Goal: Task Accomplishment & Management: Complete application form

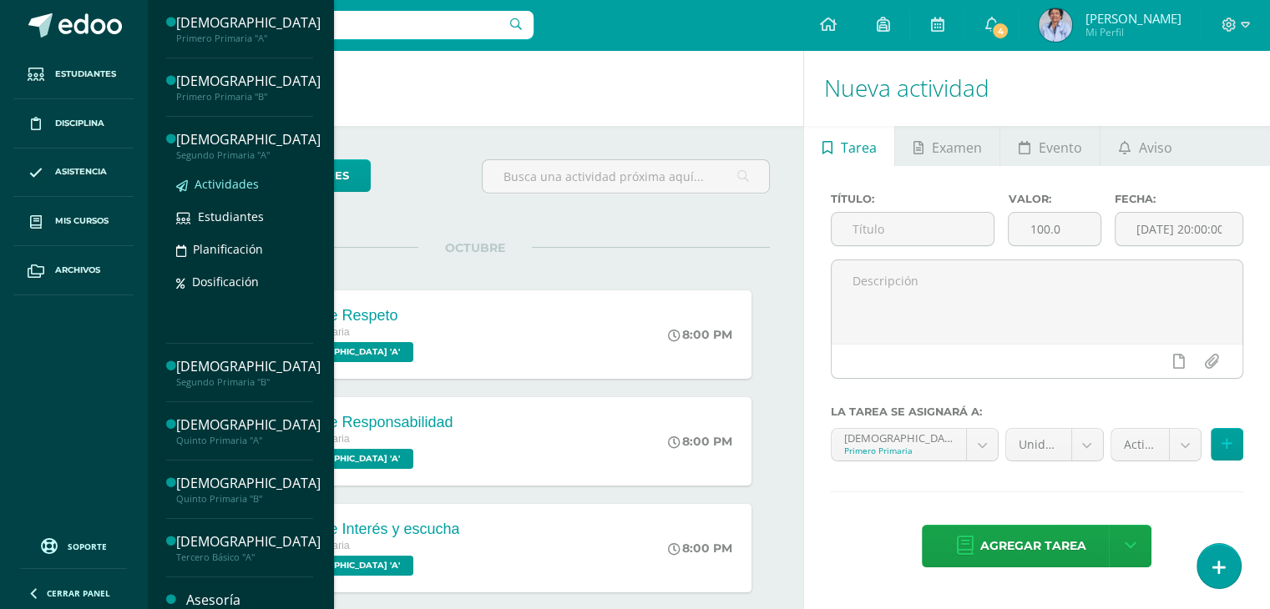
click at [225, 181] on span "Actividades" at bounding box center [226, 184] width 64 height 16
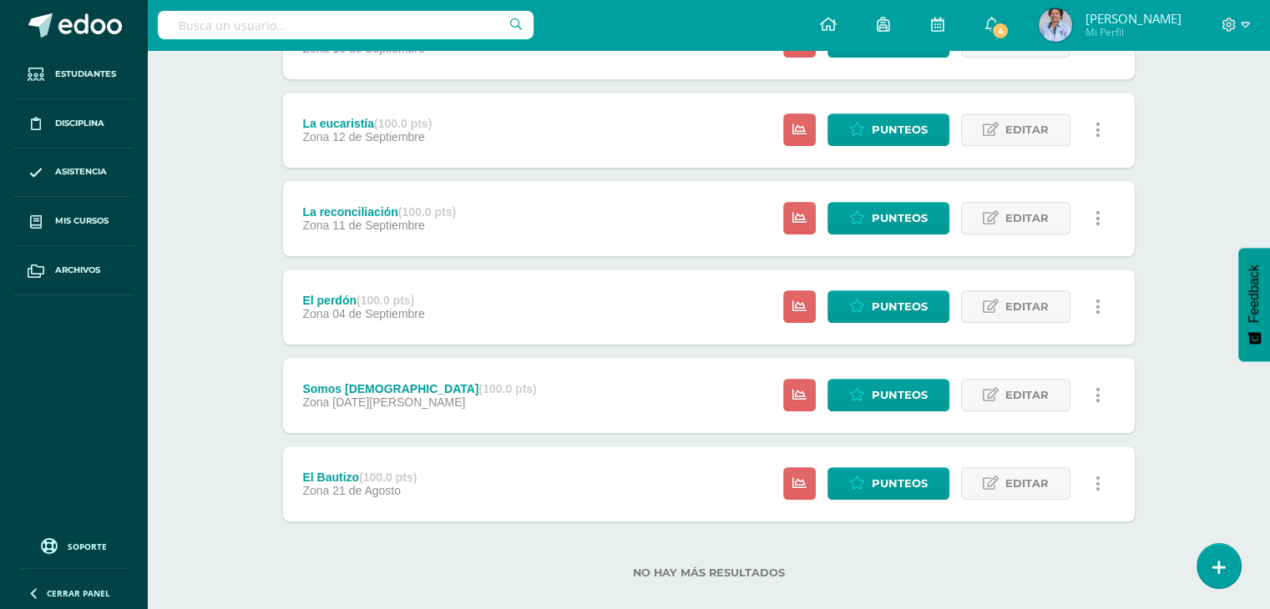
scroll to position [828, 0]
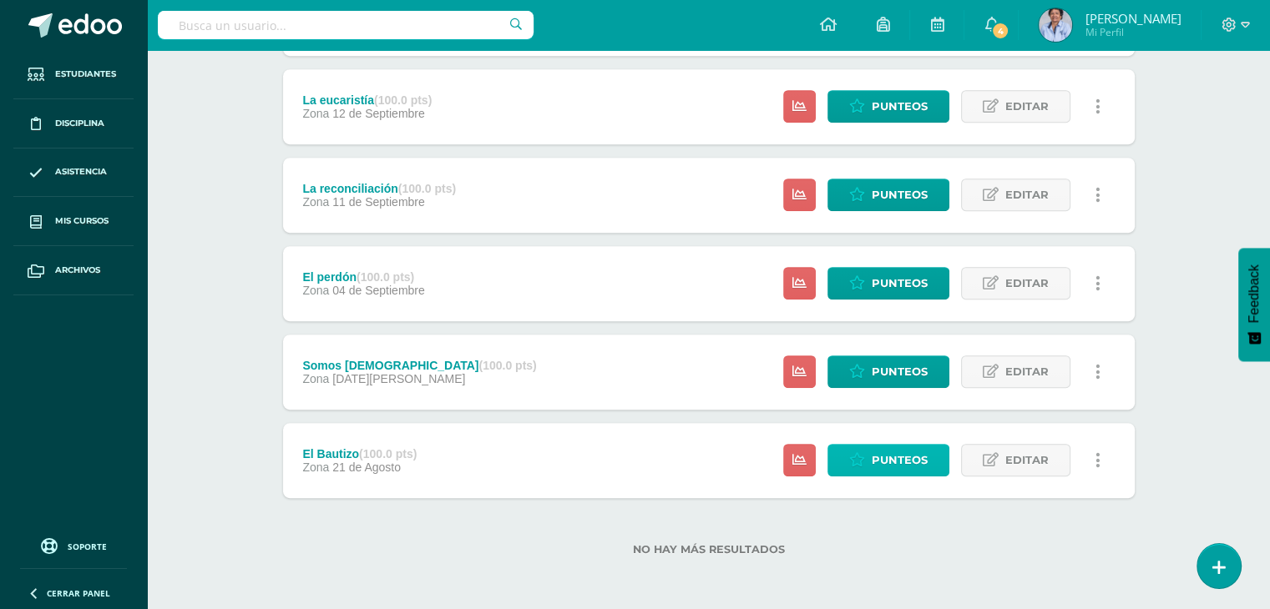
click at [893, 455] on span "Punteos" at bounding box center [899, 460] width 56 height 31
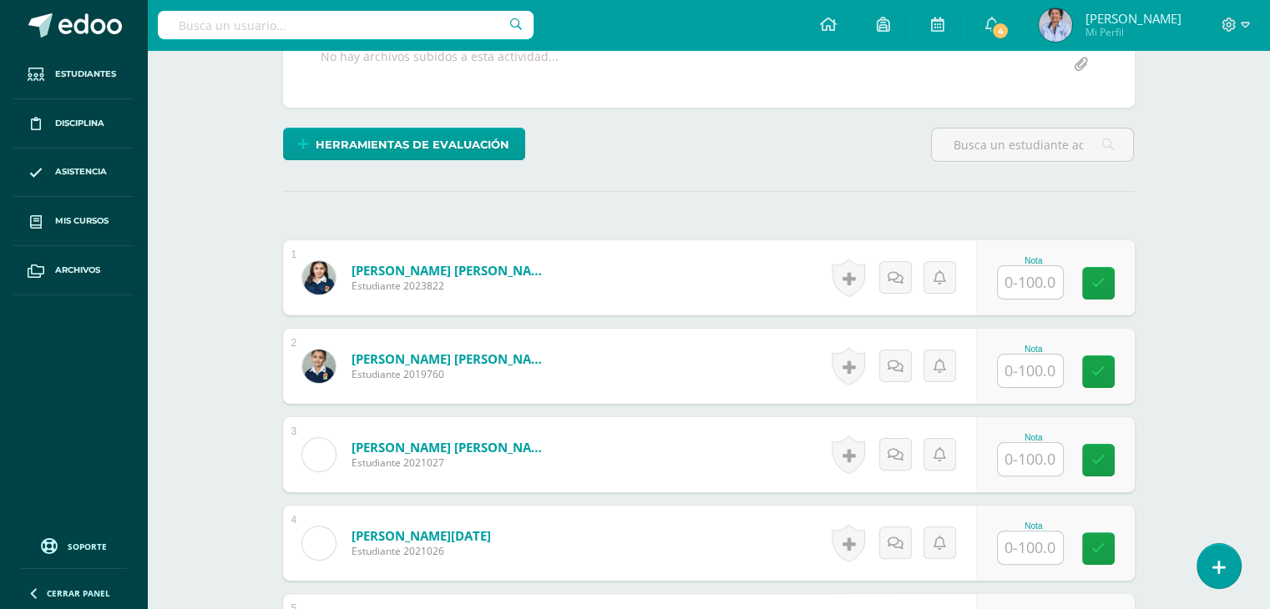
scroll to position [375, 0]
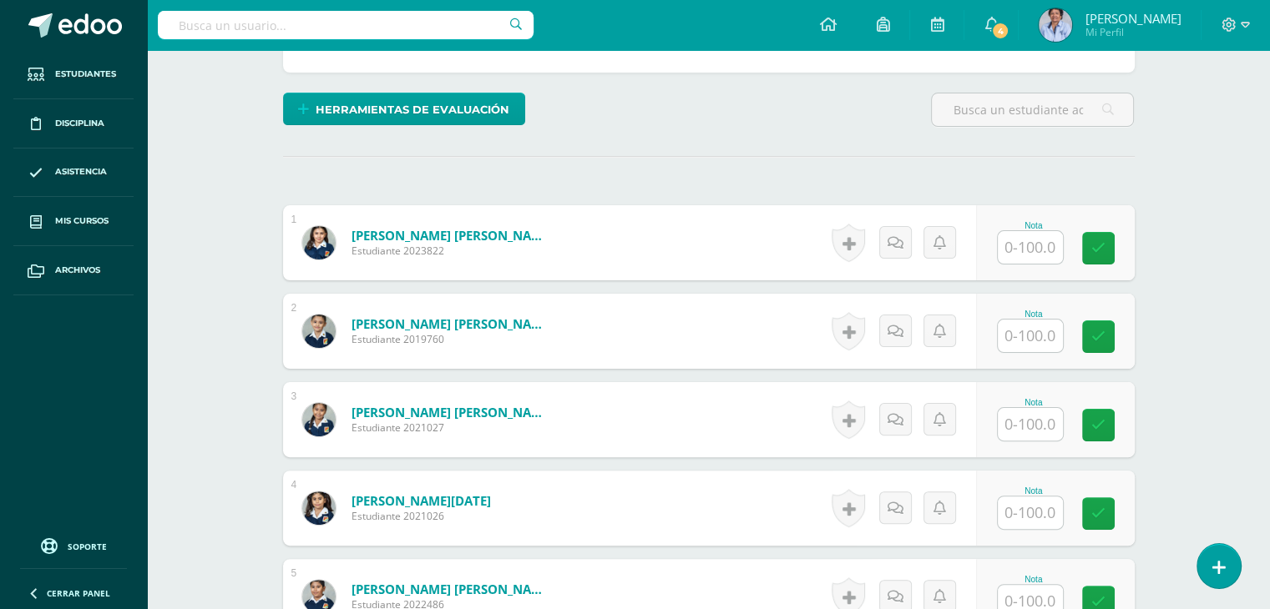
click at [1018, 248] on input "text" at bounding box center [1029, 247] width 65 height 33
type input "100"
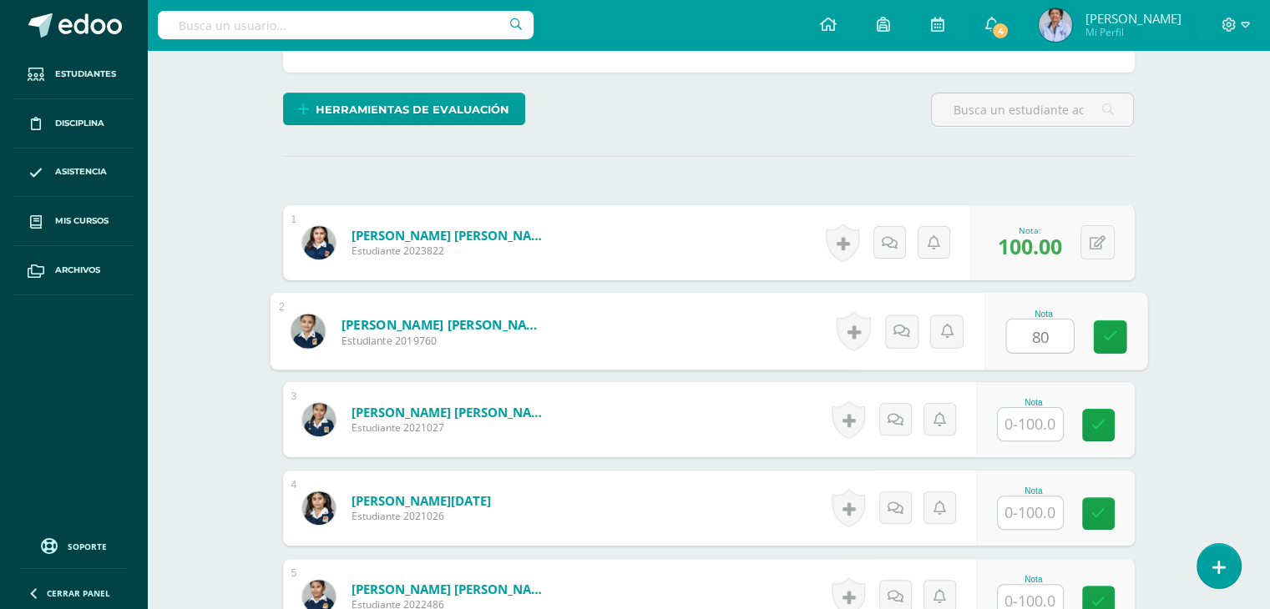
type input "80"
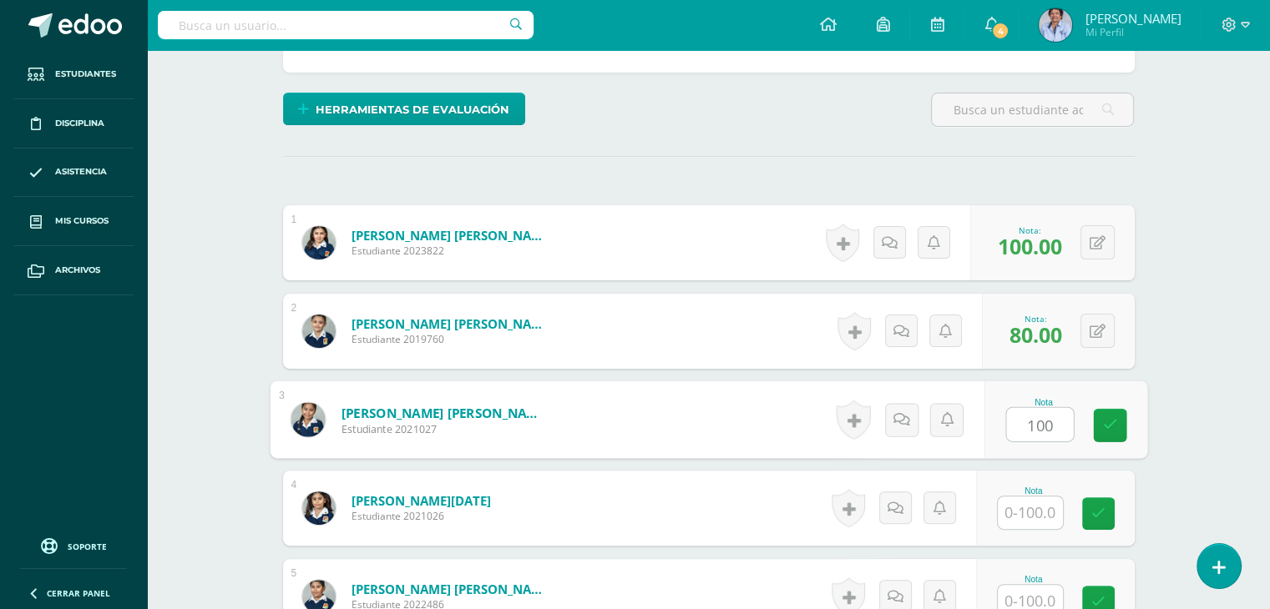
type input "100"
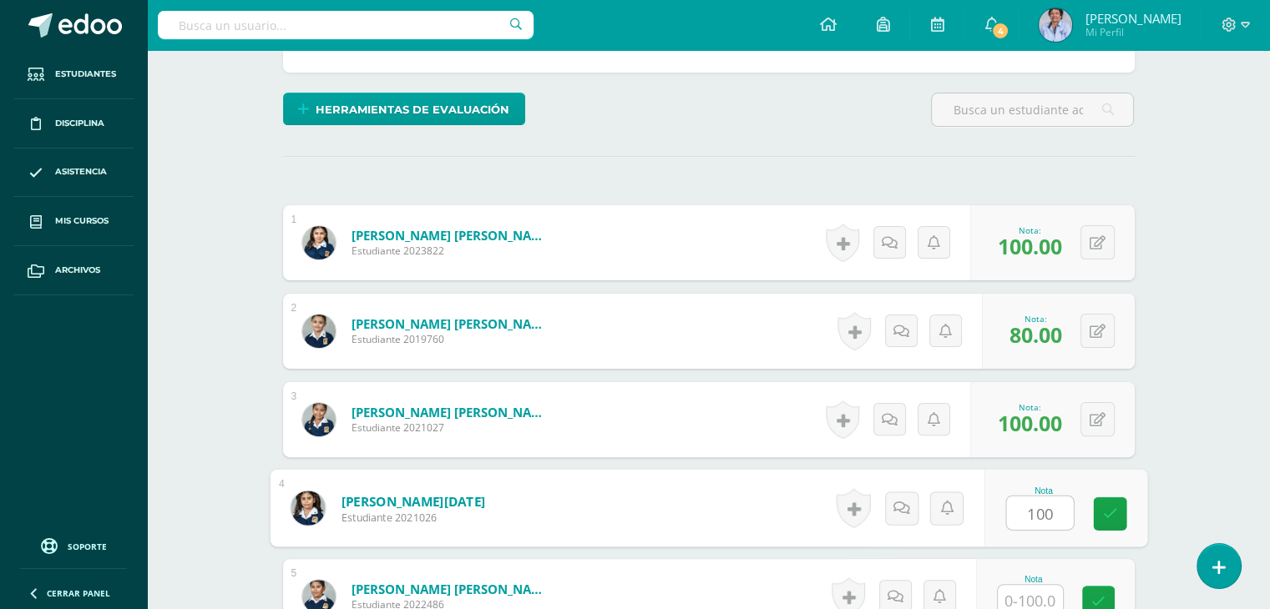
type input "100"
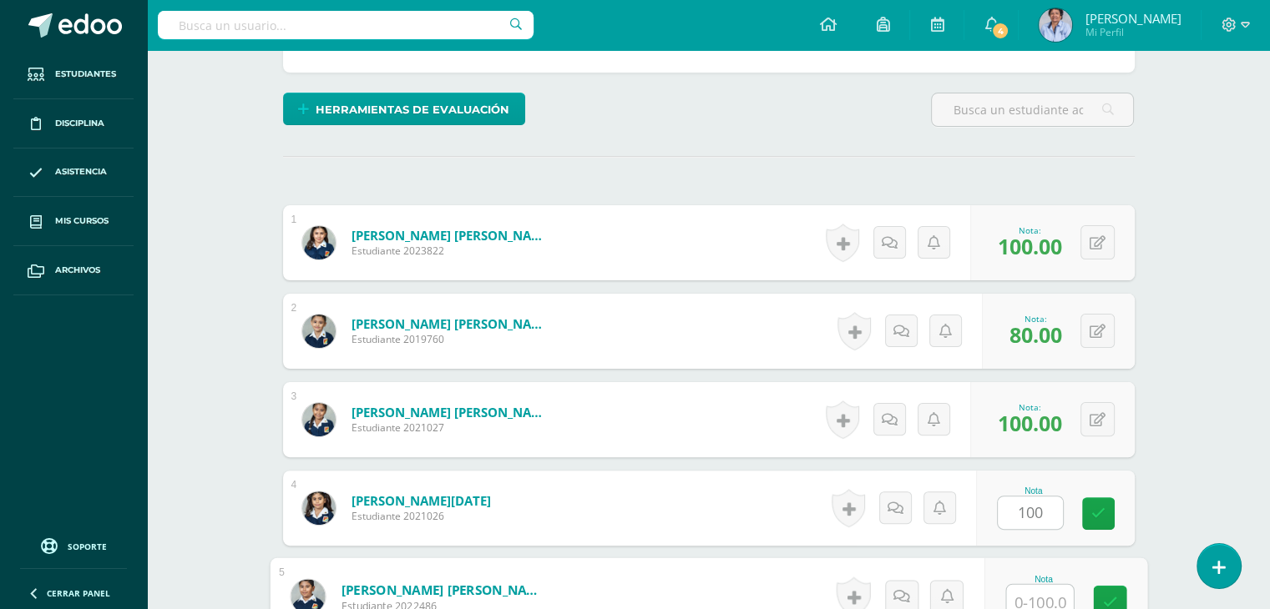
scroll to position [381, 0]
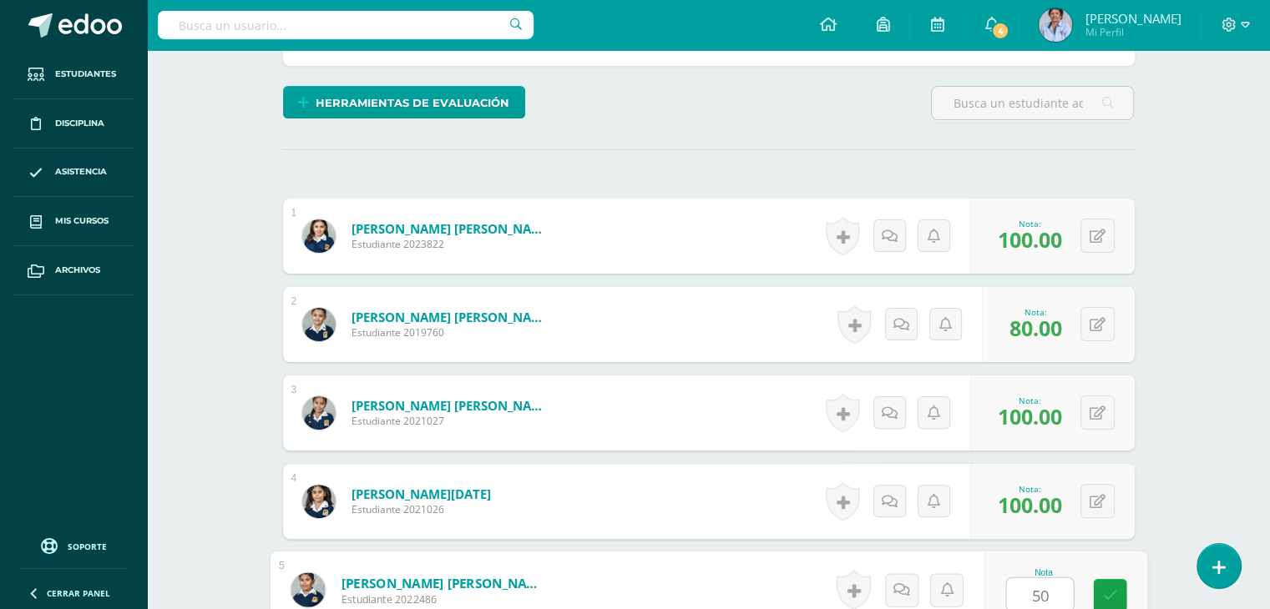
type input "50"
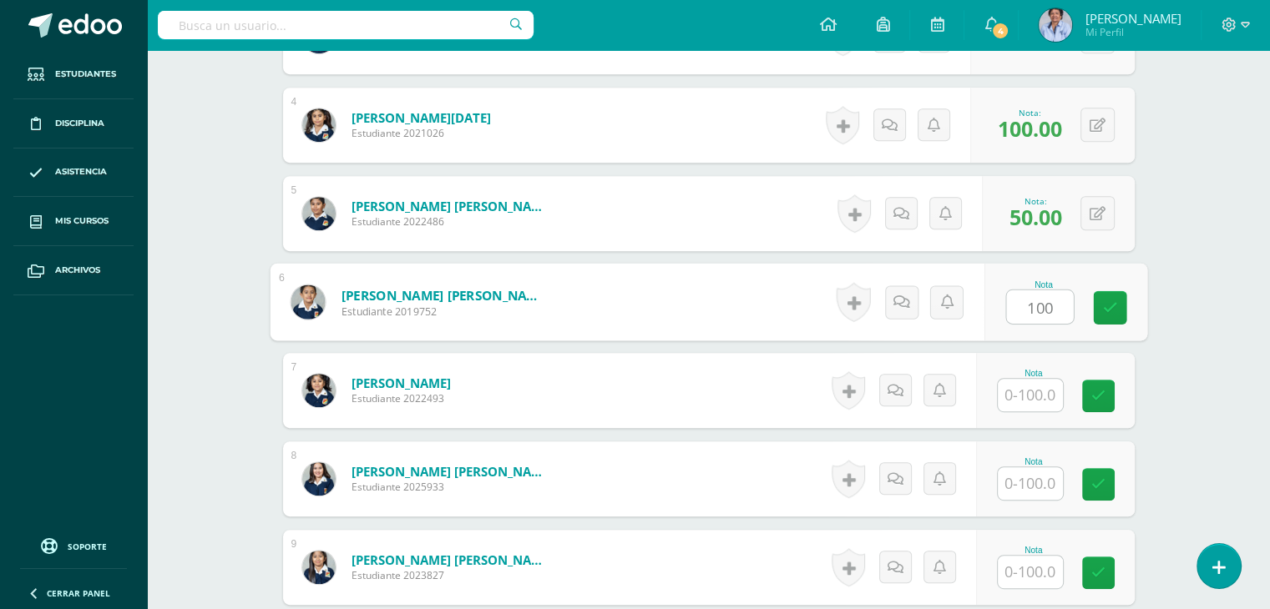
type input "100"
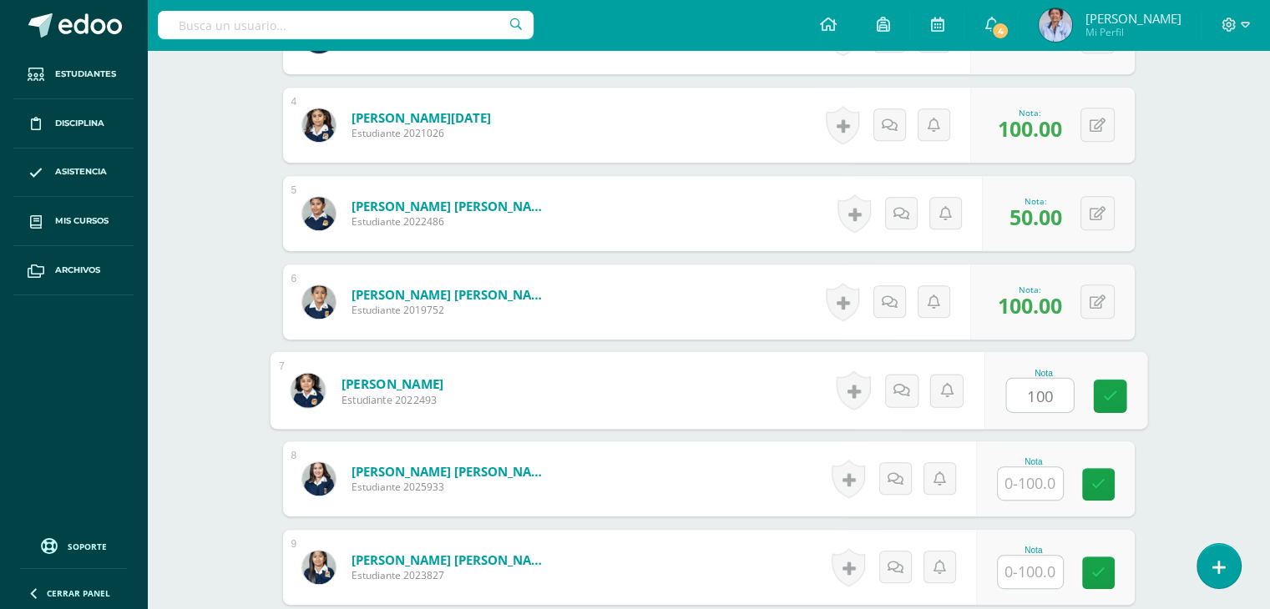
type input "100"
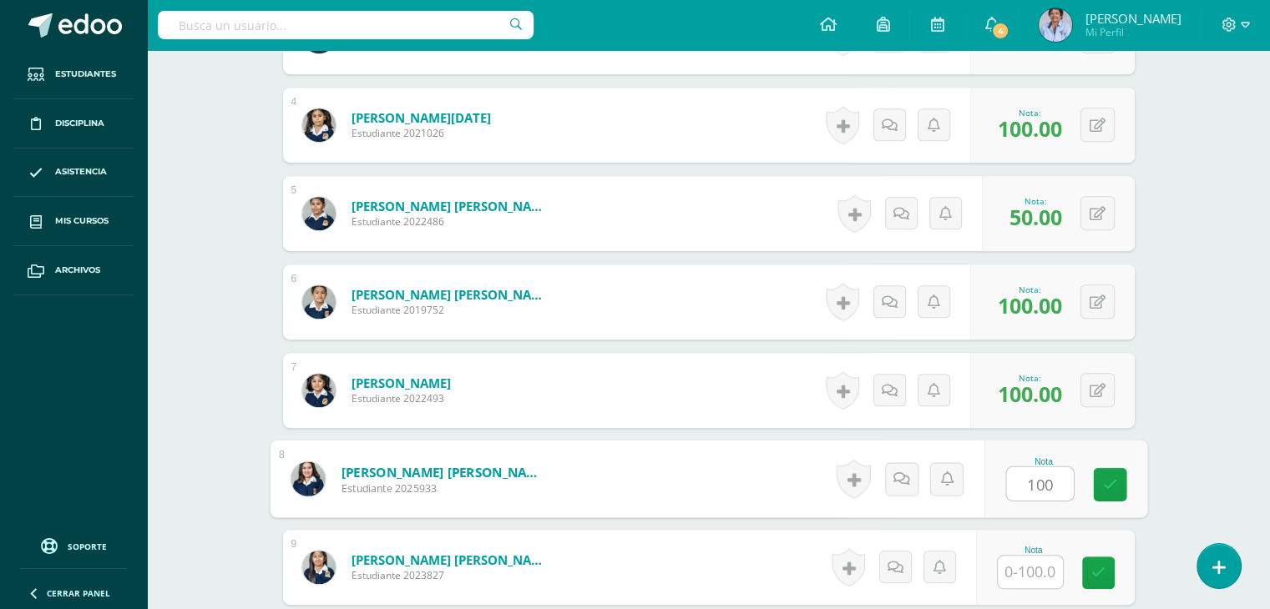
type input "100"
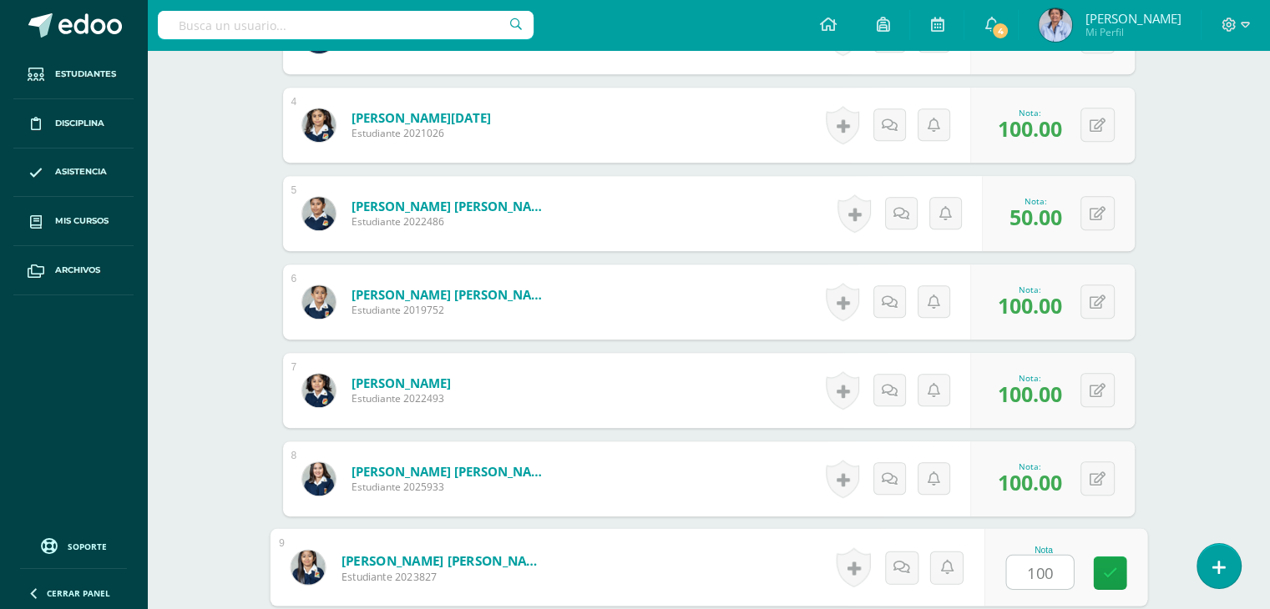
type input "100"
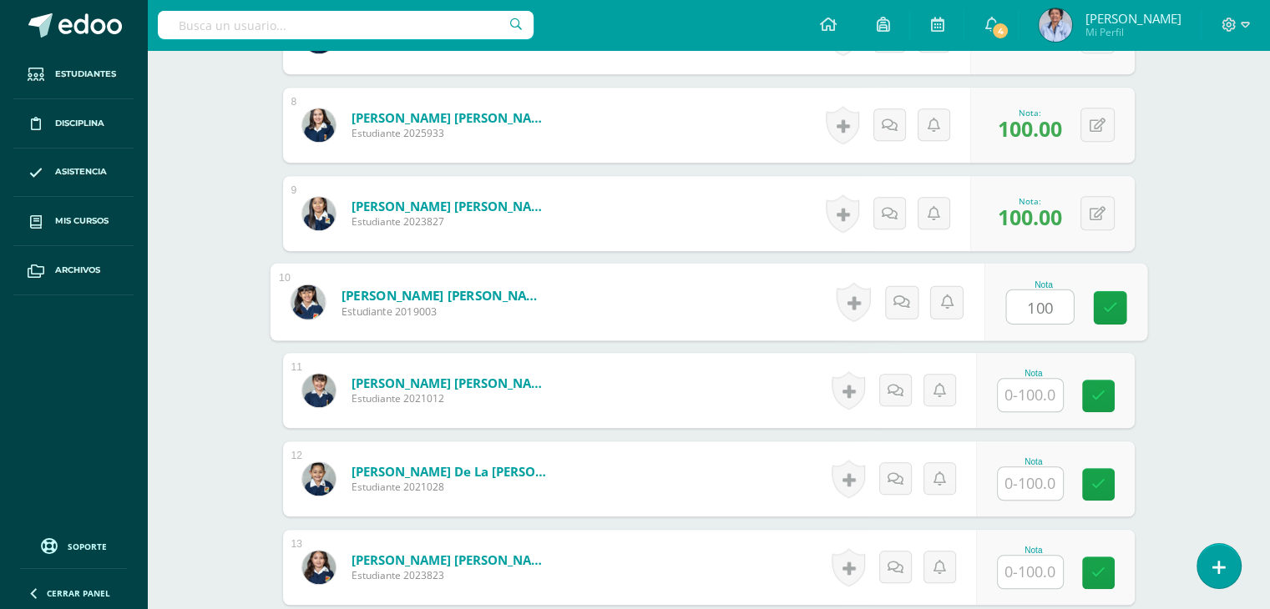
type input "100"
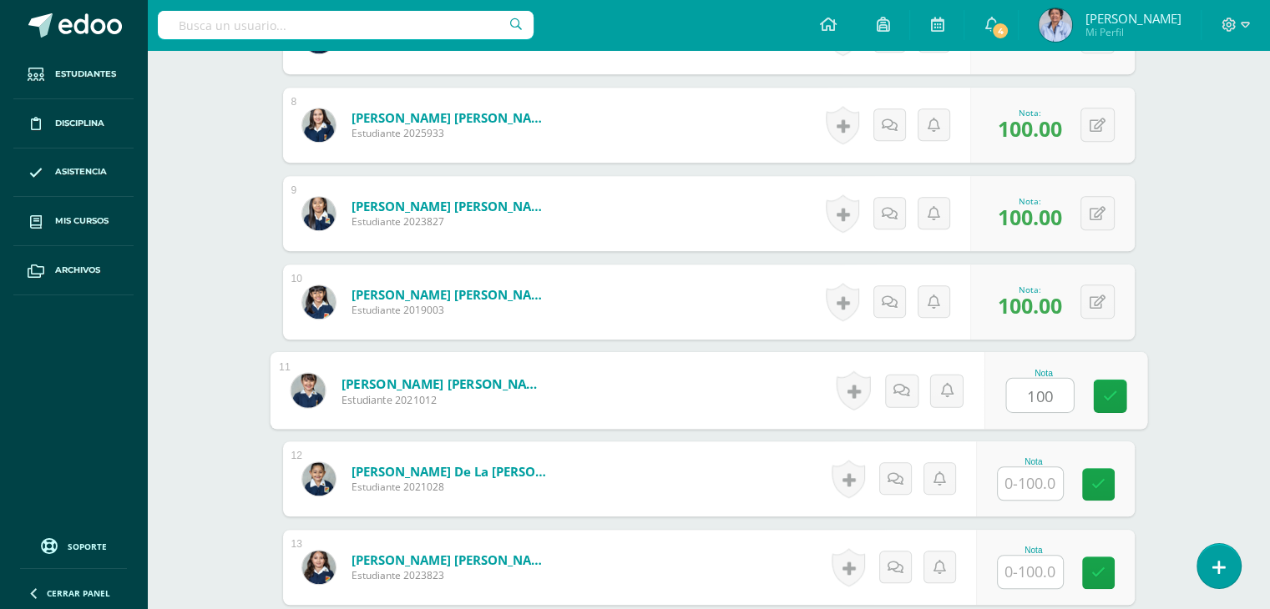
type input "100"
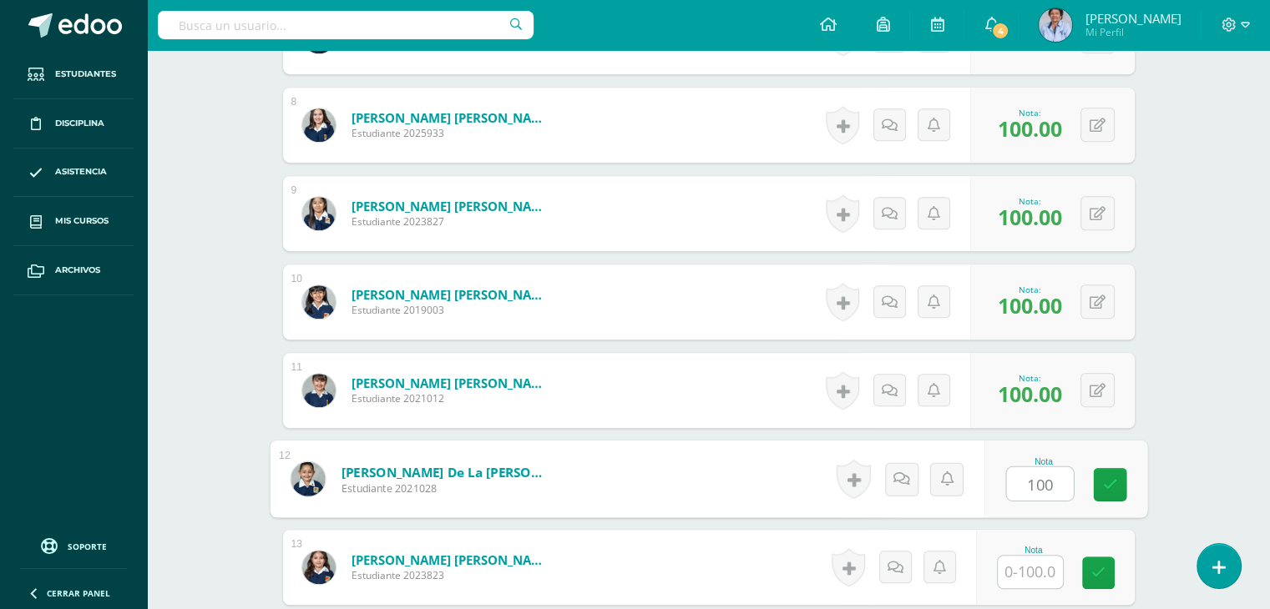
type input "100"
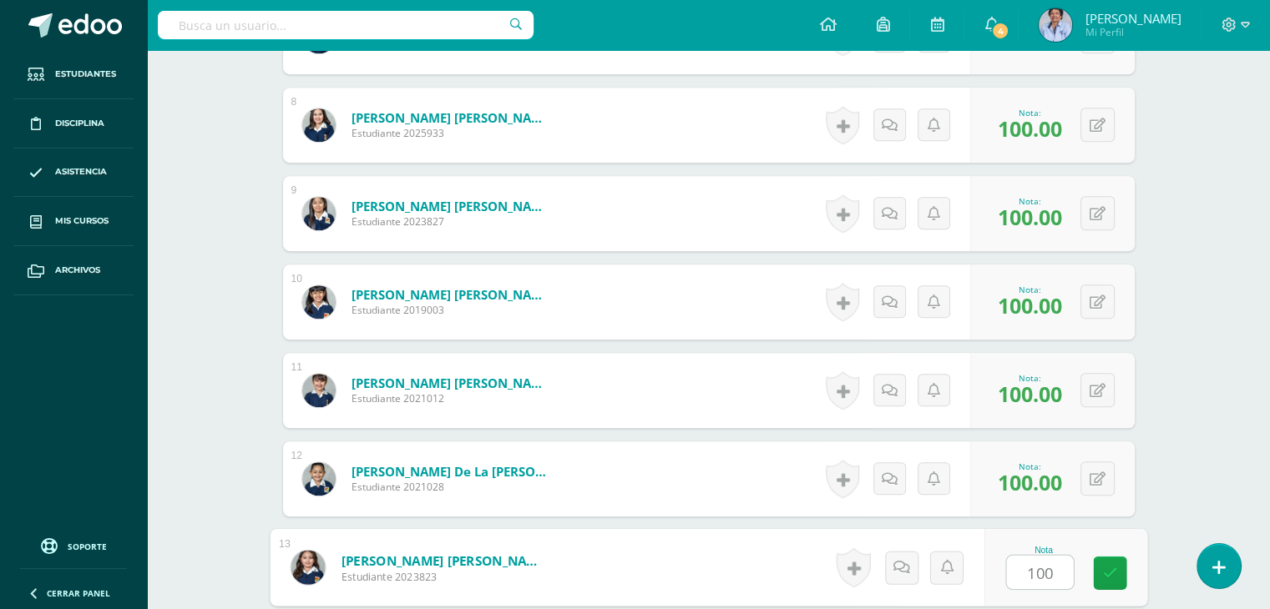
type input "100"
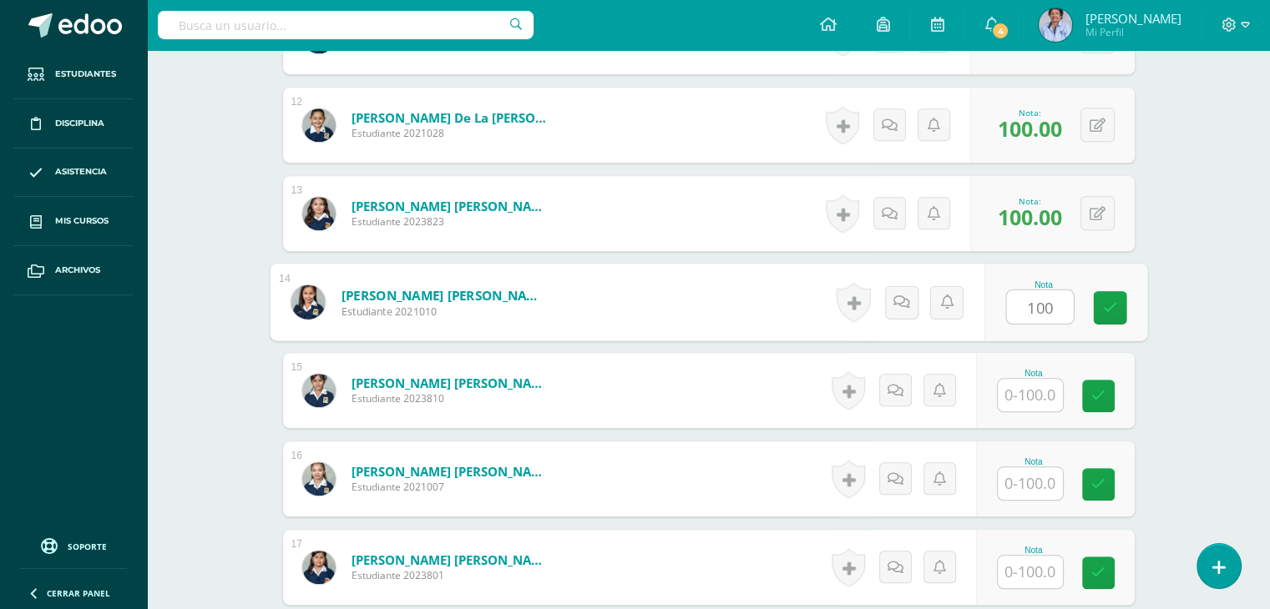
type input "100"
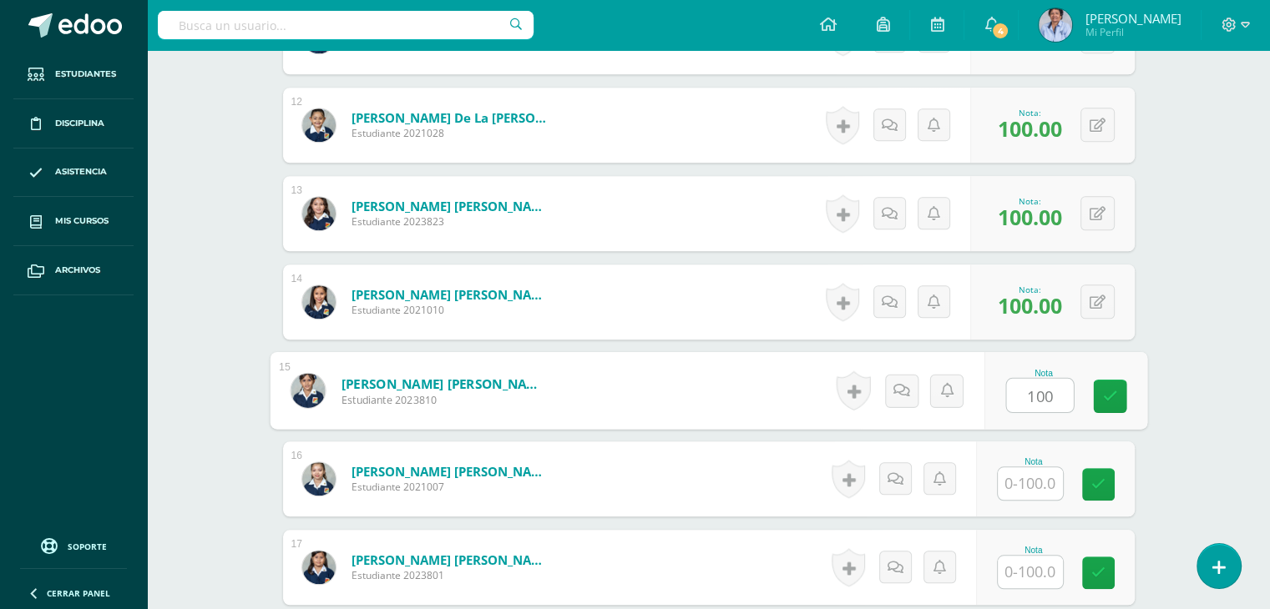
type input "100"
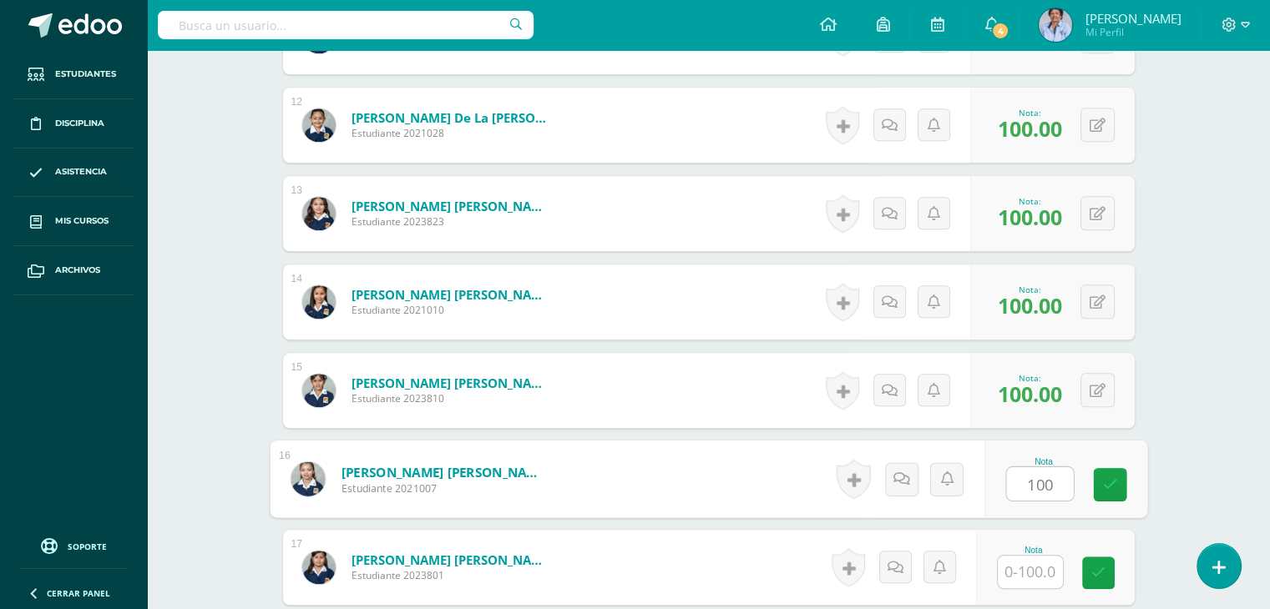
type input "100"
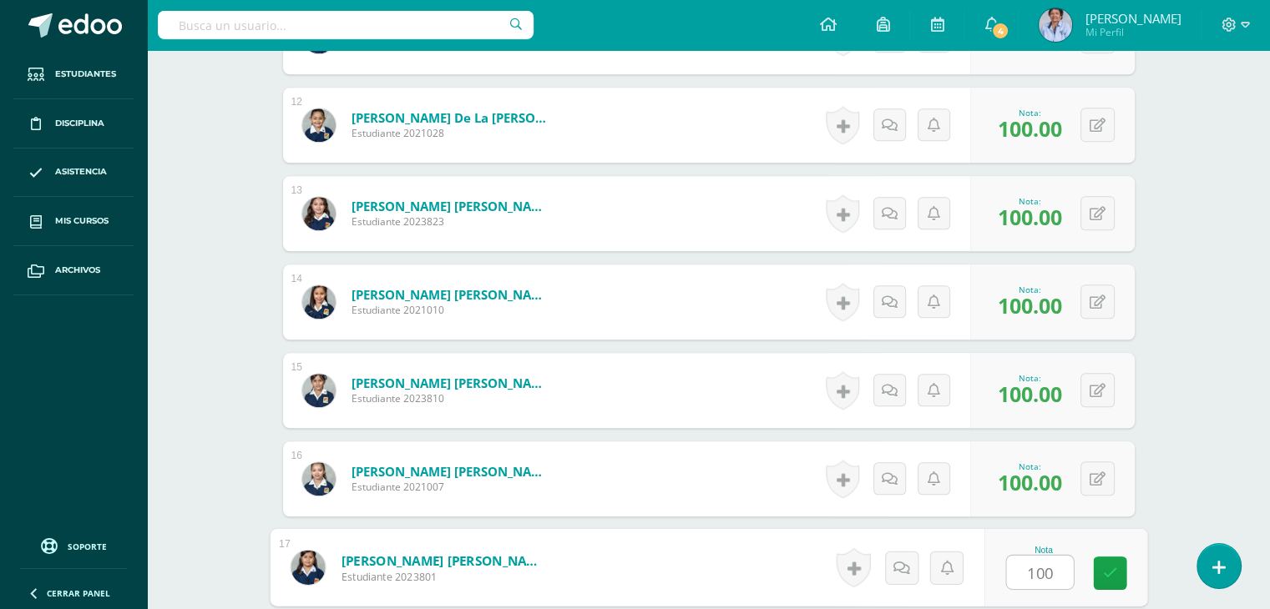
type input "100"
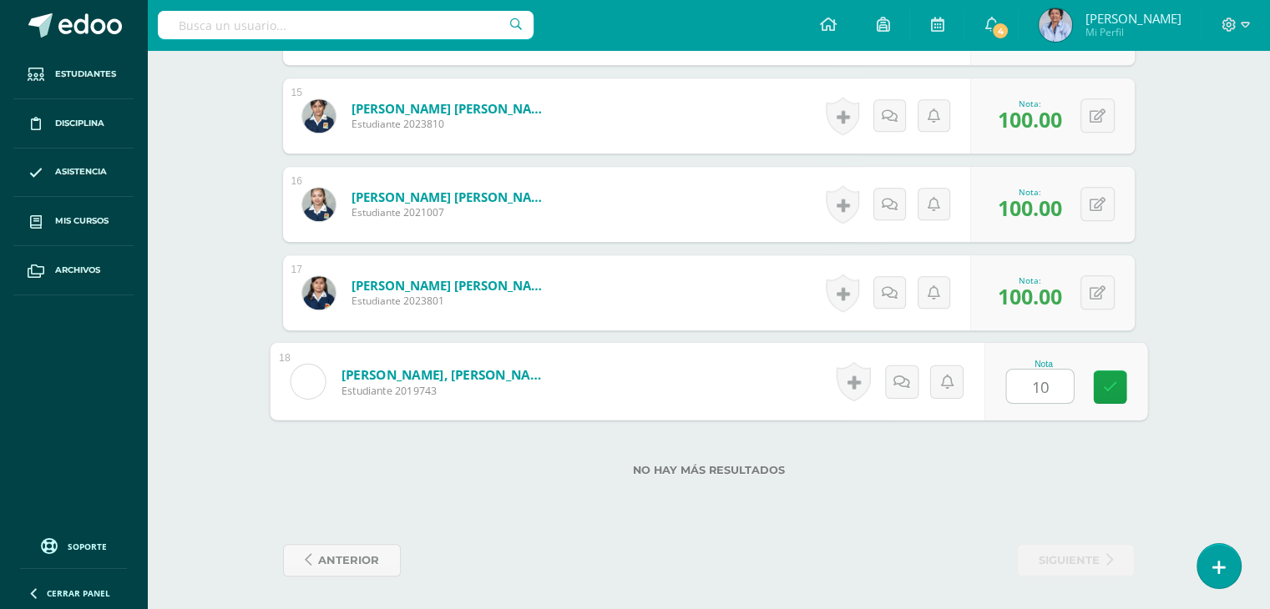
type input "100"
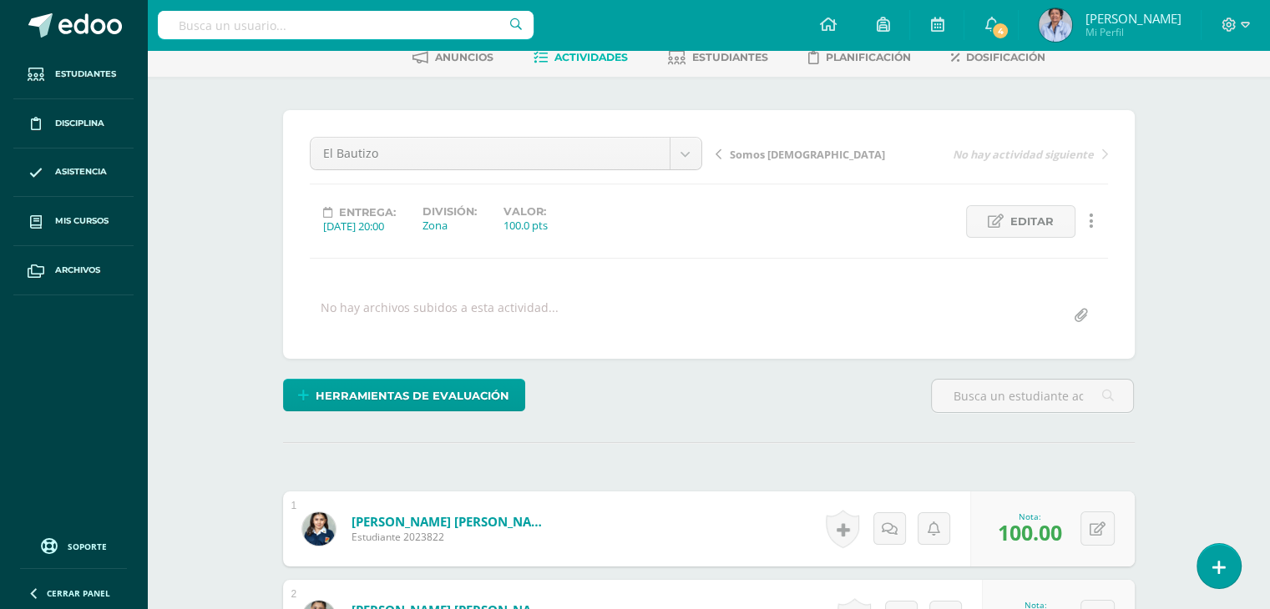
scroll to position [0, 0]
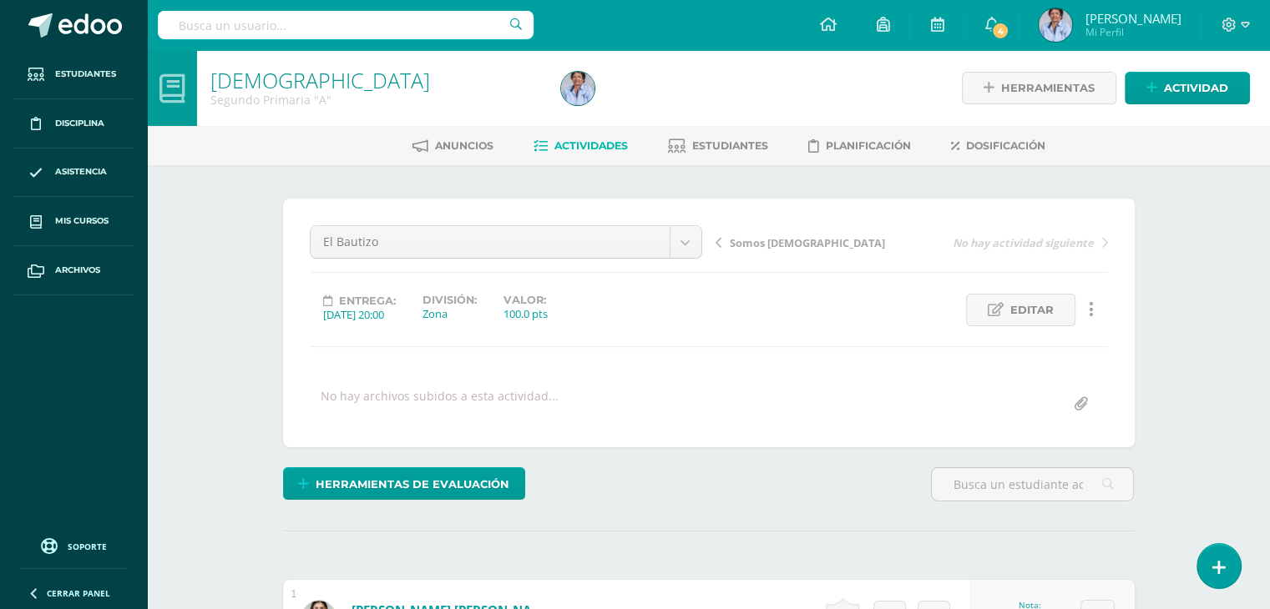
click at [754, 238] on span "Somos [DEMOGRAPHIC_DATA]" at bounding box center [807, 242] width 155 height 15
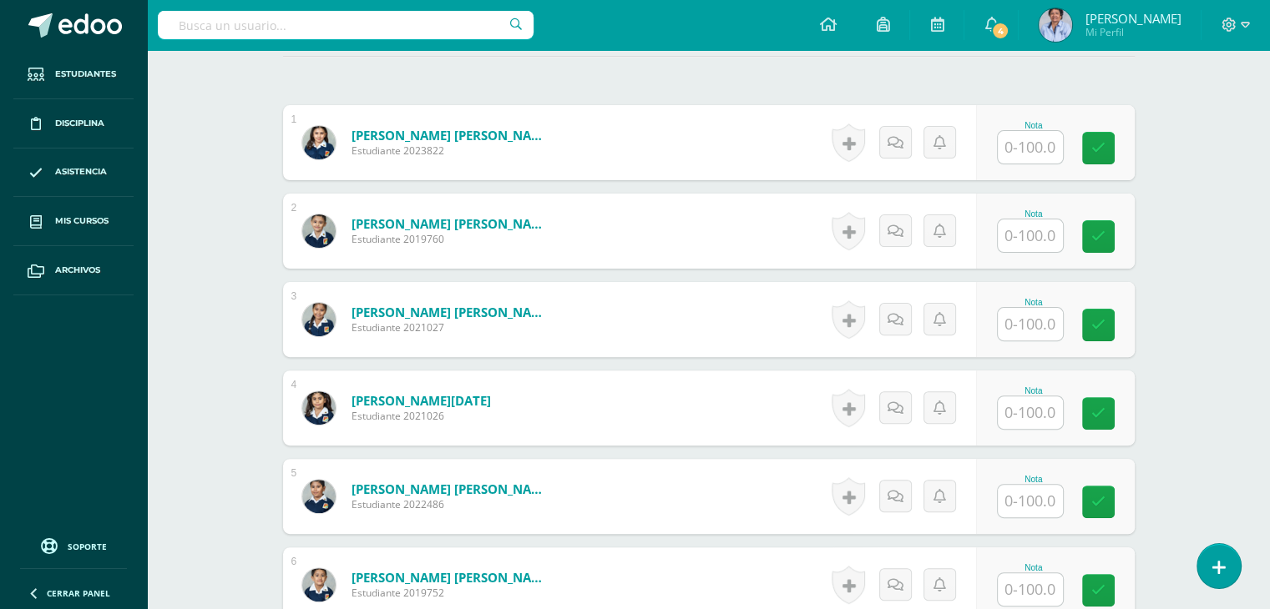
scroll to position [527, 0]
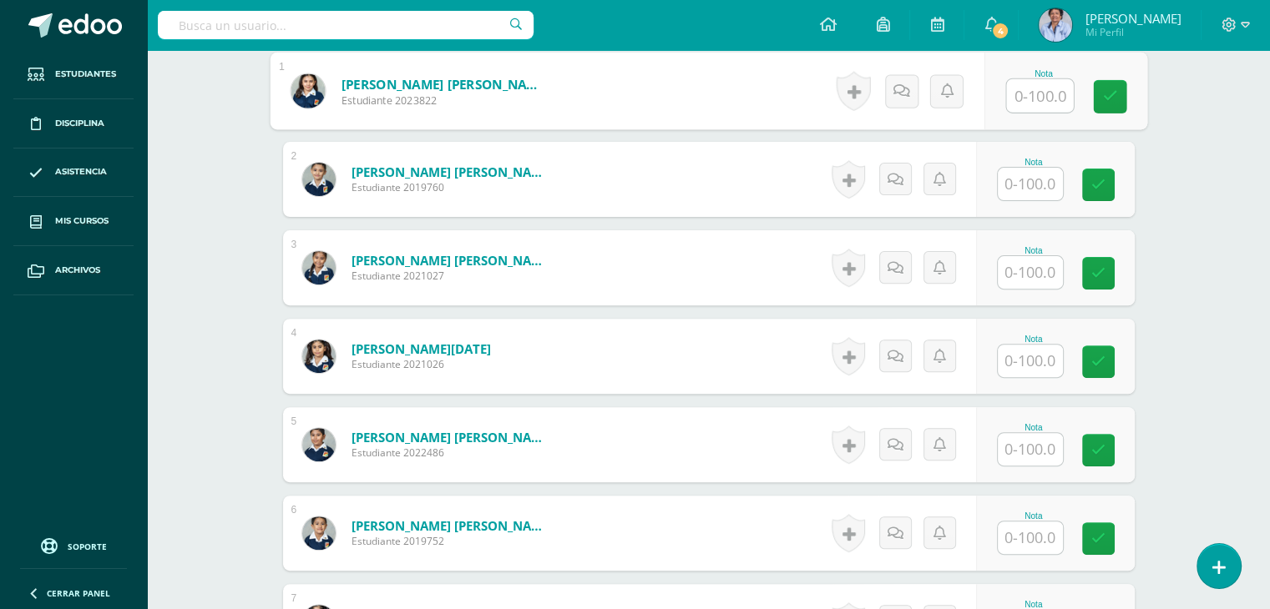
click at [1030, 82] on input "text" at bounding box center [1039, 95] width 67 height 33
type input "100"
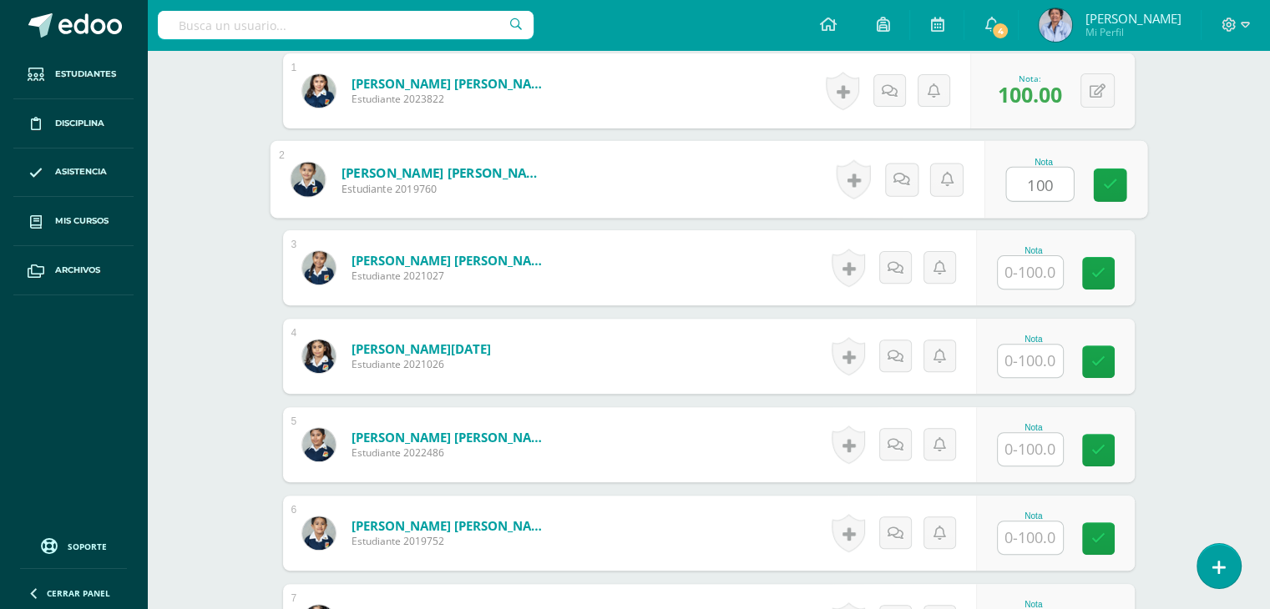
type input "100"
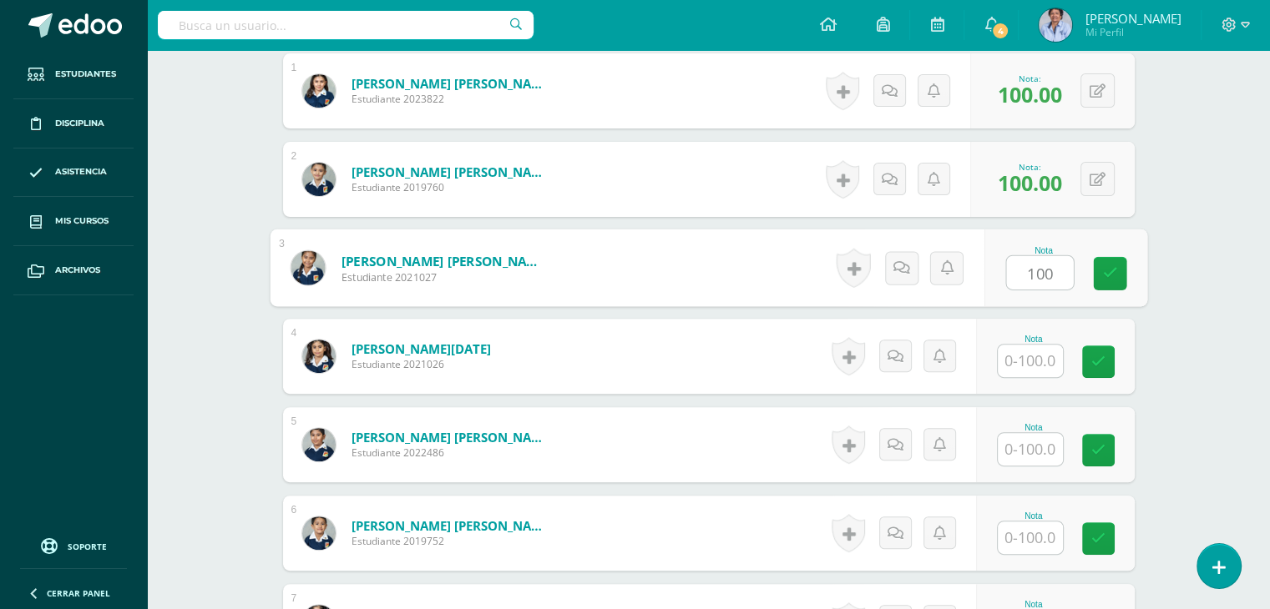
type input "100"
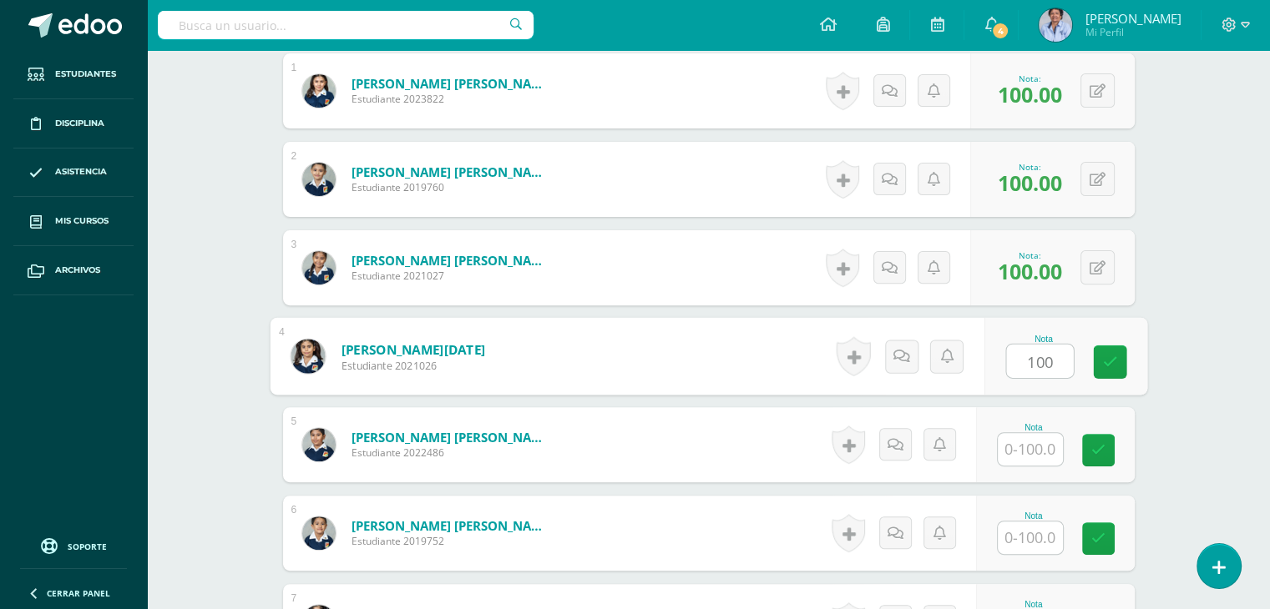
type input "100"
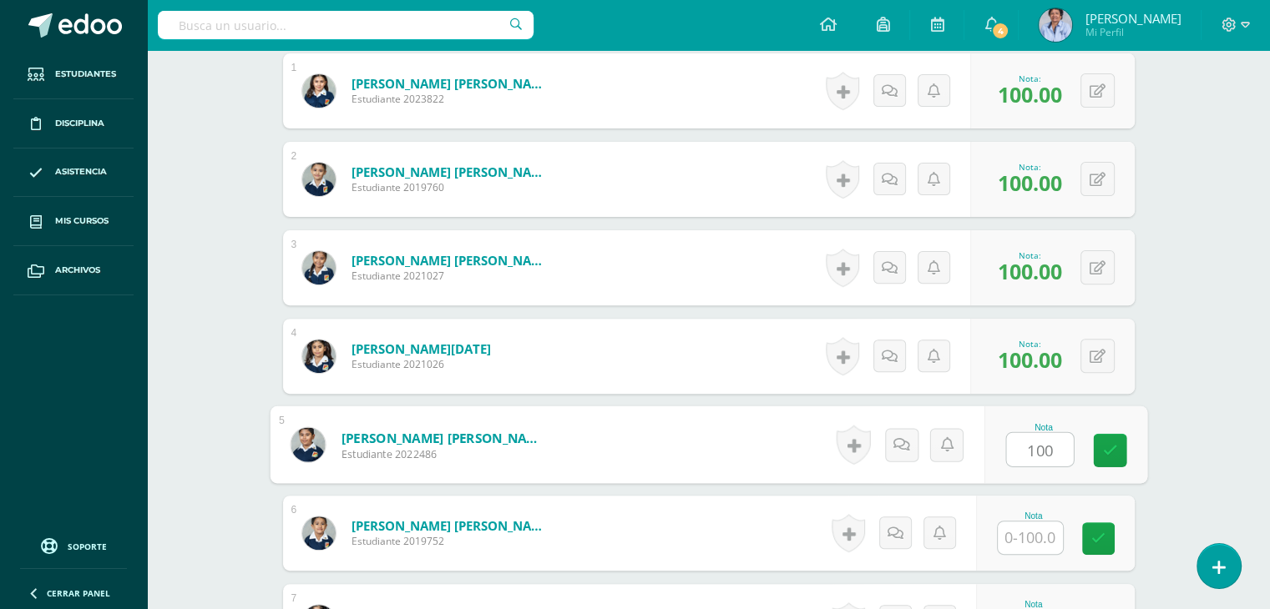
type input "100"
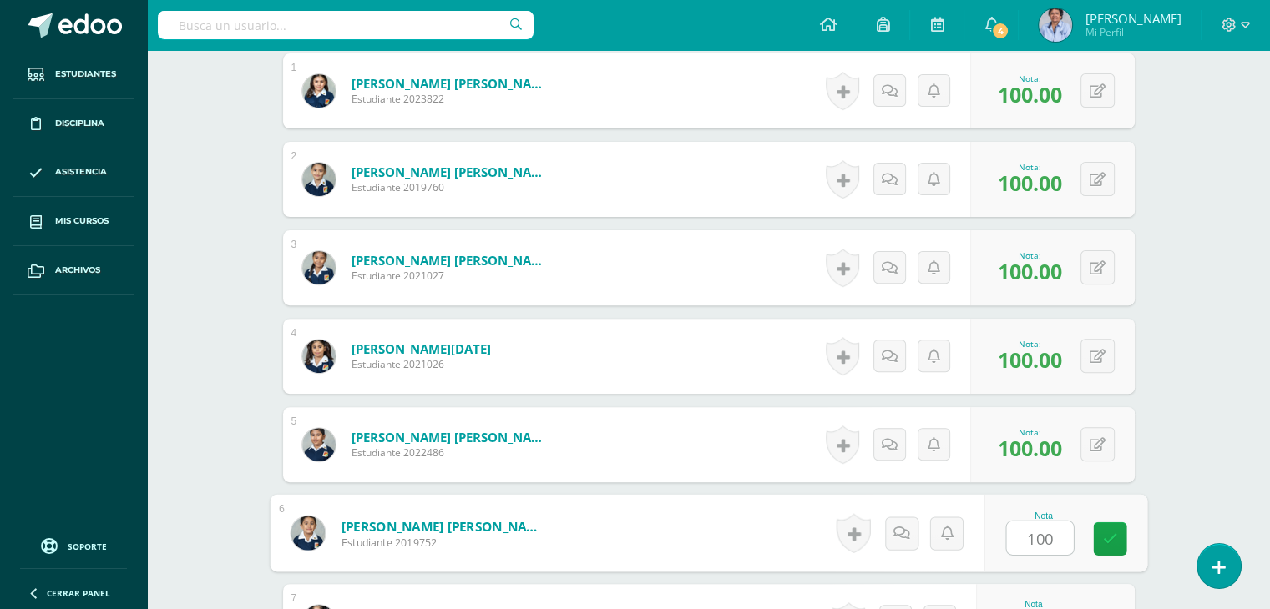
type input "100"
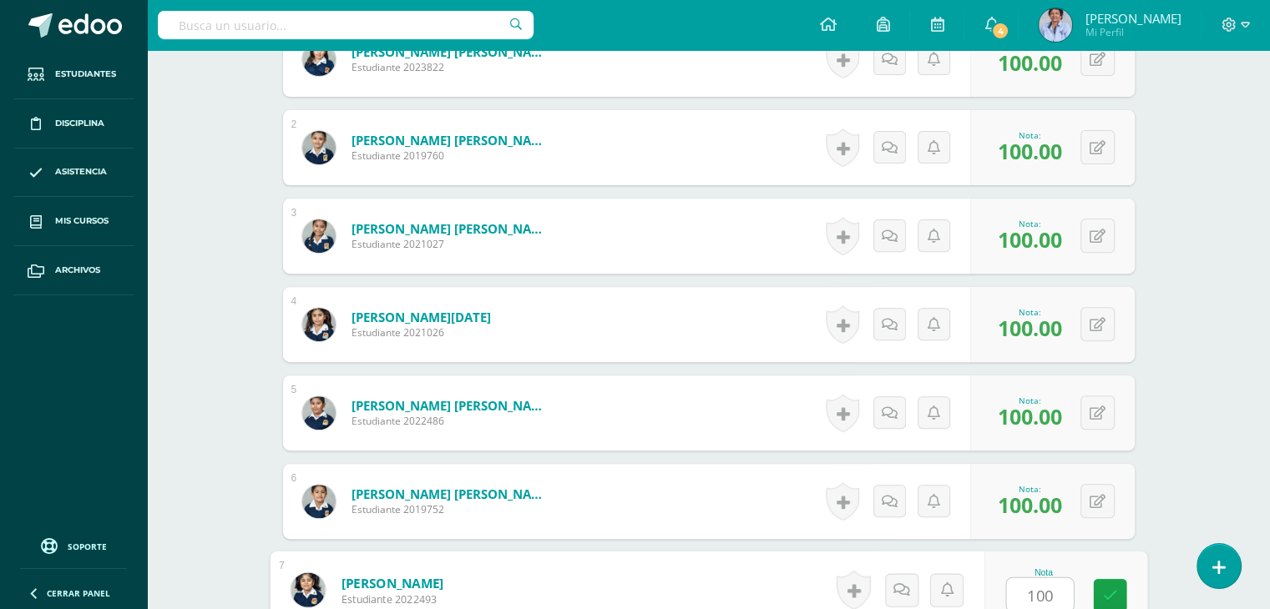
type input "100"
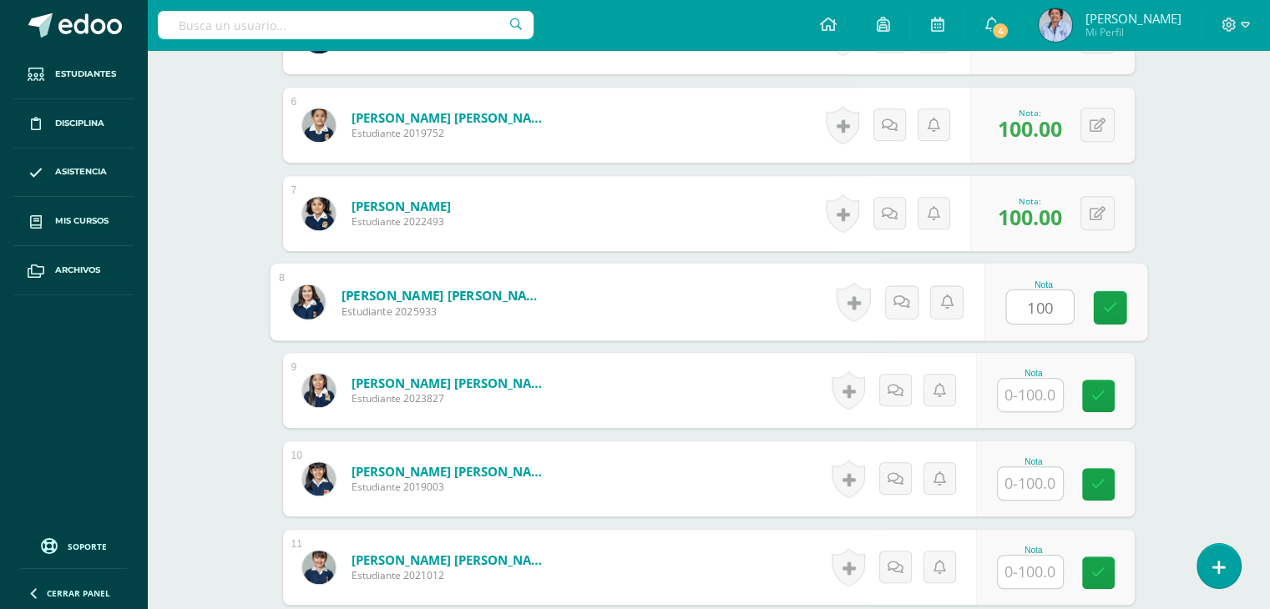
type input "100"
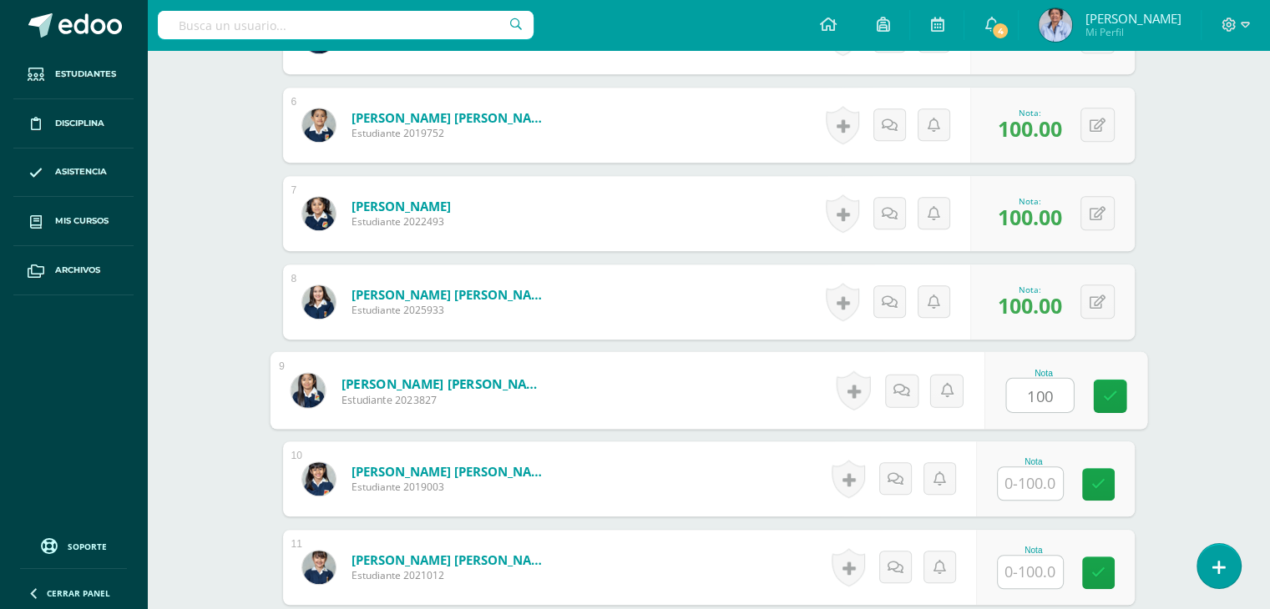
type input "100"
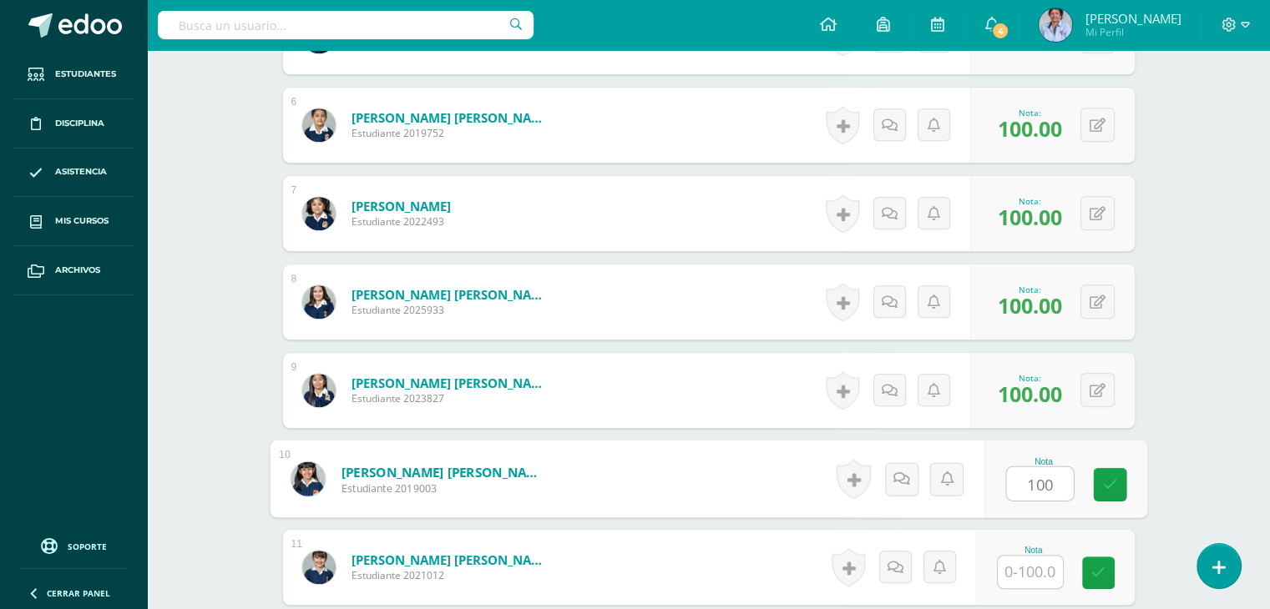
type input "100"
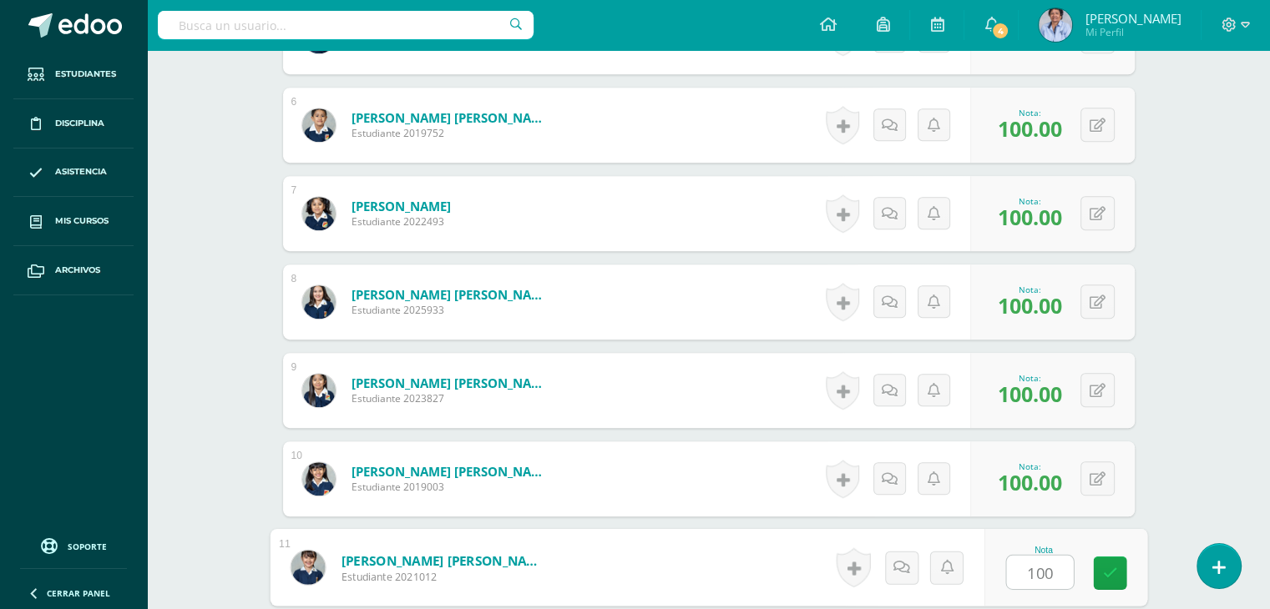
type input "100"
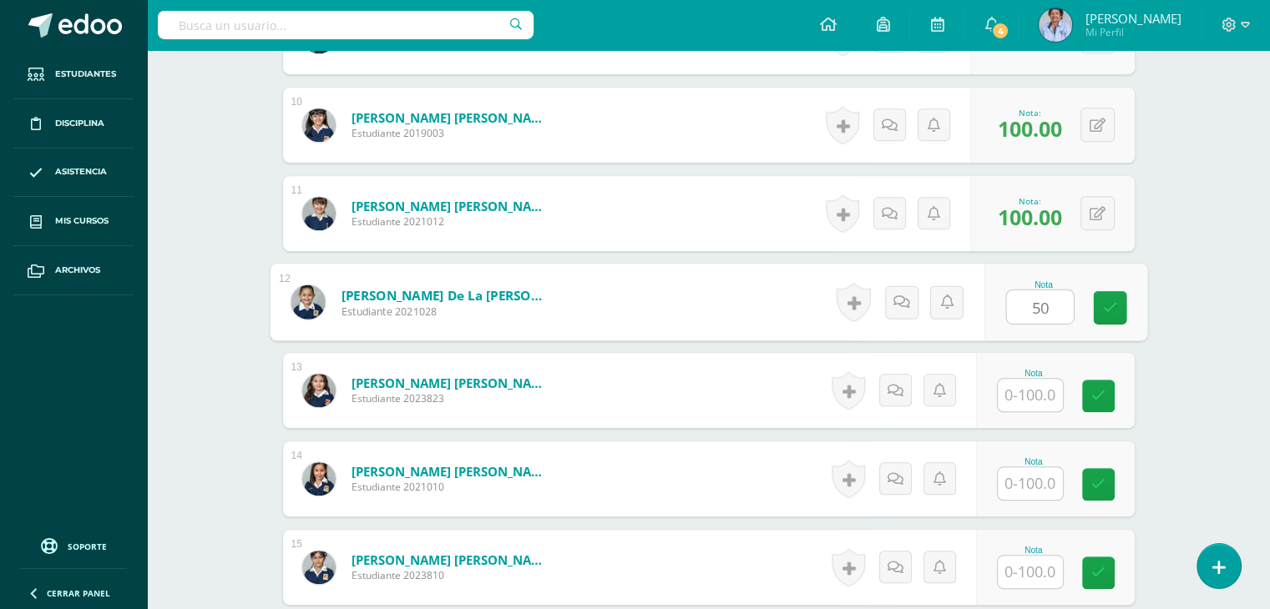
type input "50"
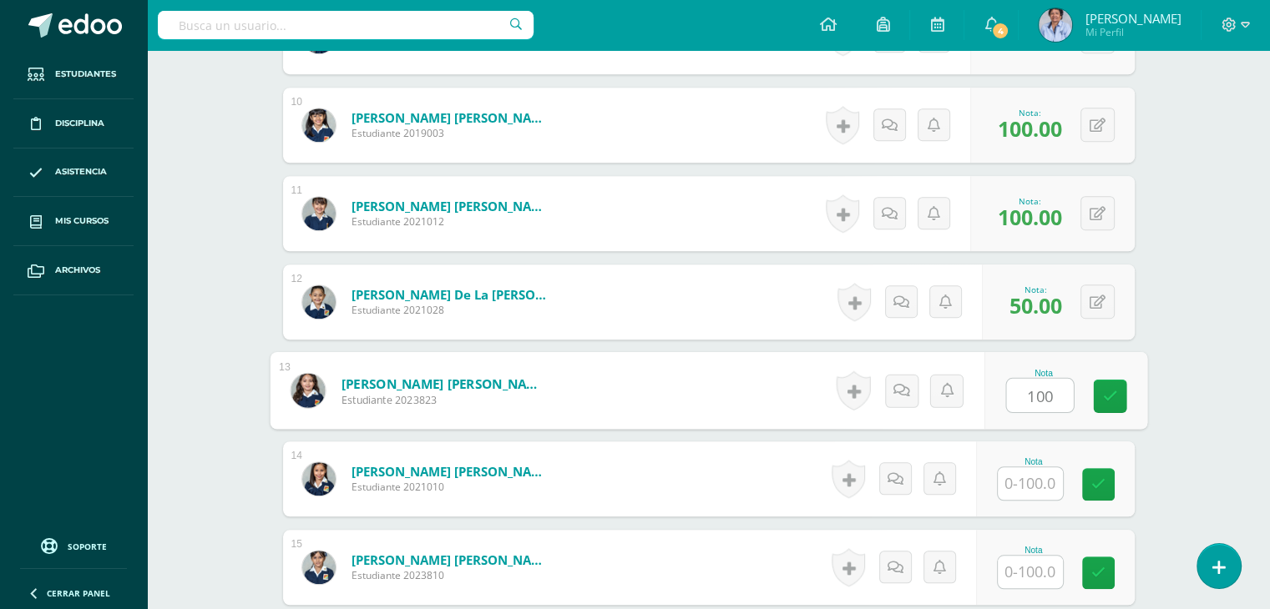
type input "100"
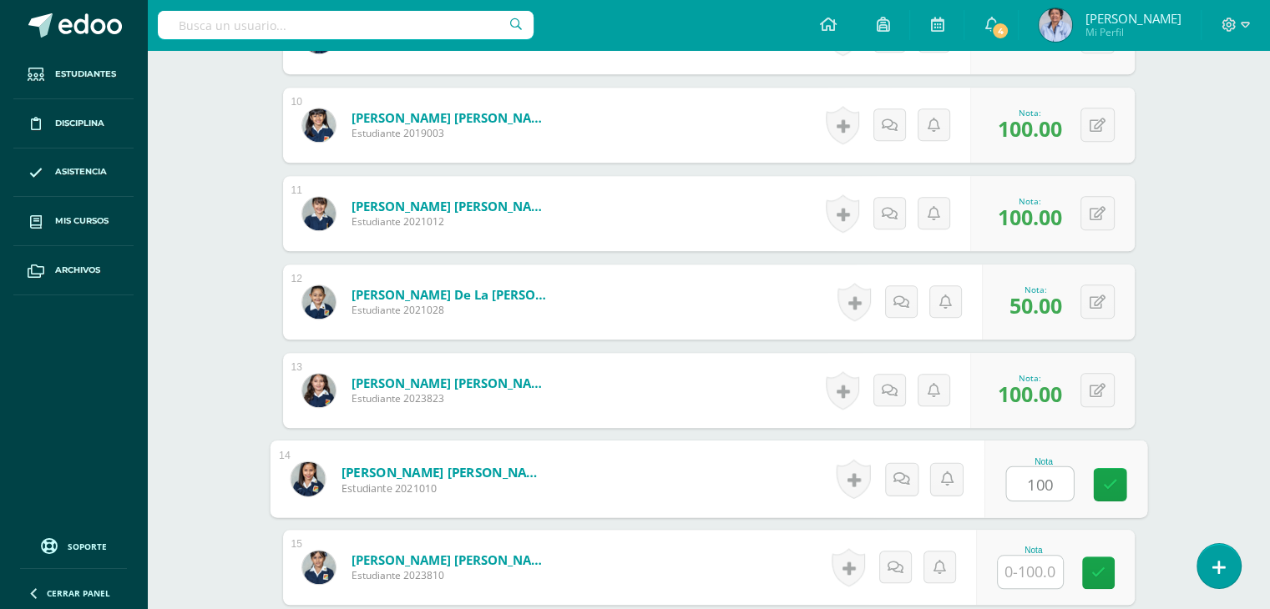
type input "100"
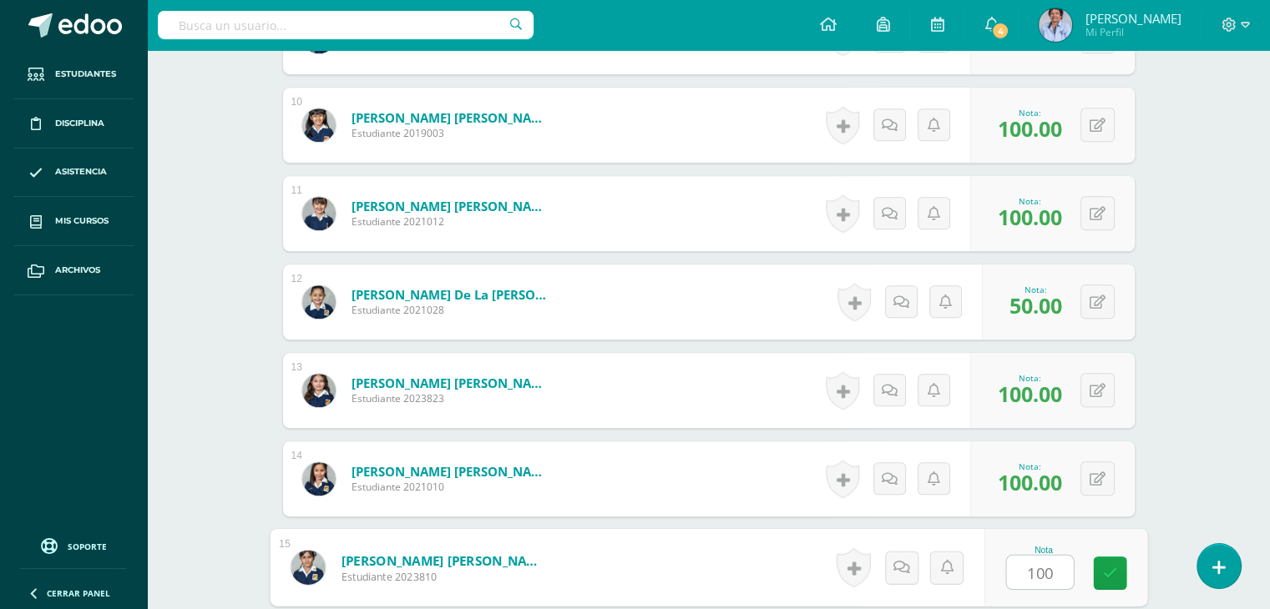
type input "100"
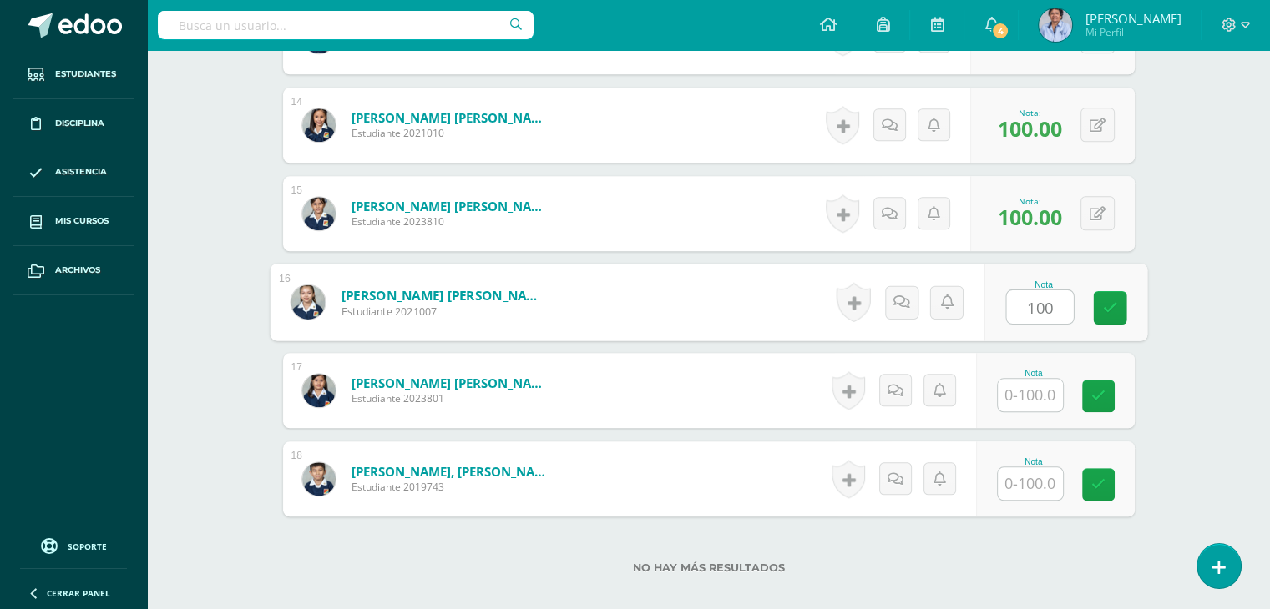
type input "100"
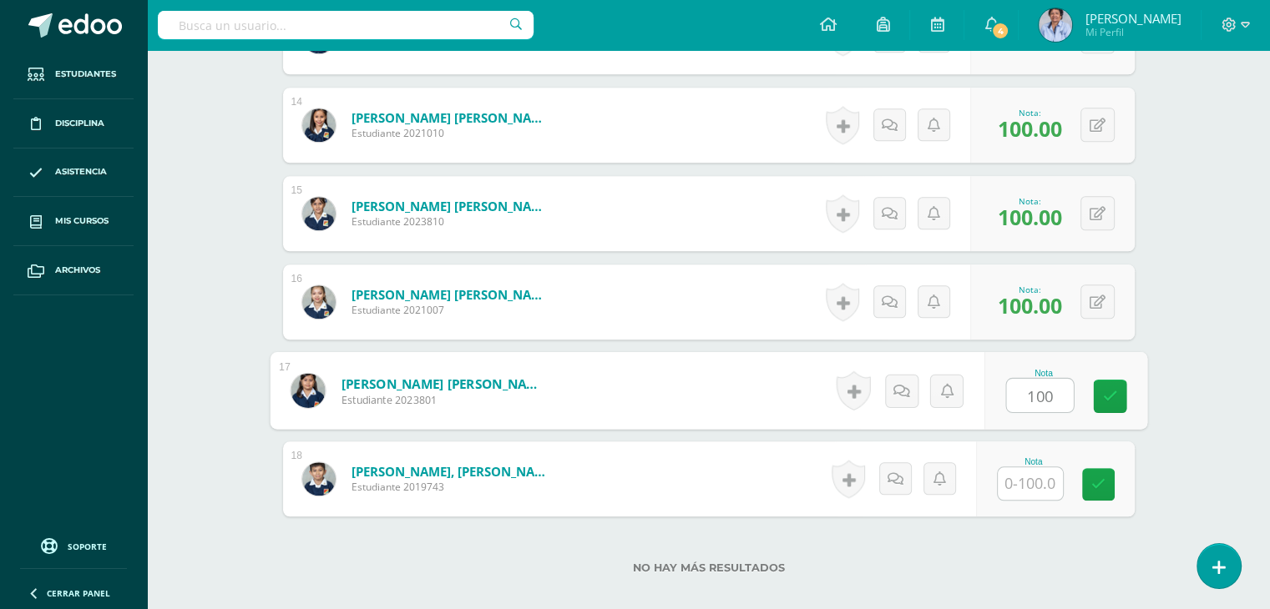
type input "100"
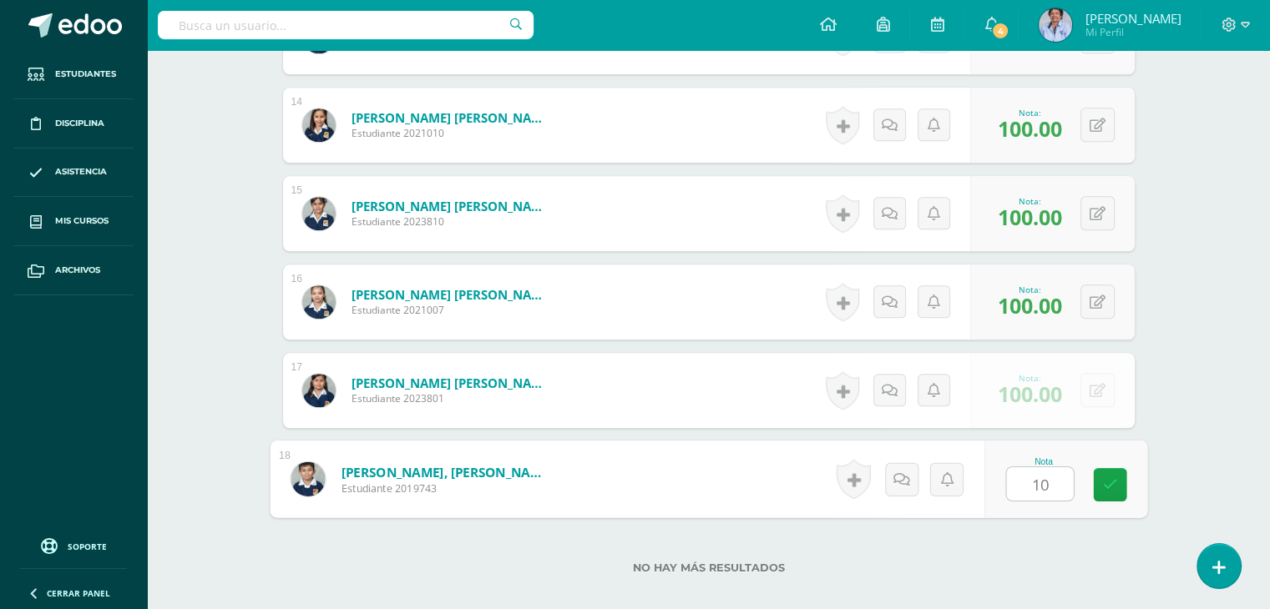
type input "100"
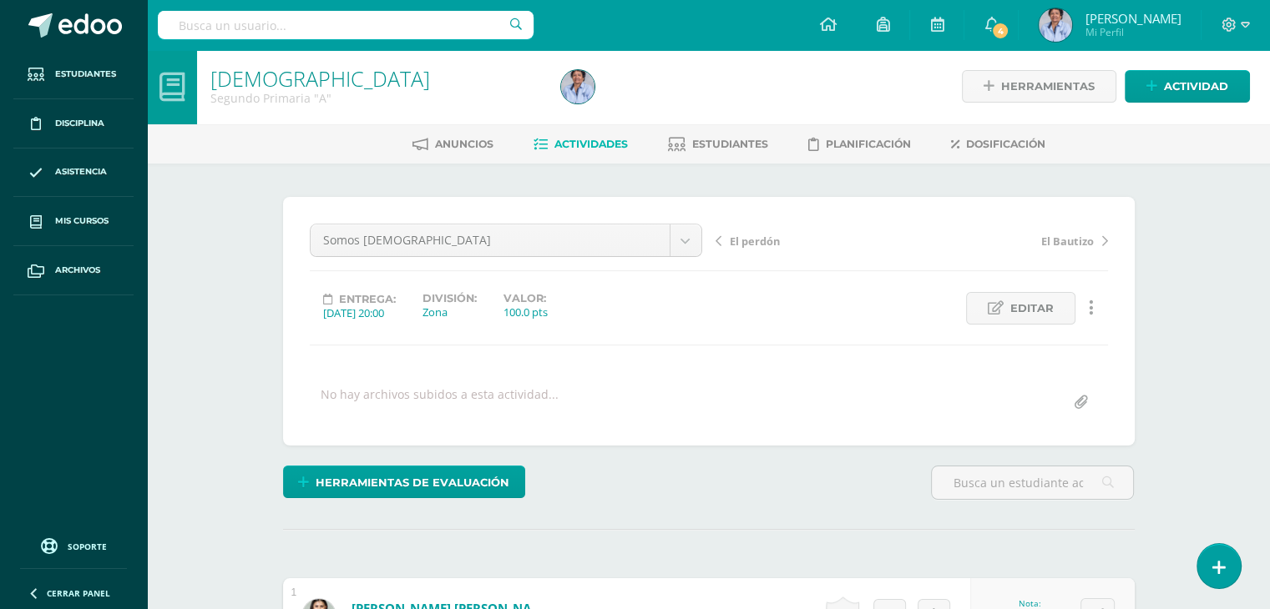
scroll to position [0, 0]
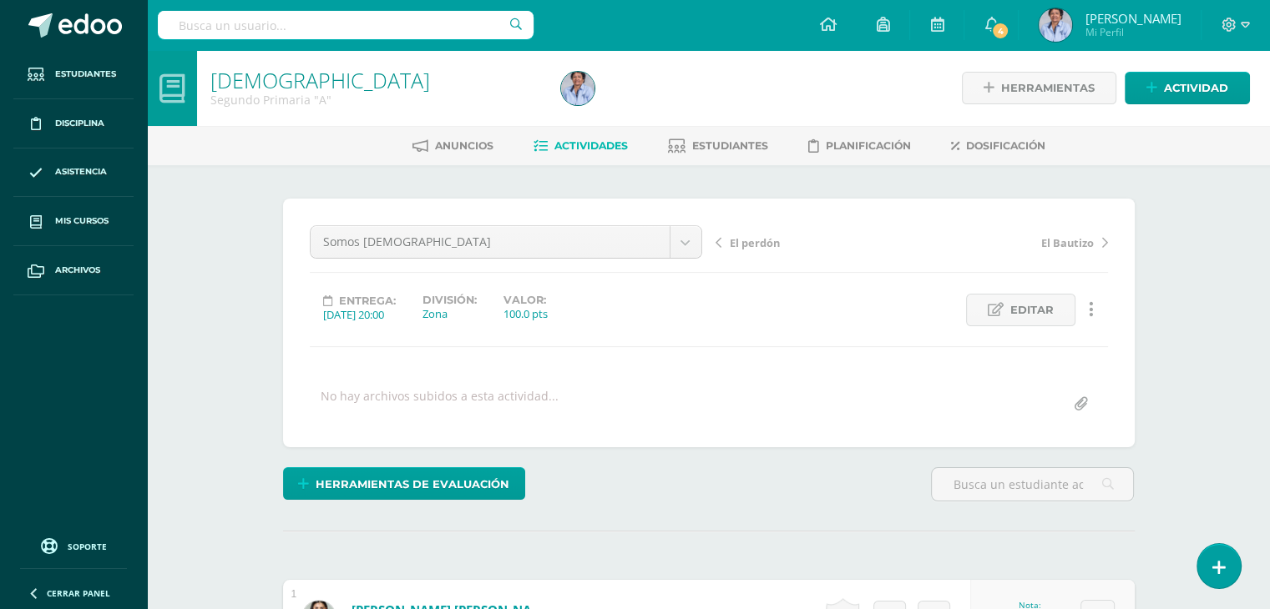
click at [751, 235] on span "El perdón" at bounding box center [755, 242] width 50 height 15
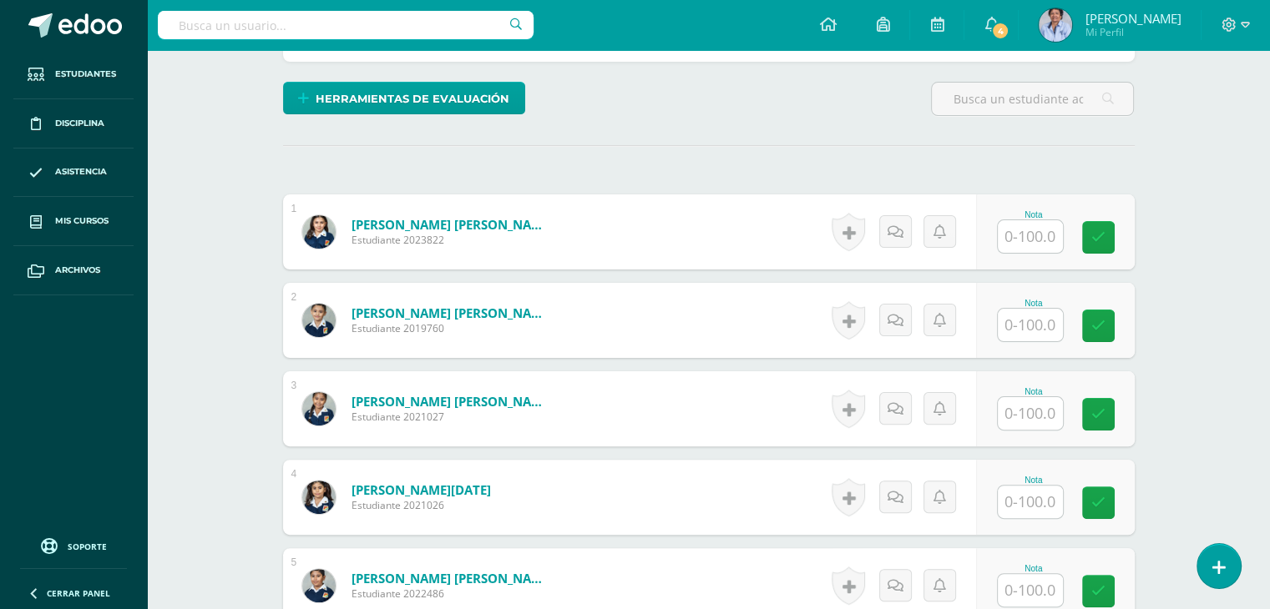
scroll to position [447, 0]
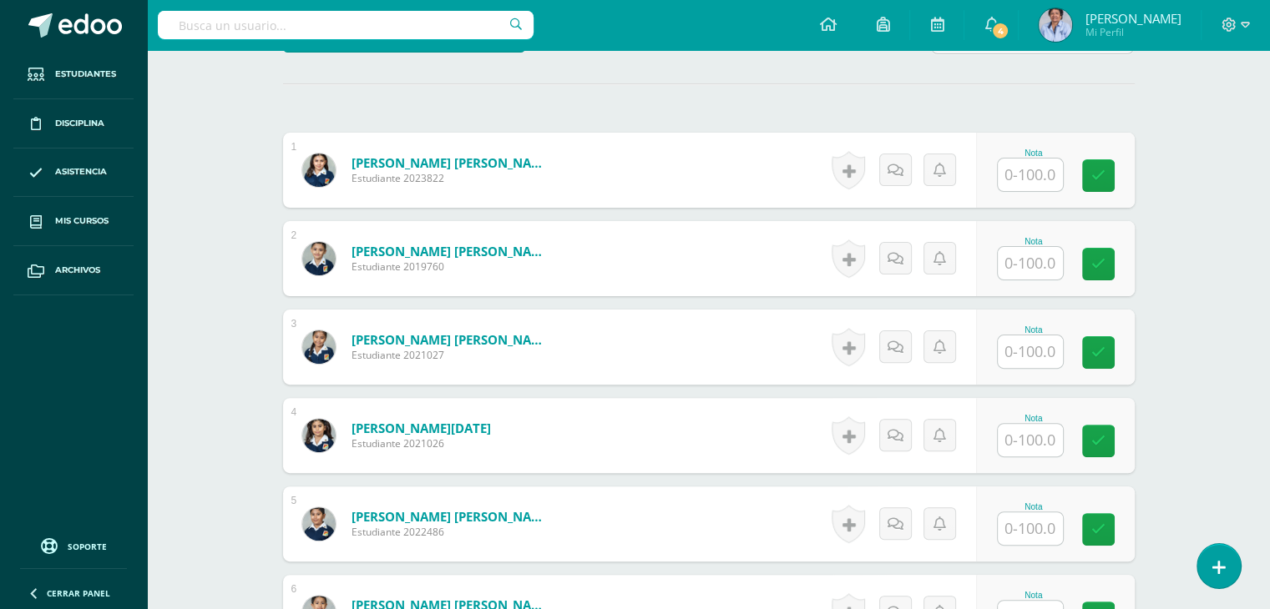
click at [1022, 176] on input "text" at bounding box center [1029, 175] width 65 height 33
type input "100"
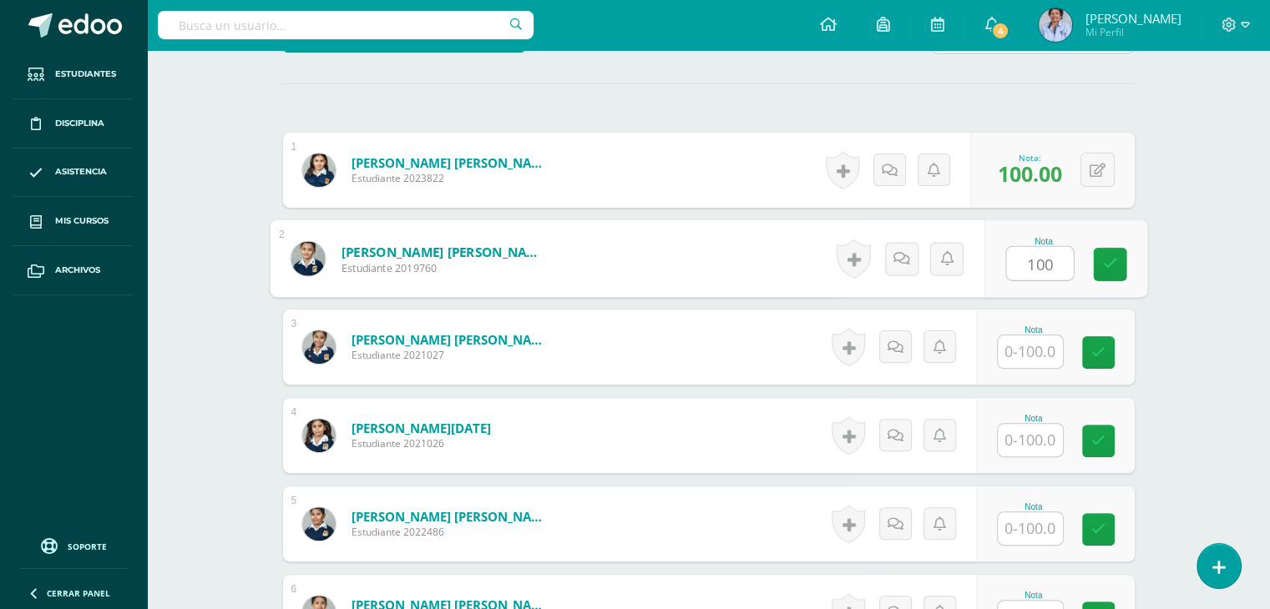
type input "100"
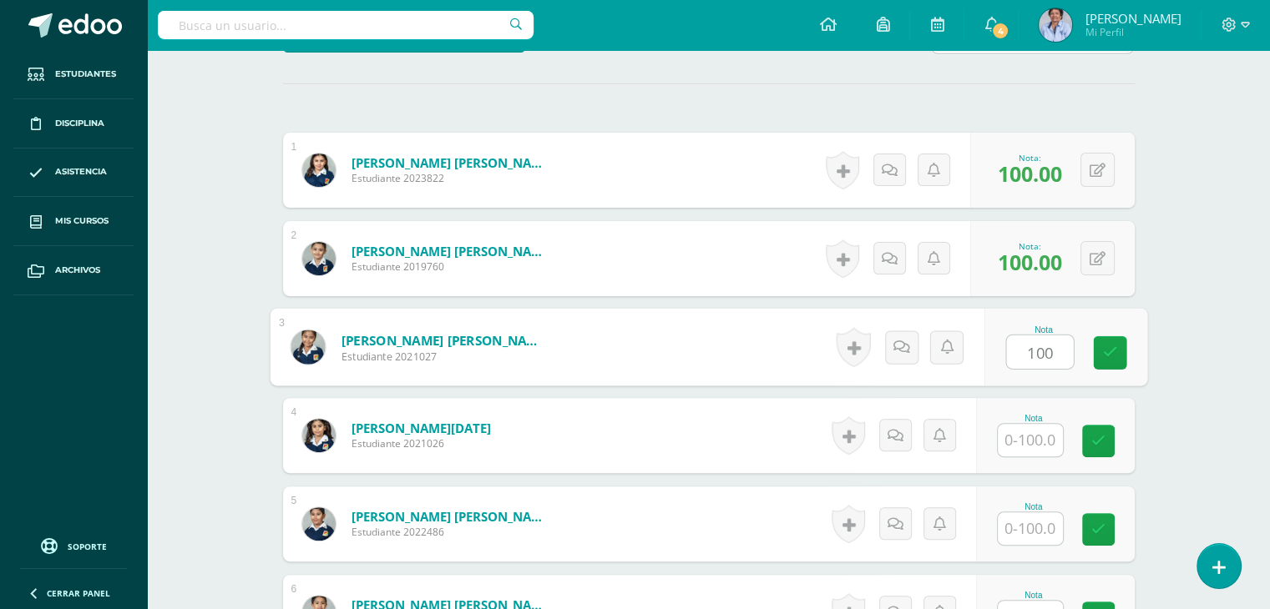
type input "100"
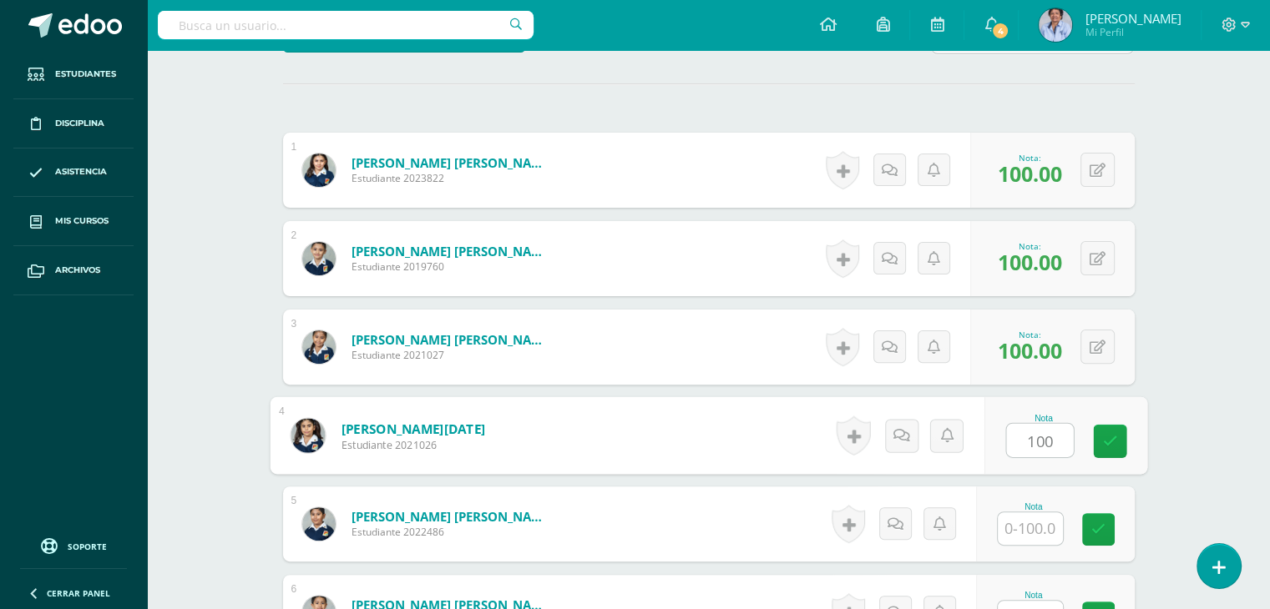
type input "100"
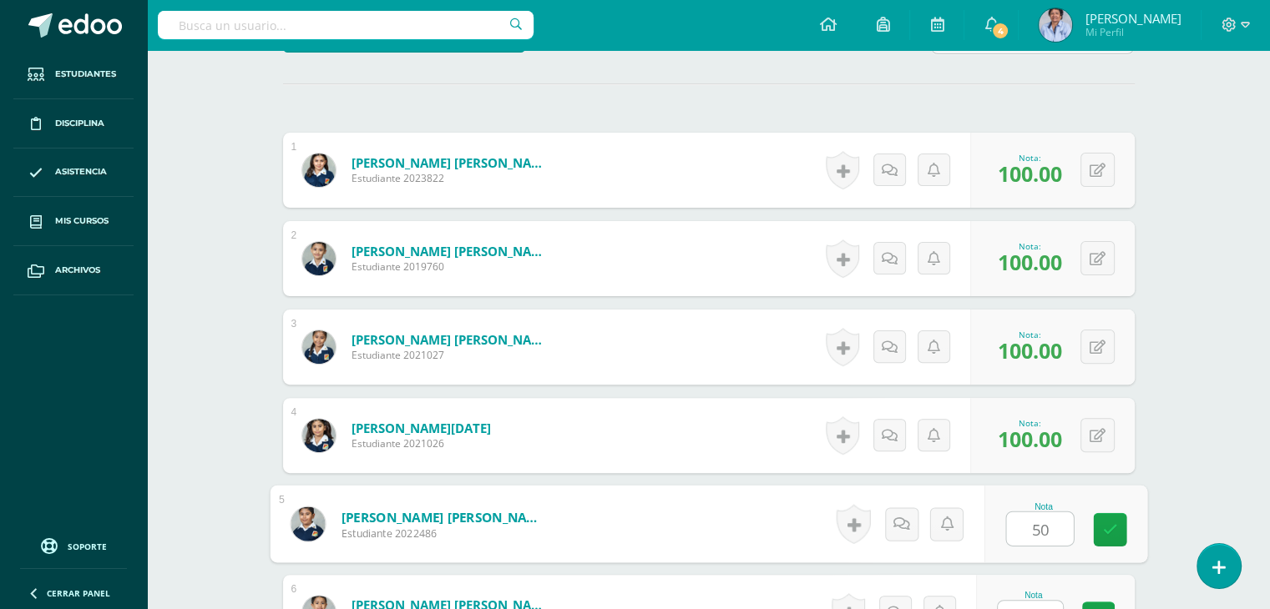
type input "50"
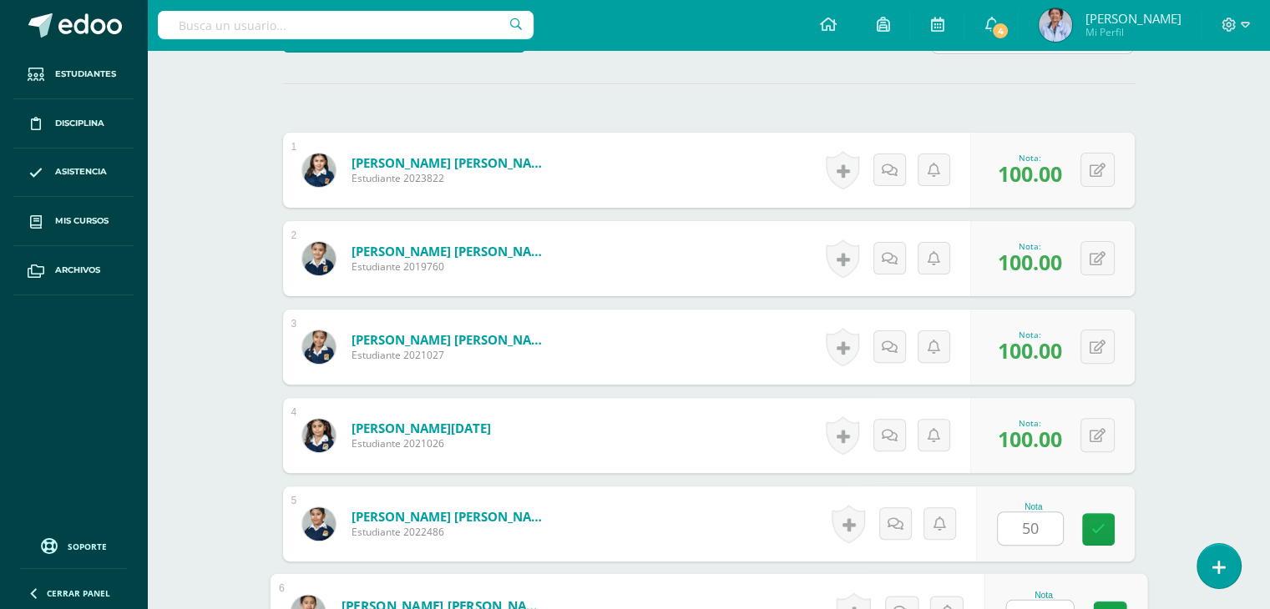
scroll to position [471, 0]
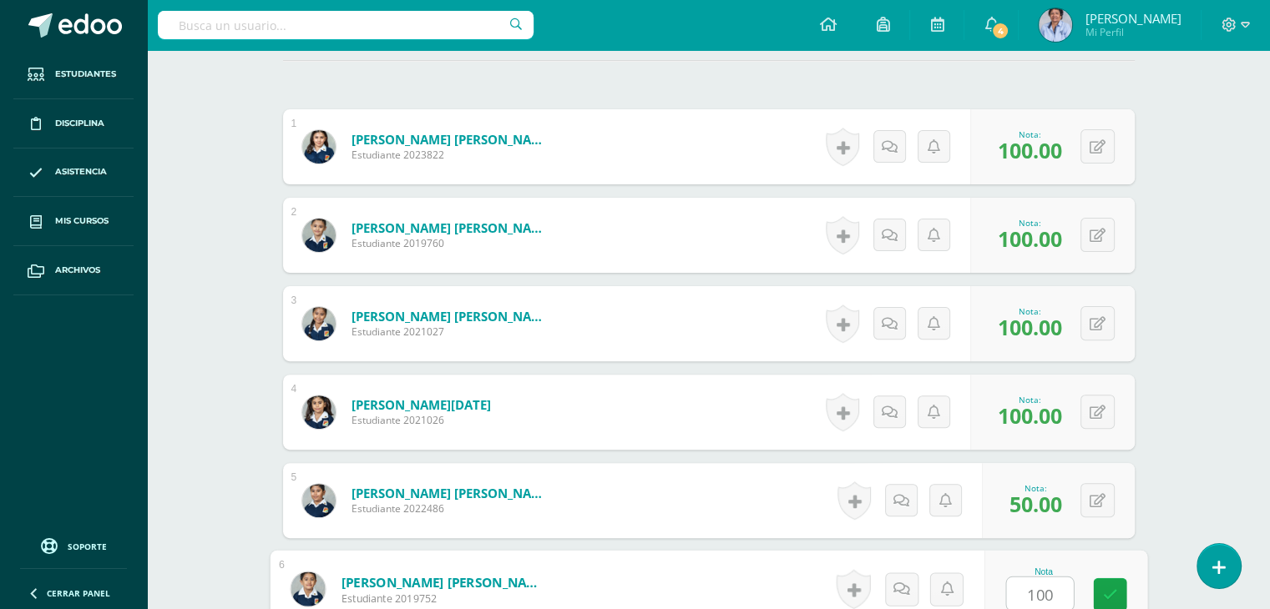
type input "100"
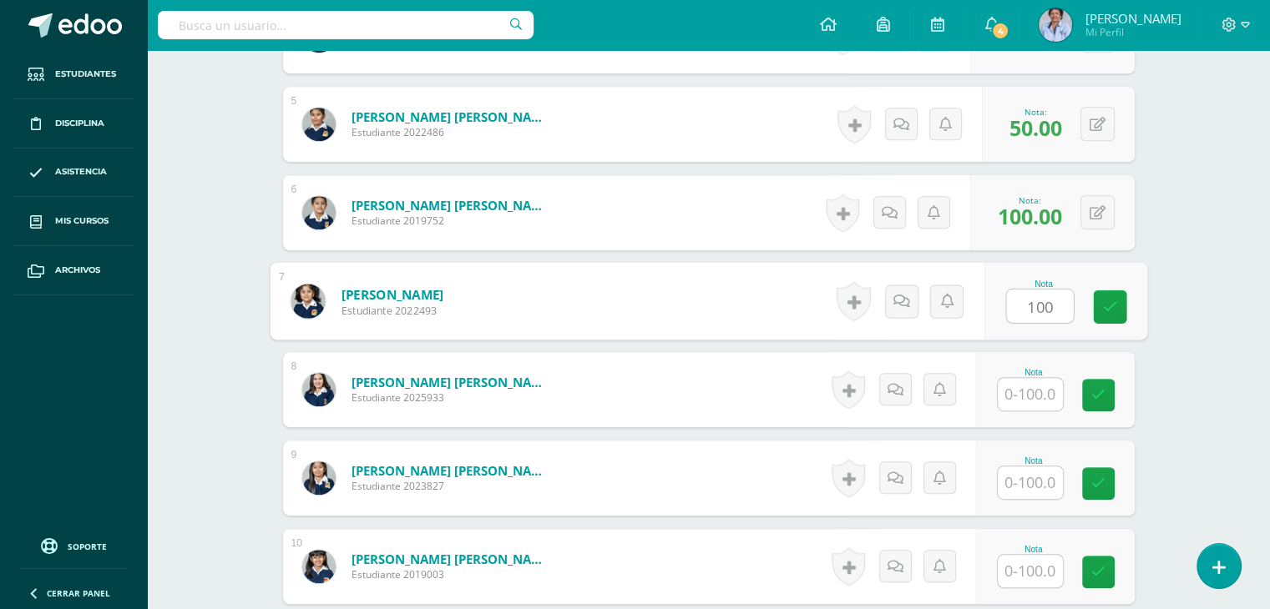
type input "100"
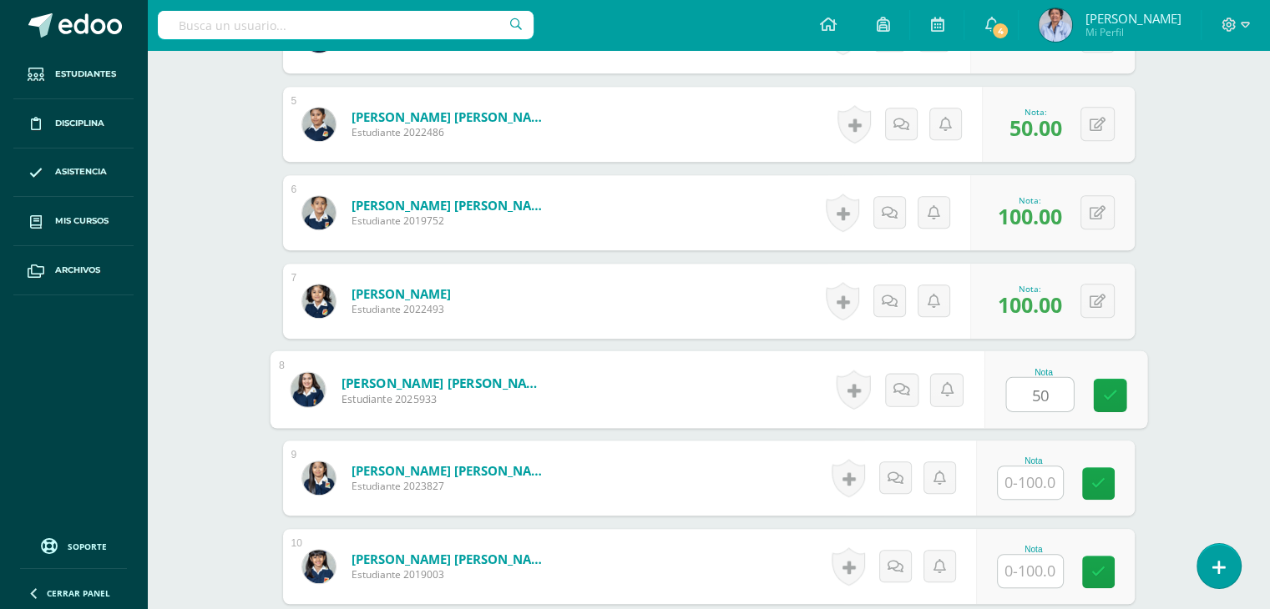
type input "50"
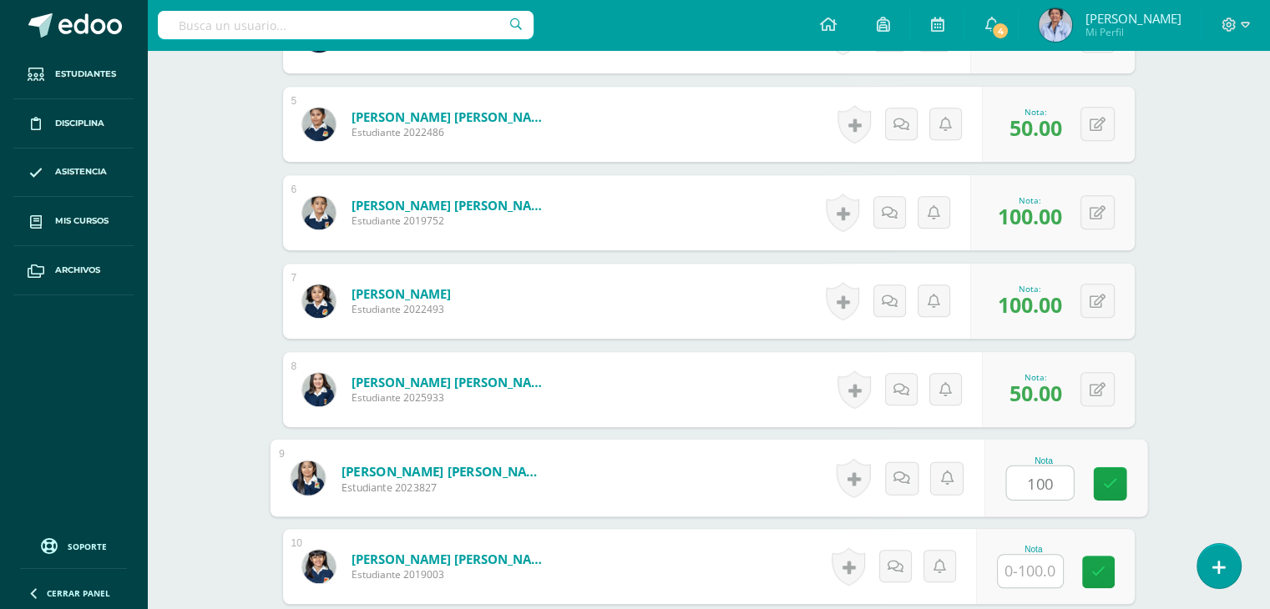
type input "100"
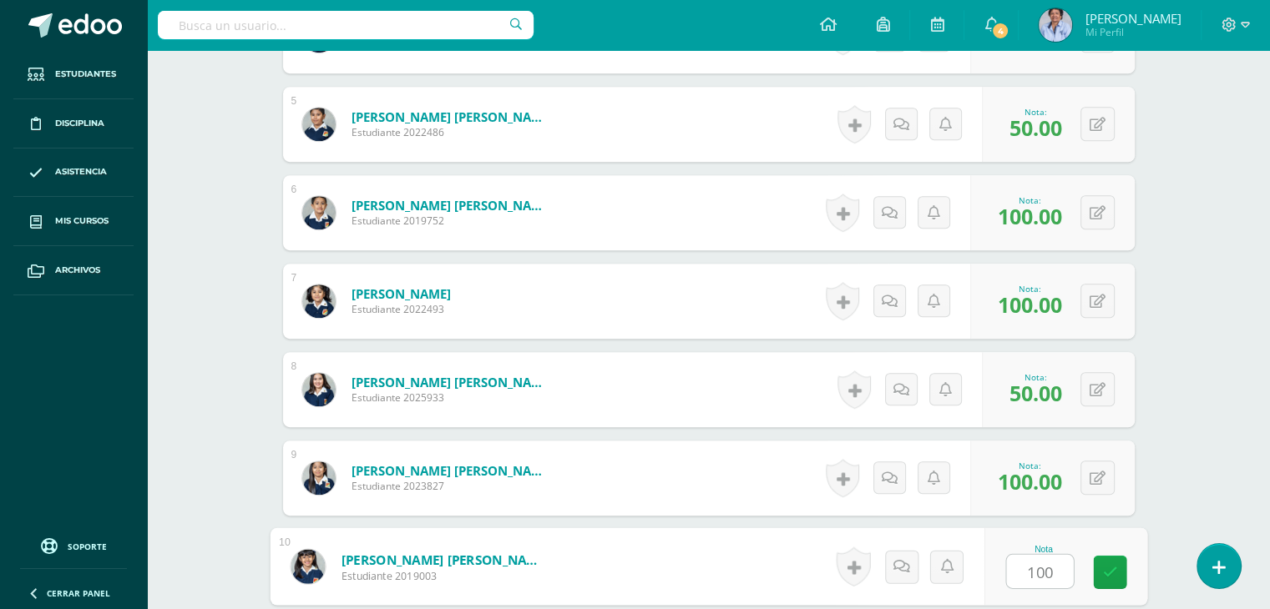
type input "100"
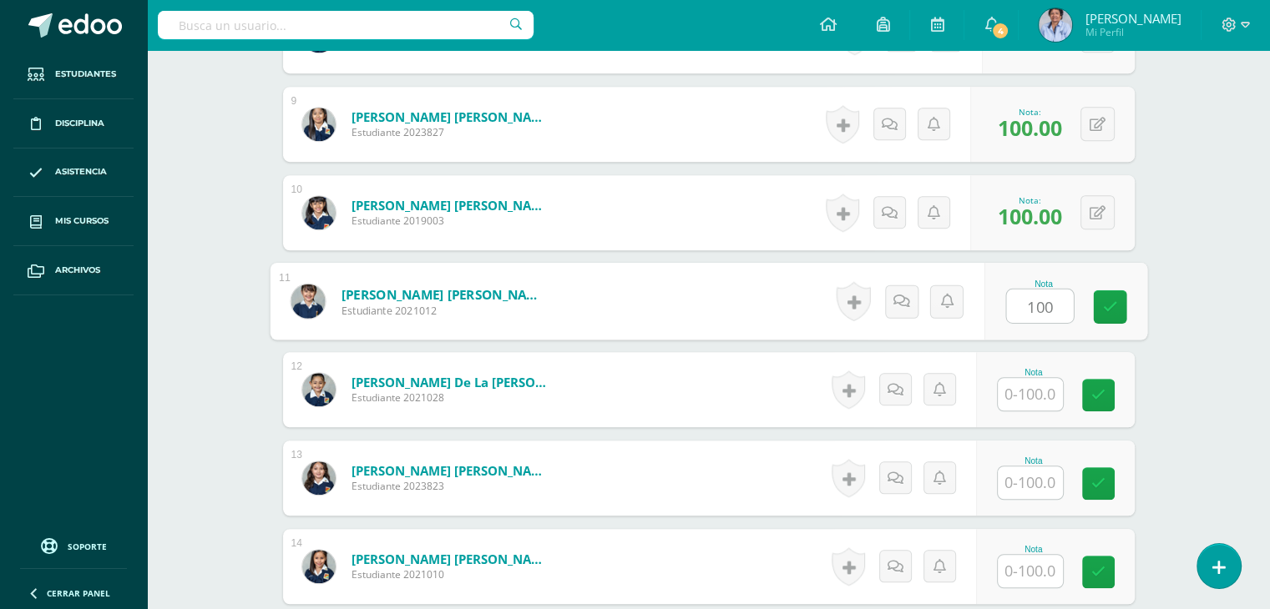
type input "100"
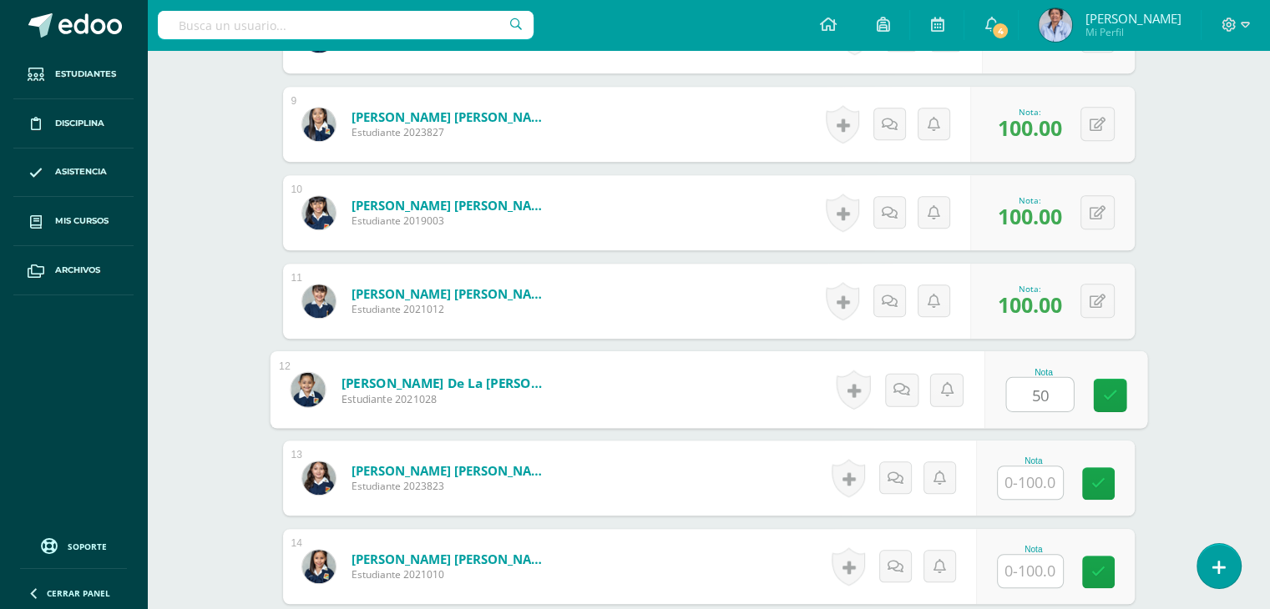
type input "50"
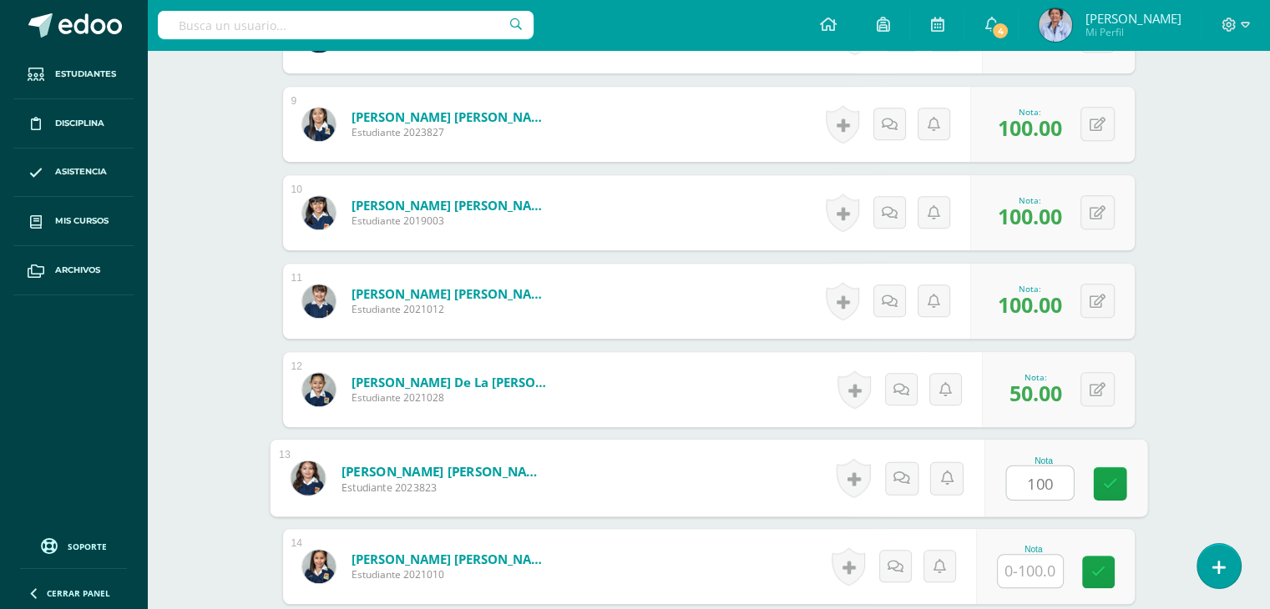
type input "100"
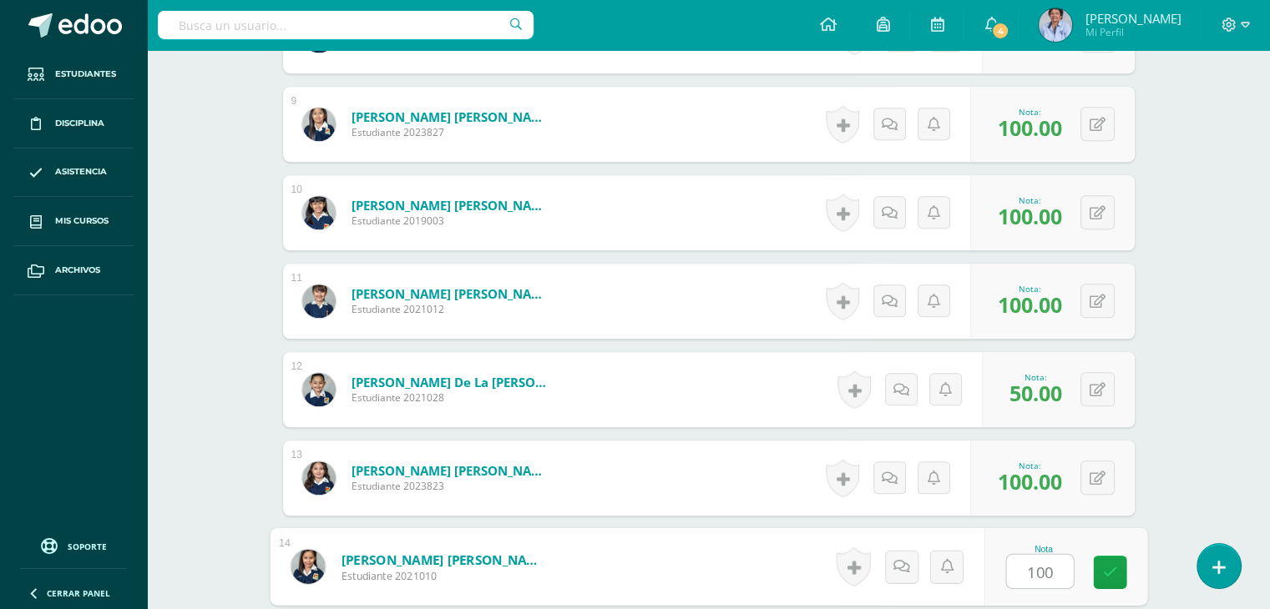
type input "100"
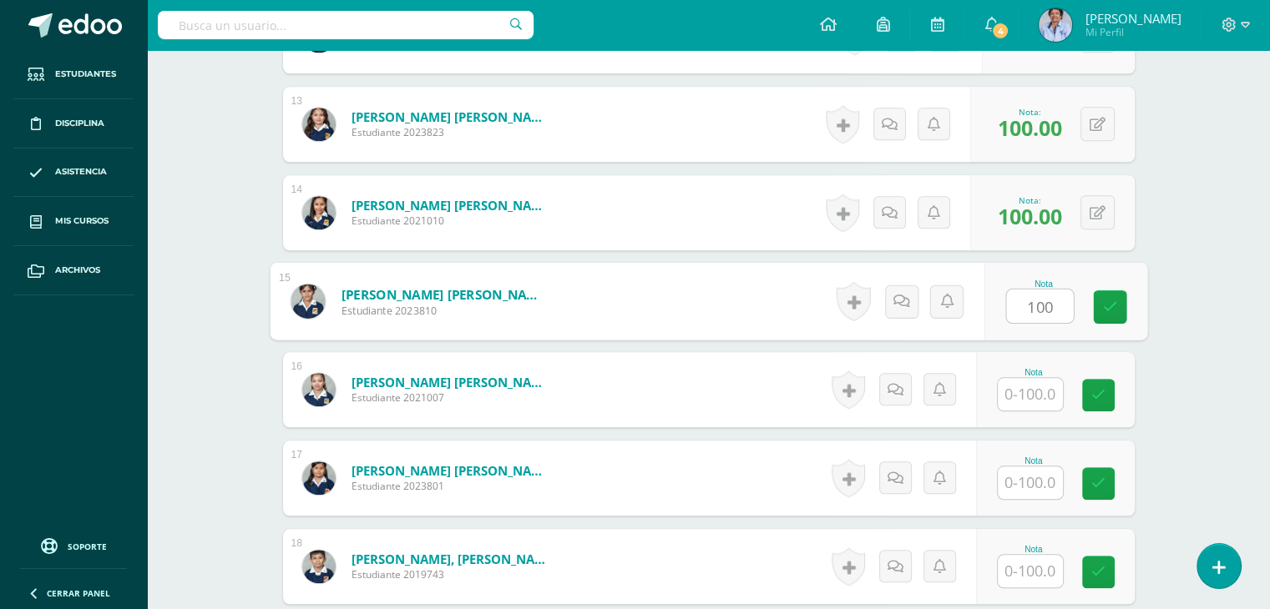
type input "100"
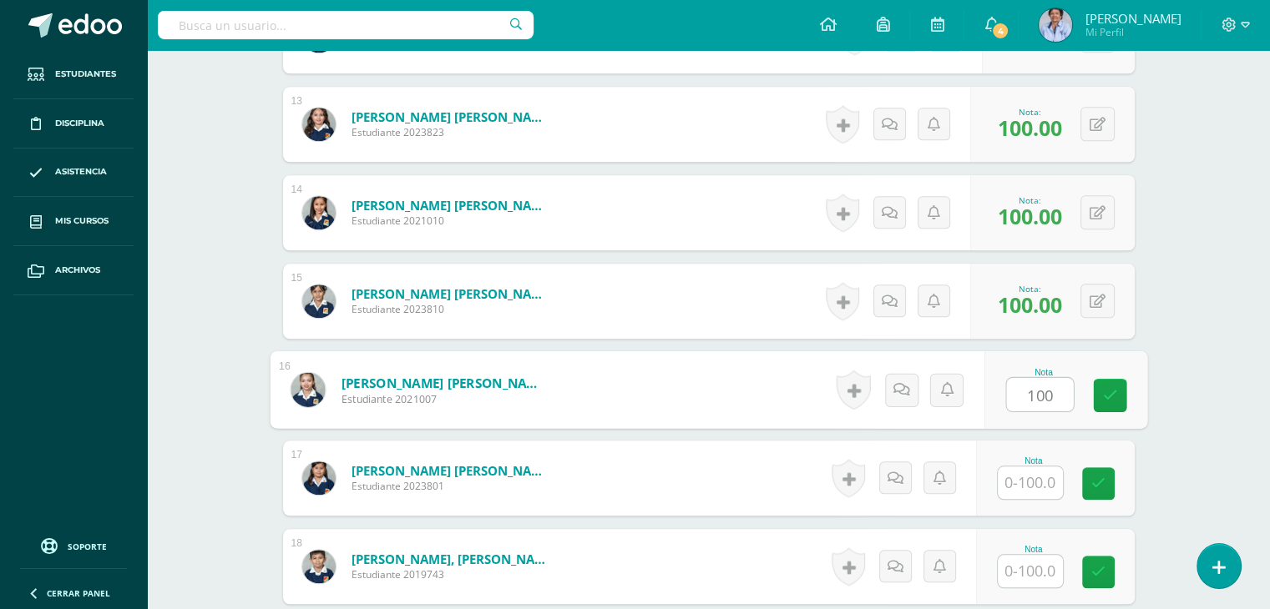
type input "100"
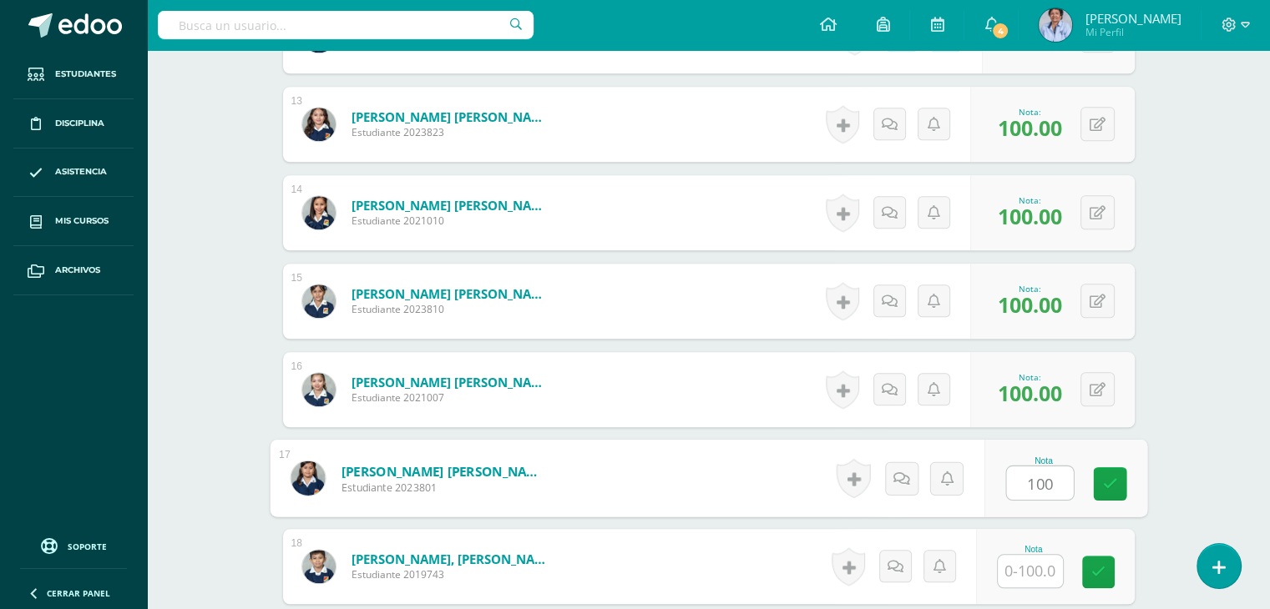
type input "100"
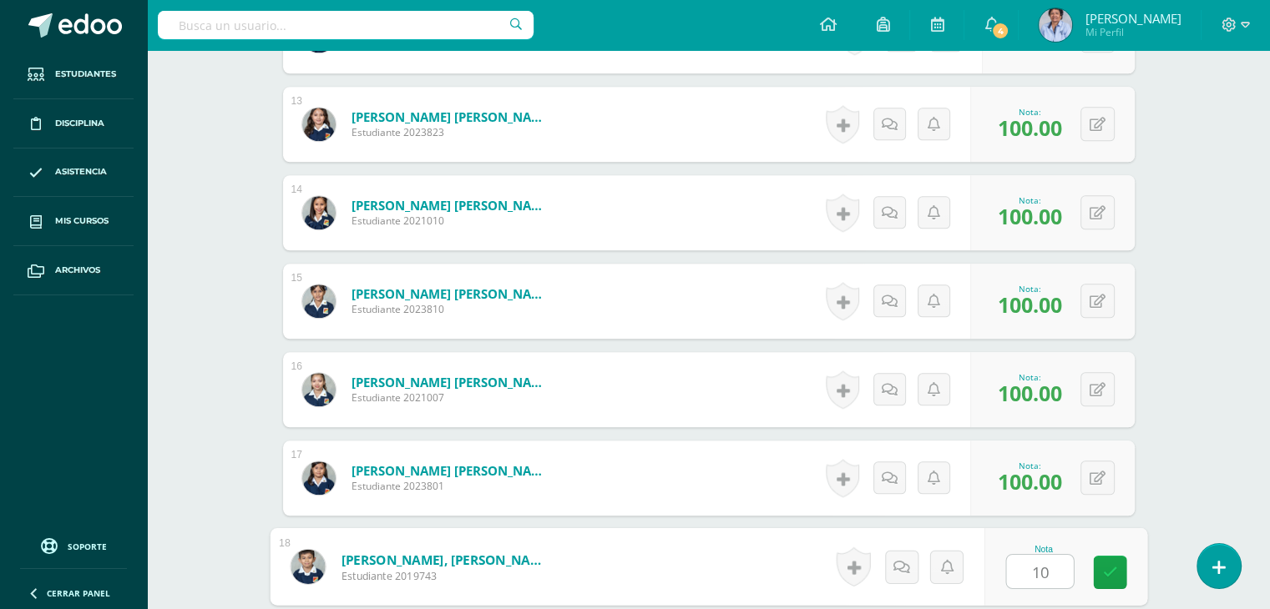
type input "100"
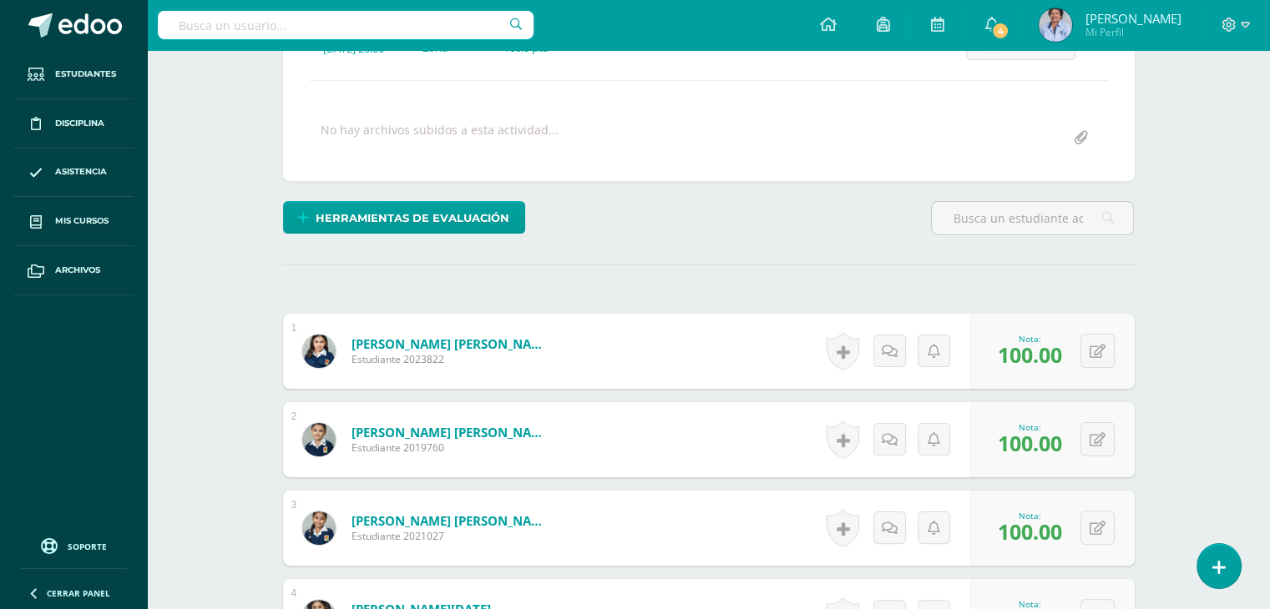
scroll to position [0, 0]
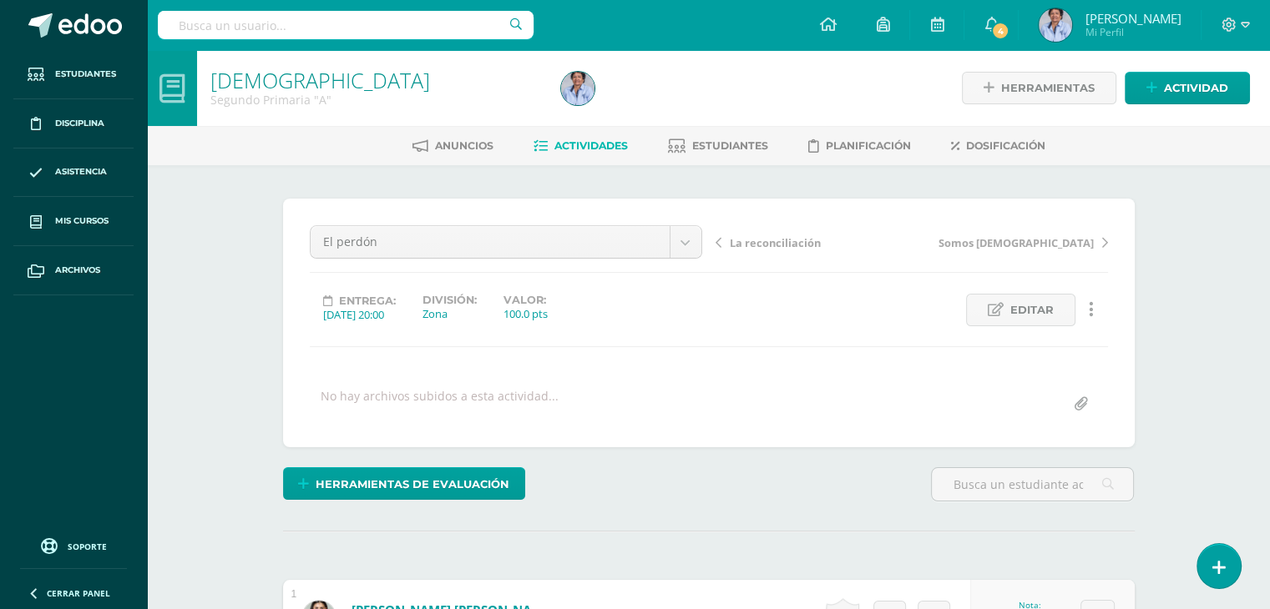
click at [754, 237] on span "La reconciliación" at bounding box center [775, 242] width 91 height 15
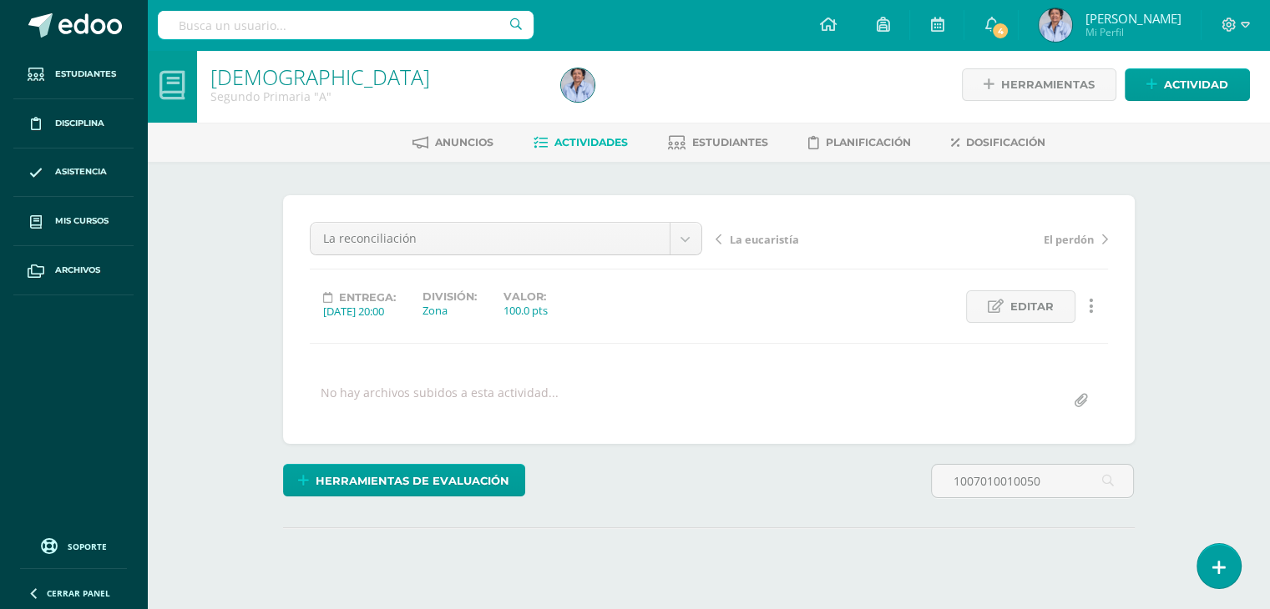
scroll to position [3, 0]
type input "1"
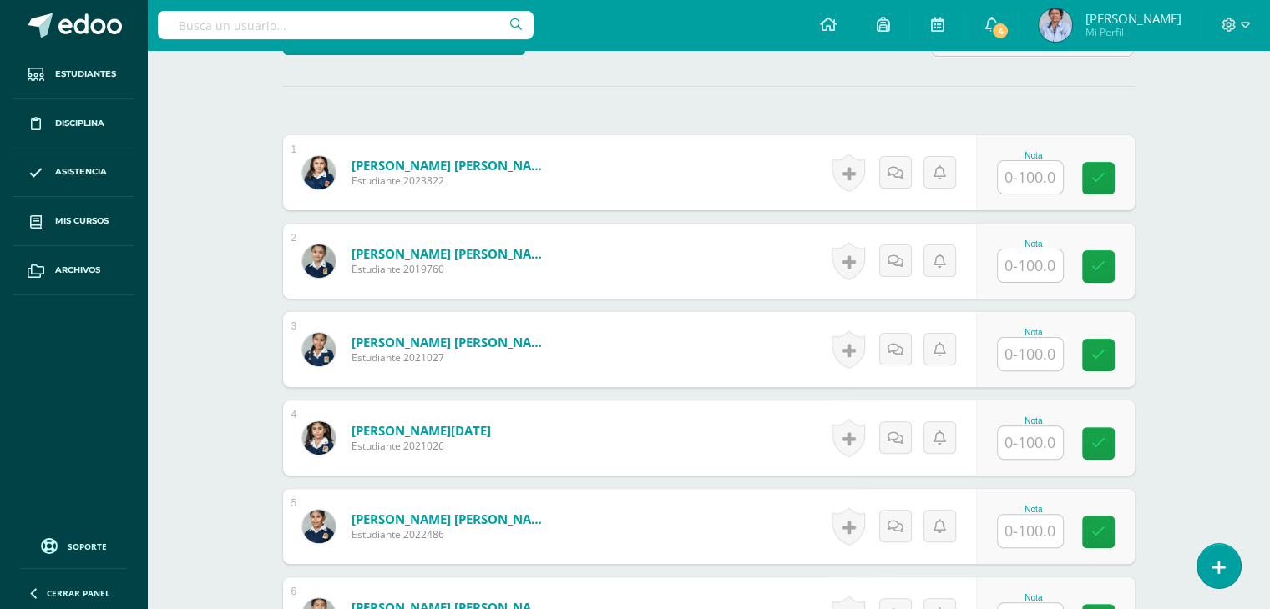
scroll to position [464, 0]
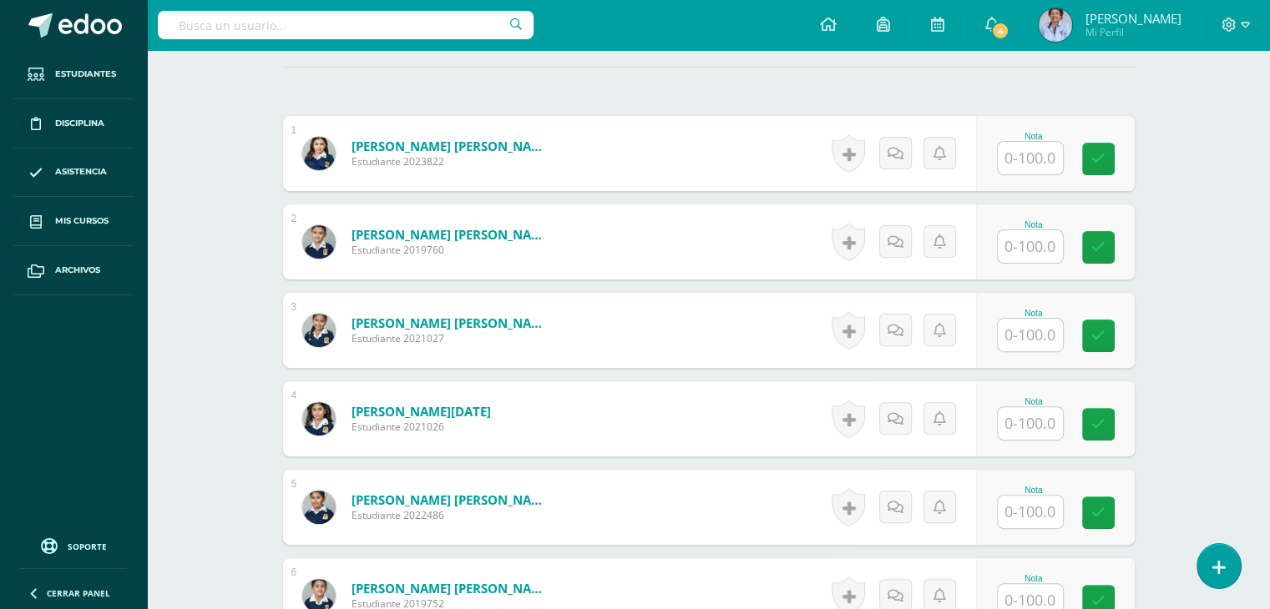
click at [1043, 152] on input "text" at bounding box center [1029, 158] width 65 height 33
type input "100"
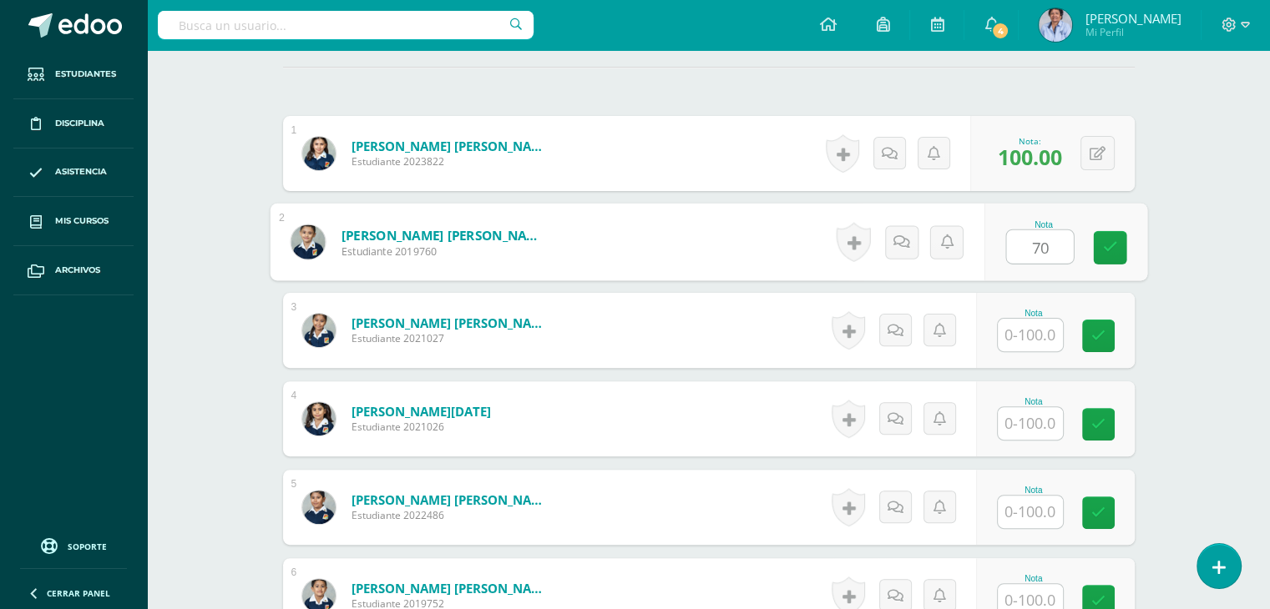
type input "70"
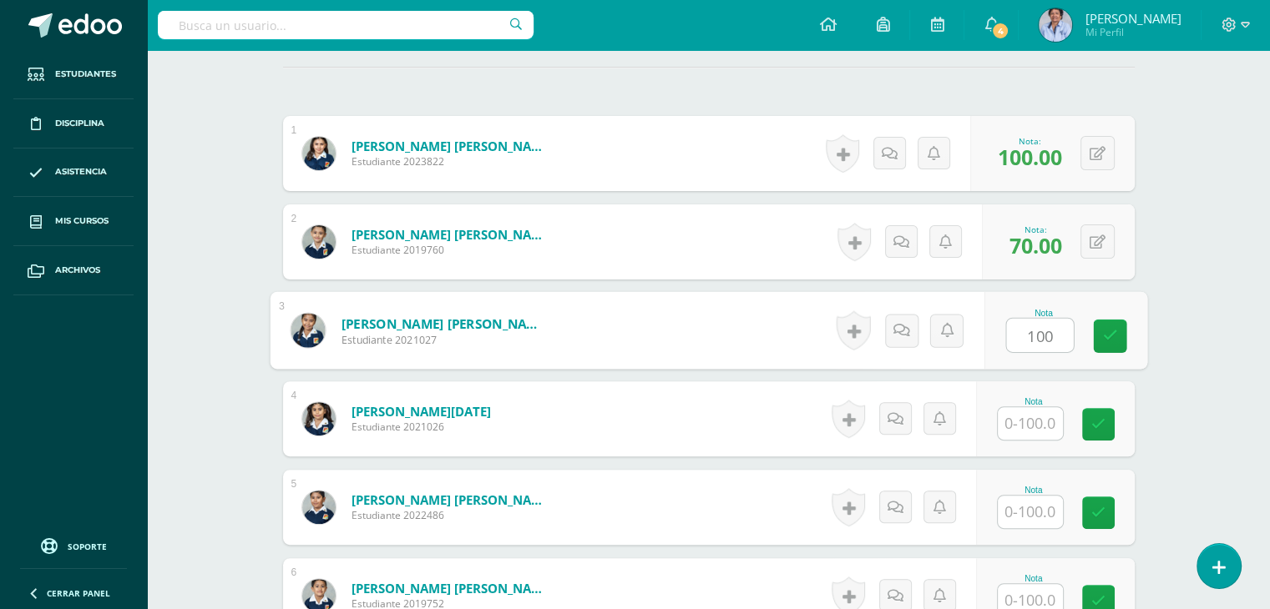
type input "100"
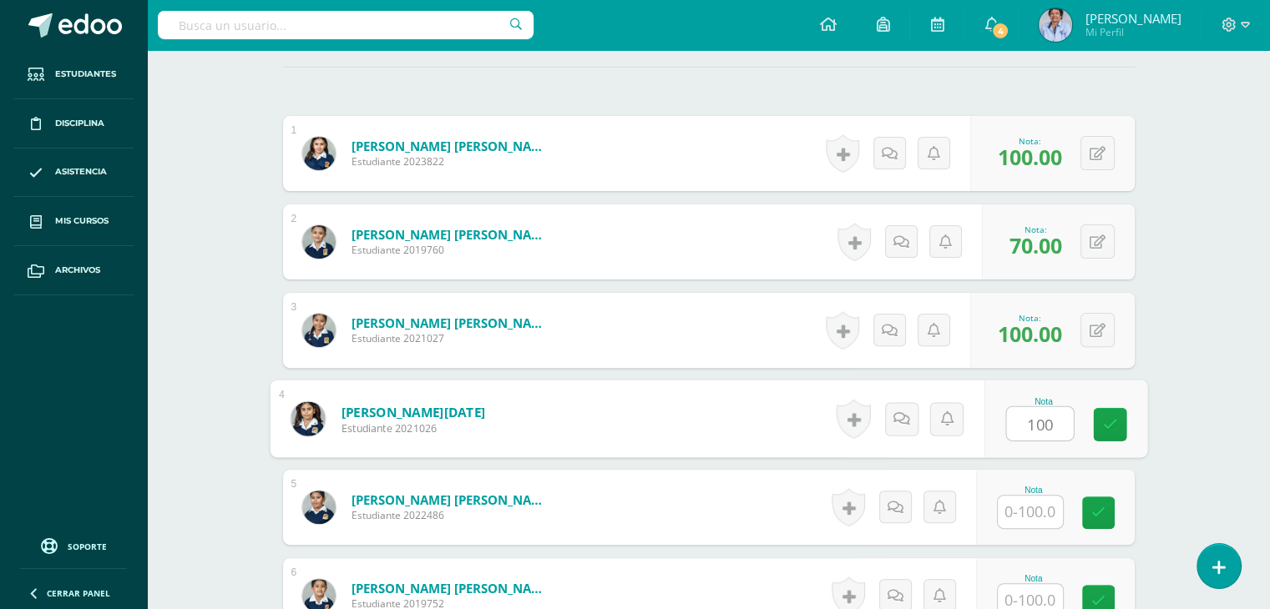
type input "100"
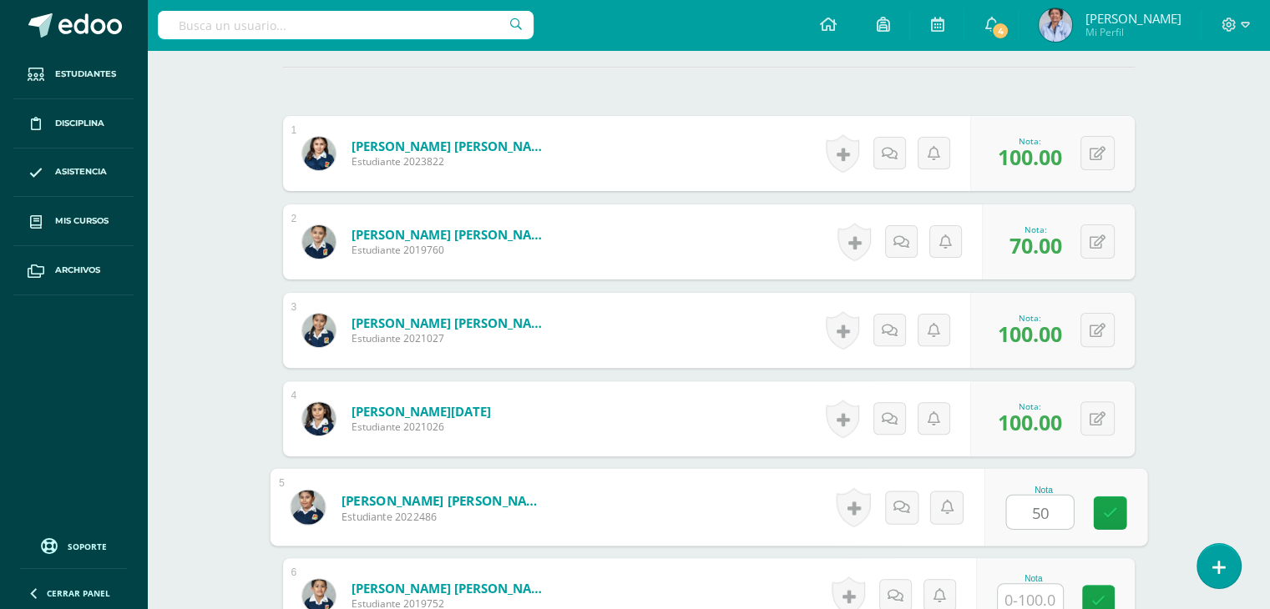
type input "50"
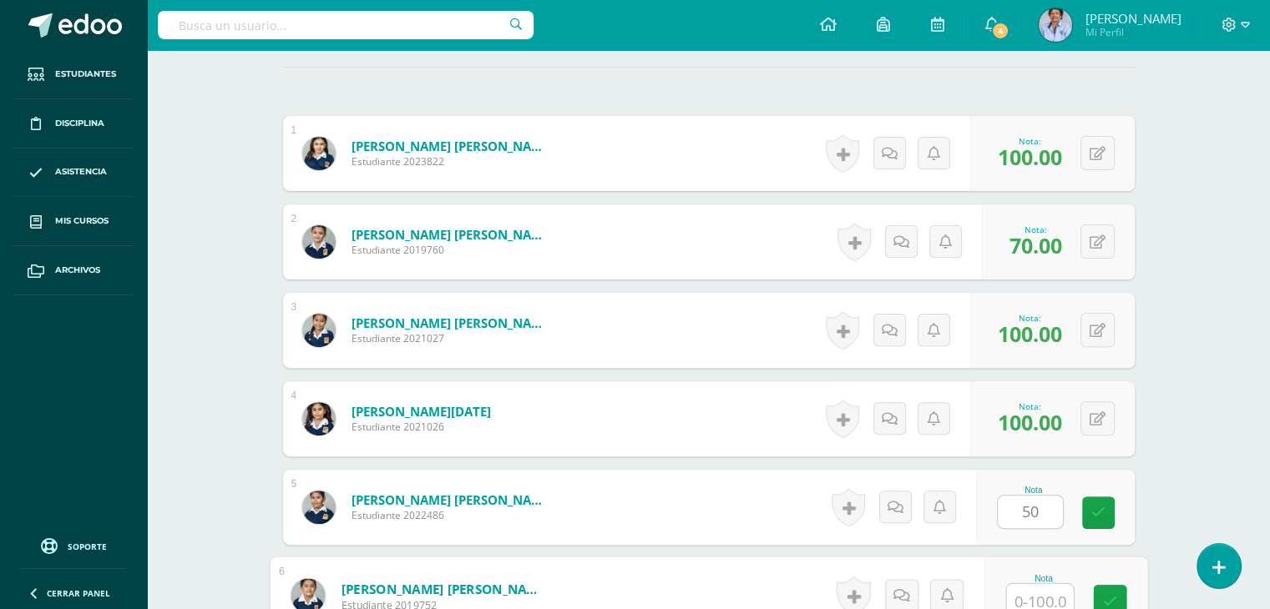
scroll to position [471, 0]
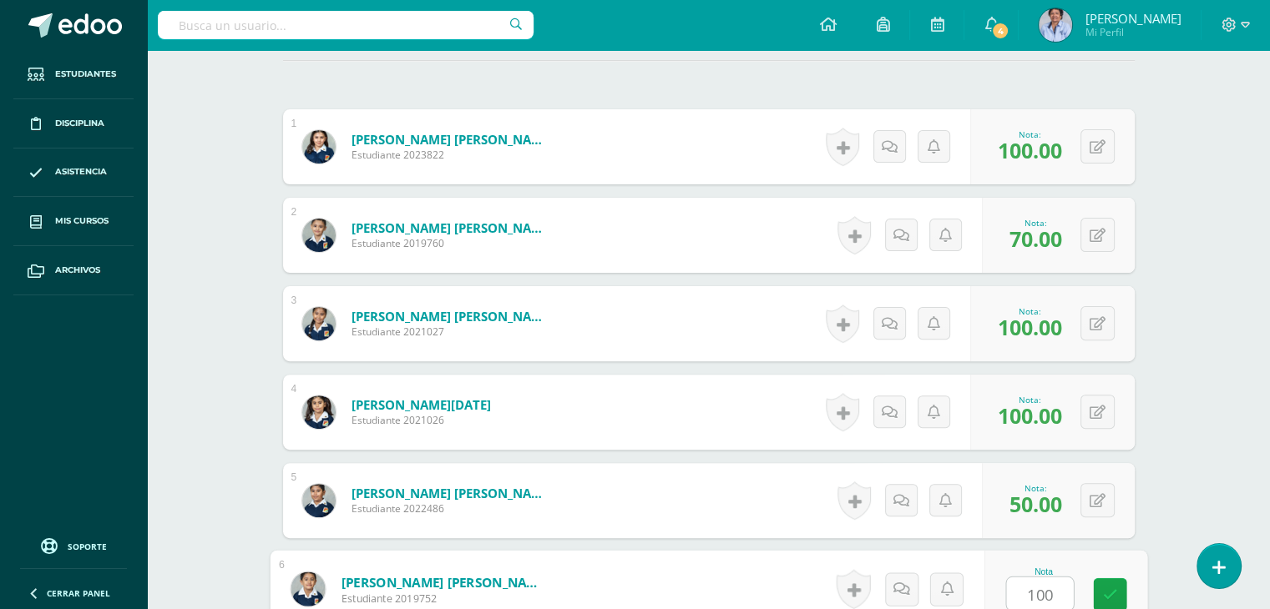
type input "100"
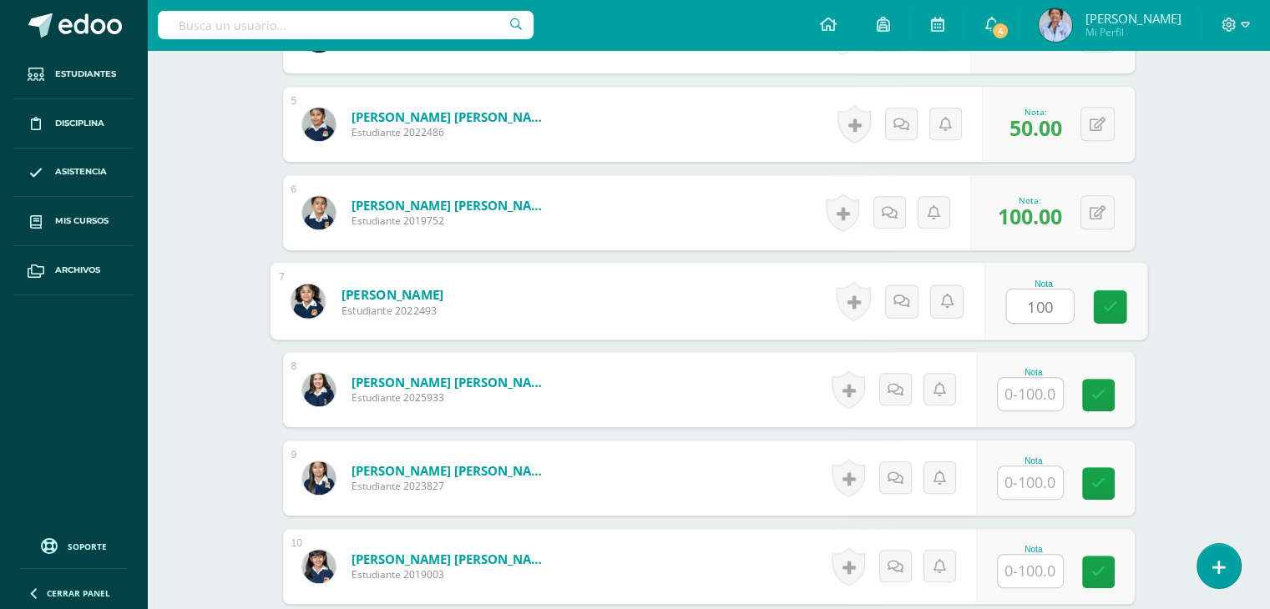
type input "100"
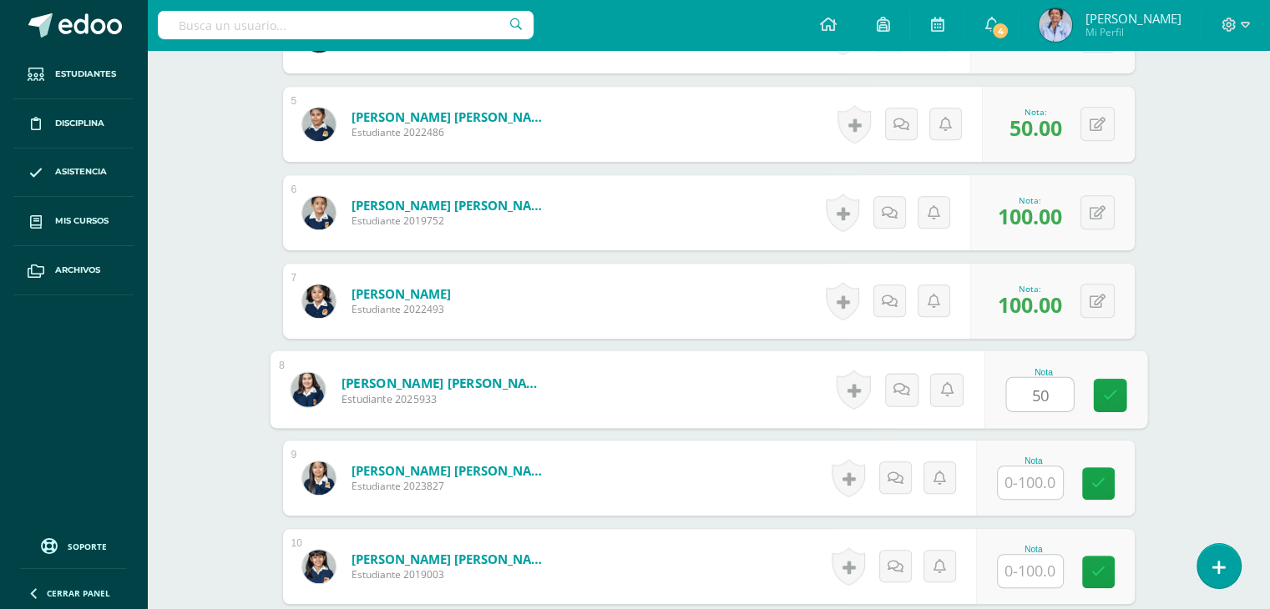
type input "50"
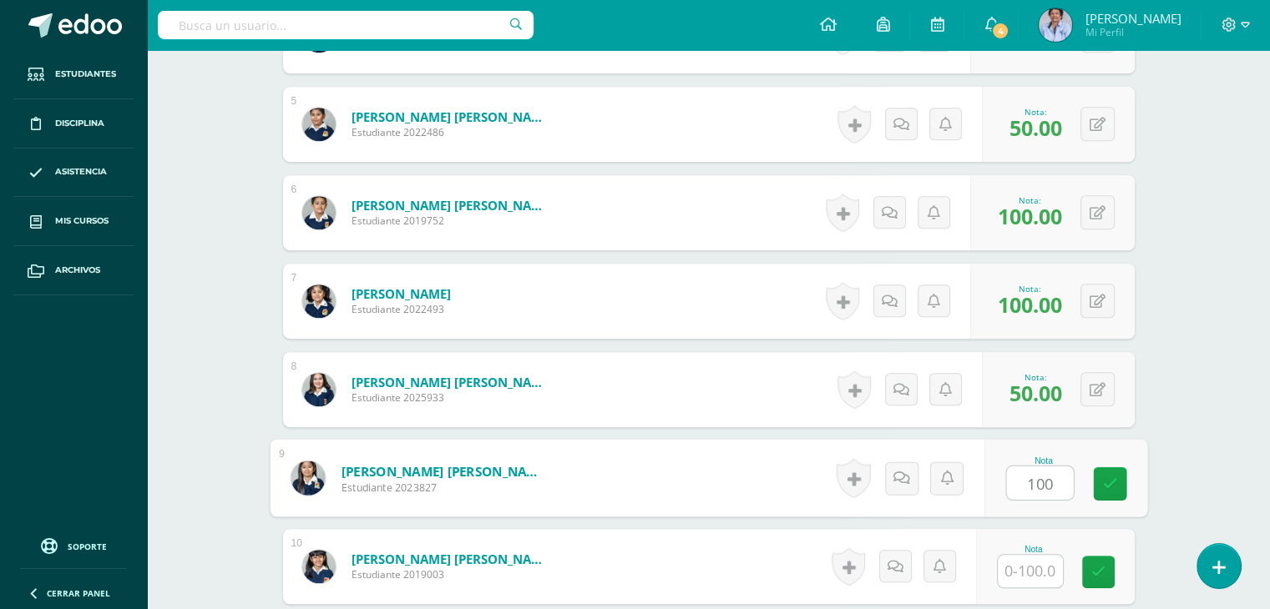
type input "100"
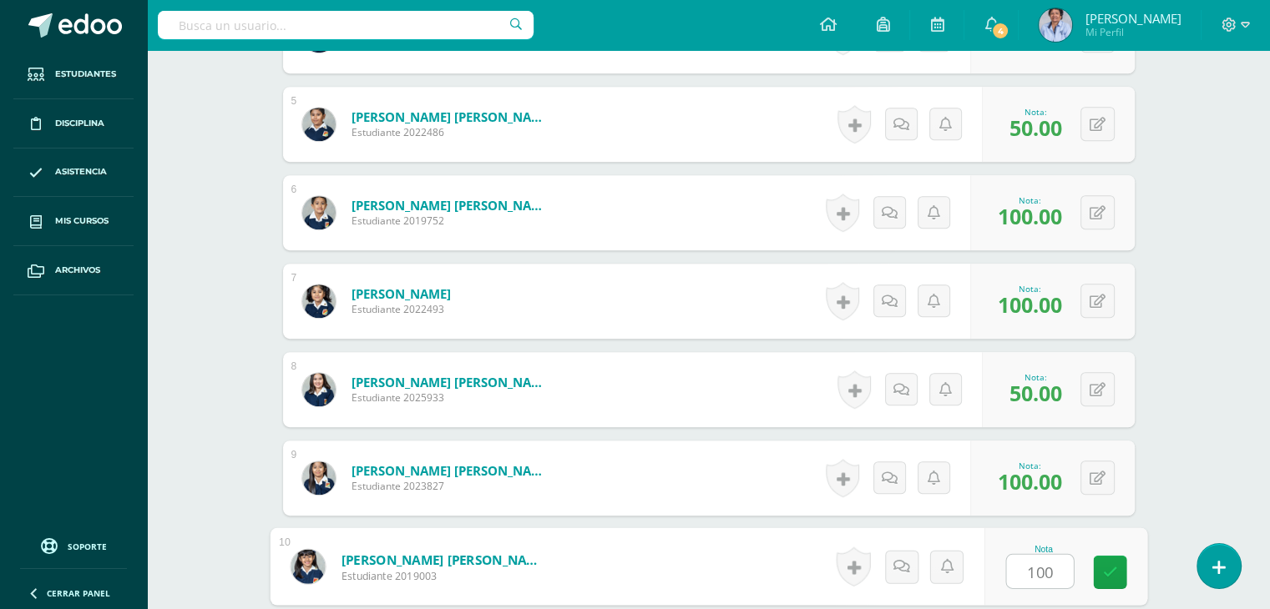
type input "100"
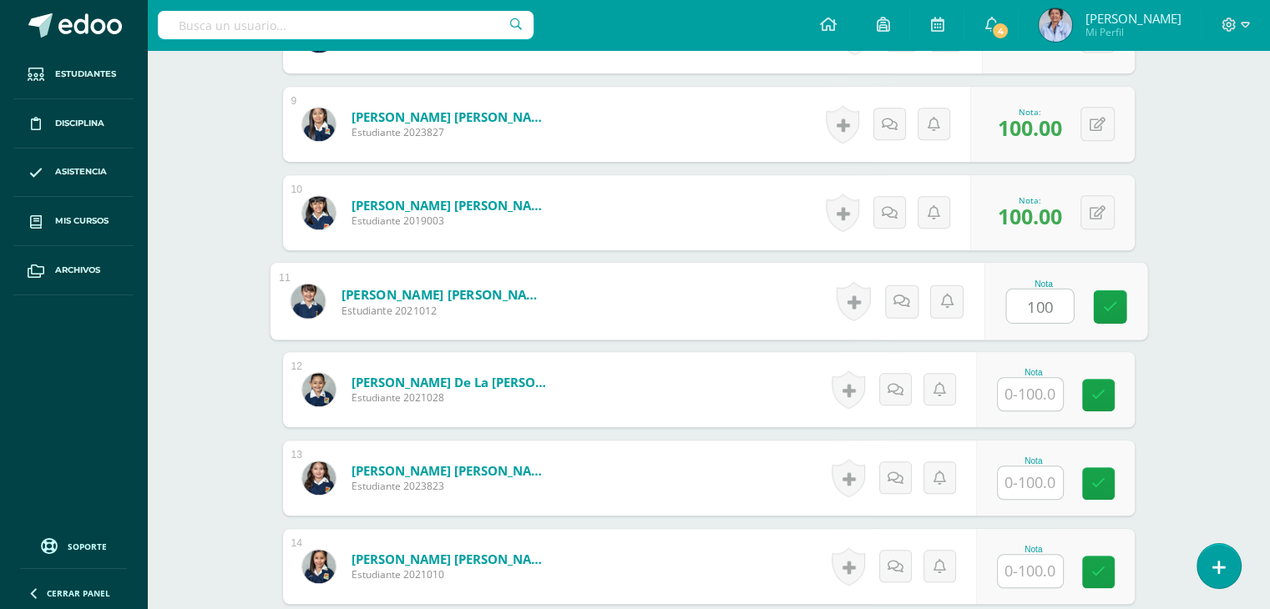
type input "100"
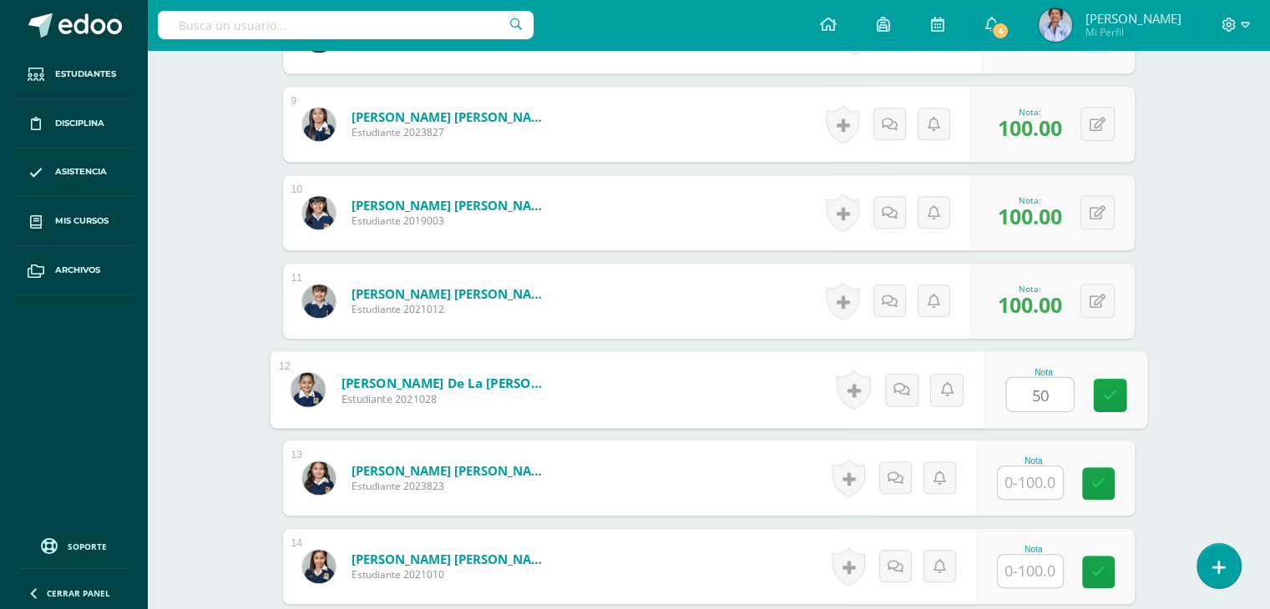
type input "50"
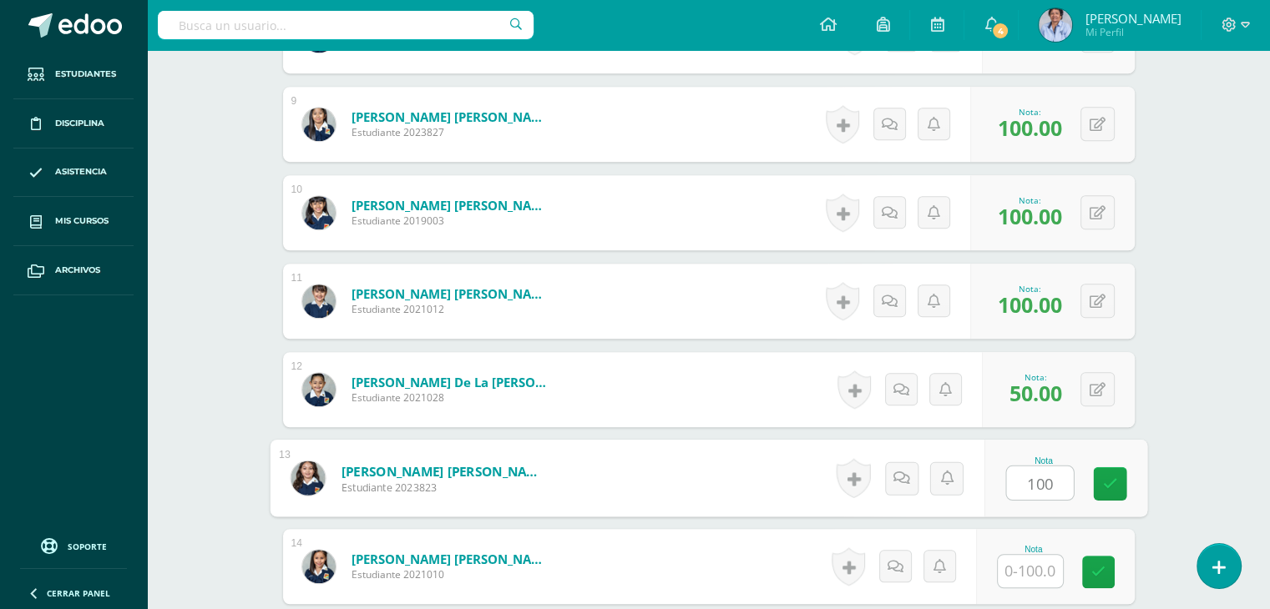
type input "100"
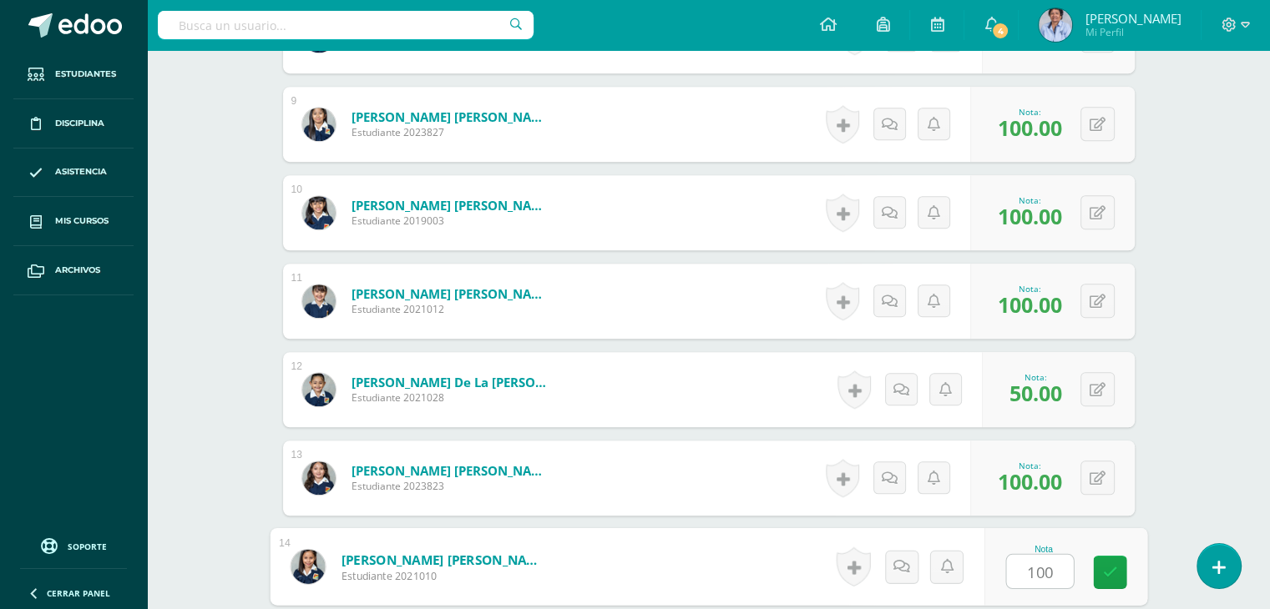
type input "100"
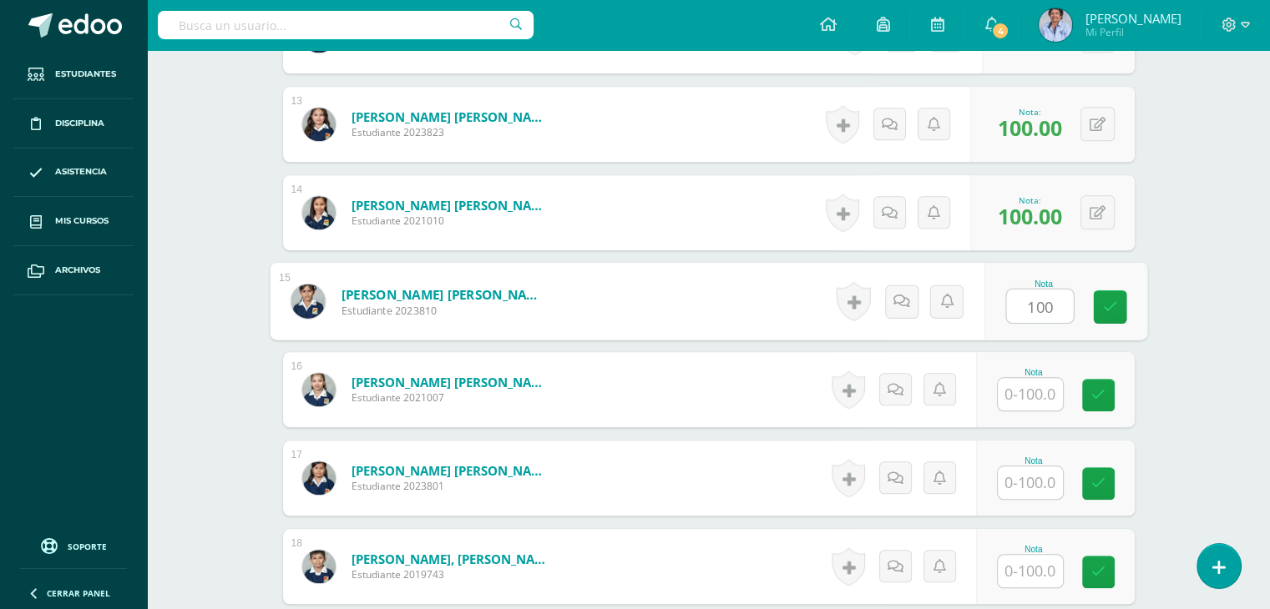
type input "100"
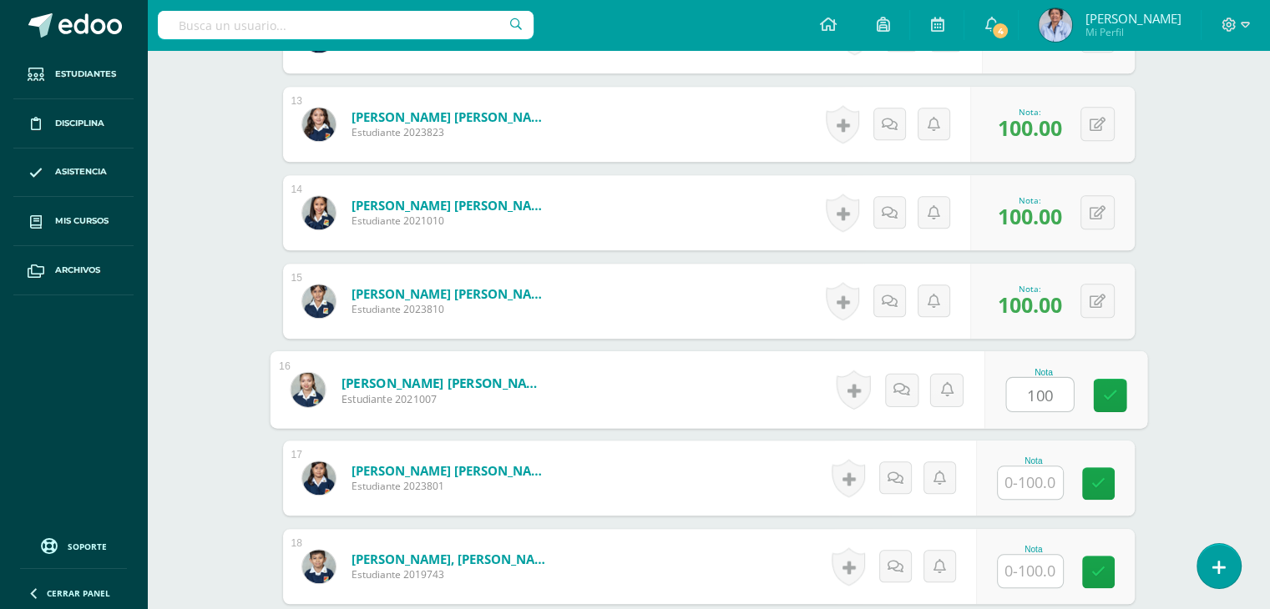
type input "100"
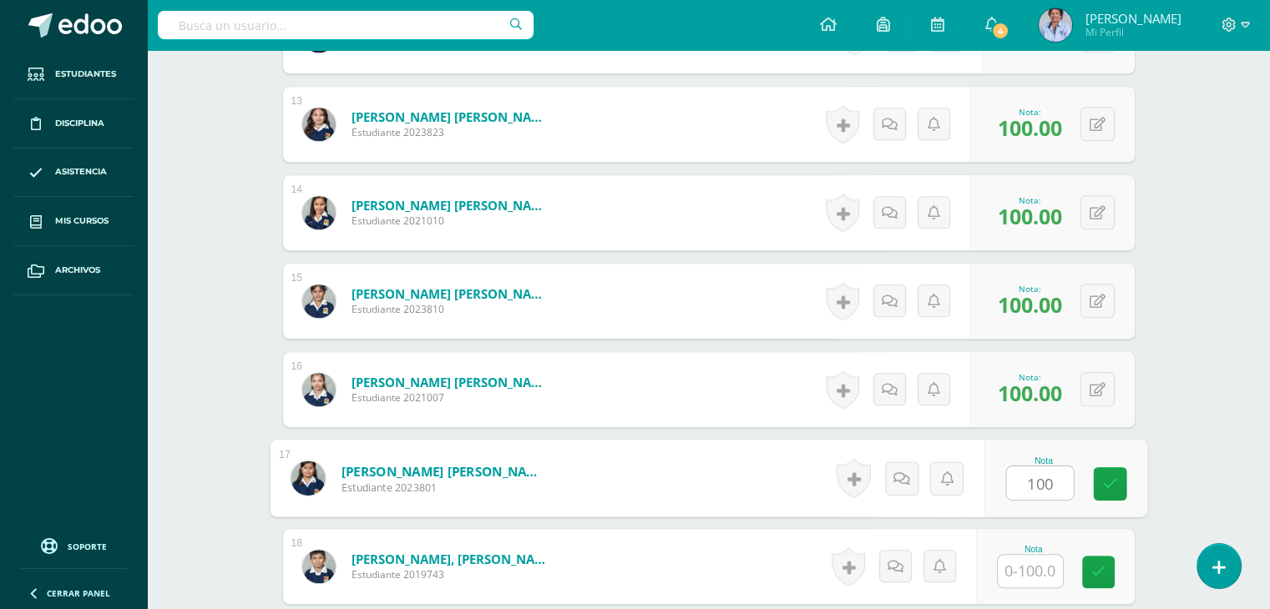
type input "100"
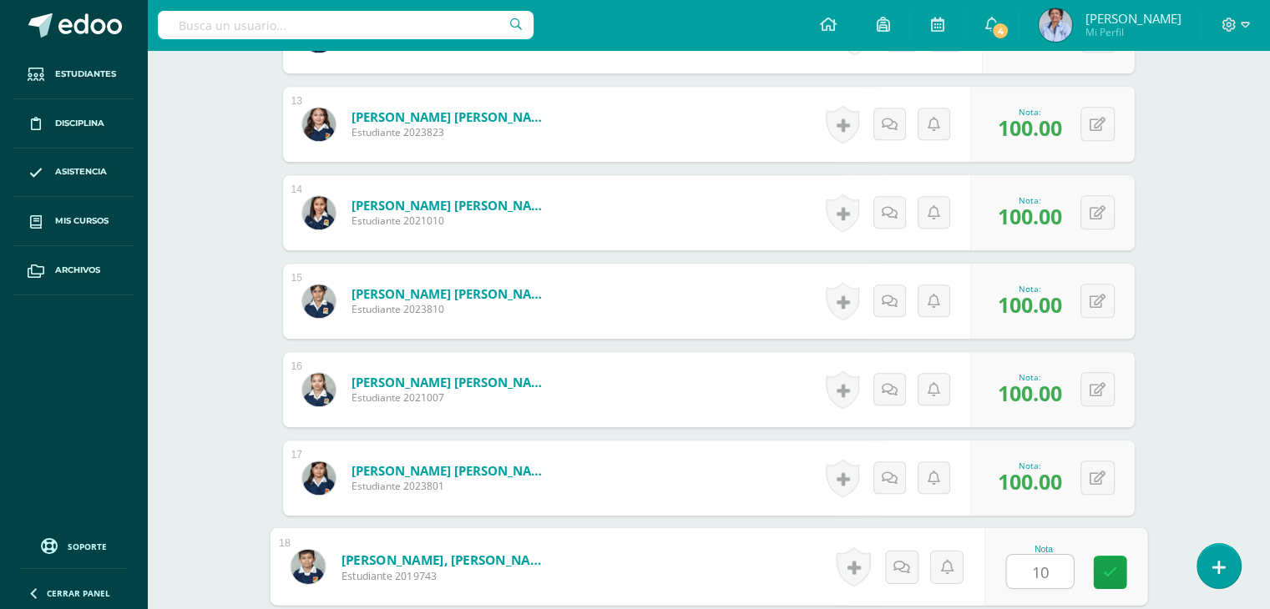
type input "100"
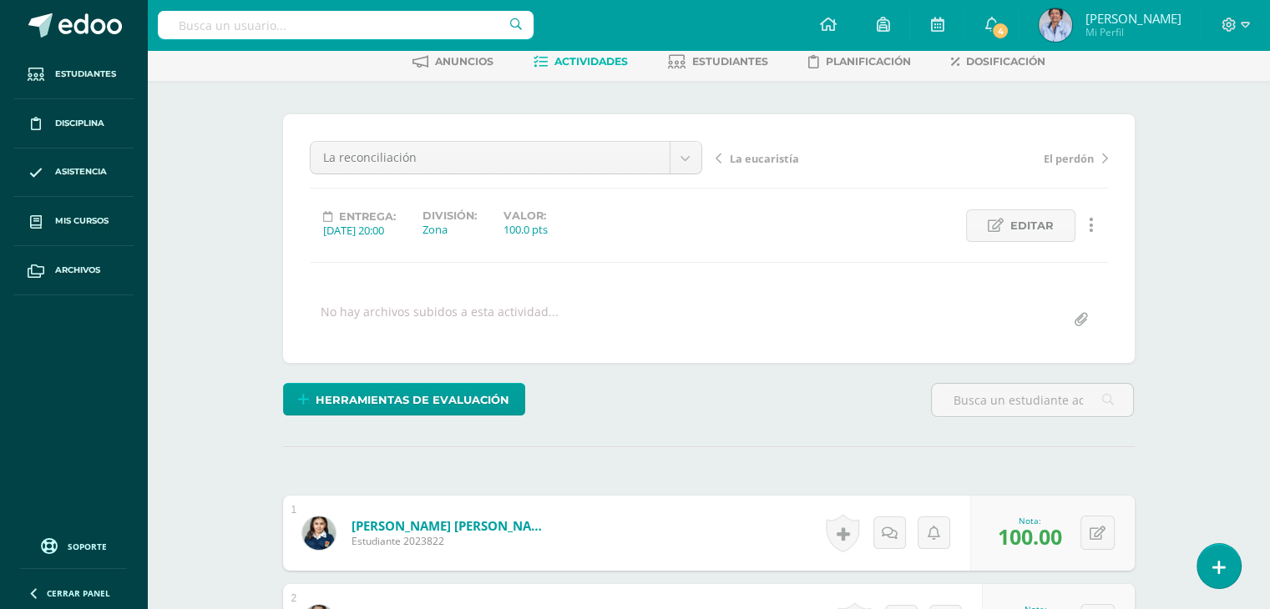
scroll to position [0, 0]
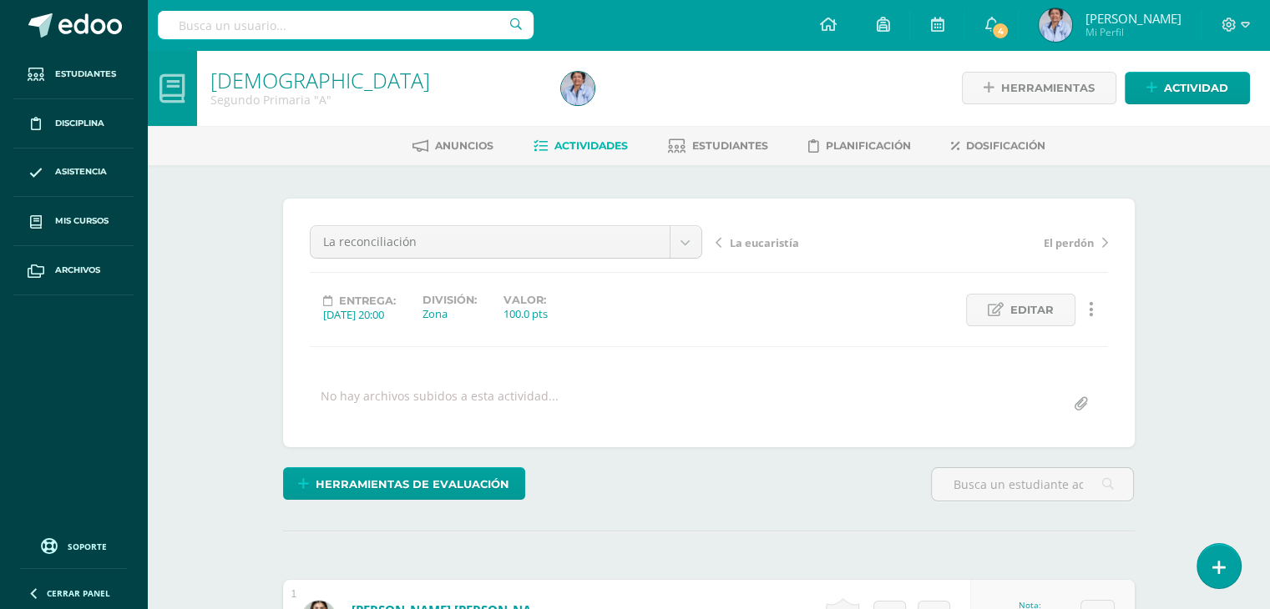
click at [761, 241] on span "La eucaristía" at bounding box center [764, 242] width 69 height 15
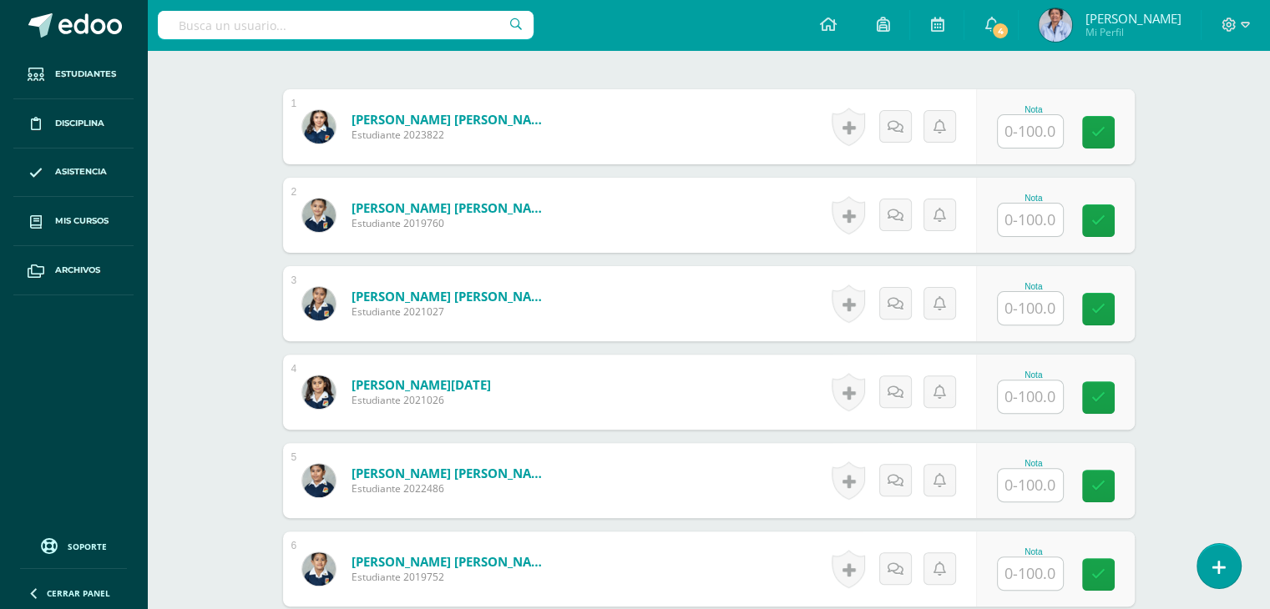
scroll to position [505, 0]
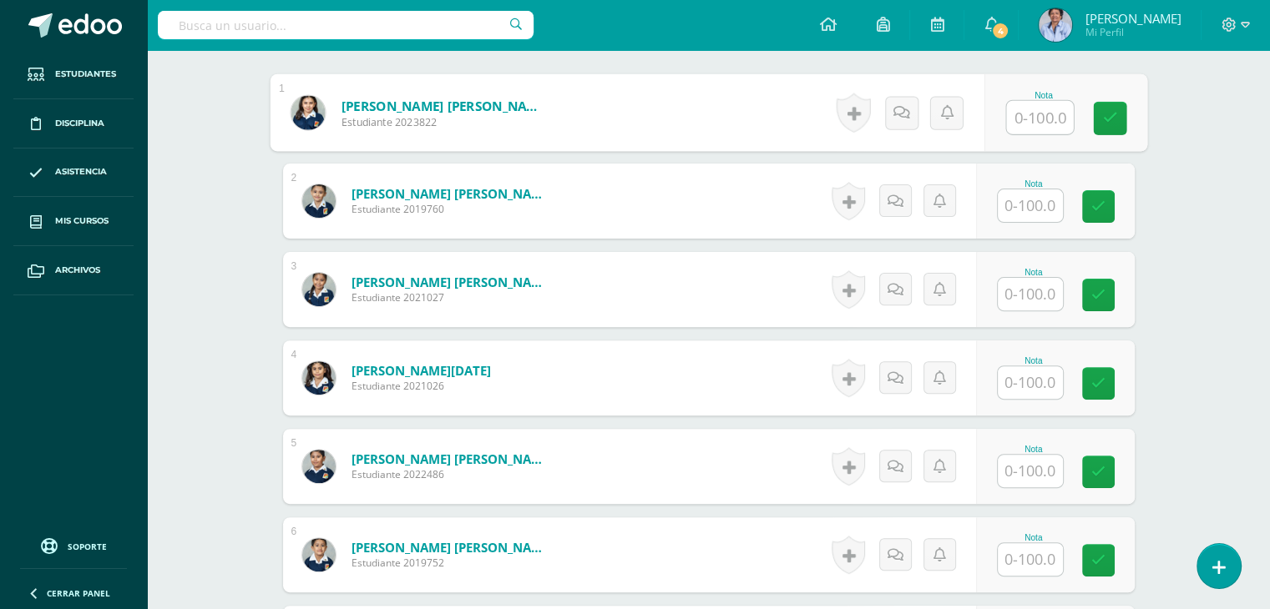
click at [1028, 113] on input "text" at bounding box center [1039, 117] width 67 height 33
type input "100"
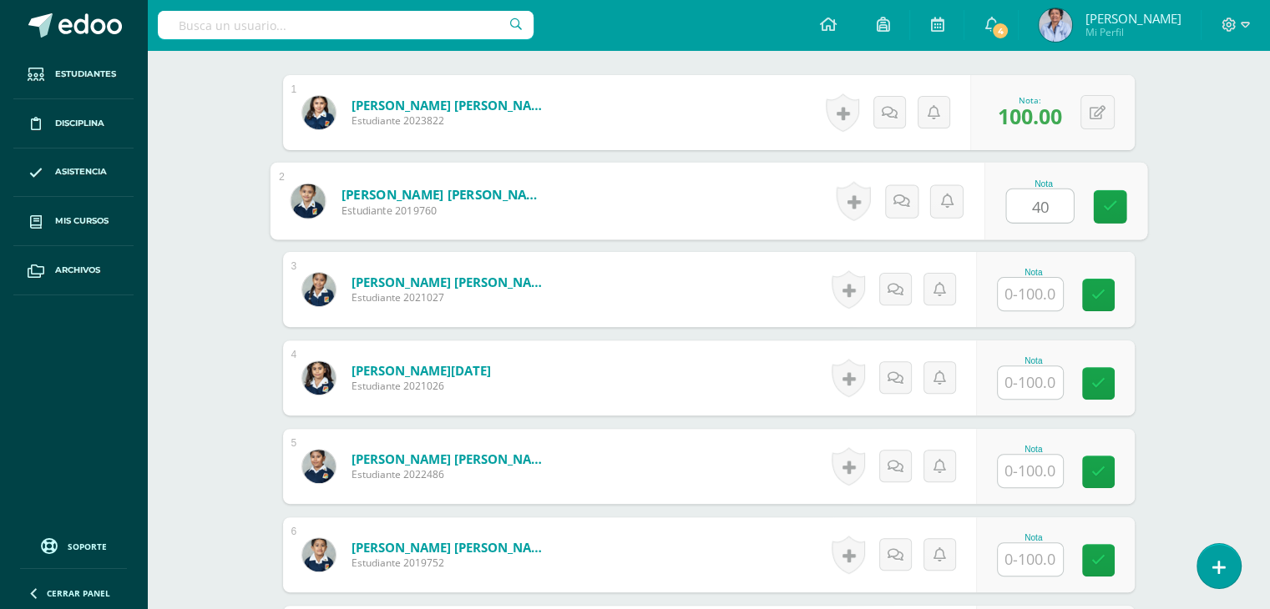
type input "40"
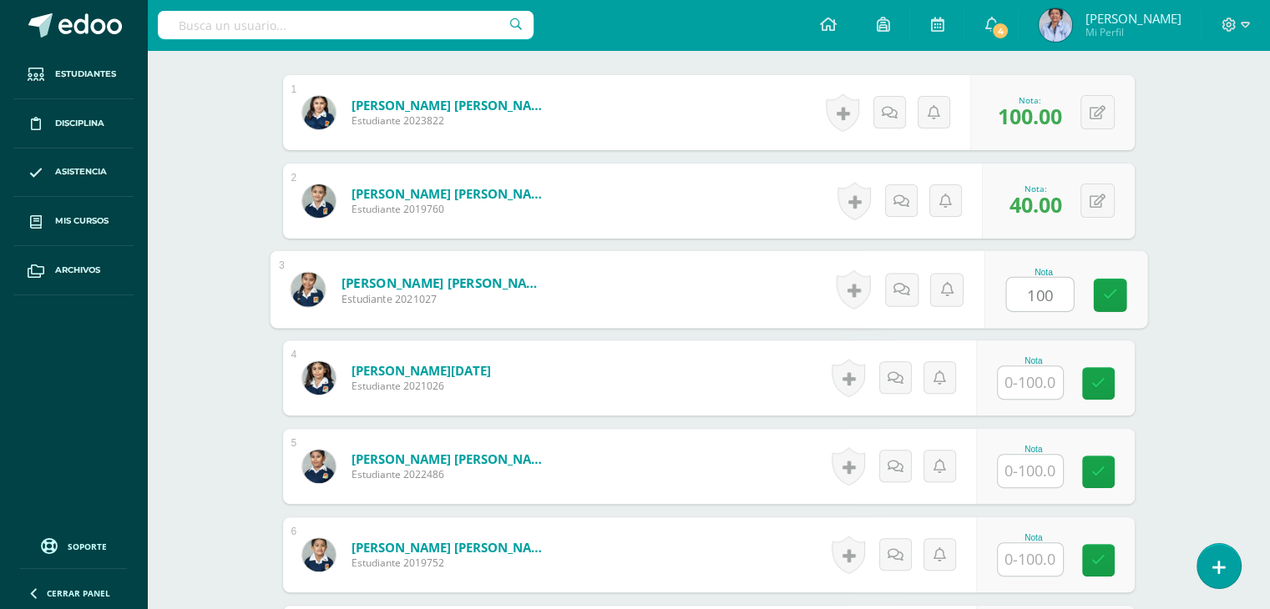
type input "100"
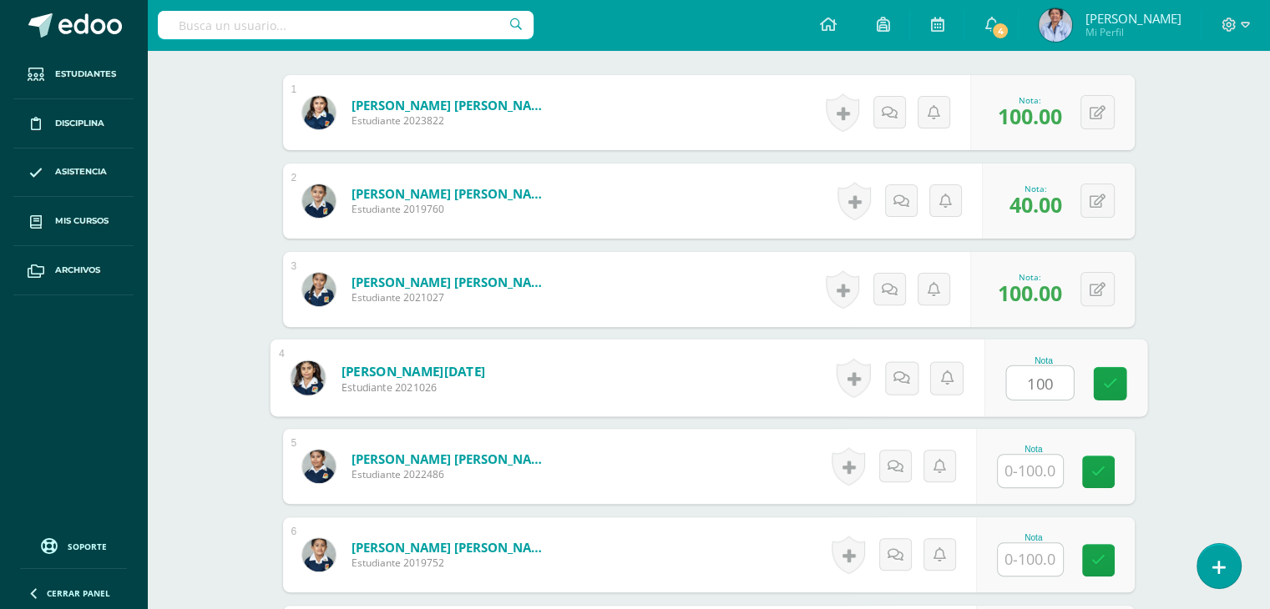
type input "100"
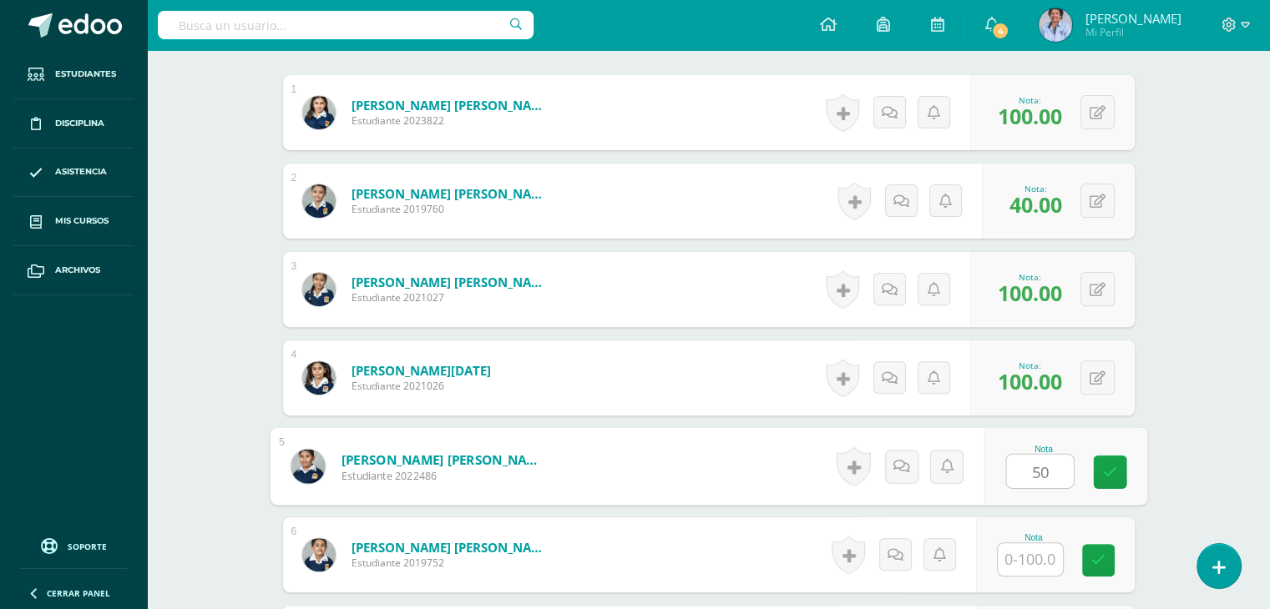
type input "50"
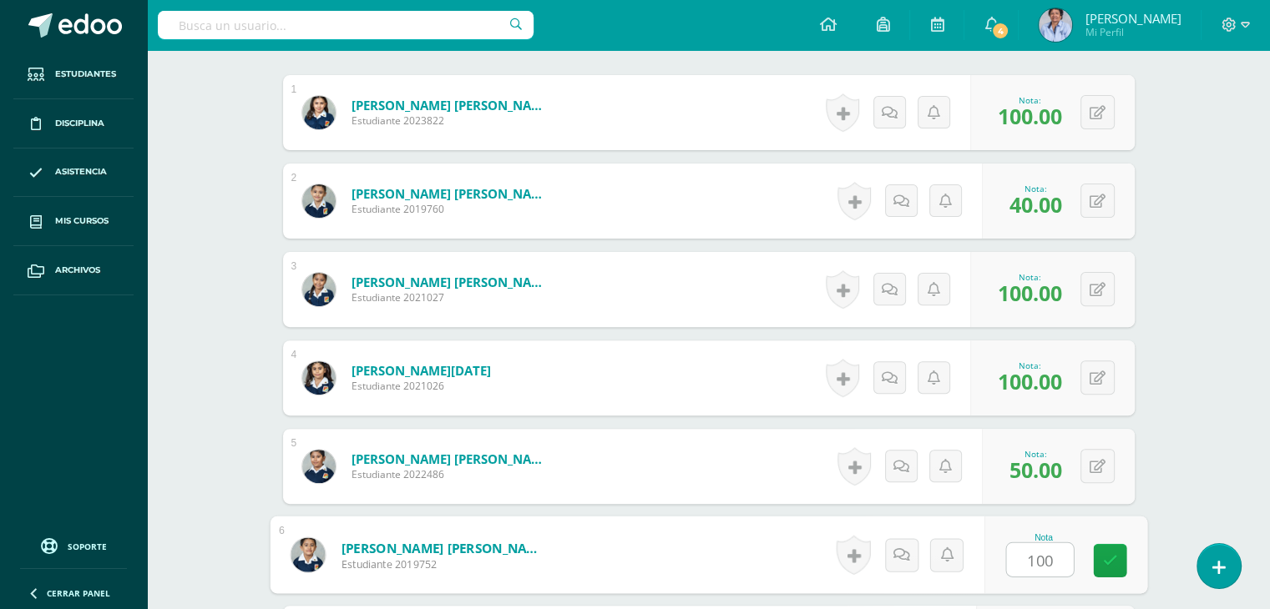
type input "100"
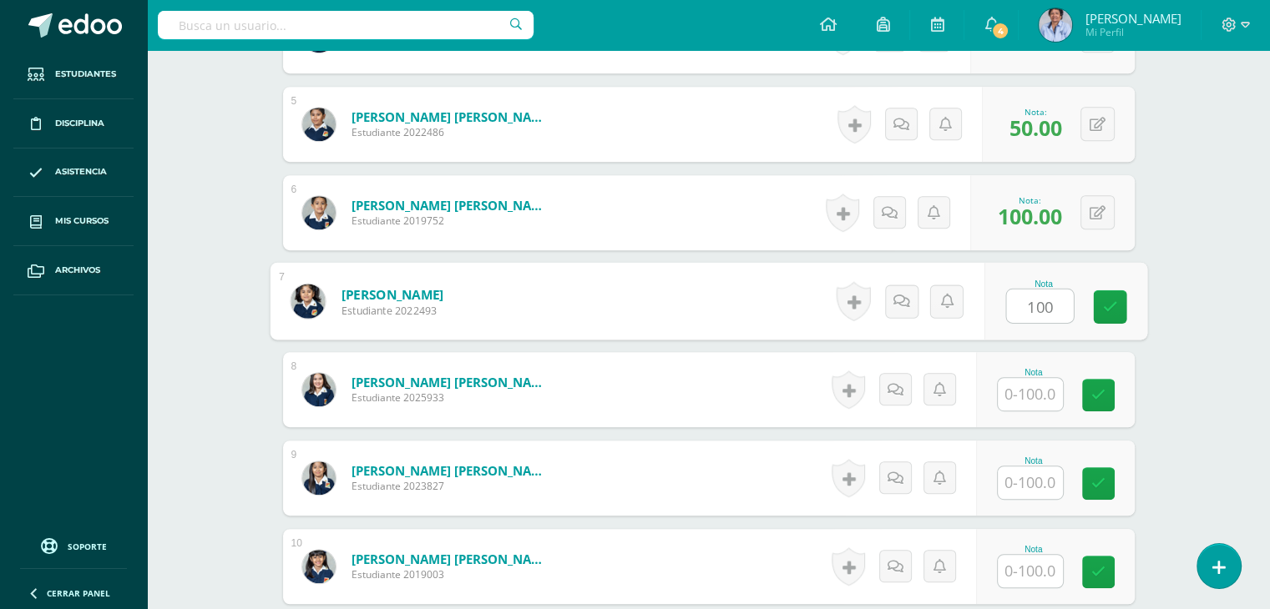
type input "100"
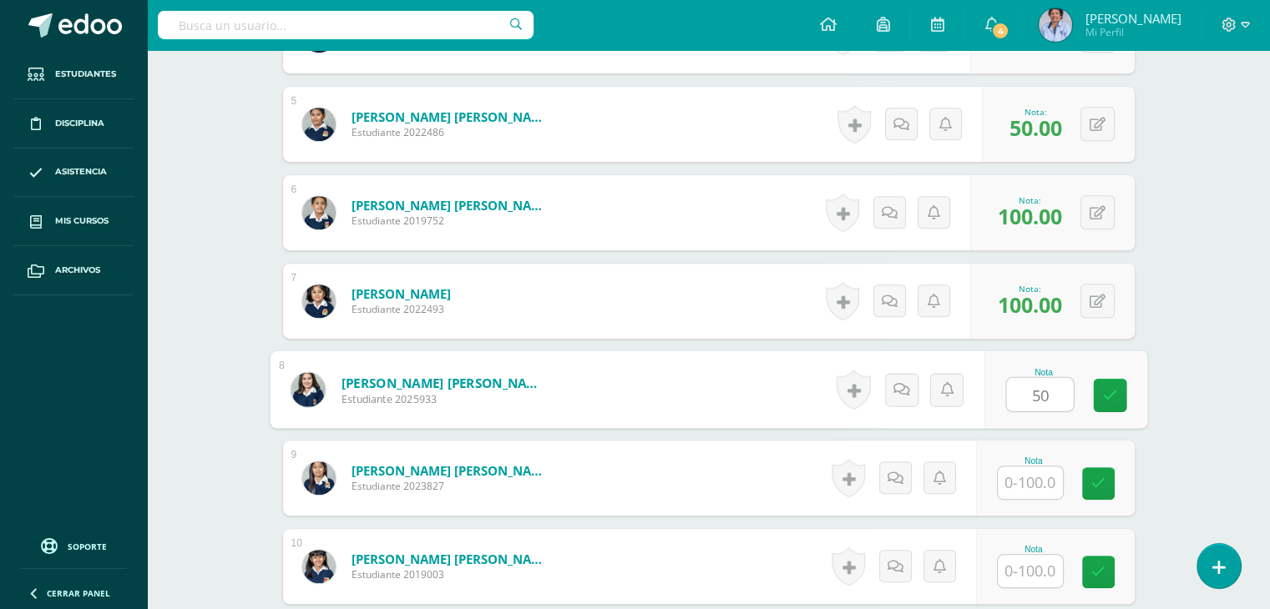
type input "50"
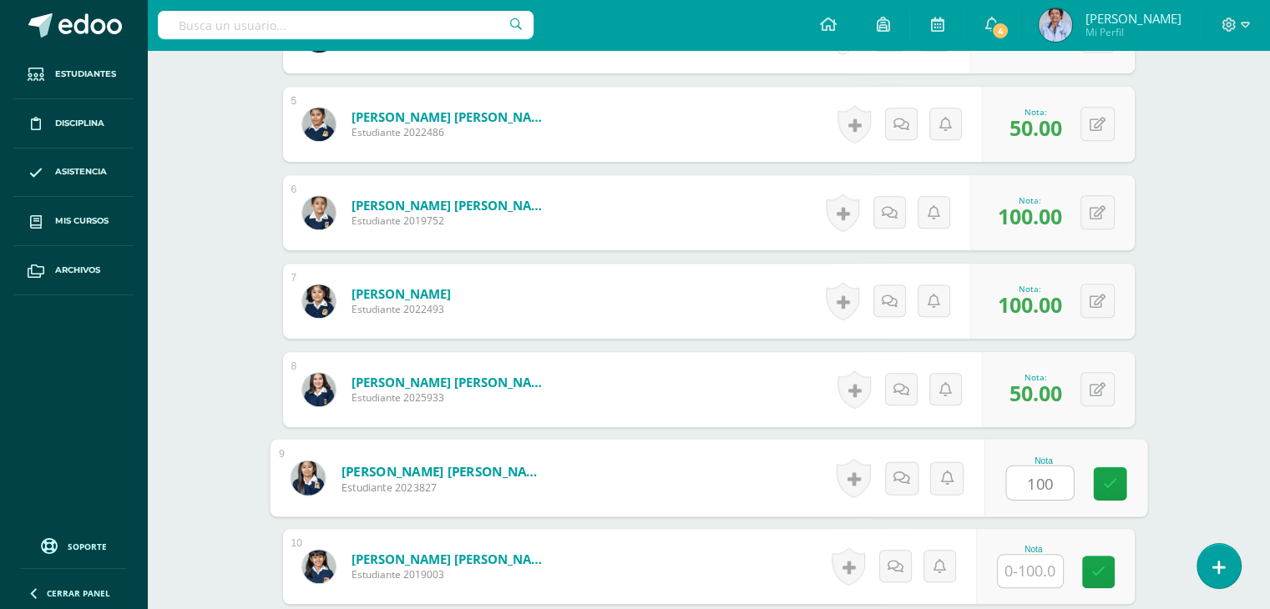
type input "100"
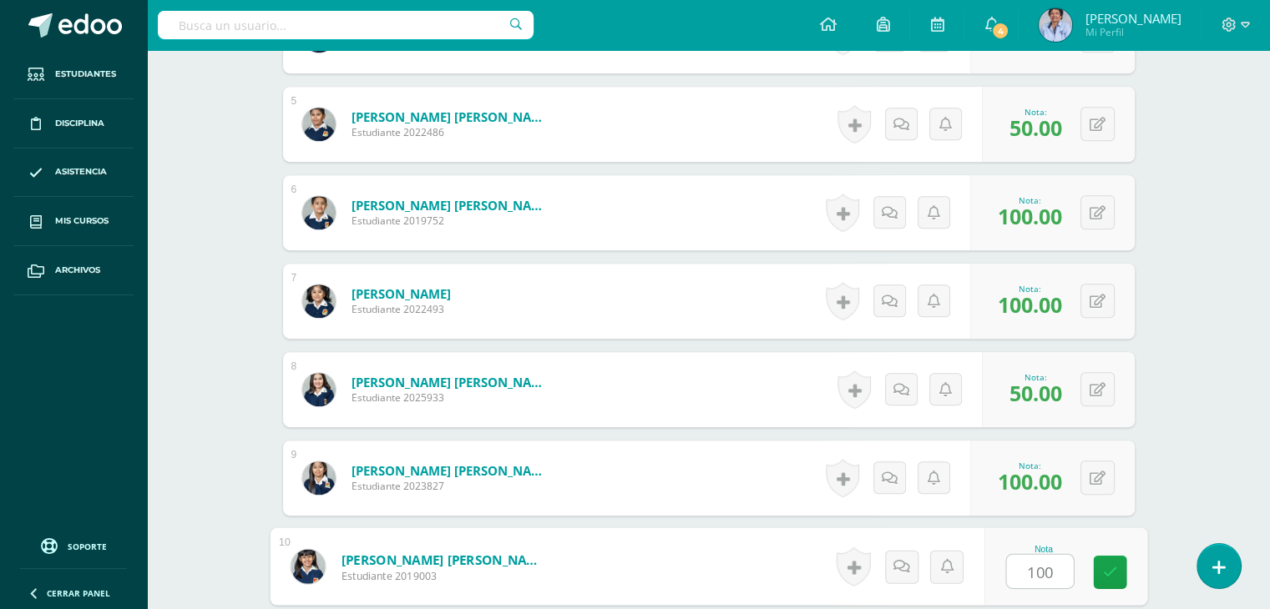
type input "100"
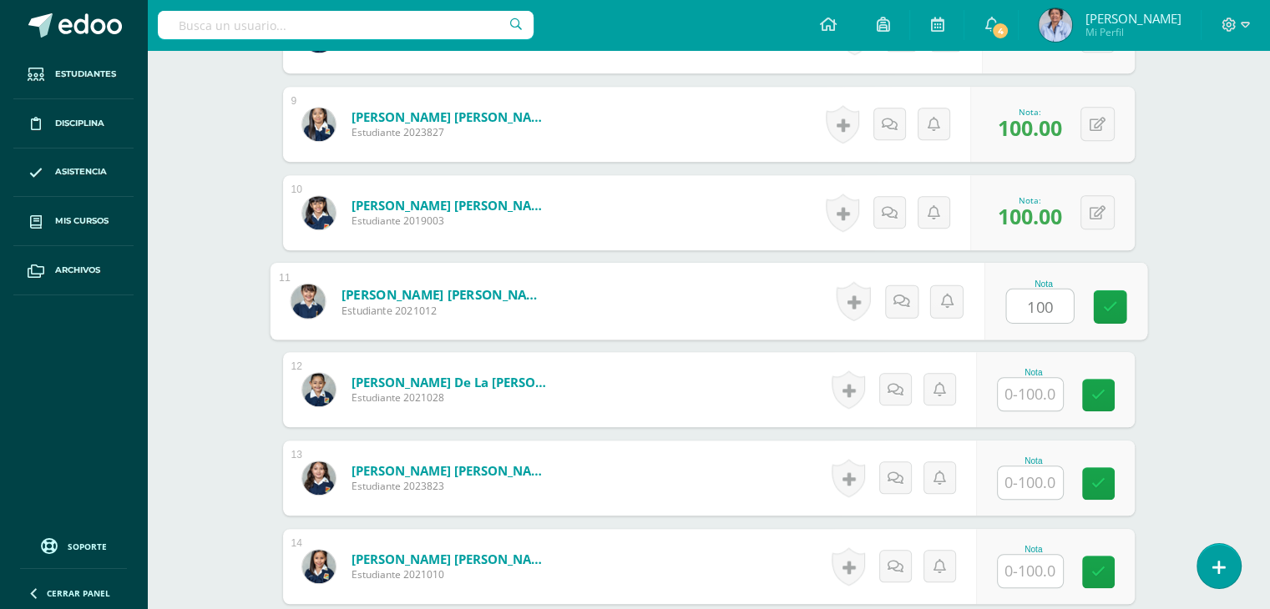
type input "100"
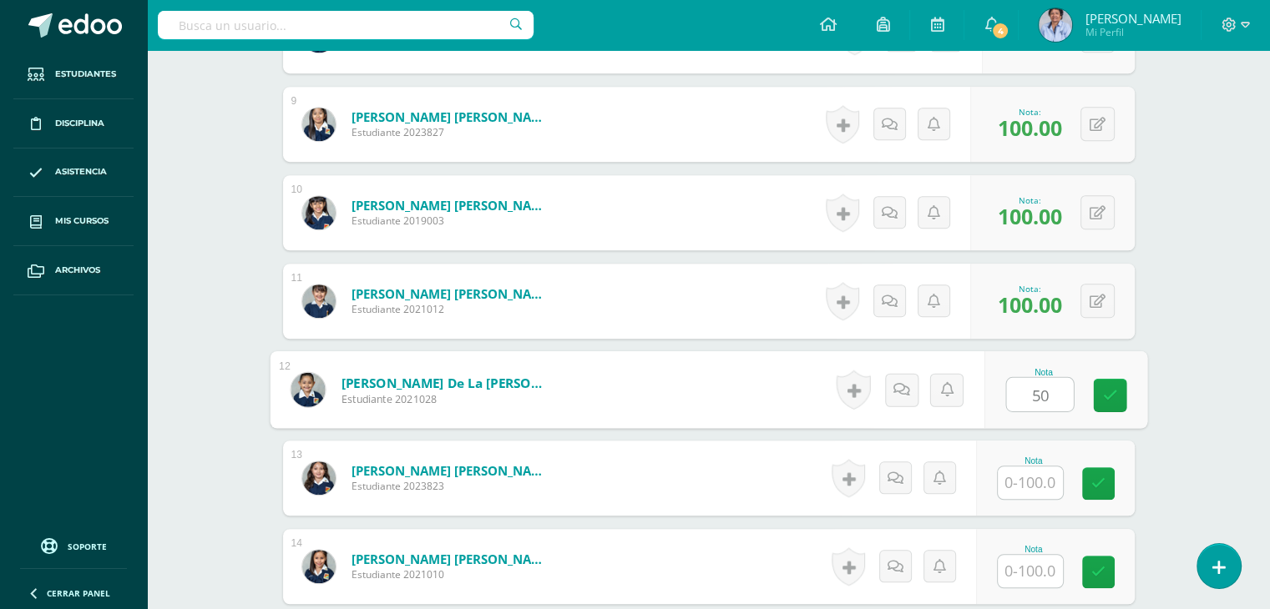
type input "50"
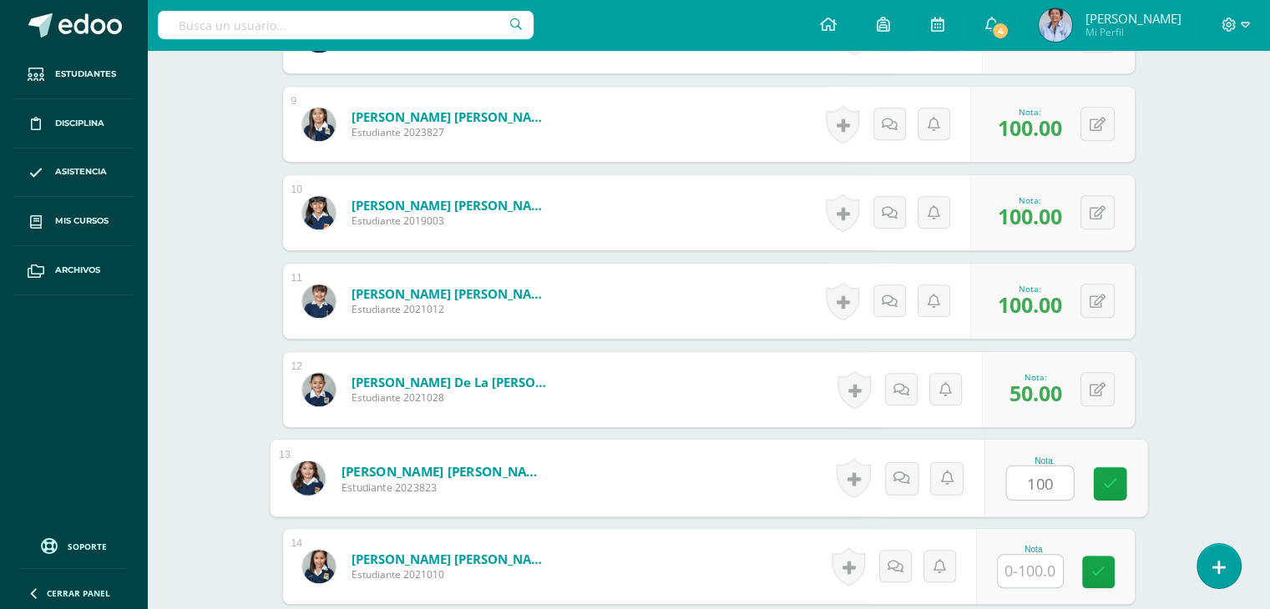
type input "100"
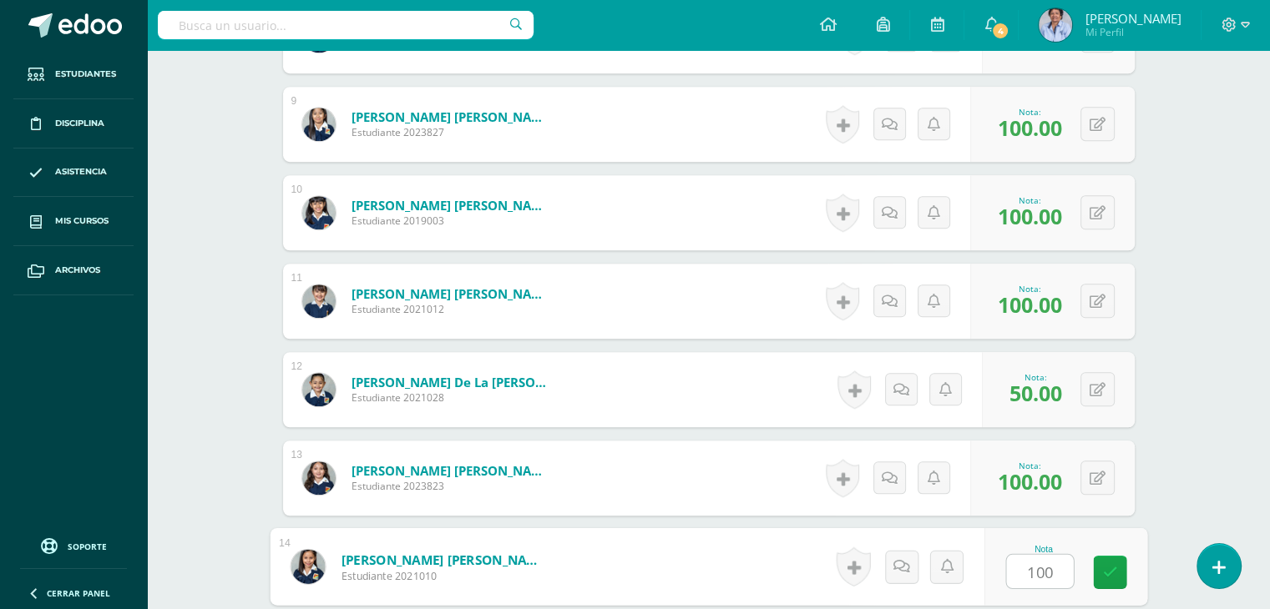
type input "100"
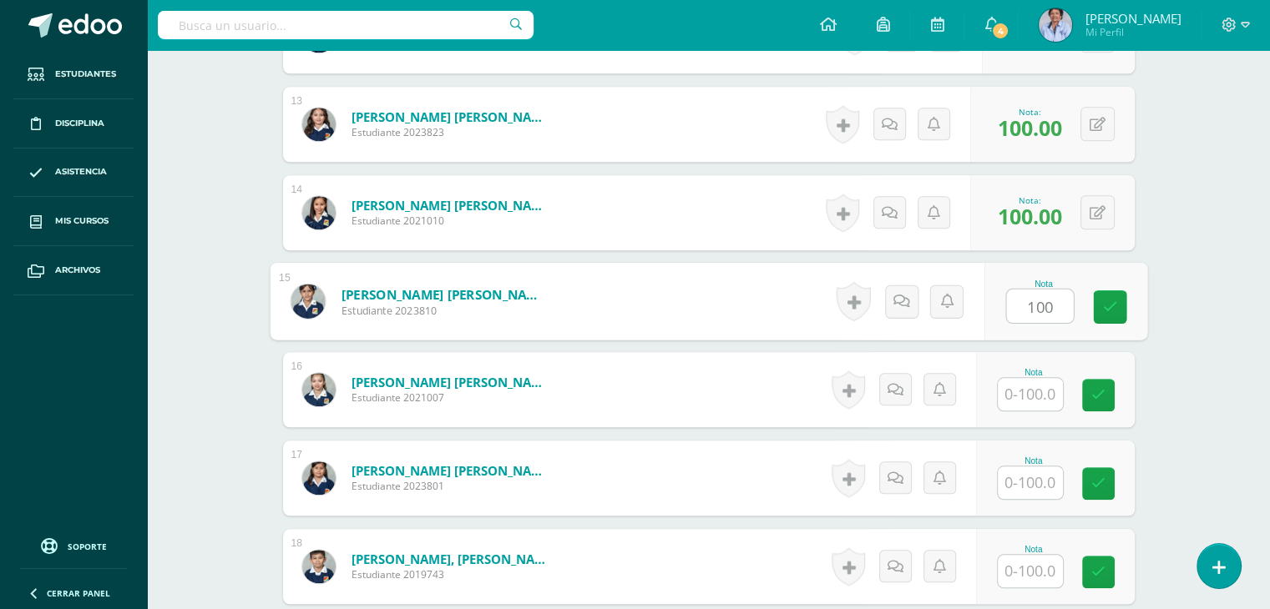
type input "100"
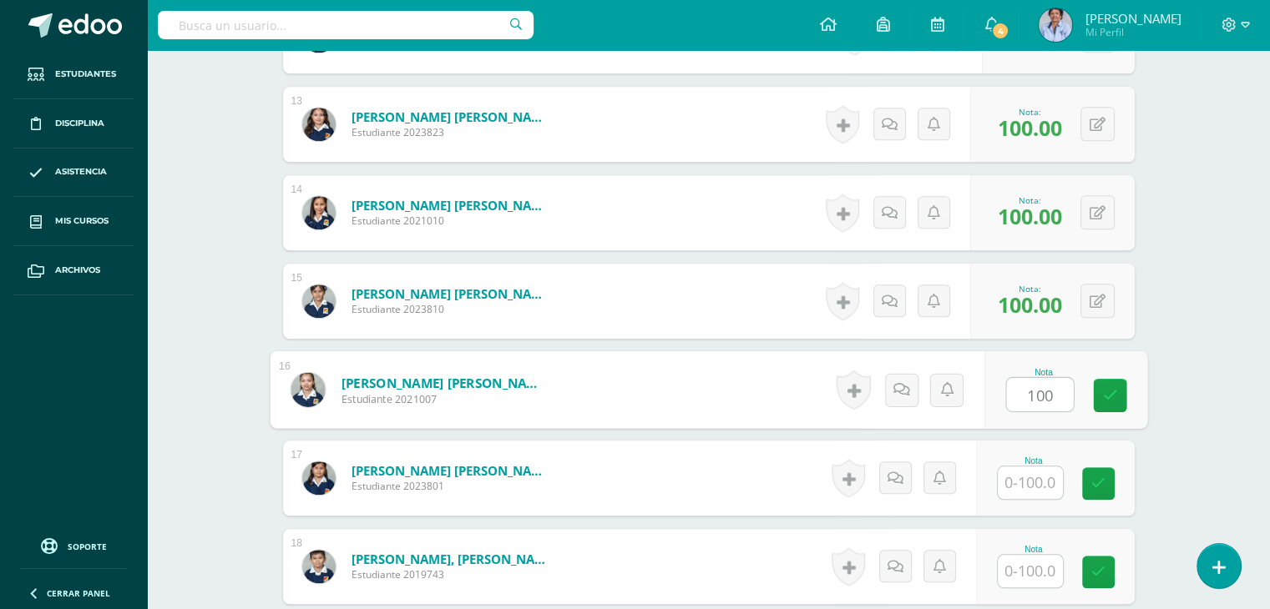
type input "100"
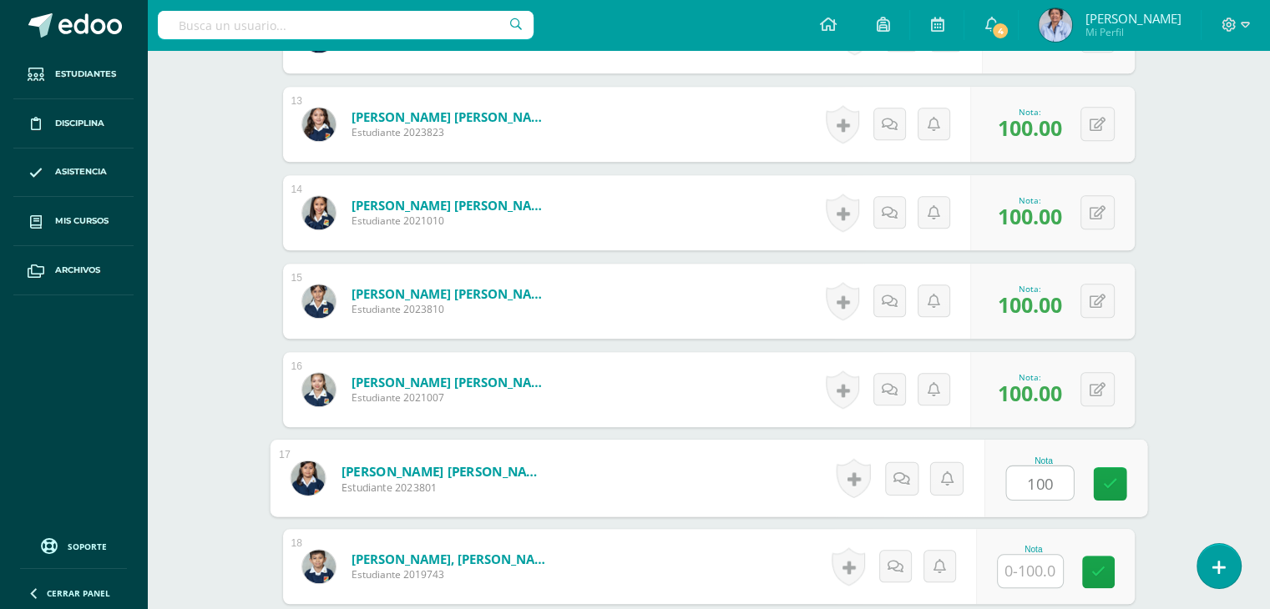
type input "100"
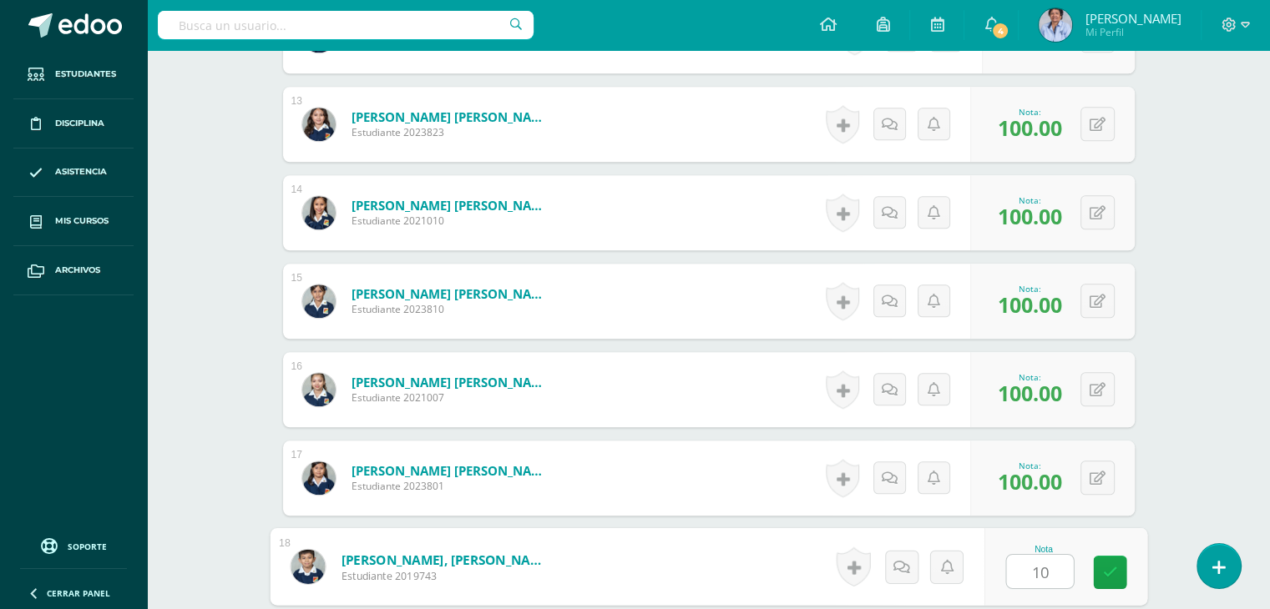
type input "100"
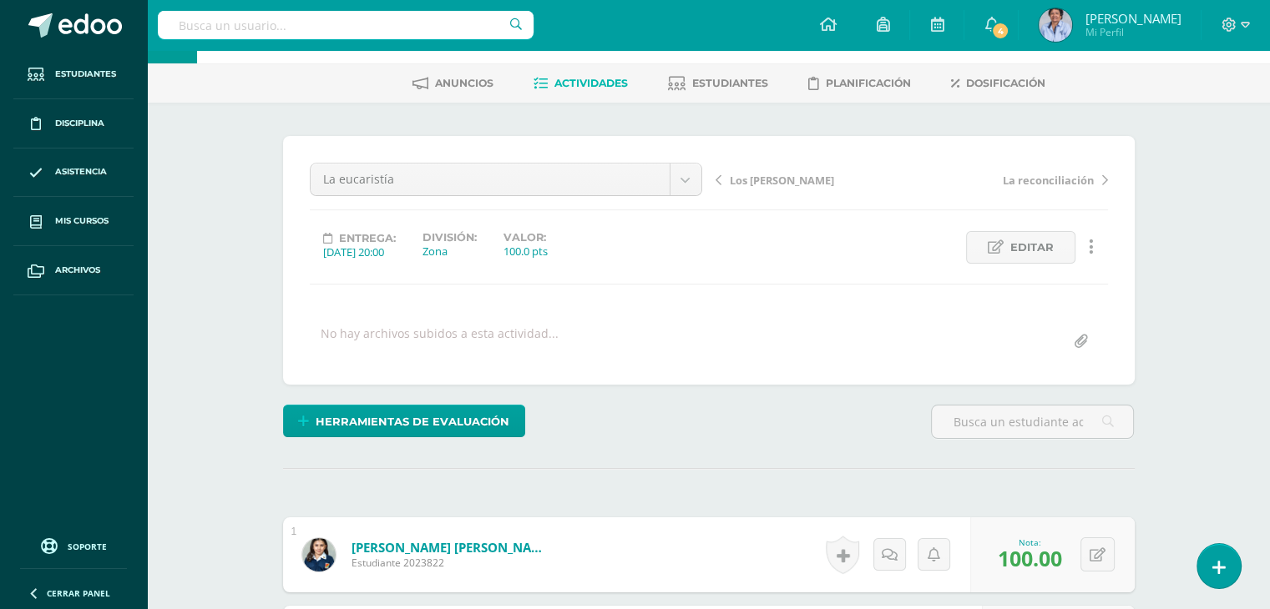
scroll to position [0, 0]
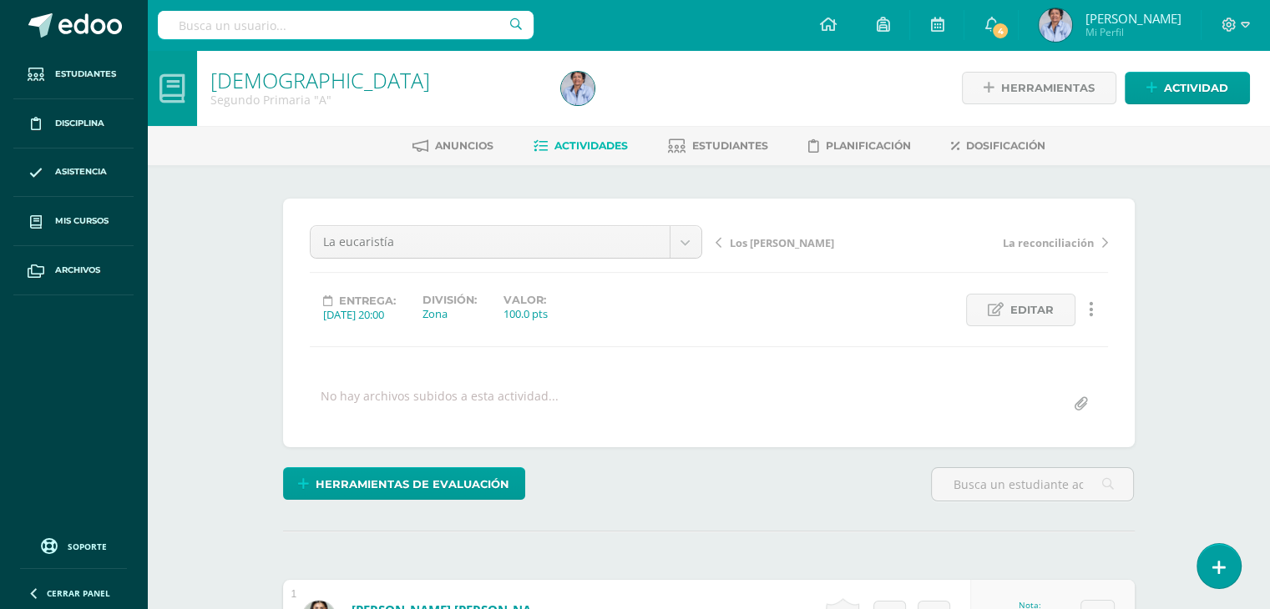
click at [751, 241] on span "Los [PERSON_NAME]" at bounding box center [782, 242] width 104 height 15
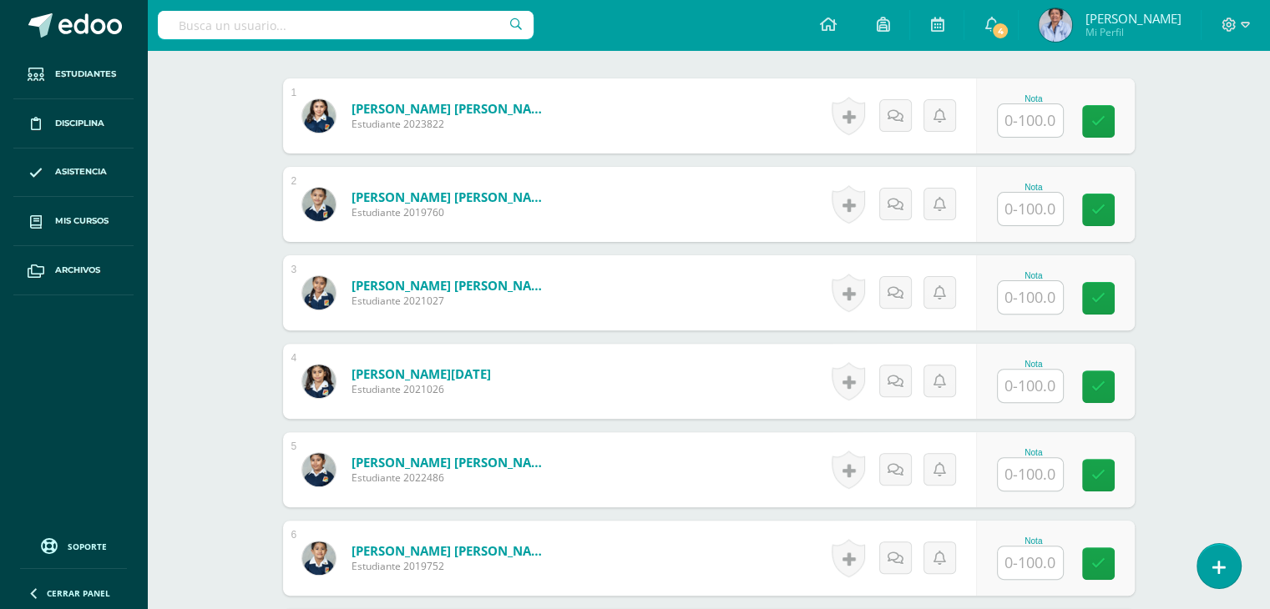
scroll to position [505, 0]
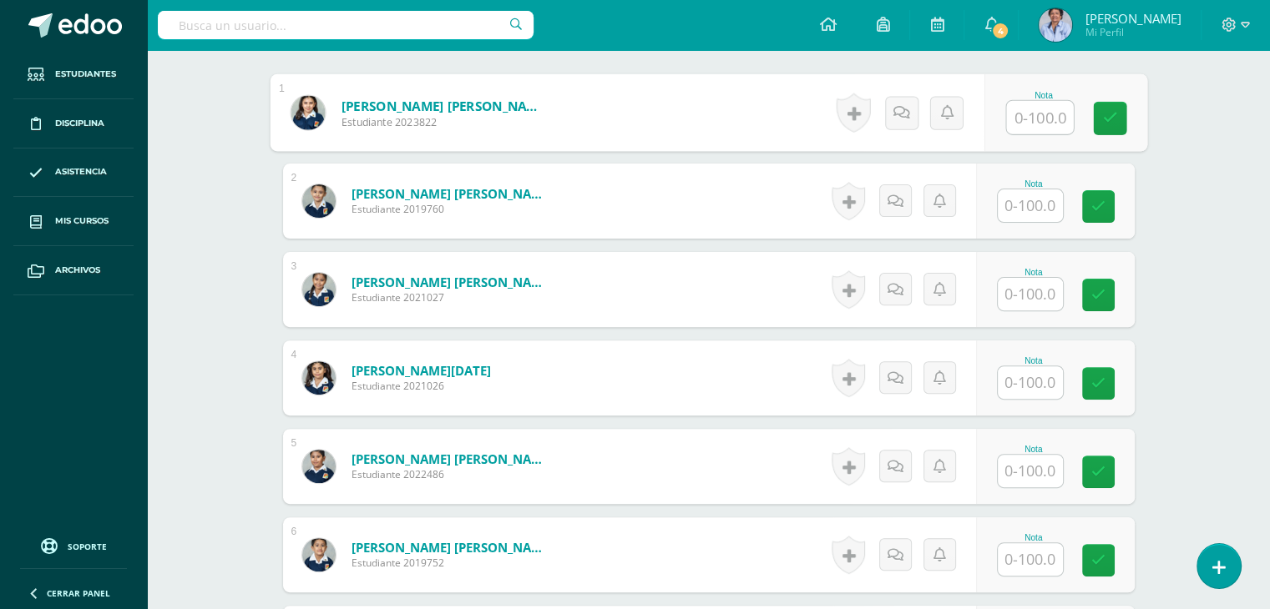
click at [1031, 117] on input "text" at bounding box center [1039, 117] width 67 height 33
type input "100"
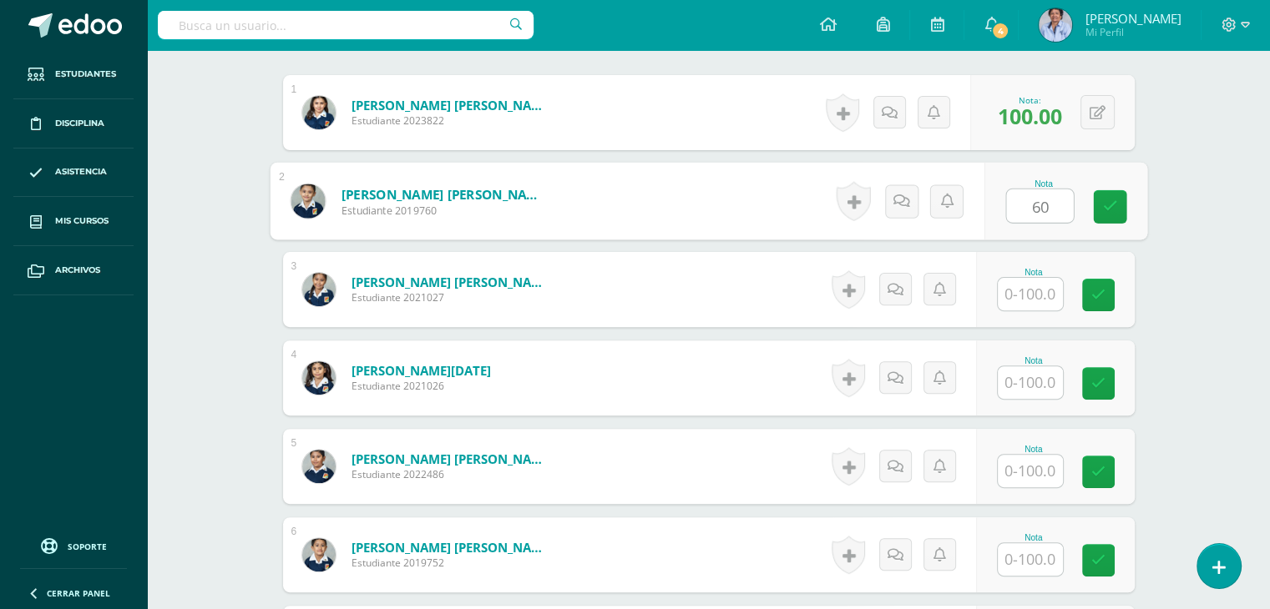
type input "60"
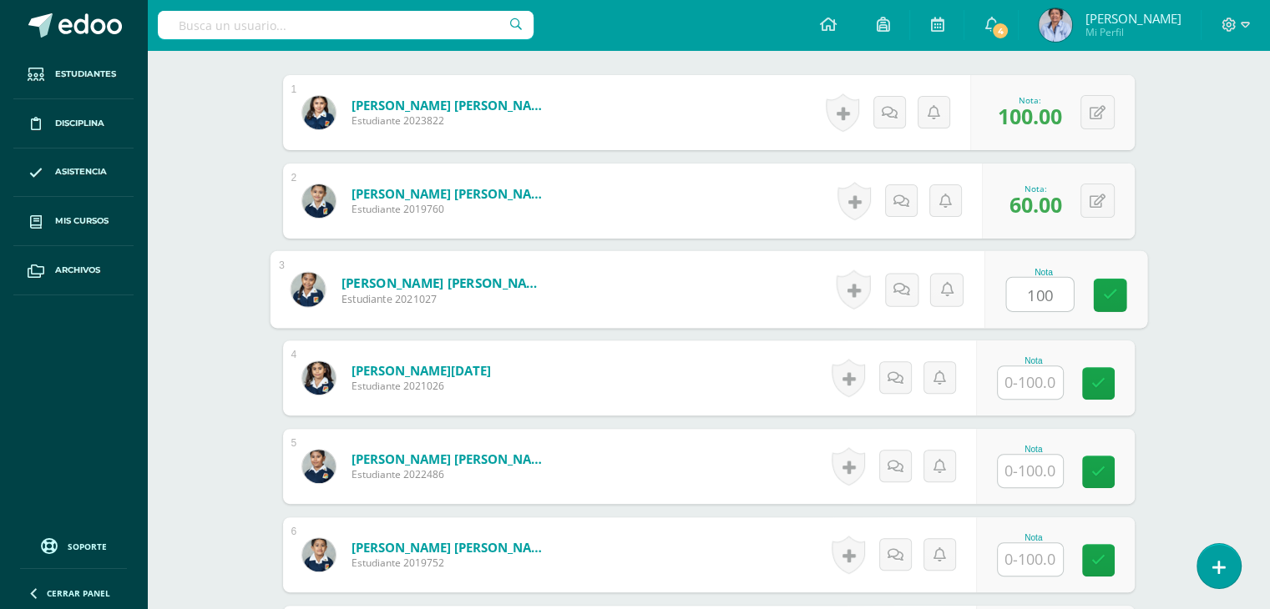
type input "100"
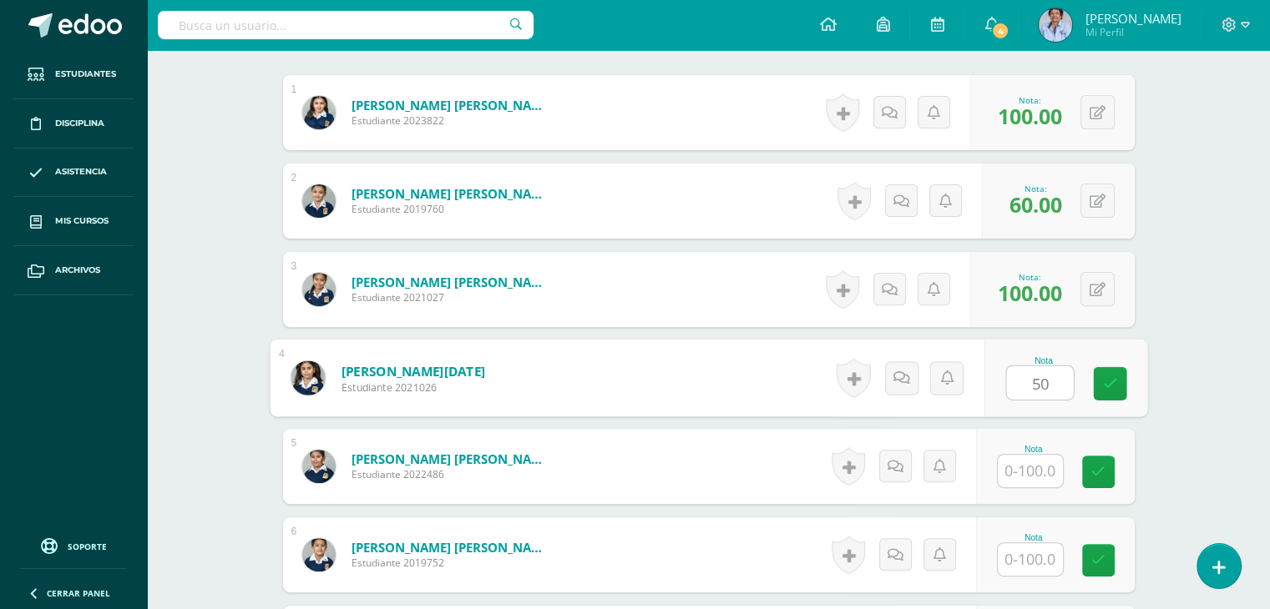
type input "50"
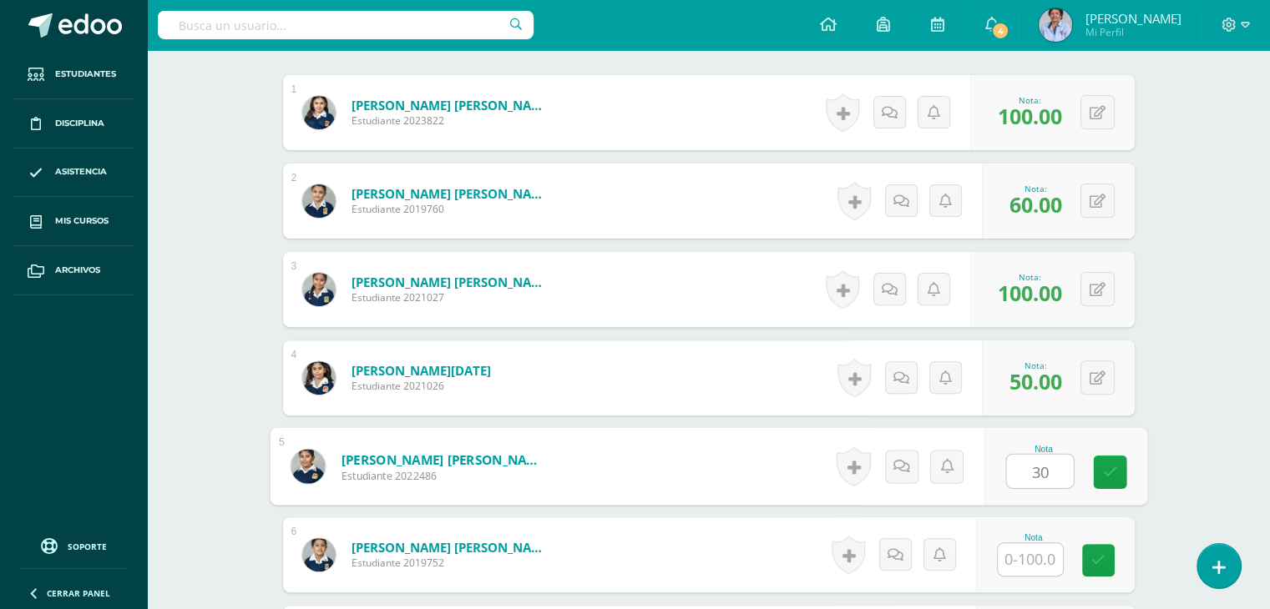
type input "30"
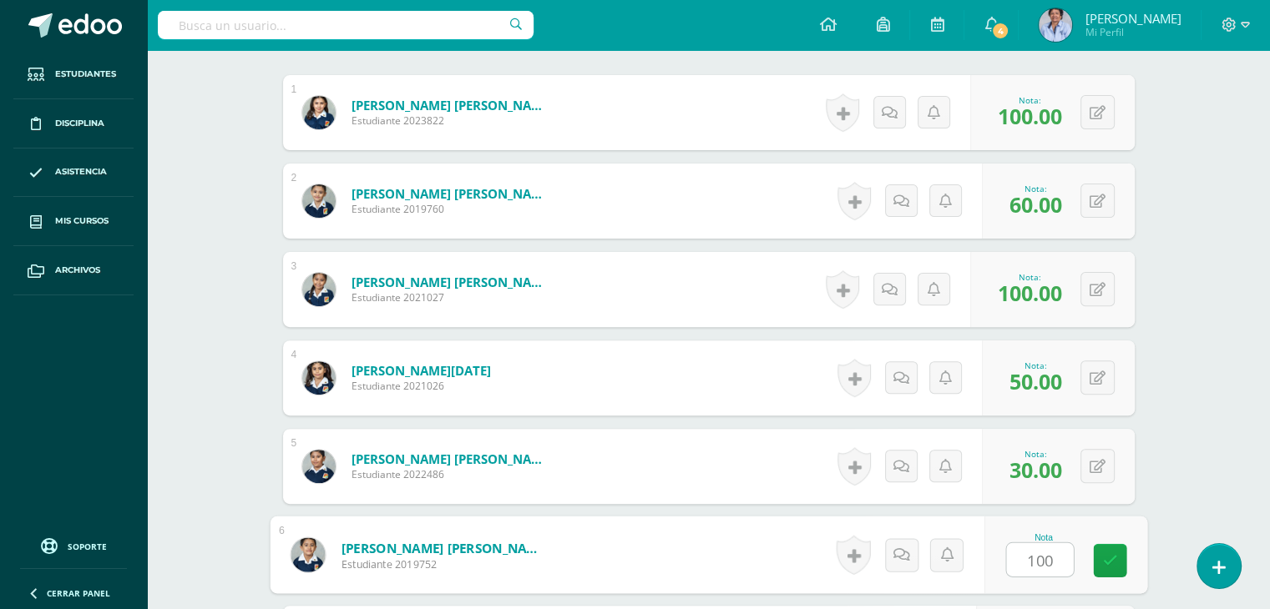
type input "100"
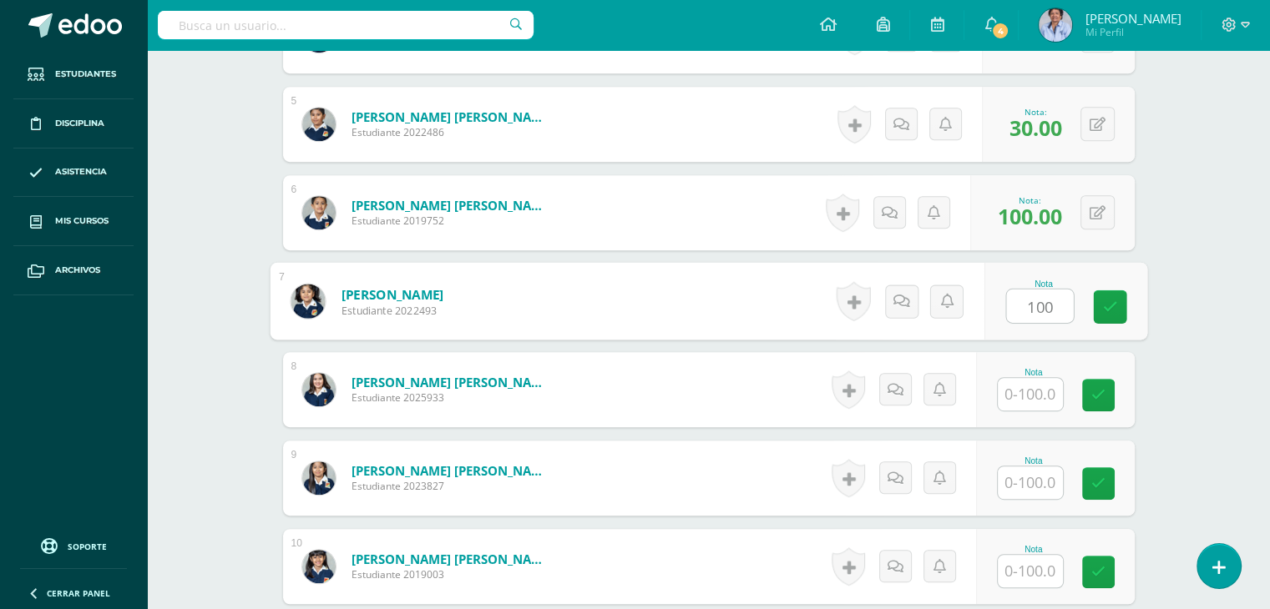
type input "100"
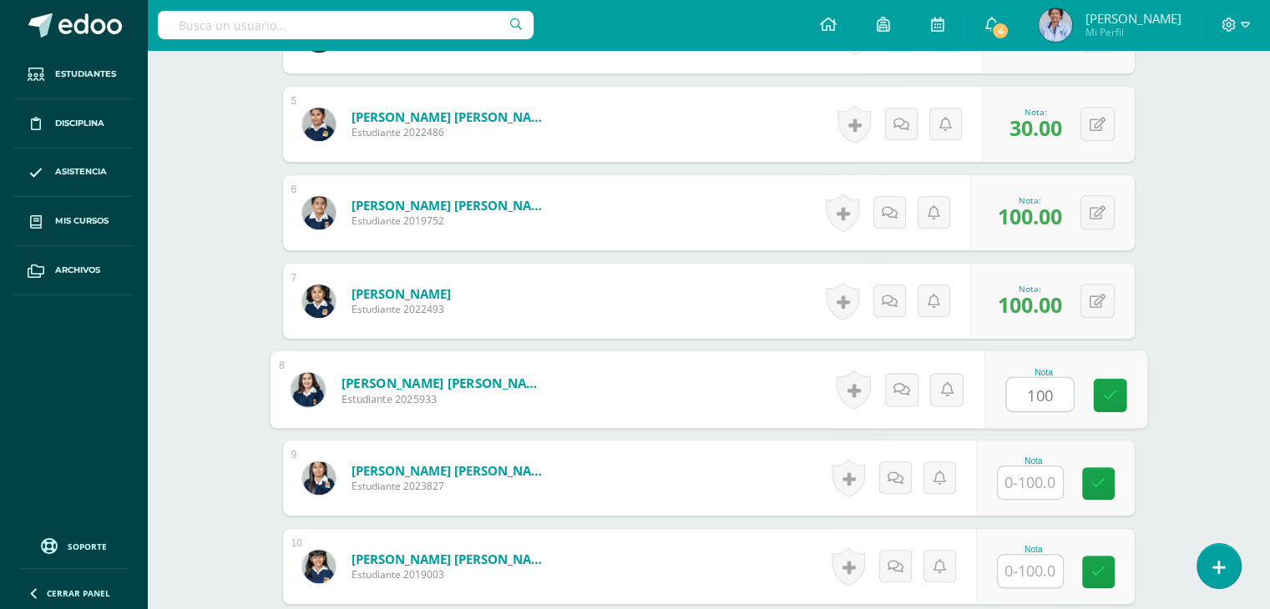
type input "100"
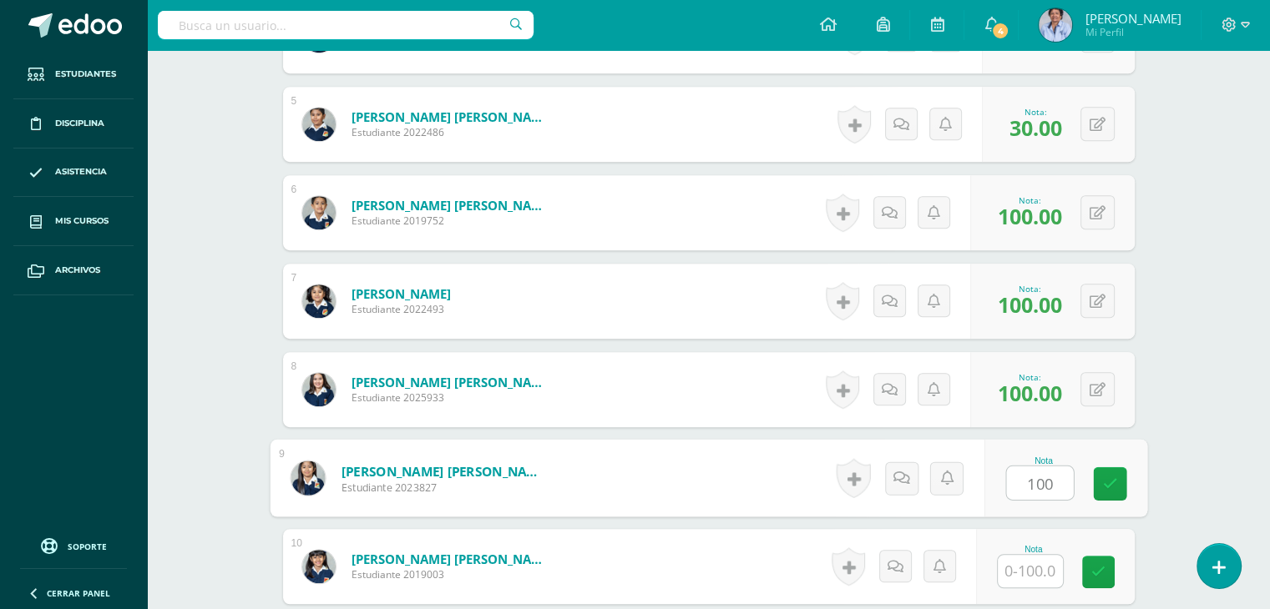
type input "100"
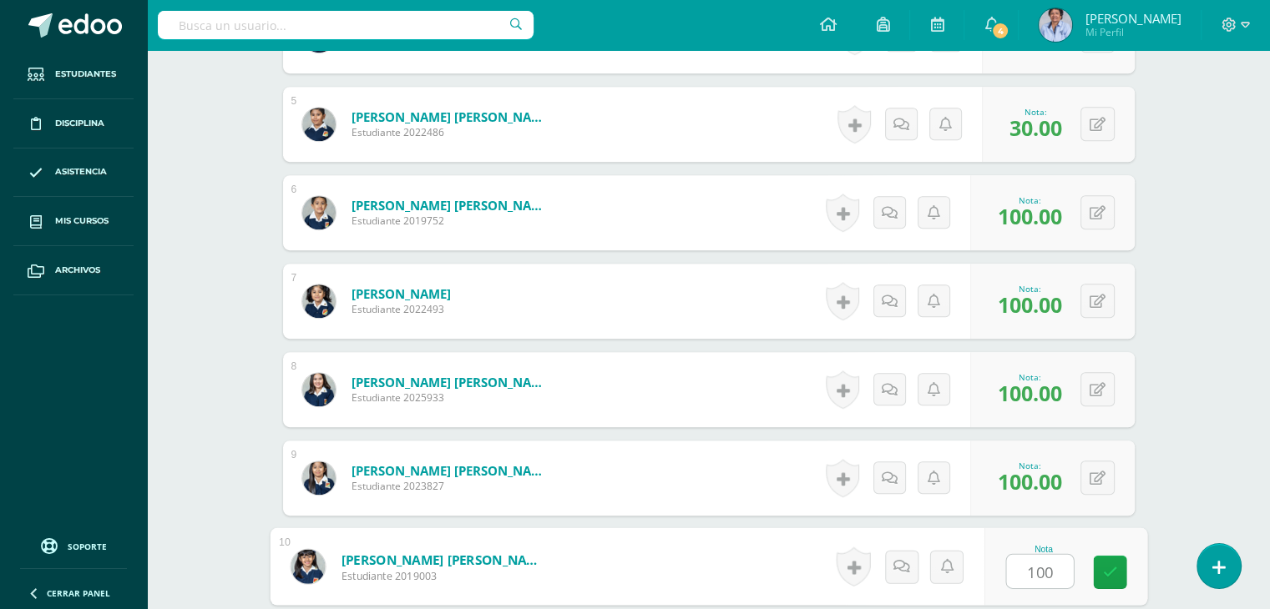
type input "100"
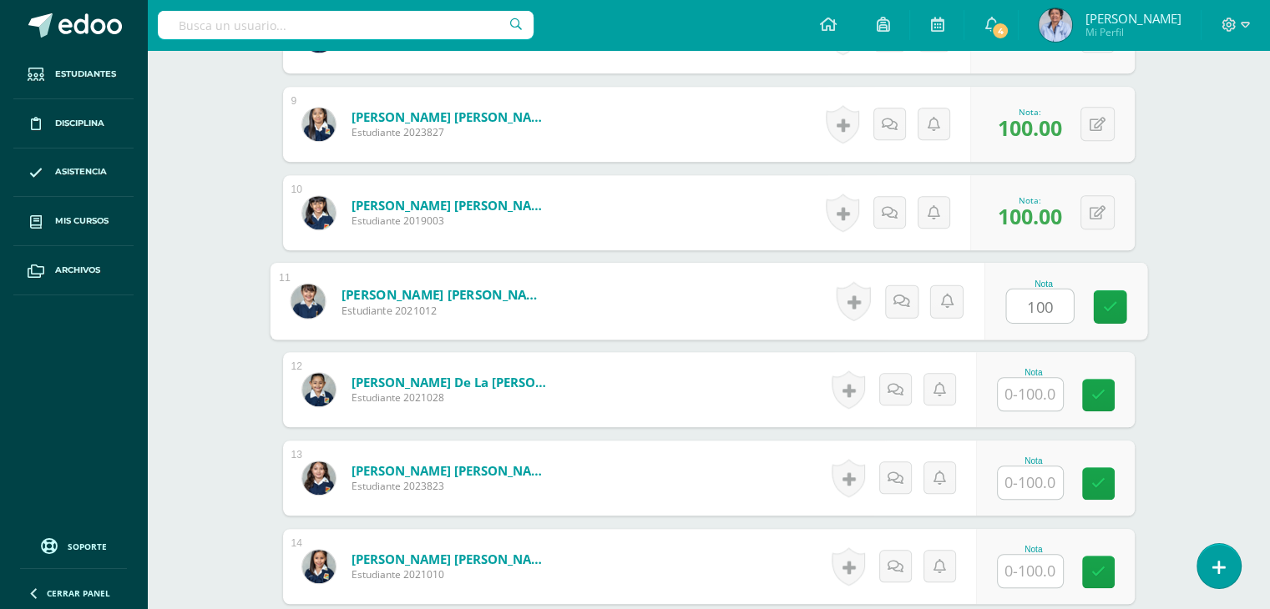
type input "100"
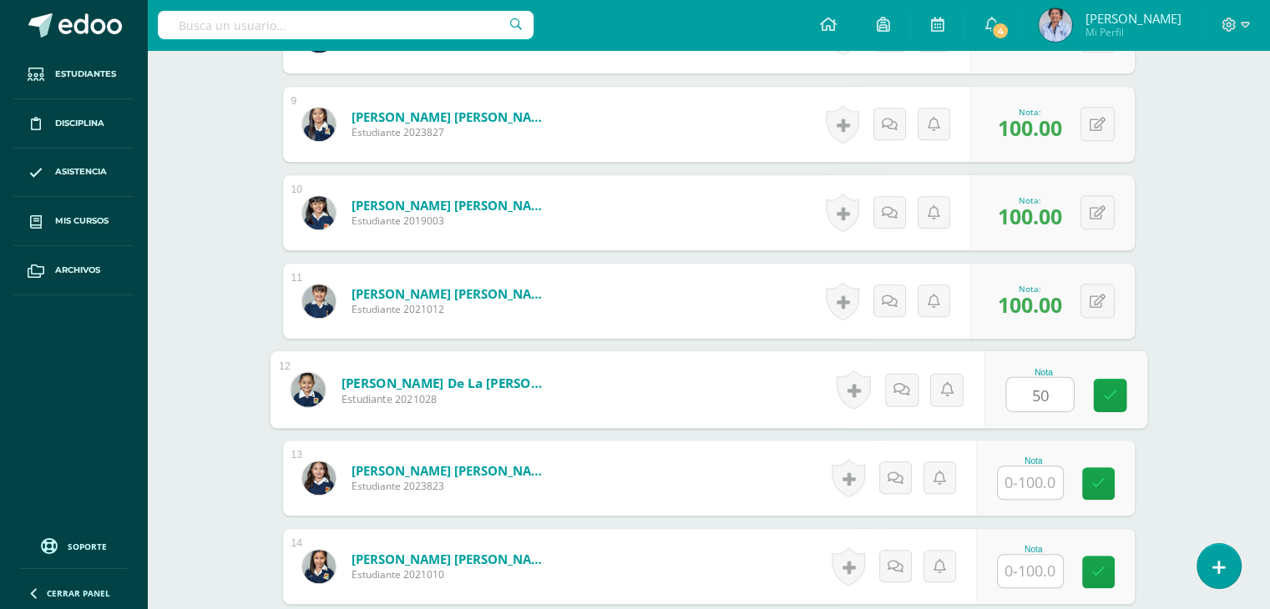
type input "50"
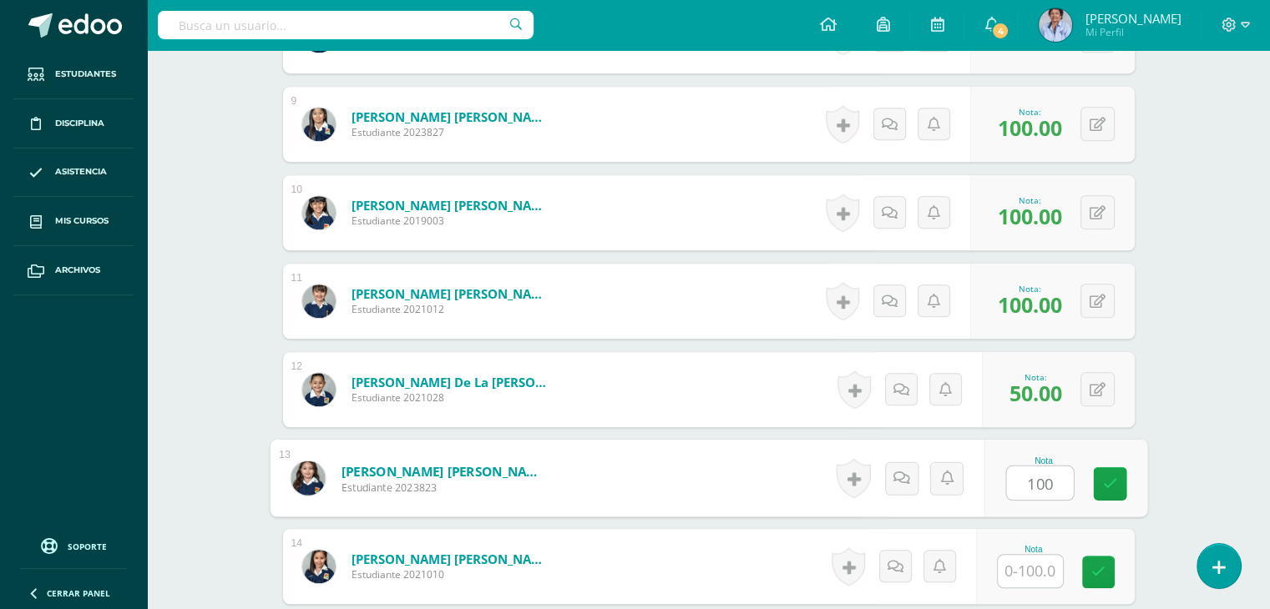
type input "100"
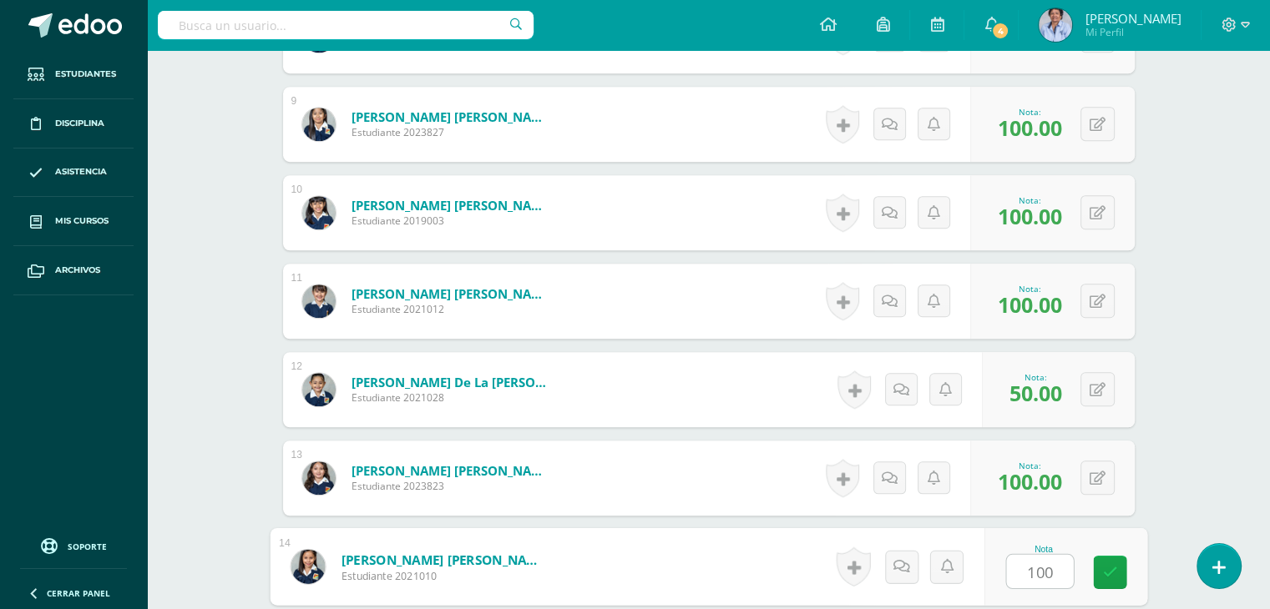
type input "100"
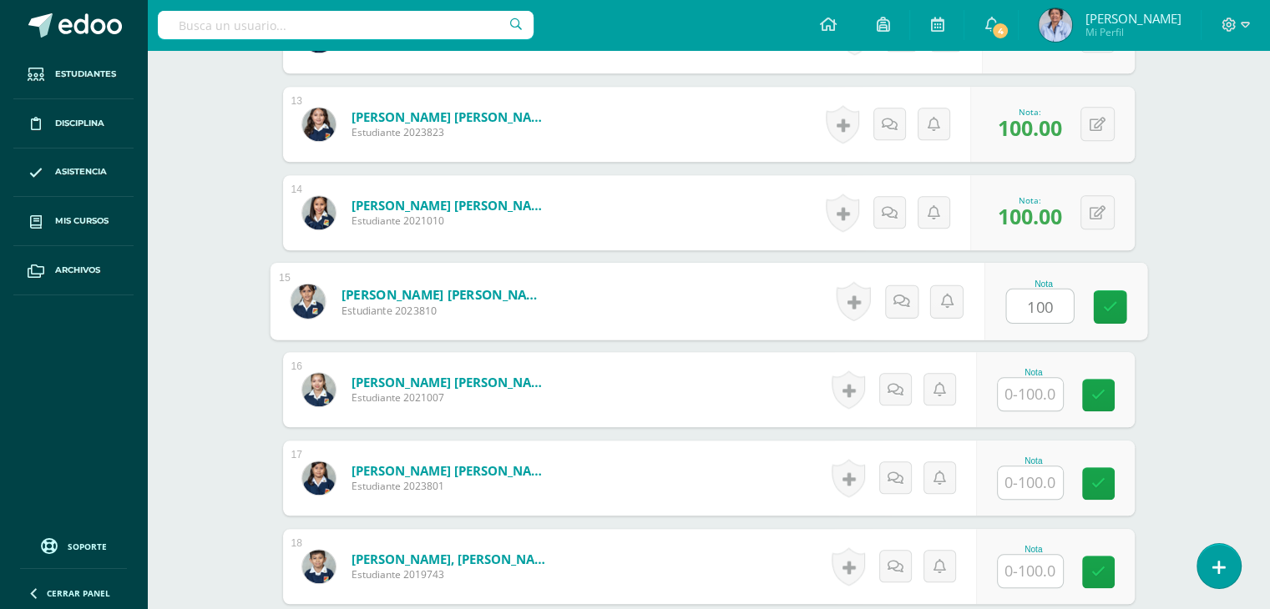
type input "100"
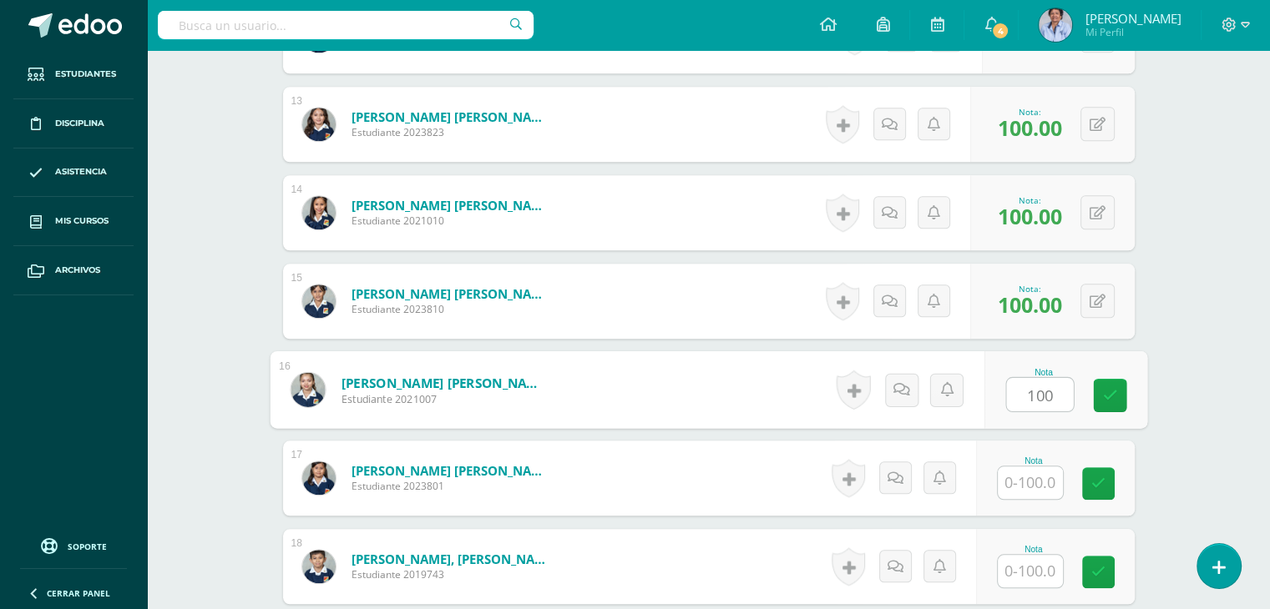
type input "100"
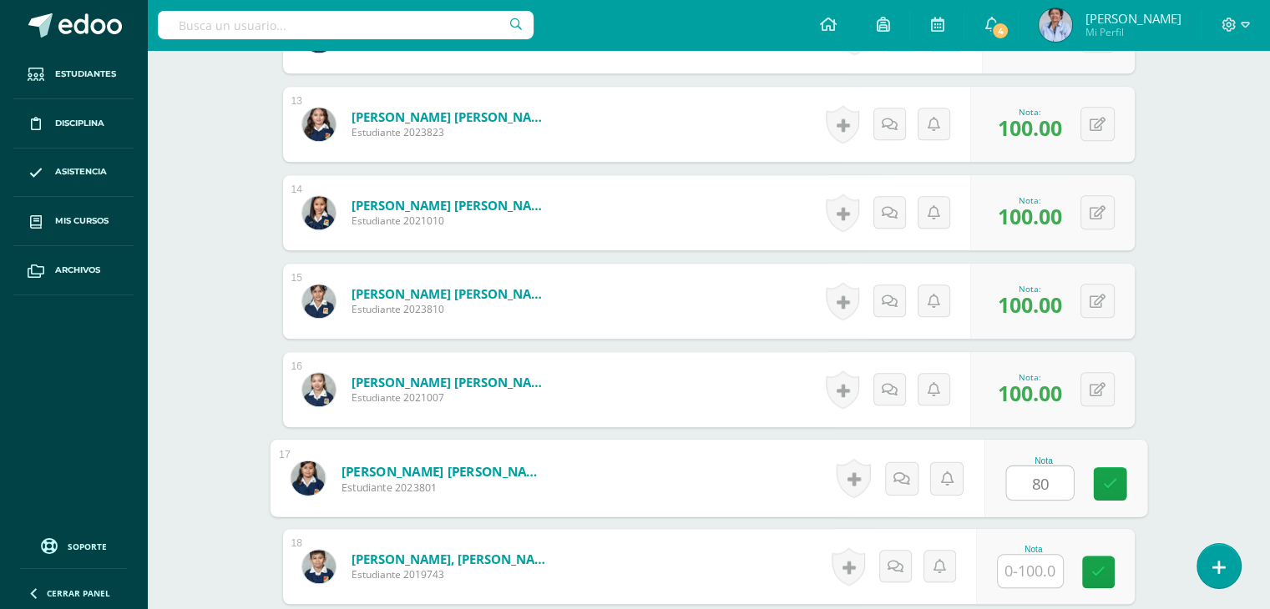
type input "80"
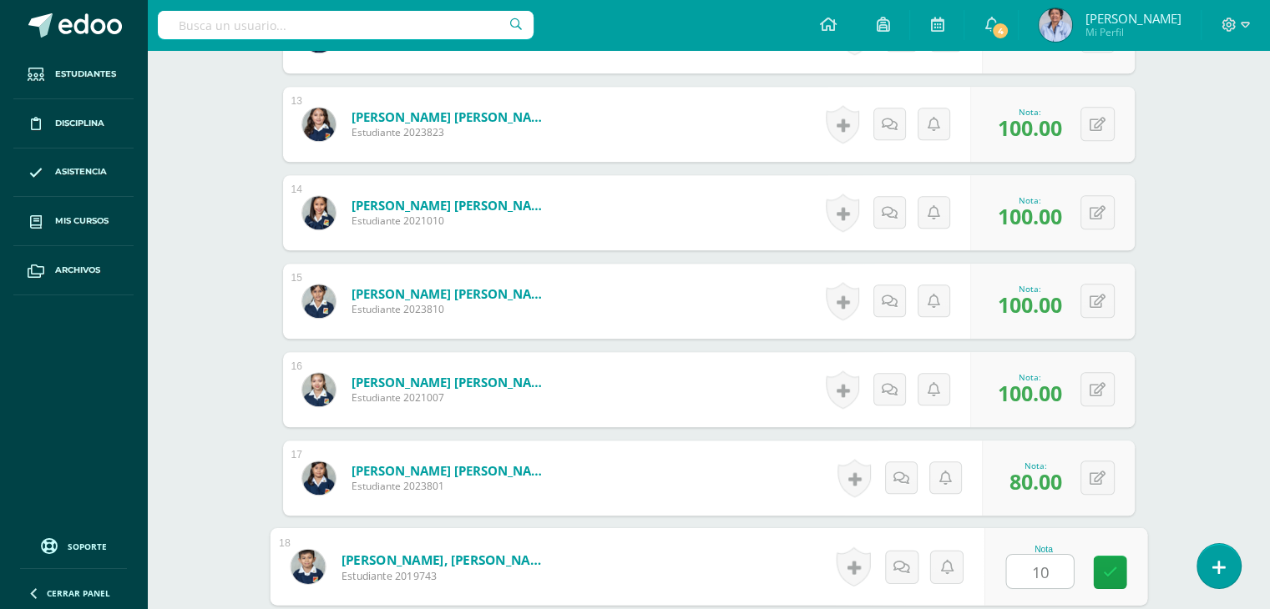
type input "100"
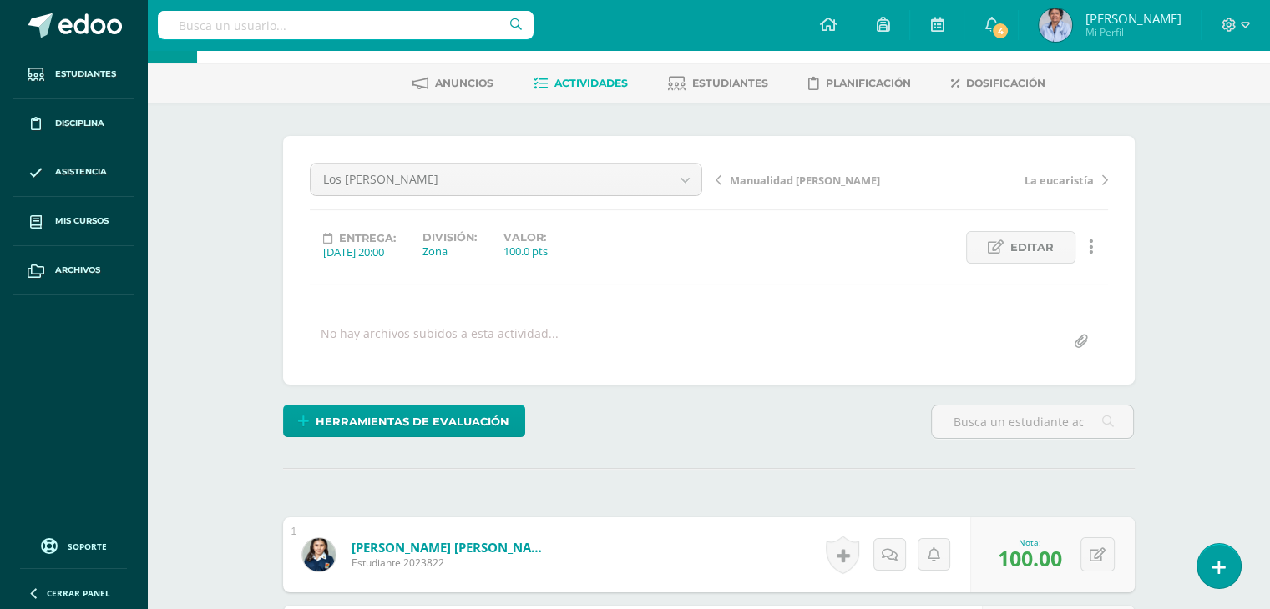
scroll to position [0, 0]
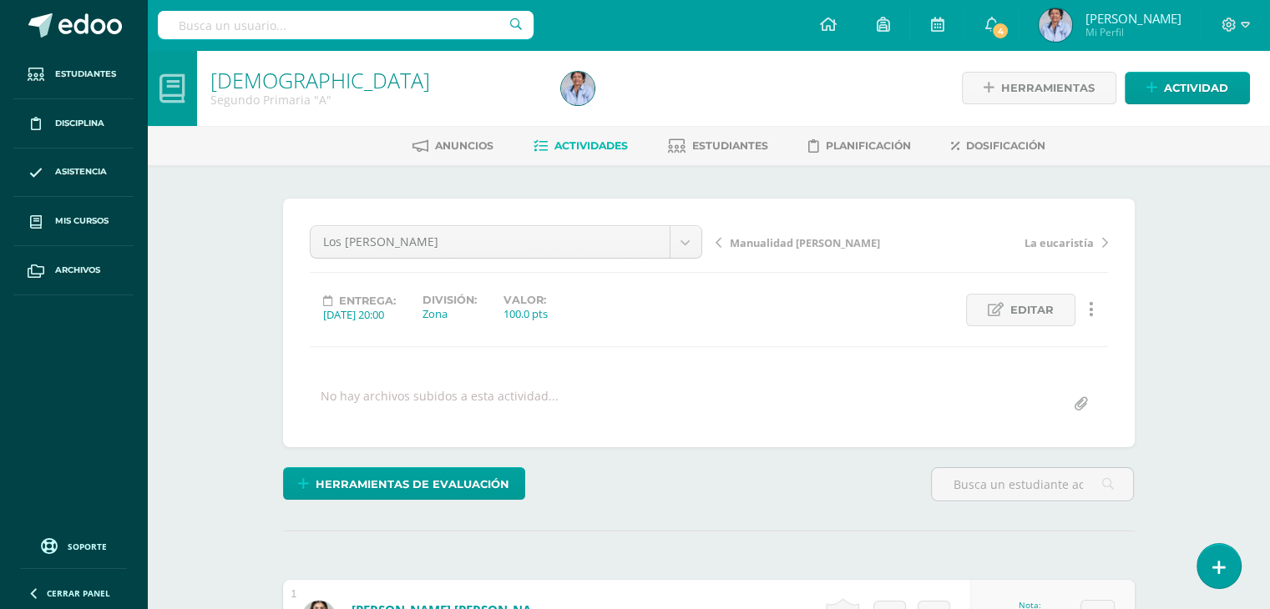
click at [767, 240] on span "Manualidad [PERSON_NAME]" at bounding box center [805, 242] width 150 height 15
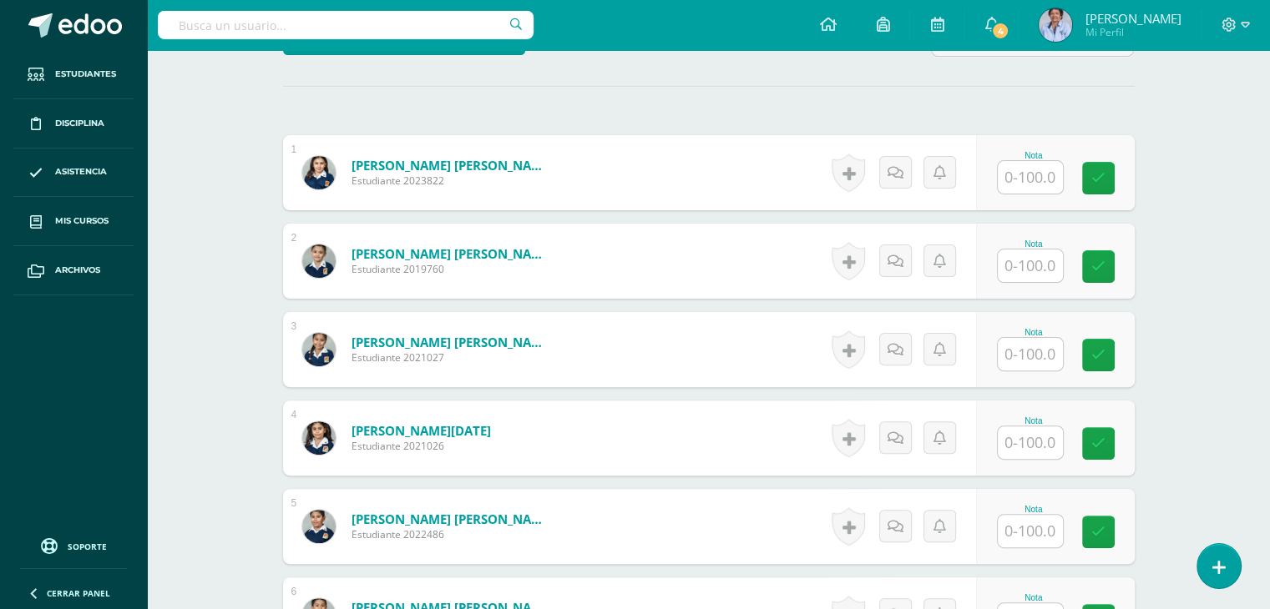
scroll to position [486, 0]
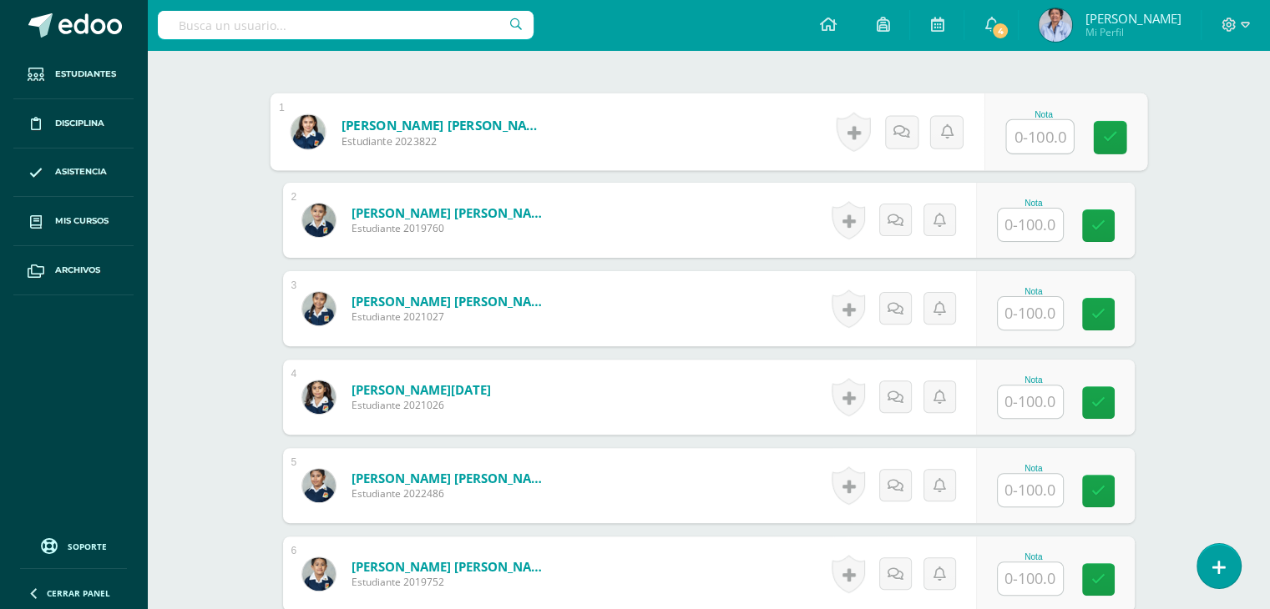
click at [1039, 133] on input "text" at bounding box center [1039, 136] width 67 height 33
type input "90"
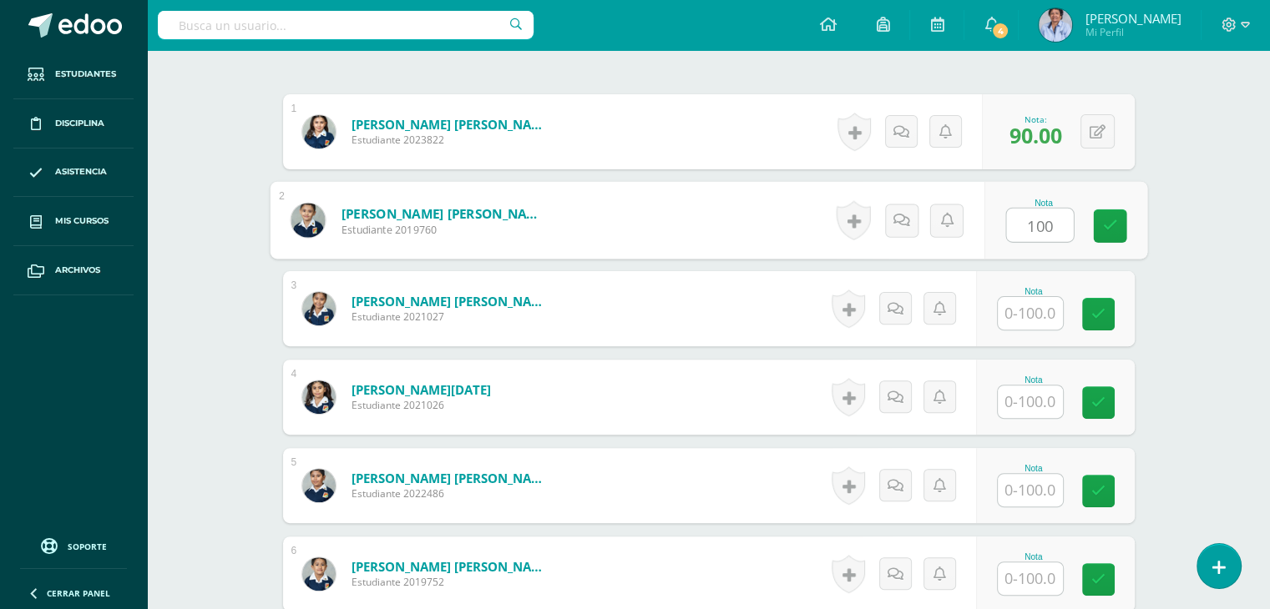
type input "100"
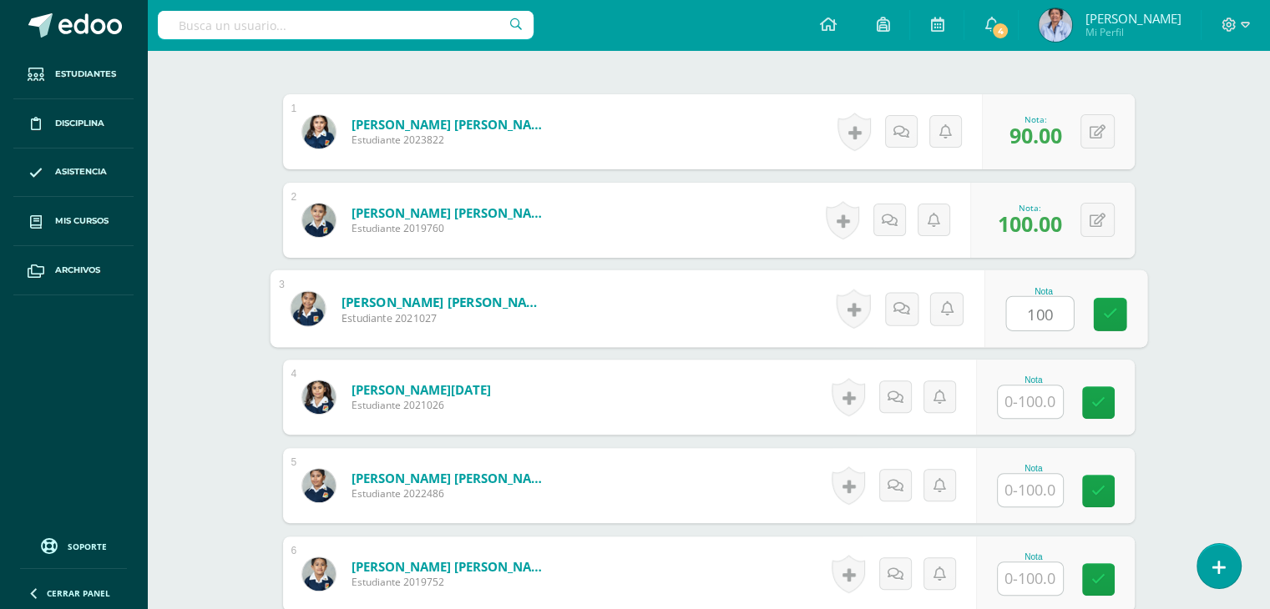
type input "100"
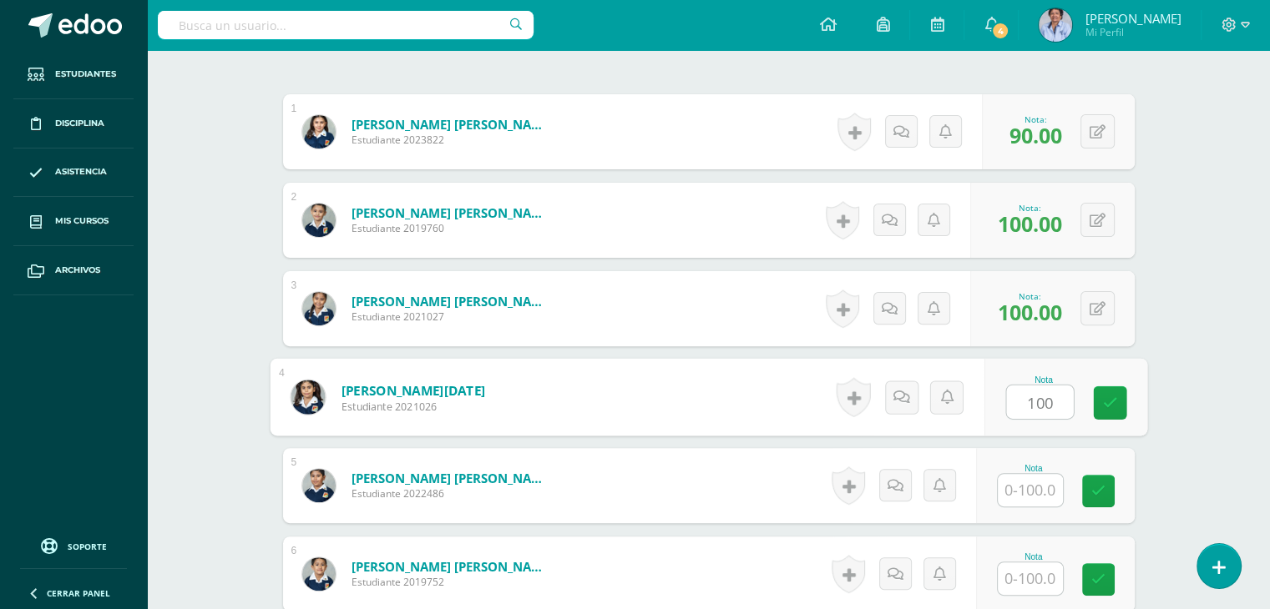
type input "100"
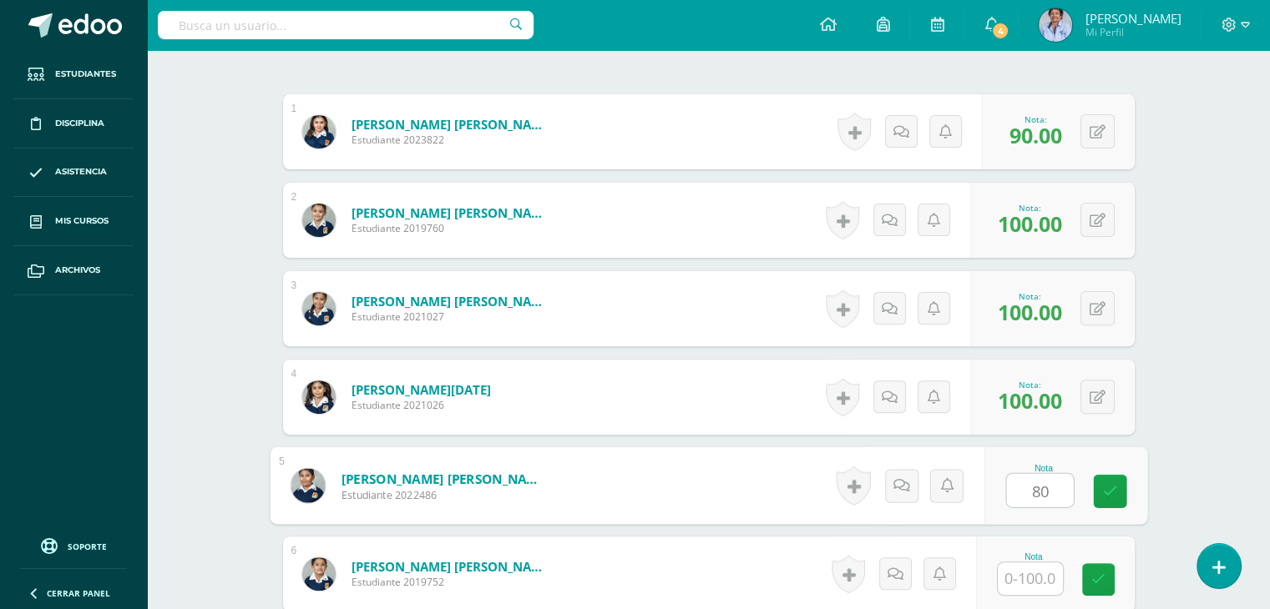
type input "80"
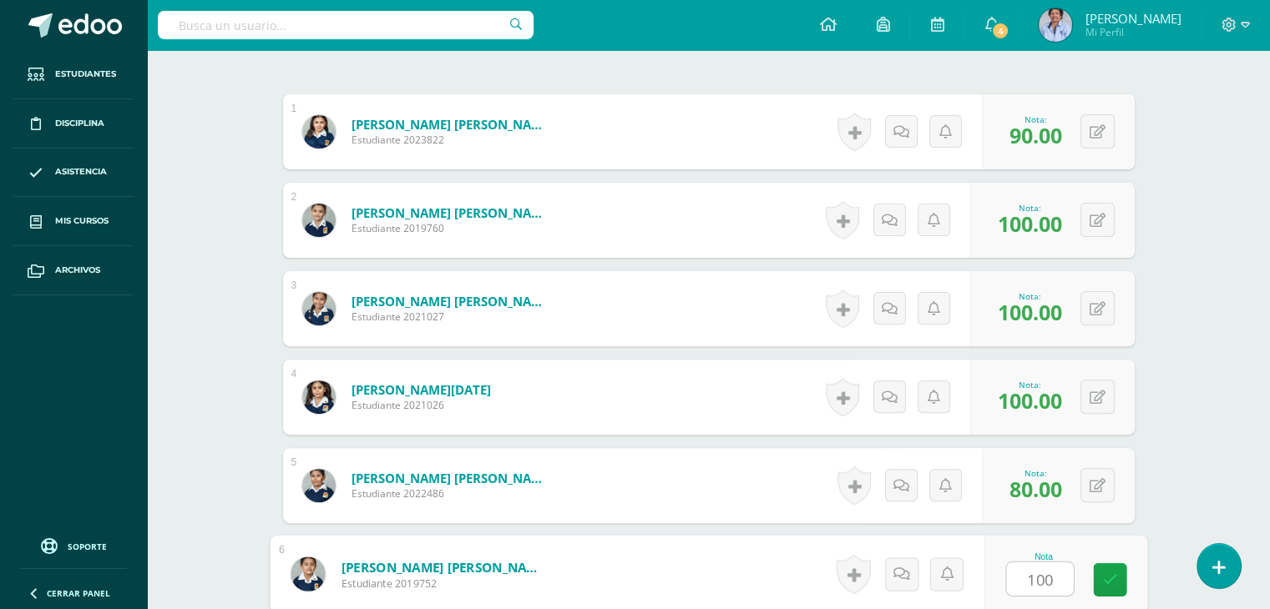
type input "100"
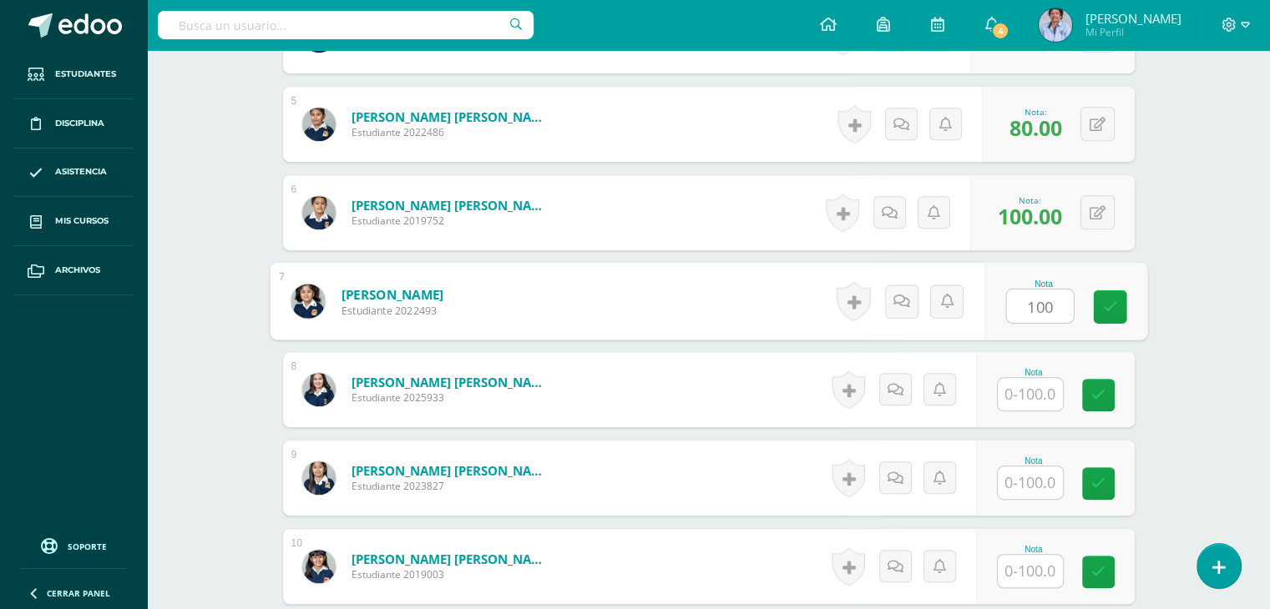
type input "100"
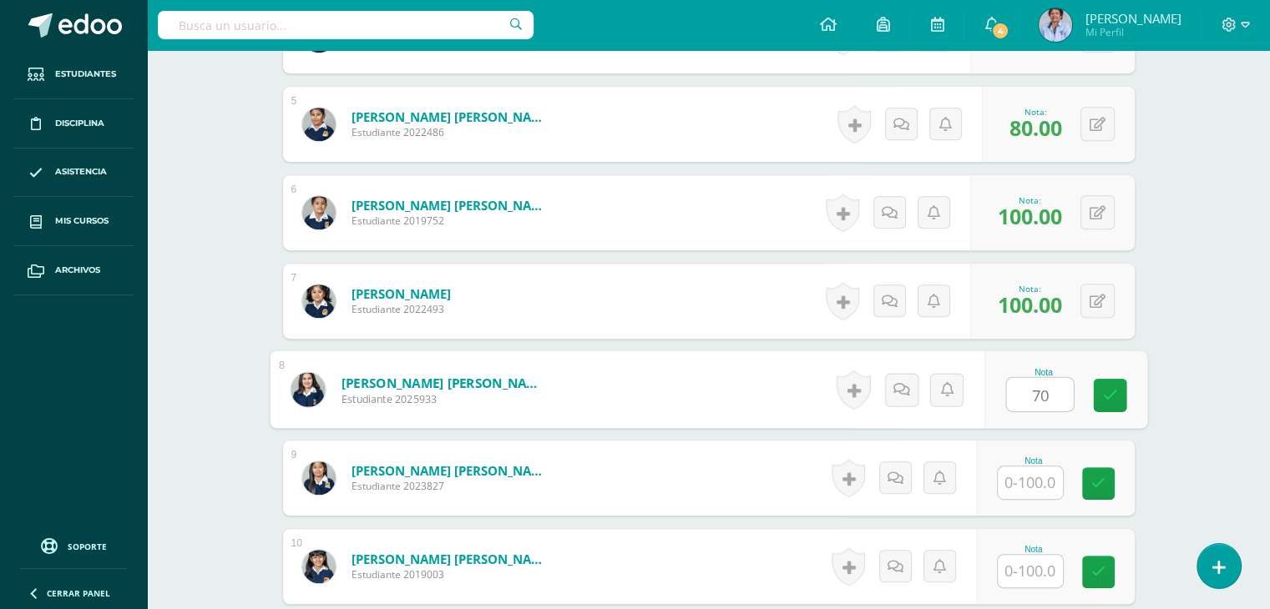
type input "70"
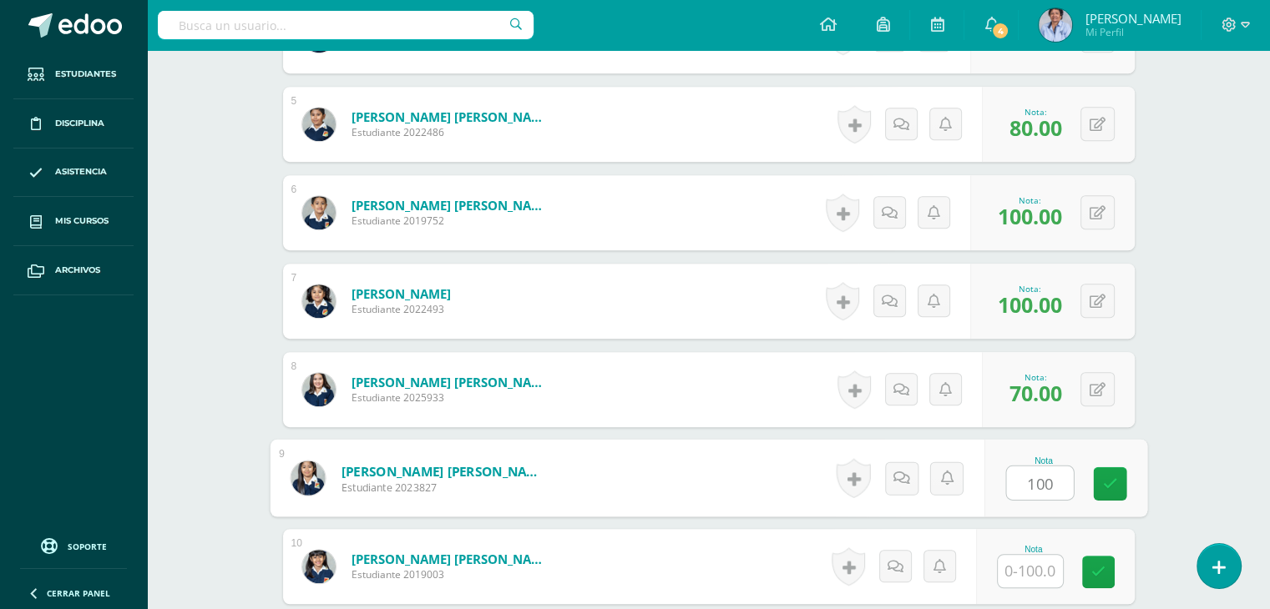
type input "100"
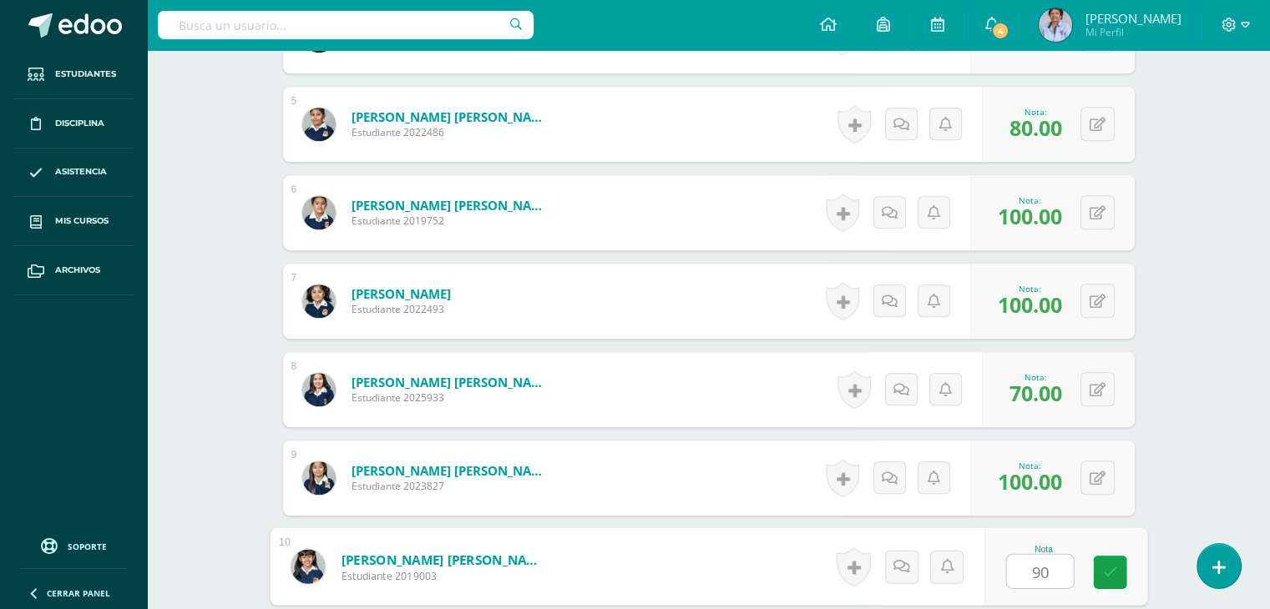
type input "90"
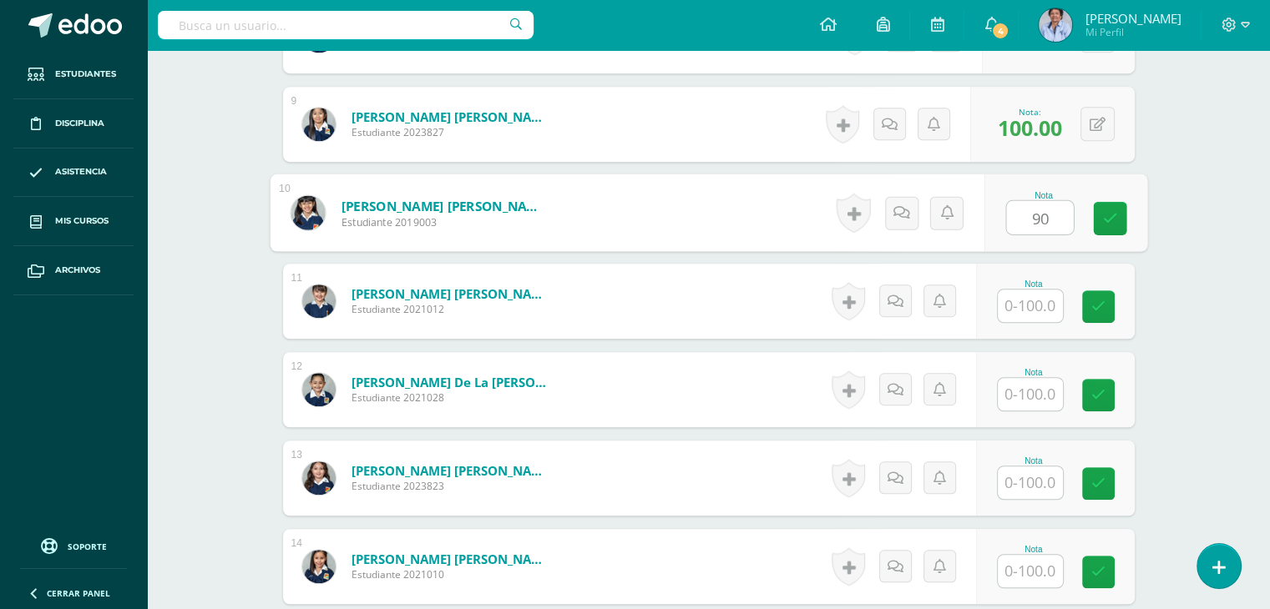
type input "}"
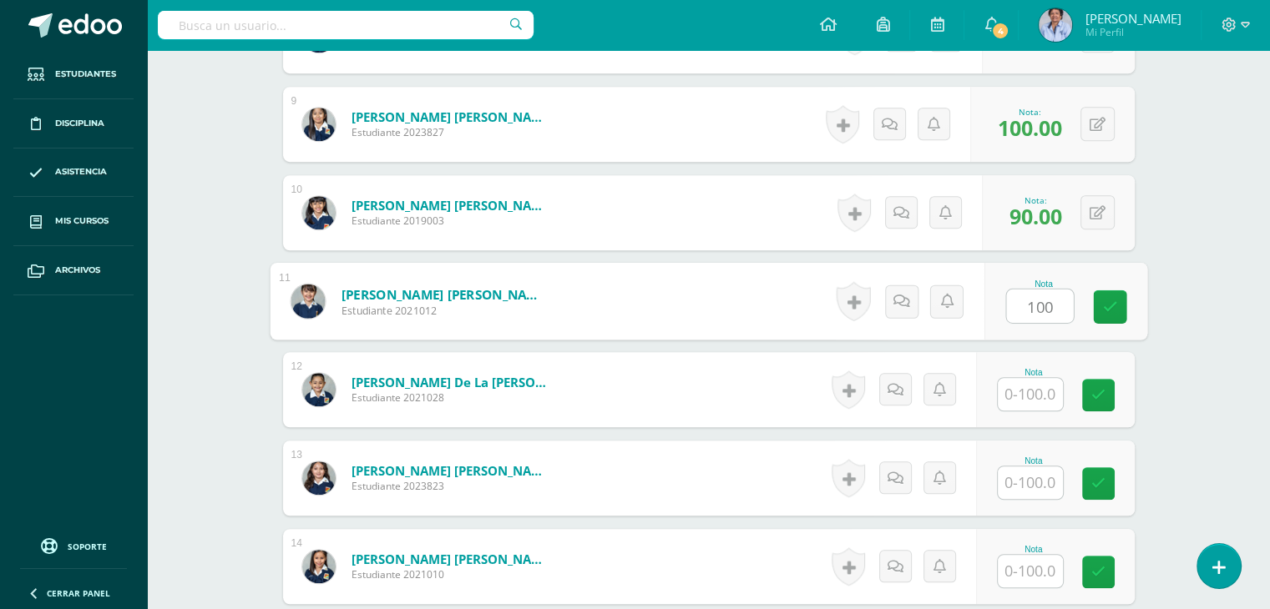
type input "100"
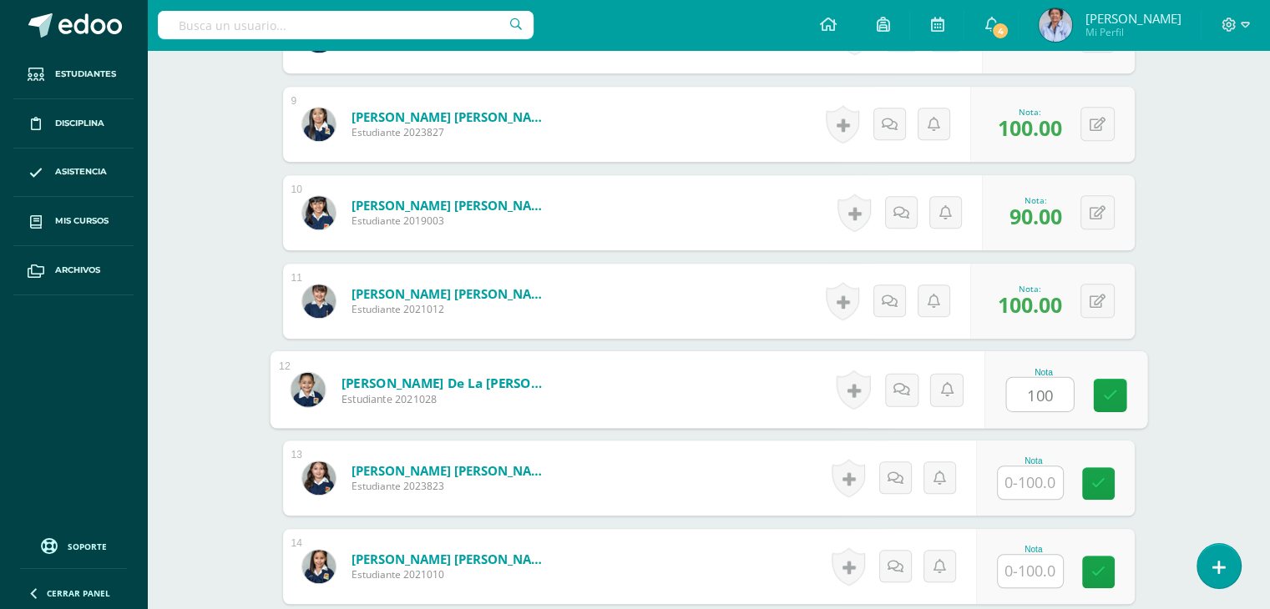
type input "100"
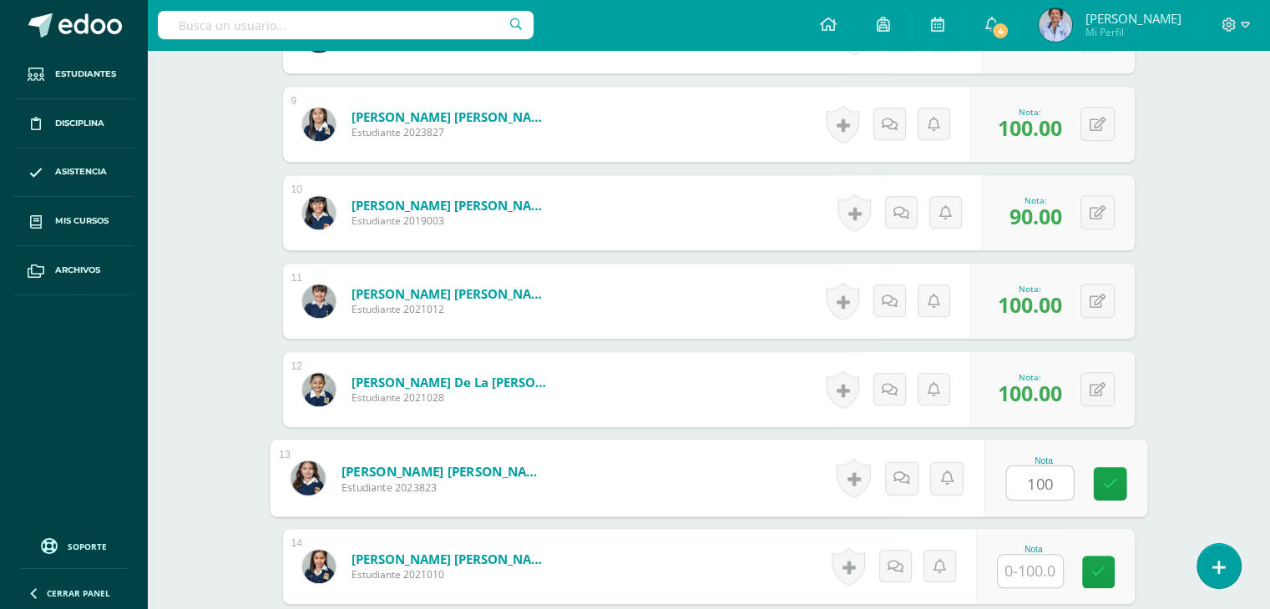
type input "100"
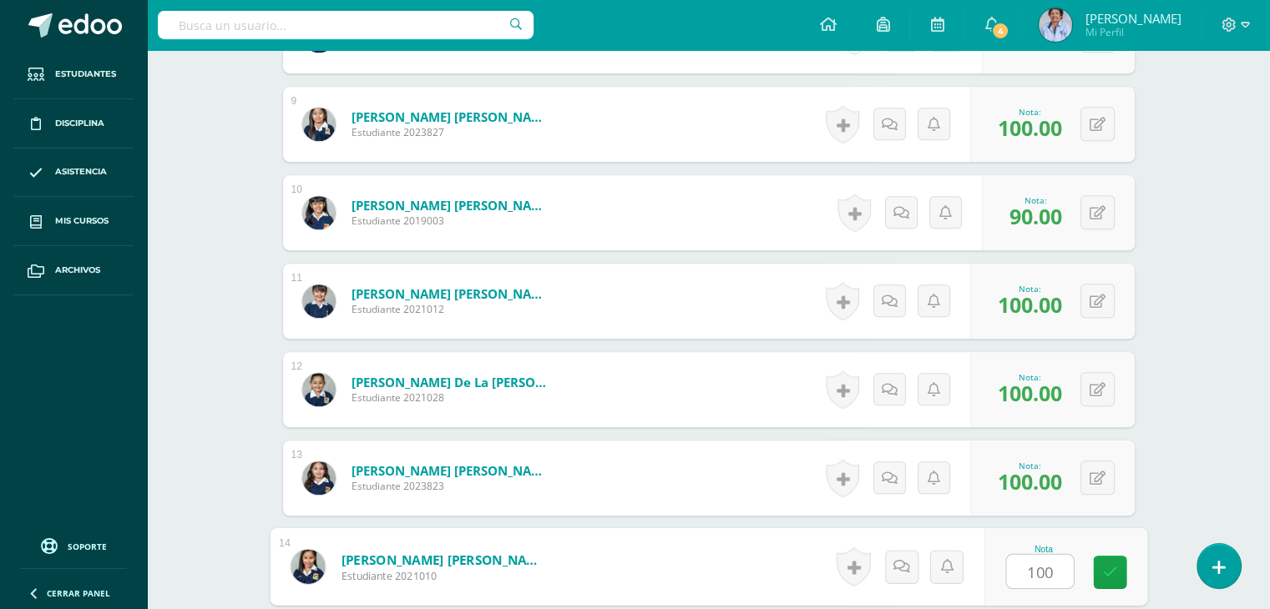
type input "100"
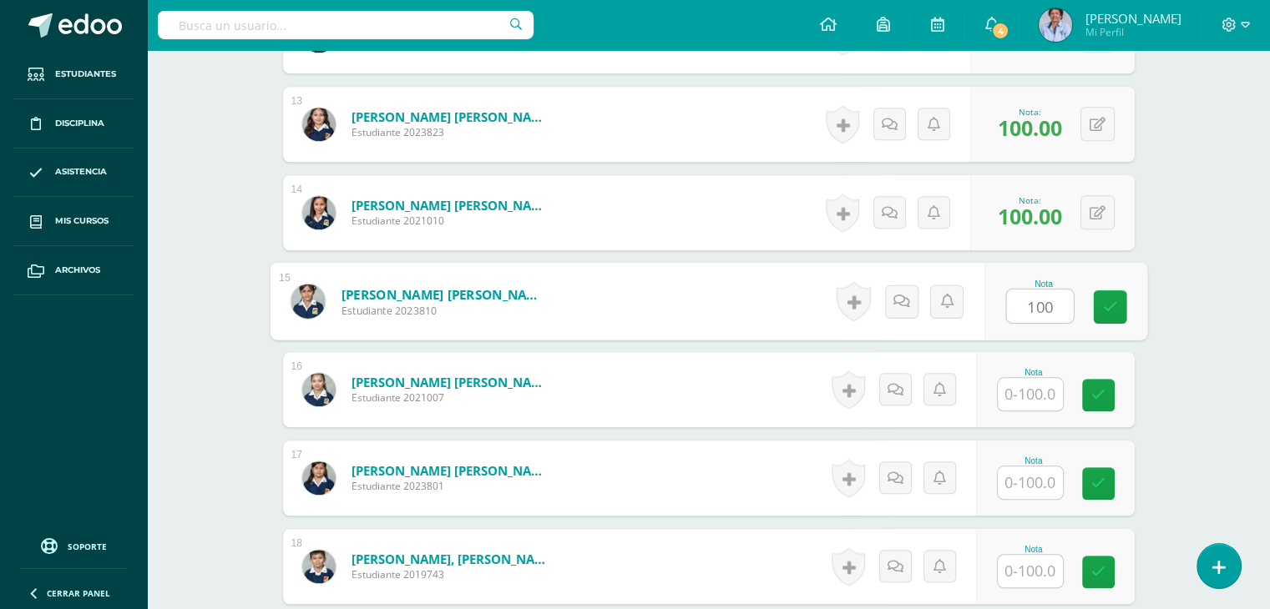
type input "100"
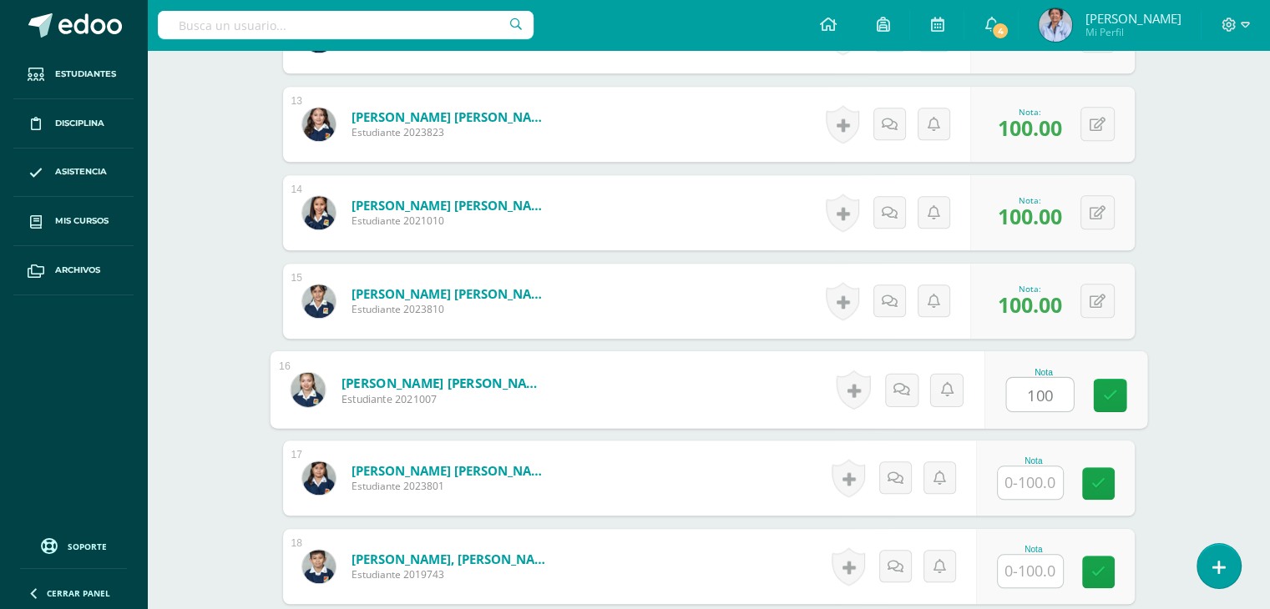
type input "100"
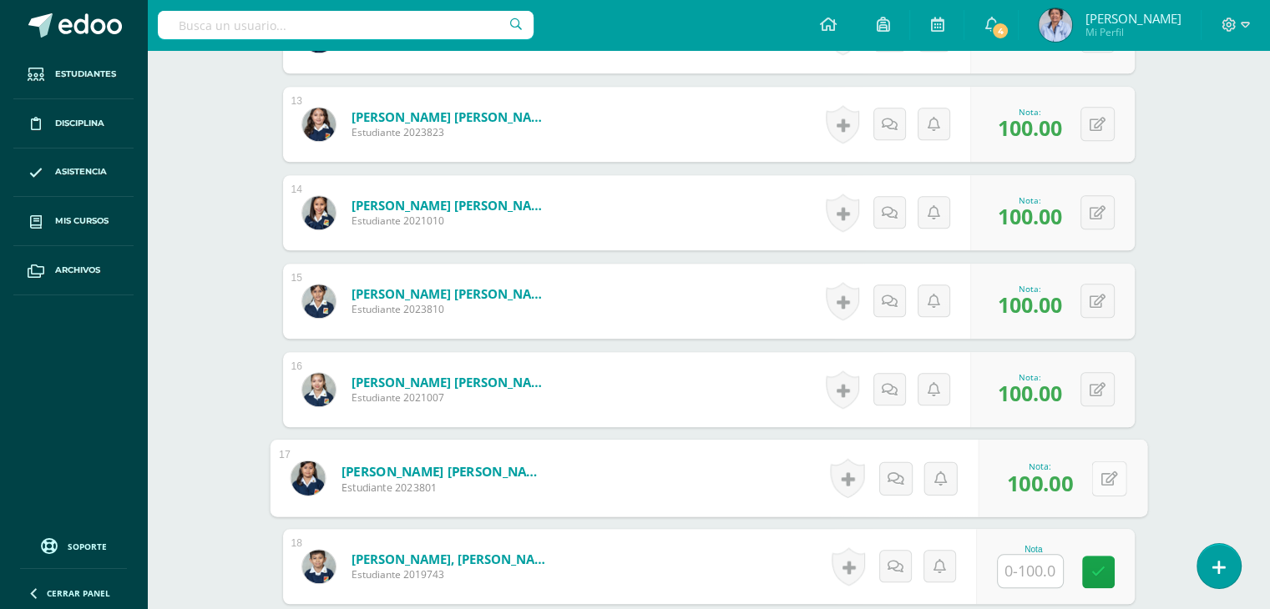
click at [1096, 472] on button at bounding box center [1108, 478] width 35 height 35
type input "80"
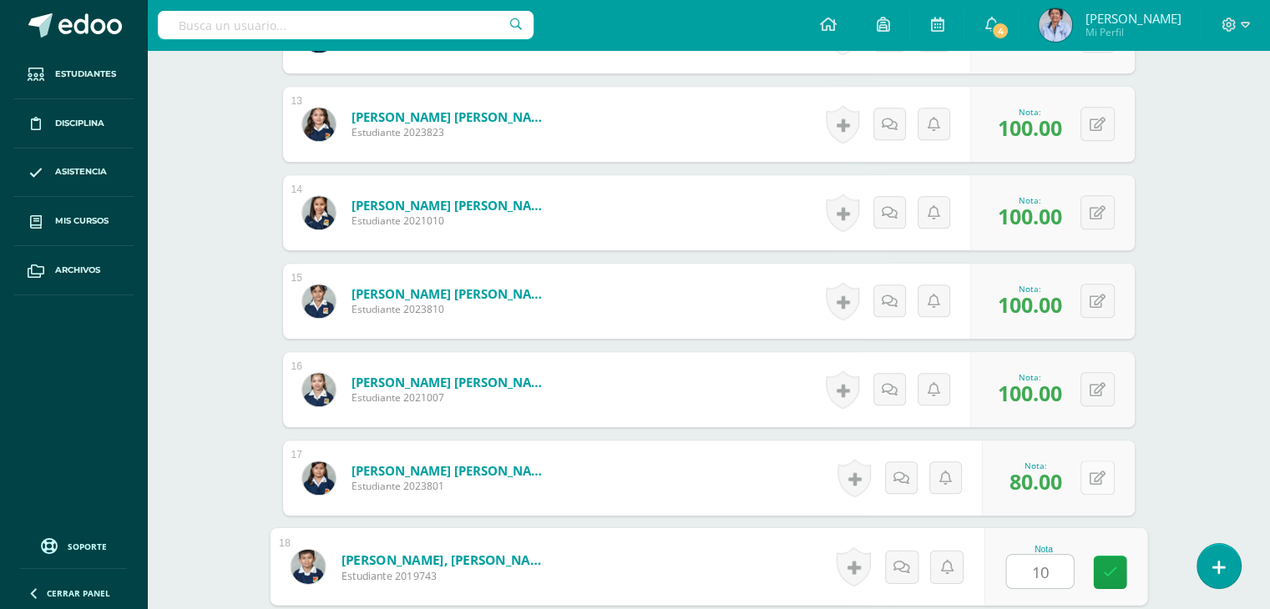
type input "100"
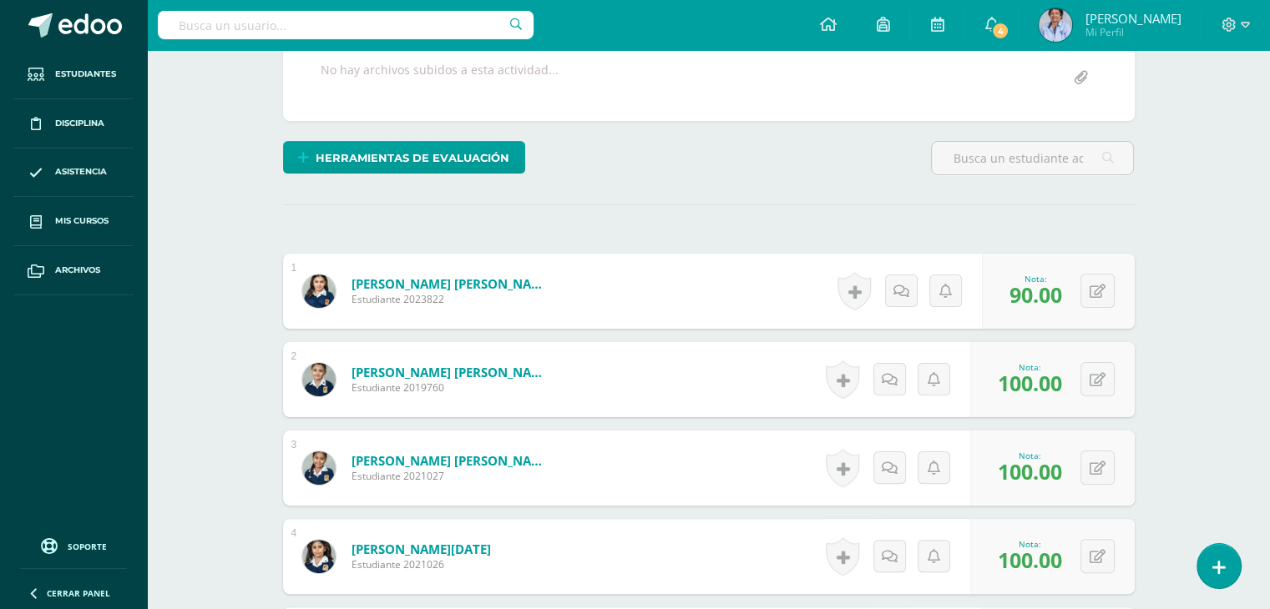
scroll to position [0, 0]
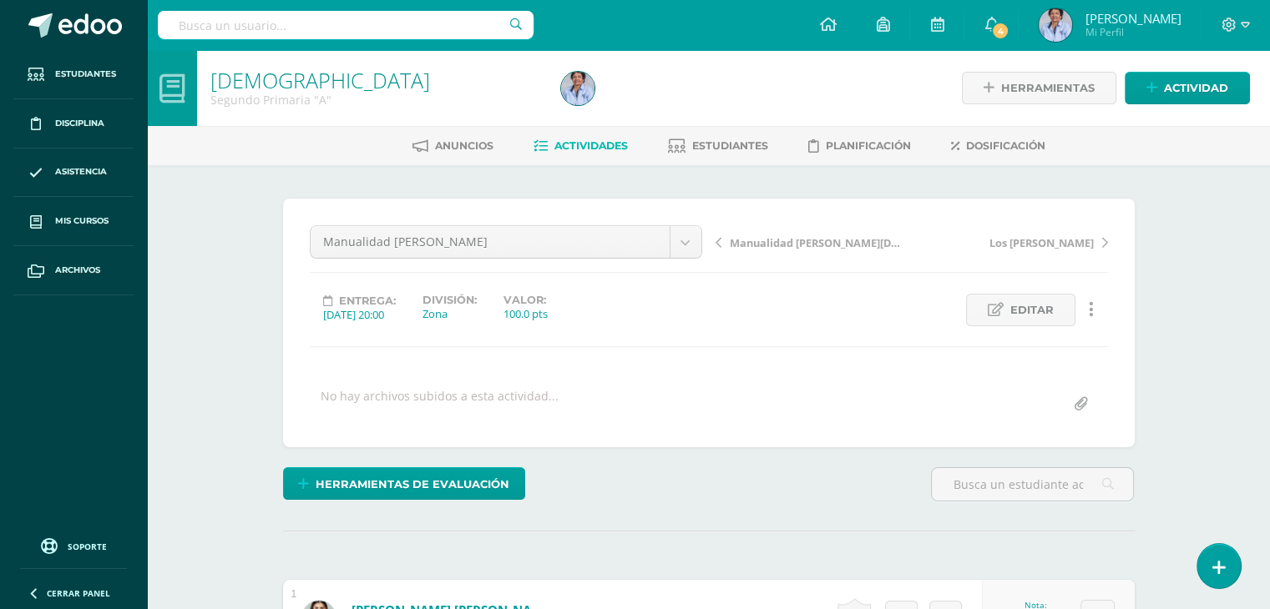
click at [818, 238] on span "Manualidad [PERSON_NAME][DATE]" at bounding box center [818, 242] width 177 height 15
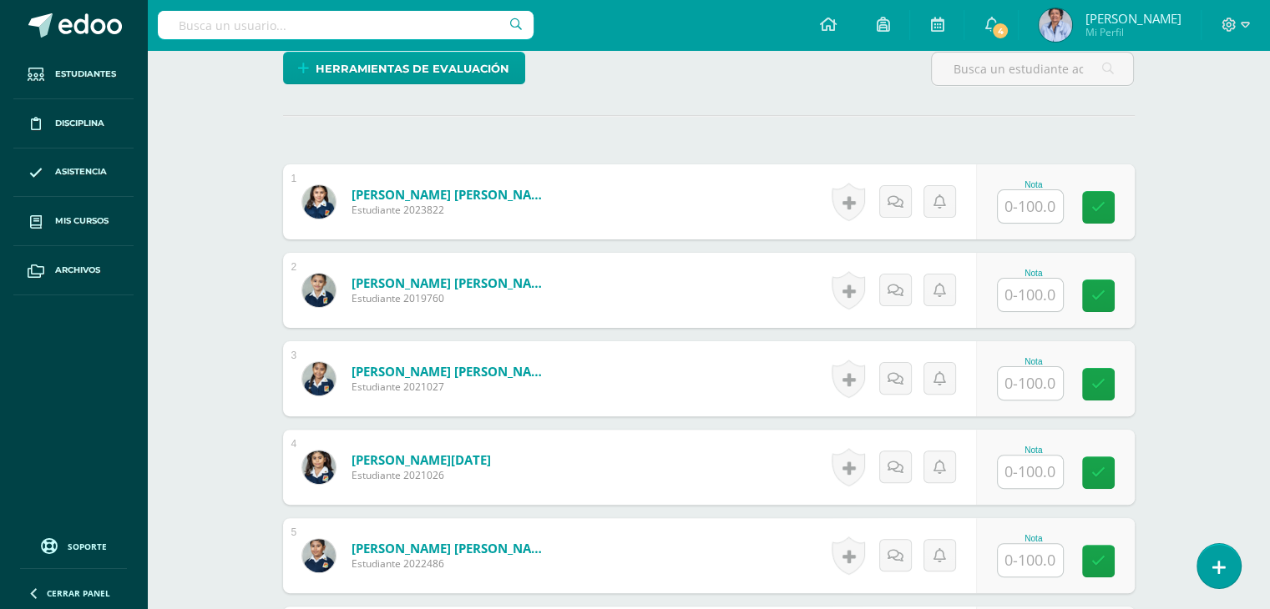
scroll to position [494, 0]
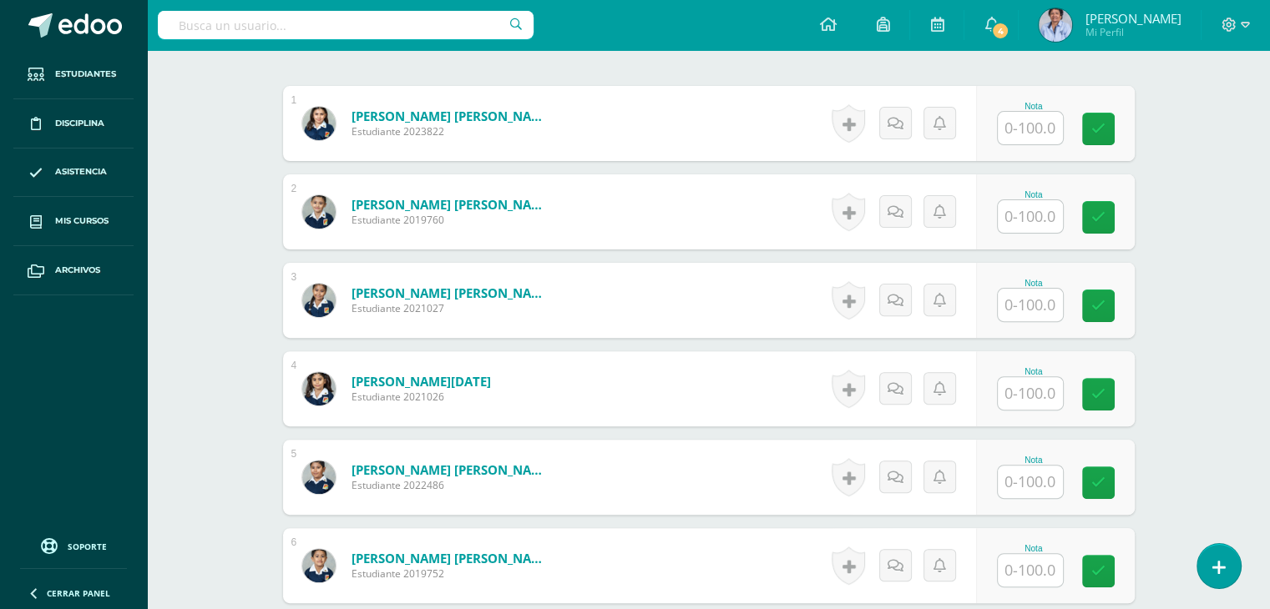
click at [1028, 125] on input "text" at bounding box center [1029, 128] width 65 height 33
type input "100"
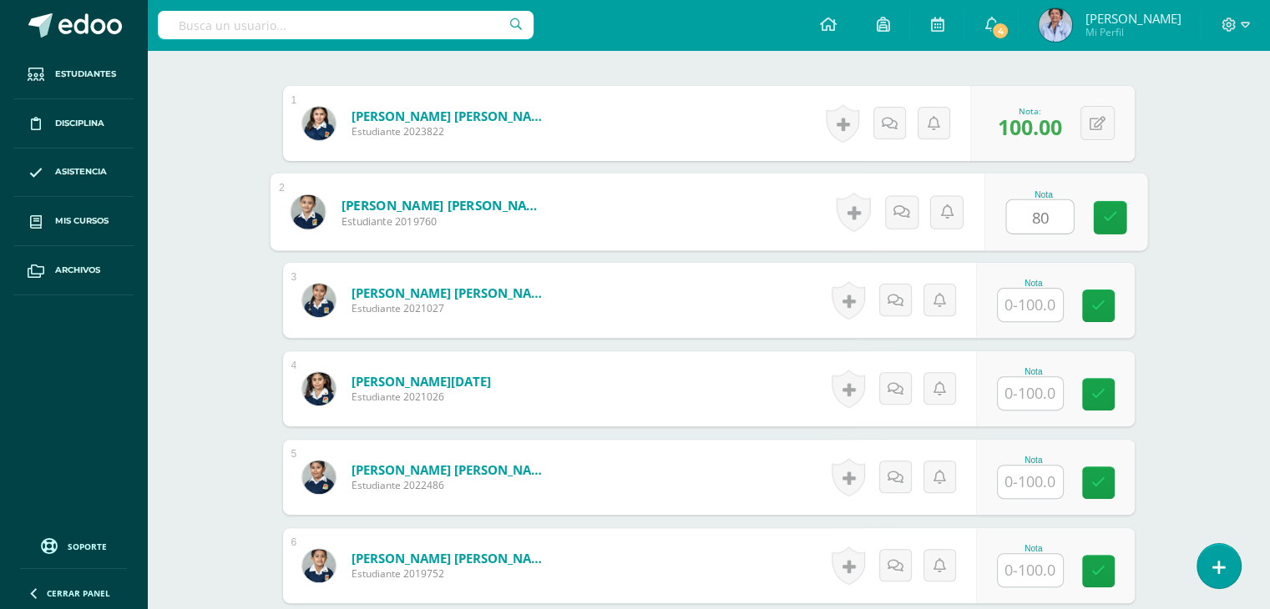
type input "80"
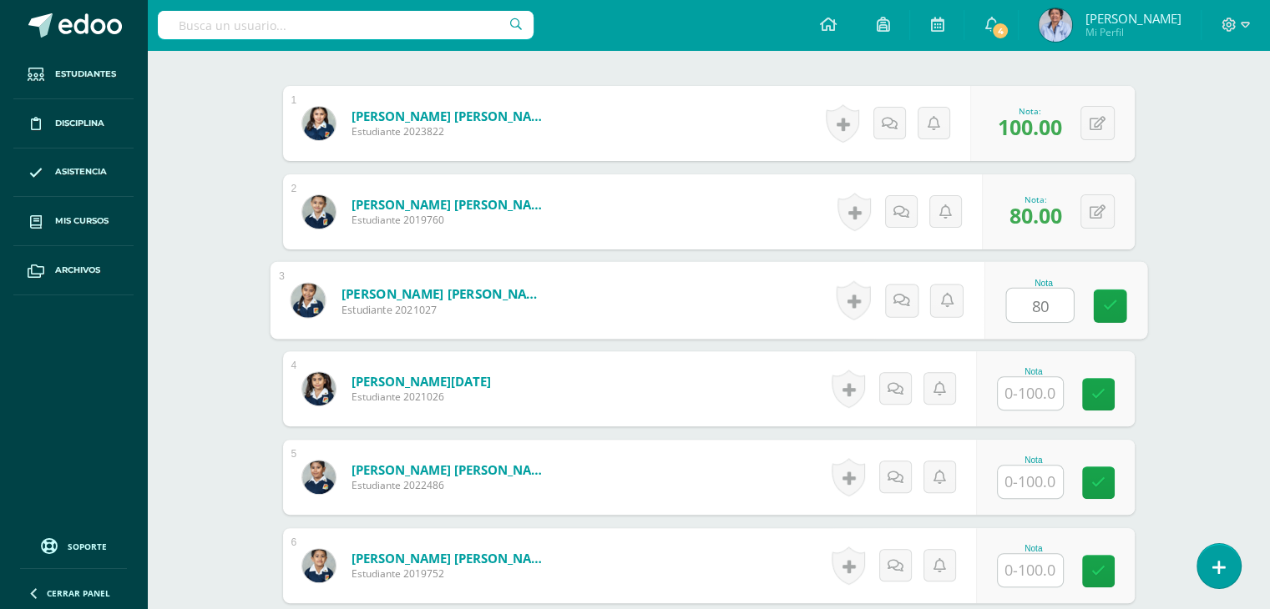
type input "80"
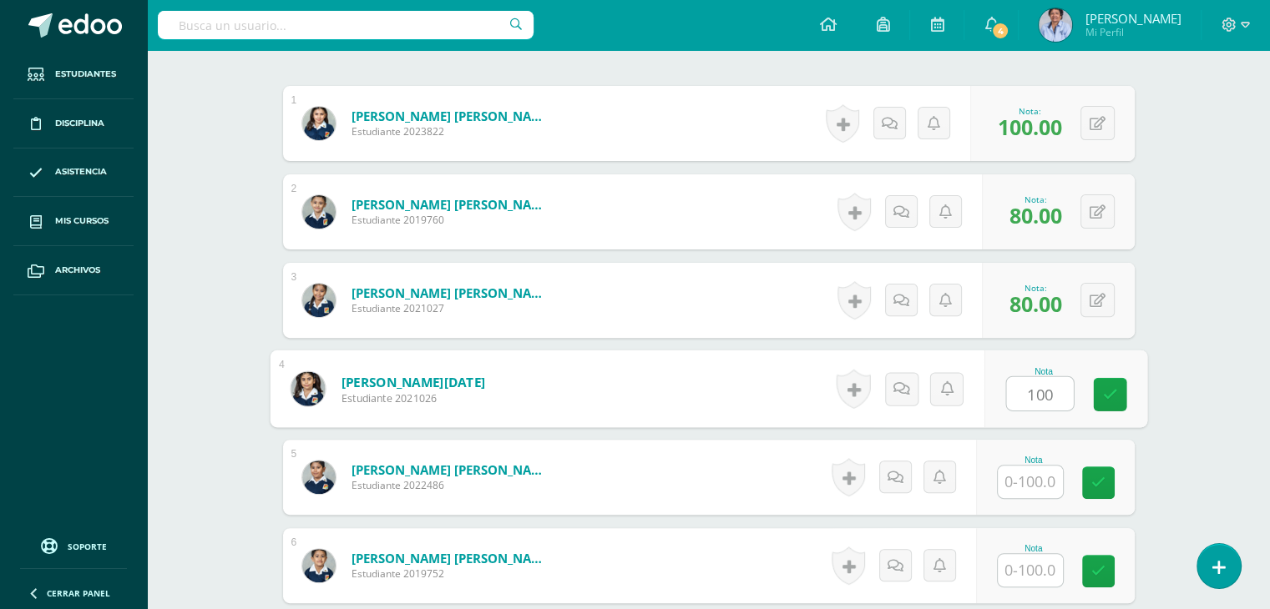
type input "100"
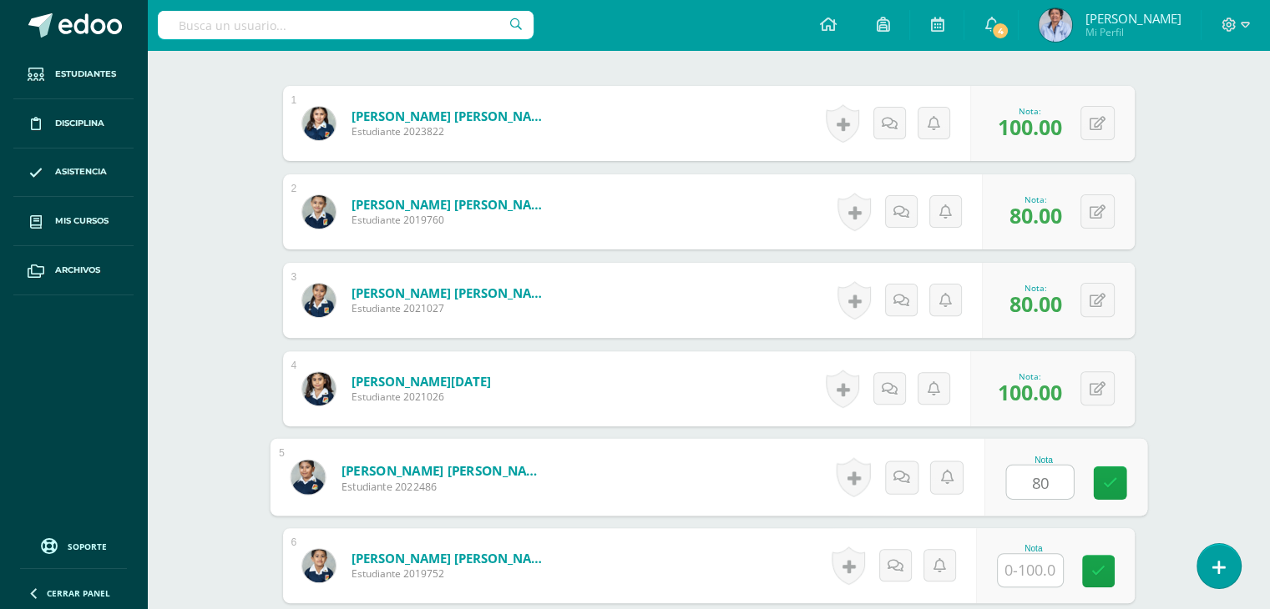
type input "80"
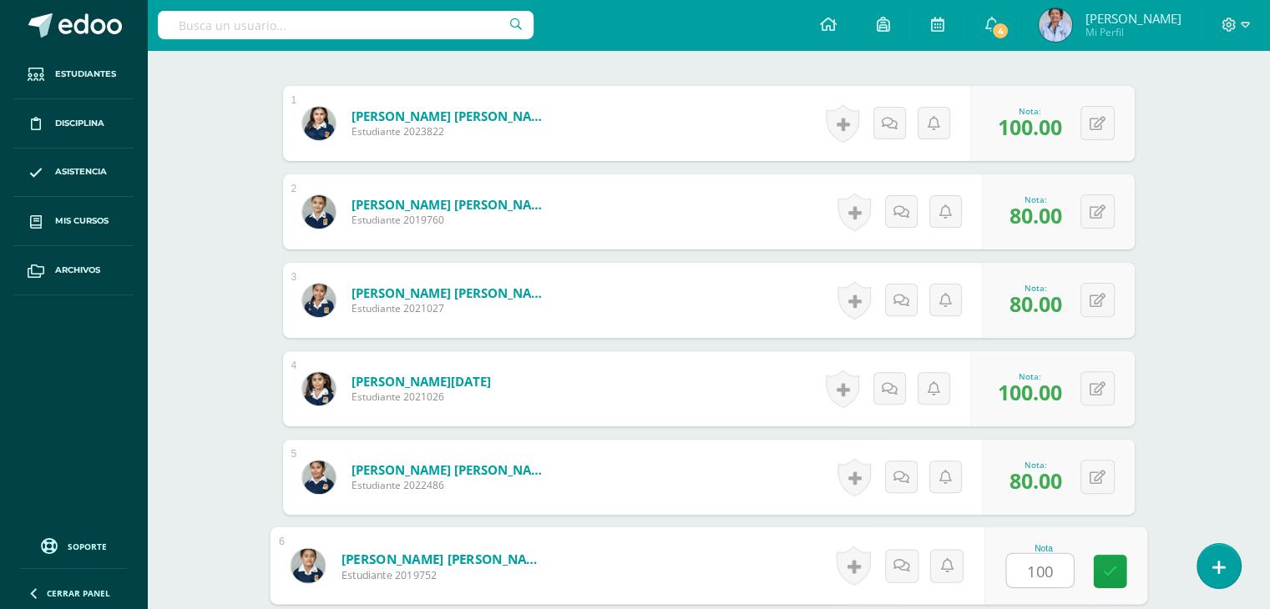
type input "100"
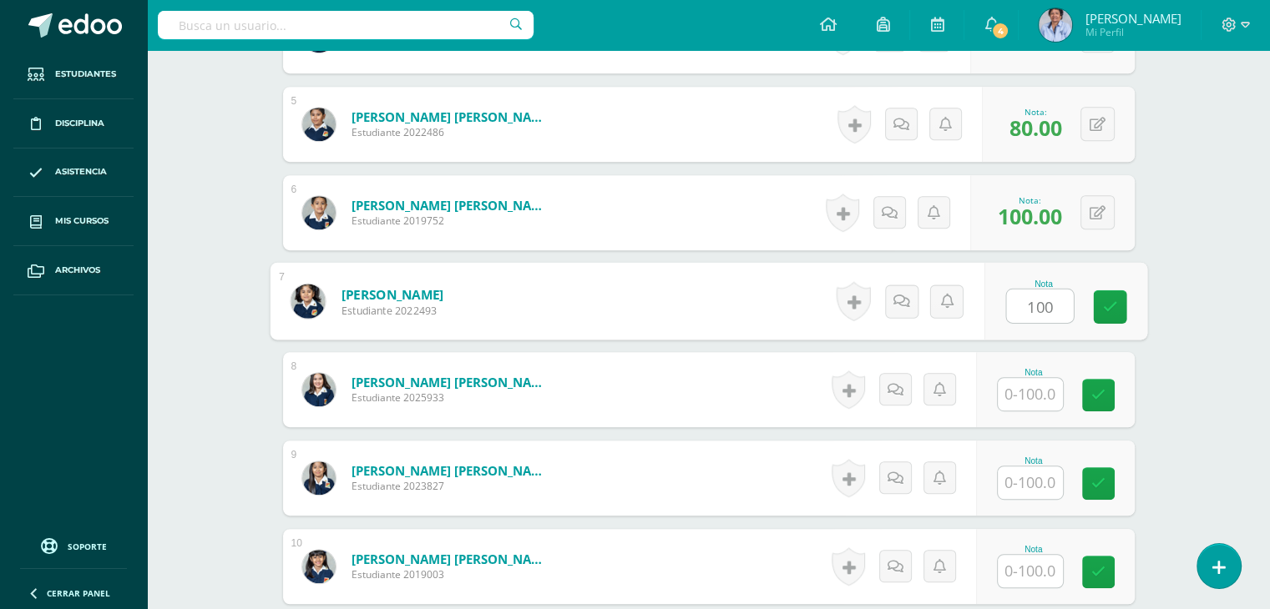
type input "100"
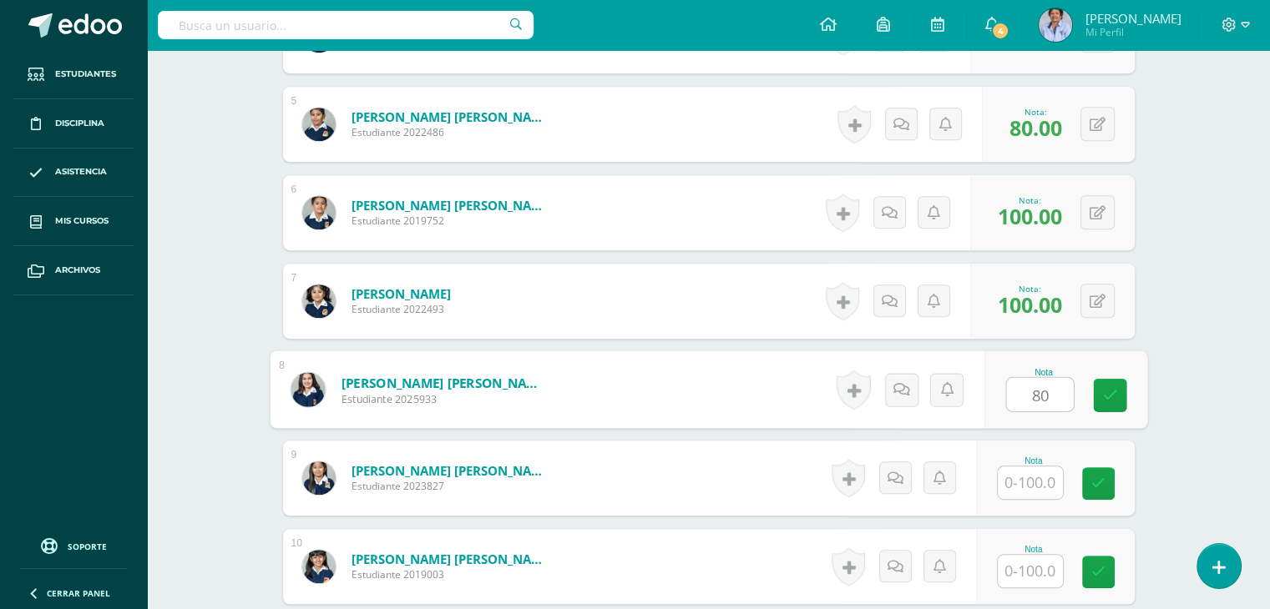
type input "80"
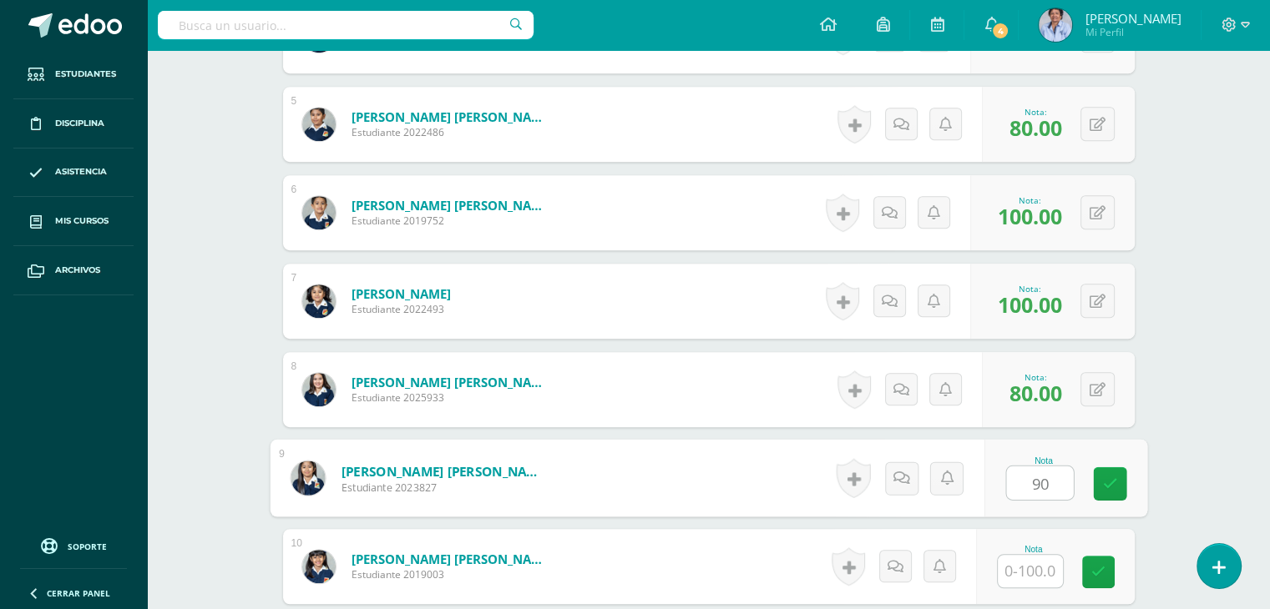
type input "90"
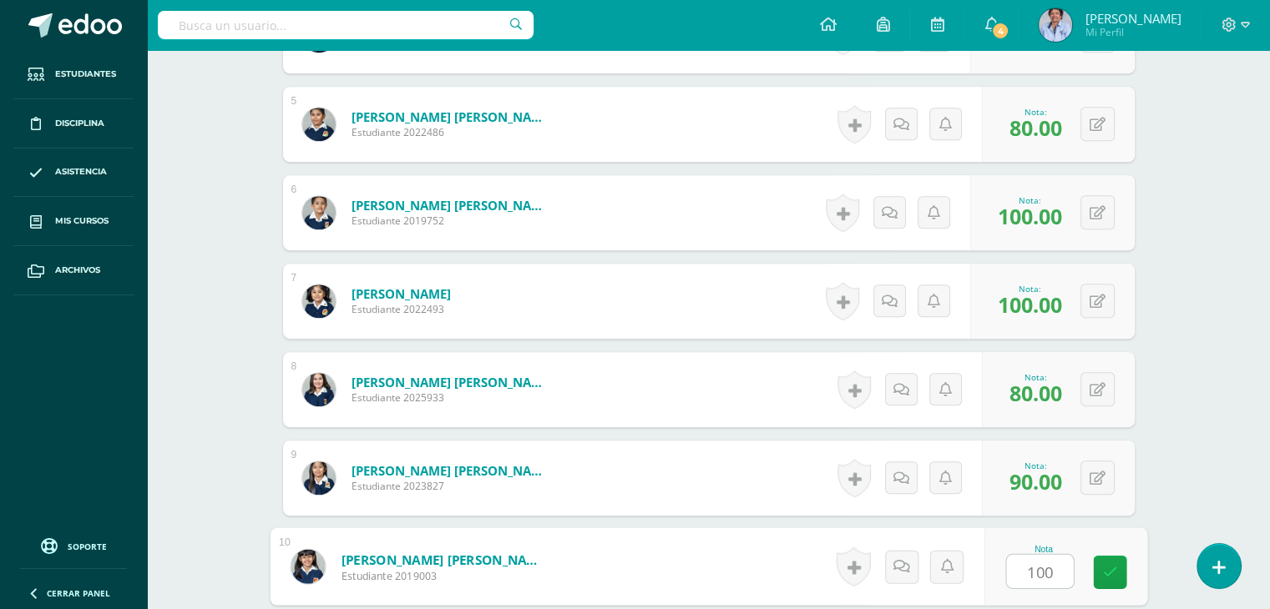
type input "100"
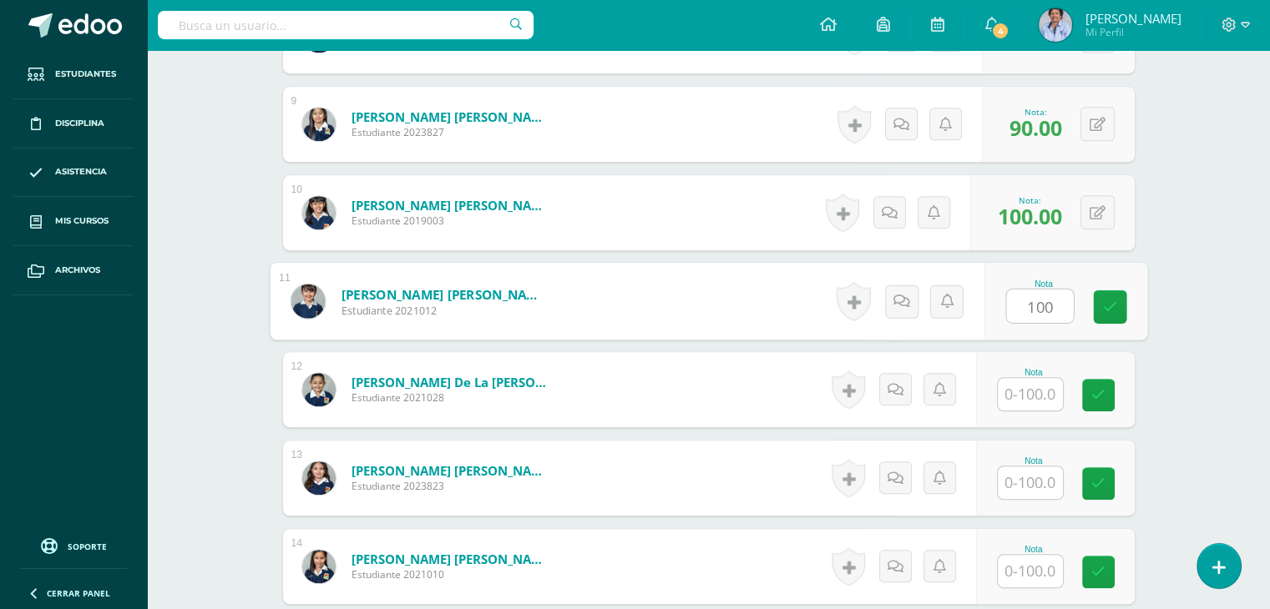
type input "100"
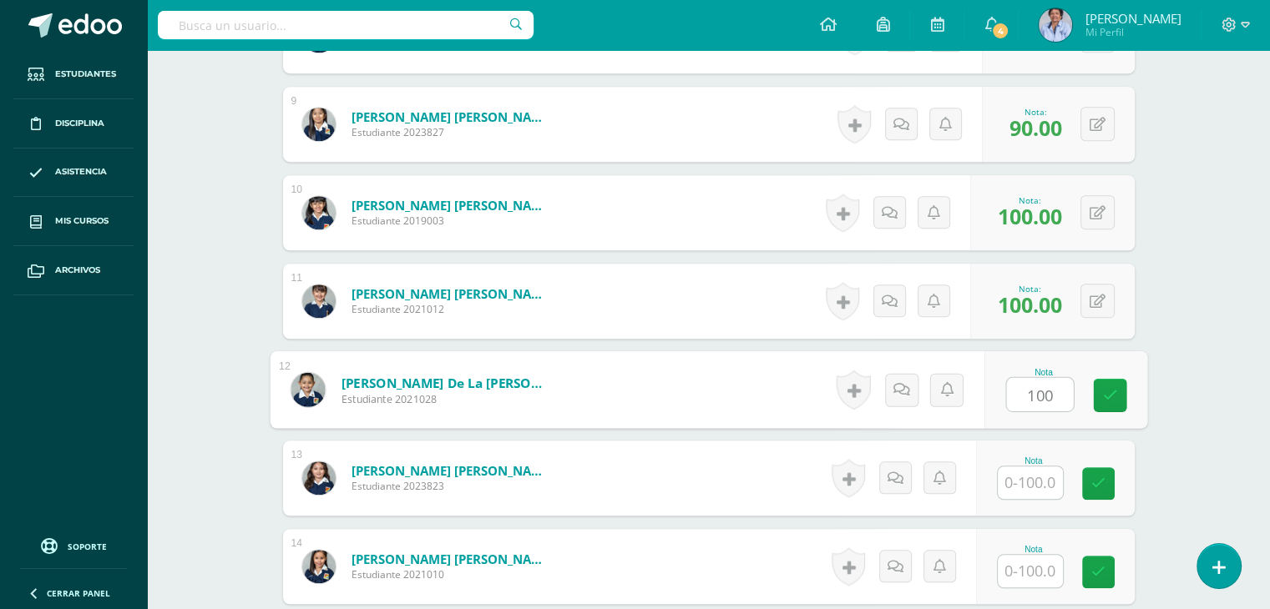
type input "100"
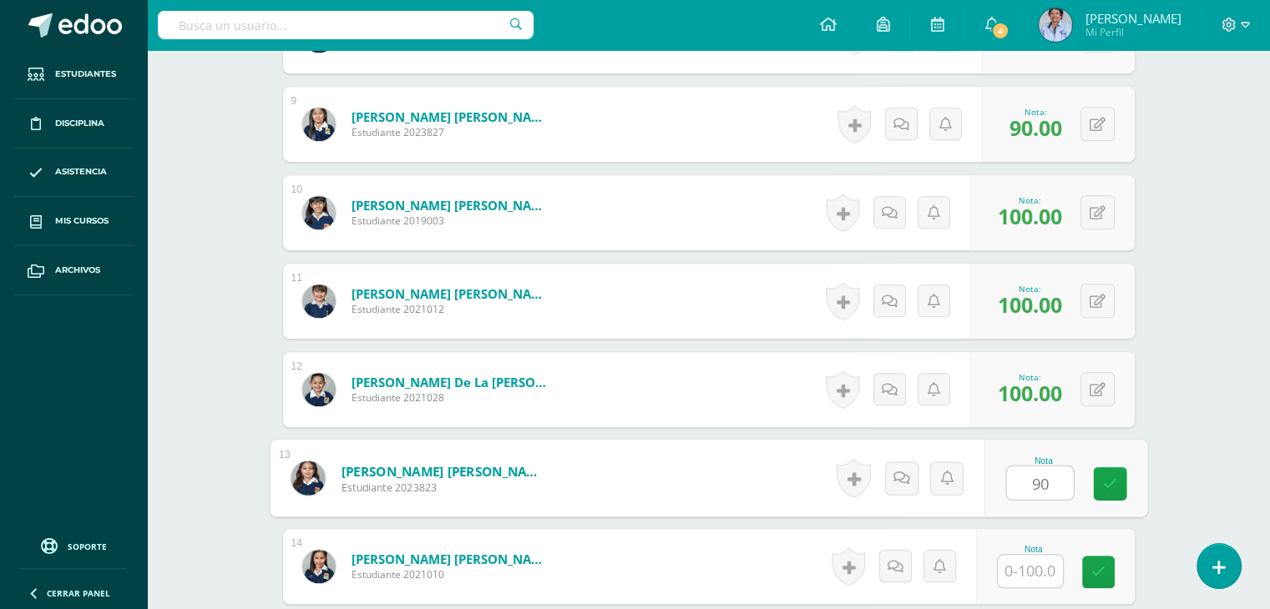
type input "90"
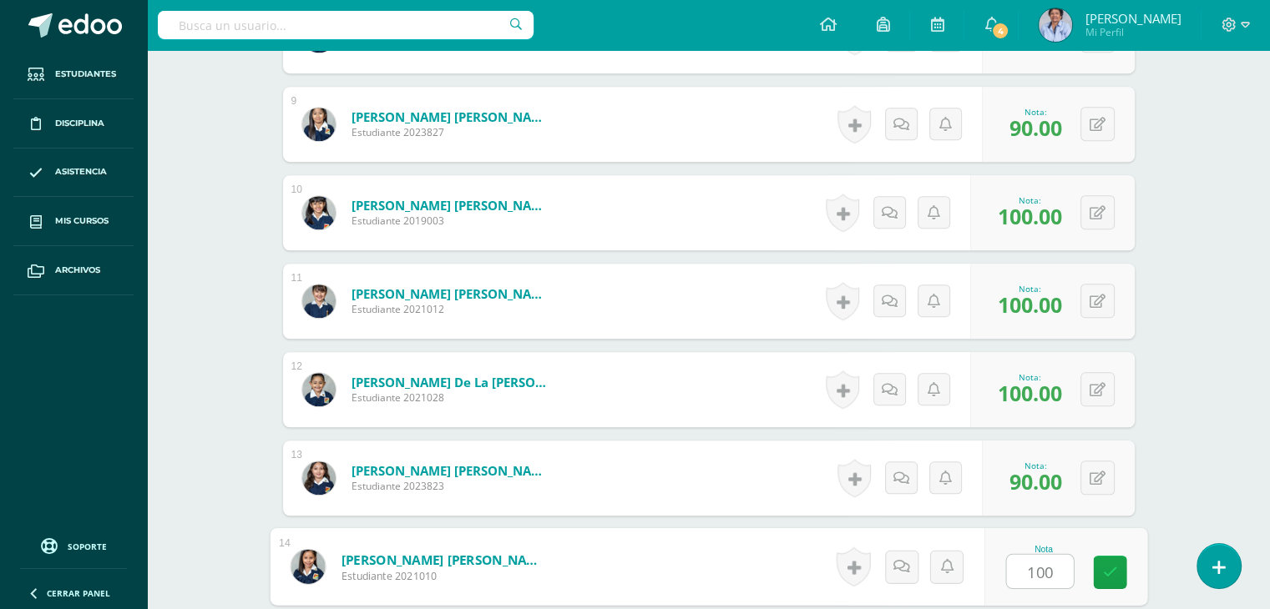
type input "100"
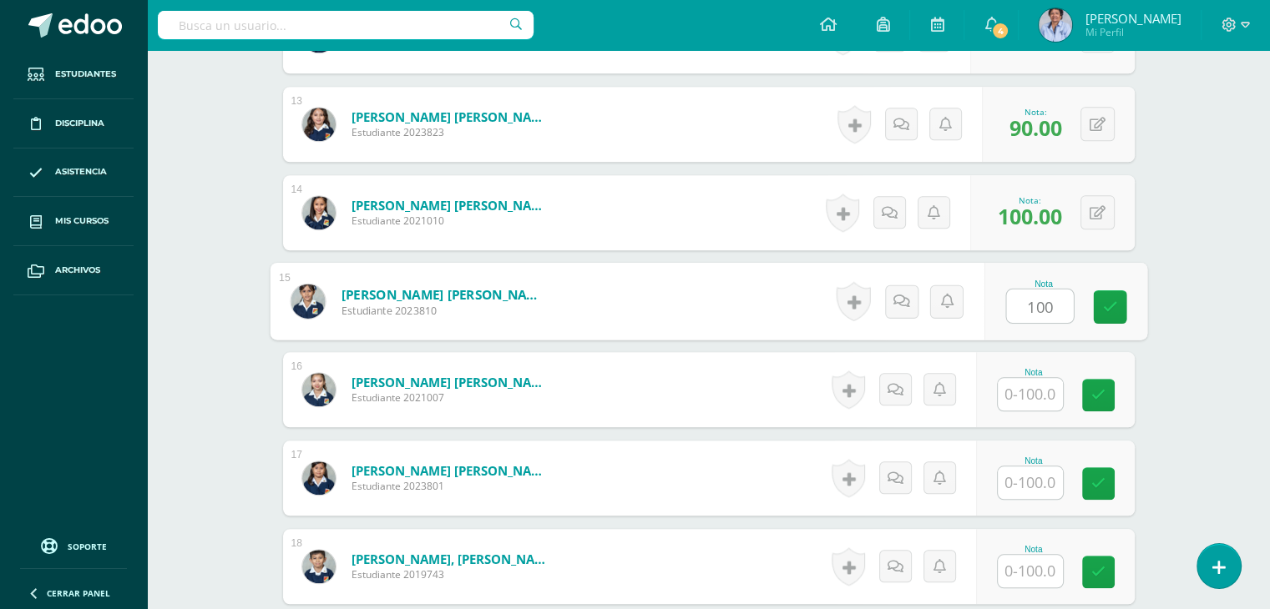
type input "100"
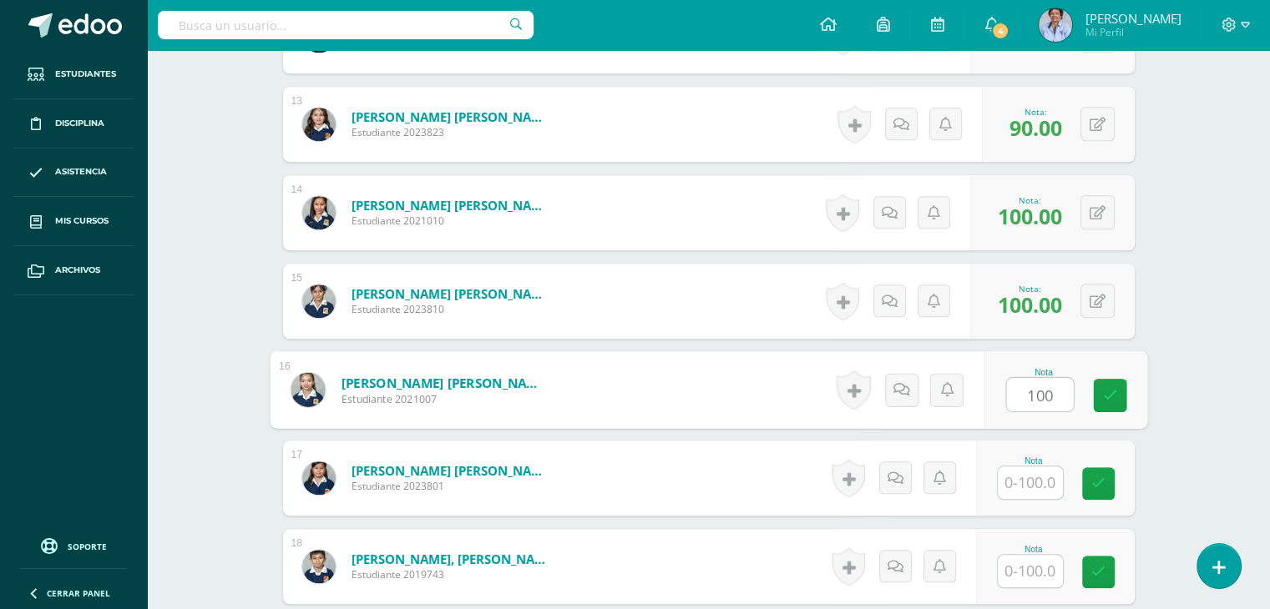
type input "100"
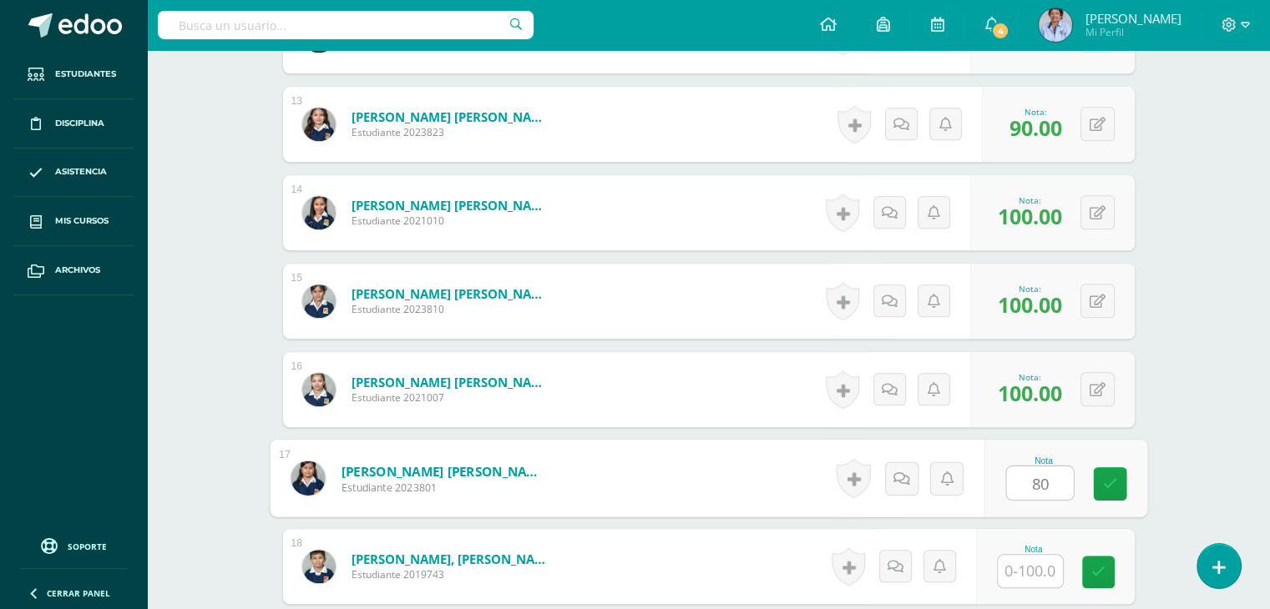
type input "80"
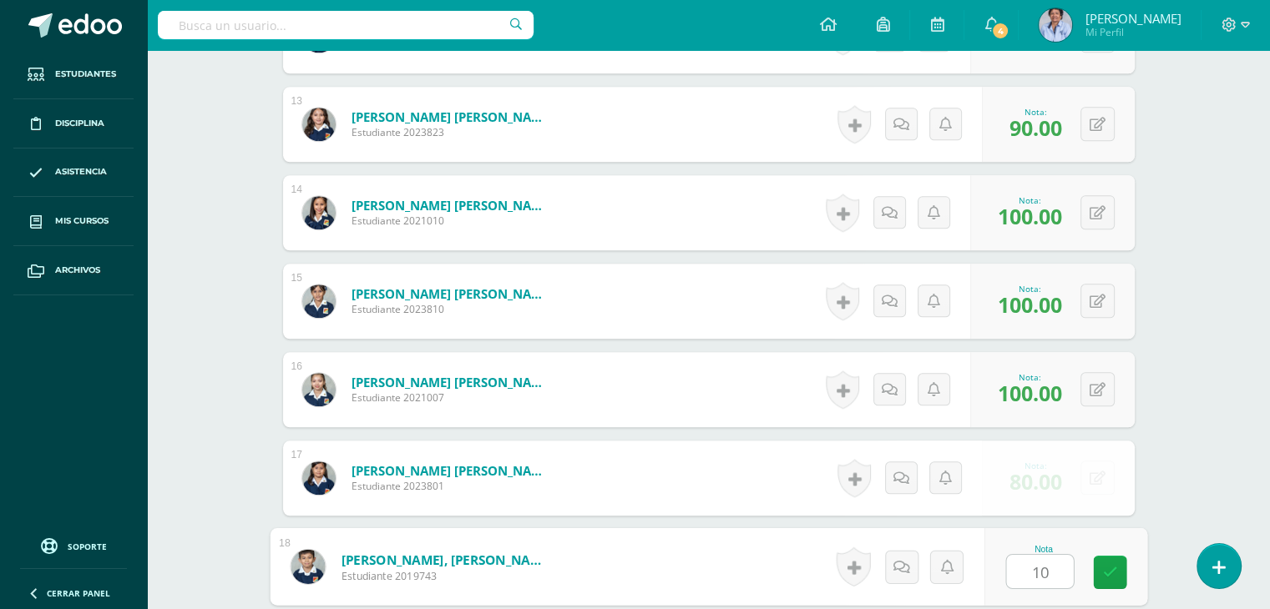
type input "100"
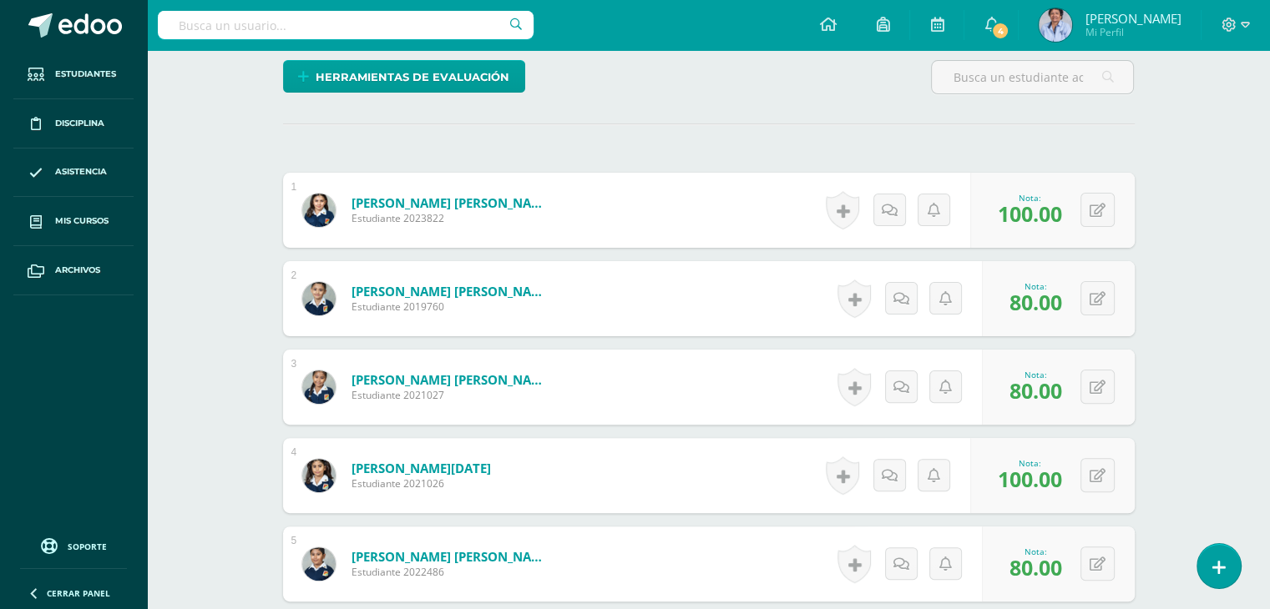
scroll to position [0, 0]
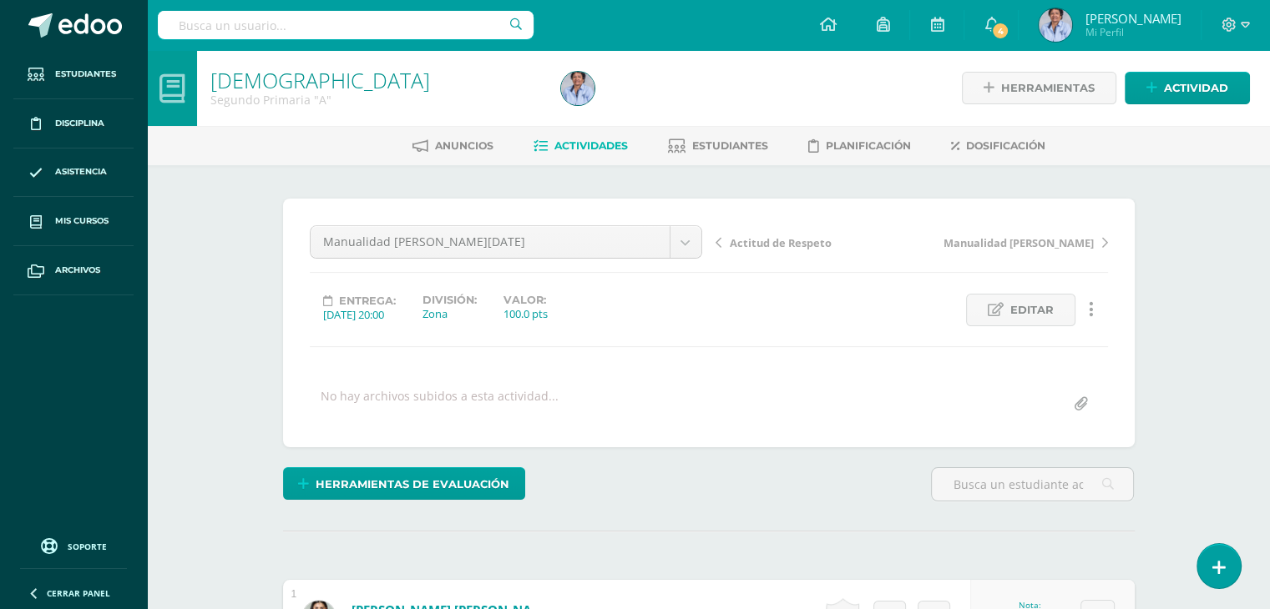
click at [770, 237] on span "Actitud de Respeto" at bounding box center [781, 242] width 102 height 15
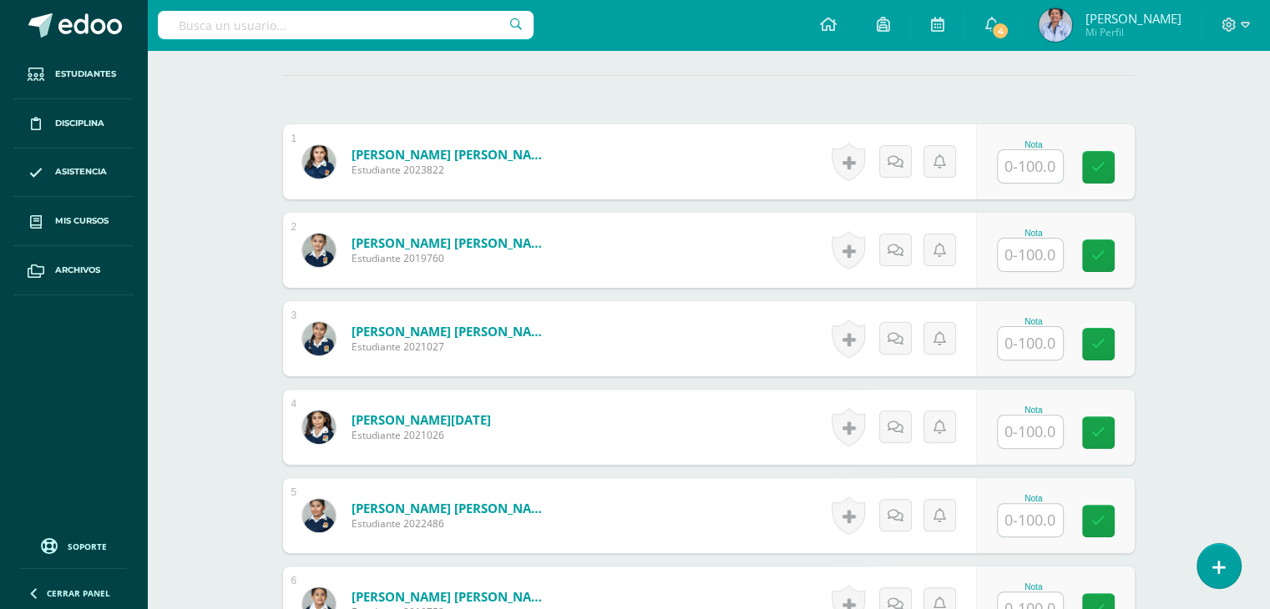
scroll to position [459, 0]
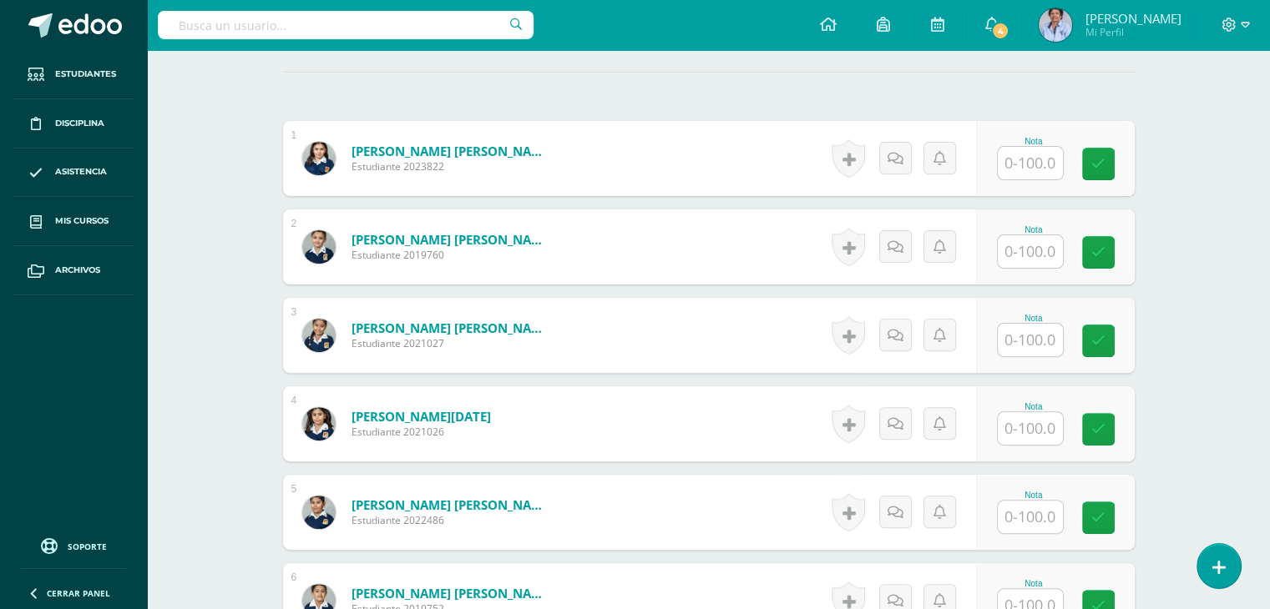
click at [1032, 148] on input "text" at bounding box center [1029, 163] width 65 height 33
type input "100"
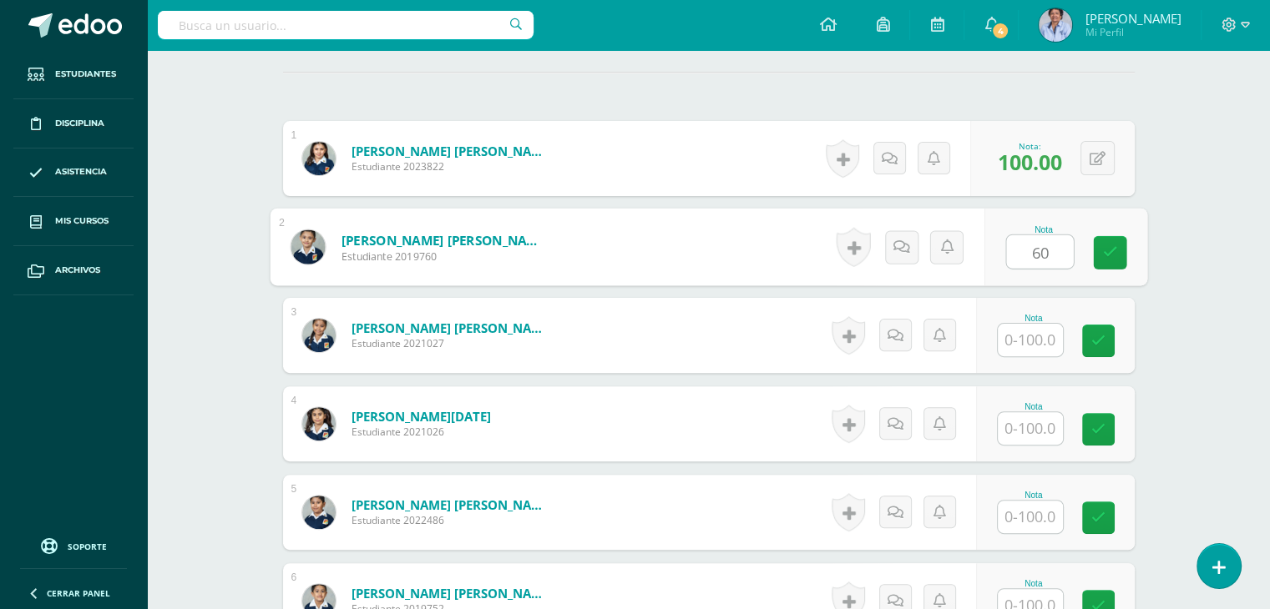
type input "60"
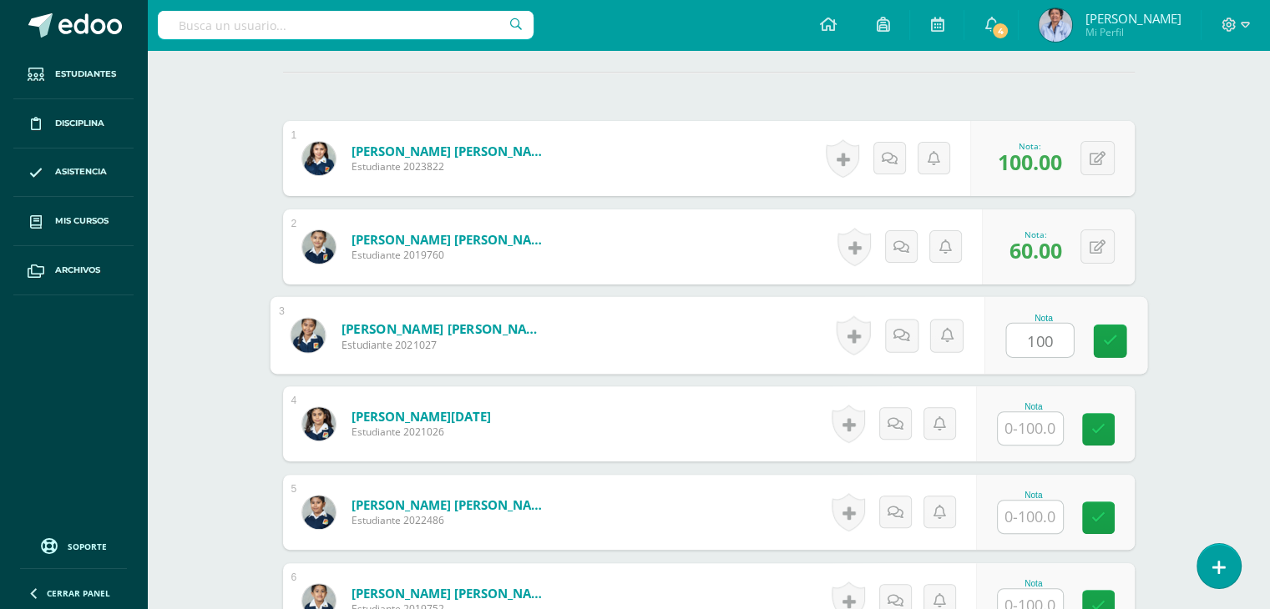
type input "100"
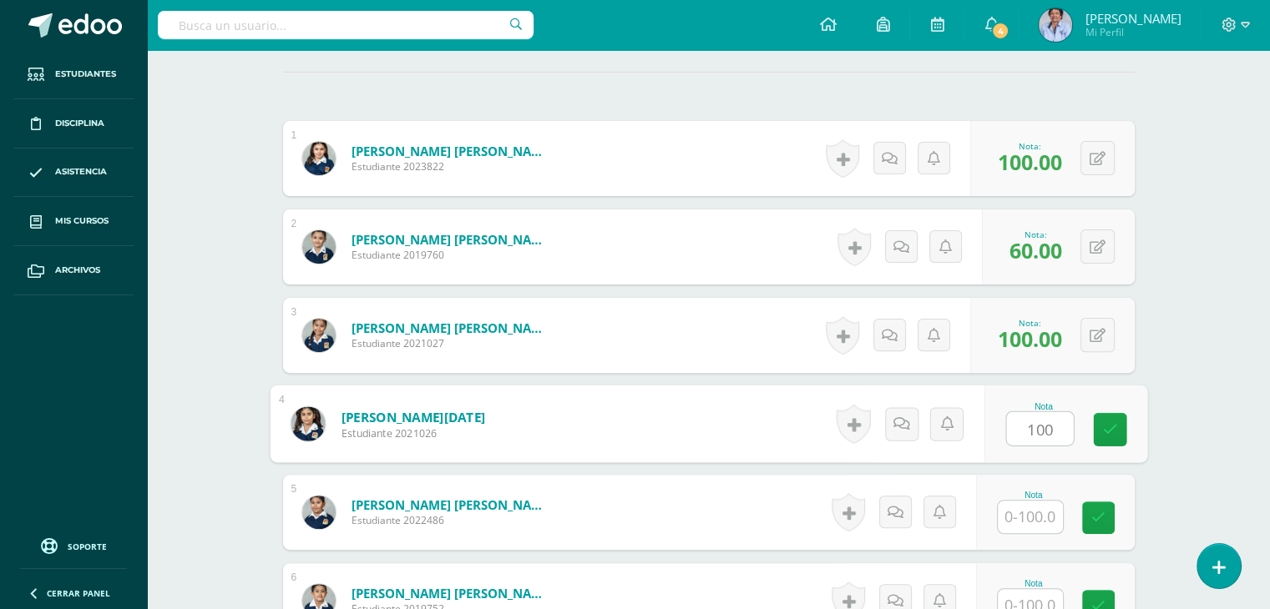
type input "100"
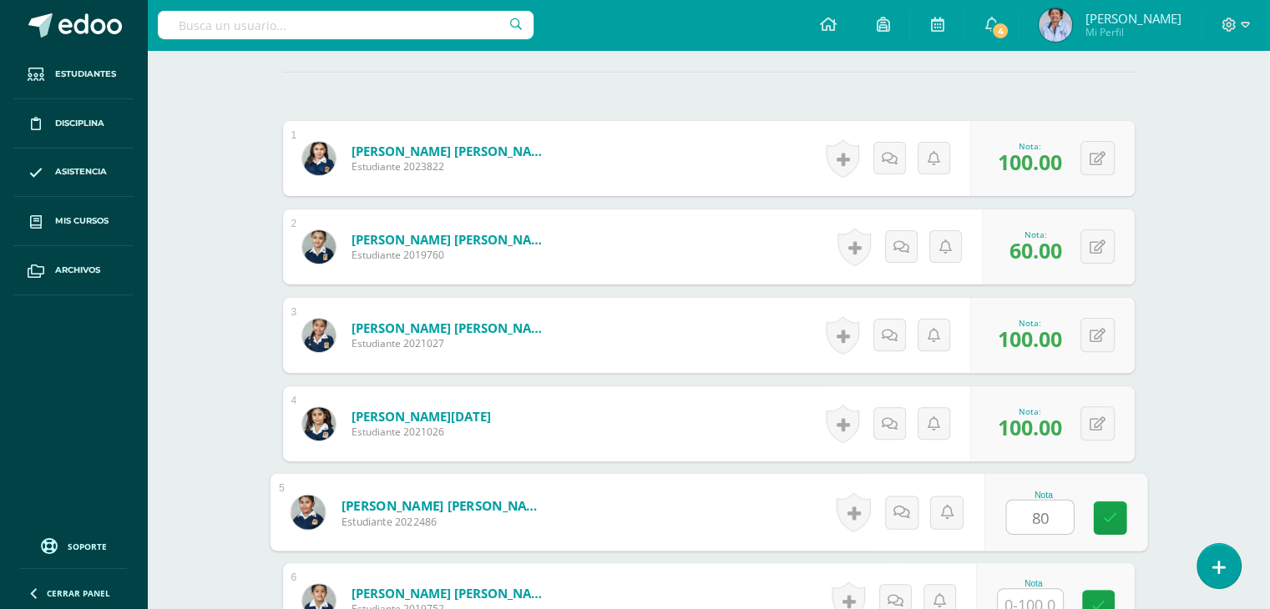
type input "80"
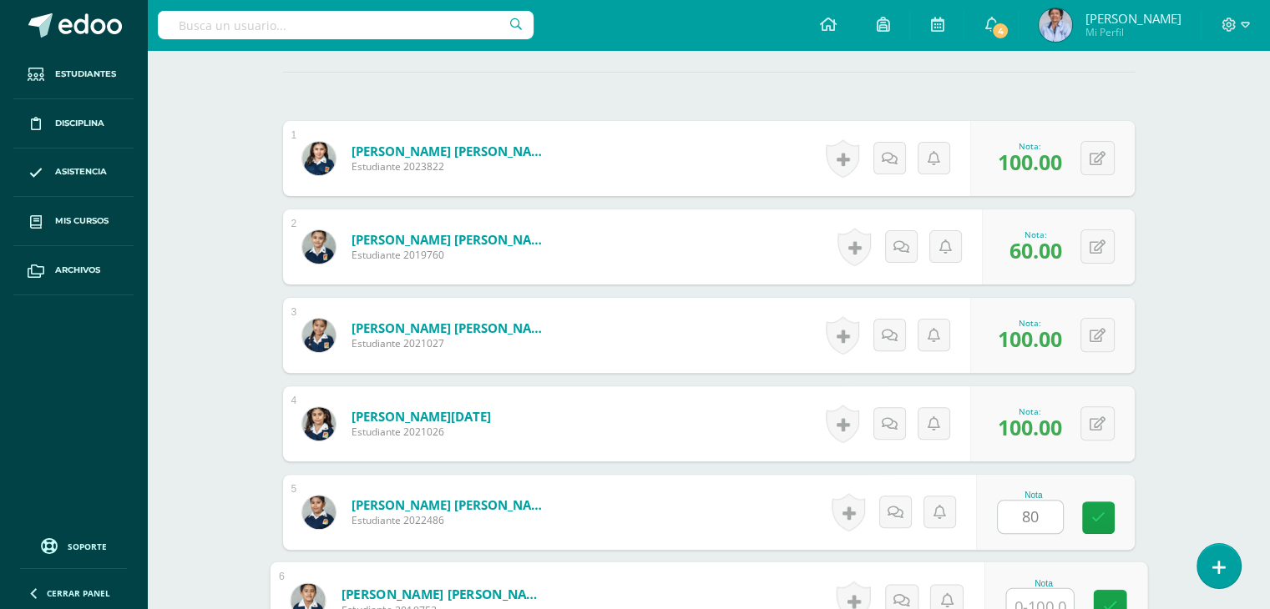
scroll to position [471, 0]
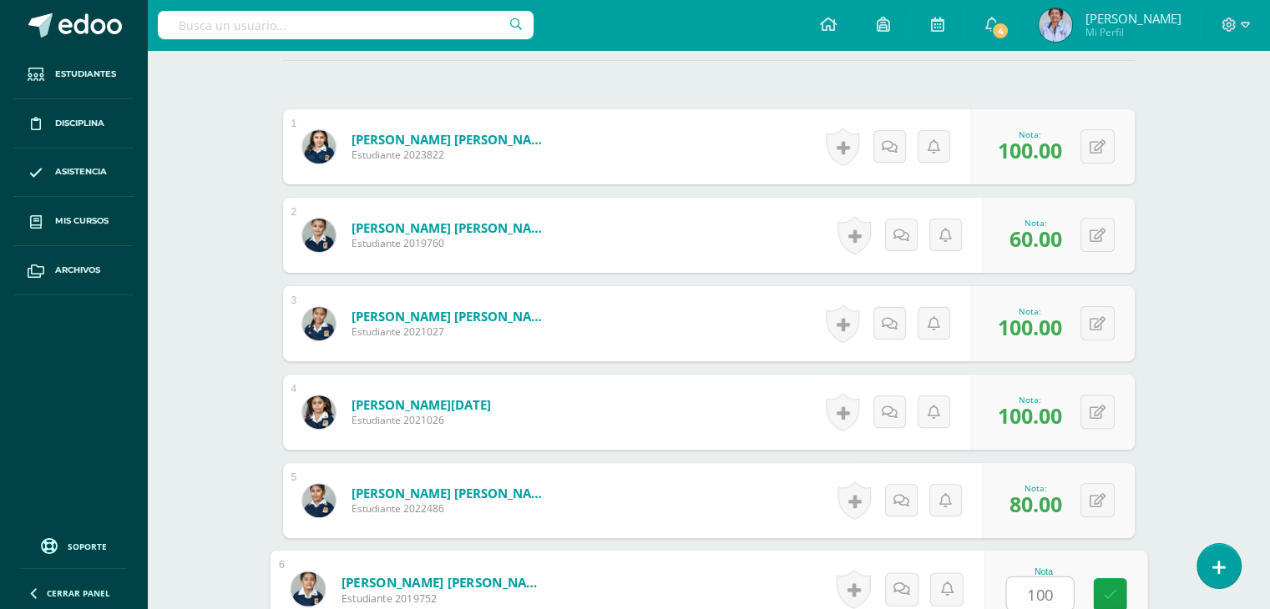
type input "100"
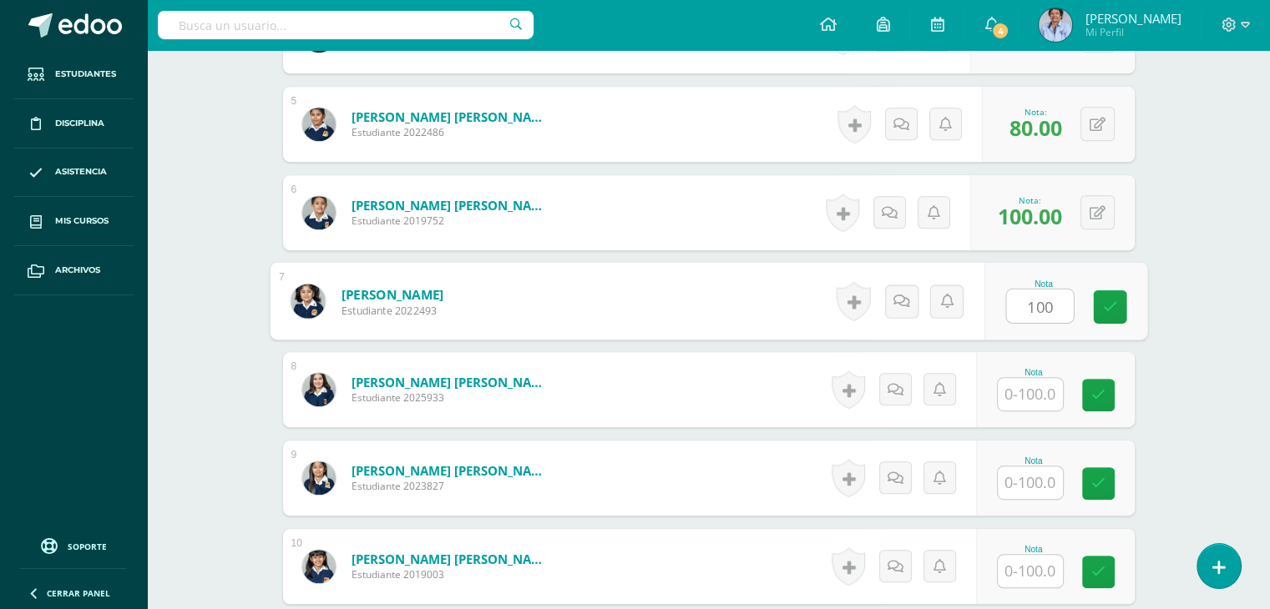
type input "100"
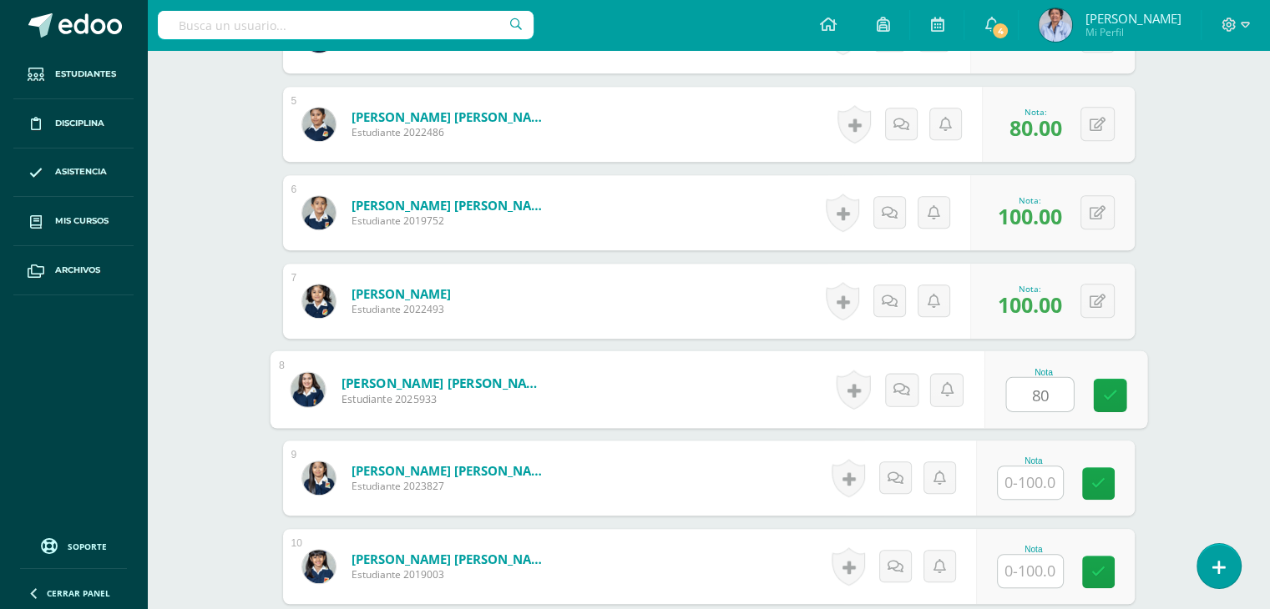
type input "80"
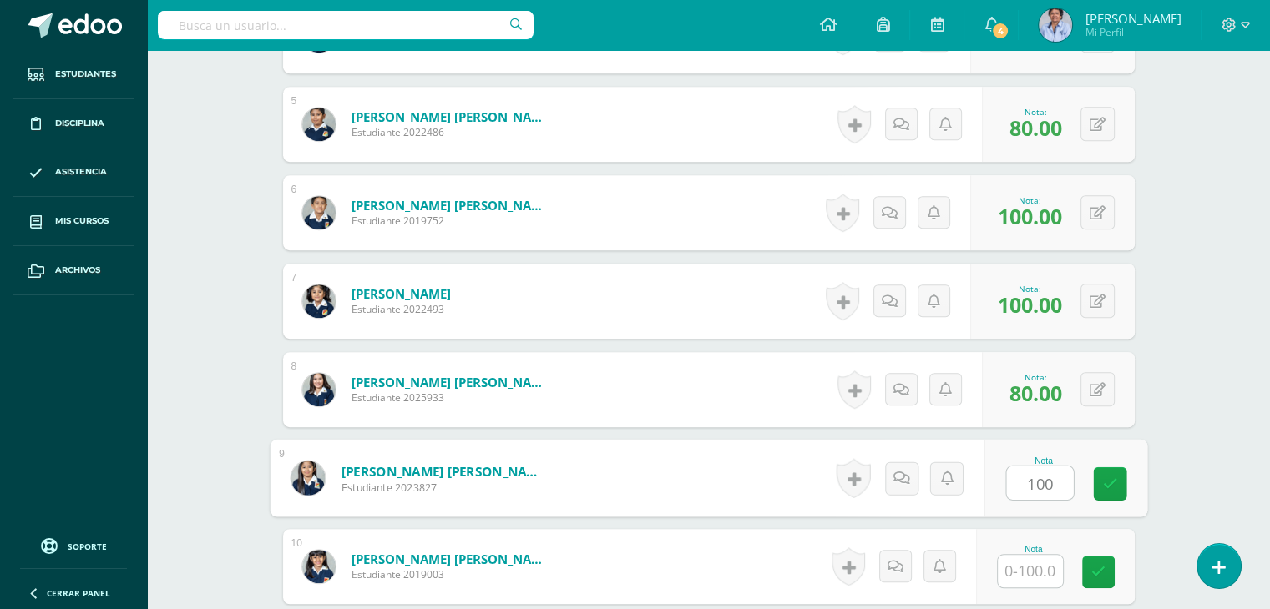
type input "100"
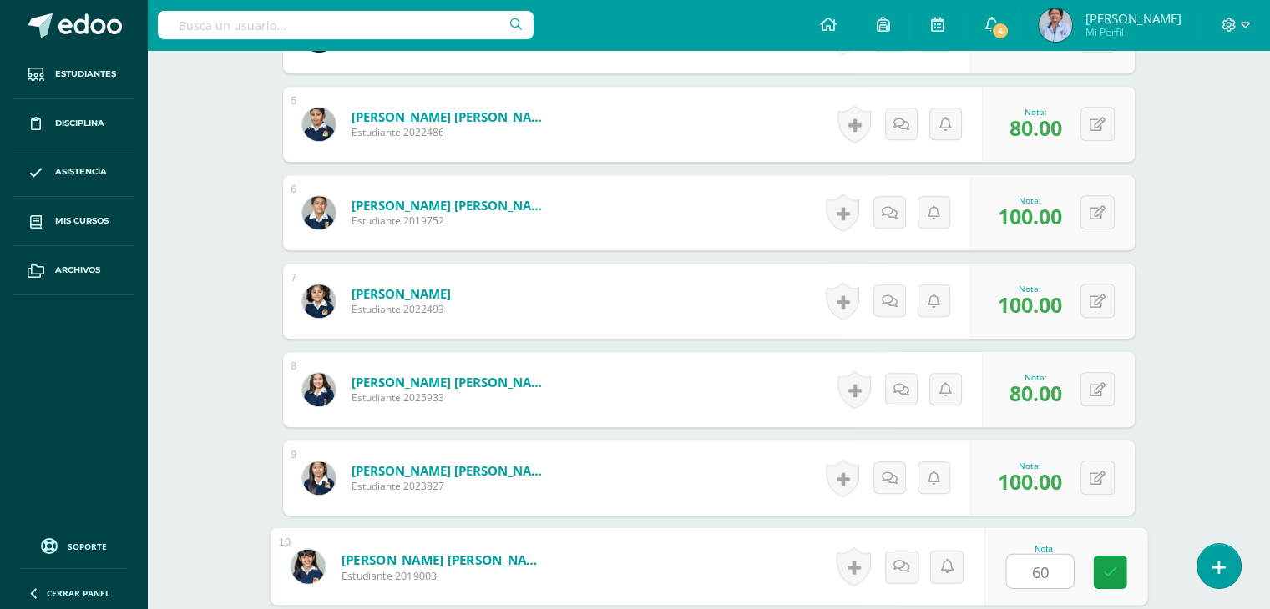
type input "60"
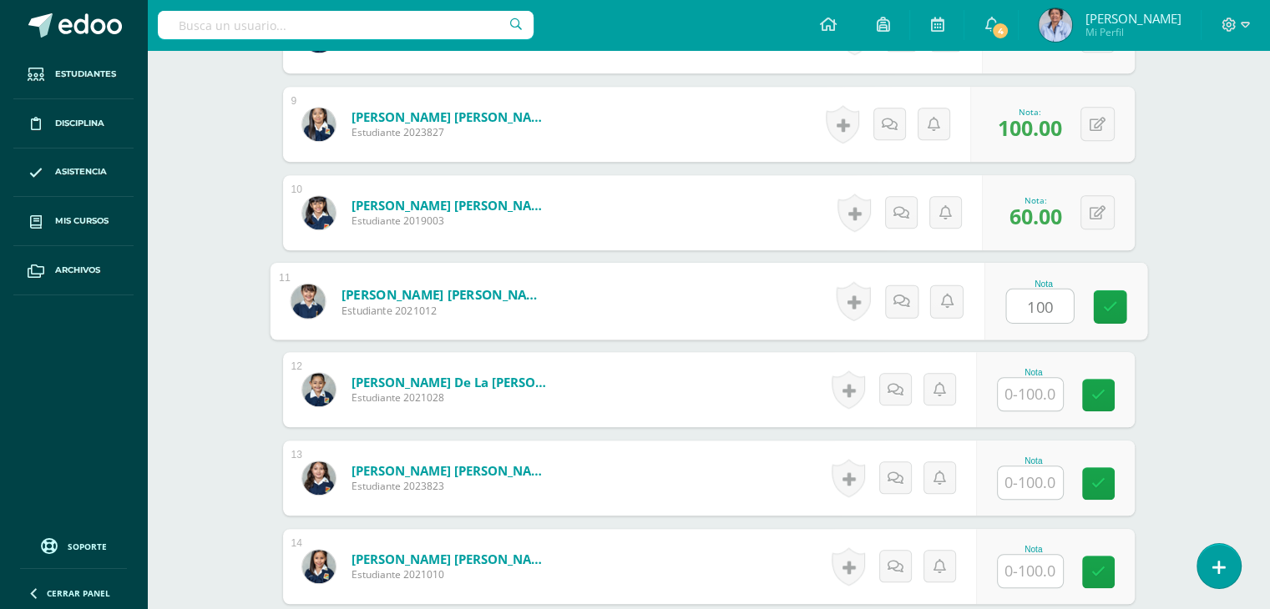
type input "100"
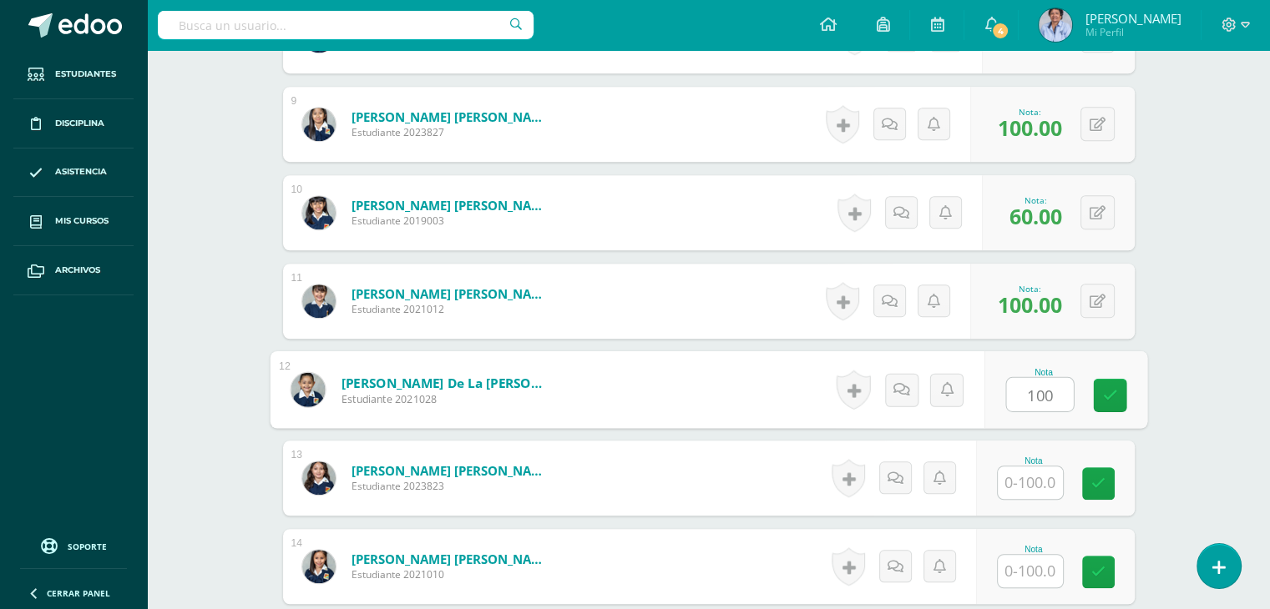
type input "100"
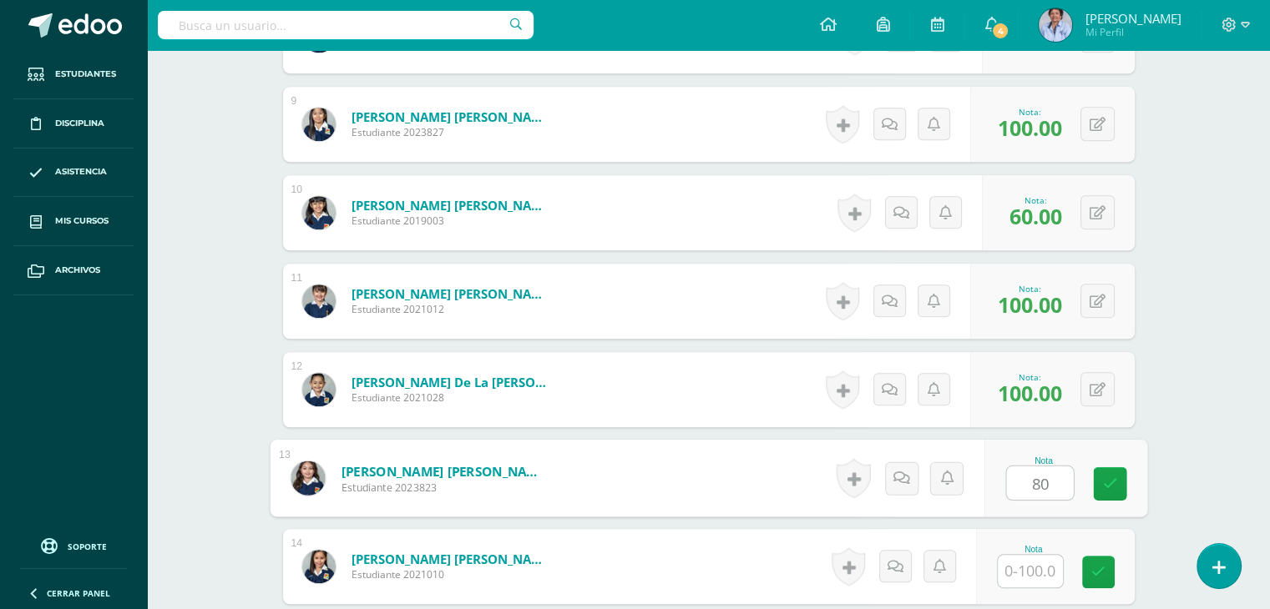
type input "80"
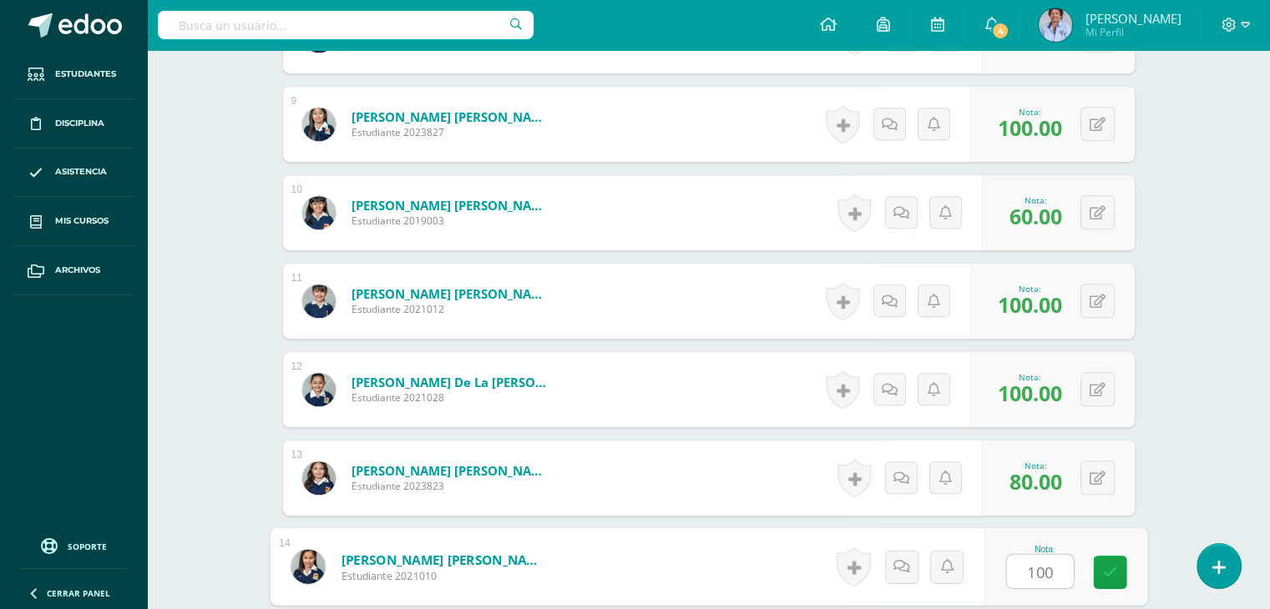
type input "100"
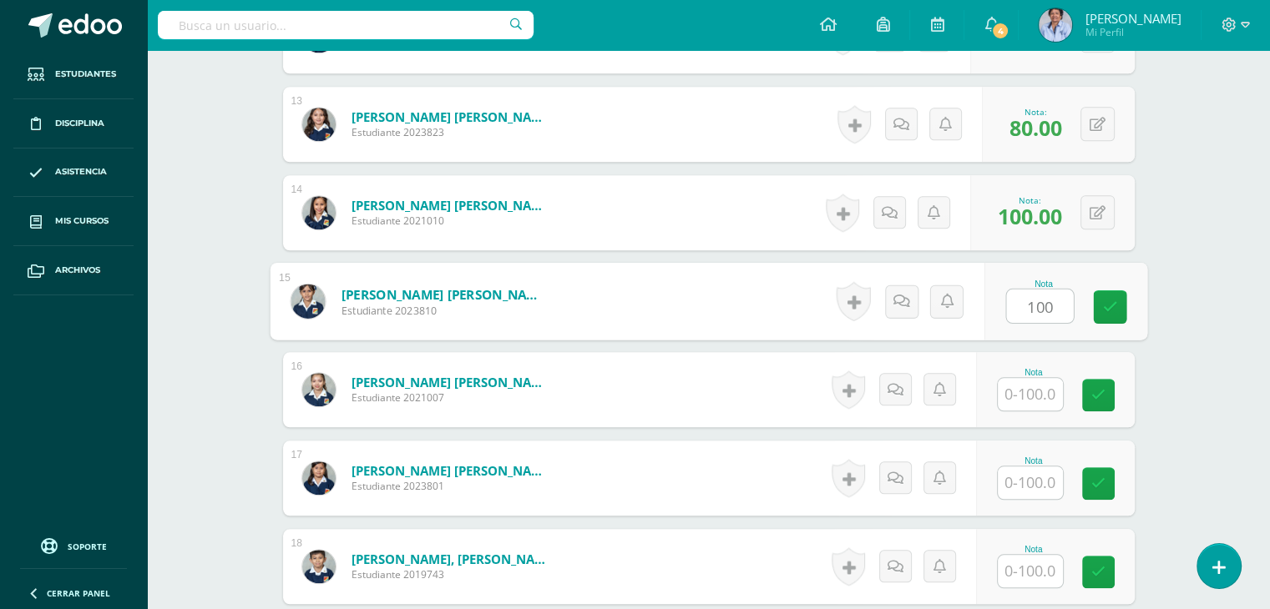
type input "100"
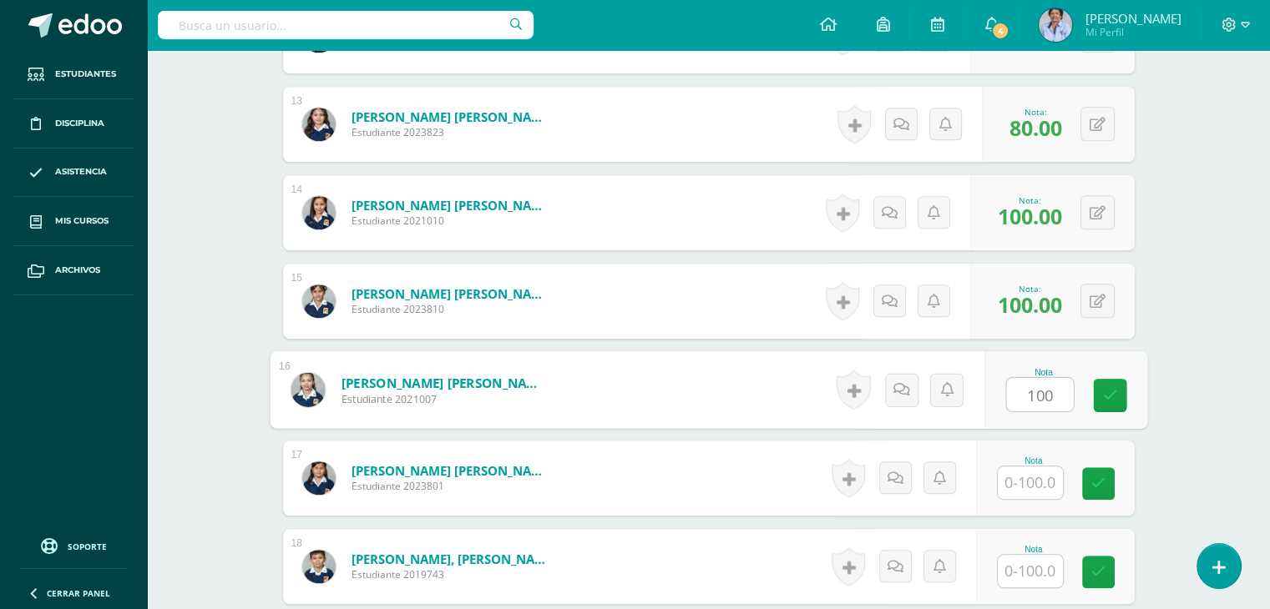
type input "100"
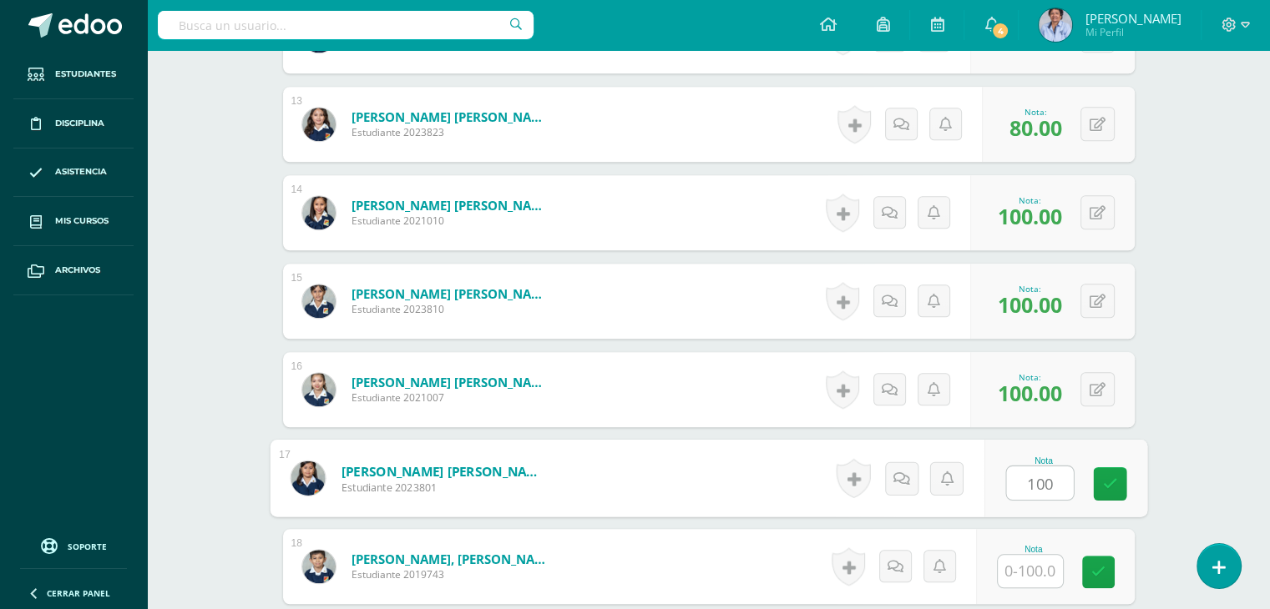
type input "100"
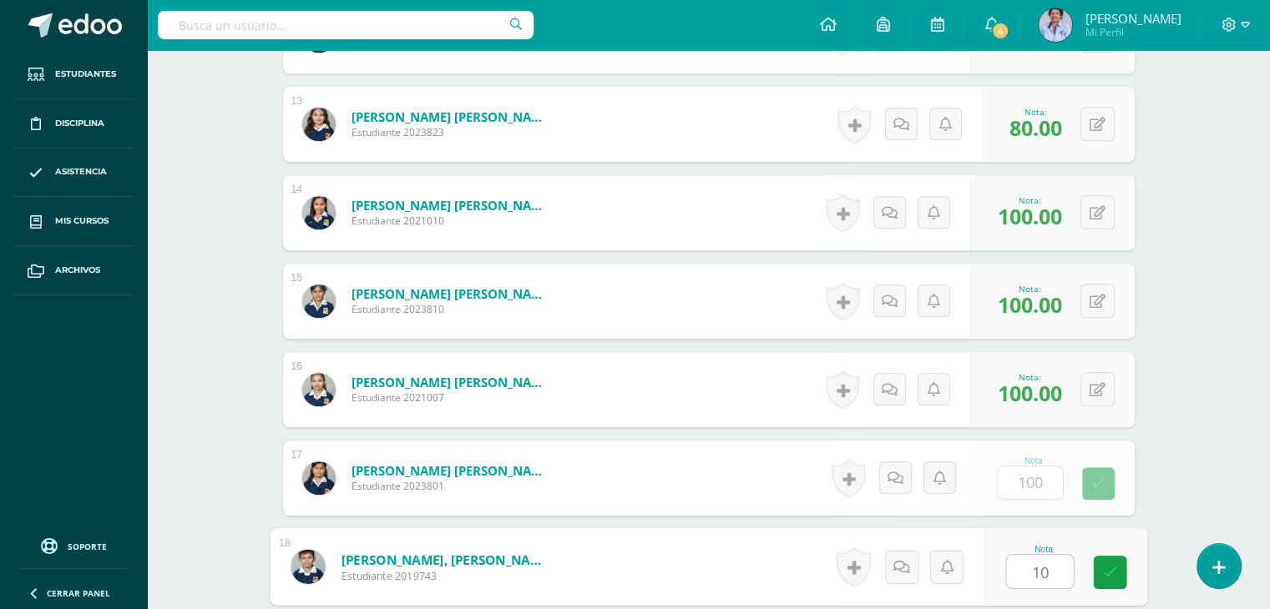
type input "100"
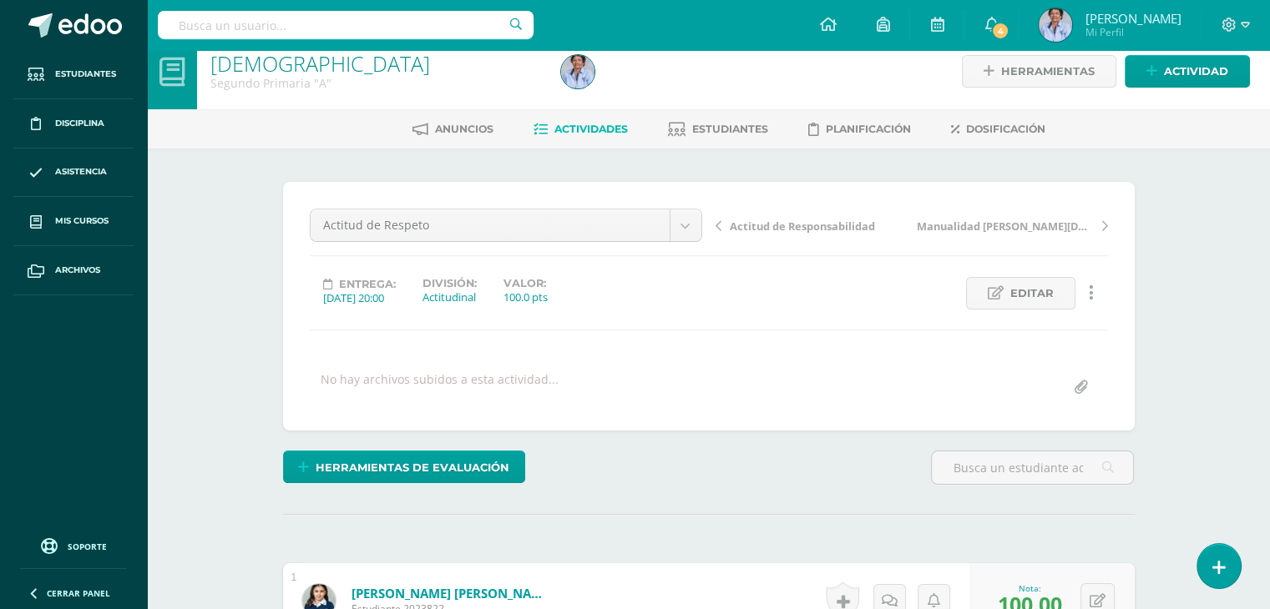
scroll to position [0, 0]
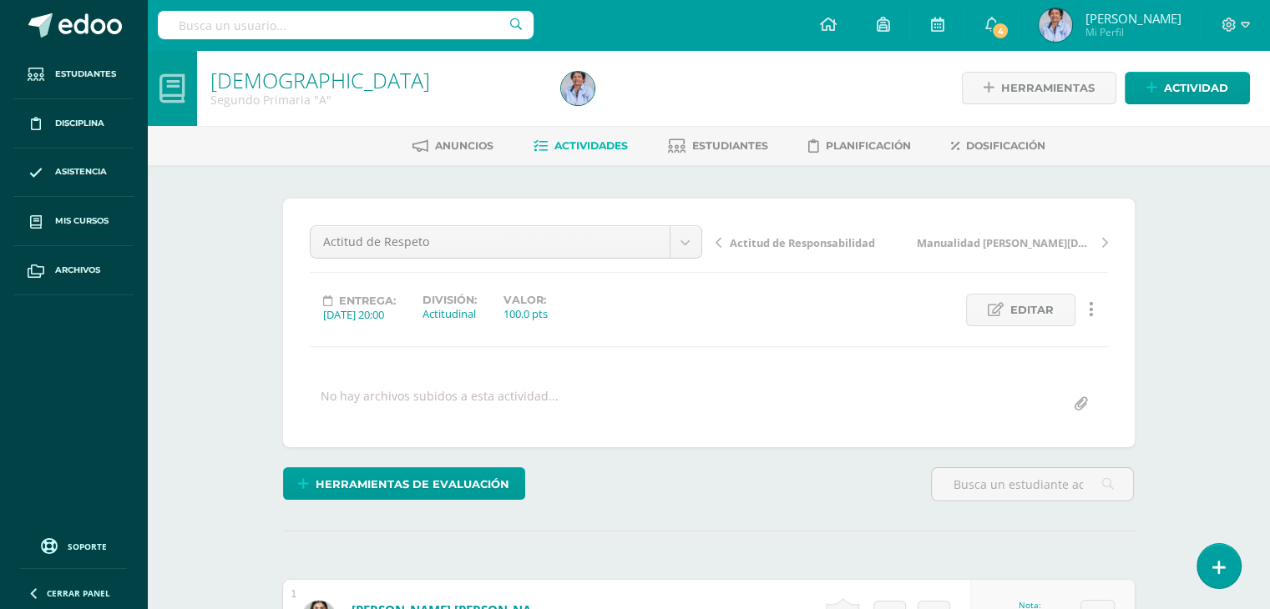
click at [768, 241] on span "Actitud de Responsabilidad" at bounding box center [802, 242] width 145 height 15
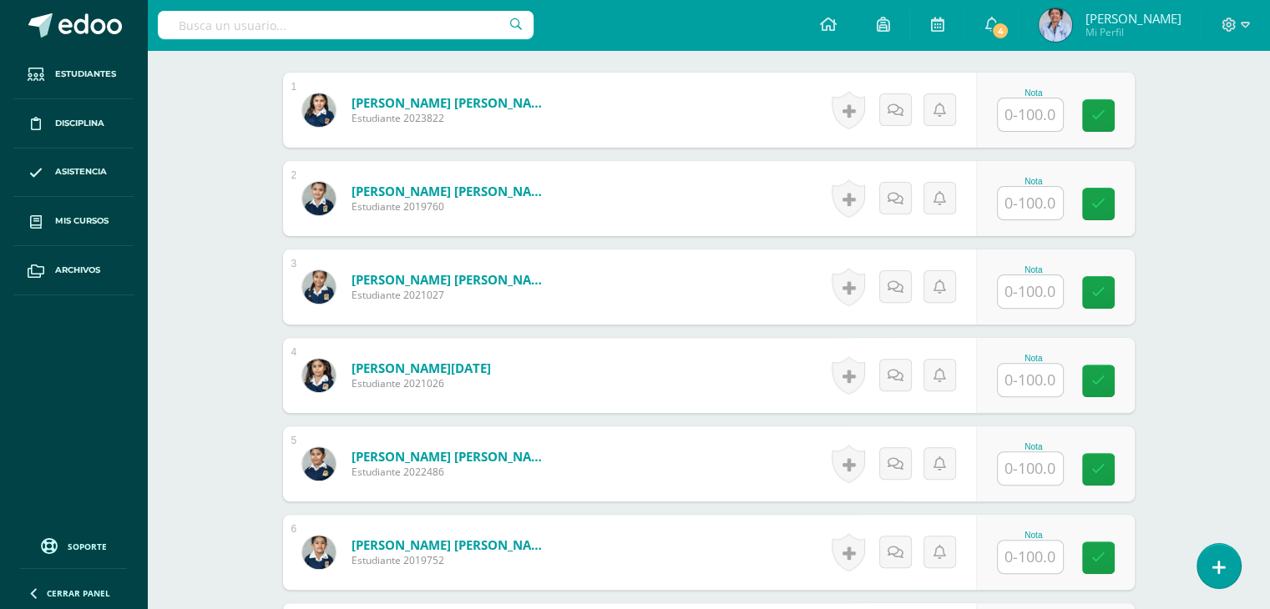
scroll to position [513, 0]
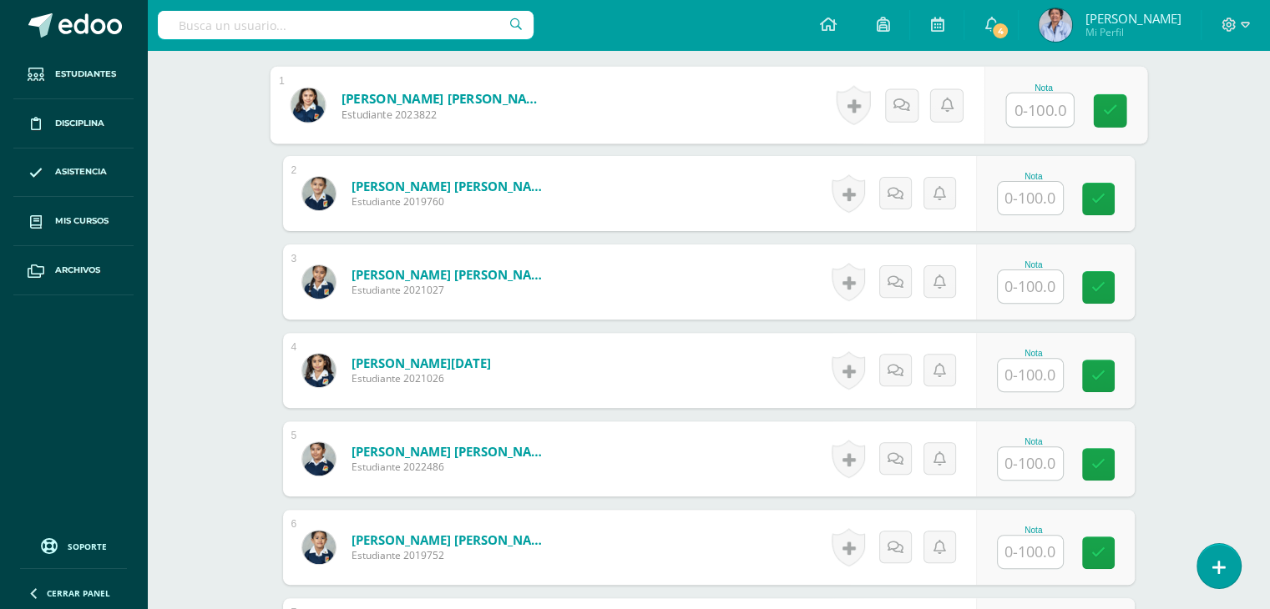
click at [1033, 106] on input "text" at bounding box center [1039, 109] width 67 height 33
type input "100"
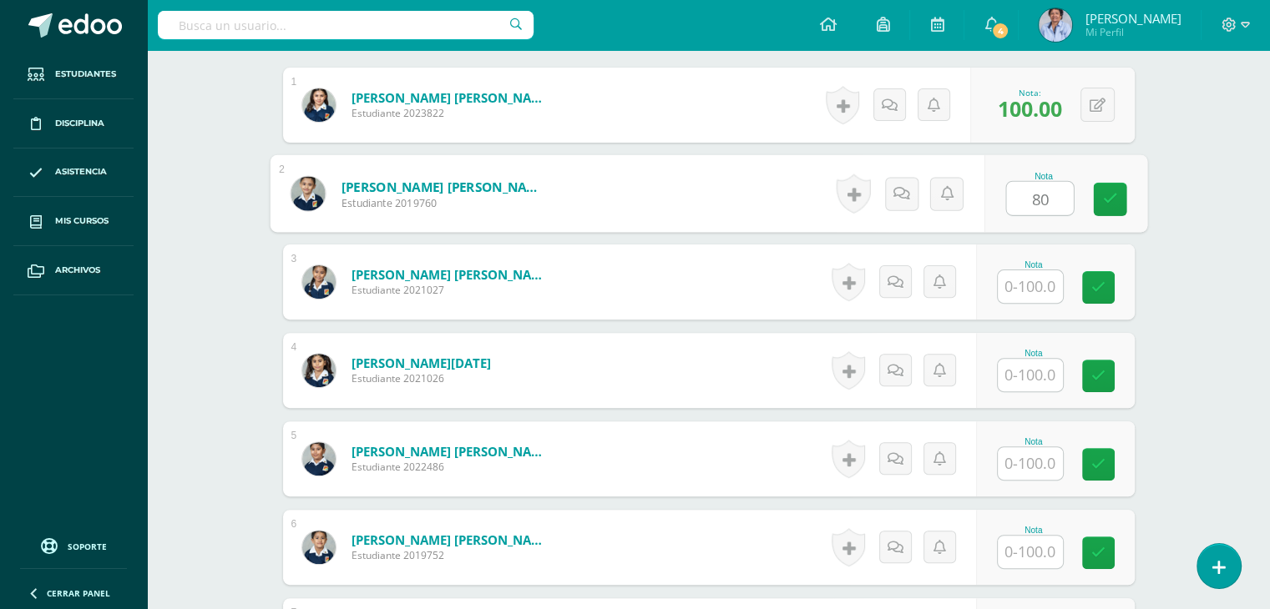
type input "80"
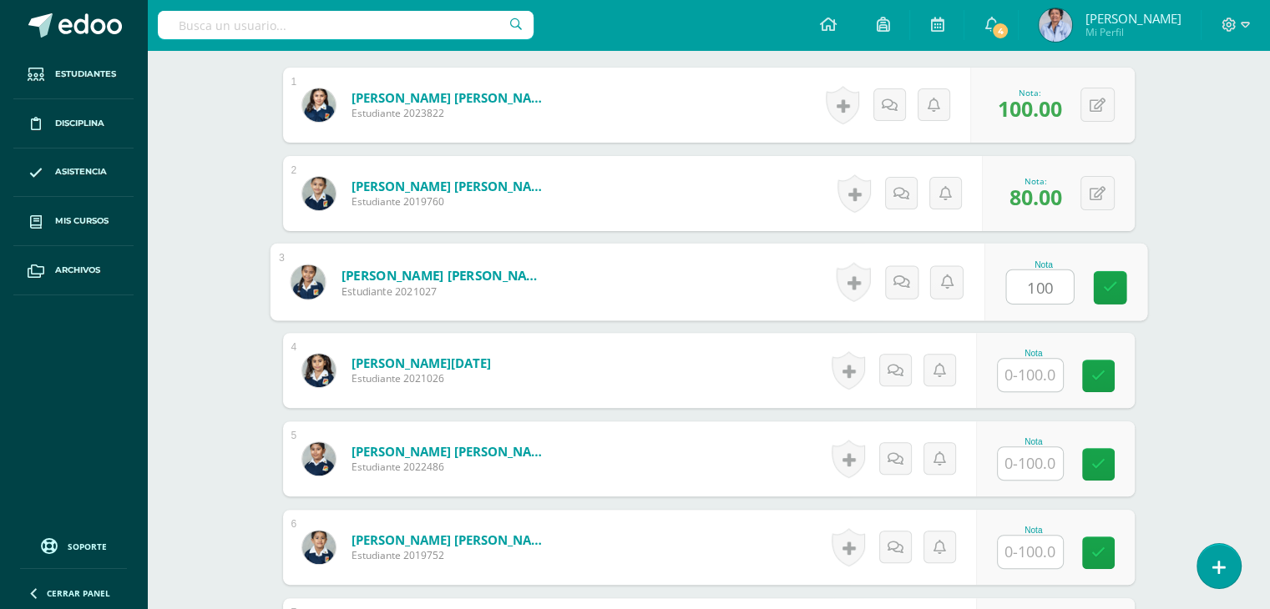
type input "100"
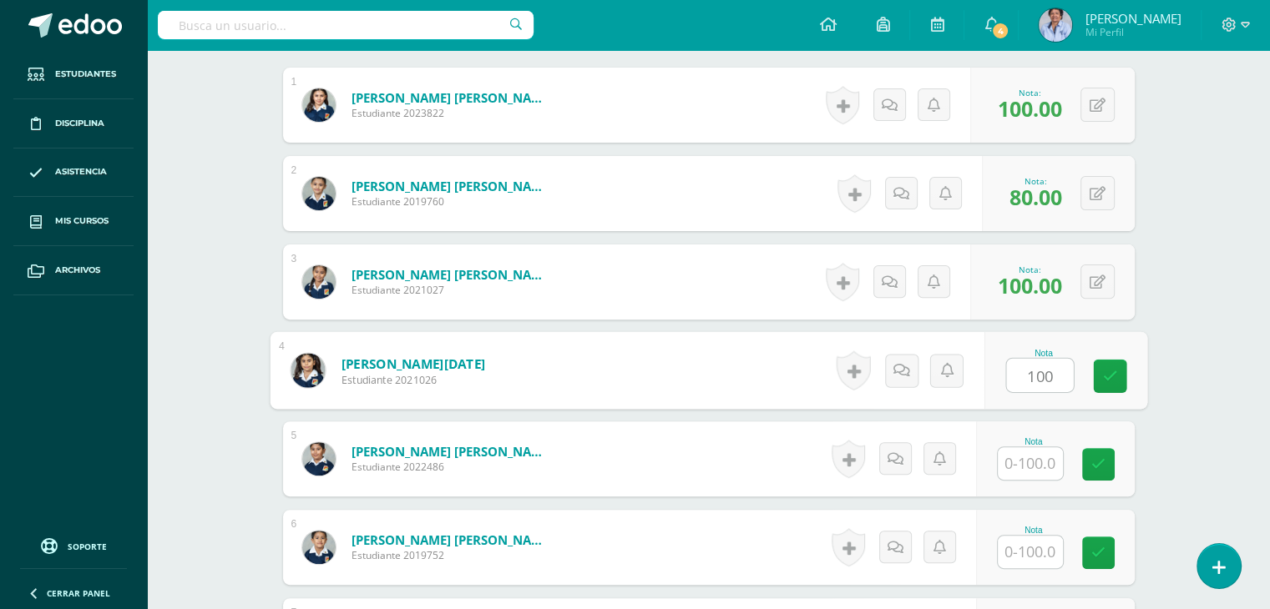
type input "100"
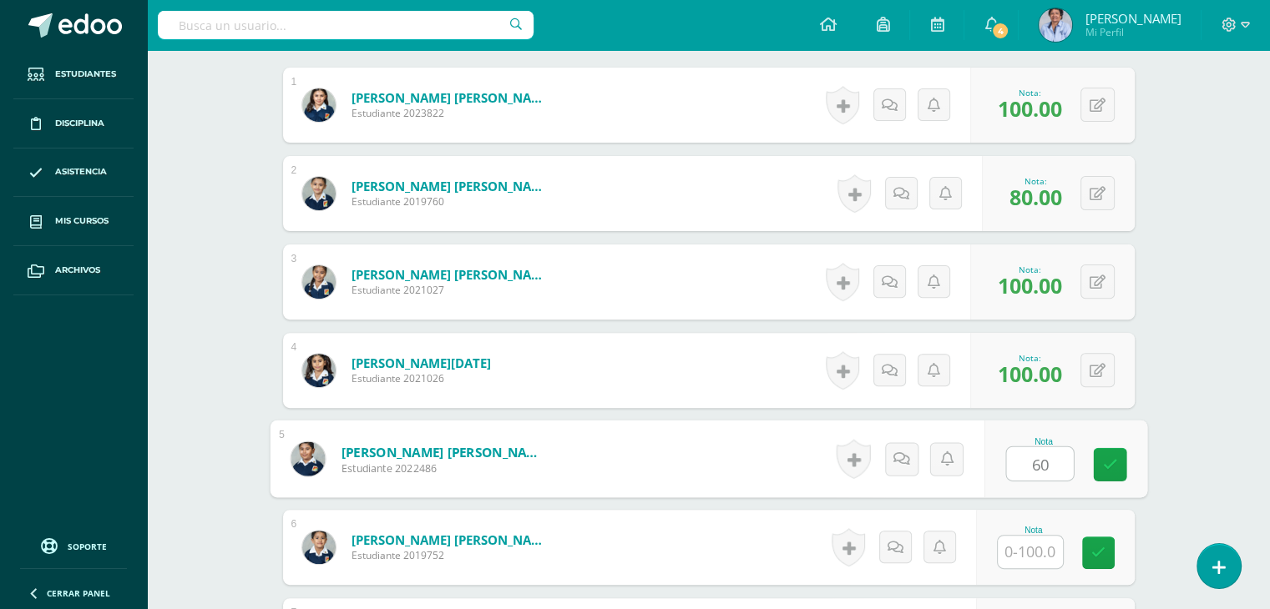
type input "60"
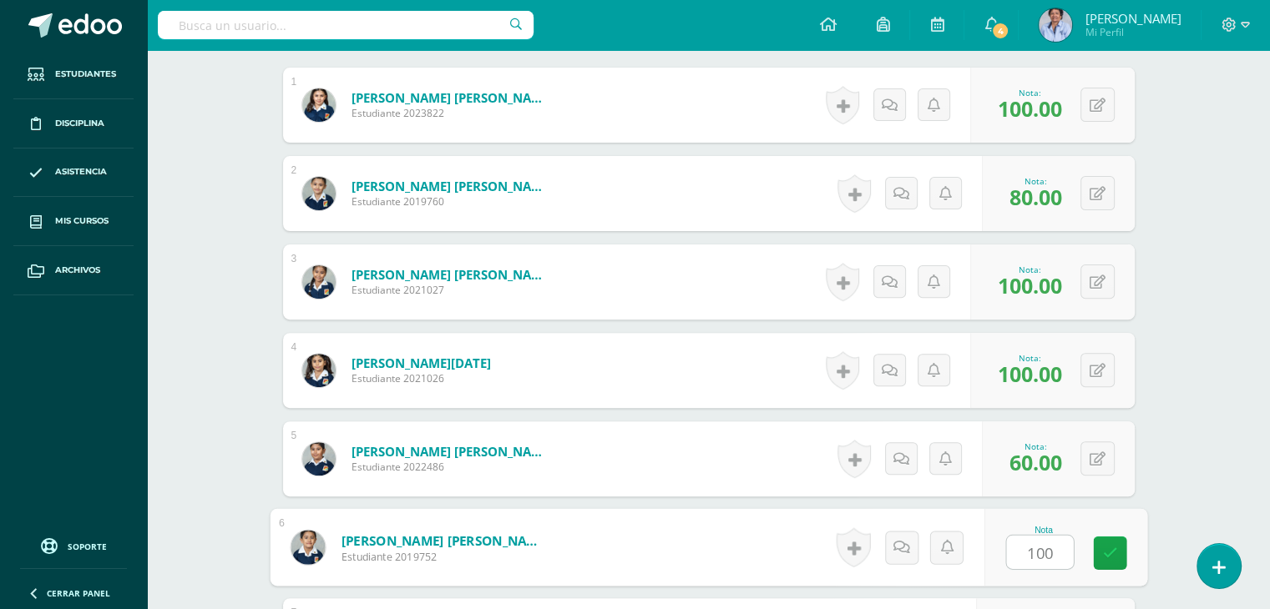
type input "100"
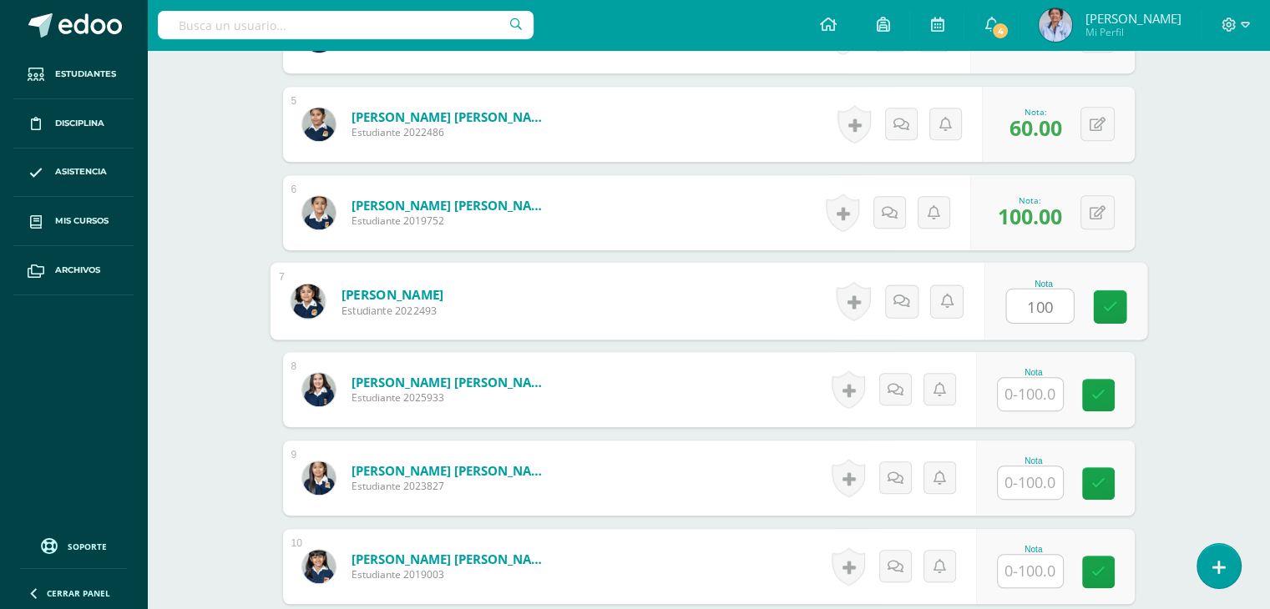
type input "100"
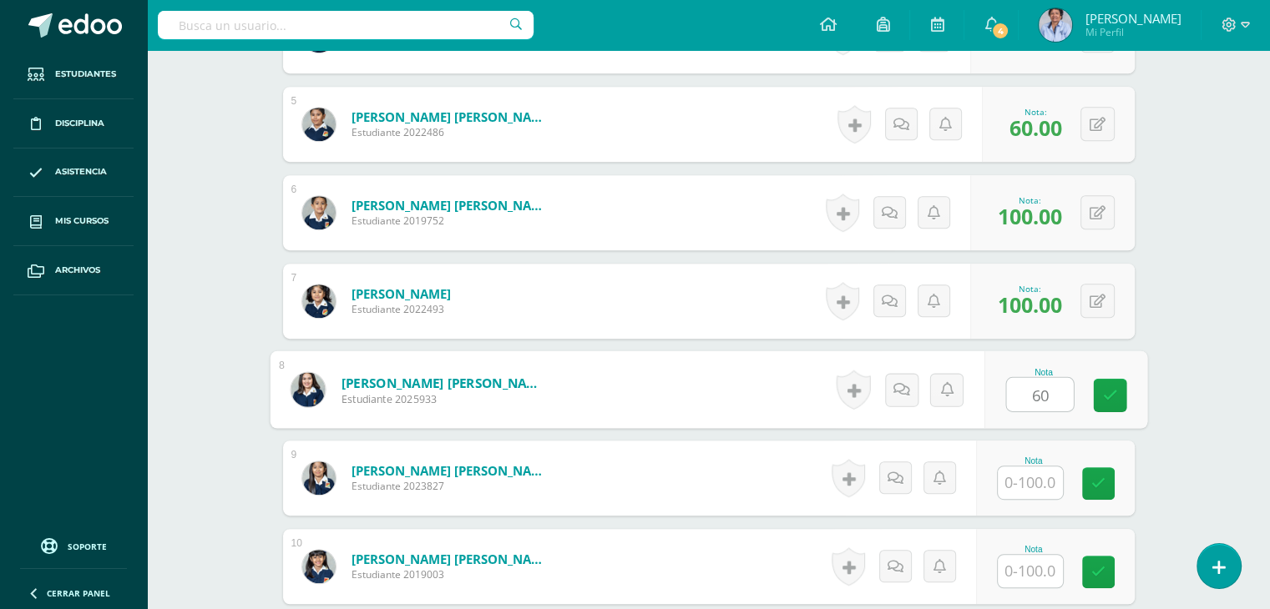
type input "60"
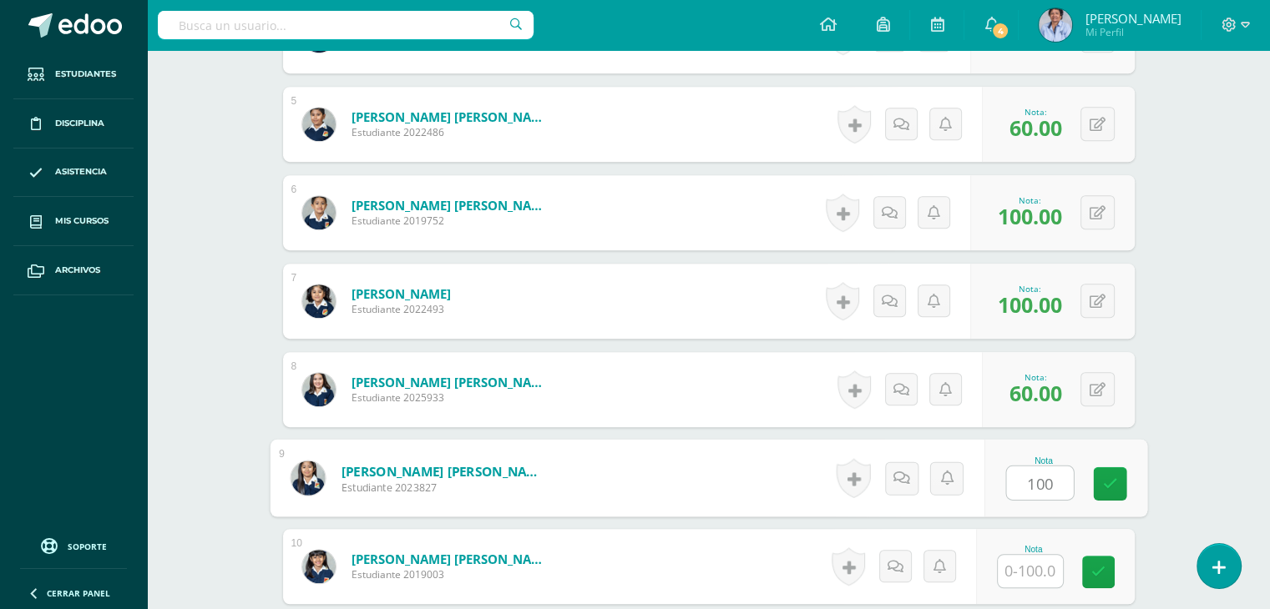
type input "100"
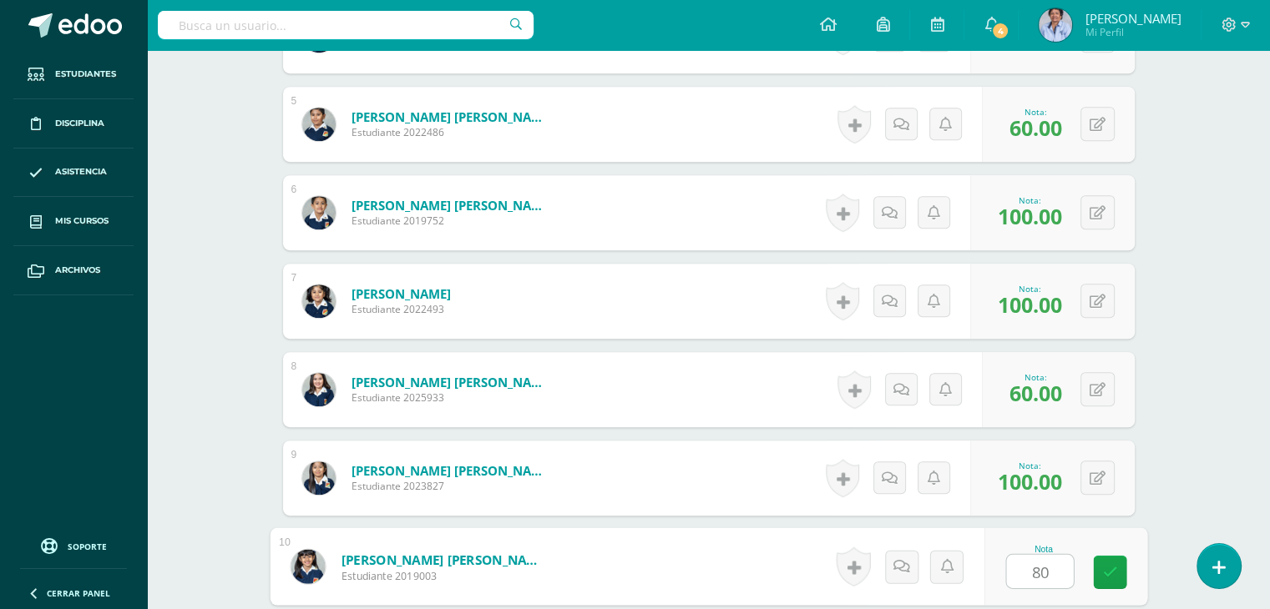
type input "80"
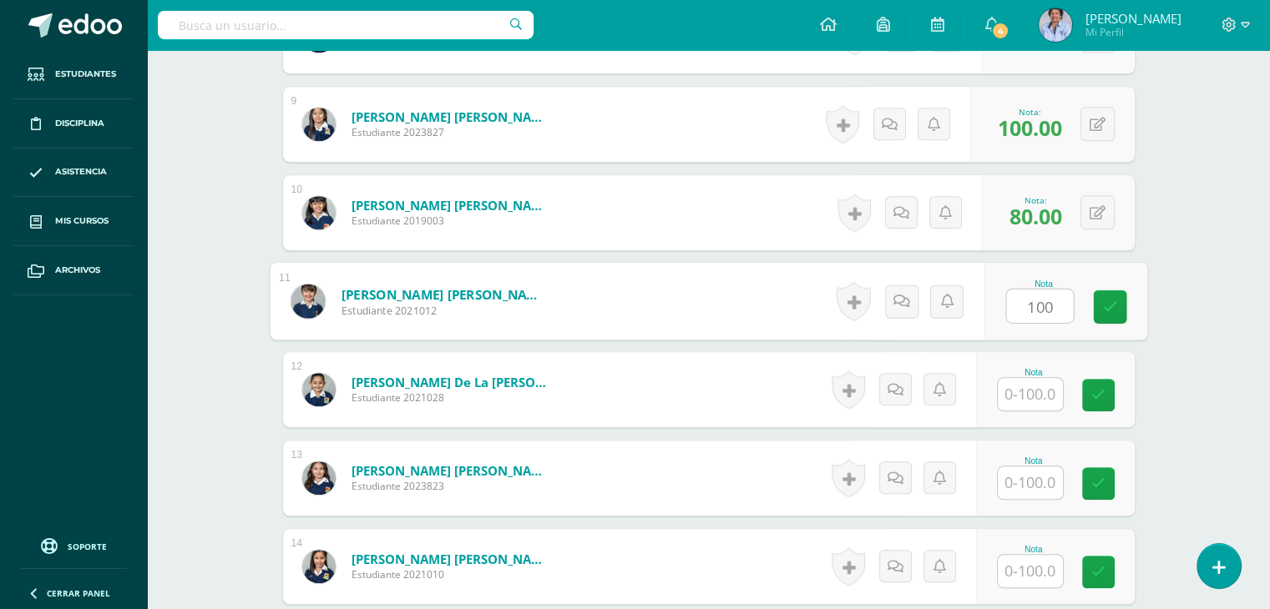
type input "100"
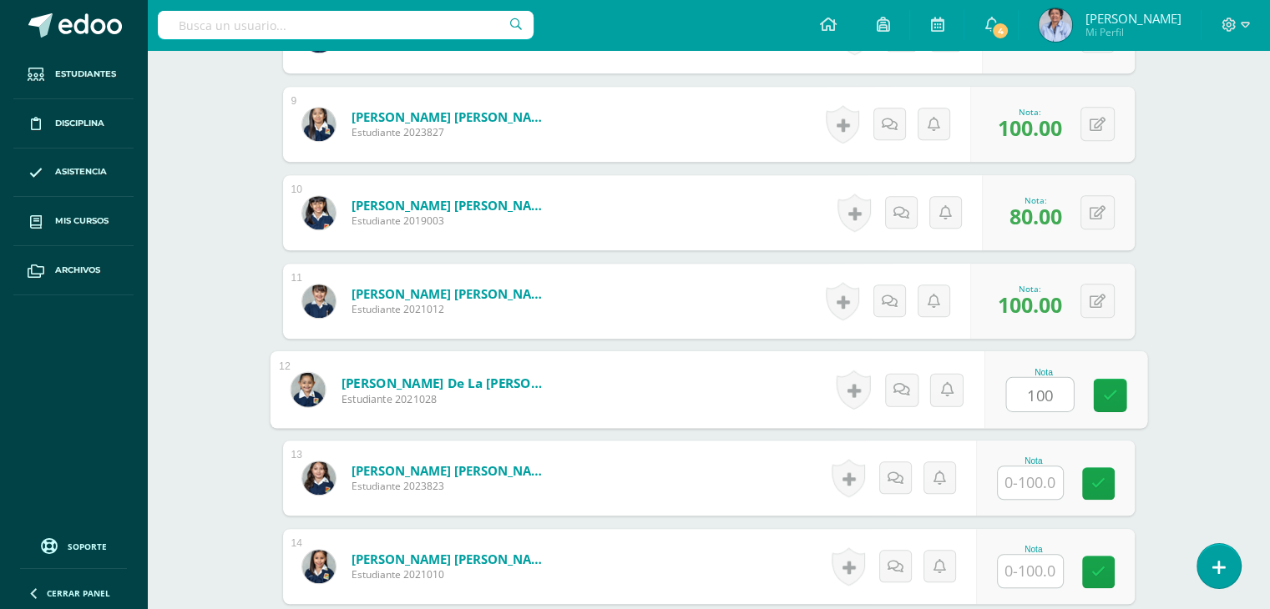
type input "100"
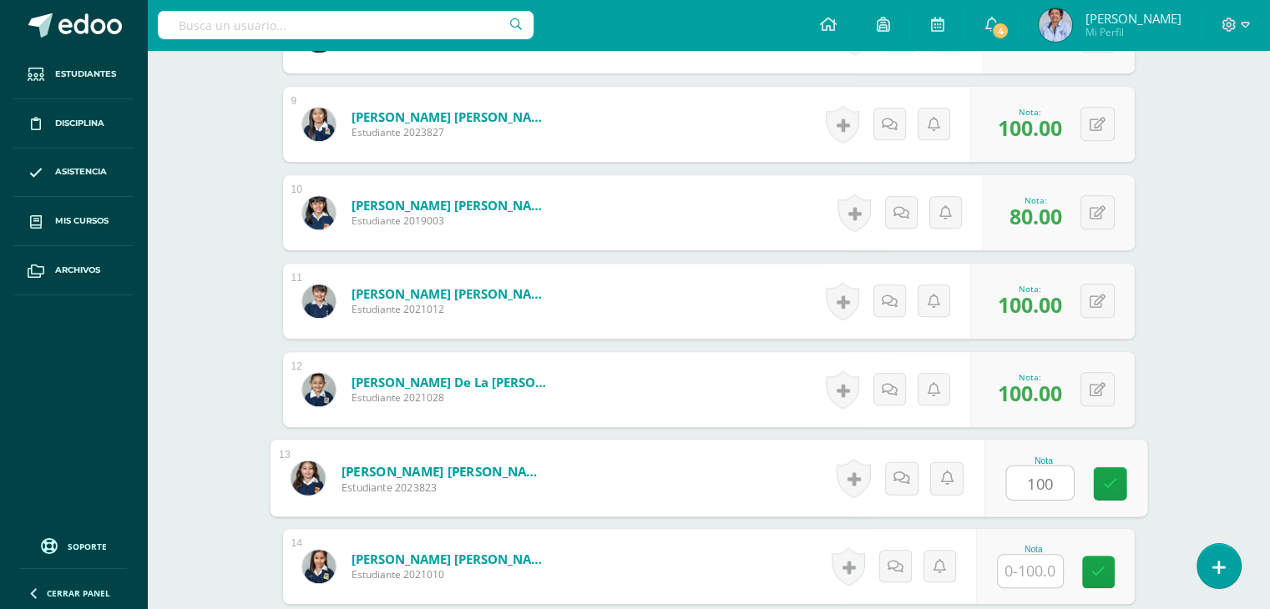
type input "100"
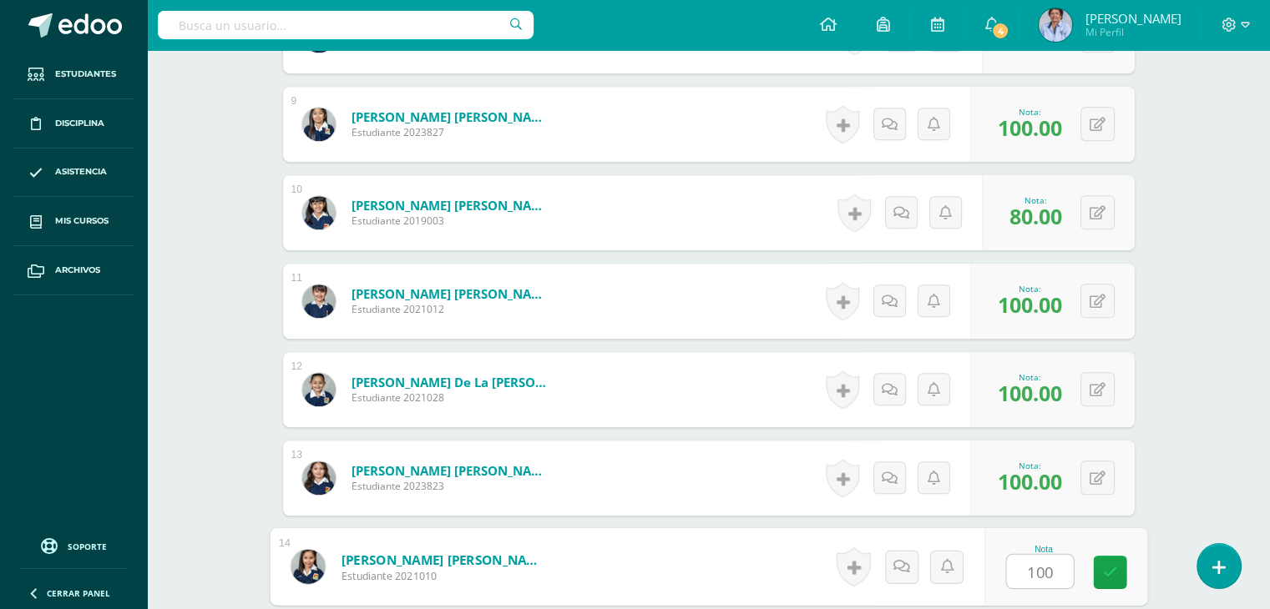
type input "100"
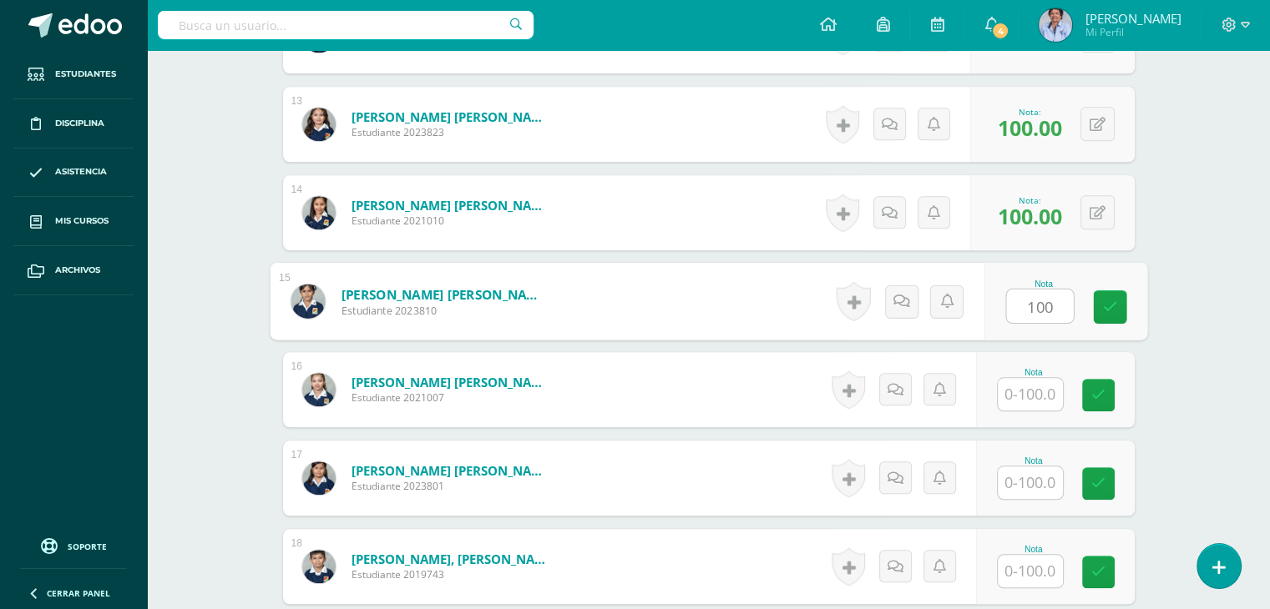
type input "100"
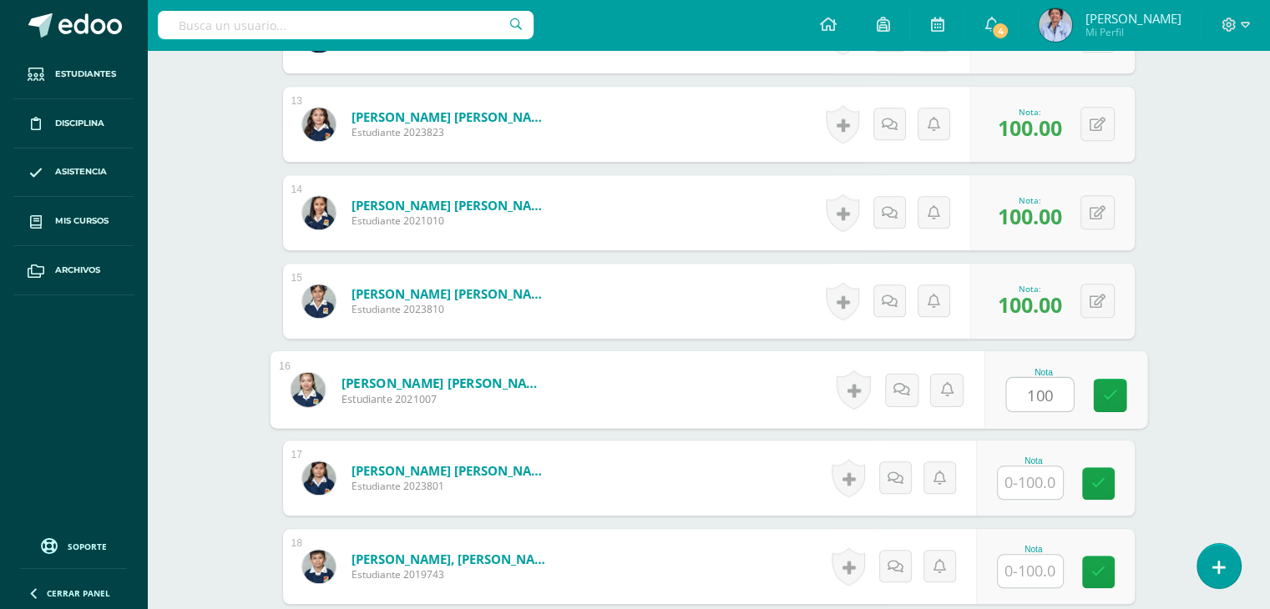
type input "100"
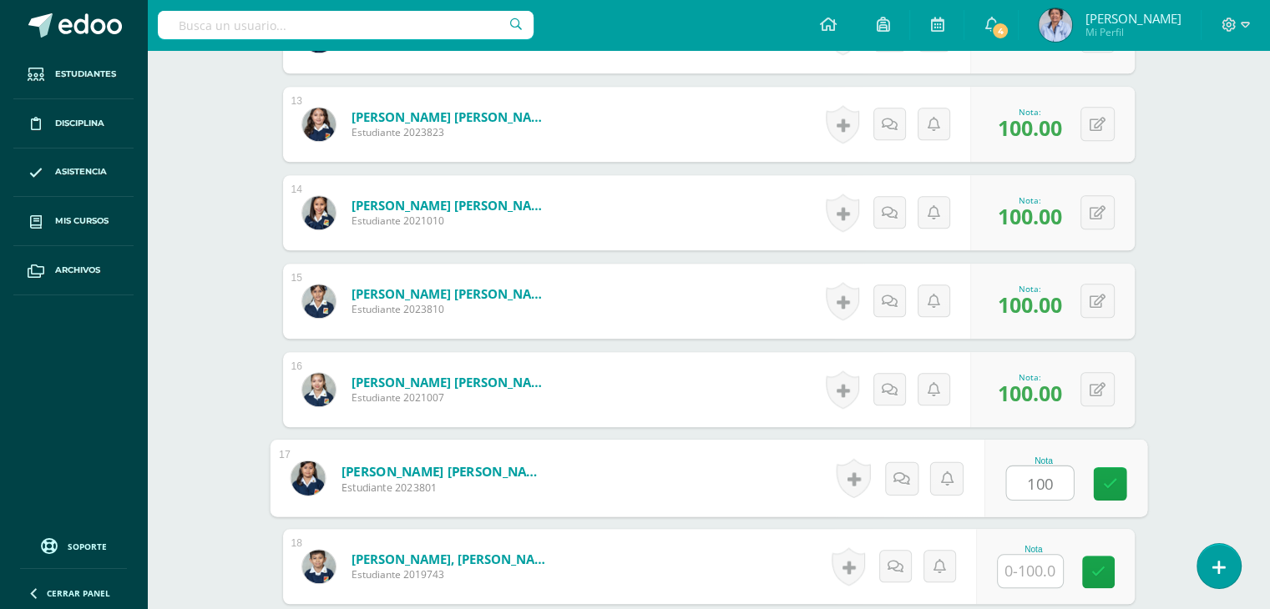
type input "100"
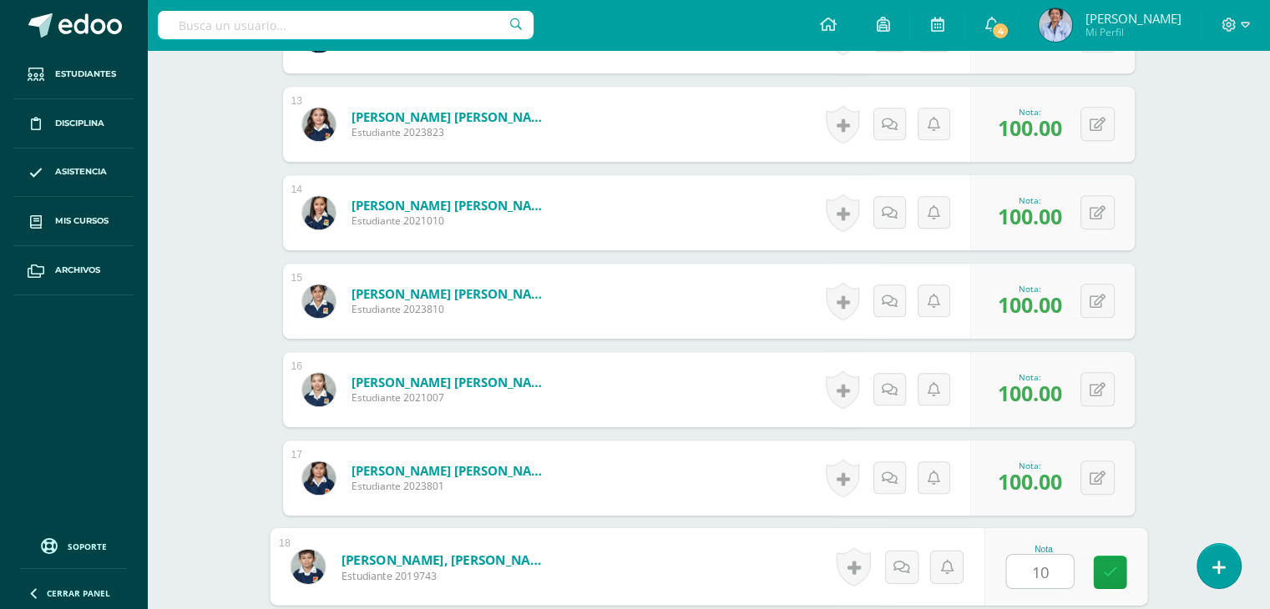
type input "100"
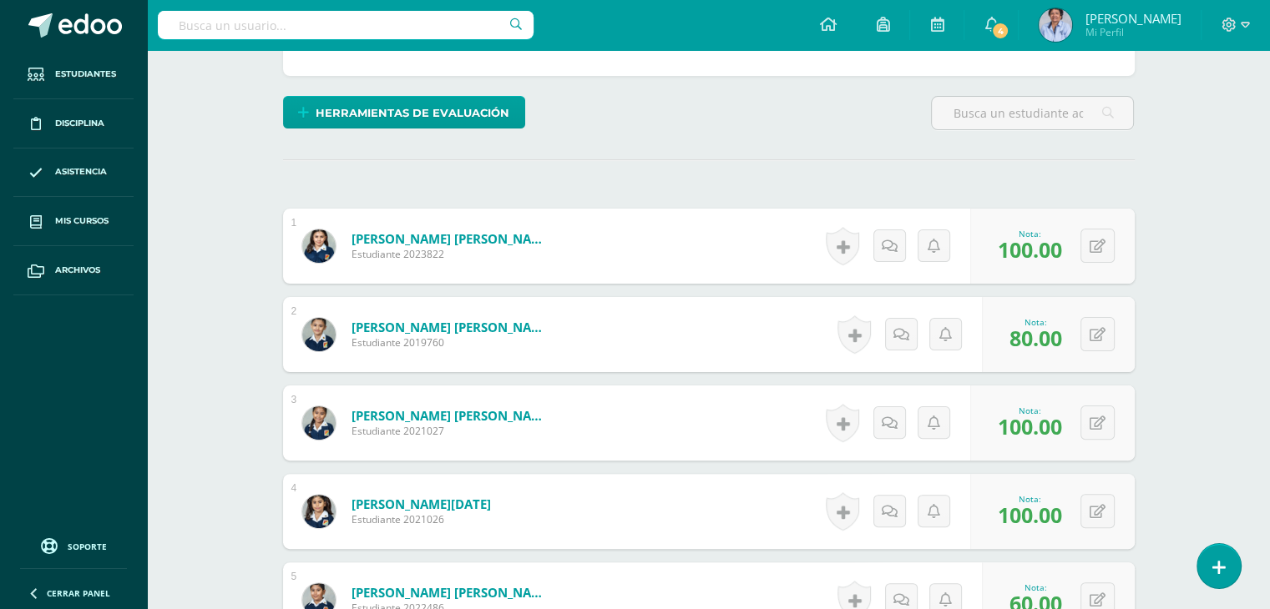
scroll to position [0, 0]
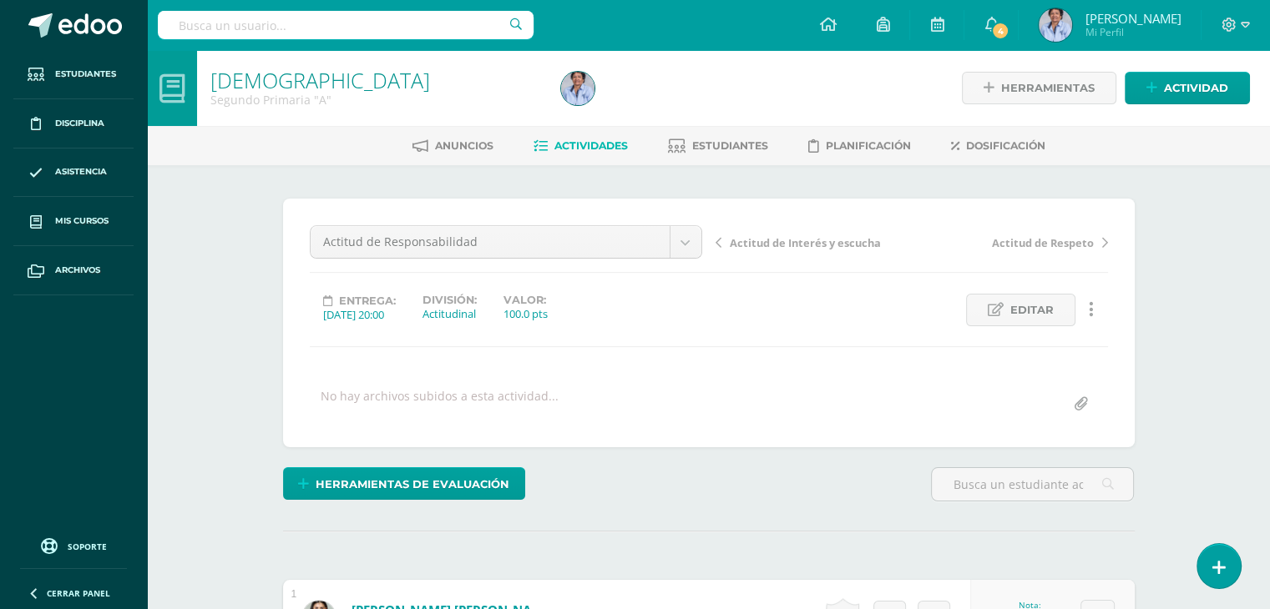
click at [785, 237] on span "Actitud de Interés y escucha" at bounding box center [805, 242] width 151 height 15
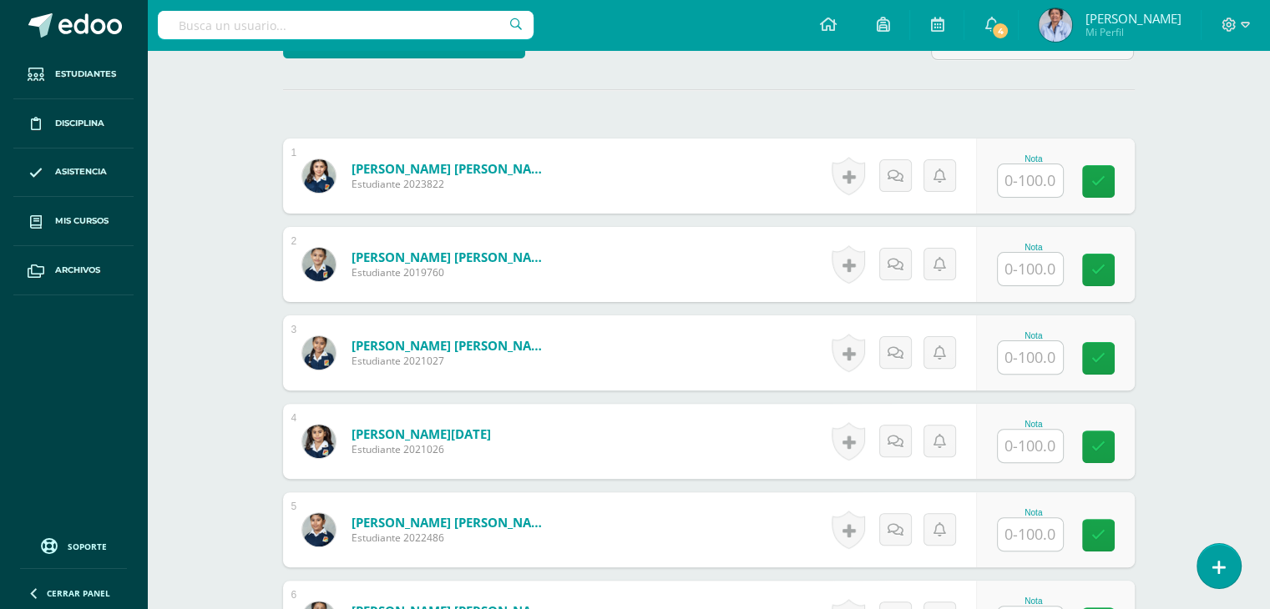
scroll to position [447, 0]
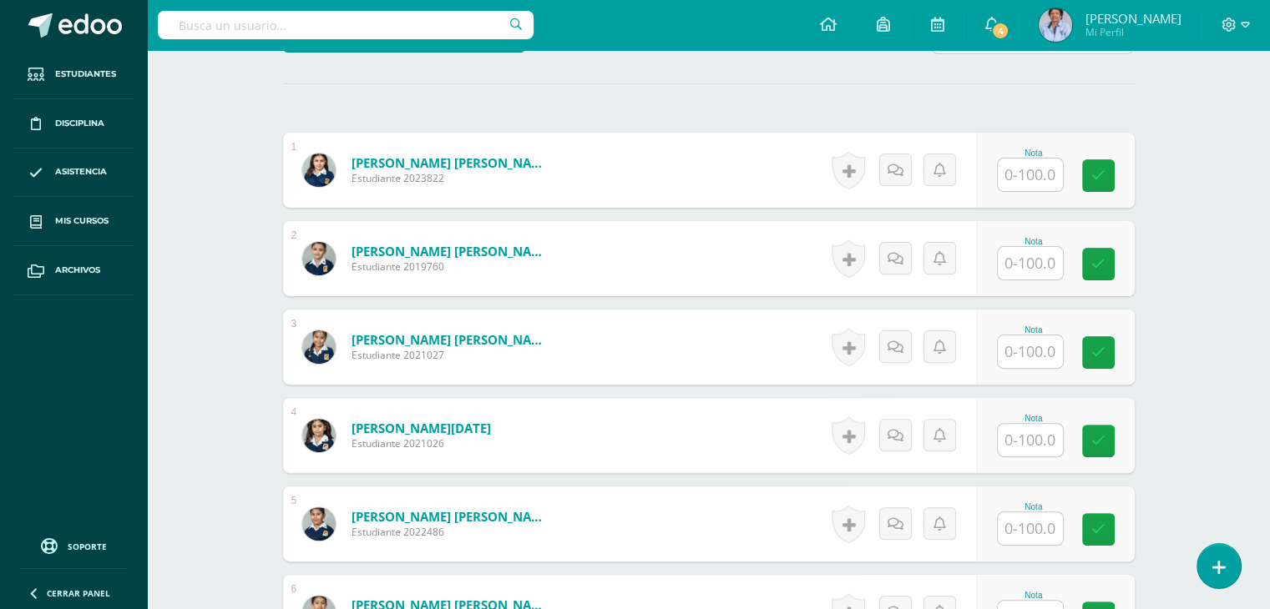
click at [1019, 171] on input "text" at bounding box center [1029, 175] width 65 height 33
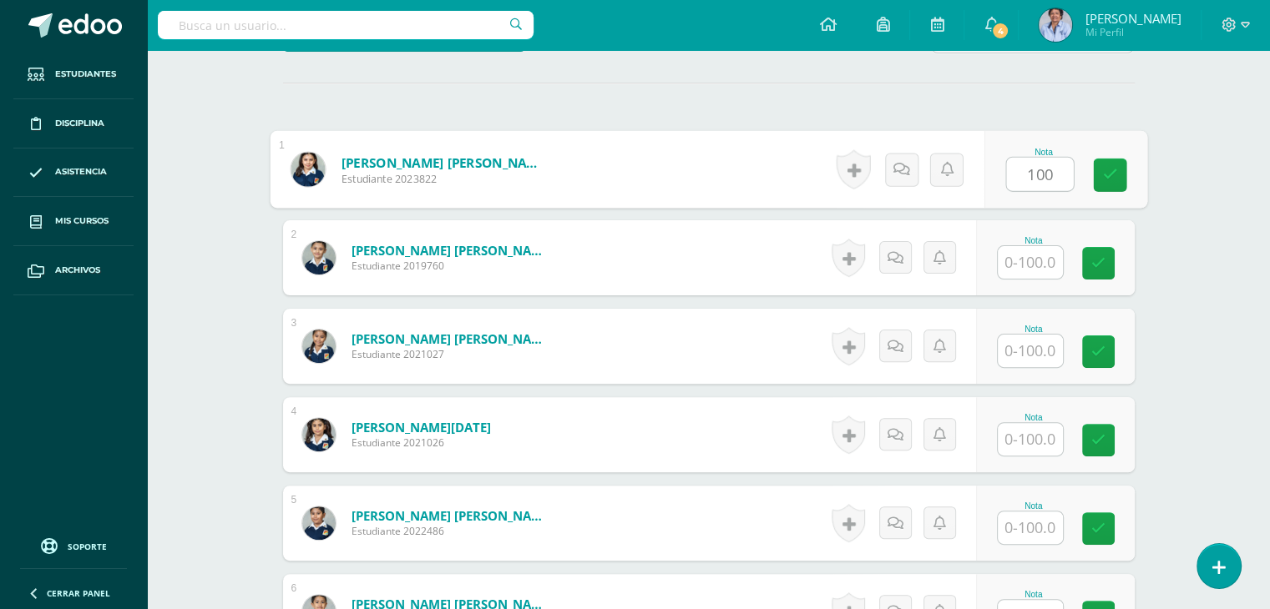
type input "100"
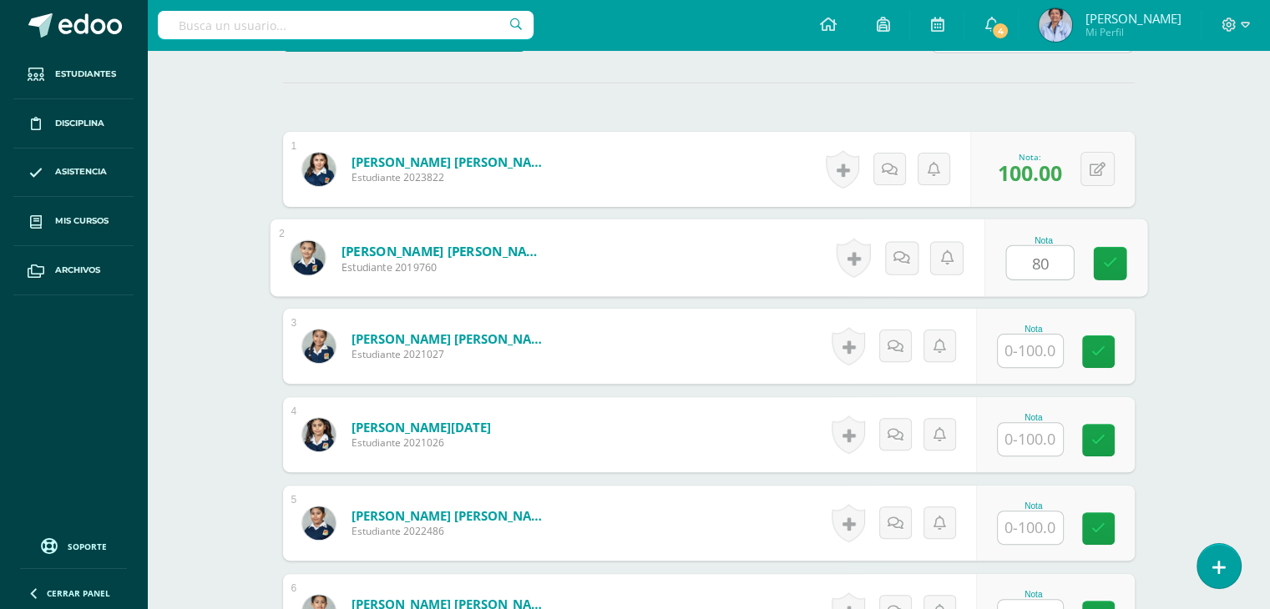
type input "80"
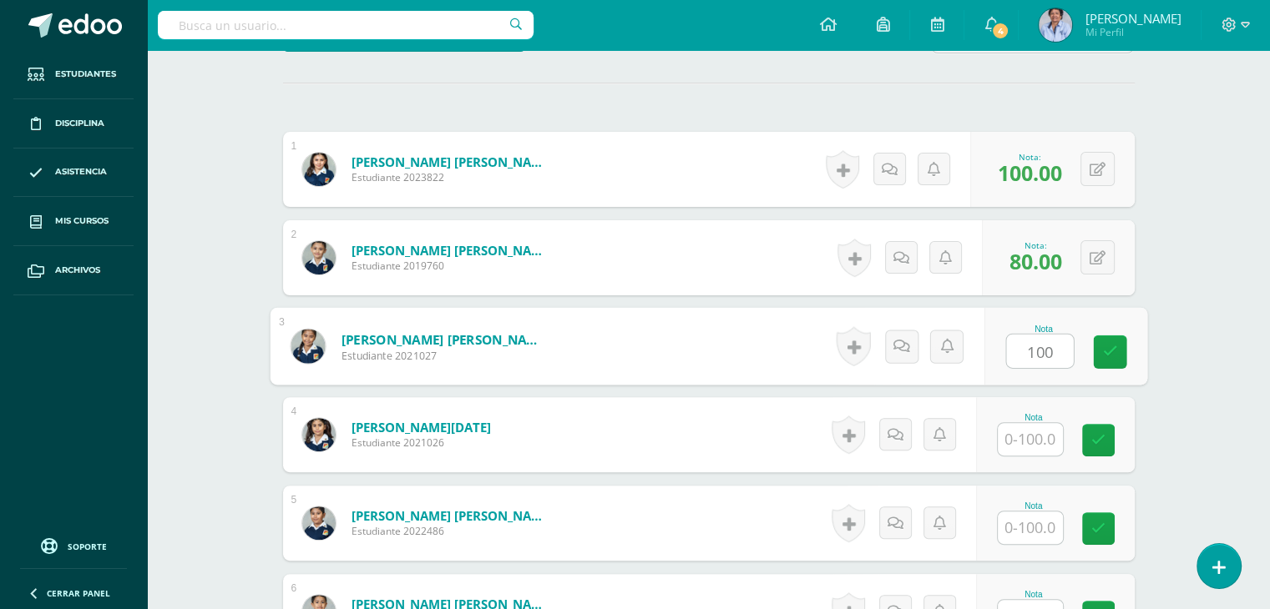
type input "100"
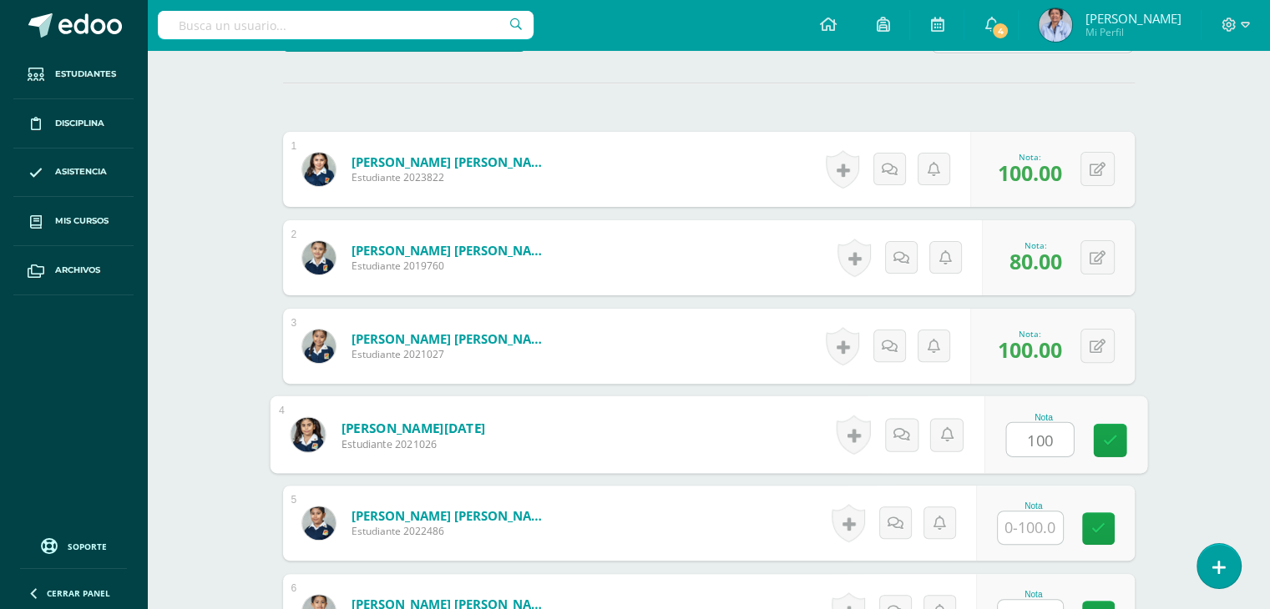
type input "100"
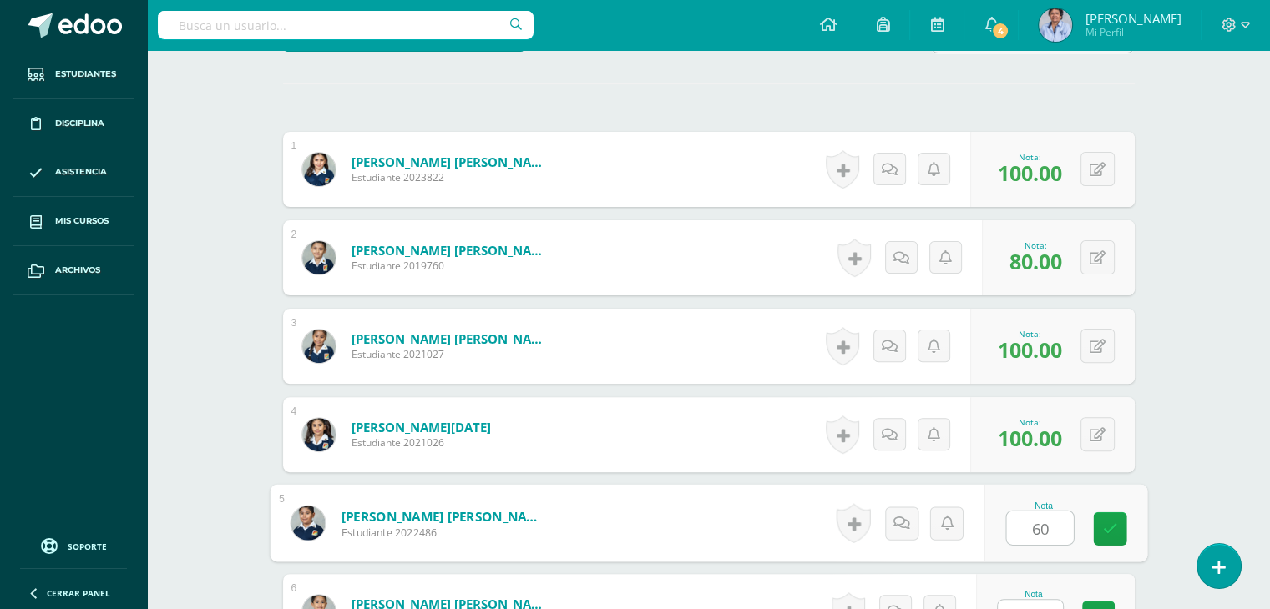
type input "60"
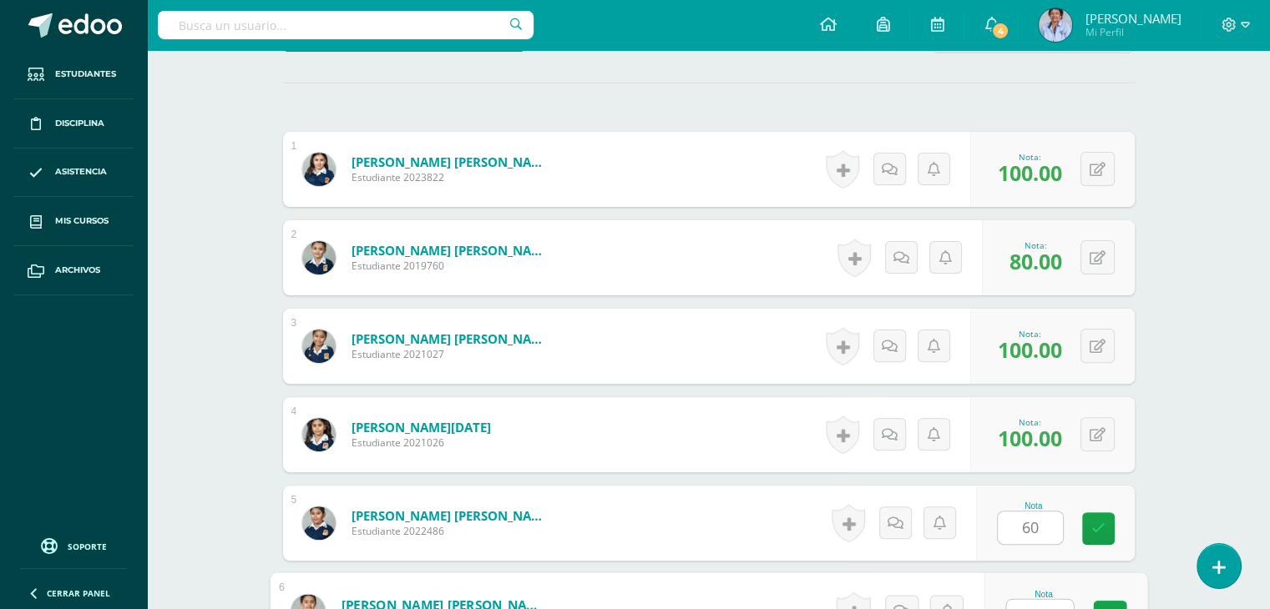
scroll to position [471, 0]
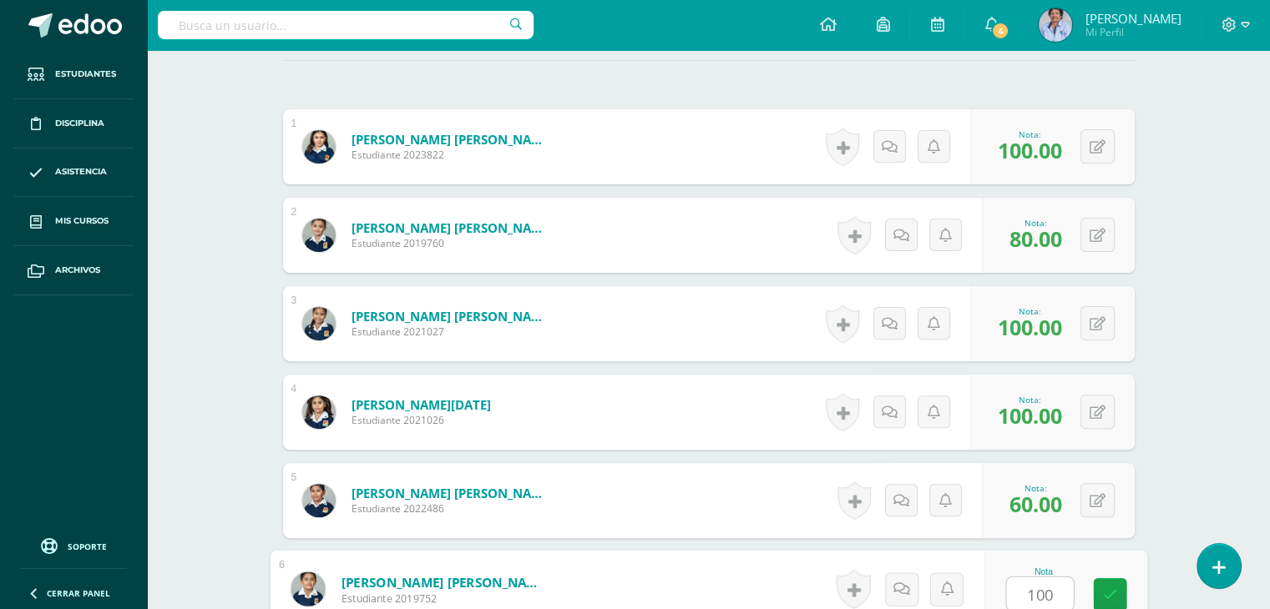
type input "100"
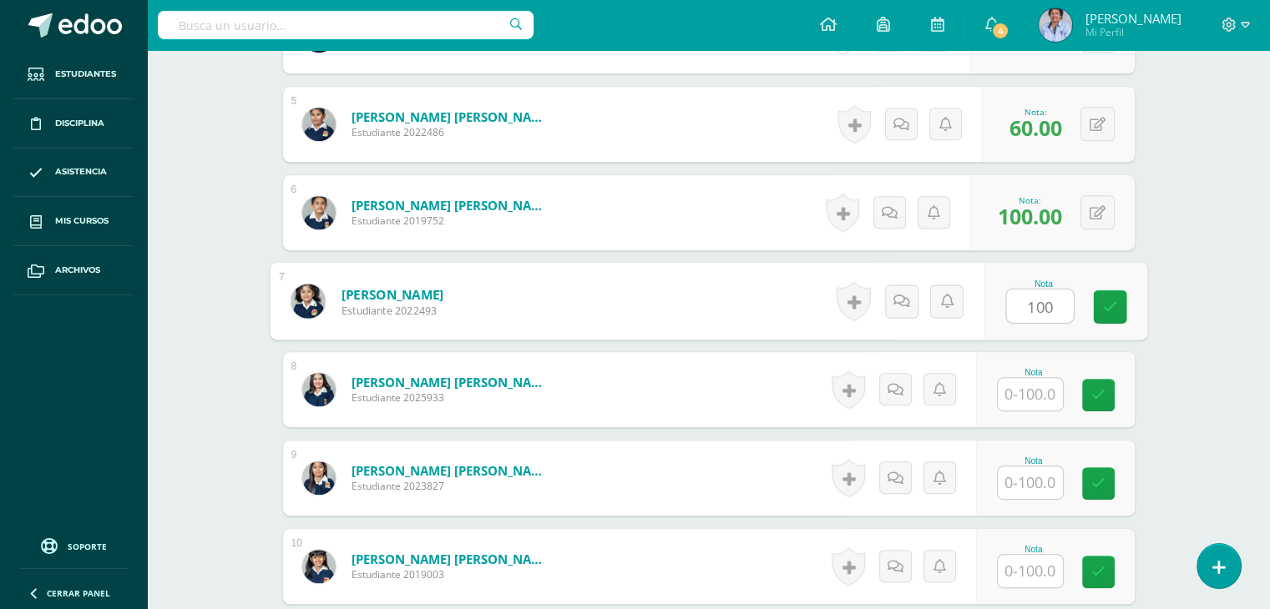
type input "100"
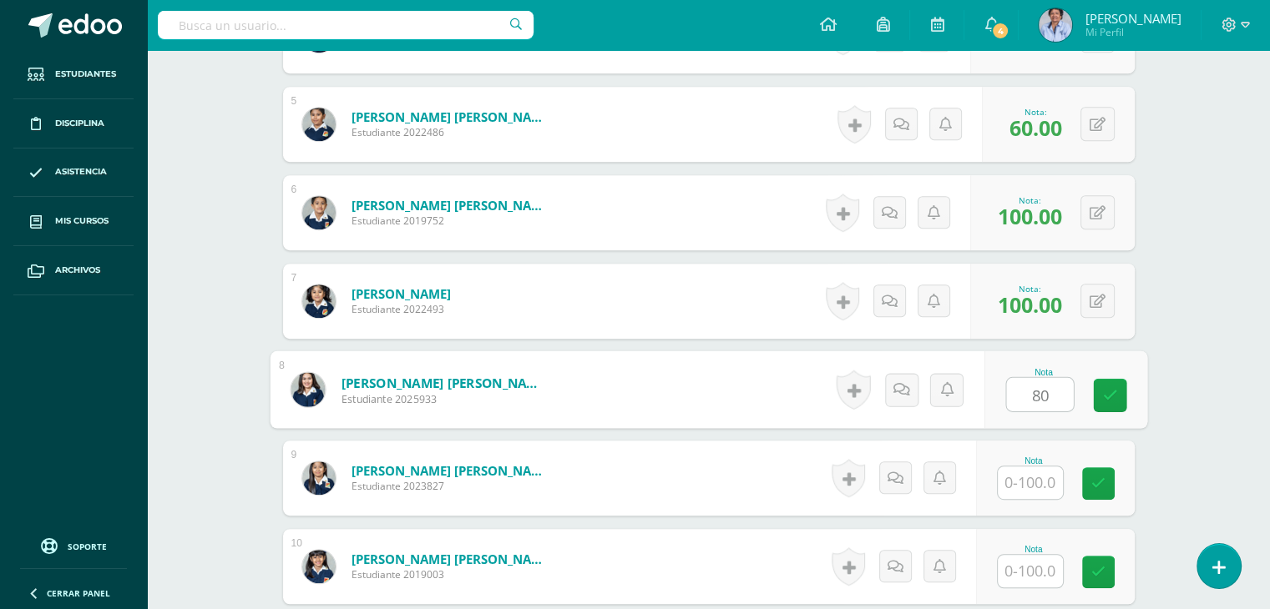
type input "80"
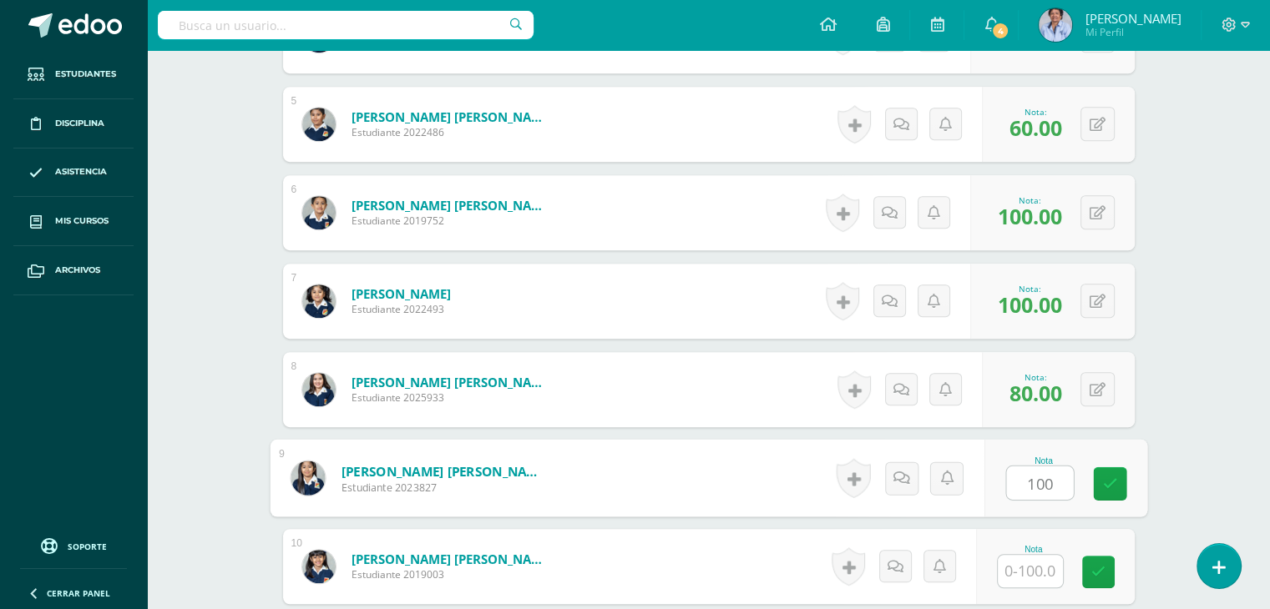
type input "100"
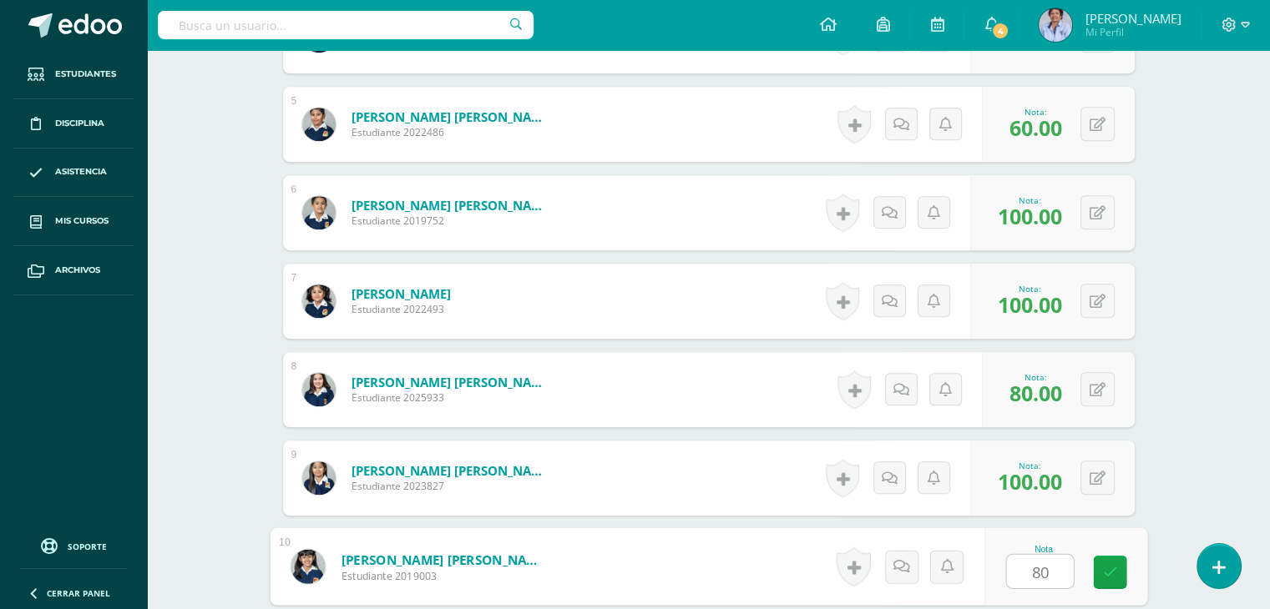
type input "80"
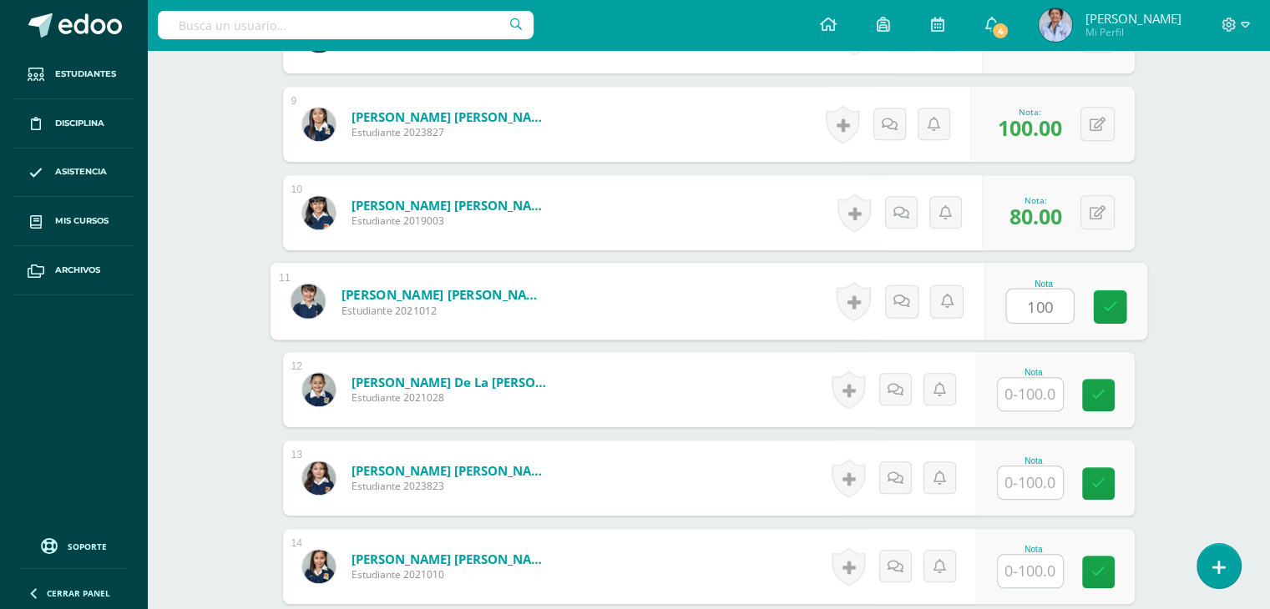
type input "100"
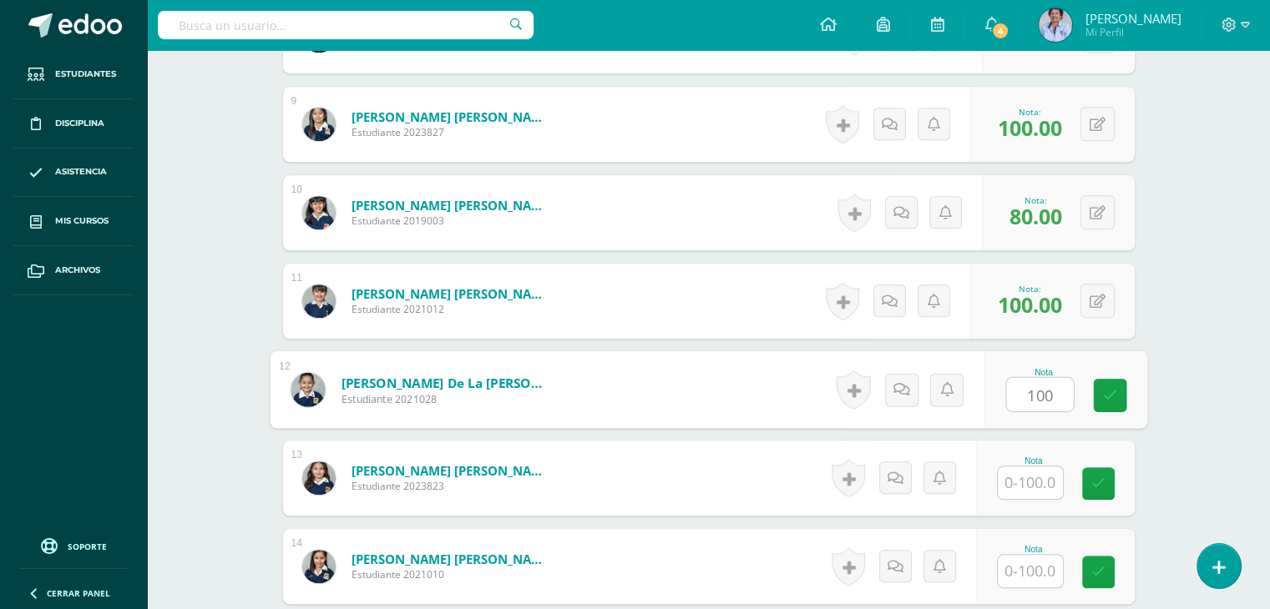
type input "100"
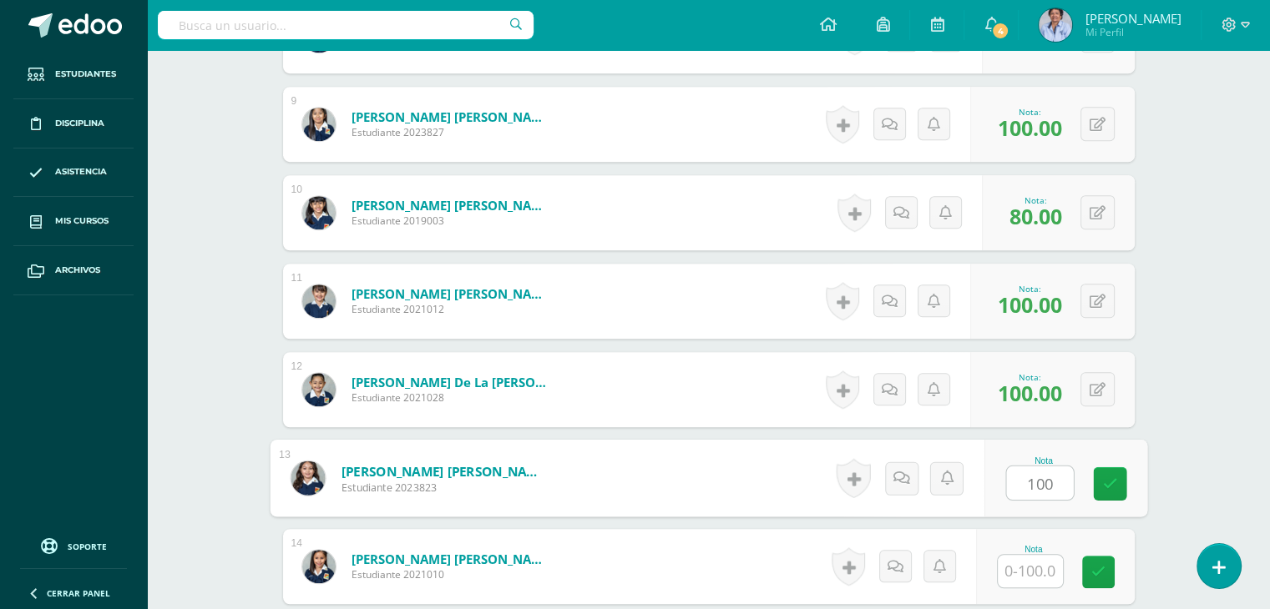
type input "100"
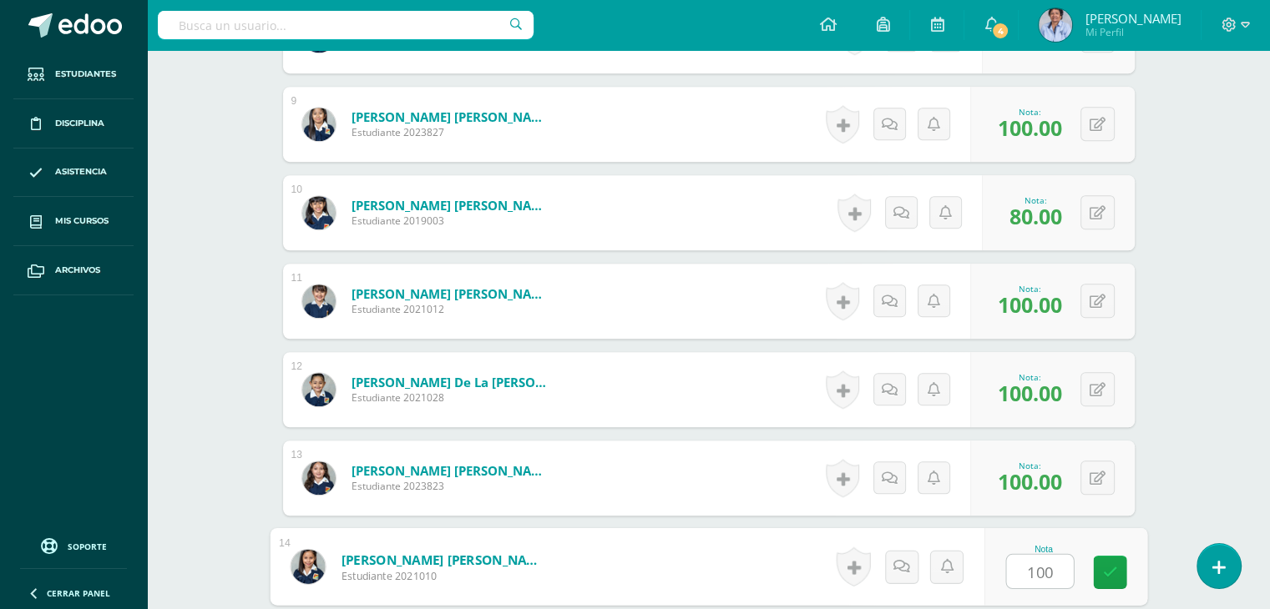
type input "100"
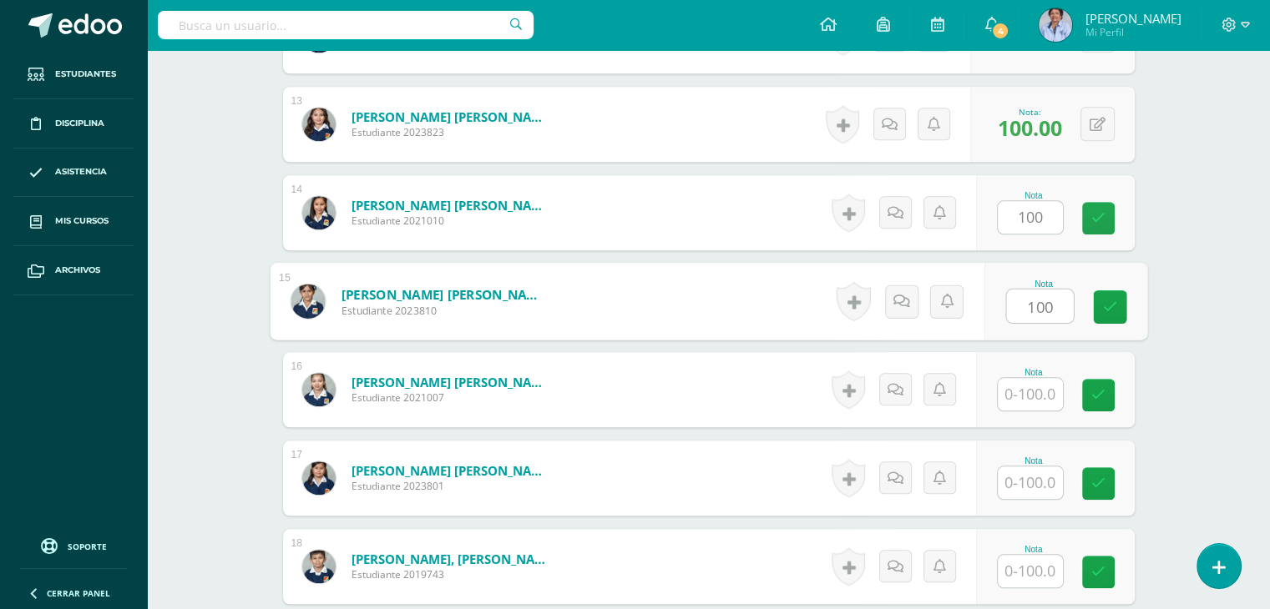
type input "100"
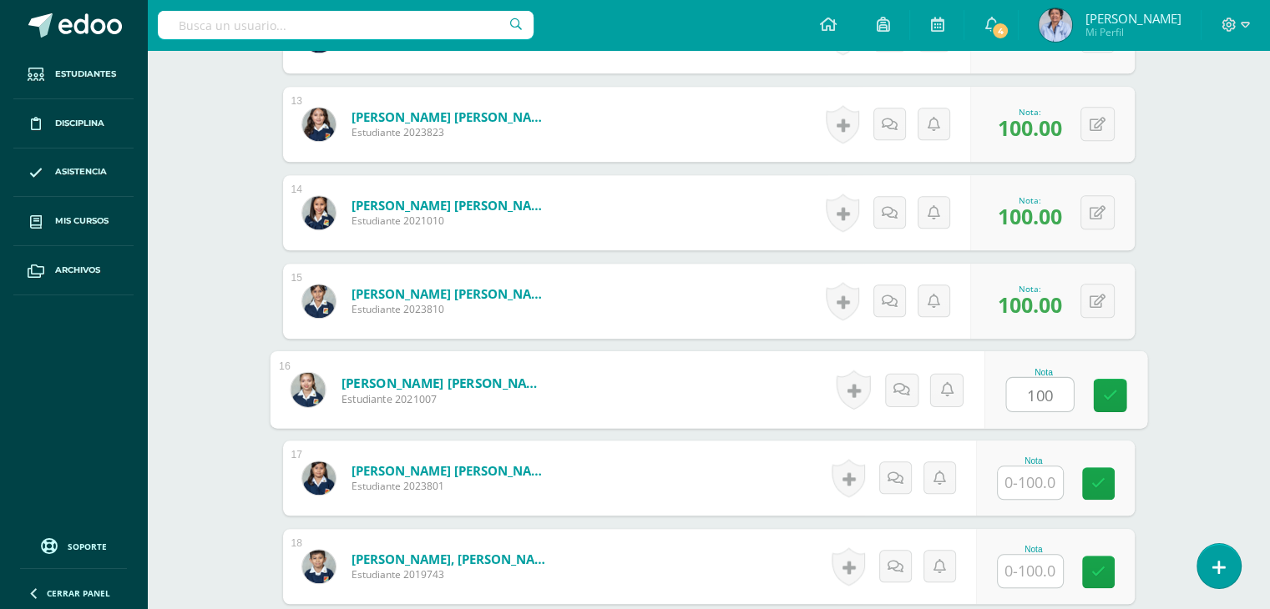
type input "100"
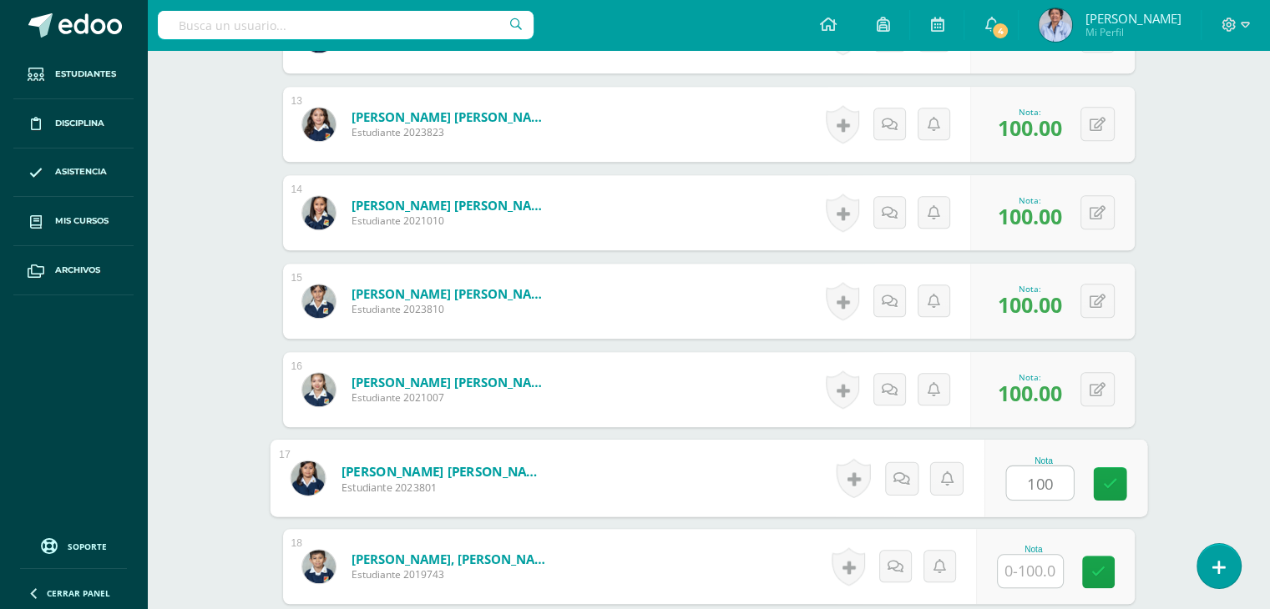
type input "100"
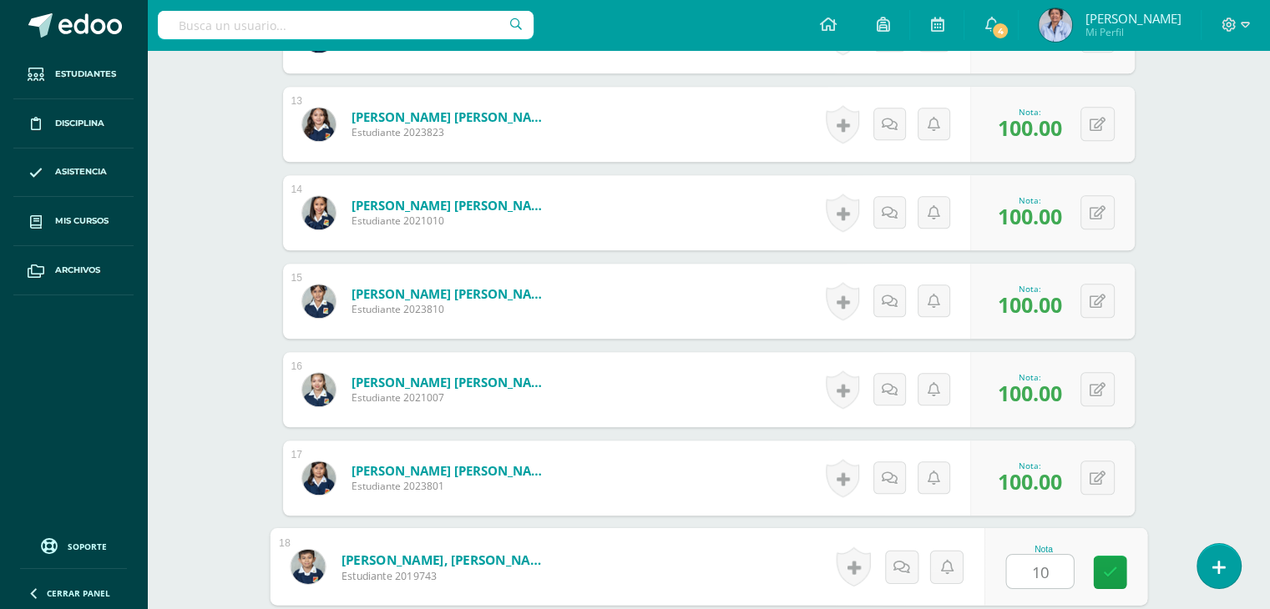
type input "100"
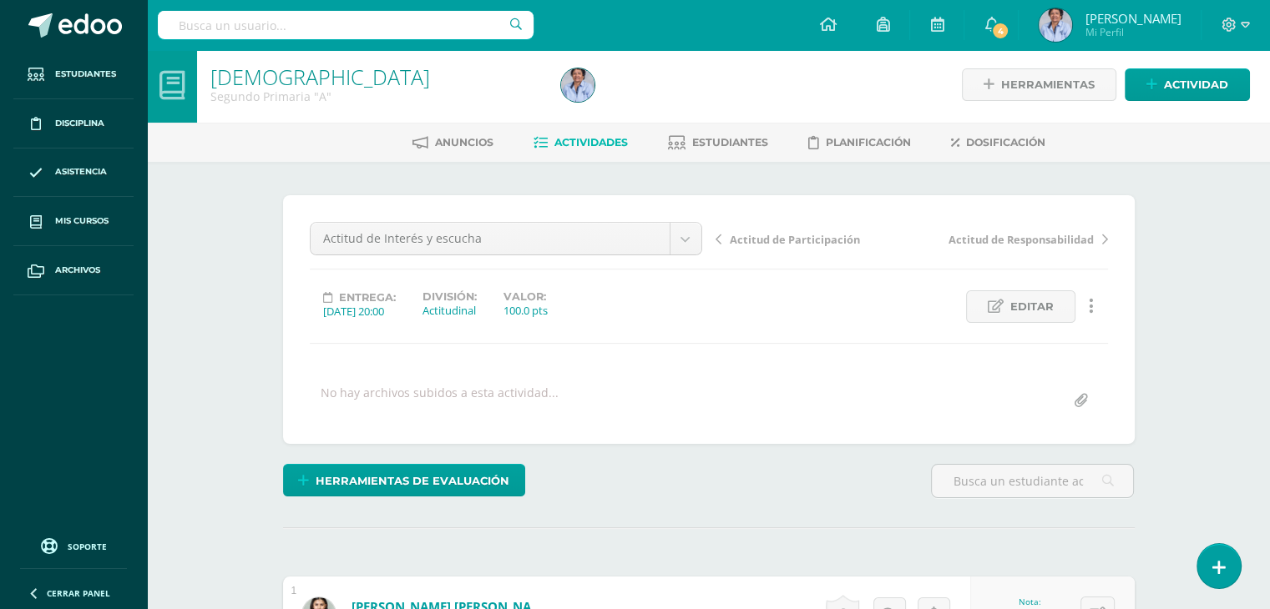
scroll to position [0, 0]
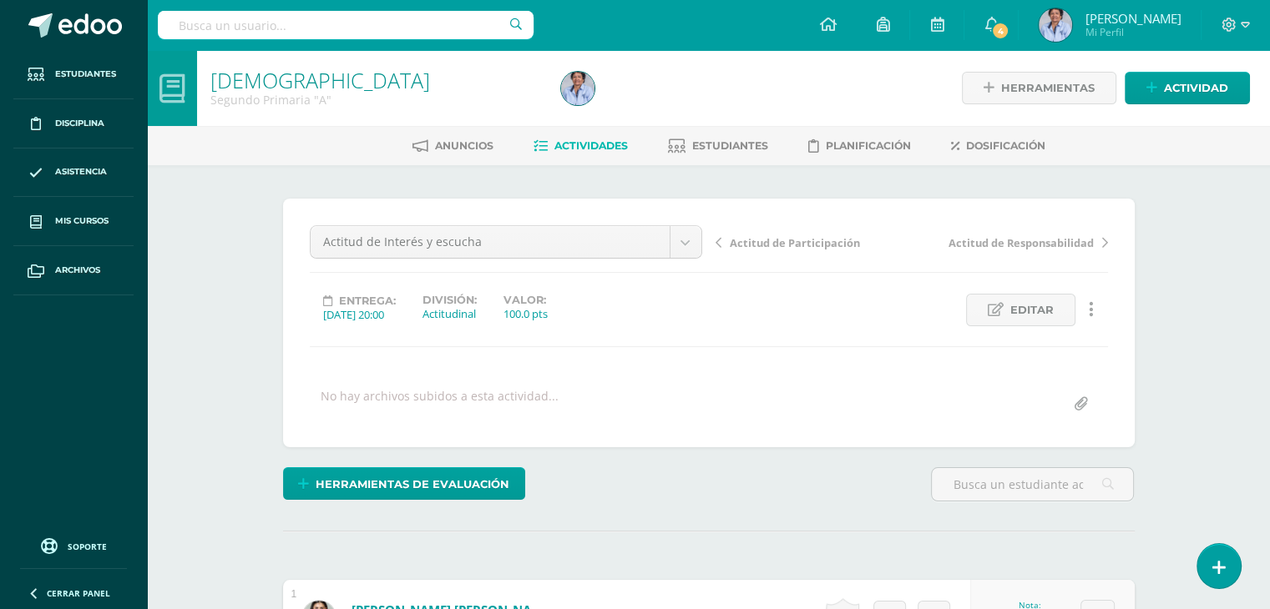
click at [816, 234] on link "Actitud de Participación" at bounding box center [813, 242] width 196 height 17
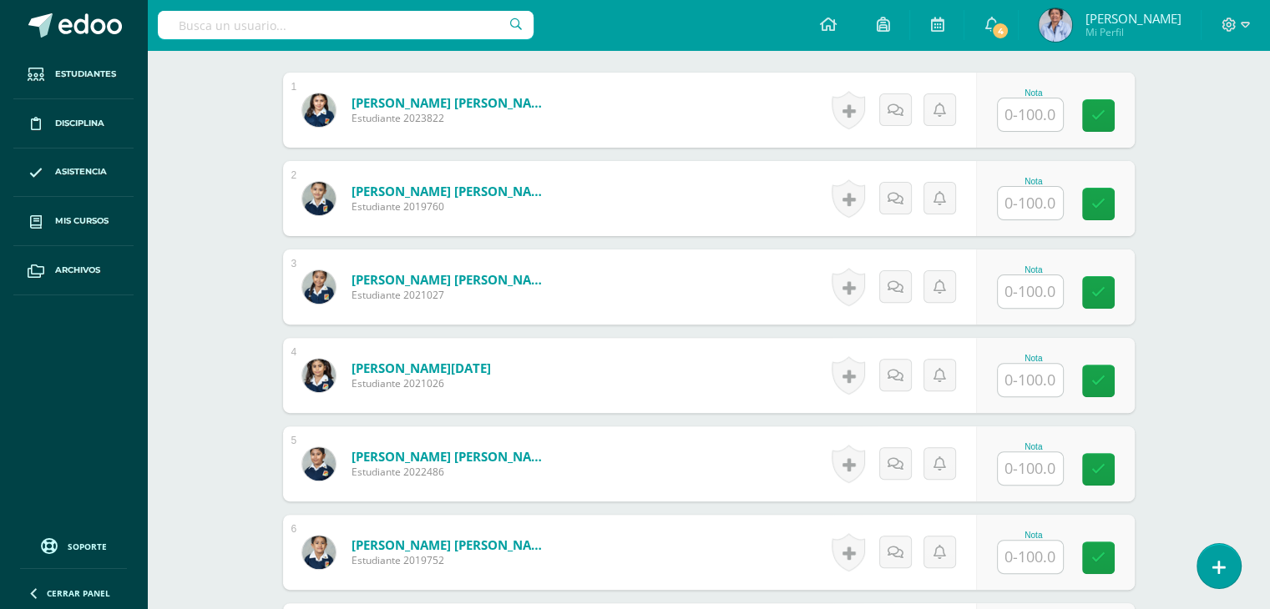
scroll to position [522, 0]
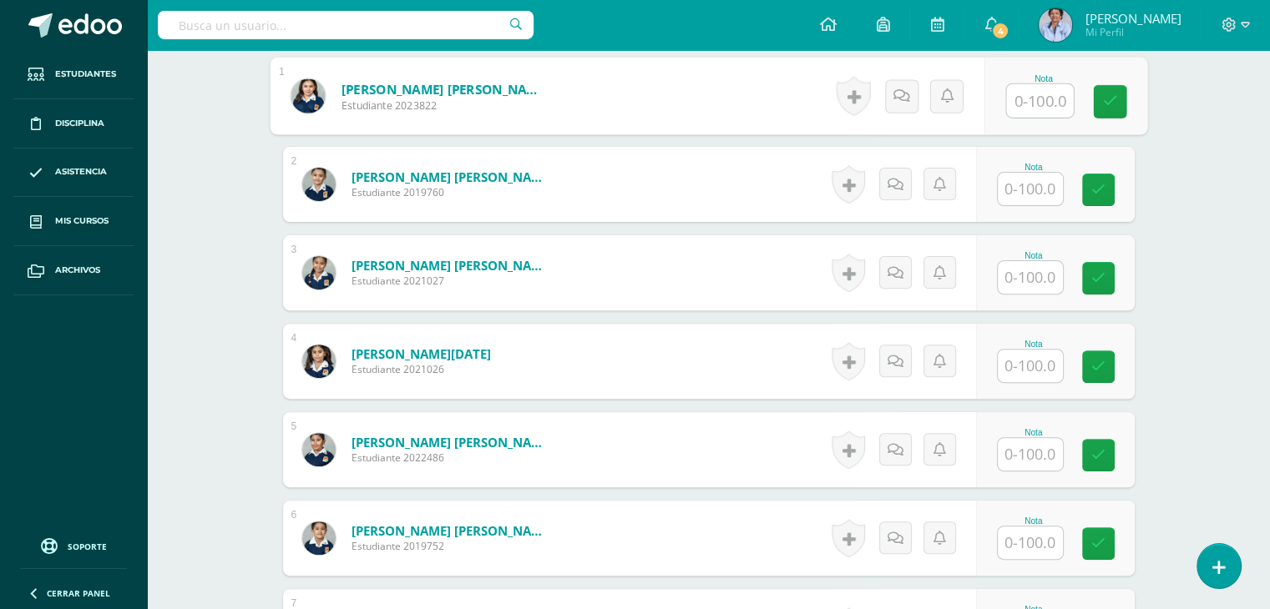
click at [1031, 99] on input "text" at bounding box center [1039, 100] width 67 height 33
type input "100"
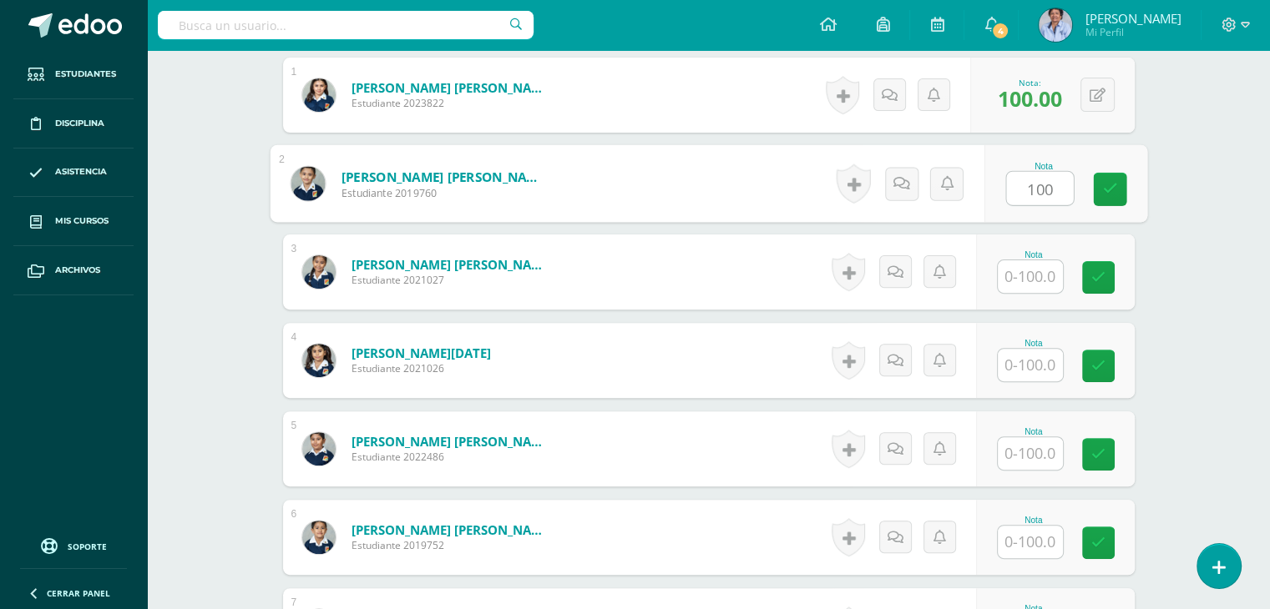
type input "100"
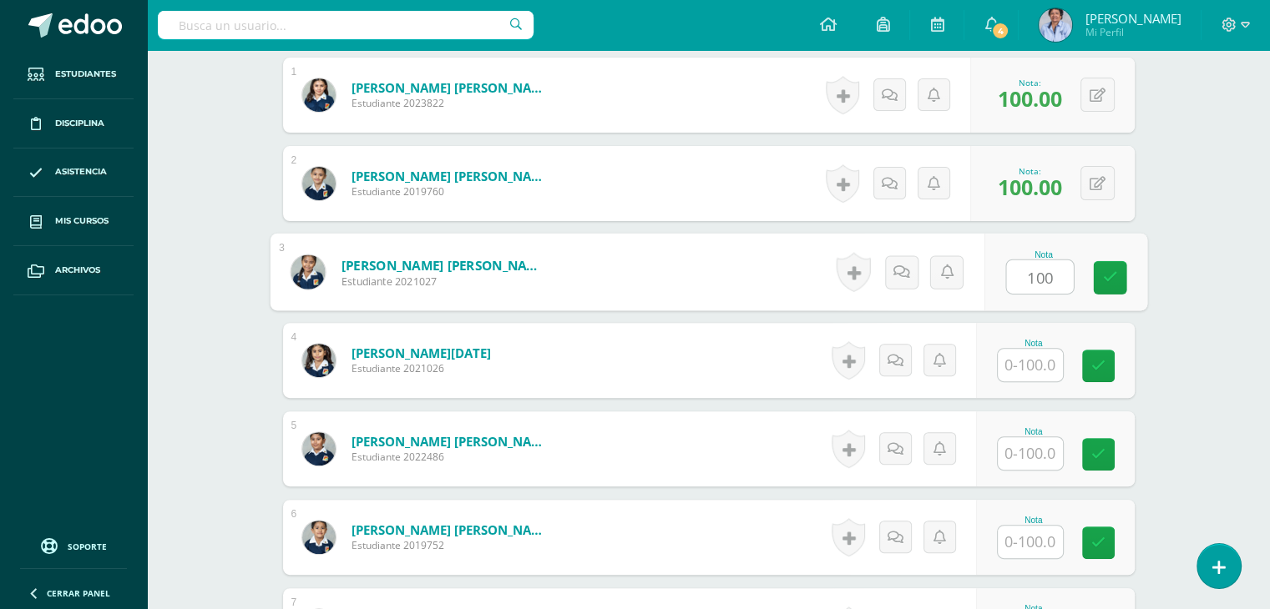
type input "100"
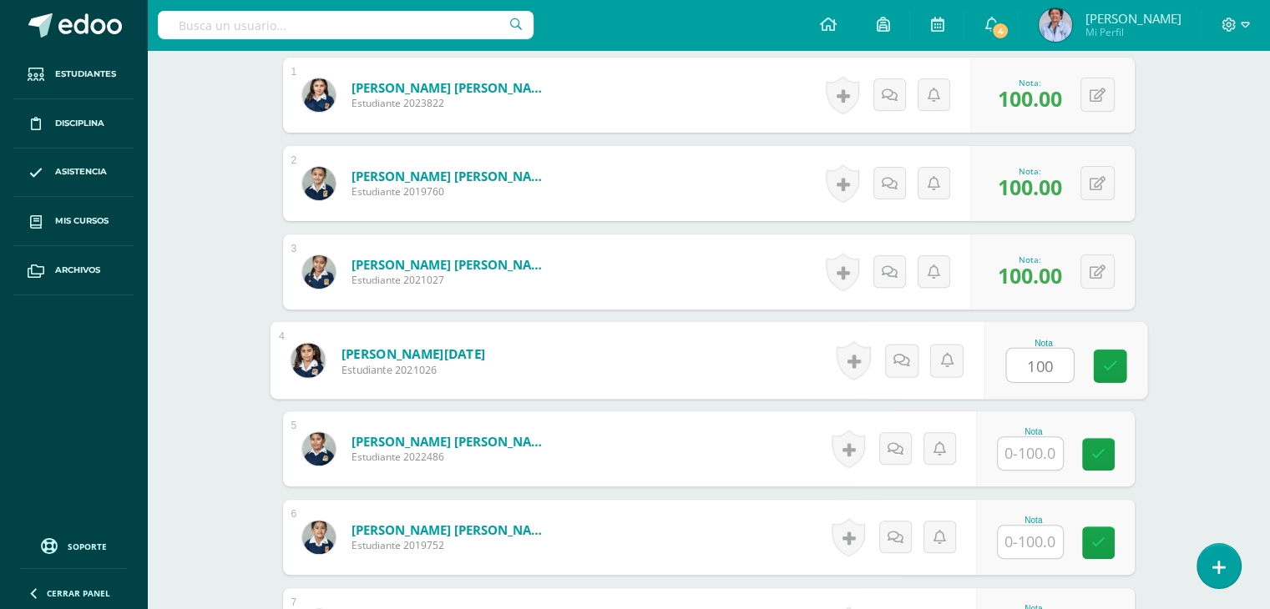
type input "100"
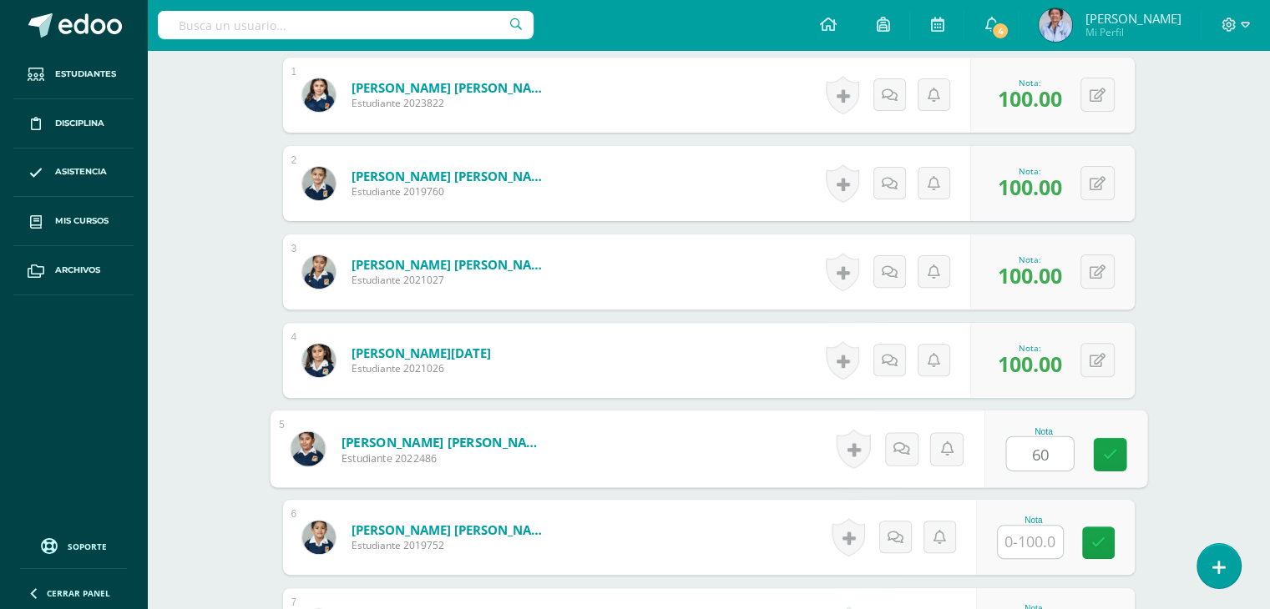
type input "60"
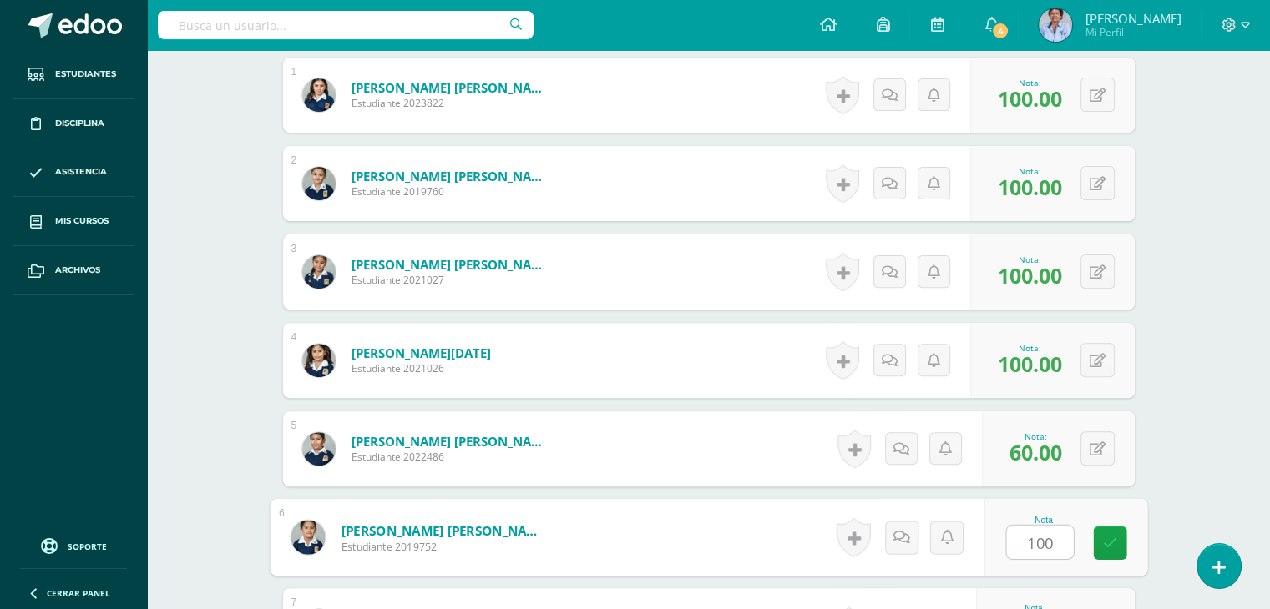
type input "100"
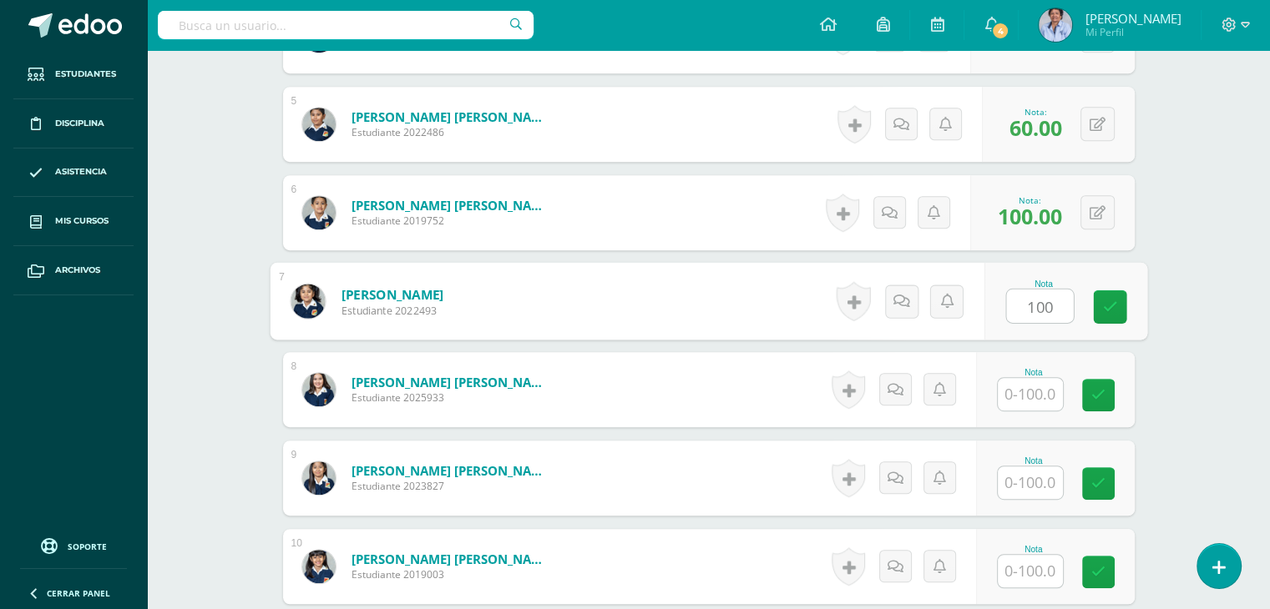
type input "100"
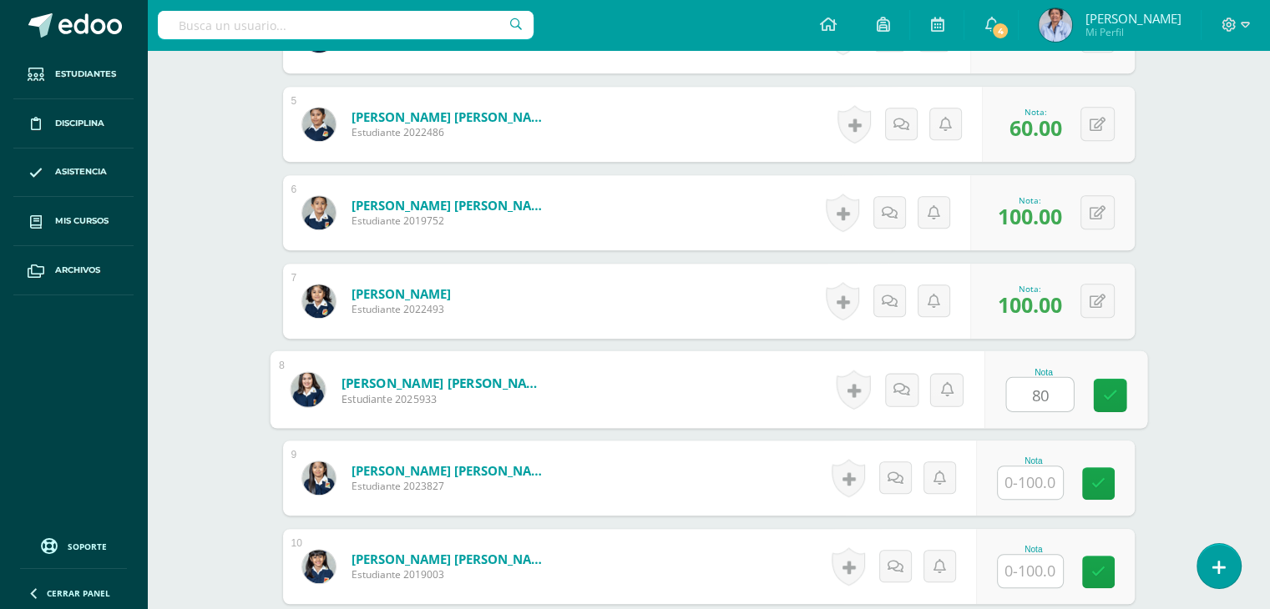
type input "80"
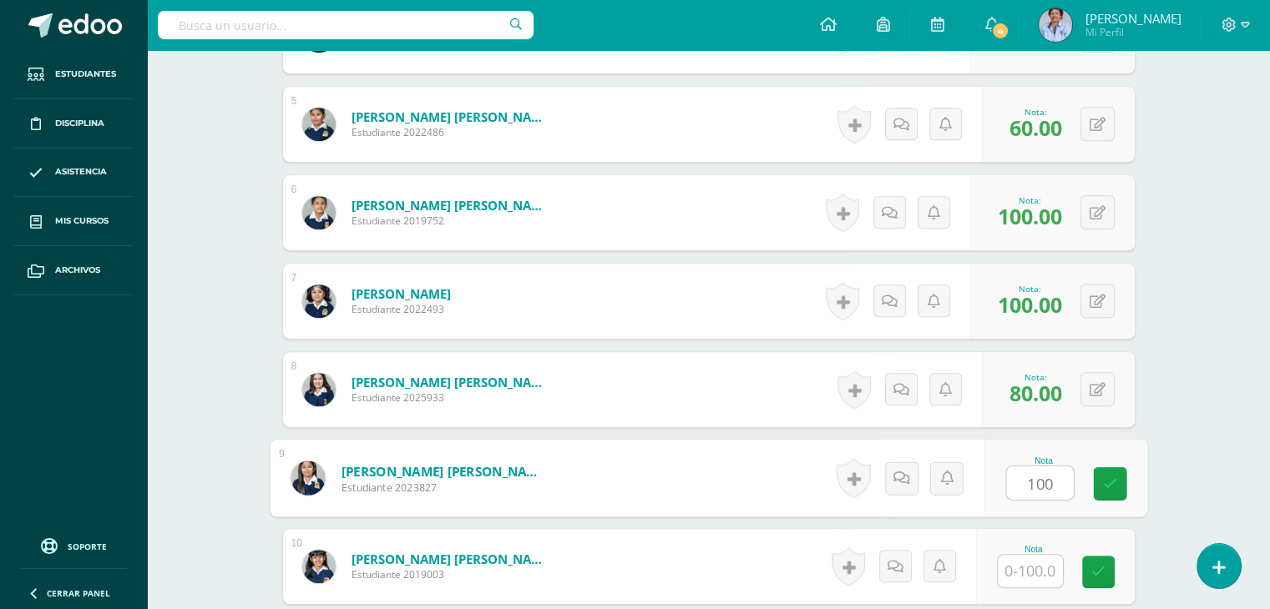
type input "100"
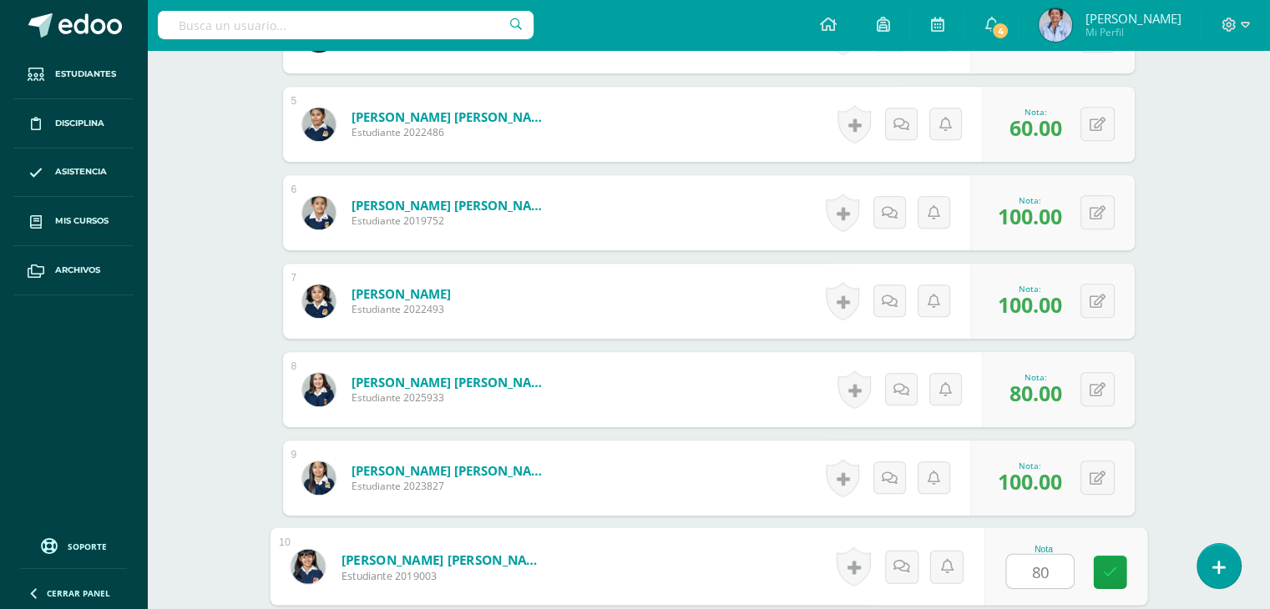
type input "80"
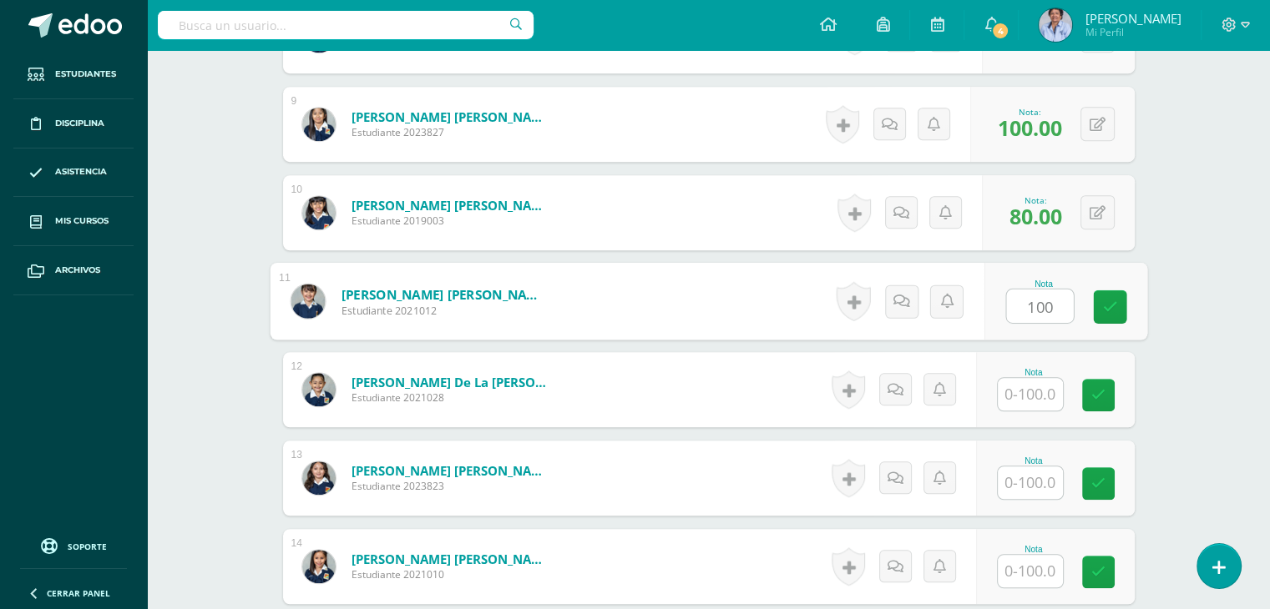
type input "100"
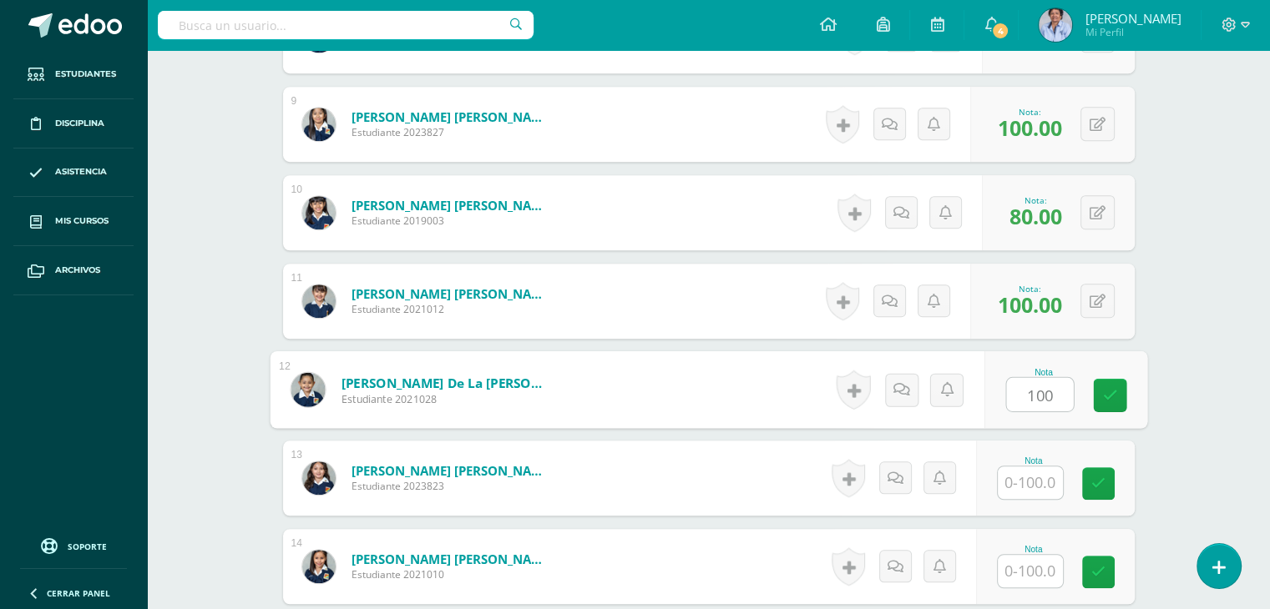
type input "100"
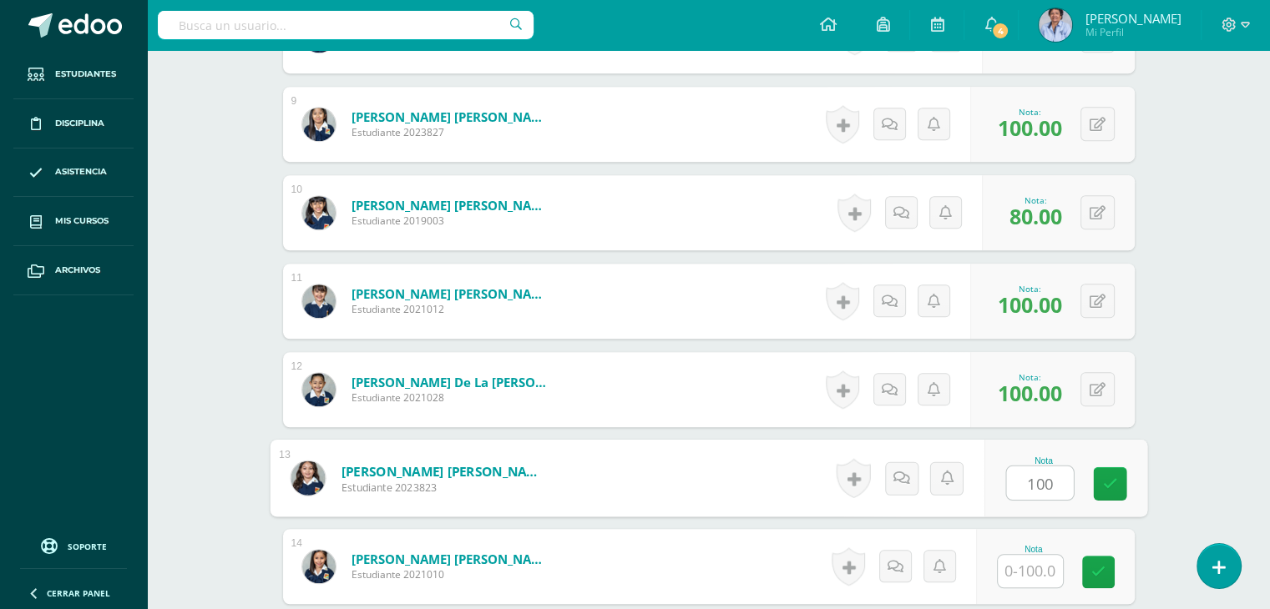
type input "100"
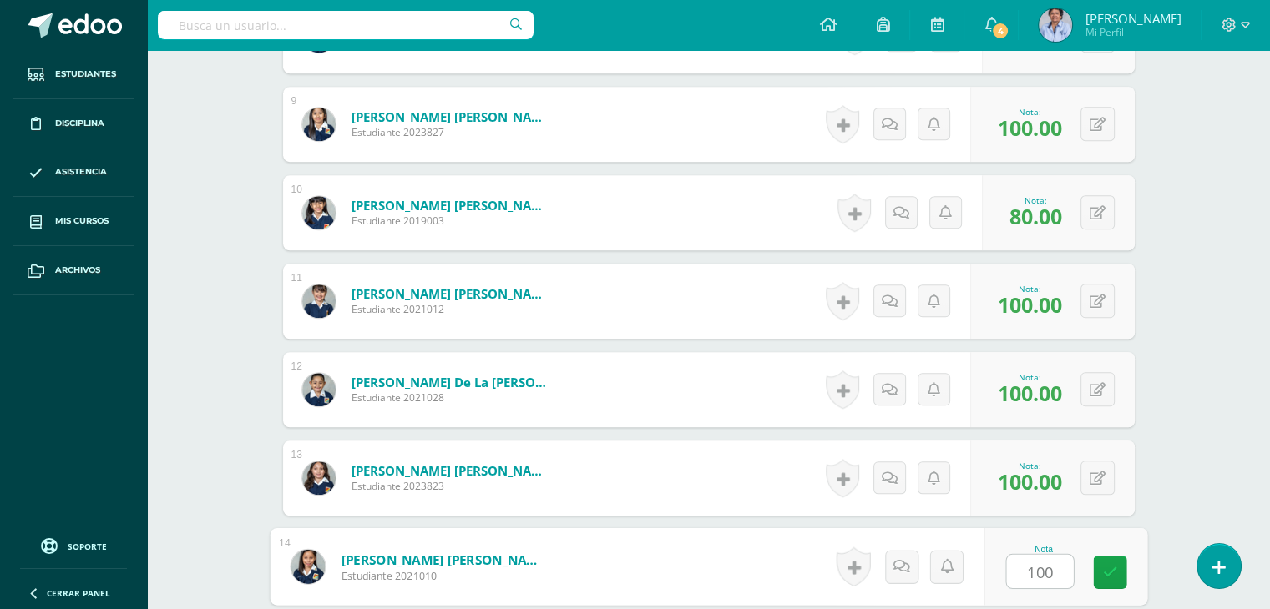
type input "100"
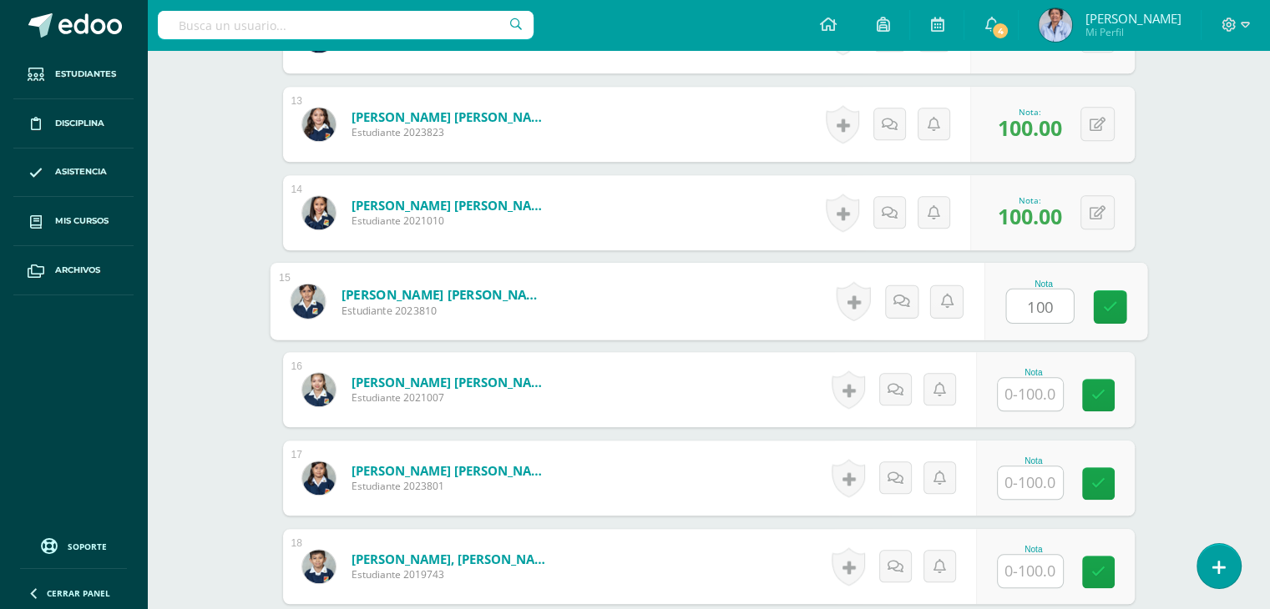
type input "100"
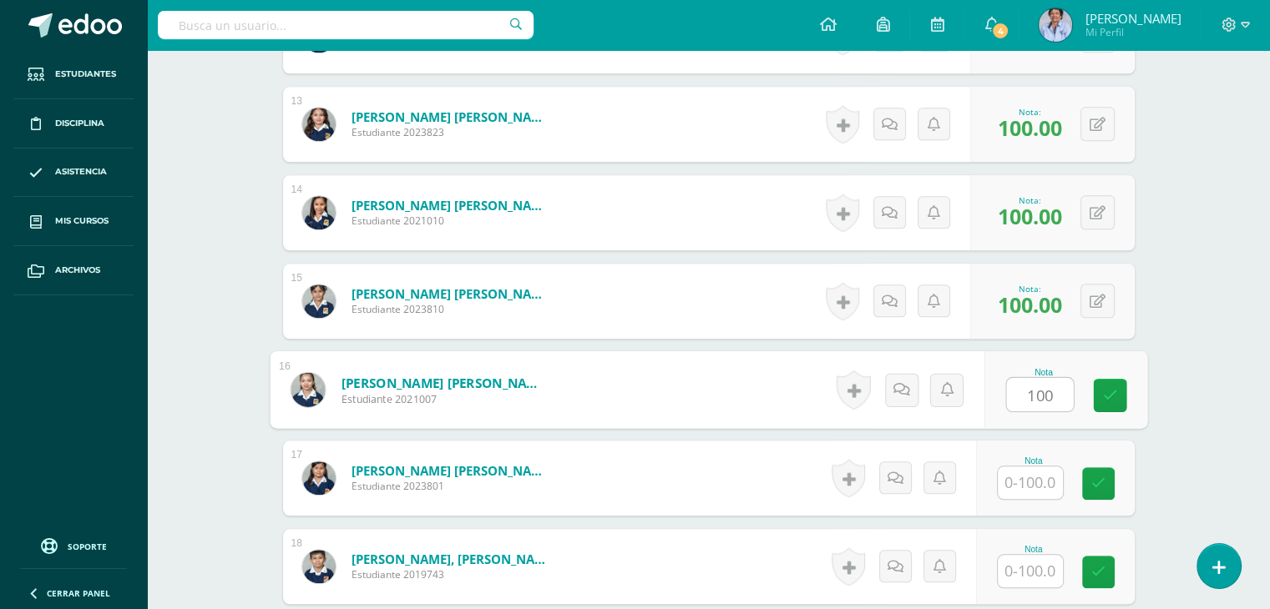
type input "100"
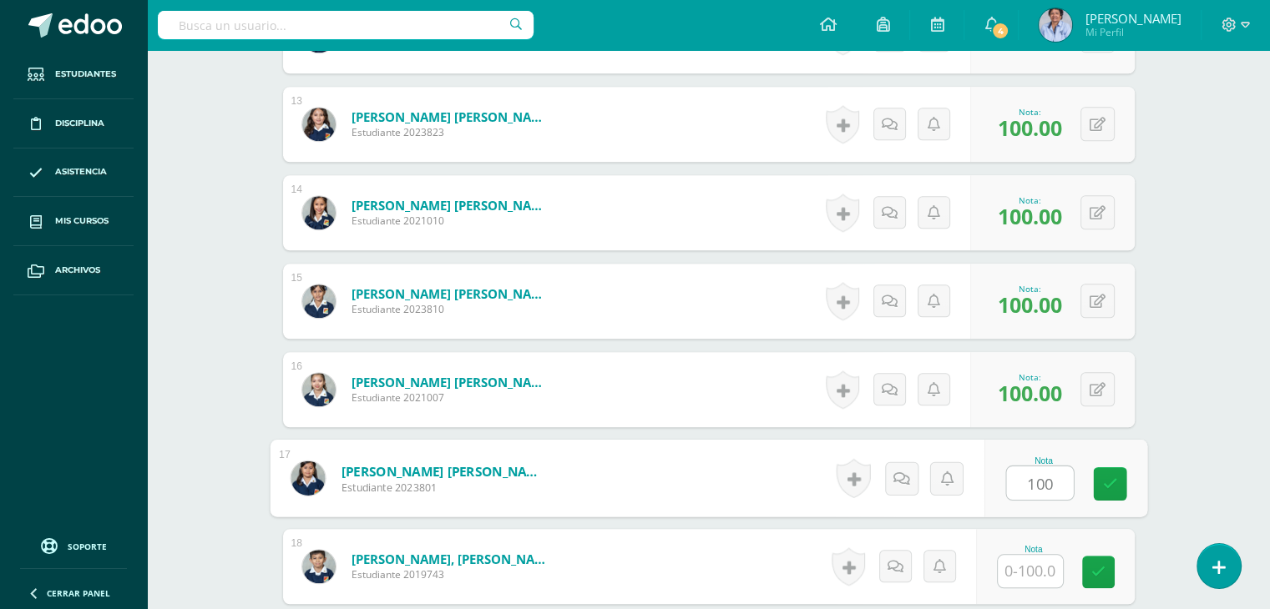
type input "100"
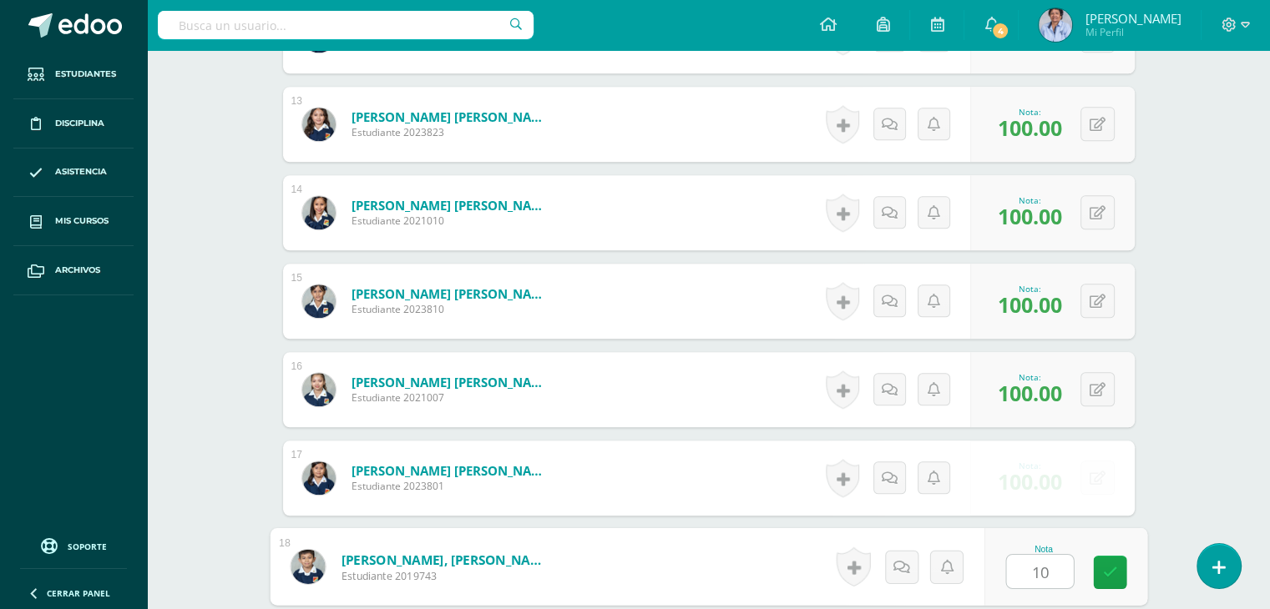
type input "100"
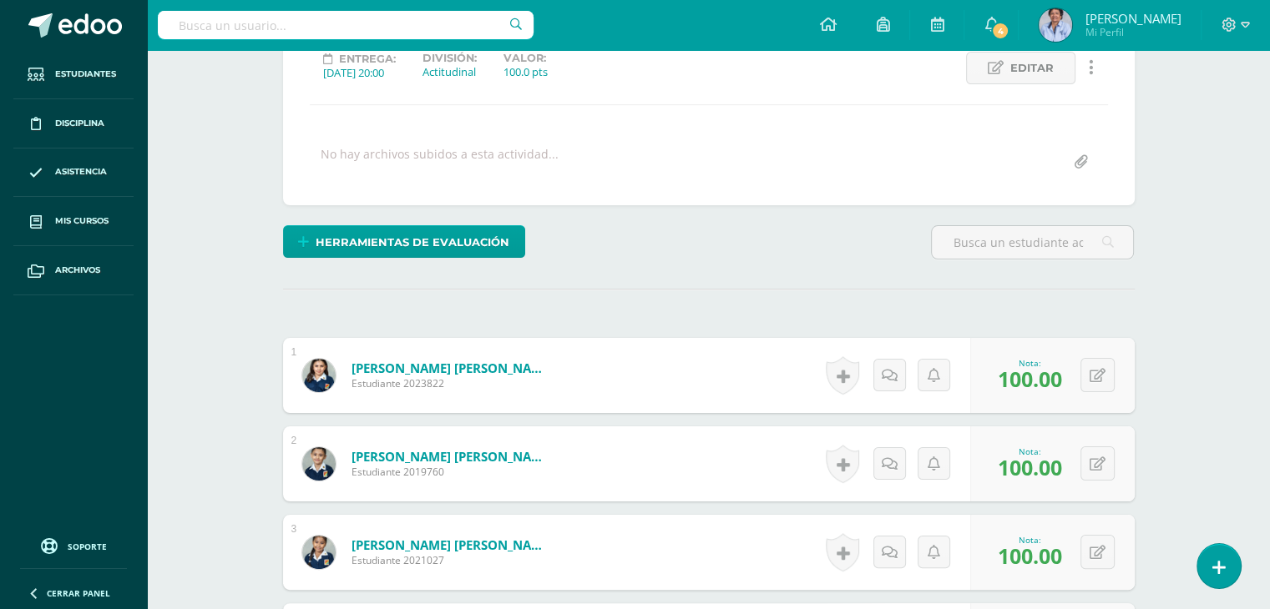
scroll to position [0, 0]
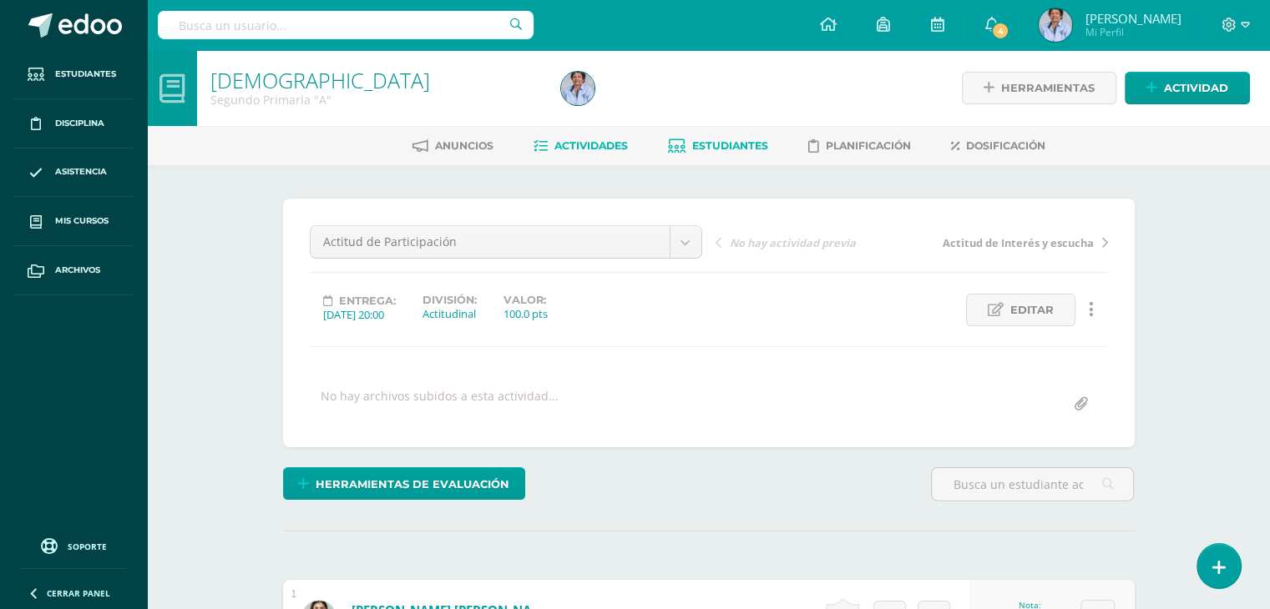
click at [712, 141] on span "Estudiantes" at bounding box center [730, 145] width 76 height 13
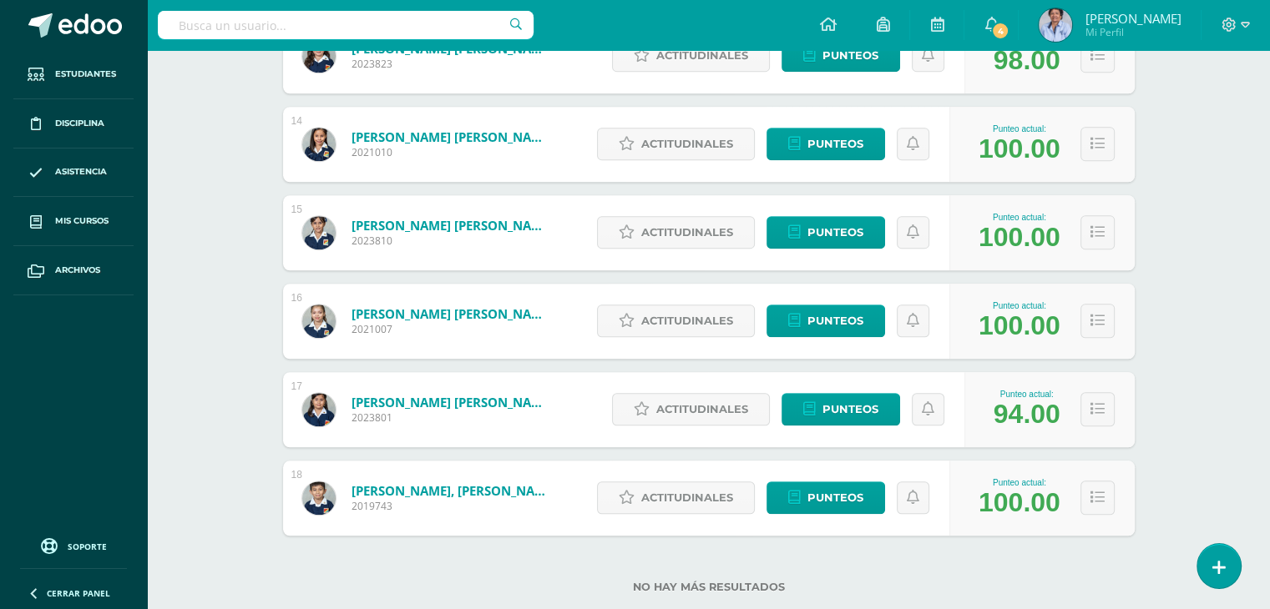
scroll to position [1444, 0]
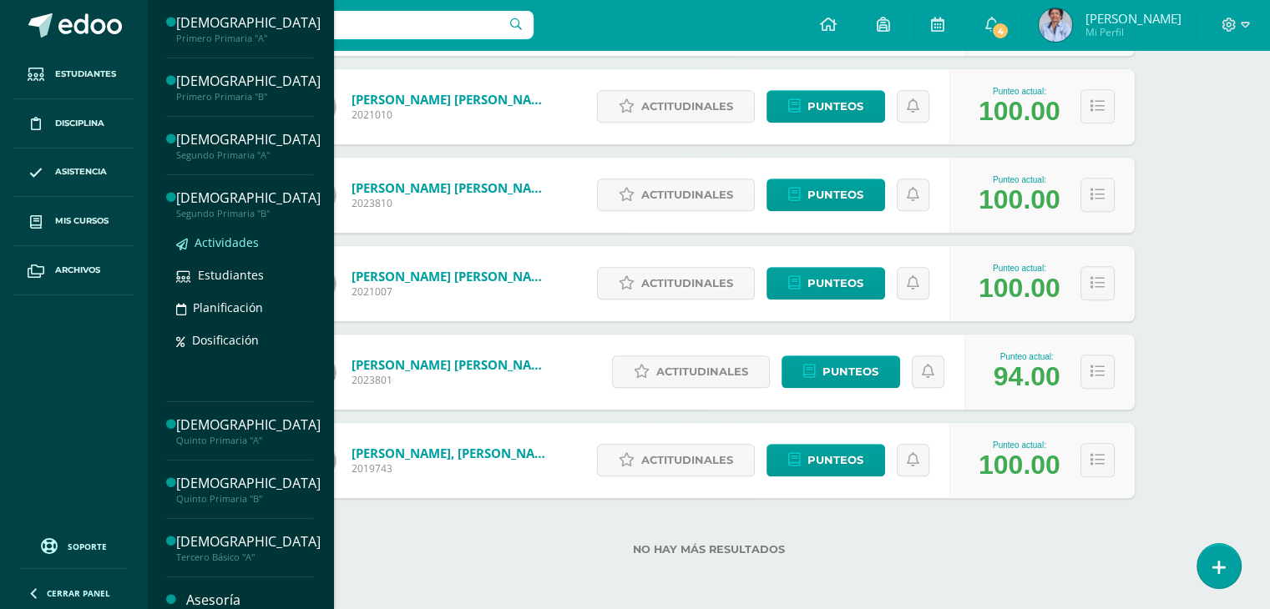
click at [227, 236] on span "Actividades" at bounding box center [226, 243] width 64 height 16
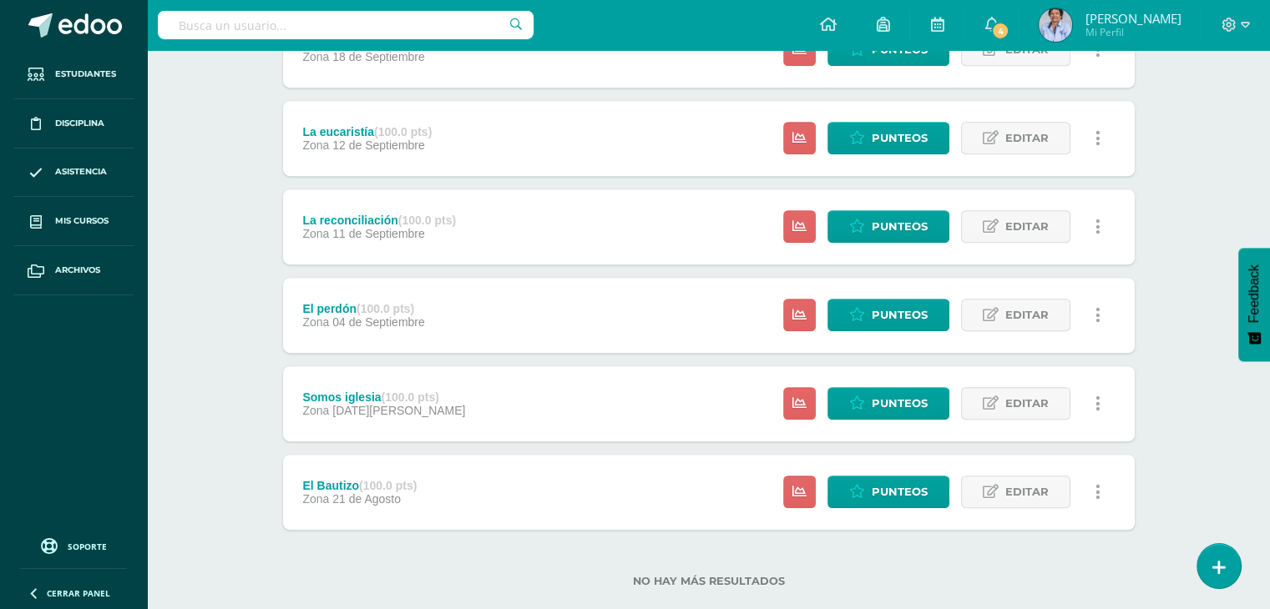
scroll to position [828, 0]
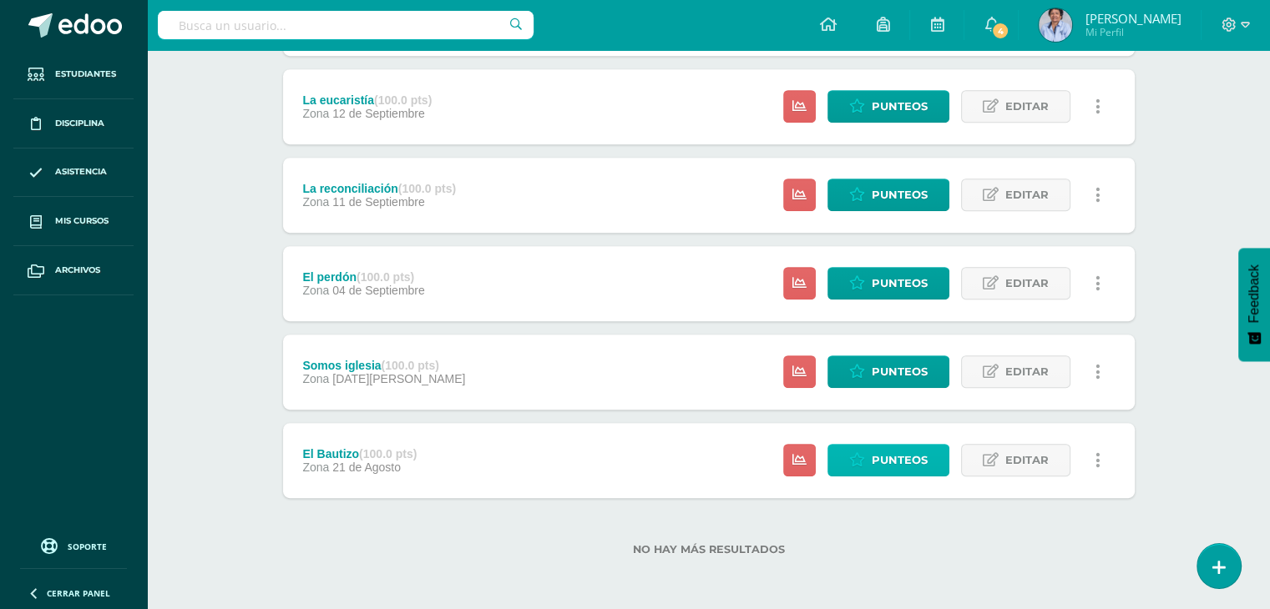
click at [874, 455] on span "Punteos" at bounding box center [899, 460] width 56 height 31
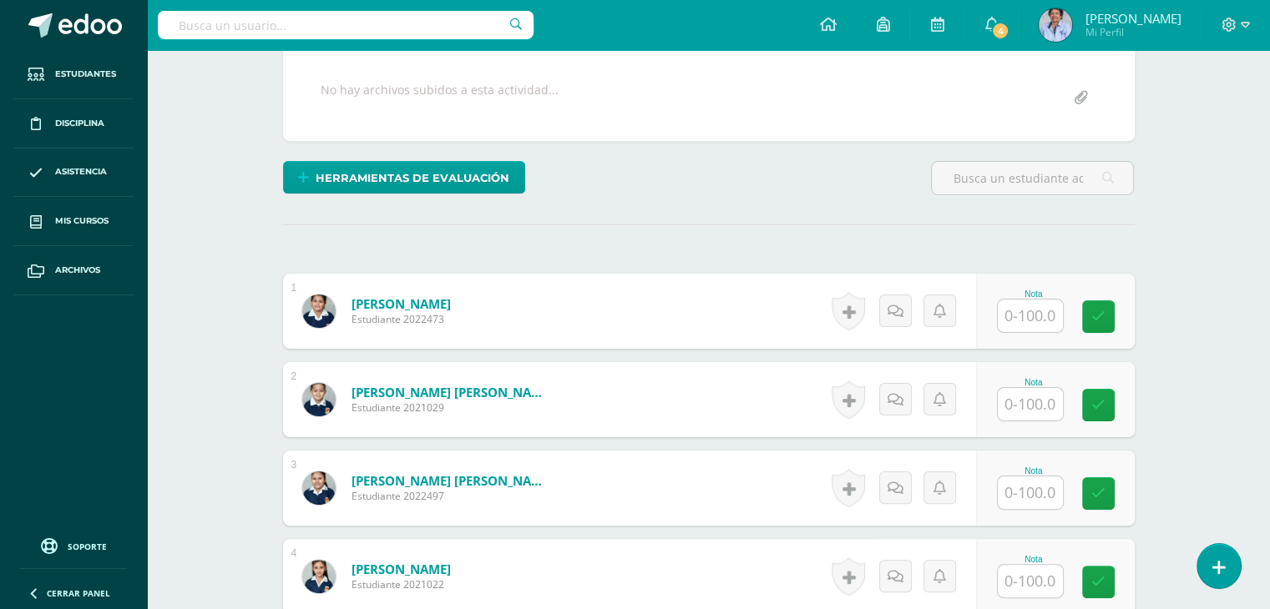
scroll to position [262, 0]
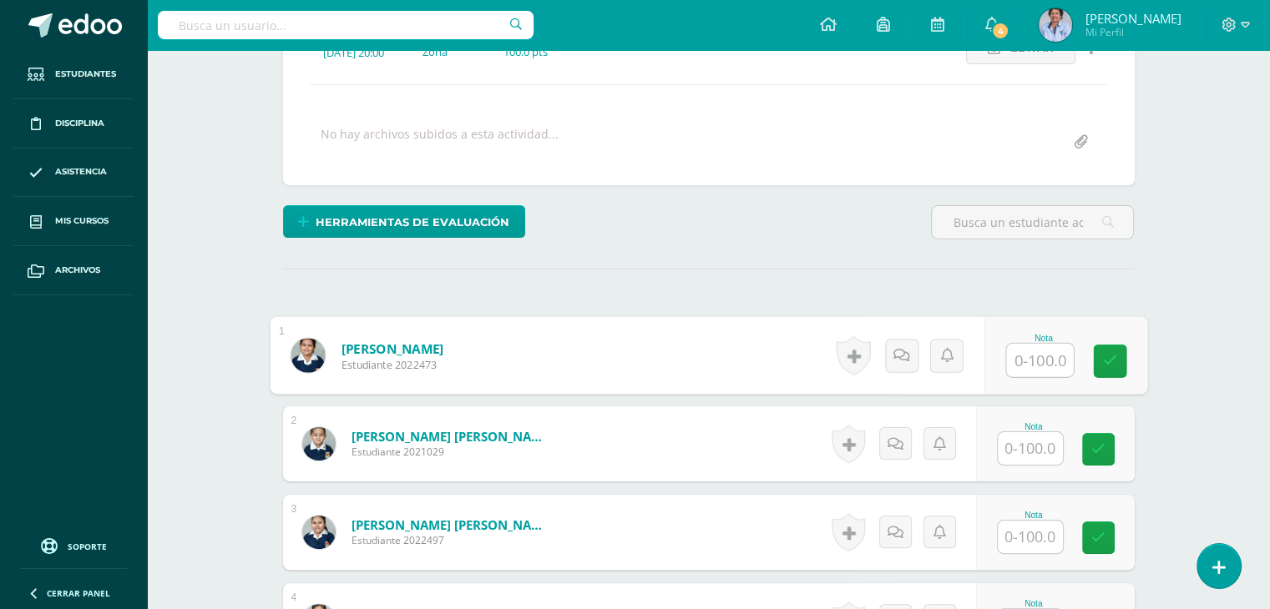
click at [1015, 356] on input "text" at bounding box center [1039, 360] width 67 height 33
type input "100"
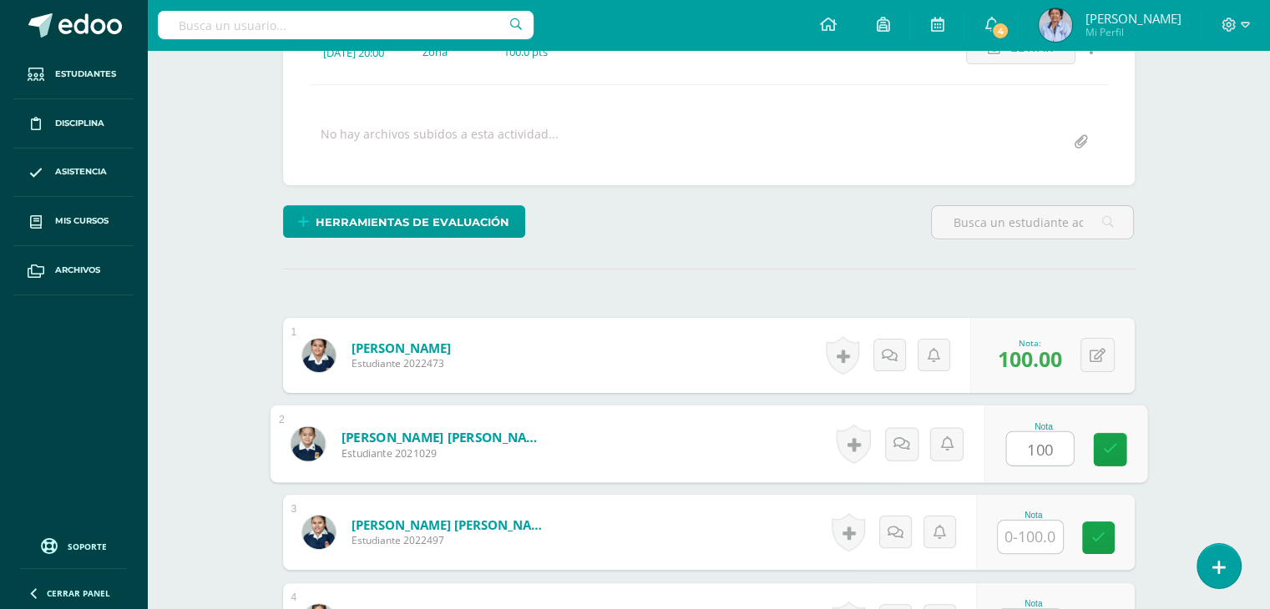
type input "100"
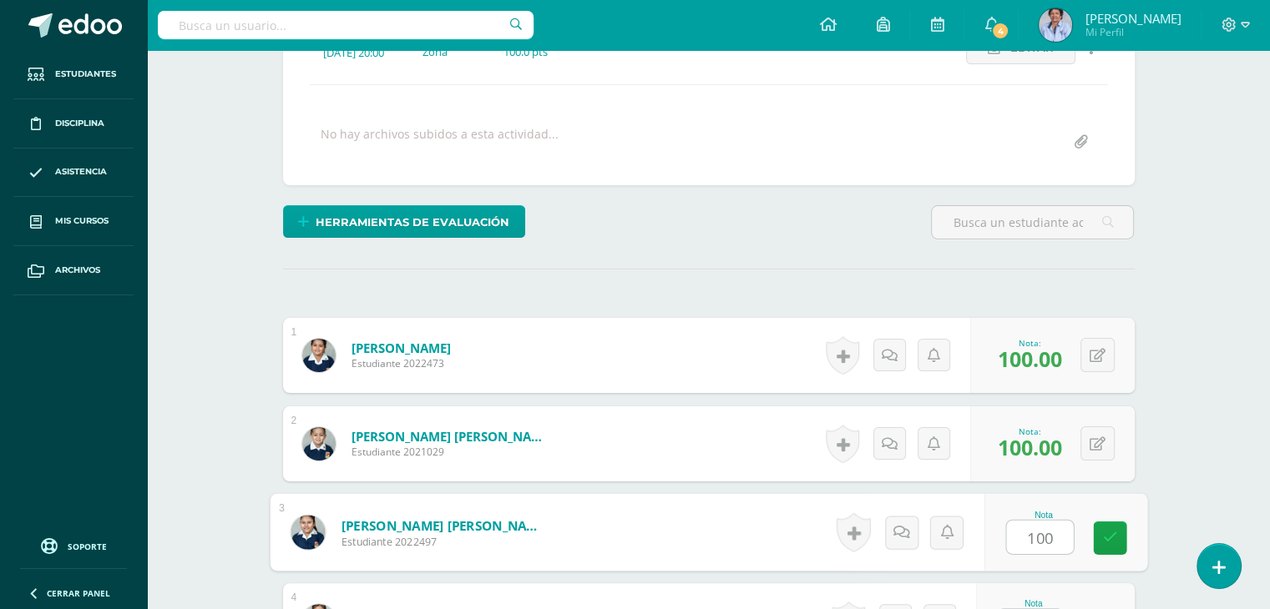
type input "100"
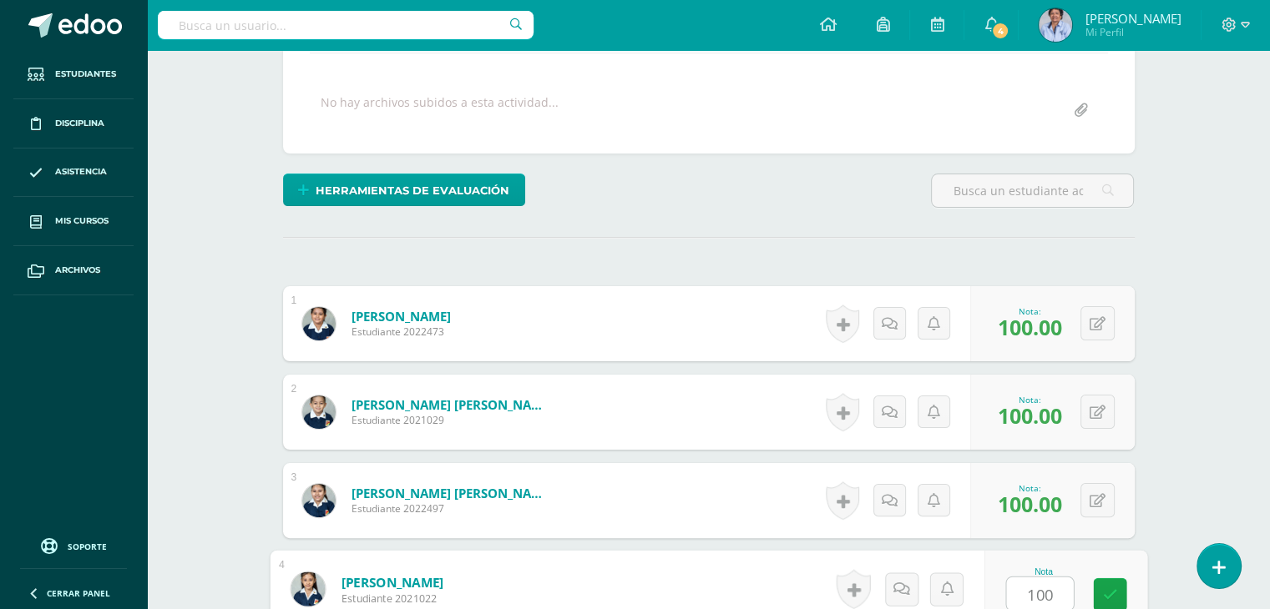
type input "100"
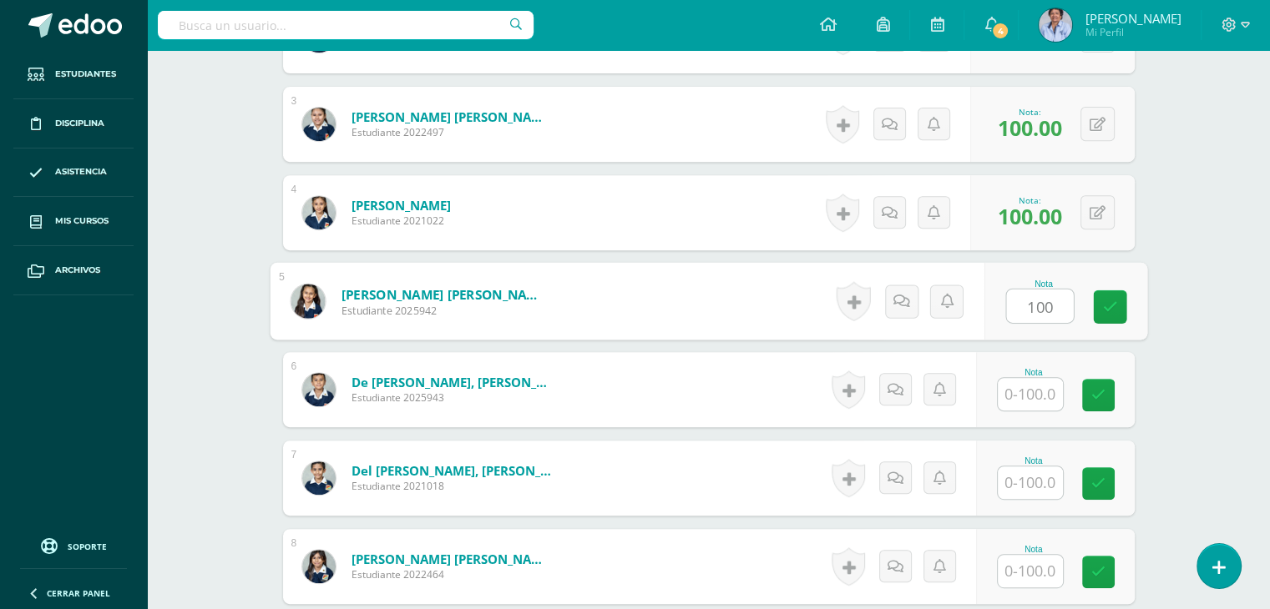
type input "100"
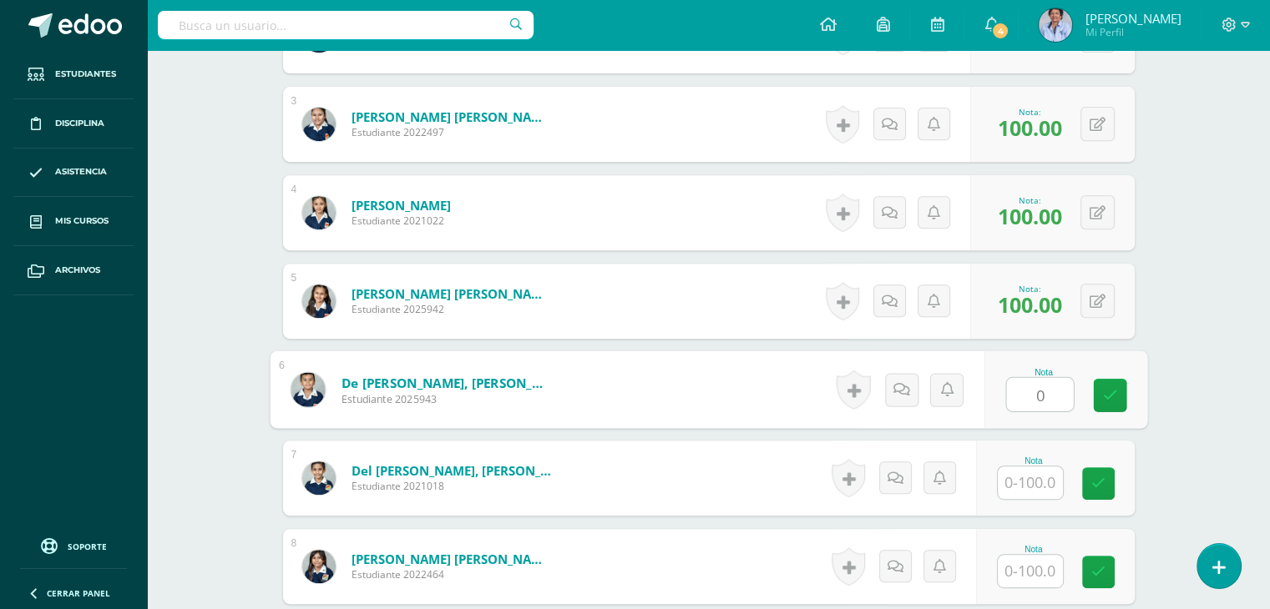
type input "0"
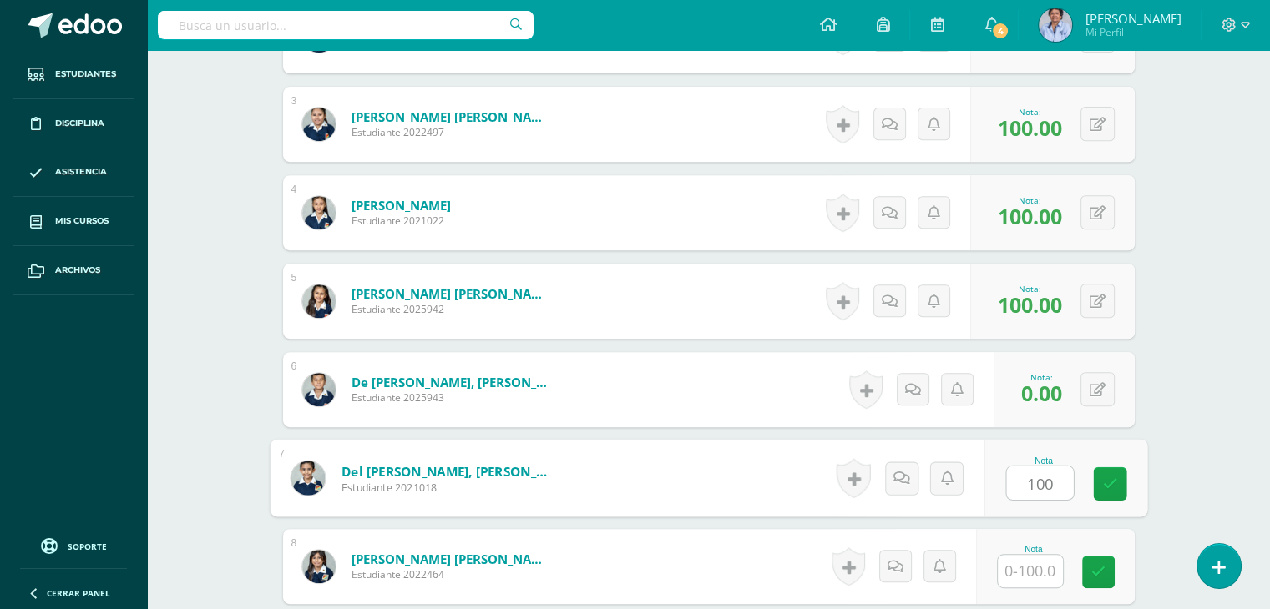
type input "100"
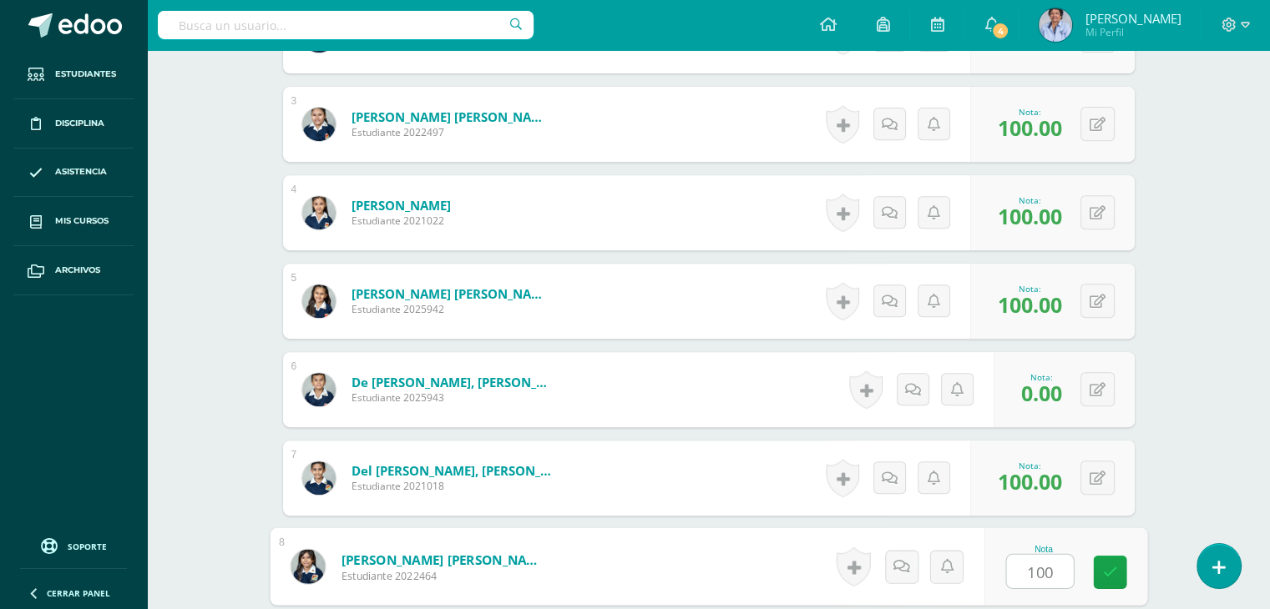
type input "100"
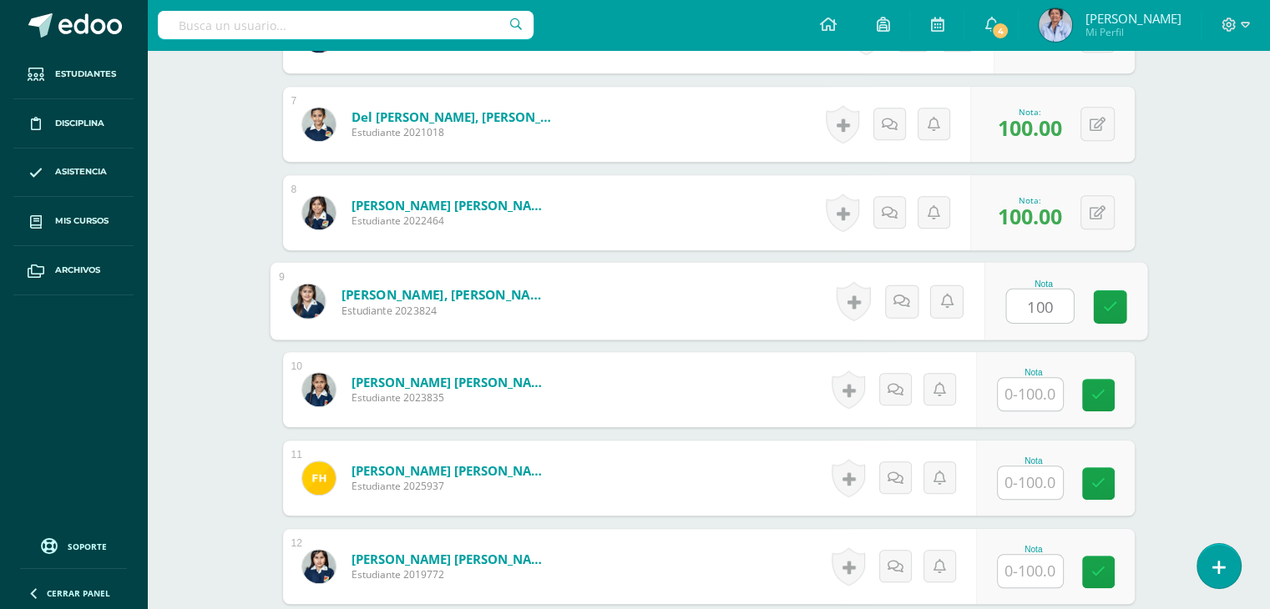
type input "100"
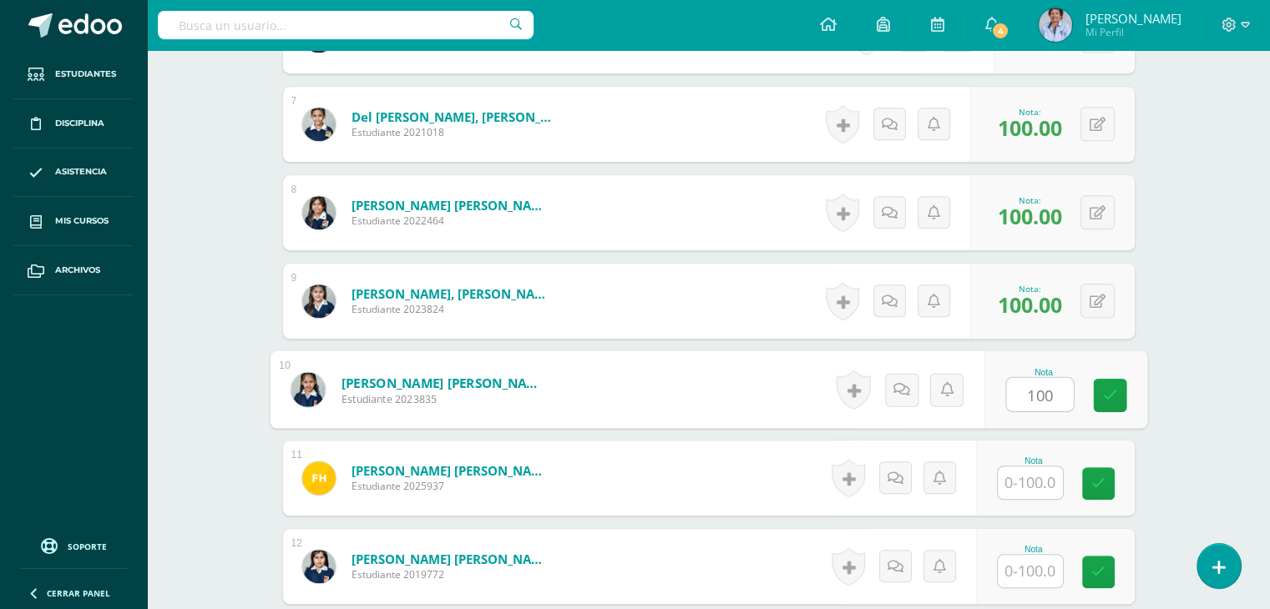
type input "100"
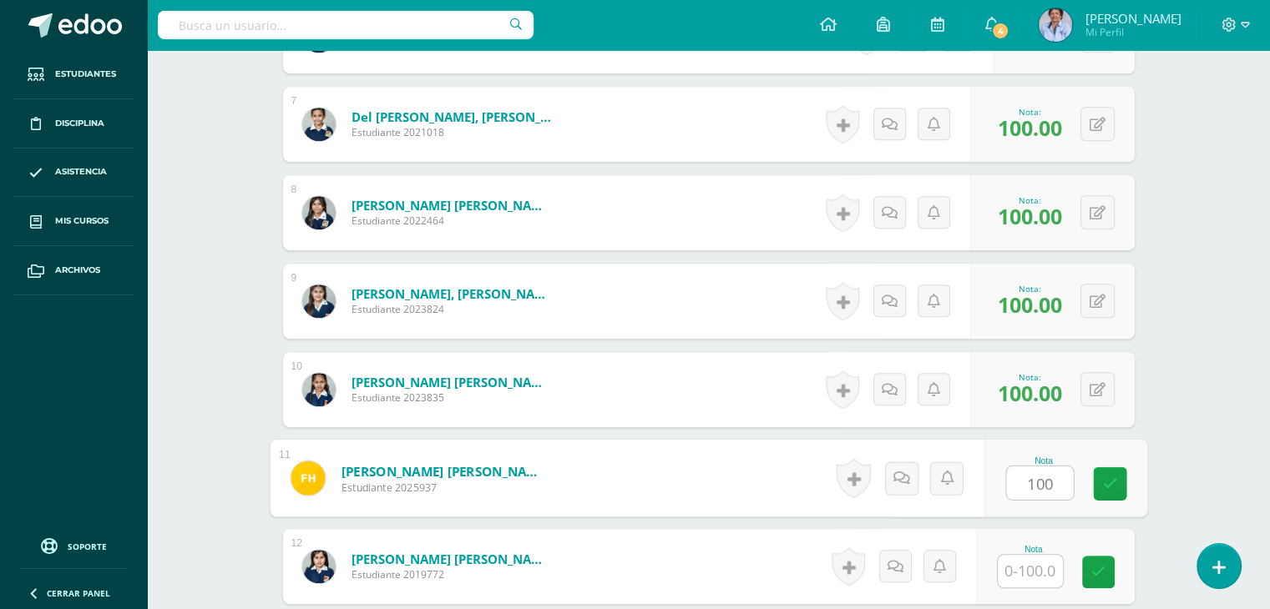
type input "100"
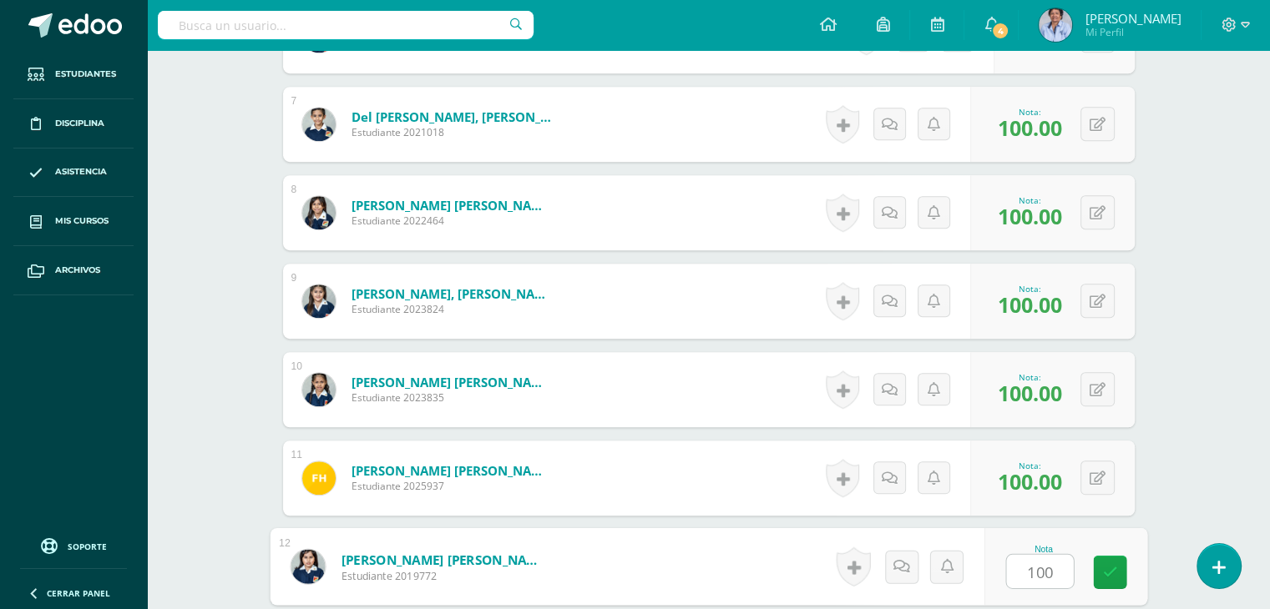
type input "100"
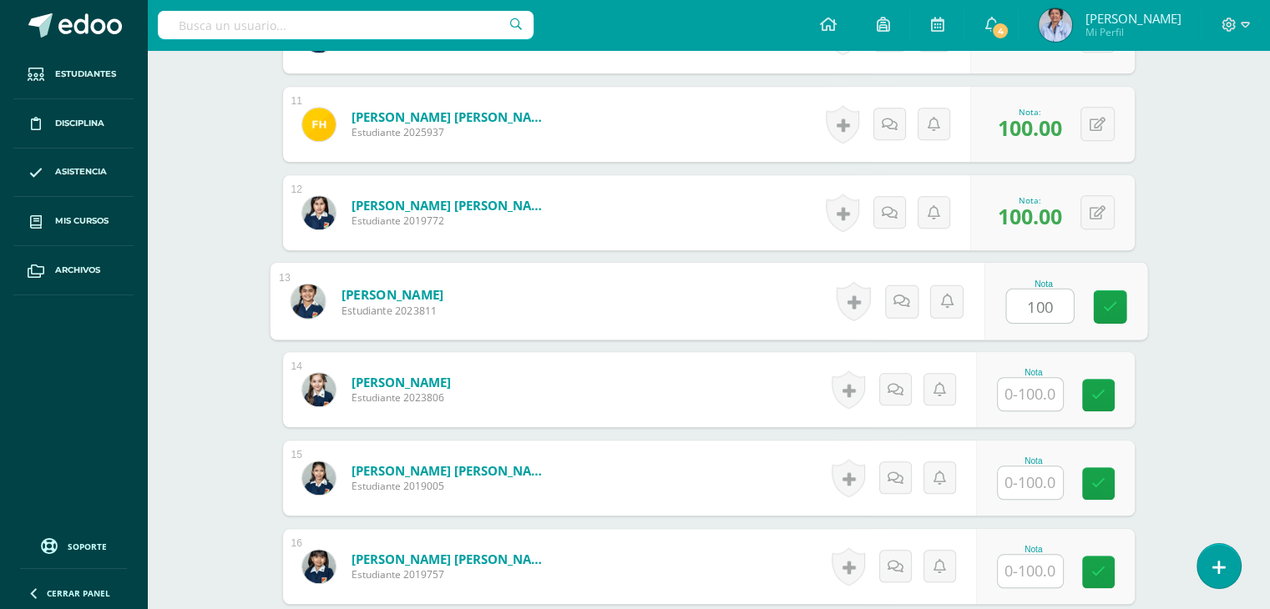
type input "100"
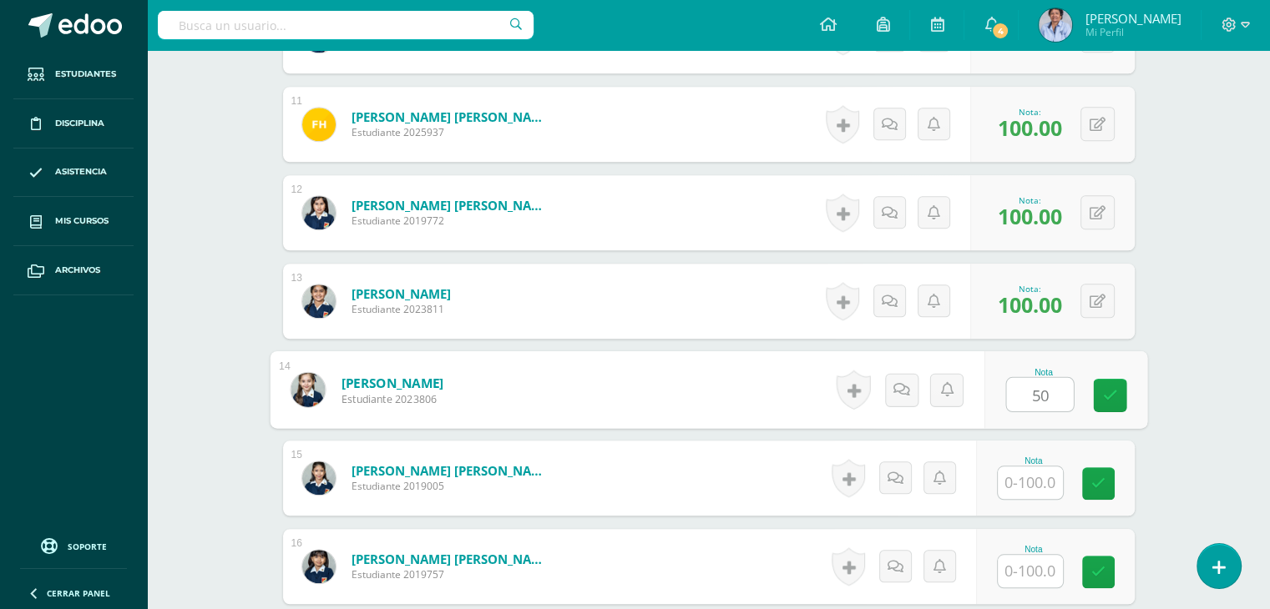
type input "50"
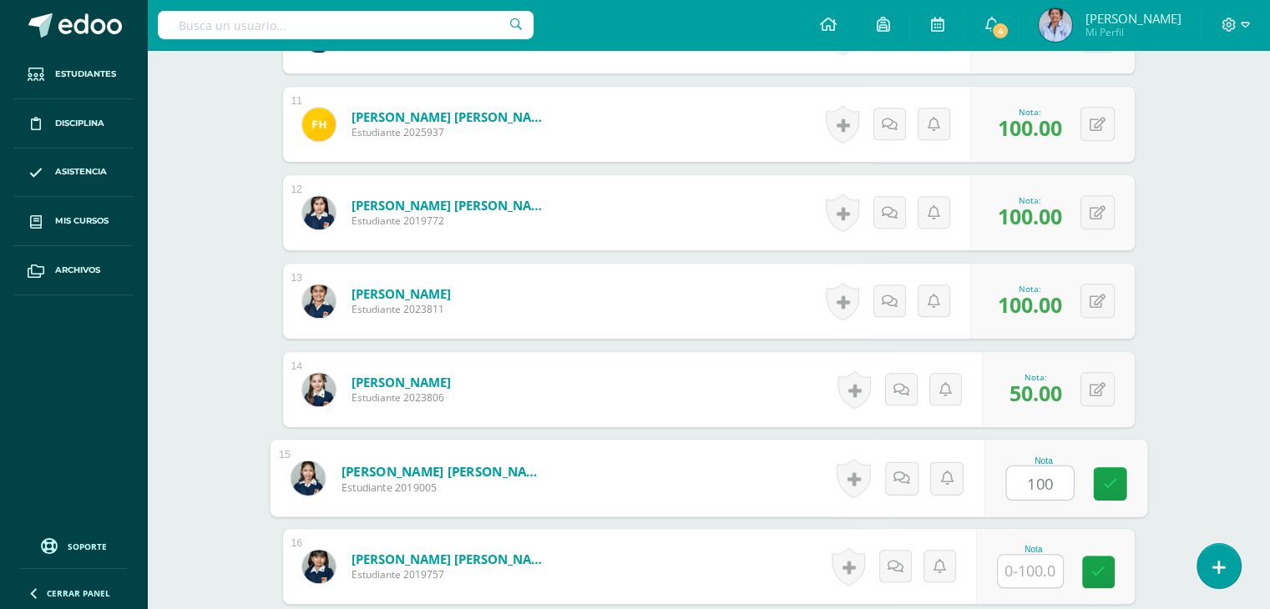
type input "100"
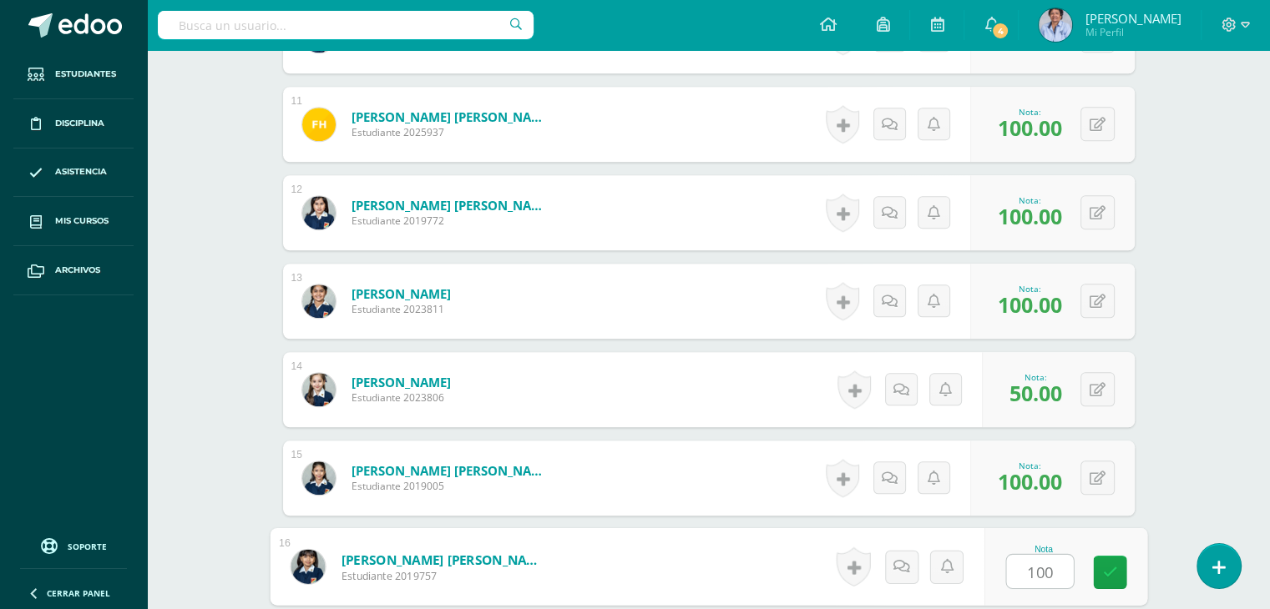
type input "100"
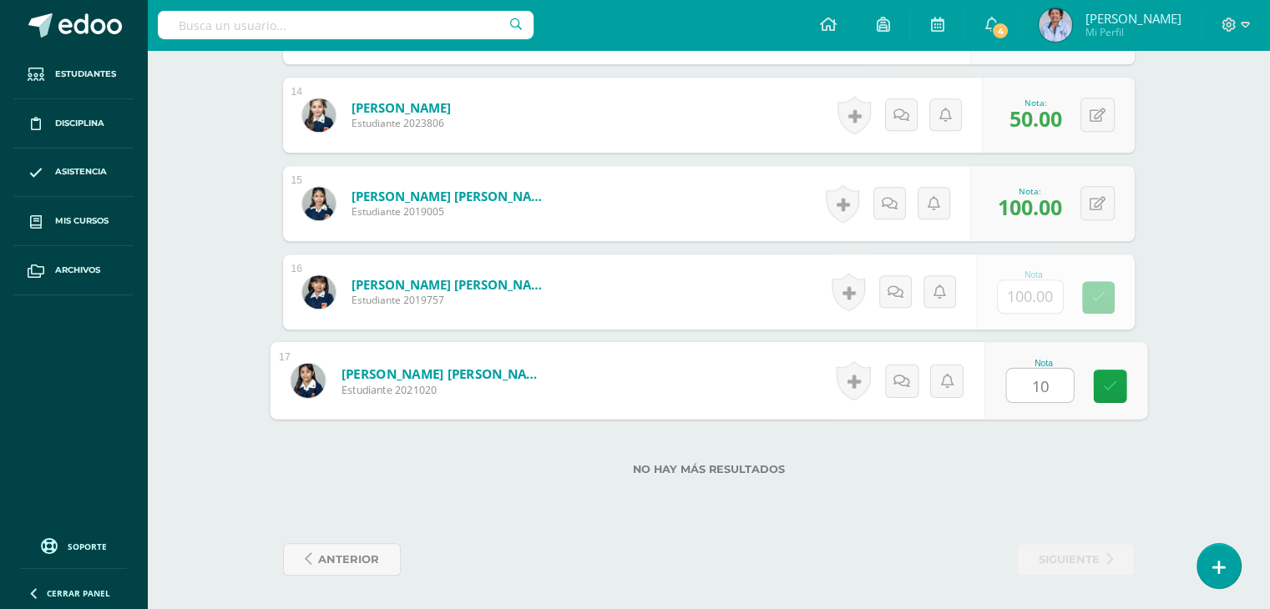
type input "100"
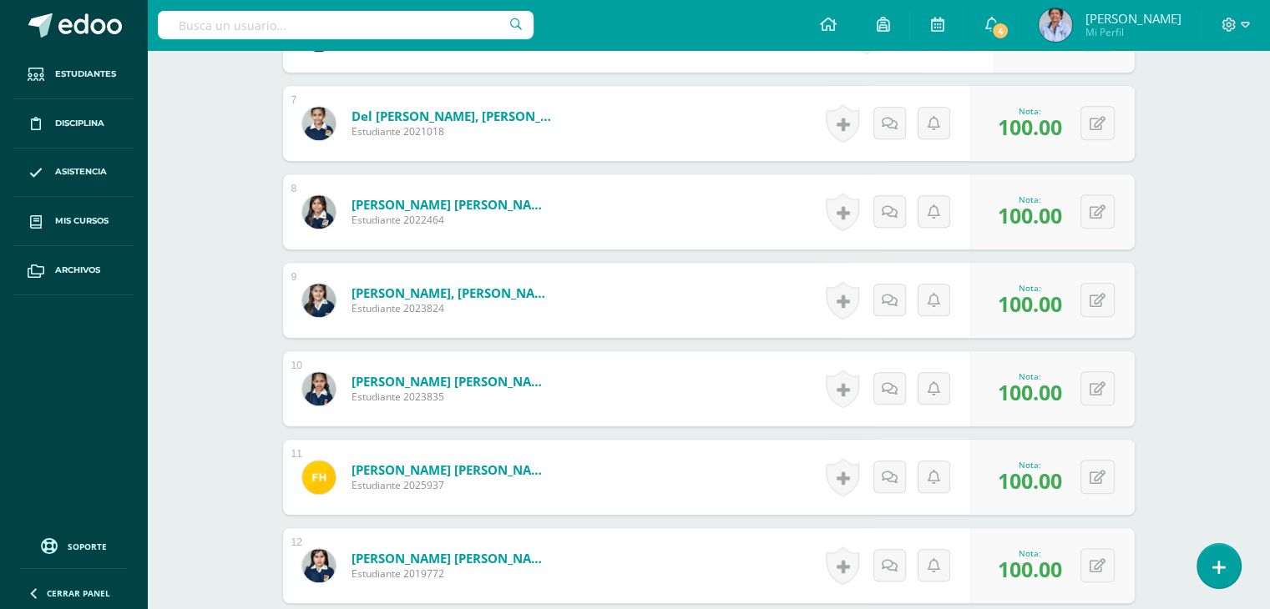
scroll to position [0, 0]
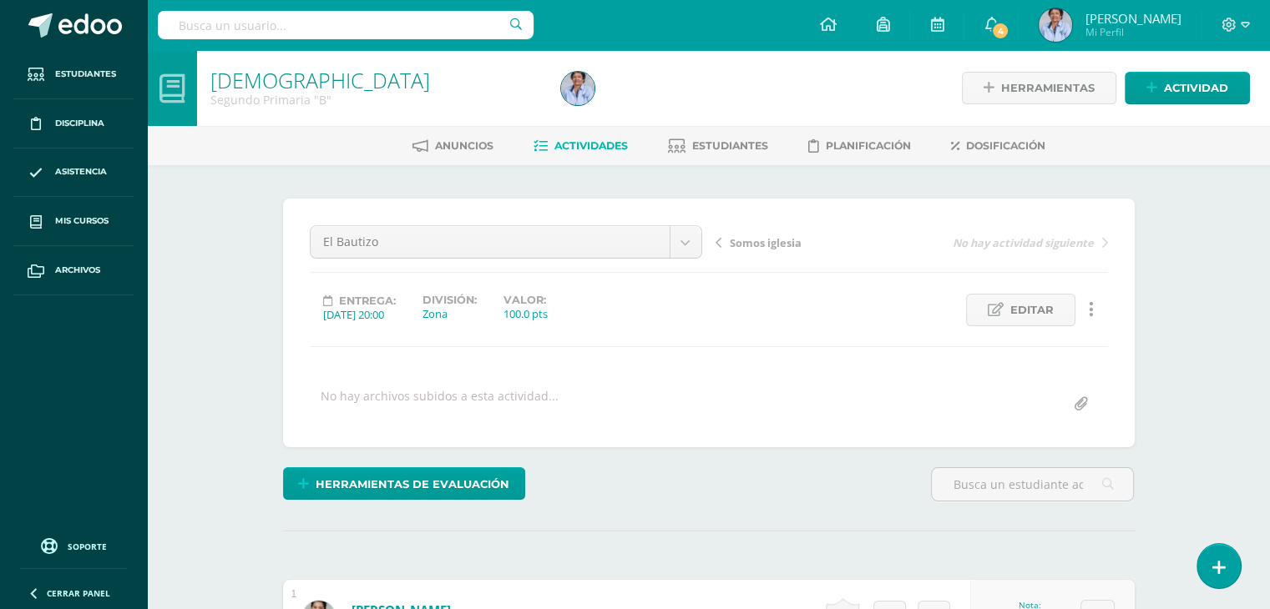
click at [770, 240] on span "Somos iglesia" at bounding box center [766, 242] width 72 height 15
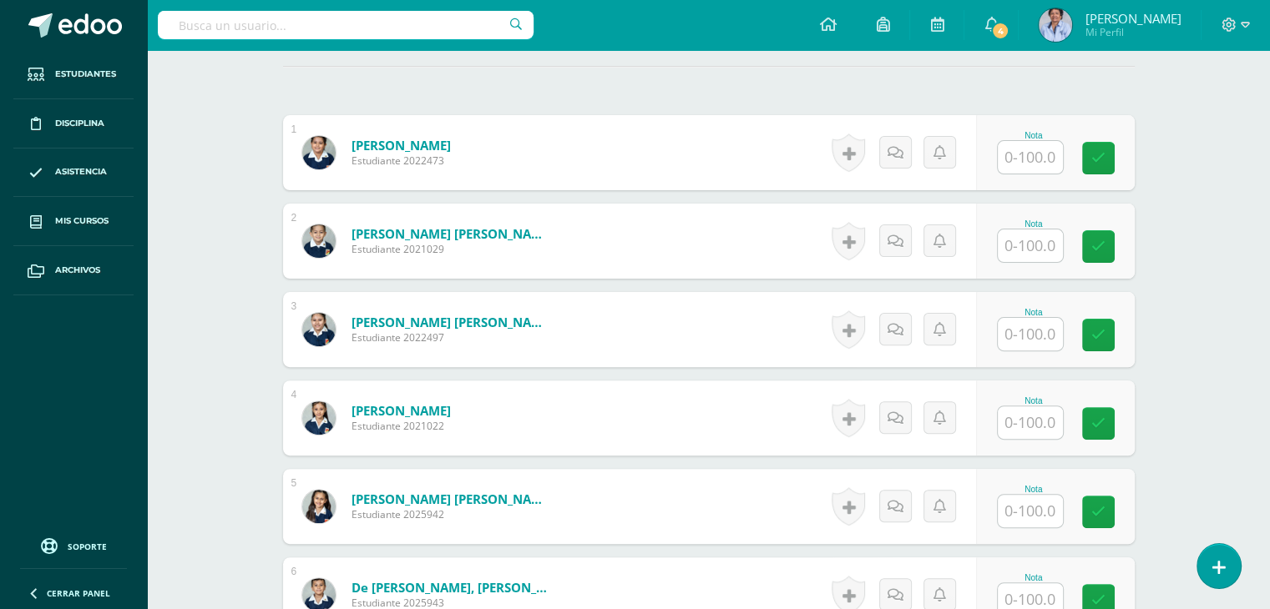
scroll to position [467, 0]
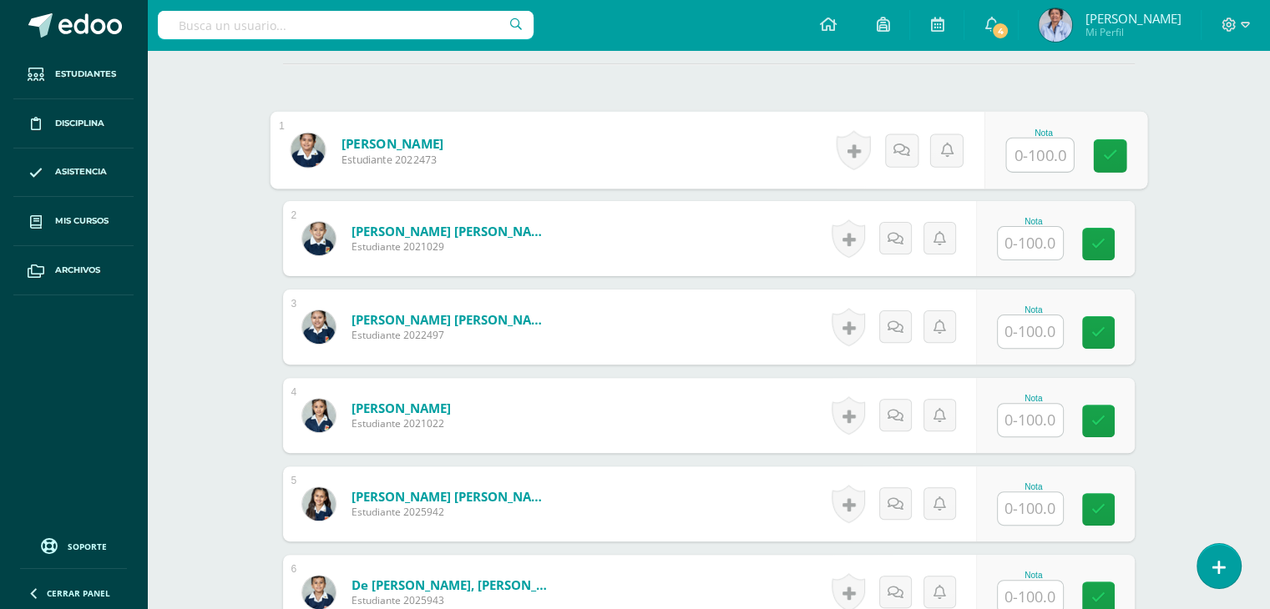
click at [1026, 152] on input "text" at bounding box center [1039, 155] width 67 height 33
type input "100"
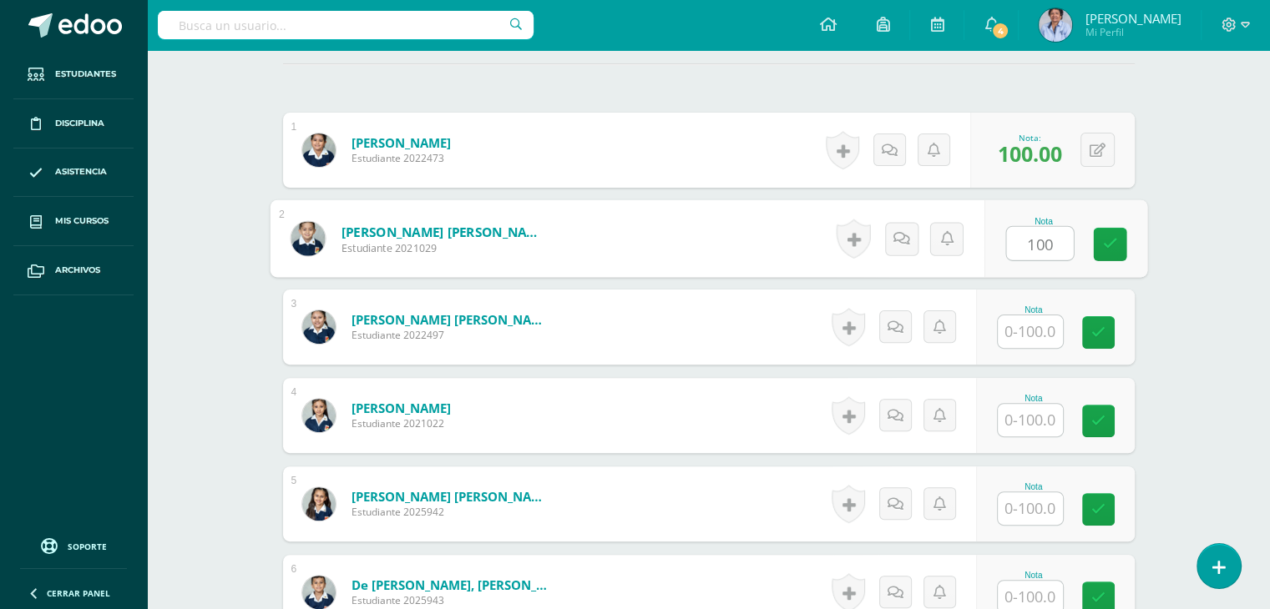
type input "100"
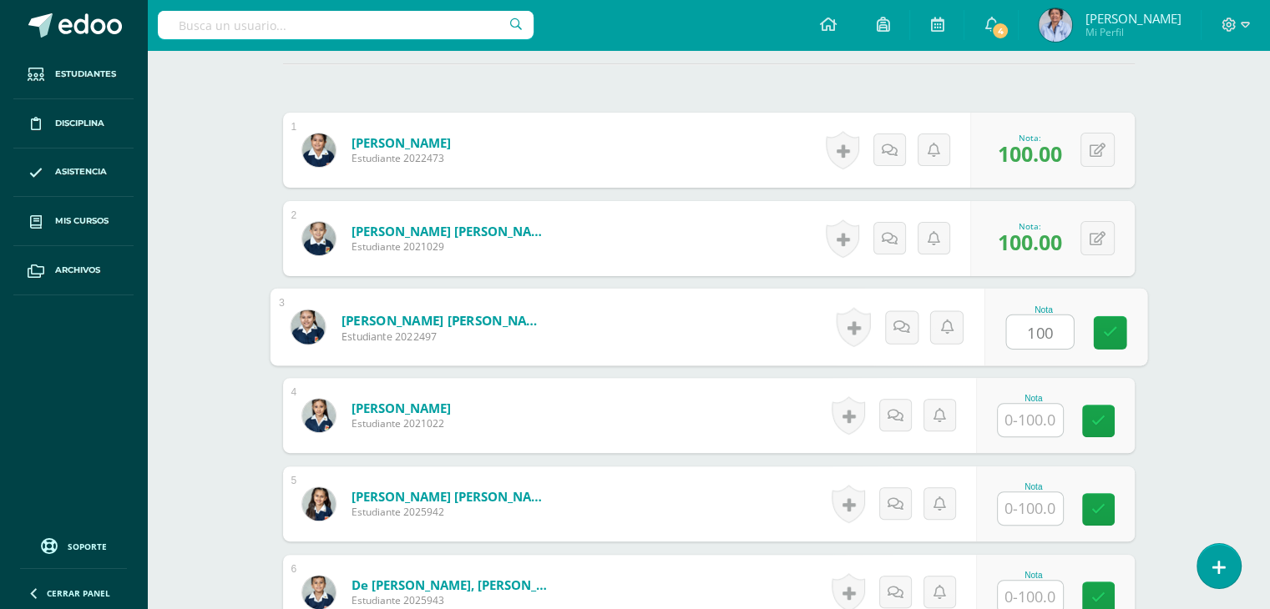
type input "100"
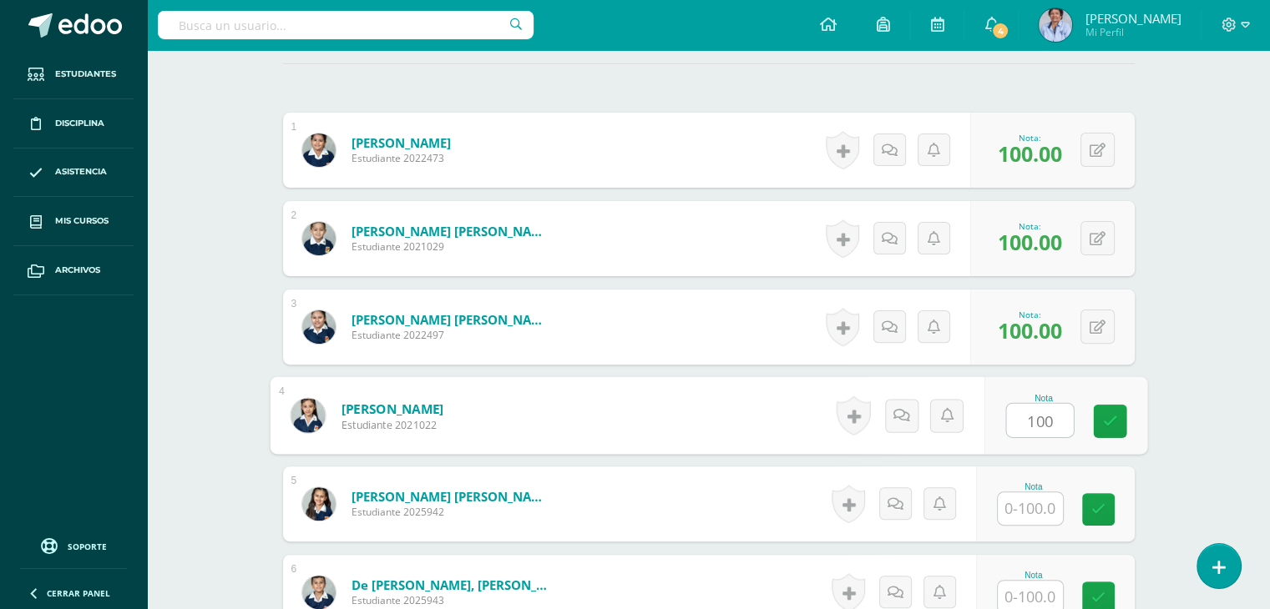
type input "100"
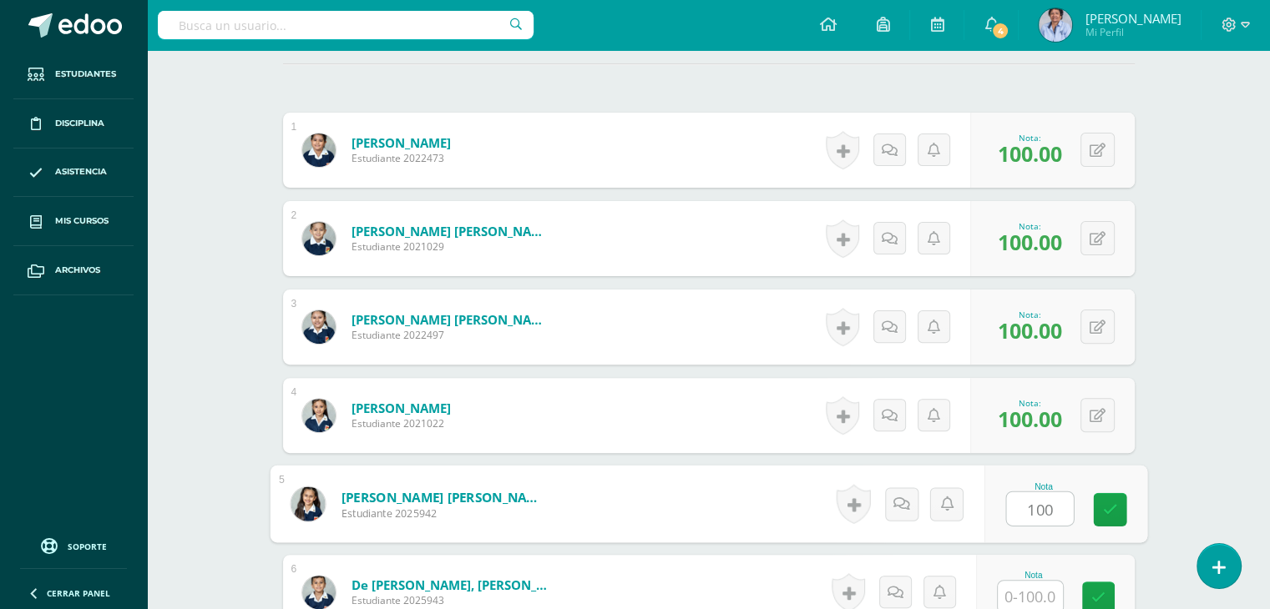
type input "100"
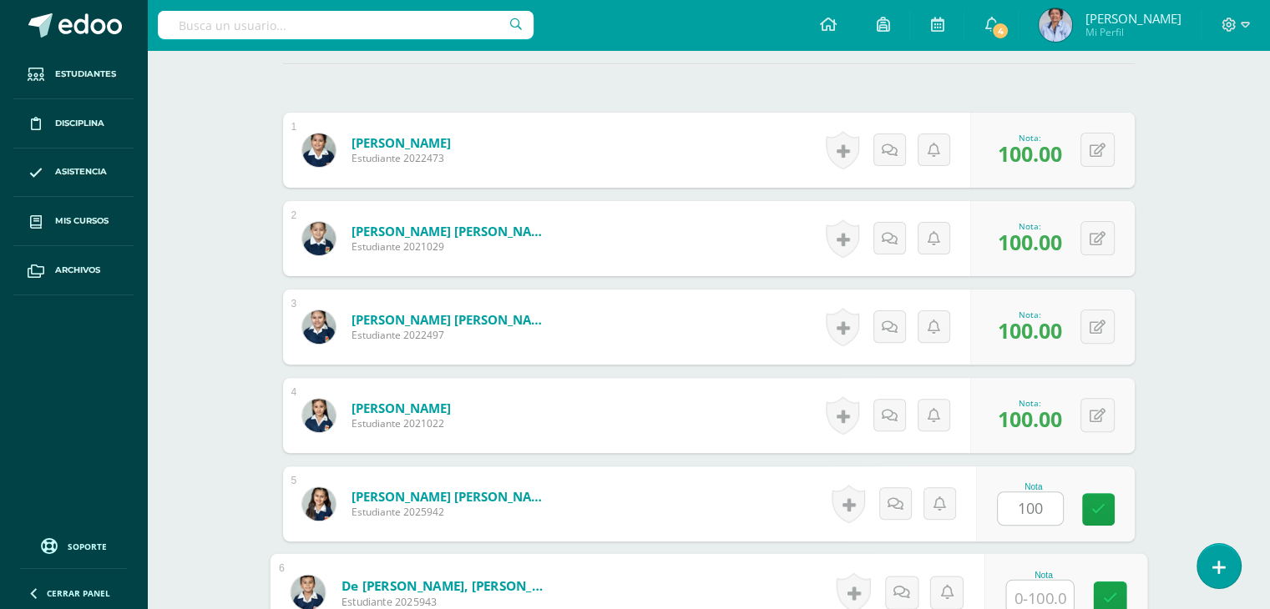
scroll to position [471, 0]
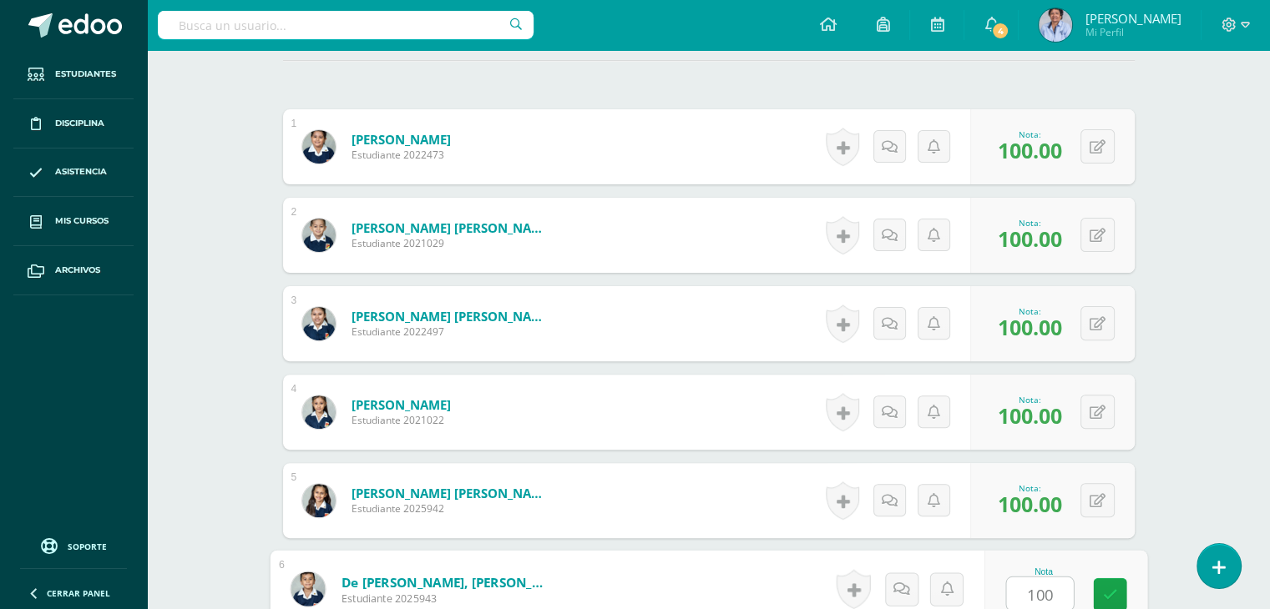
type input "100"
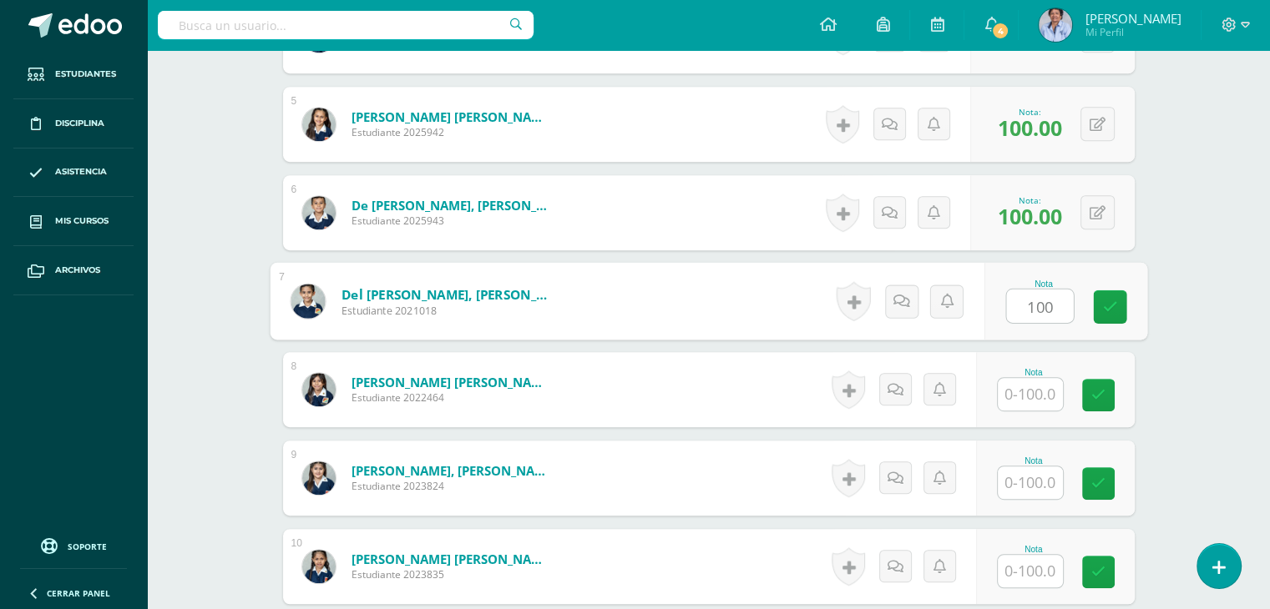
type input "100"
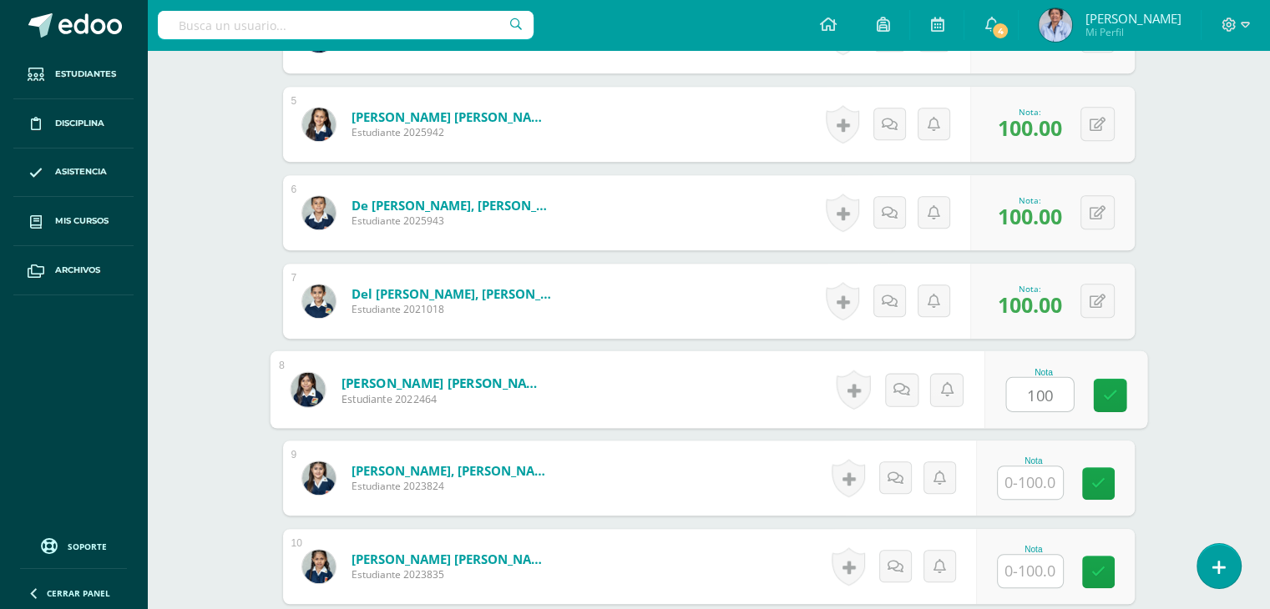
type input "100"
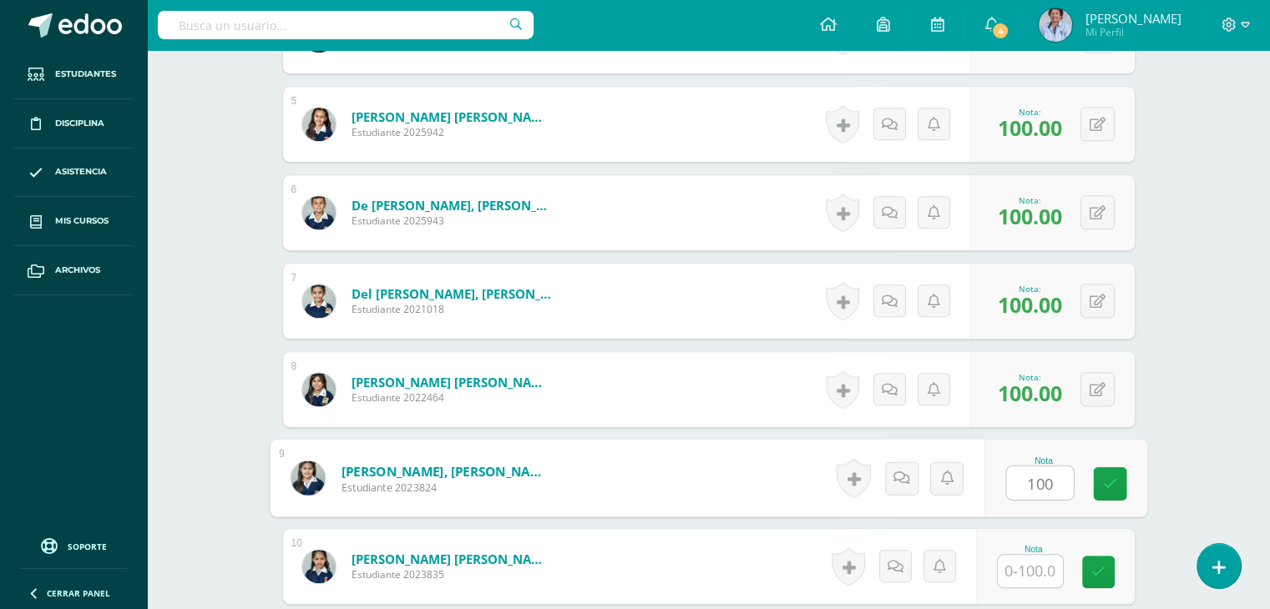
type input "100"
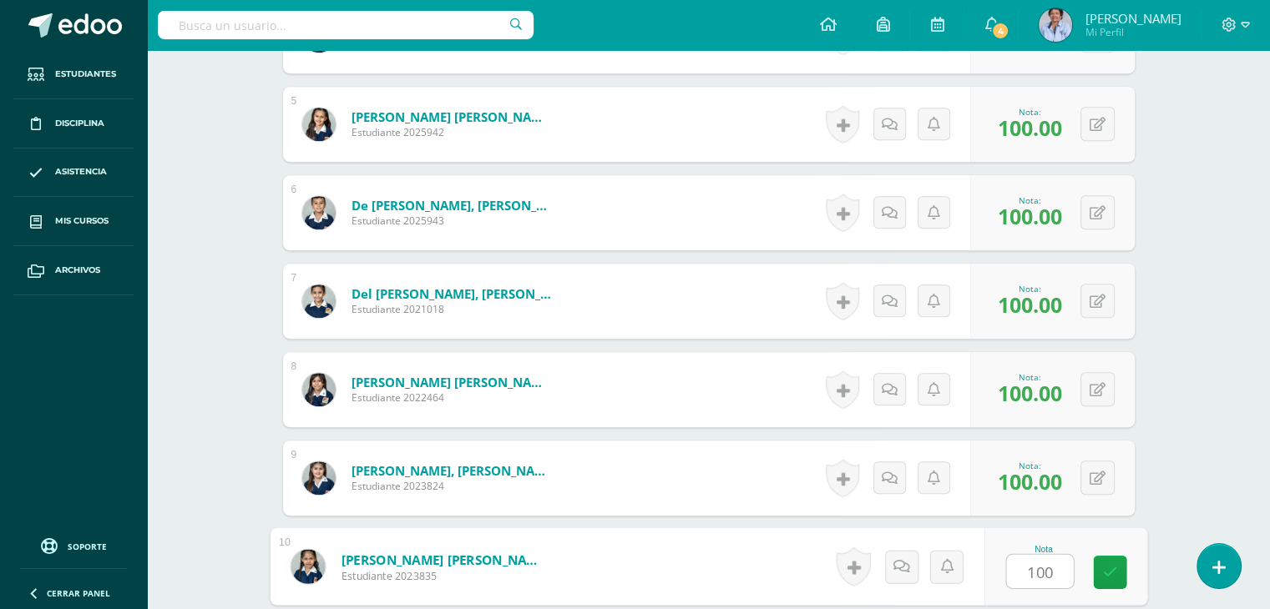
type input "100"
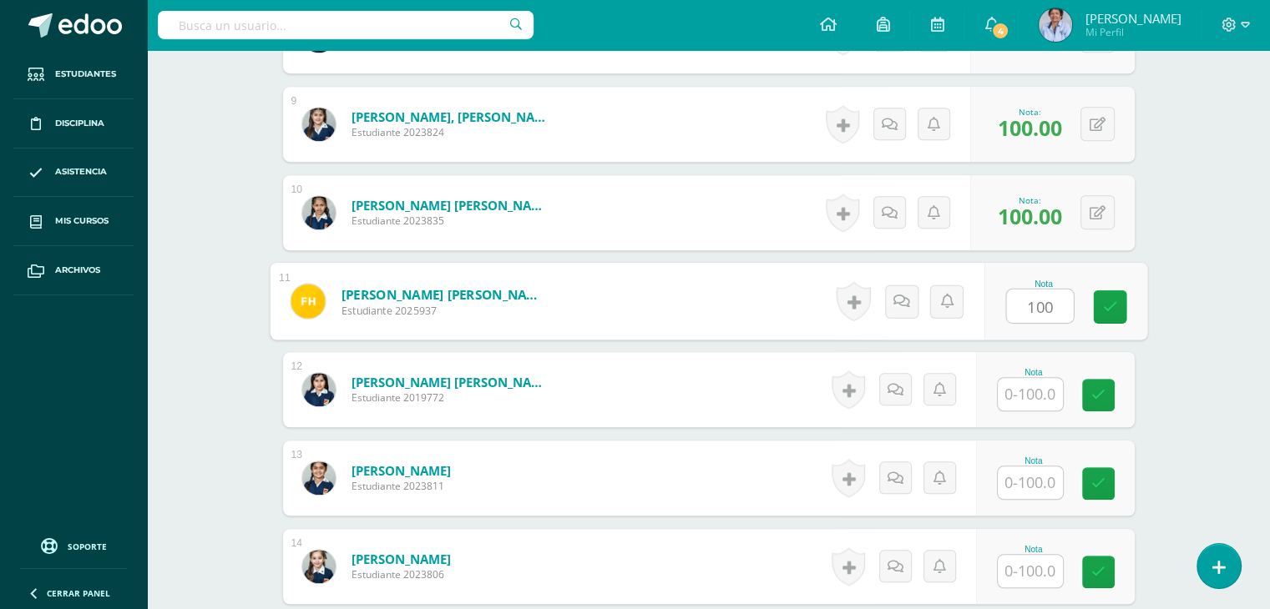
type input "100"
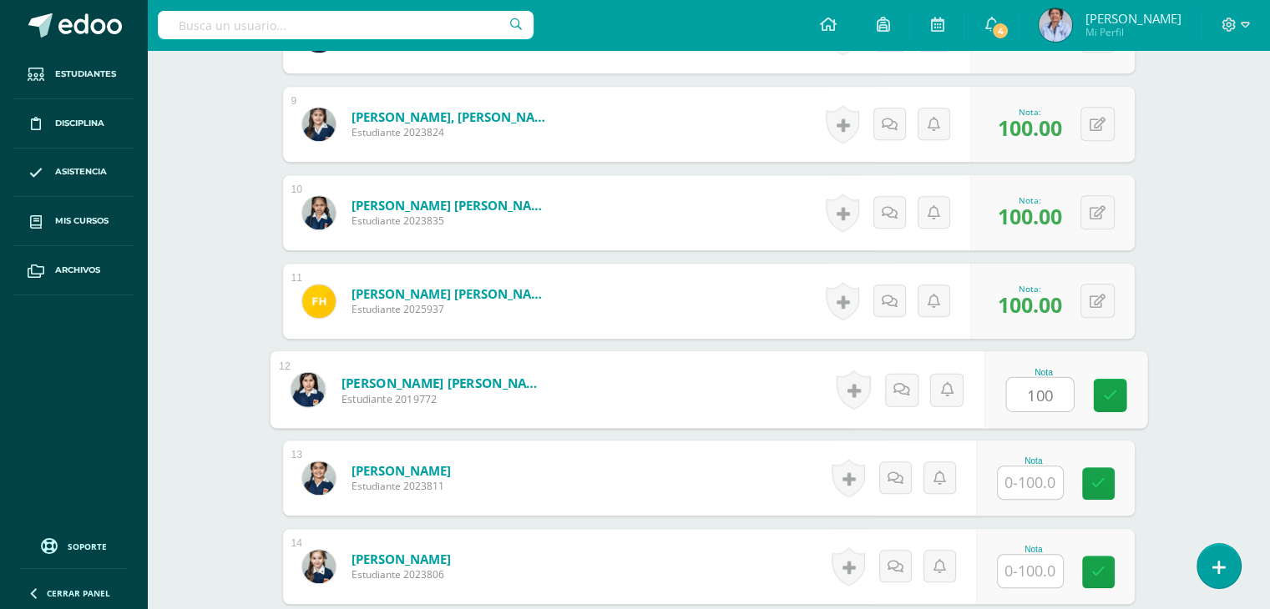
type input "100"
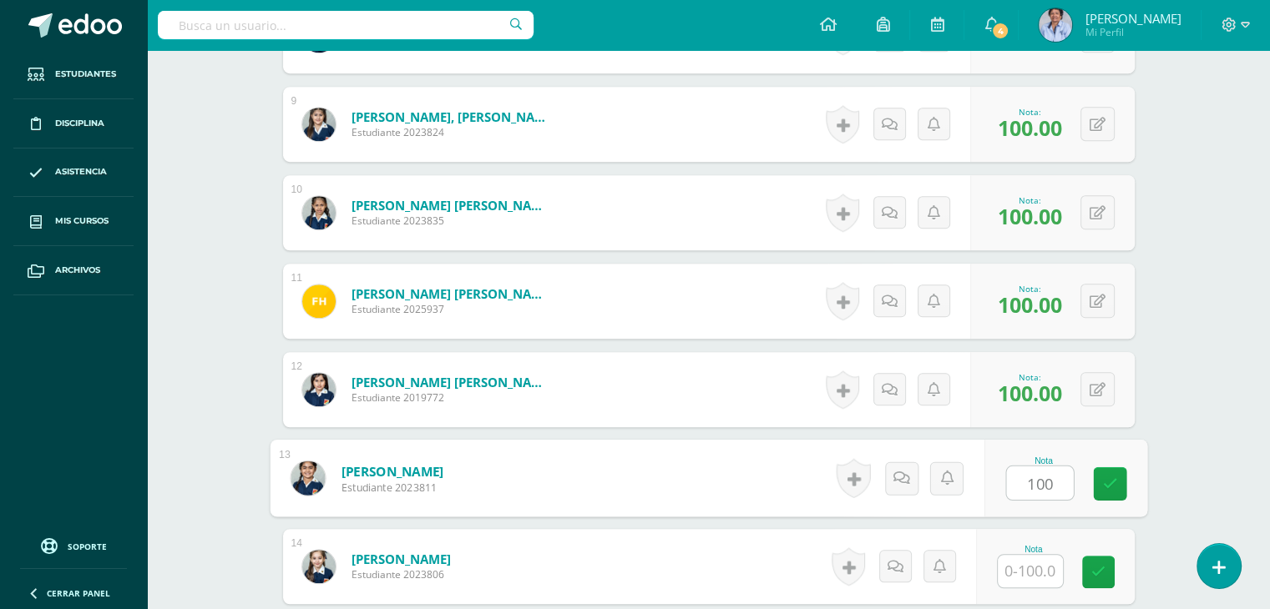
type input "100"
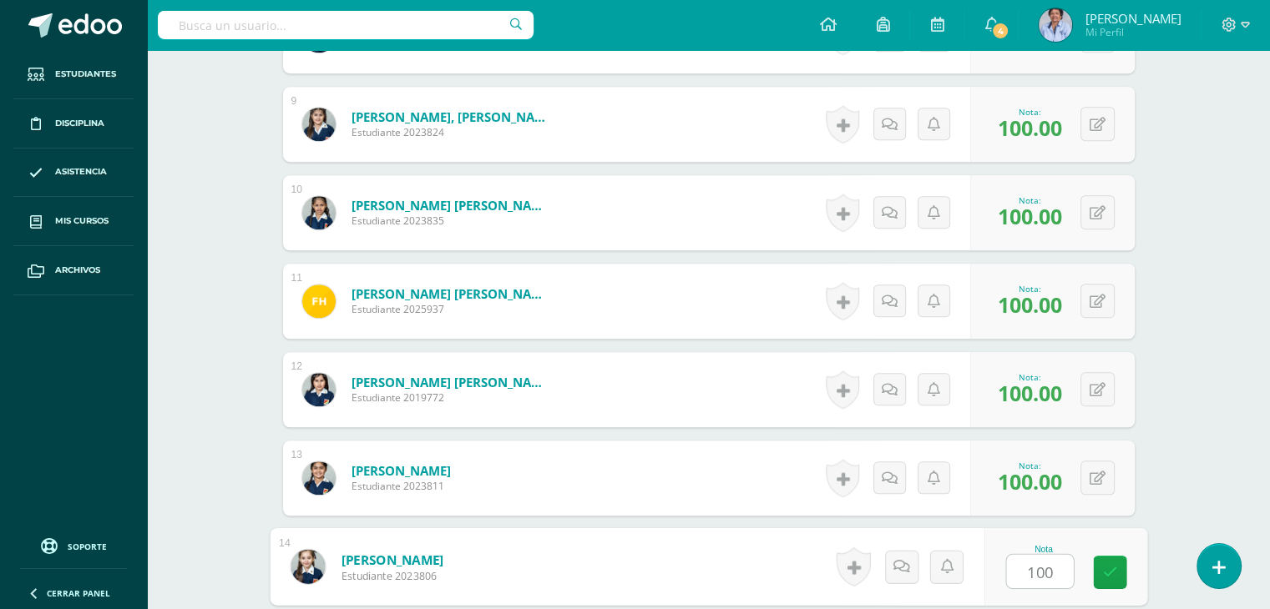
type input "100"
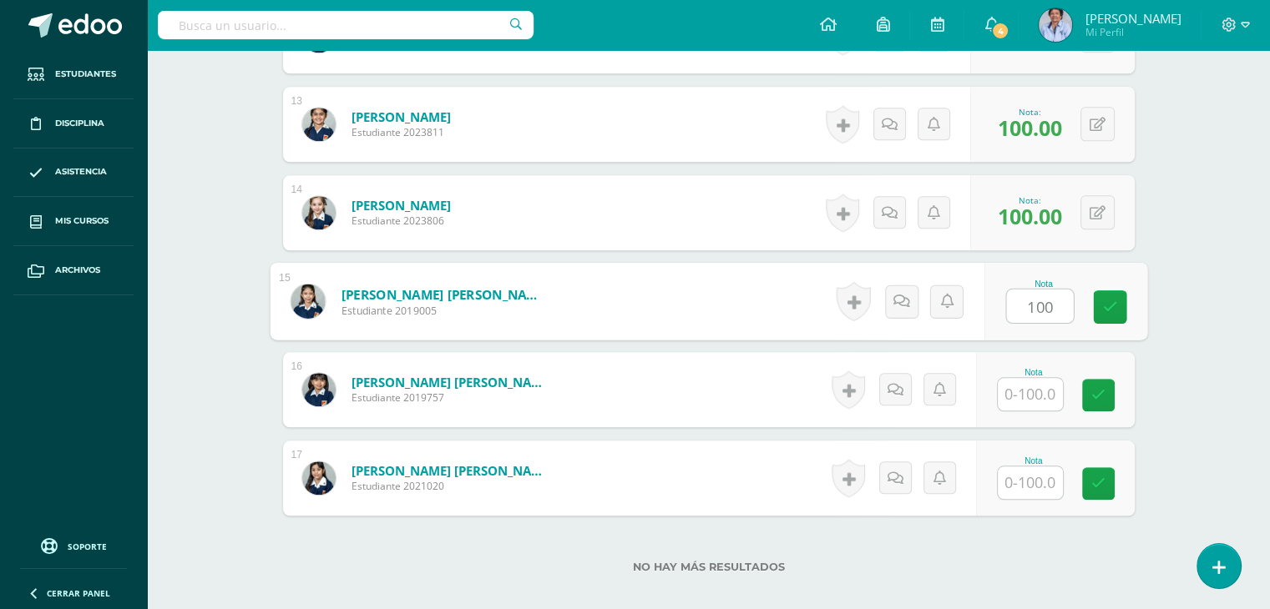
type input "100"
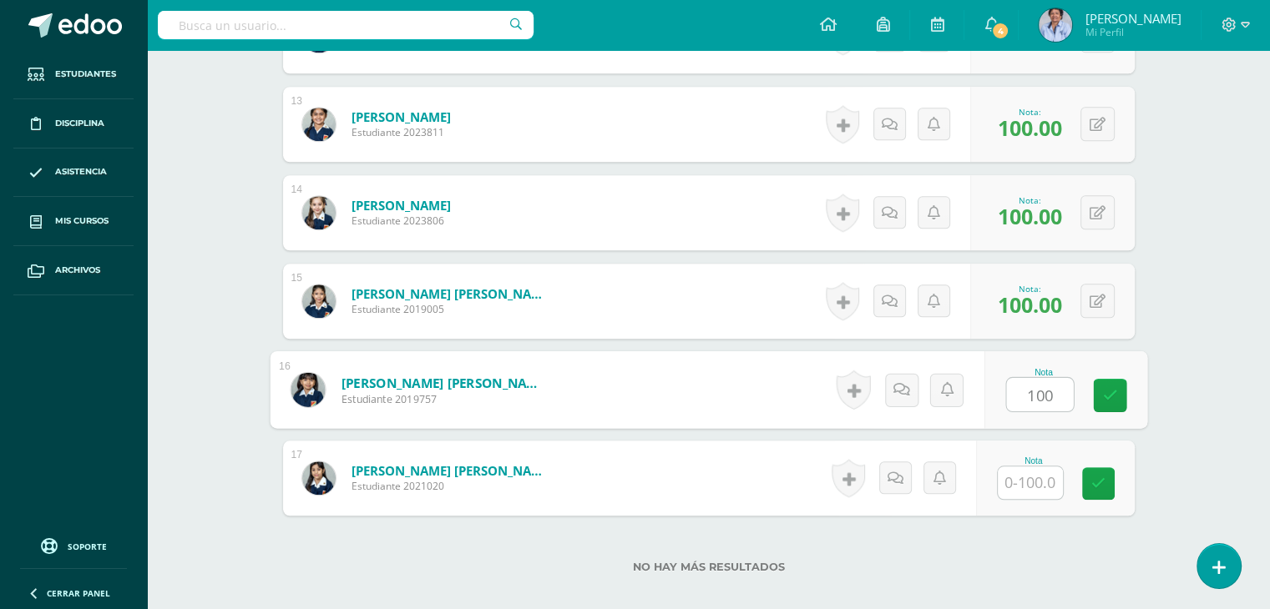
type input "100"
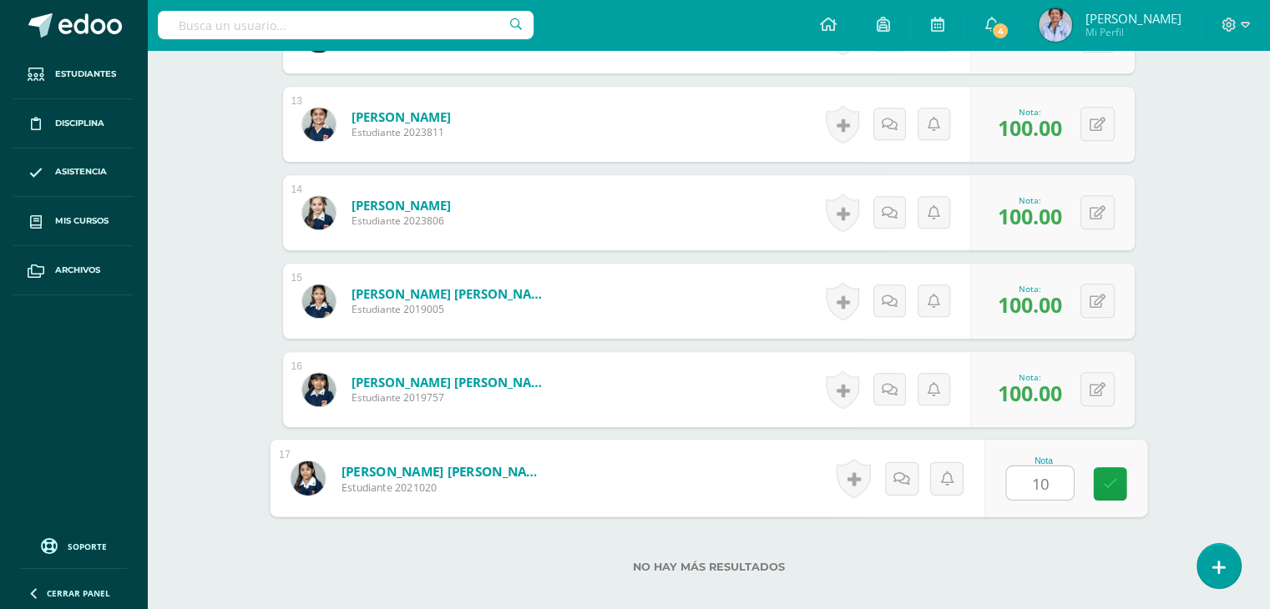
type input "100"
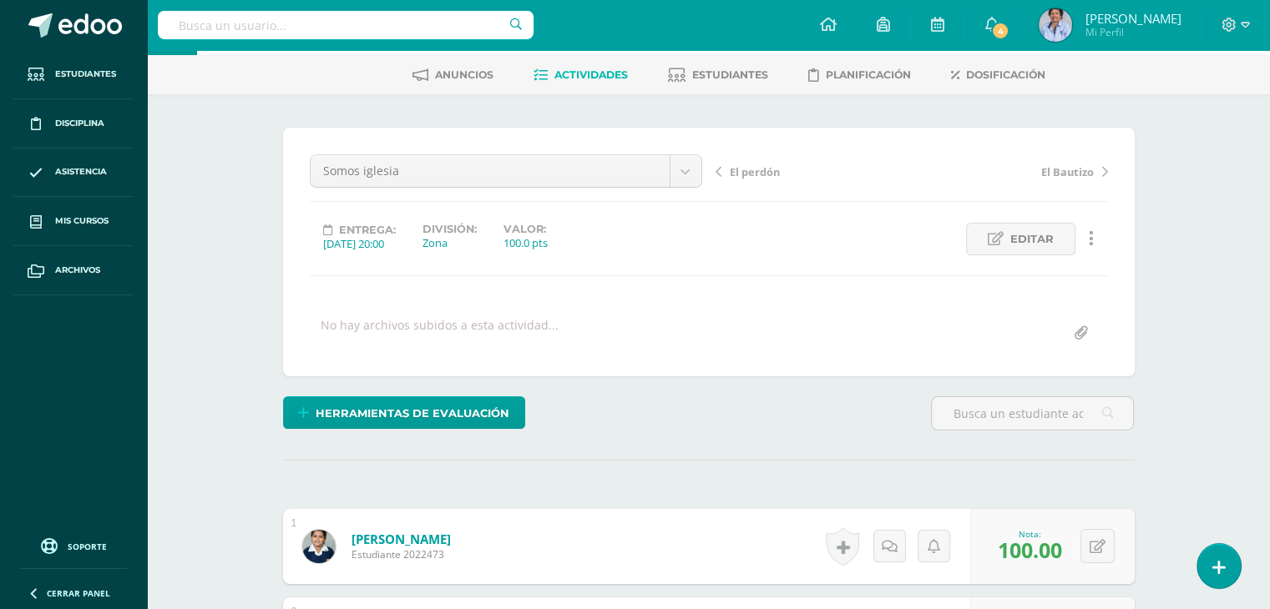
scroll to position [0, 0]
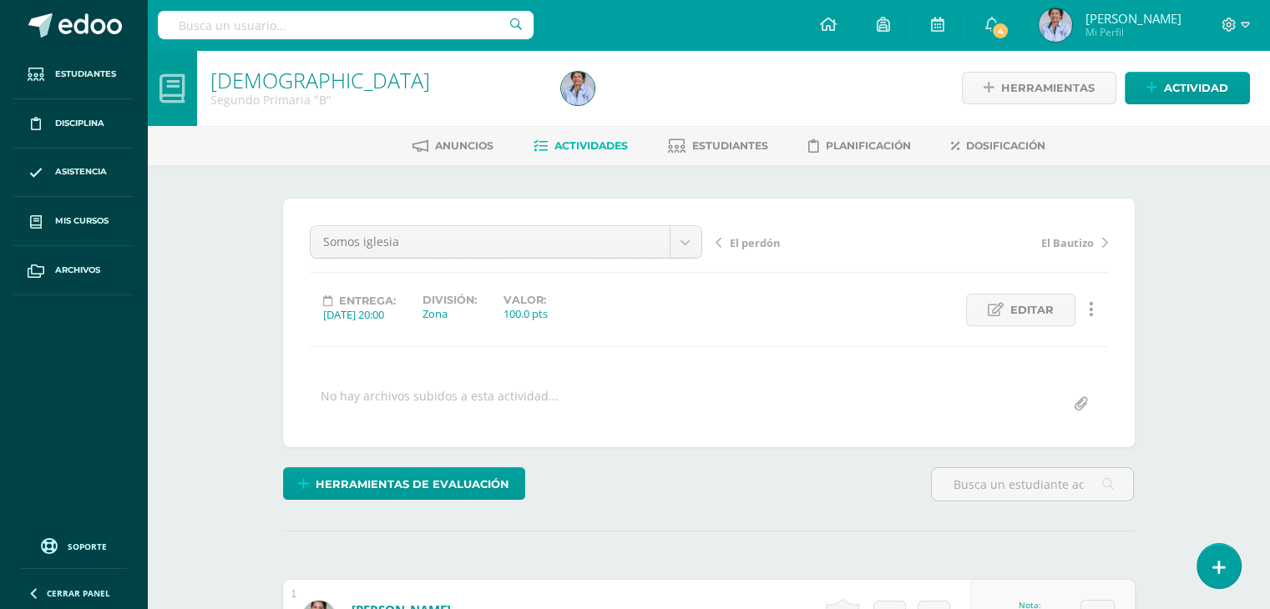
click at [755, 235] on span "El perdón" at bounding box center [755, 242] width 50 height 15
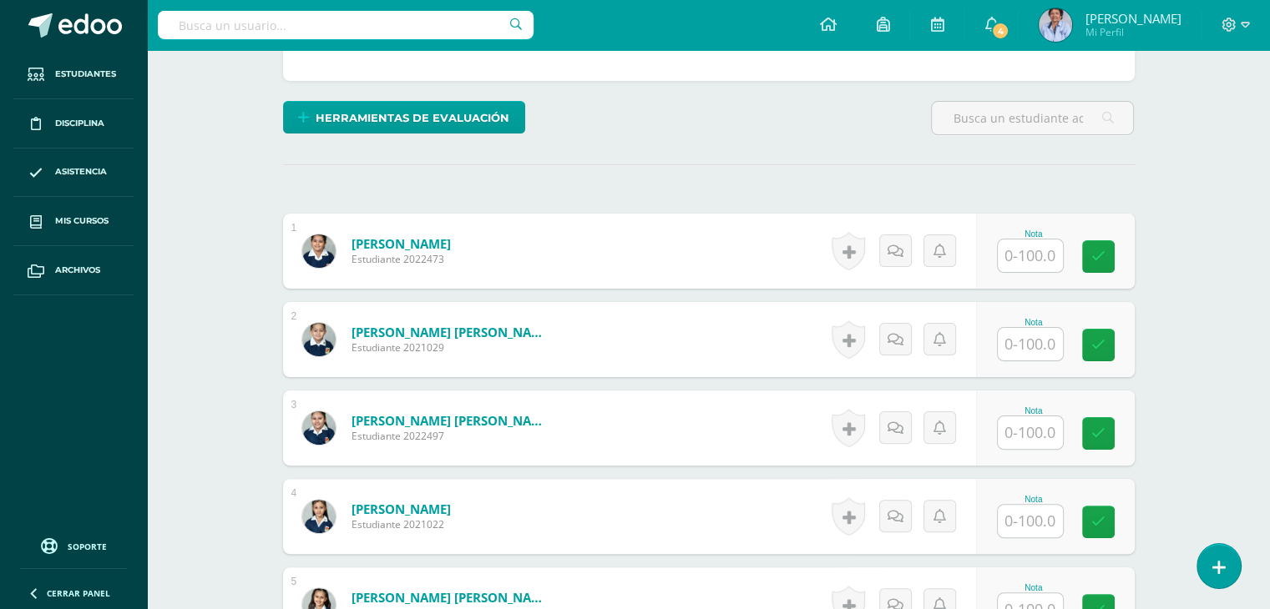
scroll to position [368, 0]
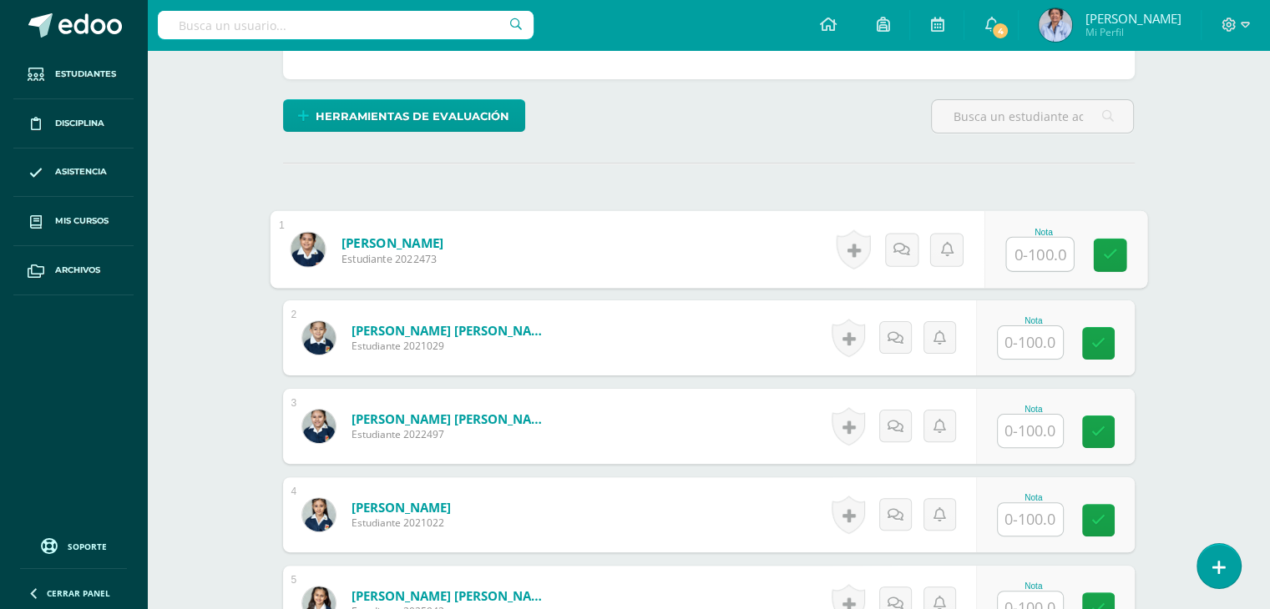
click at [1032, 251] on input "text" at bounding box center [1039, 254] width 67 height 33
type input "100"
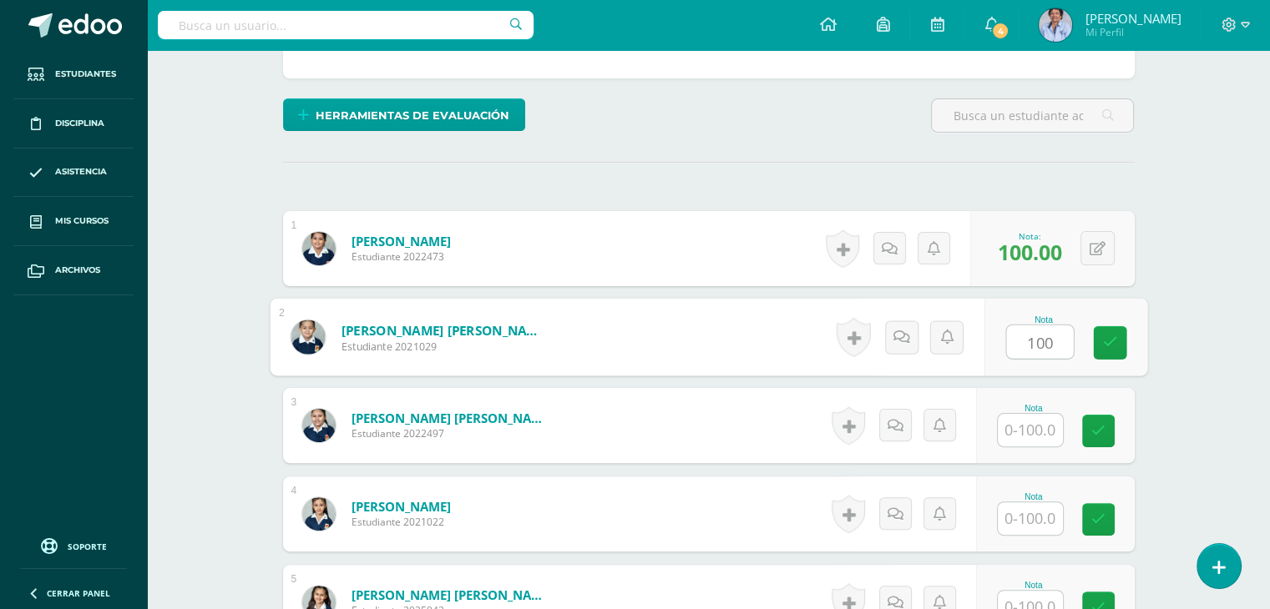
type input "100"
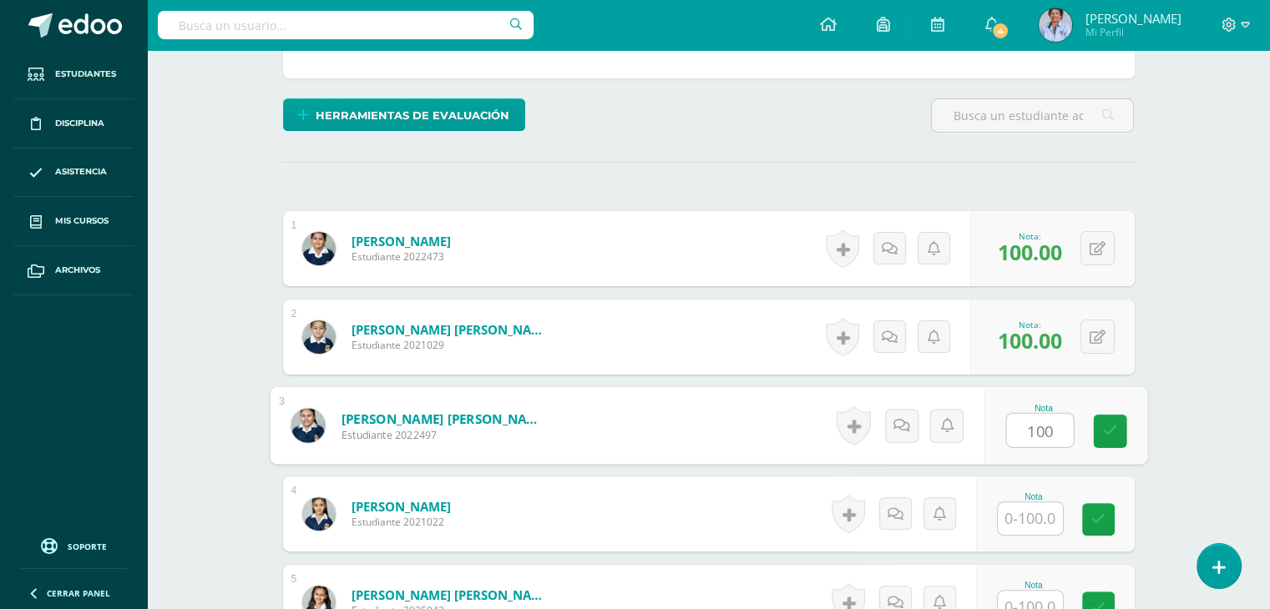
type input "100"
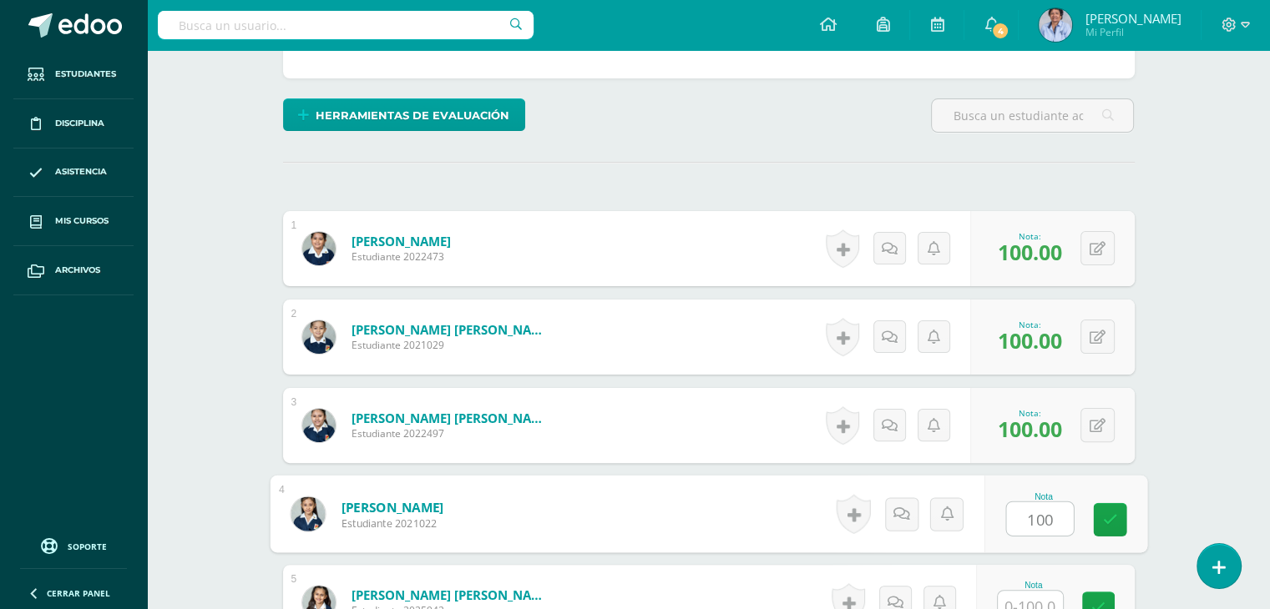
type input "100"
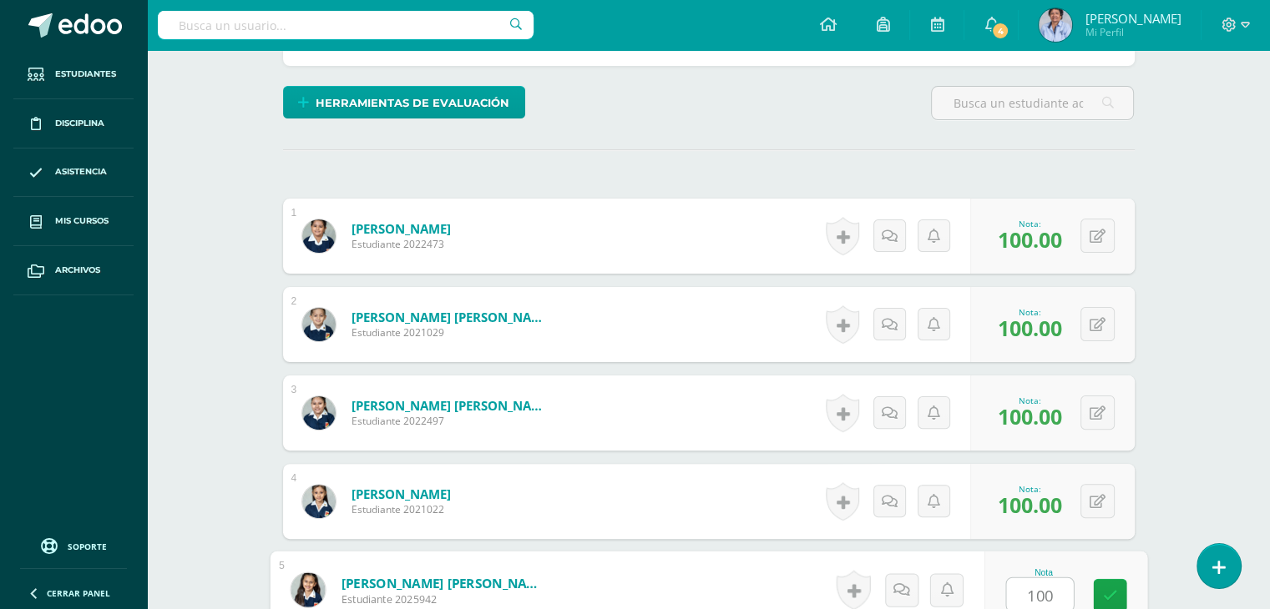
type input "100"
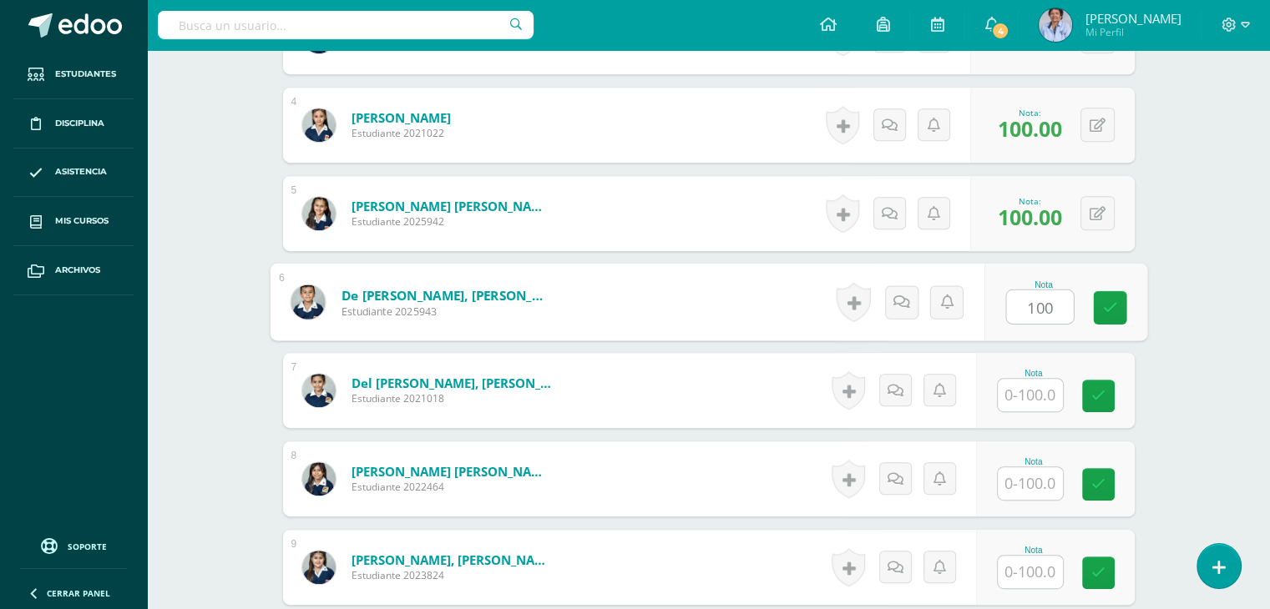
type input "100"
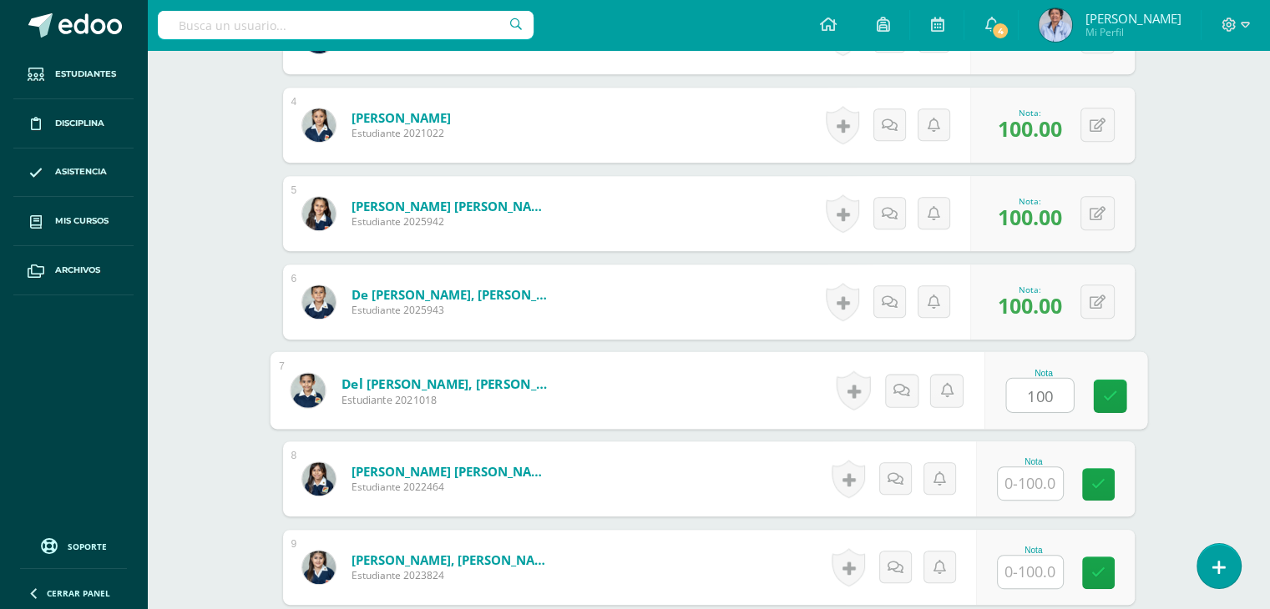
type input "100"
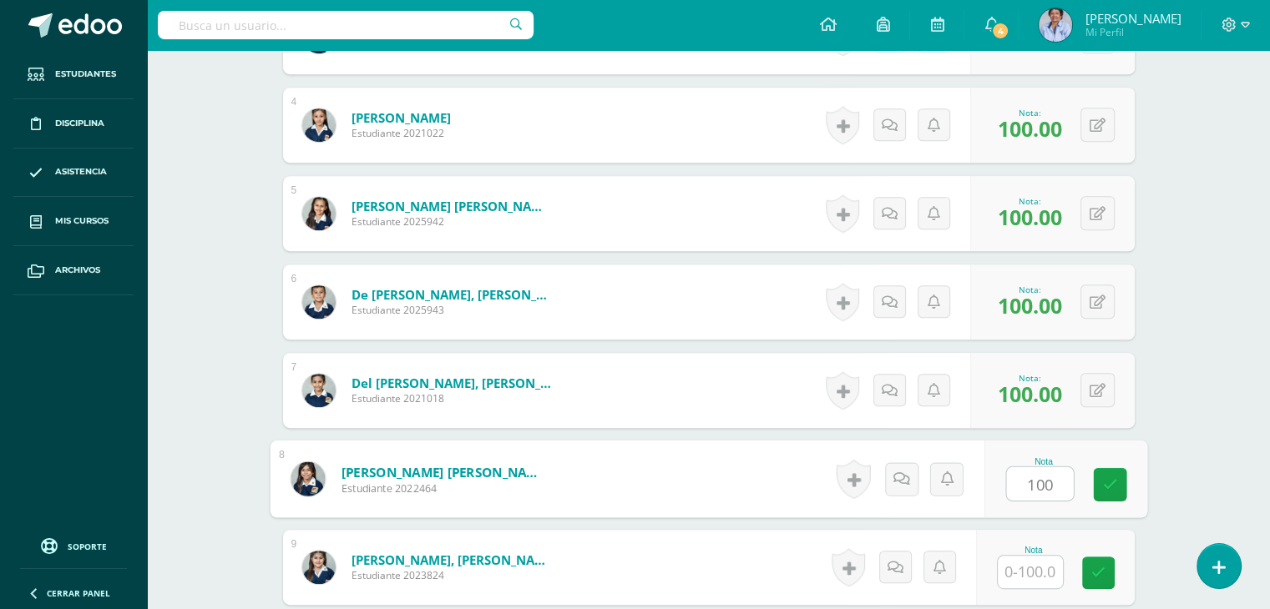
type input "100"
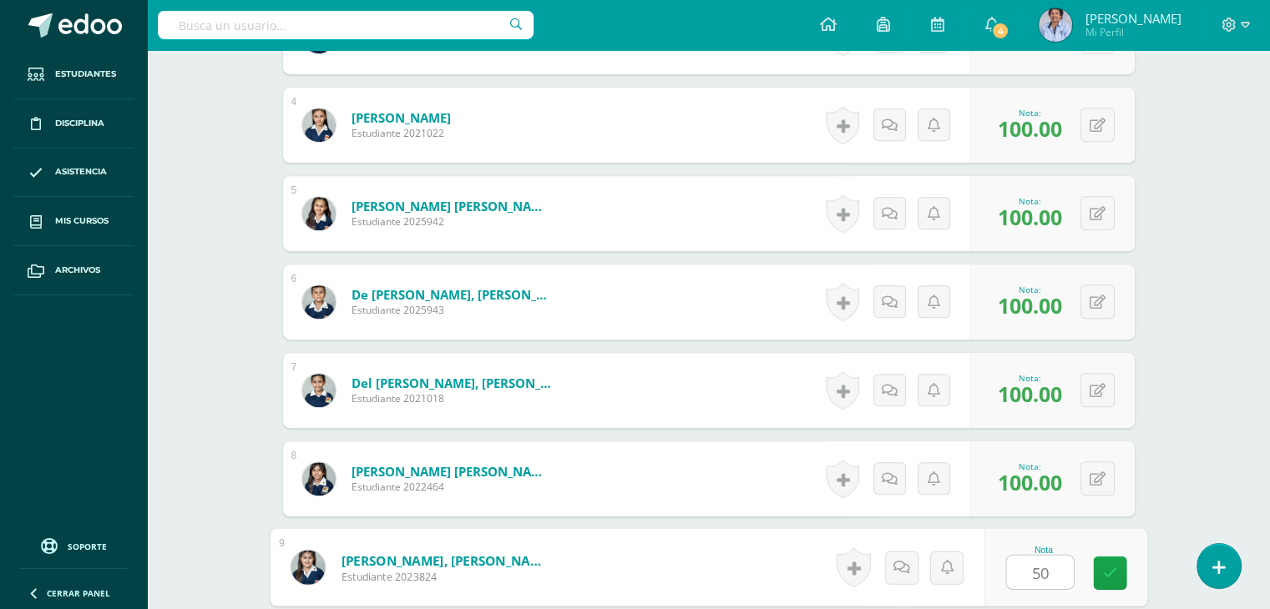
type input "50"
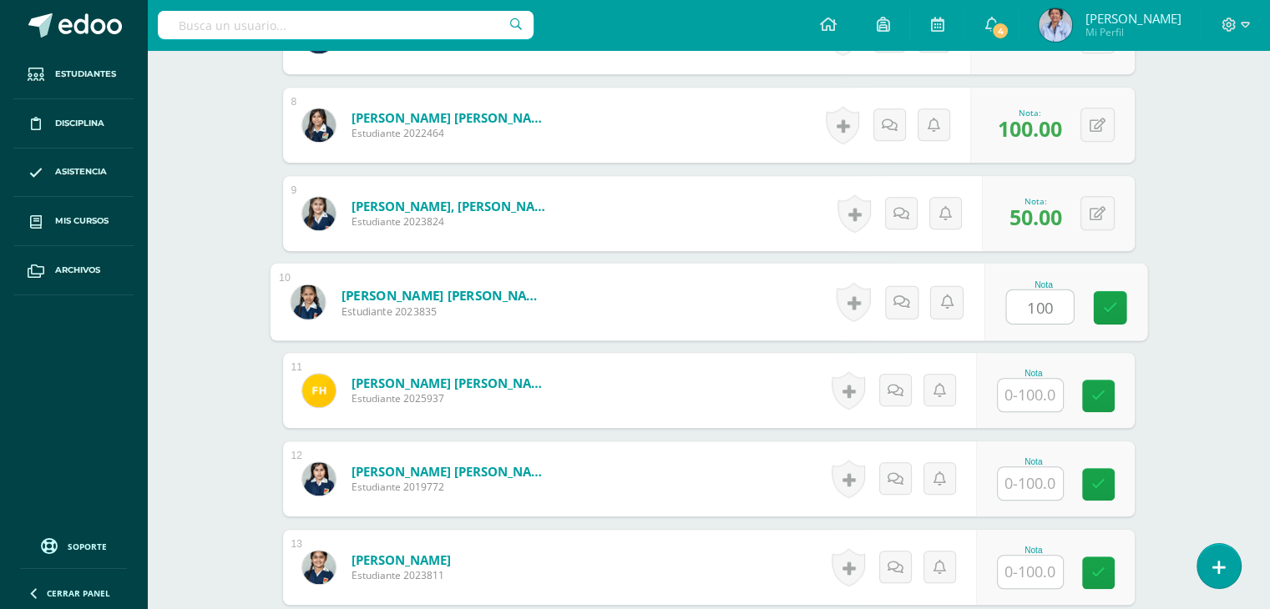
type input "100"
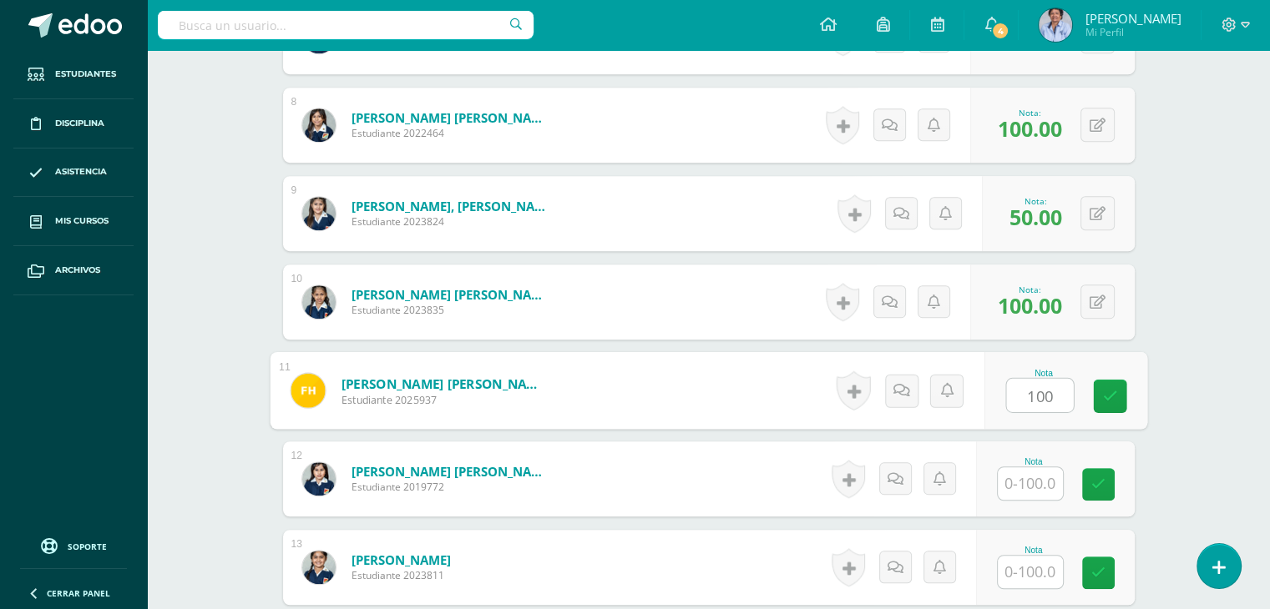
type input "100"
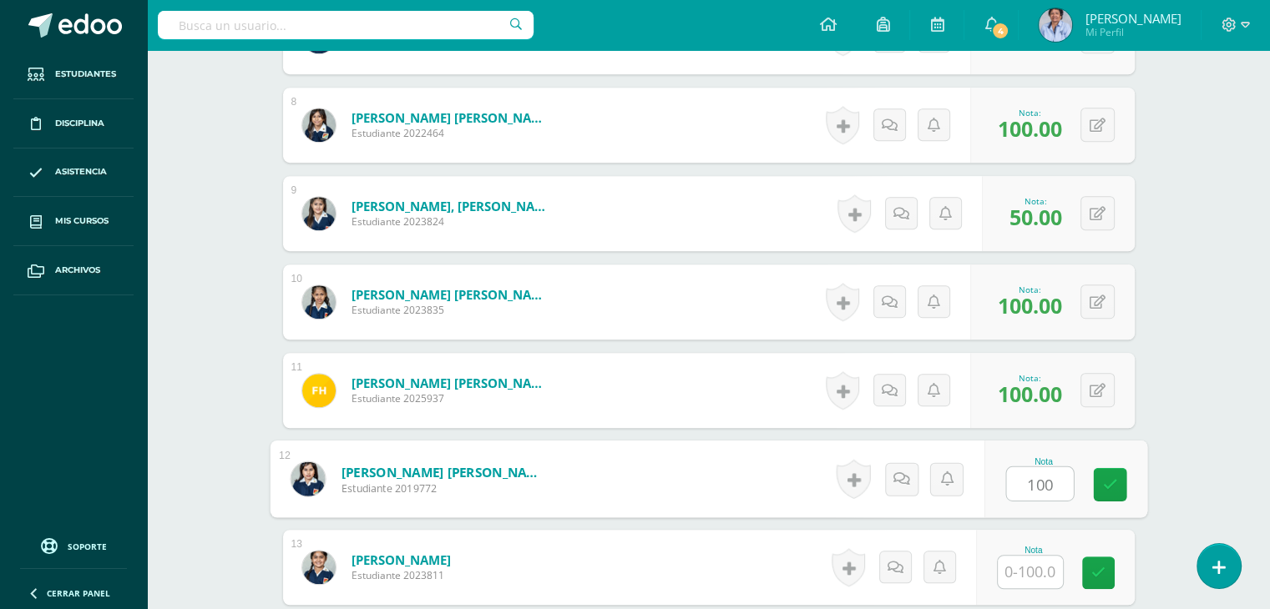
type input "100"
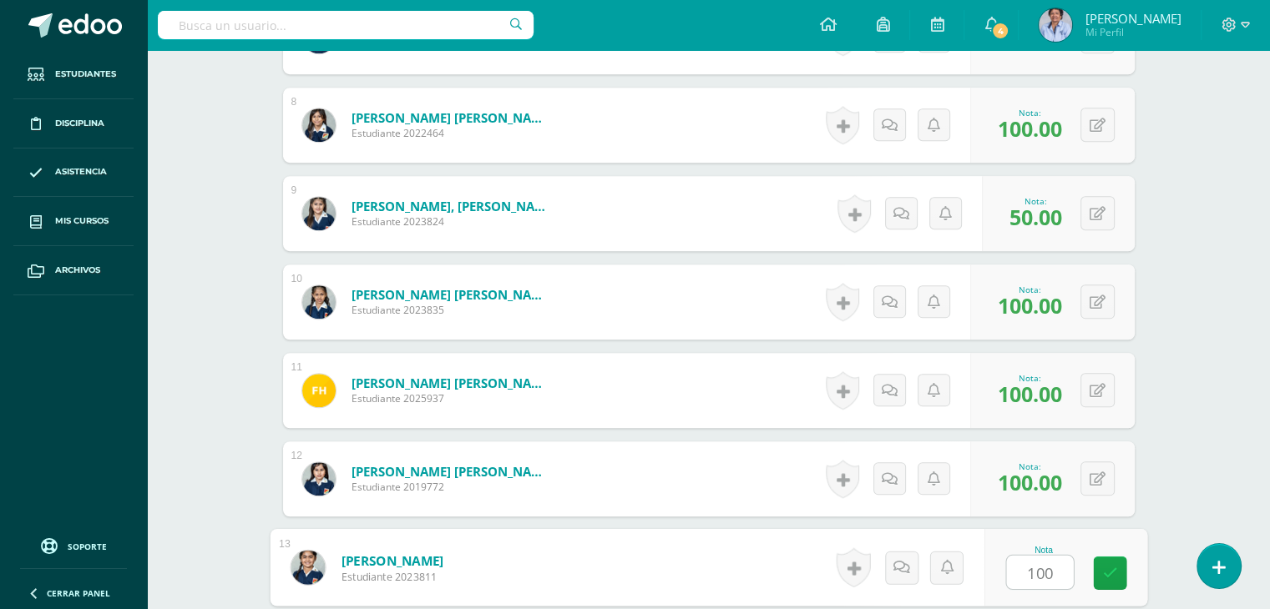
type input "100"
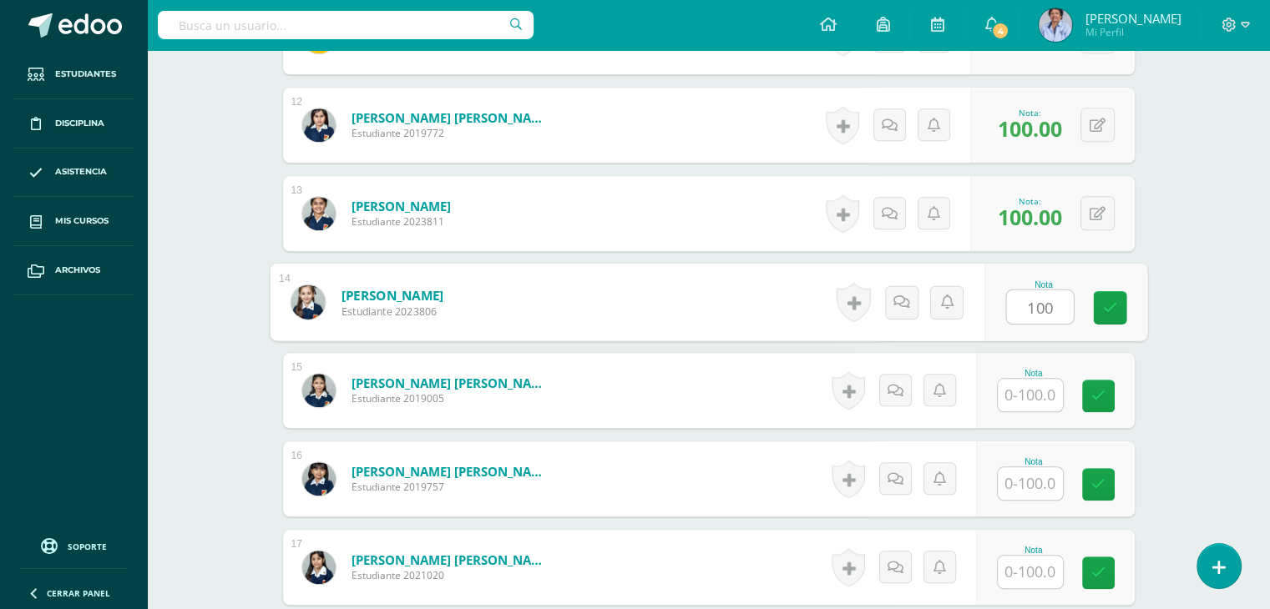
type input "100"
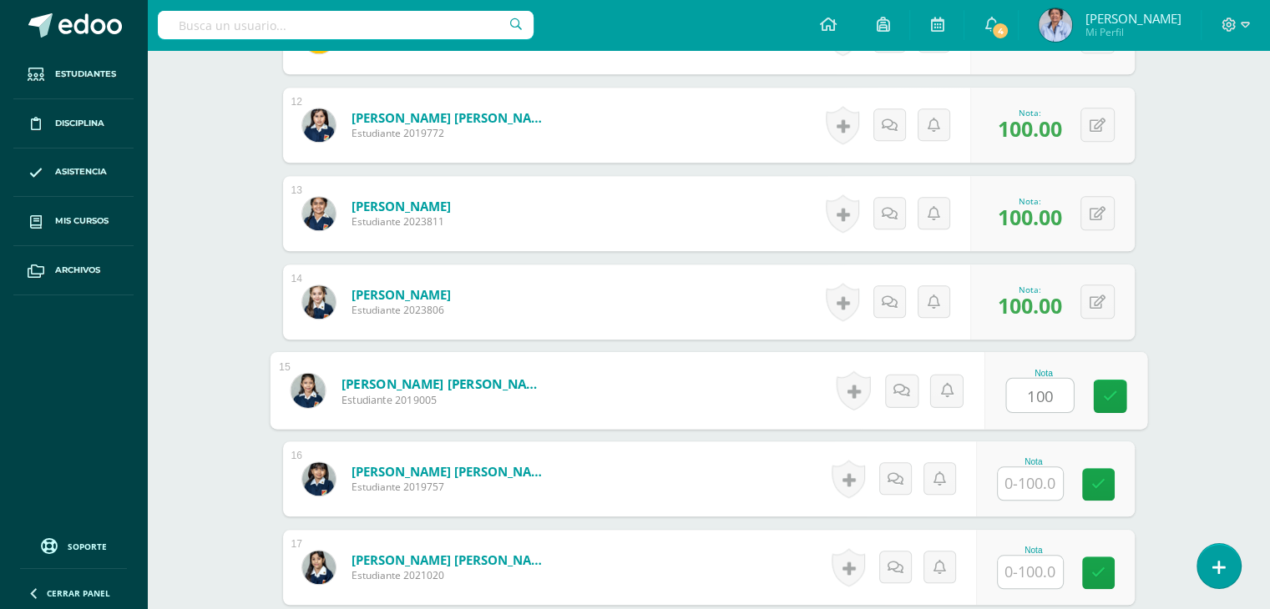
type input "100"
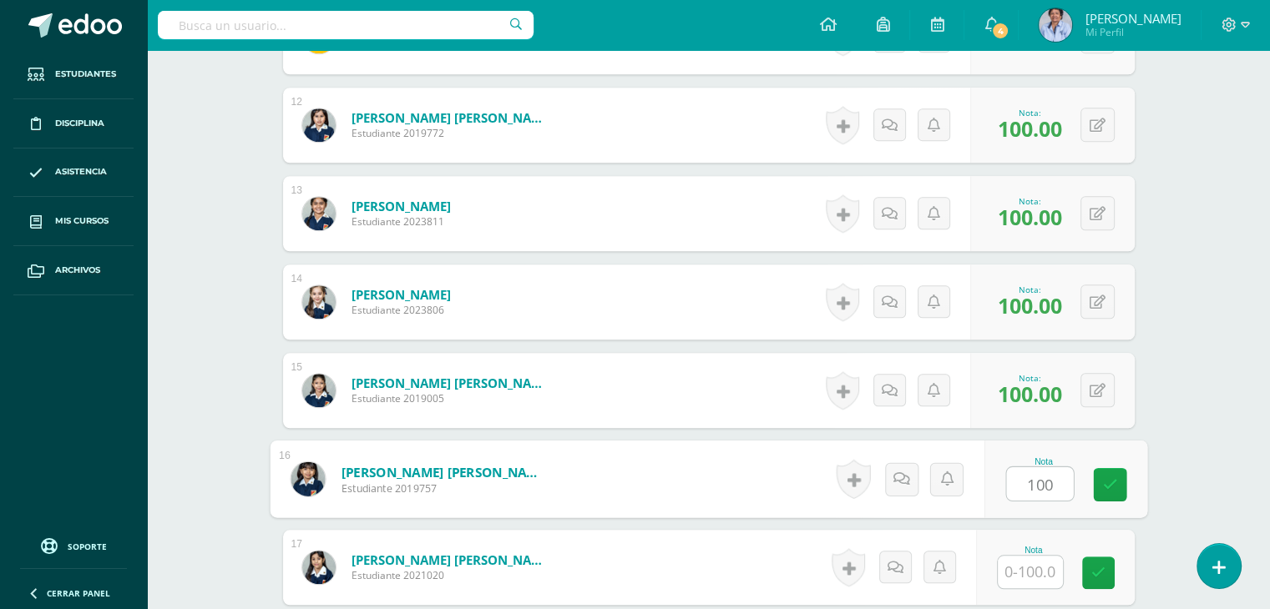
type input "100"
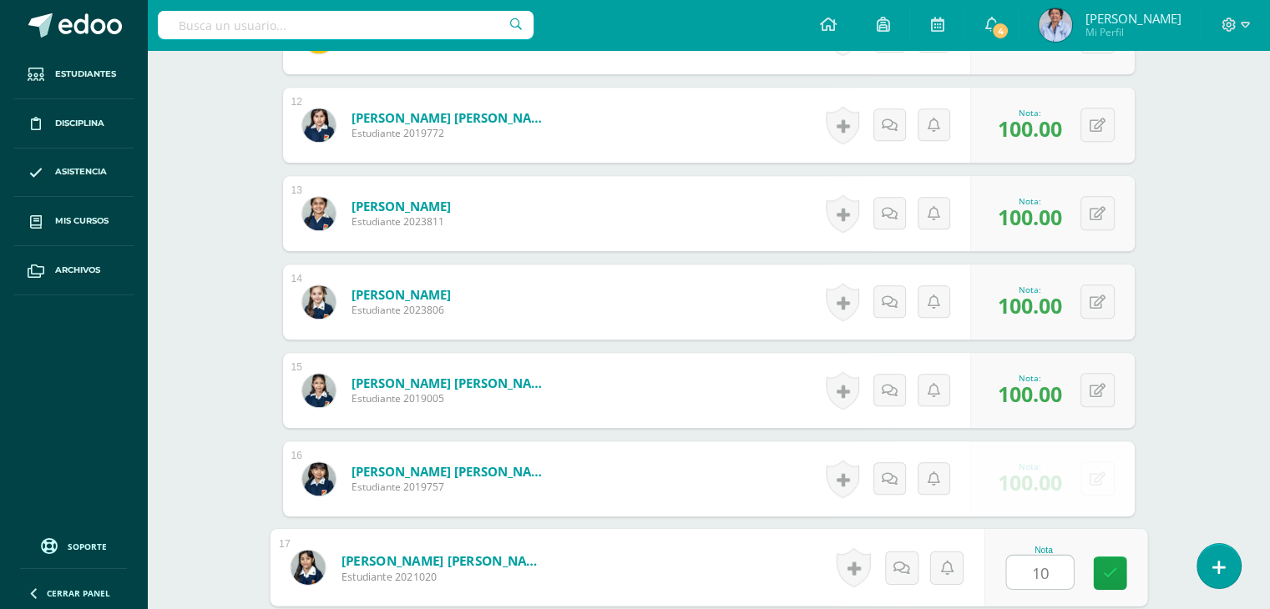
type input "100"
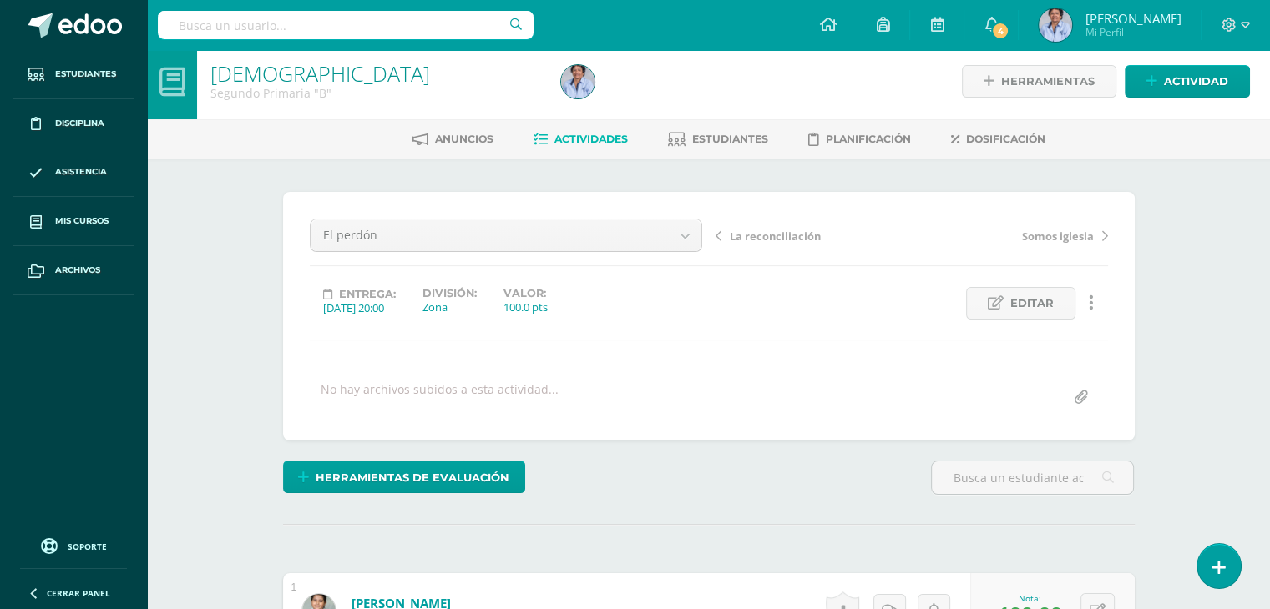
scroll to position [0, 0]
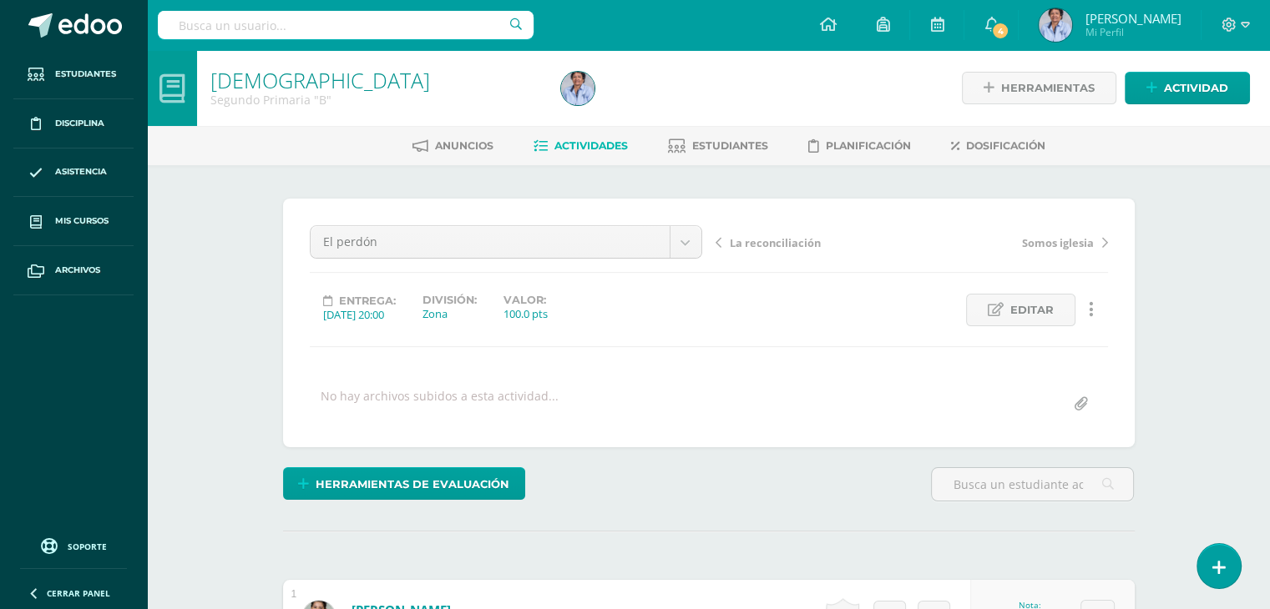
click at [749, 240] on span "La reconciliación" at bounding box center [775, 242] width 91 height 15
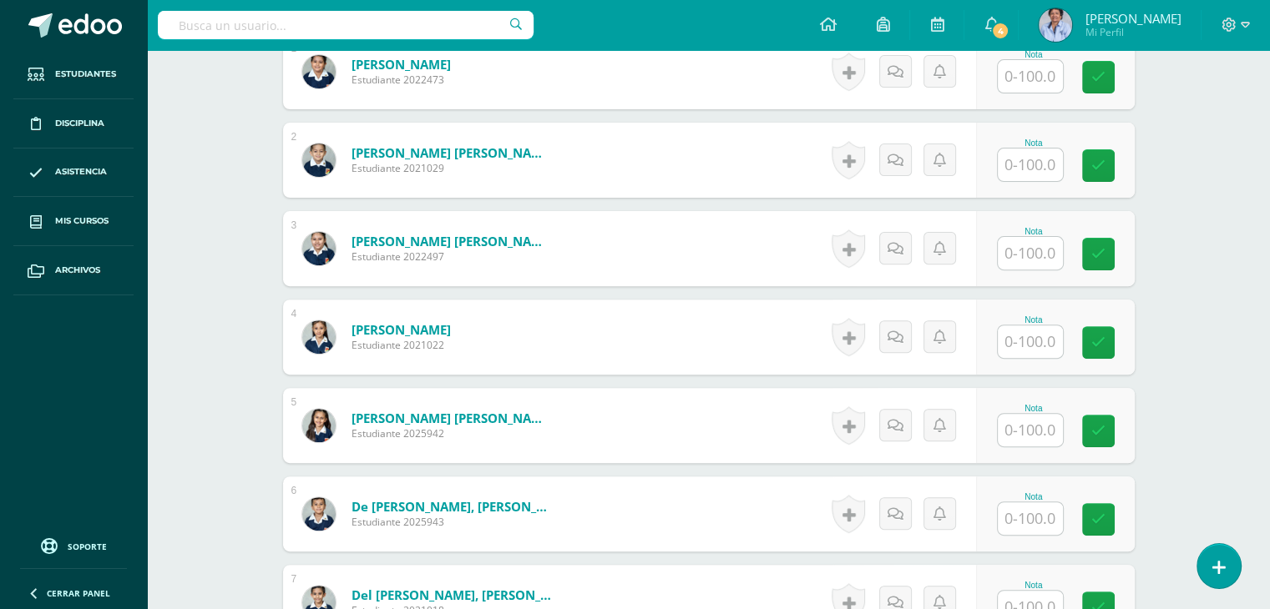
scroll to position [548, 0]
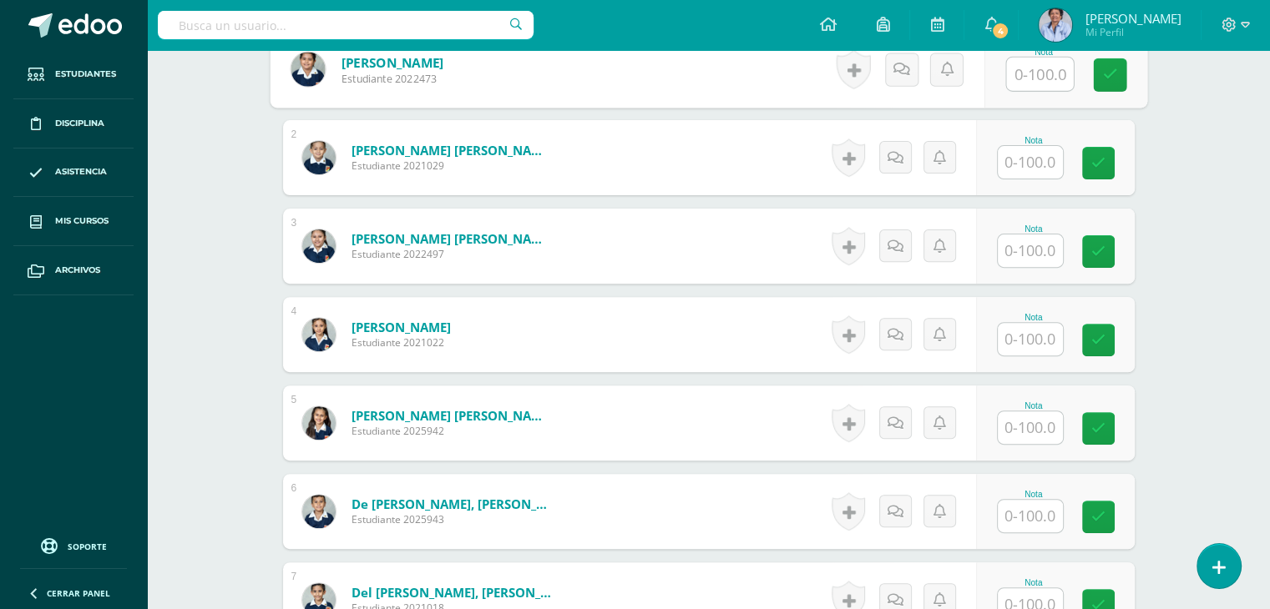
click at [1026, 78] on input "text" at bounding box center [1039, 74] width 67 height 33
type input "100"
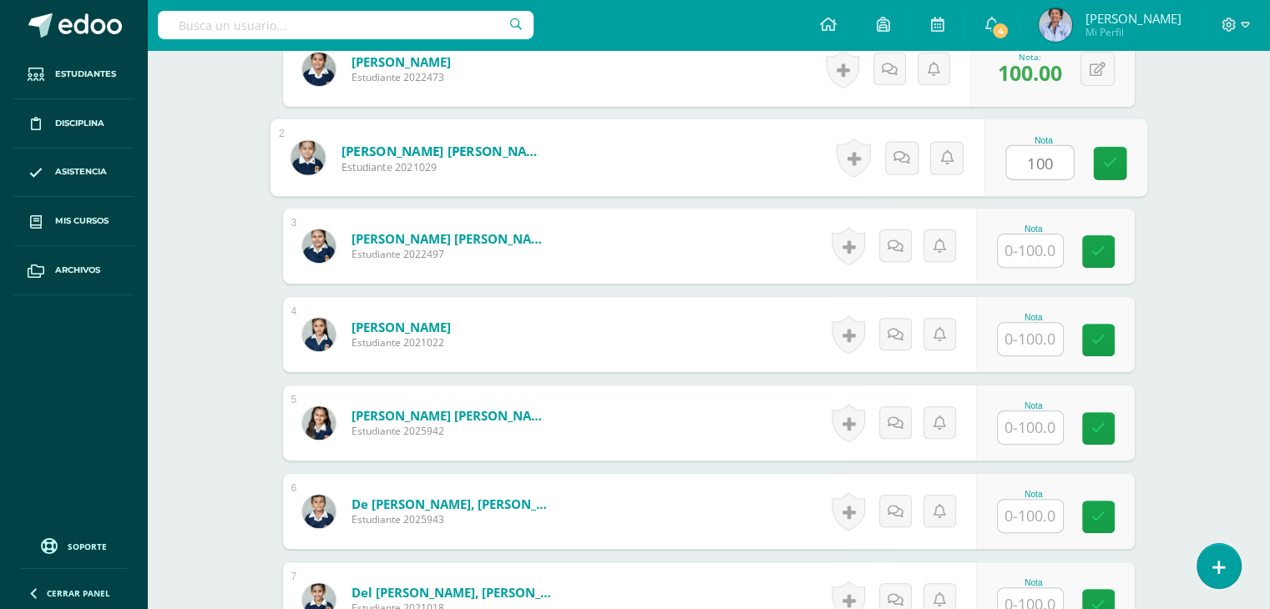
type input "100"
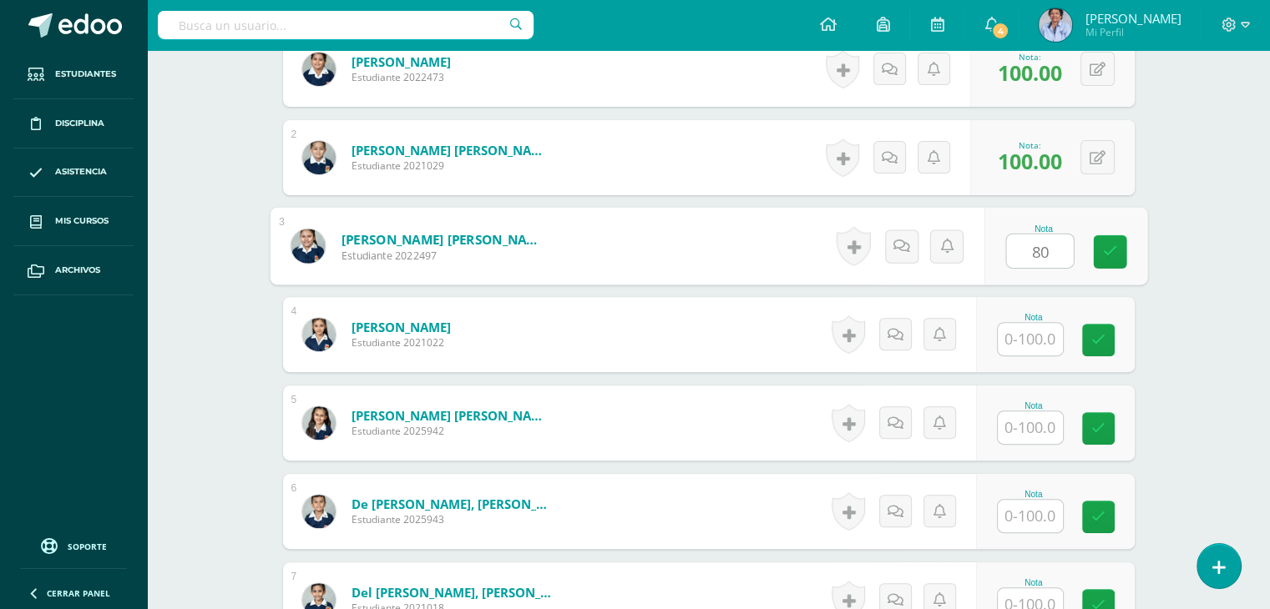
type input "80"
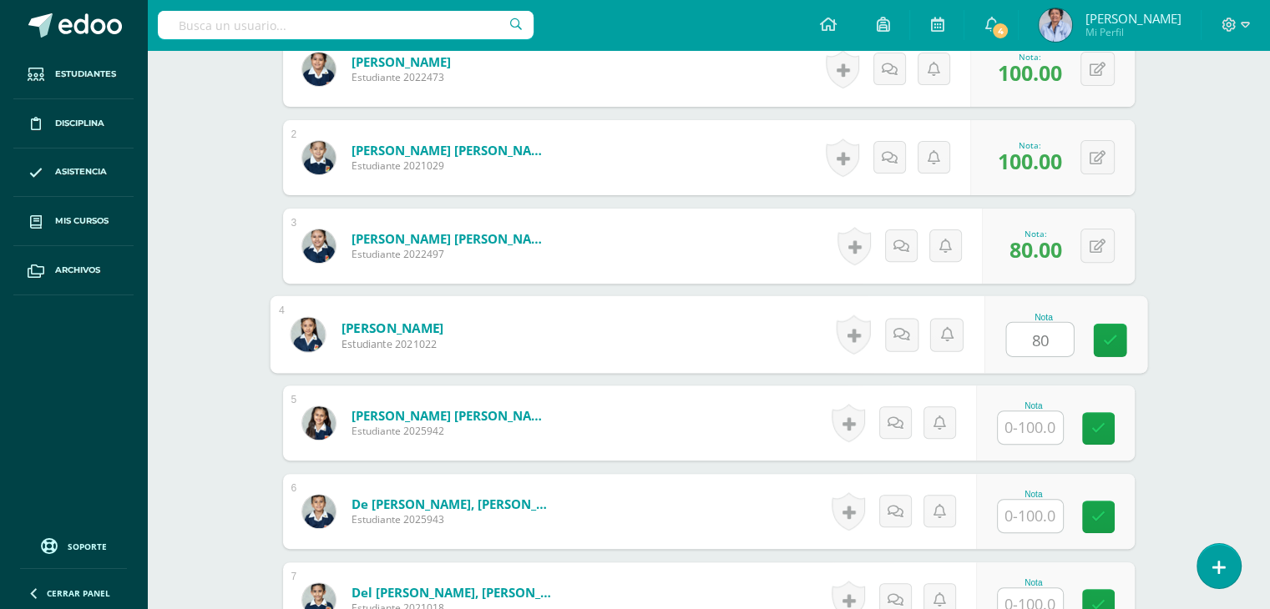
type input "80"
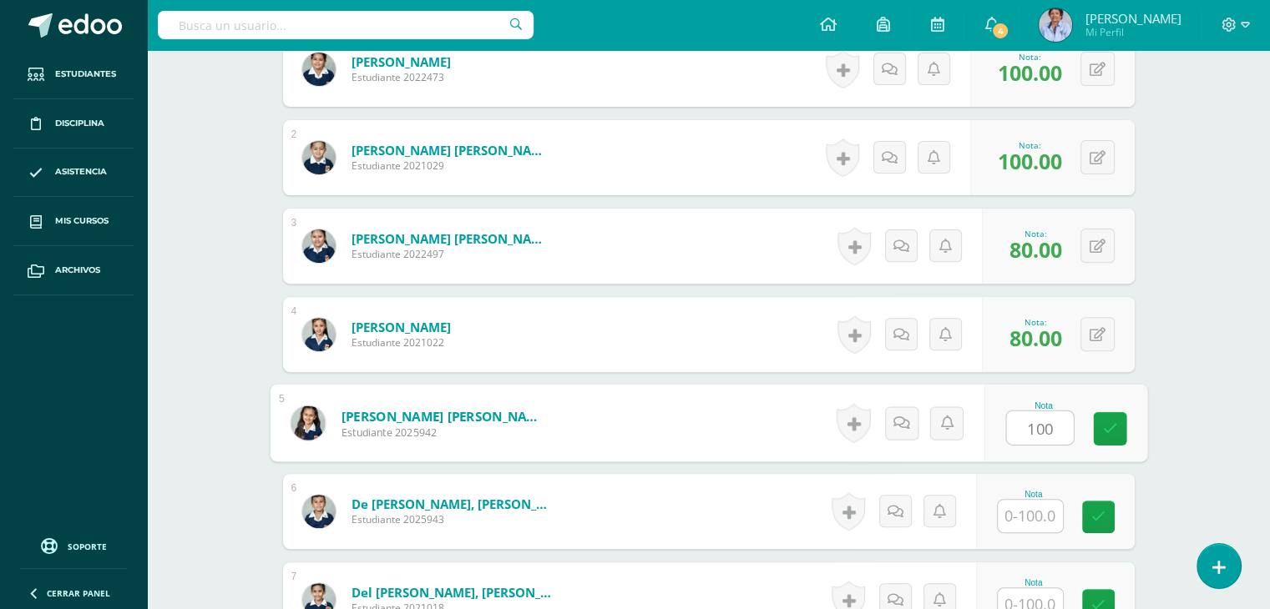
type input "100"
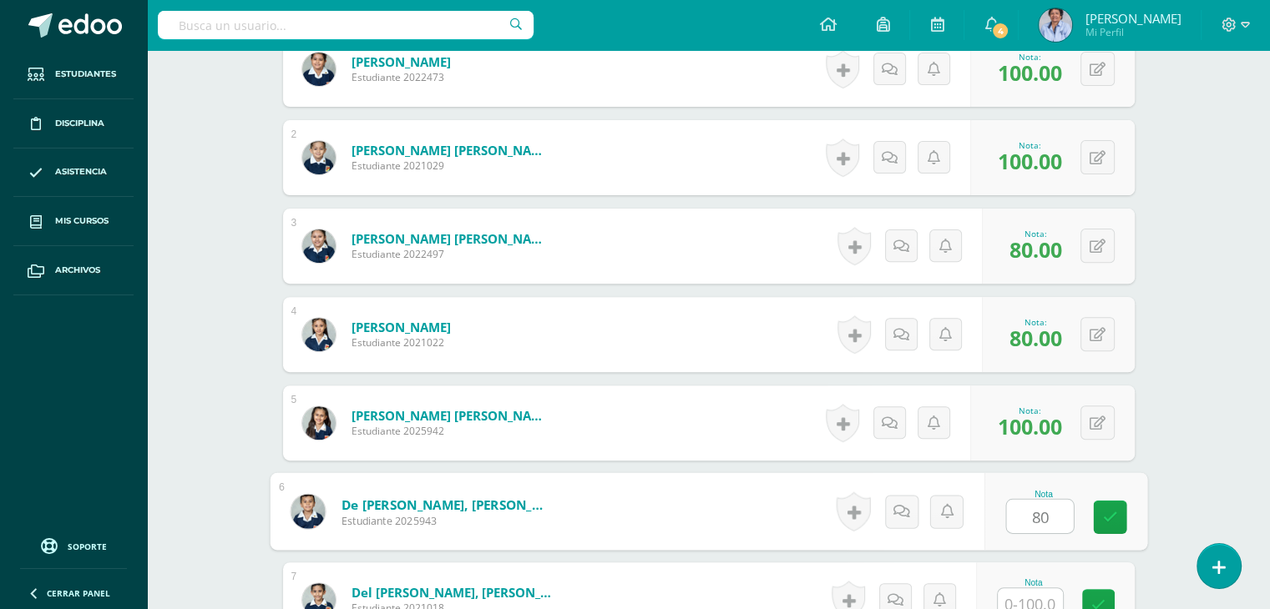
type input "80"
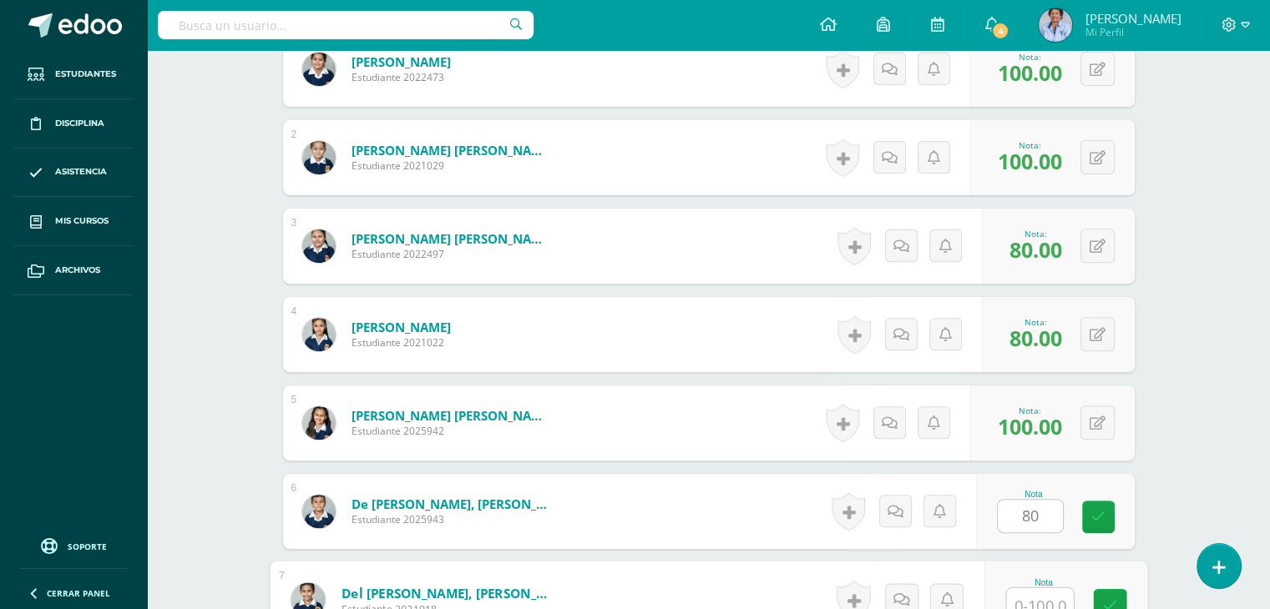
scroll to position [558, 0]
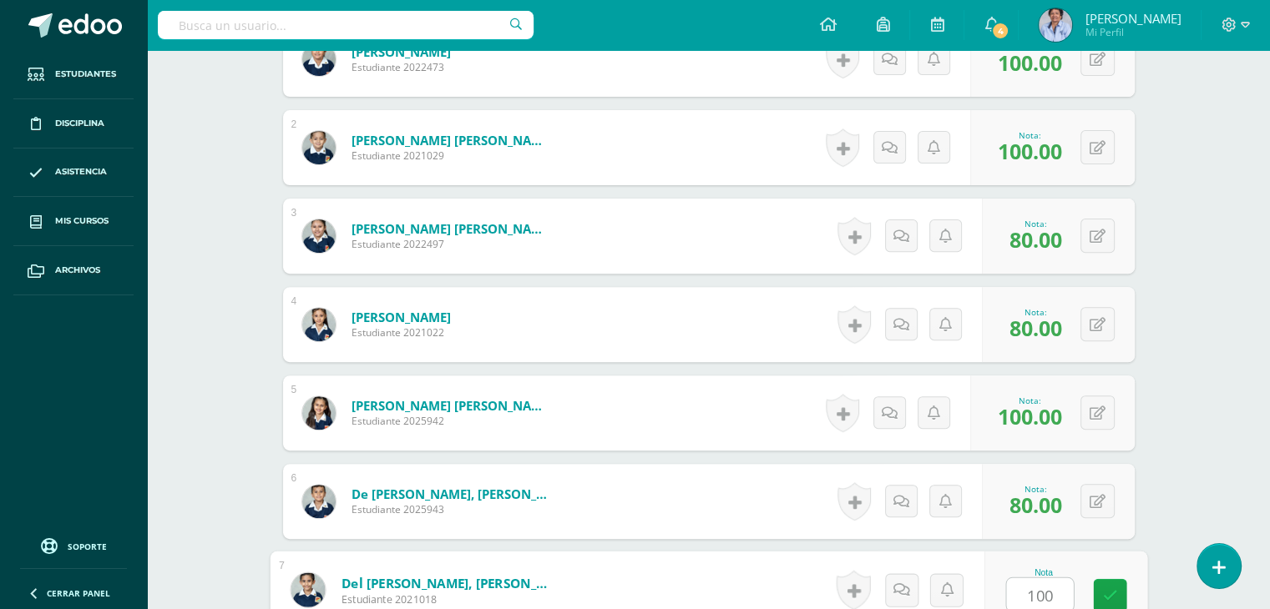
type input "100"
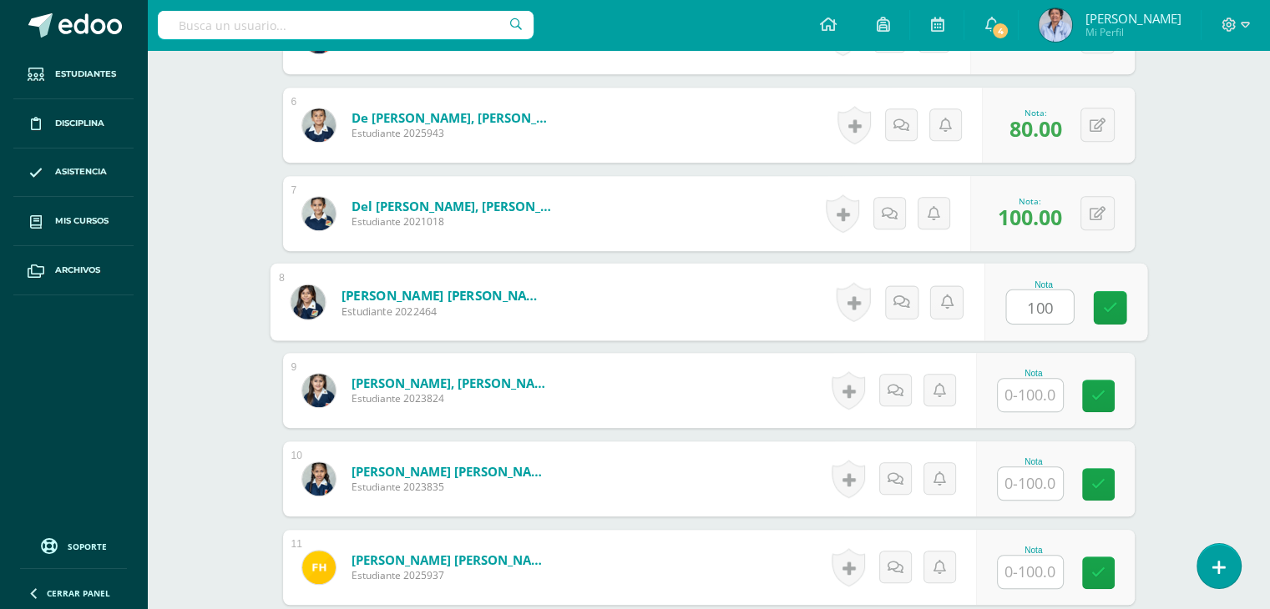
type input "100"
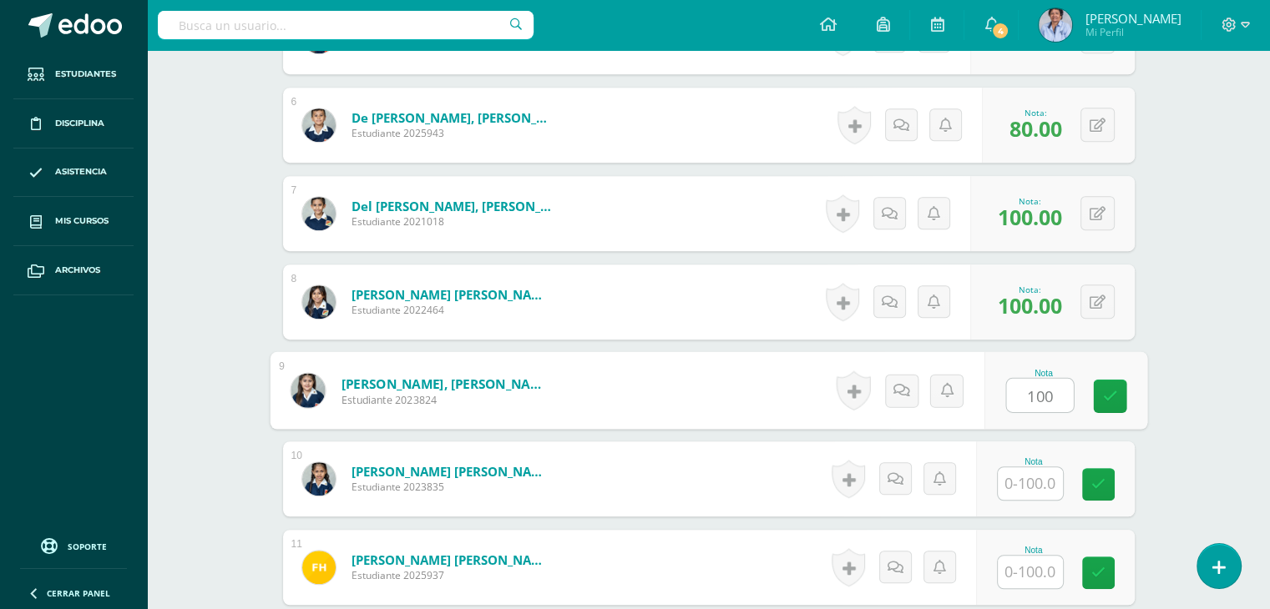
type input "100"
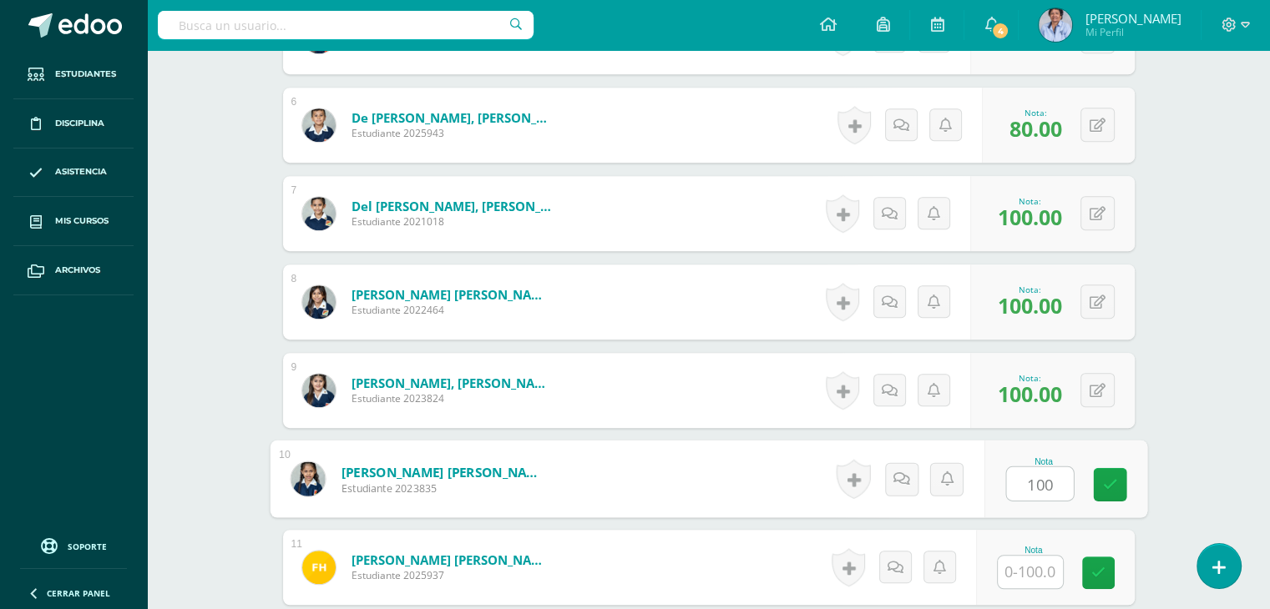
type input "100"
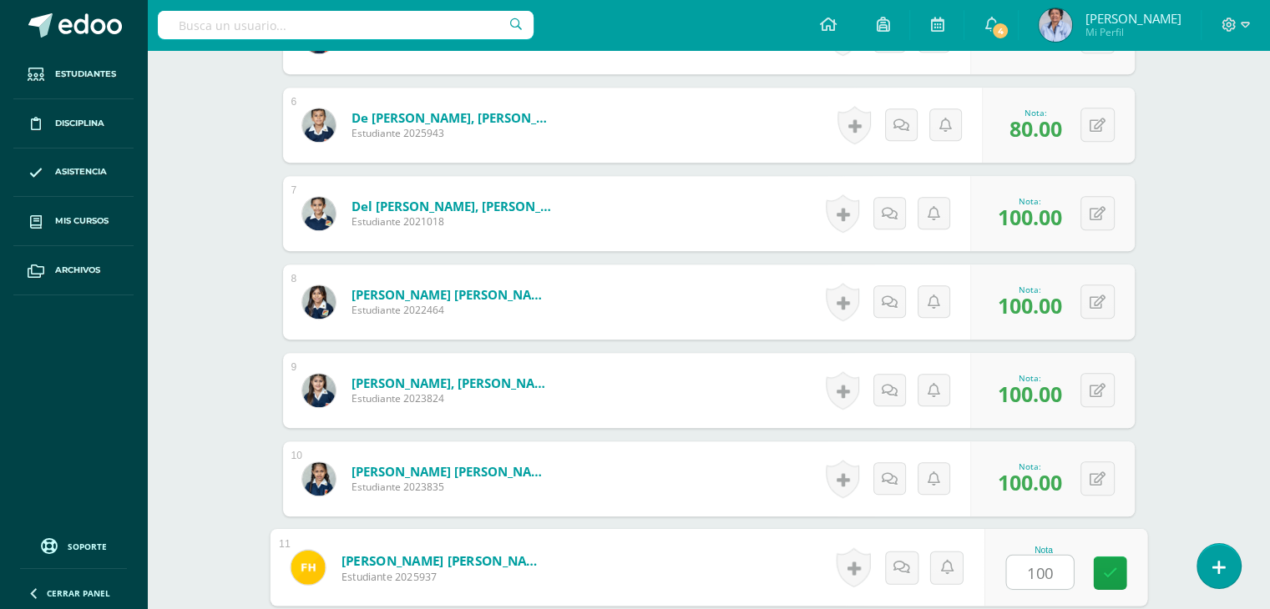
type input "100"
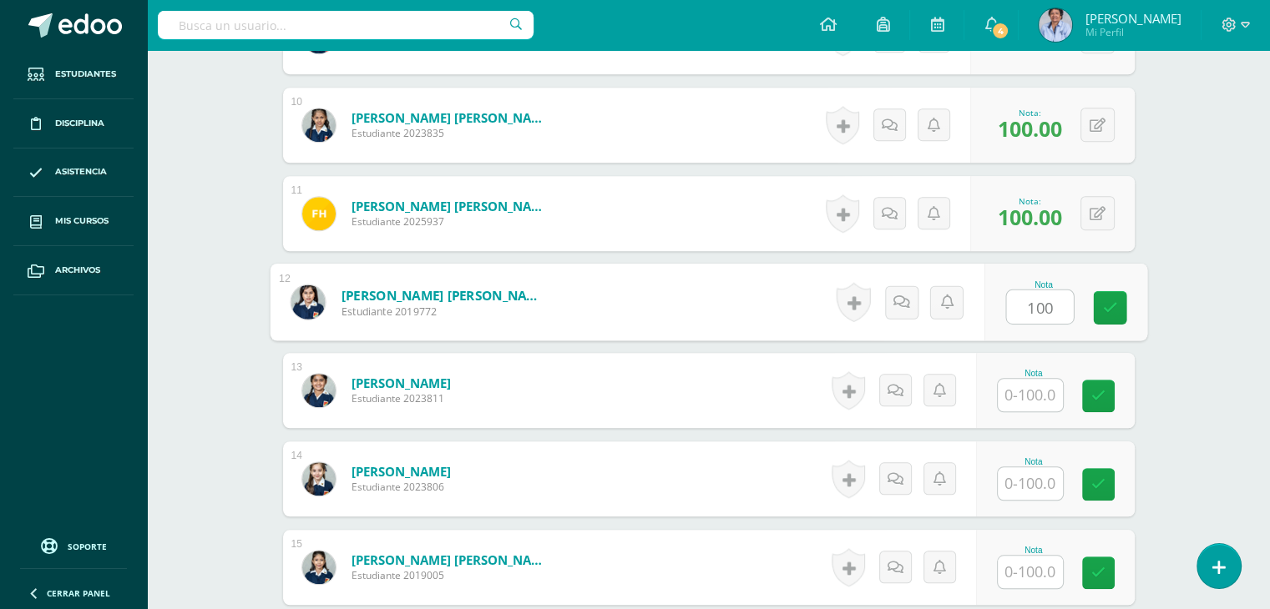
type input "100"
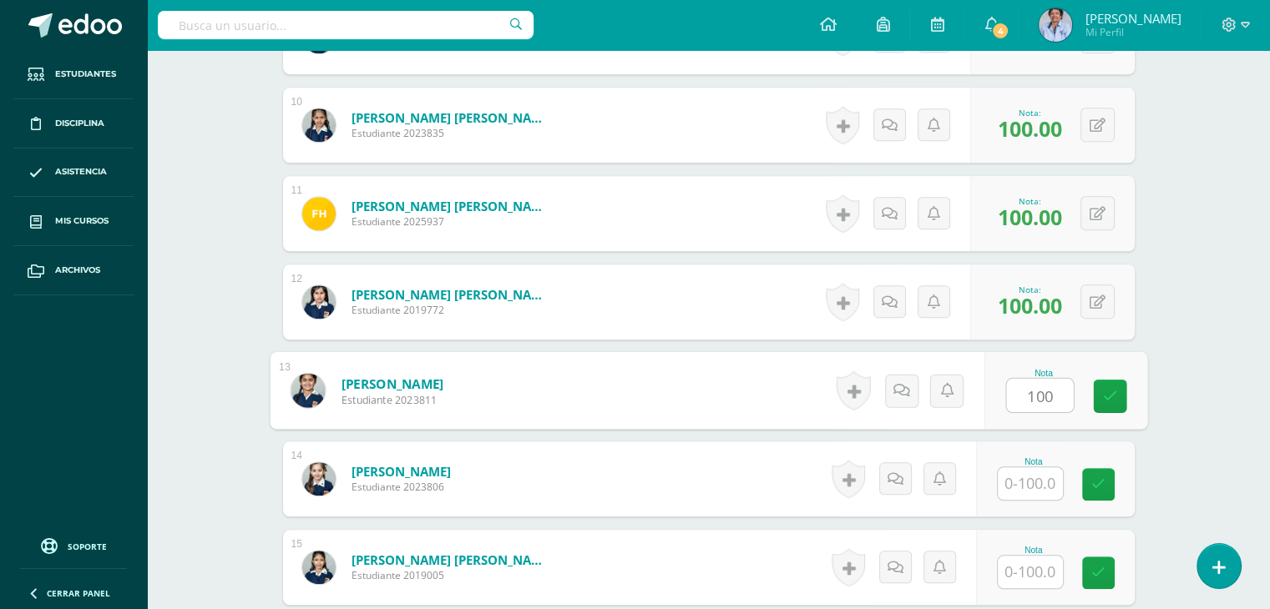
type input "100"
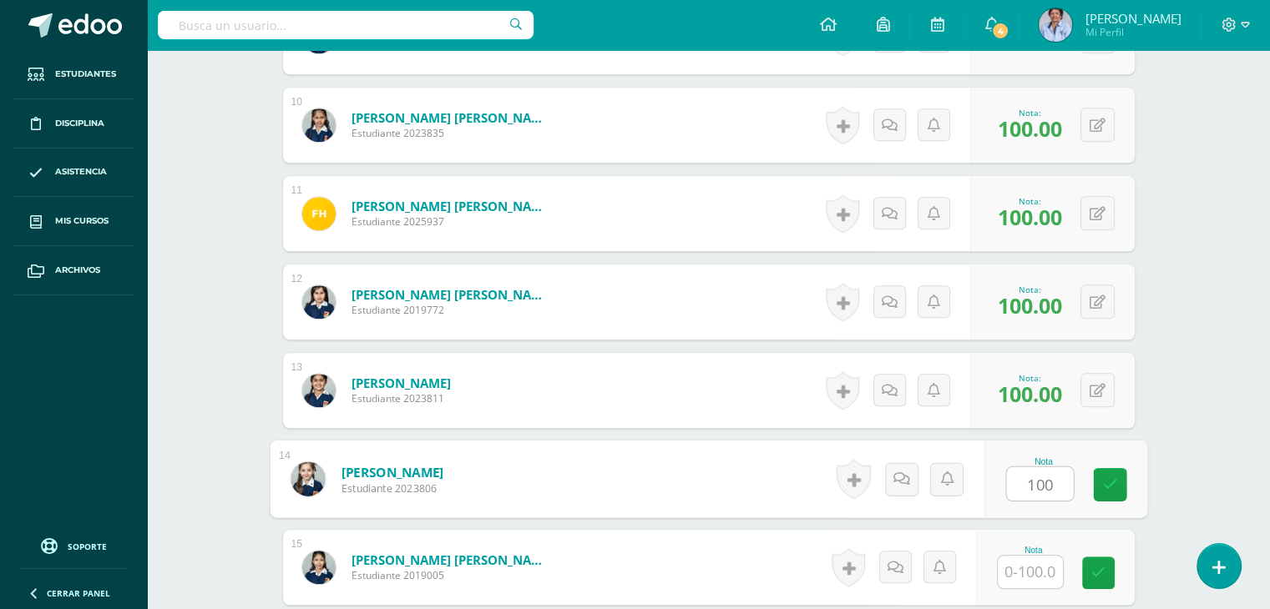
type input "100"
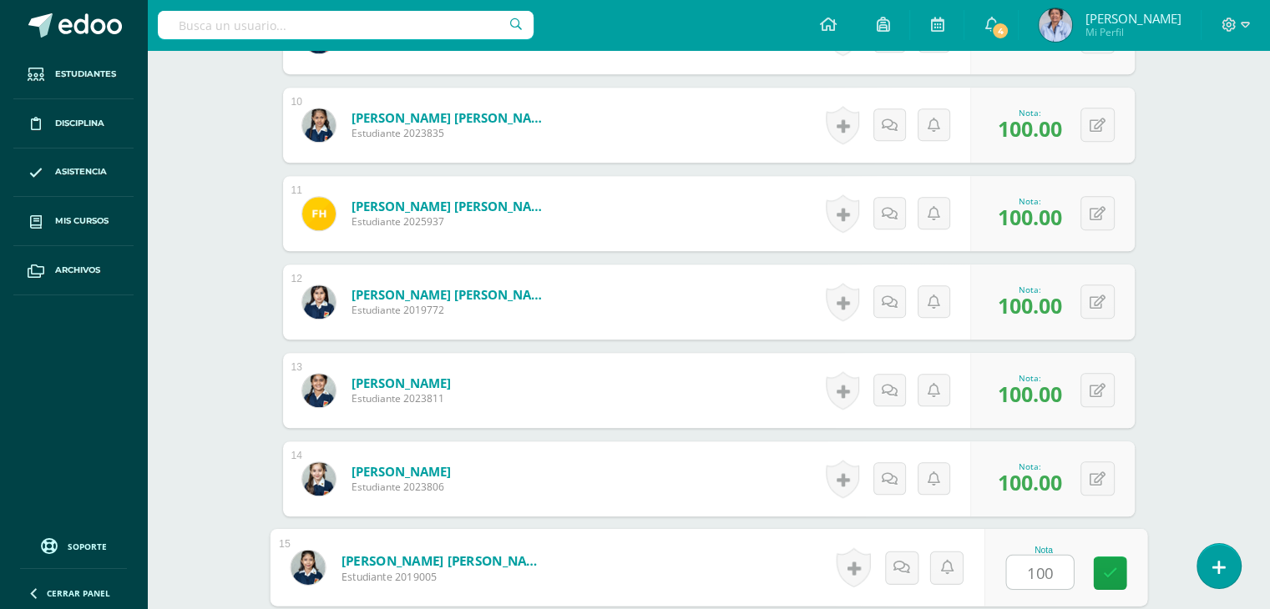
type input "100"
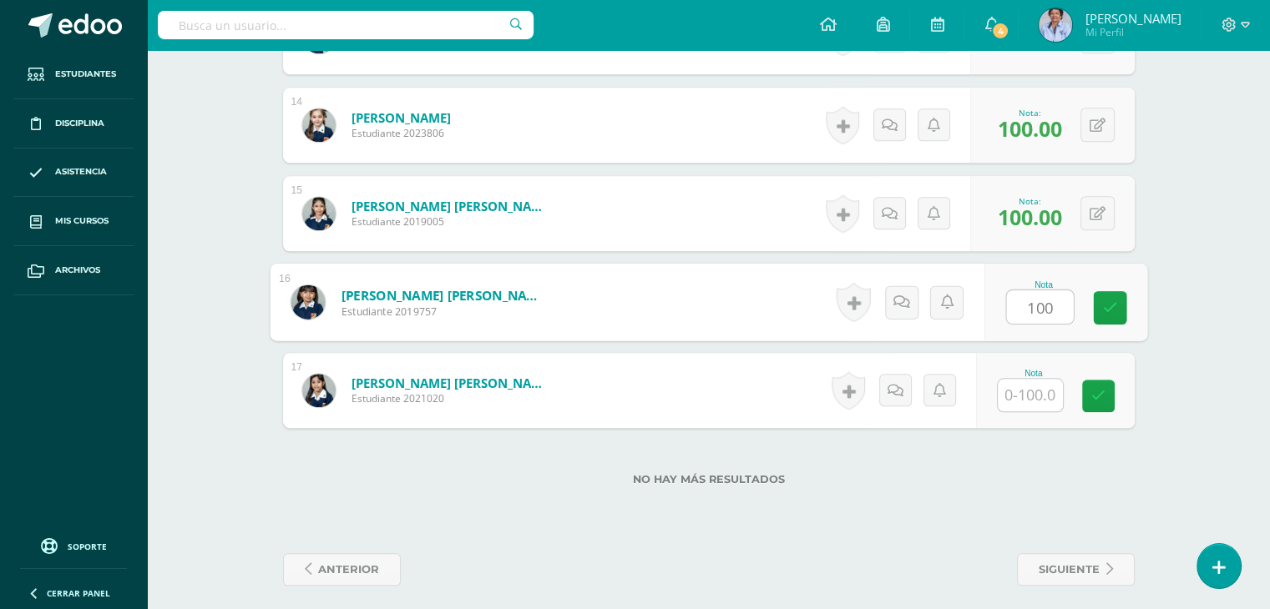
type input "100"
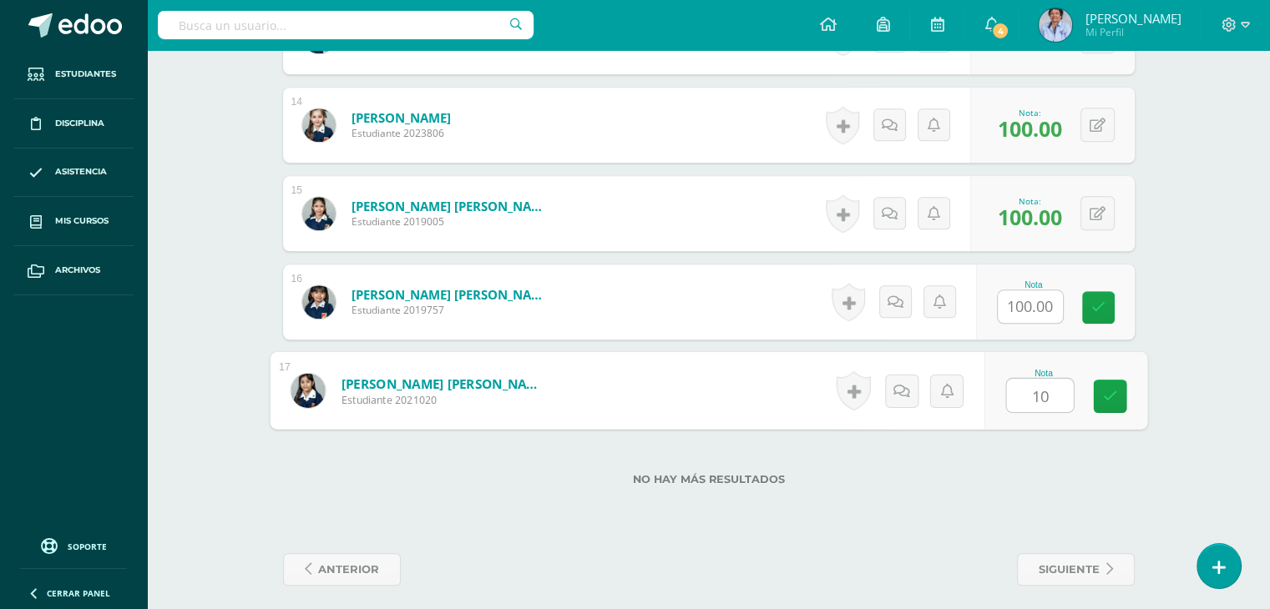
type input "100"
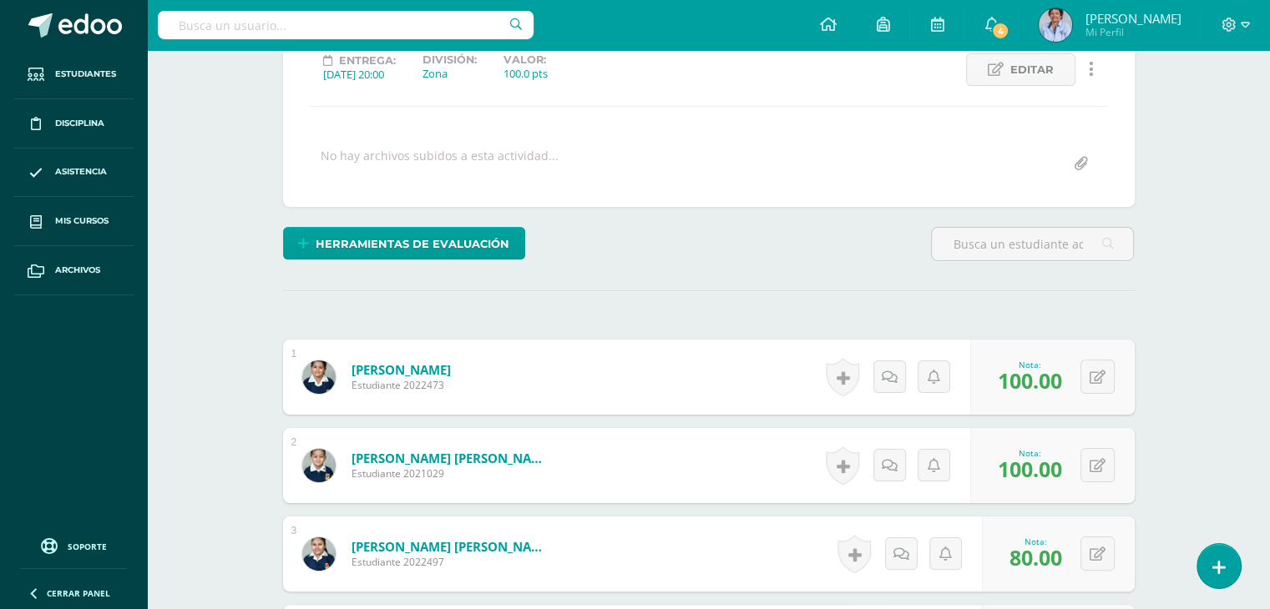
scroll to position [0, 0]
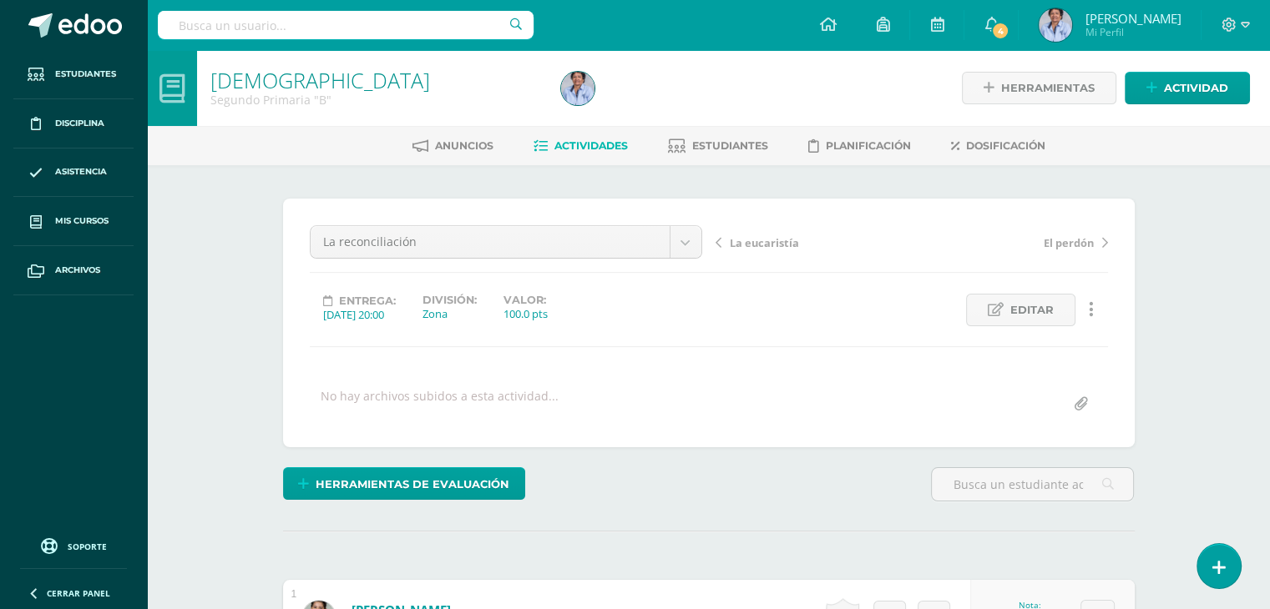
click at [746, 242] on span "La eucaristía" at bounding box center [764, 242] width 69 height 15
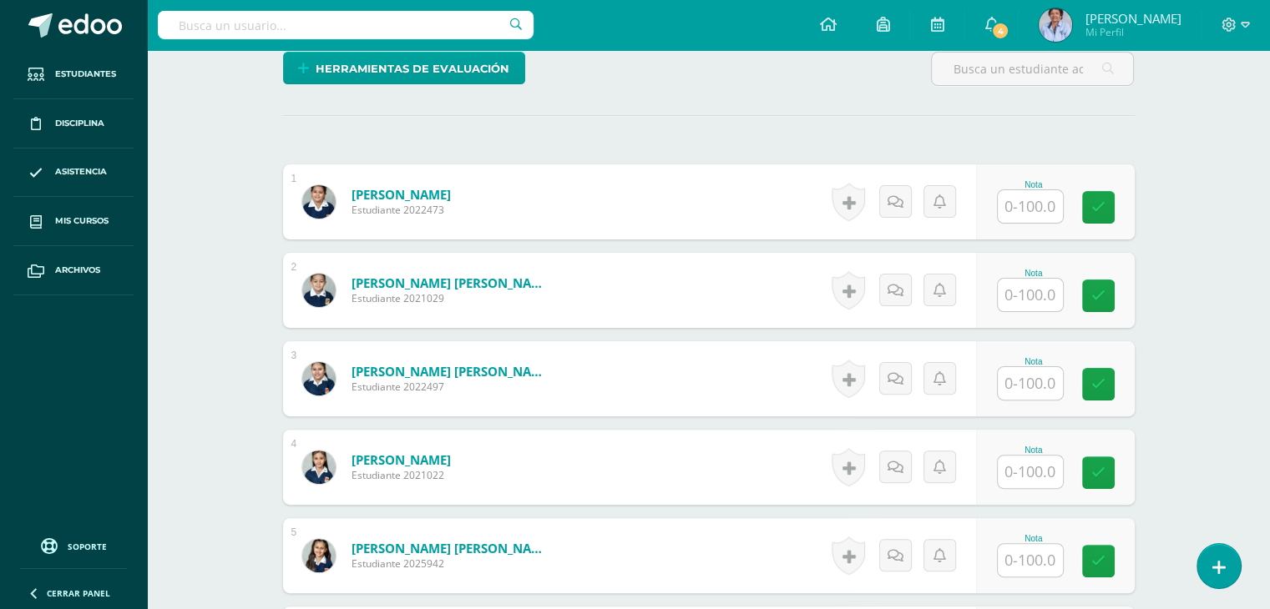
scroll to position [473, 0]
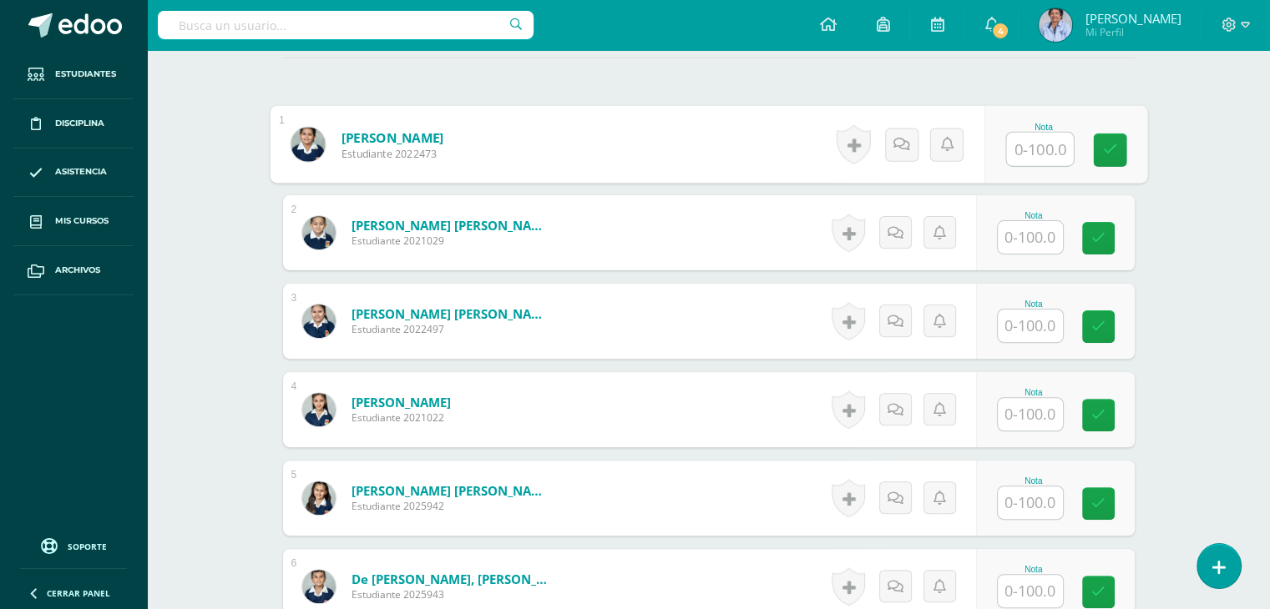
click at [1029, 147] on input "text" at bounding box center [1039, 149] width 67 height 33
type input "100"
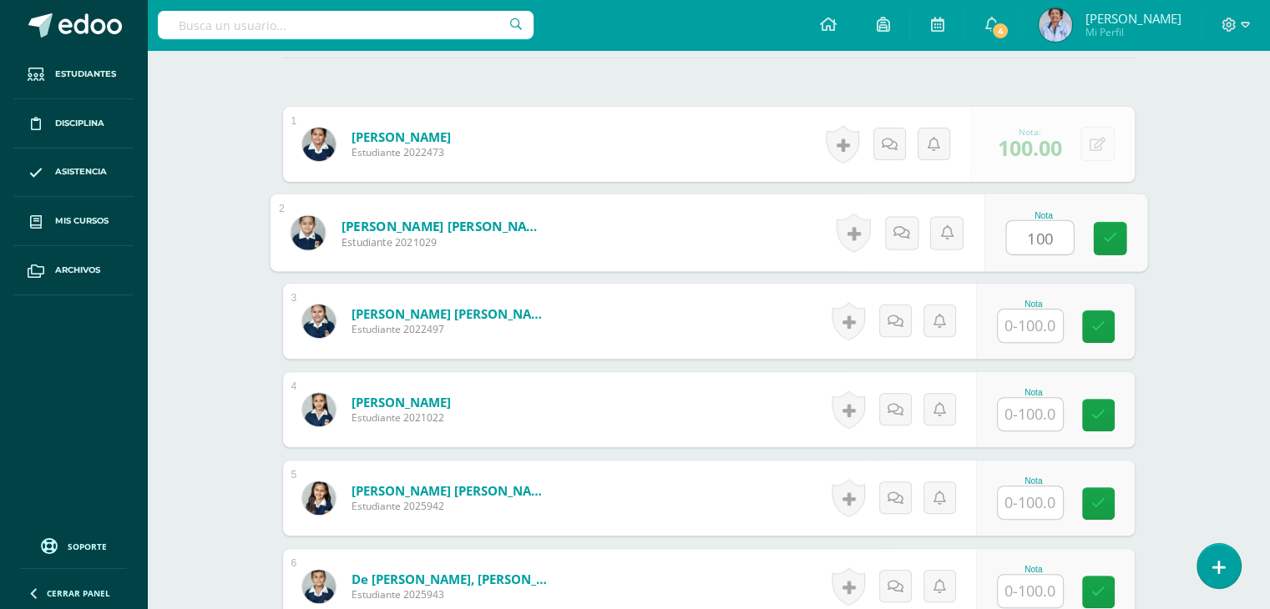
type input "100"
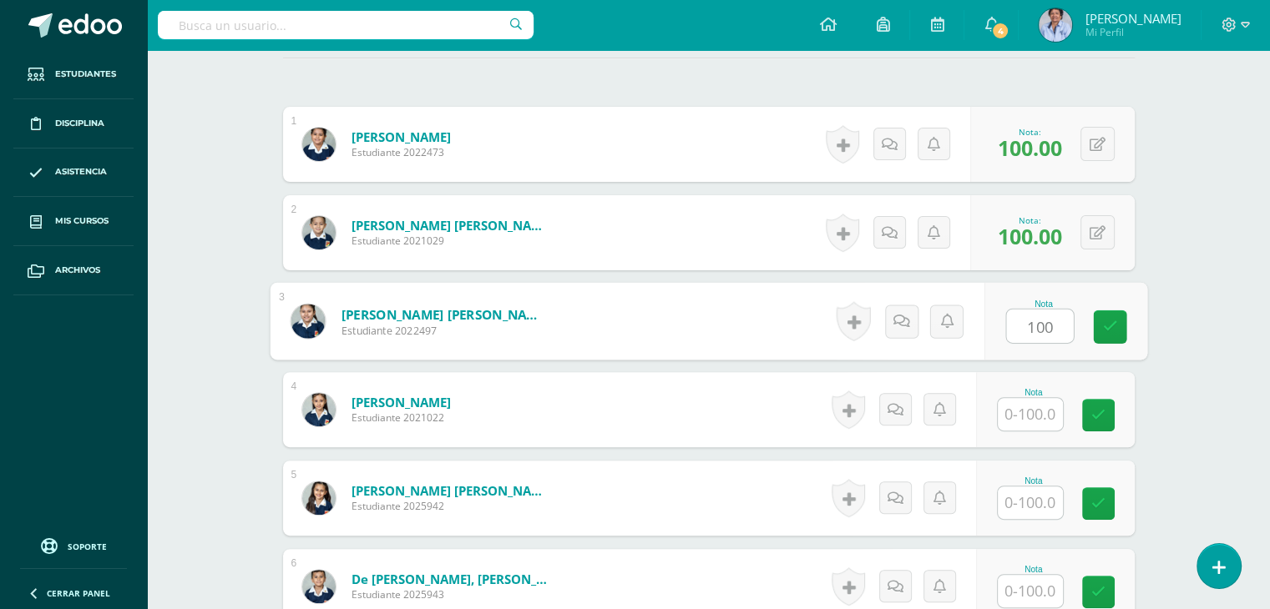
type input "100"
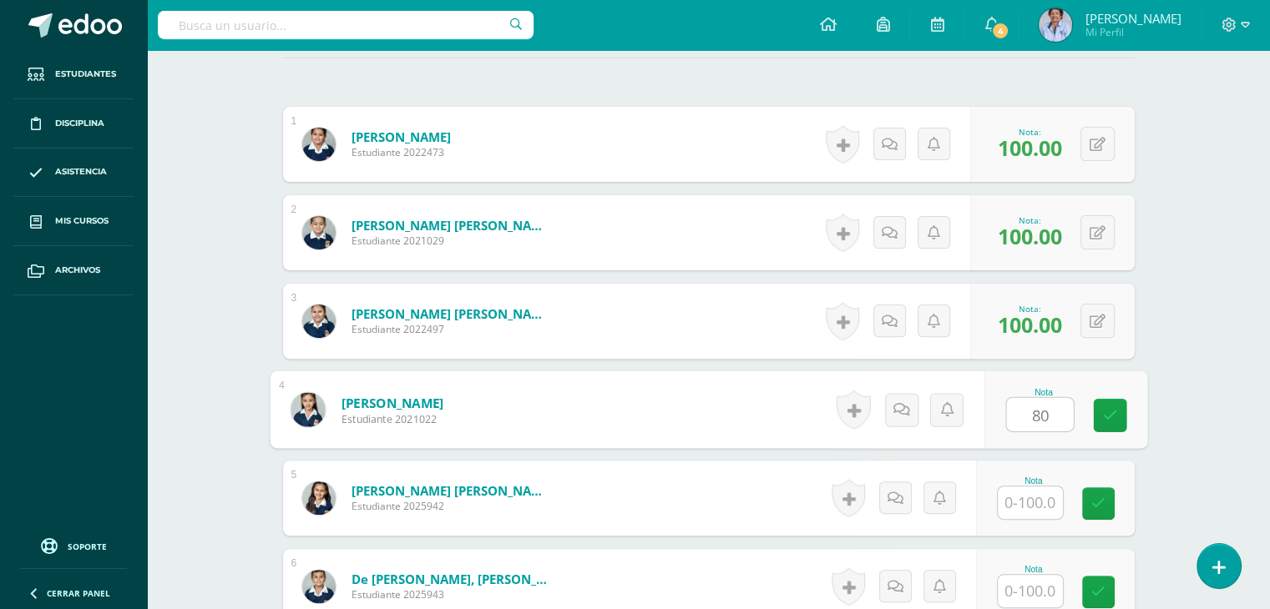
type input "80"
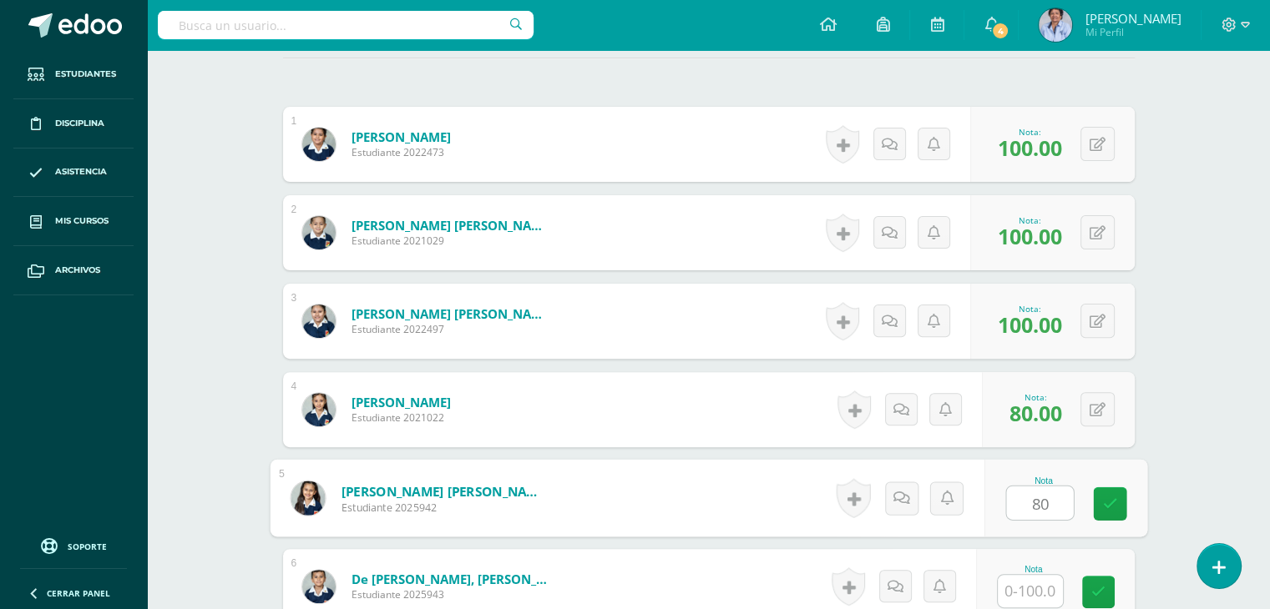
type input "80"
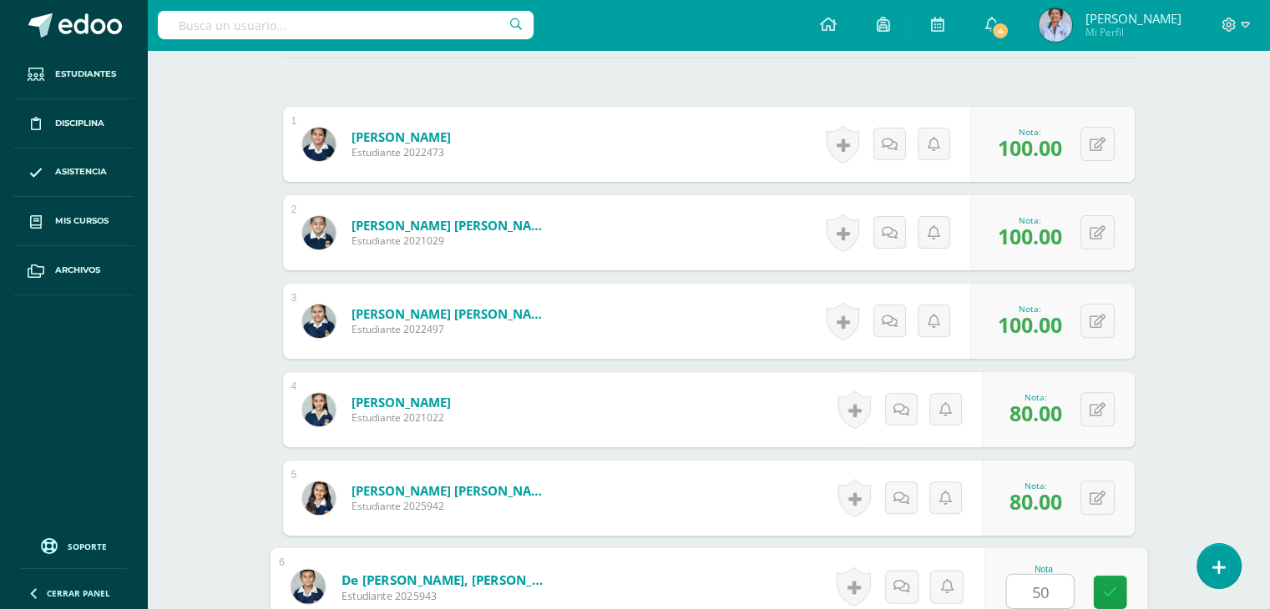
type input "50"
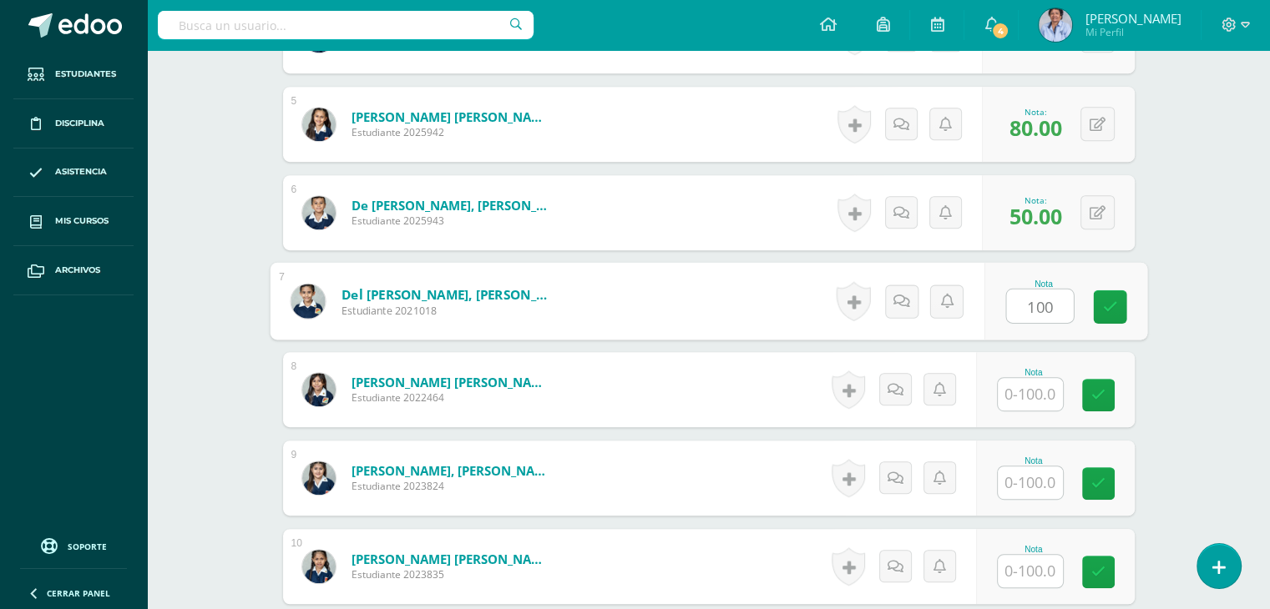
type input "100"
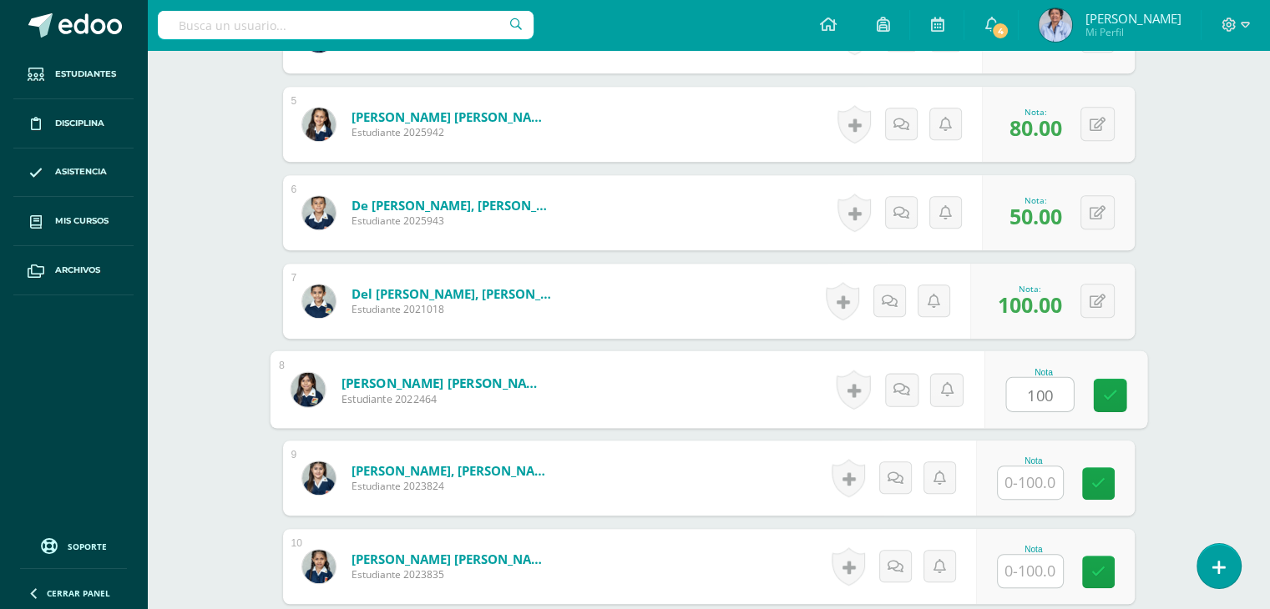
type input "100"
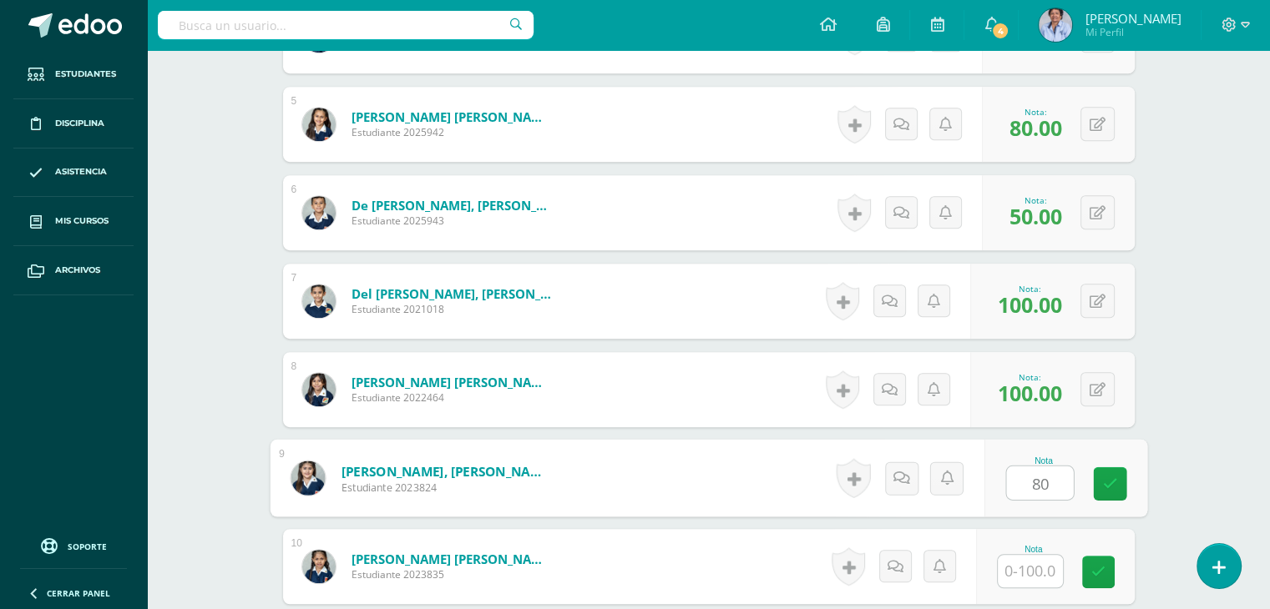
type input "80"
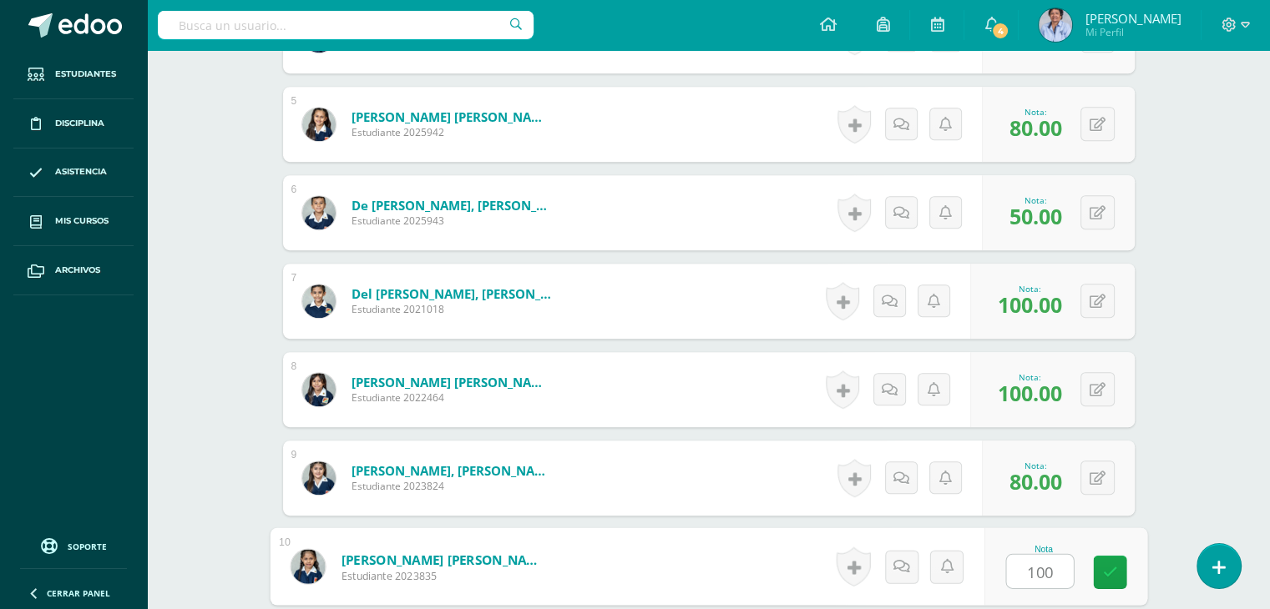
type input "100"
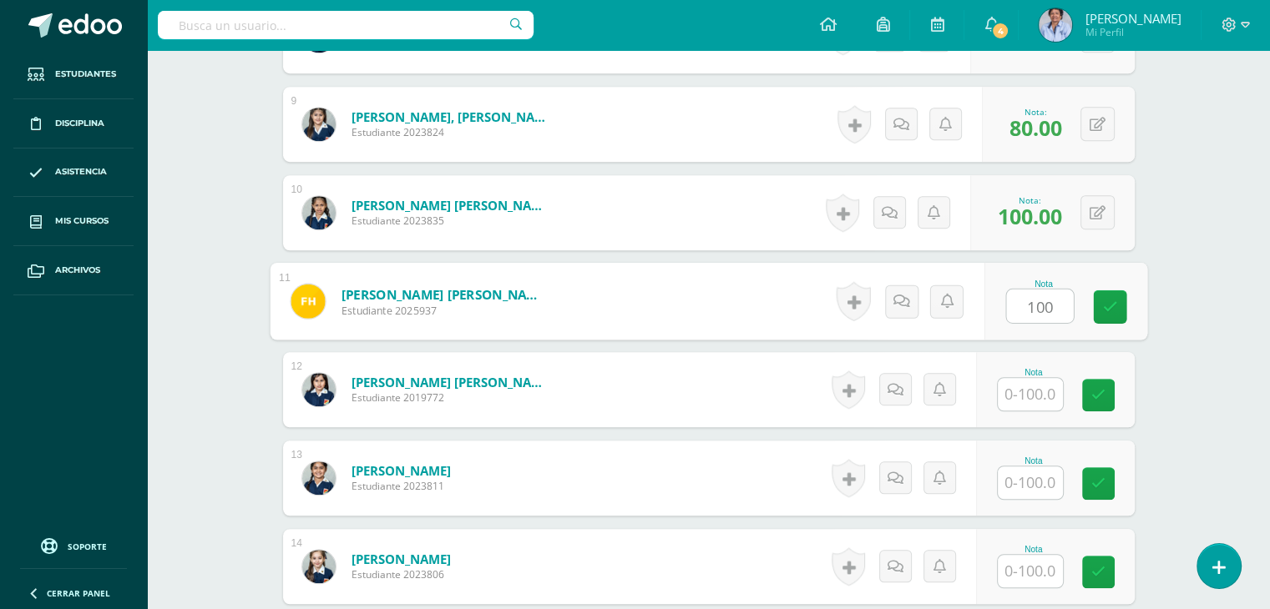
type input "100"
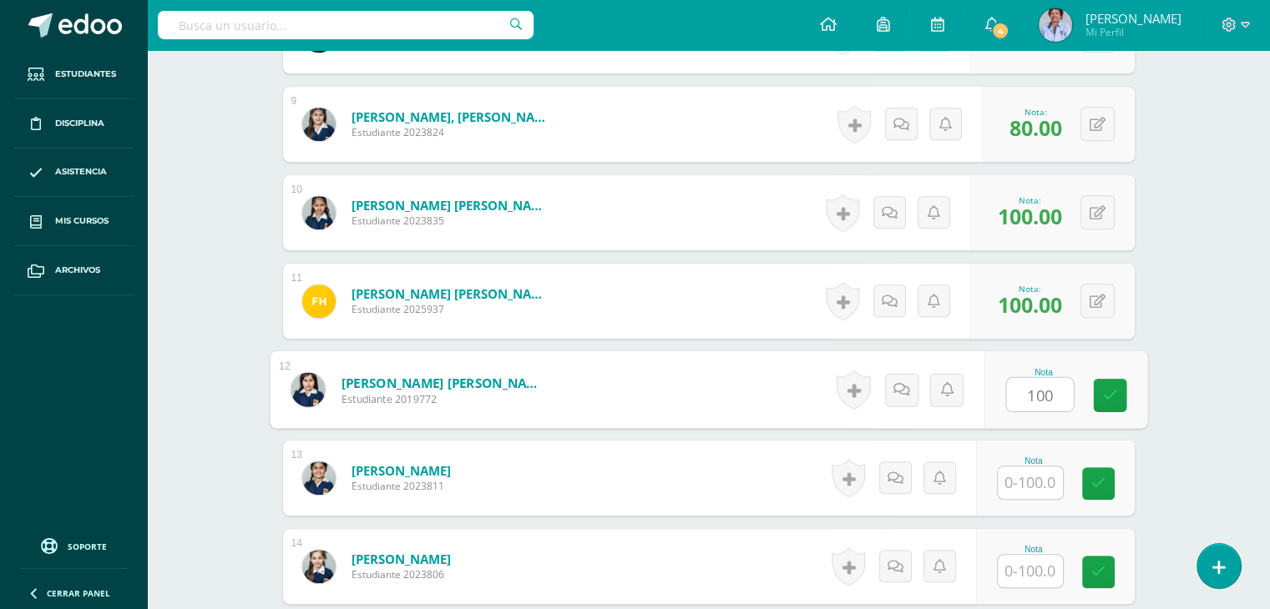
type input "100"
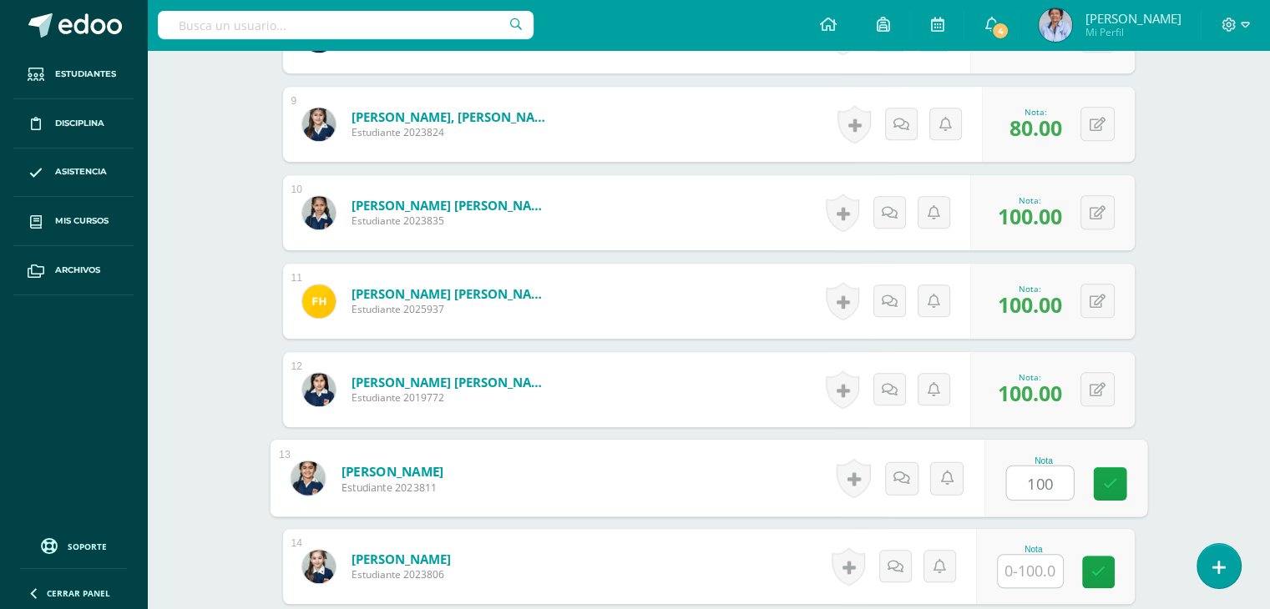
type input "100"
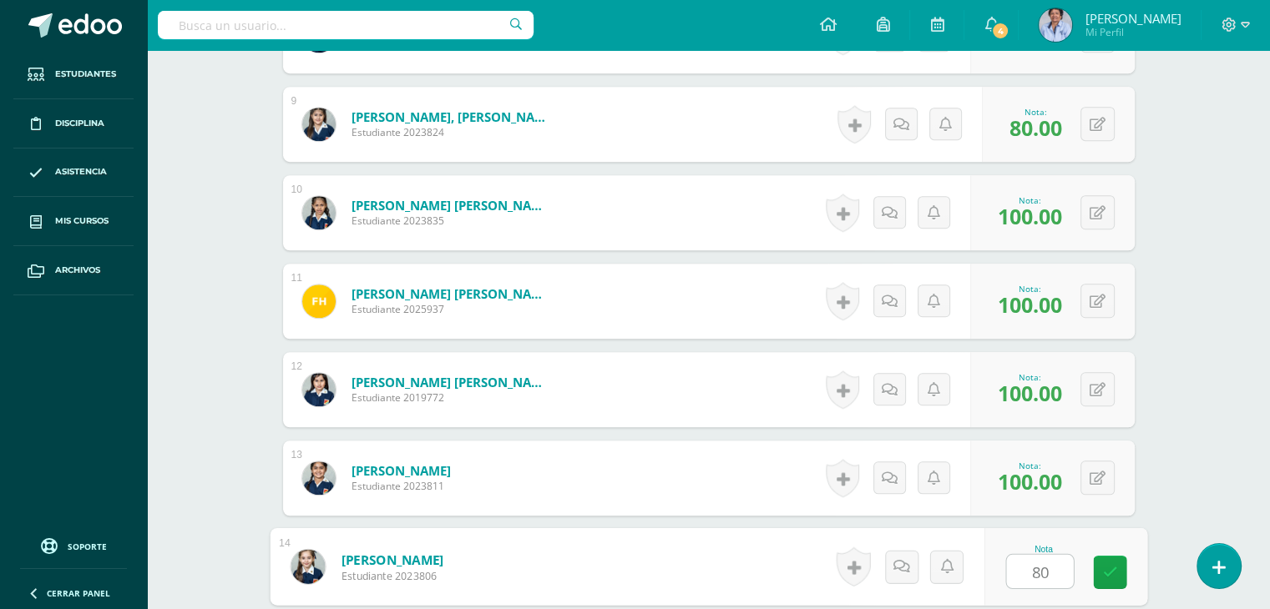
type input "80"
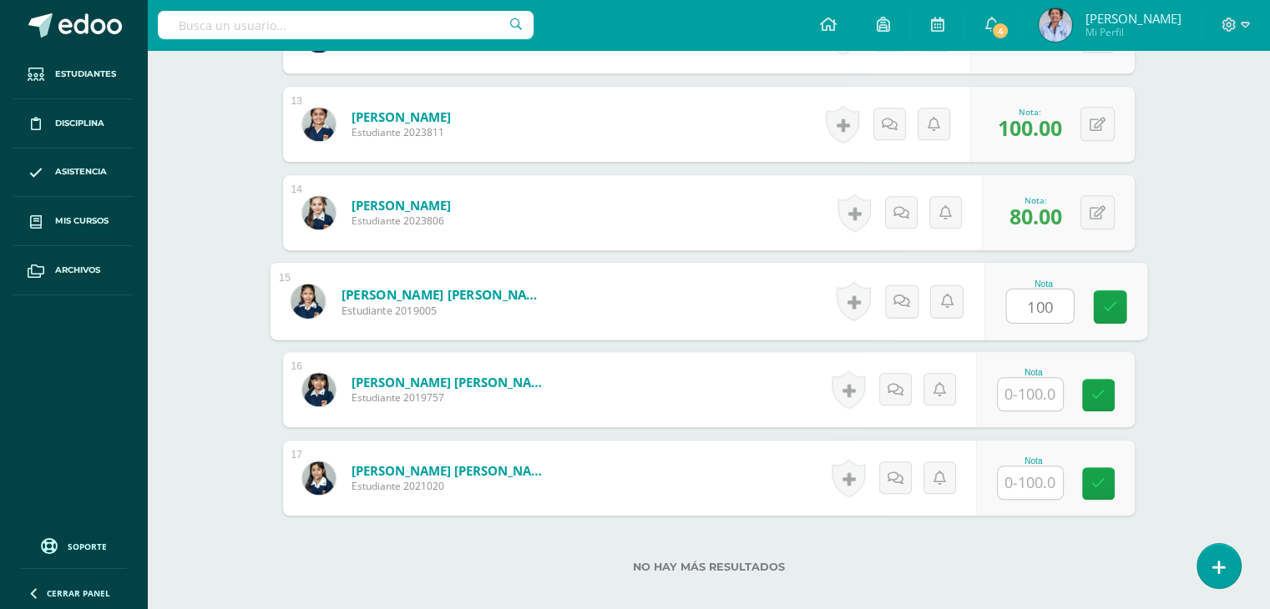
type input "100"
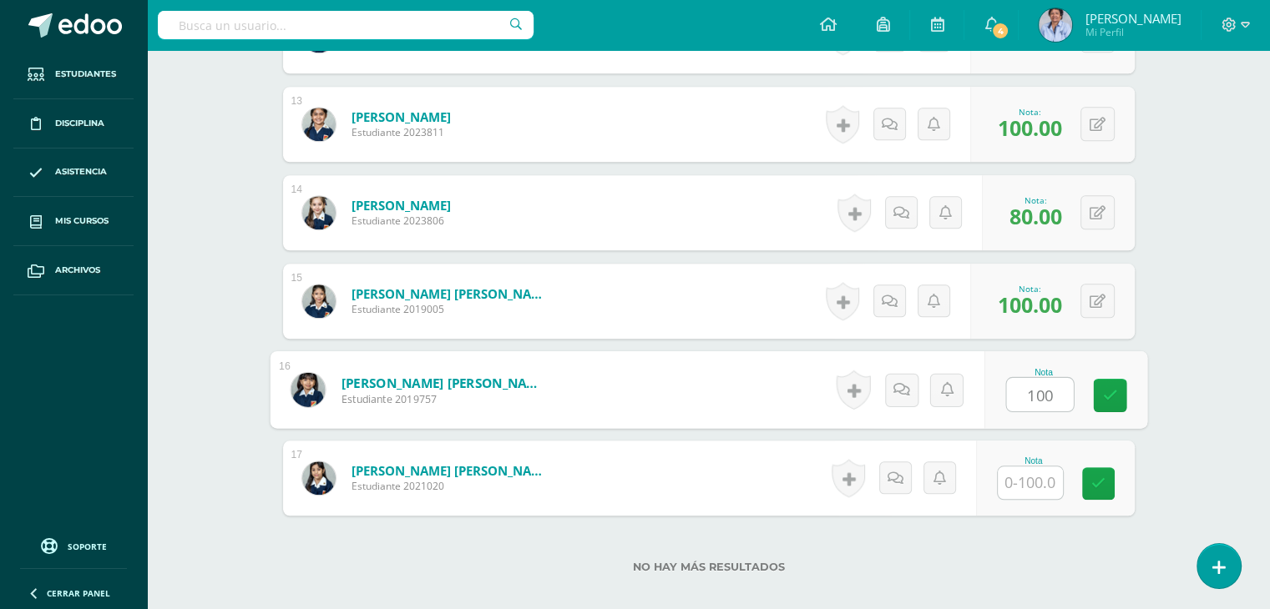
type input "100"
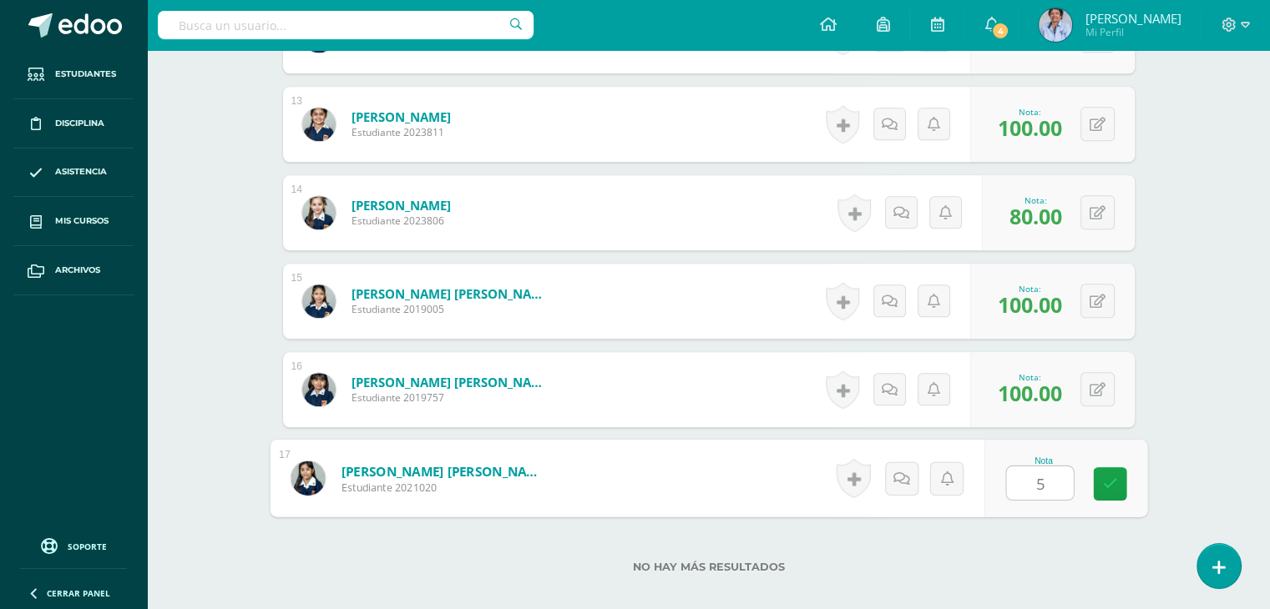
type input "50"
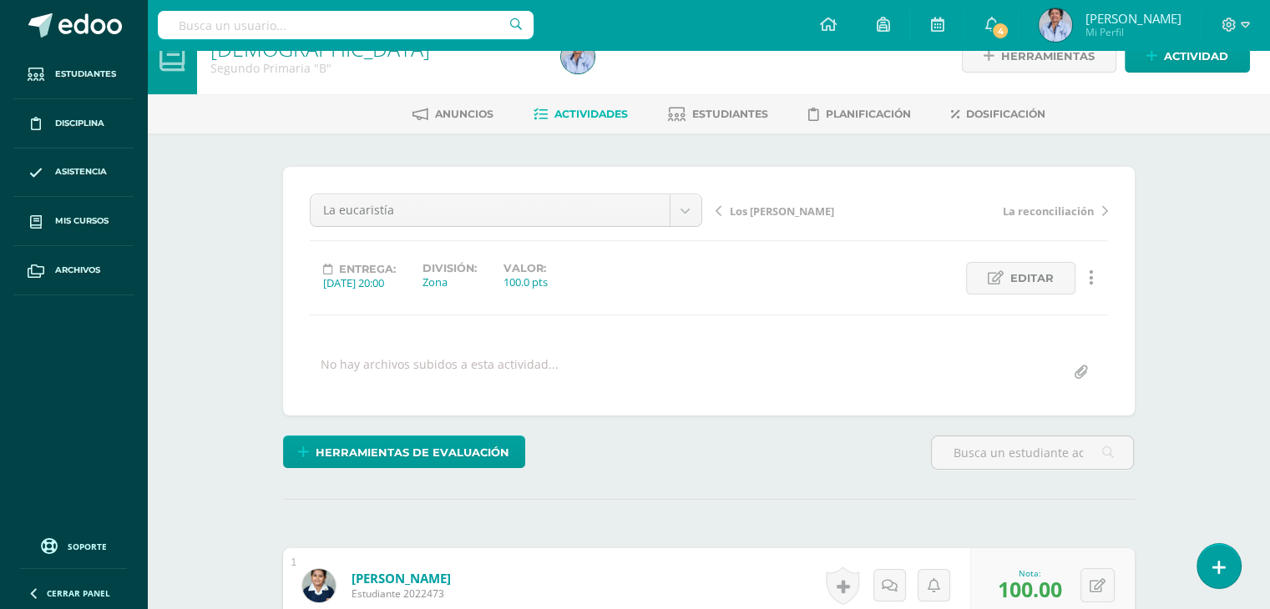
scroll to position [0, 0]
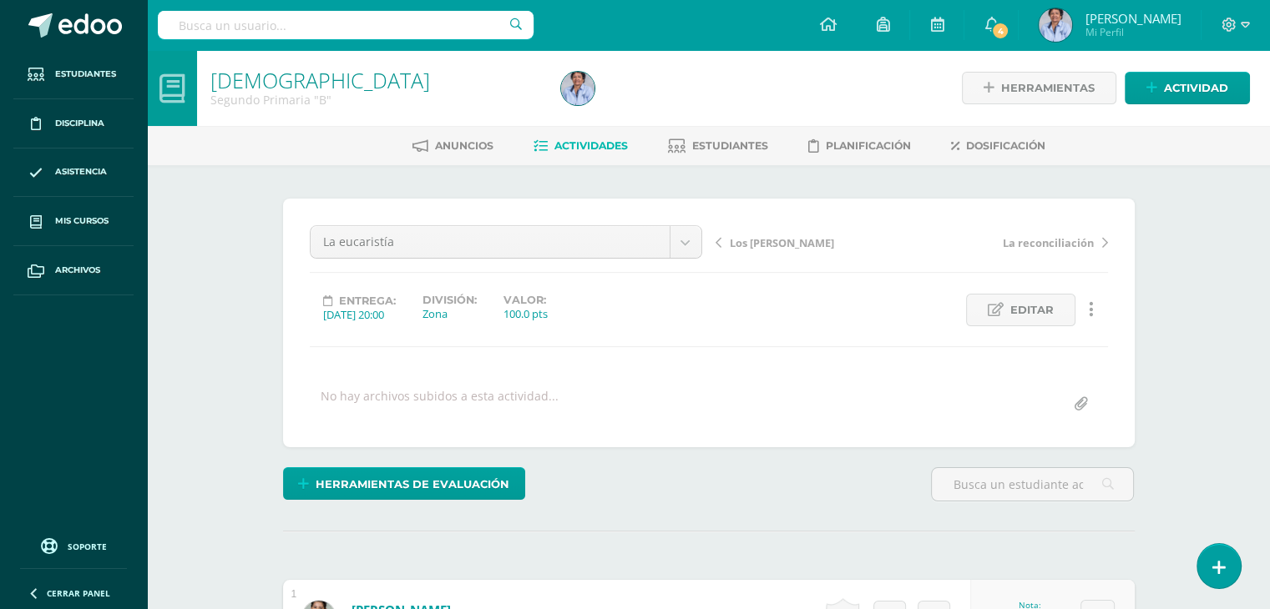
click at [743, 241] on span "Los [PERSON_NAME]" at bounding box center [782, 242] width 104 height 15
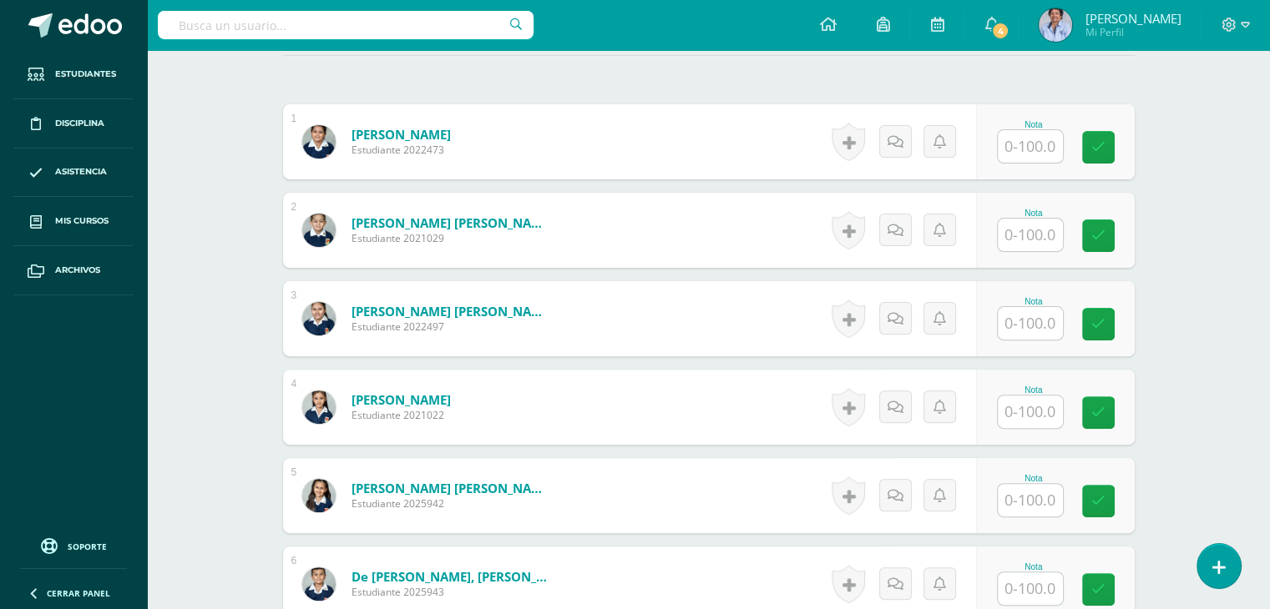
scroll to position [497, 0]
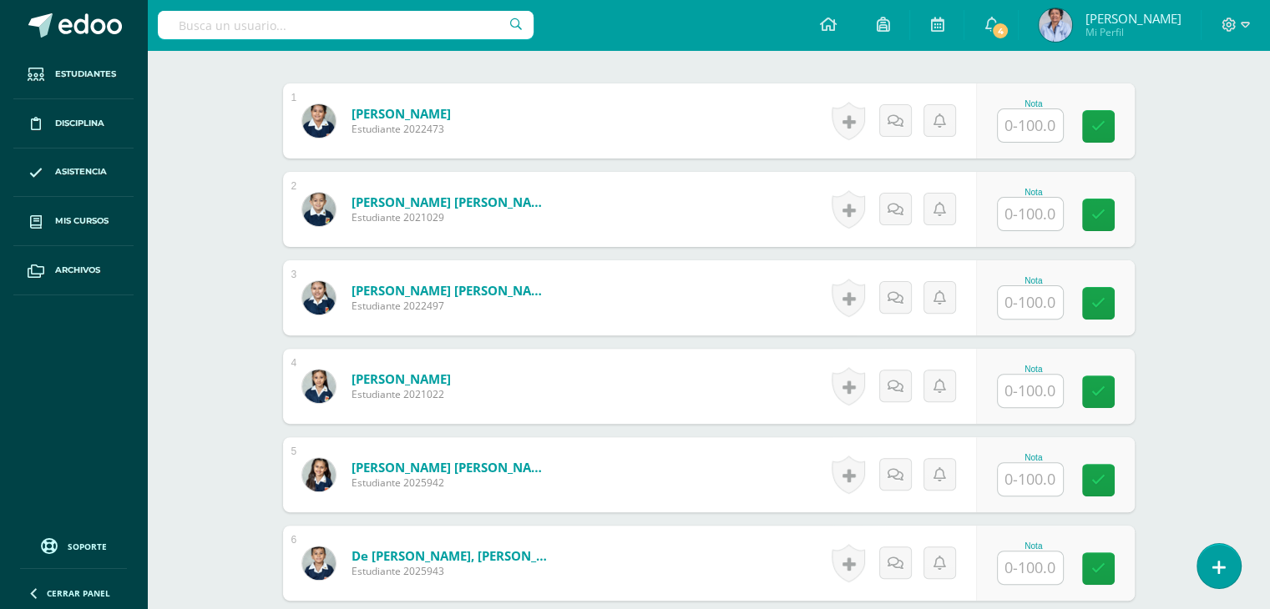
click at [1023, 118] on input "text" at bounding box center [1029, 125] width 65 height 33
type input "100"
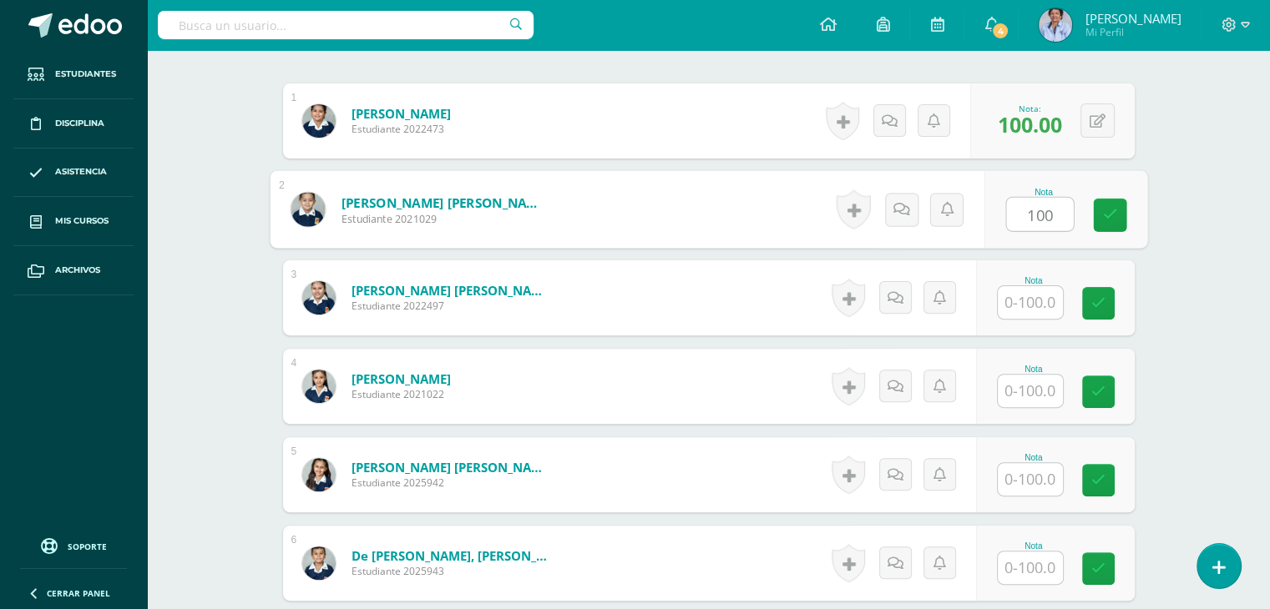
type input "100"
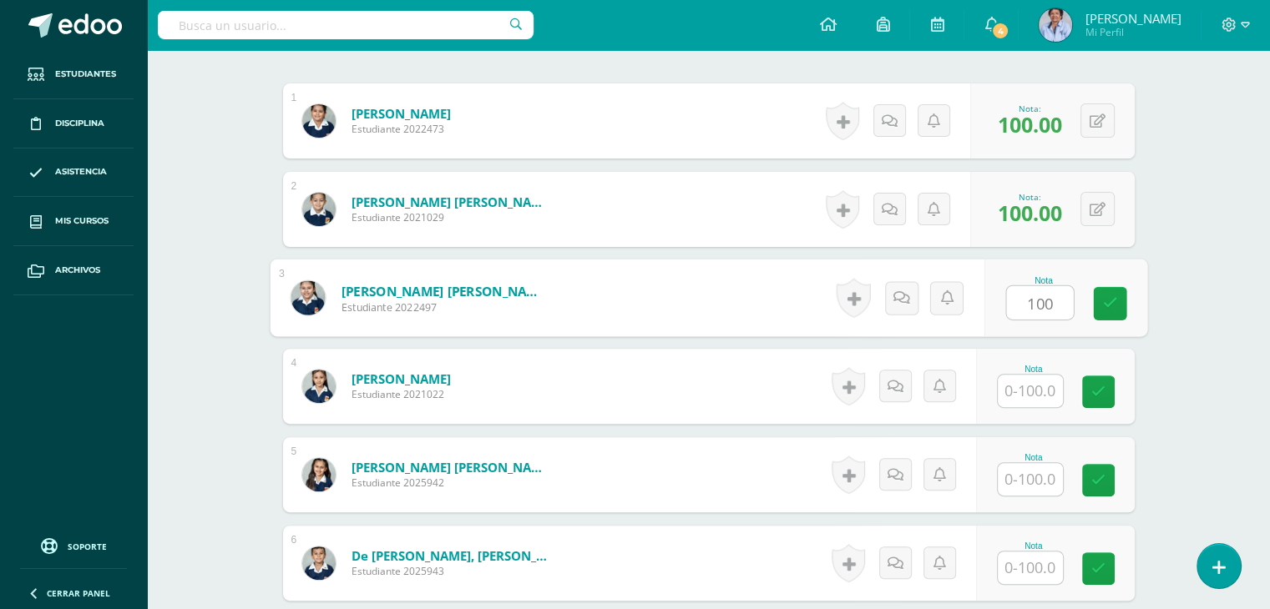
type input "100"
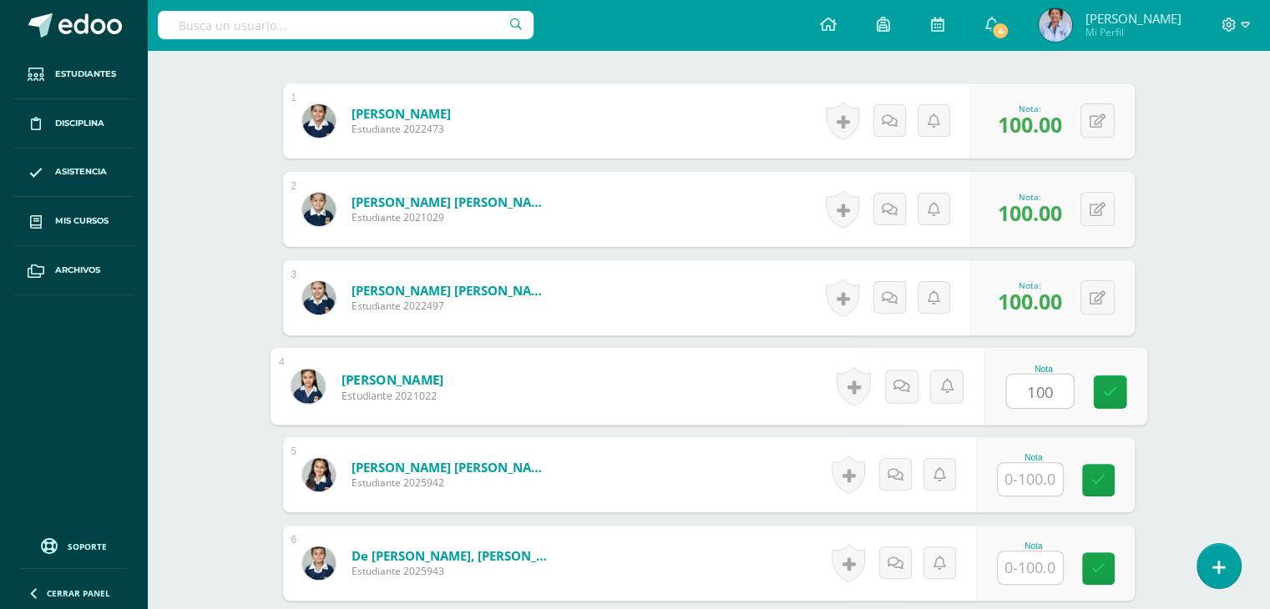
type input "100"
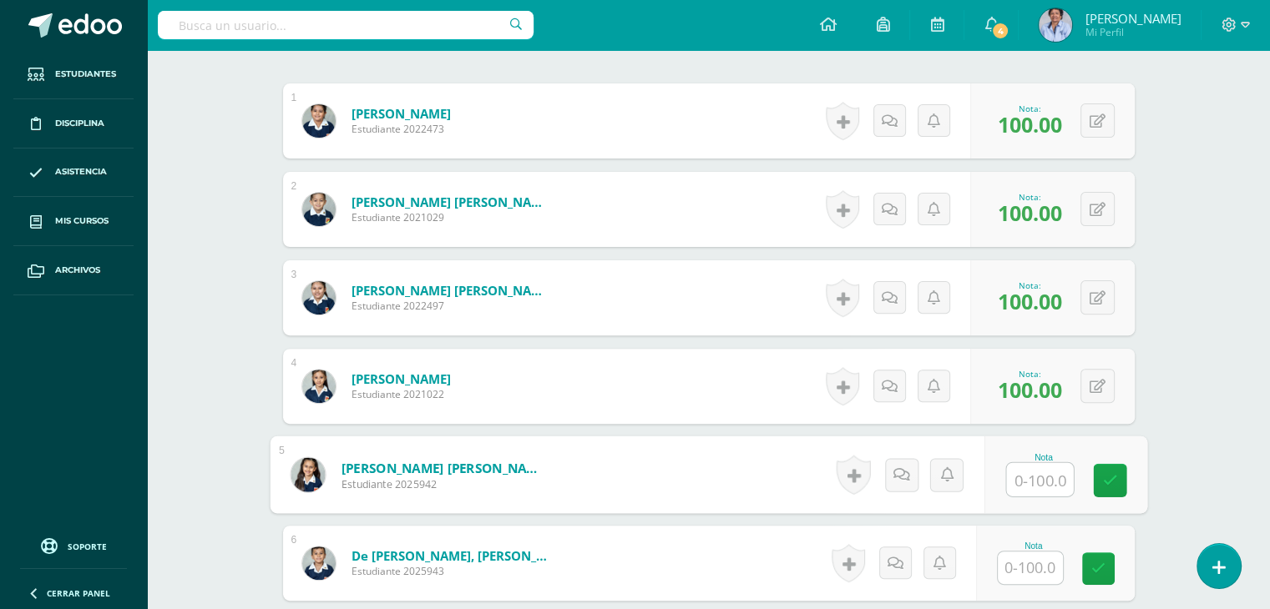
type input "6"
type input "30"
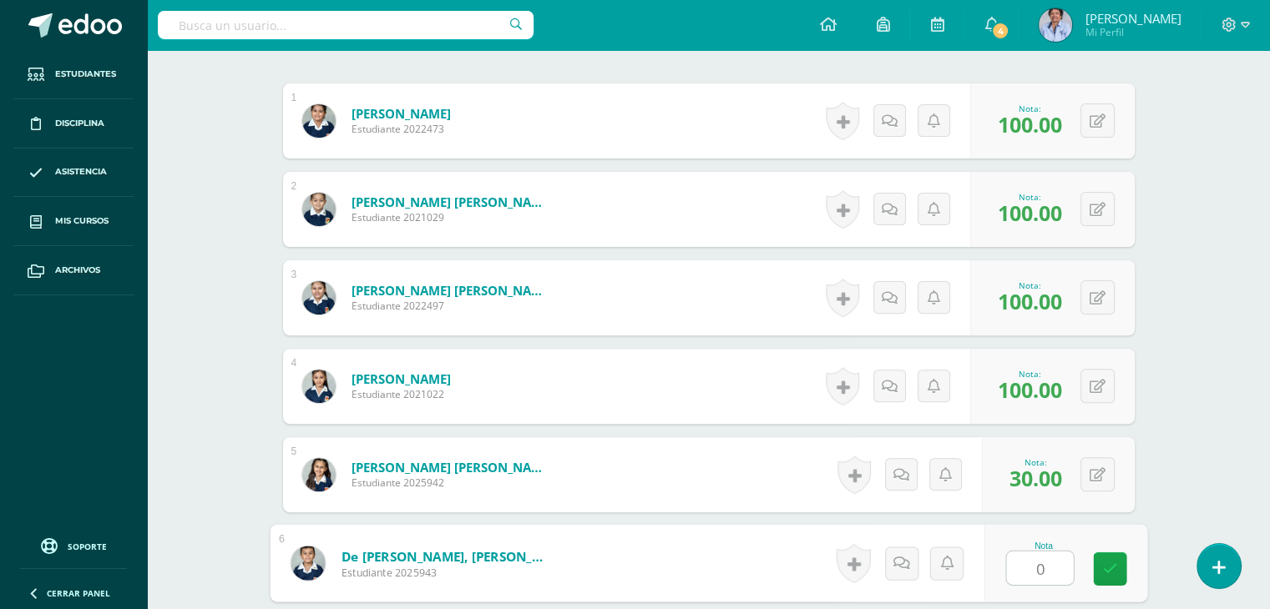
type input "0"
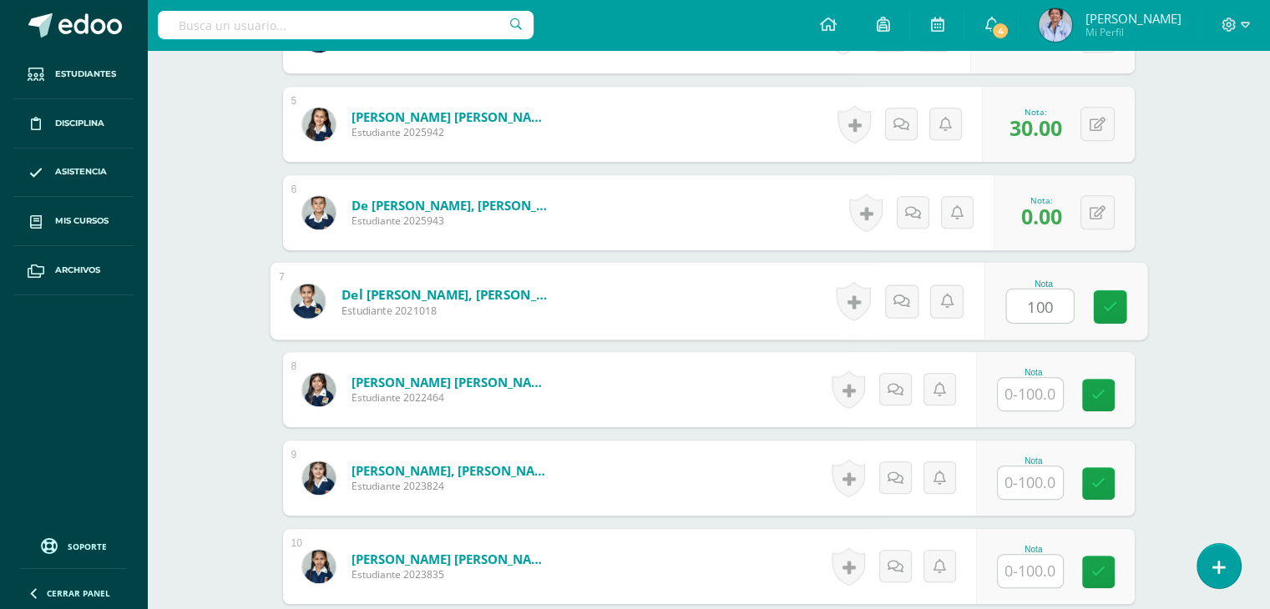
type input "100"
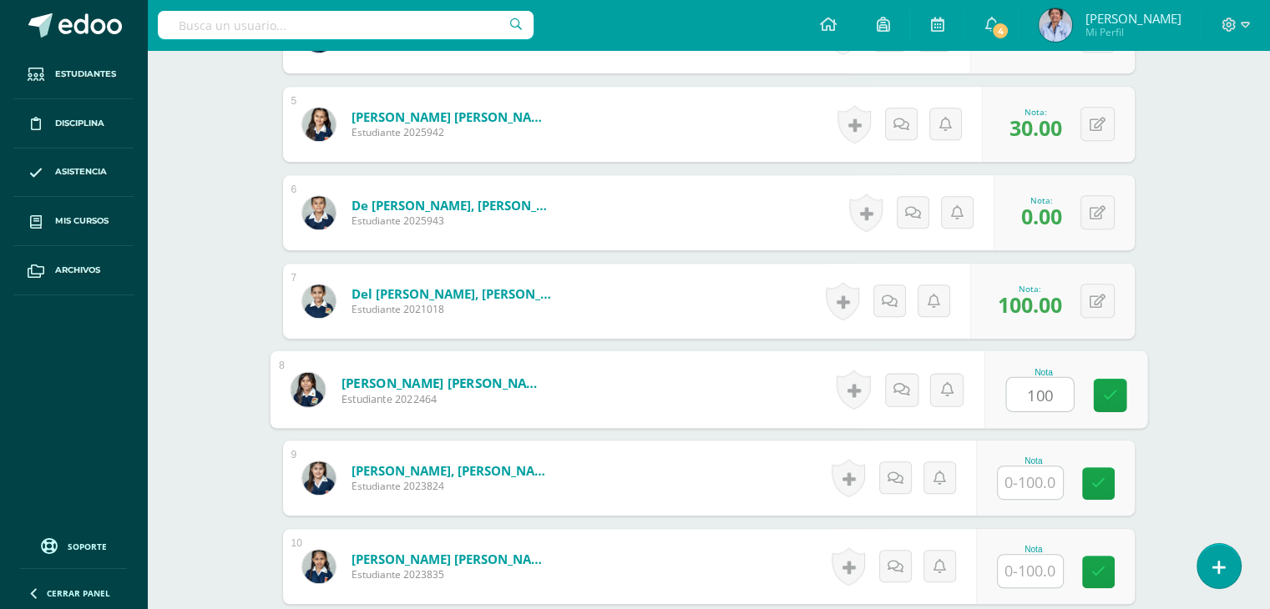
type input "100"
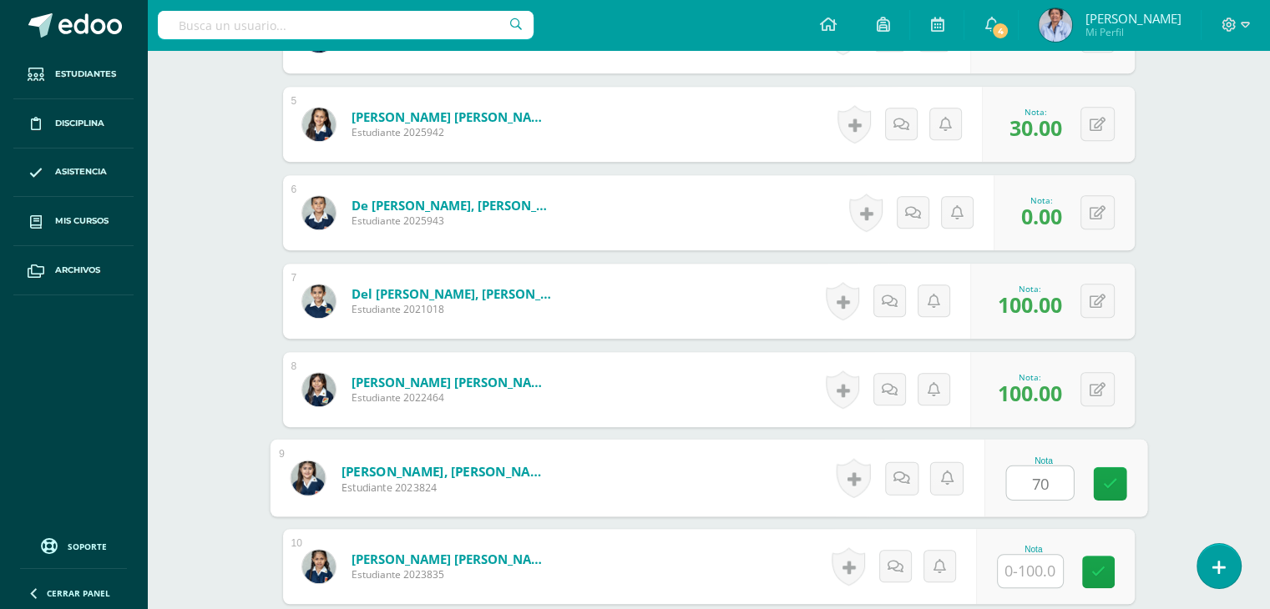
type input "70"
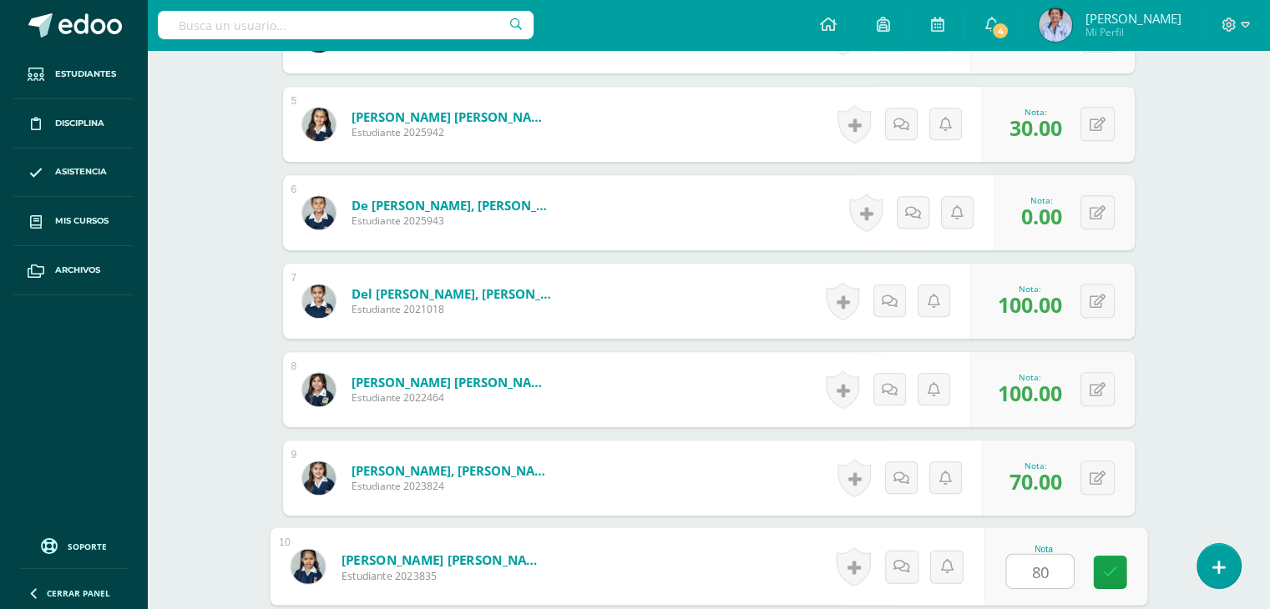
type input "80"
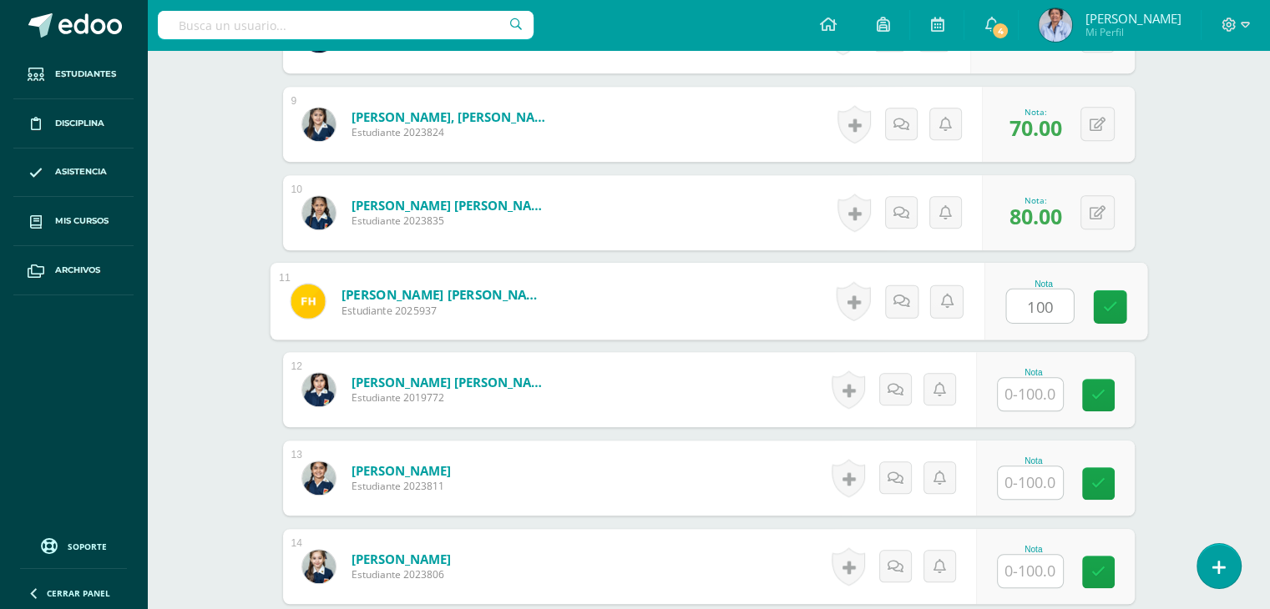
type input "100"
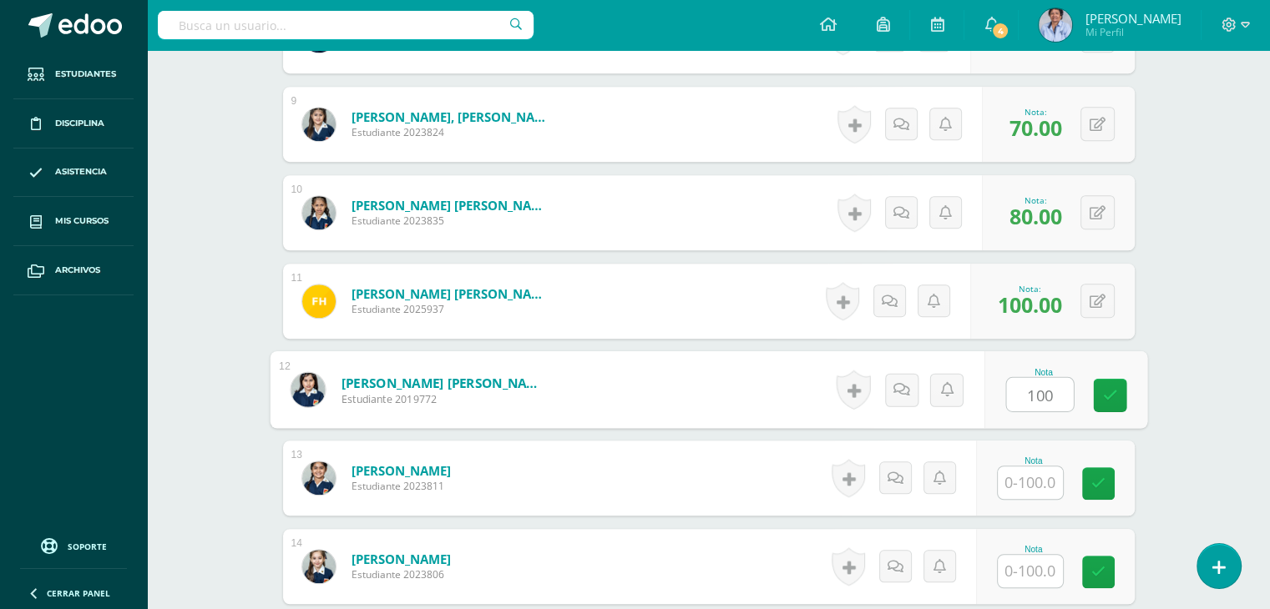
type input "100"
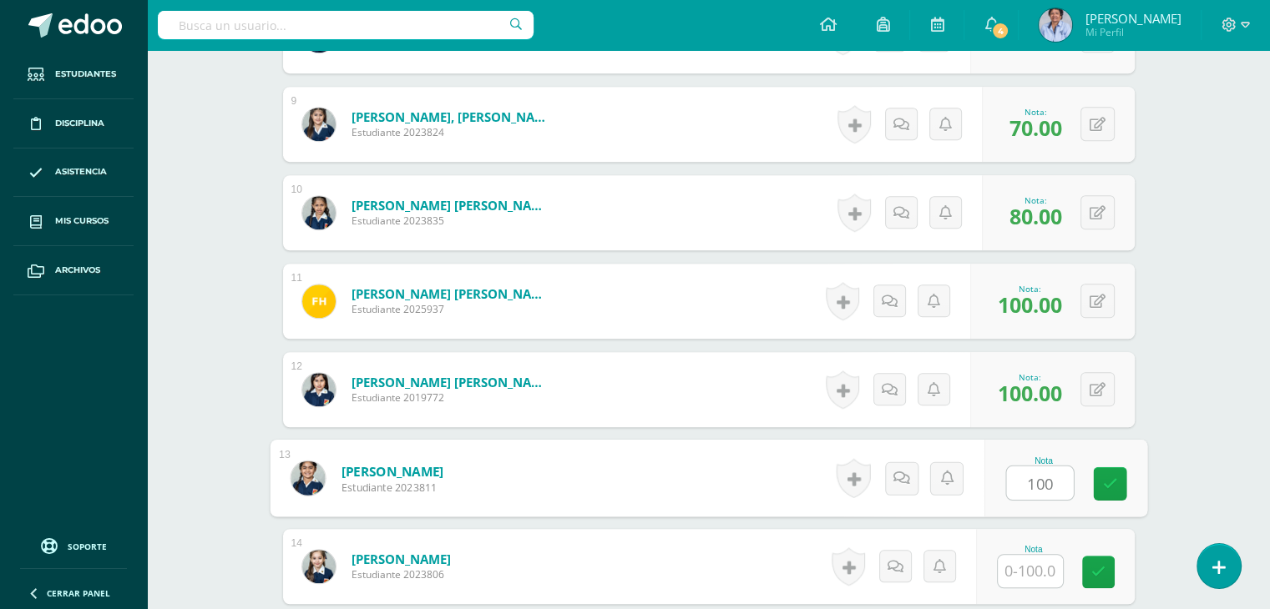
type input "100"
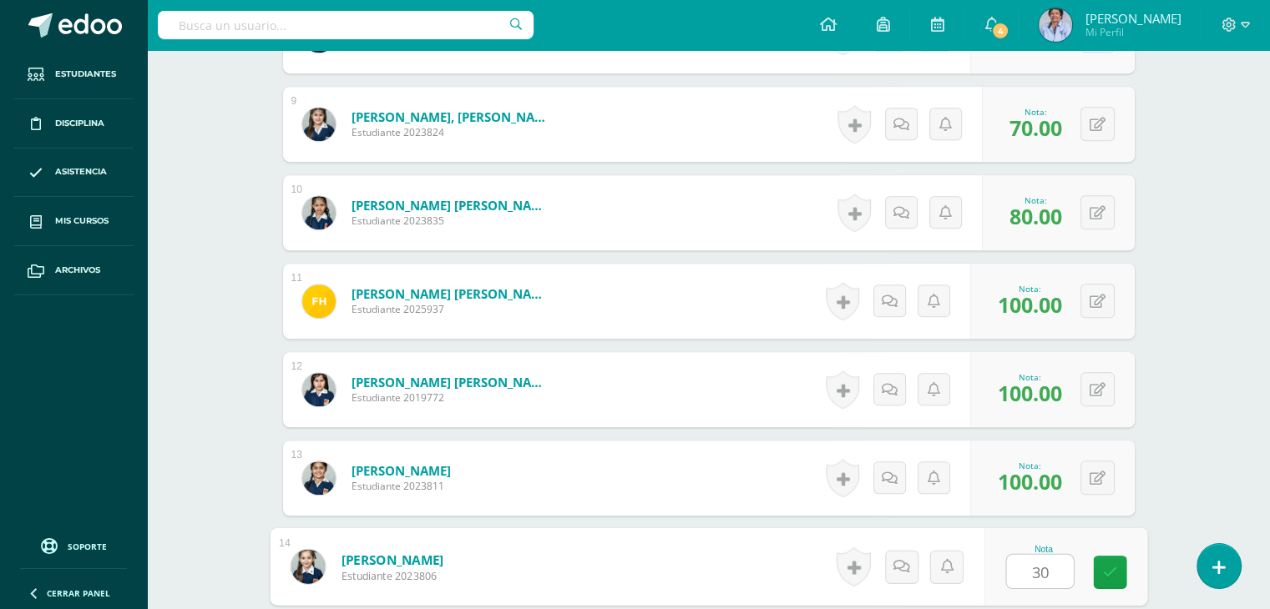
type input "30"
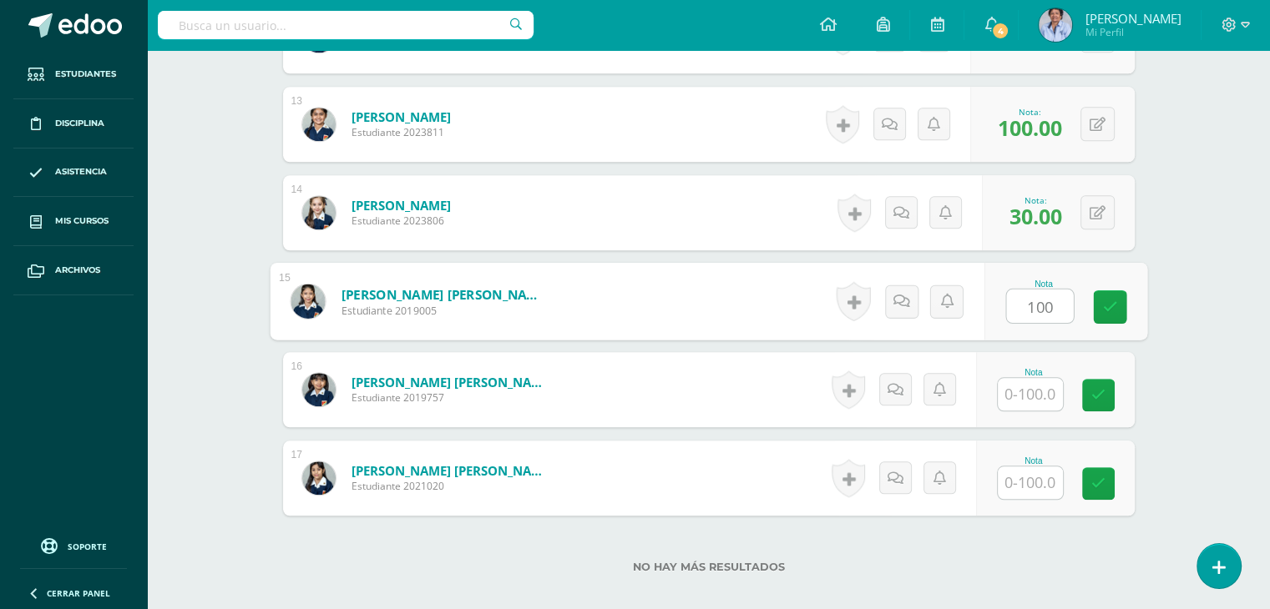
type input "100"
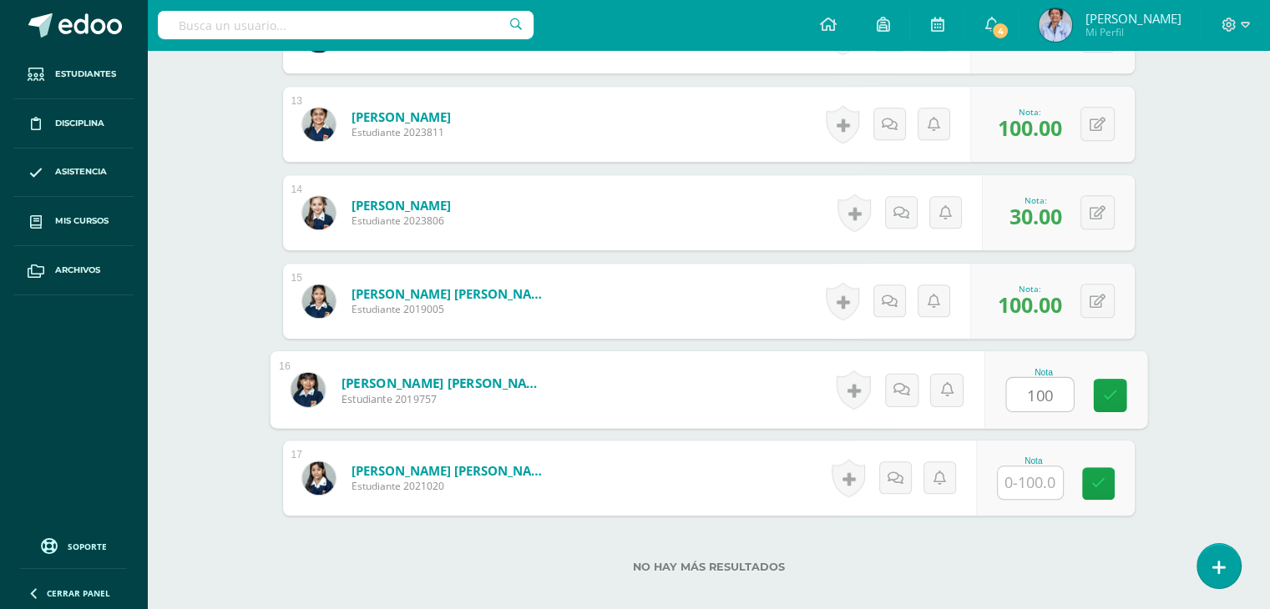
type input "100"
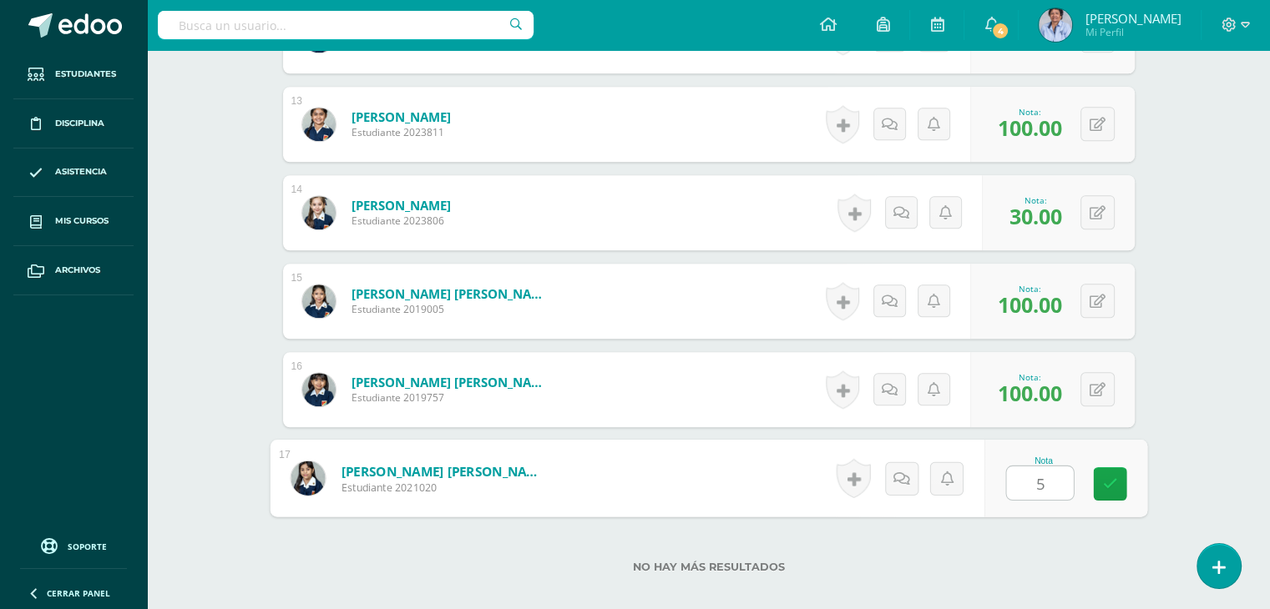
type input "50"
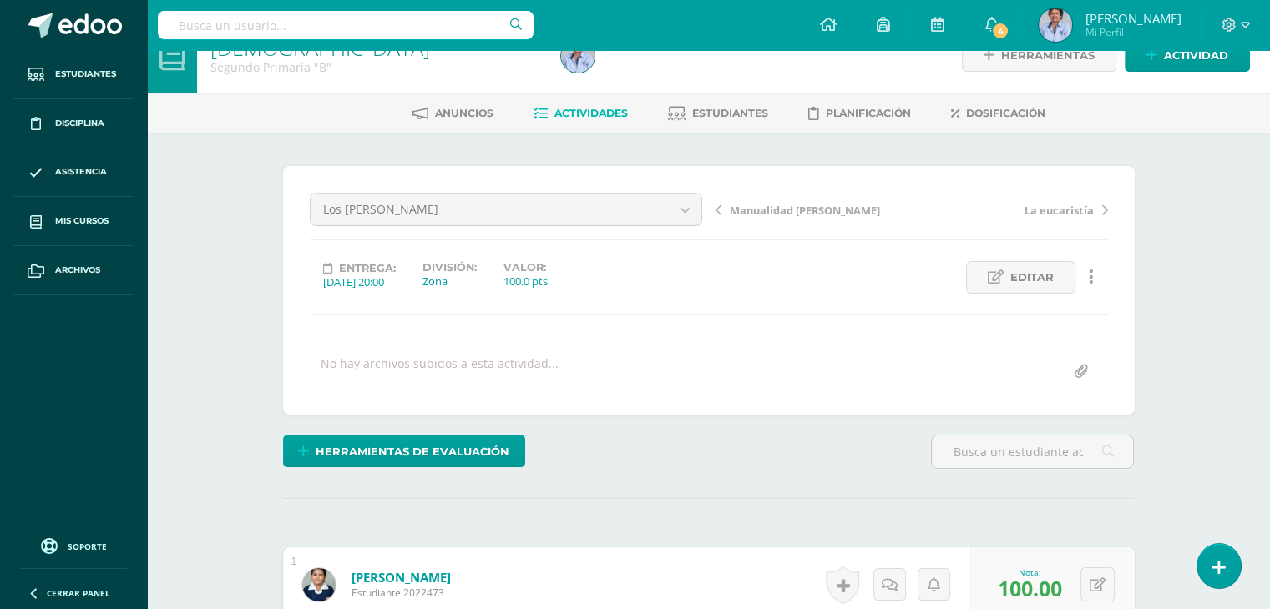
scroll to position [0, 0]
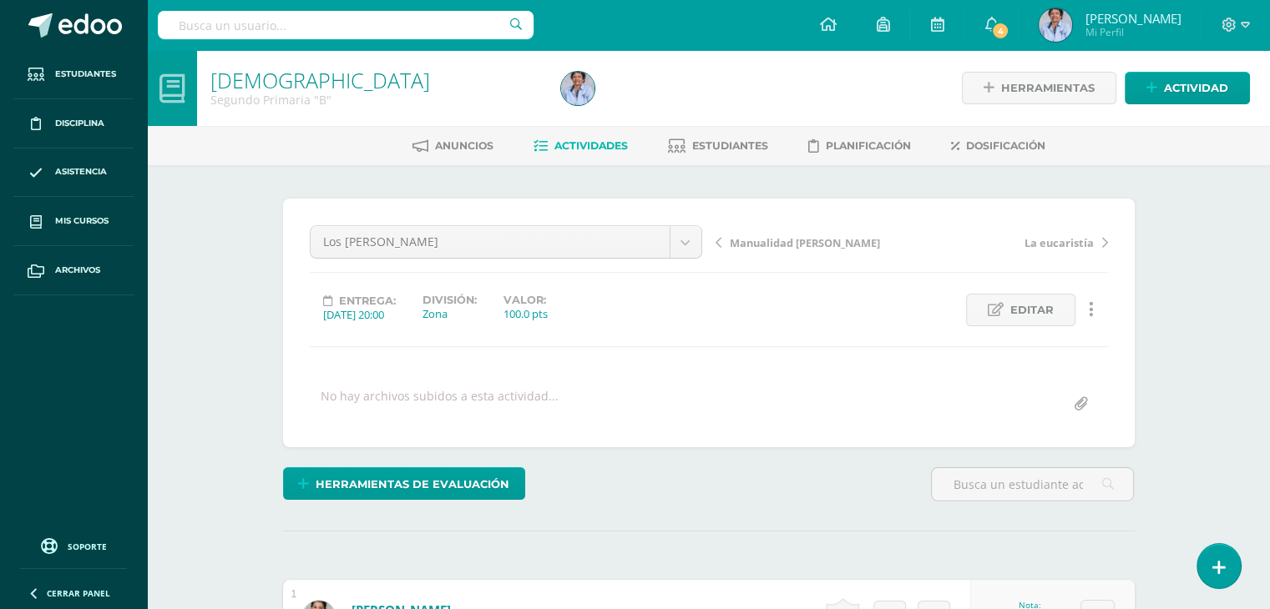
click at [765, 240] on span "Manualidad [PERSON_NAME]" at bounding box center [805, 242] width 150 height 15
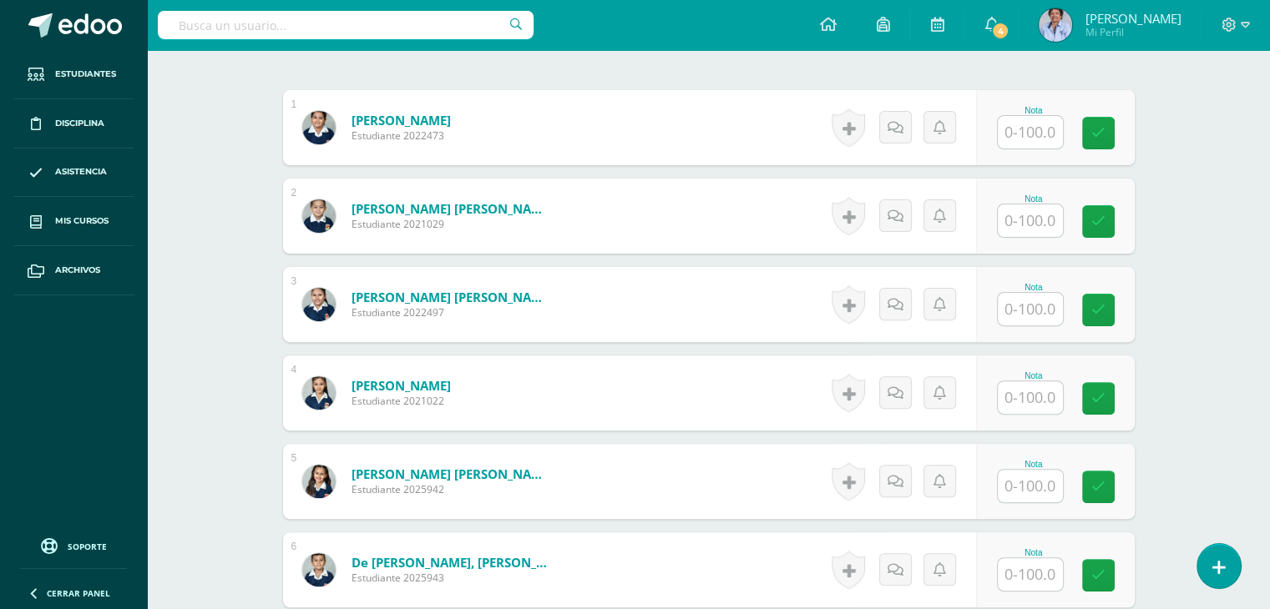
scroll to position [491, 0]
click at [1029, 133] on input "text" at bounding box center [1029, 131] width 65 height 33
type input "100"
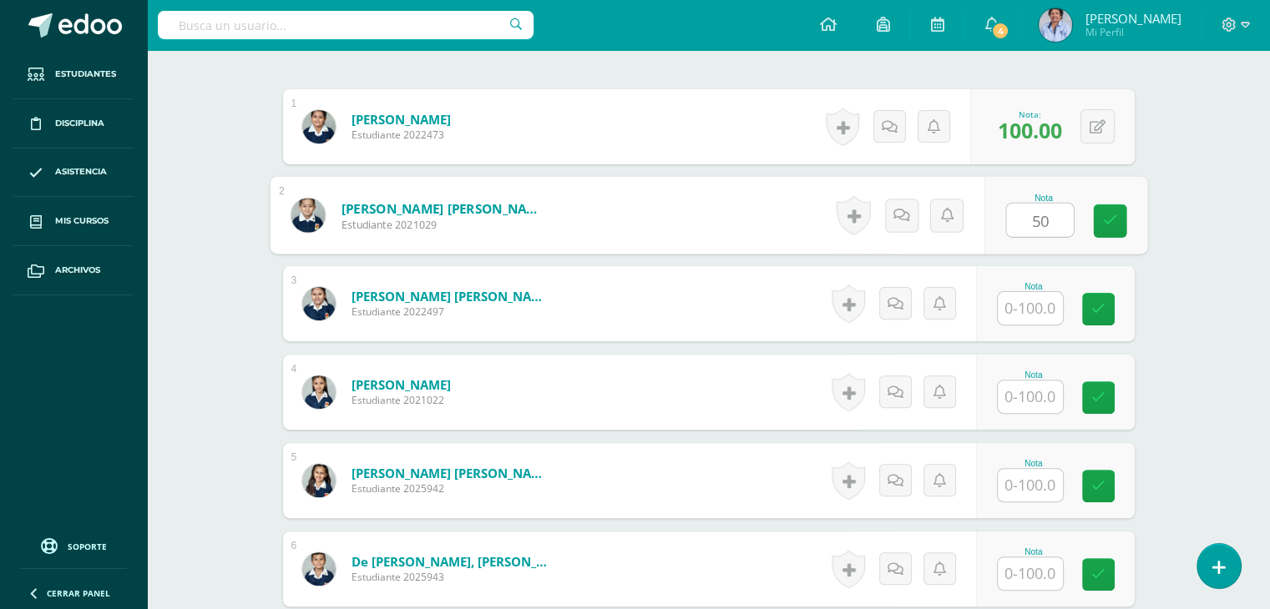
type input "50"
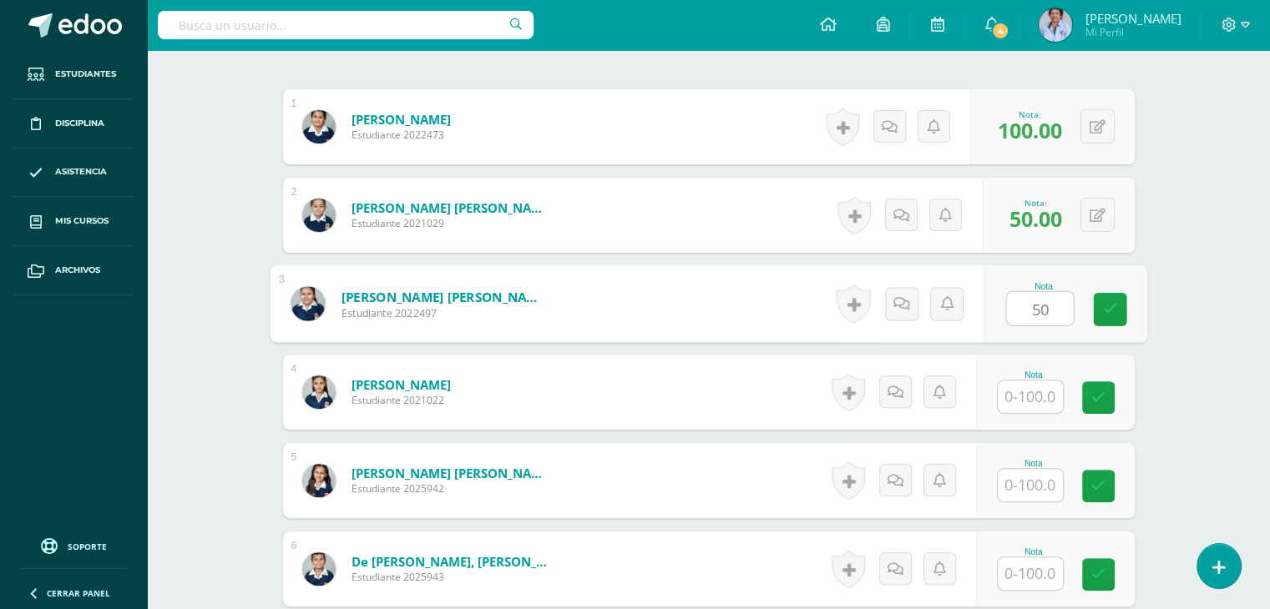
type input "50"
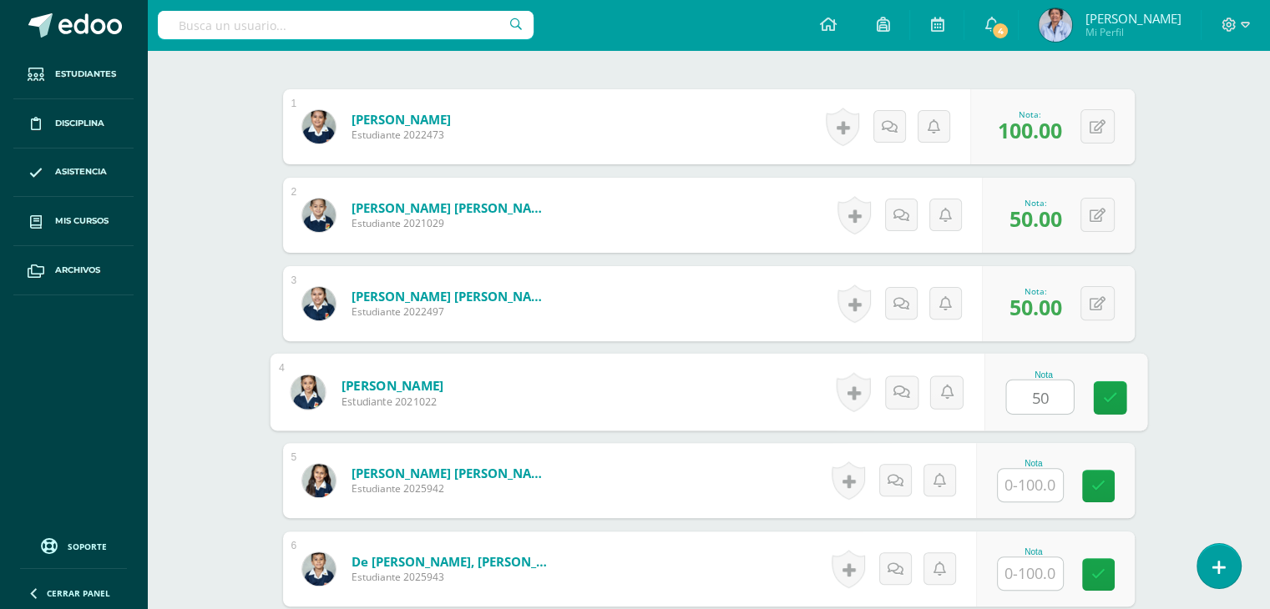
type input "50"
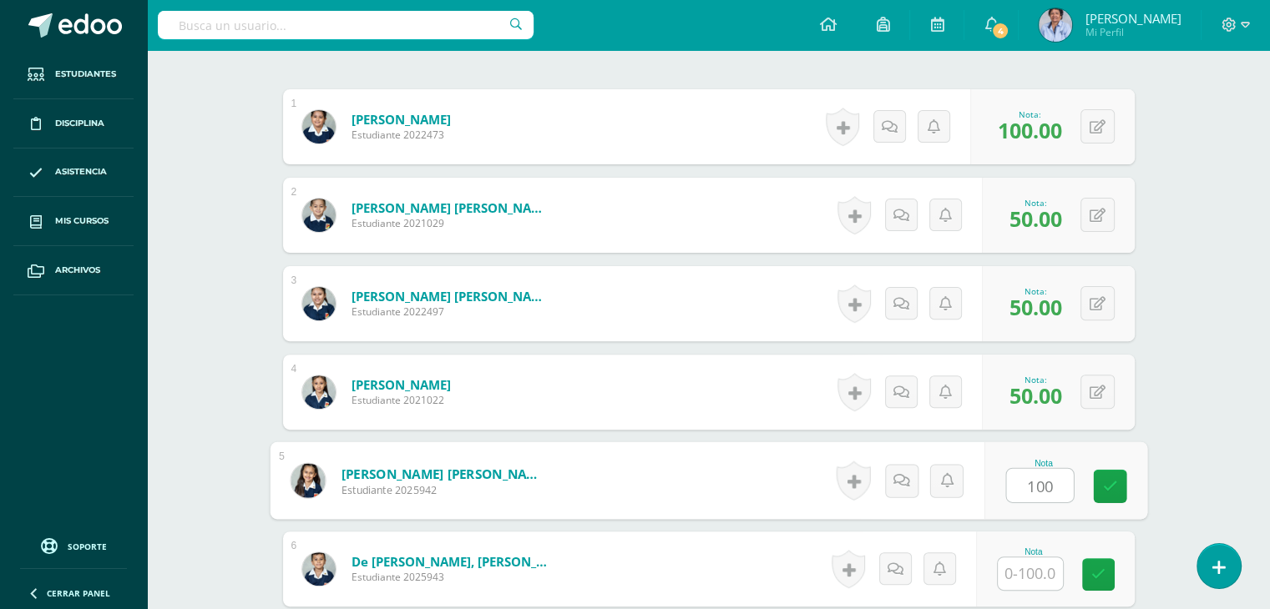
type input "100"
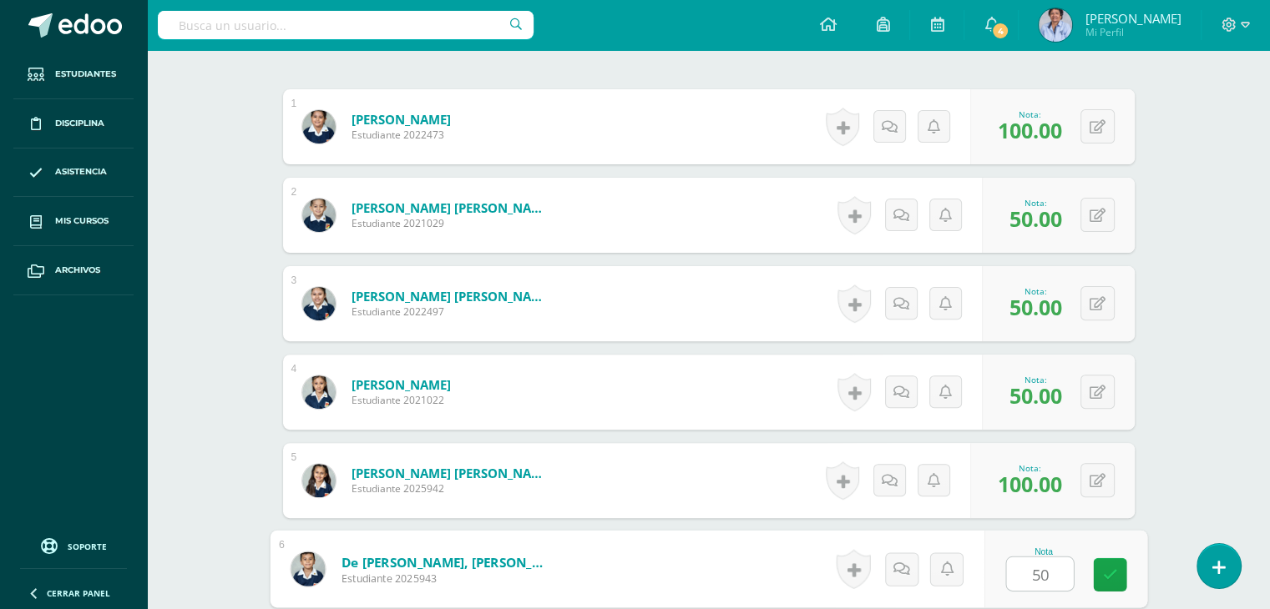
type input "50"
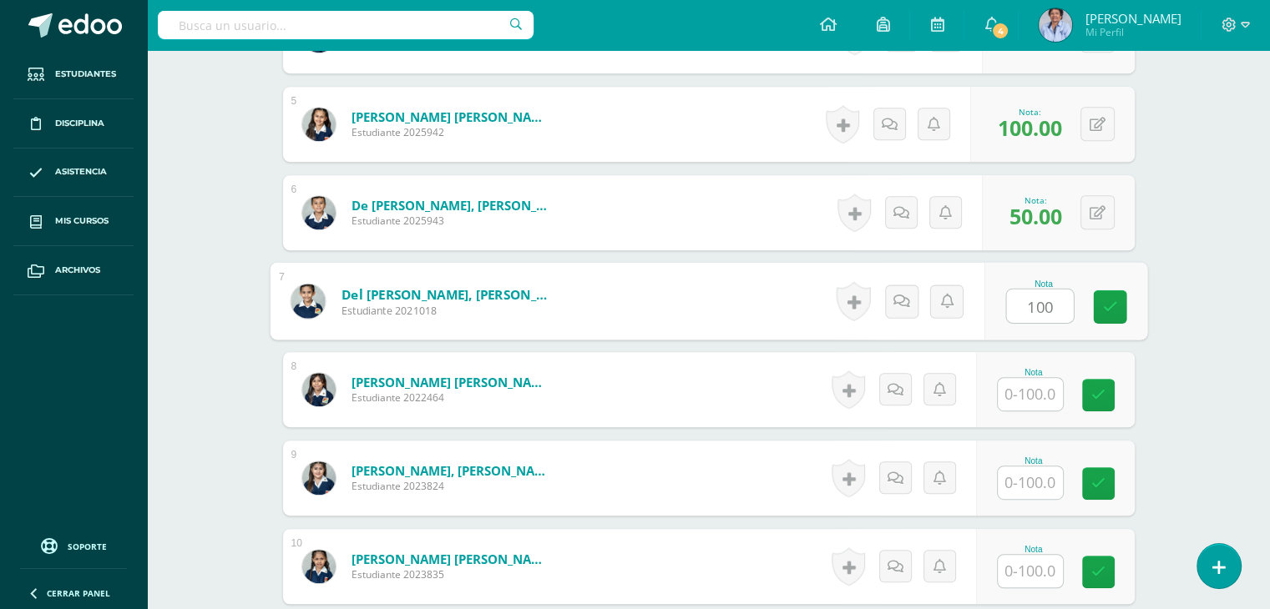
type input "100"
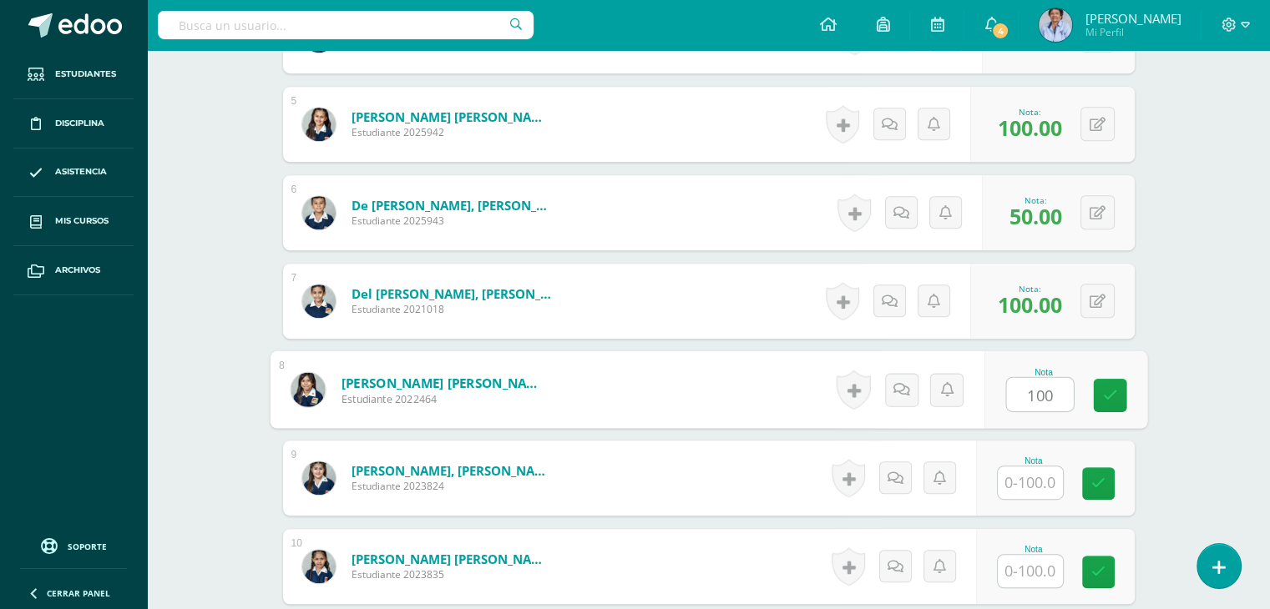
type input "100"
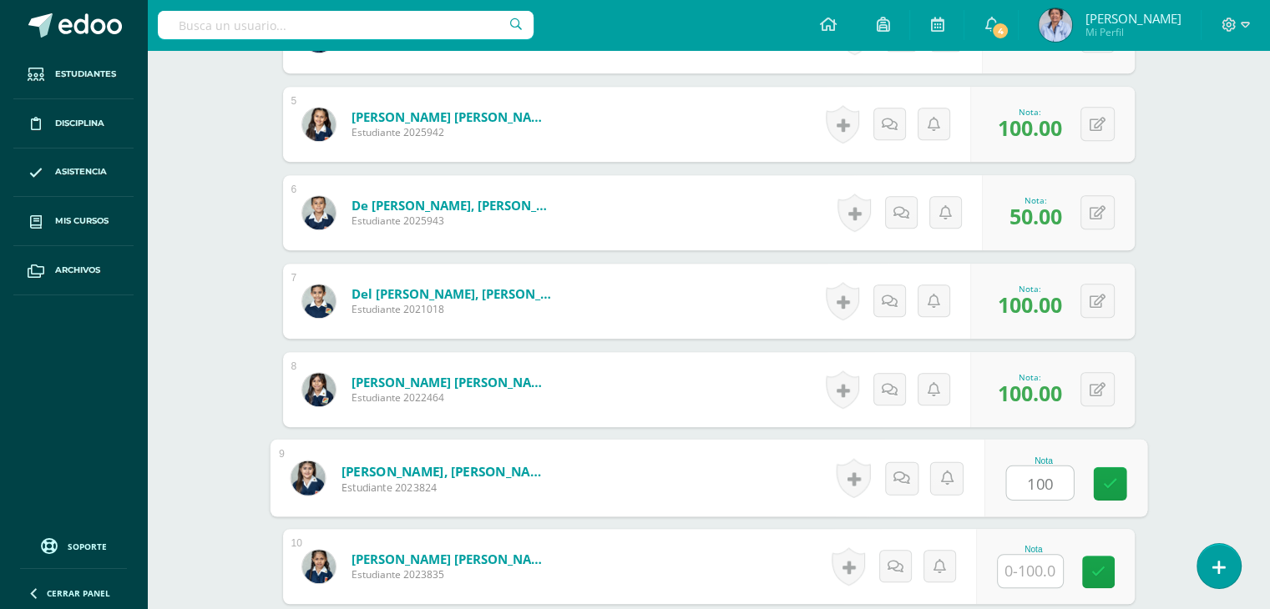
type input "100"
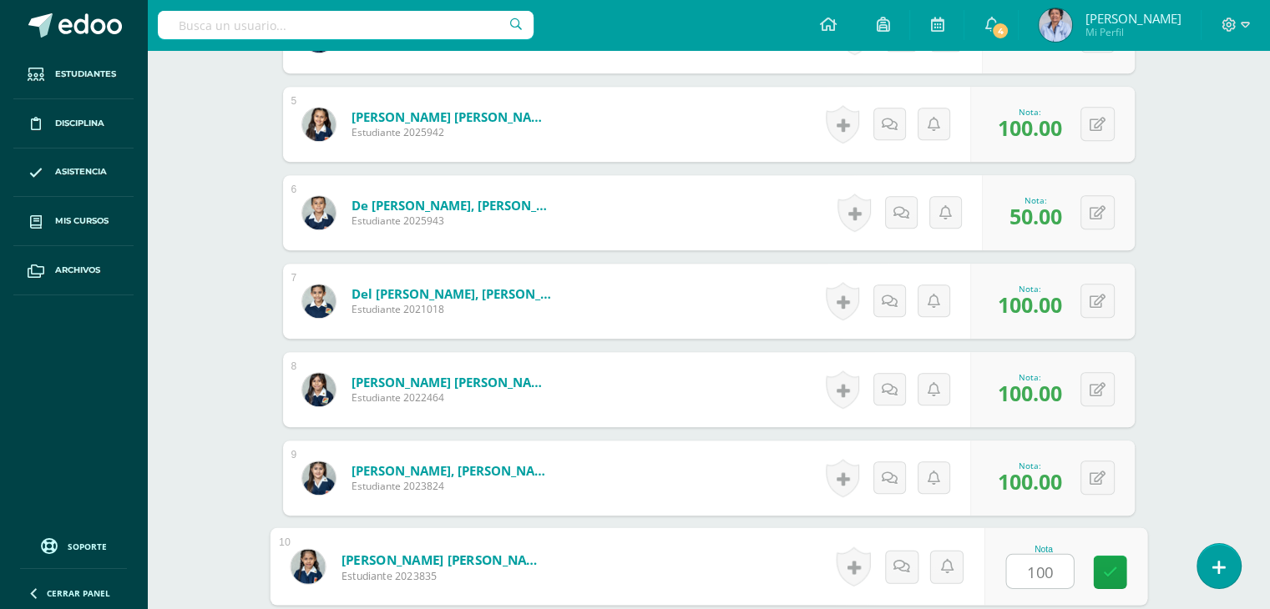
type input "100"
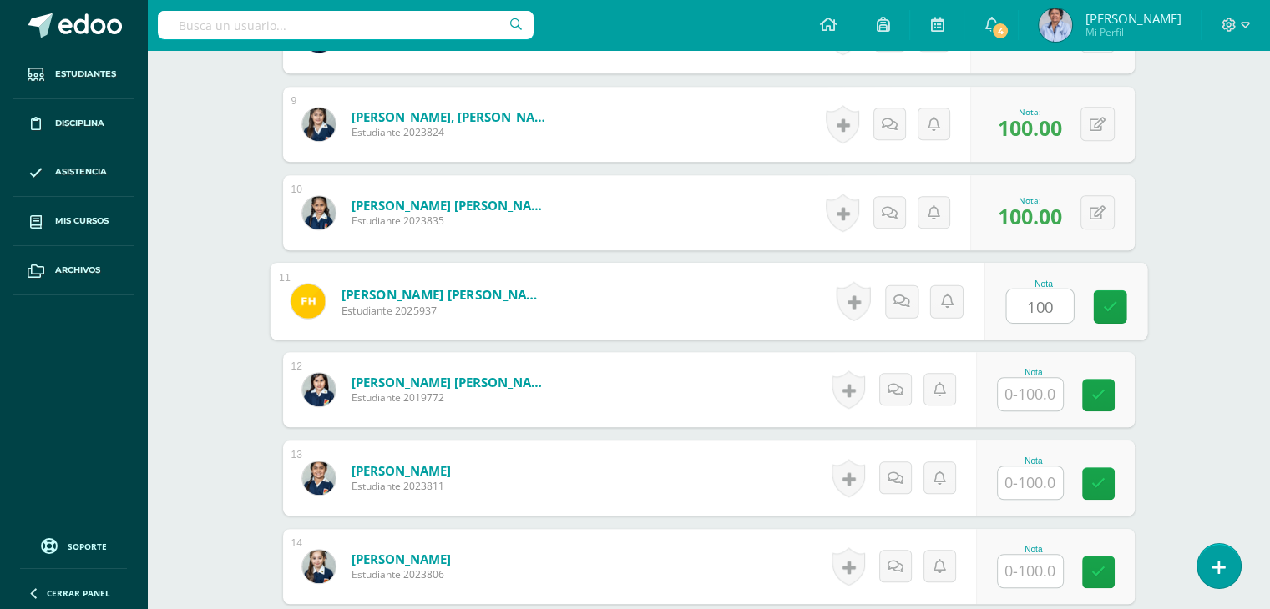
type input "100"
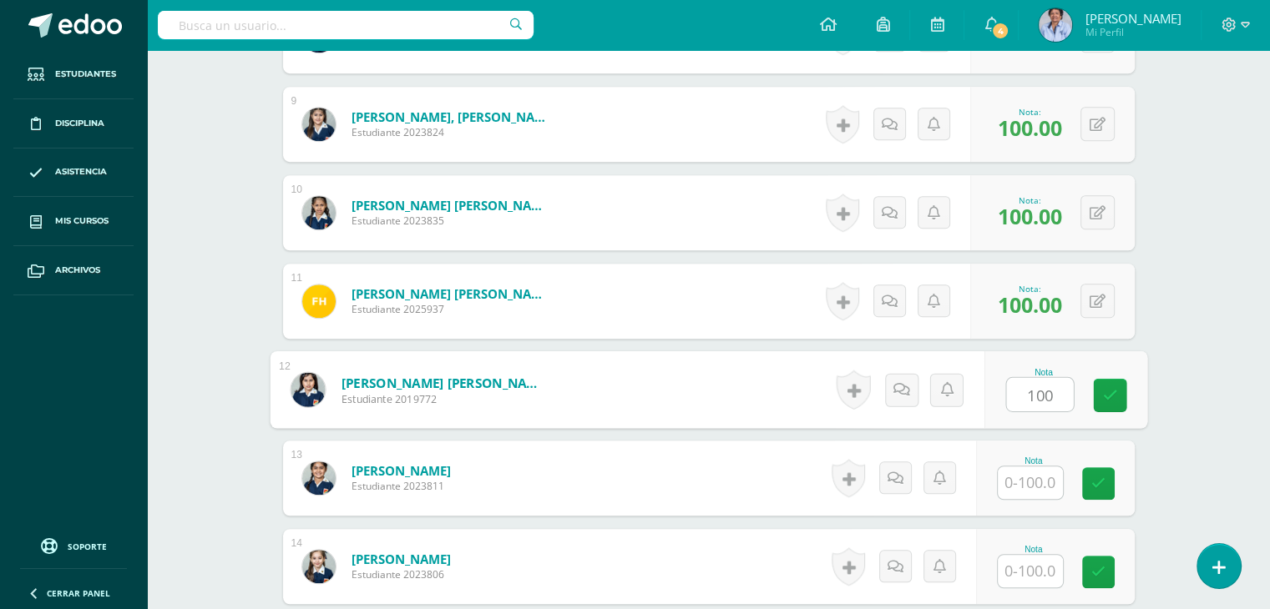
type input "100"
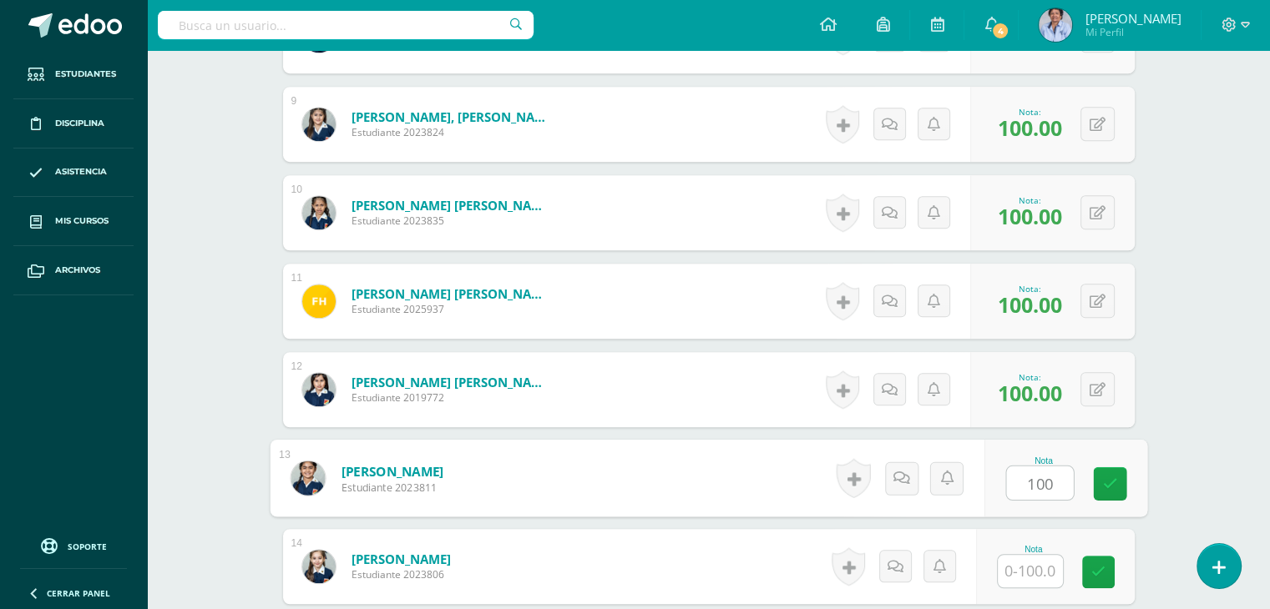
type input "100"
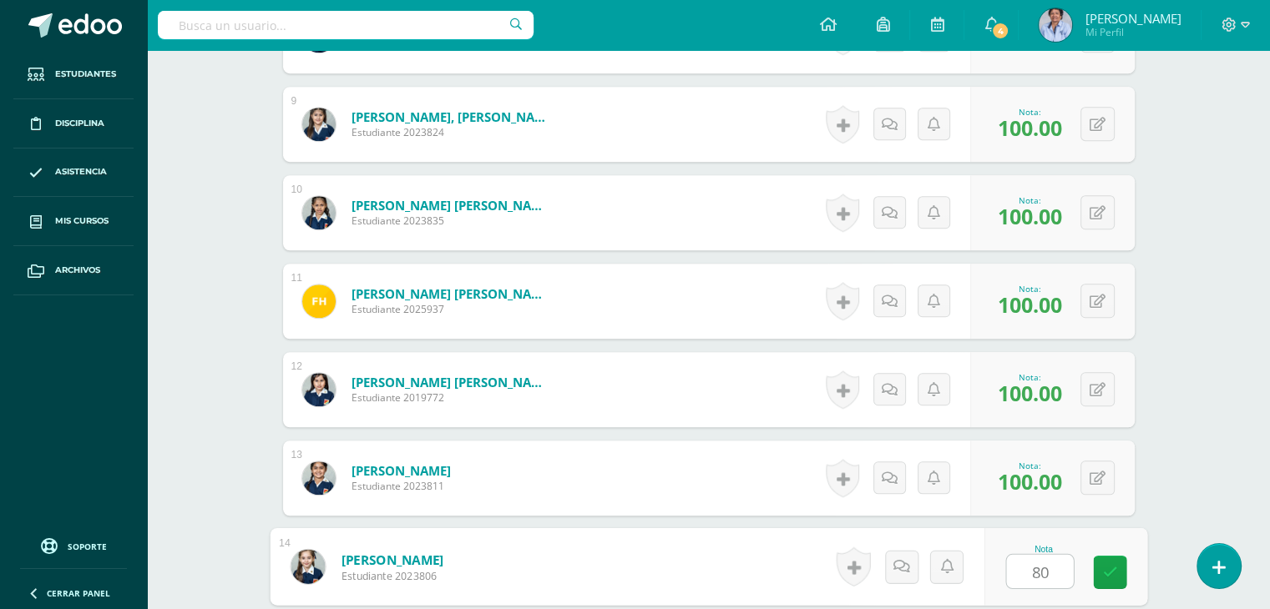
type input "80"
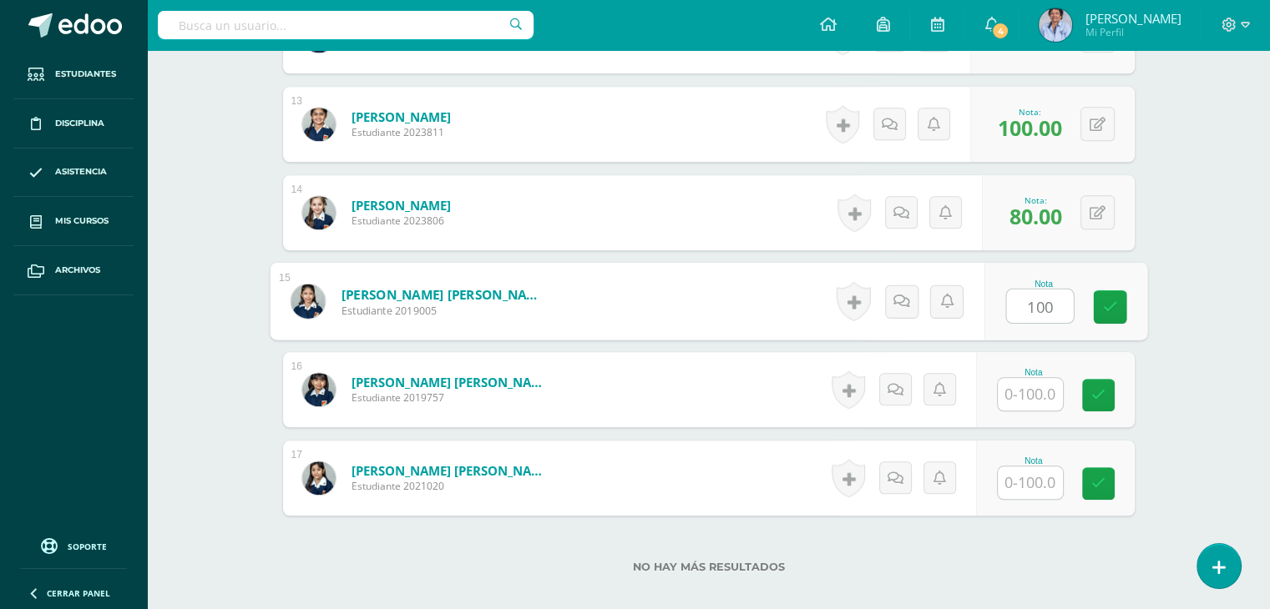
type input "100"
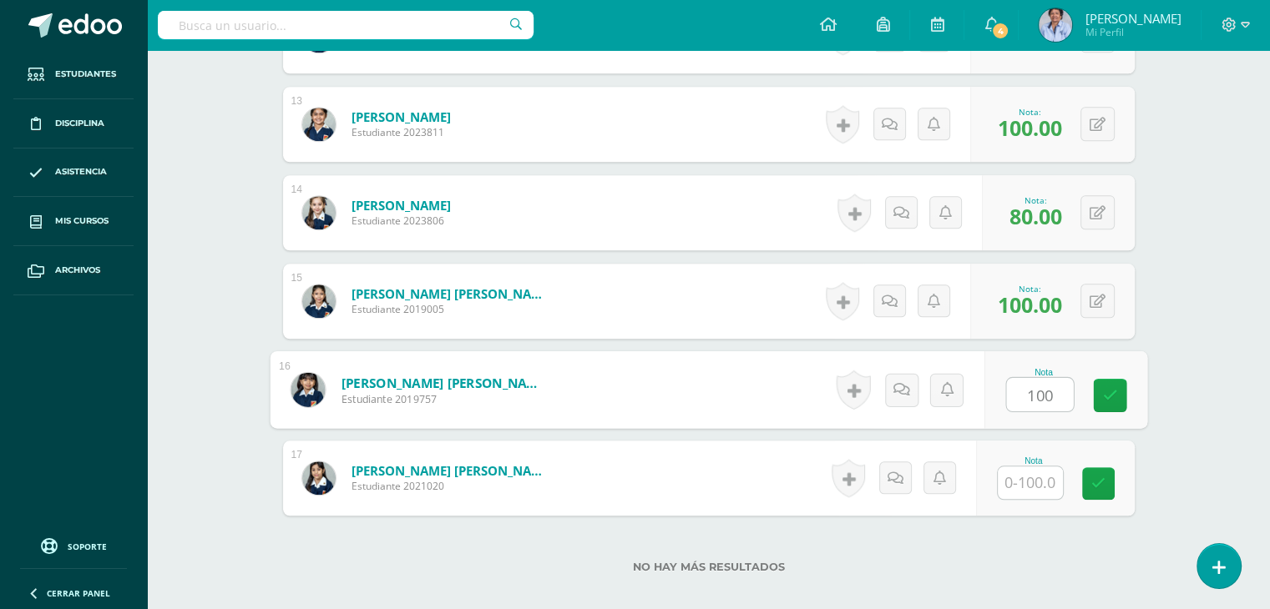
type input "100"
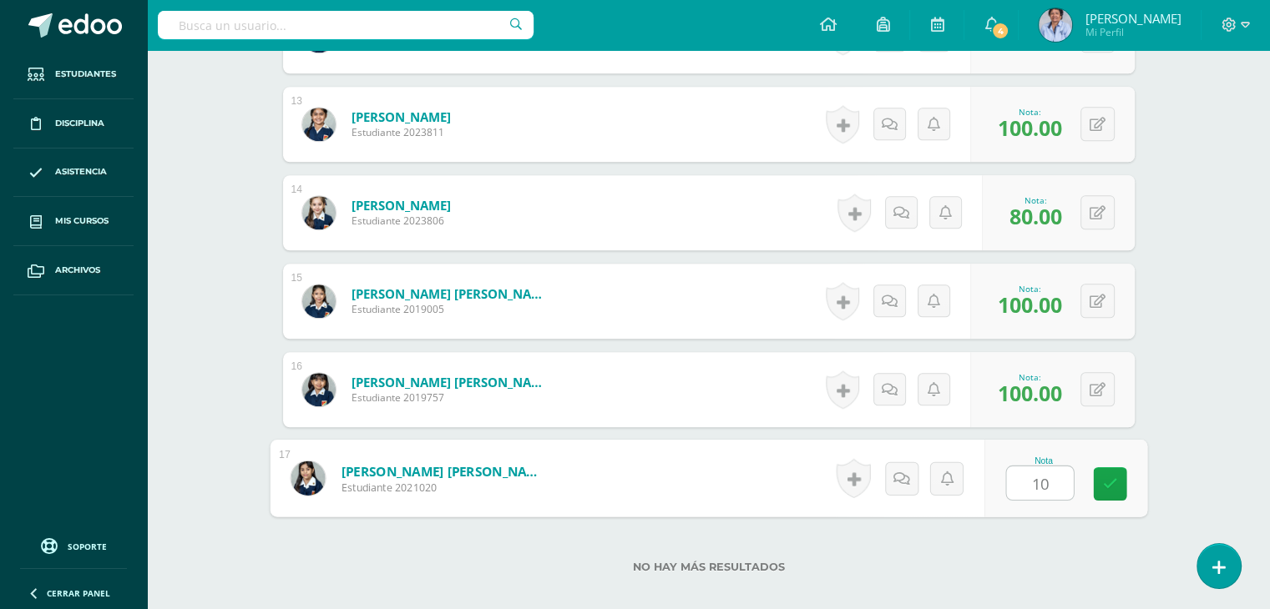
type input "100"
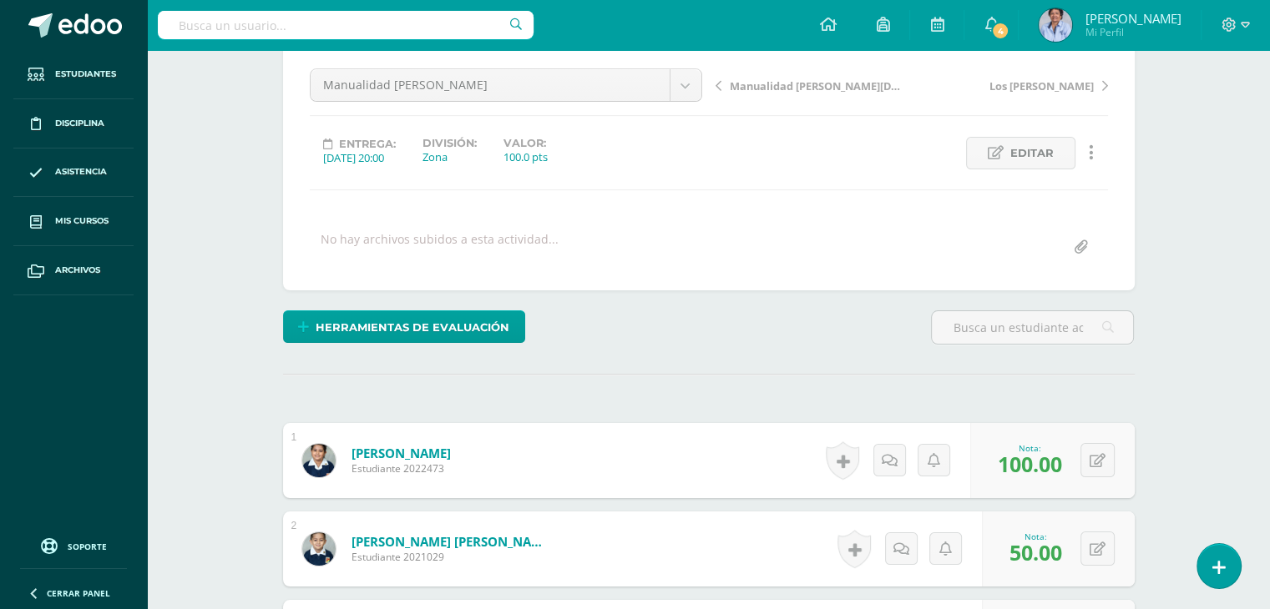
scroll to position [0, 0]
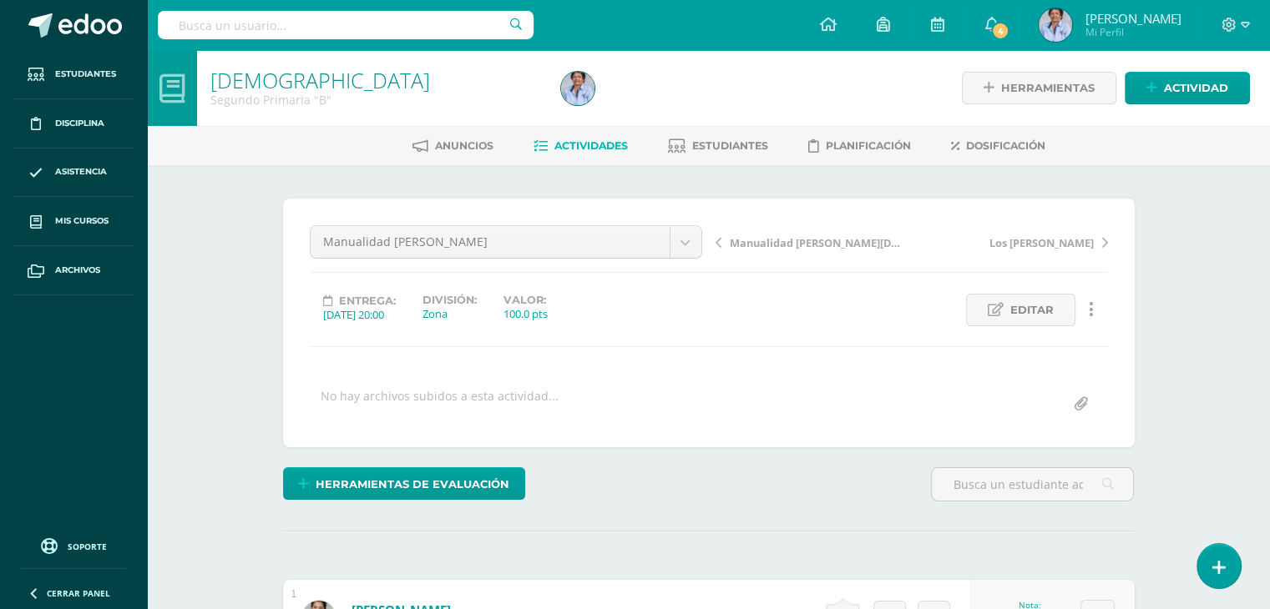
click at [787, 240] on span "Manualidad [PERSON_NAME][DATE]" at bounding box center [818, 242] width 177 height 15
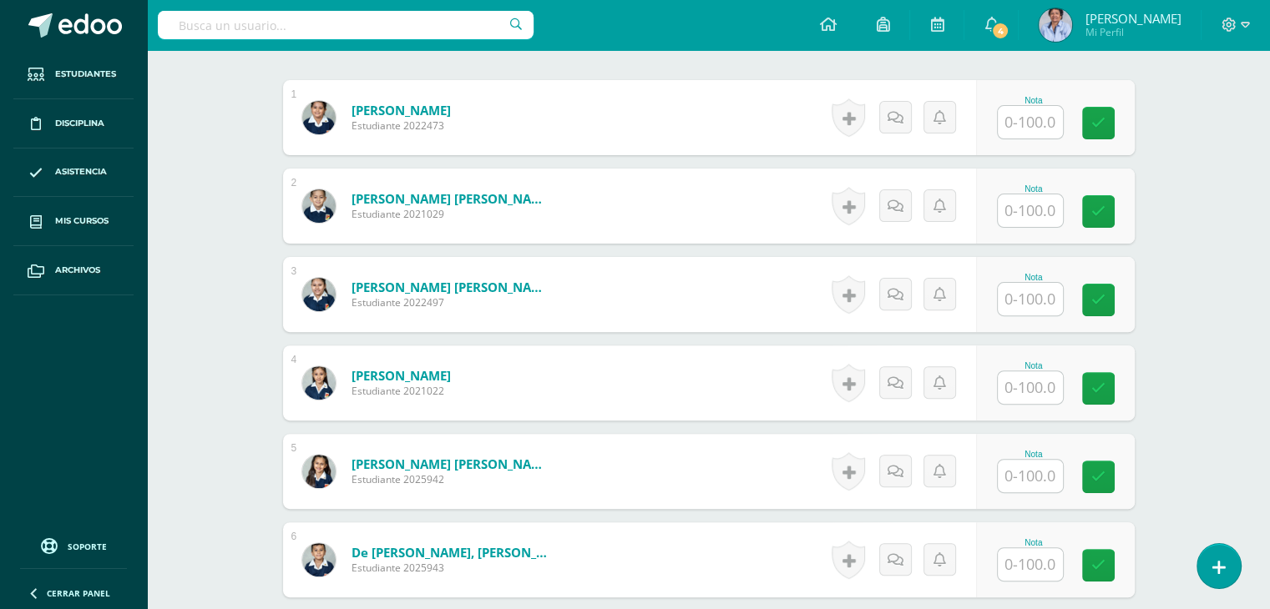
scroll to position [501, 0]
click at [1025, 123] on input "text" at bounding box center [1029, 121] width 65 height 33
type input "100"
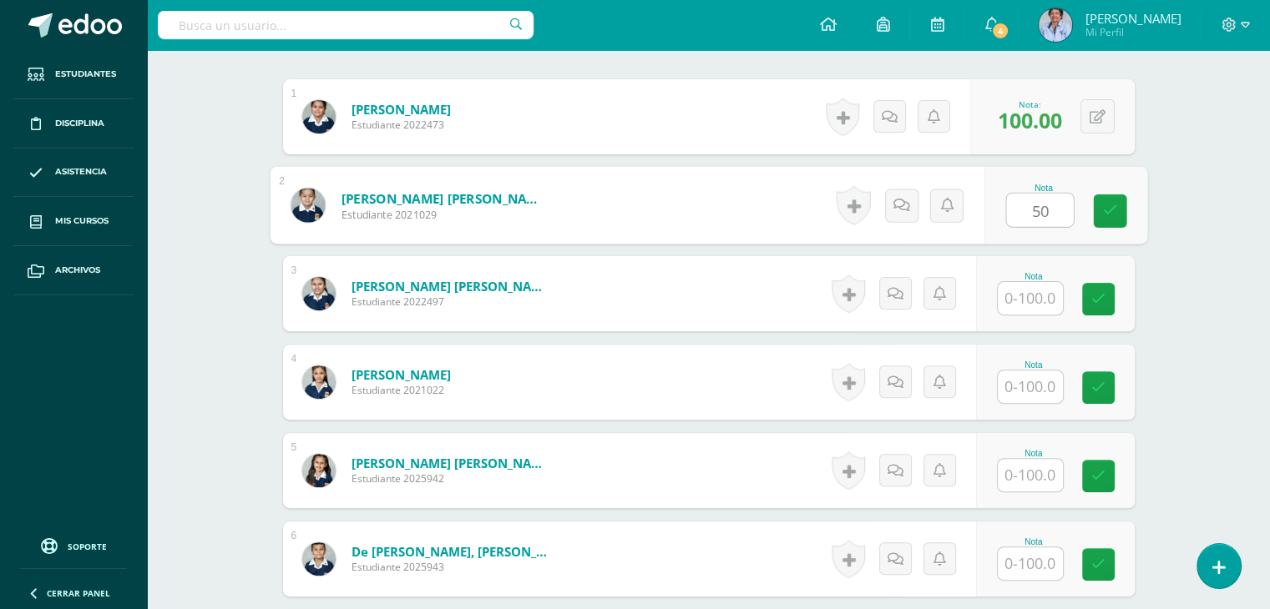
type input "50"
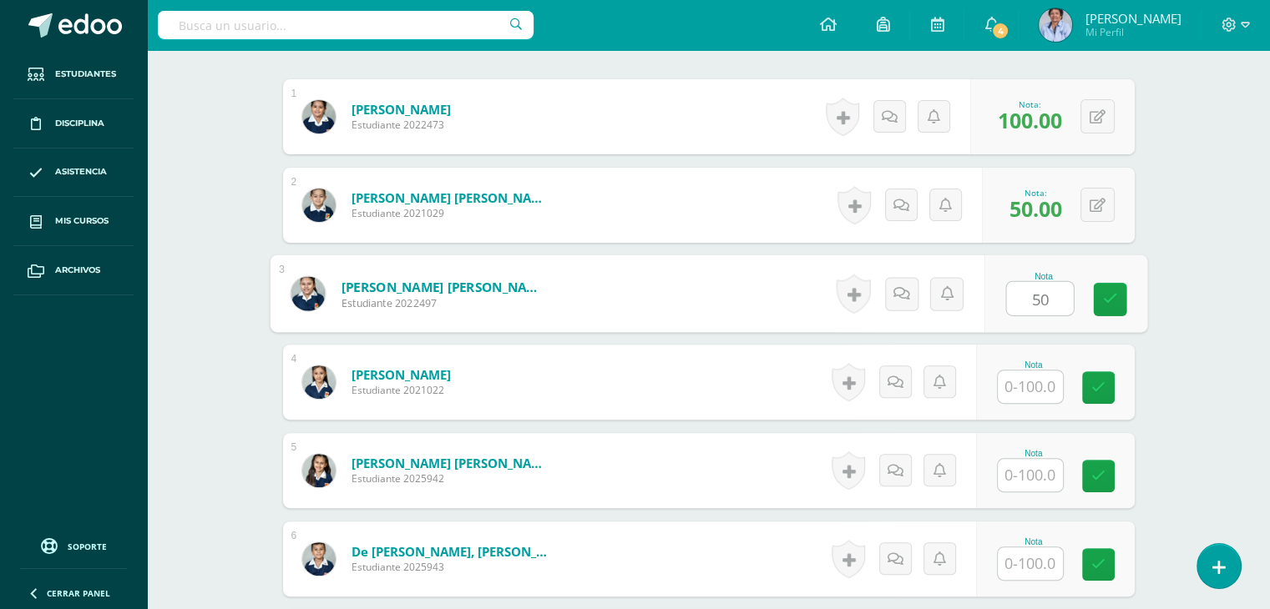
type input "50"
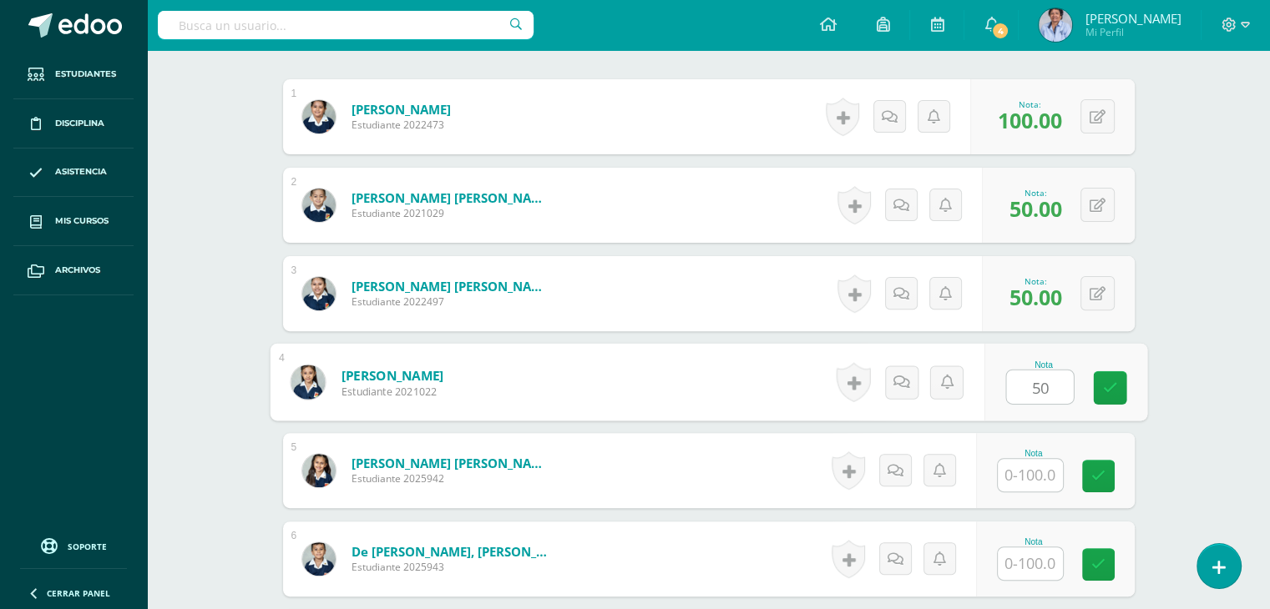
type input "50"
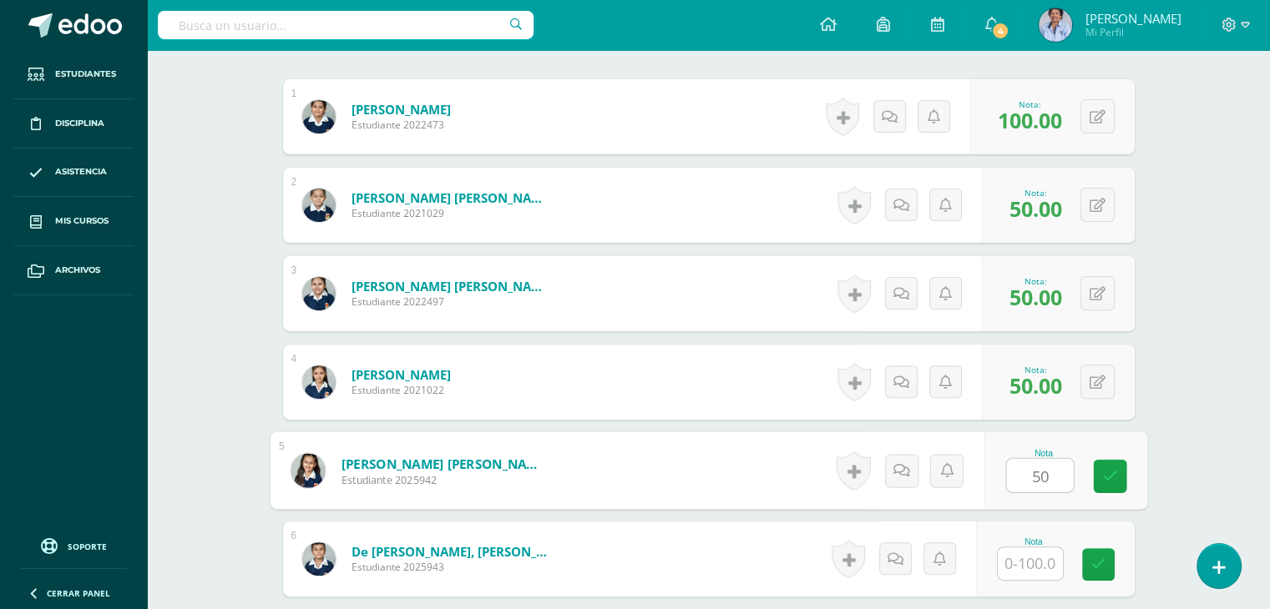
type input "50"
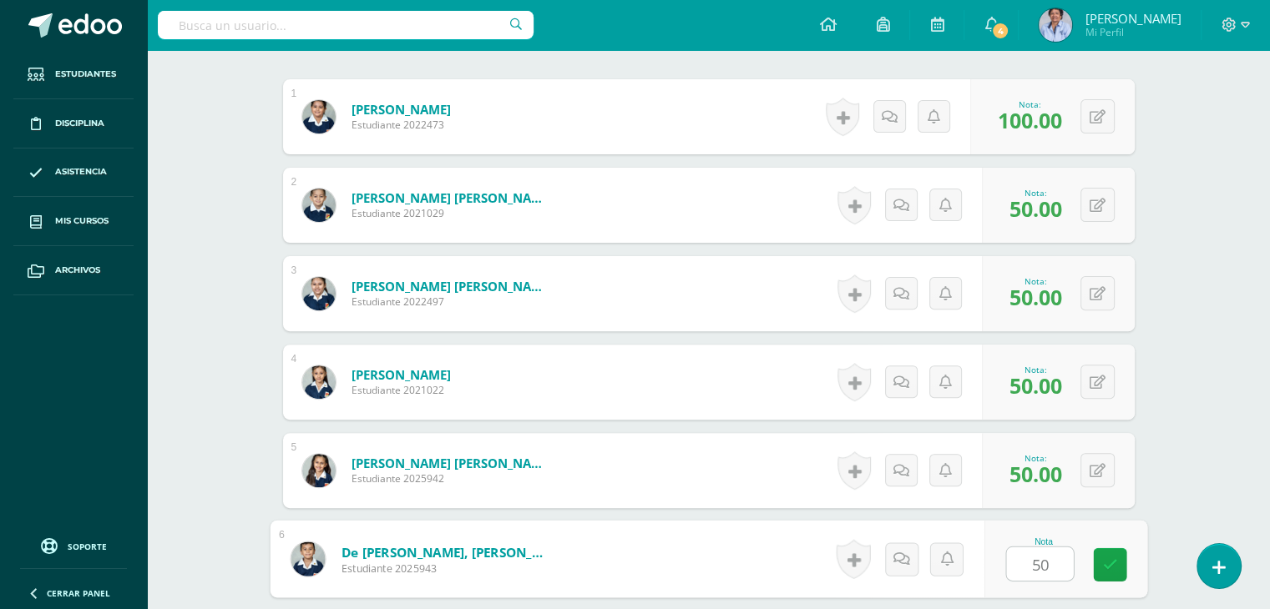
type input "50"
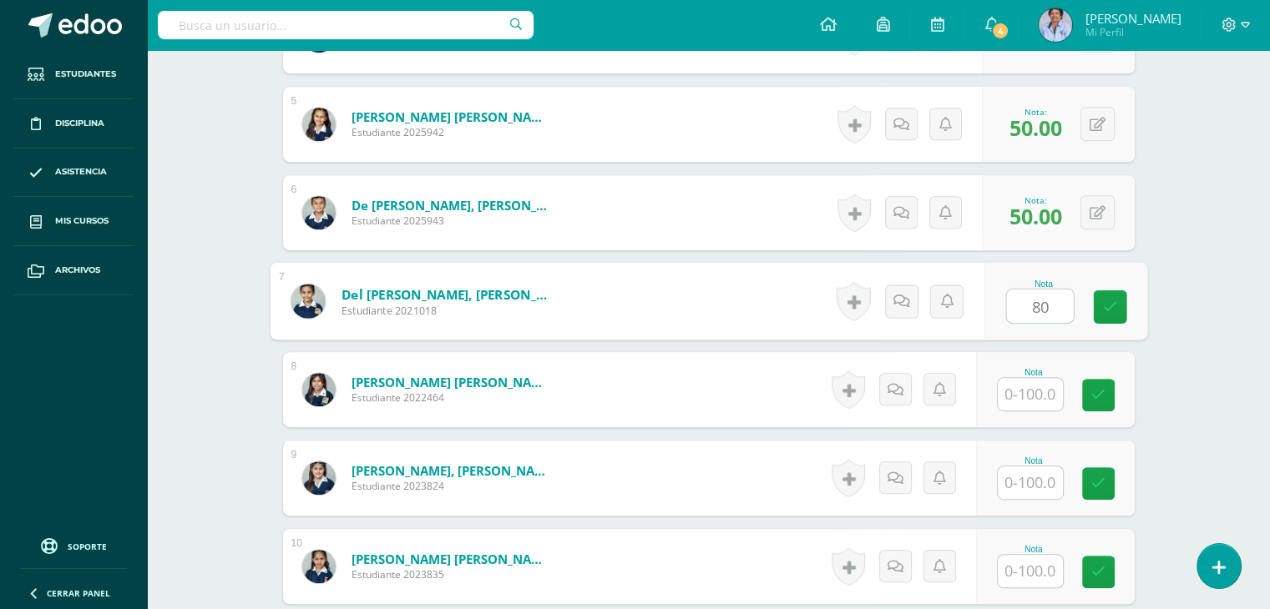
type input "80"
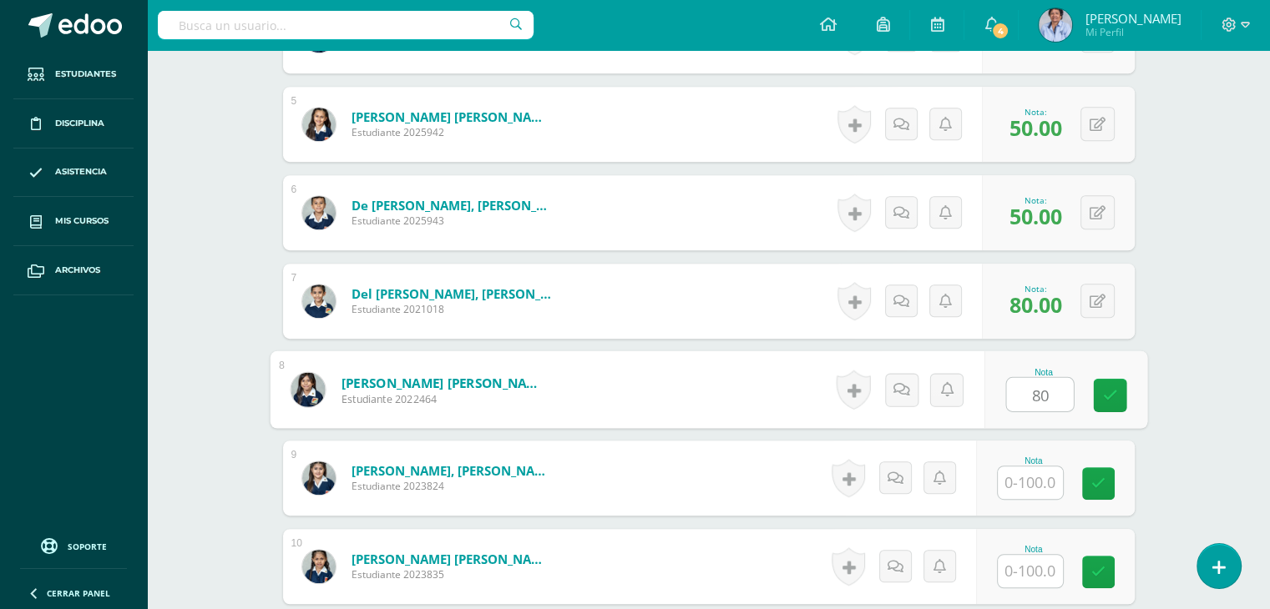
type input "80"
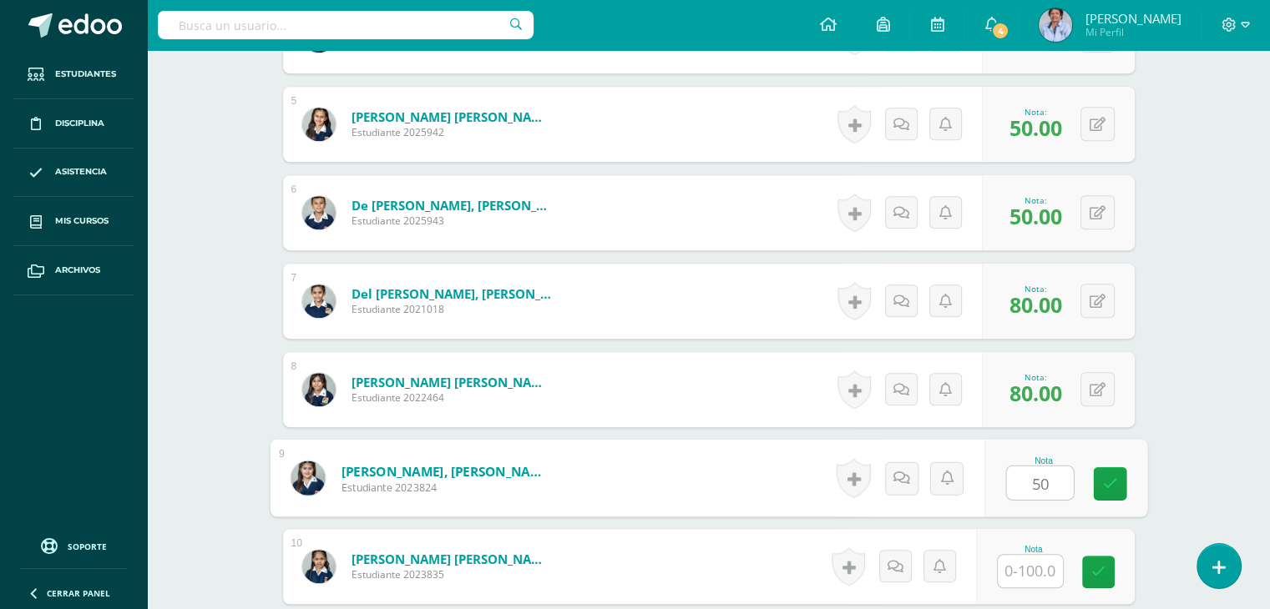
type input "50"
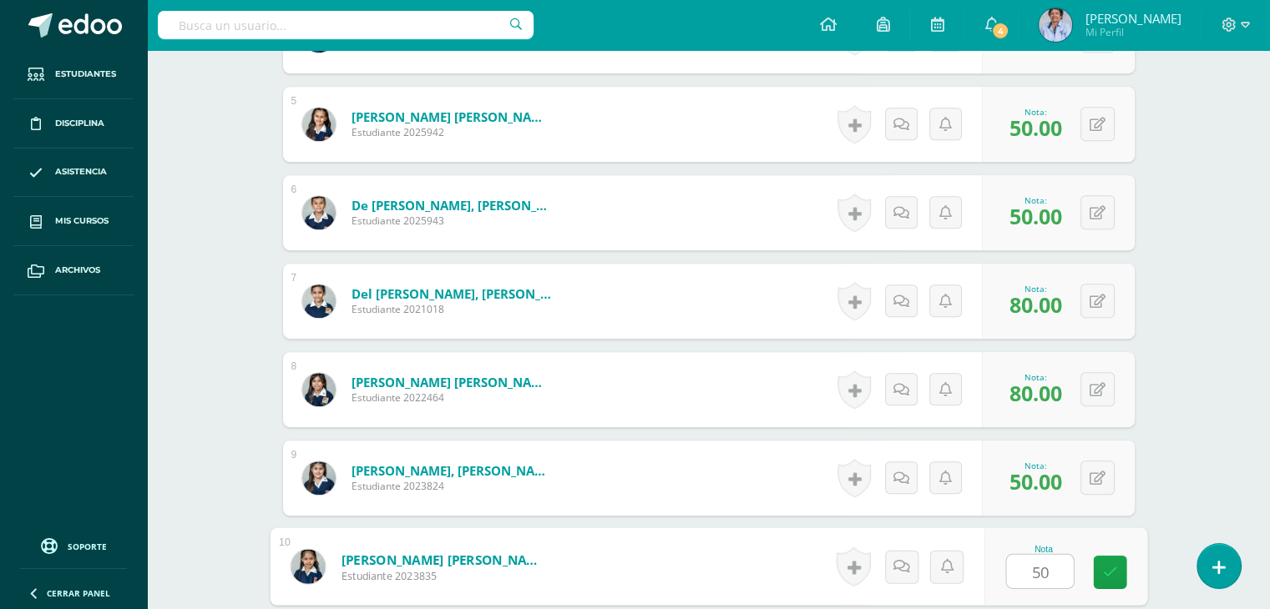
type input "50"
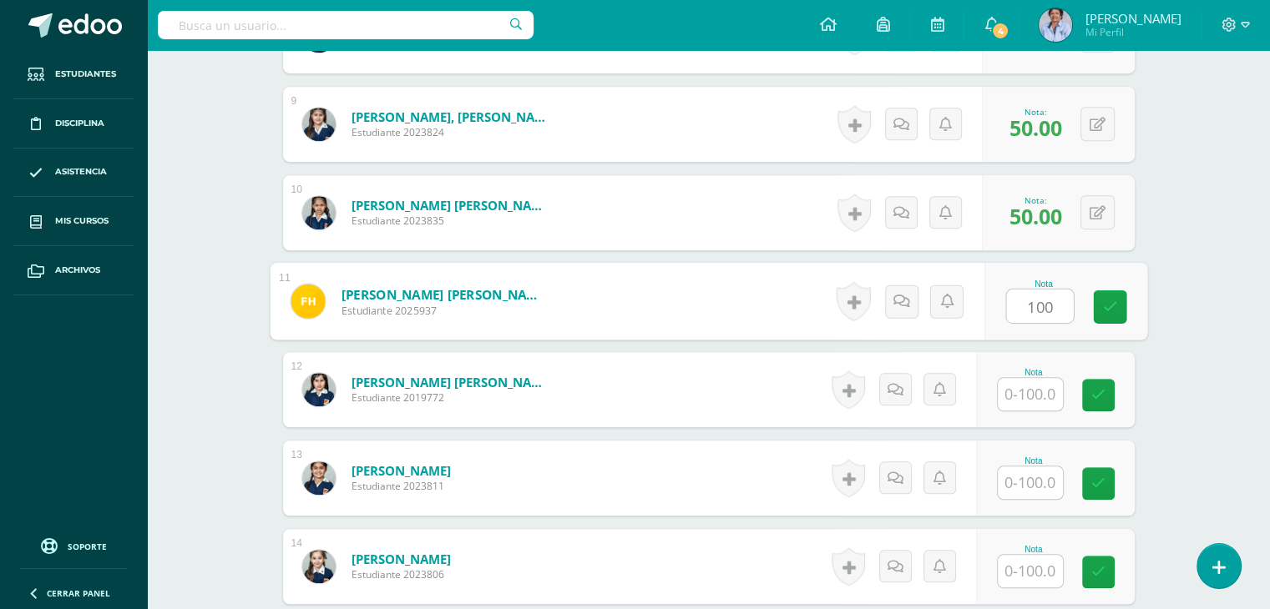
type input "100"
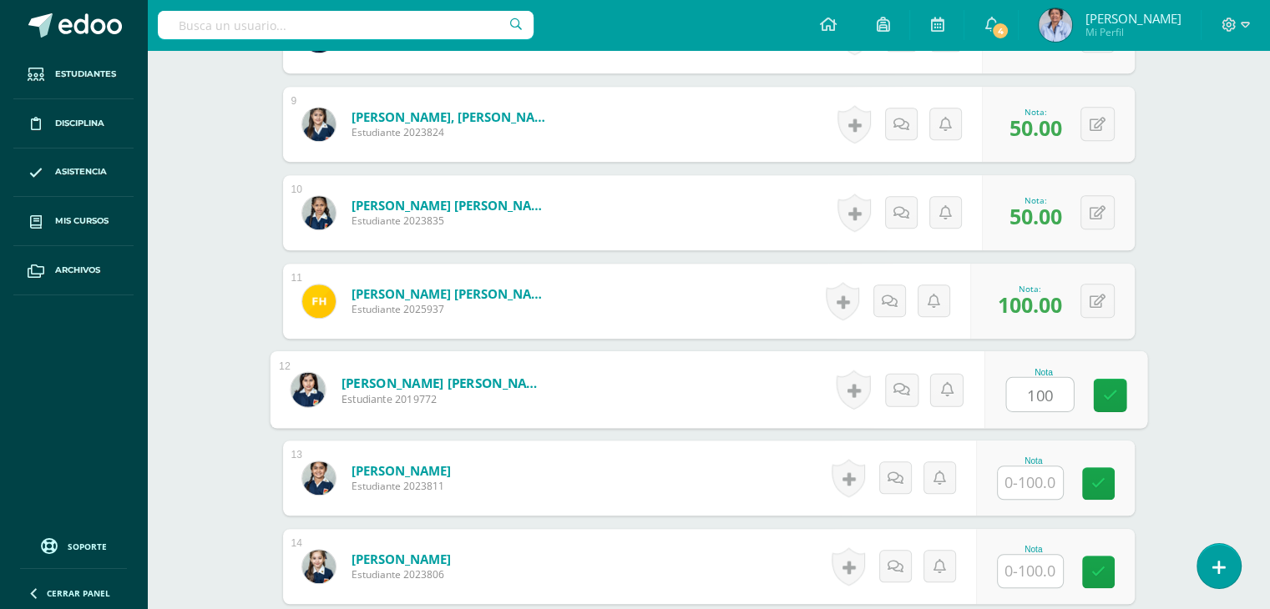
type input "100"
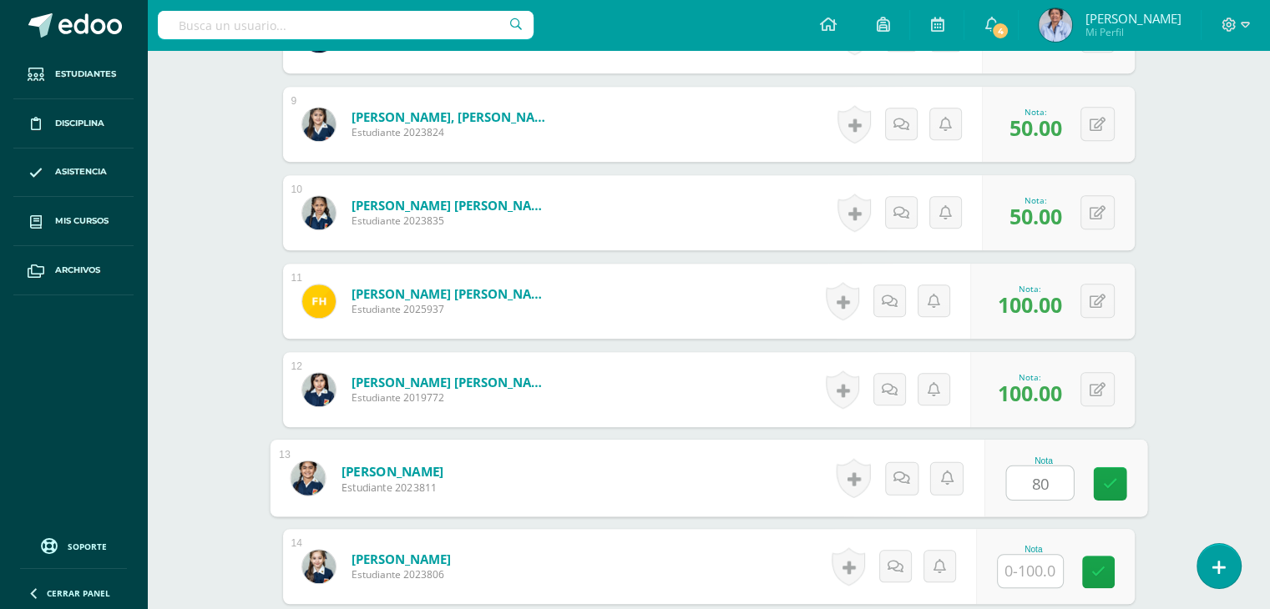
type input "80"
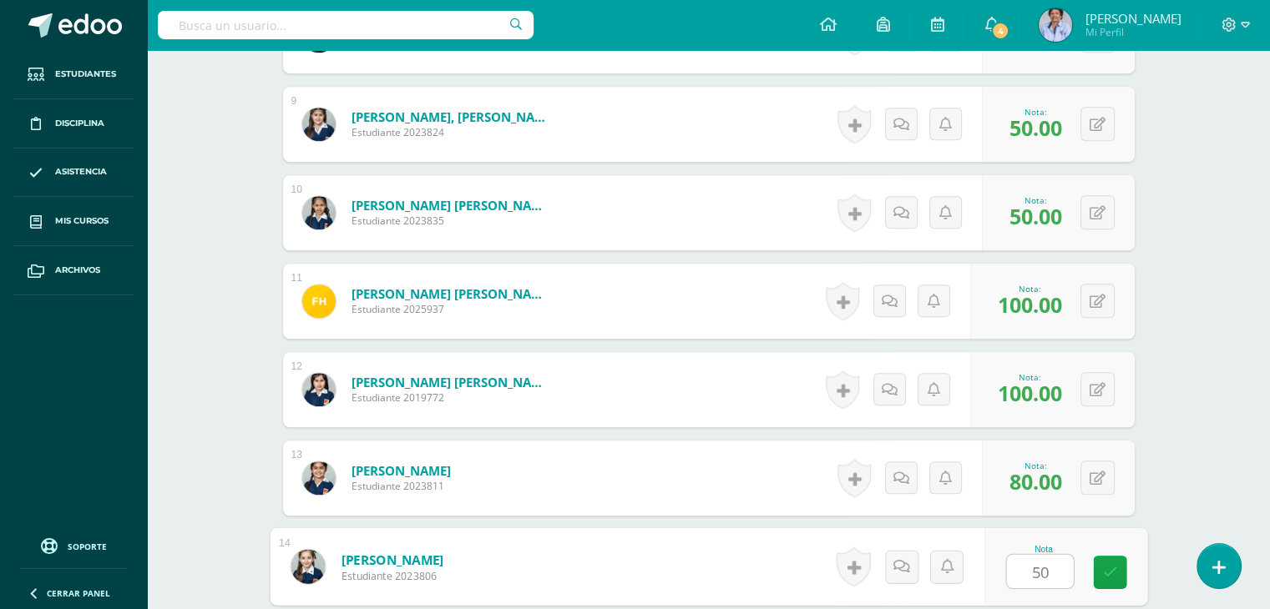
type input "50"
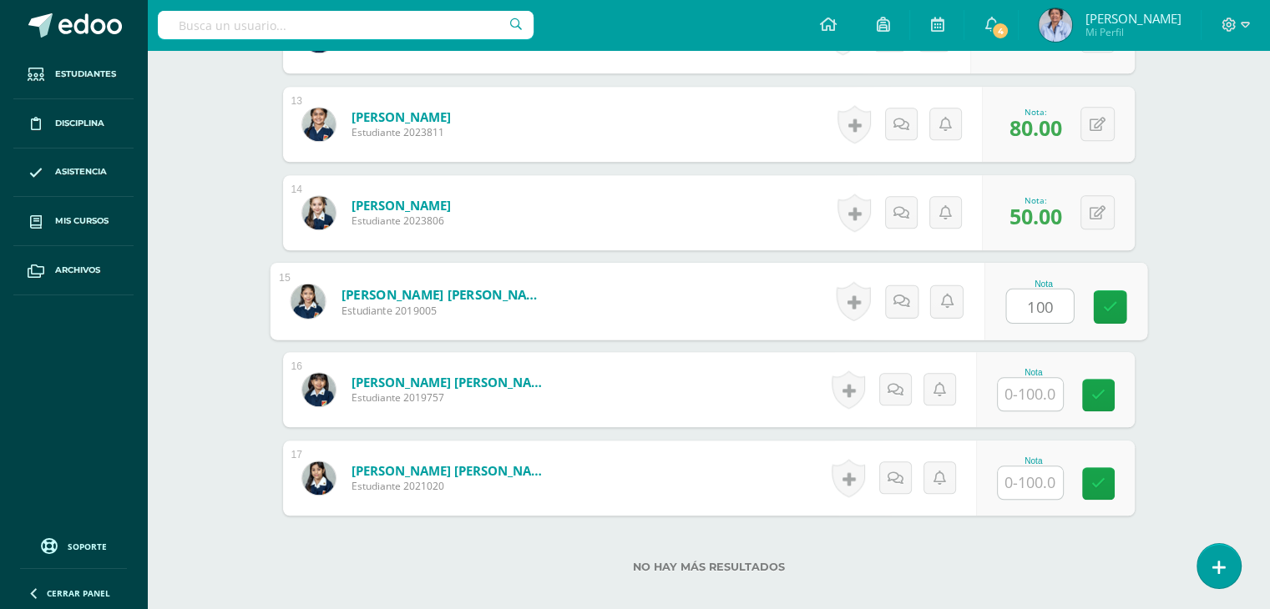
type input "100"
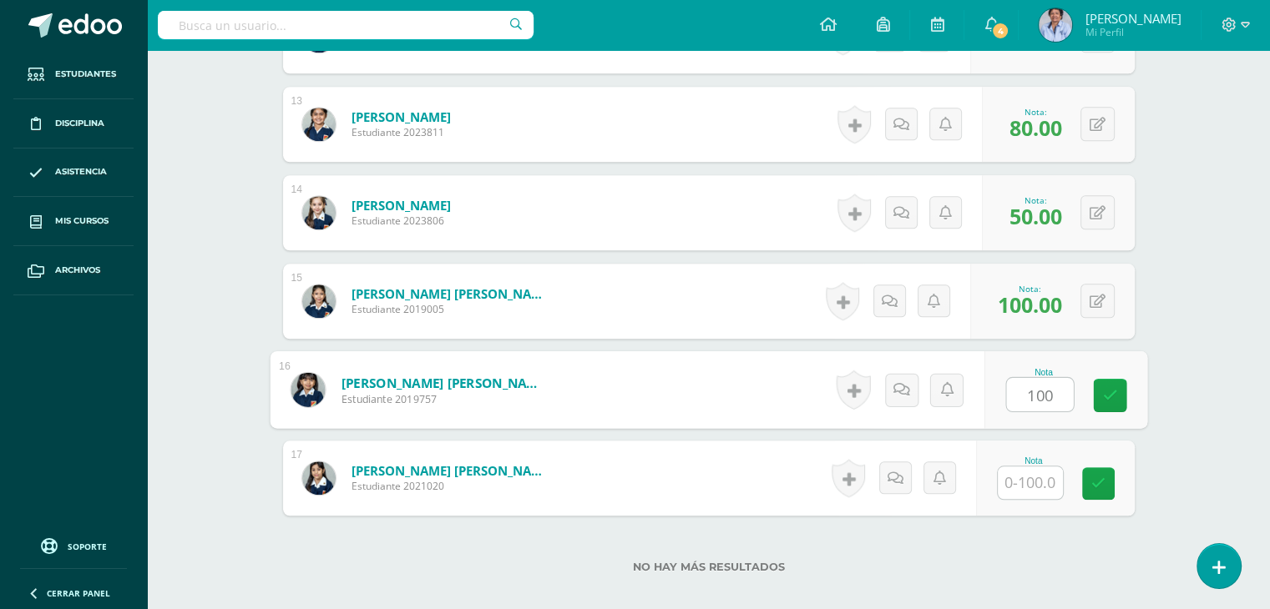
type input "100"
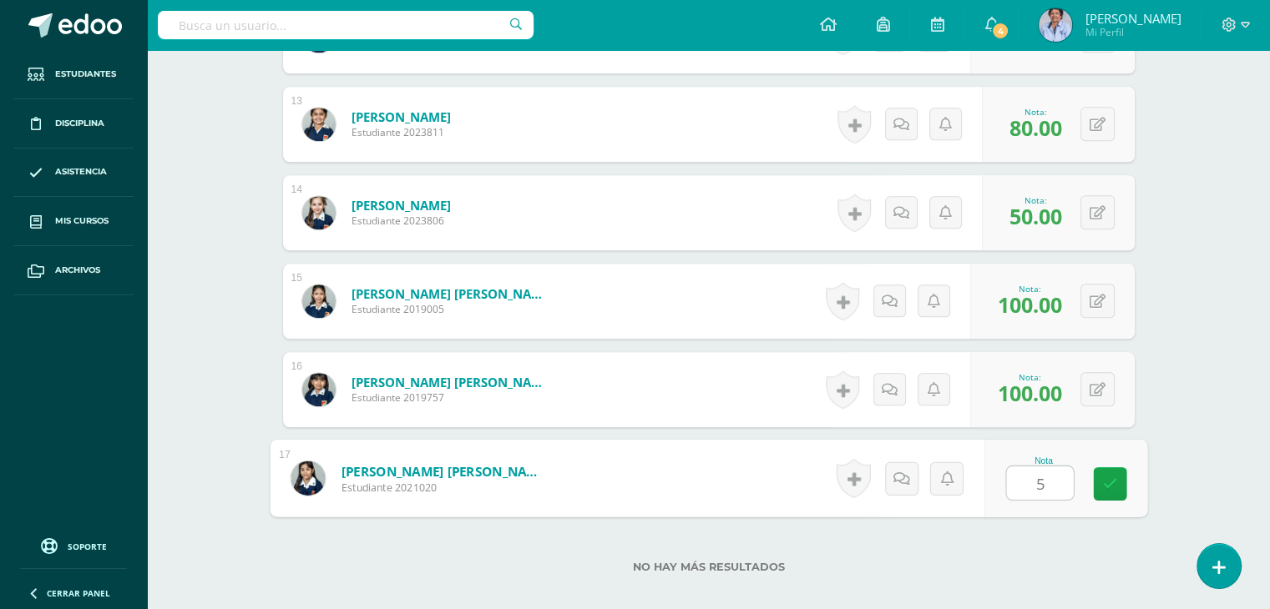
type input "50"
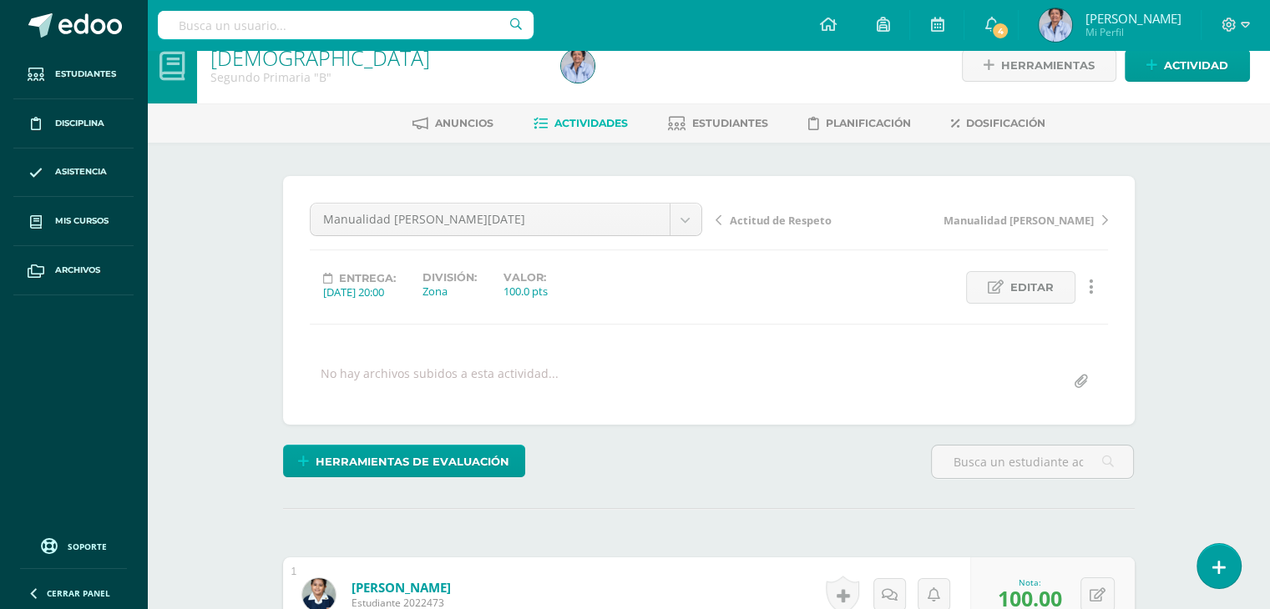
scroll to position [0, 0]
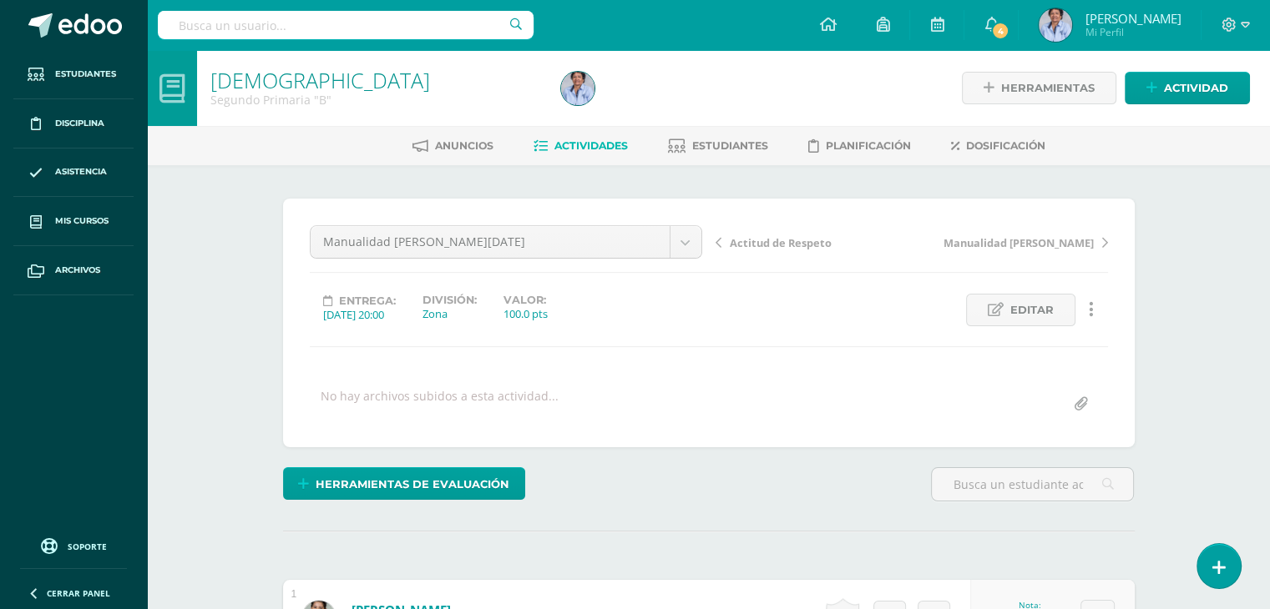
click at [781, 237] on span "Actitud de Respeto" at bounding box center [781, 242] width 102 height 15
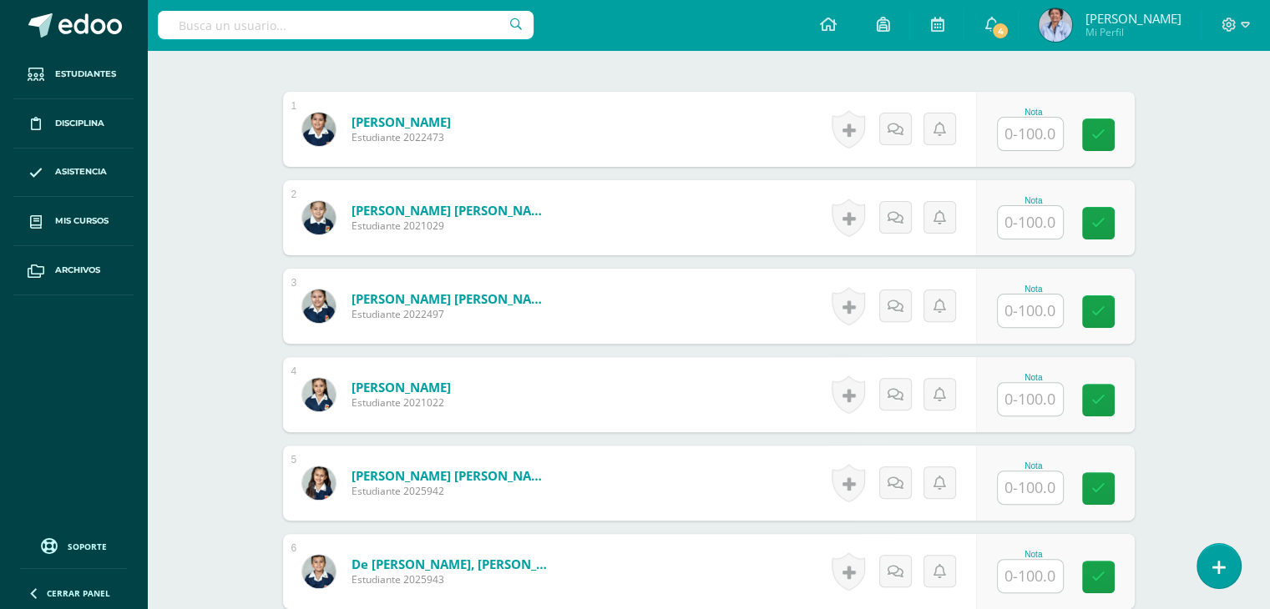
scroll to position [494, 0]
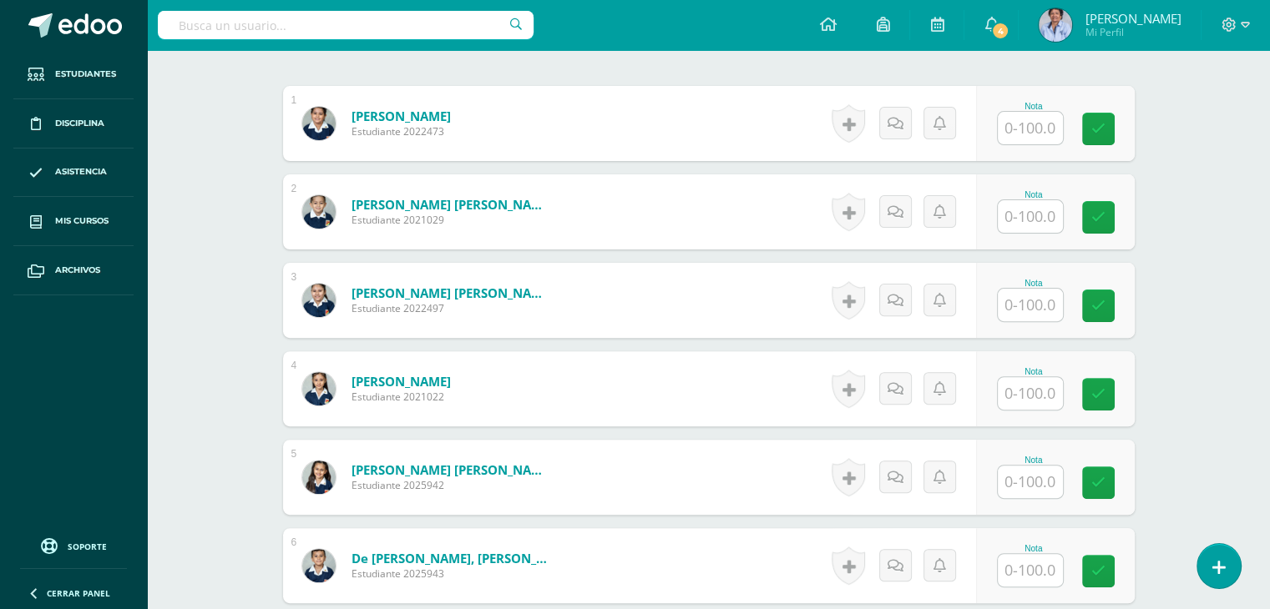
click at [1028, 121] on input "text" at bounding box center [1029, 128] width 65 height 33
type input "100"
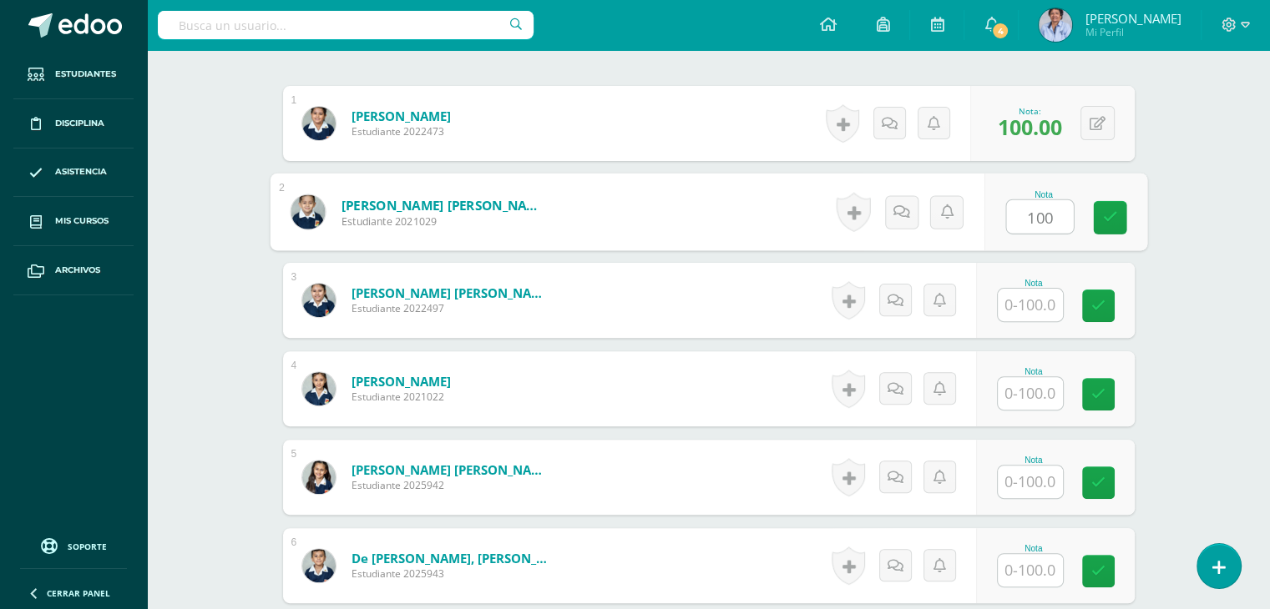
type input "100"
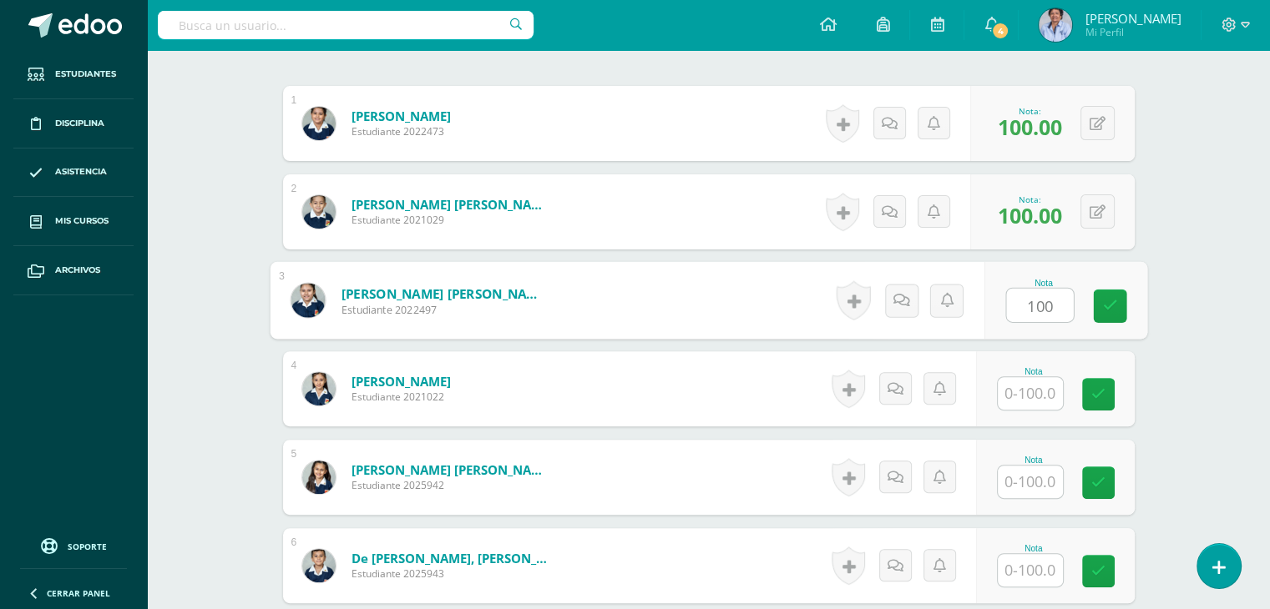
type input "100"
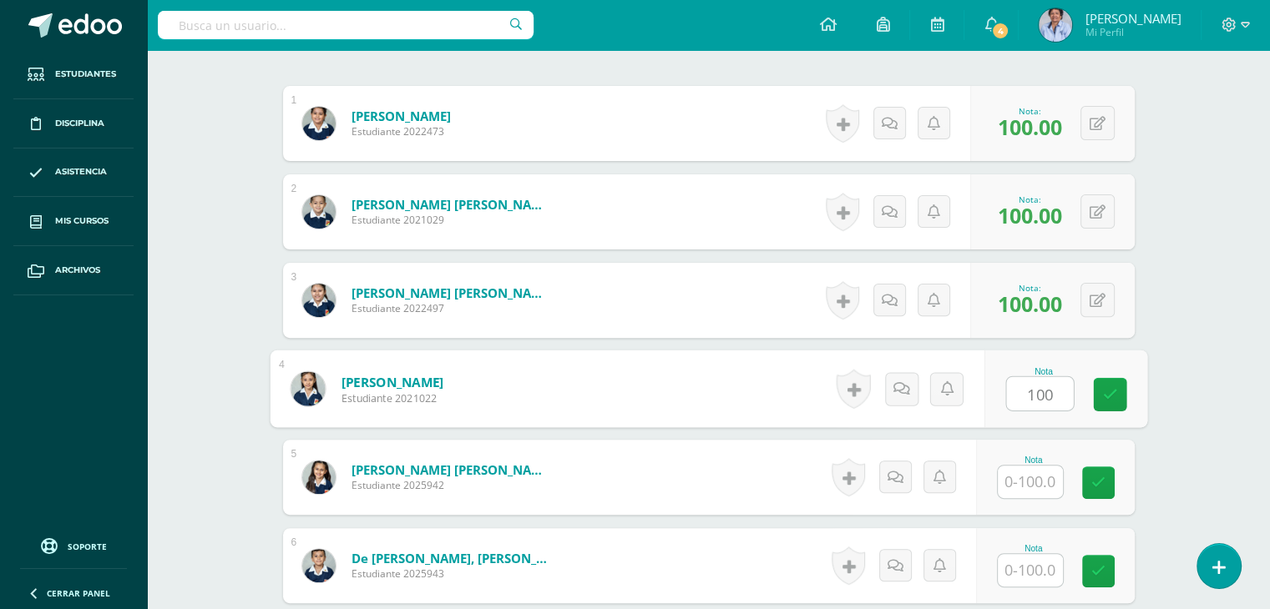
type input "100"
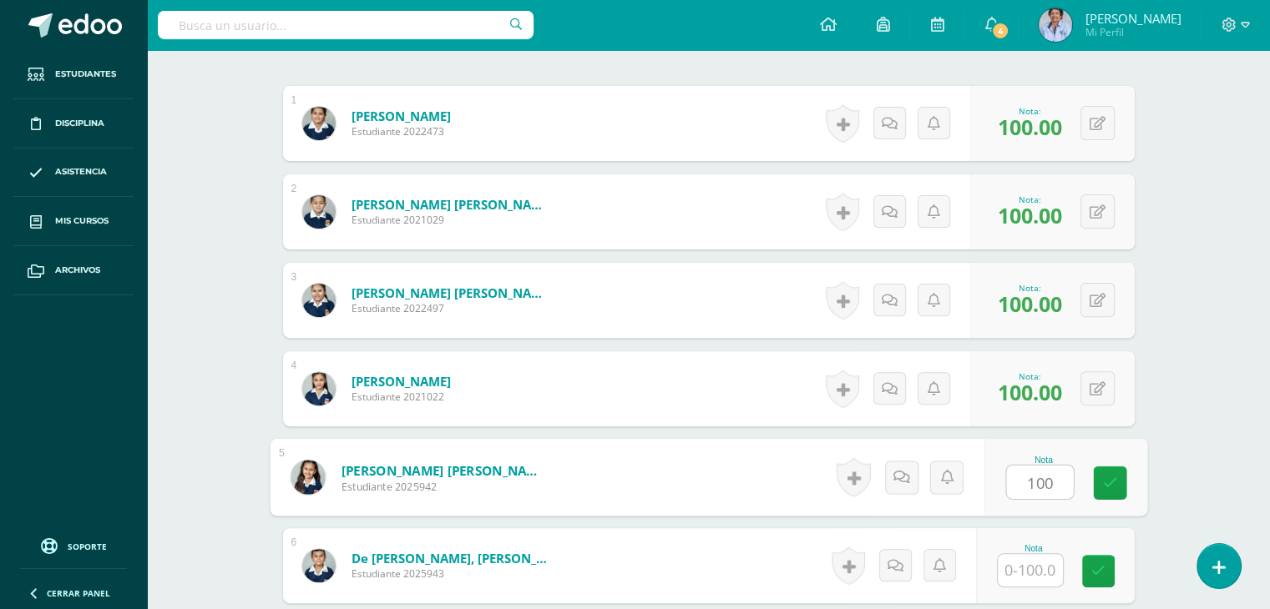
type input "100"
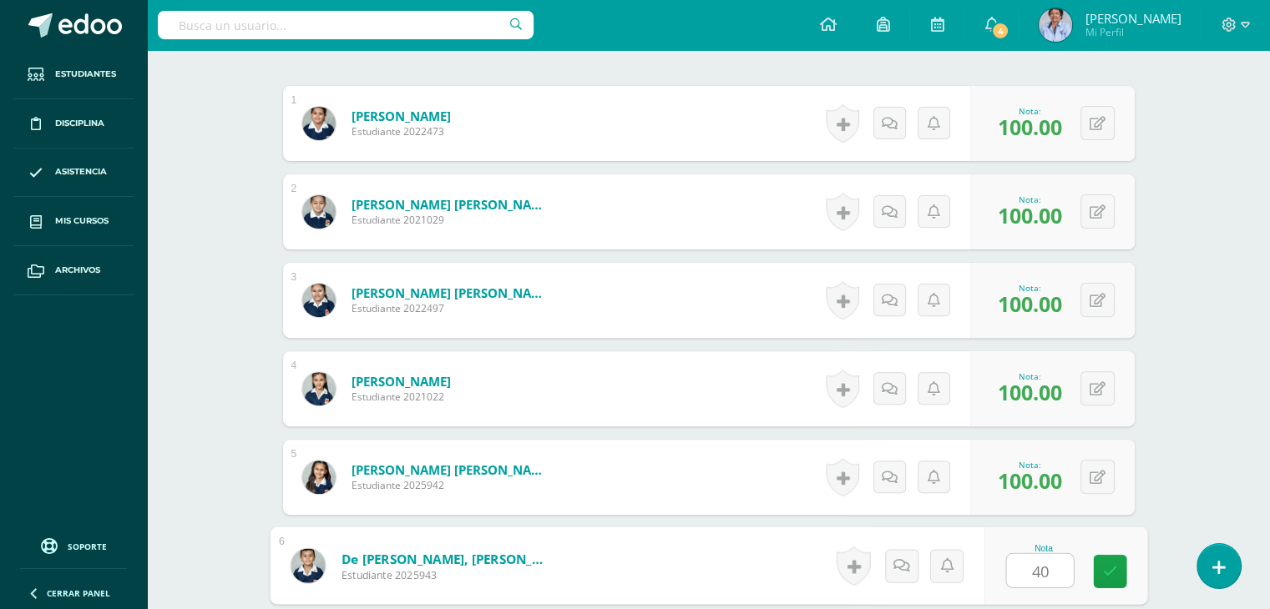
type input "40"
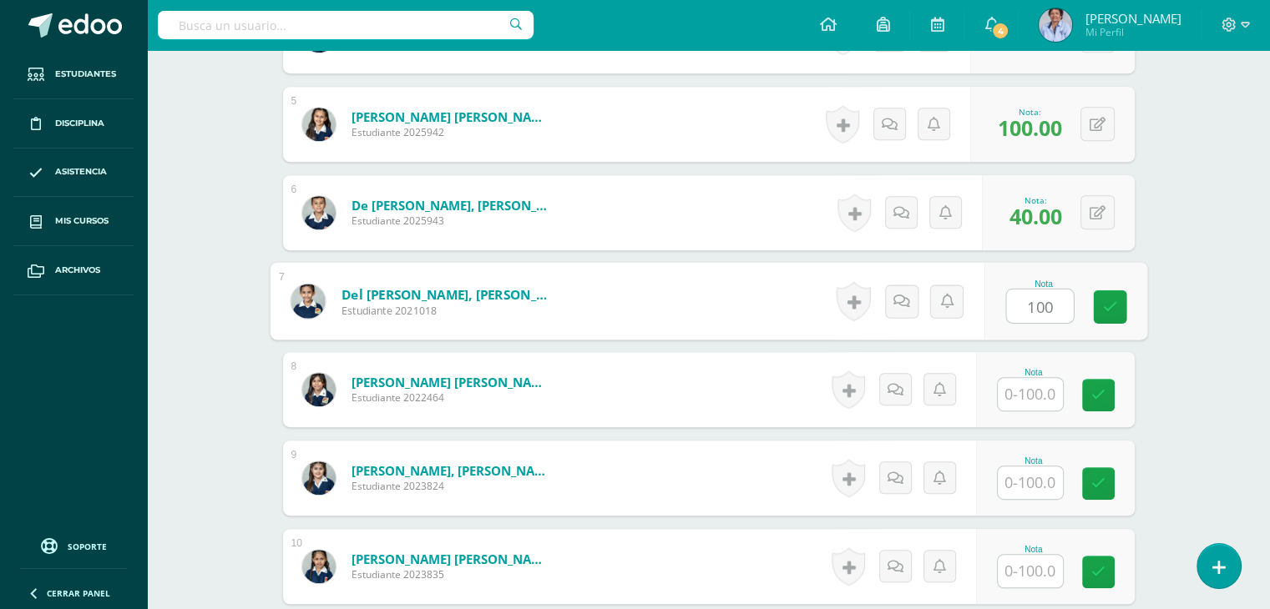
type input "100"
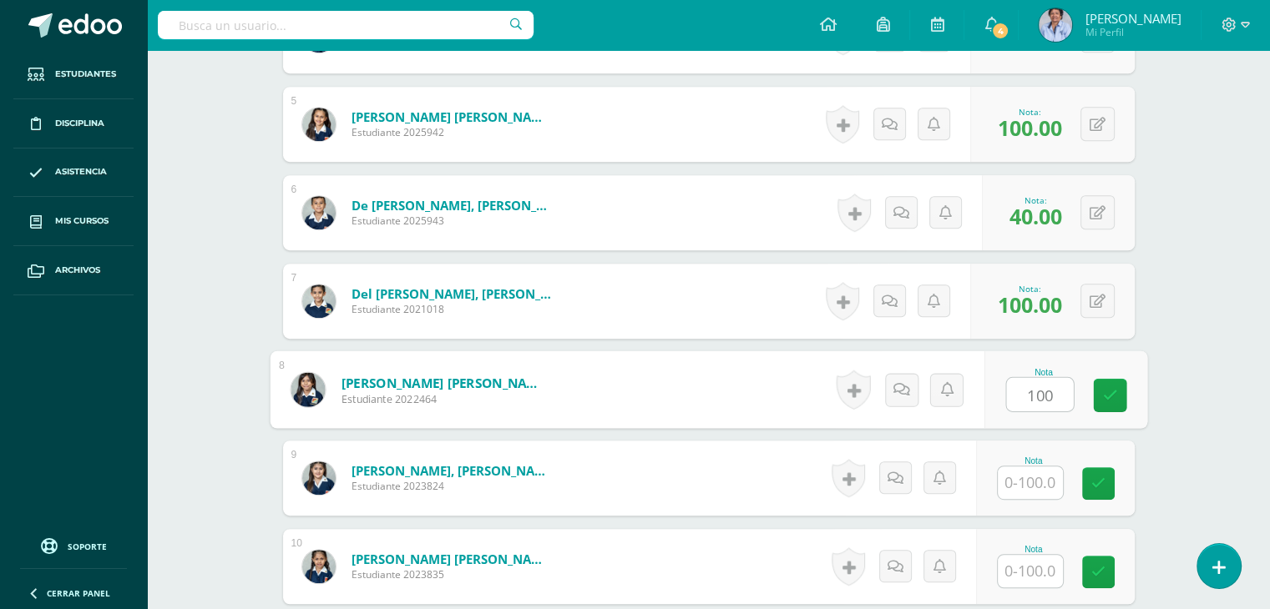
type input "100"
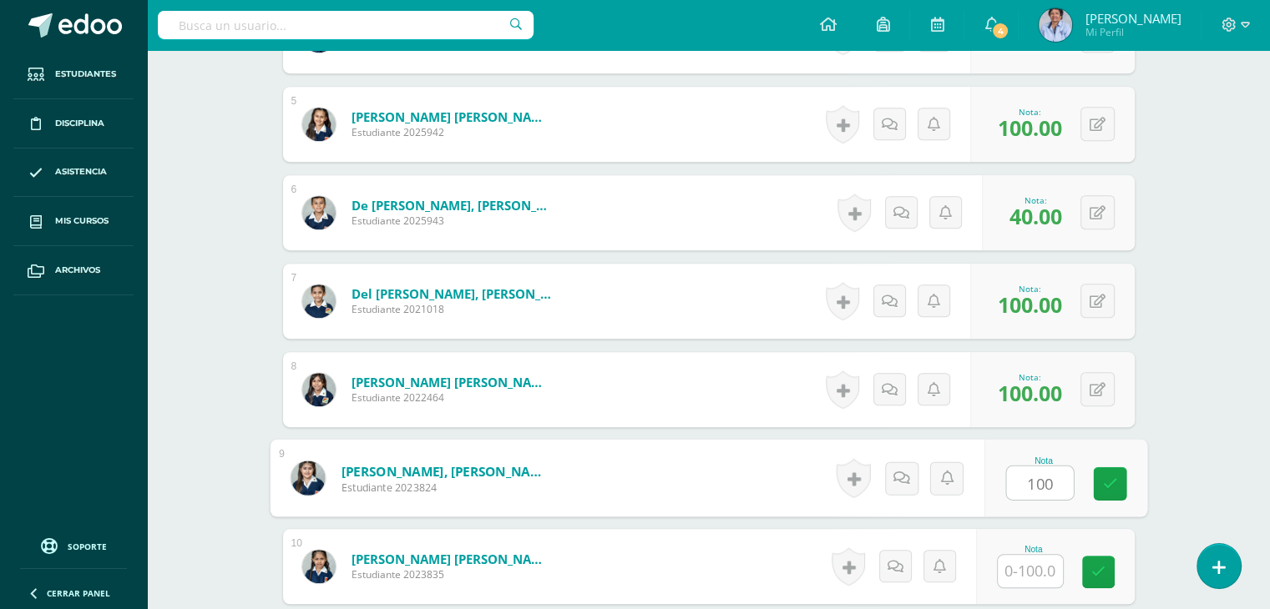
type input "100"
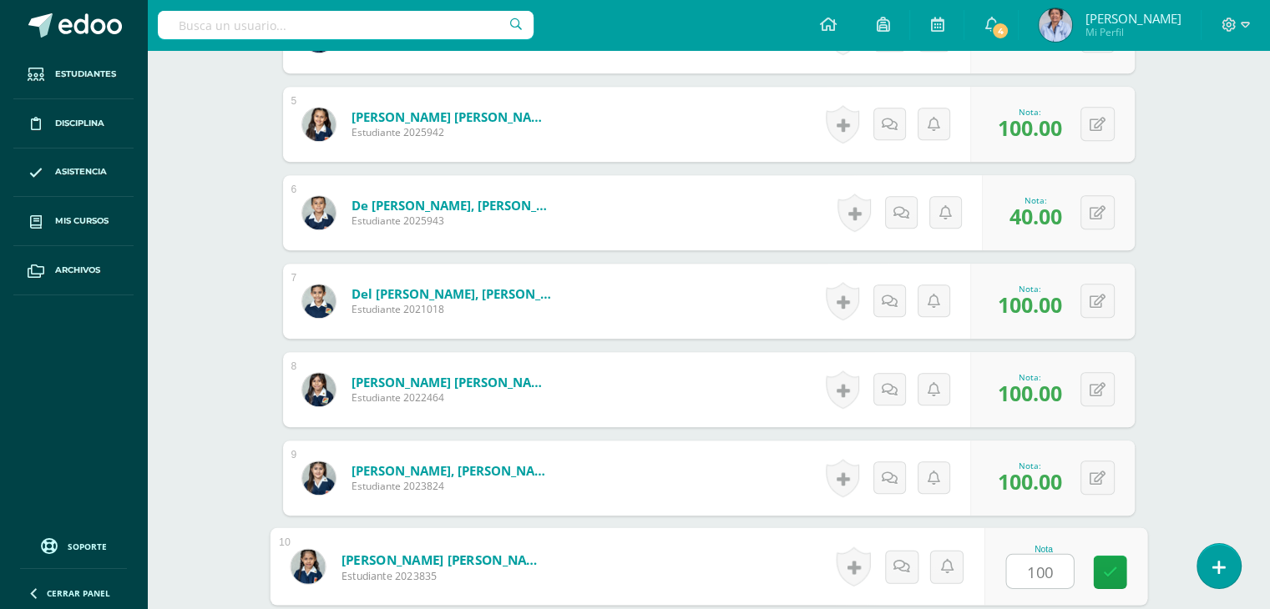
type input "100"
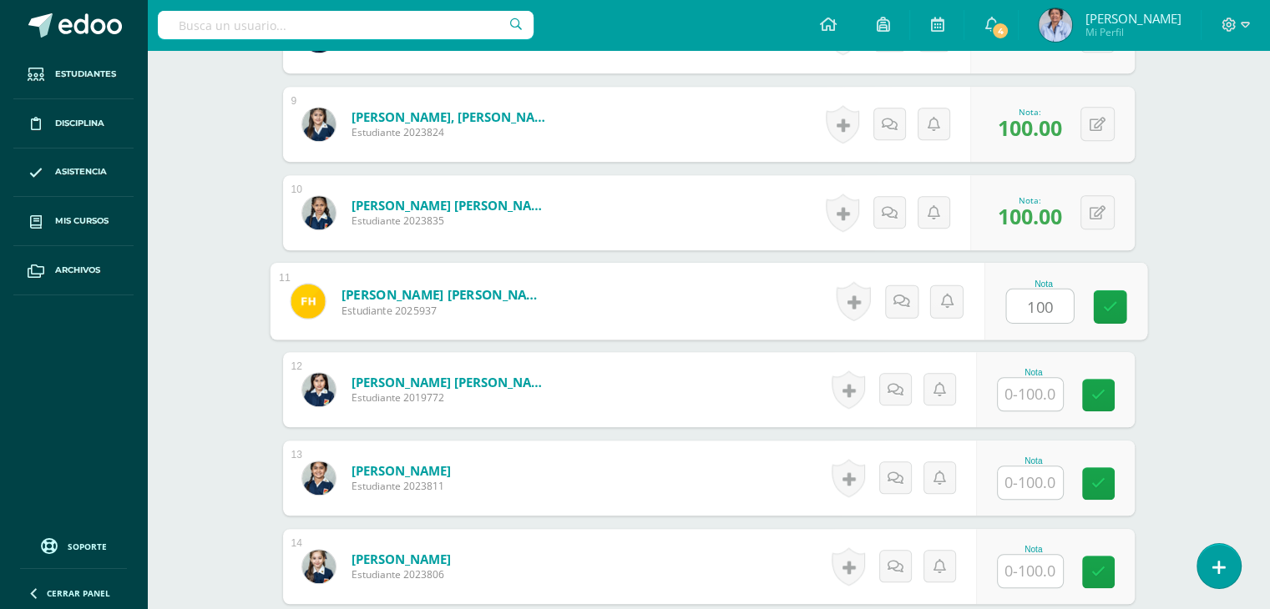
type input "100"
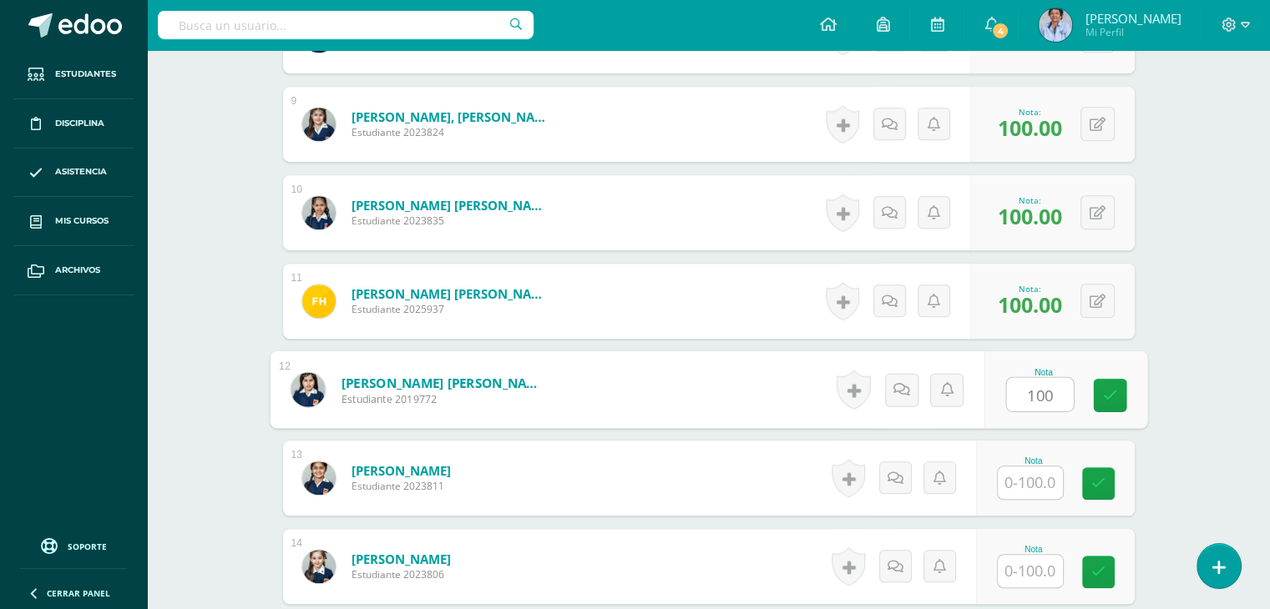
type input "100"
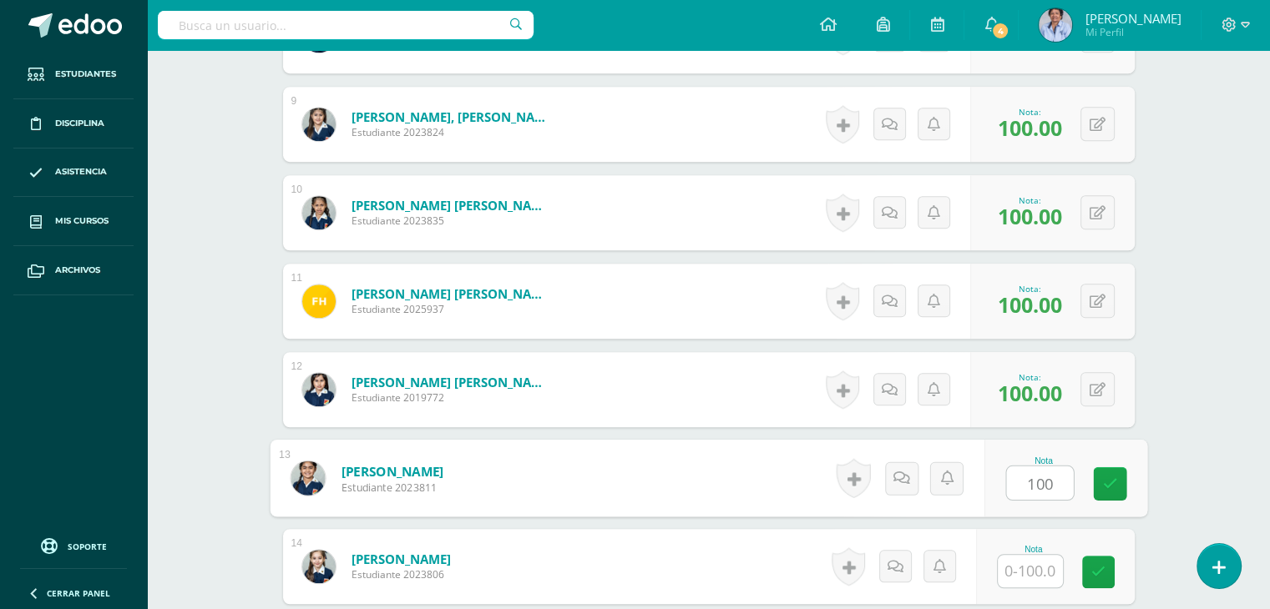
type input "100"
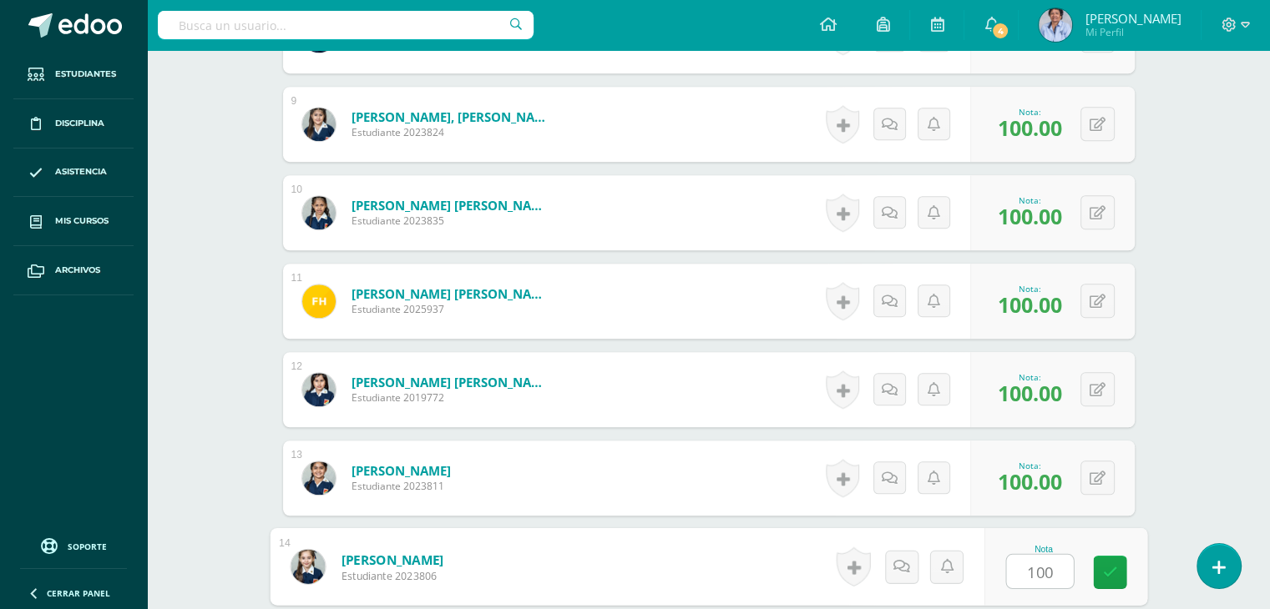
type input "100"
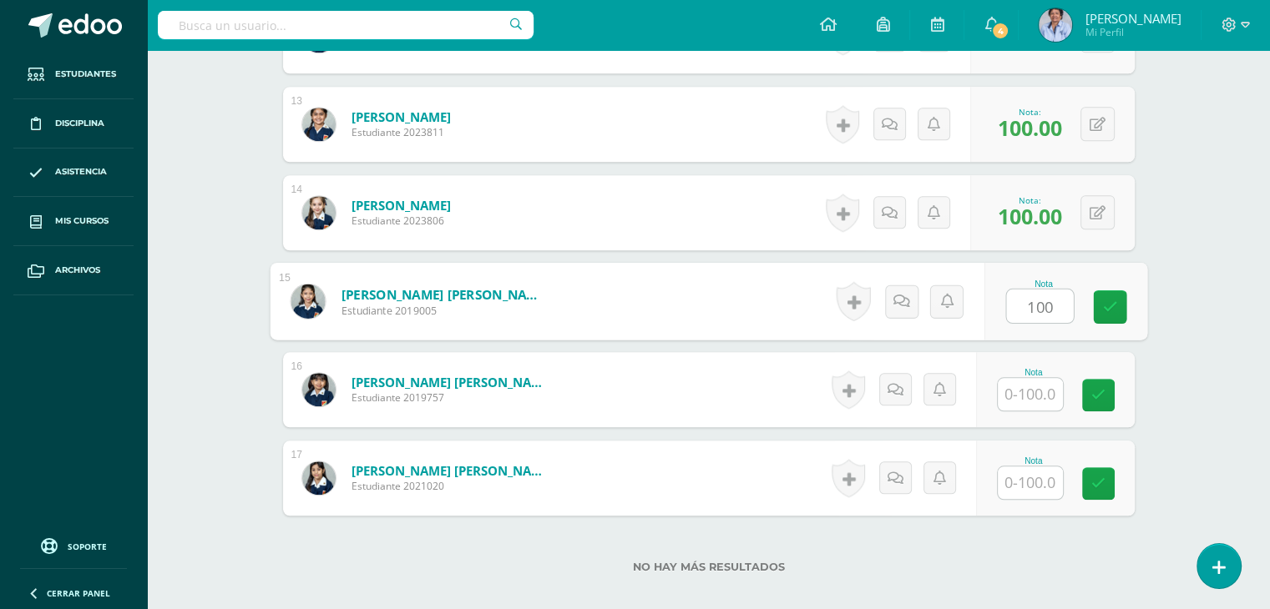
type input "100"
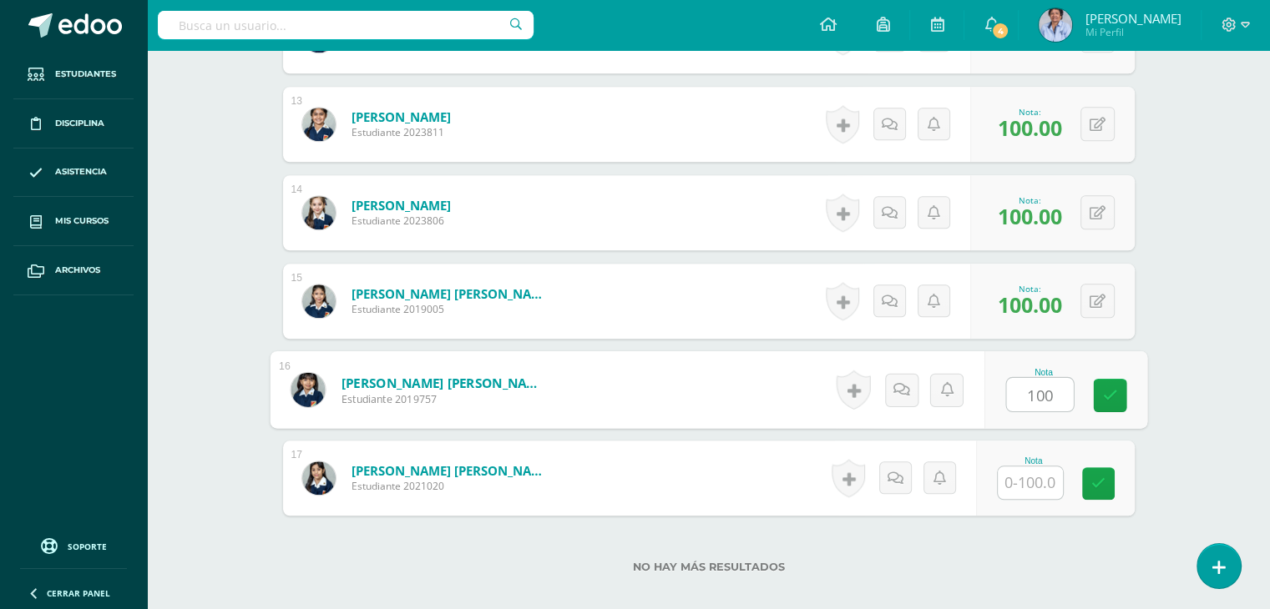
type input "100"
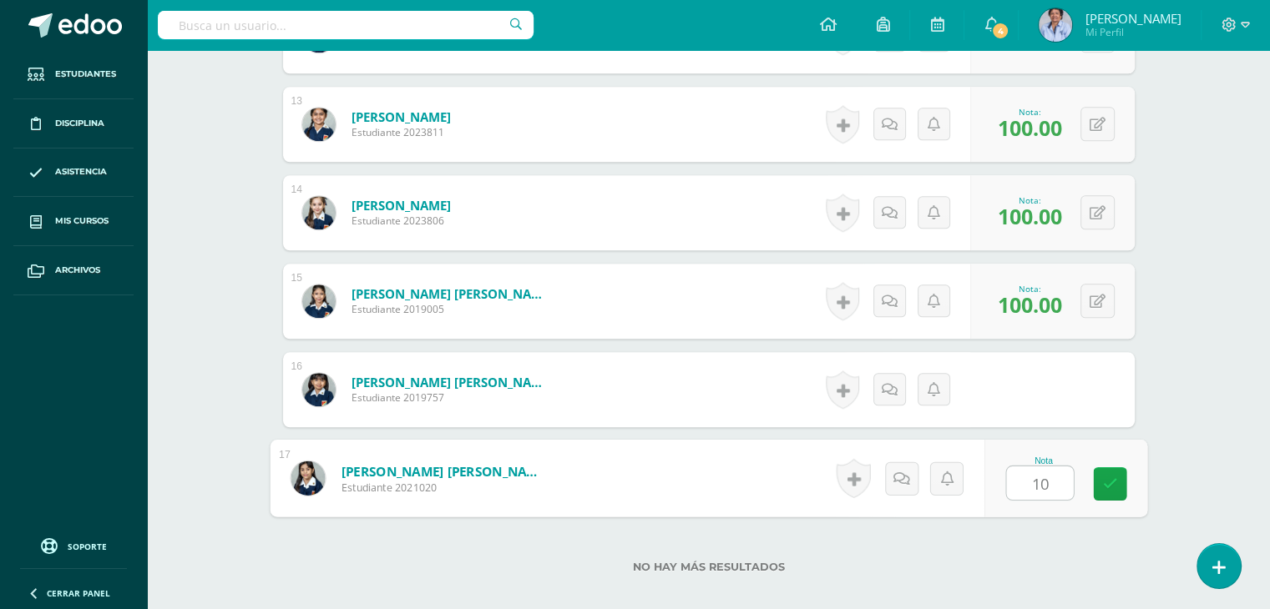
type input "100"
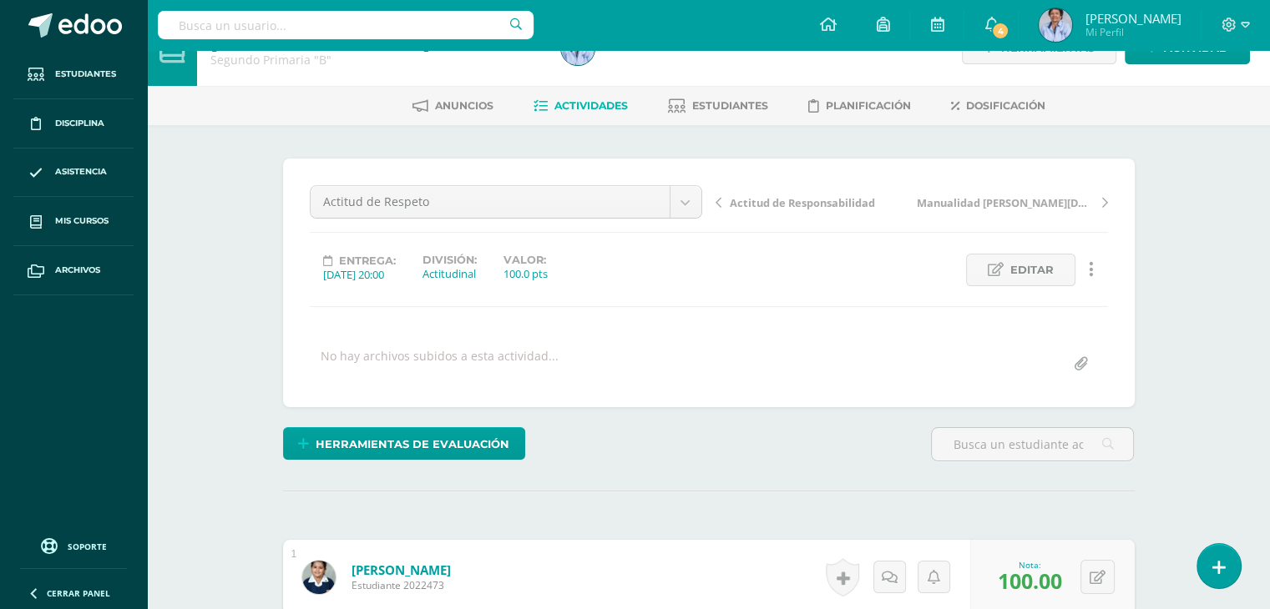
scroll to position [0, 0]
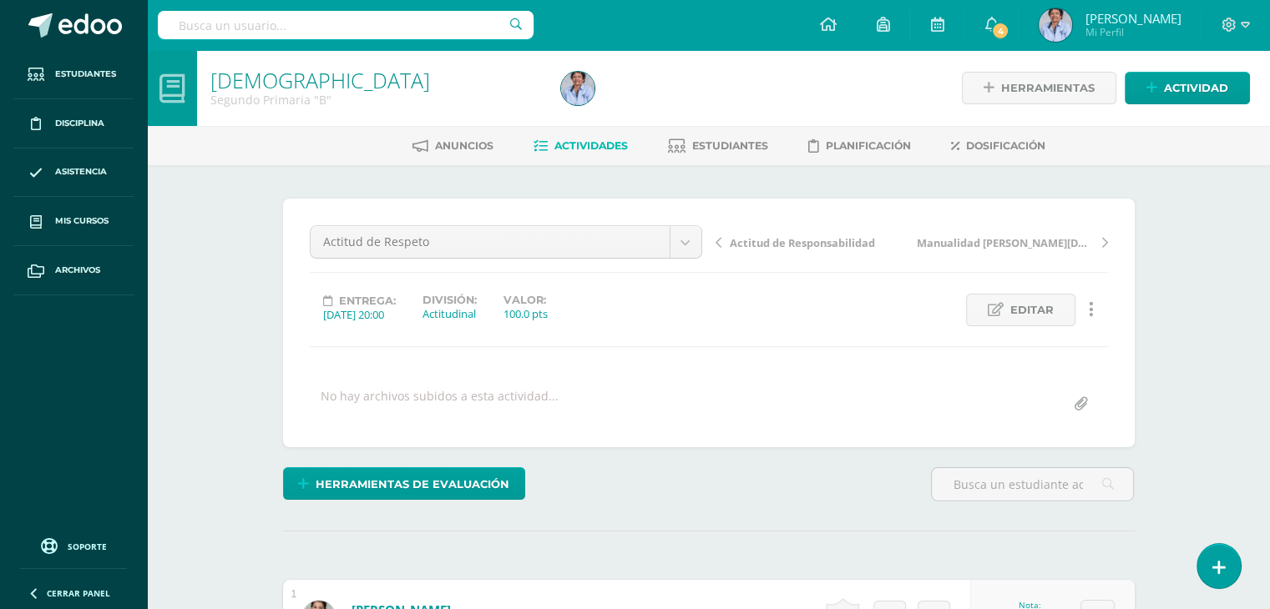
click at [826, 235] on span "Actitud de Responsabilidad" at bounding box center [802, 242] width 145 height 15
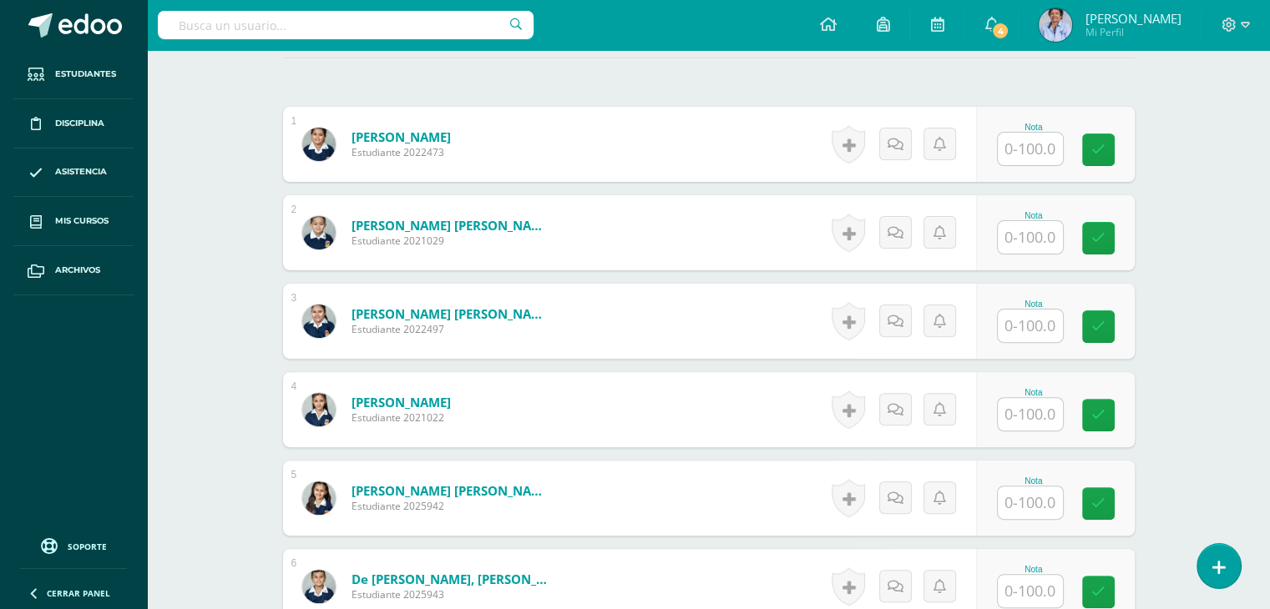
scroll to position [476, 0]
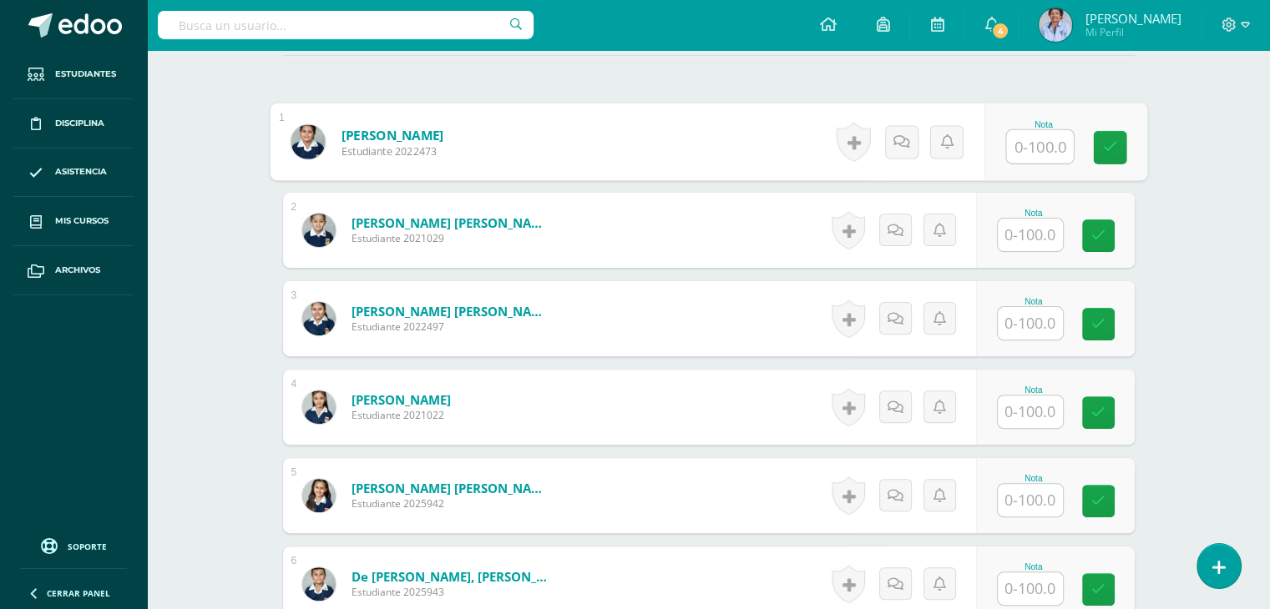
click at [1026, 148] on input "text" at bounding box center [1039, 146] width 67 height 33
type input "100"
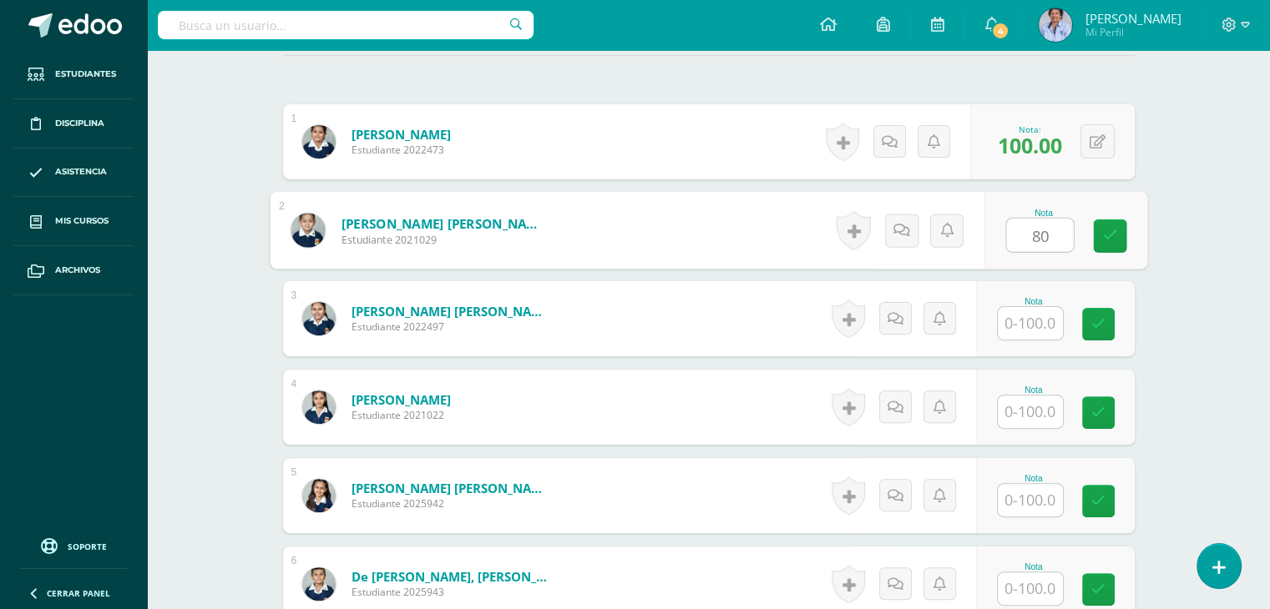
type input "80"
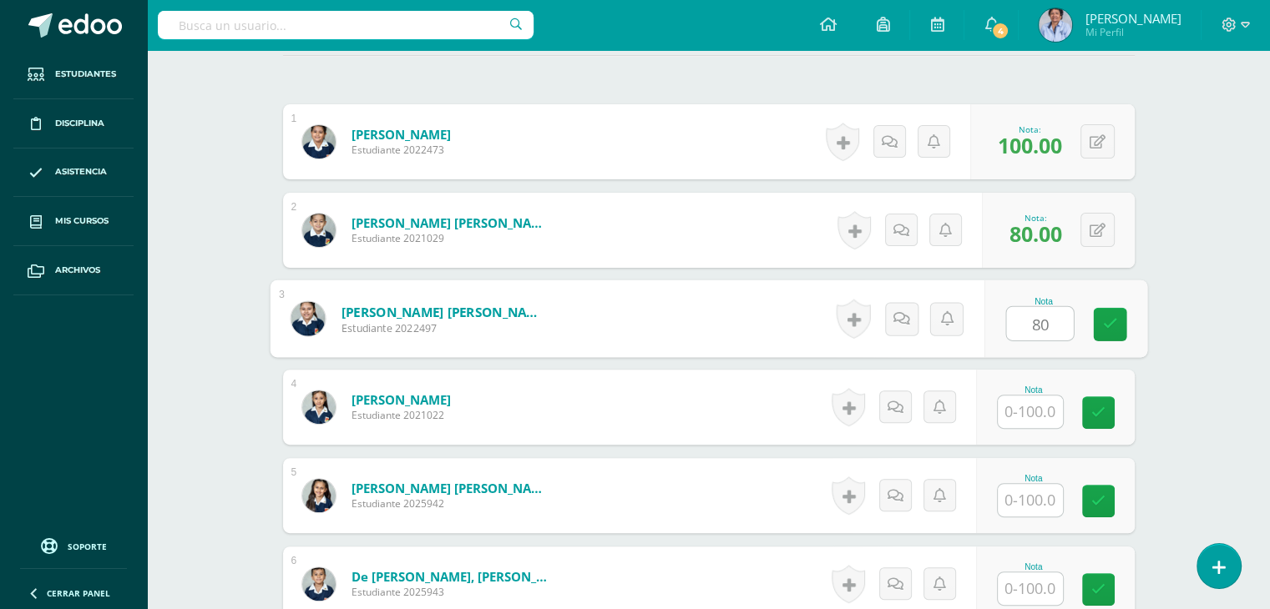
type input "80"
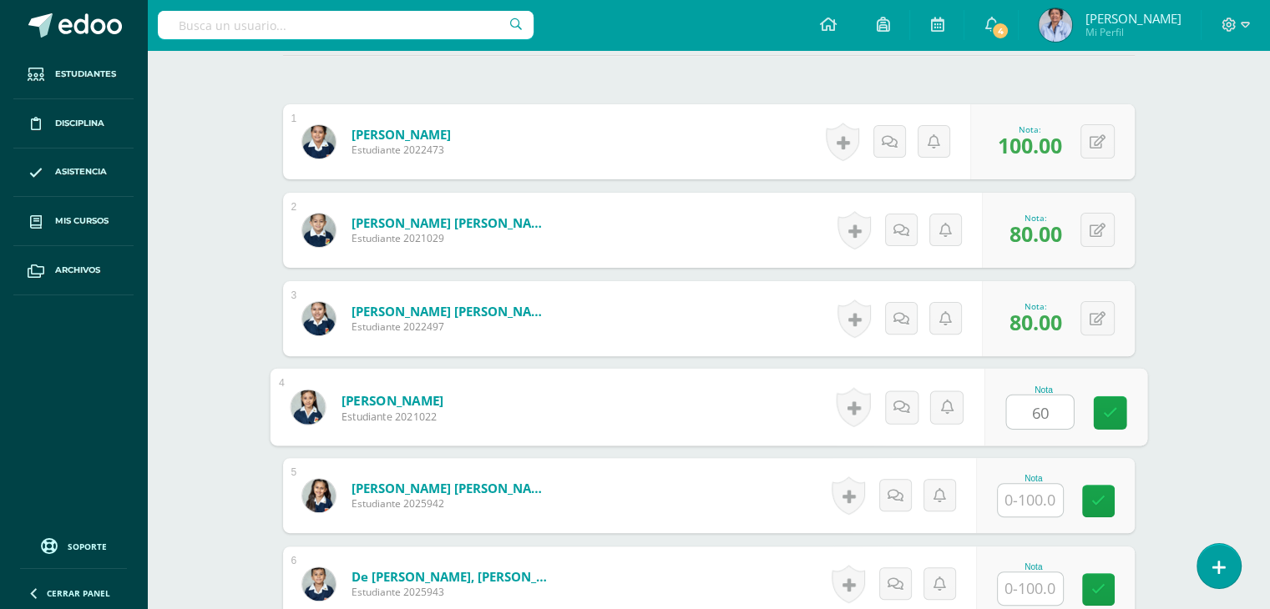
type input "60"
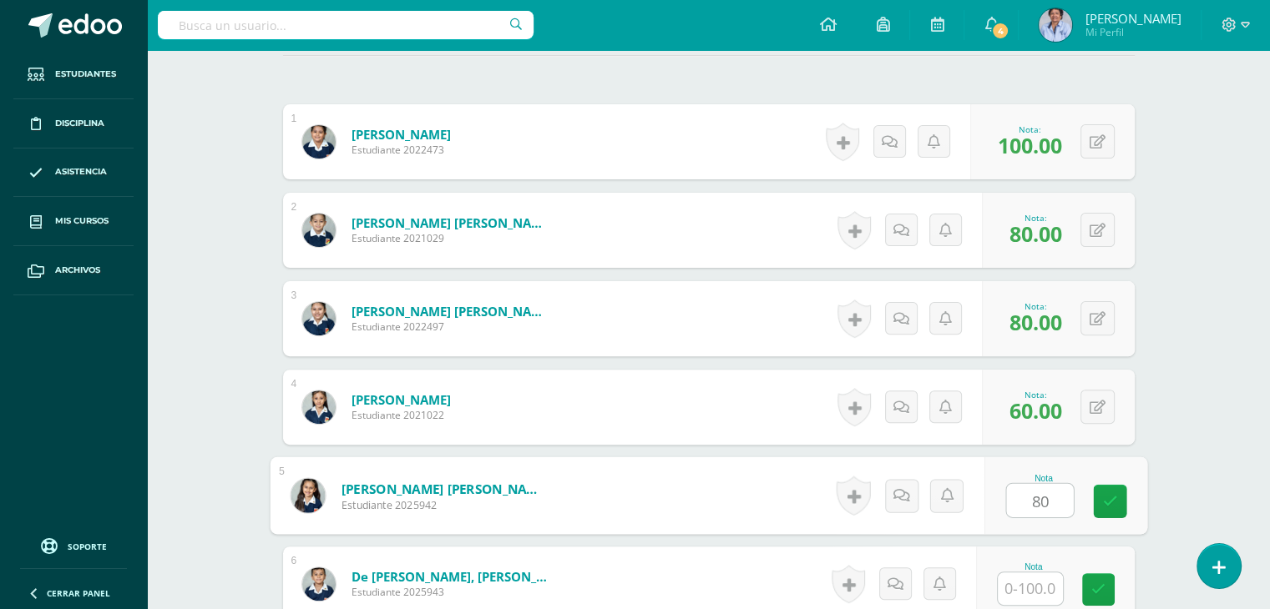
type input "80"
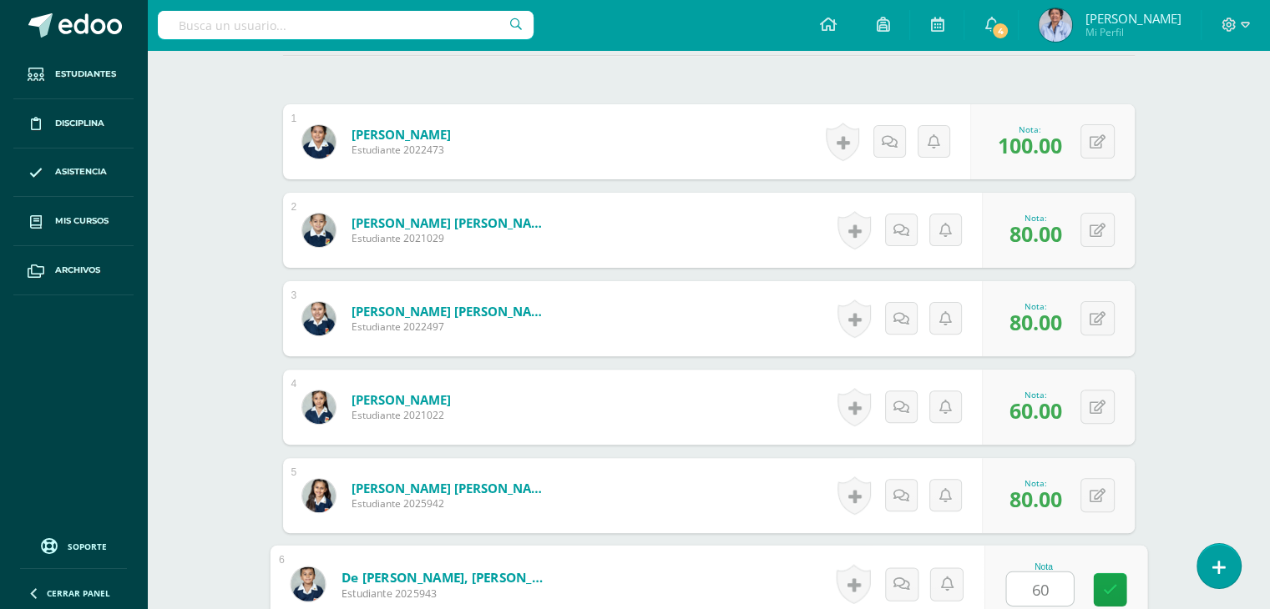
type input "60"
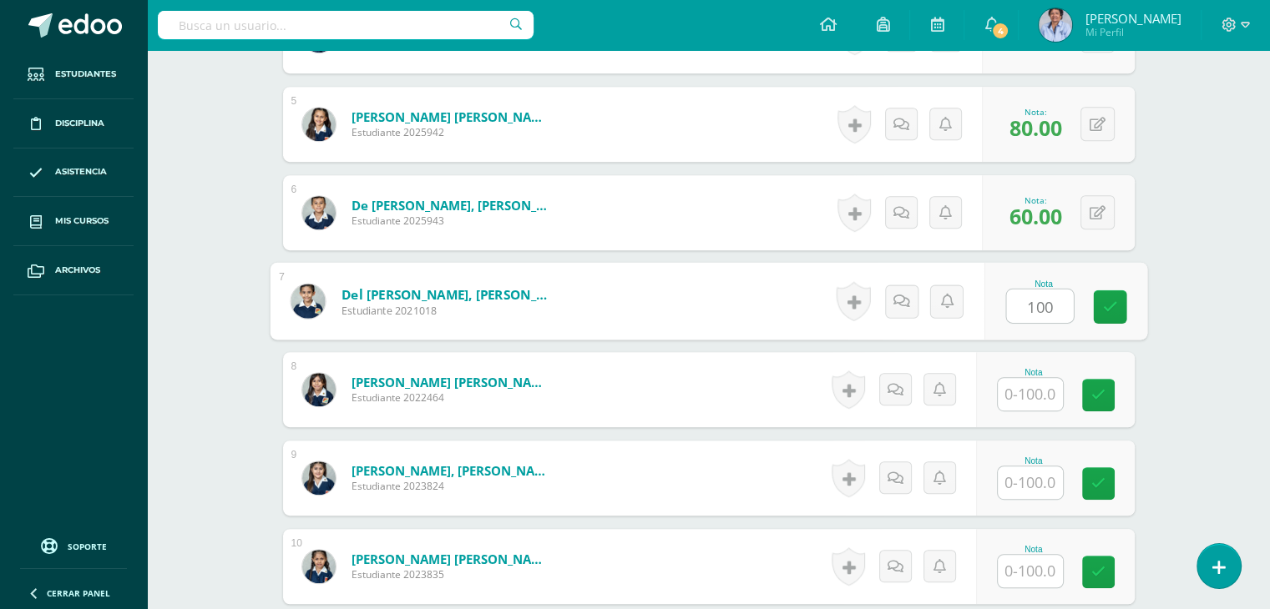
type input "100"
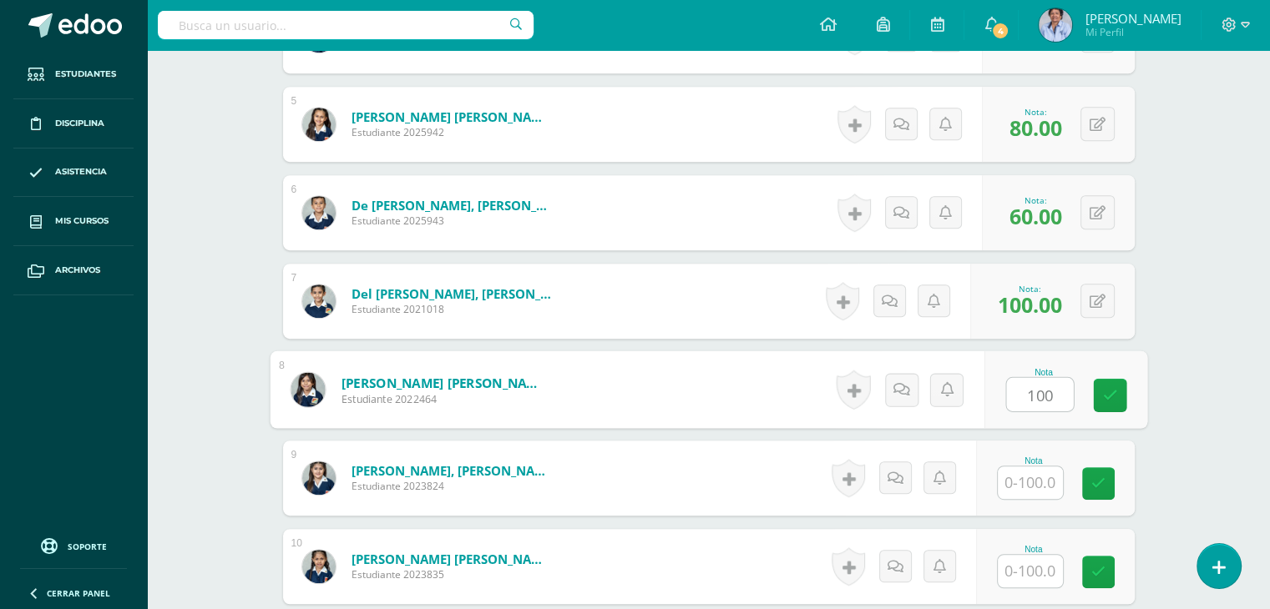
type input "100"
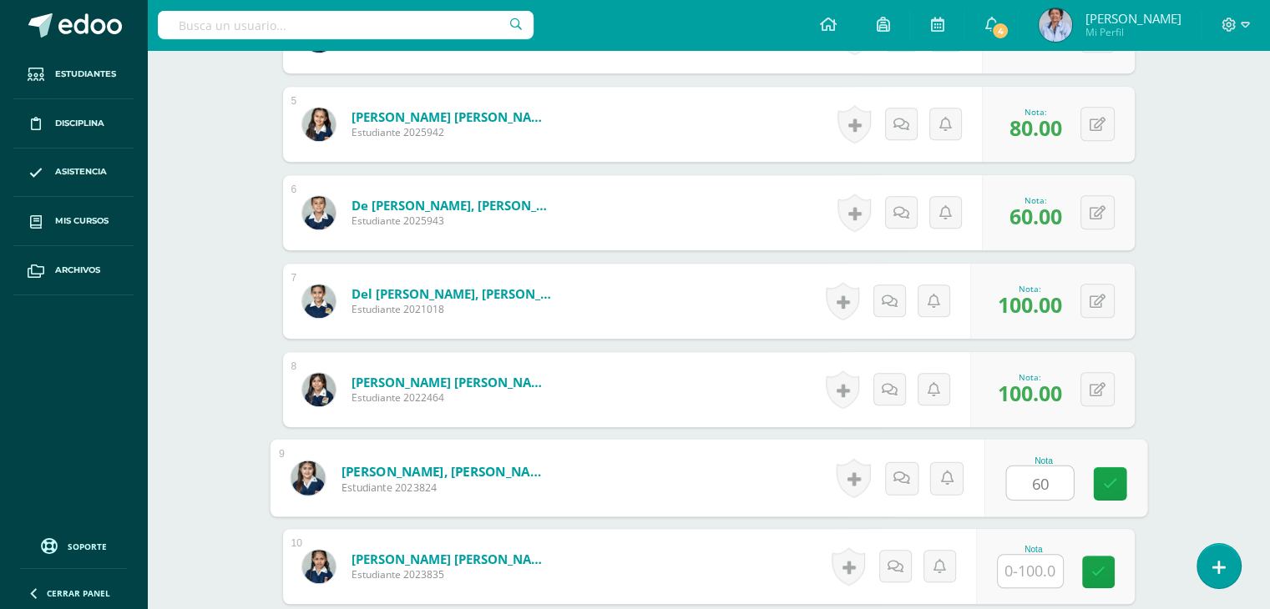
type input "60"
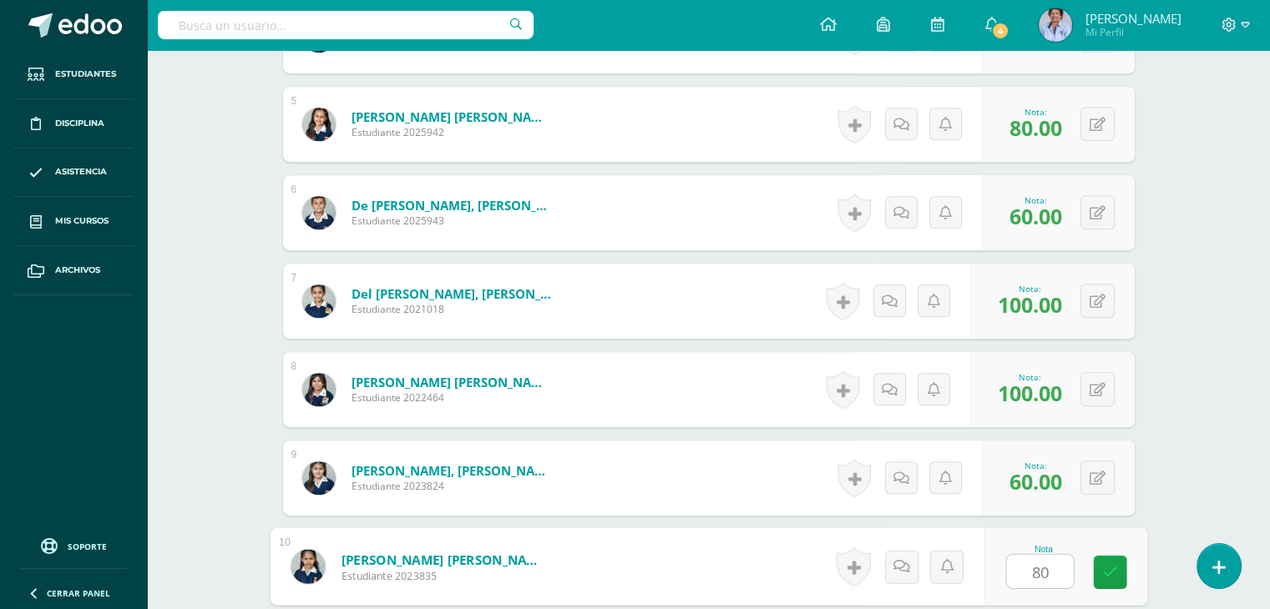
type input "80"
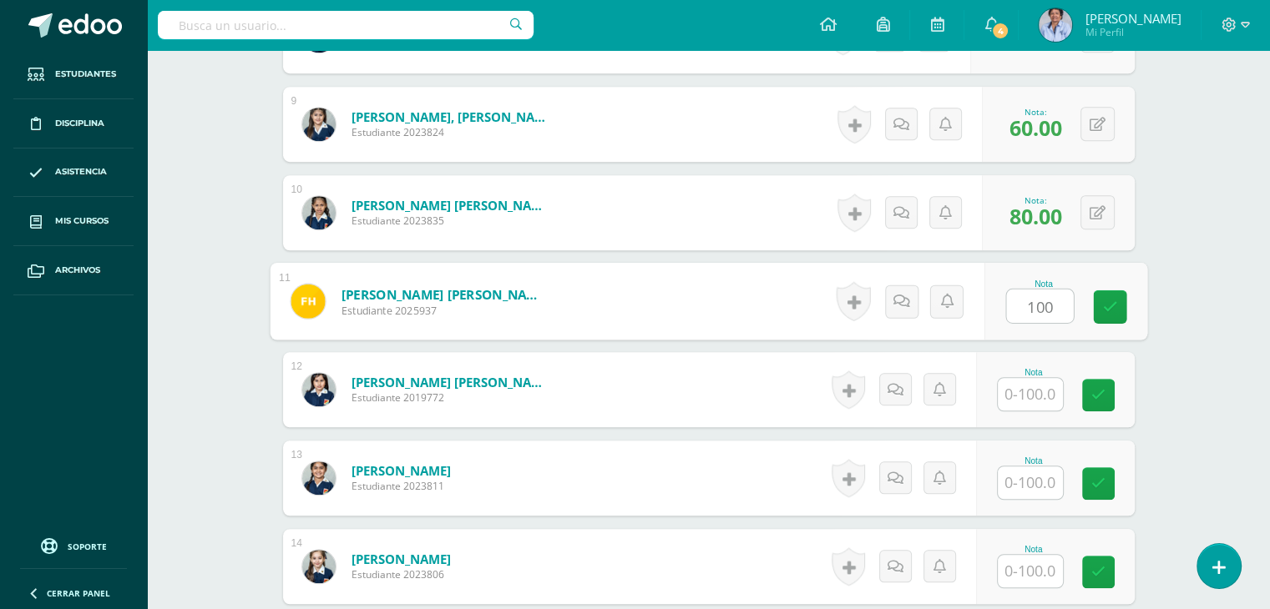
type input "100"
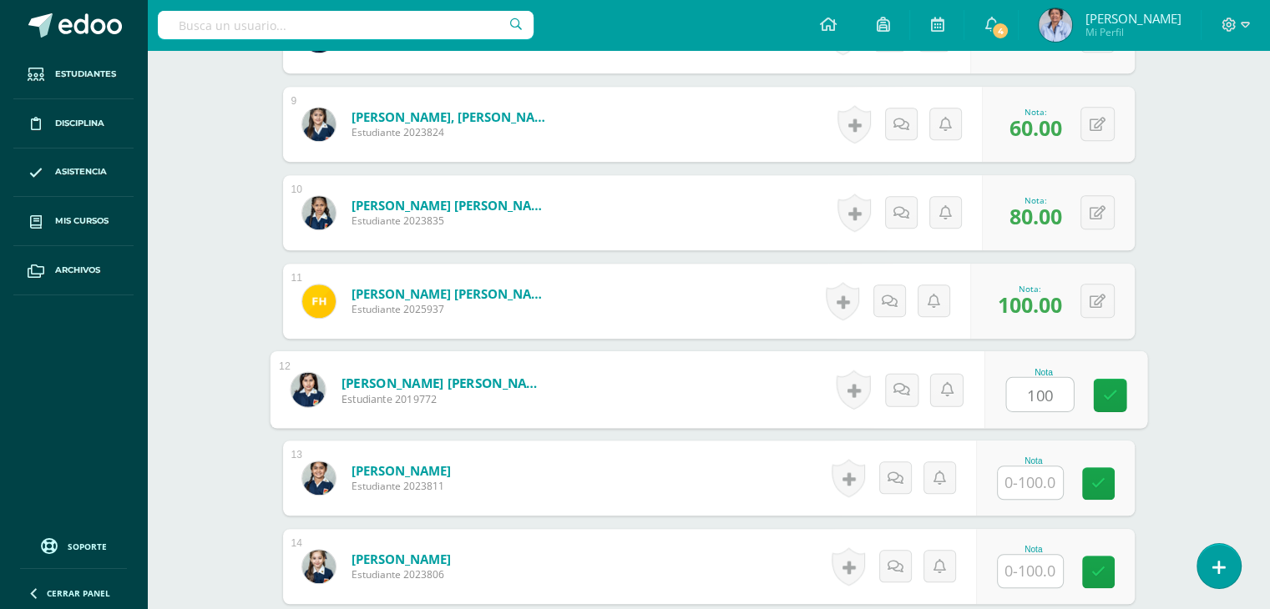
type input "100"
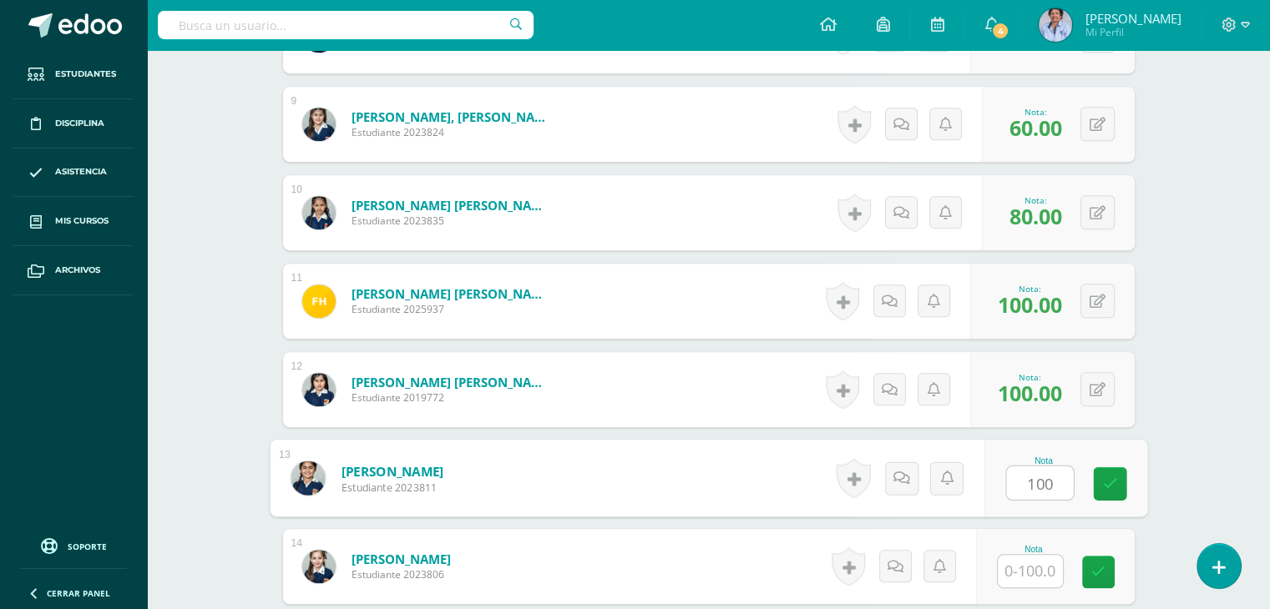
type input "100"
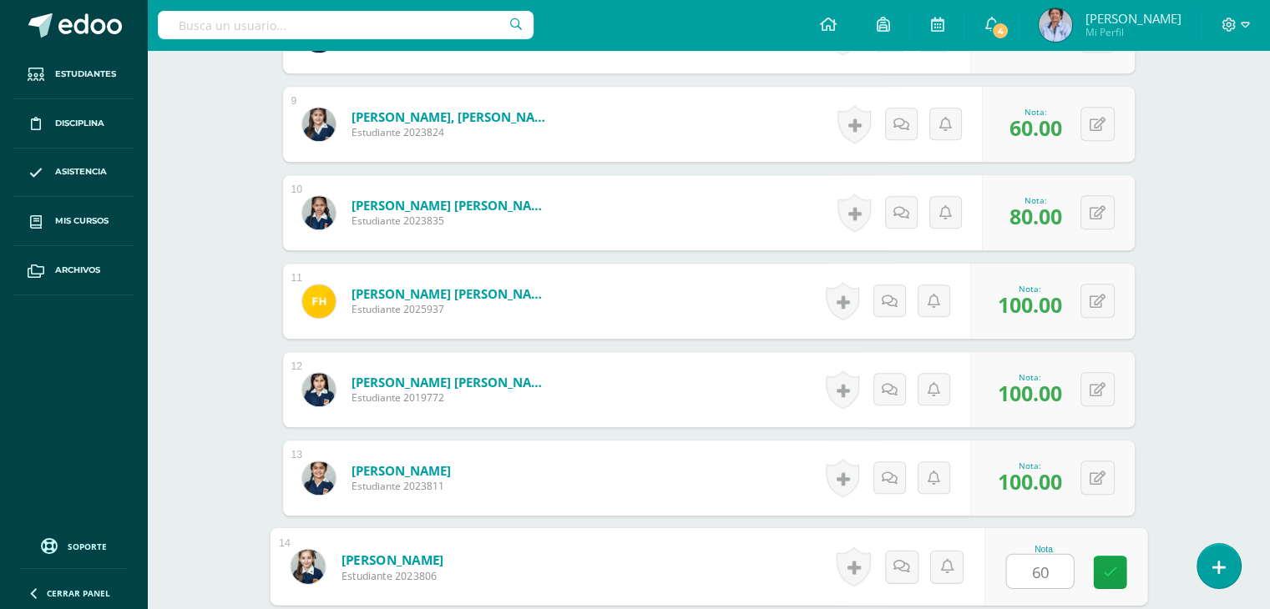
type input "60"
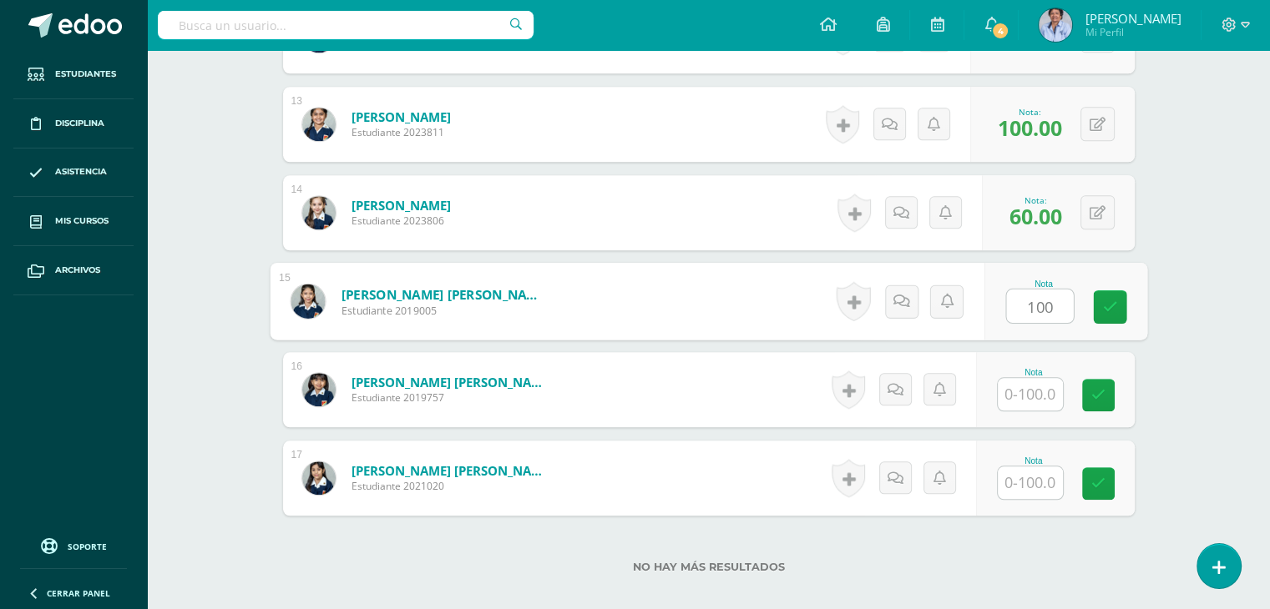
type input "100"
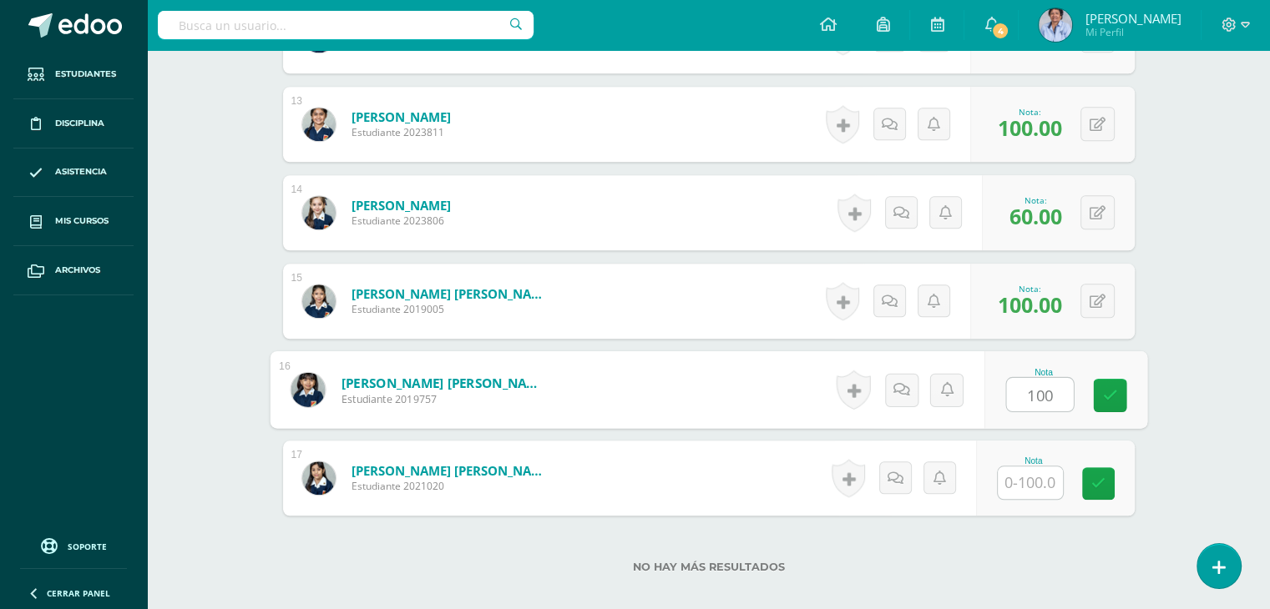
type input "100"
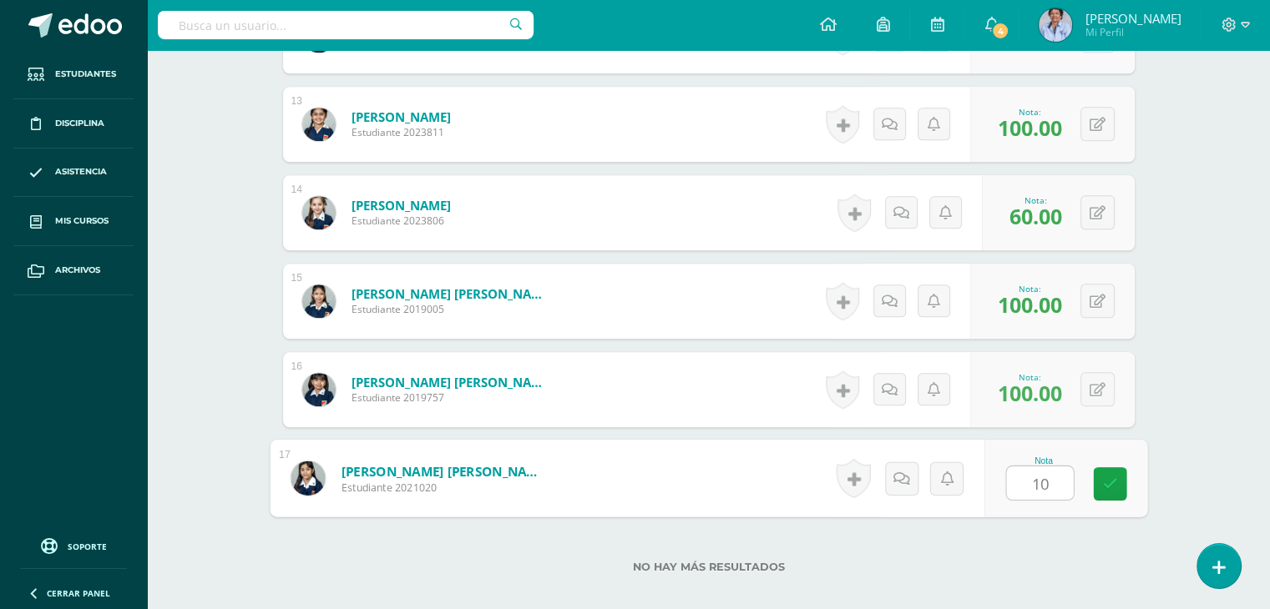
type input "100"
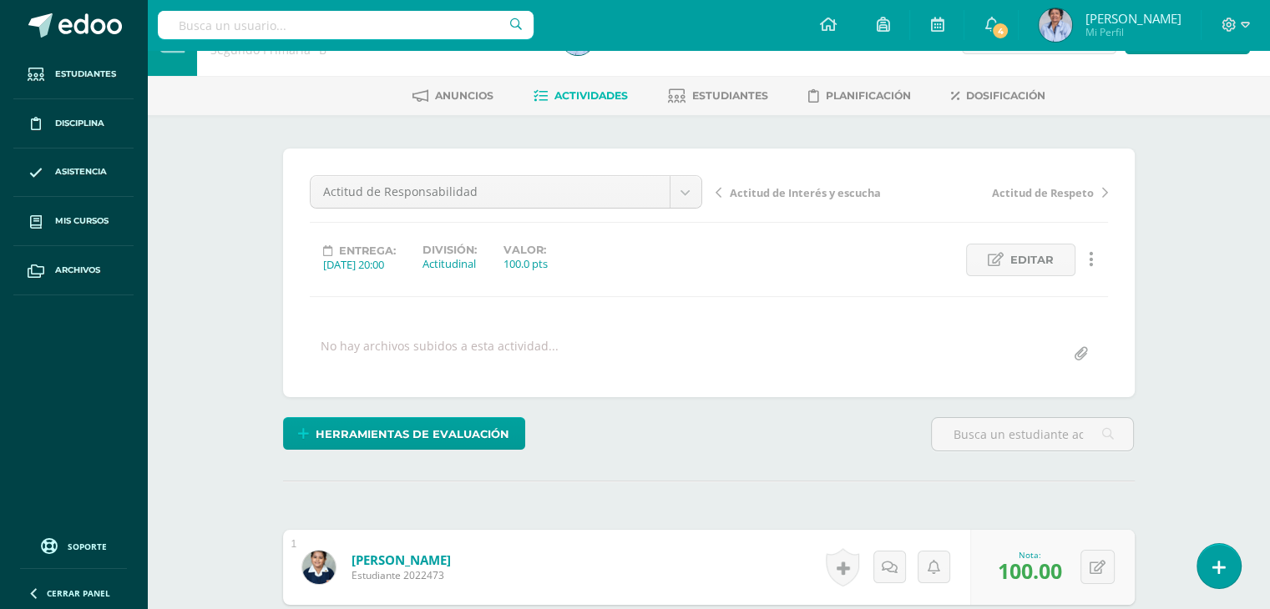
scroll to position [0, 0]
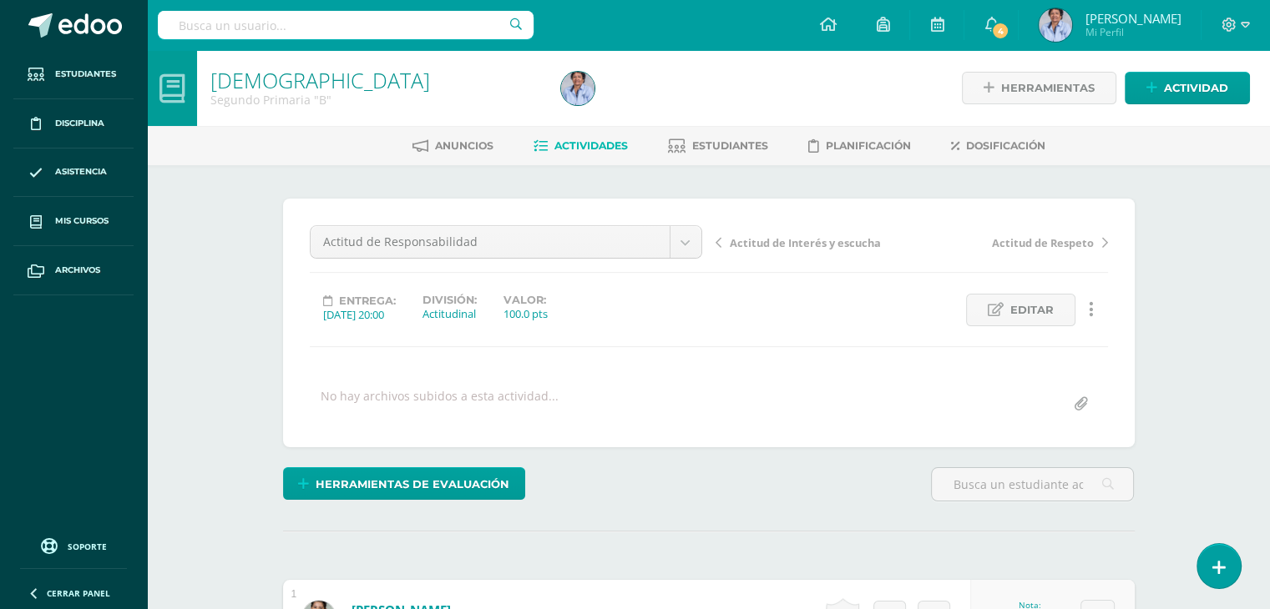
click at [814, 241] on span "Actitud de Interés y escucha" at bounding box center [805, 242] width 151 height 15
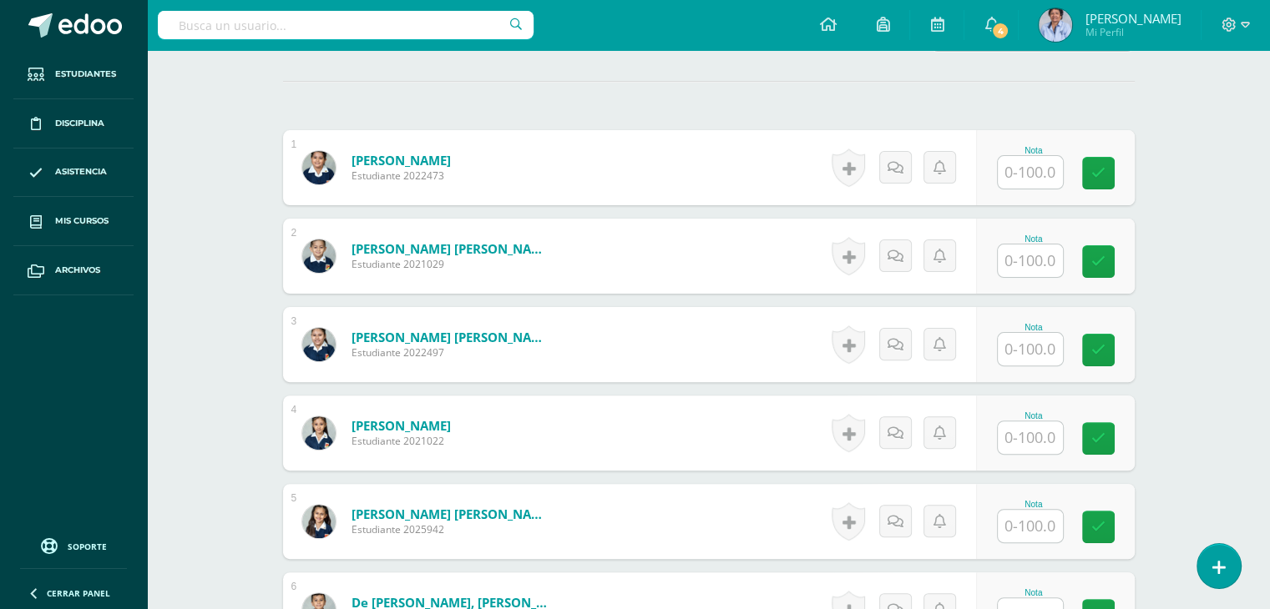
scroll to position [467, 0]
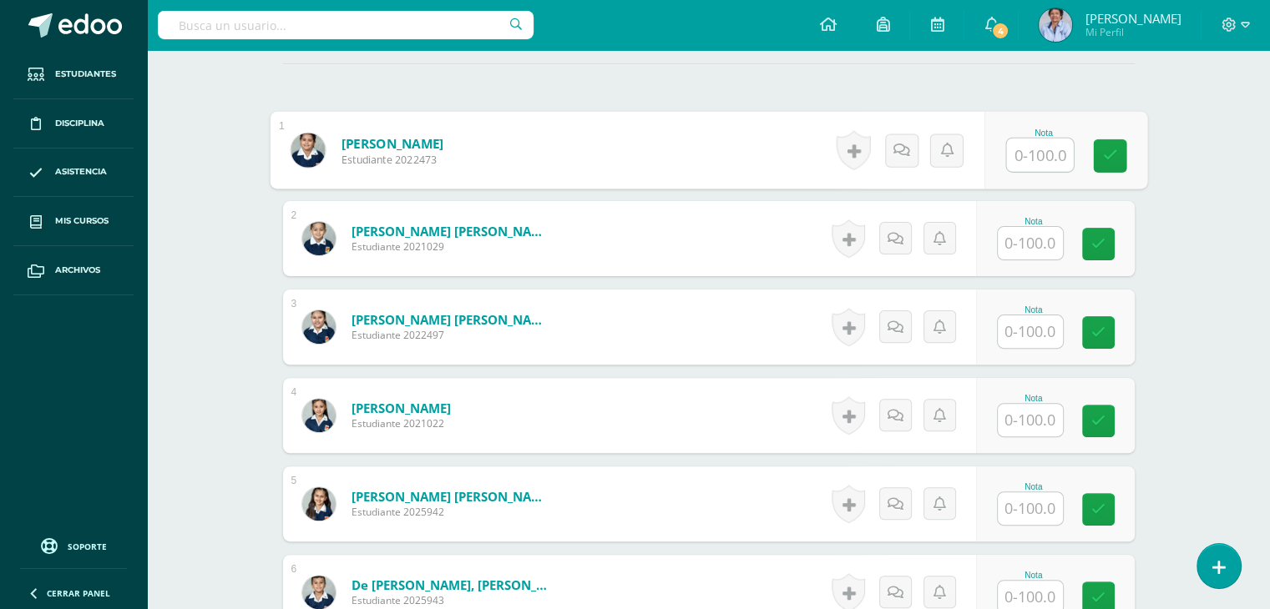
click at [1025, 151] on input "text" at bounding box center [1039, 155] width 67 height 33
type input "100"
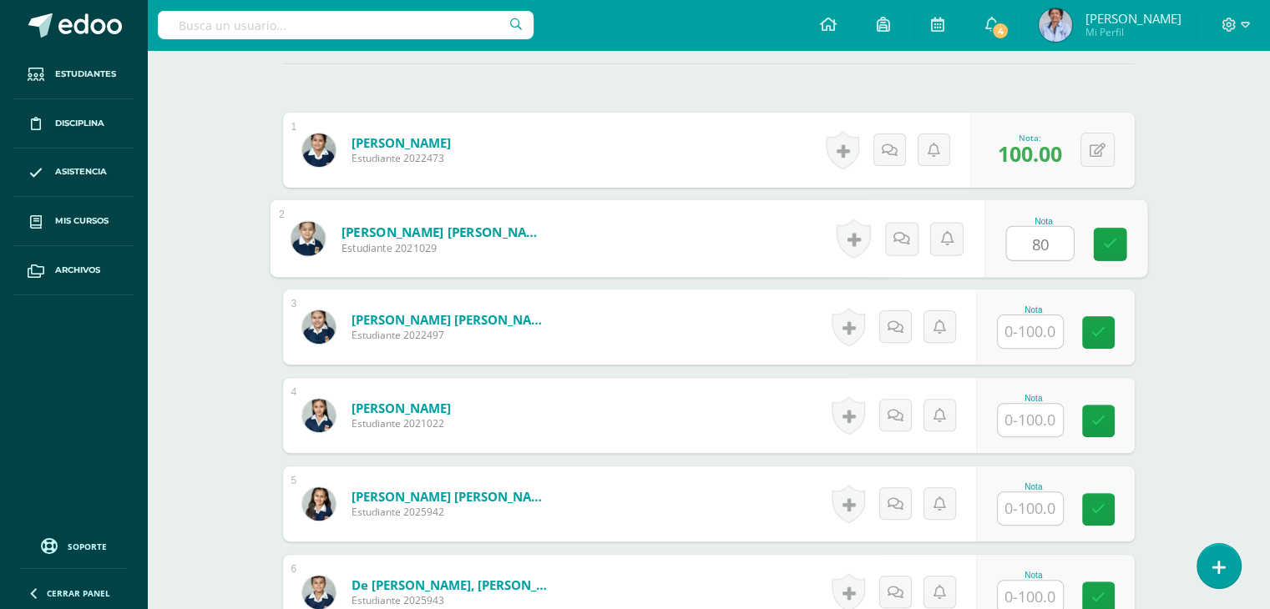
type input "80"
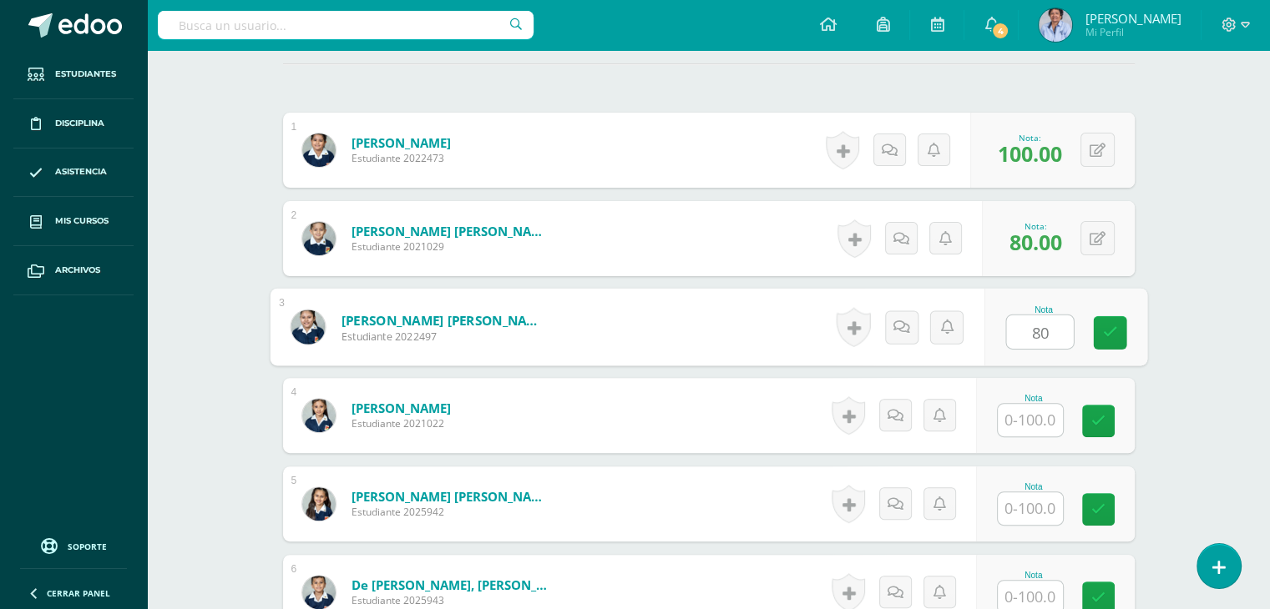
type input "80"
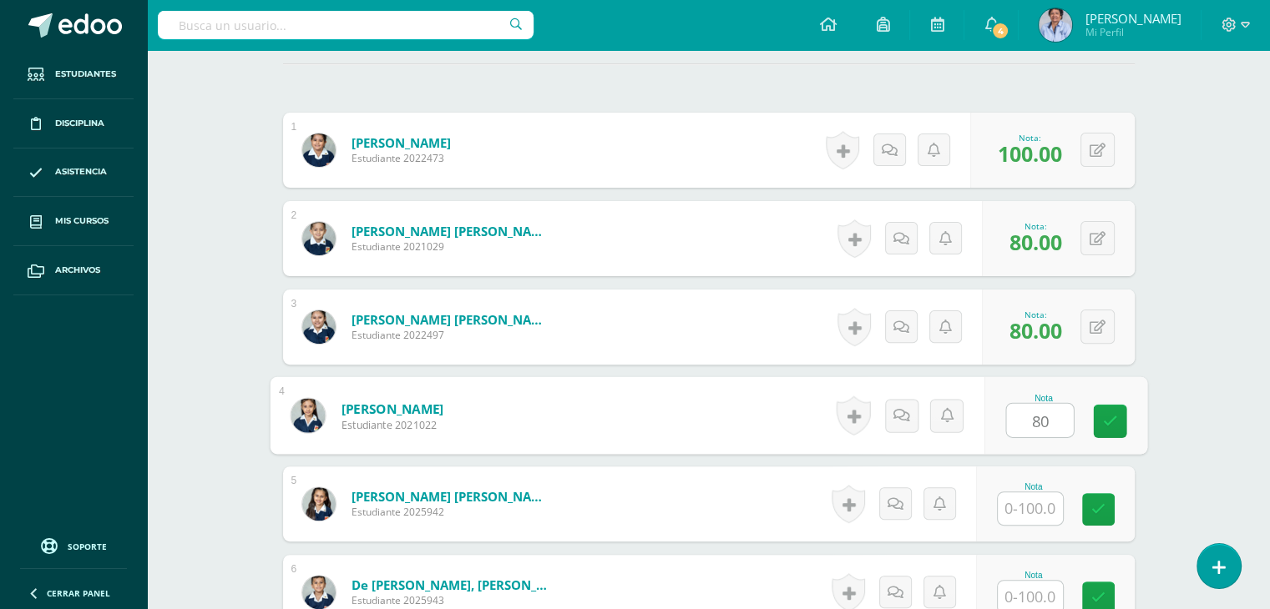
type input "80"
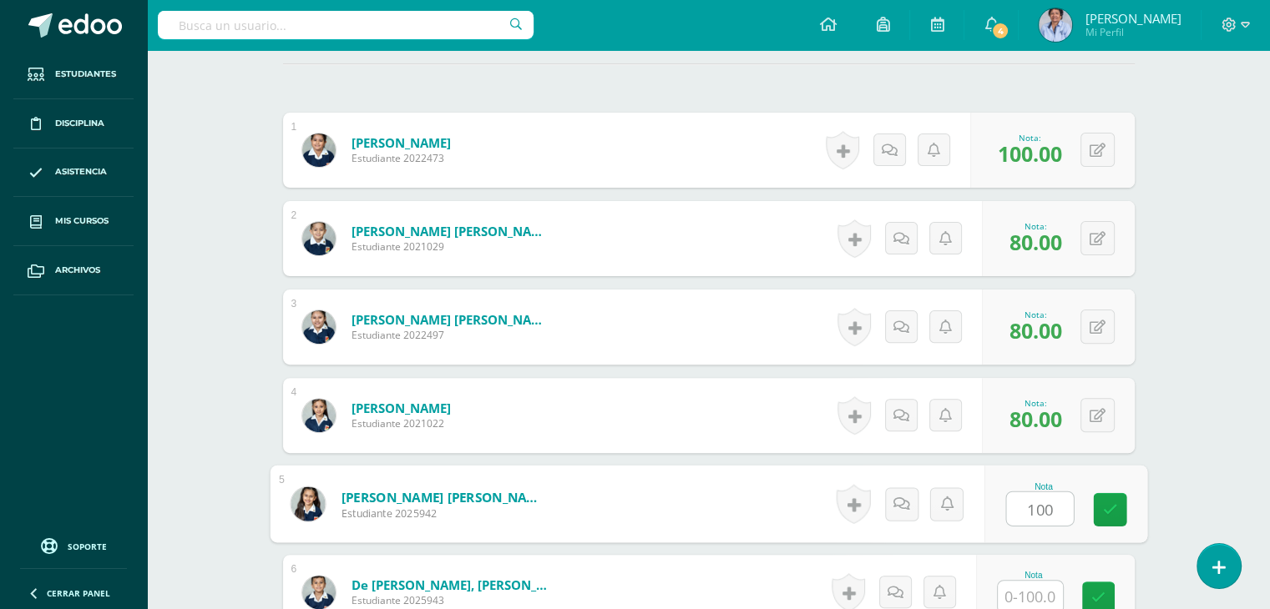
type input "100"
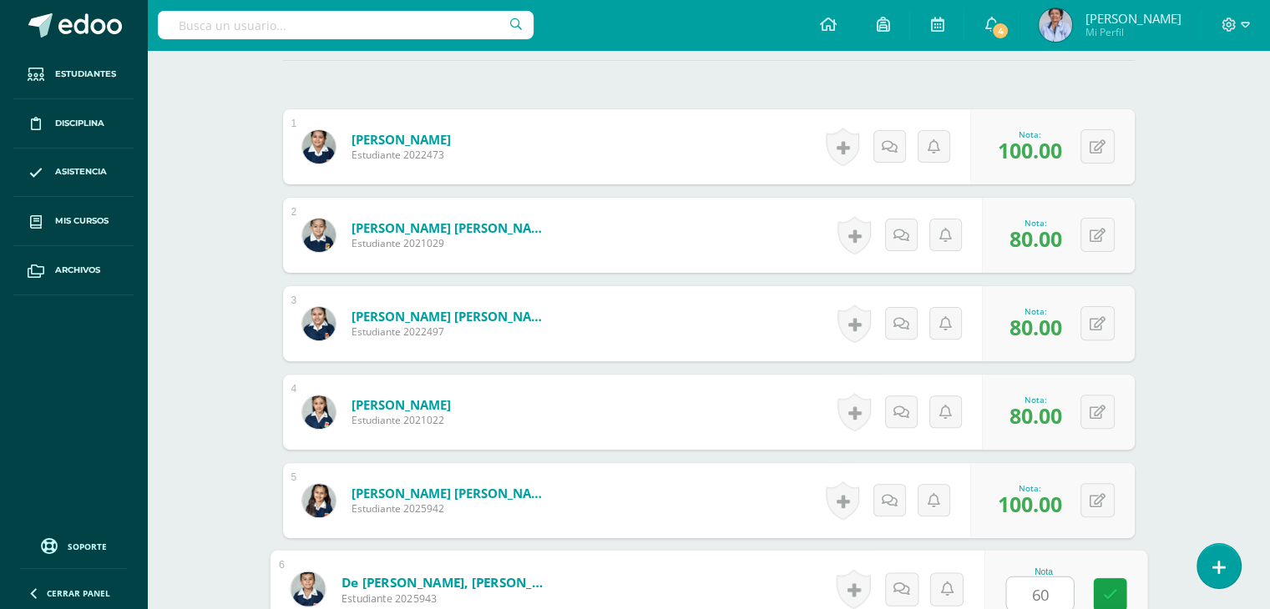
type input "60"
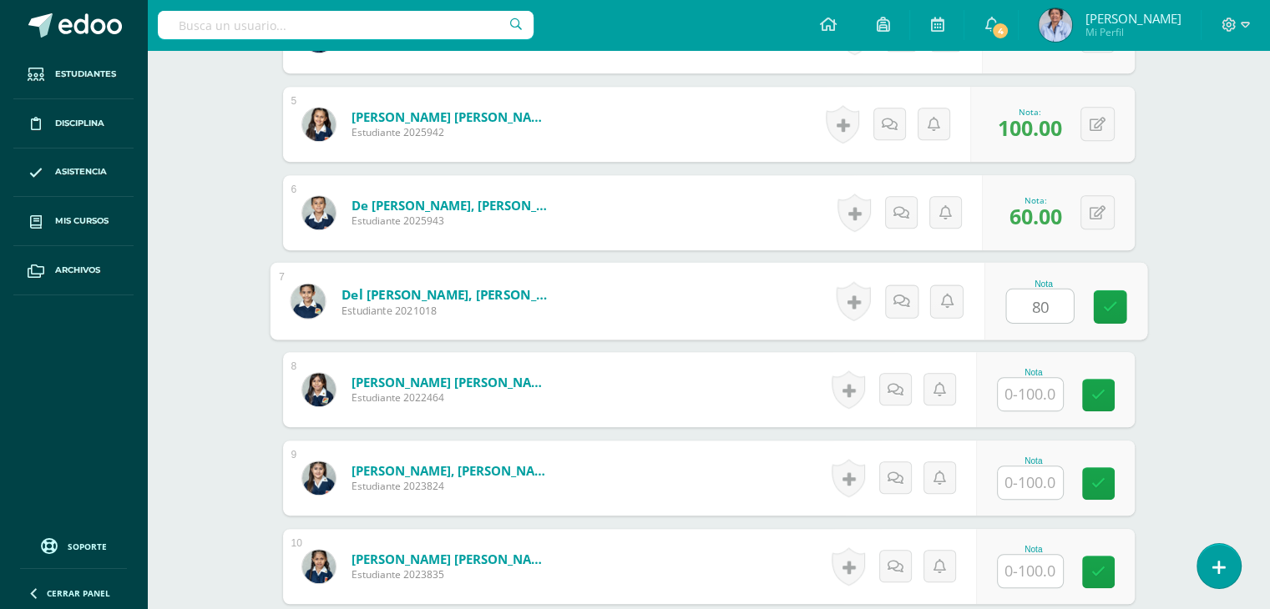
type input "80"
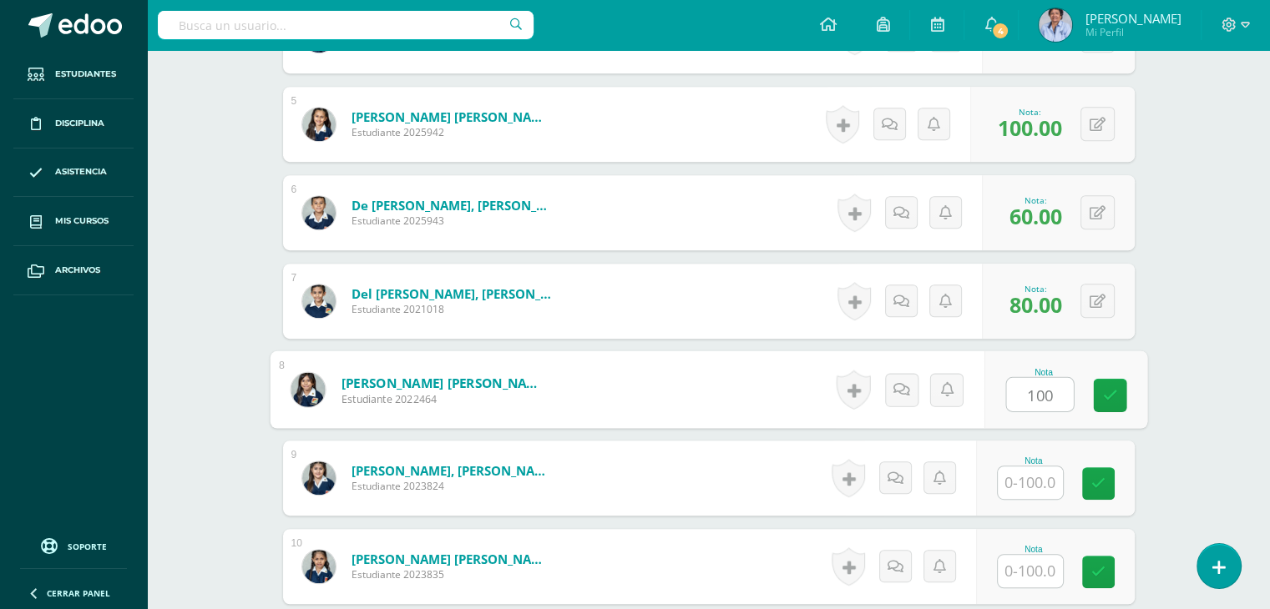
type input "100"
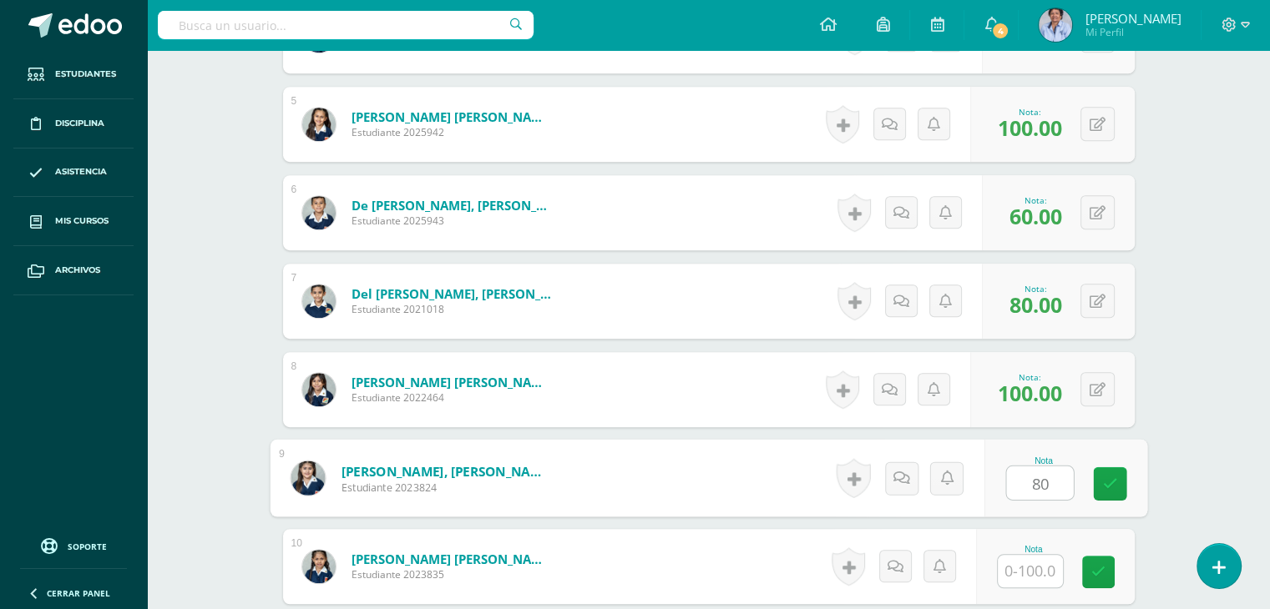
type input "80"
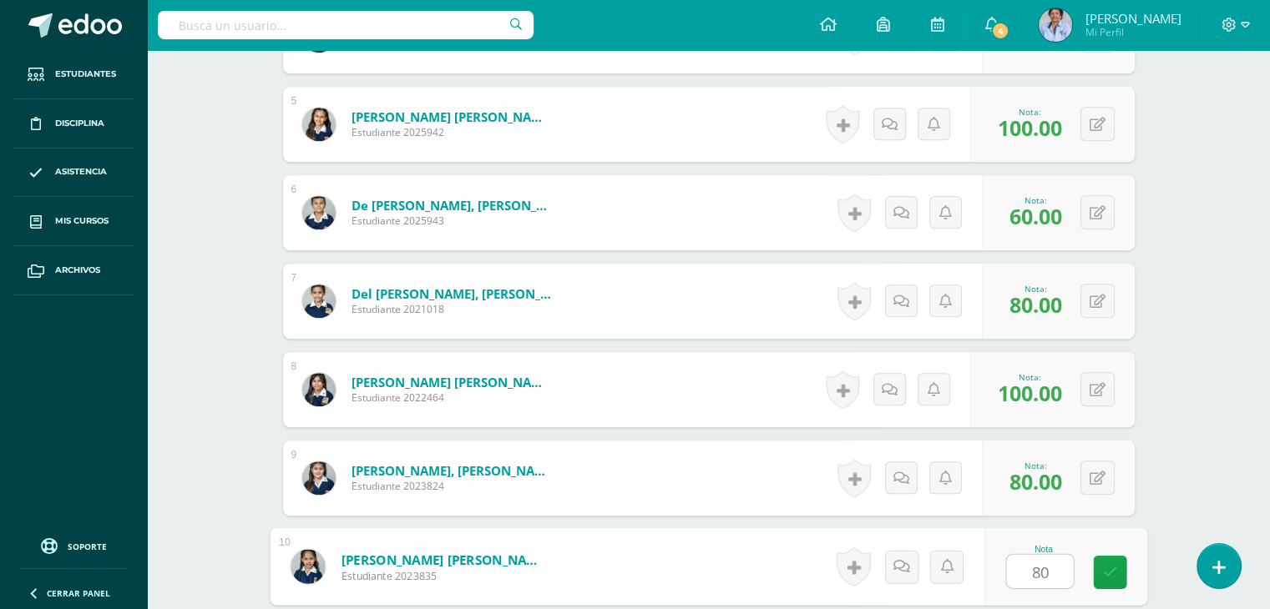
type input "80"
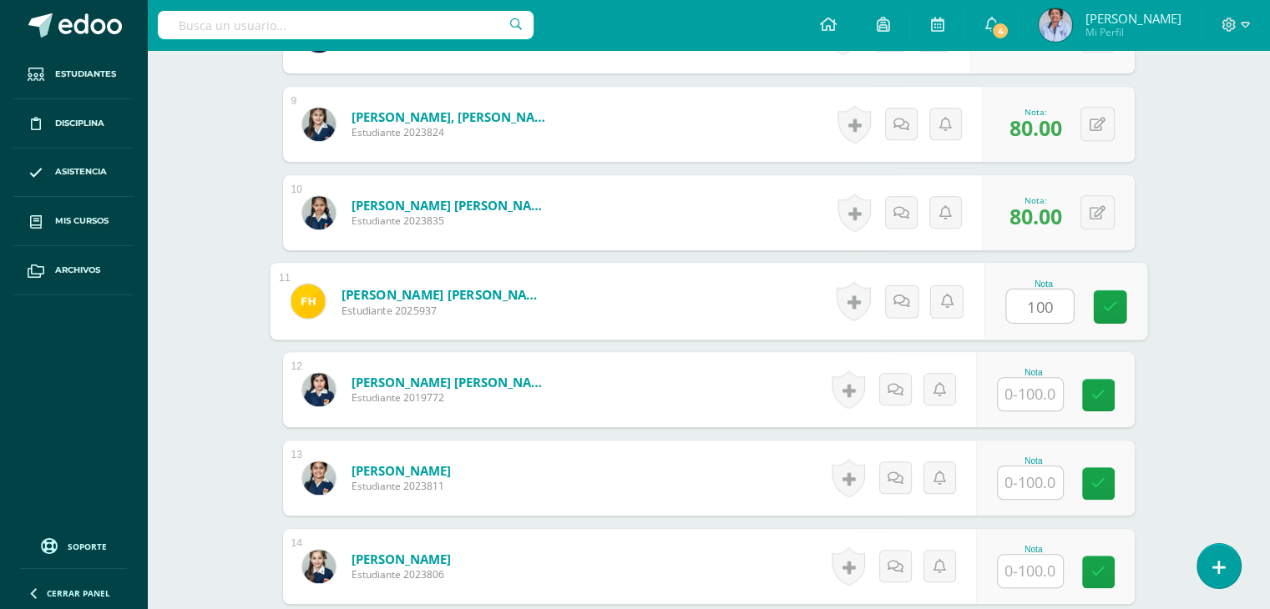
type input "100"
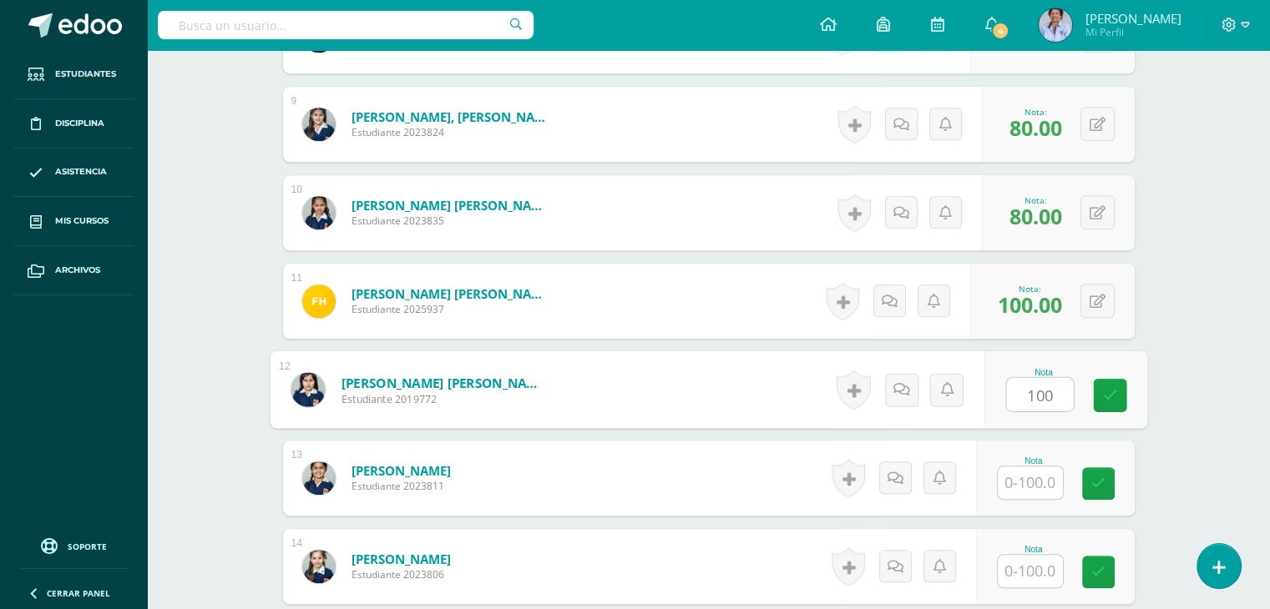
type input "100"
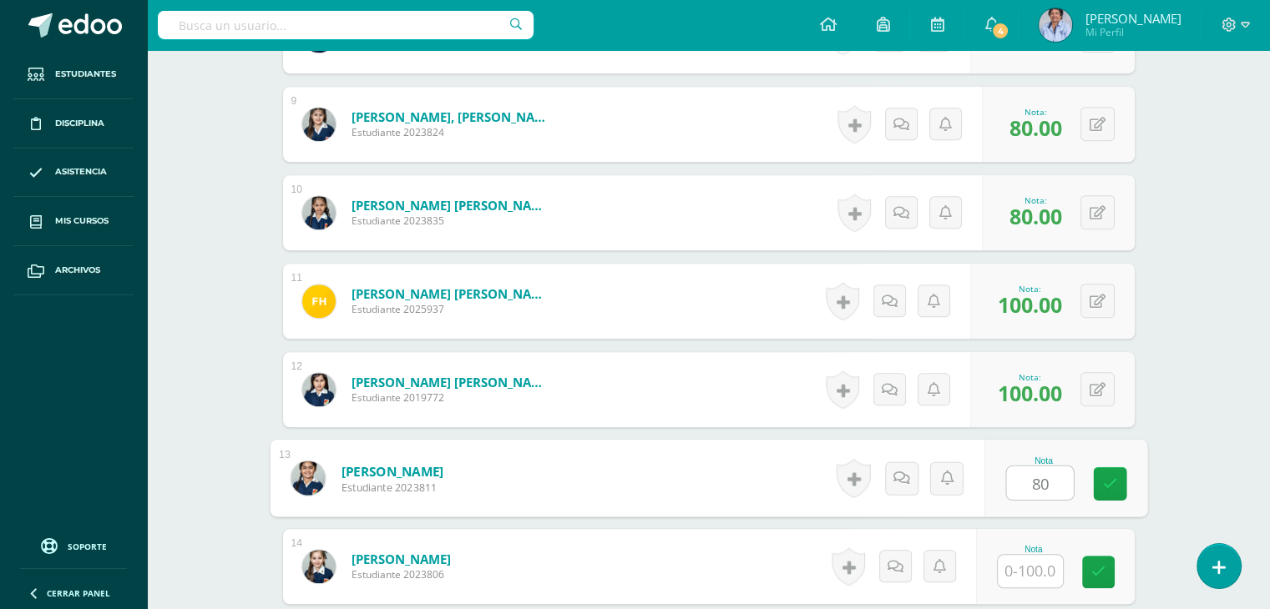
type input "80"
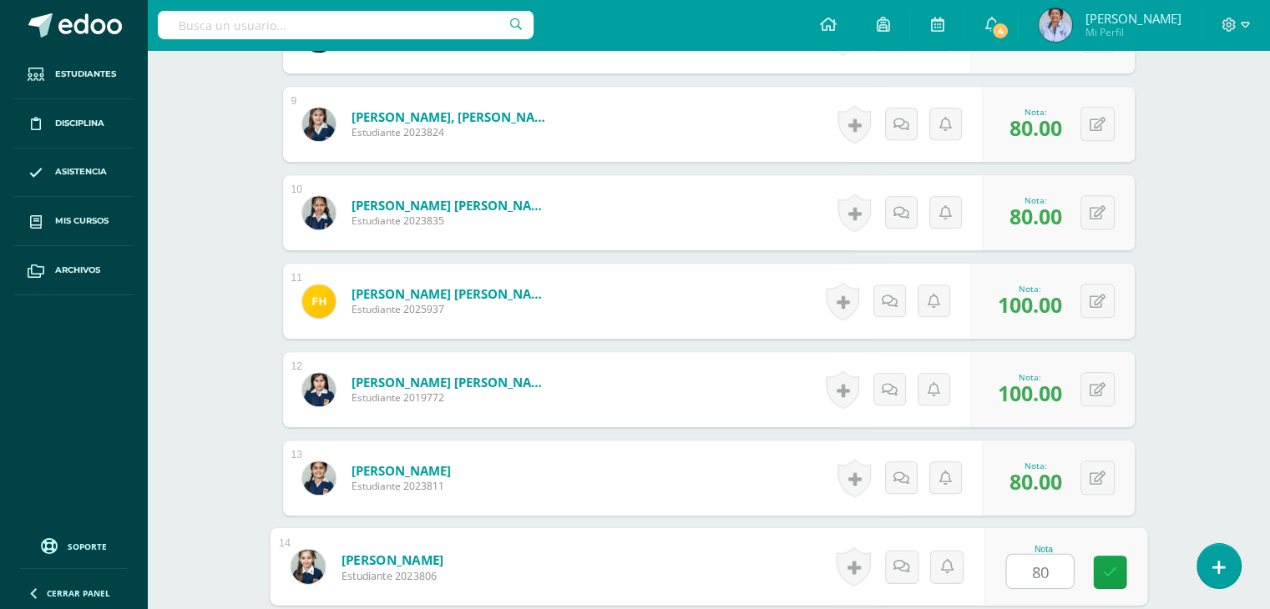
type input "80"
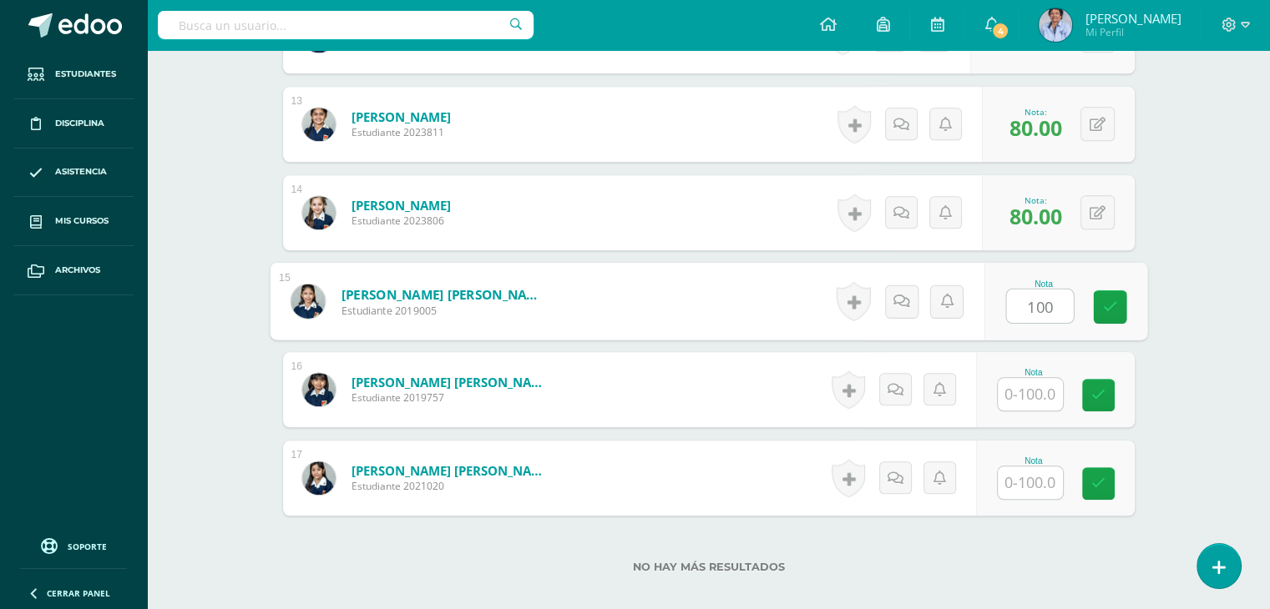
type input "100"
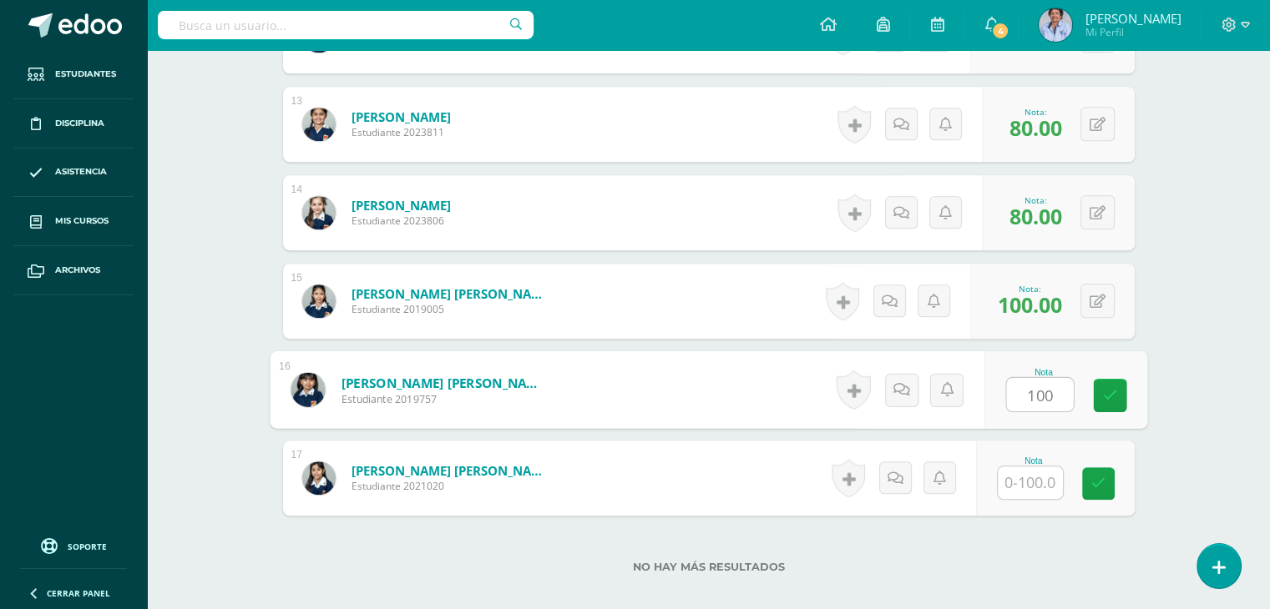
type input "100"
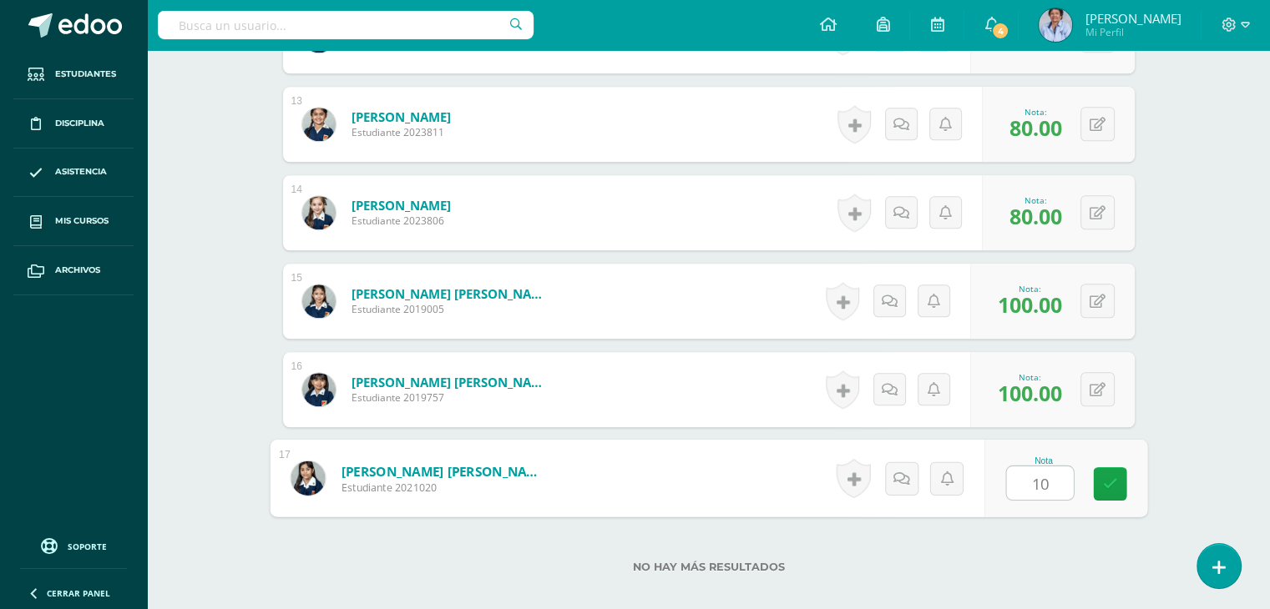
type input "100"
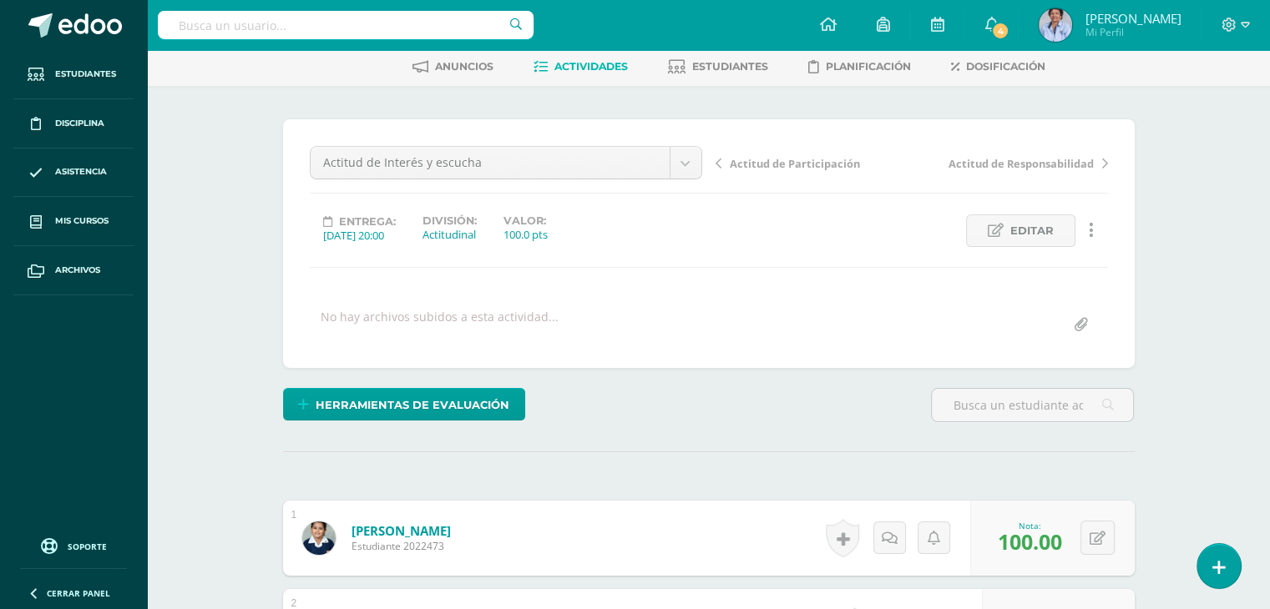
scroll to position [0, 0]
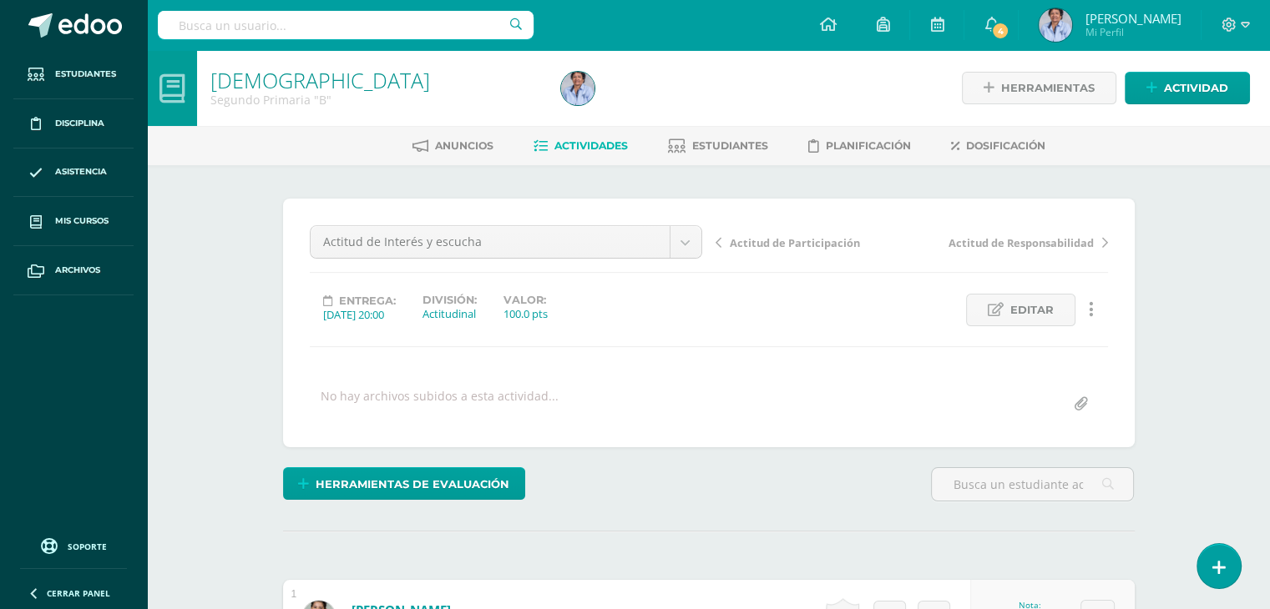
click at [768, 243] on span "Actitud de Participación" at bounding box center [795, 242] width 130 height 15
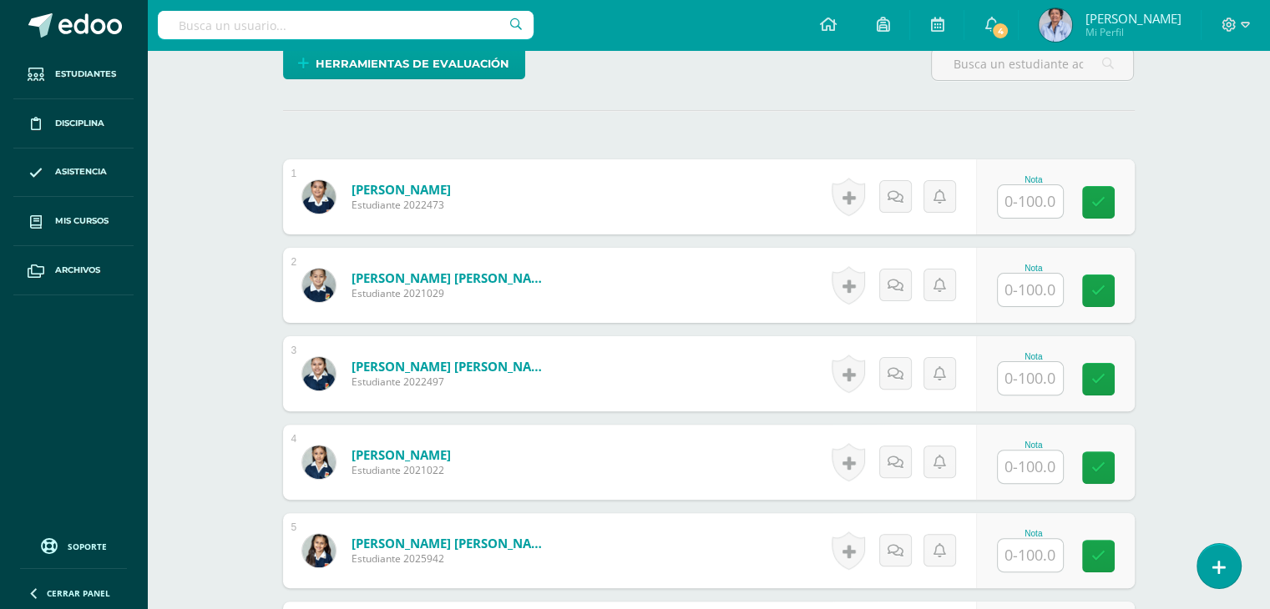
scroll to position [444, 0]
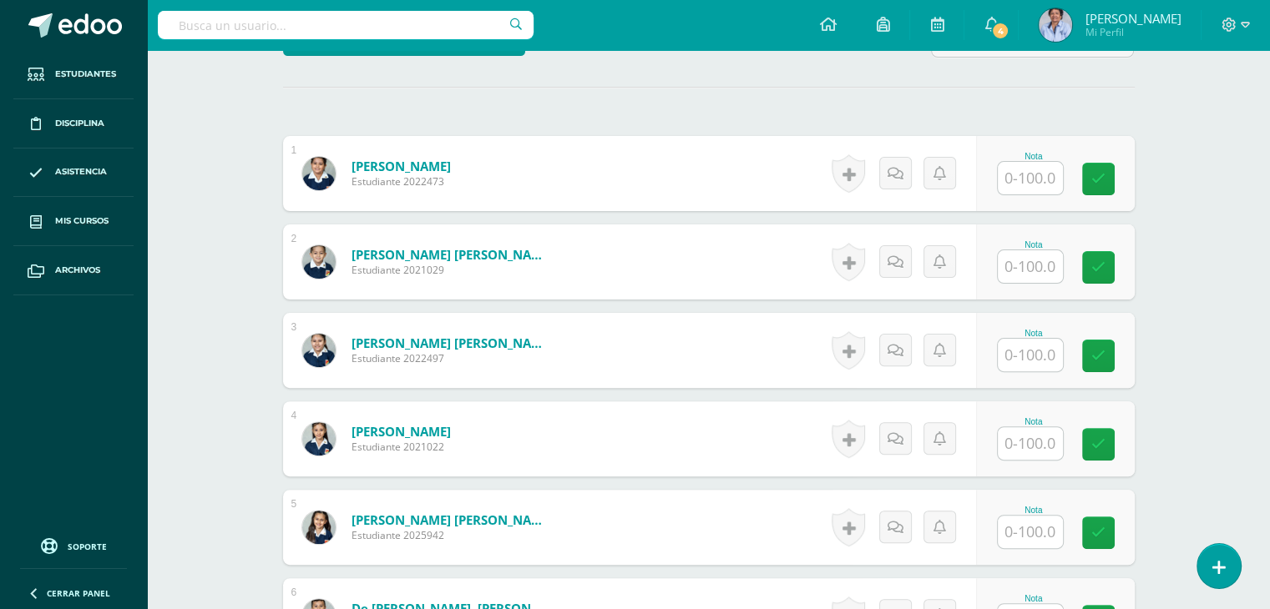
click at [1028, 179] on input "text" at bounding box center [1029, 178] width 65 height 33
type input "100"
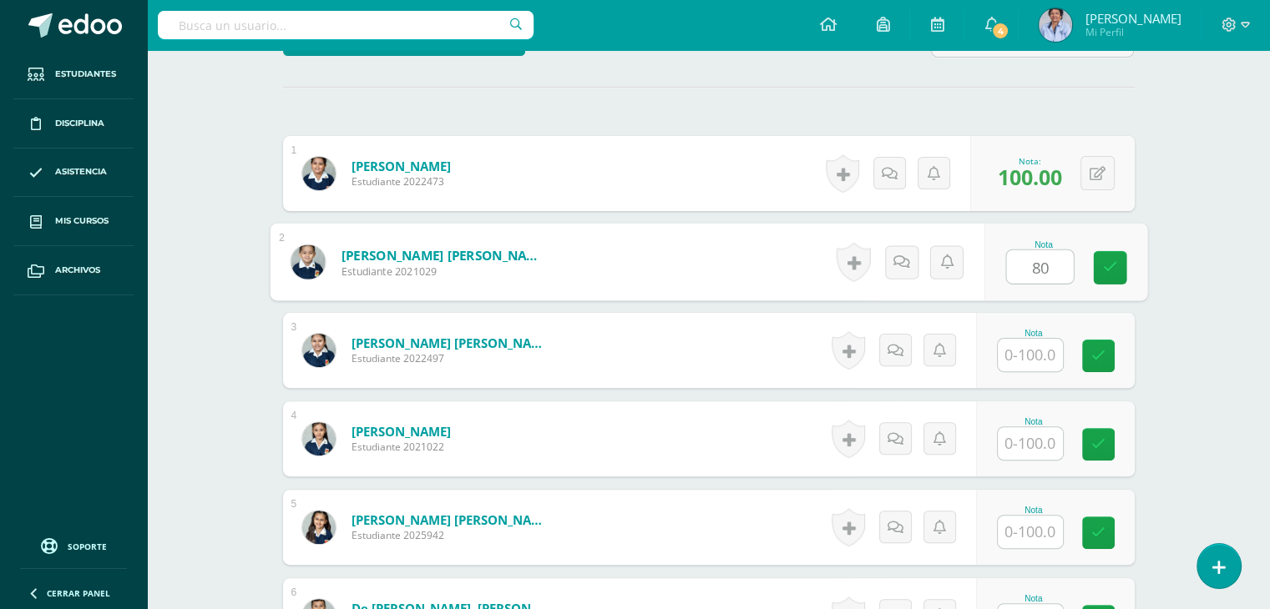
type input "80"
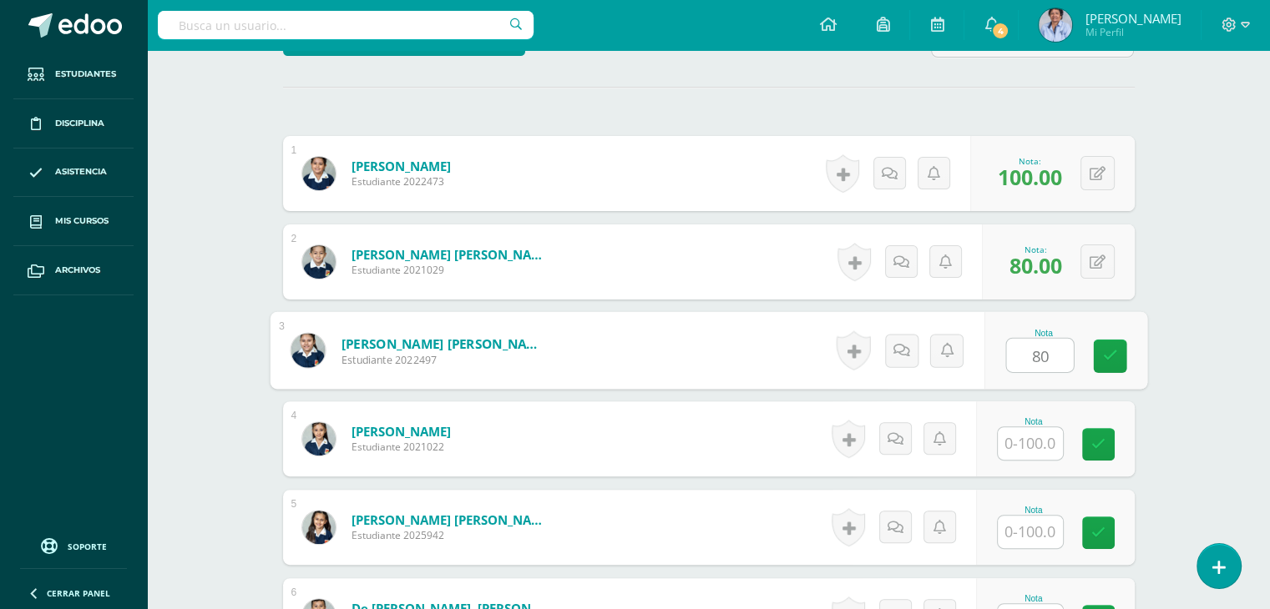
type input "80"
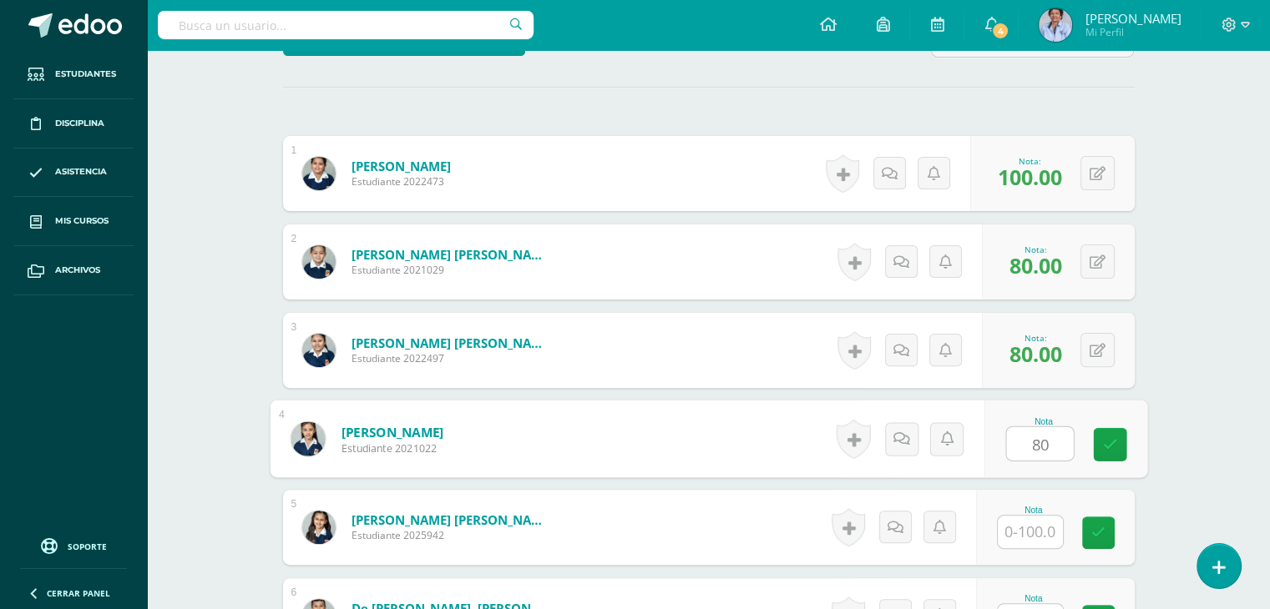
type input "80"
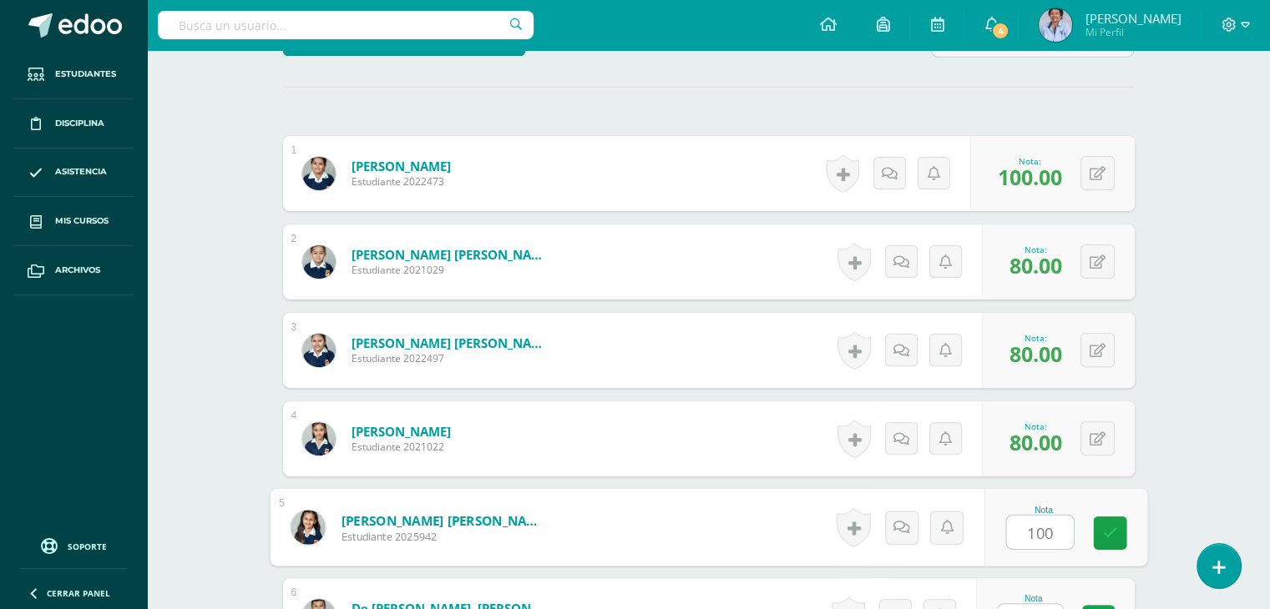
type input "100"
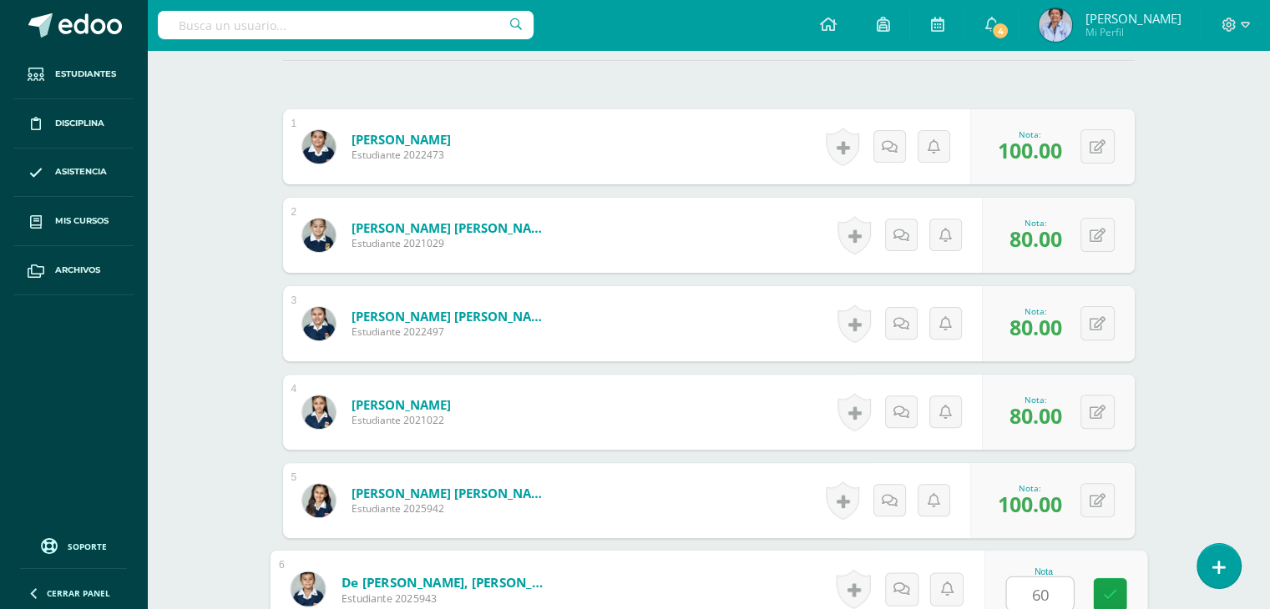
type input "60"
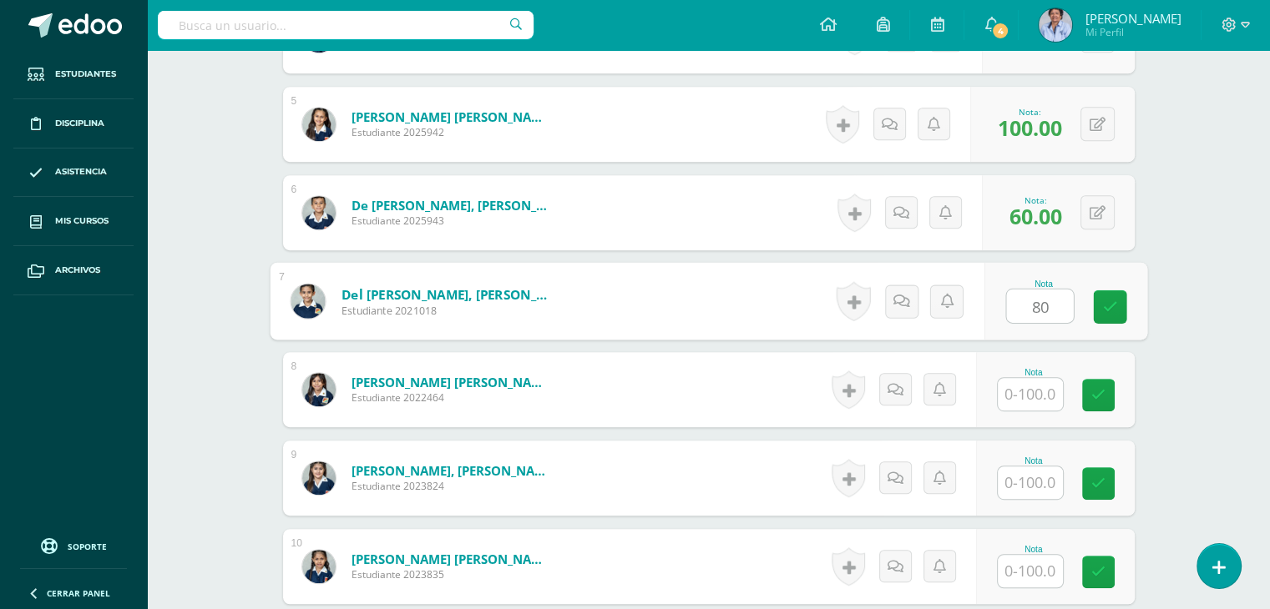
type input "80"
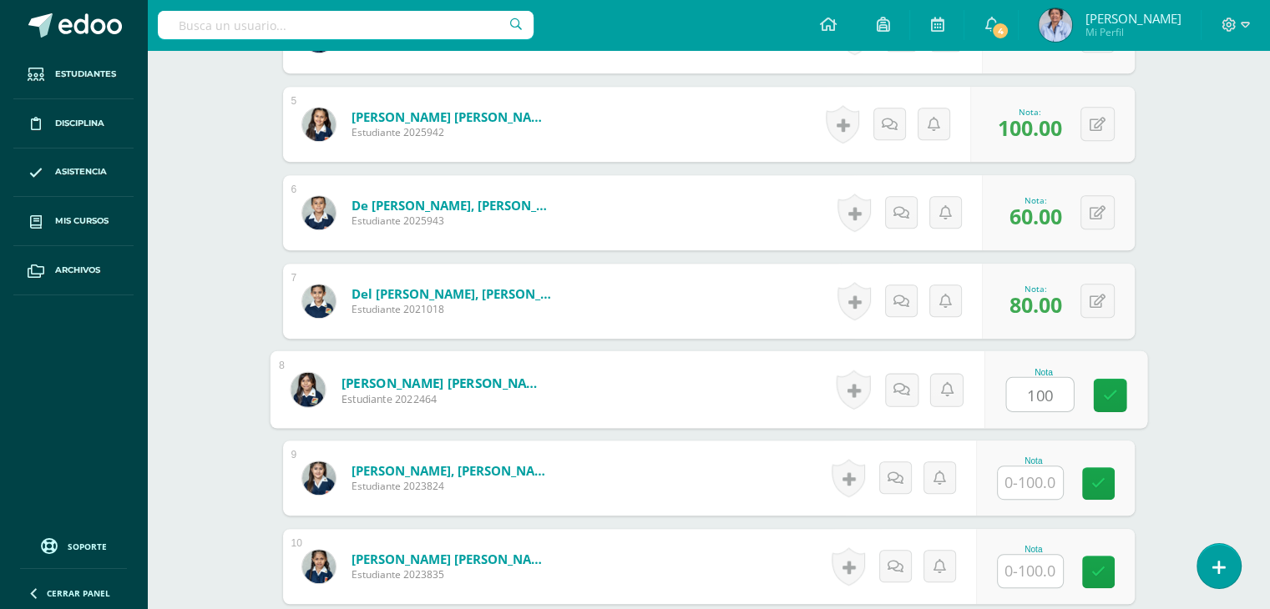
type input "100"
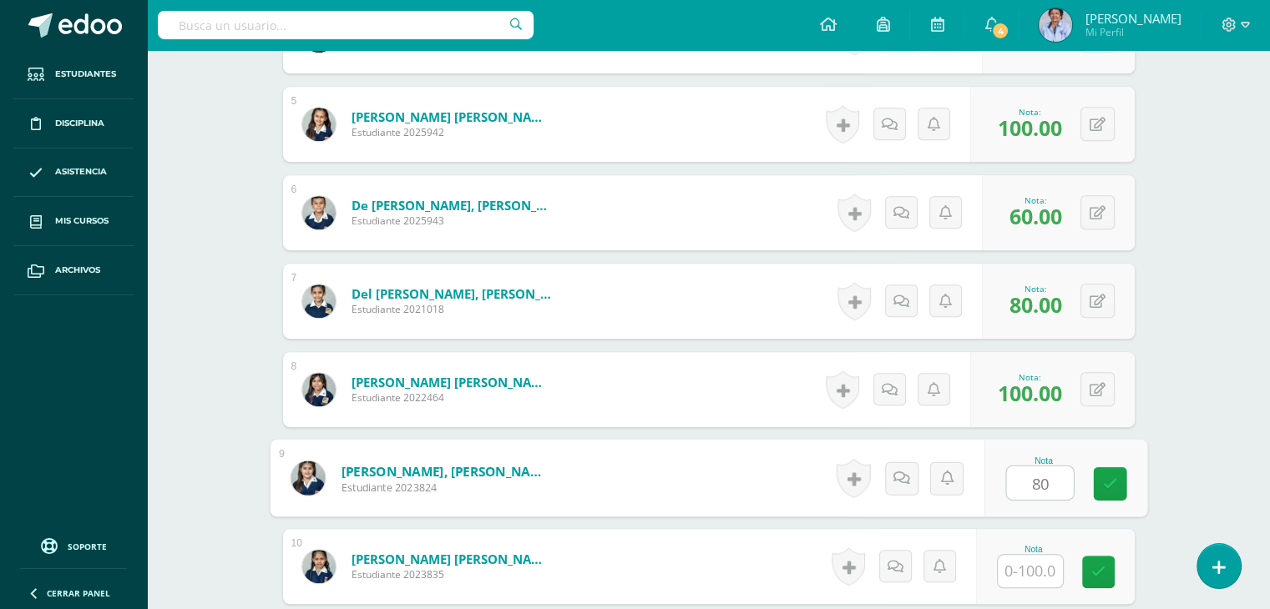
type input "80"
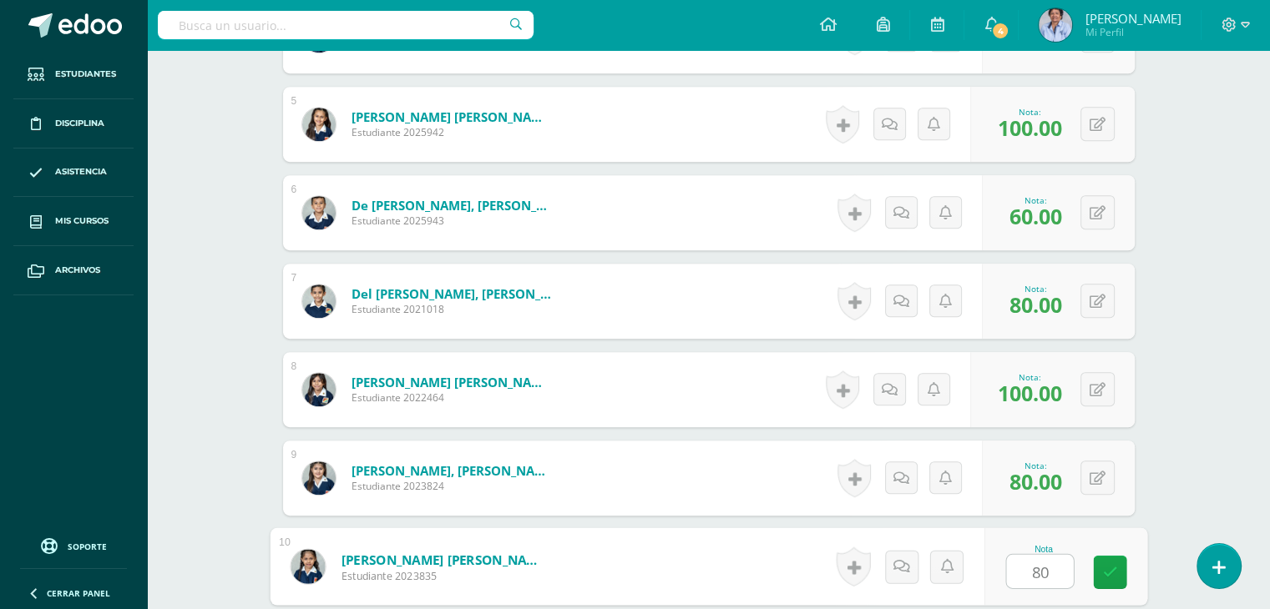
type input "80"
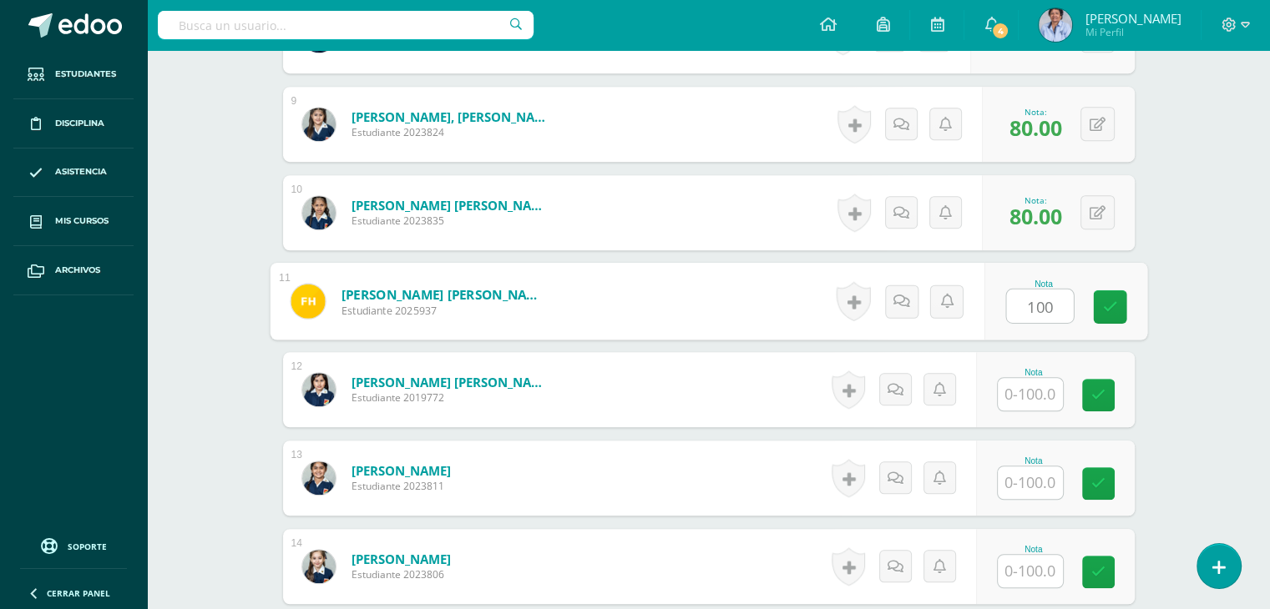
type input "100"
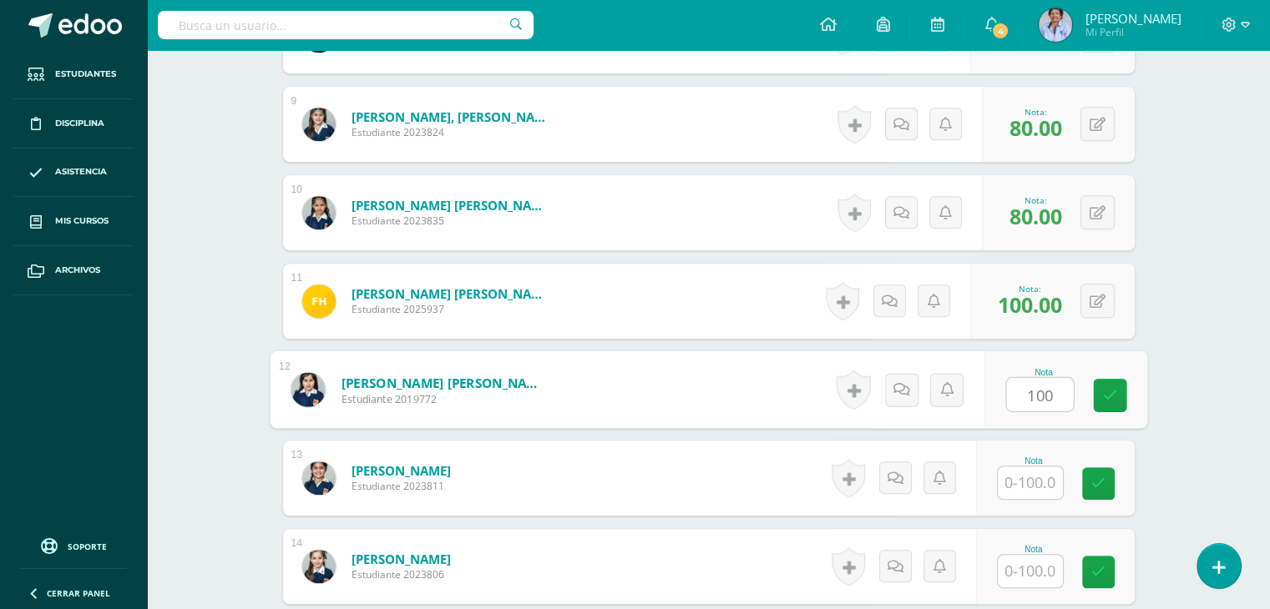
type input "100"
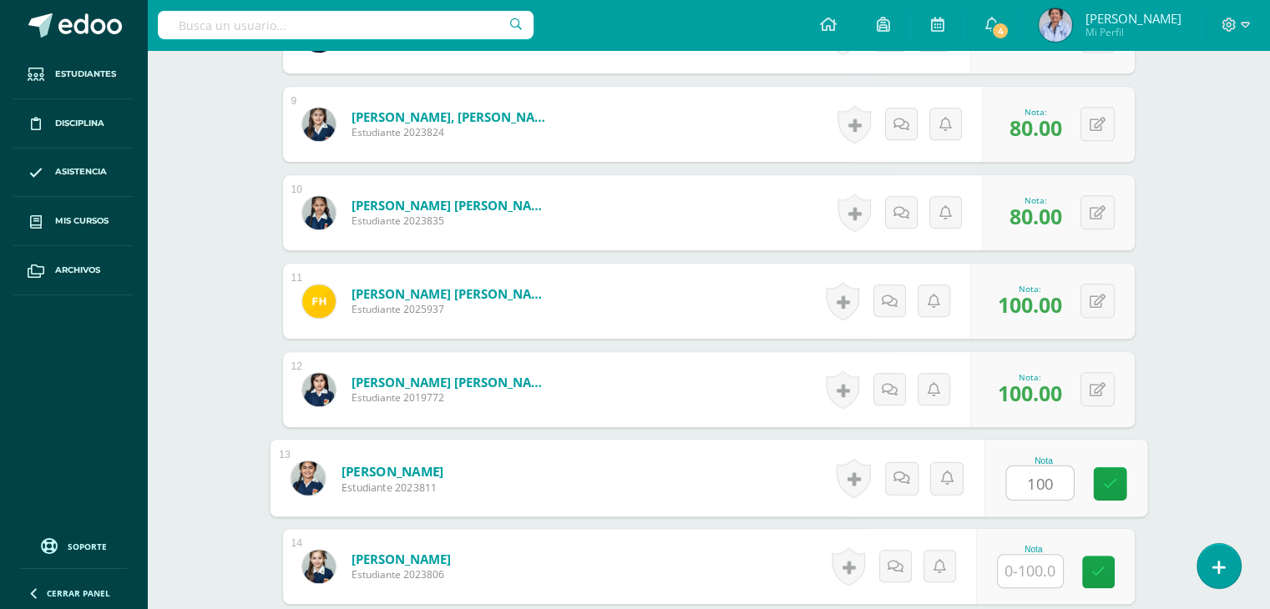
type input "100"
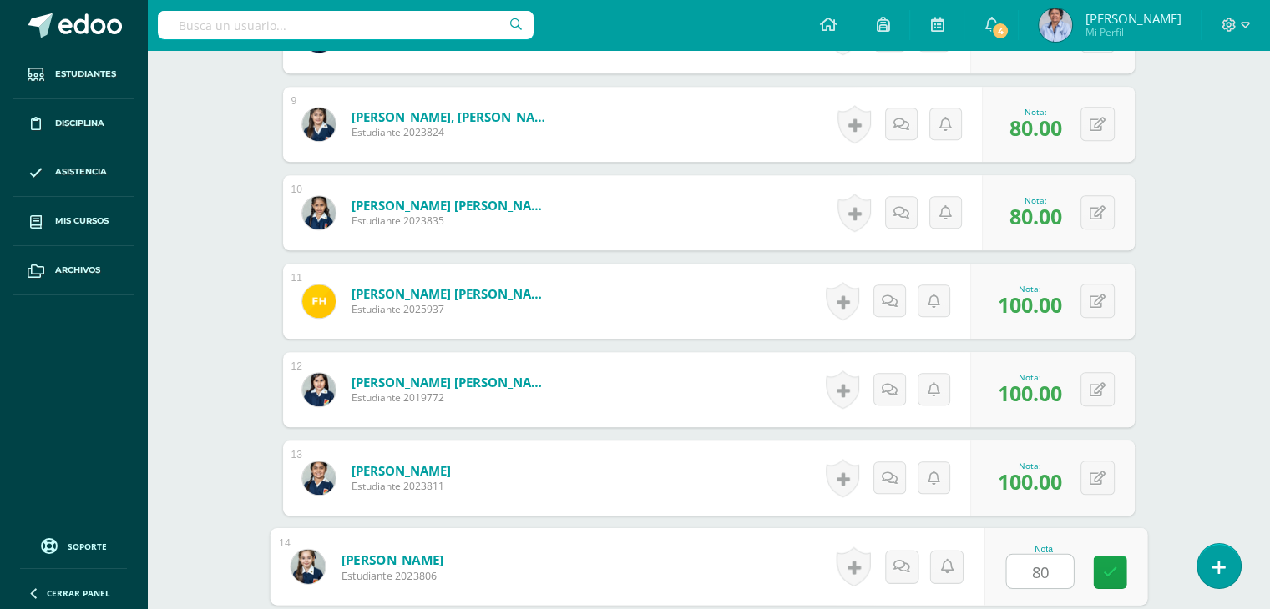
type input "80"
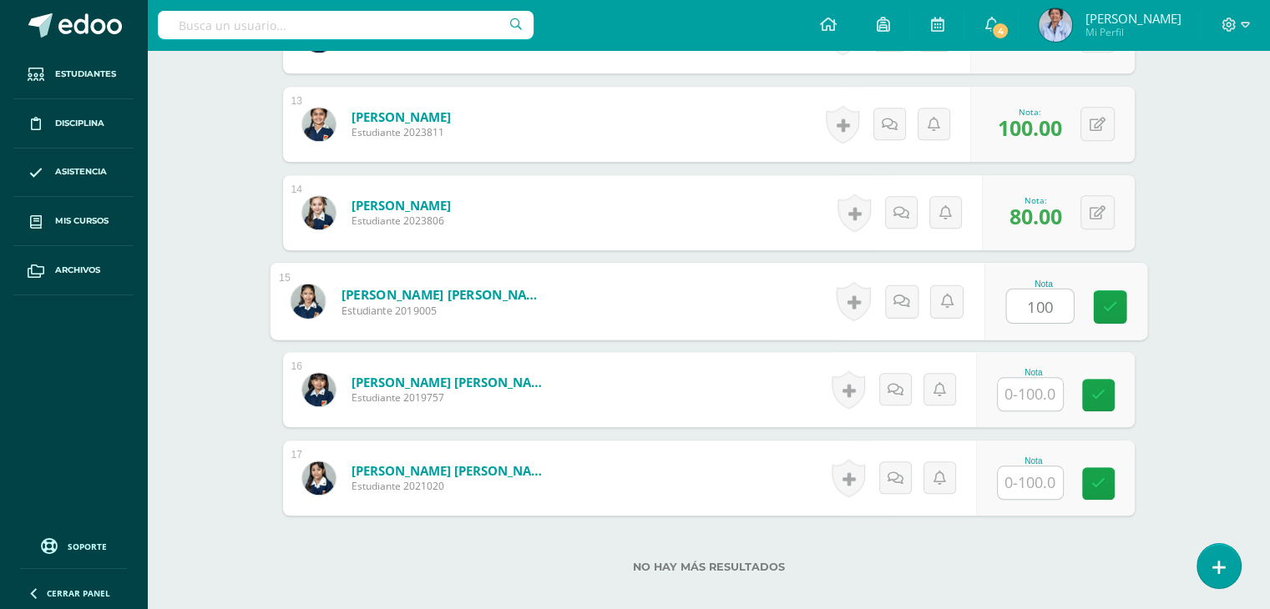
type input "100"
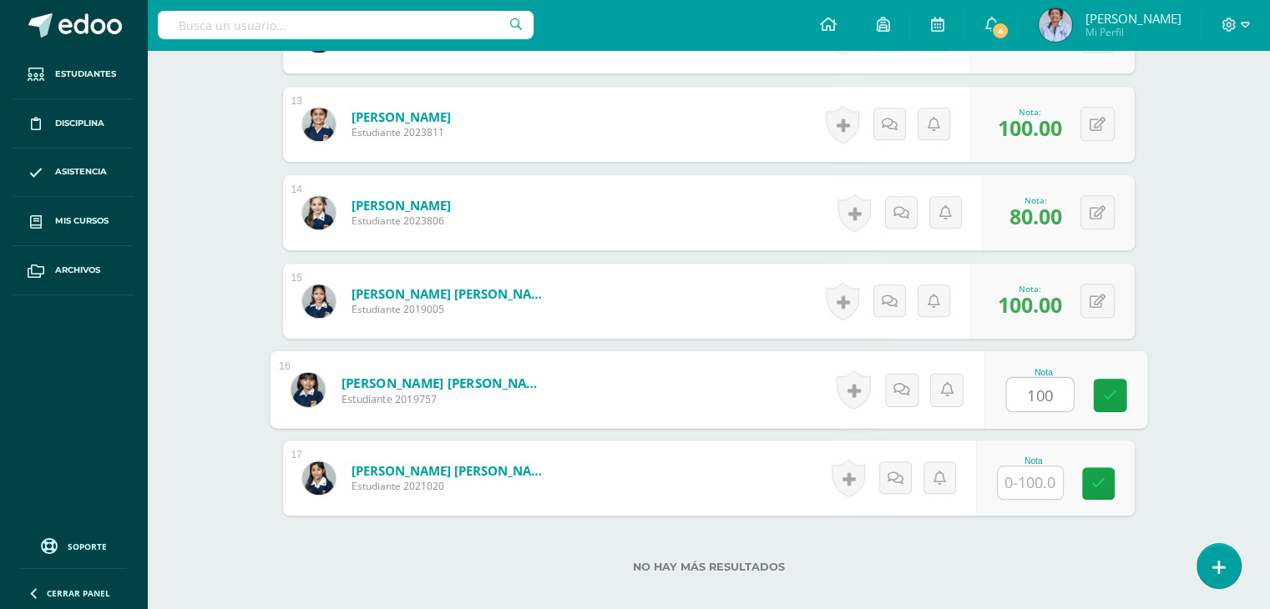
type input "100"
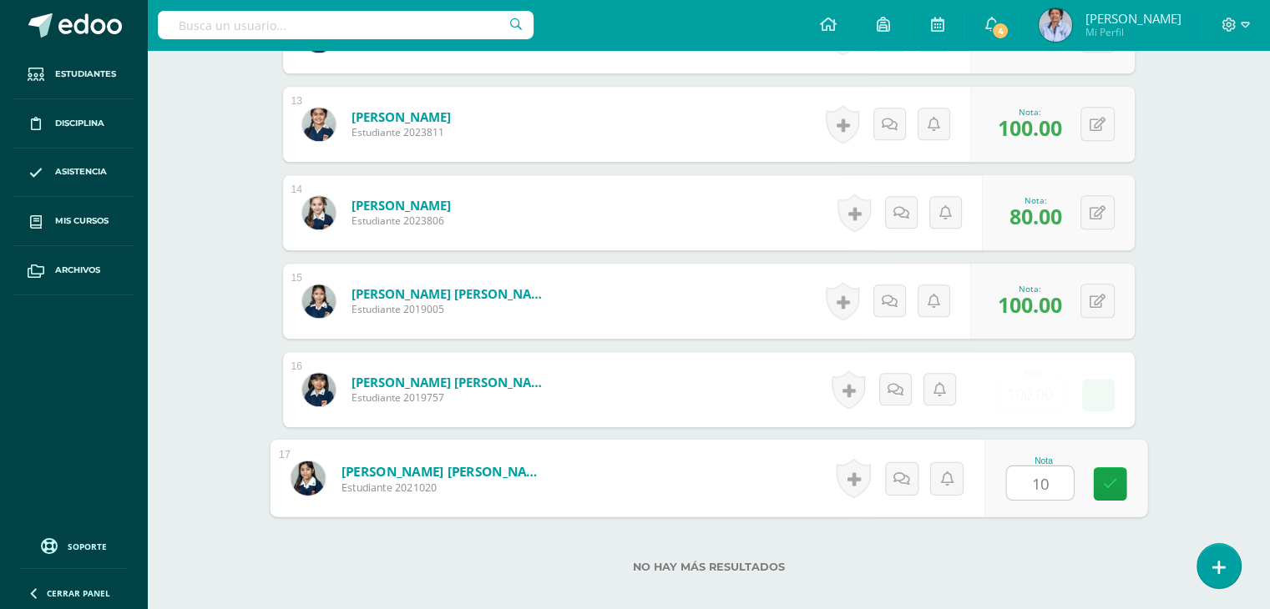
type input "100"
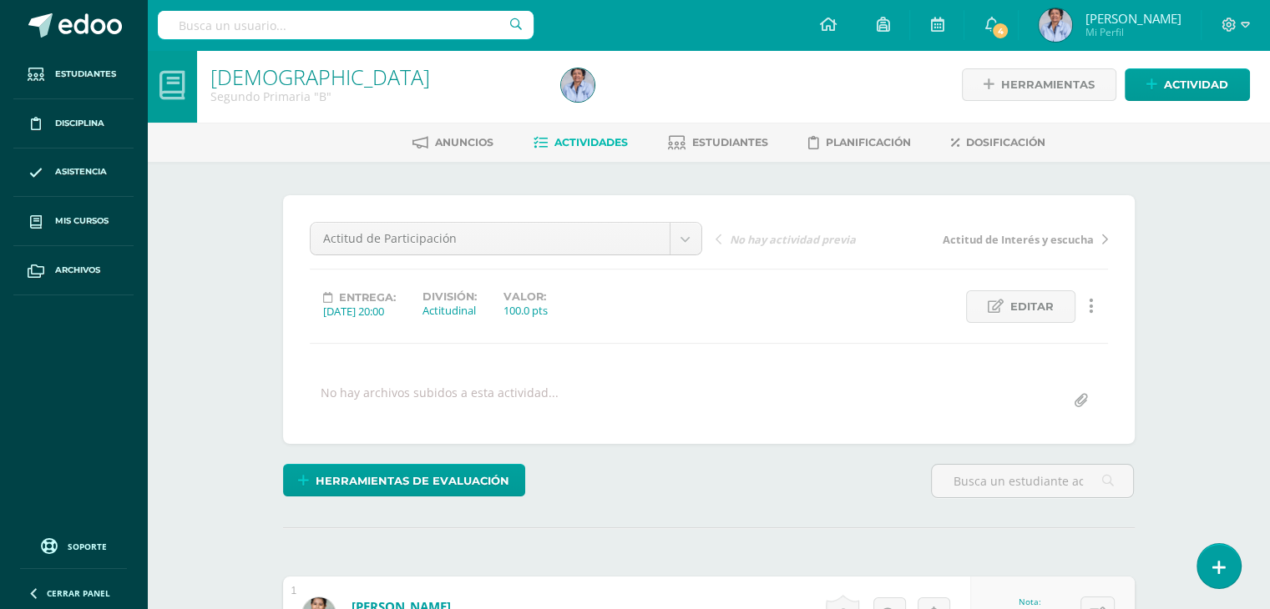
scroll to position [0, 0]
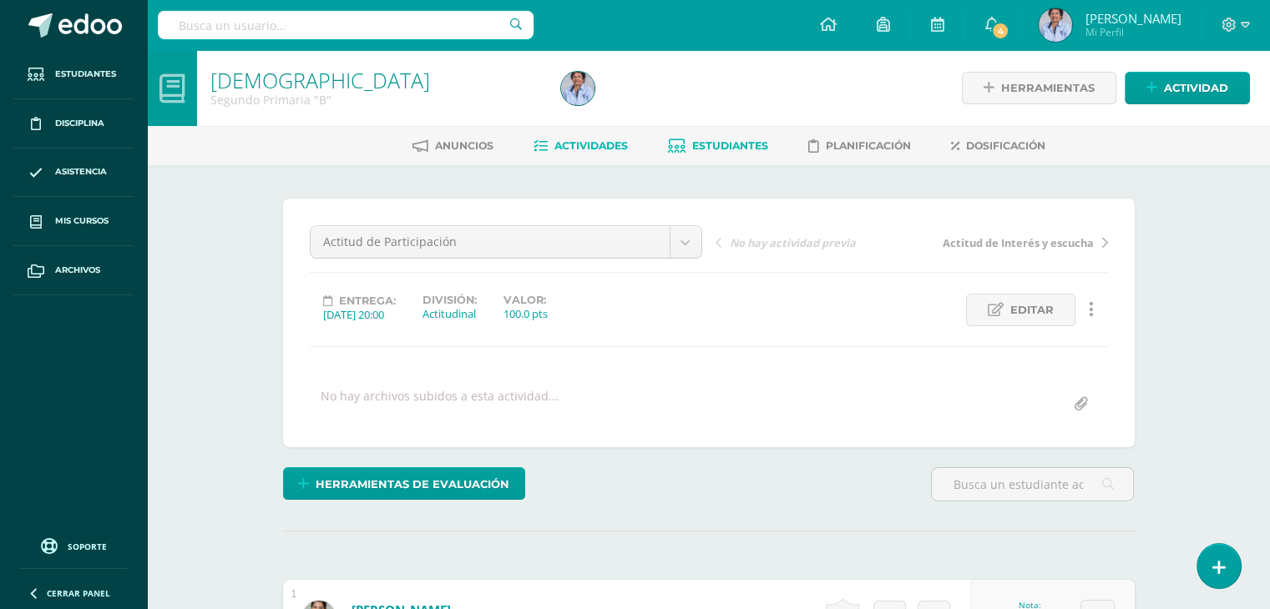
click at [725, 138] on link "Estudiantes" at bounding box center [718, 146] width 100 height 27
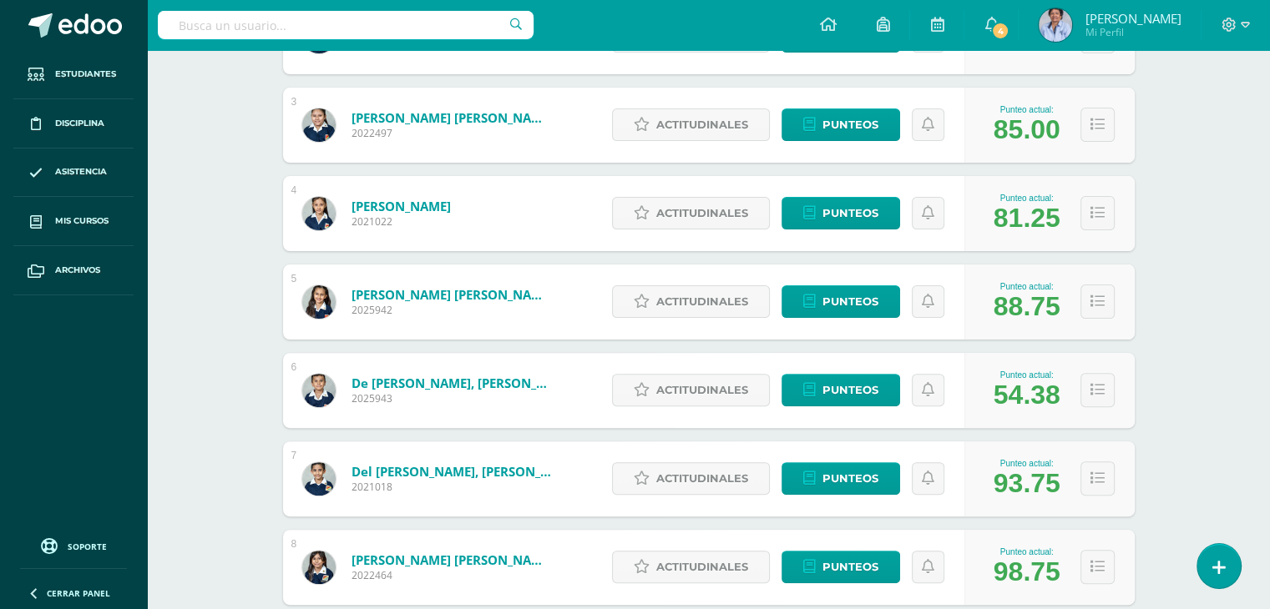
scroll to position [451, 0]
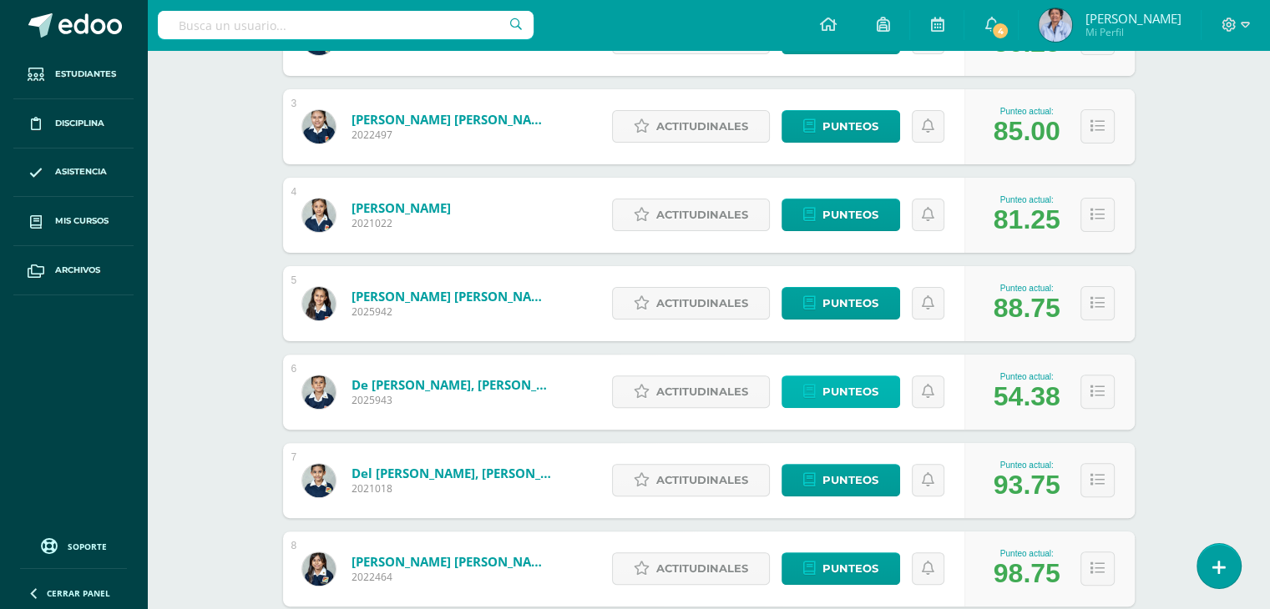
click at [834, 383] on span "Punteos" at bounding box center [850, 391] width 56 height 31
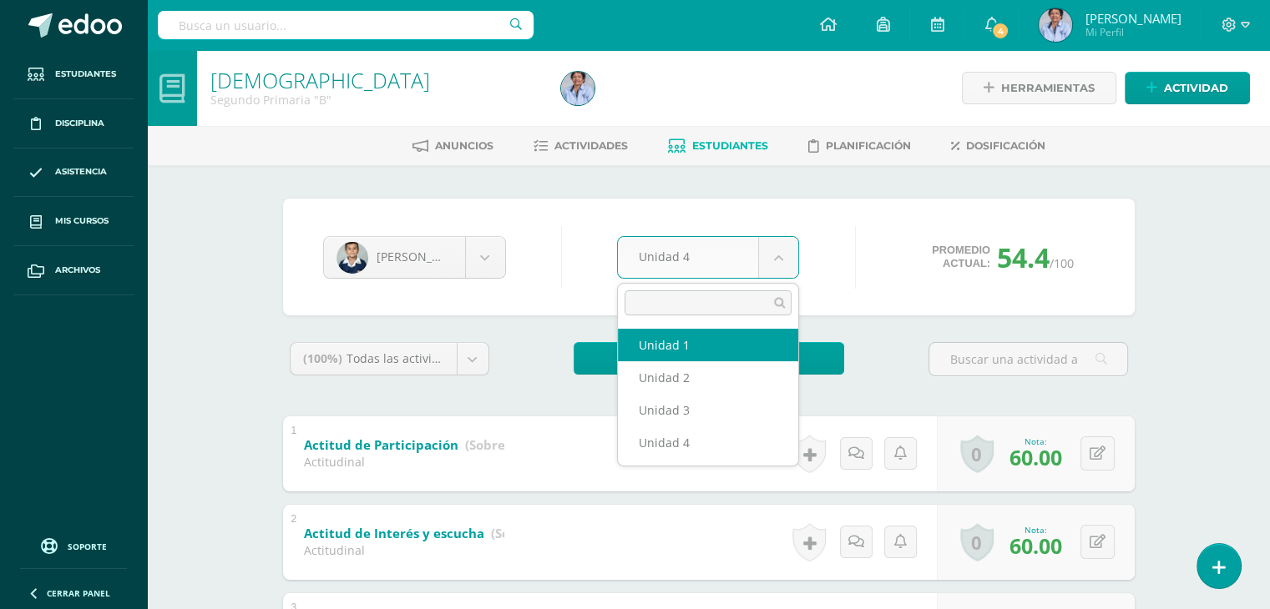
select select "Unidad 1"
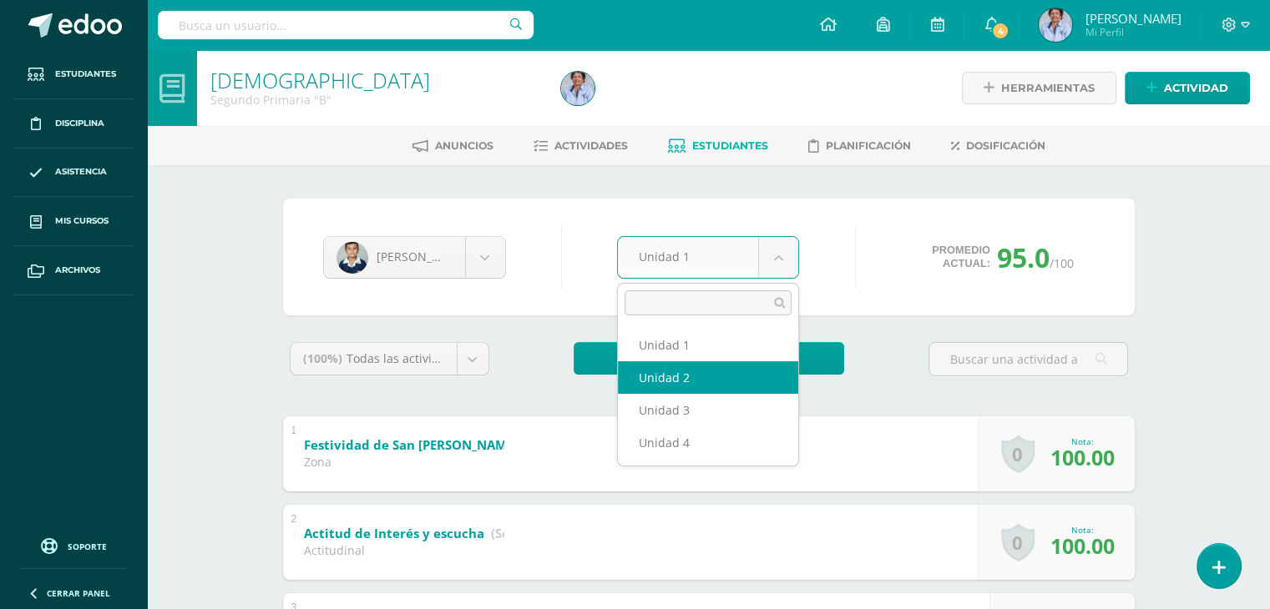
select select "Unidad 2"
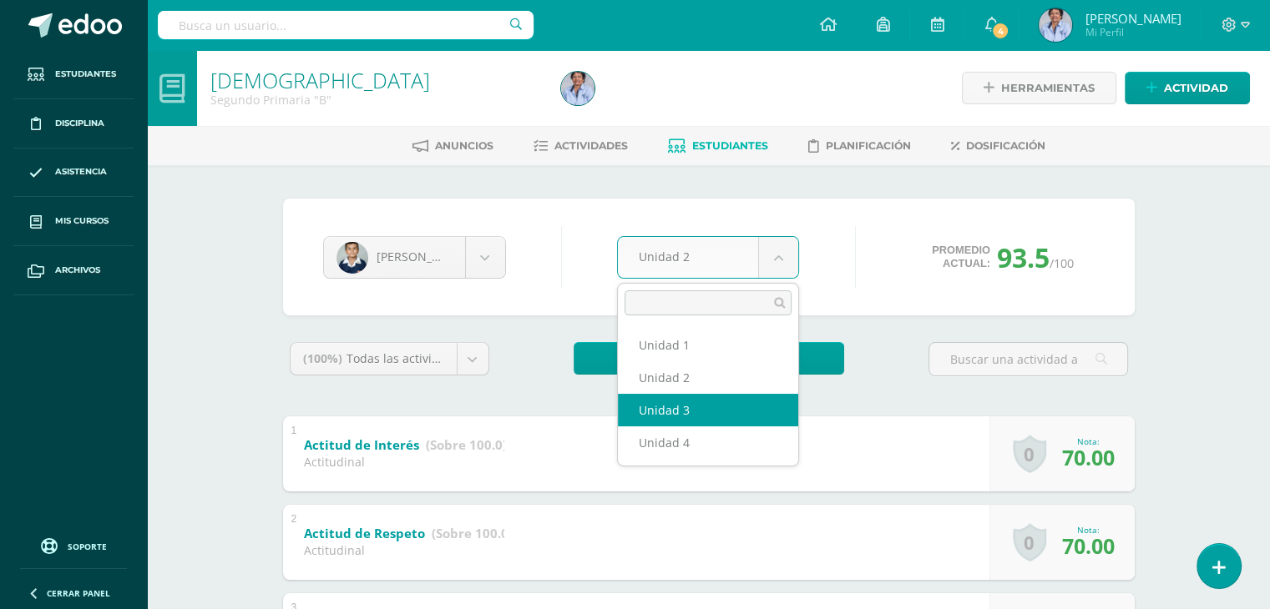
select select "Unidad 3"
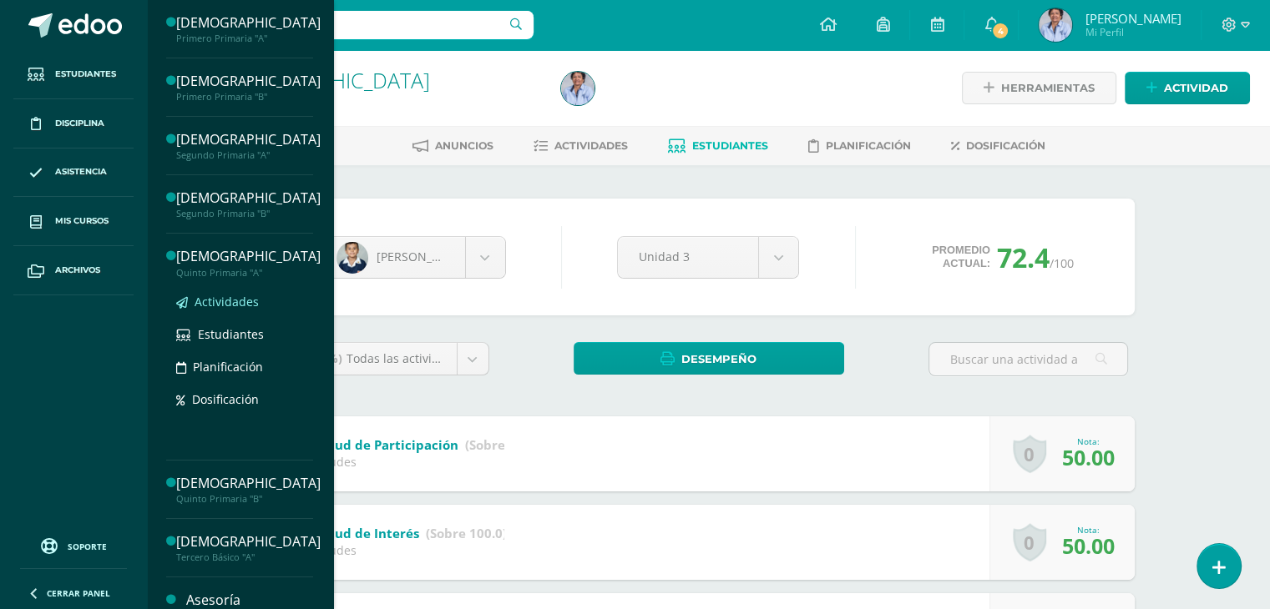
click at [220, 295] on span "Actividades" at bounding box center [226, 302] width 64 height 16
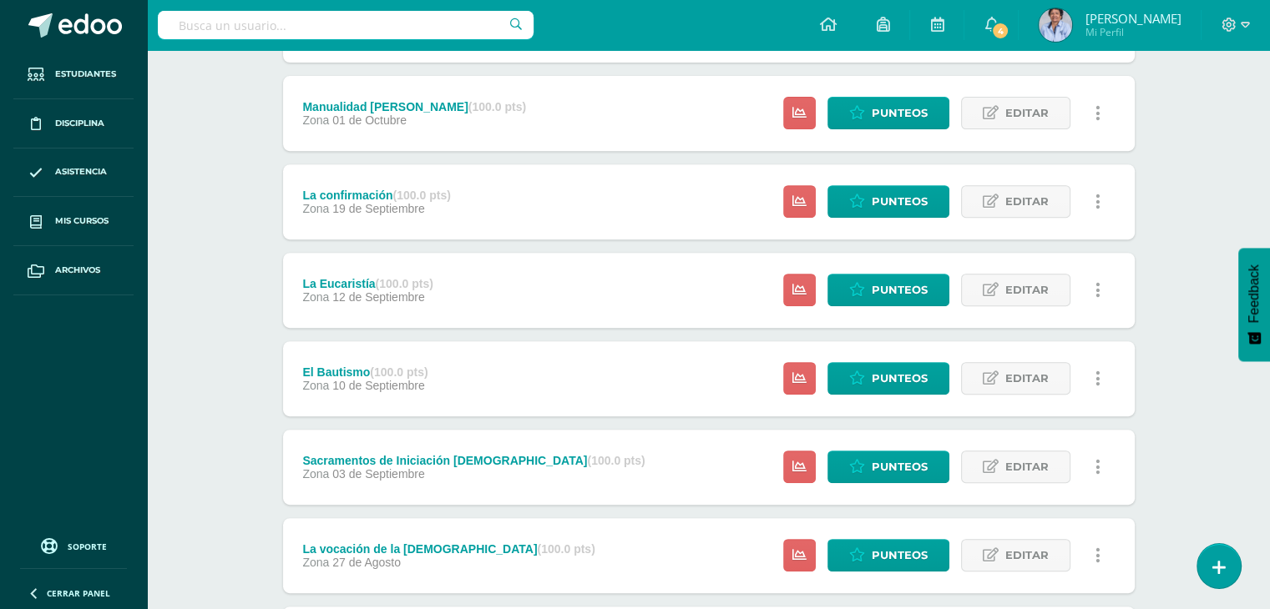
scroll to position [828, 0]
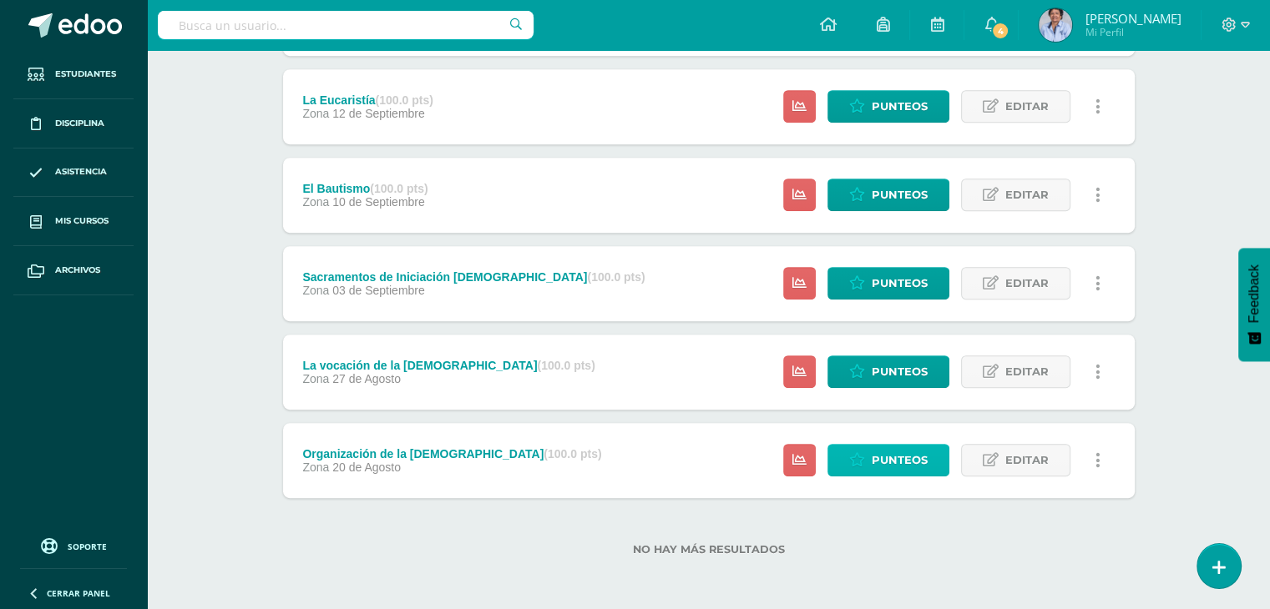
click at [885, 459] on span "Punteos" at bounding box center [899, 460] width 56 height 31
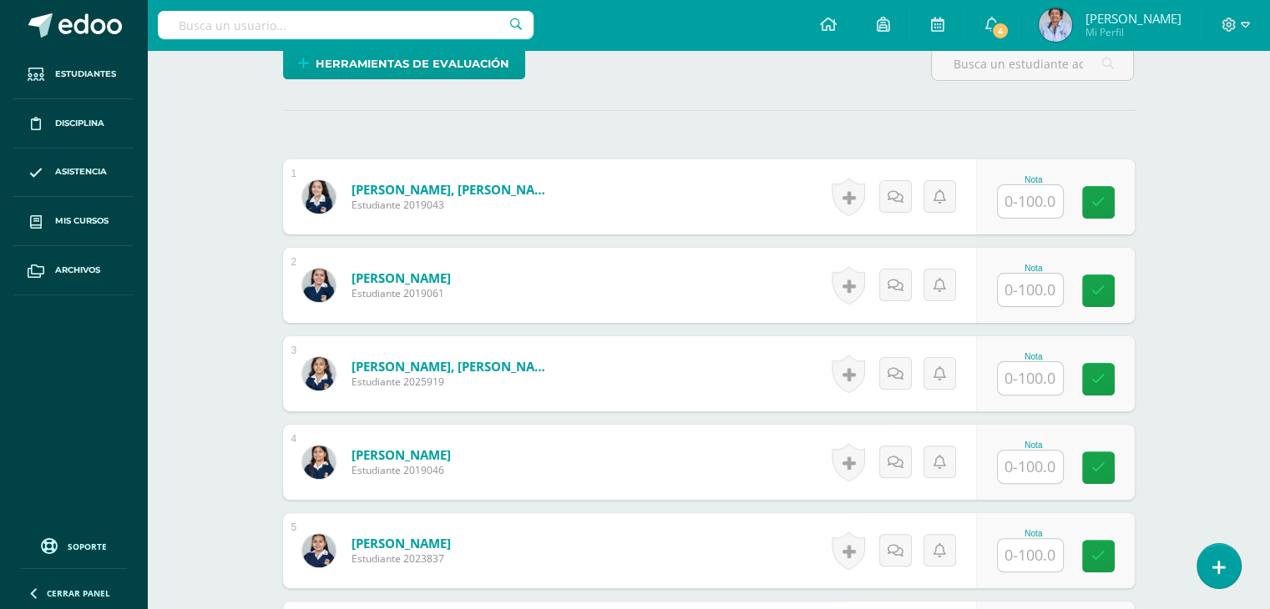
scroll to position [427, 0]
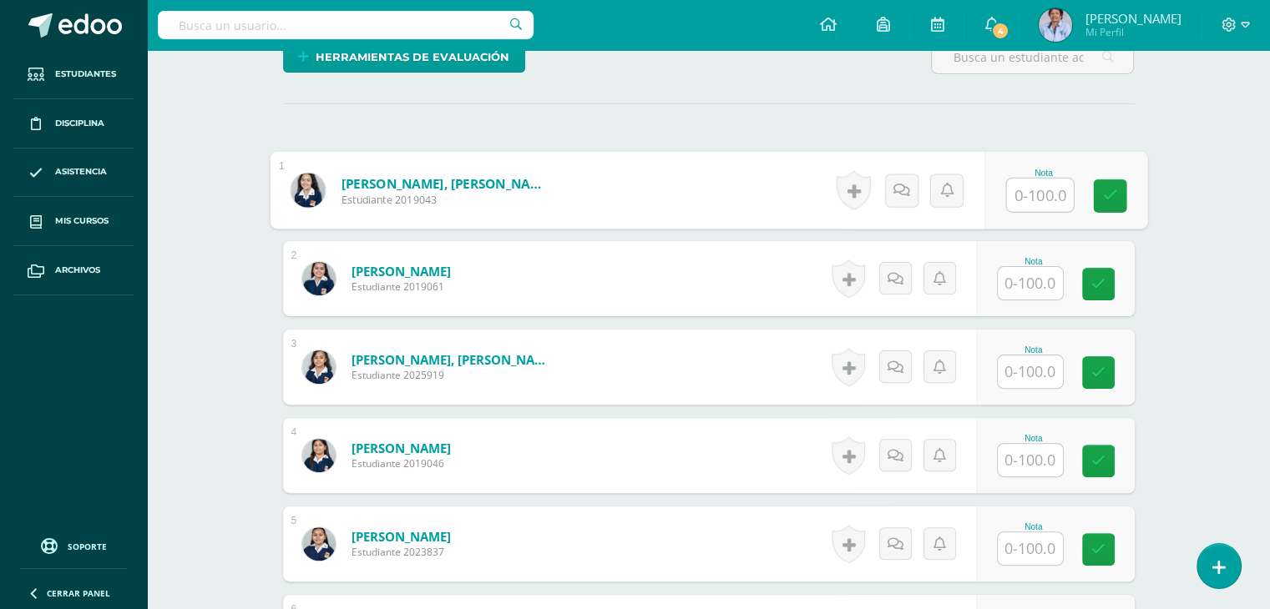
click at [1047, 184] on input "text" at bounding box center [1039, 195] width 67 height 33
type input "70"
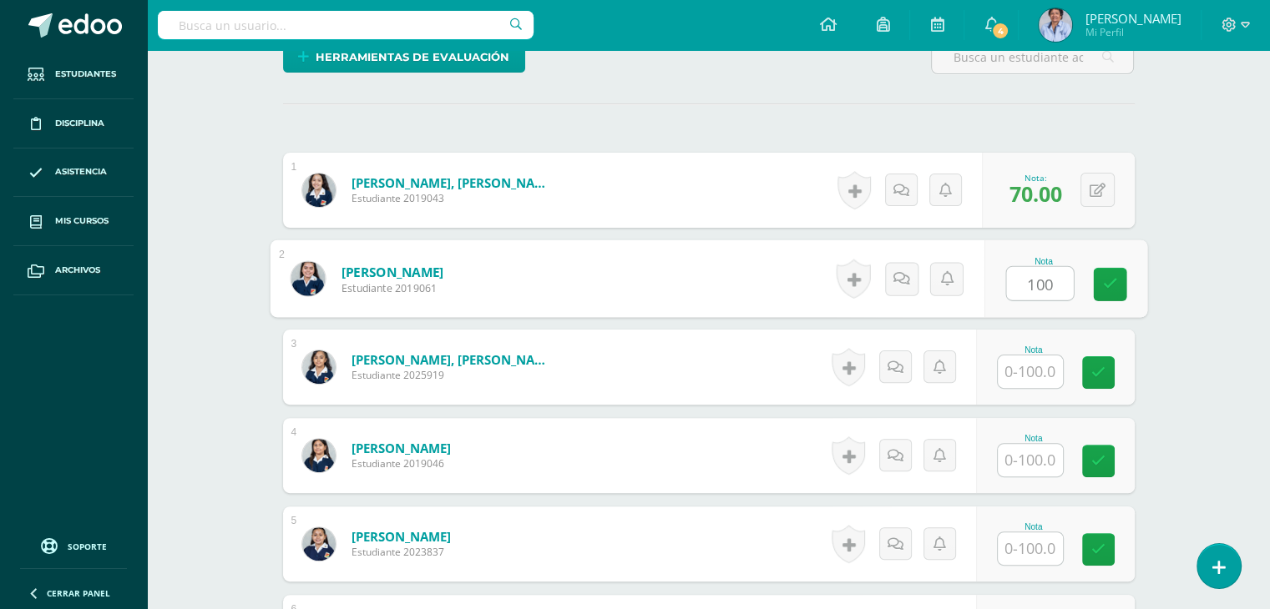
type input "100"
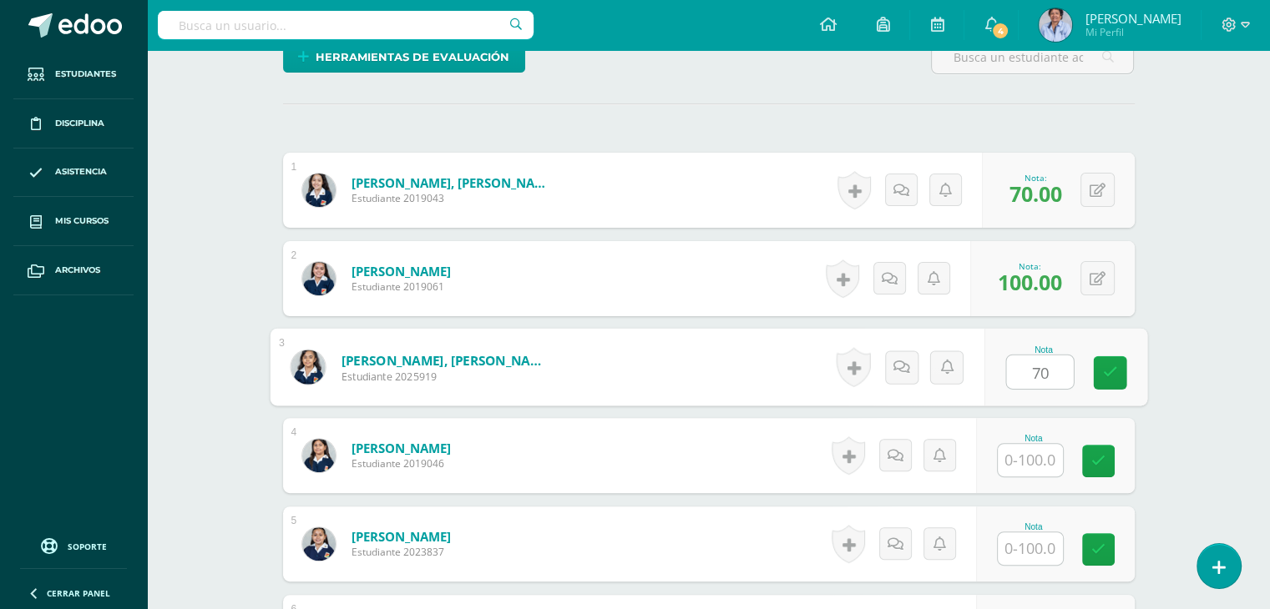
type input "70"
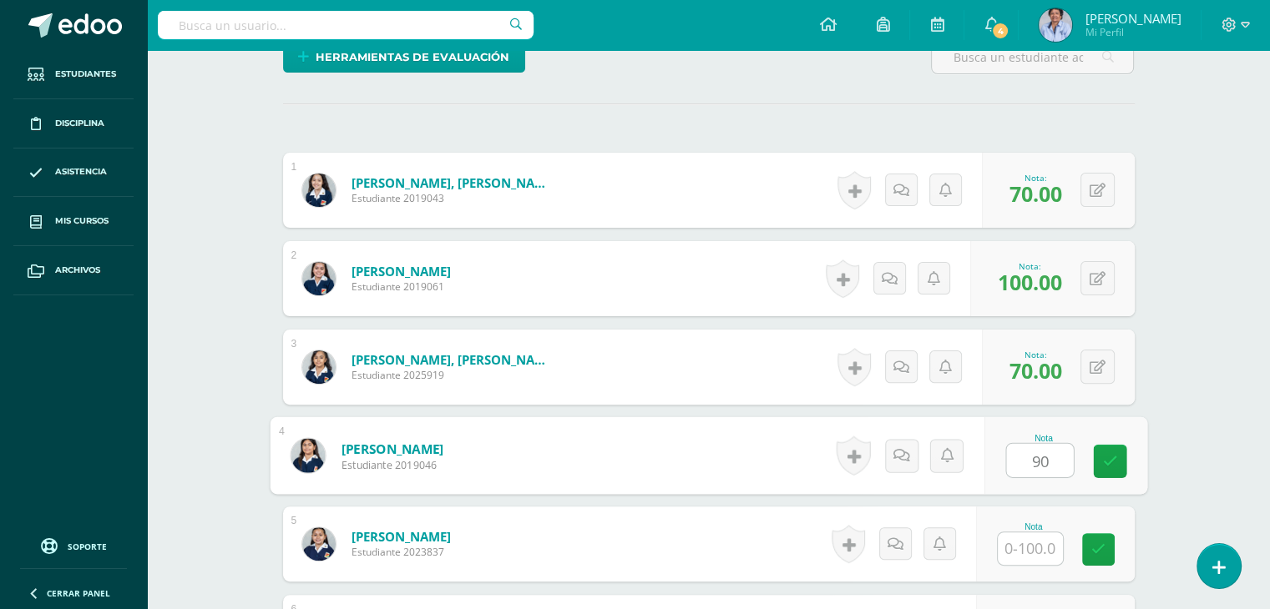
type input "90"
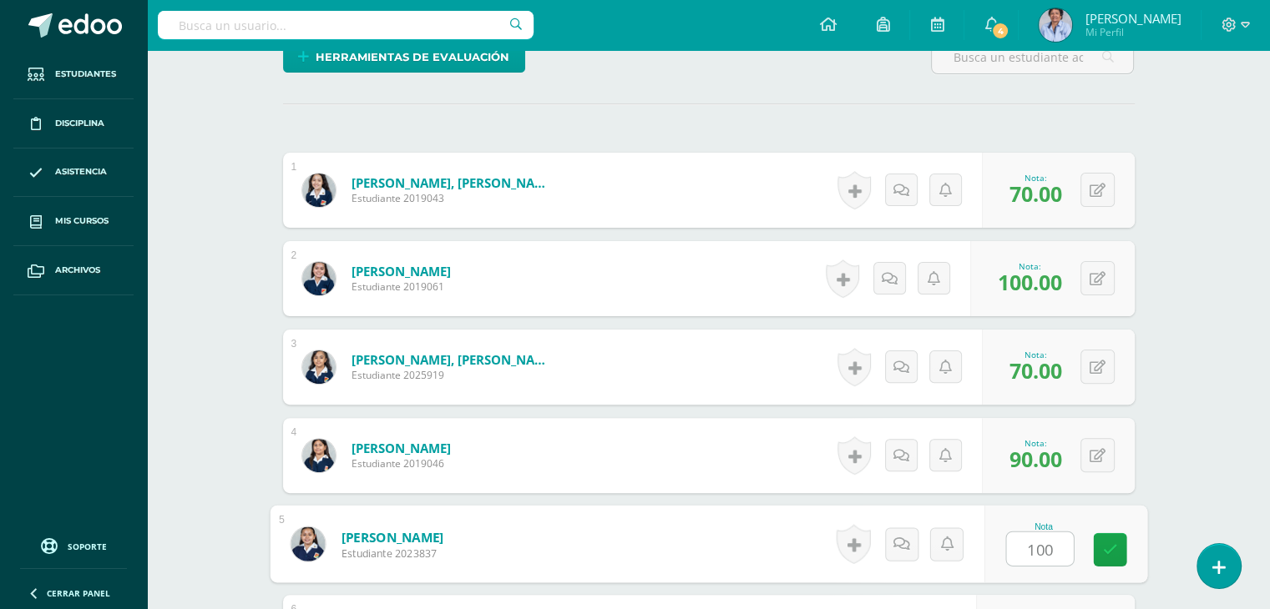
type input "100"
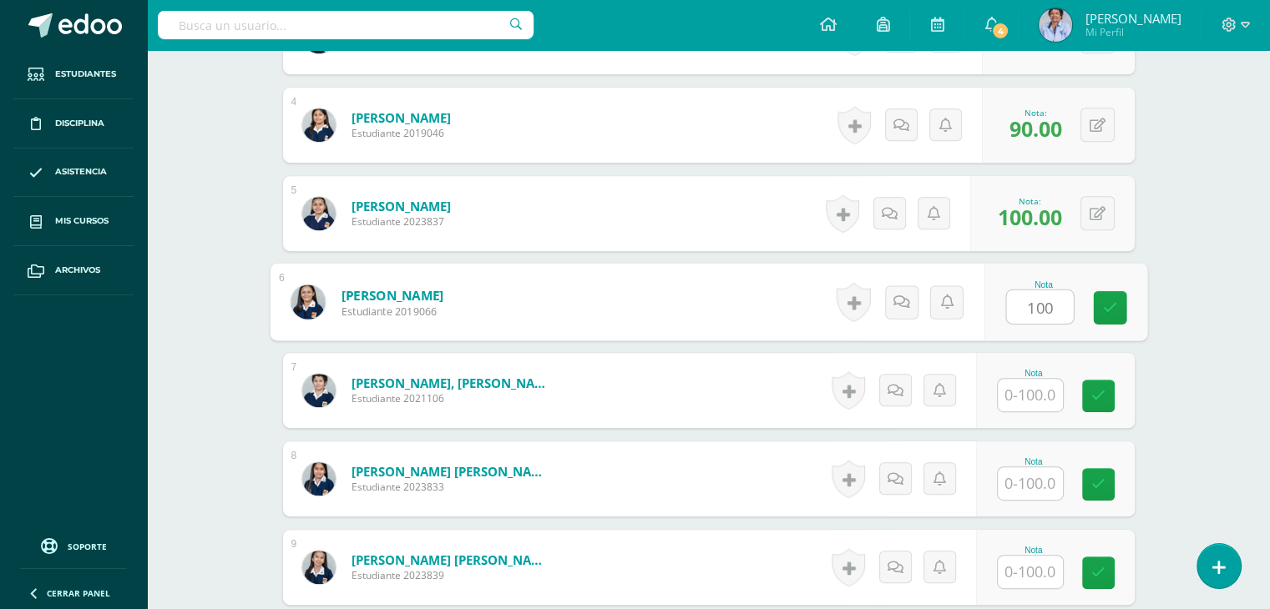
type input "100"
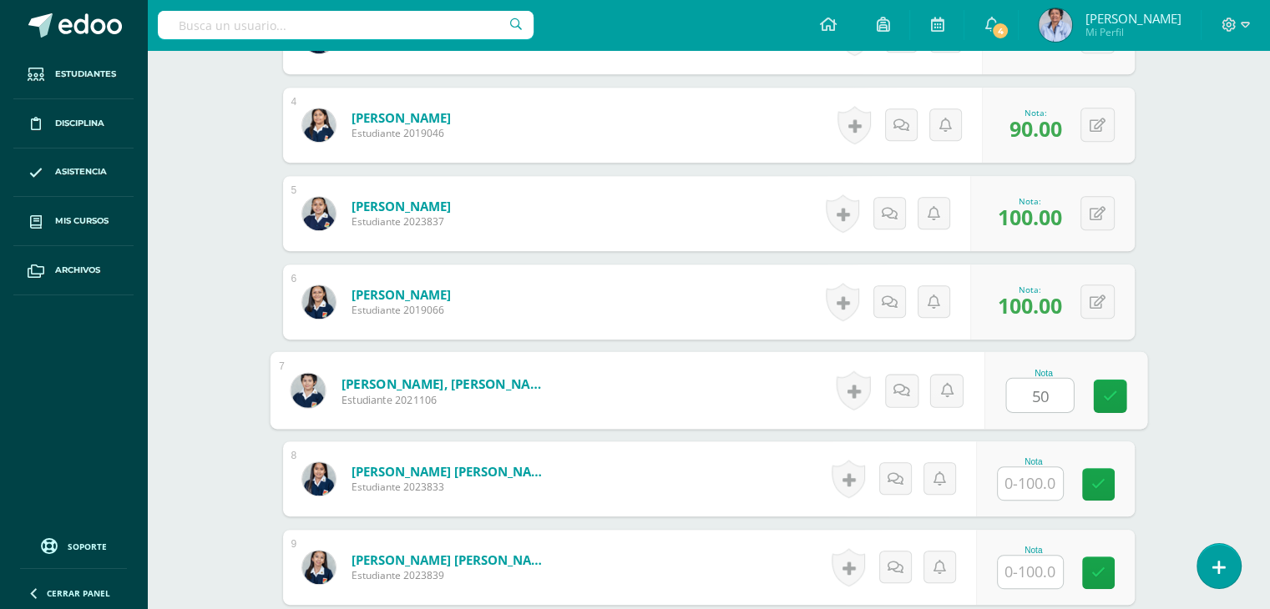
type input "50"
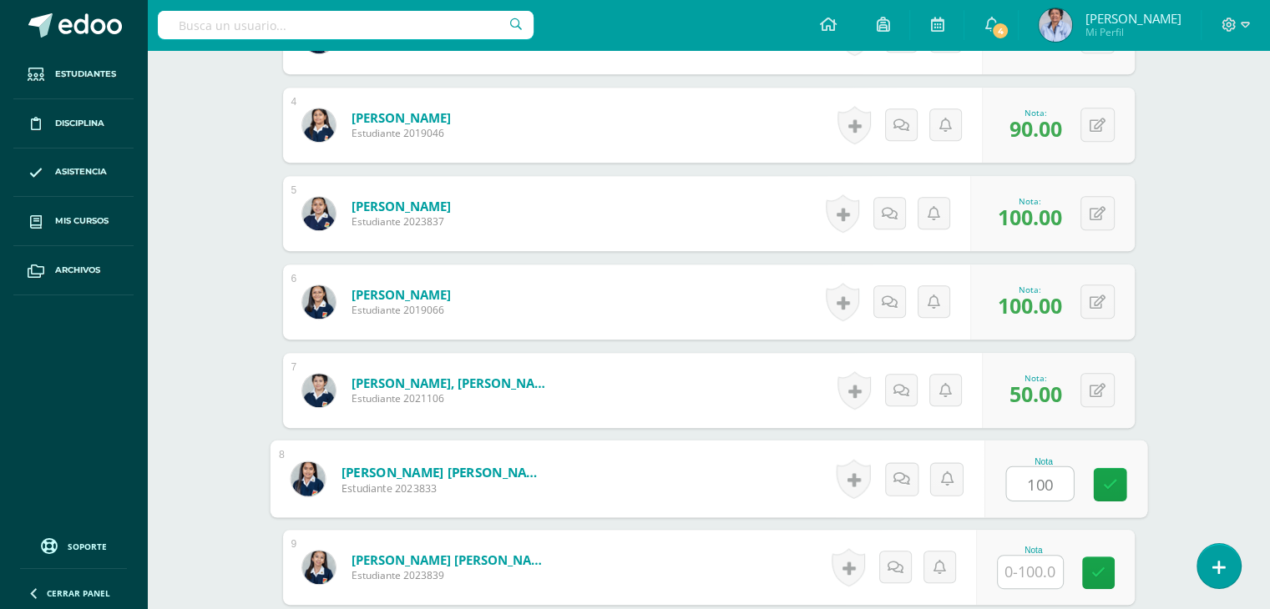
type input "100"
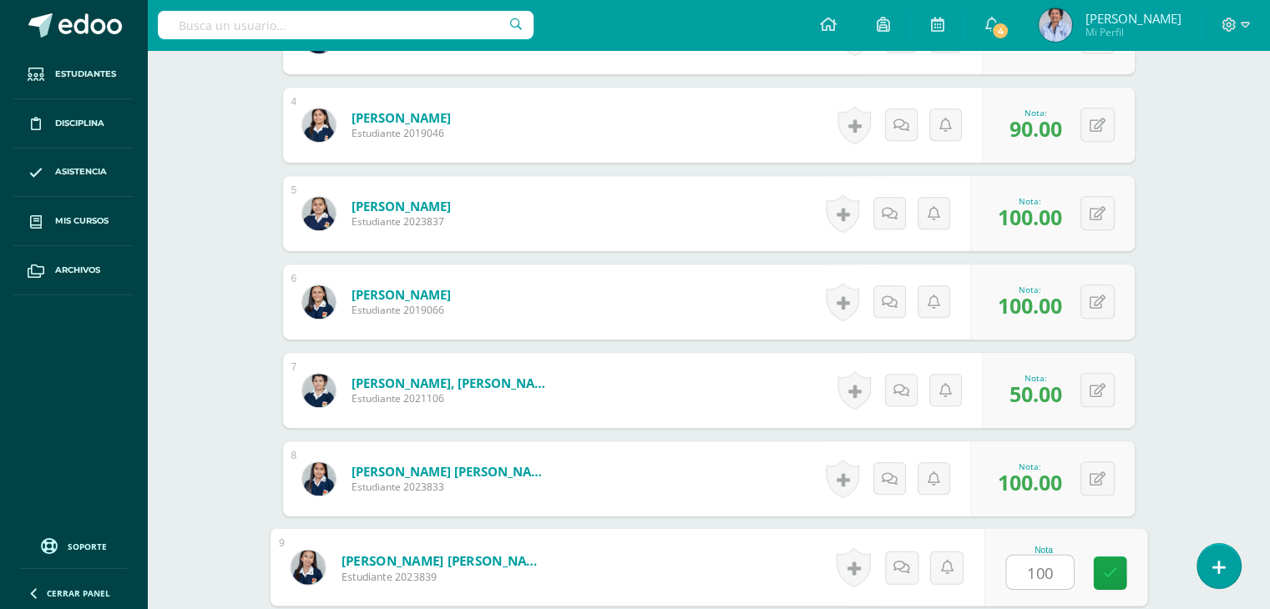
type input "100"
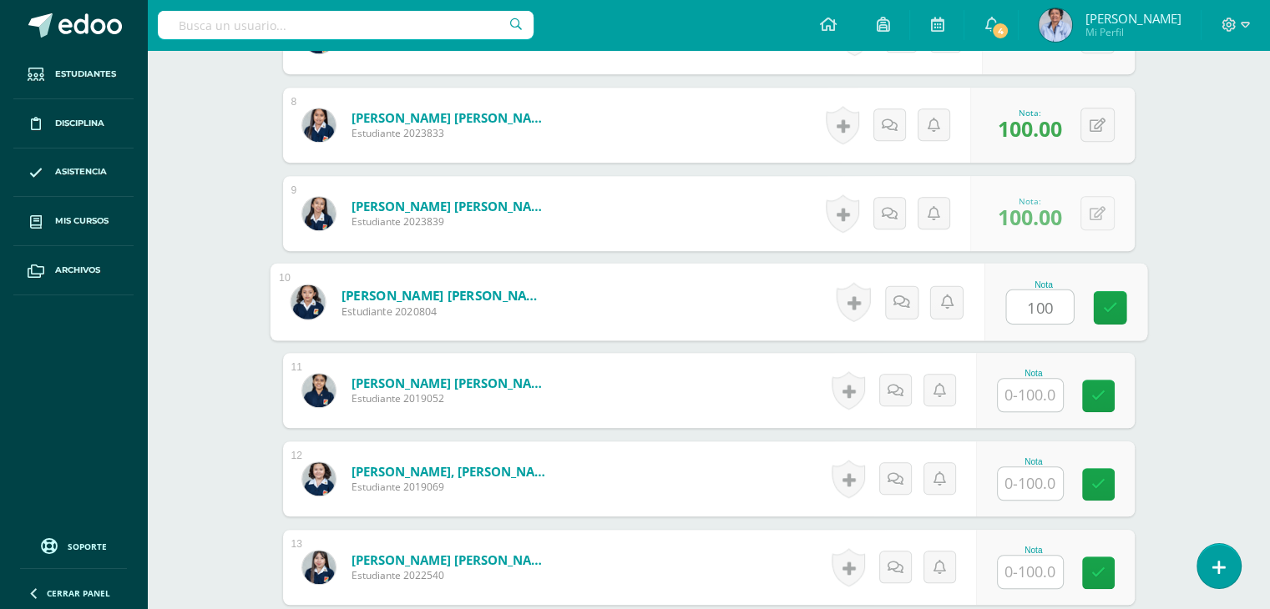
type input "100"
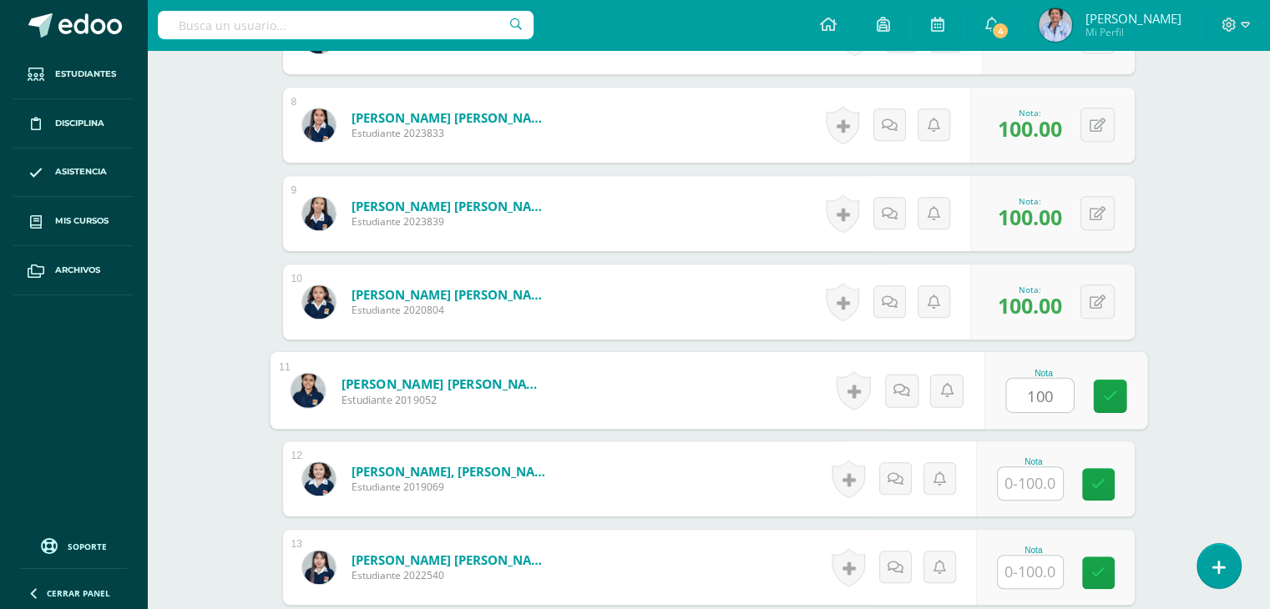
type input "100"
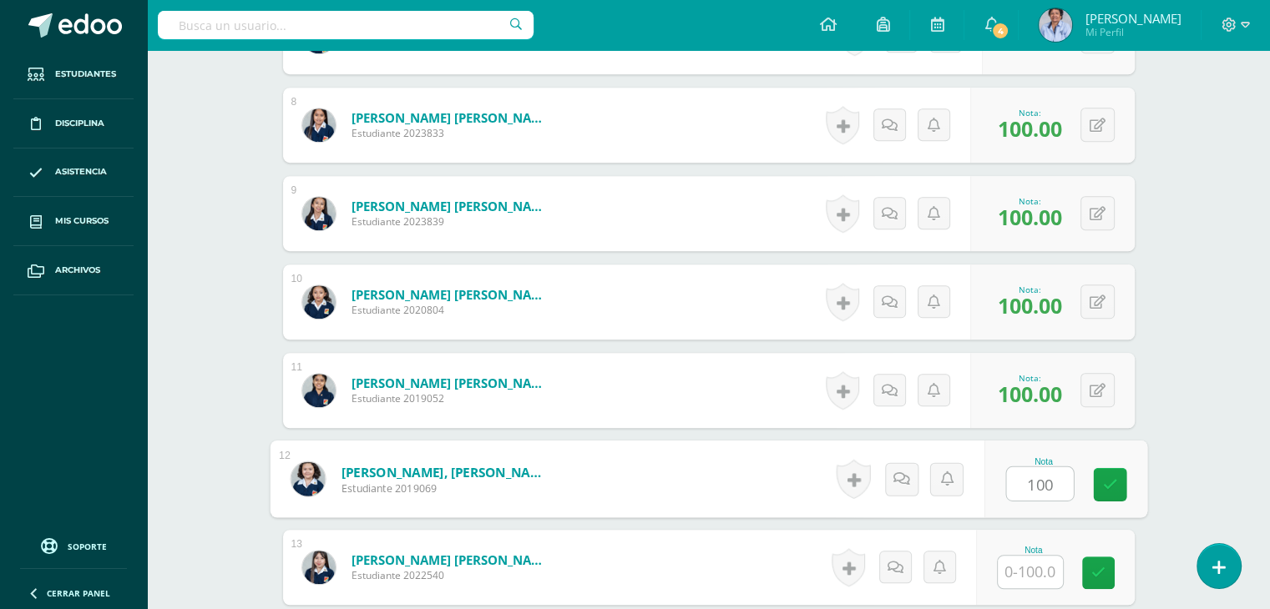
type input "100"
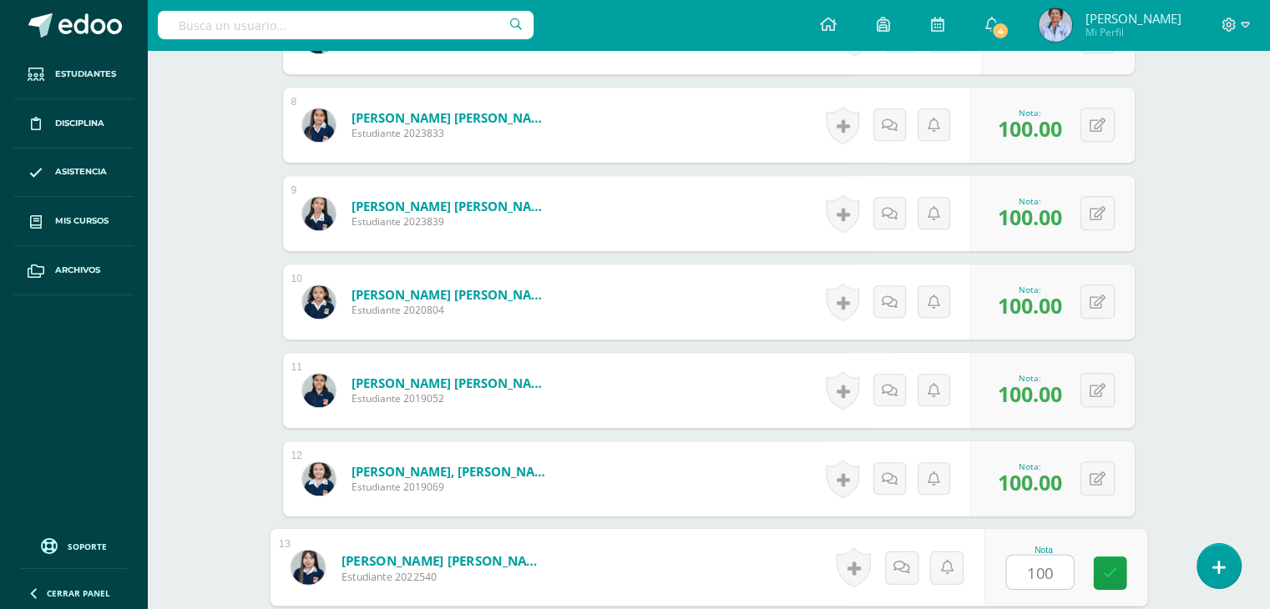
type input "100"
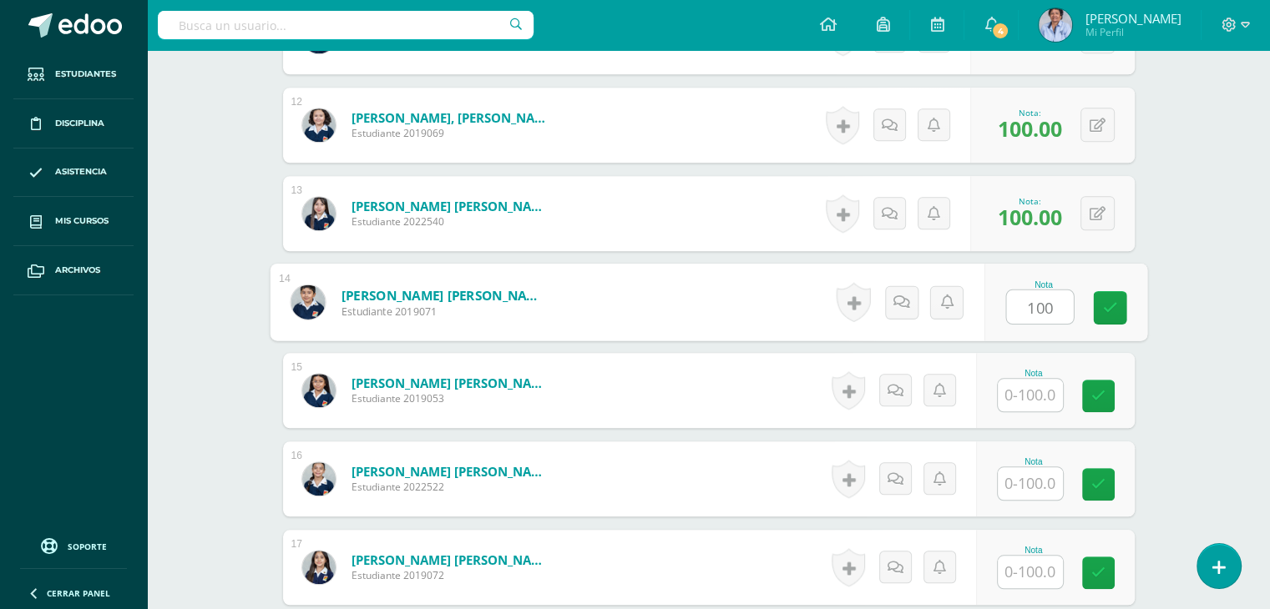
type input "100"
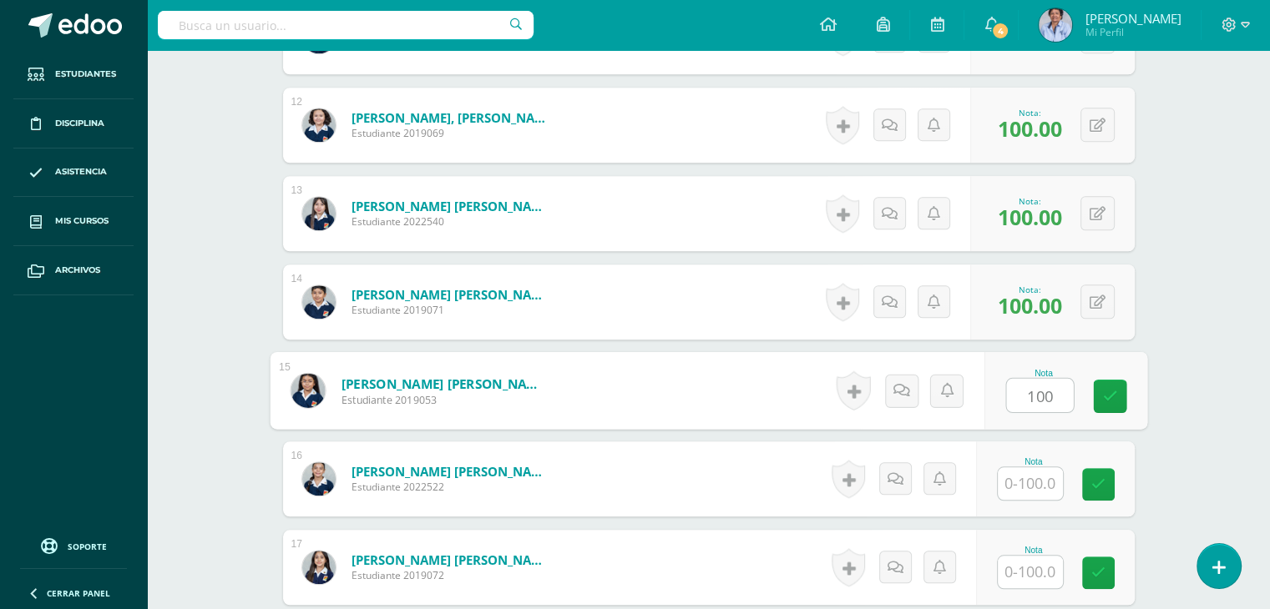
type input "100"
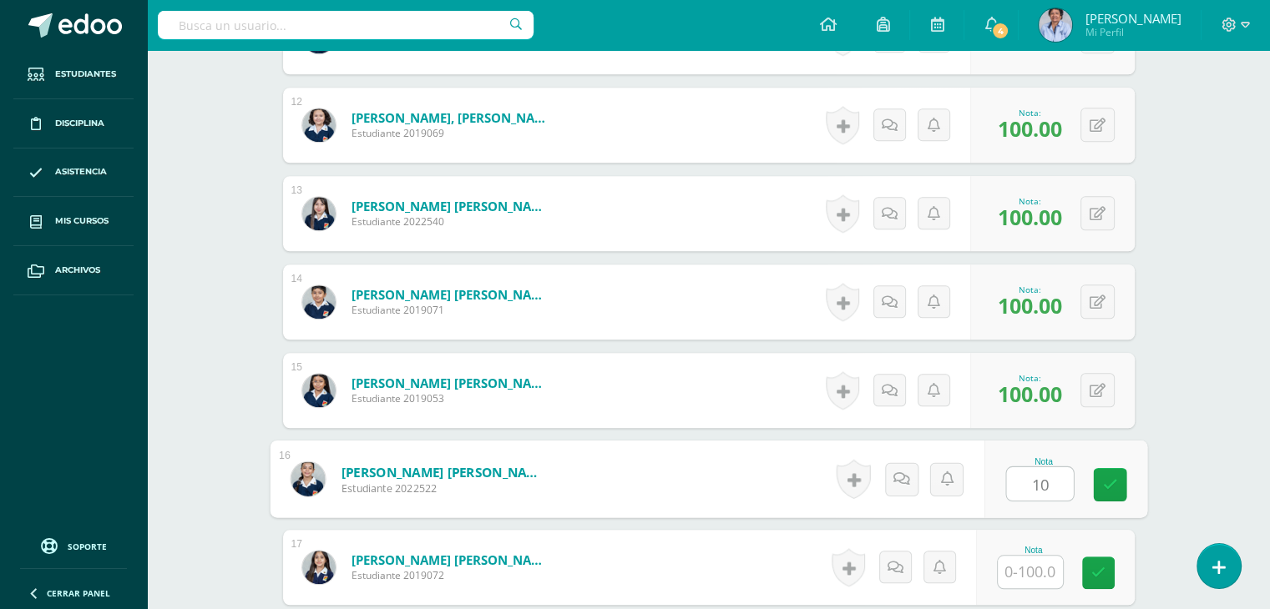
type input "10"
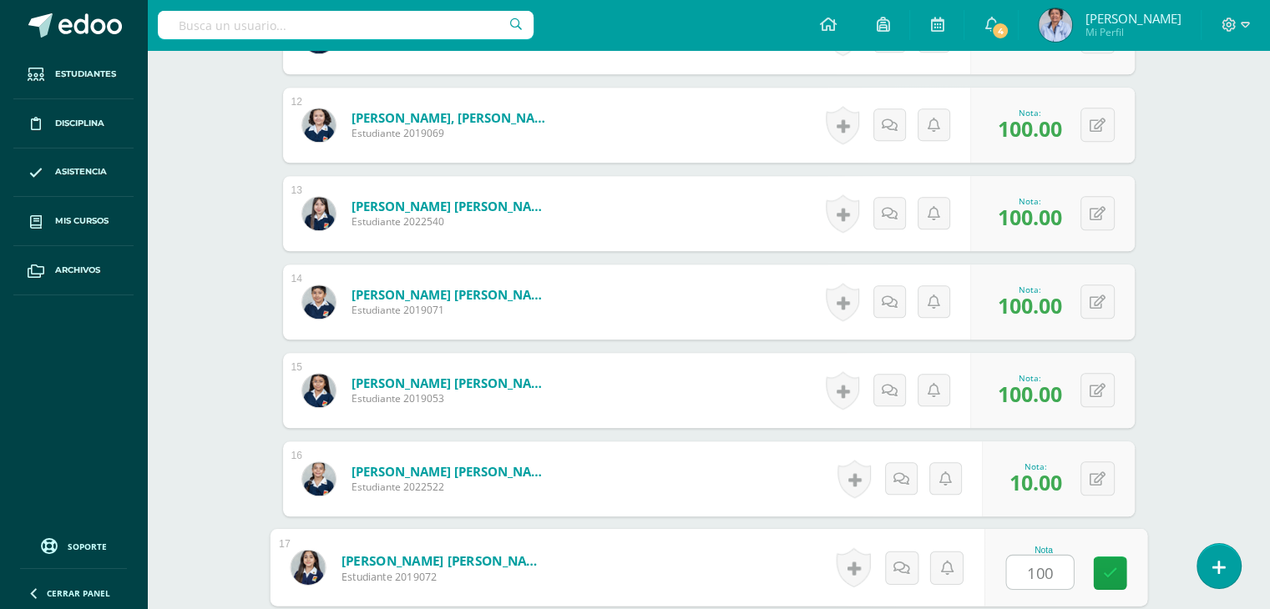
type input "100"
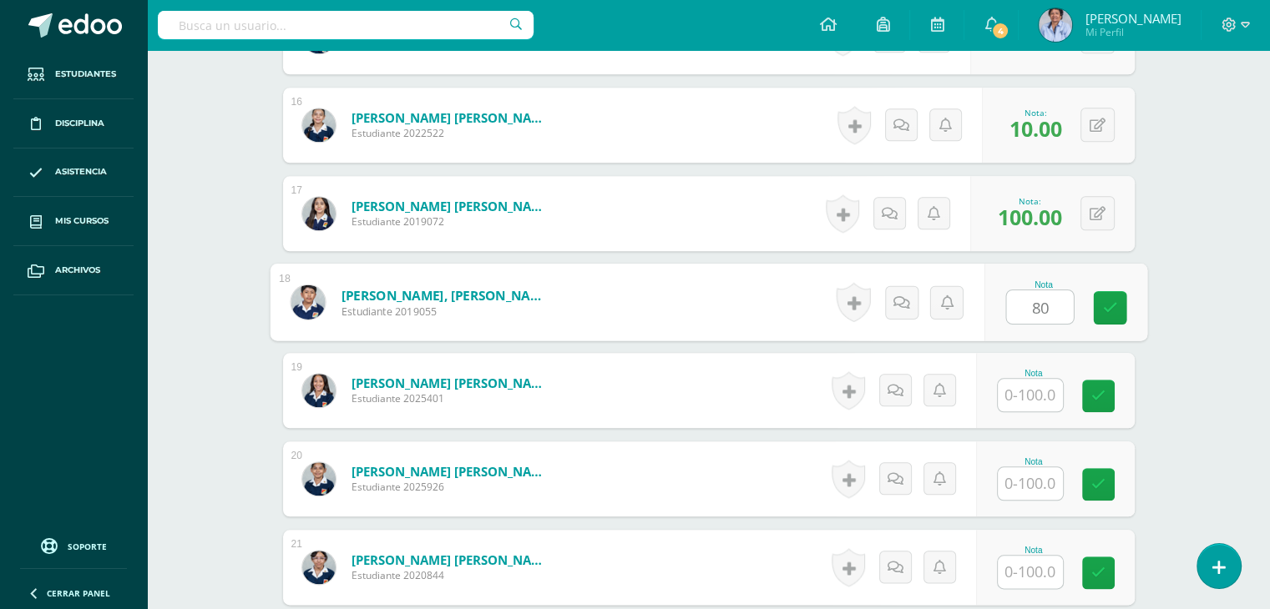
type input "80"
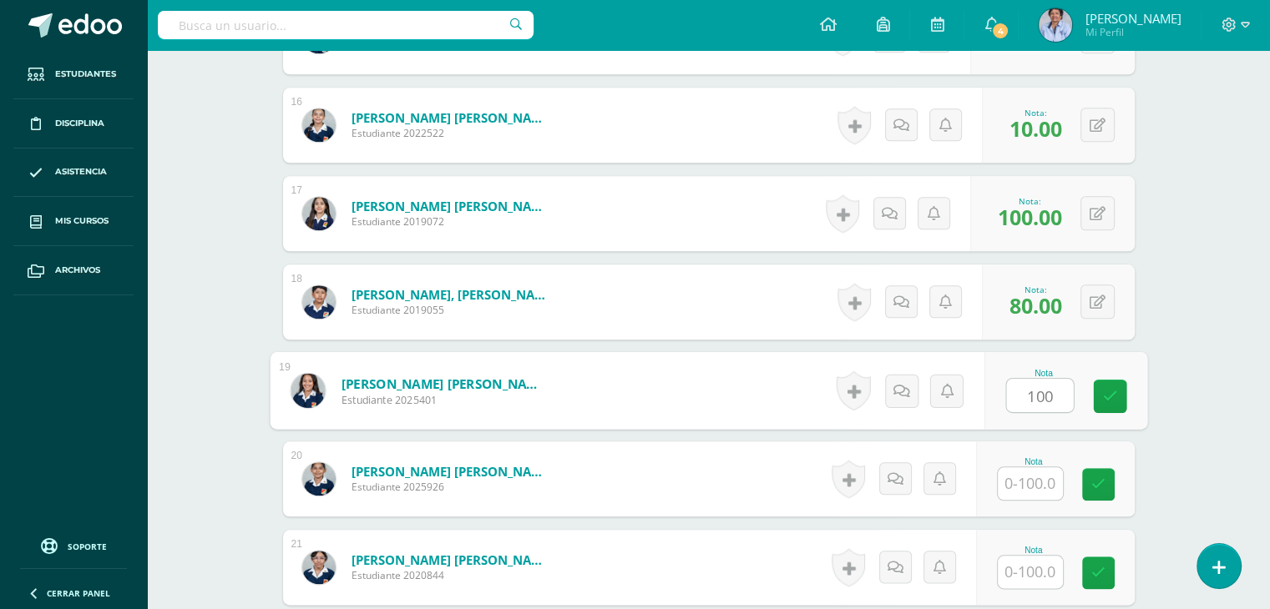
type input "100"
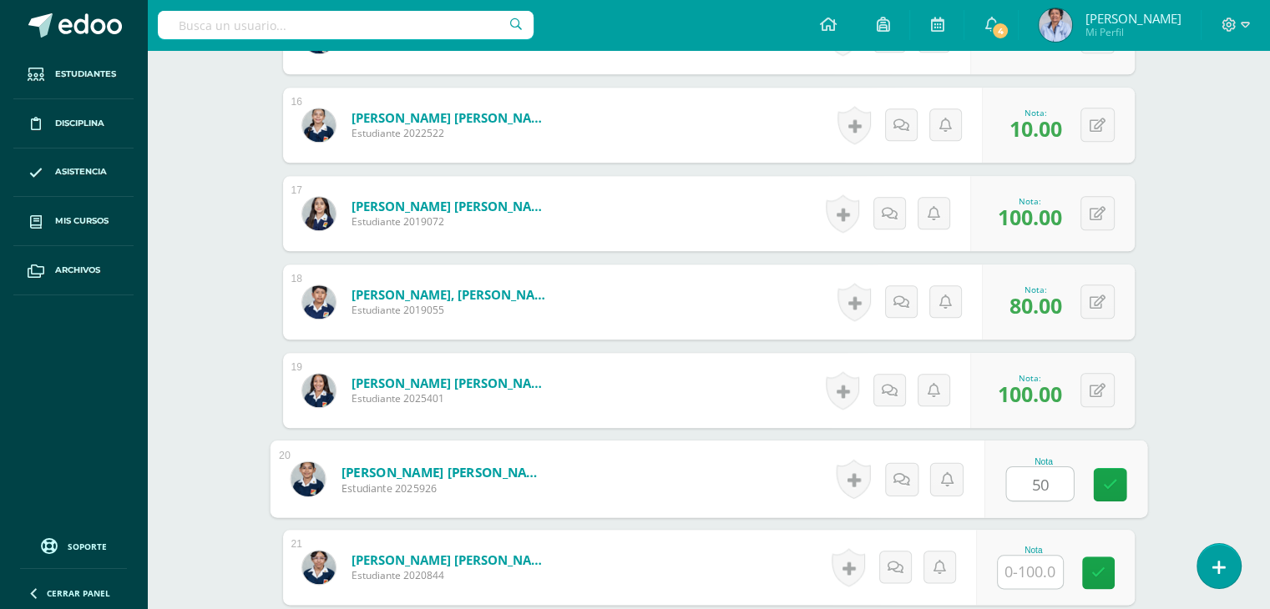
type input "50"
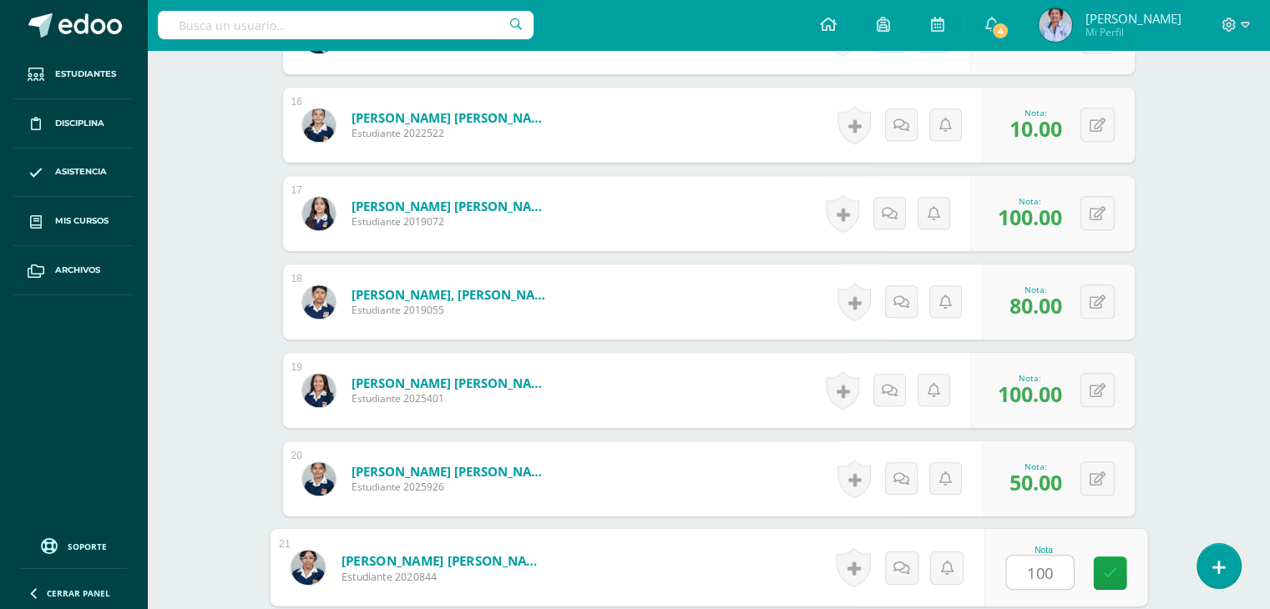
type input "100"
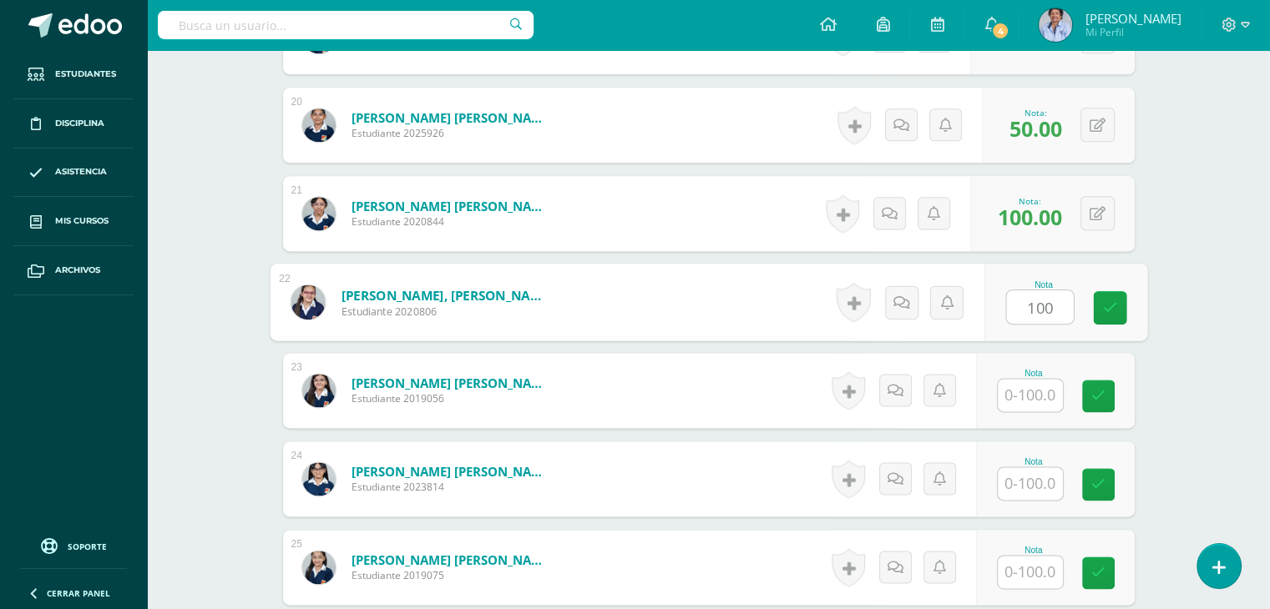
type input "100"
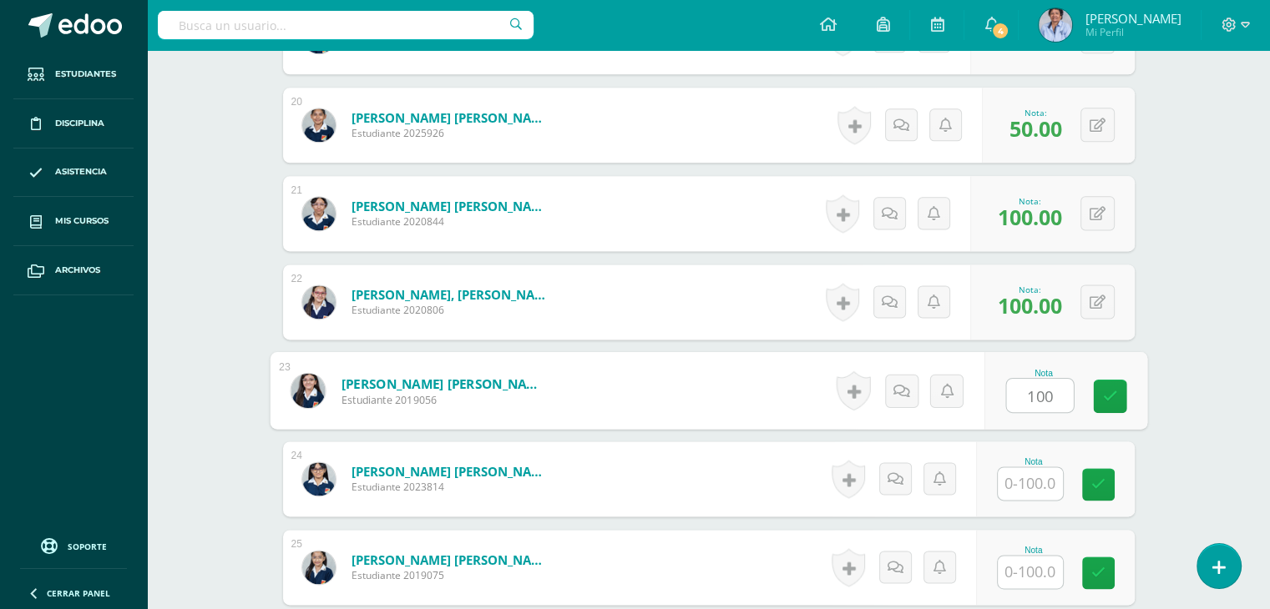
type input "100"
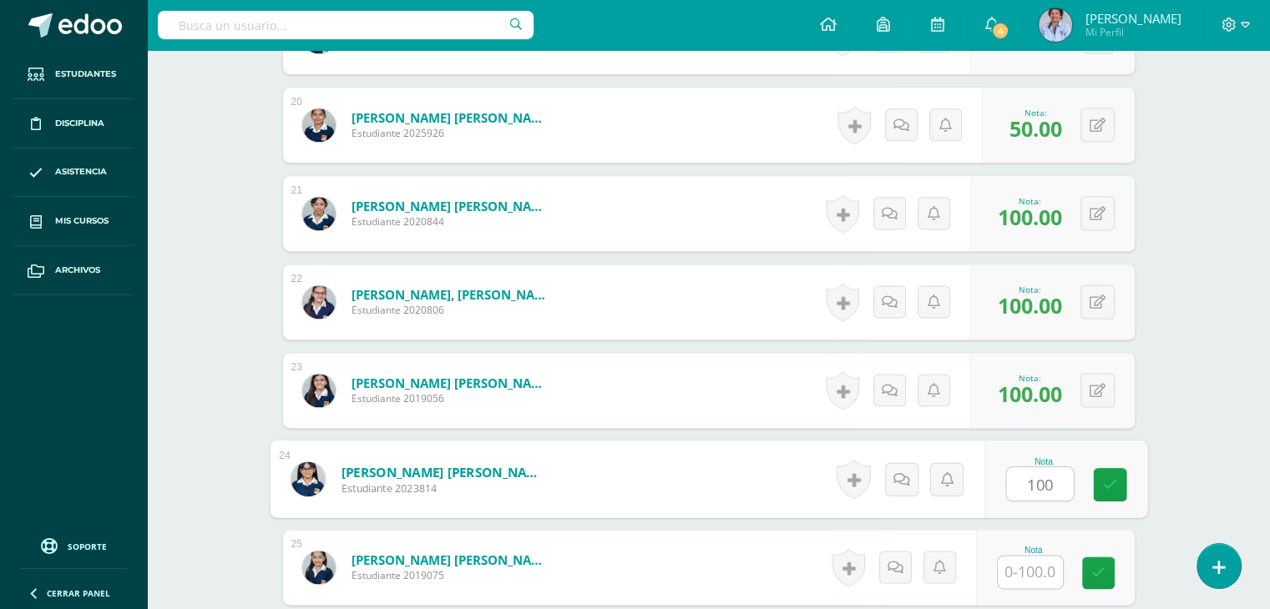
type input "100"
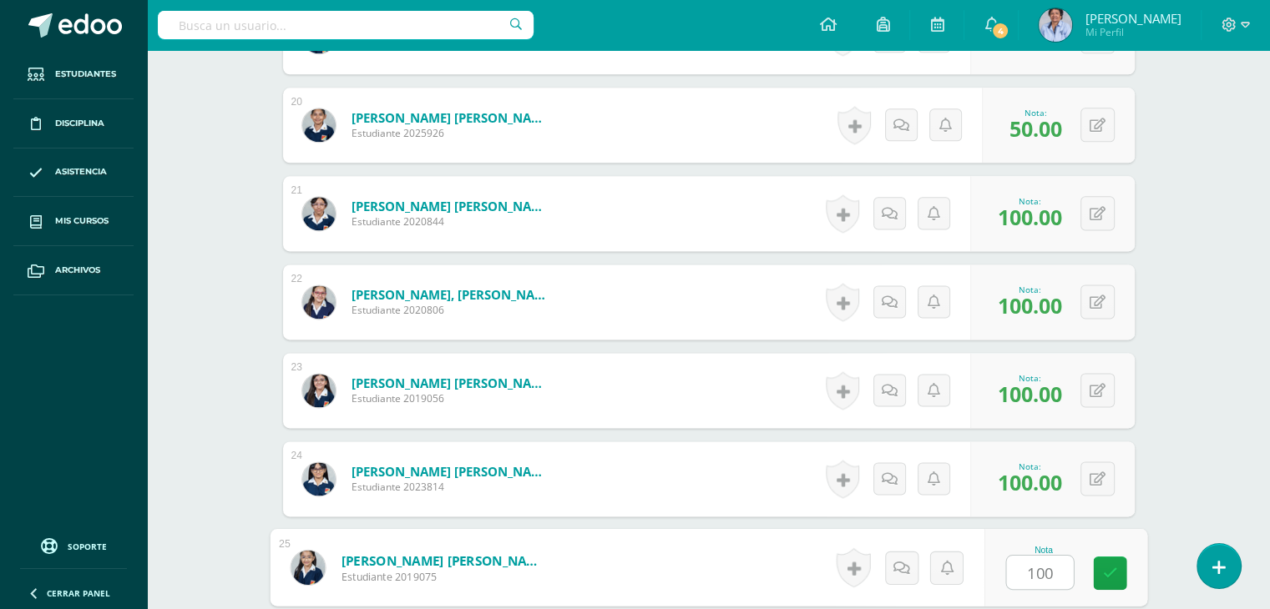
type input "100"
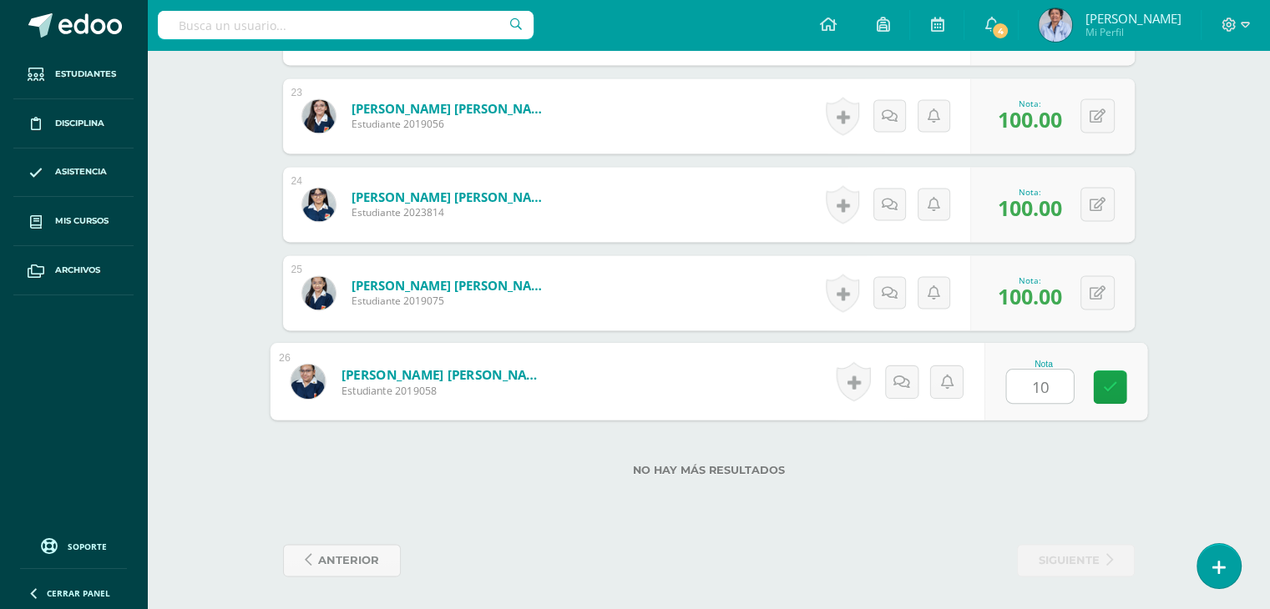
type input "100"
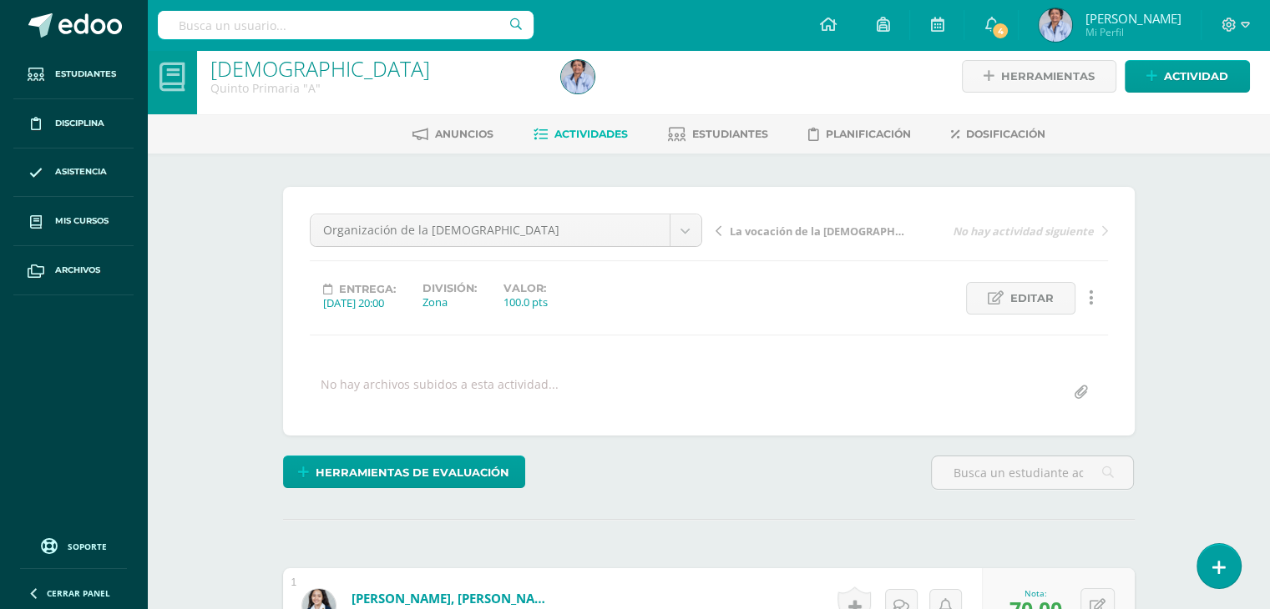
scroll to position [0, 0]
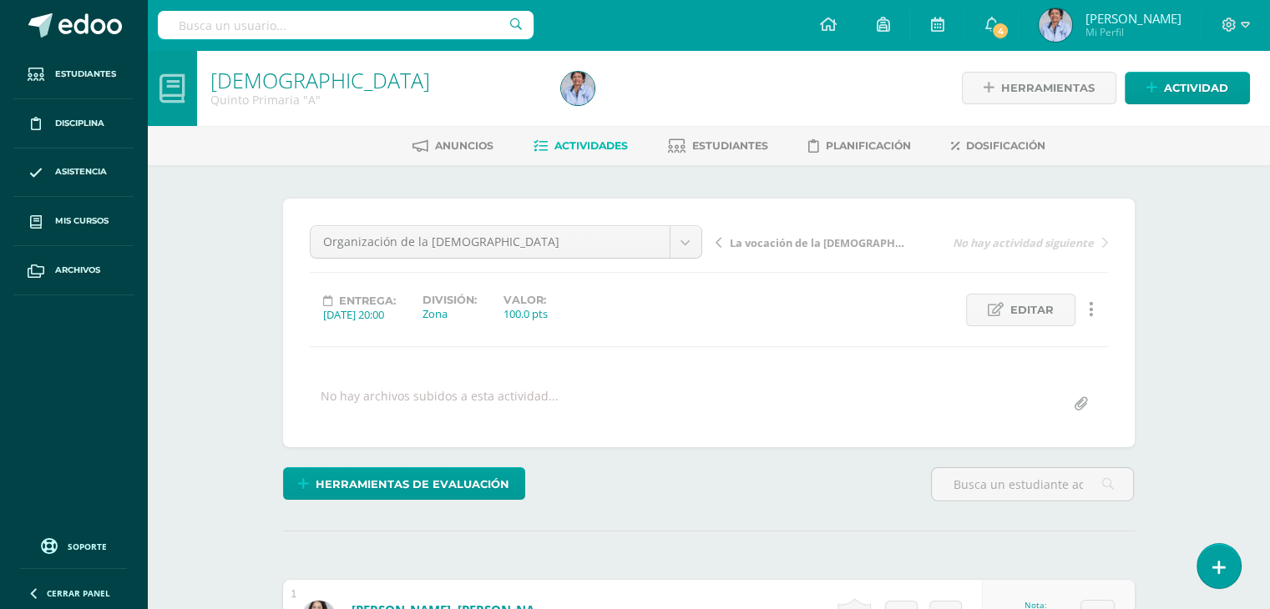
click at [780, 237] on span "La vocación de la [DEMOGRAPHIC_DATA]" at bounding box center [818, 242] width 177 height 15
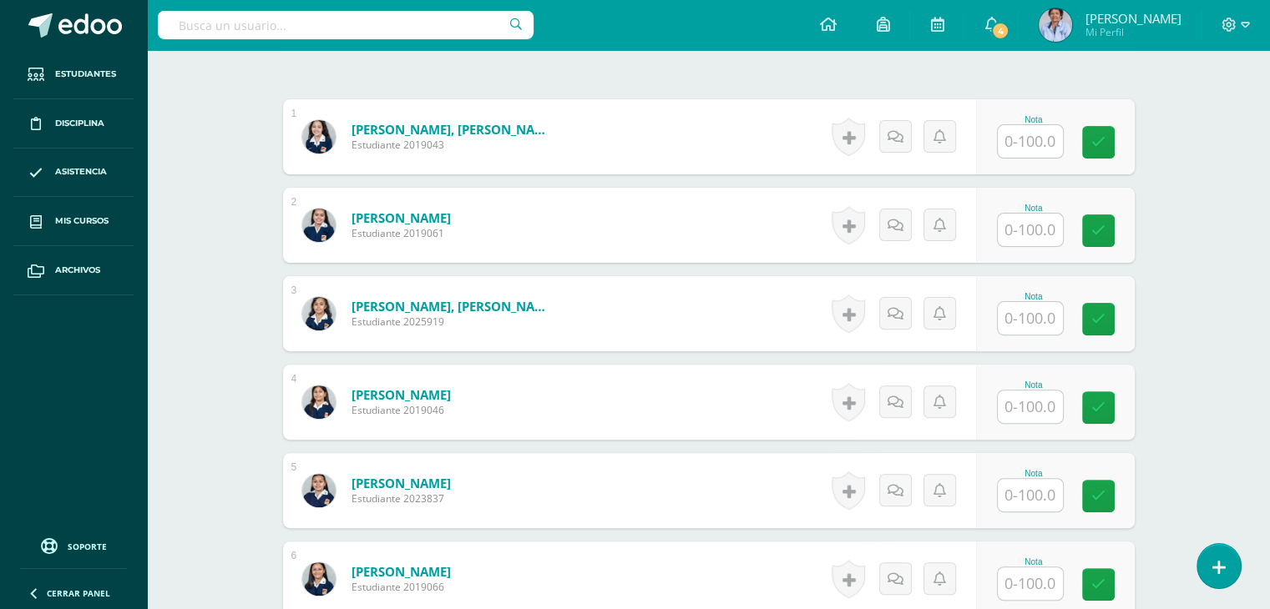
scroll to position [487, 0]
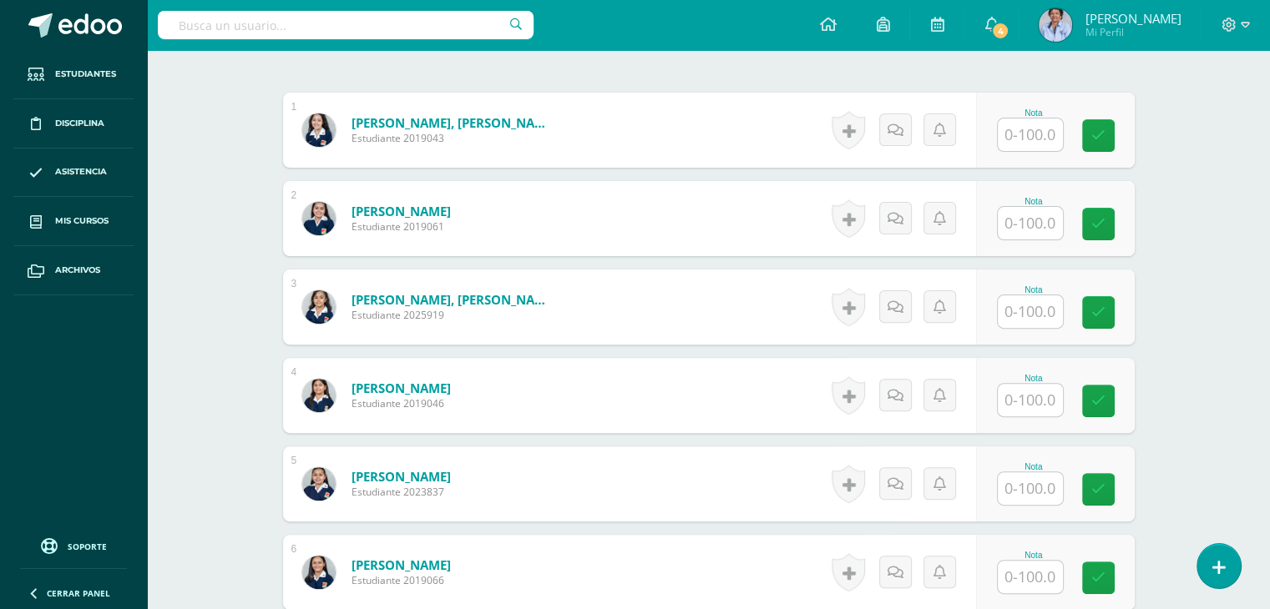
click at [1023, 129] on input "text" at bounding box center [1029, 135] width 65 height 33
type input "100"
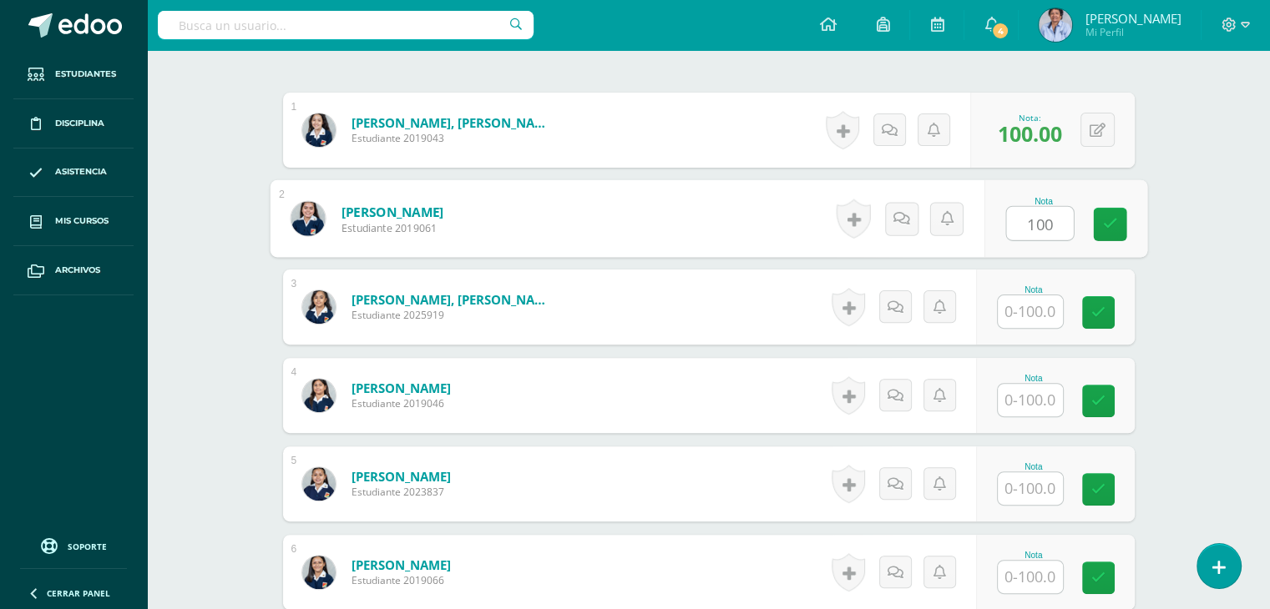
type input "100"
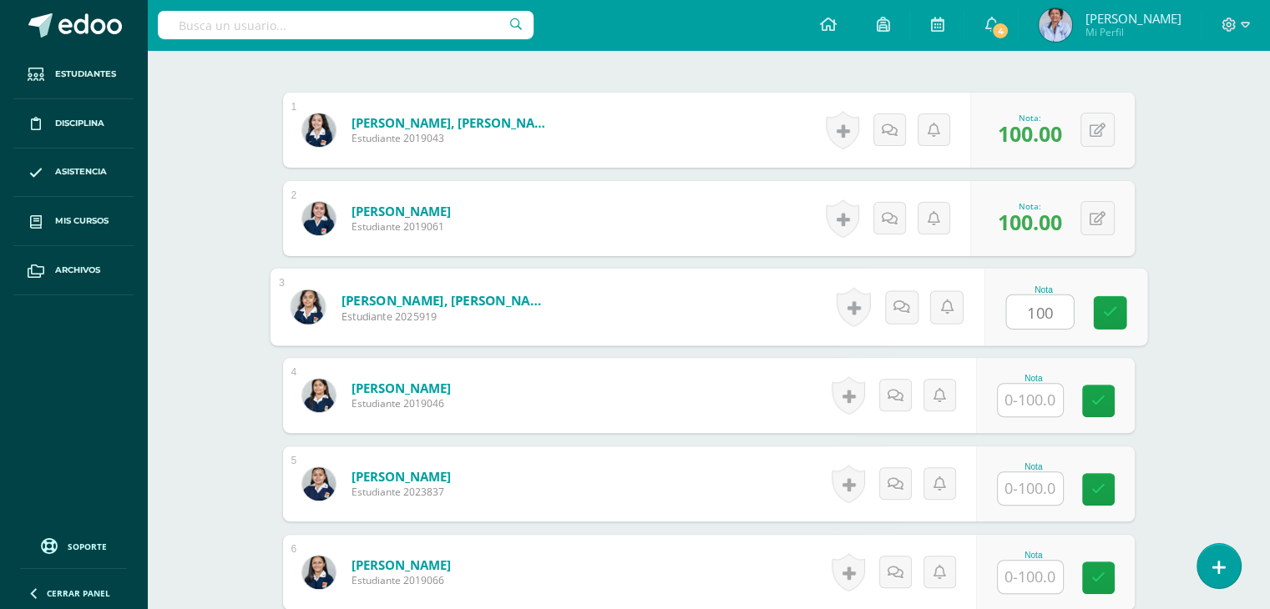
type input "100"
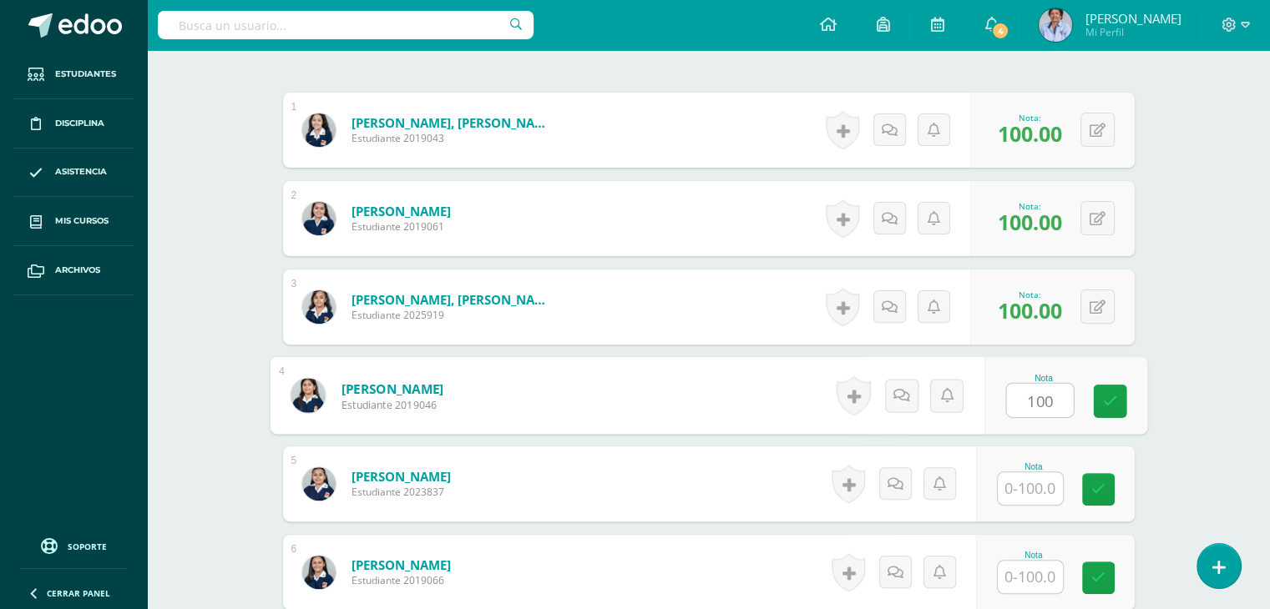
type input "100"
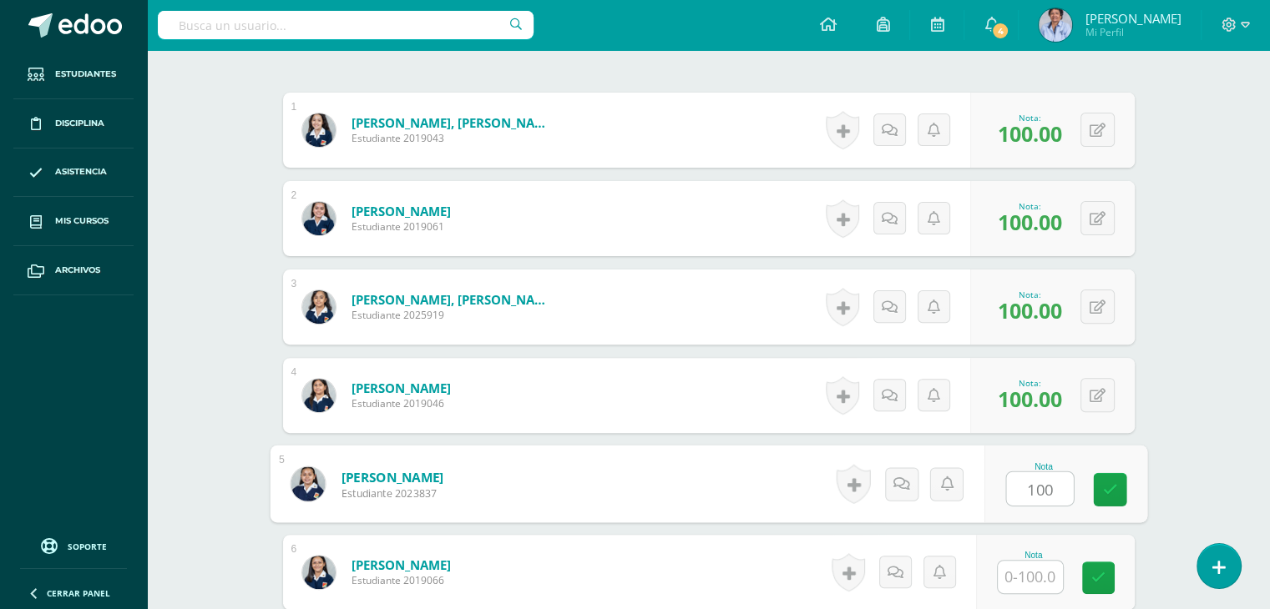
type input "100"
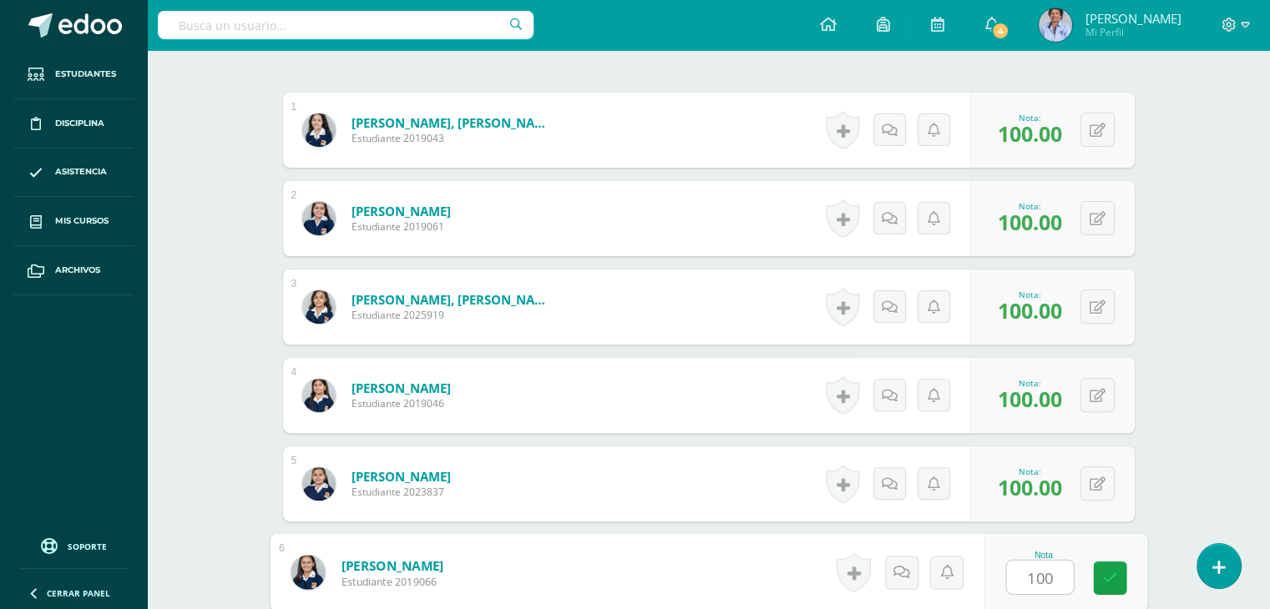
type input "100"
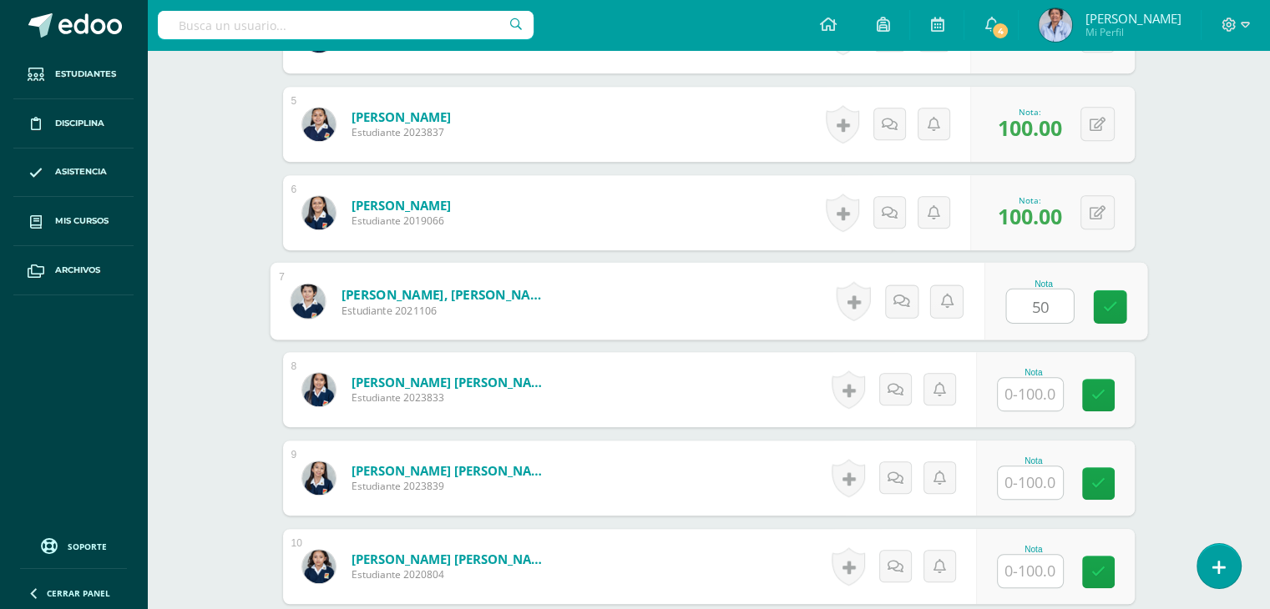
type input "50"
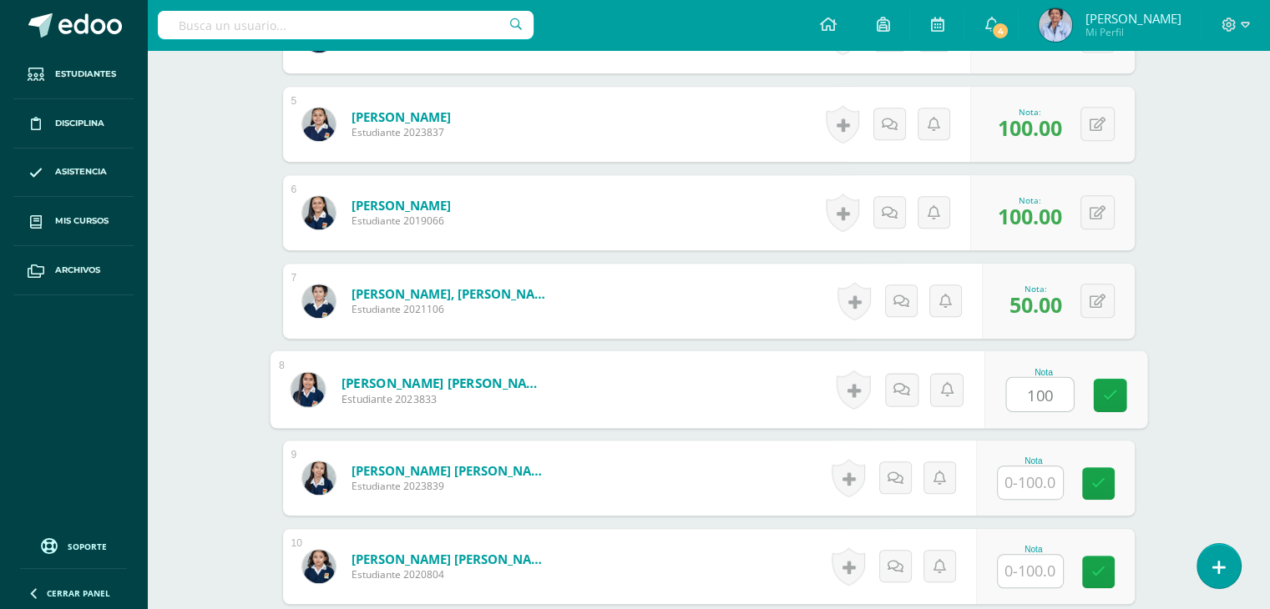
type input "100"
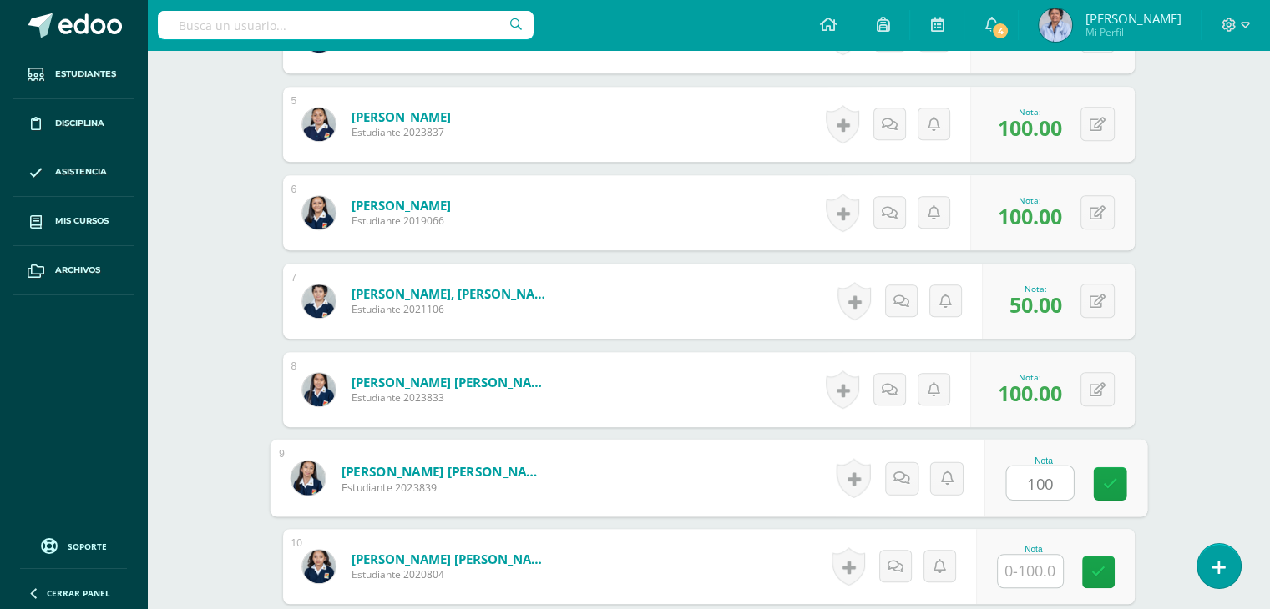
type input "100"
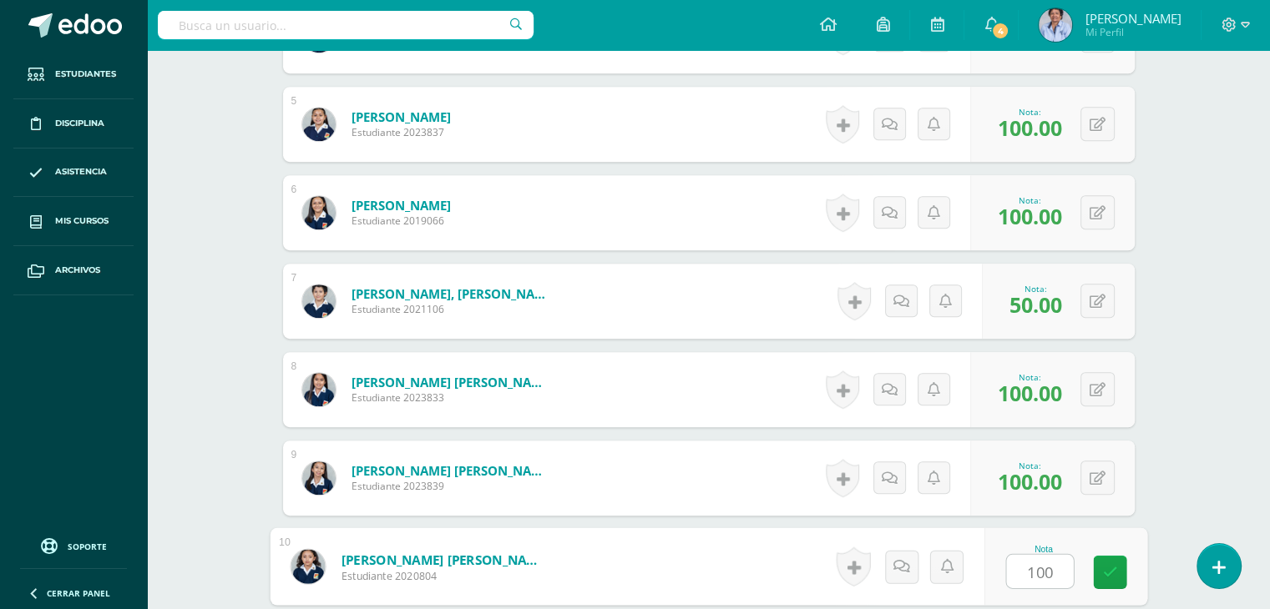
type input "100"
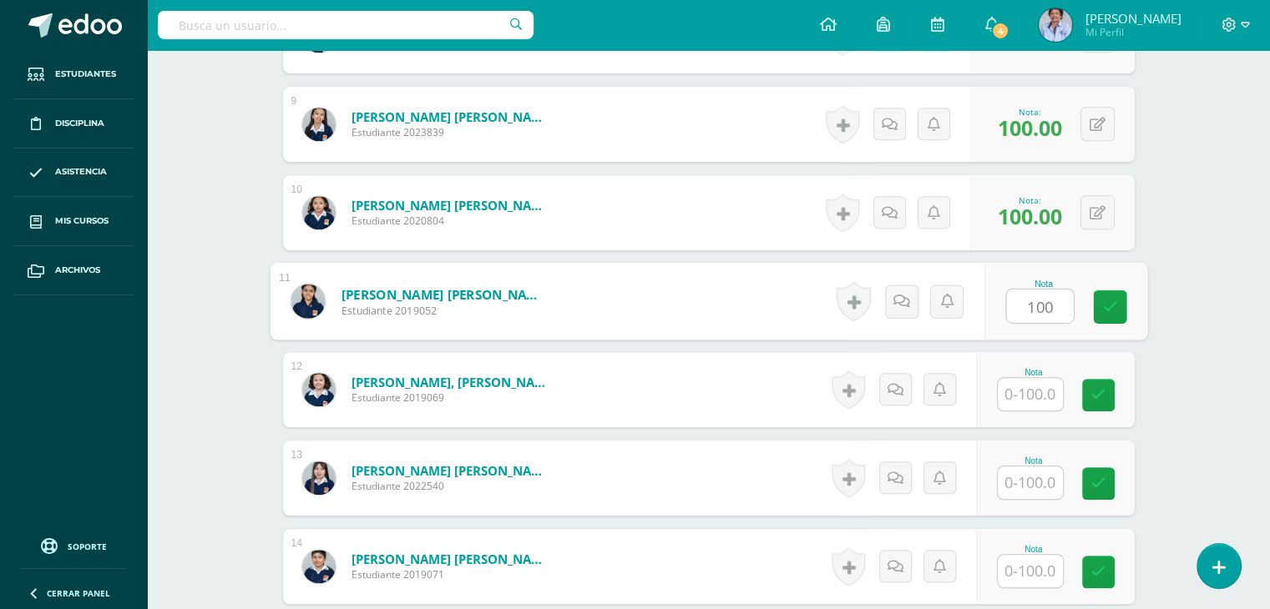
type input "100"
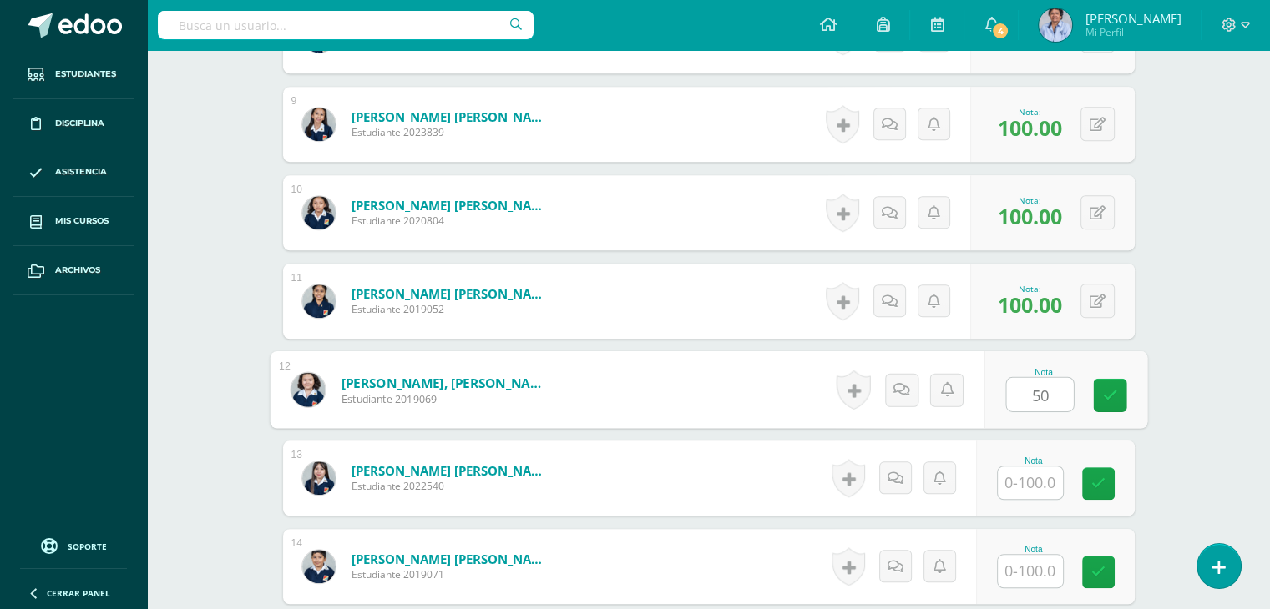
type input "50"
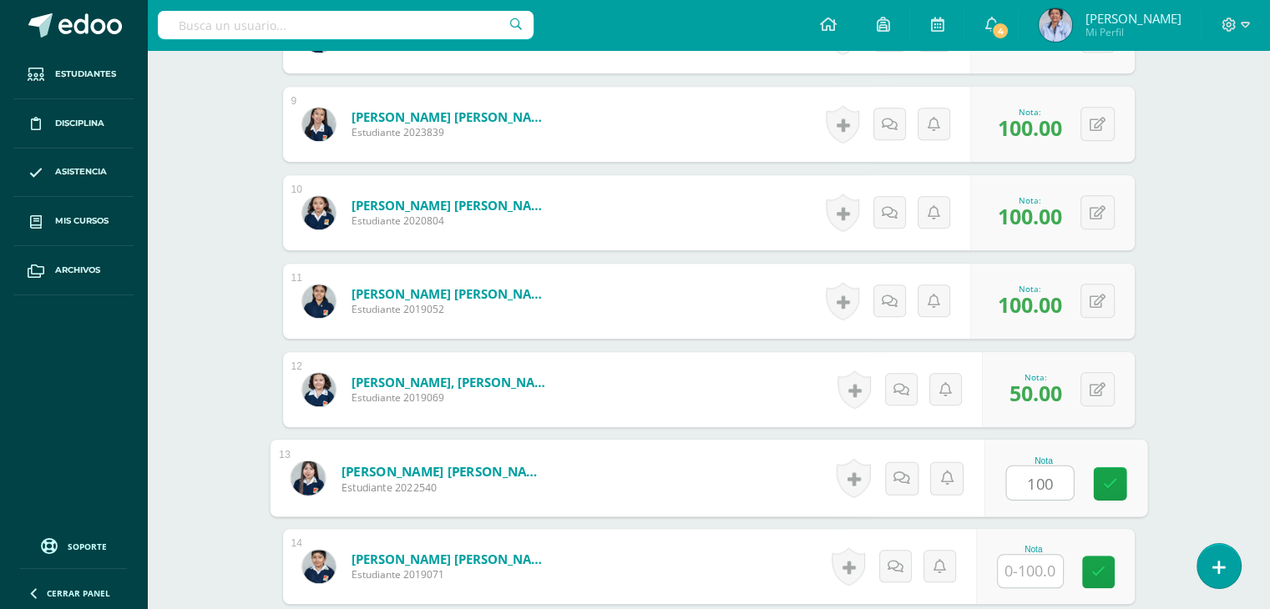
type input "100"
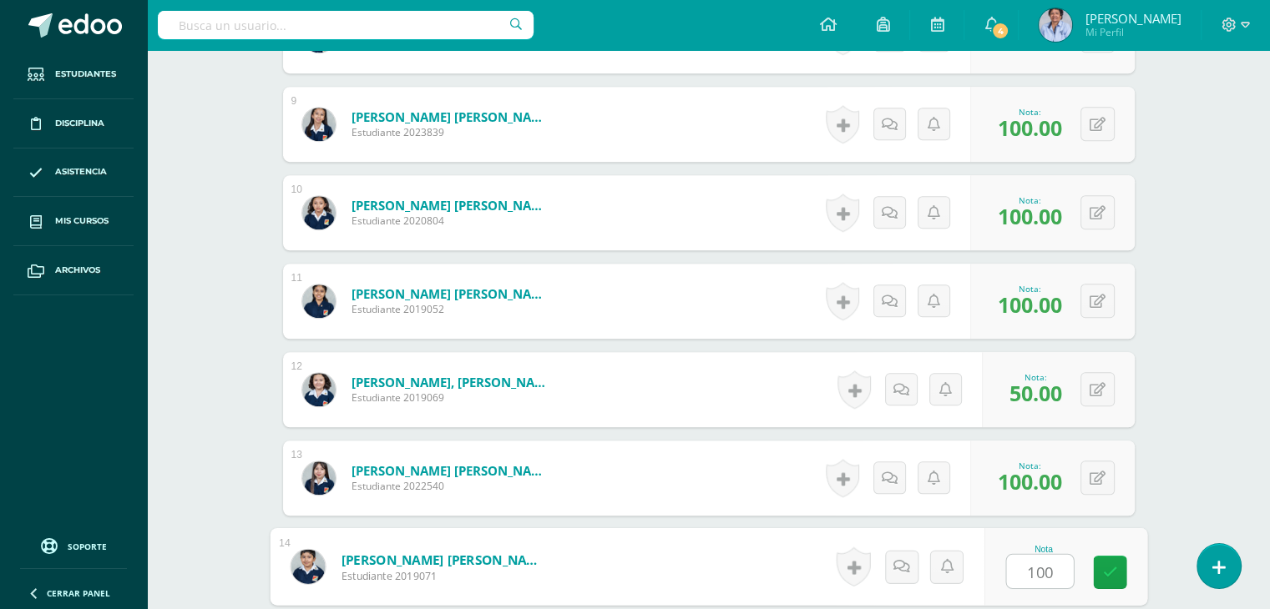
type input "100"
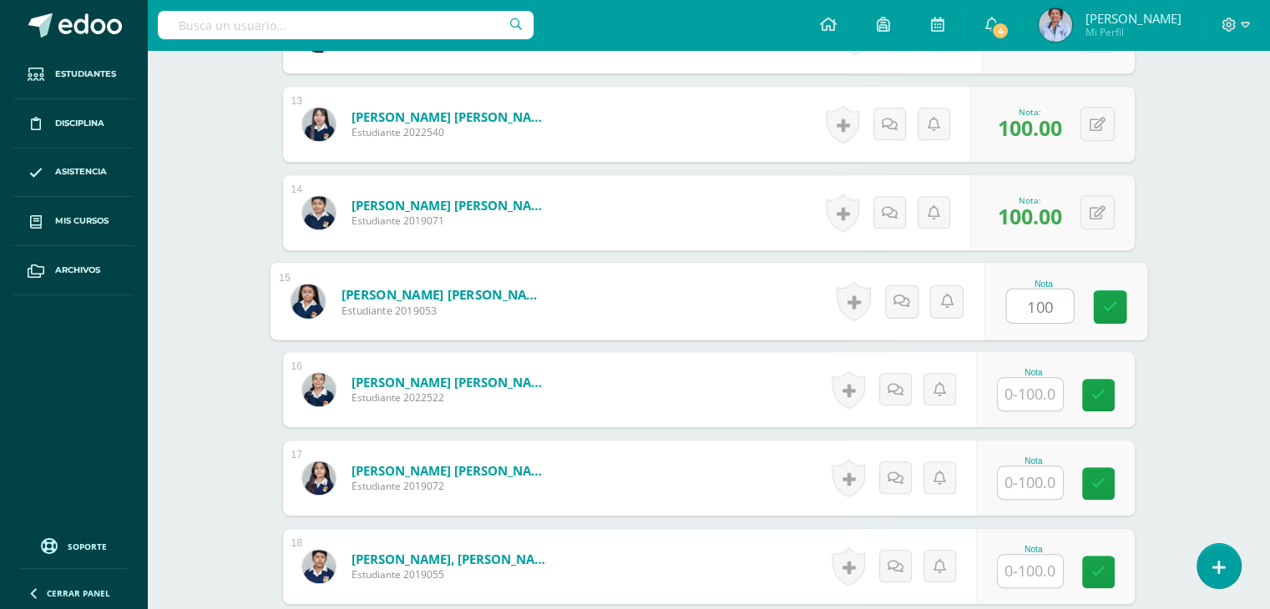
type input "100"
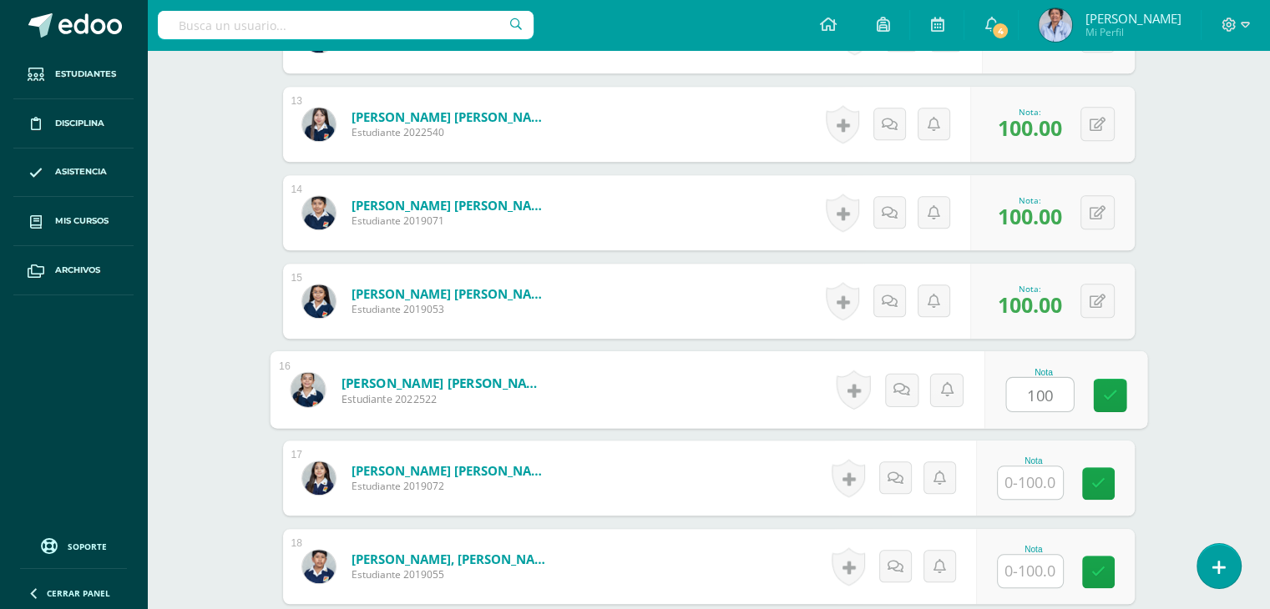
type input "100"
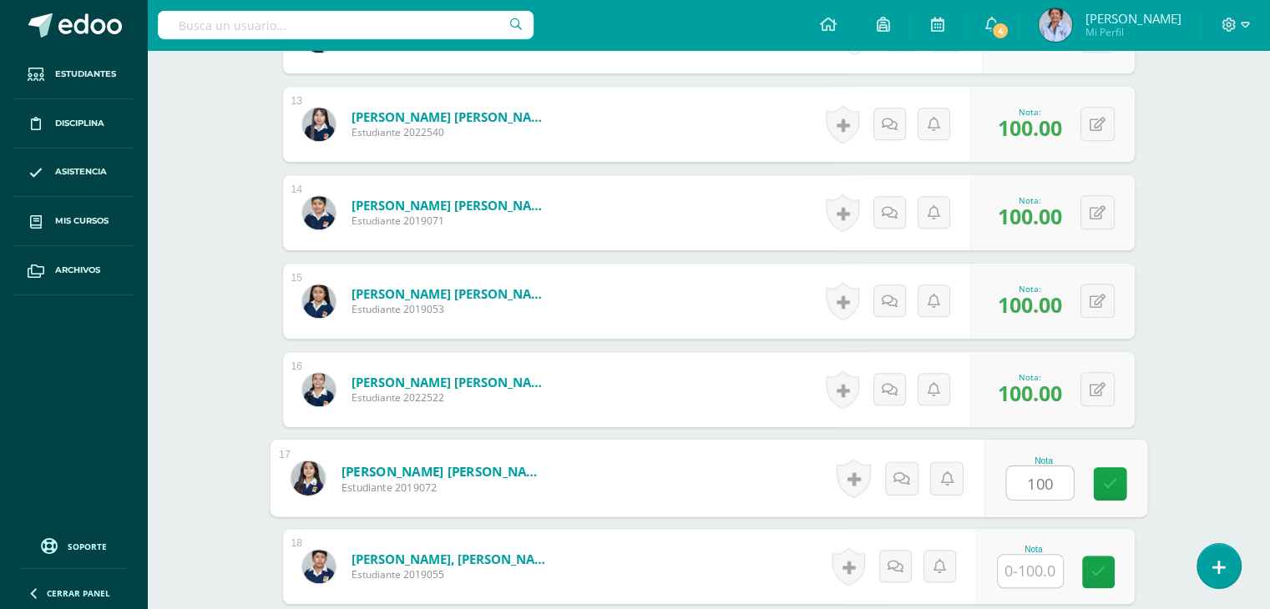
type input "100"
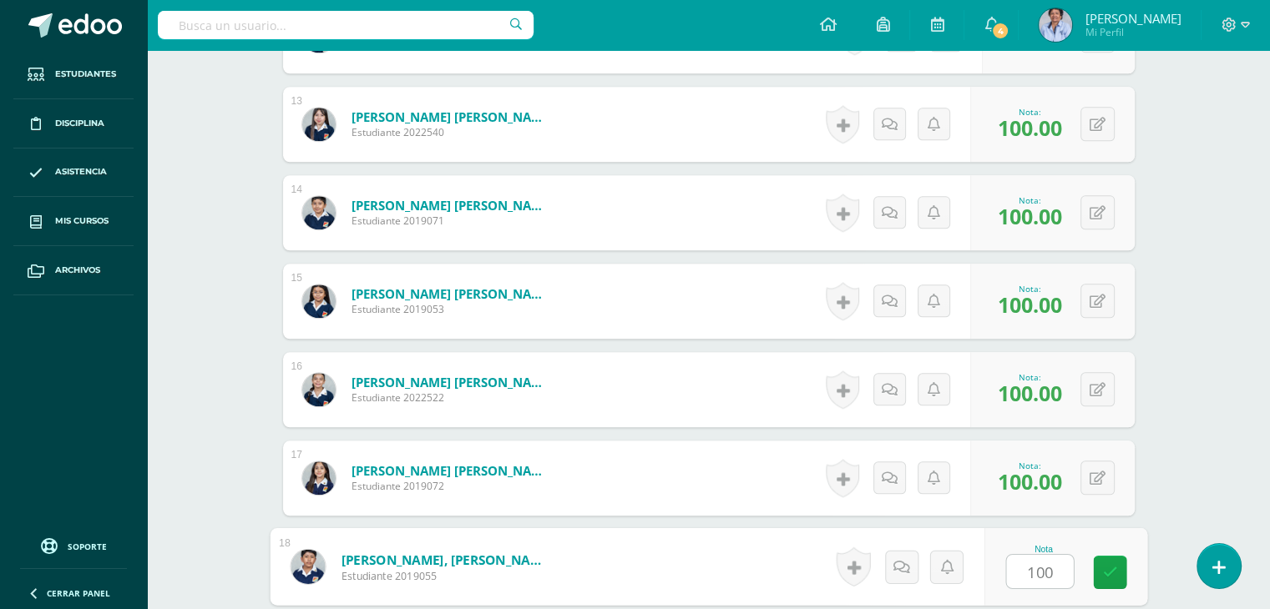
type input "100"
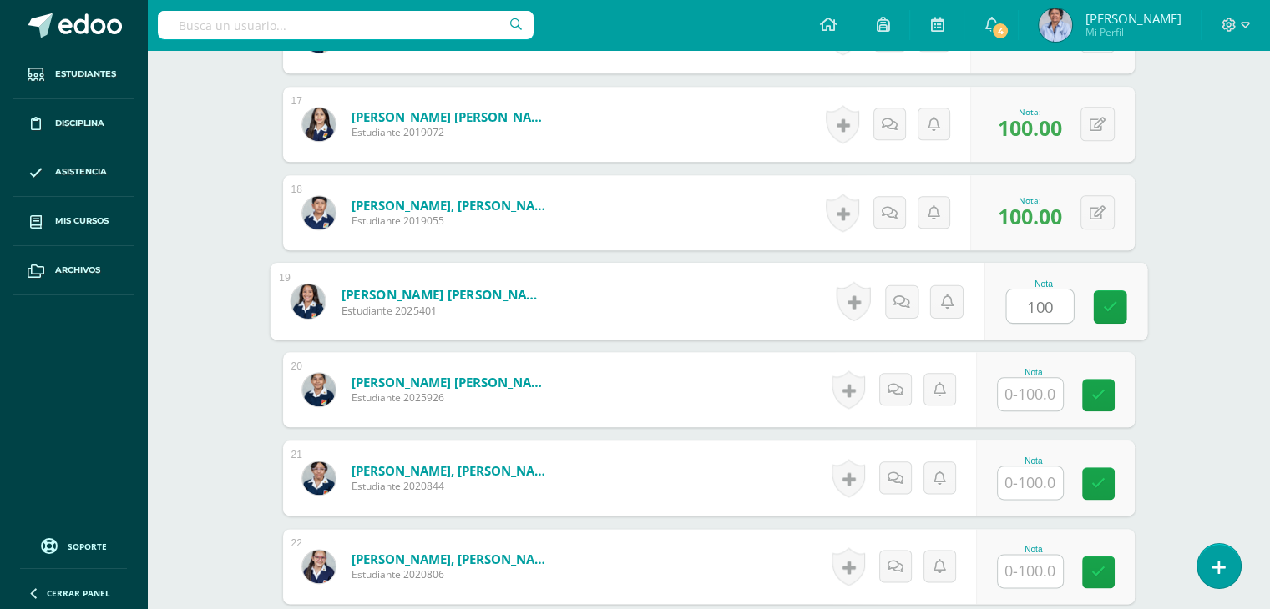
type input "100"
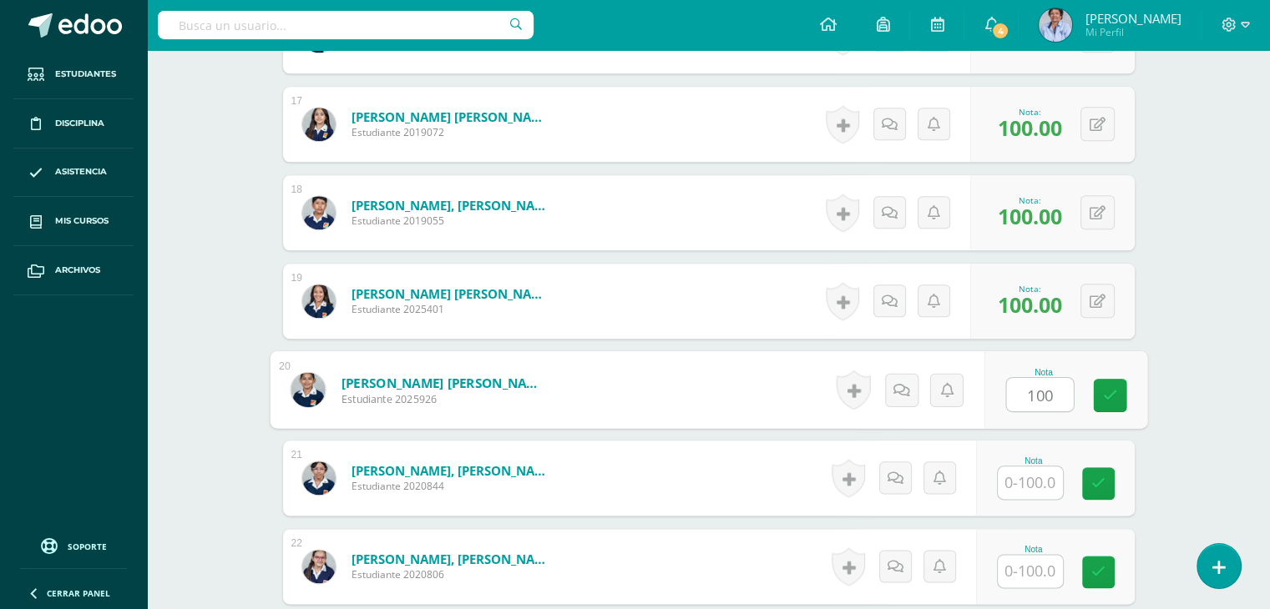
type input "100"
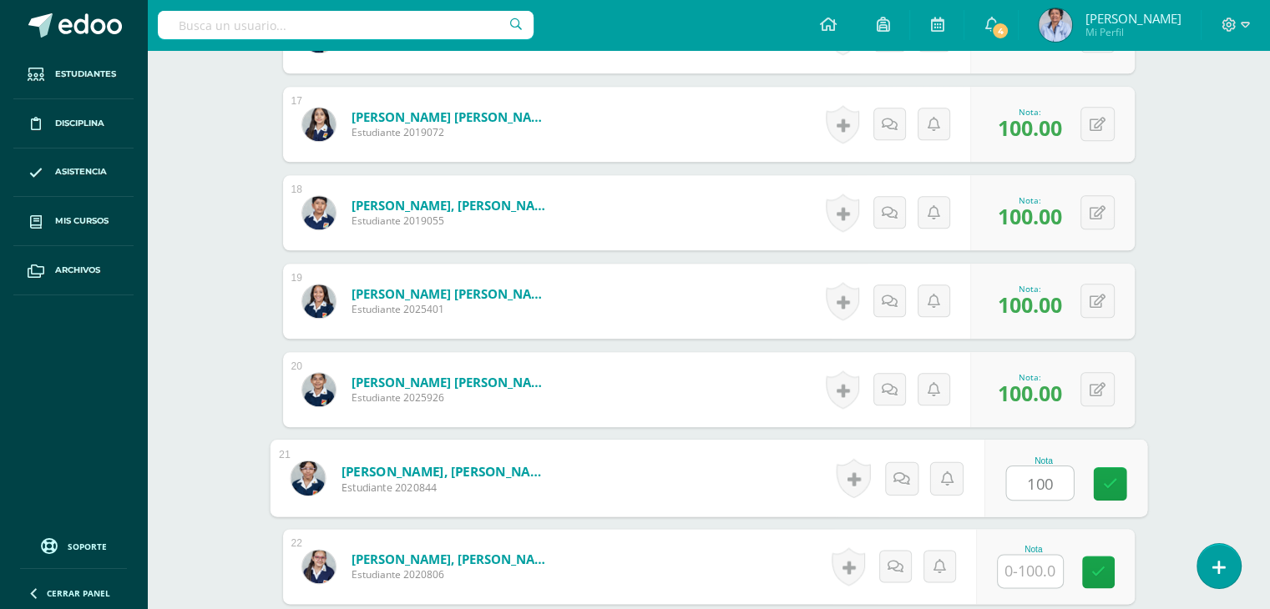
type input "100"
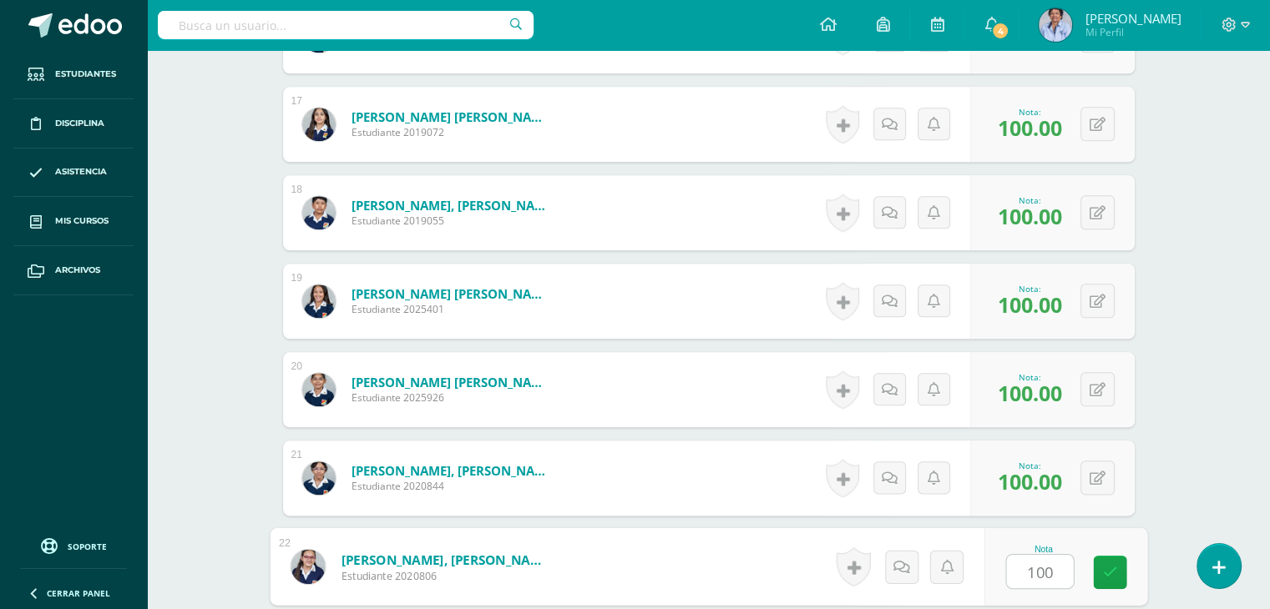
type input "100"
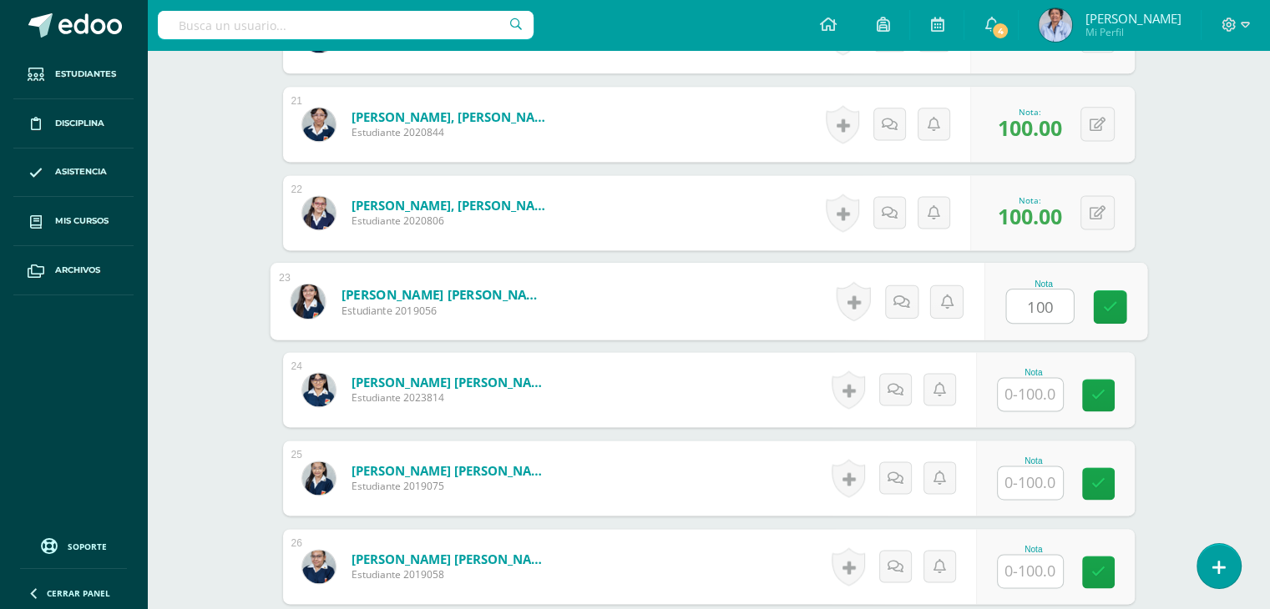
type input "100"
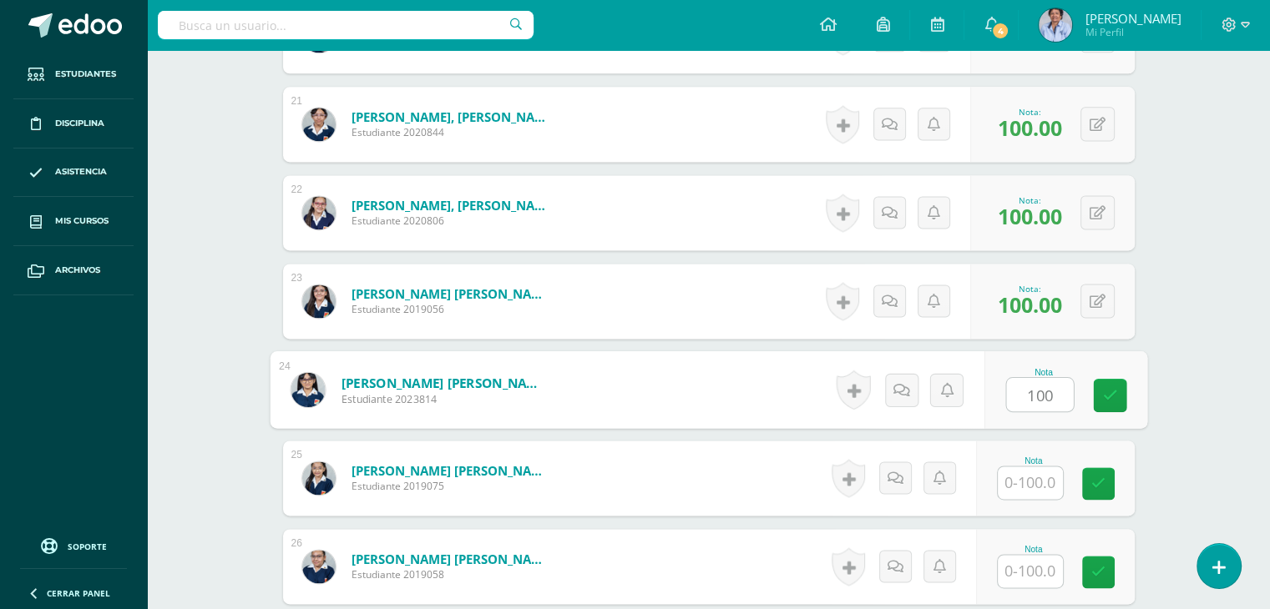
type input "100"
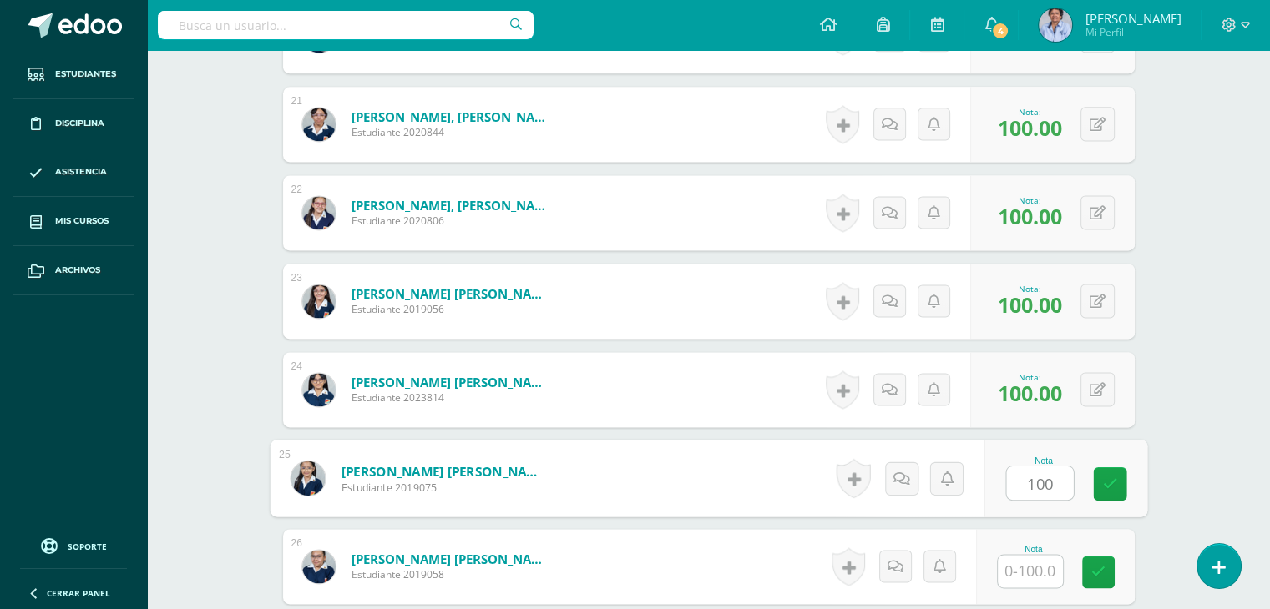
type input "100"
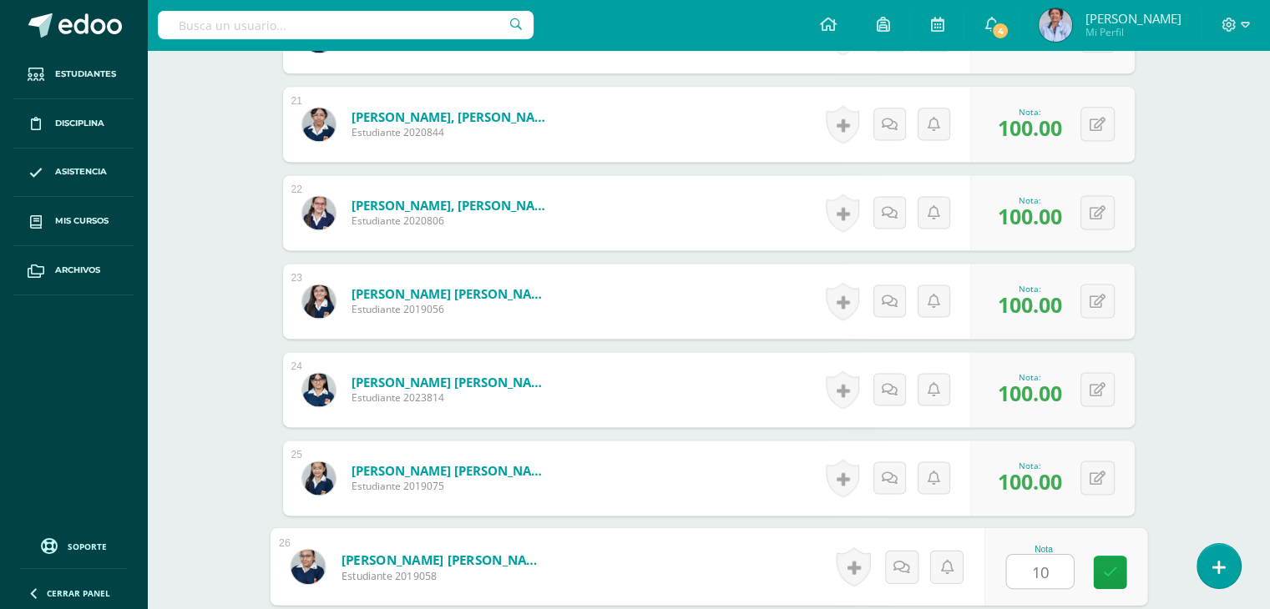
type input "100"
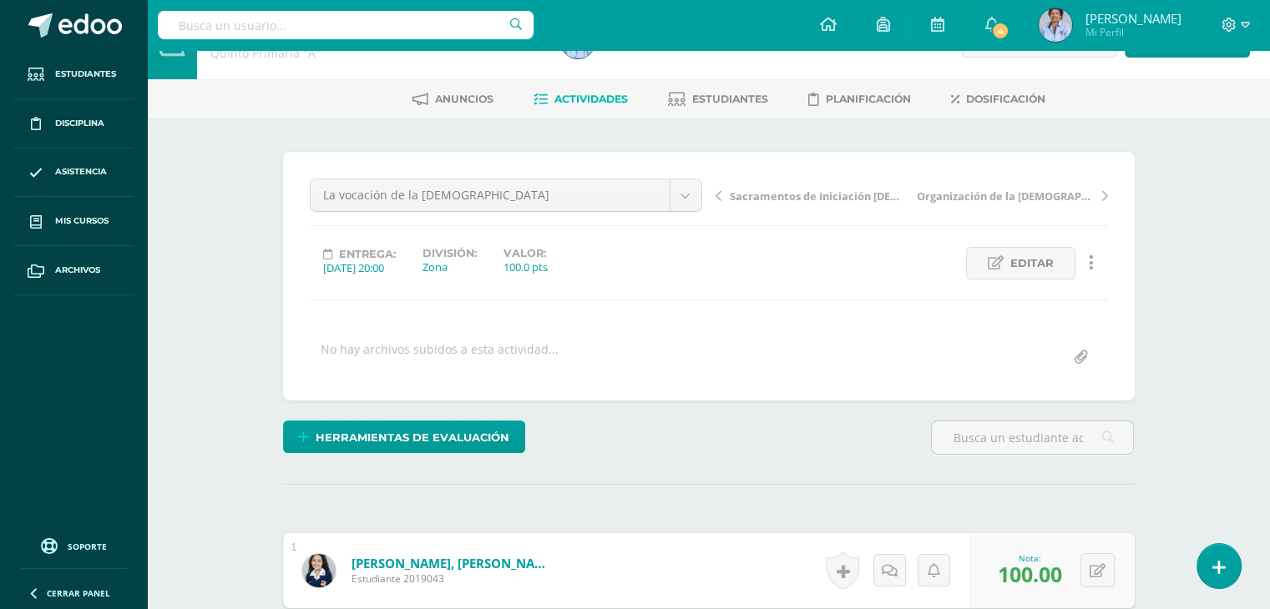
scroll to position [0, 0]
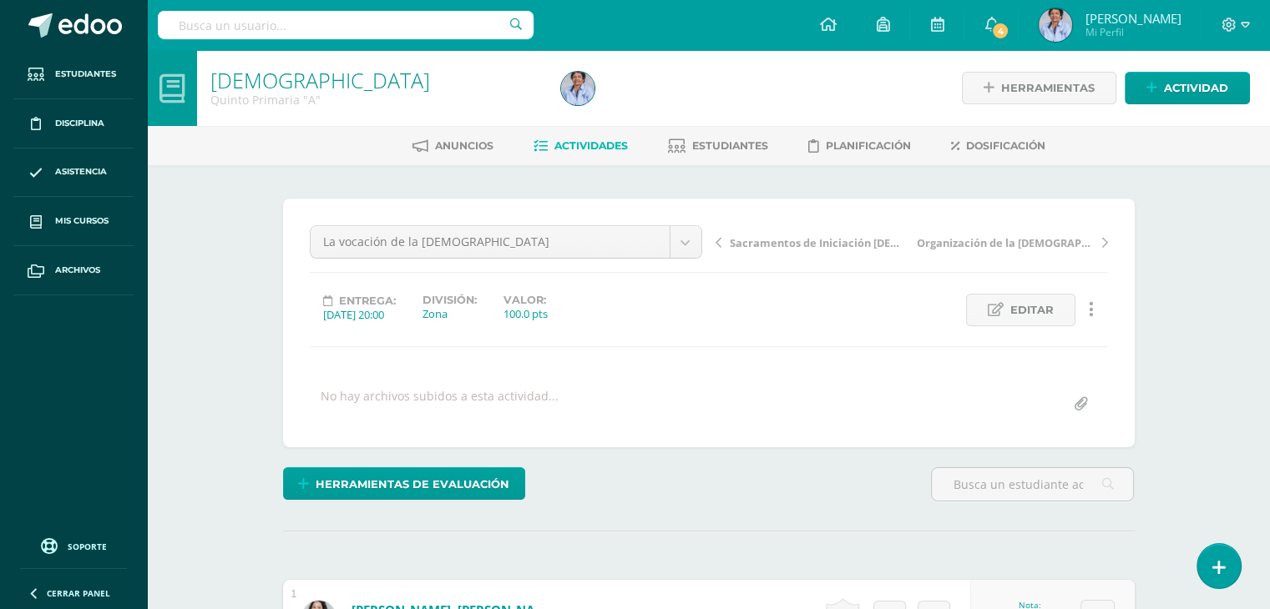
click at [830, 240] on span "Sacramentos de Iniciación [DEMOGRAPHIC_DATA]" at bounding box center [818, 242] width 177 height 15
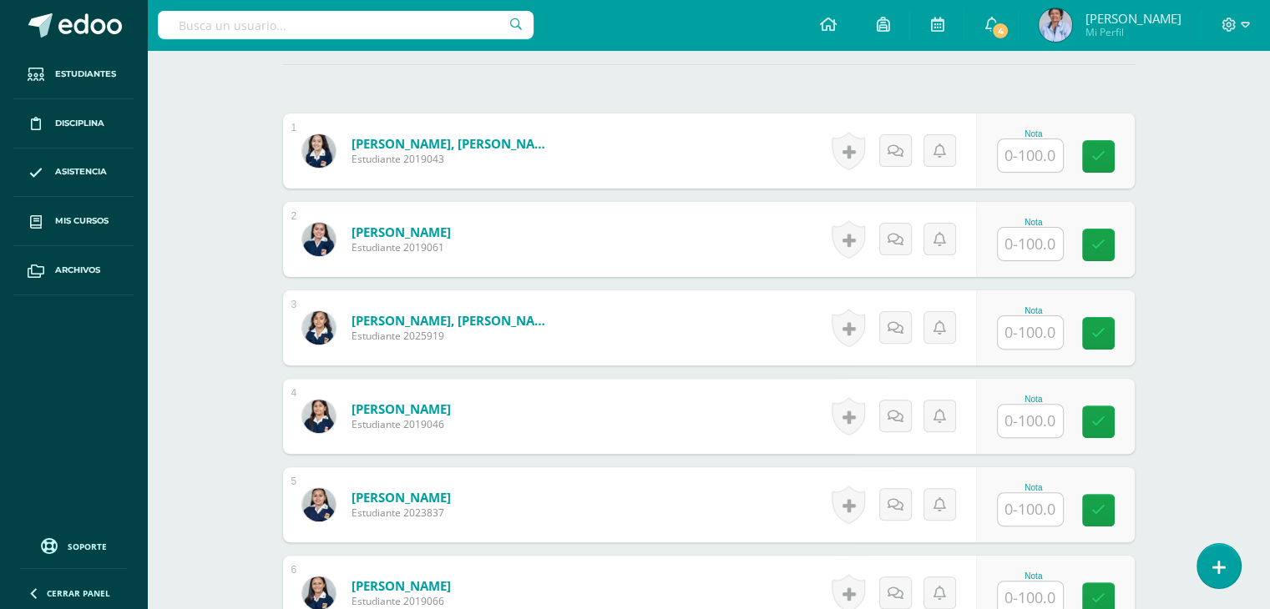
scroll to position [471, 0]
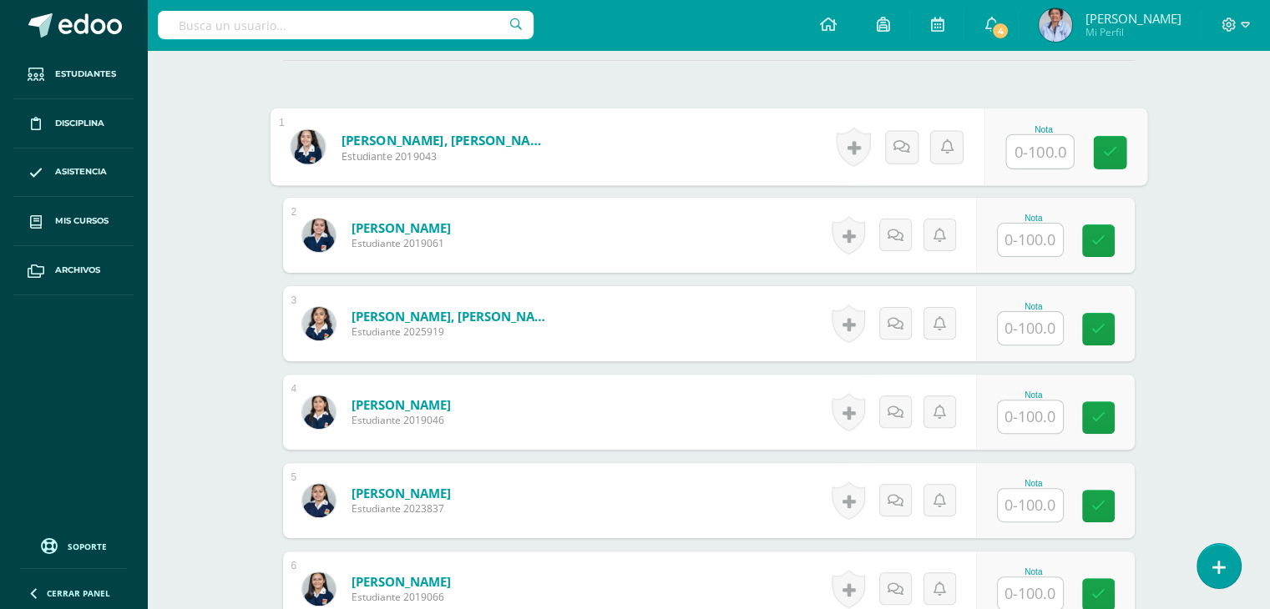
click at [1028, 154] on input "text" at bounding box center [1039, 151] width 67 height 33
type input "80"
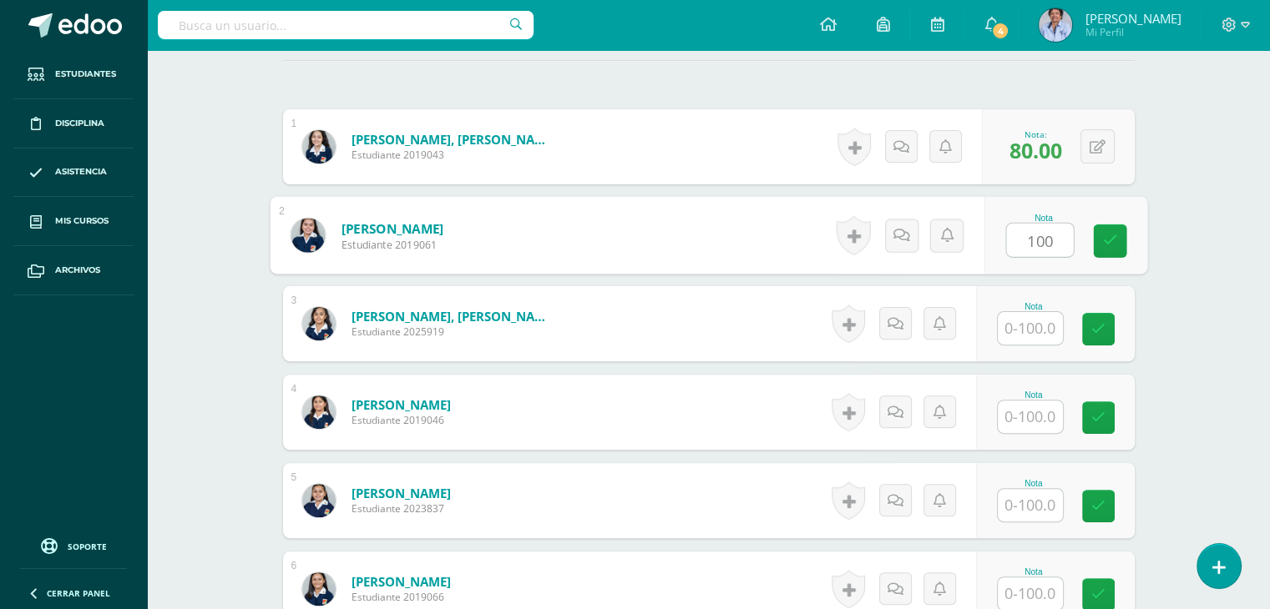
type input "100"
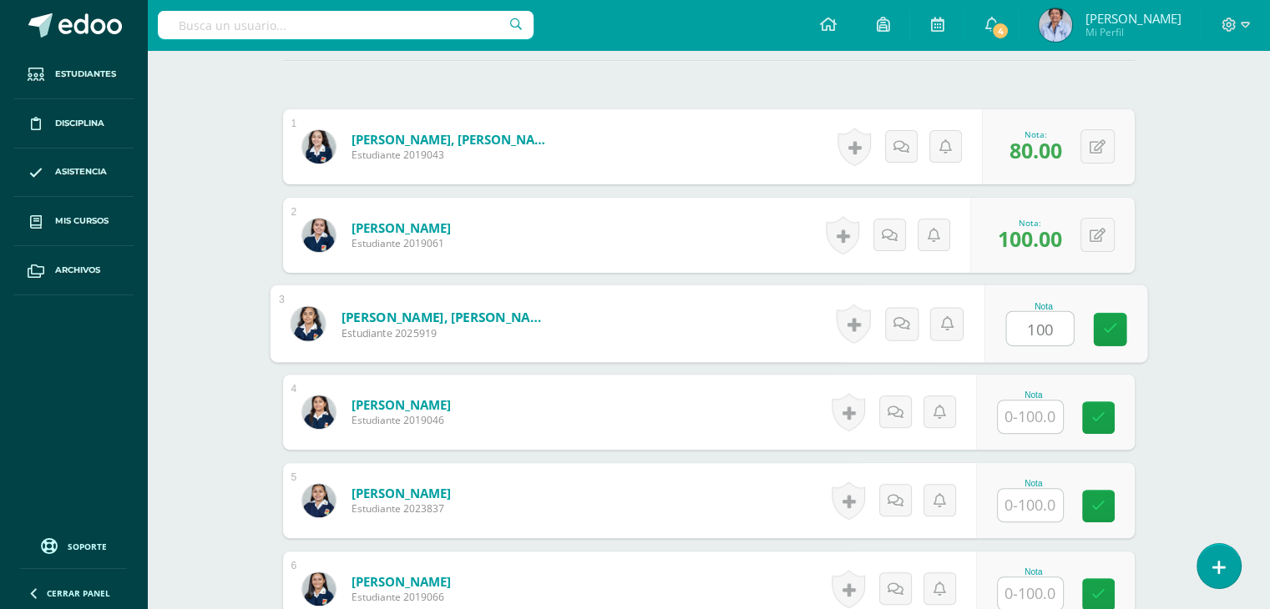
type input "100"
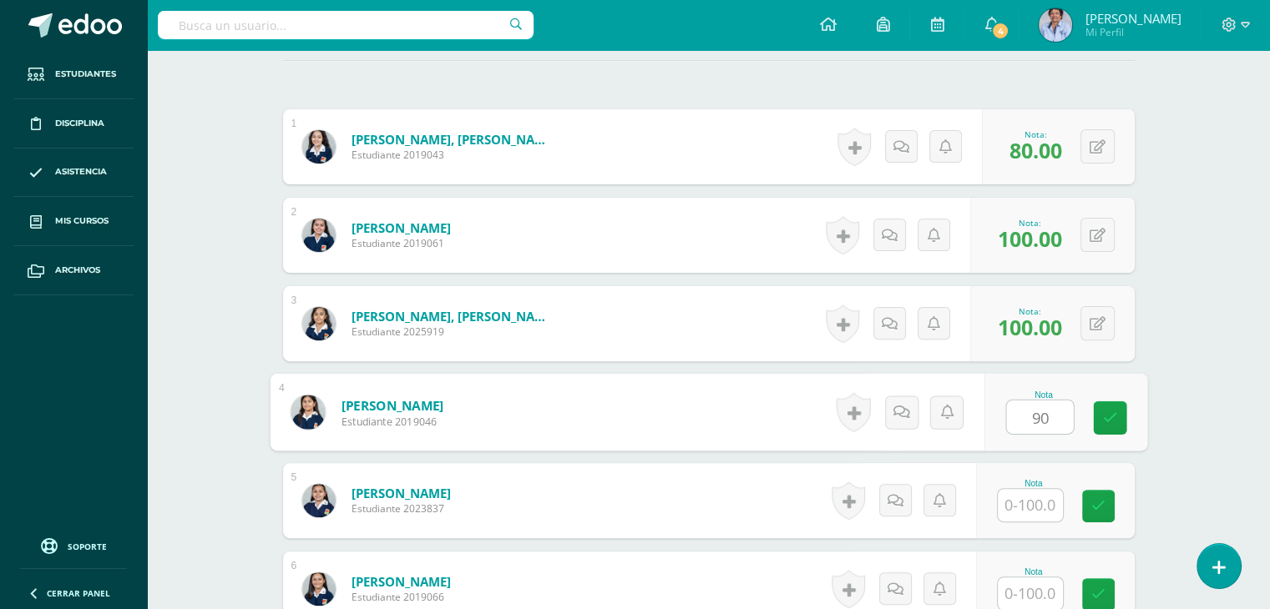
type input "90"
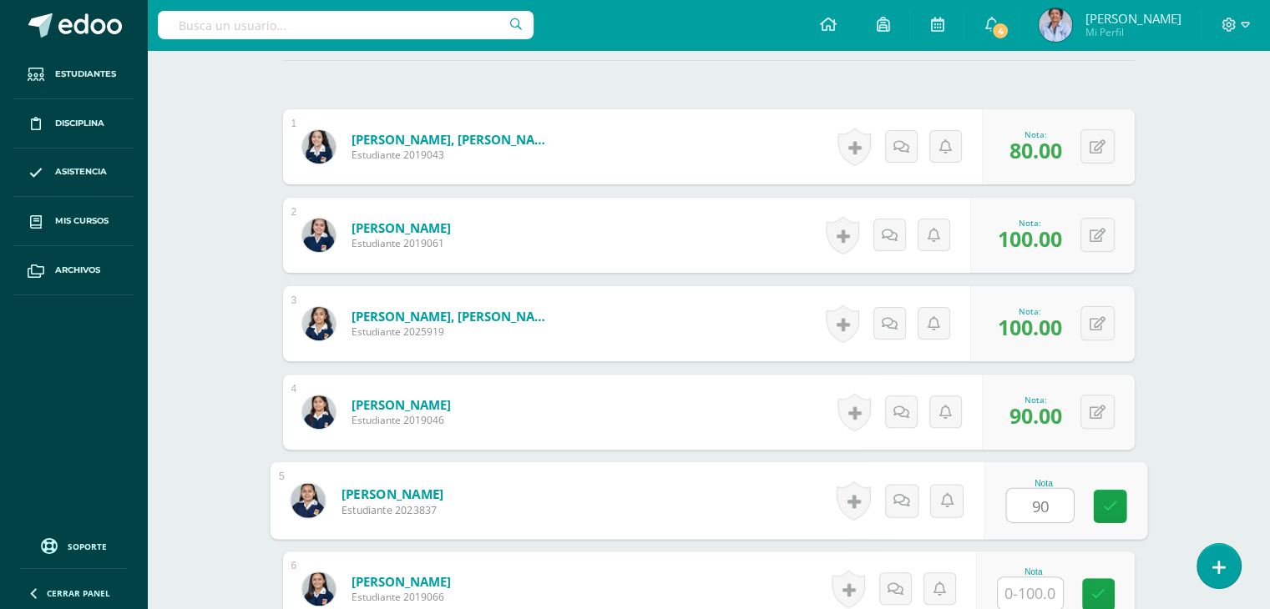
type input "90"
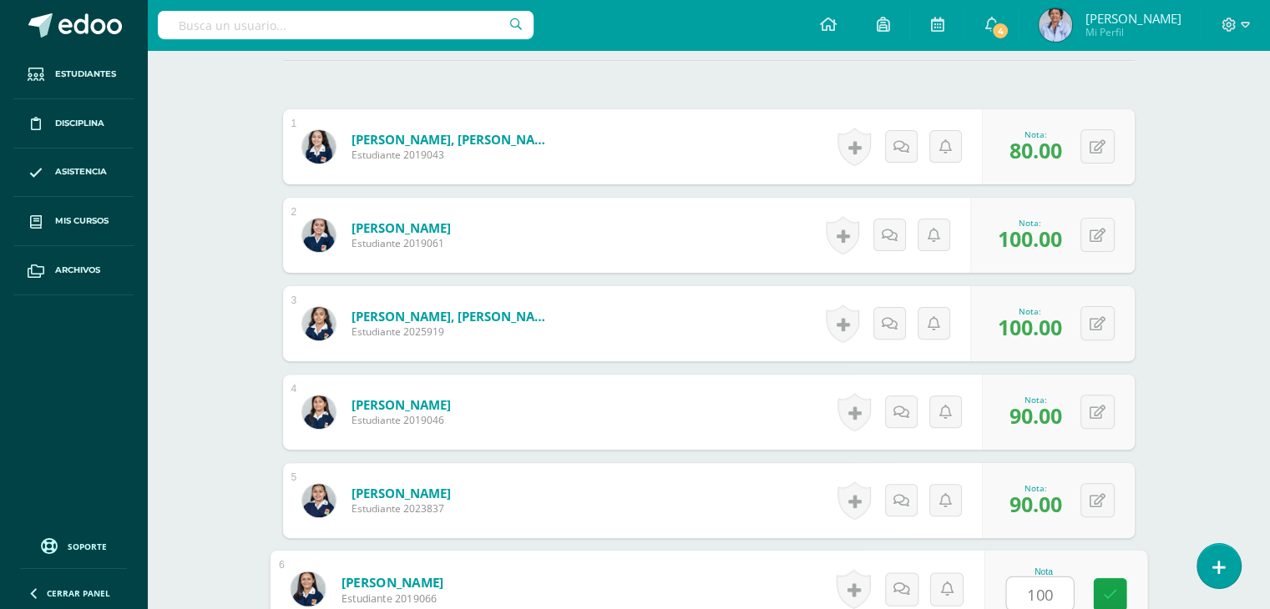
type input "100"
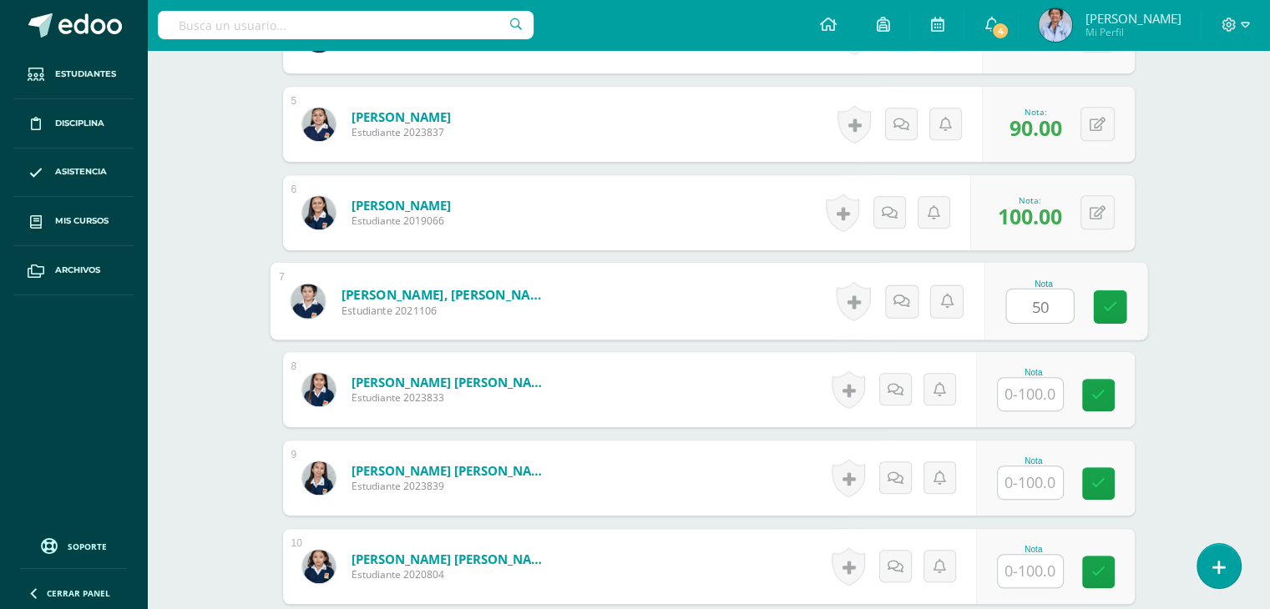
type input "50"
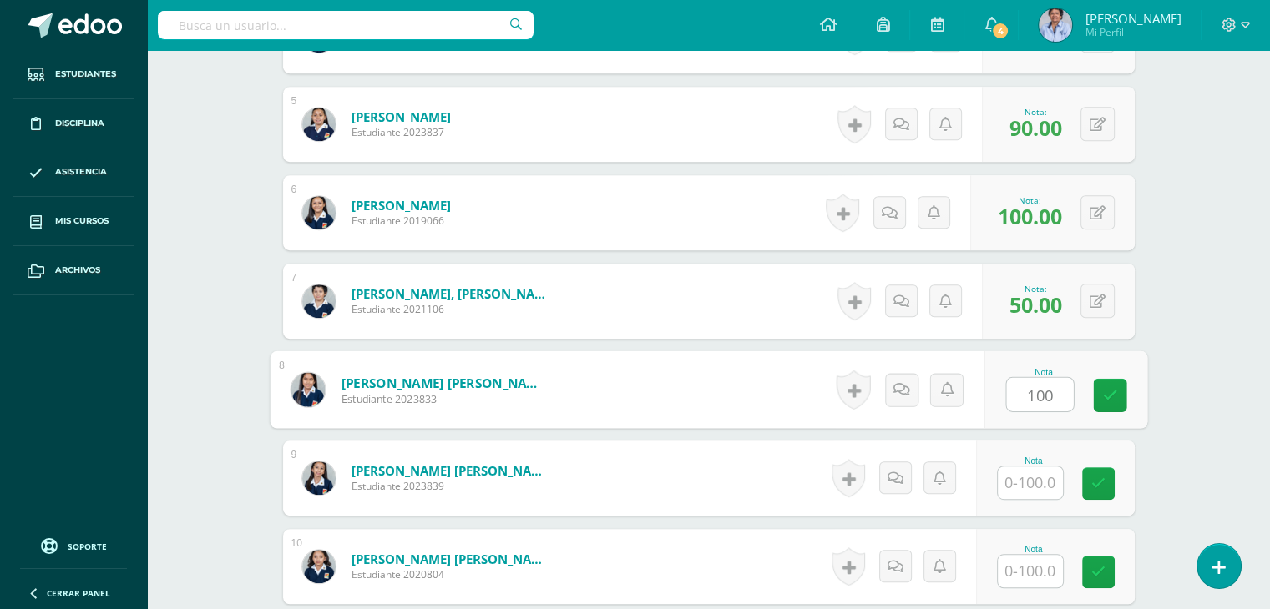
type input "100"
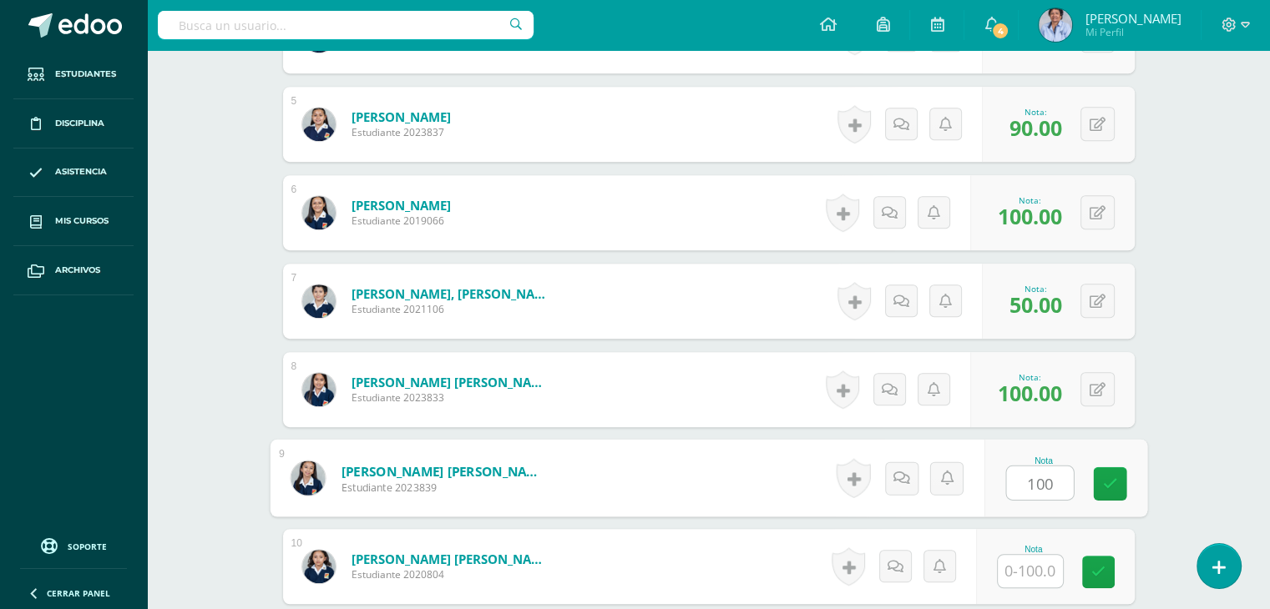
type input "100"
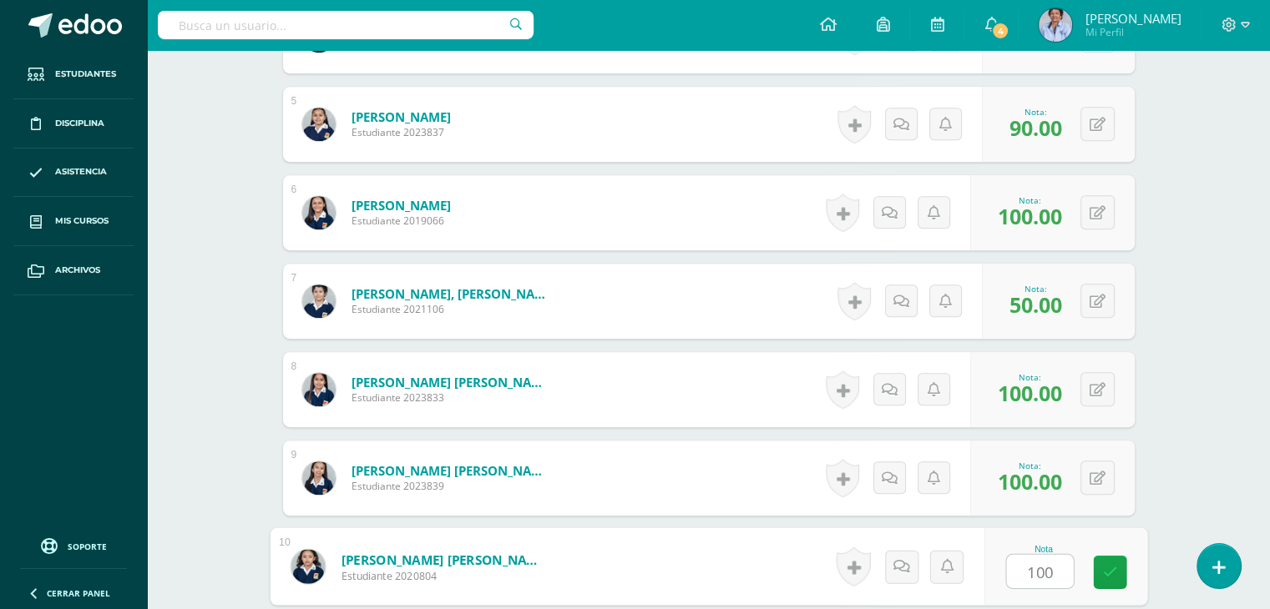
type input "100"
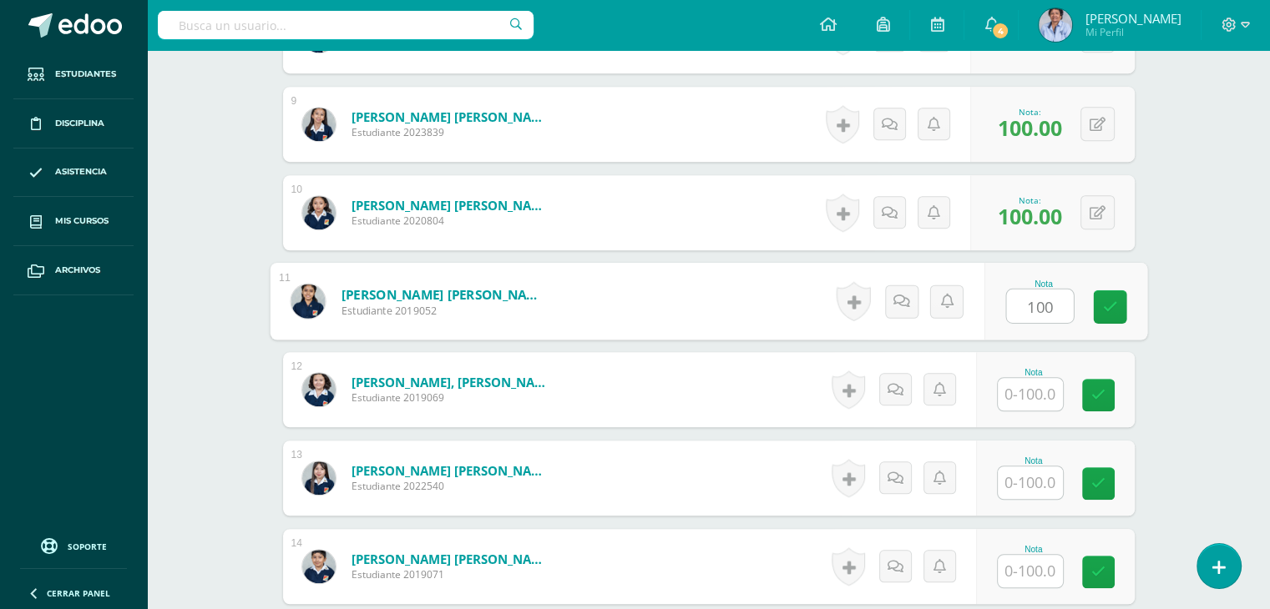
type input "100"
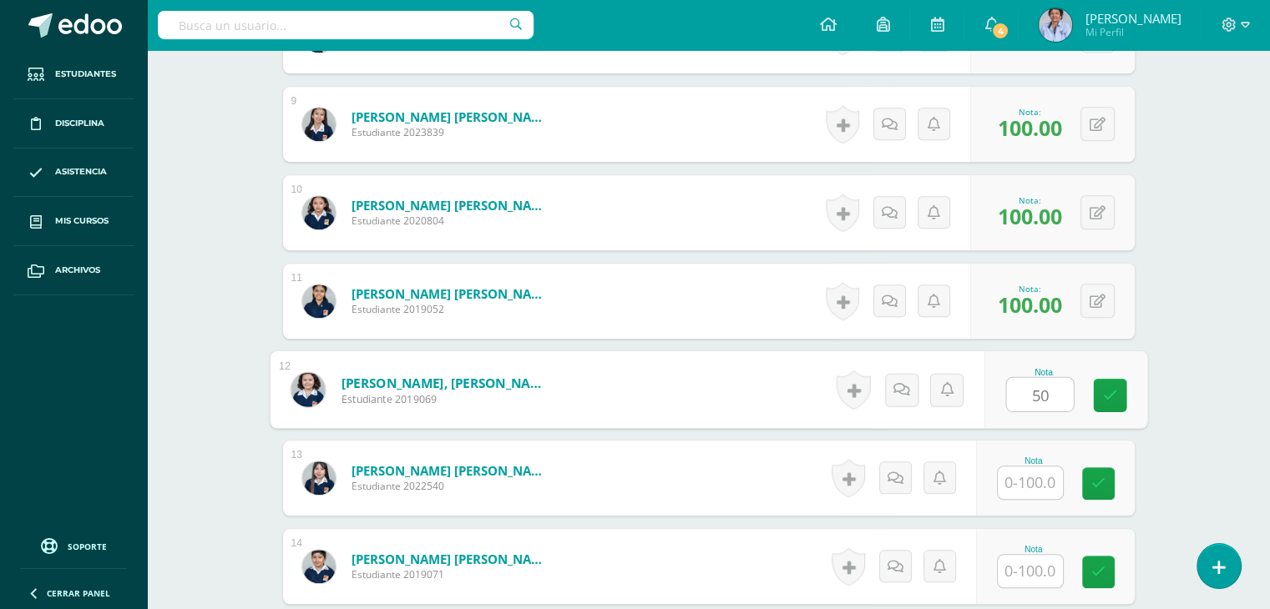
type input "50"
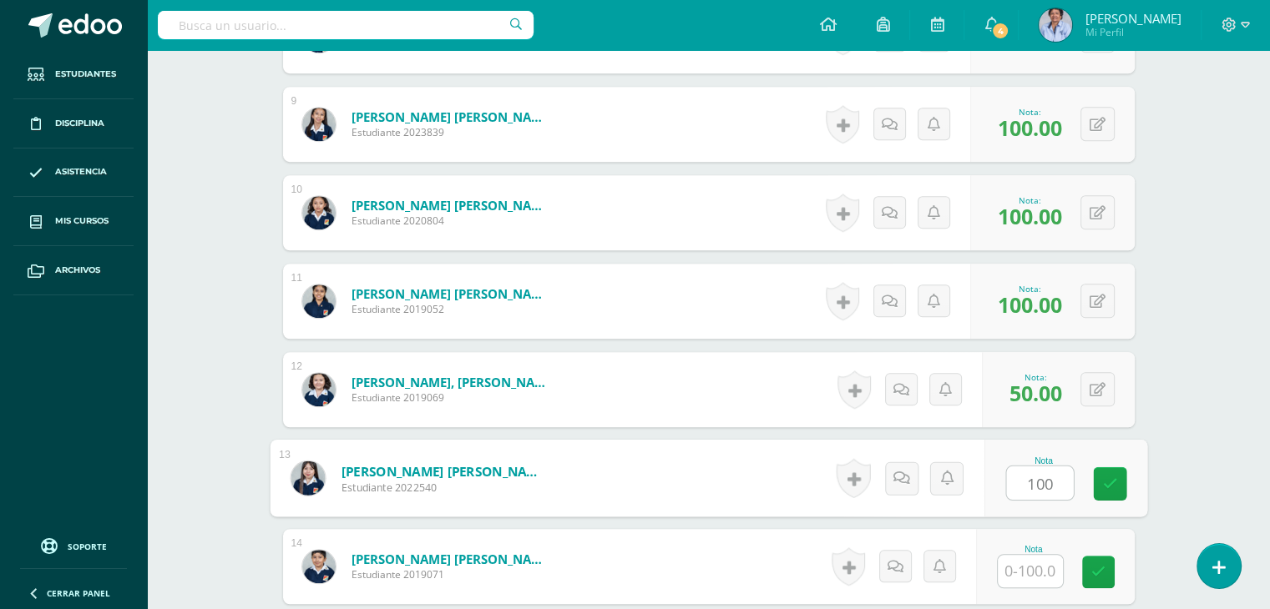
type input "100"
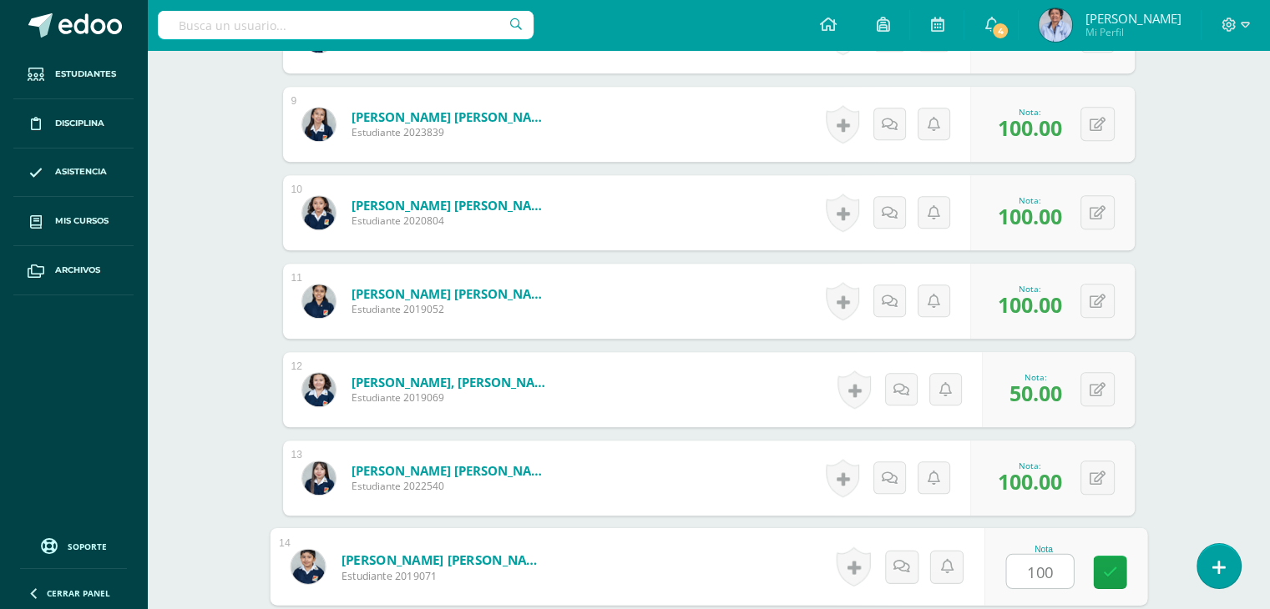
type input "100"
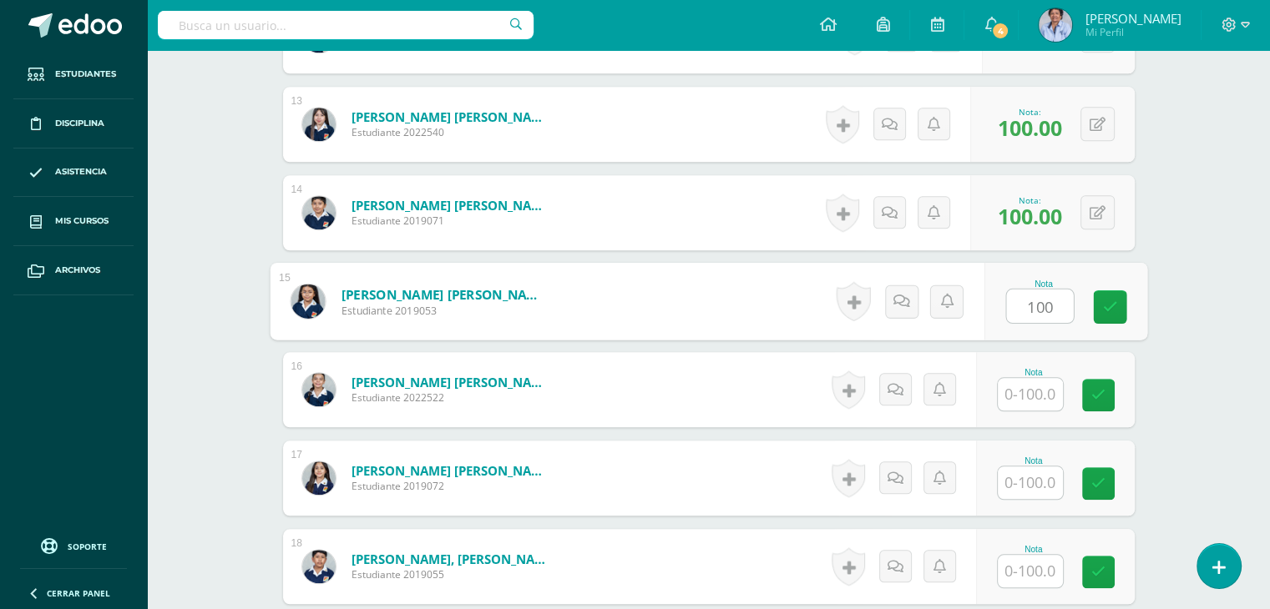
type input "100"
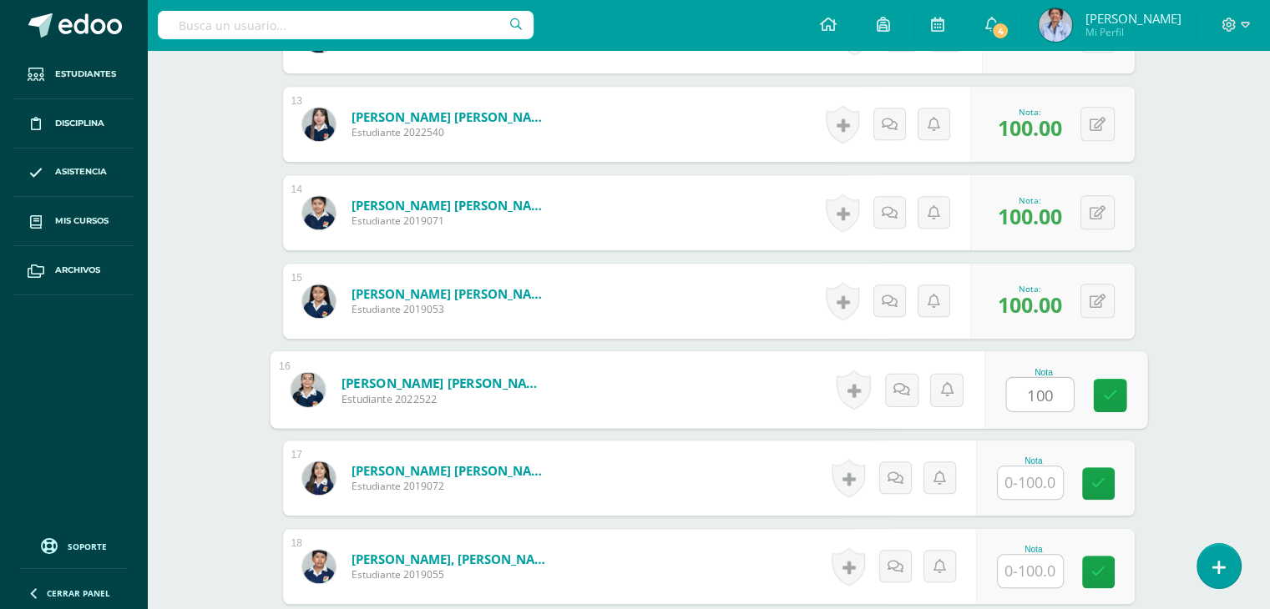
type input "100"
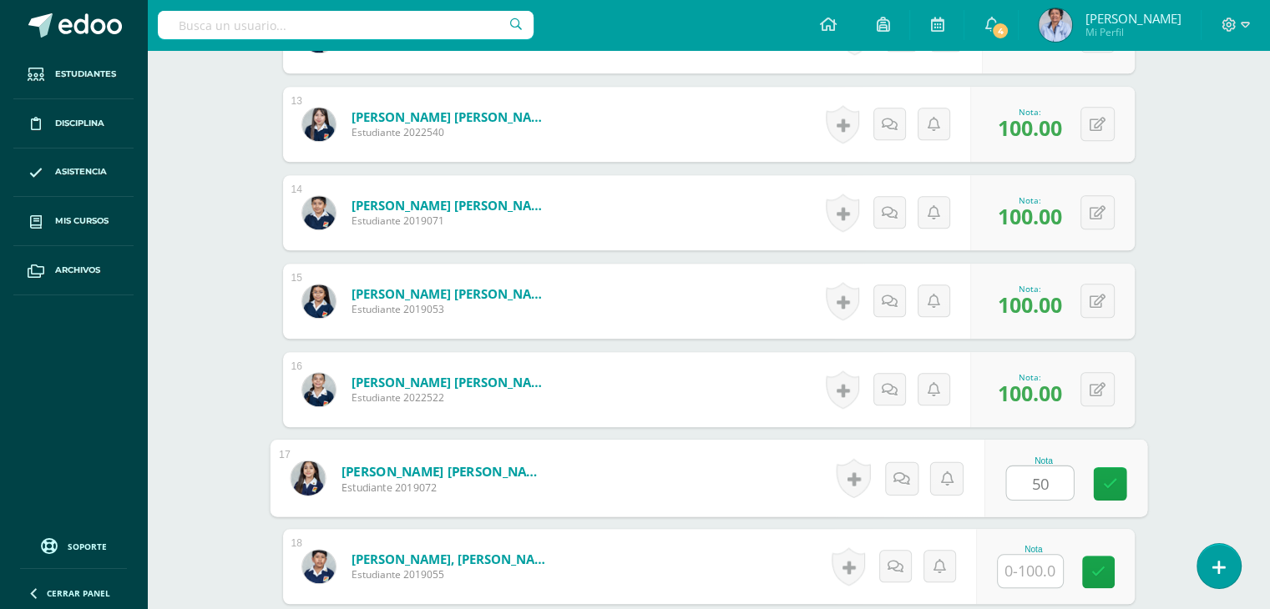
type input "50"
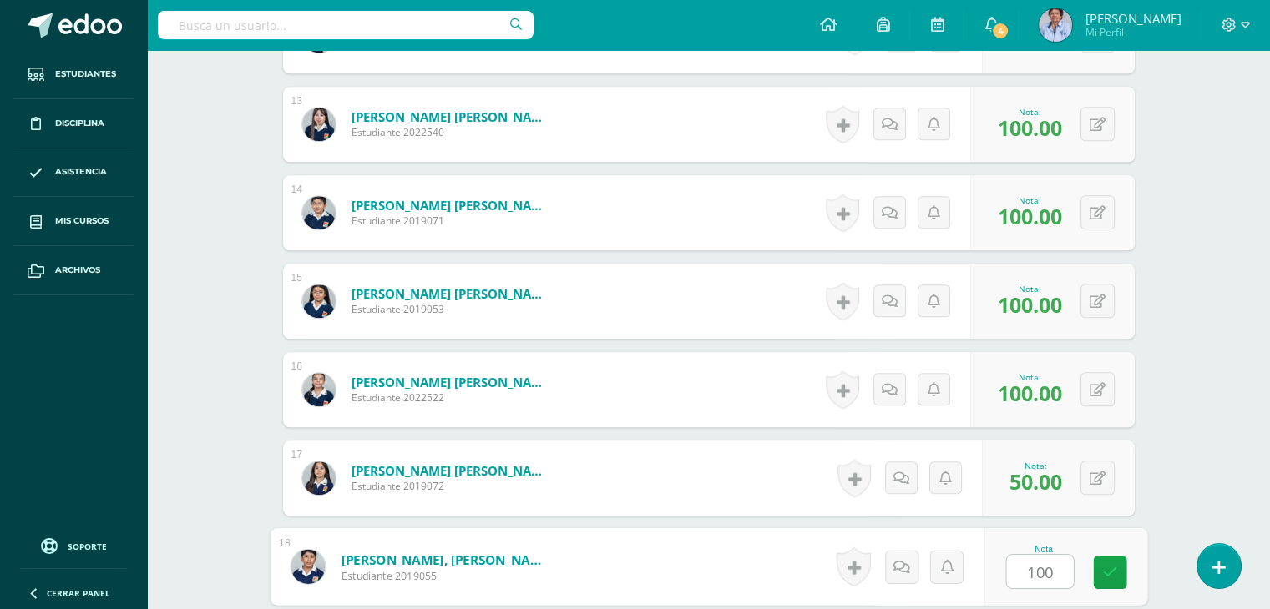
type input "100"
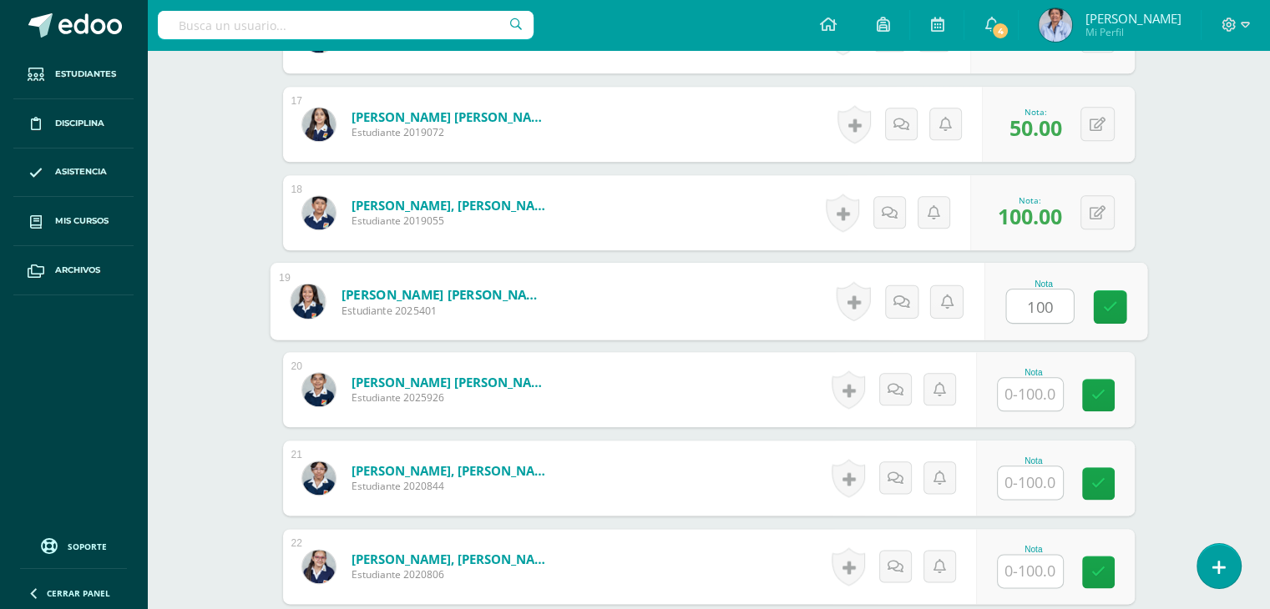
type input "100"
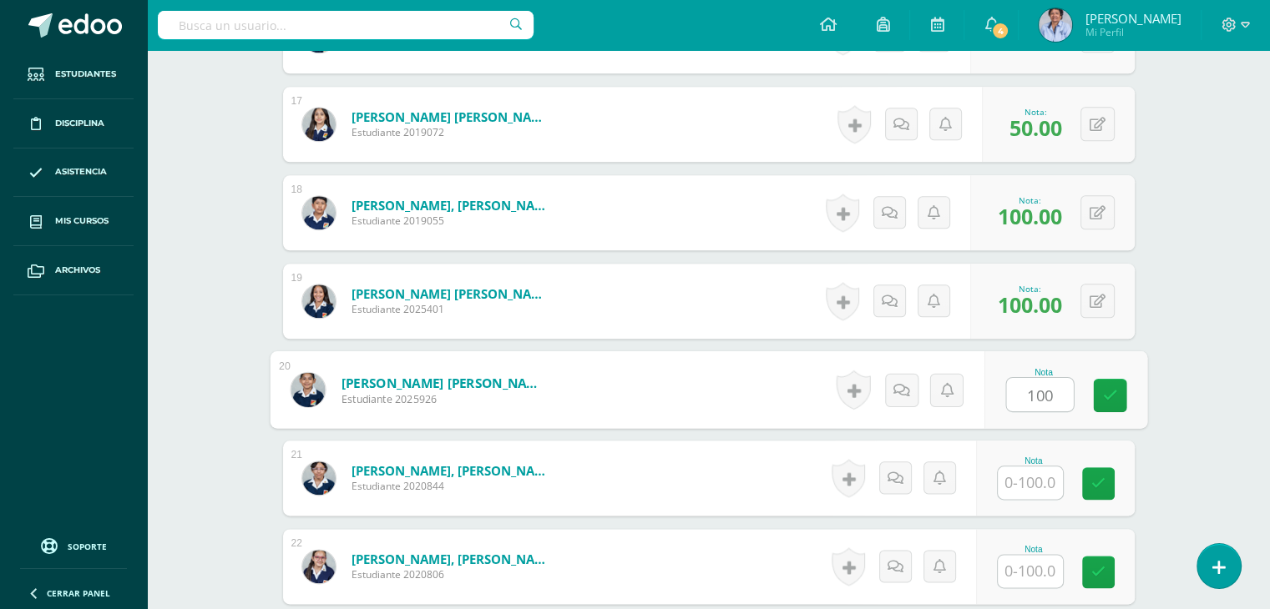
type input "100"
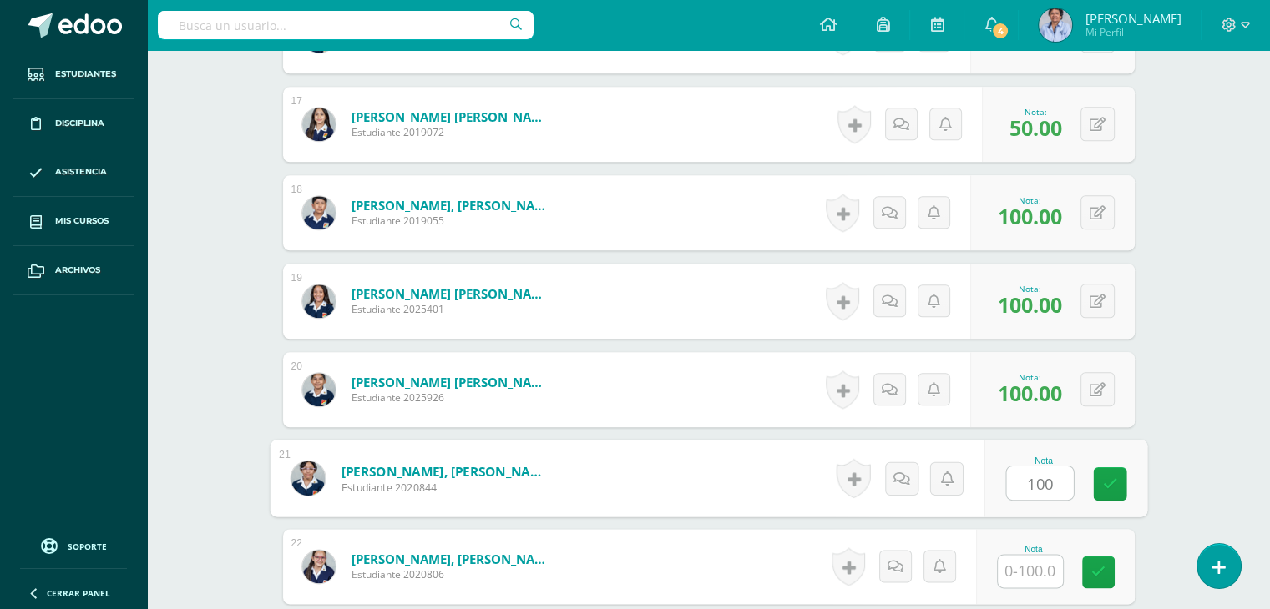
type input "100"
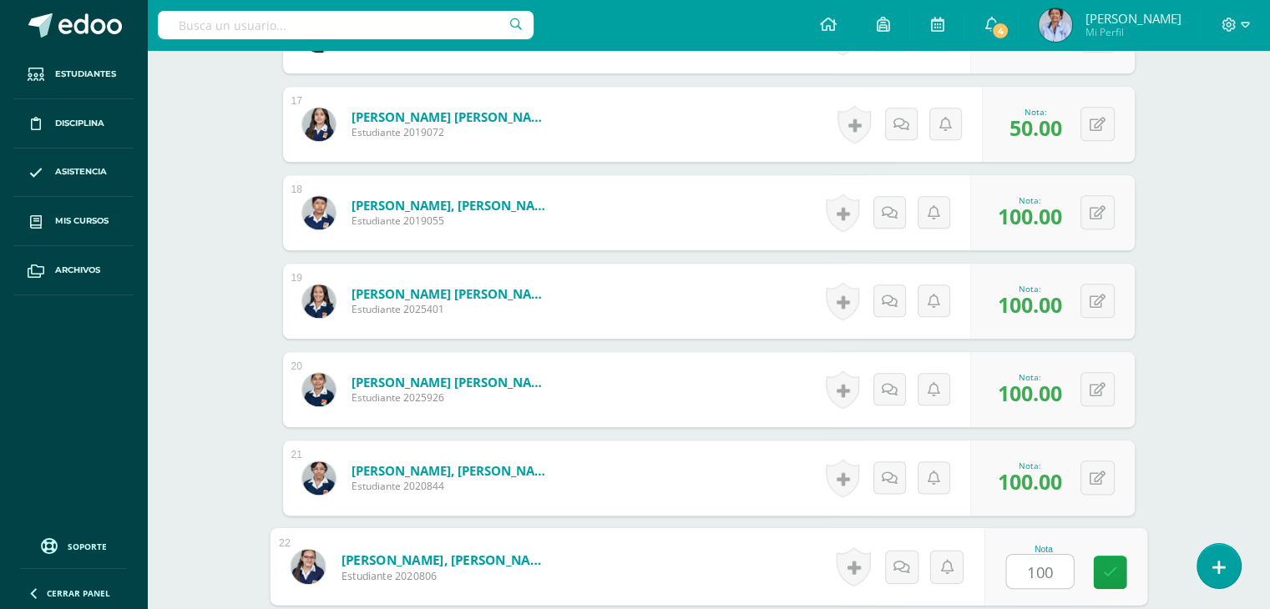
type input "100"
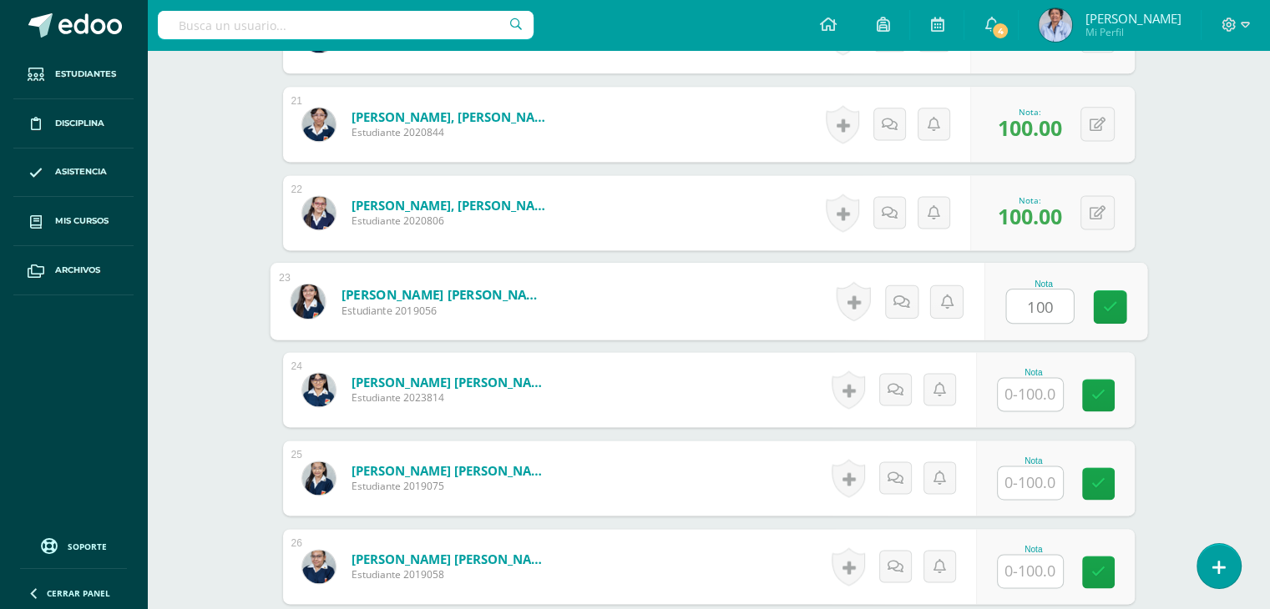
type input "100"
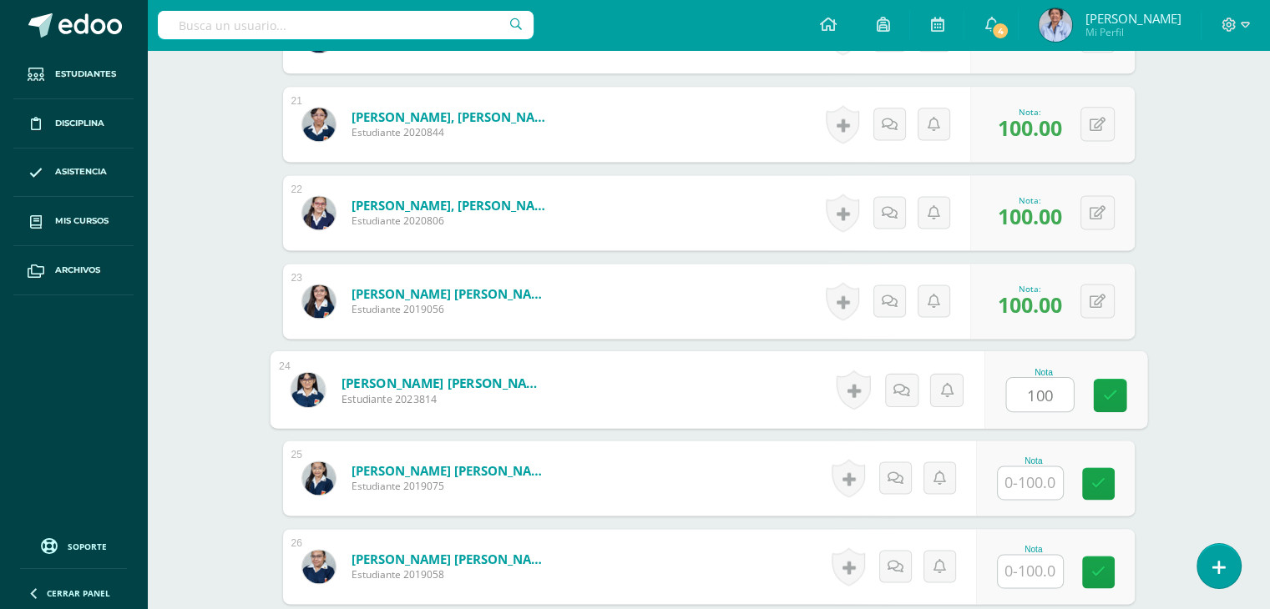
type input "100"
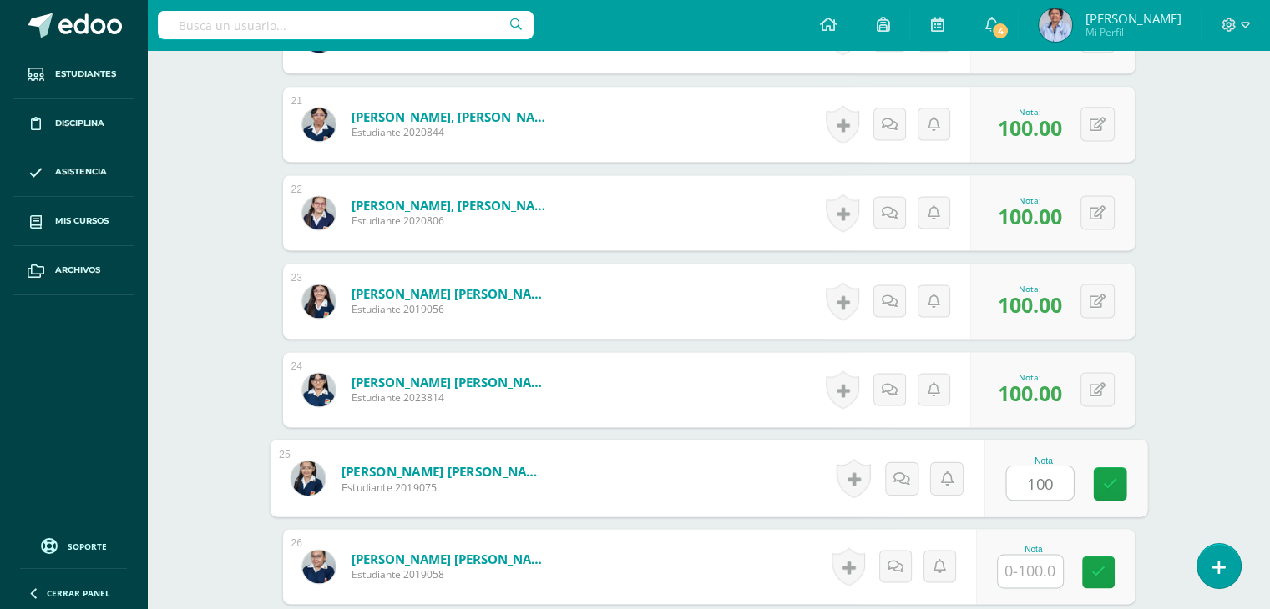
type input "100"
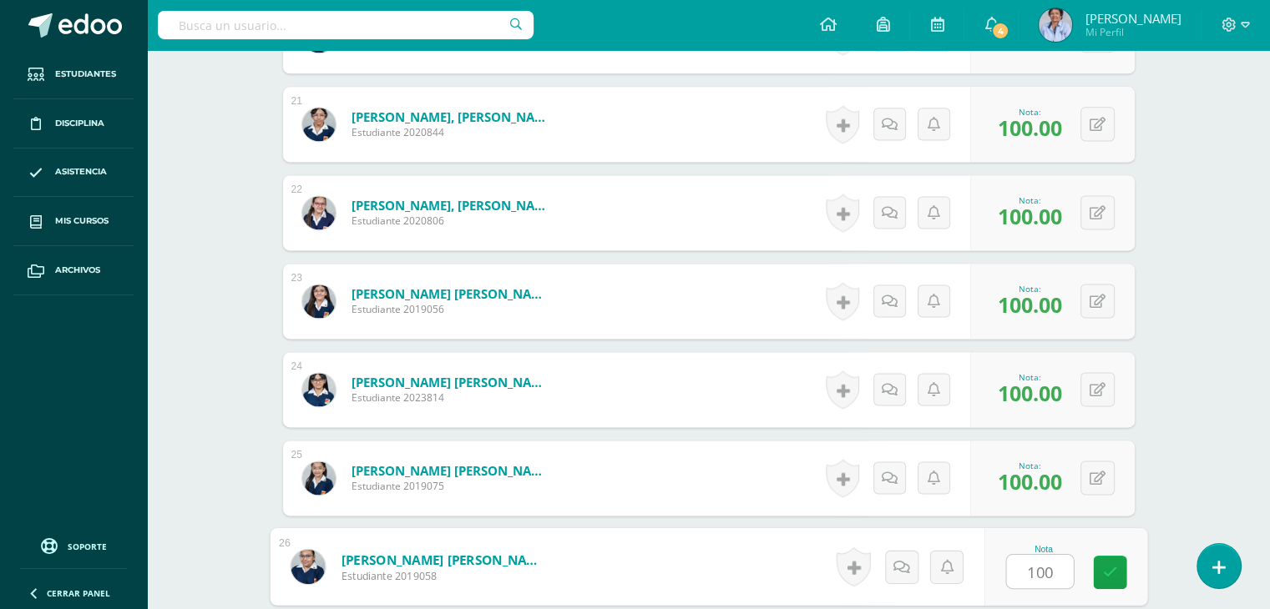
type input "1001"
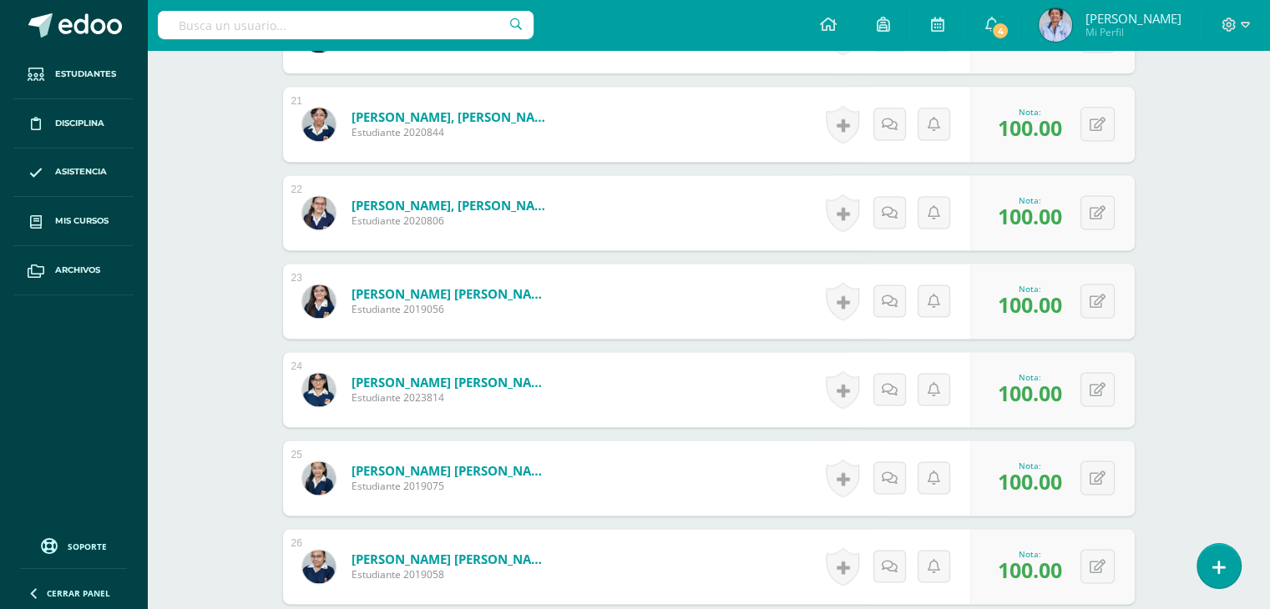
scroll to position [0, 0]
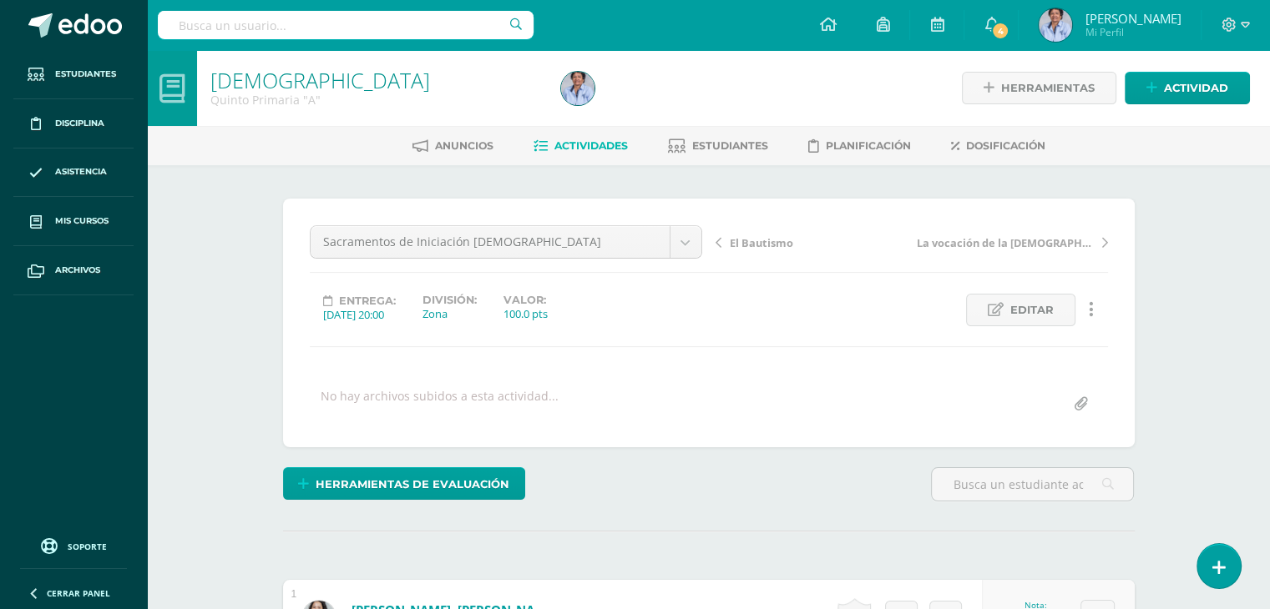
click at [761, 240] on span "El Bautismo" at bounding box center [761, 242] width 63 height 15
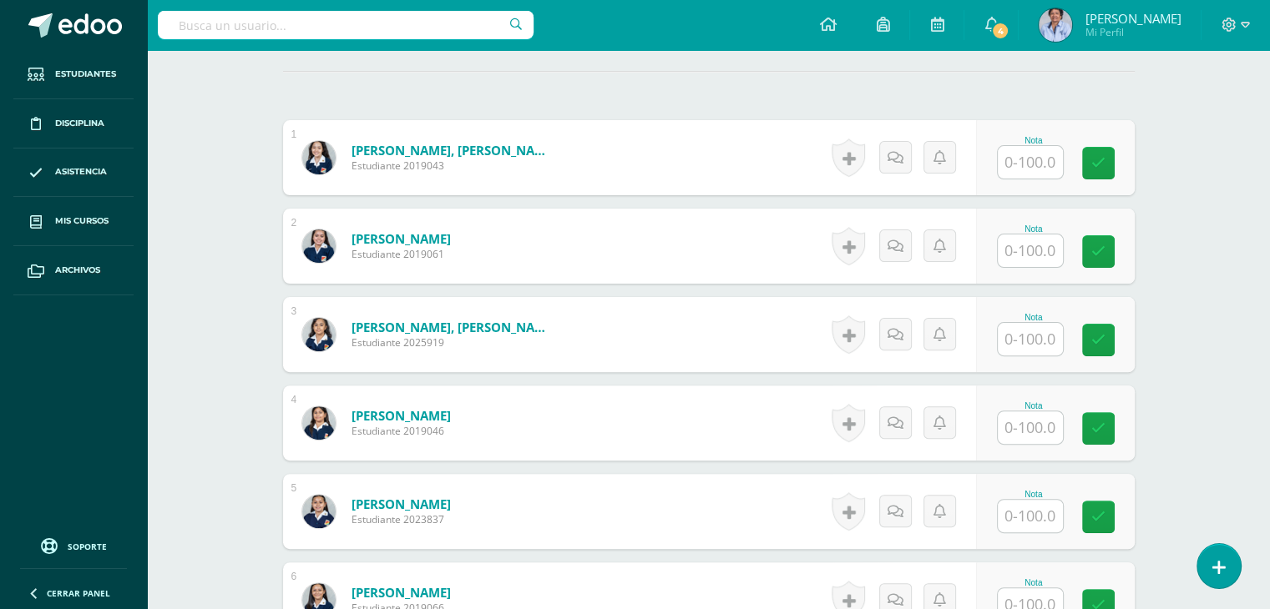
scroll to position [487, 0]
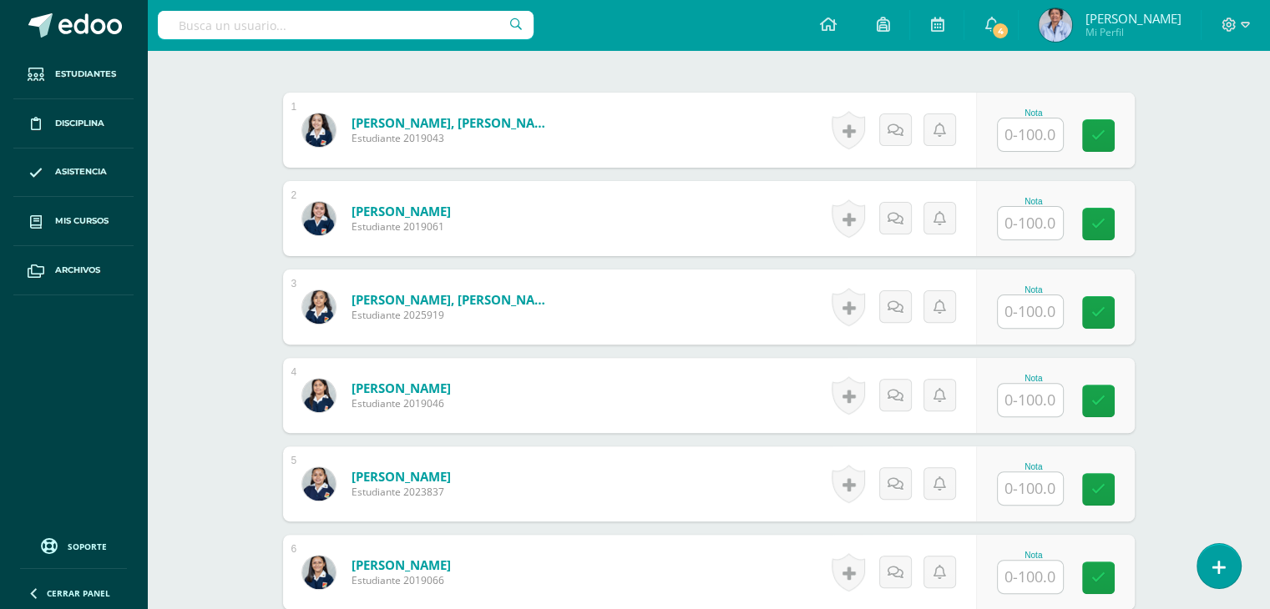
click at [1002, 121] on div "Nota" at bounding box center [1055, 130] width 159 height 75
type input "100"
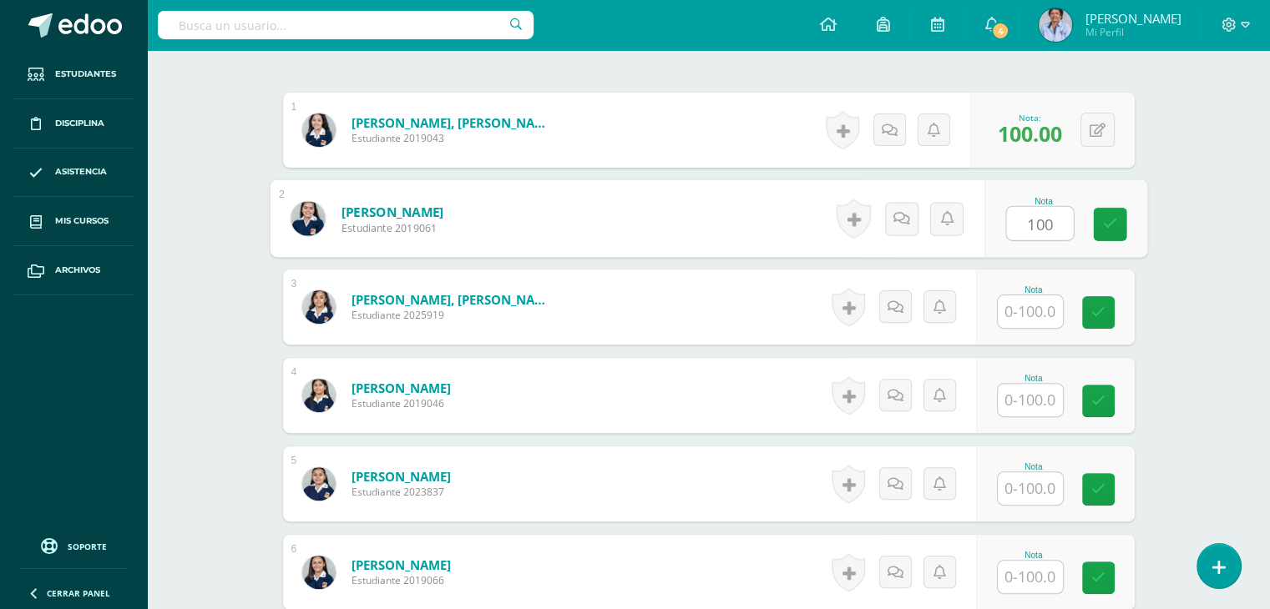
type input "100"
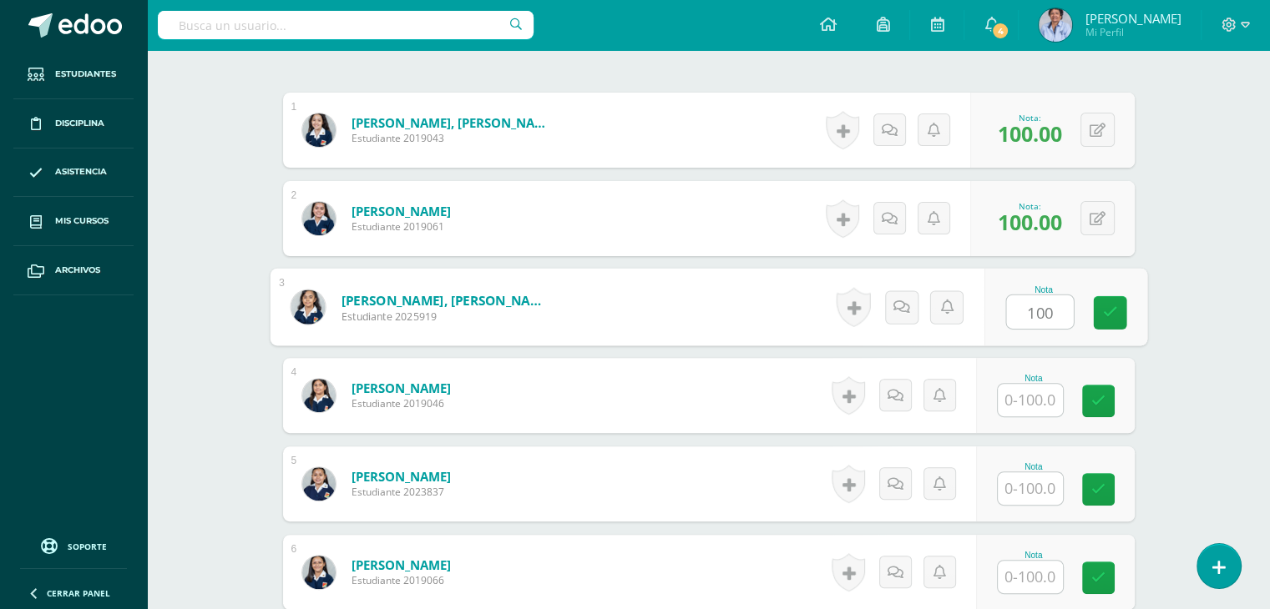
type input "100"
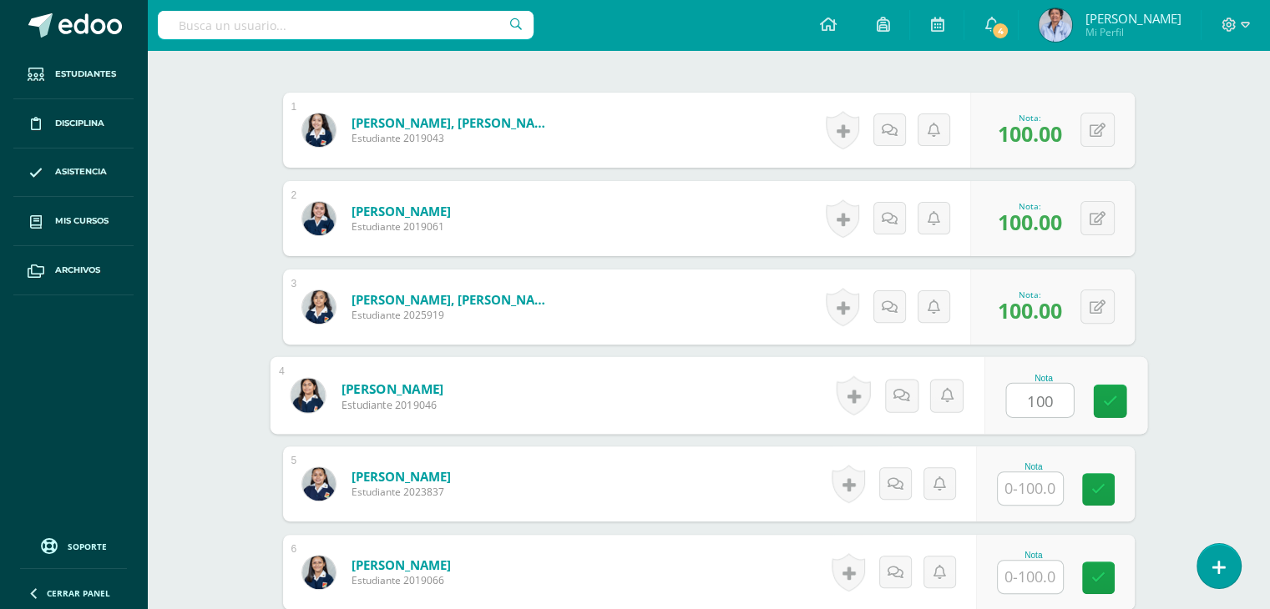
type input "100"
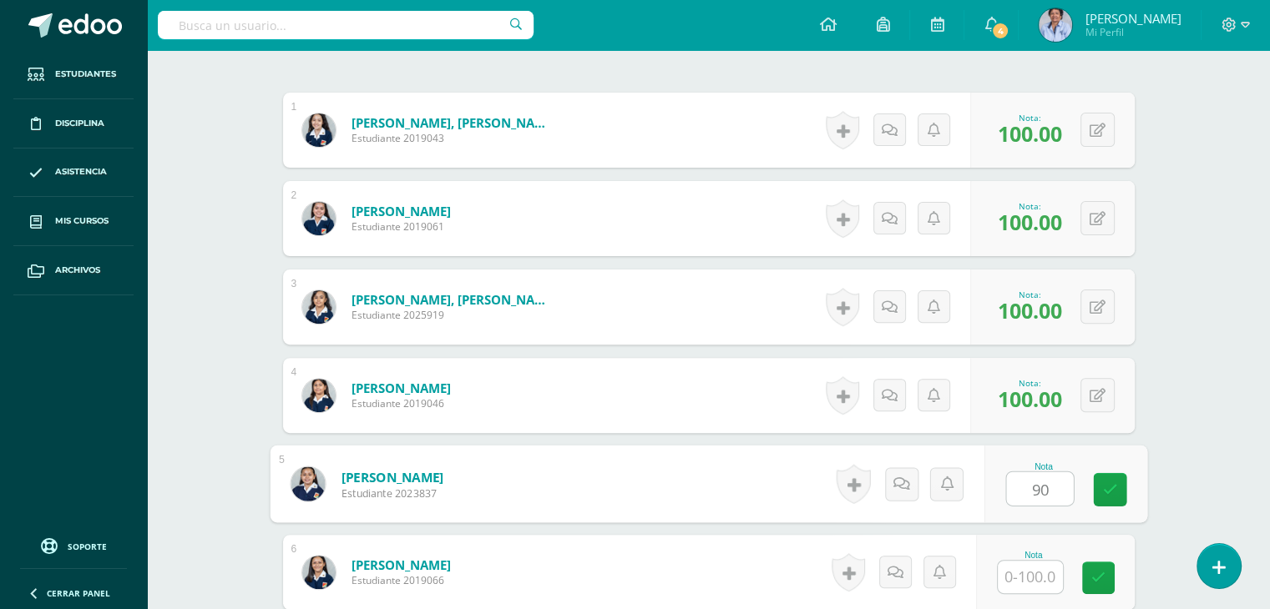
type input "90"
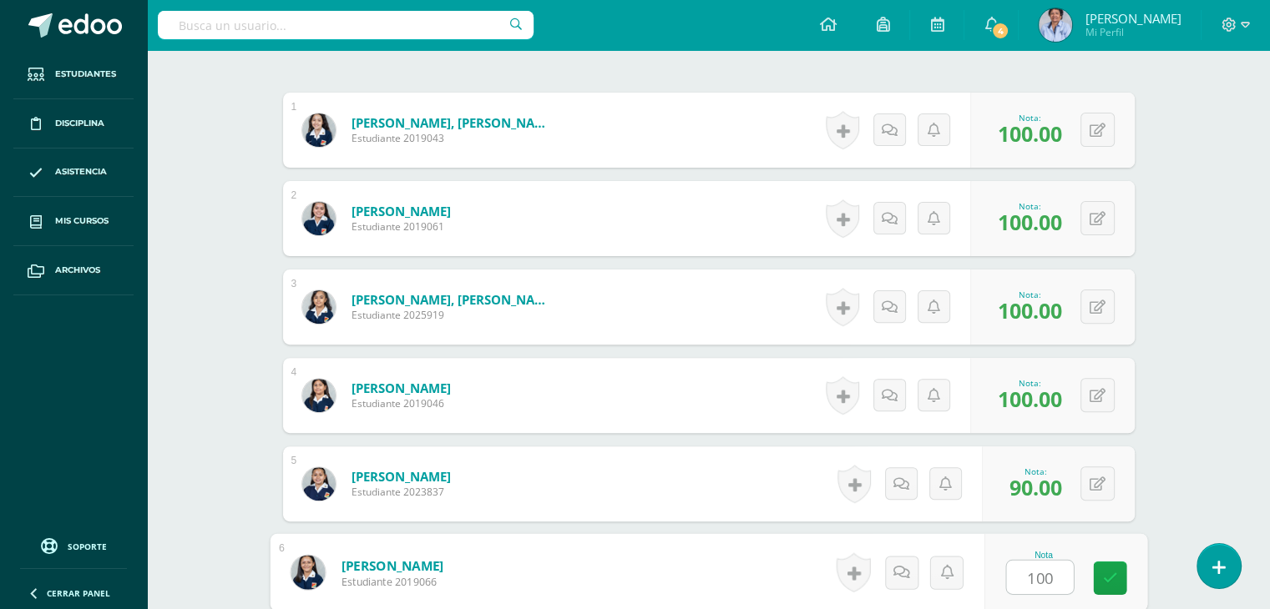
type input "100"
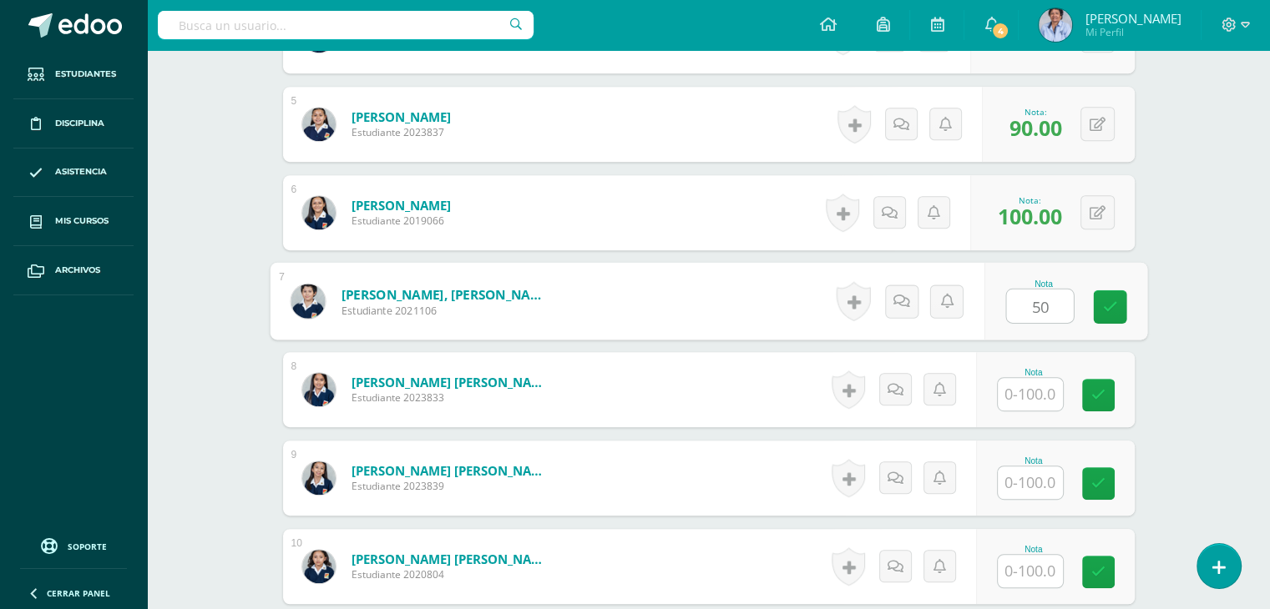
type input "50"
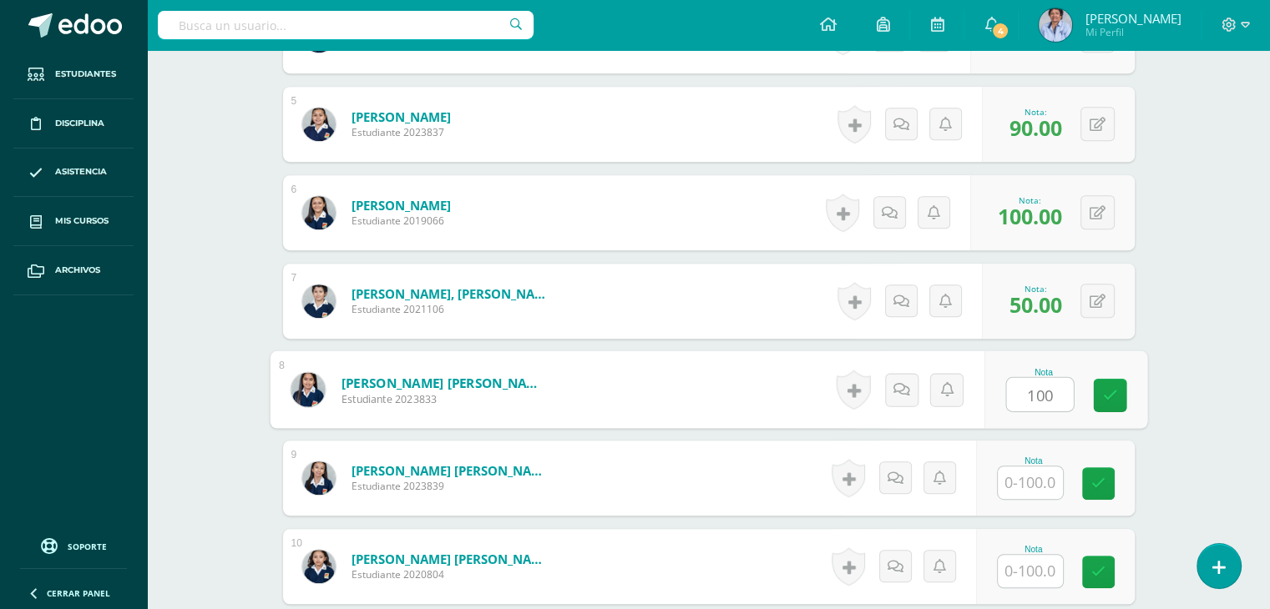
type input "100"
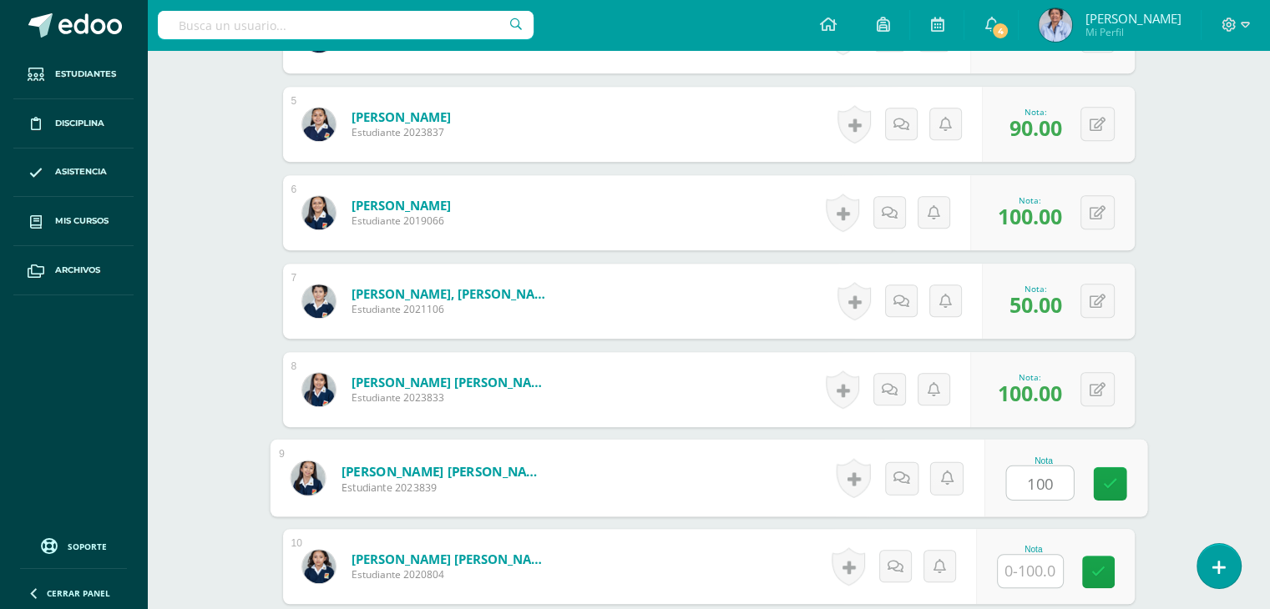
type input "100"
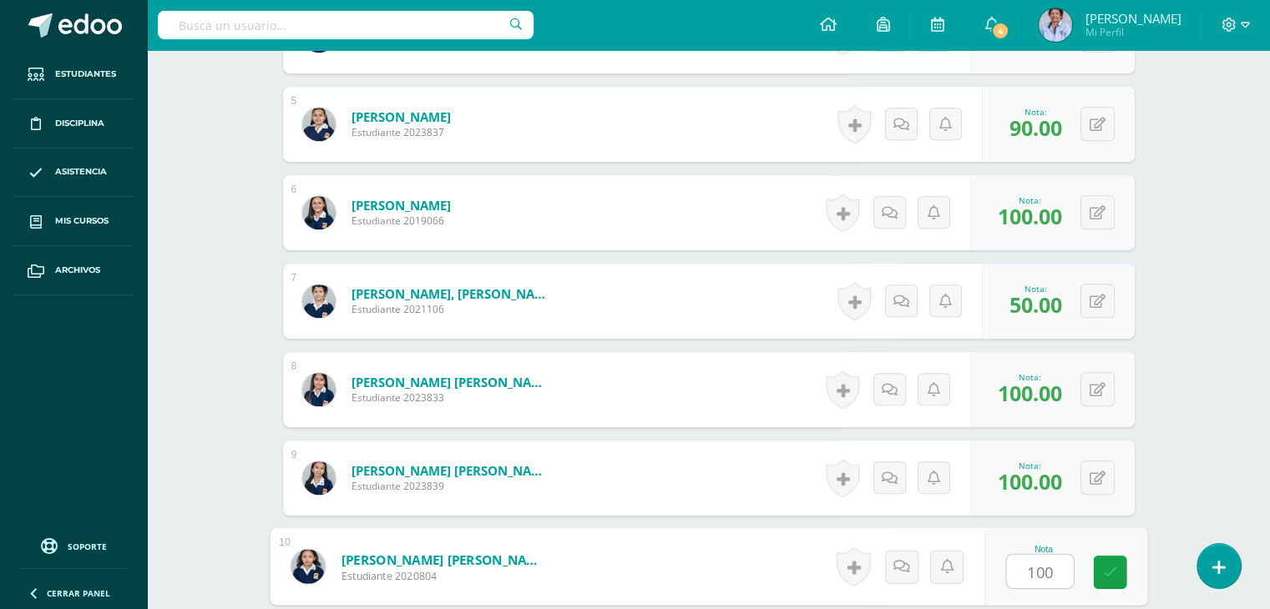
type input "100"
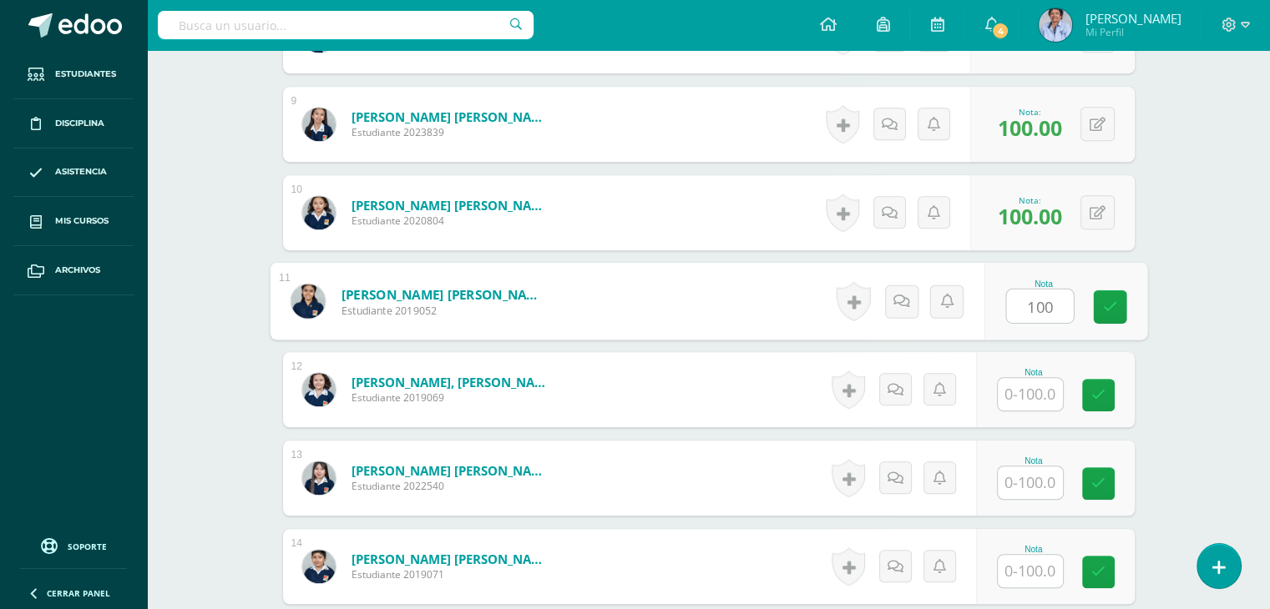
type input "100"
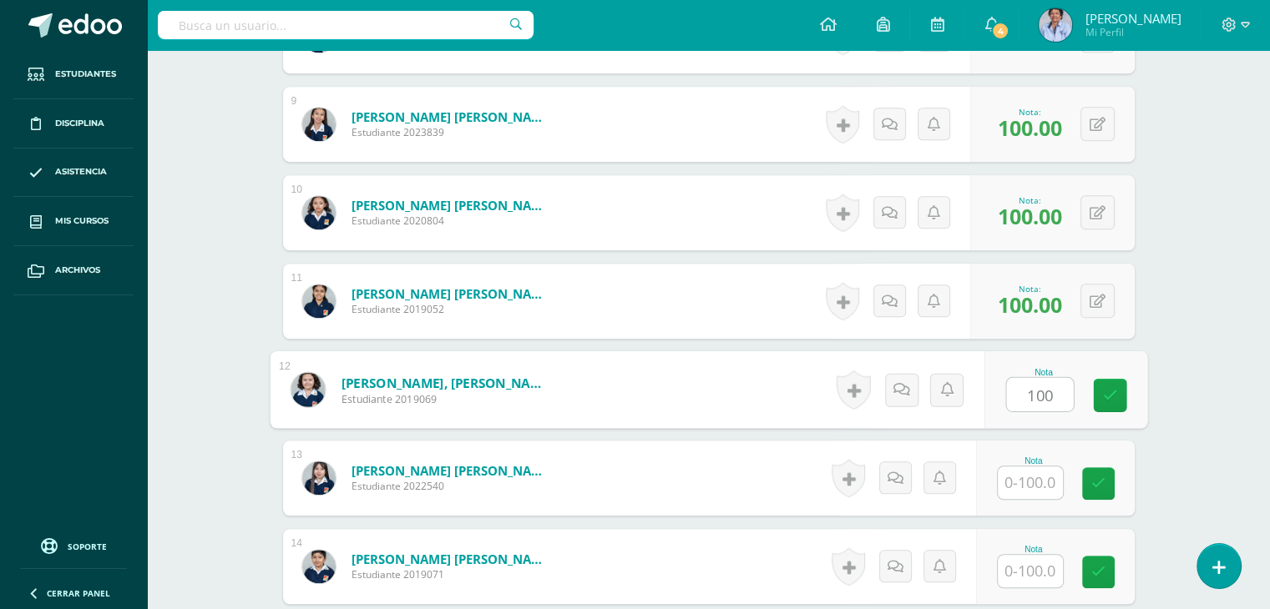
type input "100"
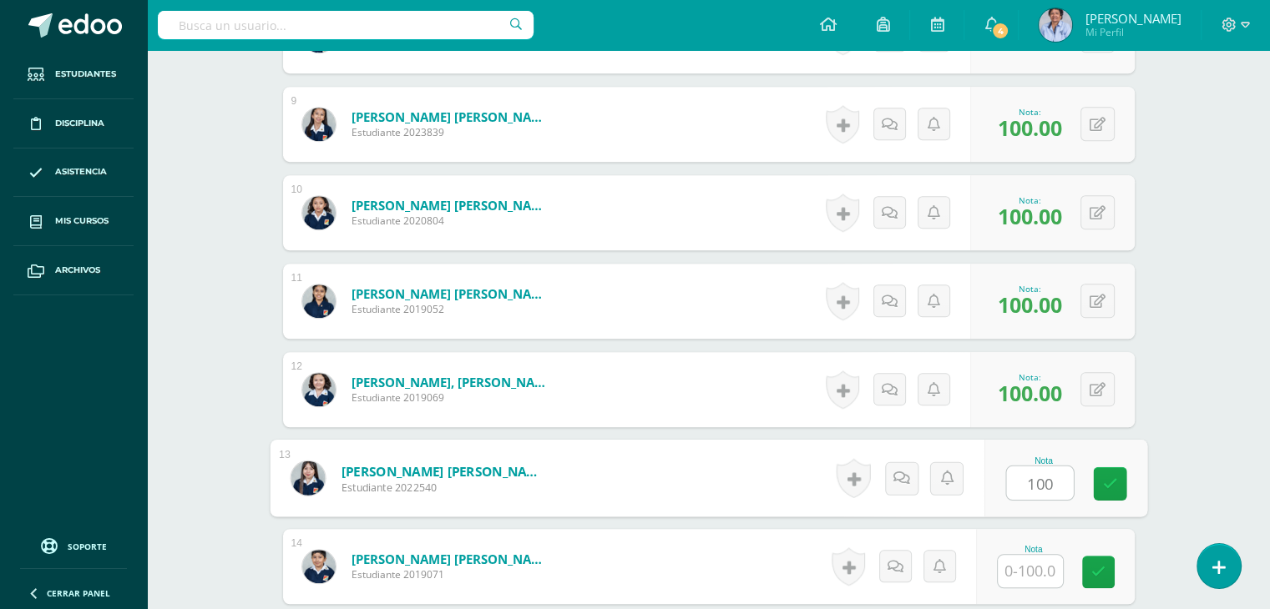
type input "100"
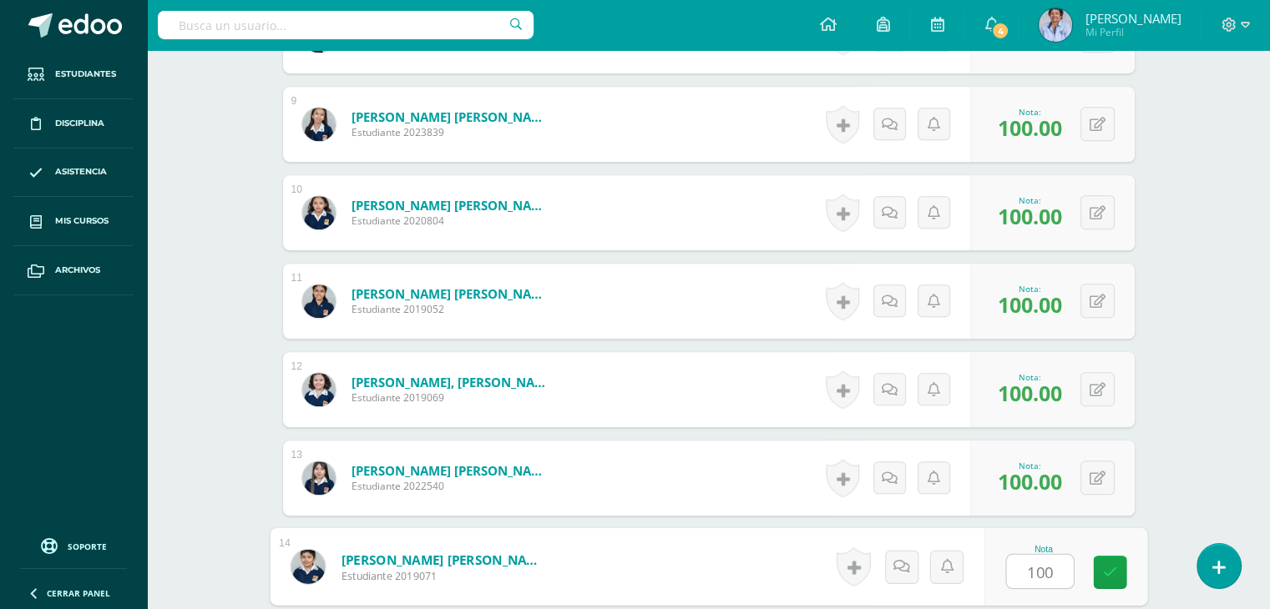
type input "100"
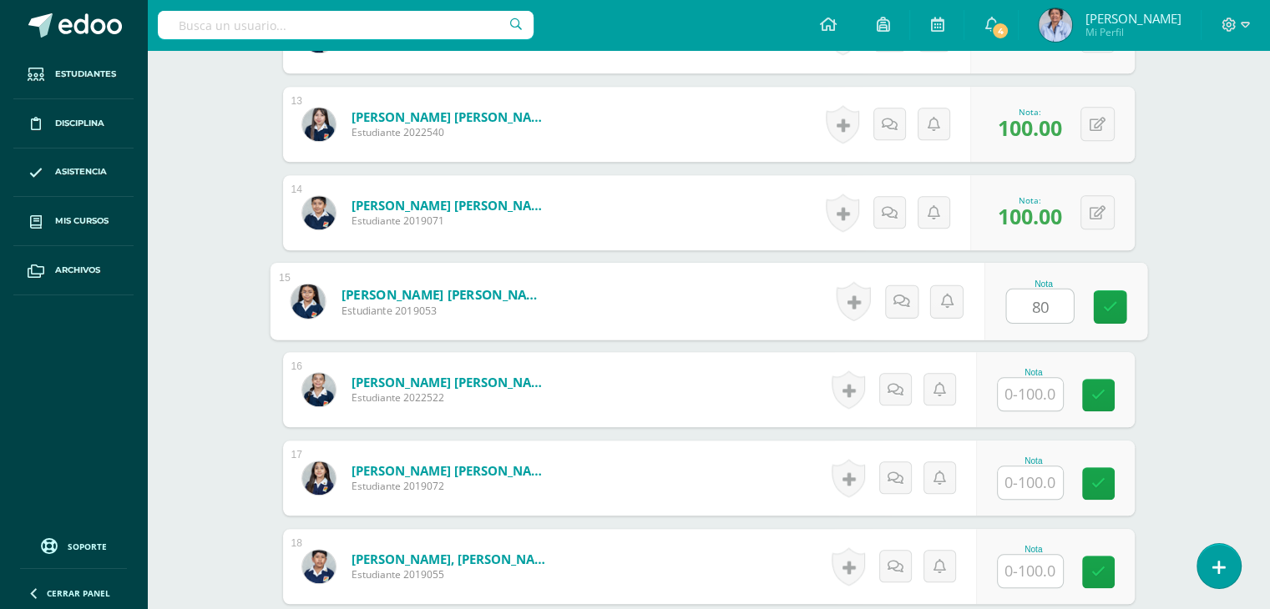
type input "80"
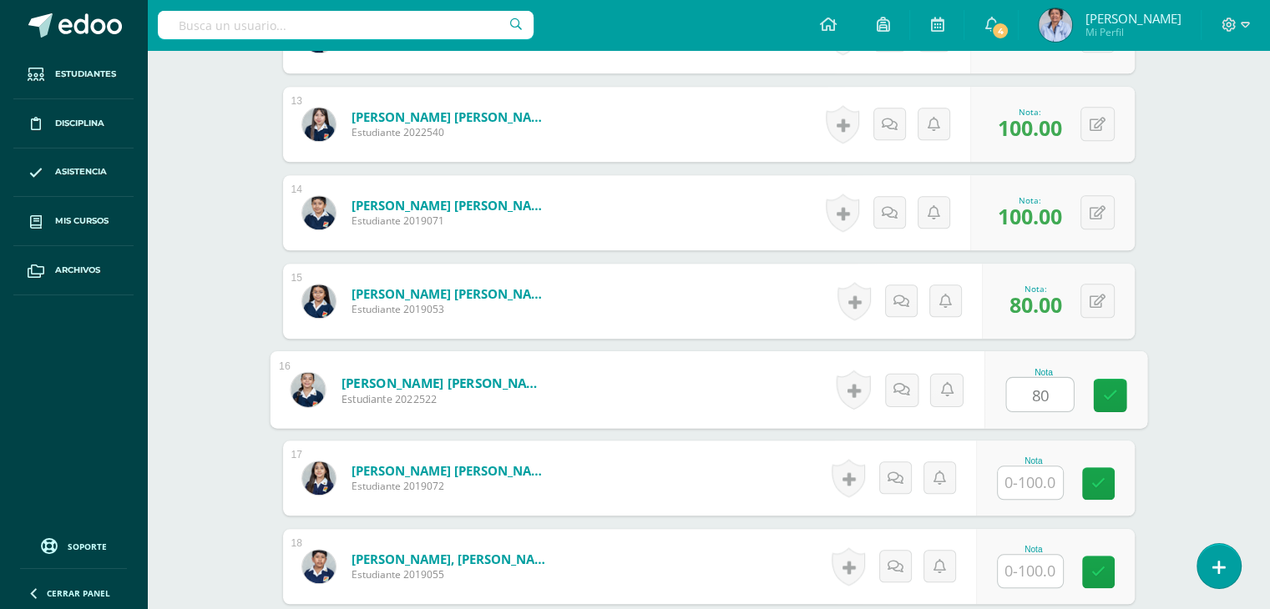
type input "80"
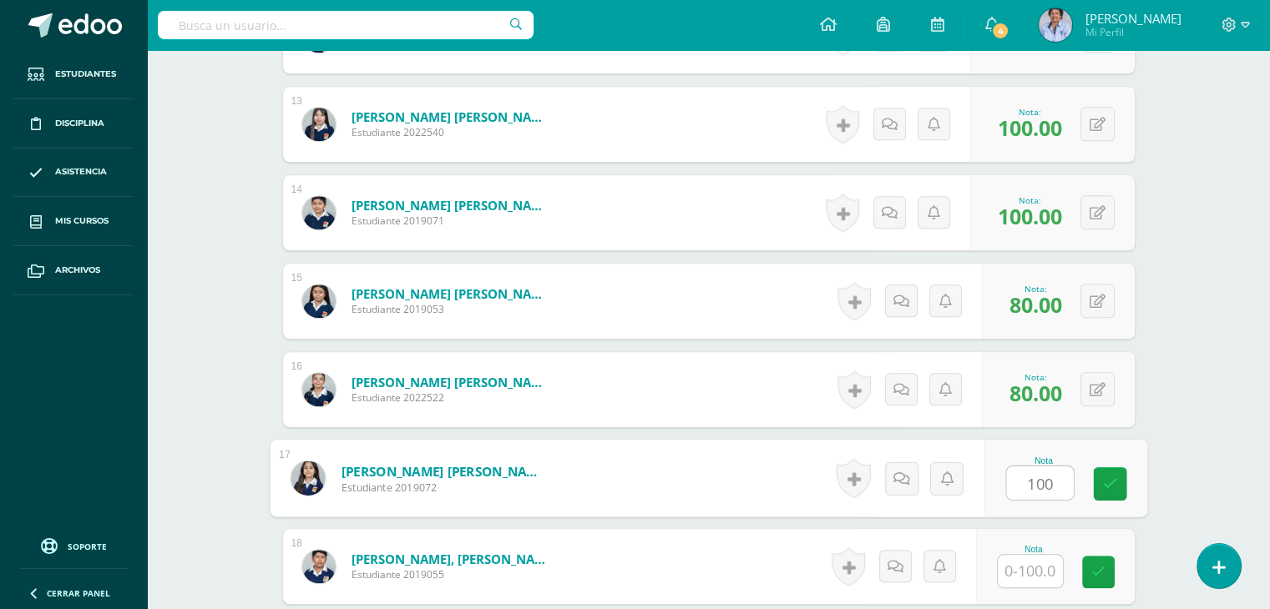
type input "100"
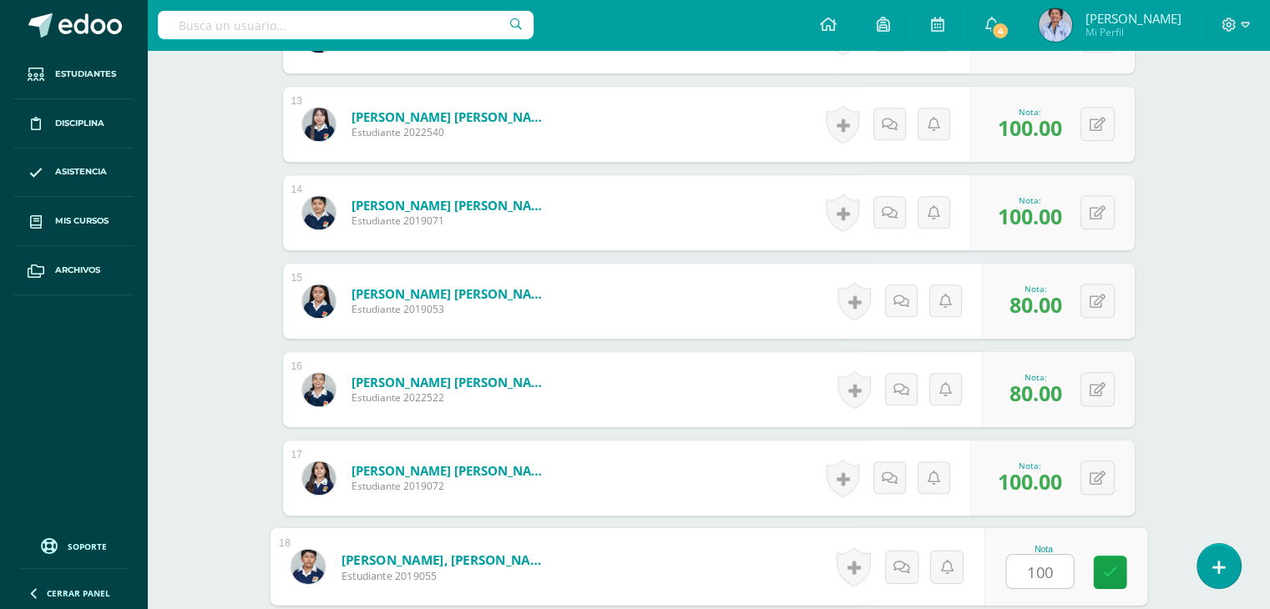
type input "100"
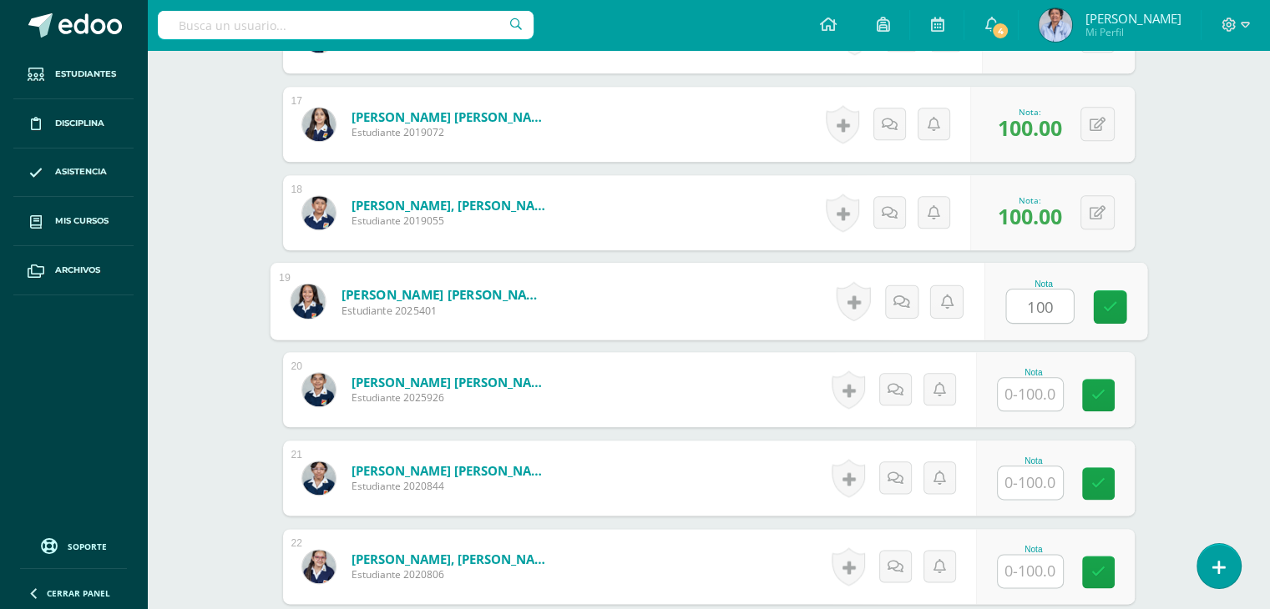
type input "100"
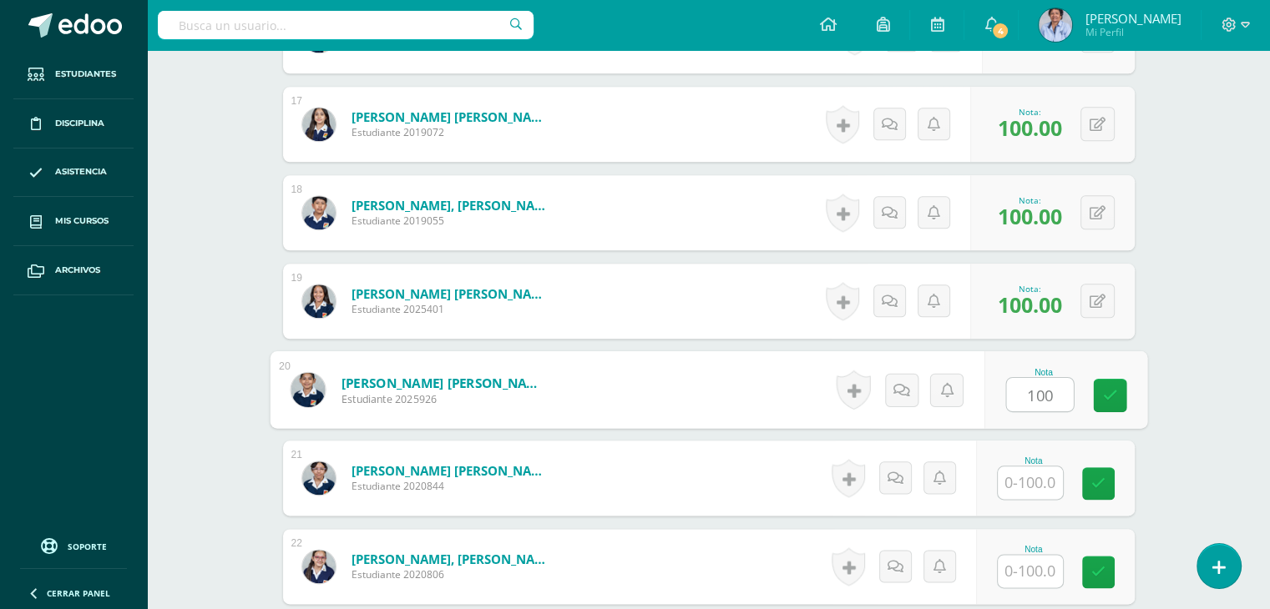
type input "100"
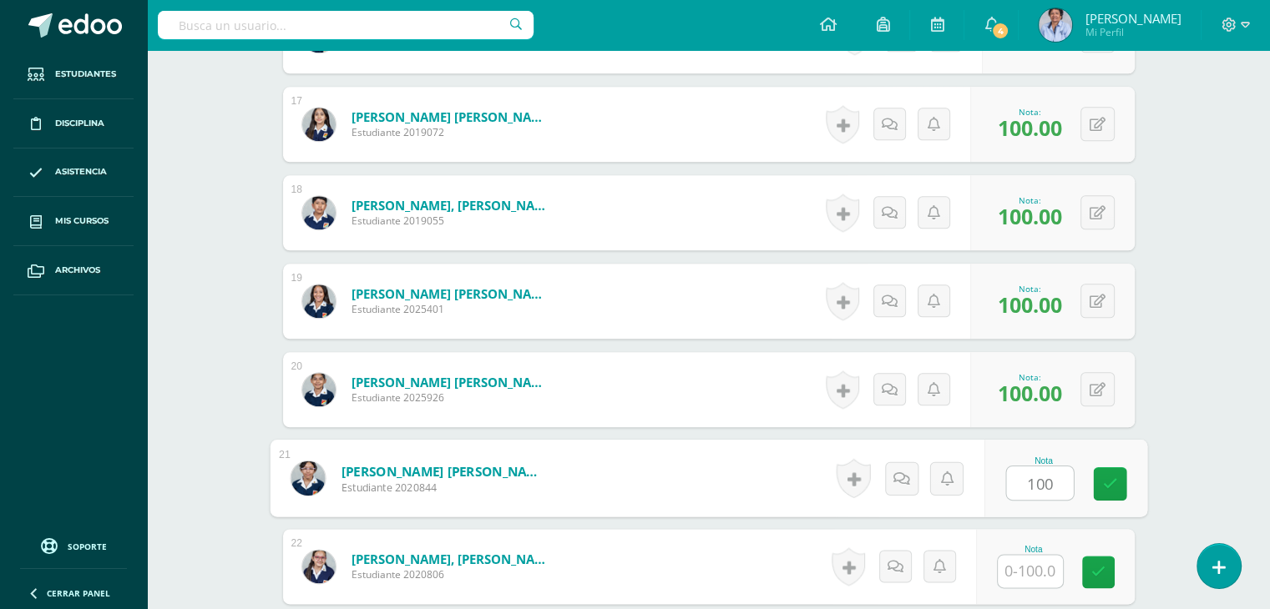
type input "100"
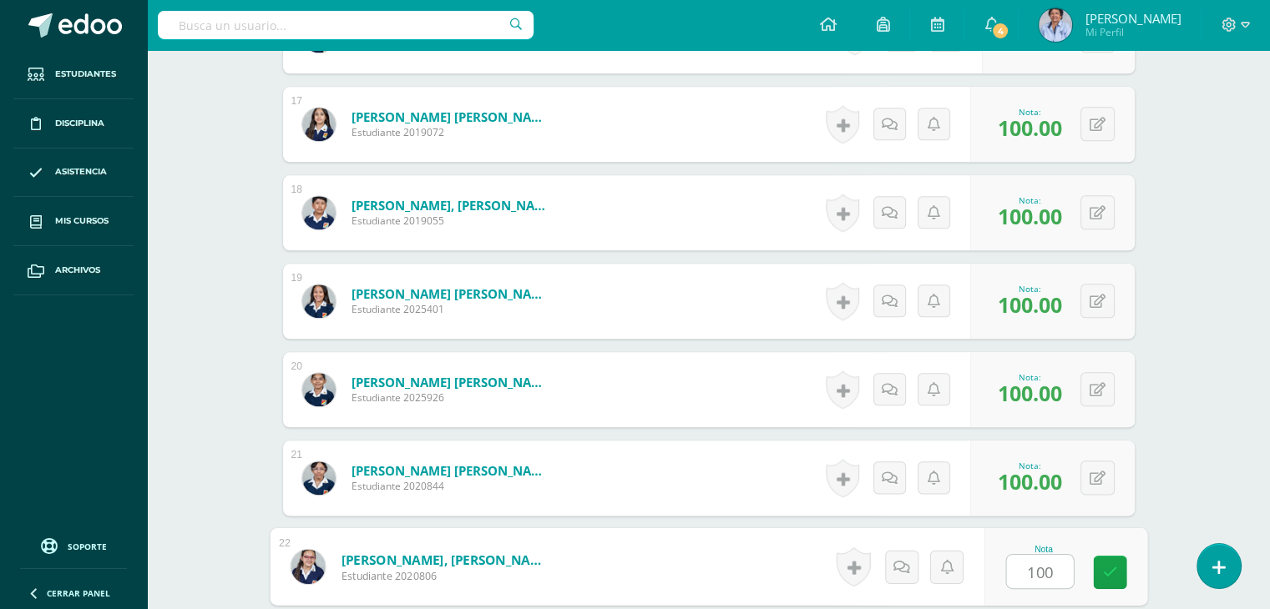
type input "100"
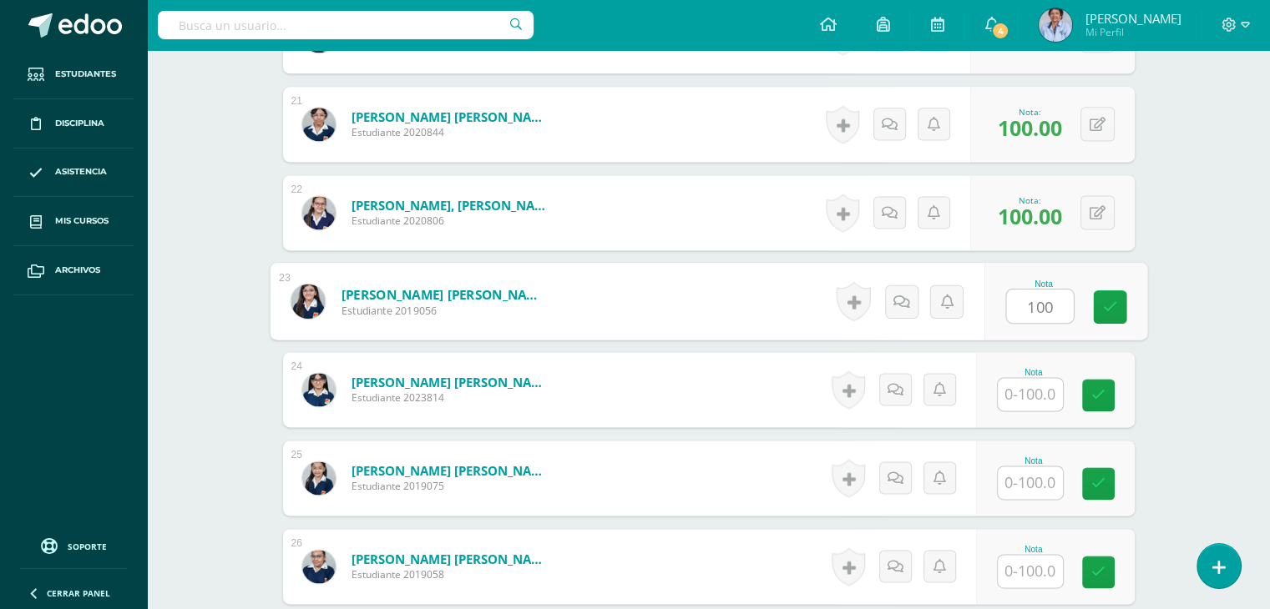
type input "100"
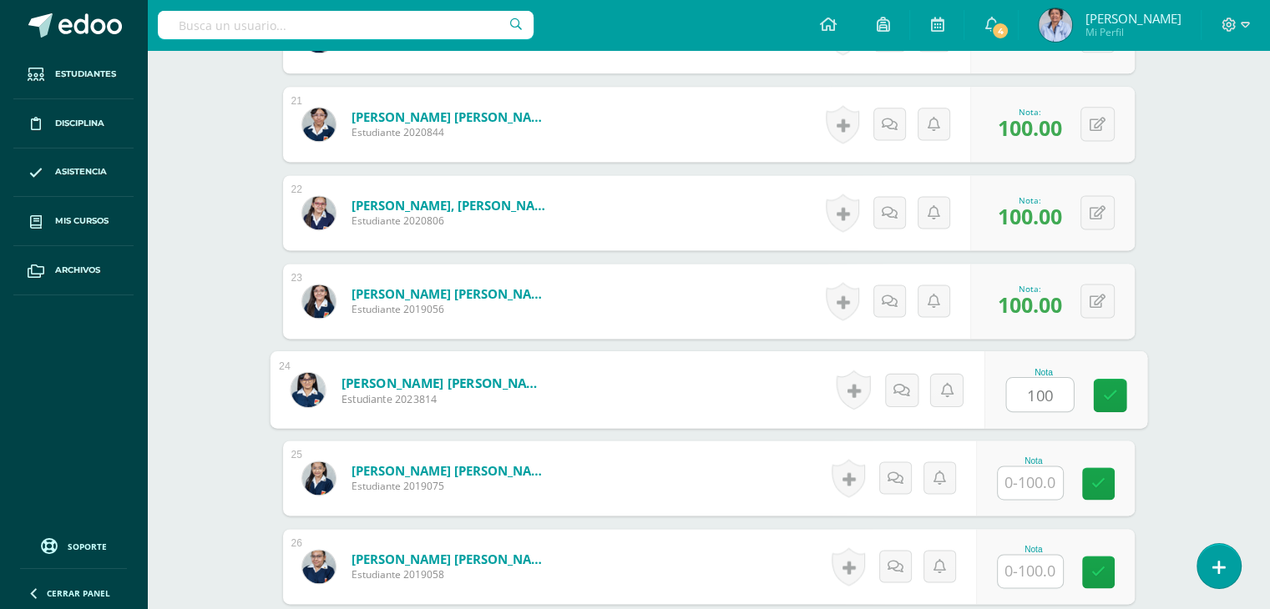
type input "100"
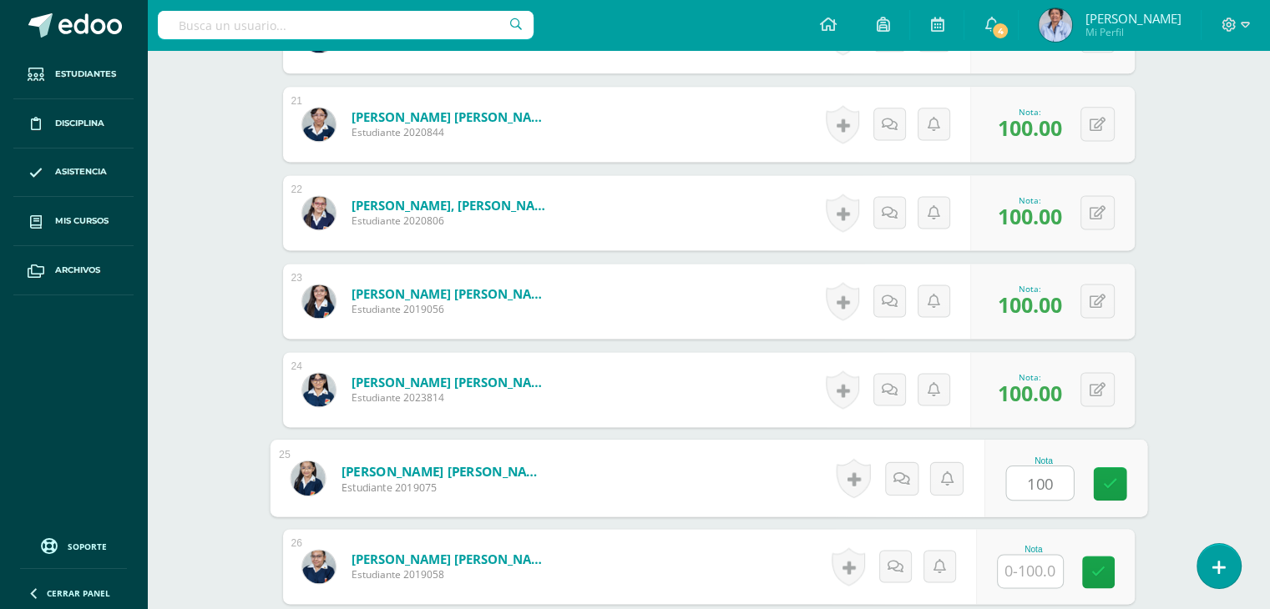
type input "100"
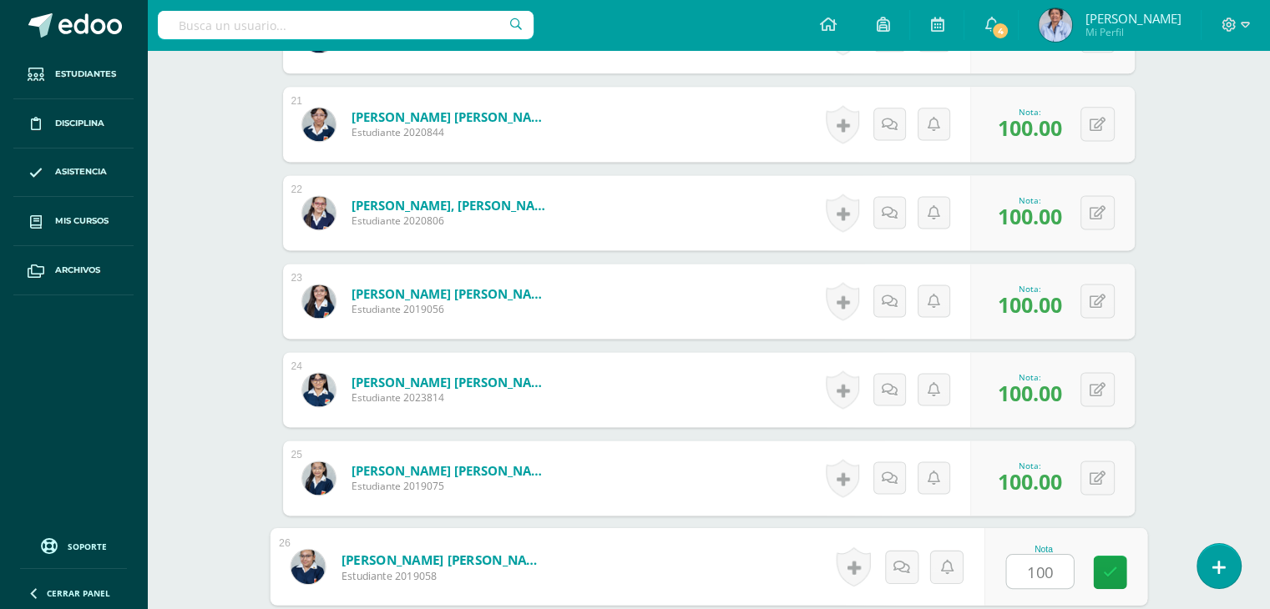
type input "1001"
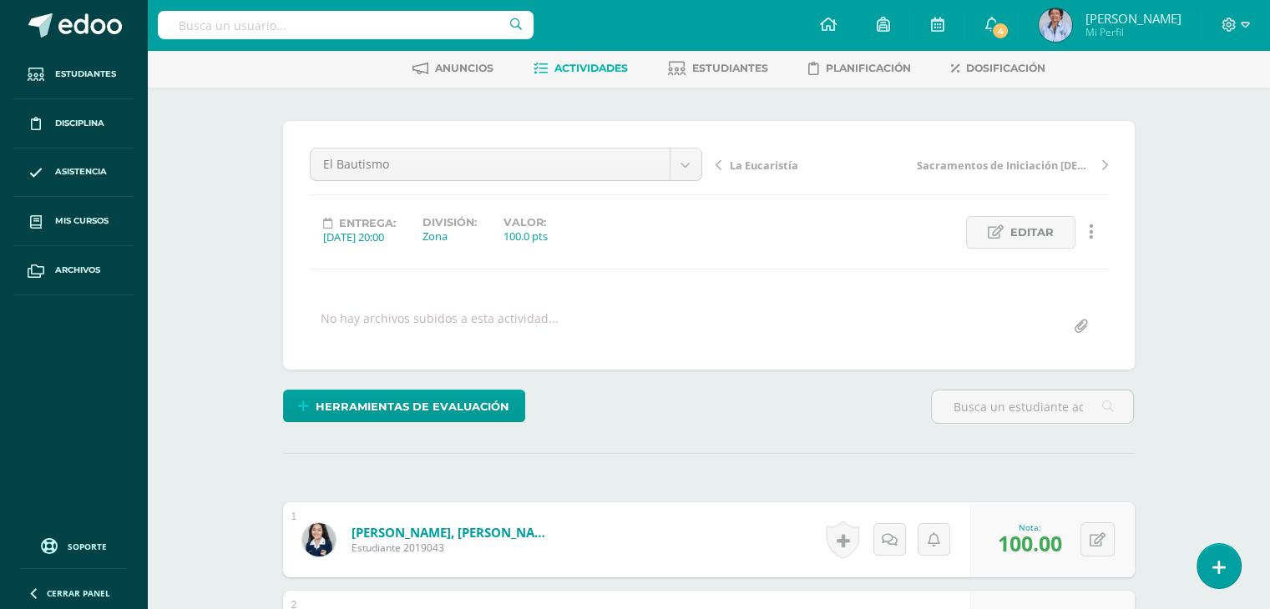
scroll to position [0, 0]
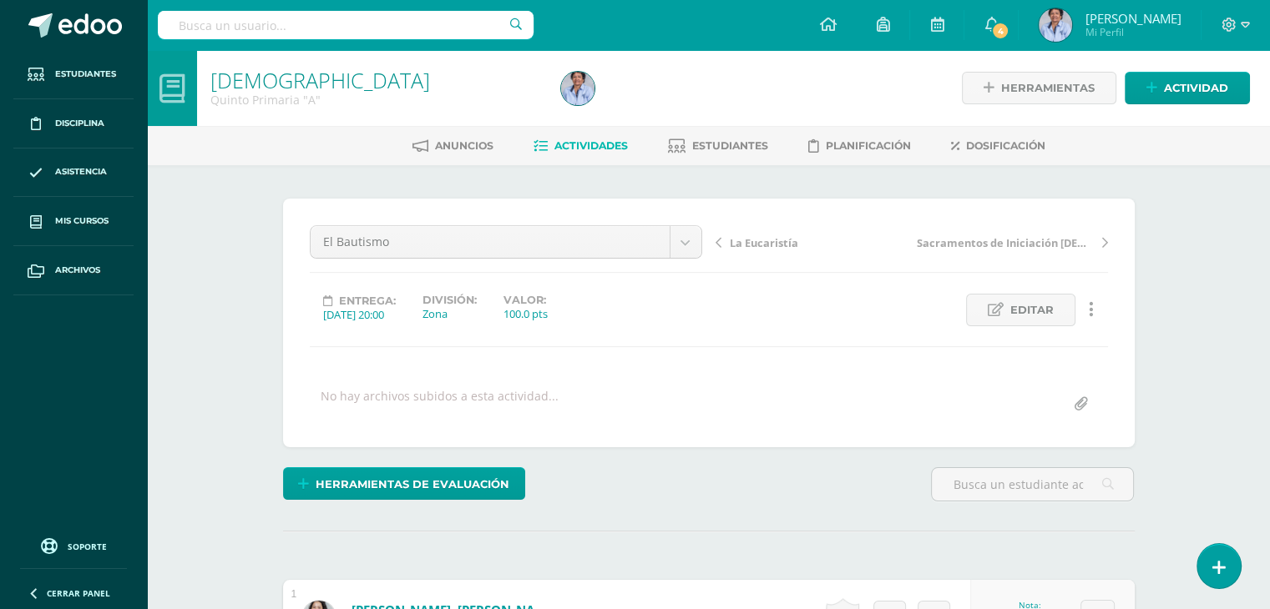
click at [781, 238] on span "La Eucaristía" at bounding box center [764, 242] width 68 height 15
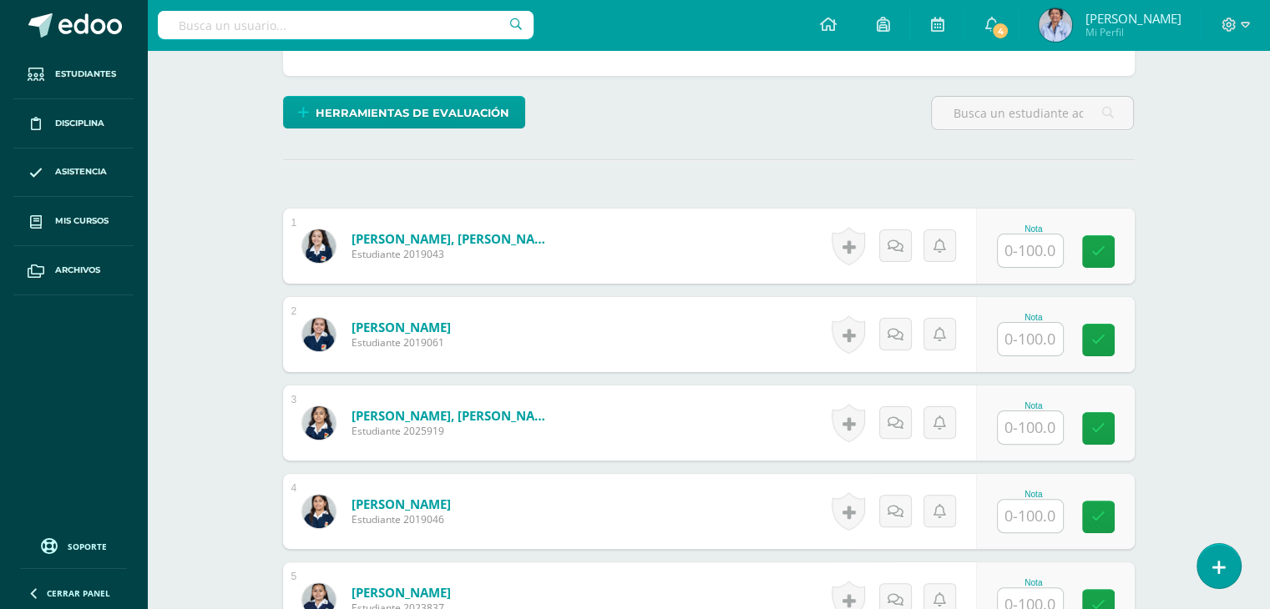
scroll to position [367, 0]
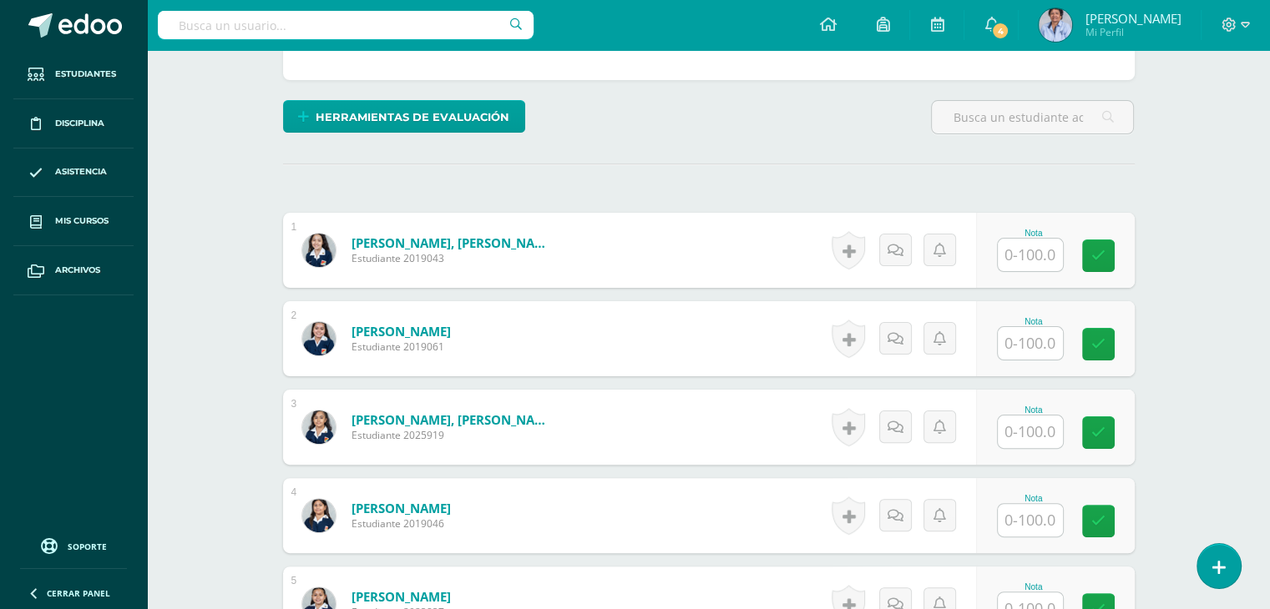
click at [1028, 263] on input "text" at bounding box center [1029, 255] width 65 height 33
type input "50"
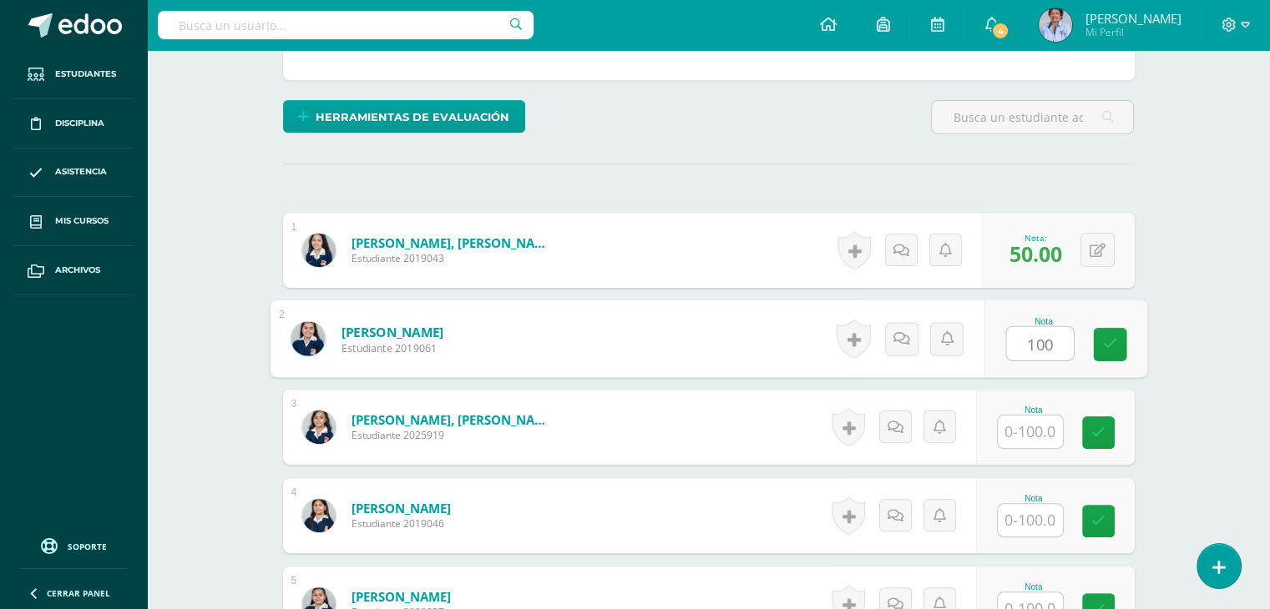
type input "100"
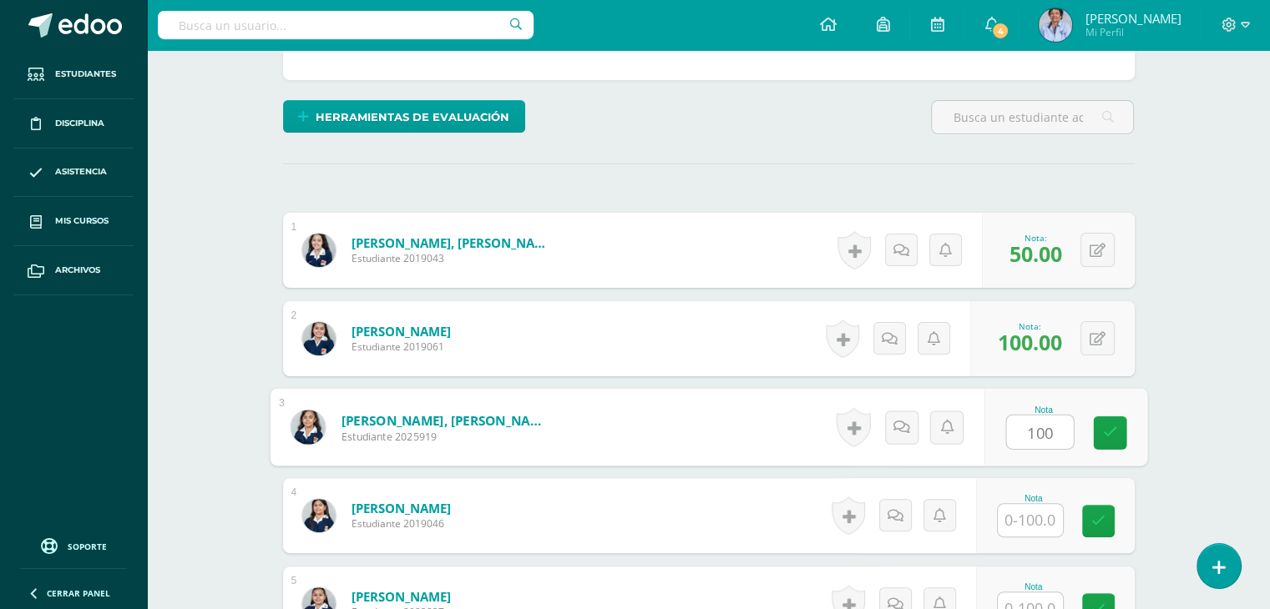
type input "100"
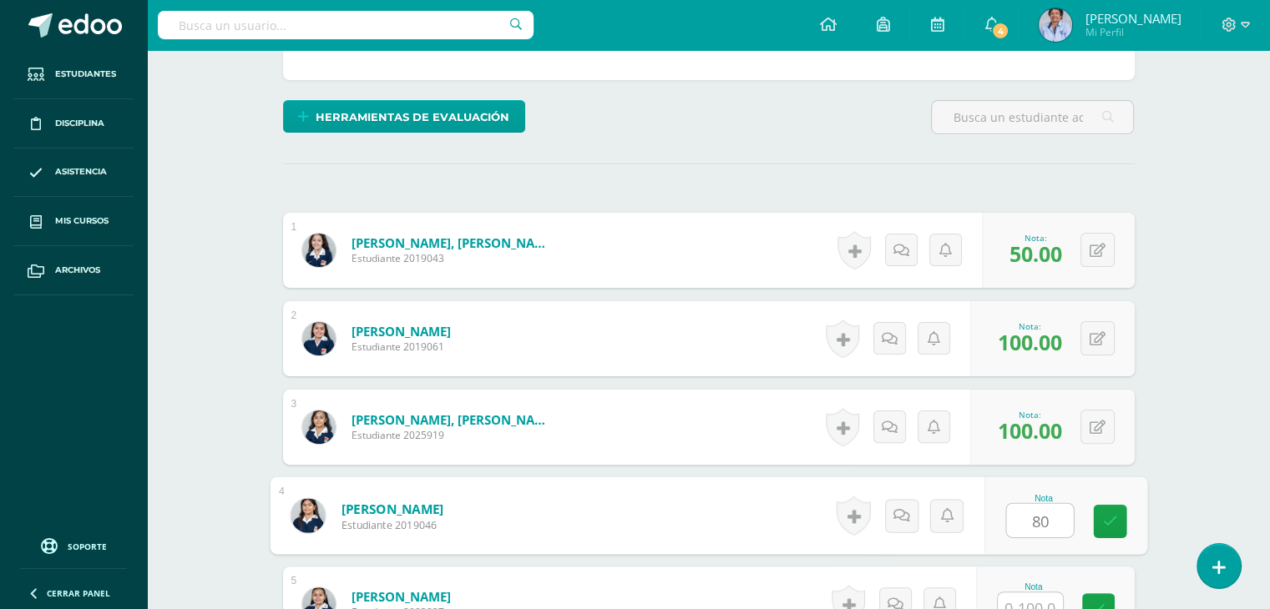
type input "80"
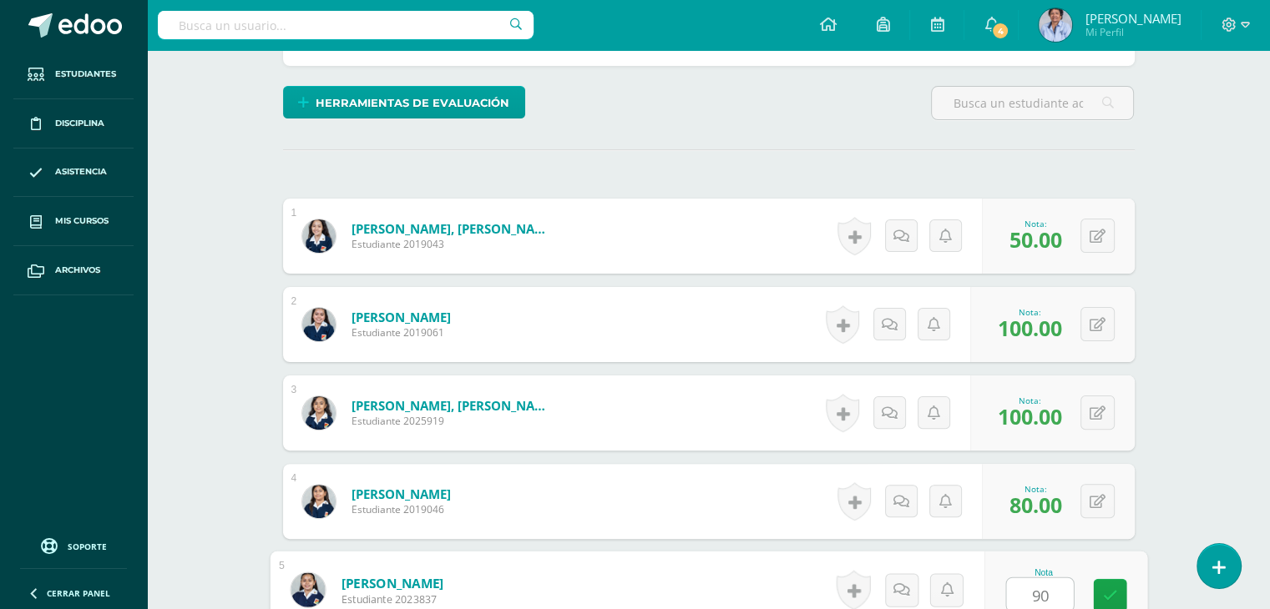
type input "90"
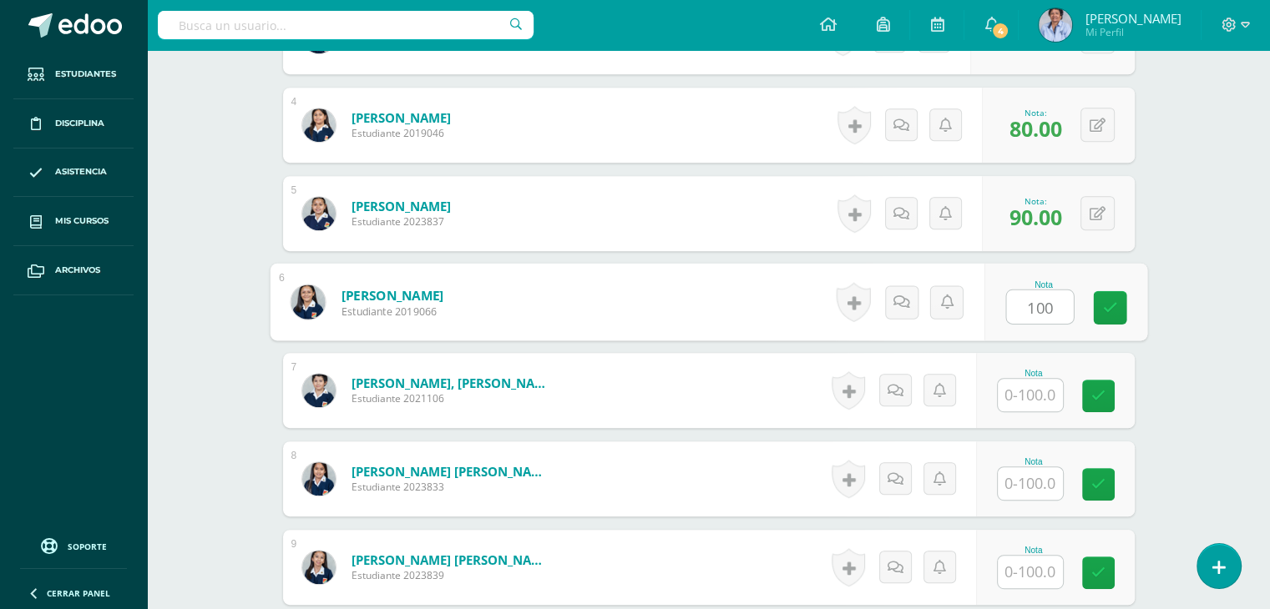
type input "100"
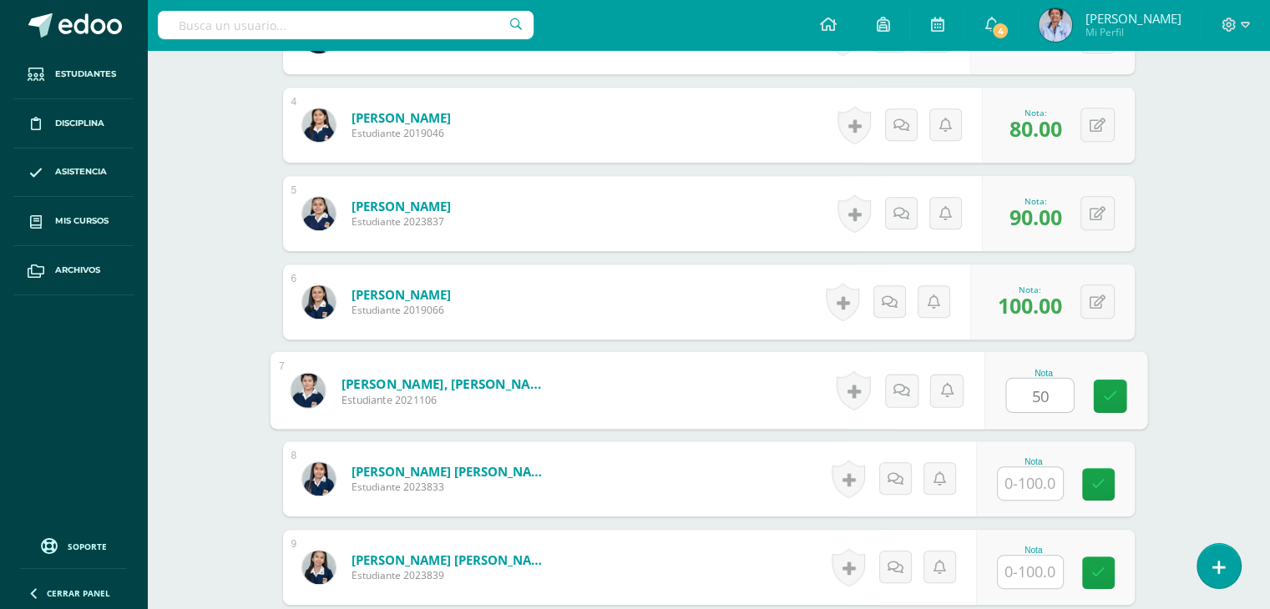
type input "50"
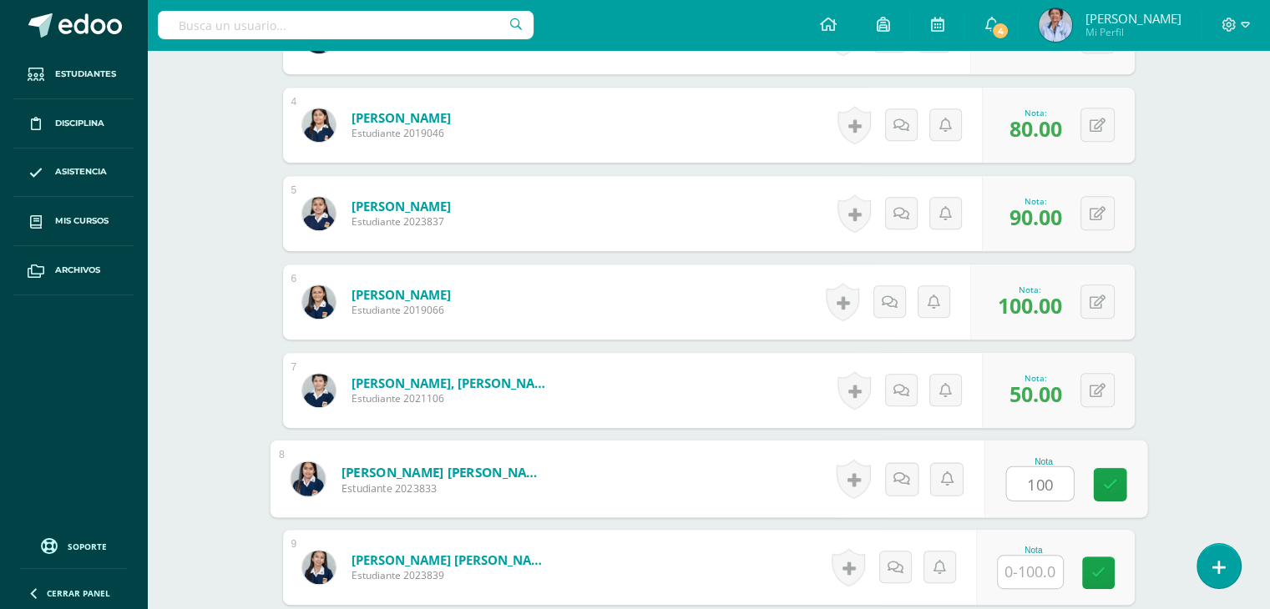
type input "100"
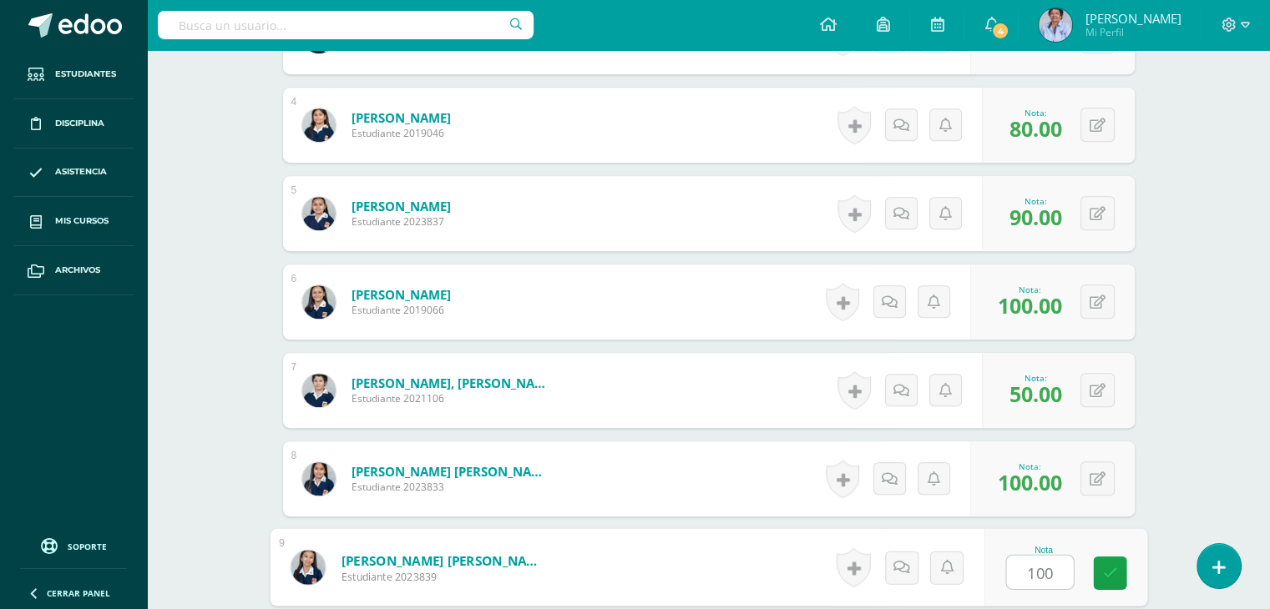
type input "100"
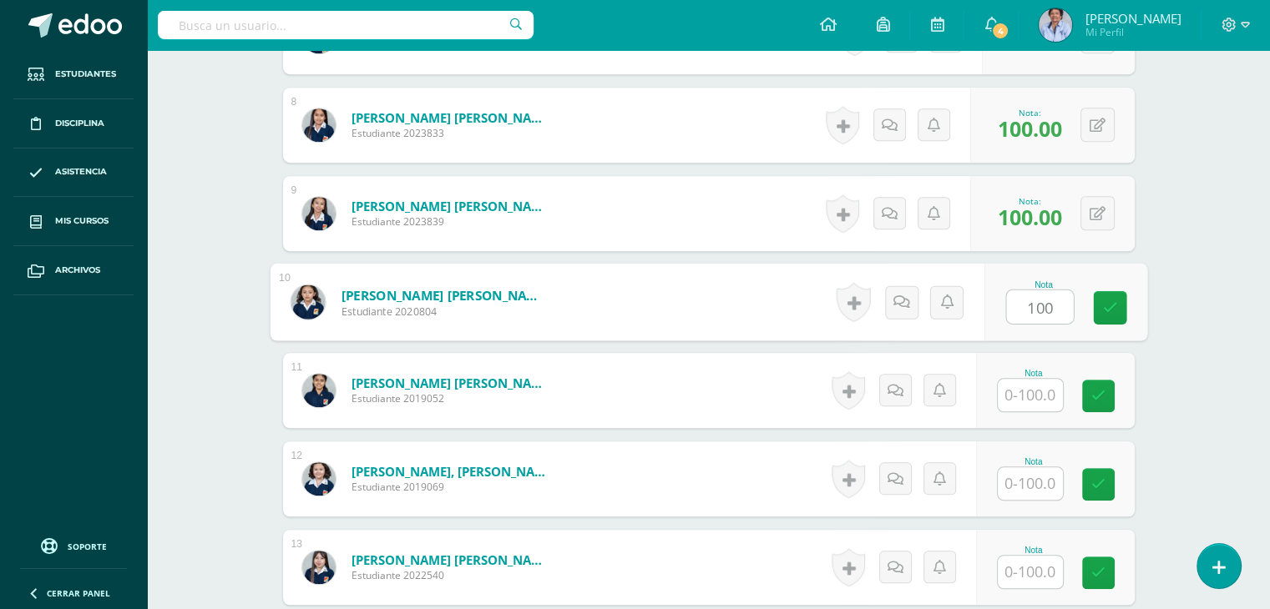
type input "100"
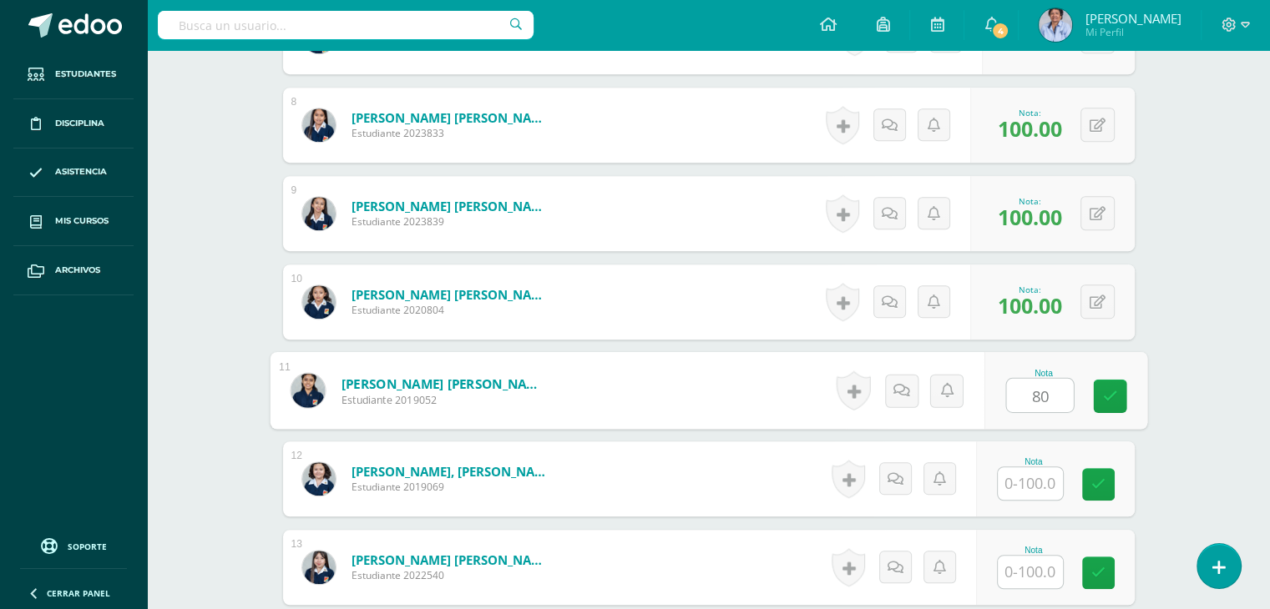
type input "80"
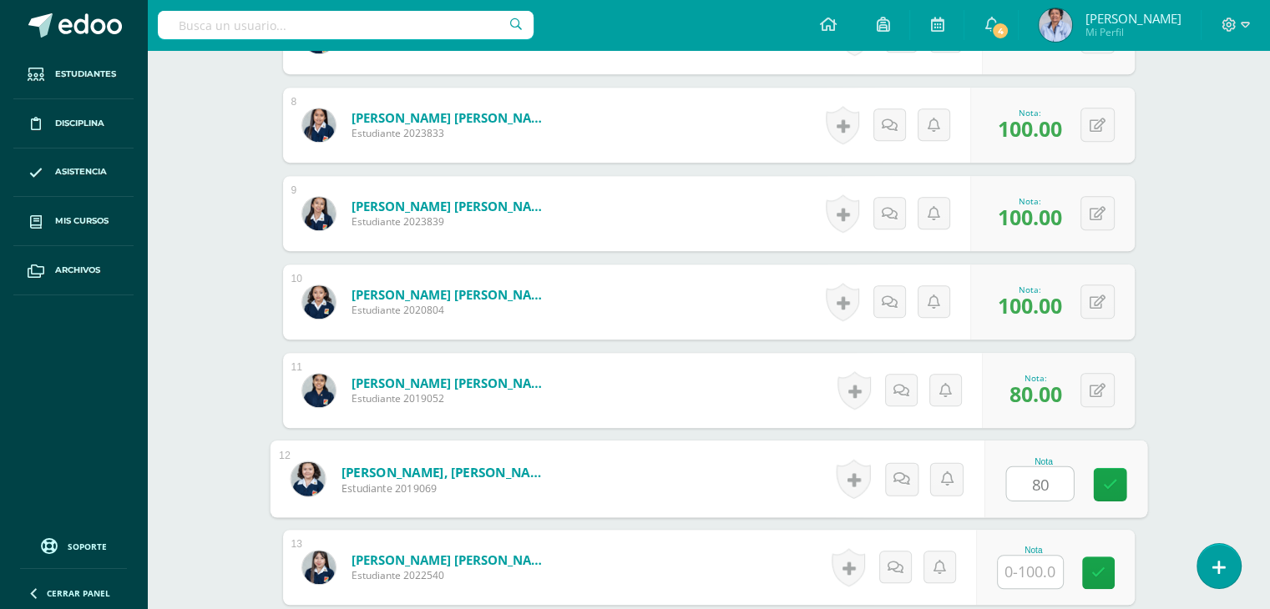
type input "80"
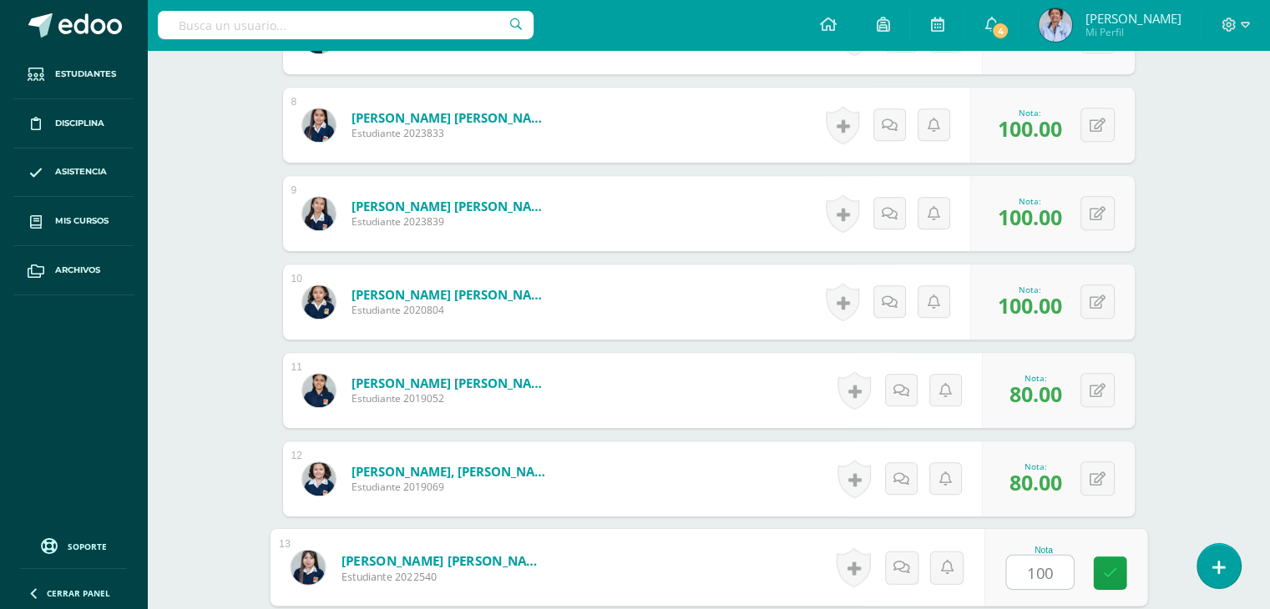
type input "100"
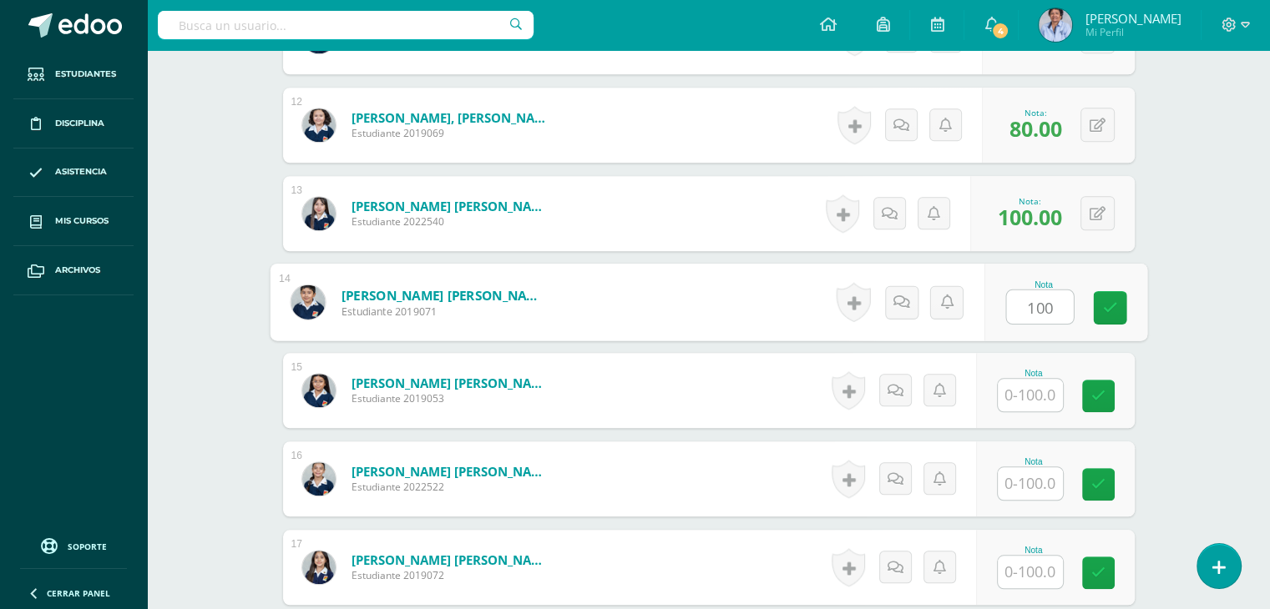
type input "100"
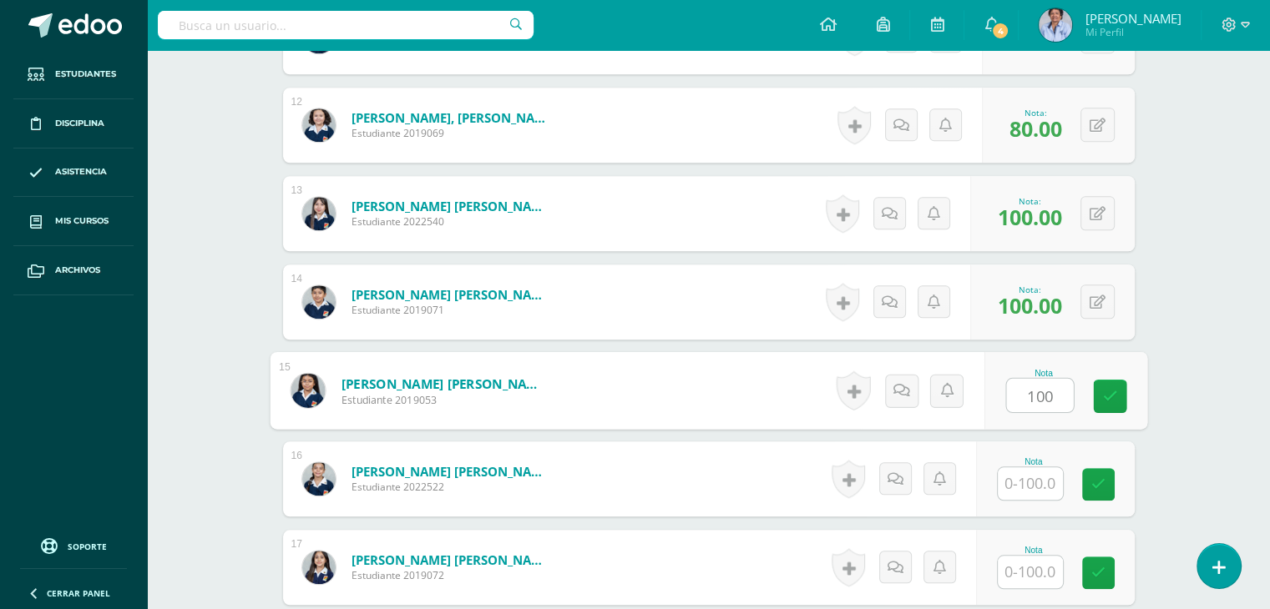
type input "100"
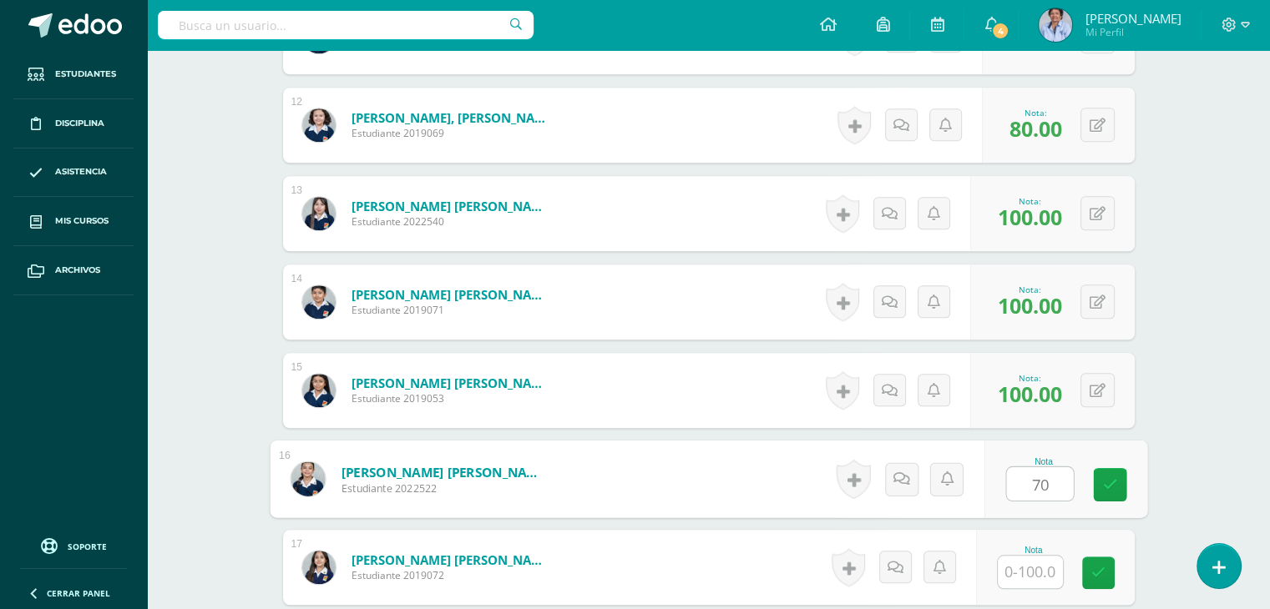
type input "70"
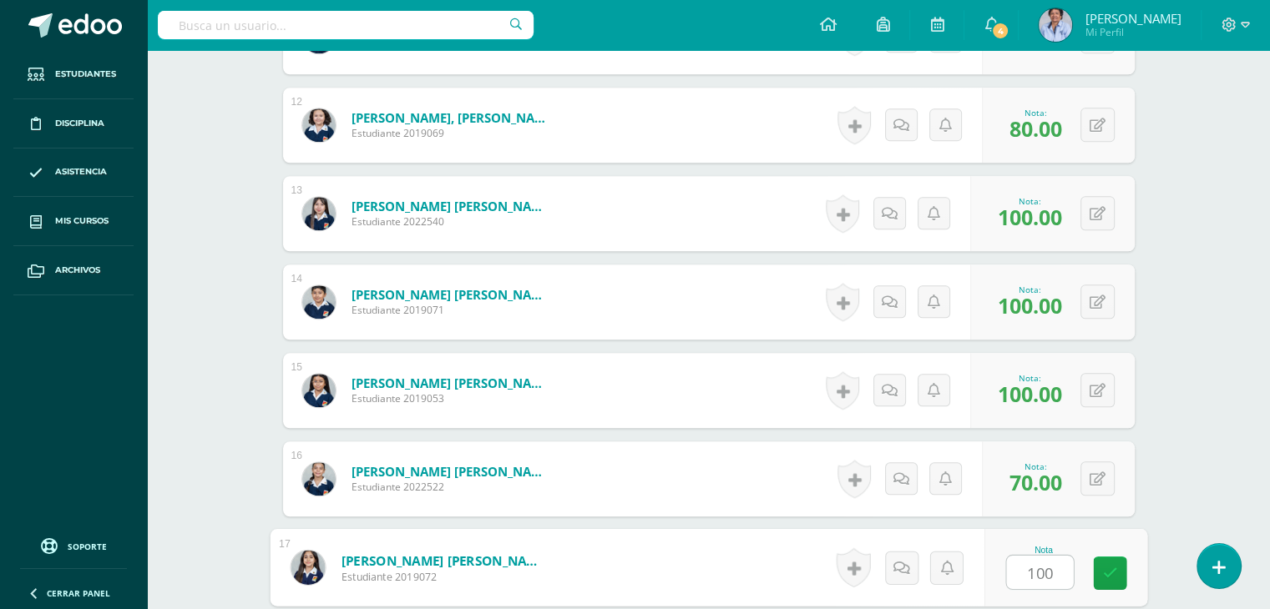
type input "100"
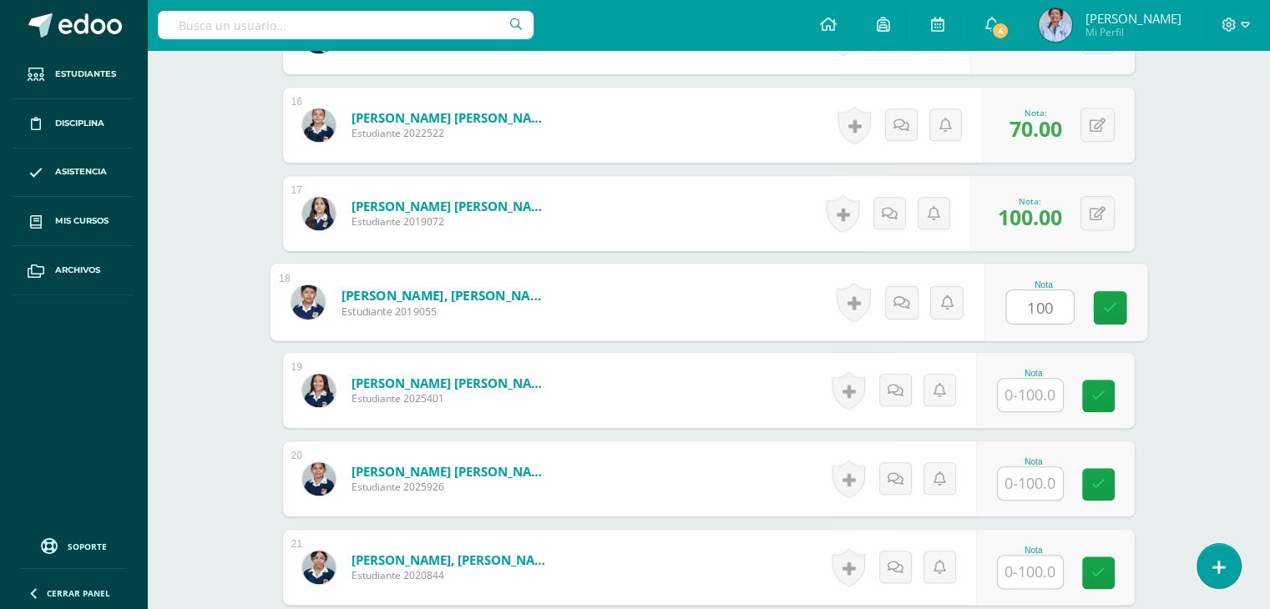
type input "100"
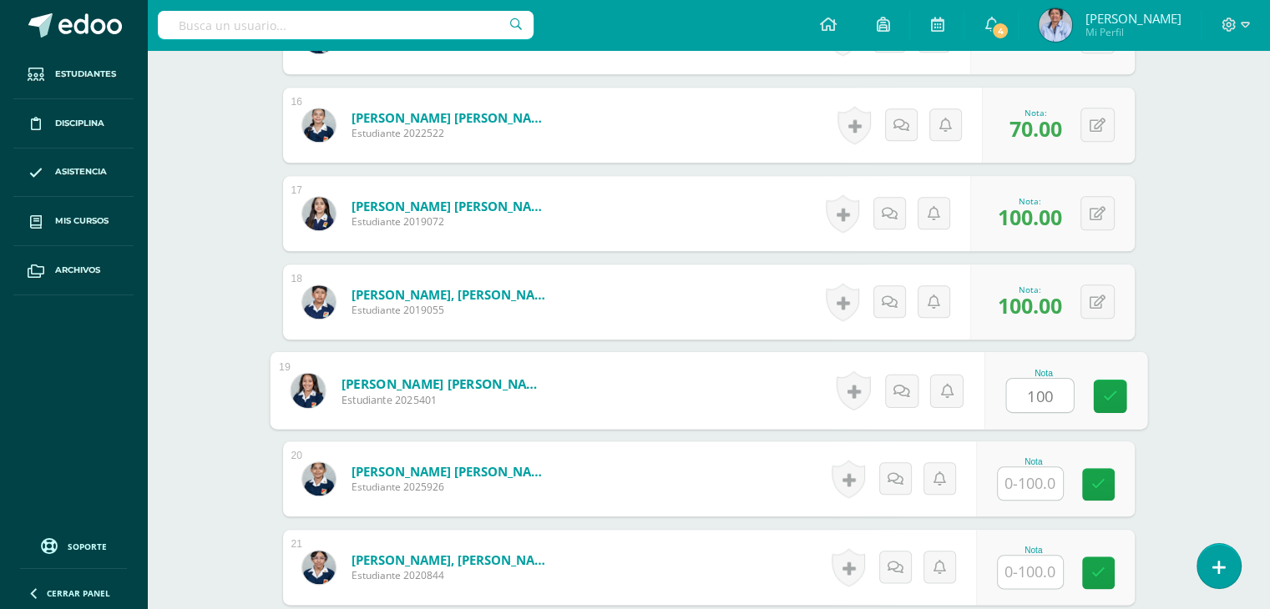
type input "100"
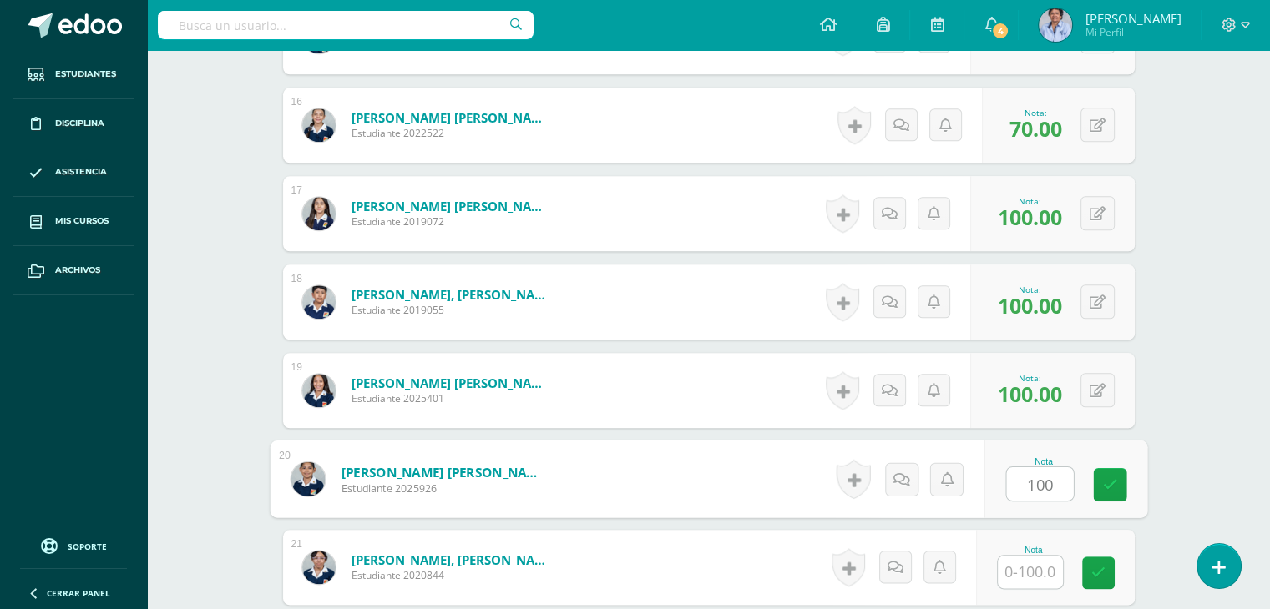
type input "100"
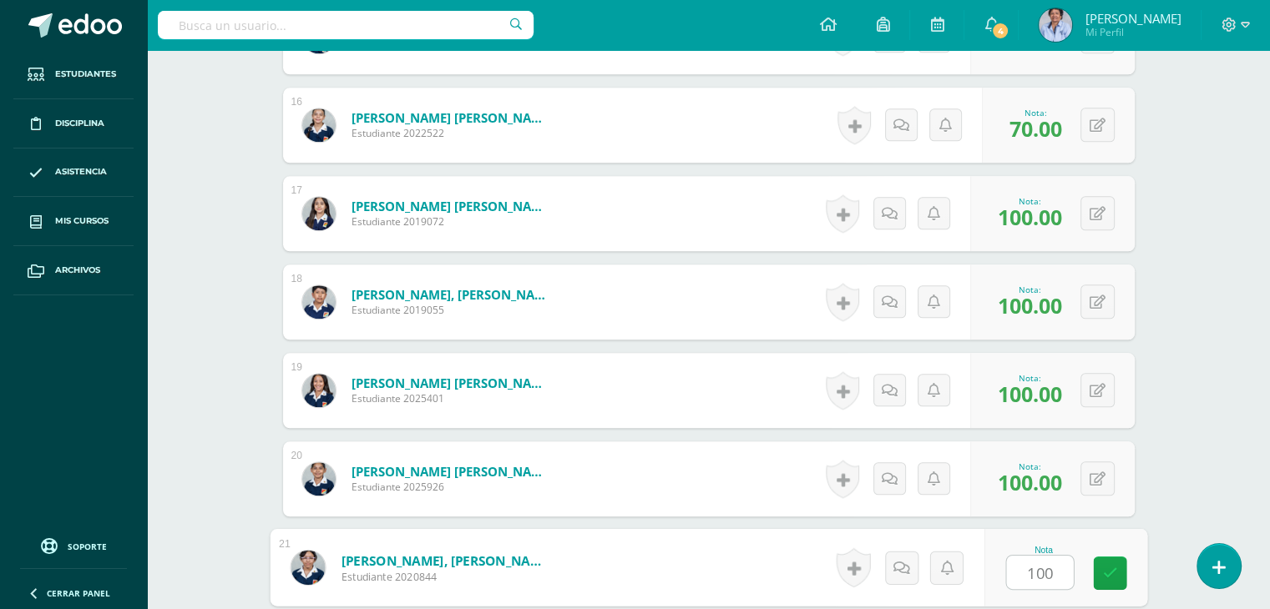
type input "100"
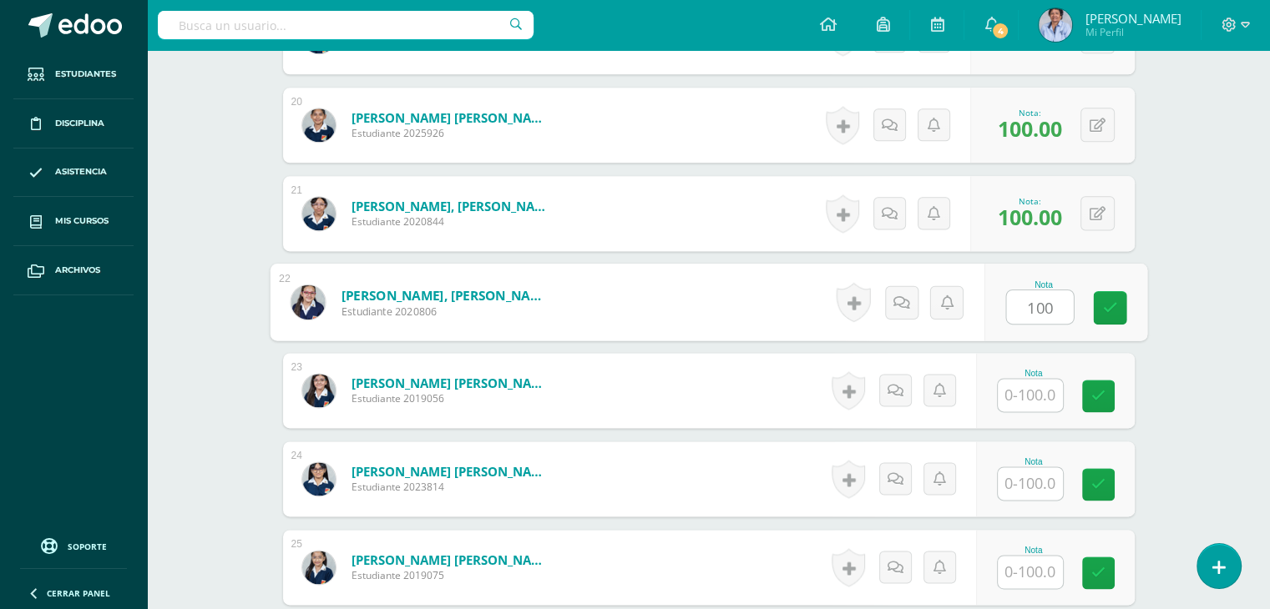
type input "100"
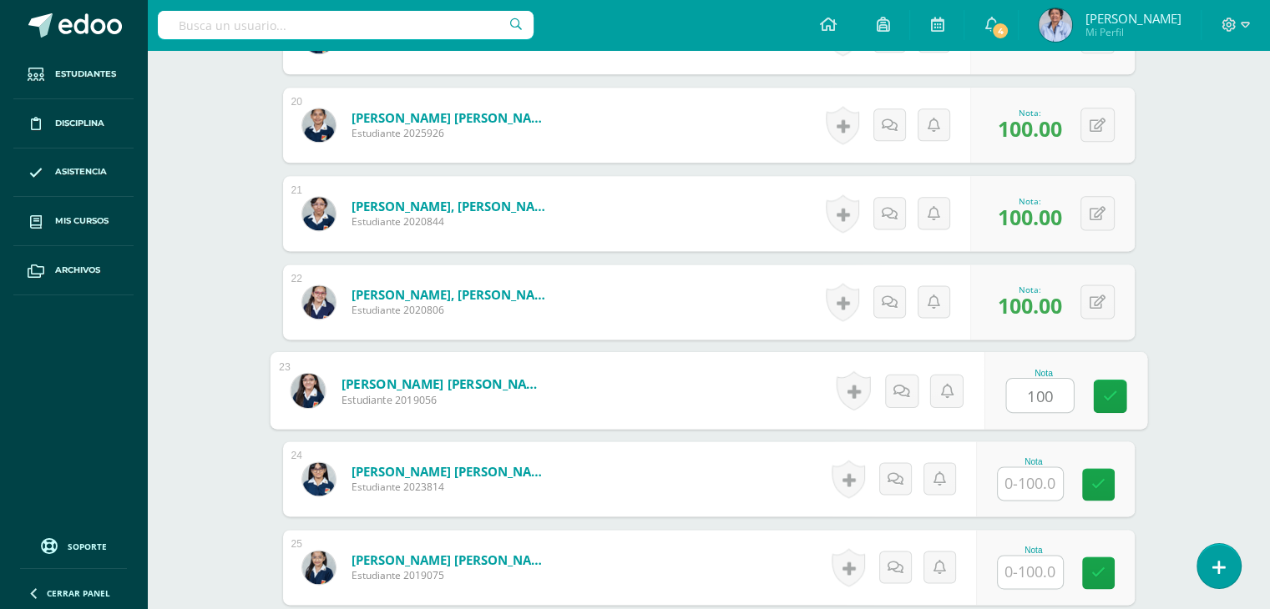
type input "100"
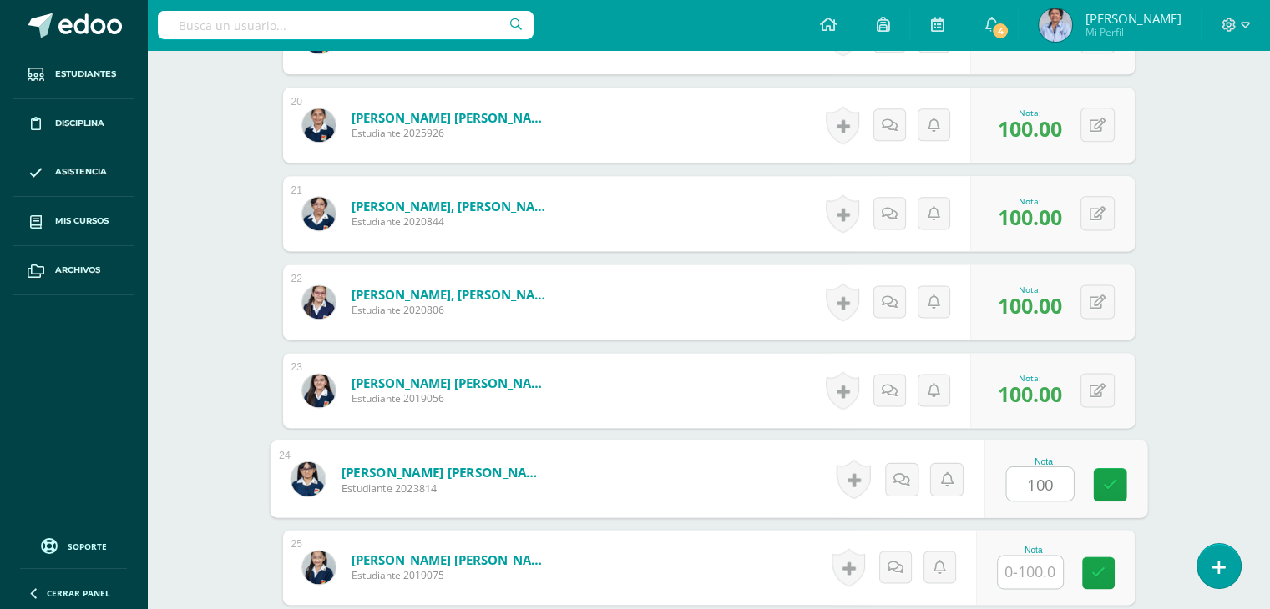
type input "100"
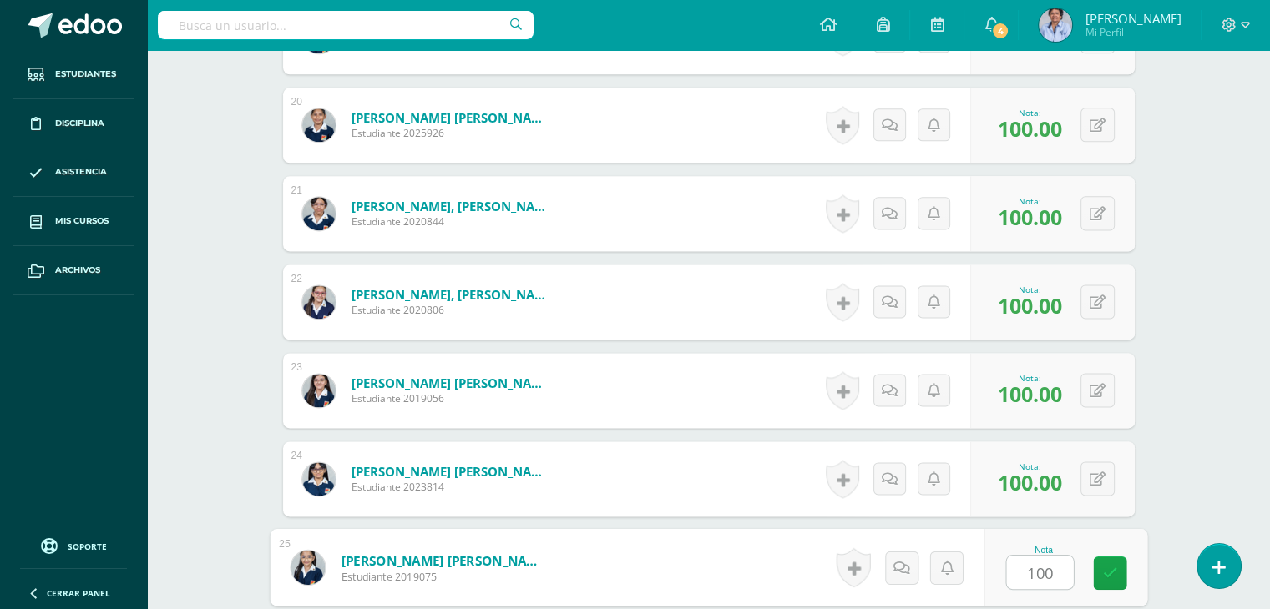
type input "100"
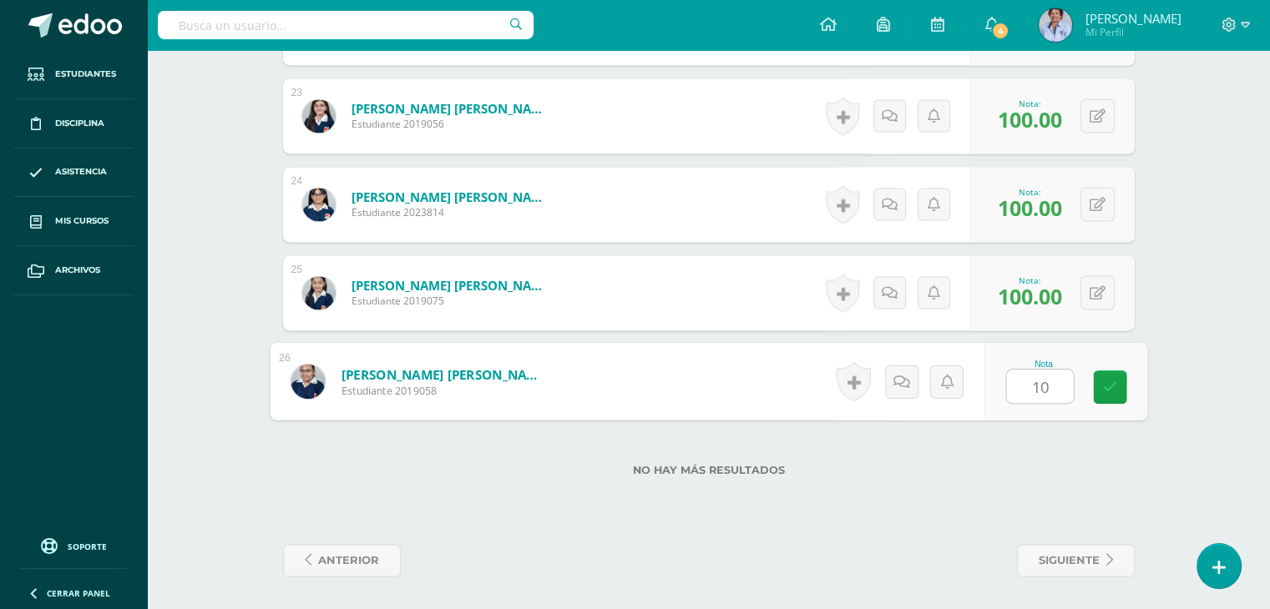
type input "100"
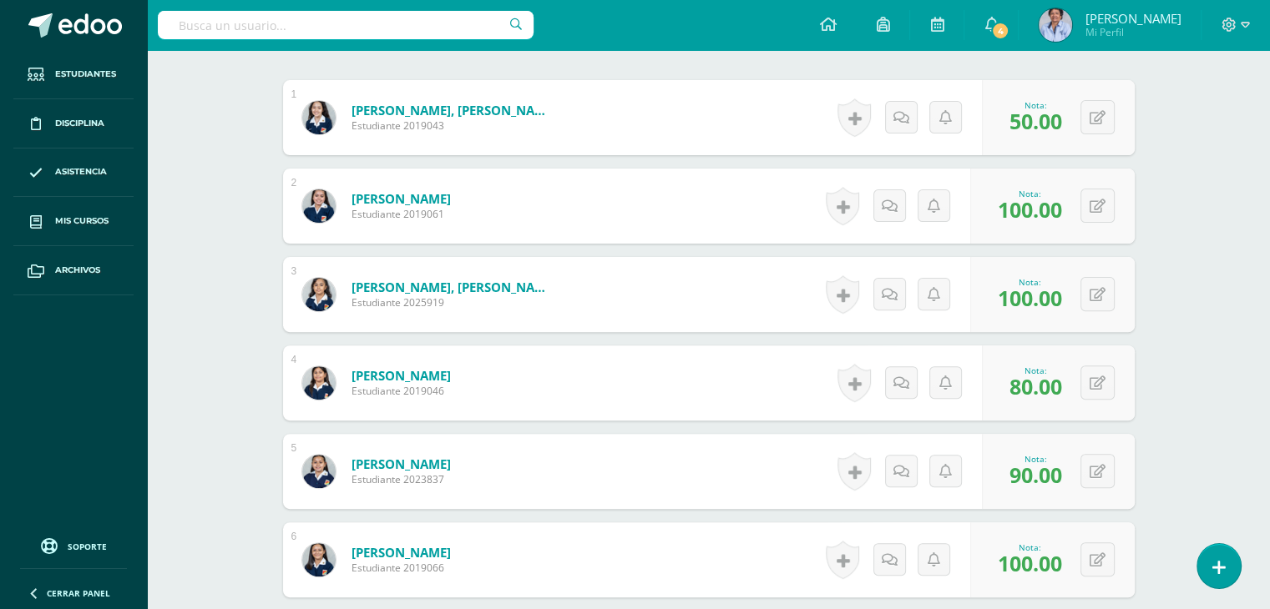
scroll to position [0, 0]
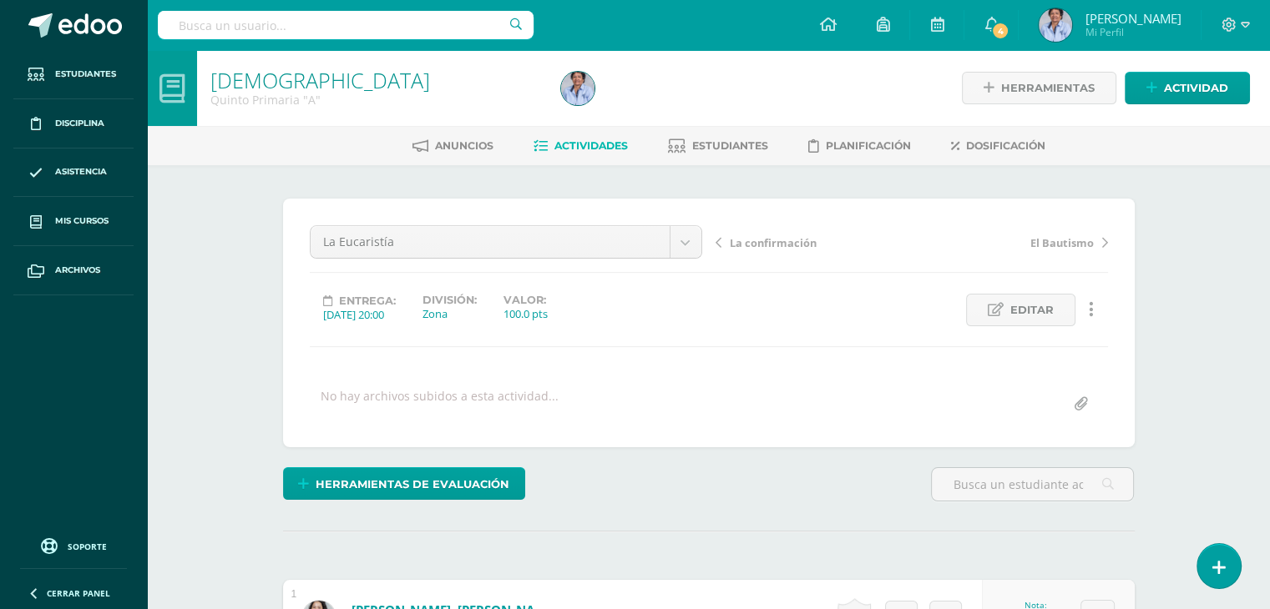
click at [769, 238] on span "La confirmación" at bounding box center [773, 242] width 87 height 15
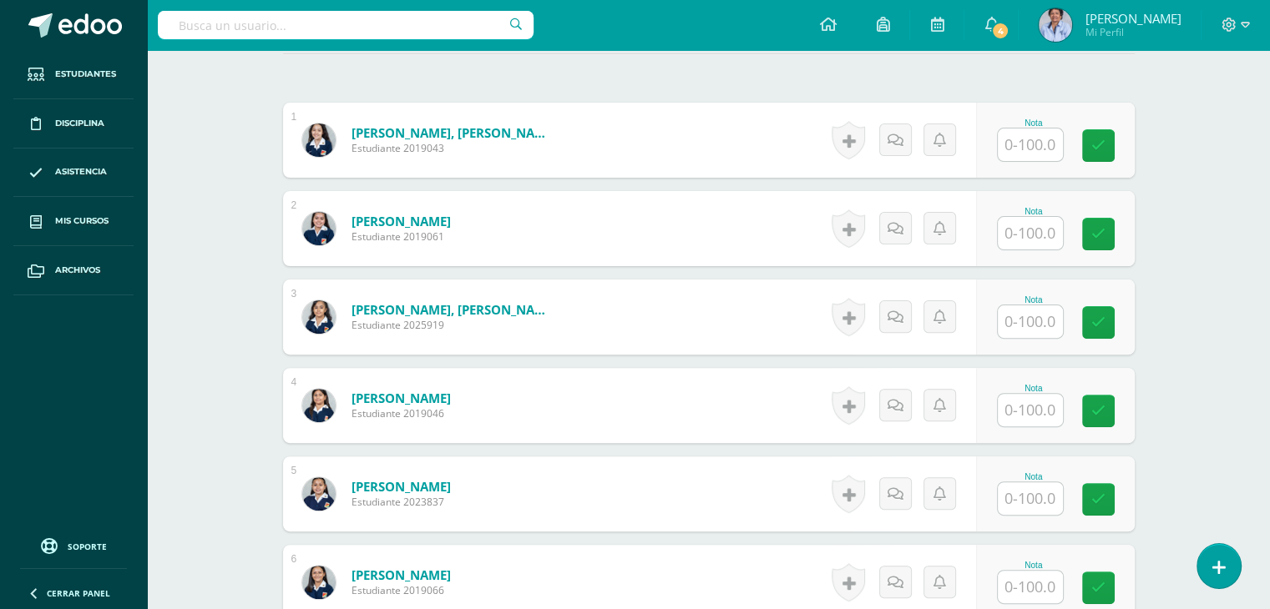
scroll to position [481, 0]
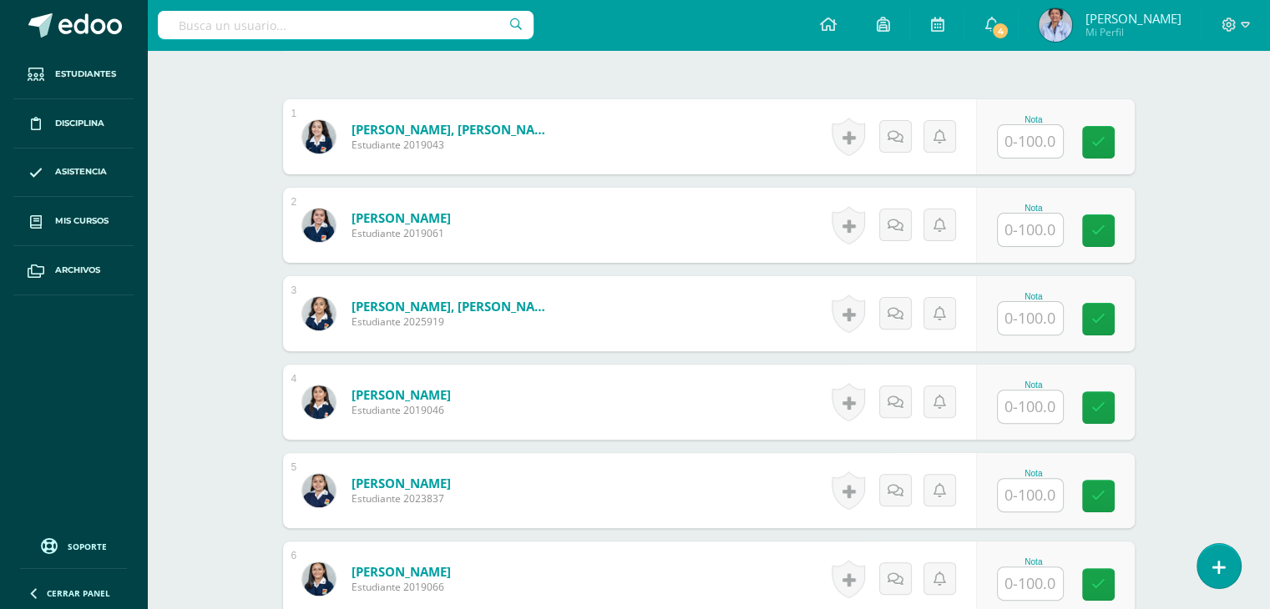
click at [1038, 130] on input "text" at bounding box center [1029, 141] width 65 height 33
type input "50"
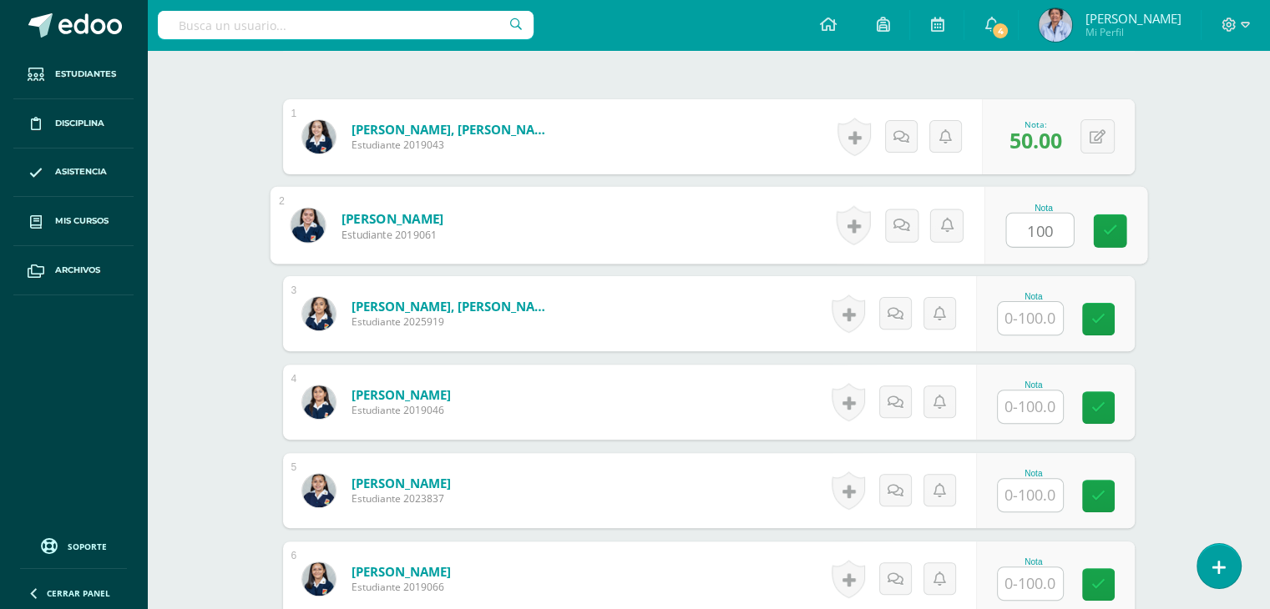
type input "100"
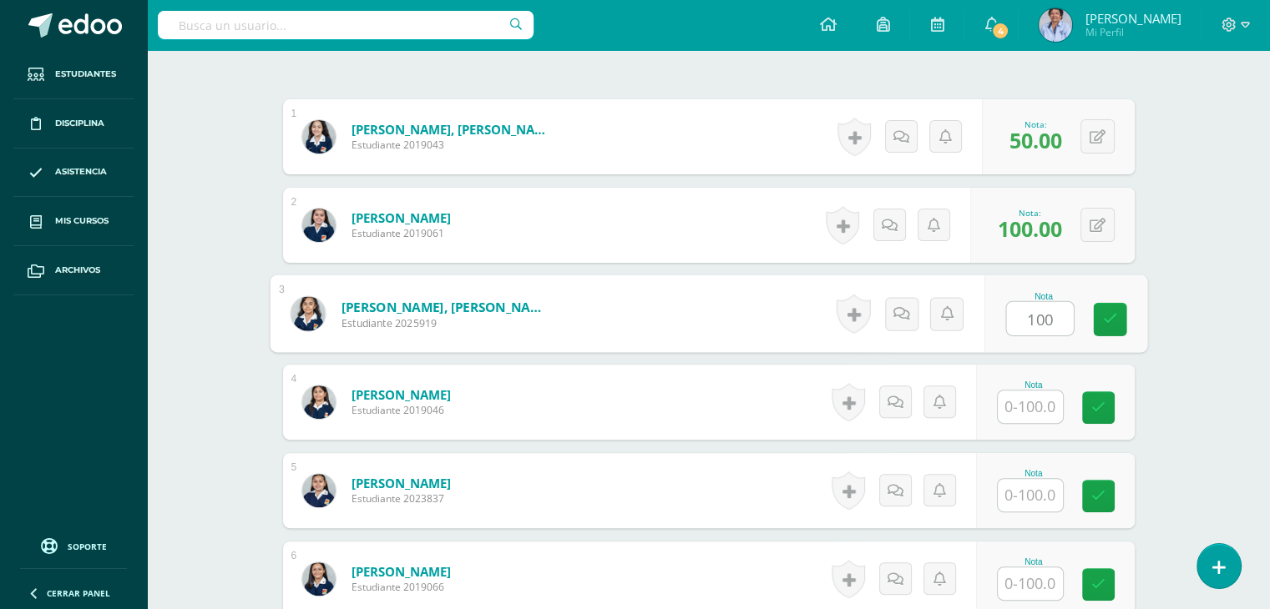
type input "100"
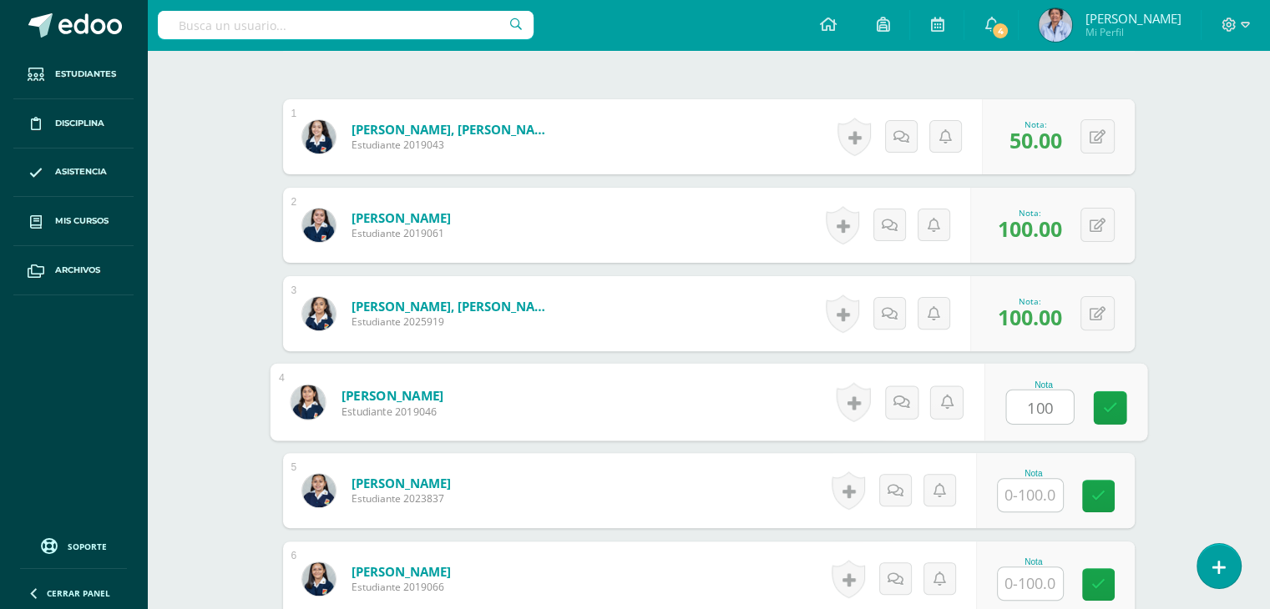
type input "100"
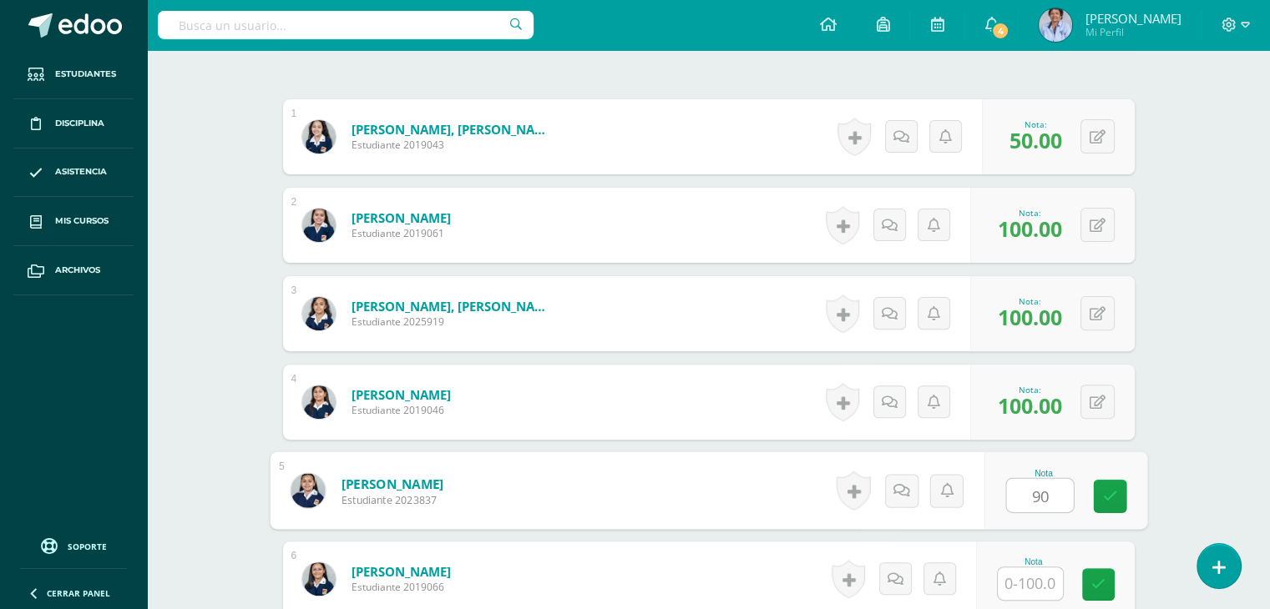
type input "90"
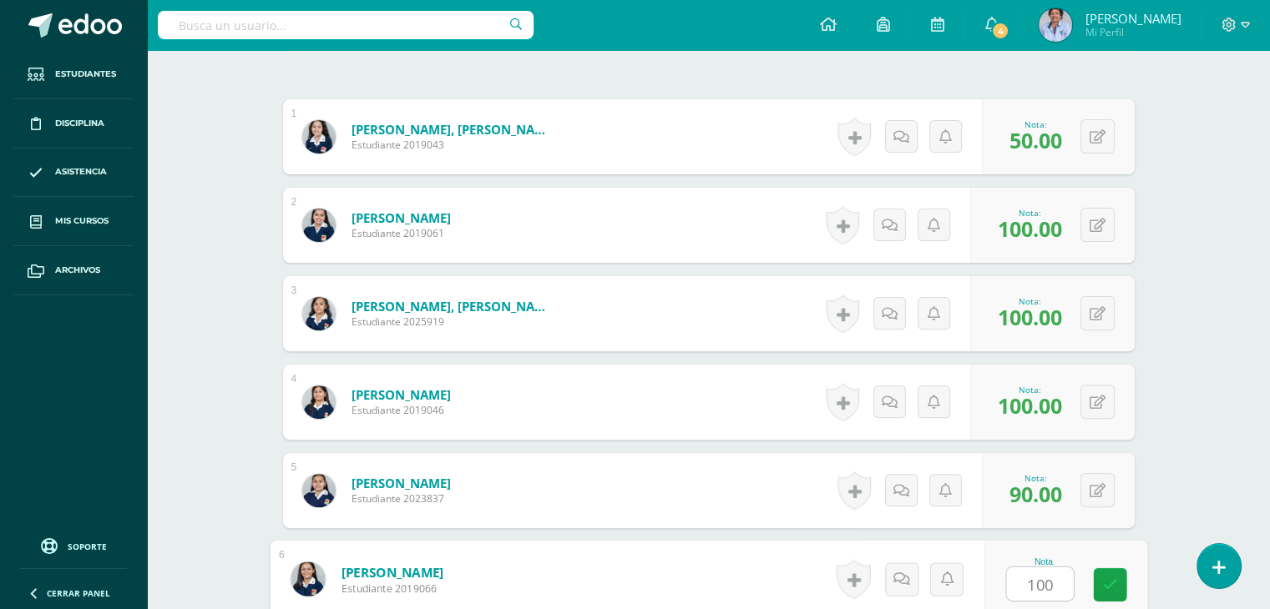
type input "100"
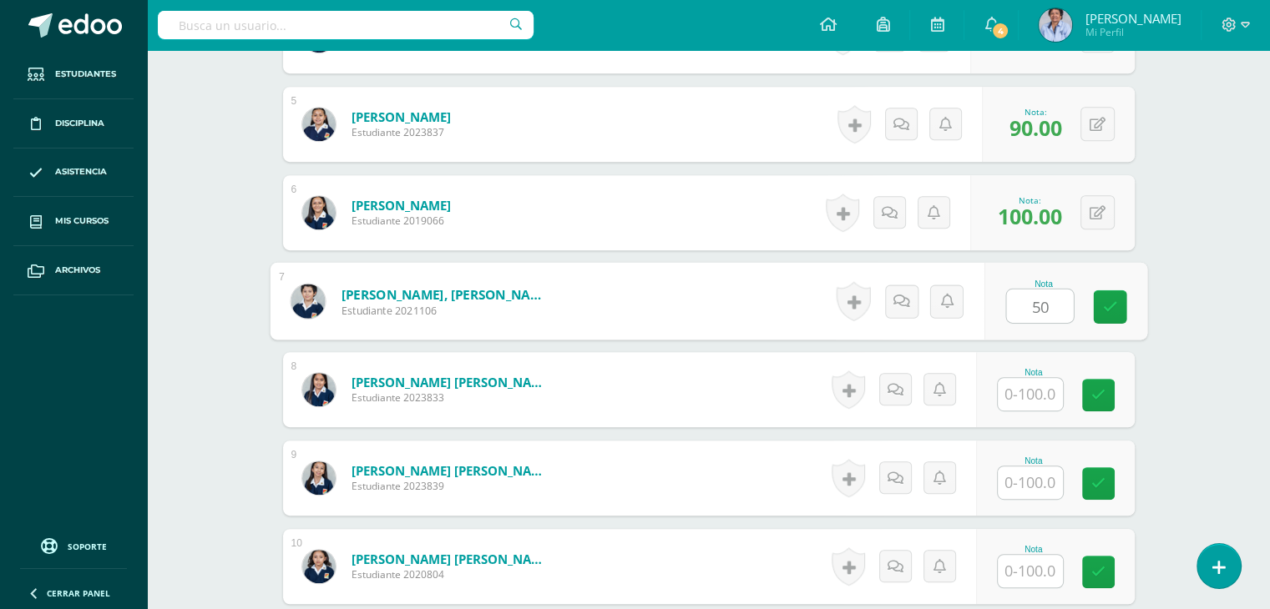
type input "50"
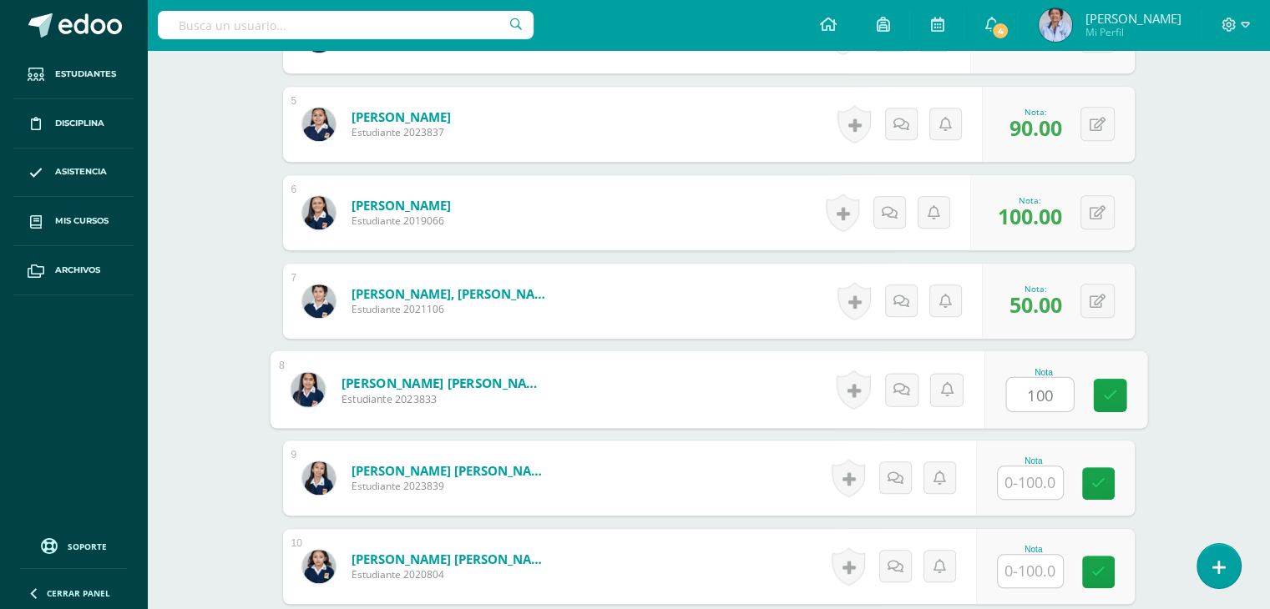
type input "100"
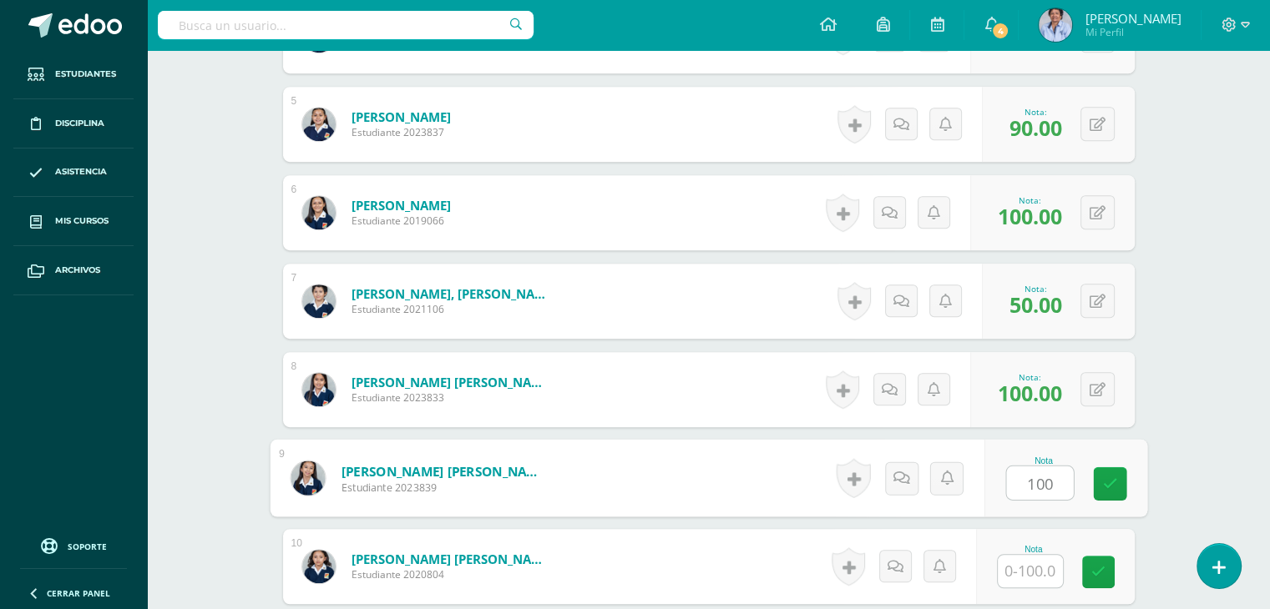
type input "100"
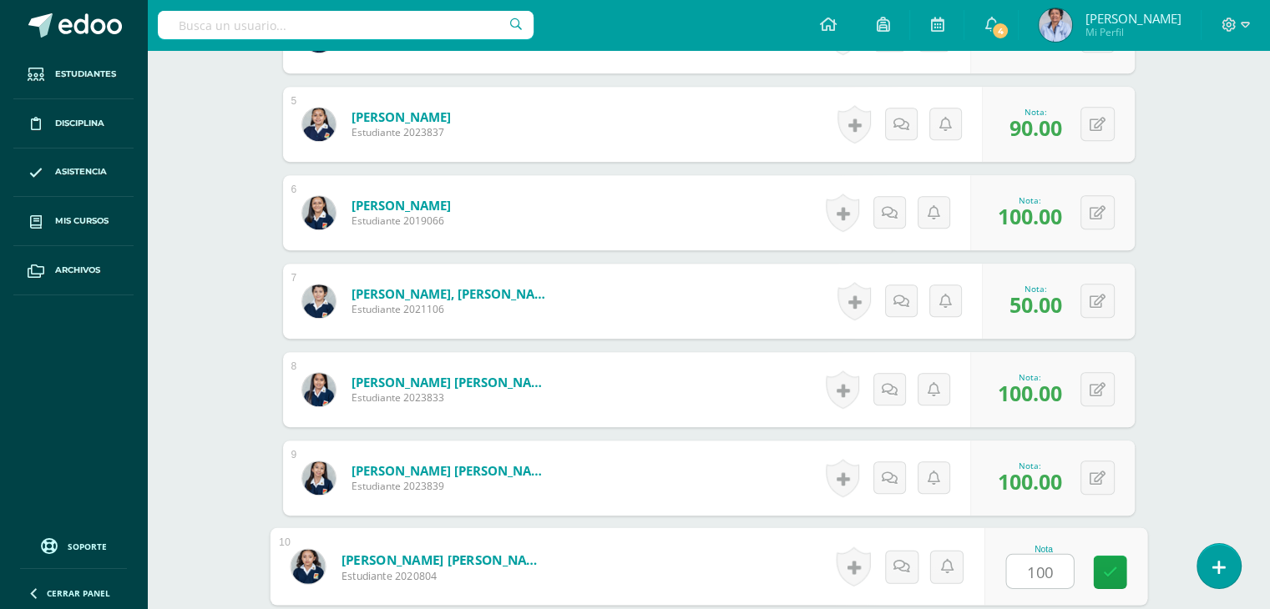
type input "100"
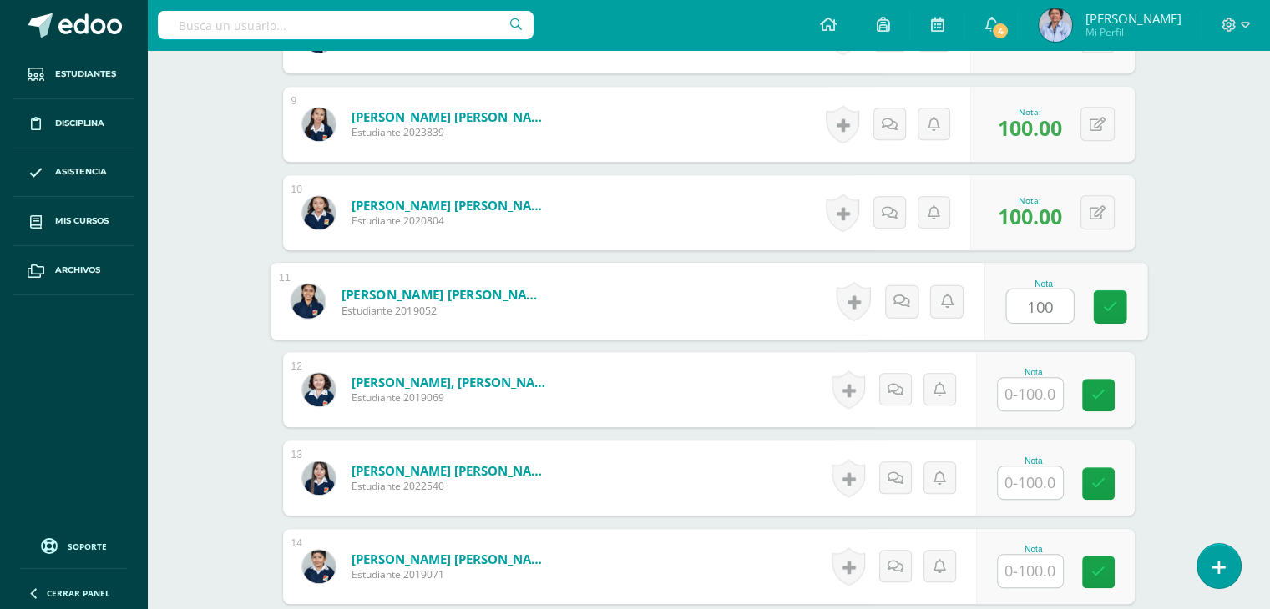
type input "100"
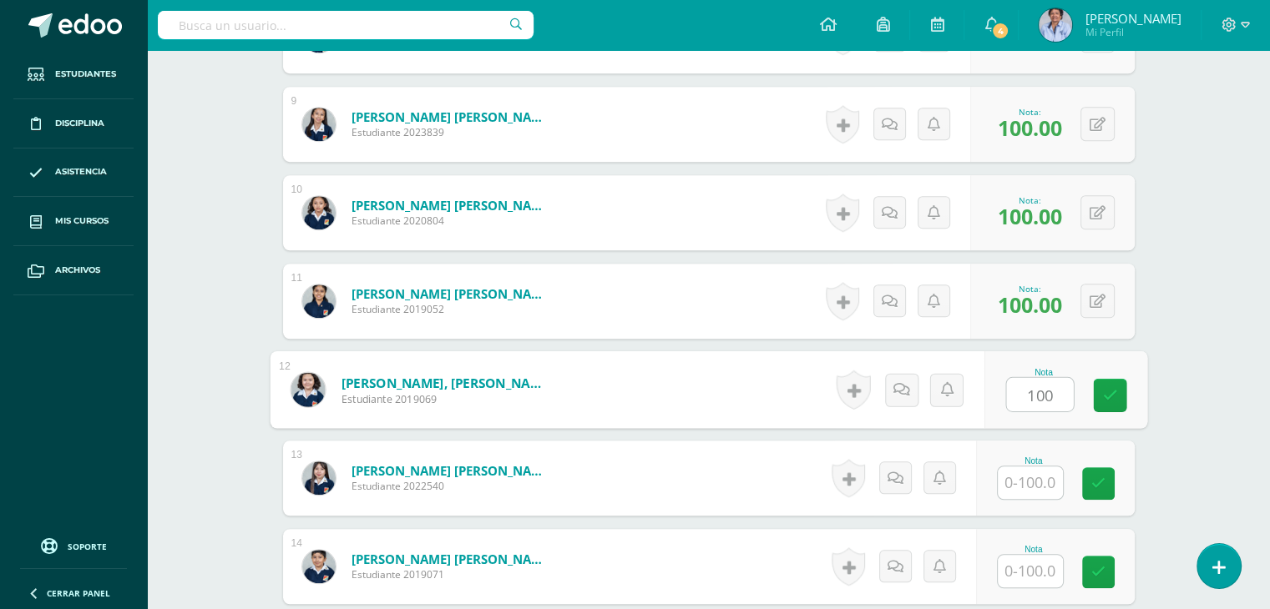
type input "100"
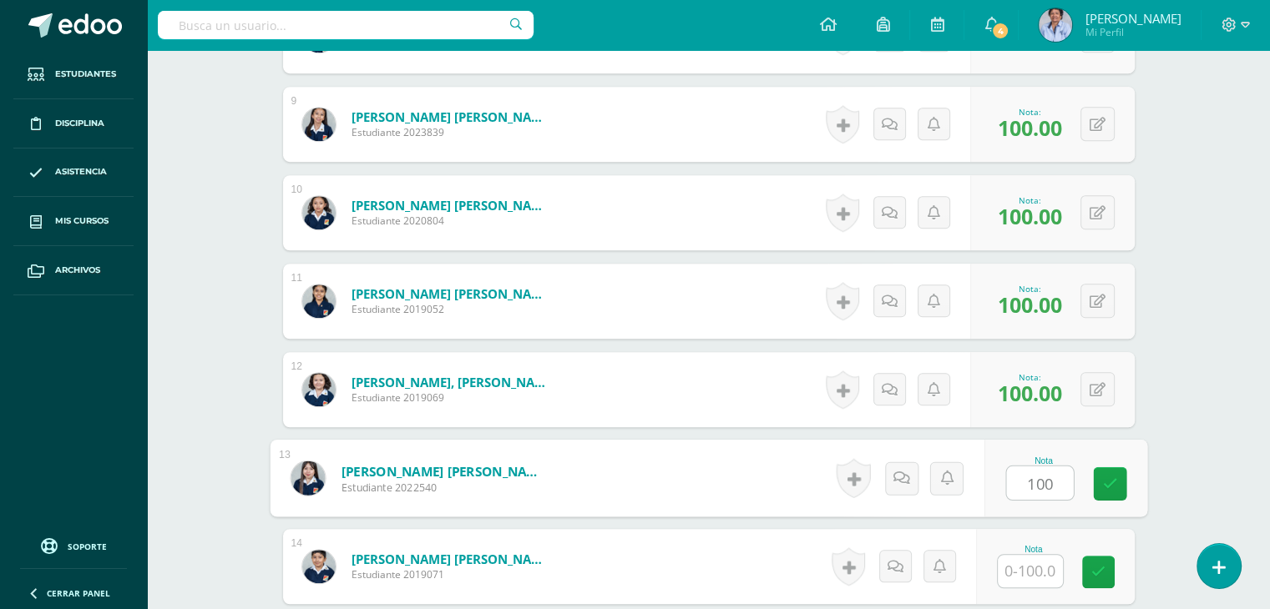
type input "100"
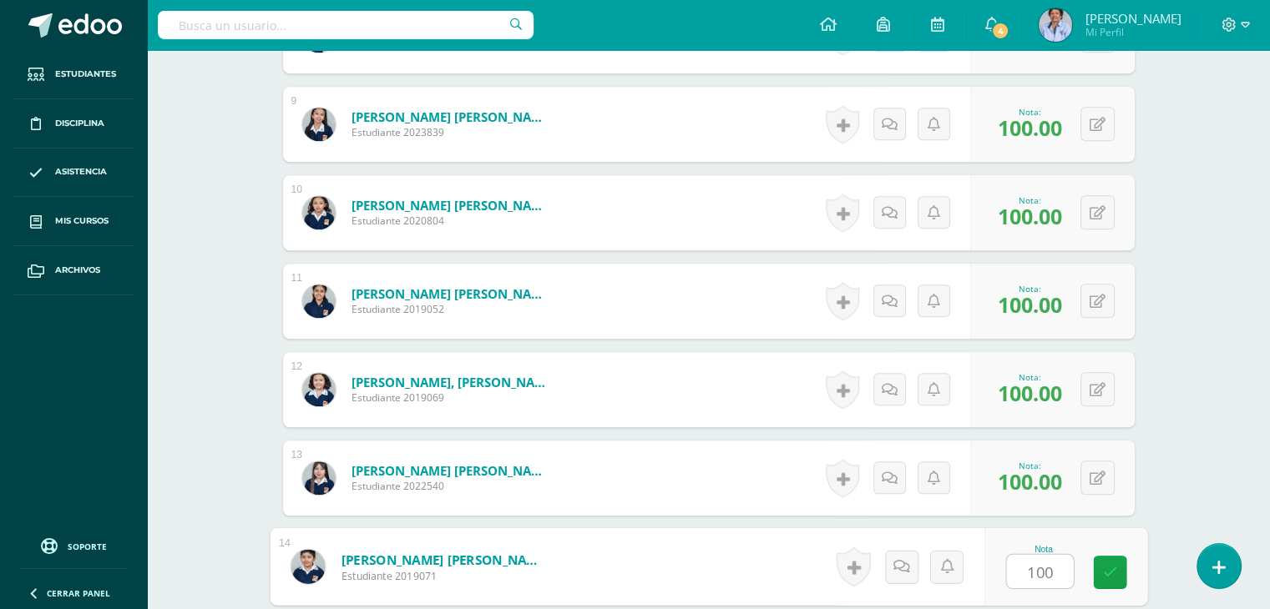
type input "100"
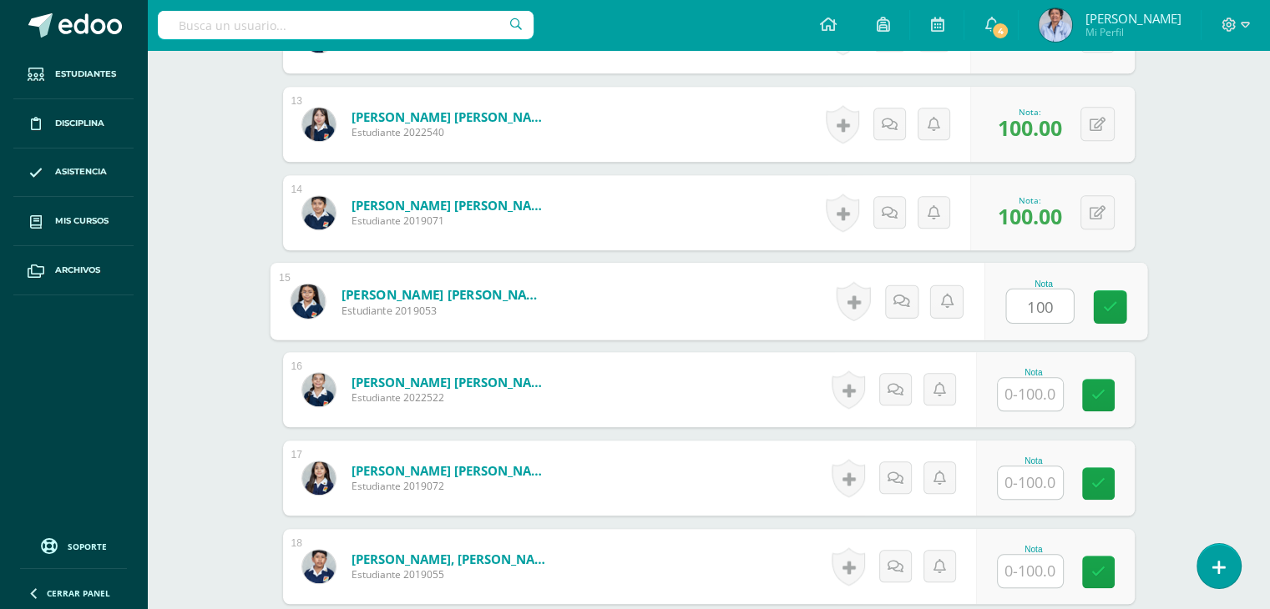
type input "100"
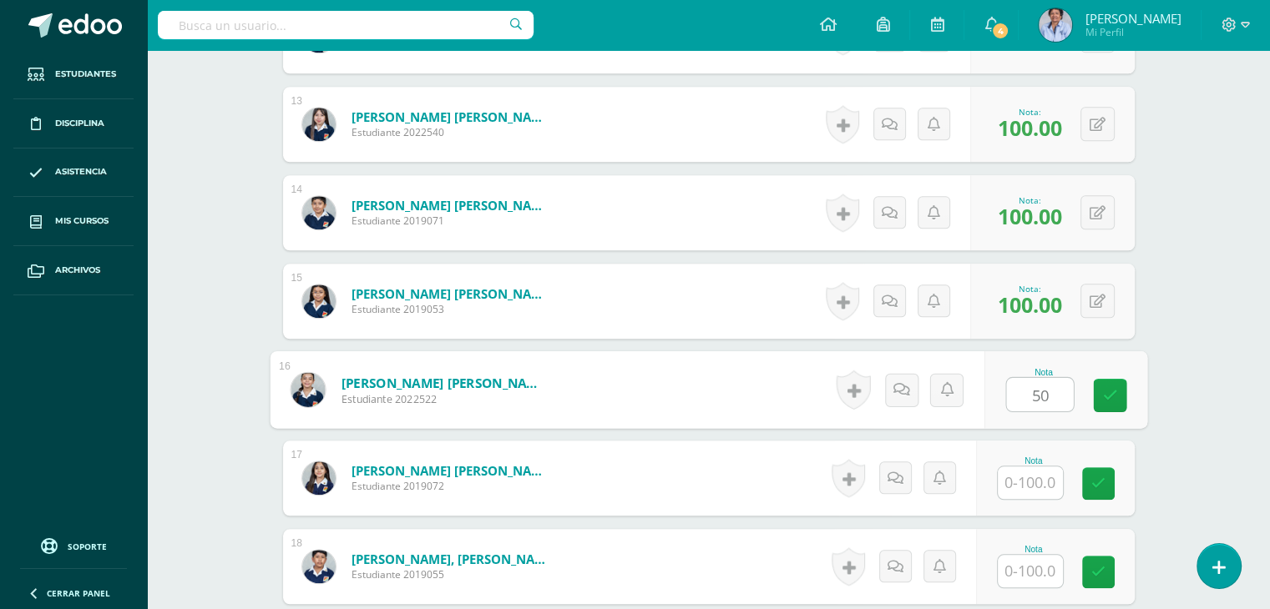
type input "50"
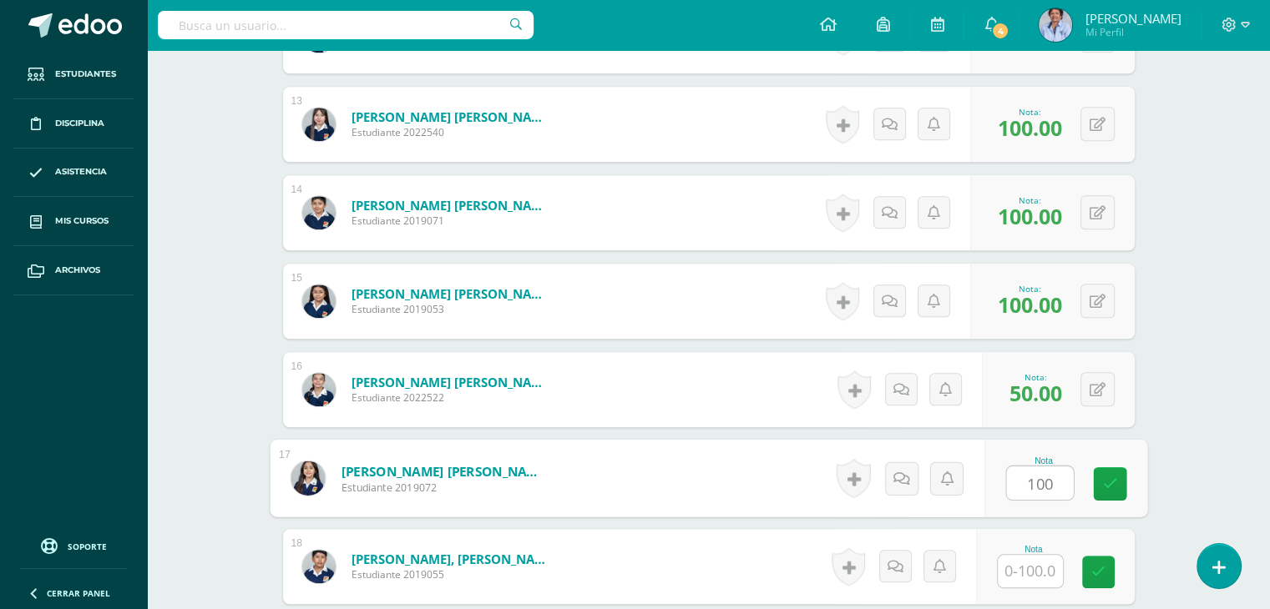
type input "100"
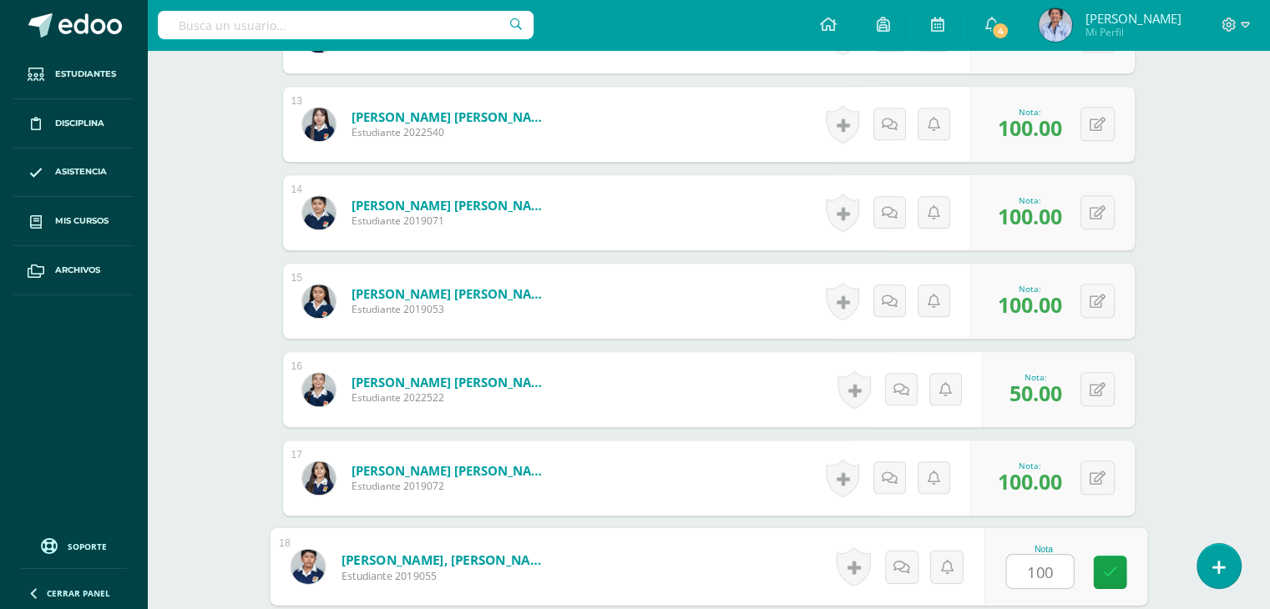
type input "100"
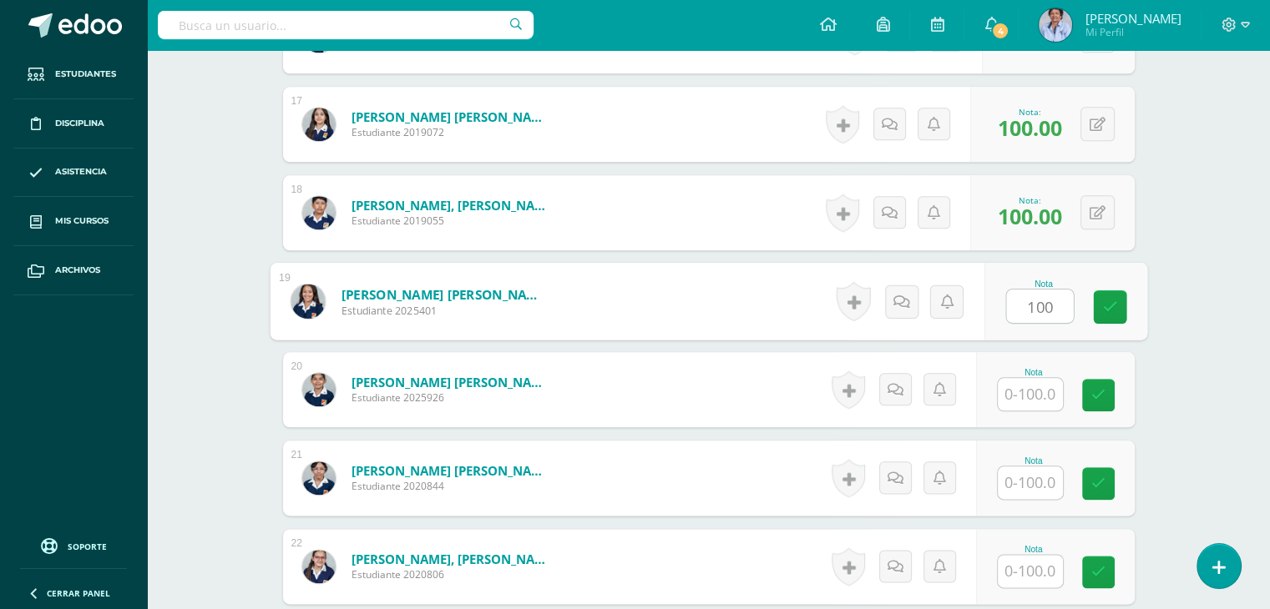
type input "100"
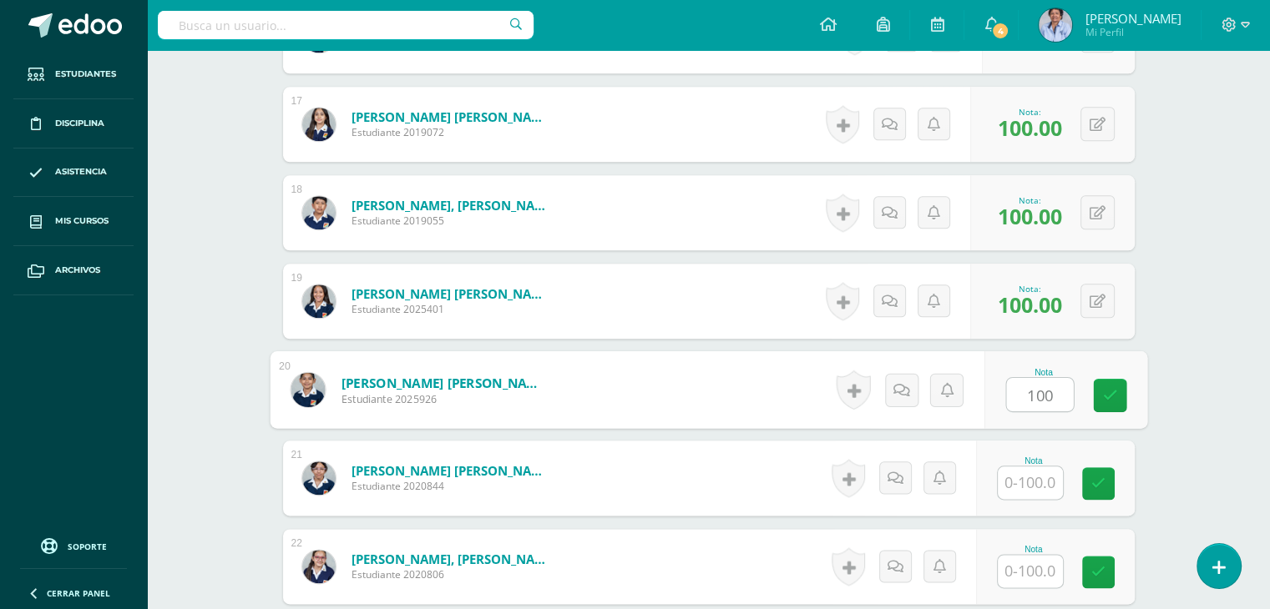
type input "100"
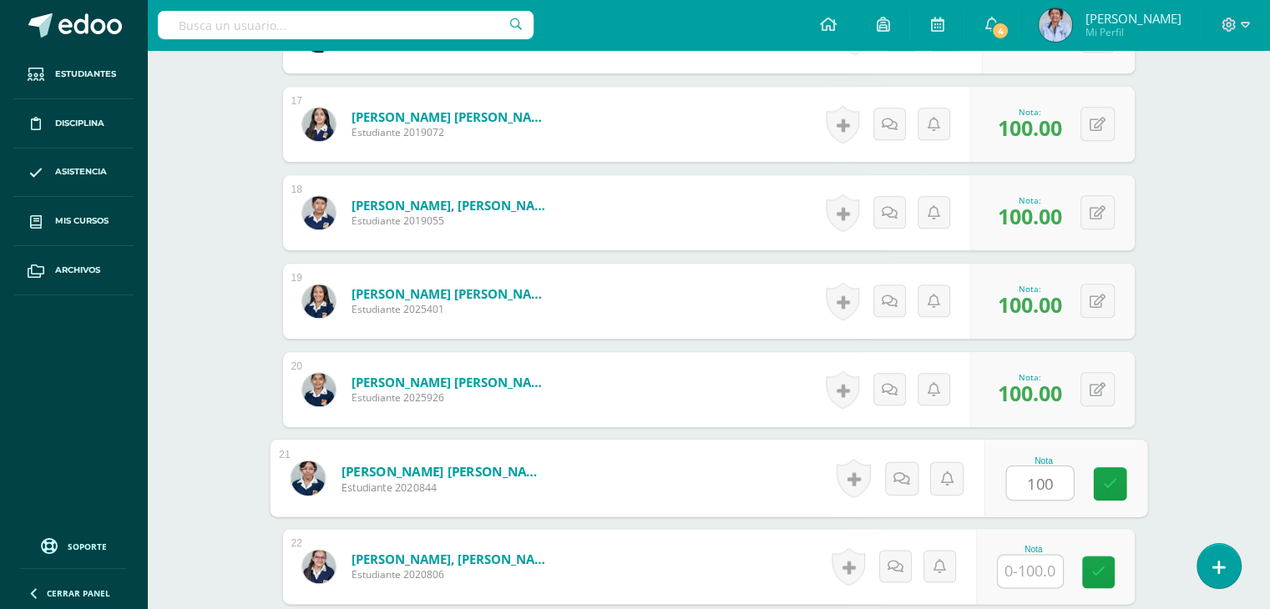
type input "100"
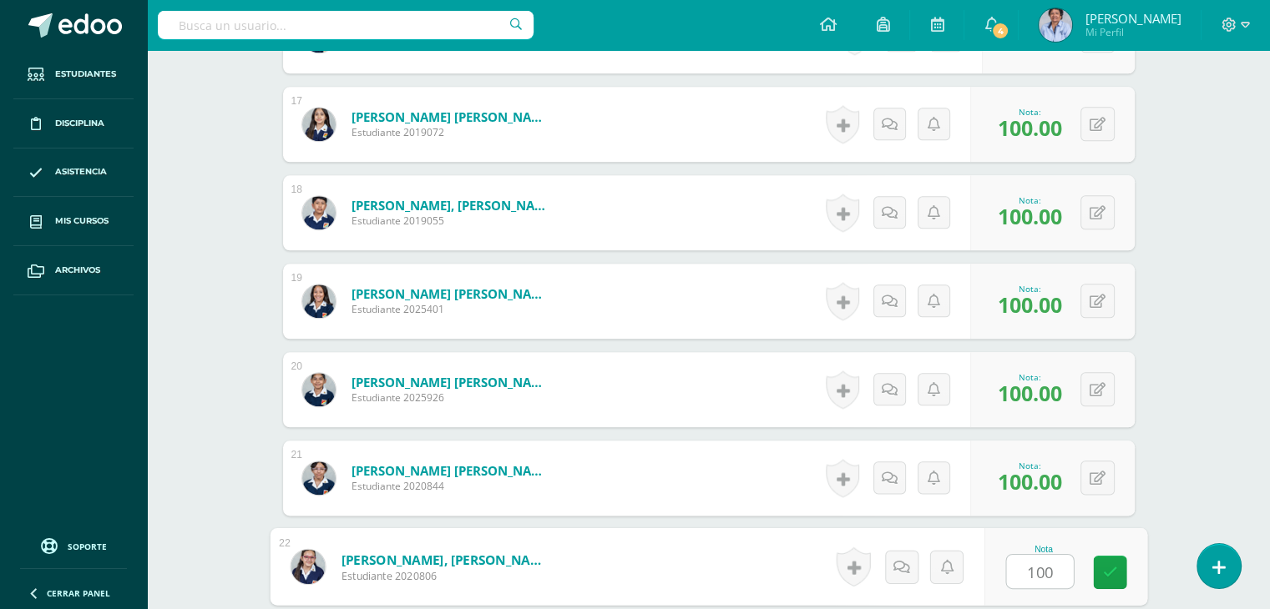
type input "100"
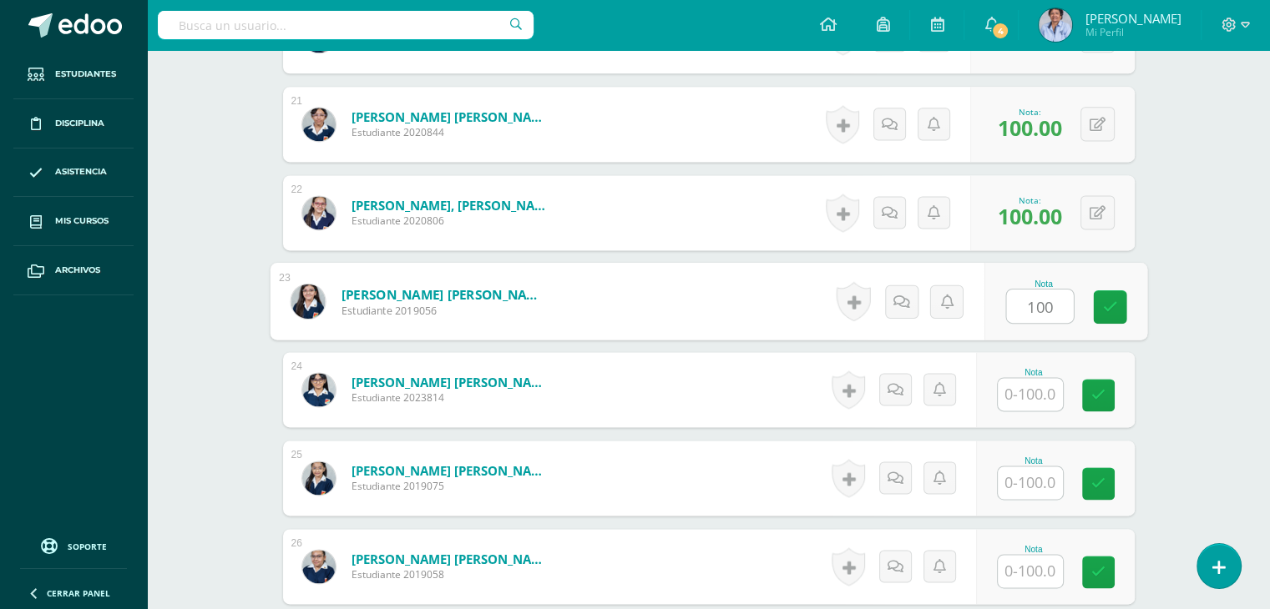
type input "100"
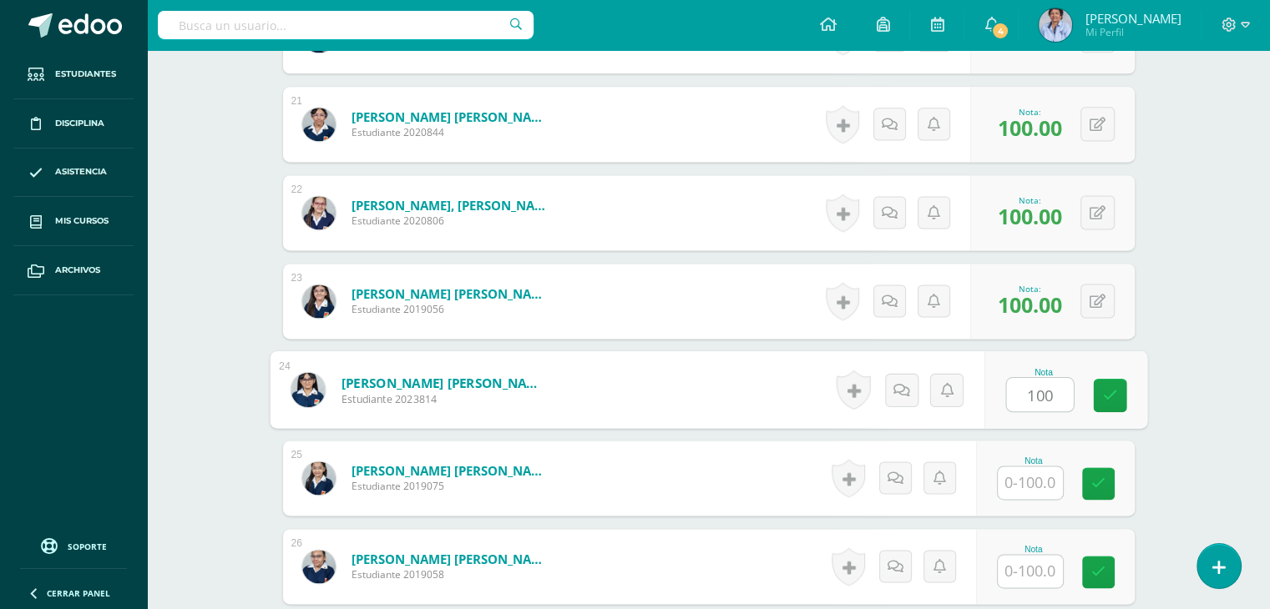
type input "100"
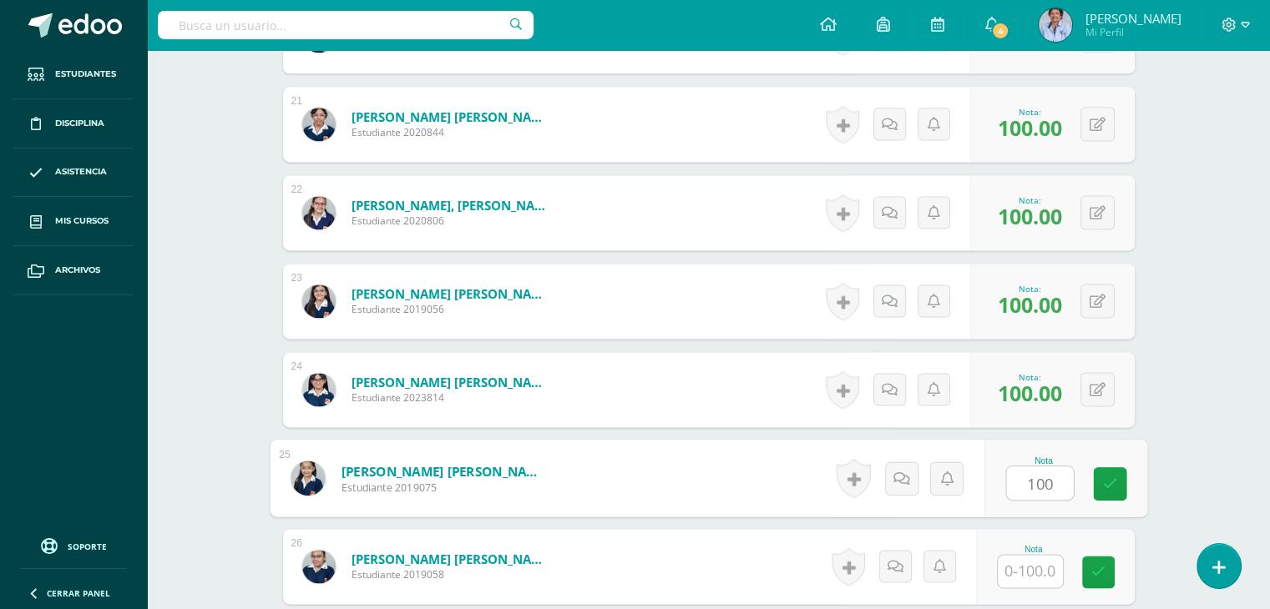
type input "100"
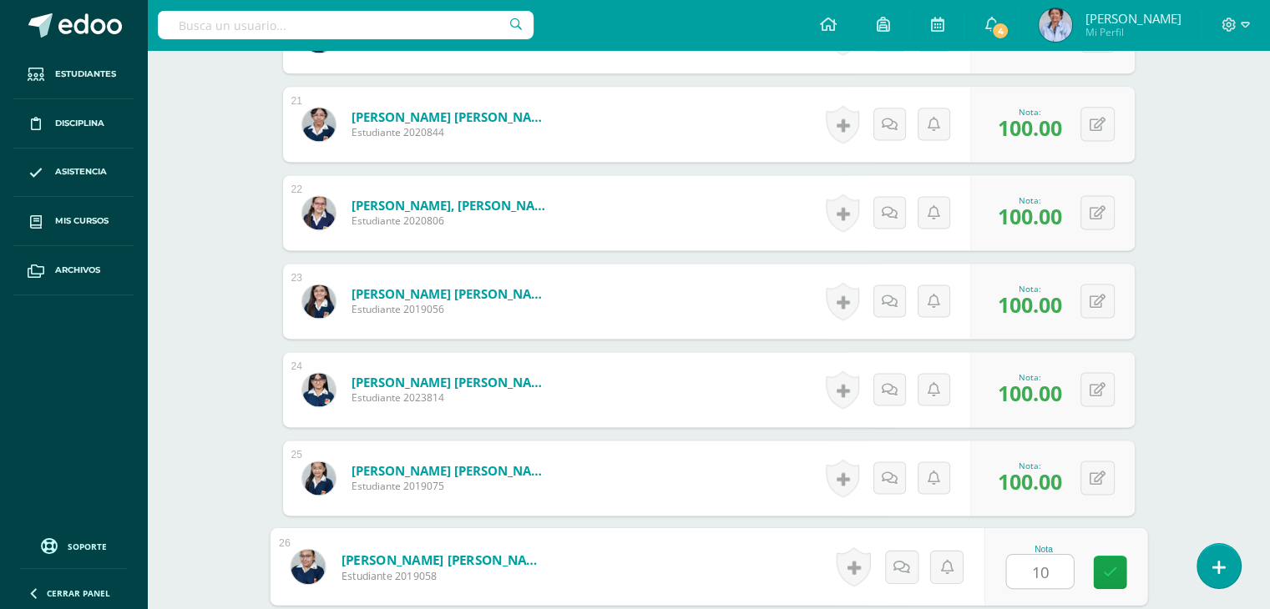
type input "100"
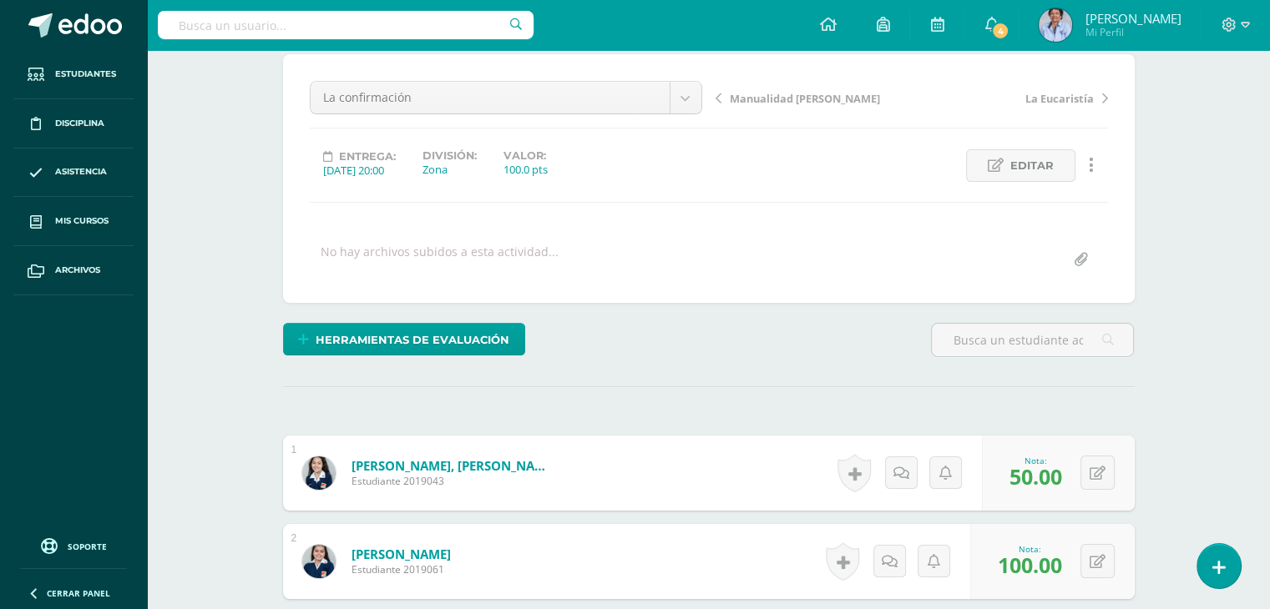
scroll to position [0, 0]
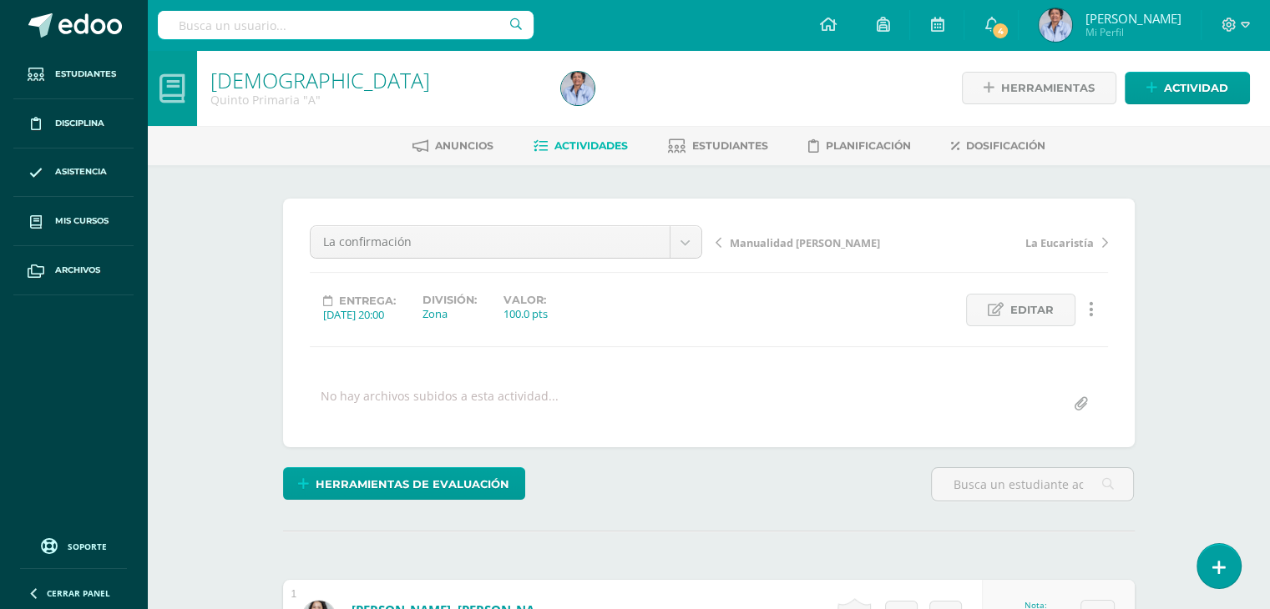
click at [775, 235] on span "Manualidad [PERSON_NAME]" at bounding box center [805, 242] width 150 height 15
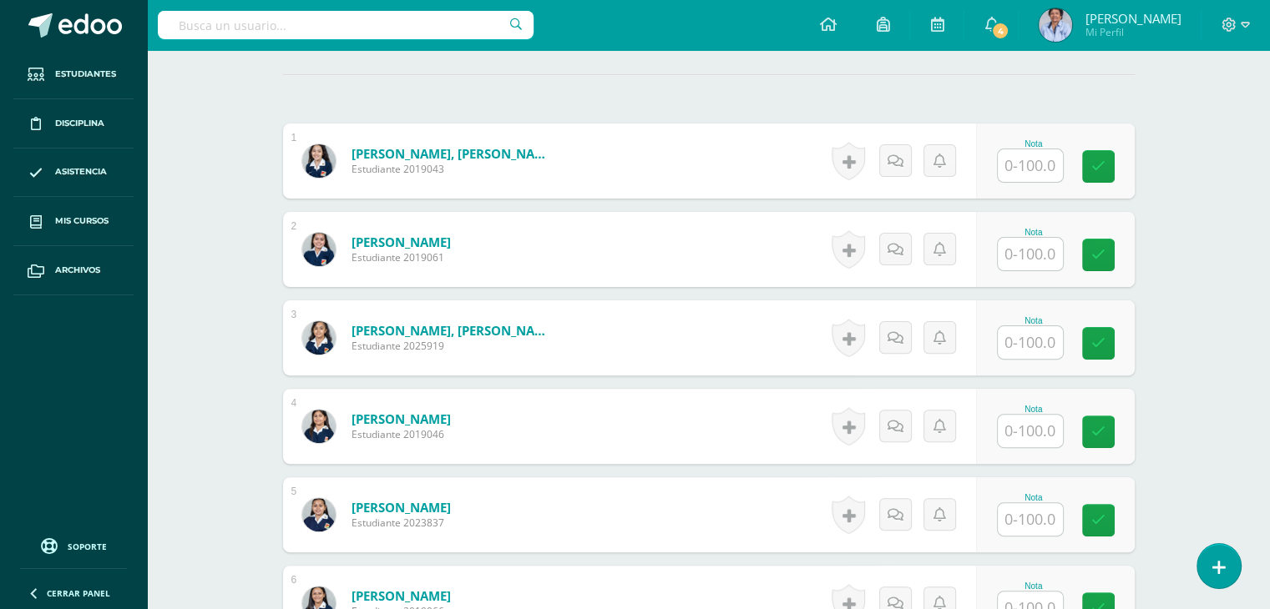
scroll to position [491, 0]
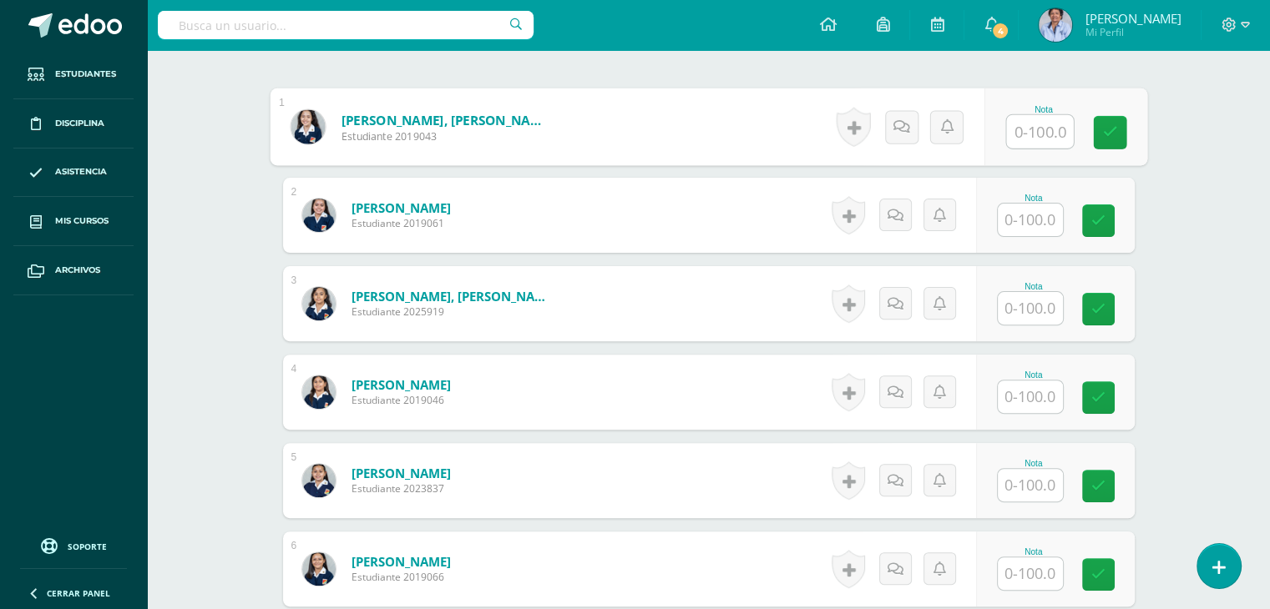
click at [1037, 126] on input "text" at bounding box center [1039, 131] width 67 height 33
type input "100"
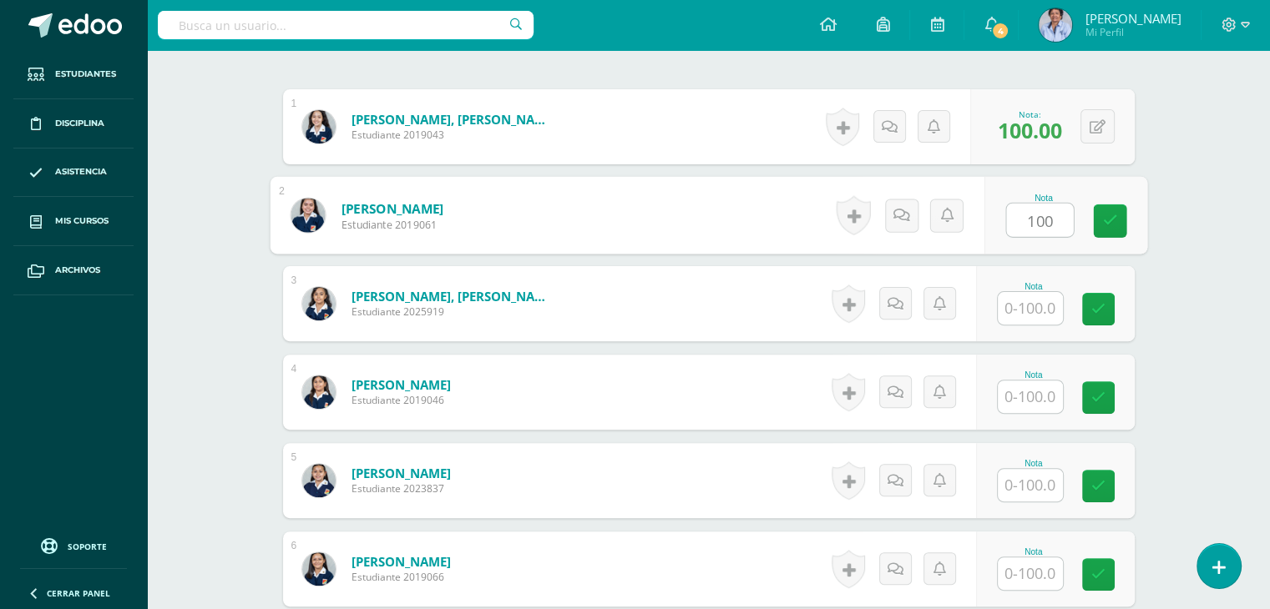
type input "100"
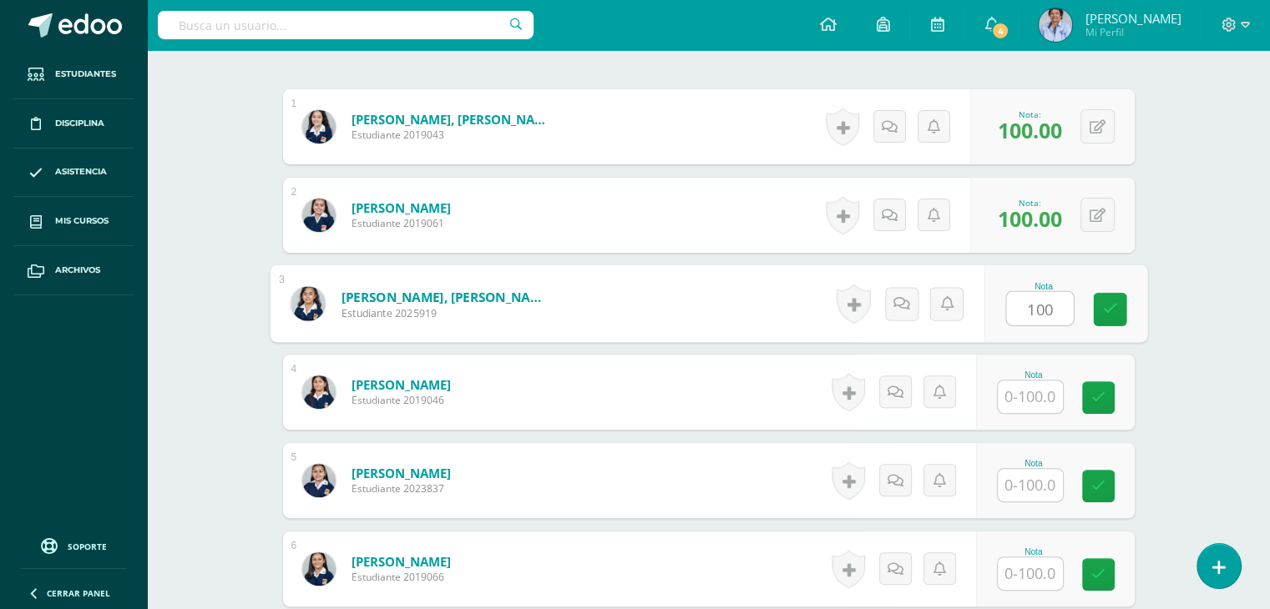
type input "100"
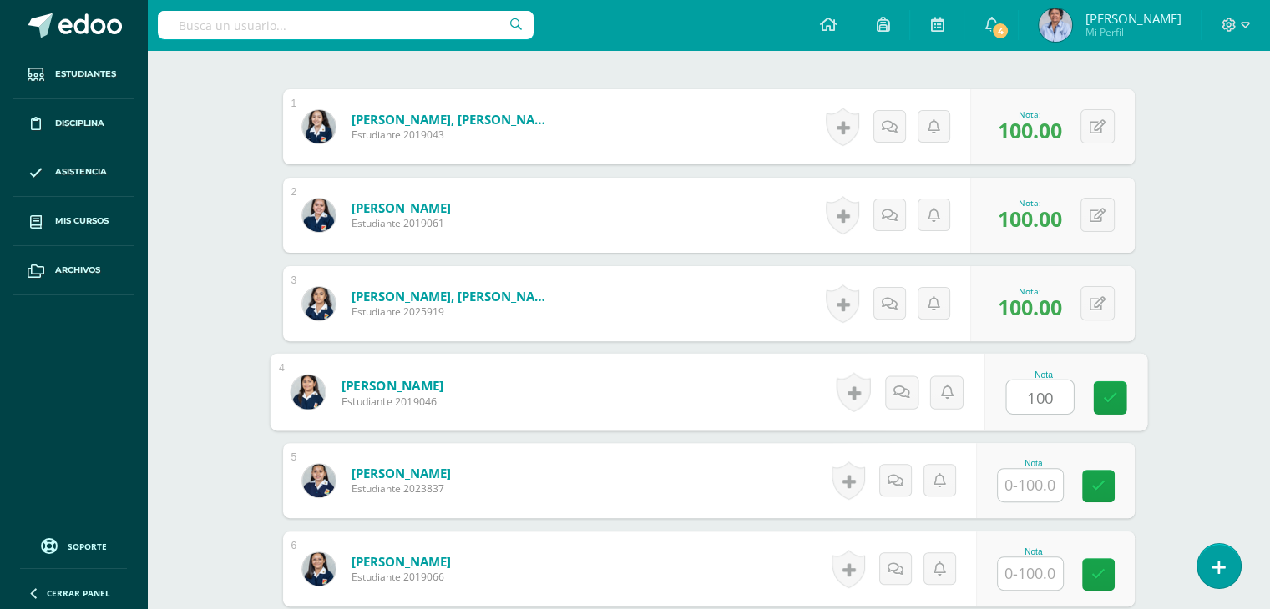
type input "100"
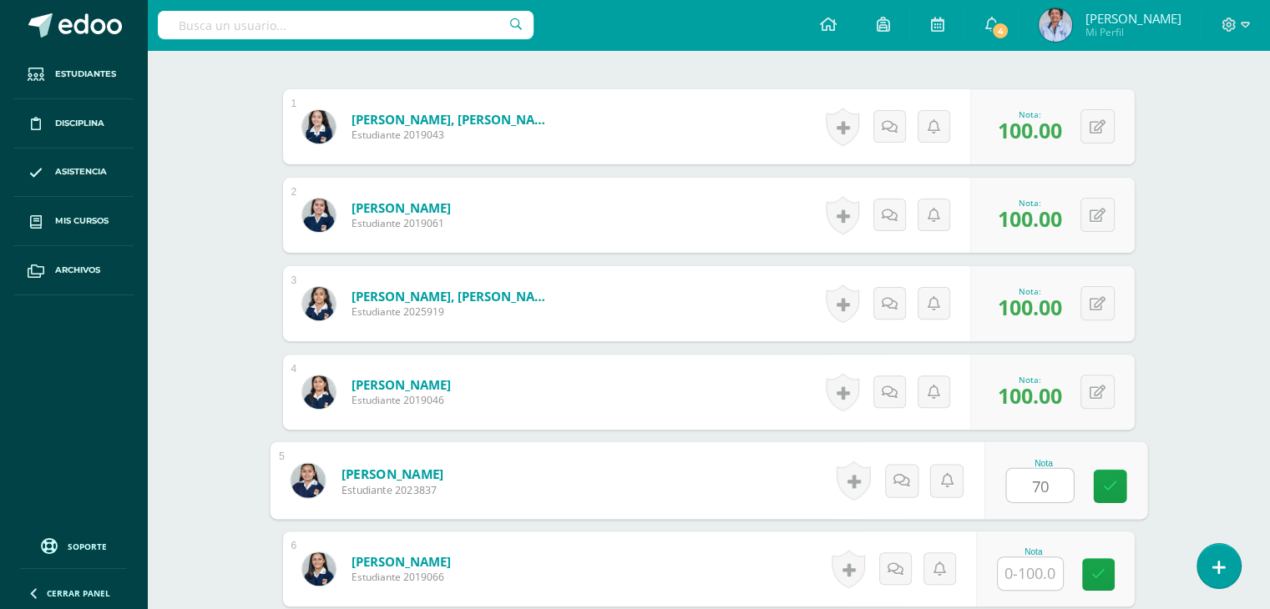
type input "70"
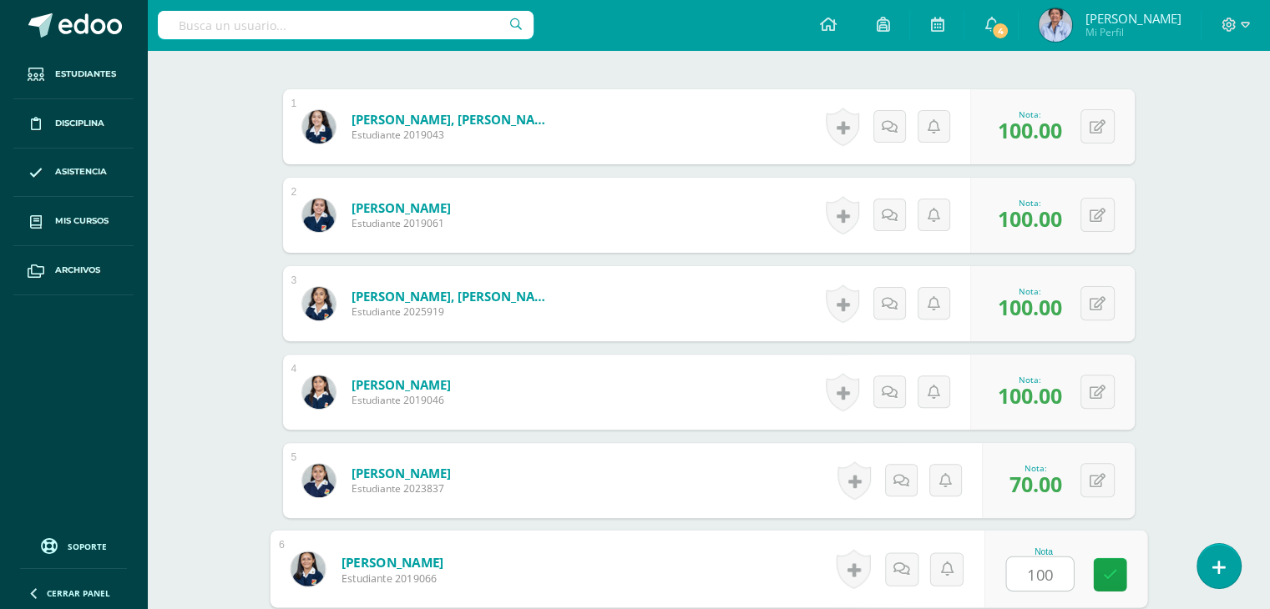
type input "100"
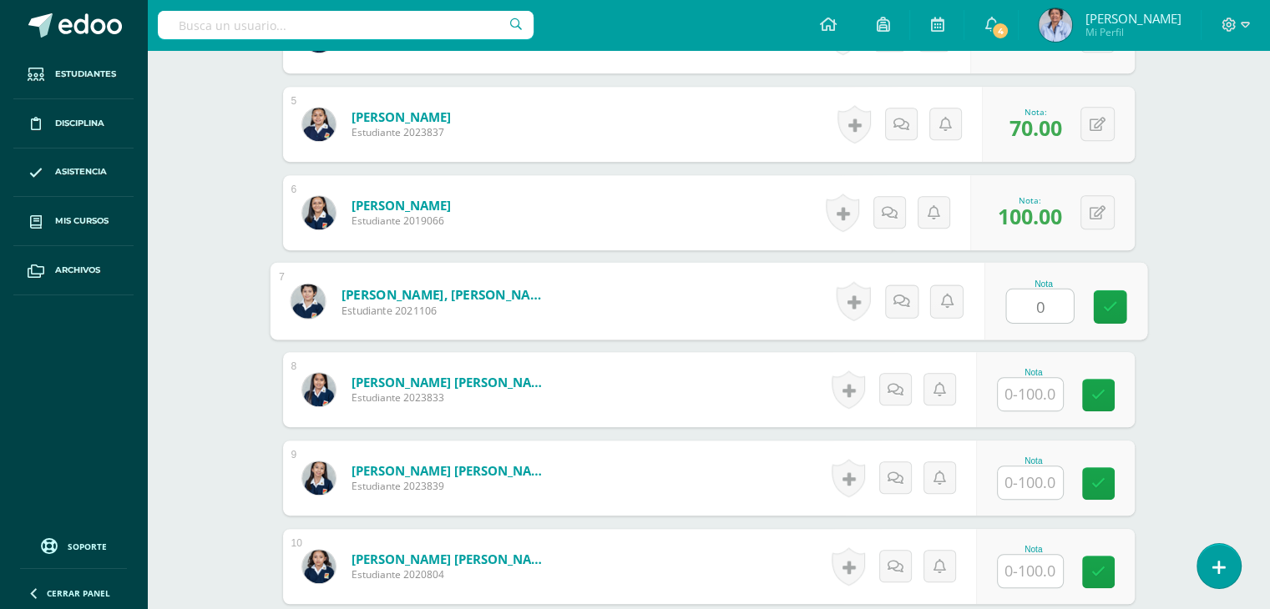
type input "0"
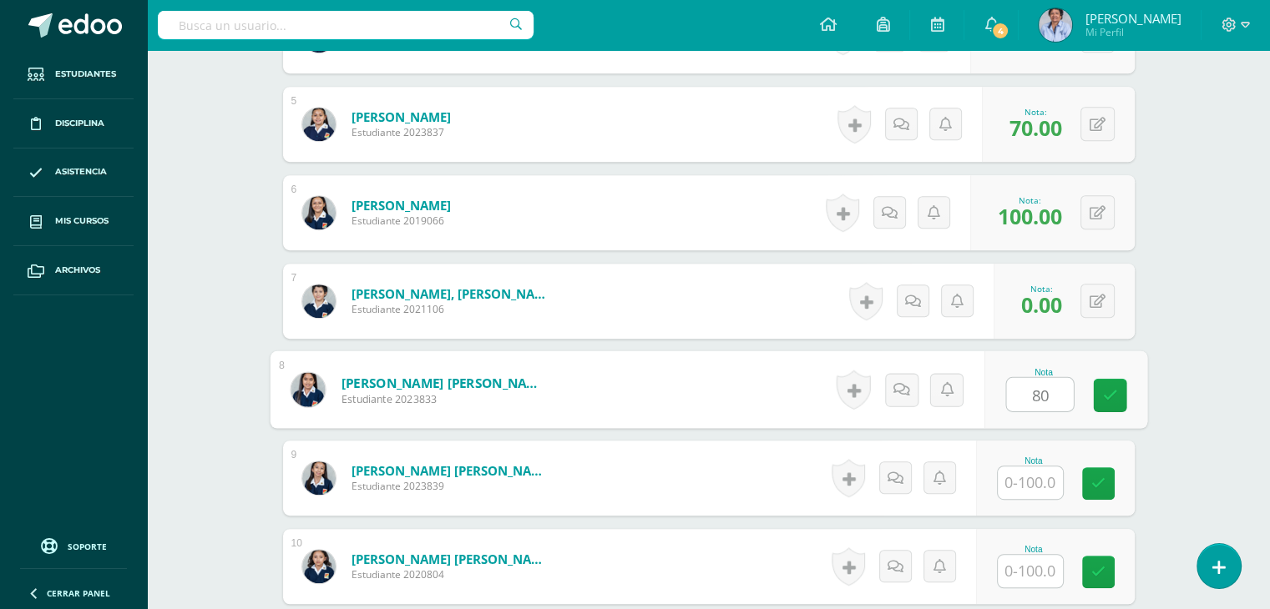
type input "80"
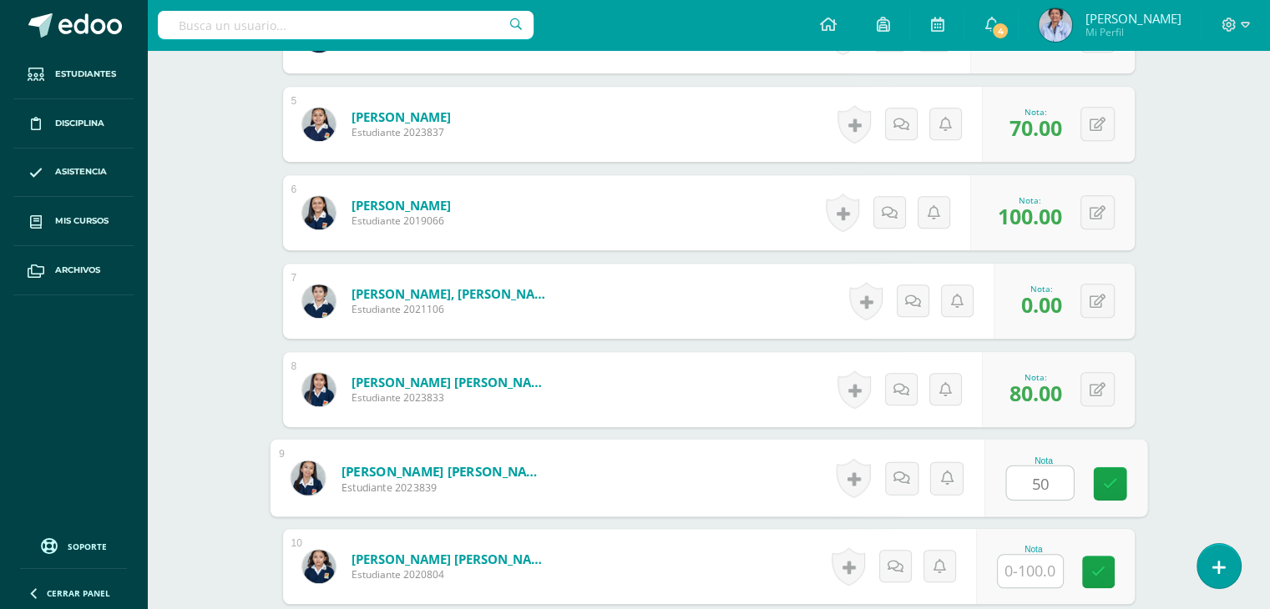
type input "50"
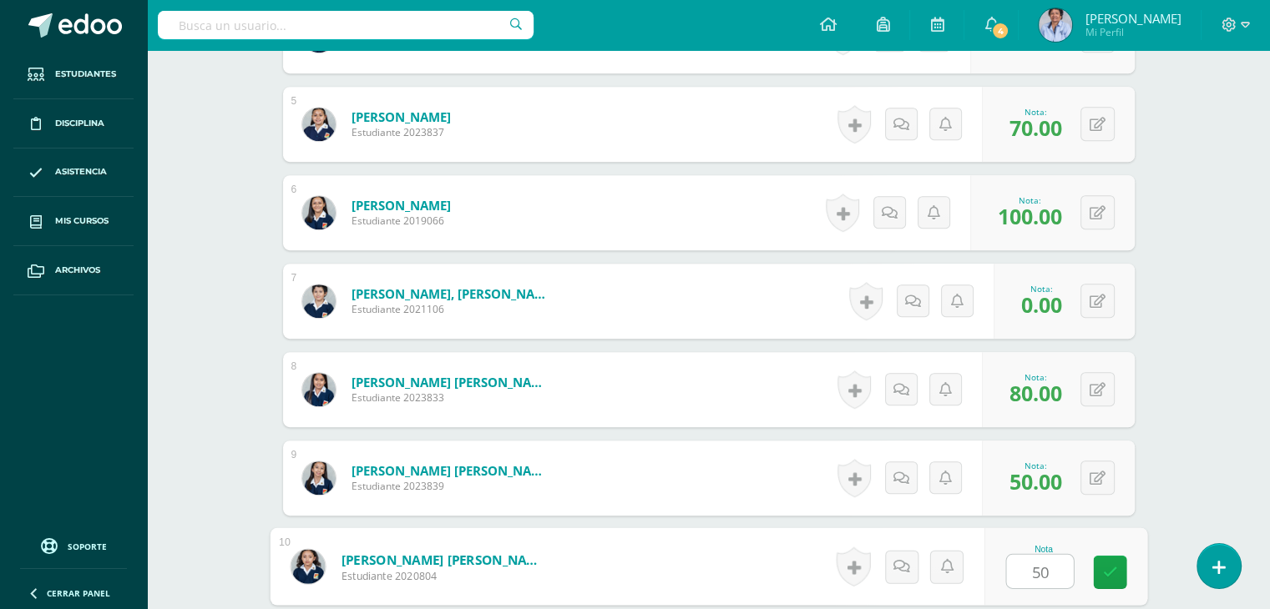
type input "50"
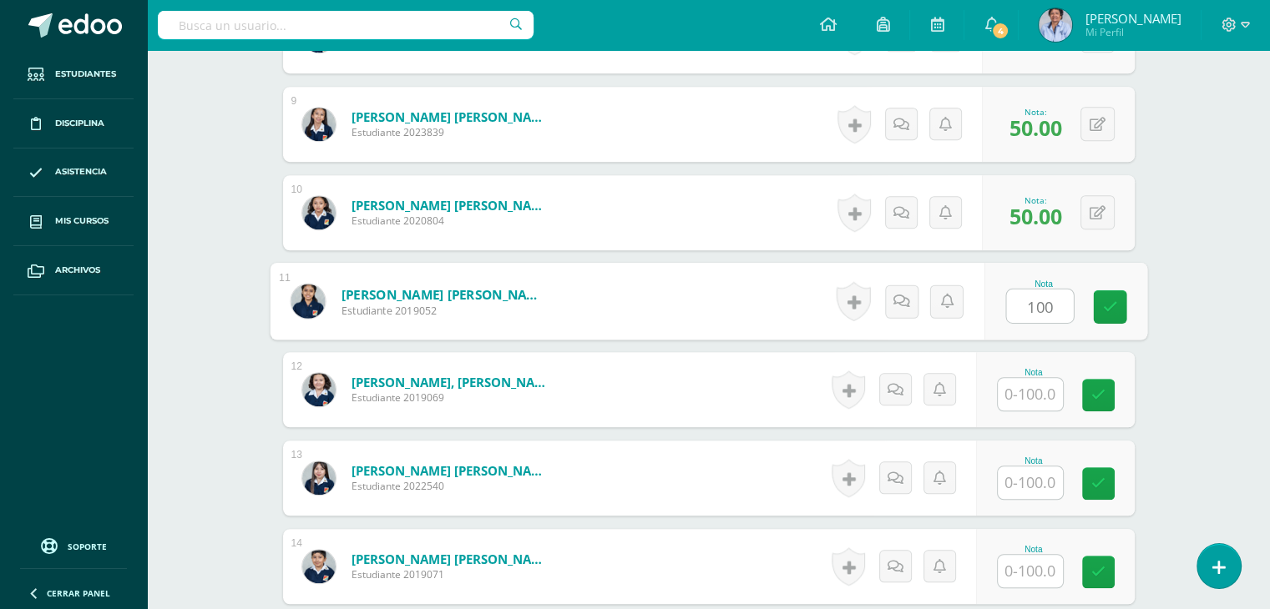
type input "100"
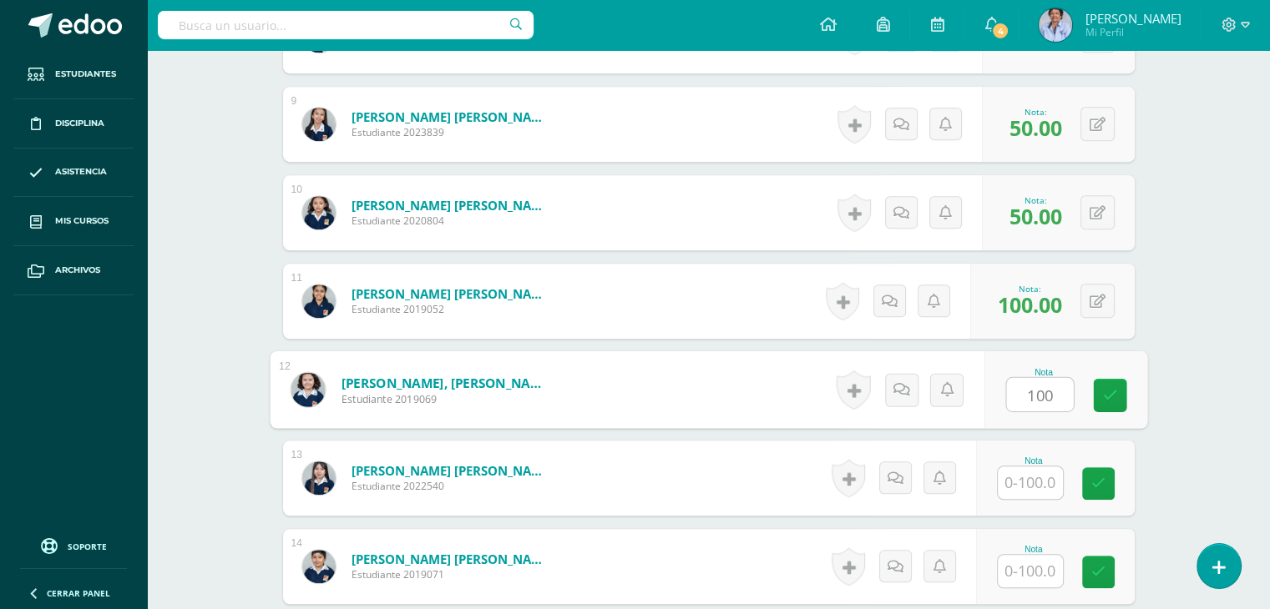
type input "100"
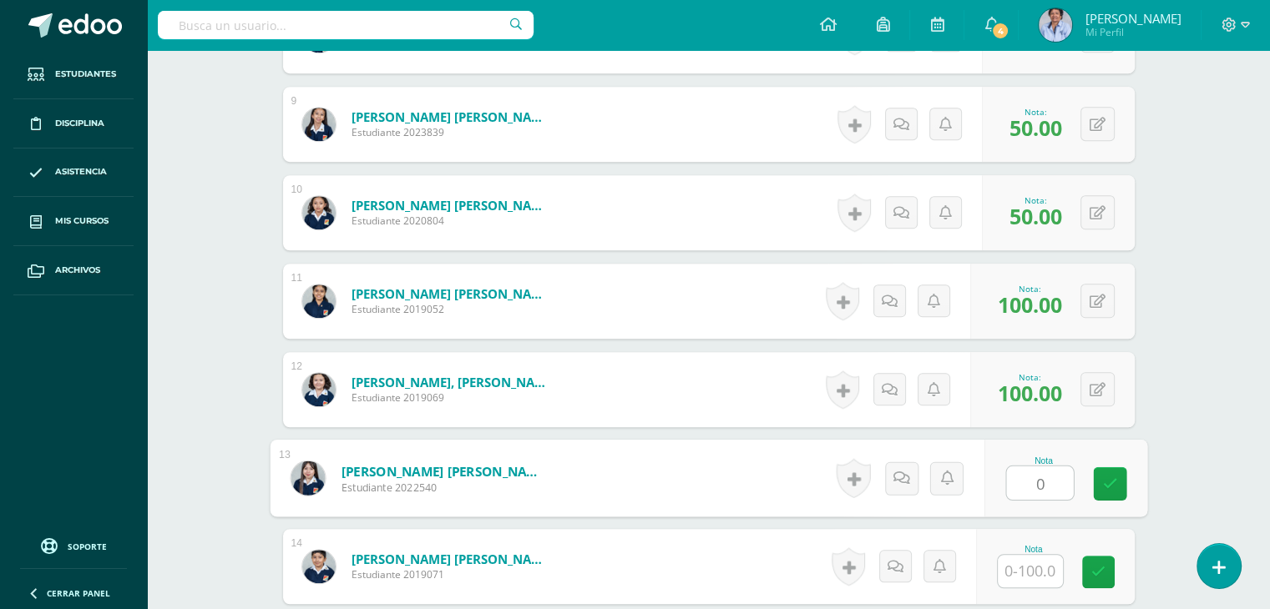
type input "0"
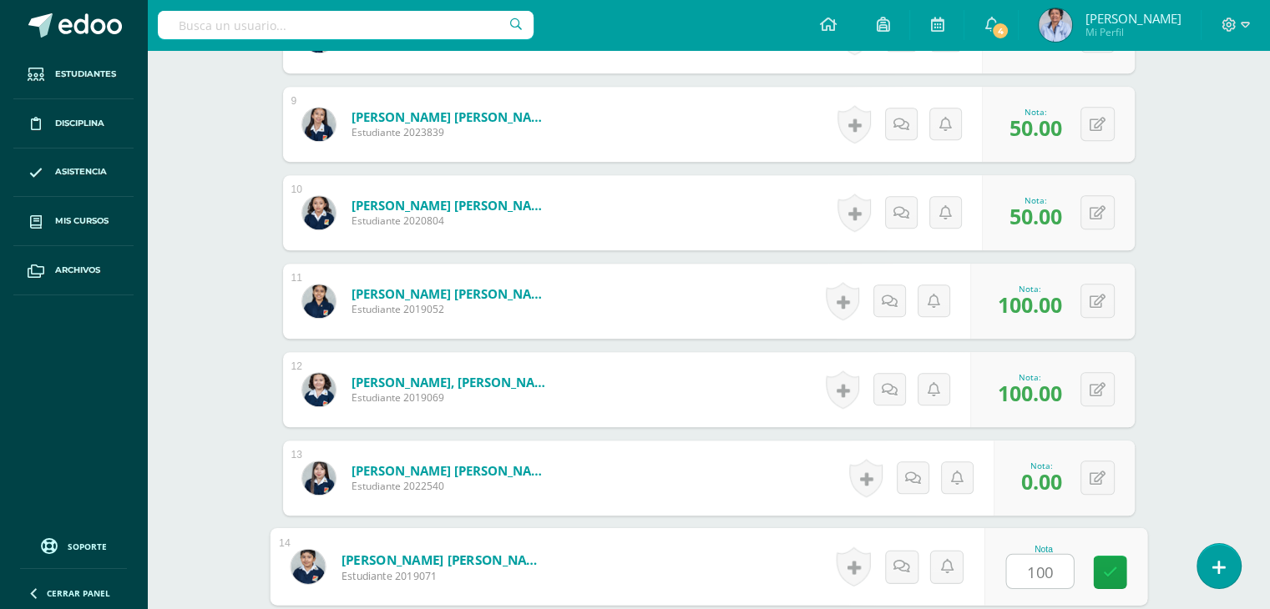
type input "100"
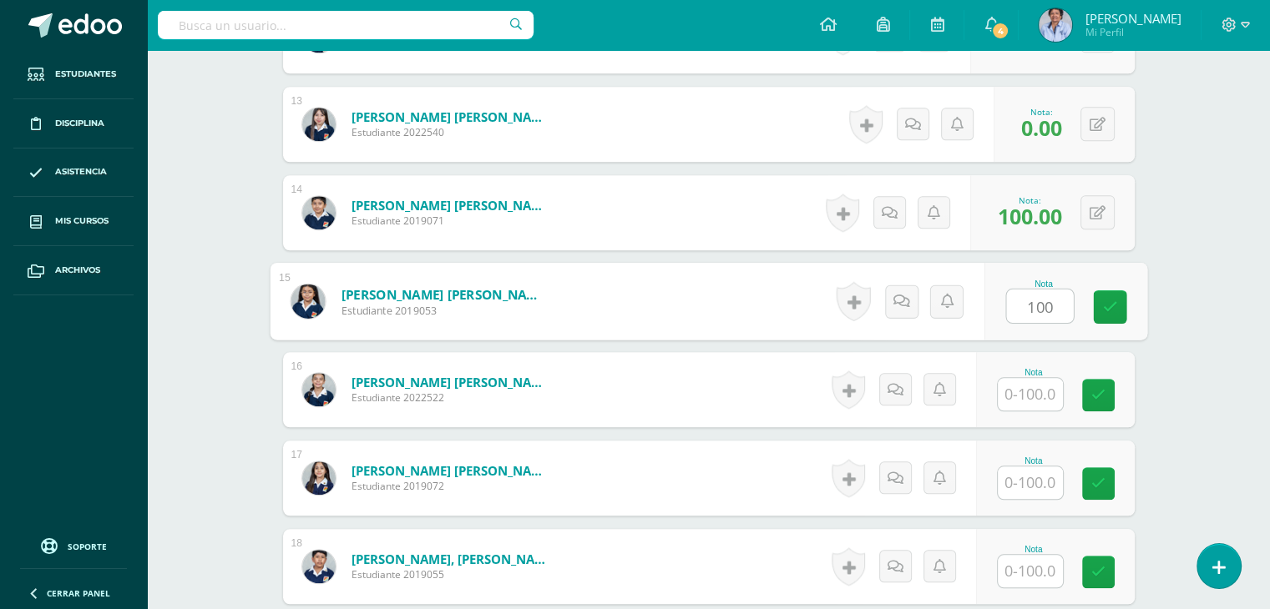
type input "100"
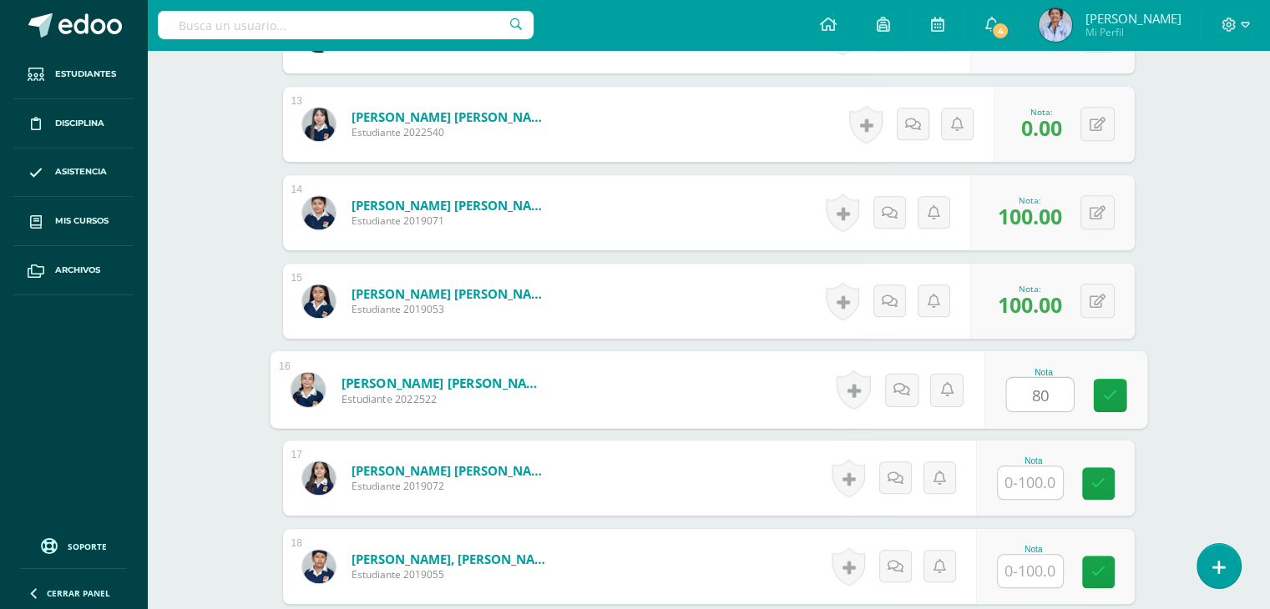
type input "80"
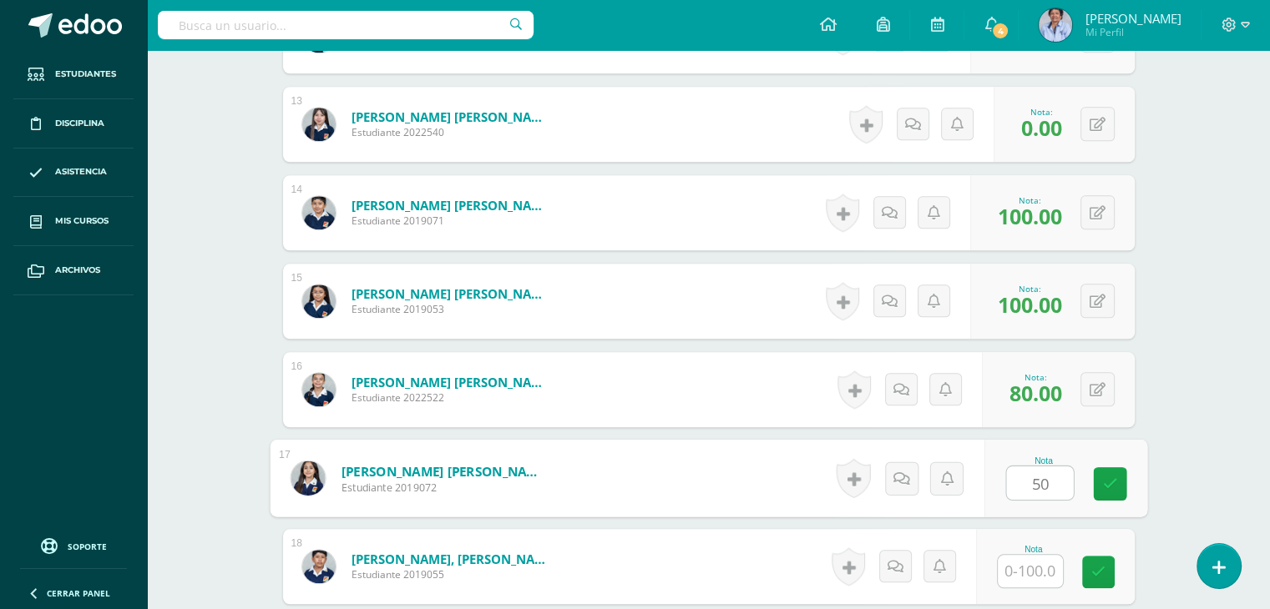
type input "50"
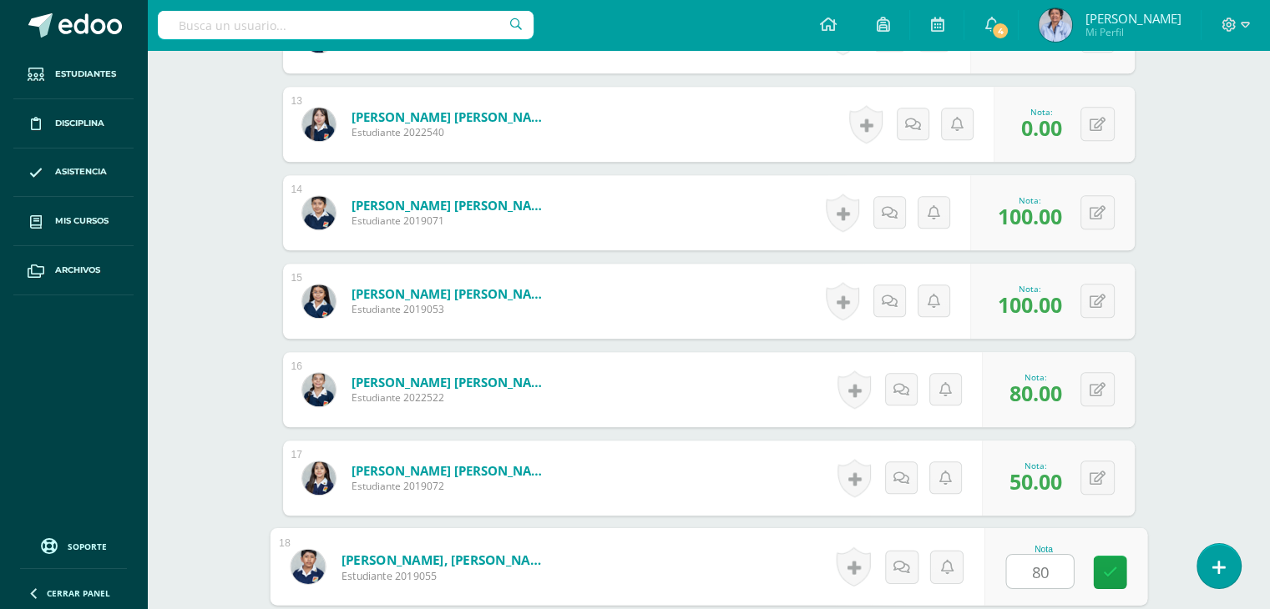
type input "80"
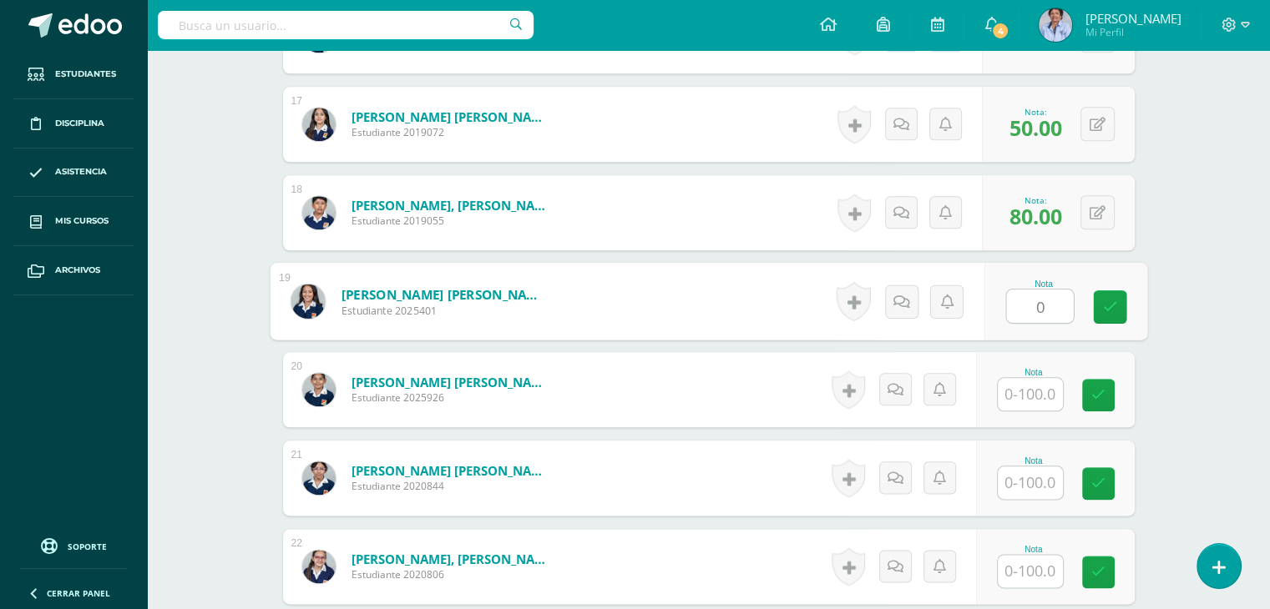
type input "0"
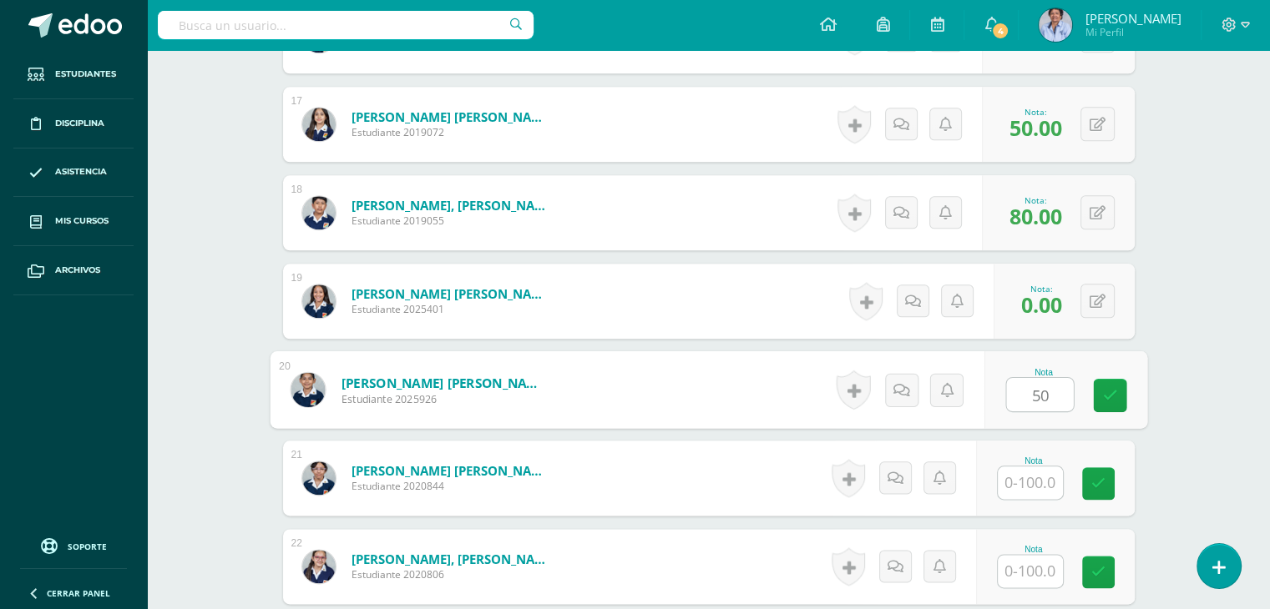
type input "50"
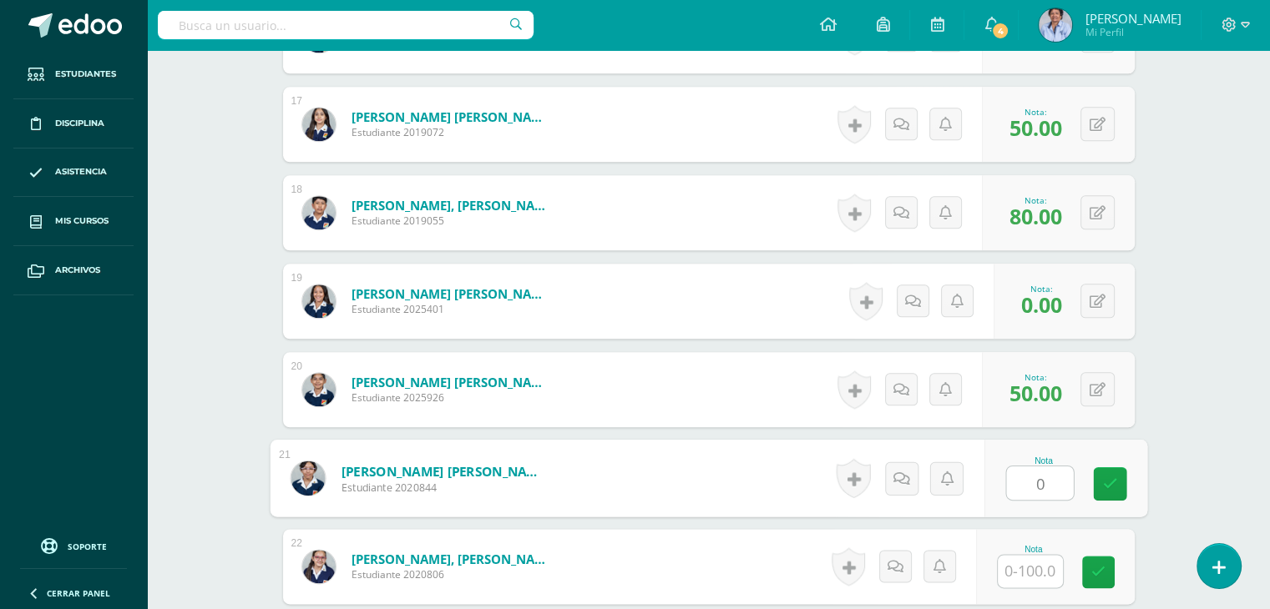
type input "0"
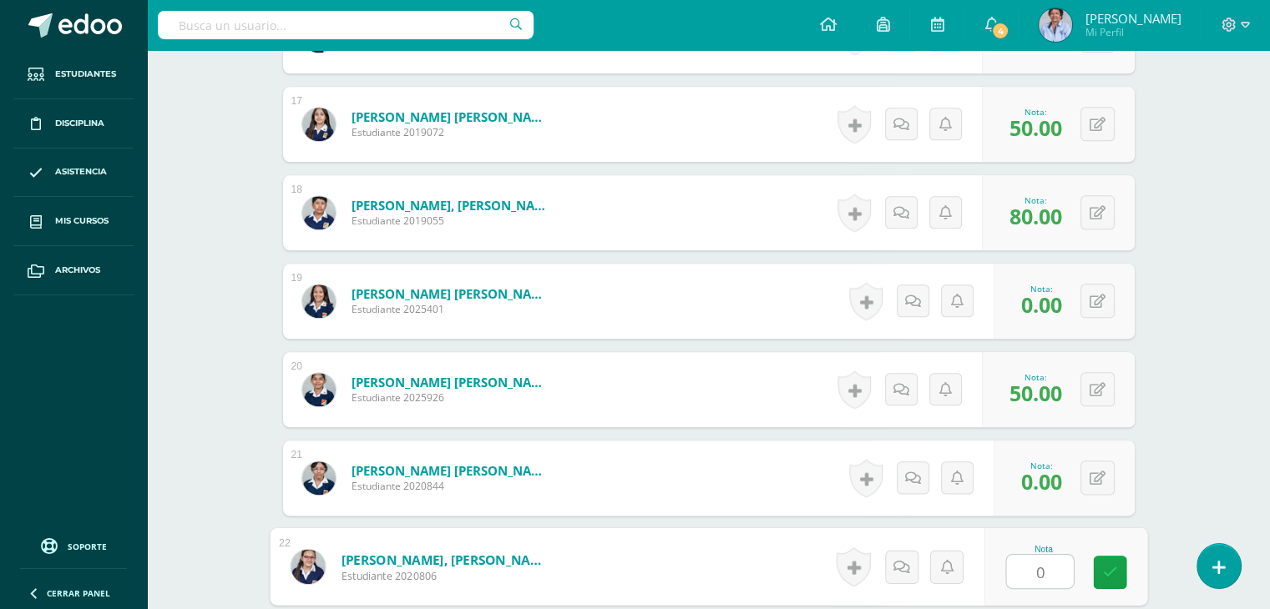
type input "0"
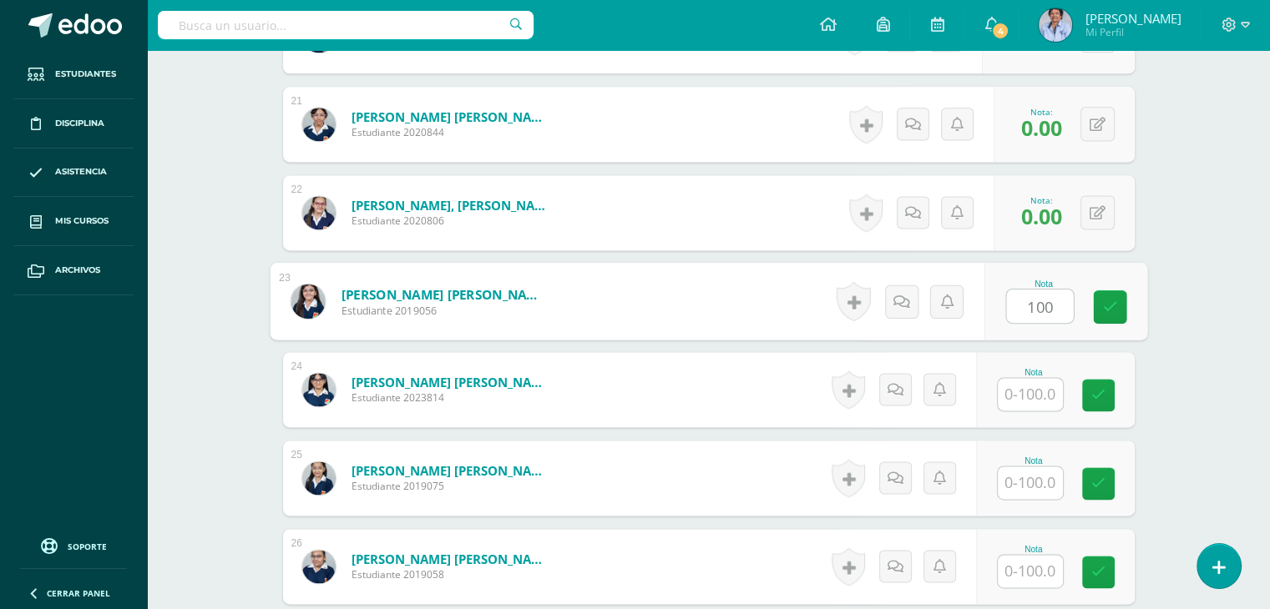
type input "100"
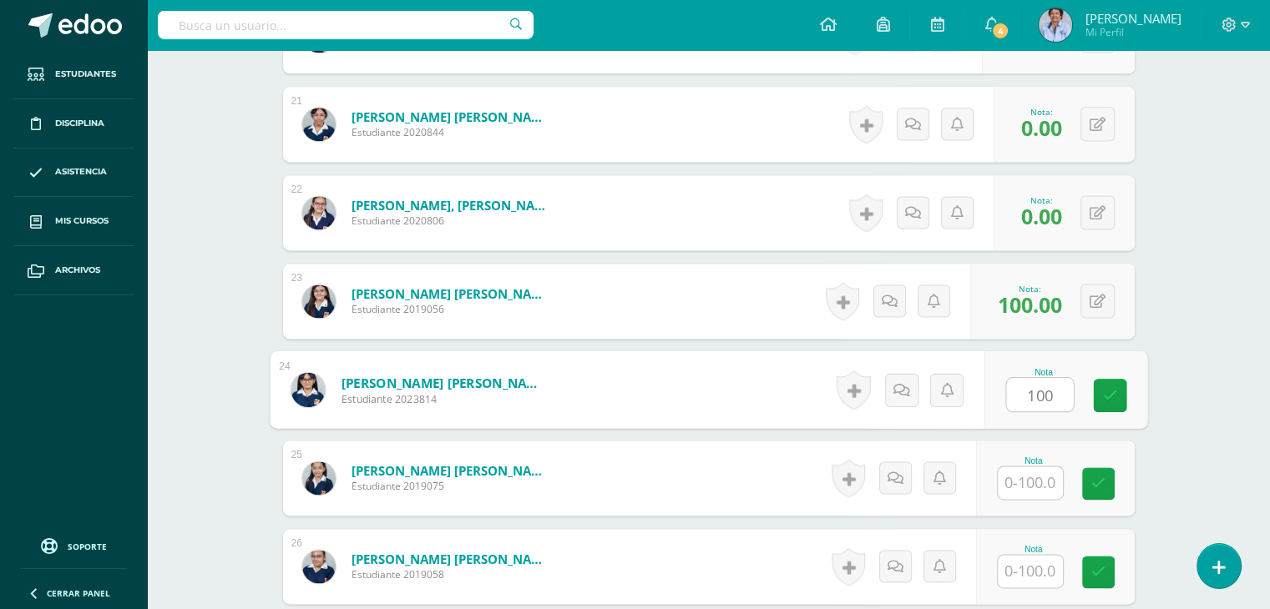
type input "100"
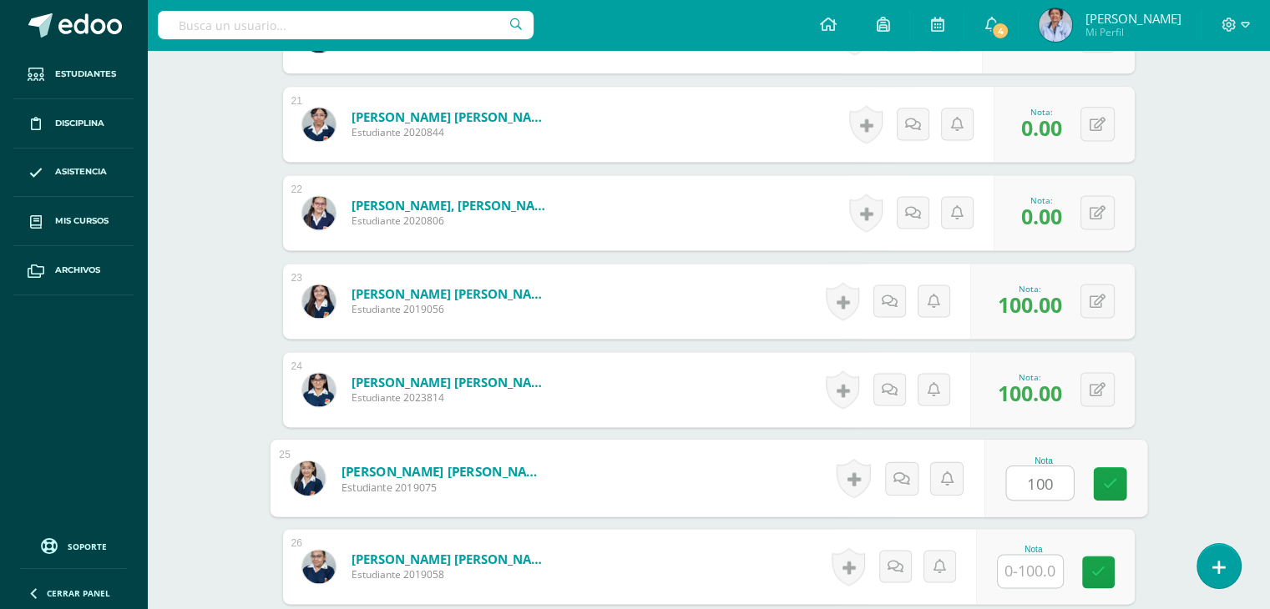
type input "100"
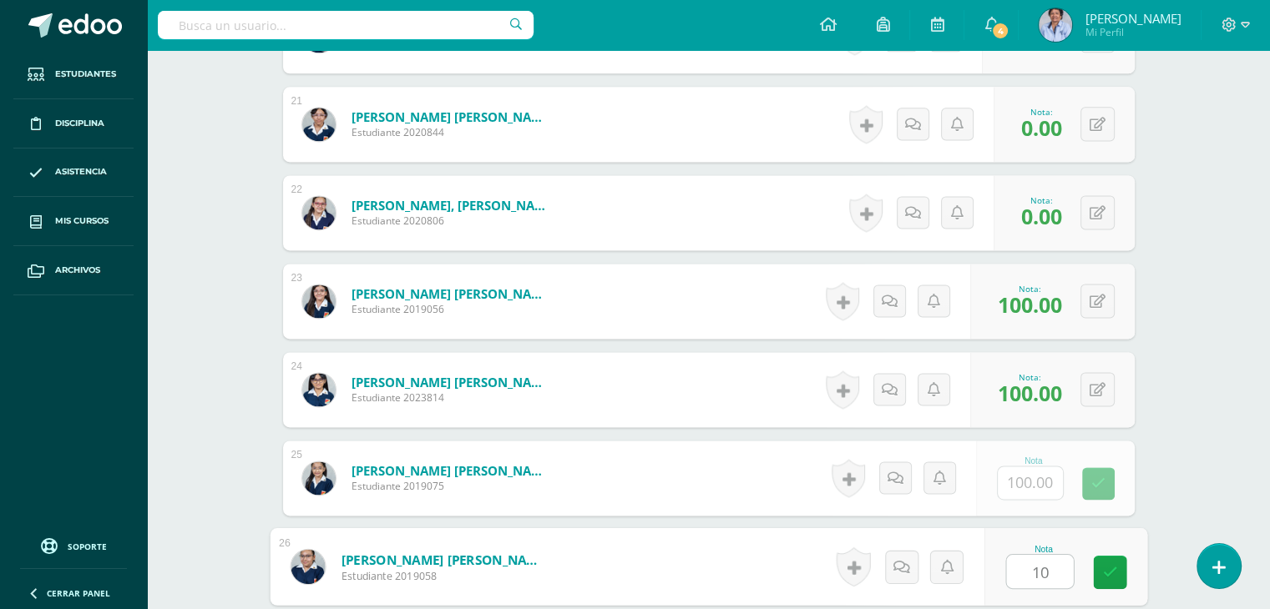
type input "100"
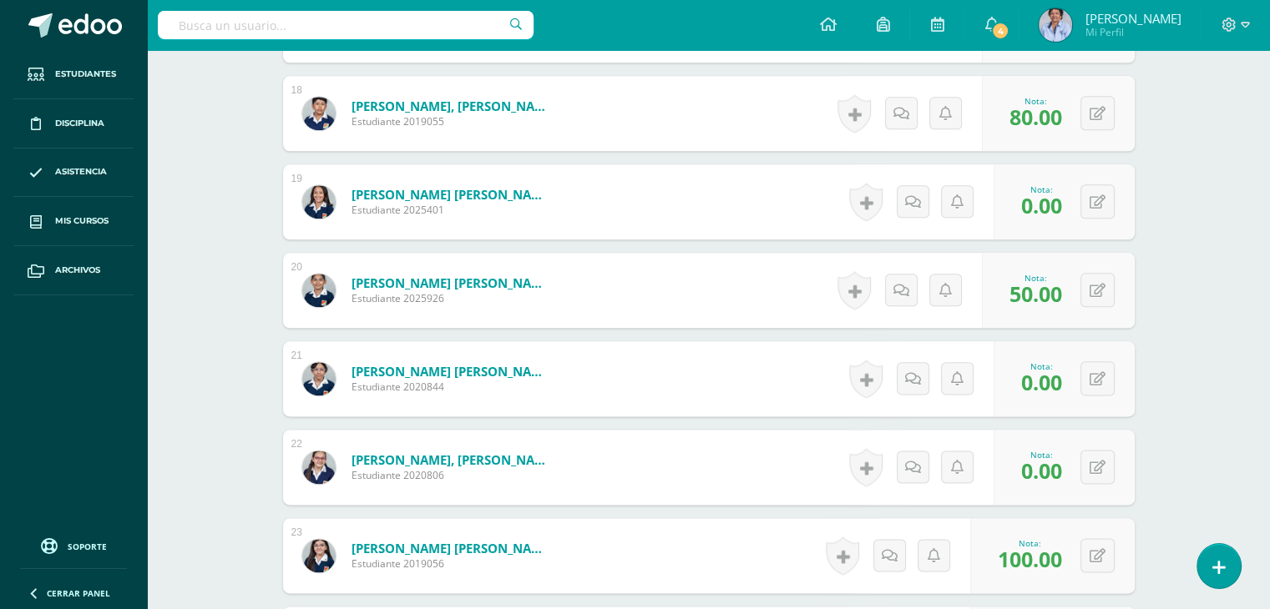
scroll to position [1993, 0]
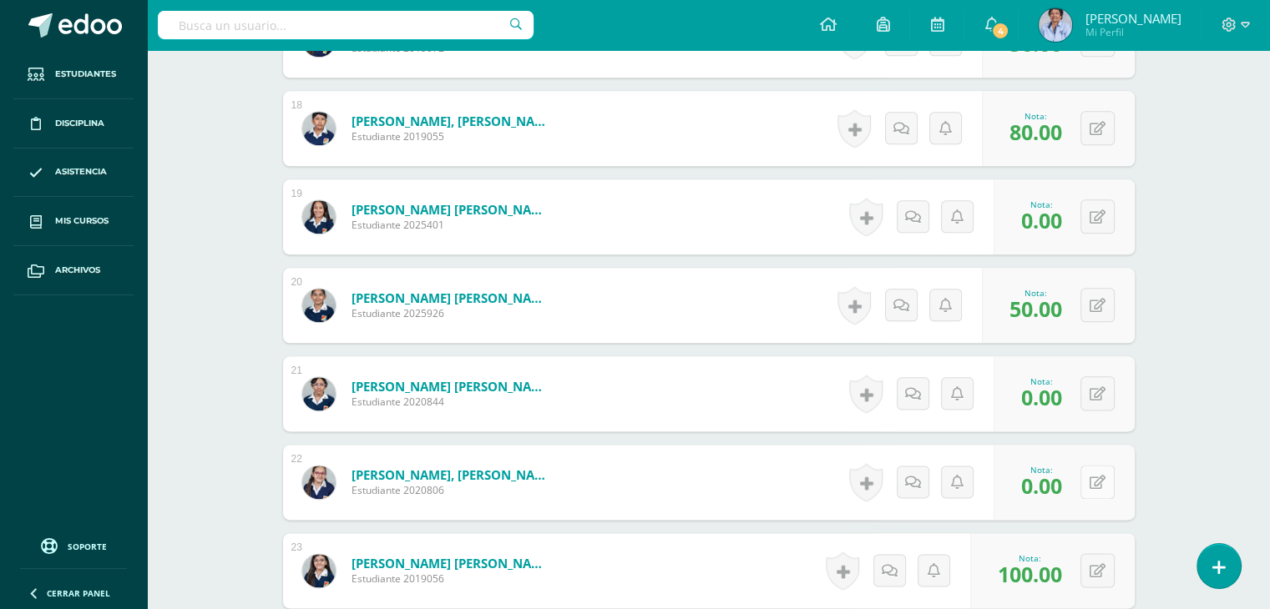
click at [1092, 477] on button at bounding box center [1097, 482] width 34 height 34
type input "100"
click at [1093, 298] on button at bounding box center [1097, 305] width 34 height 34
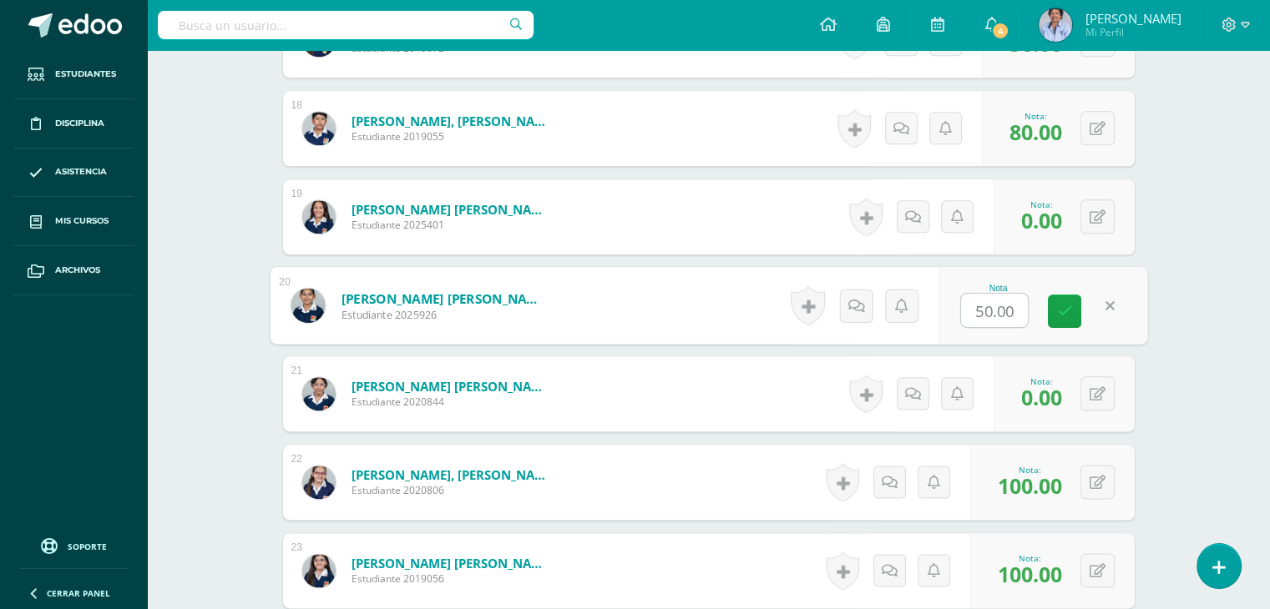
type input "0"
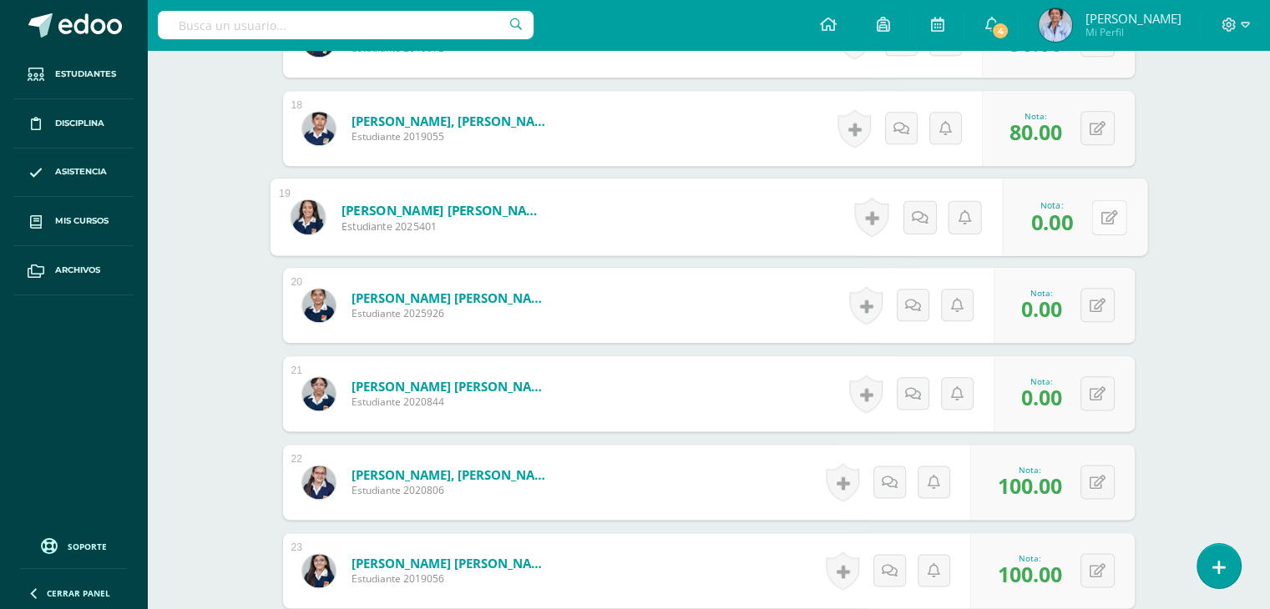
click at [1095, 211] on button at bounding box center [1108, 216] width 35 height 35
type input "50"
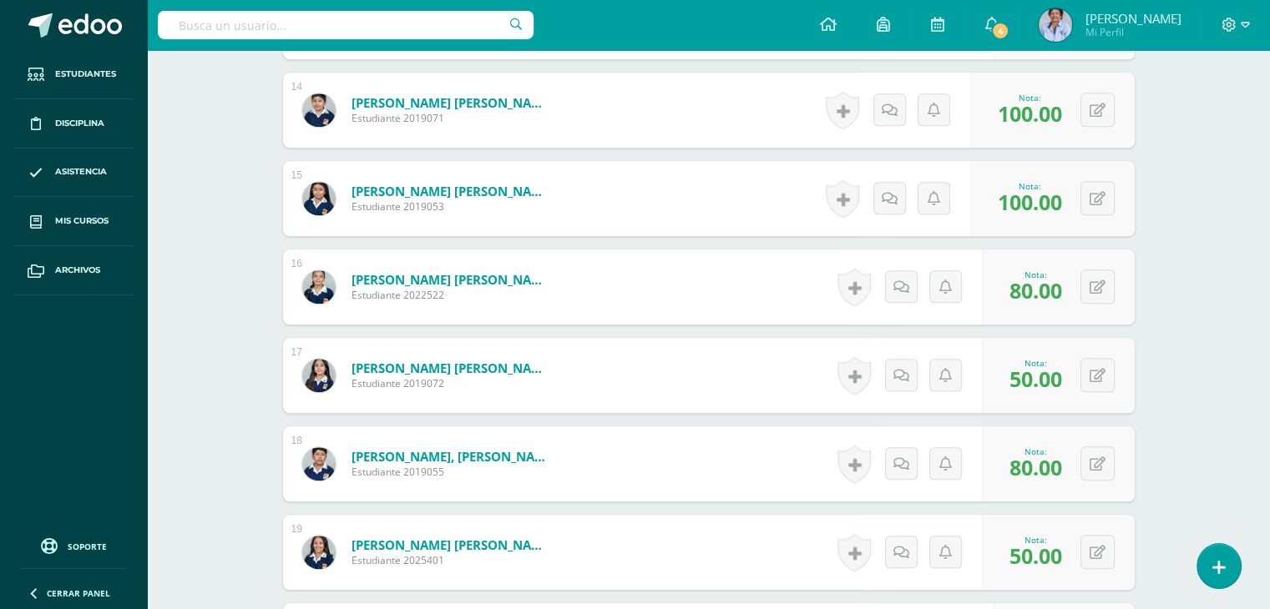
scroll to position [1651, 0]
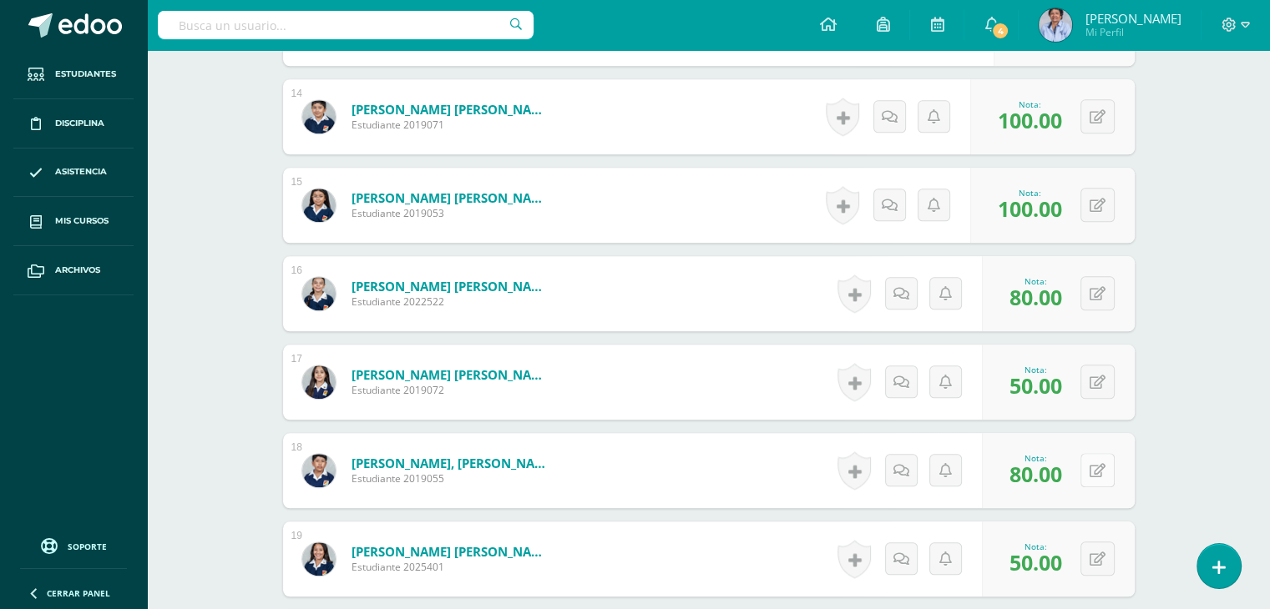
click at [1092, 468] on button at bounding box center [1097, 470] width 34 height 34
type input "0"
click at [1099, 378] on button at bounding box center [1108, 382] width 35 height 35
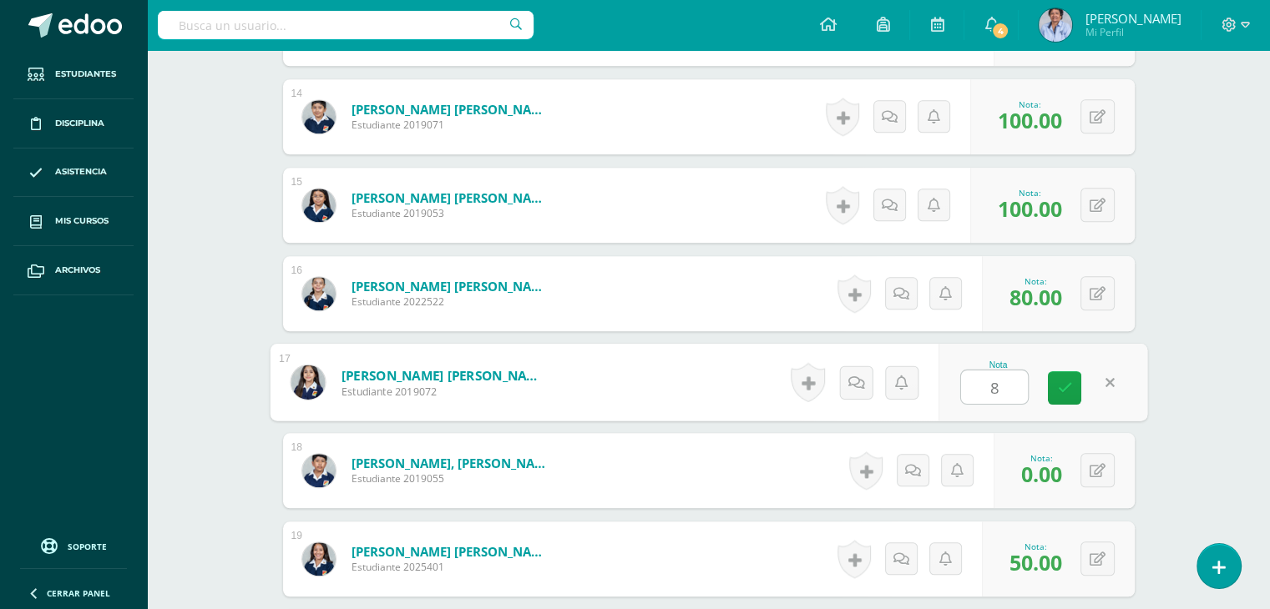
type input "80"
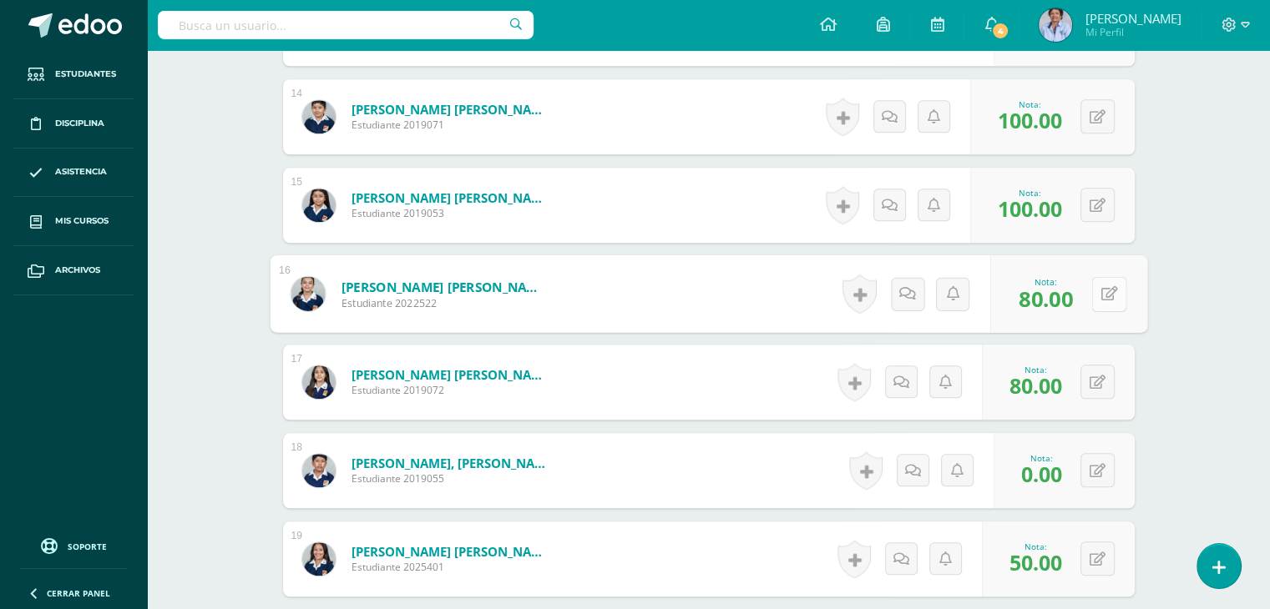
click at [1097, 290] on button at bounding box center [1108, 293] width 35 height 35
type input "50"
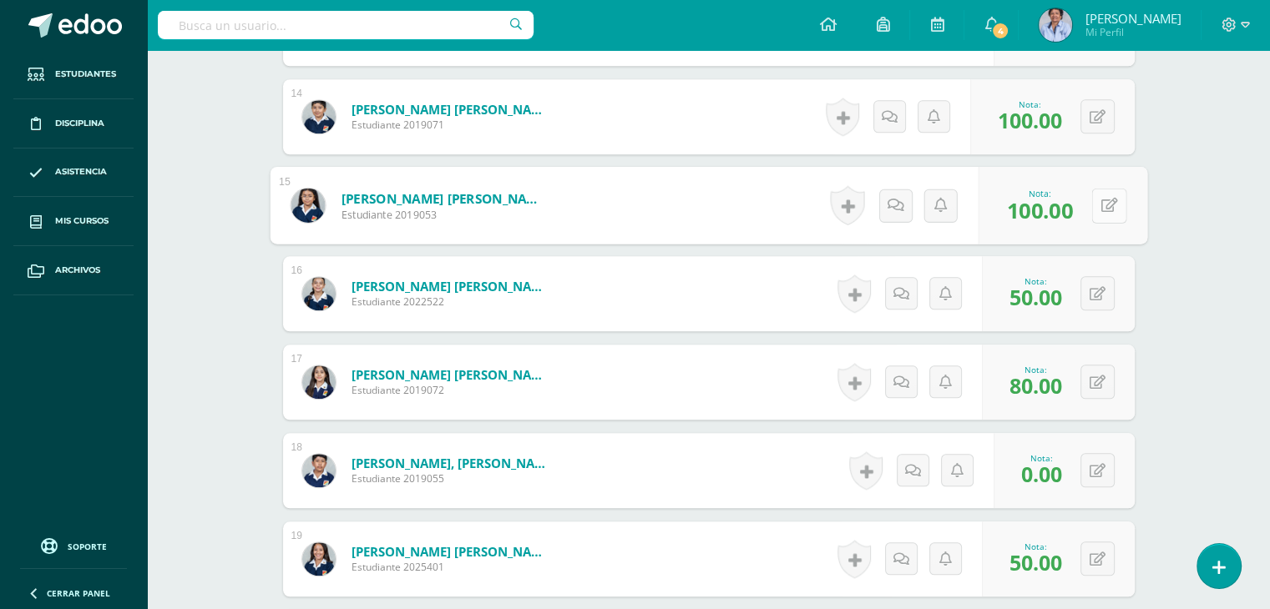
click at [1095, 201] on button at bounding box center [1108, 205] width 35 height 35
type input "80"
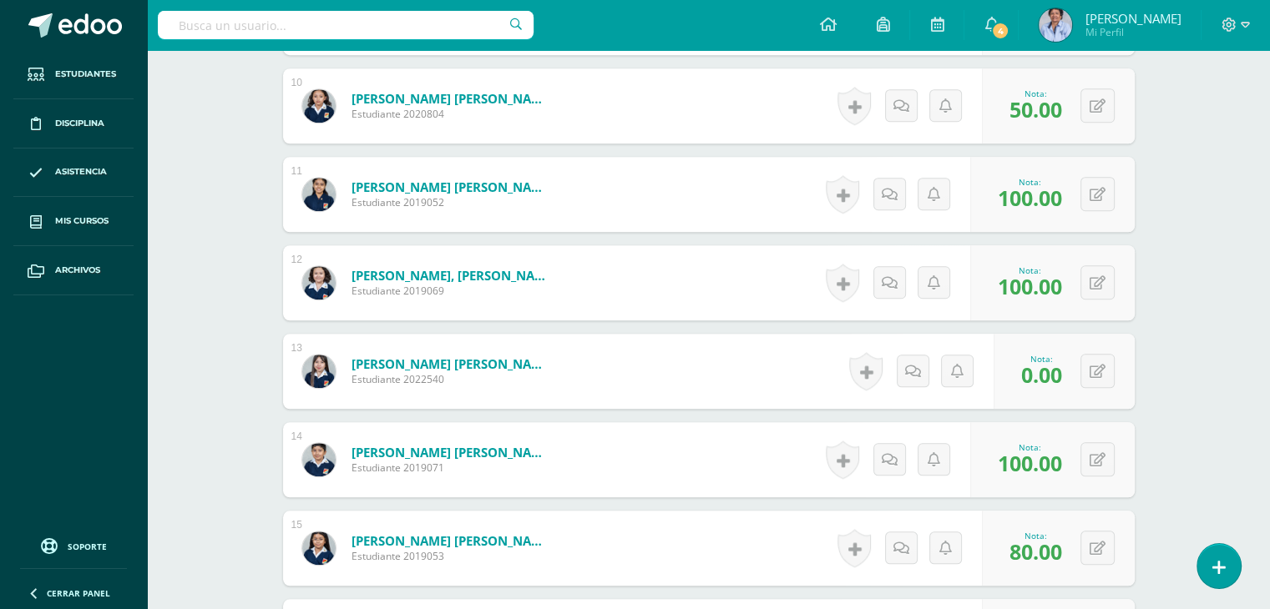
scroll to position [1275, 0]
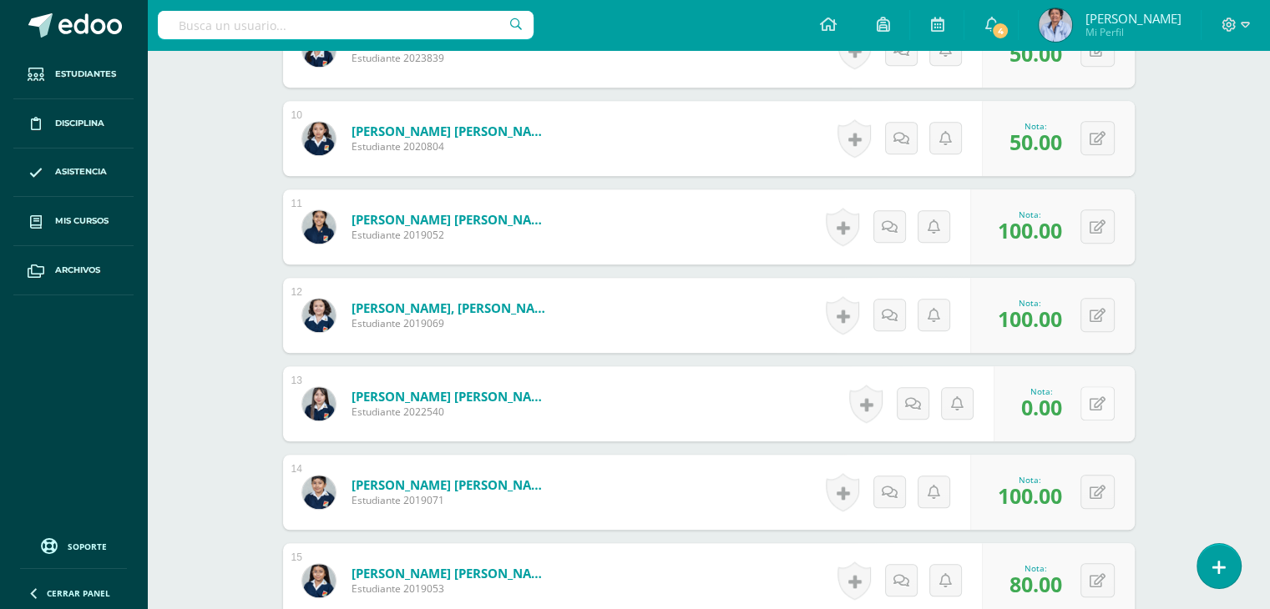
click at [1093, 393] on button at bounding box center [1097, 403] width 34 height 34
type input "100"
click at [1093, 307] on button at bounding box center [1097, 315] width 34 height 34
click at [1093, 307] on link at bounding box center [1098, 315] width 33 height 33
click at [1091, 298] on button at bounding box center [1108, 315] width 35 height 35
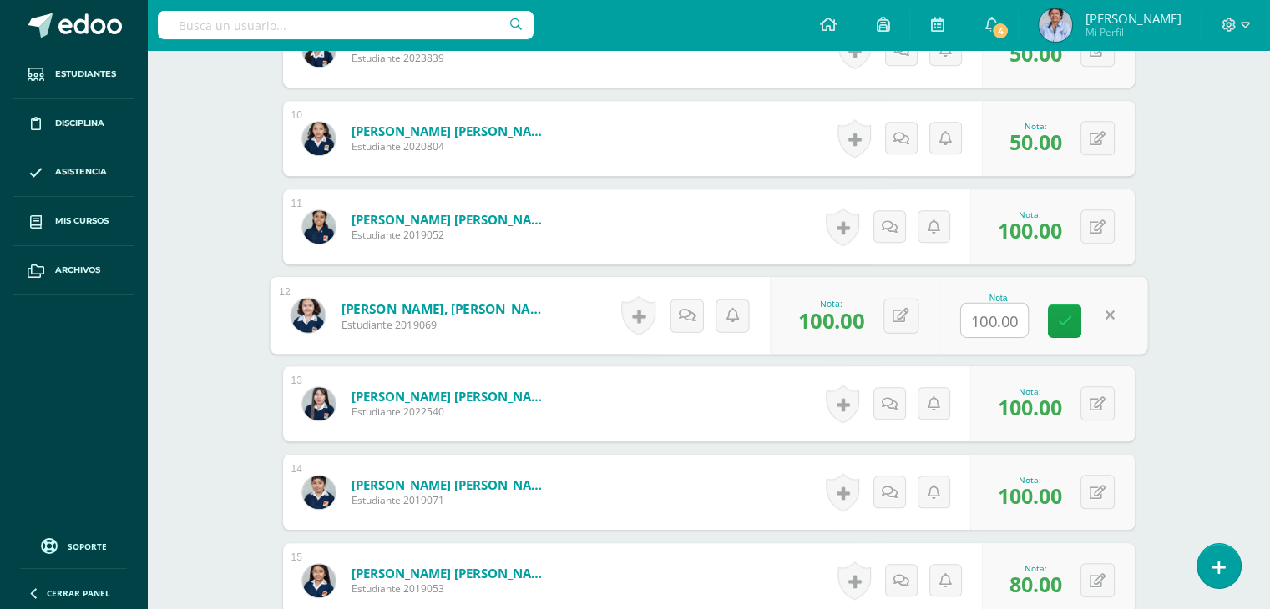
type input "0"
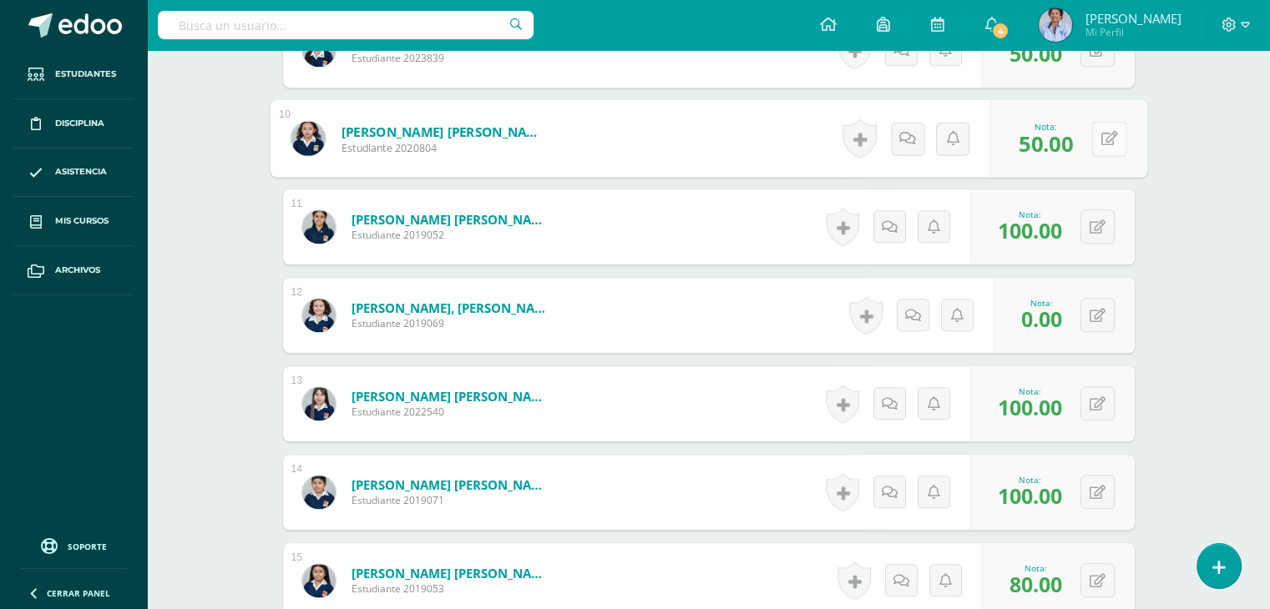
click at [1094, 140] on button at bounding box center [1108, 138] width 35 height 35
type input "100"
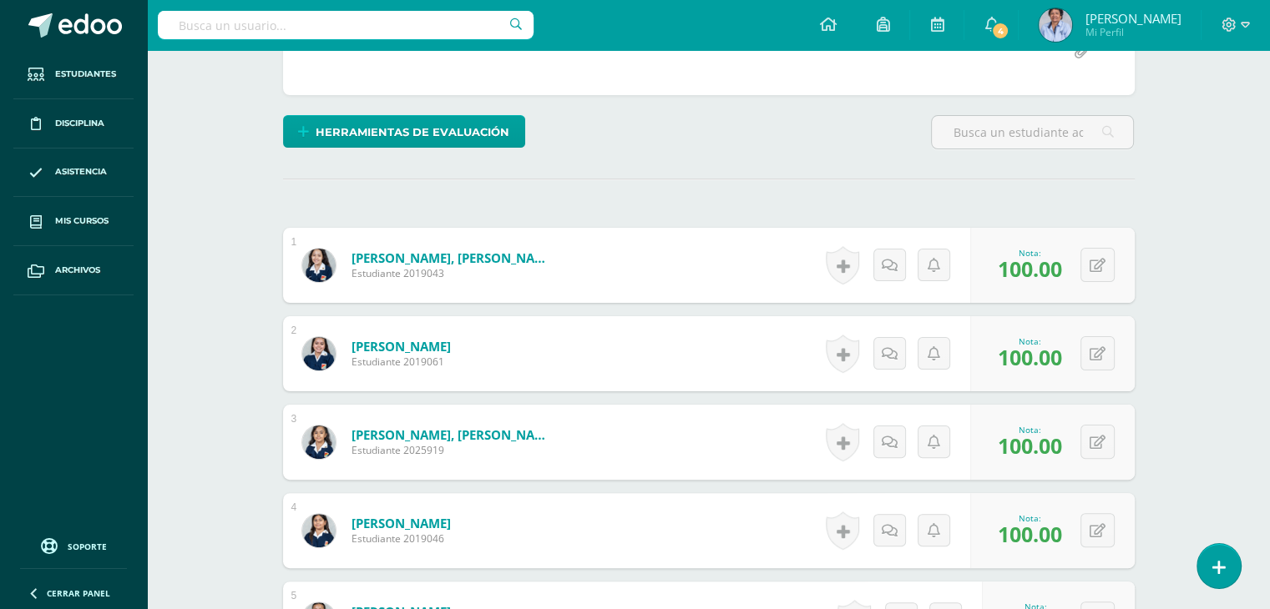
scroll to position [338, 0]
